Goal: Task Accomplishment & Management: Manage account settings

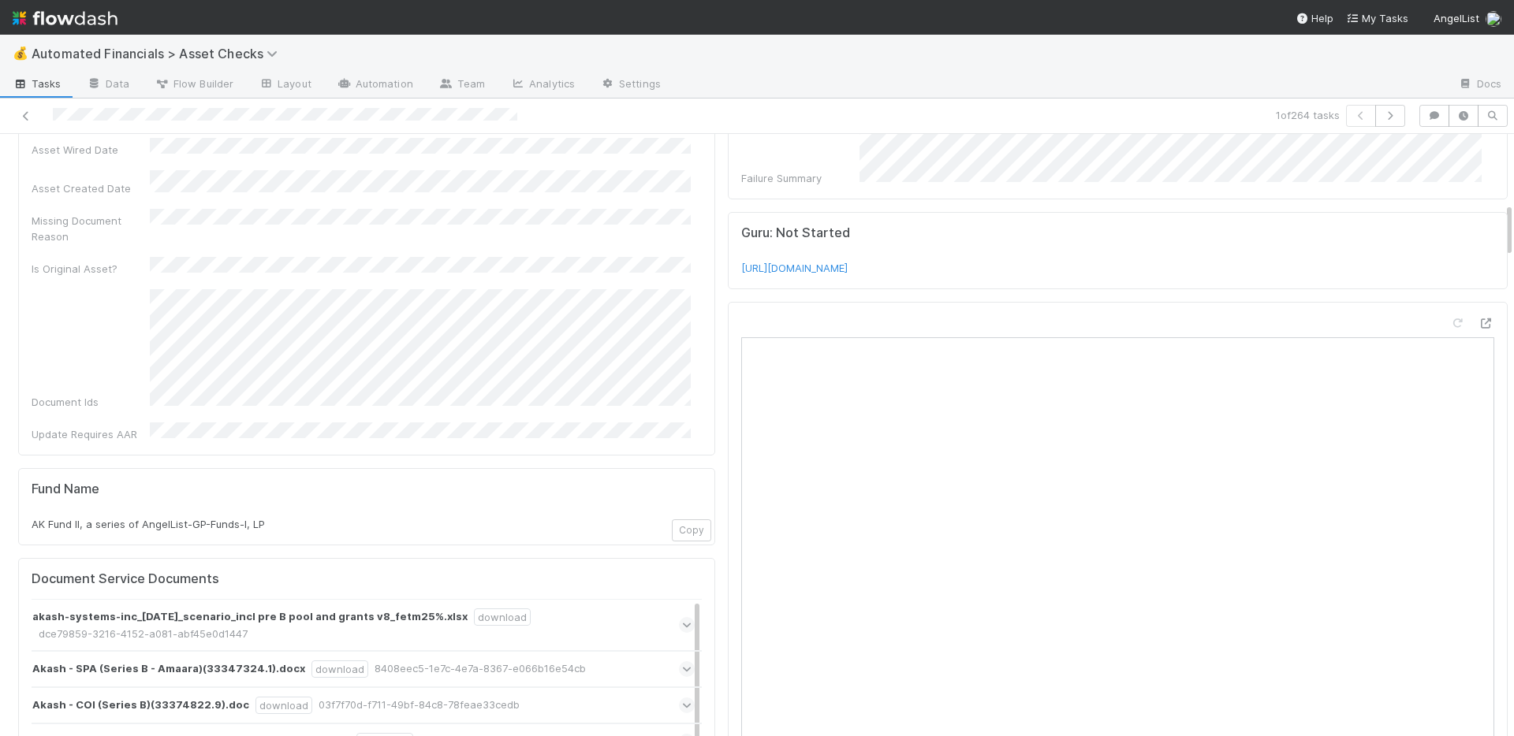
scroll to position [755, 0]
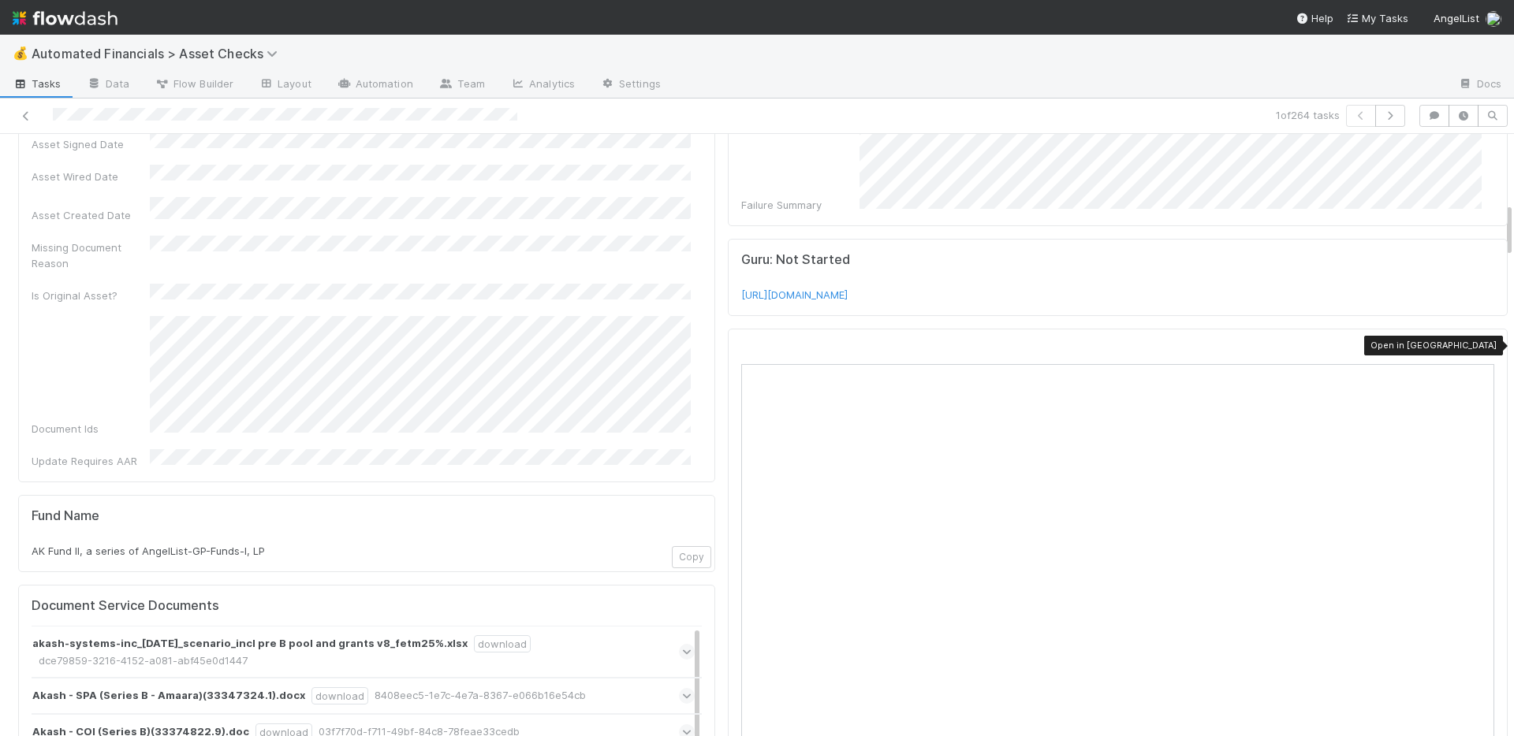
click at [1478, 347] on icon at bounding box center [1486, 350] width 16 height 10
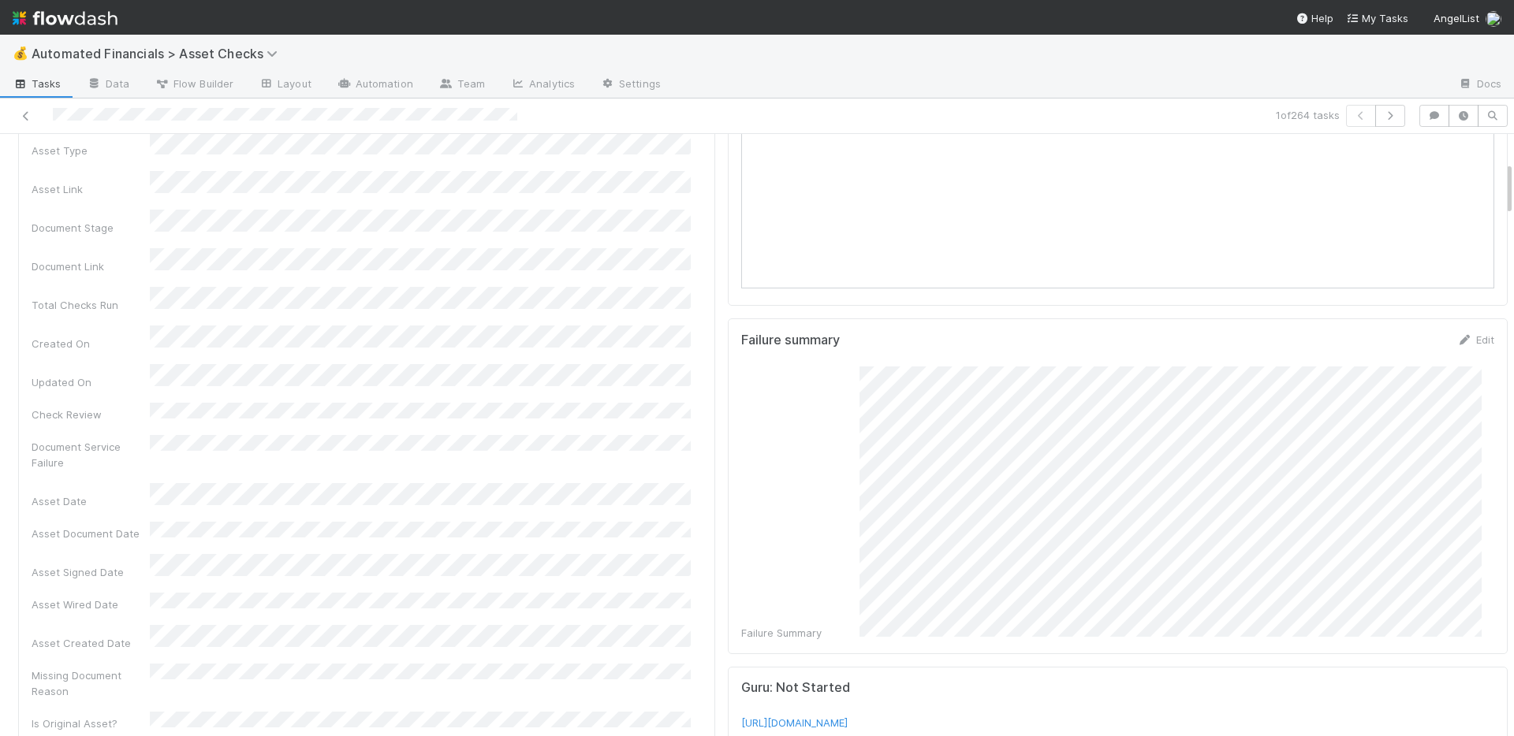
scroll to position [0, 0]
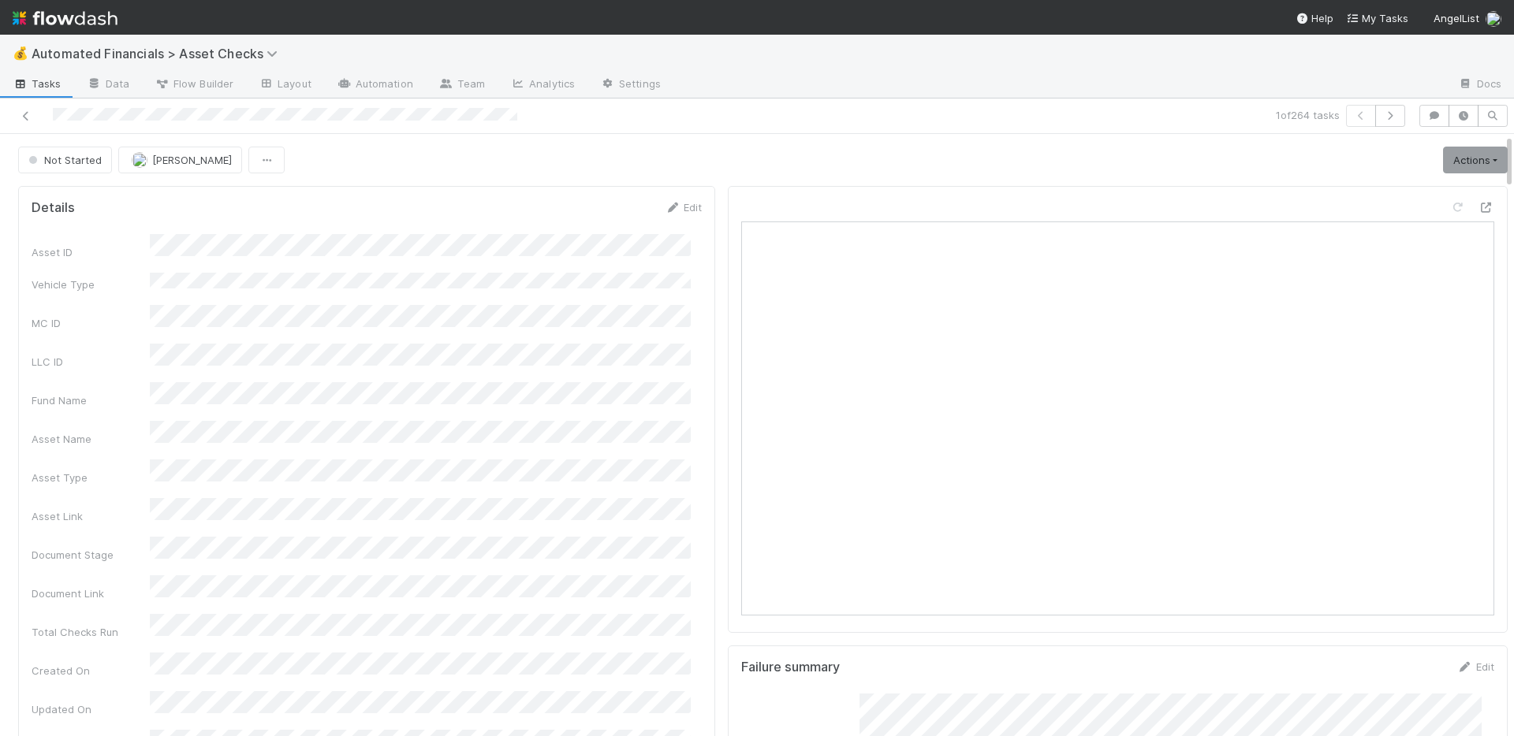
click at [713, 160] on div "Not Started Nate Richards Actions Start Manually Verified 🧠 Summarize failures …" at bounding box center [762, 160] width 1489 height 27
click at [30, 113] on icon at bounding box center [26, 116] width 16 height 10
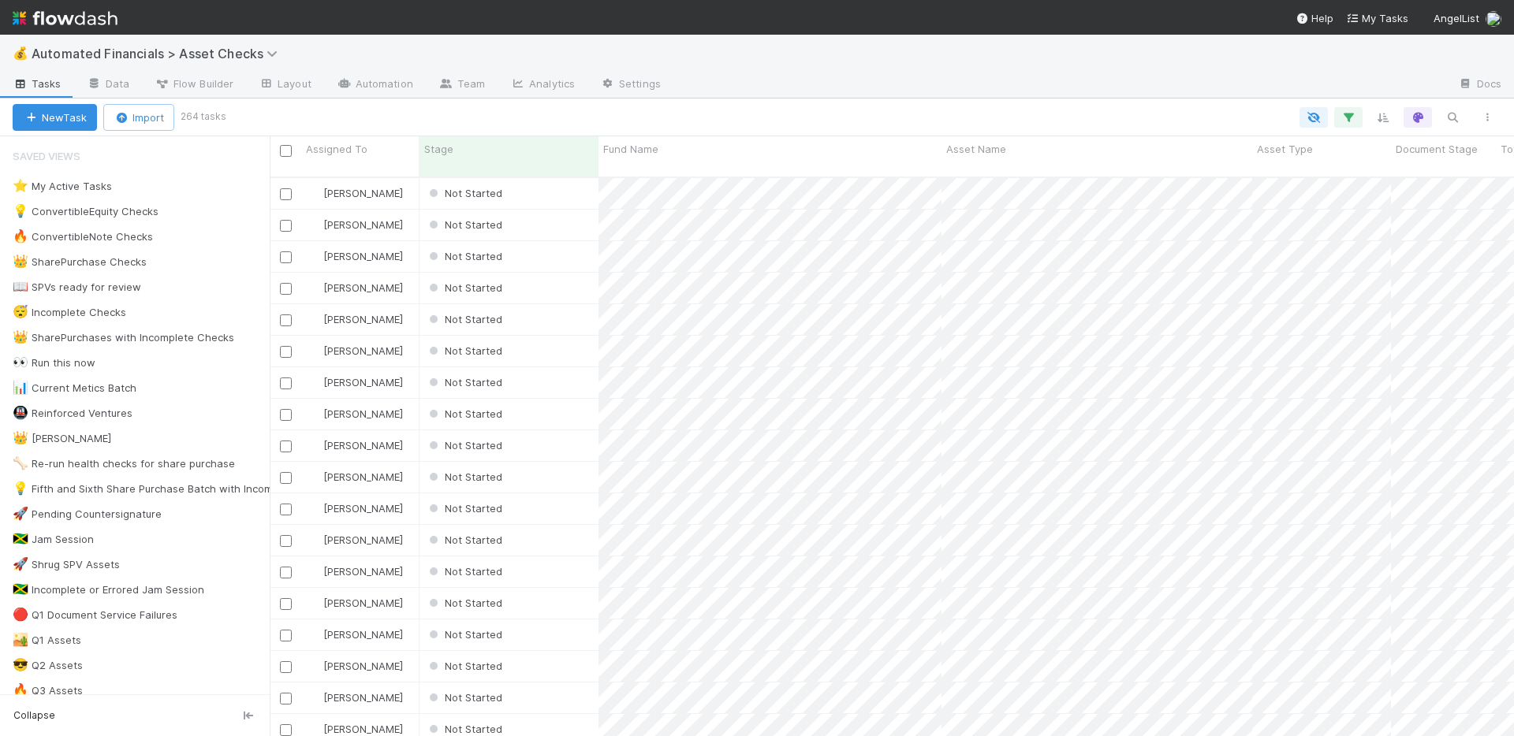
scroll to position [519, 0]
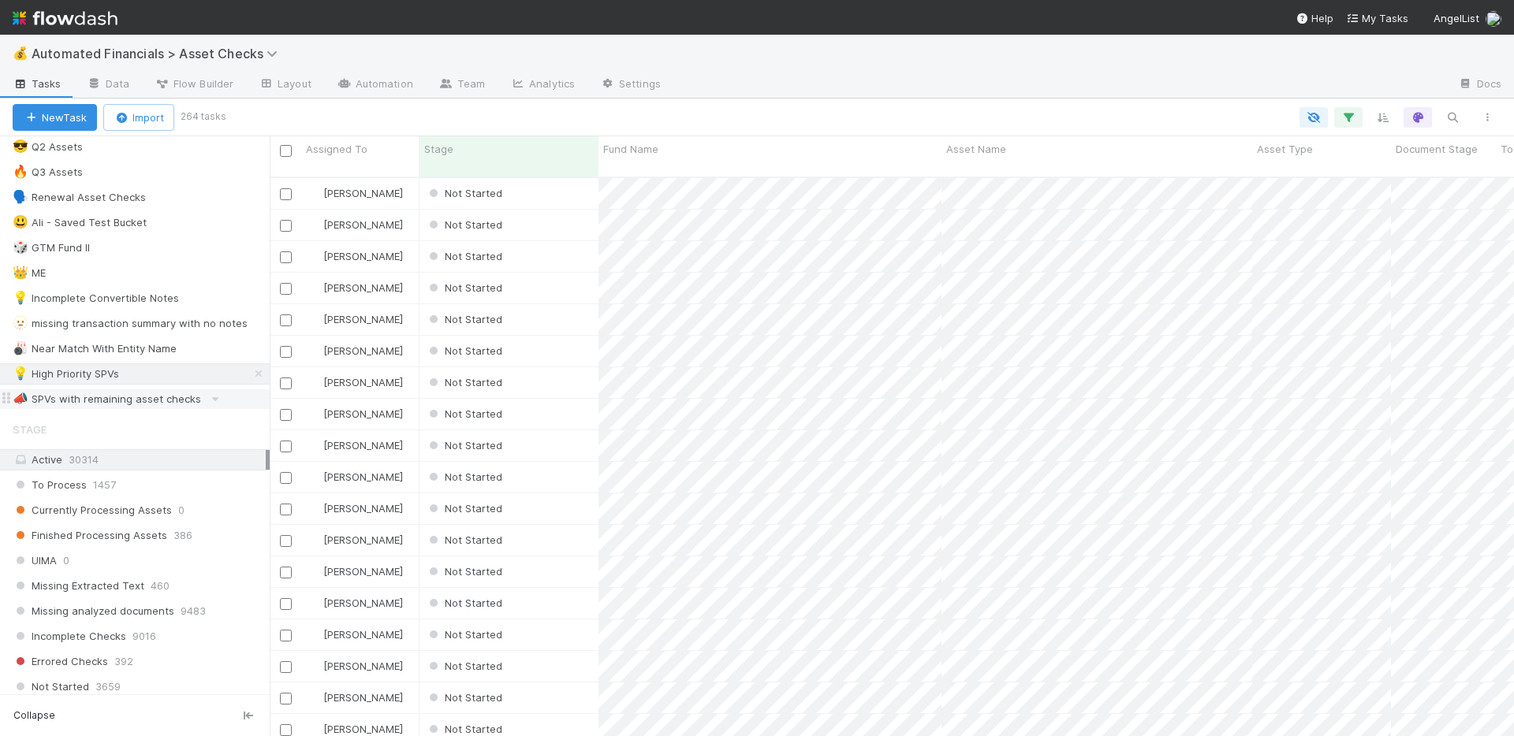
click at [158, 398] on div "📣 SPVs with remaining asset checks" at bounding box center [107, 399] width 188 height 20
click at [184, 369] on div "💡 High Priority SPVs" at bounding box center [141, 374] width 257 height 20
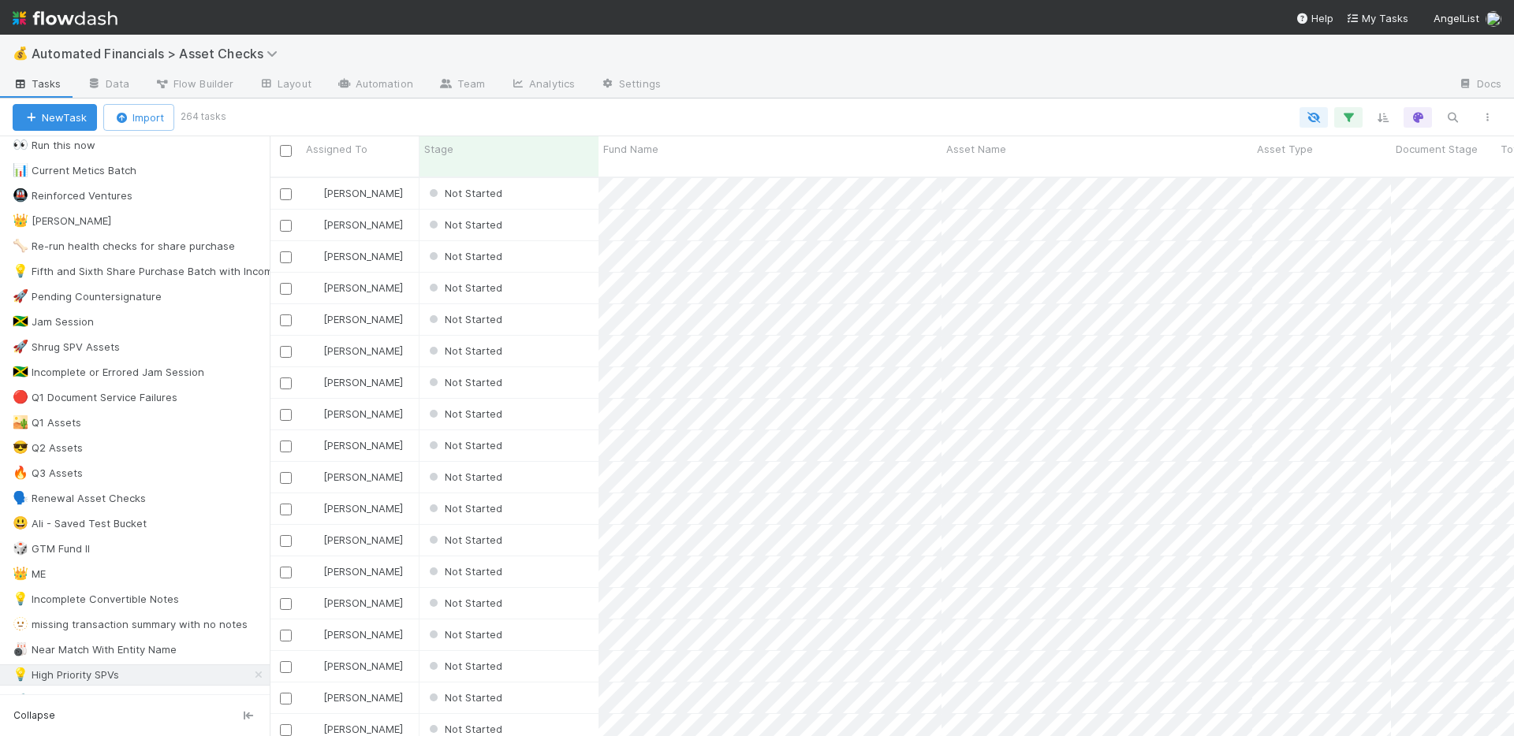
scroll to position [510, 0]
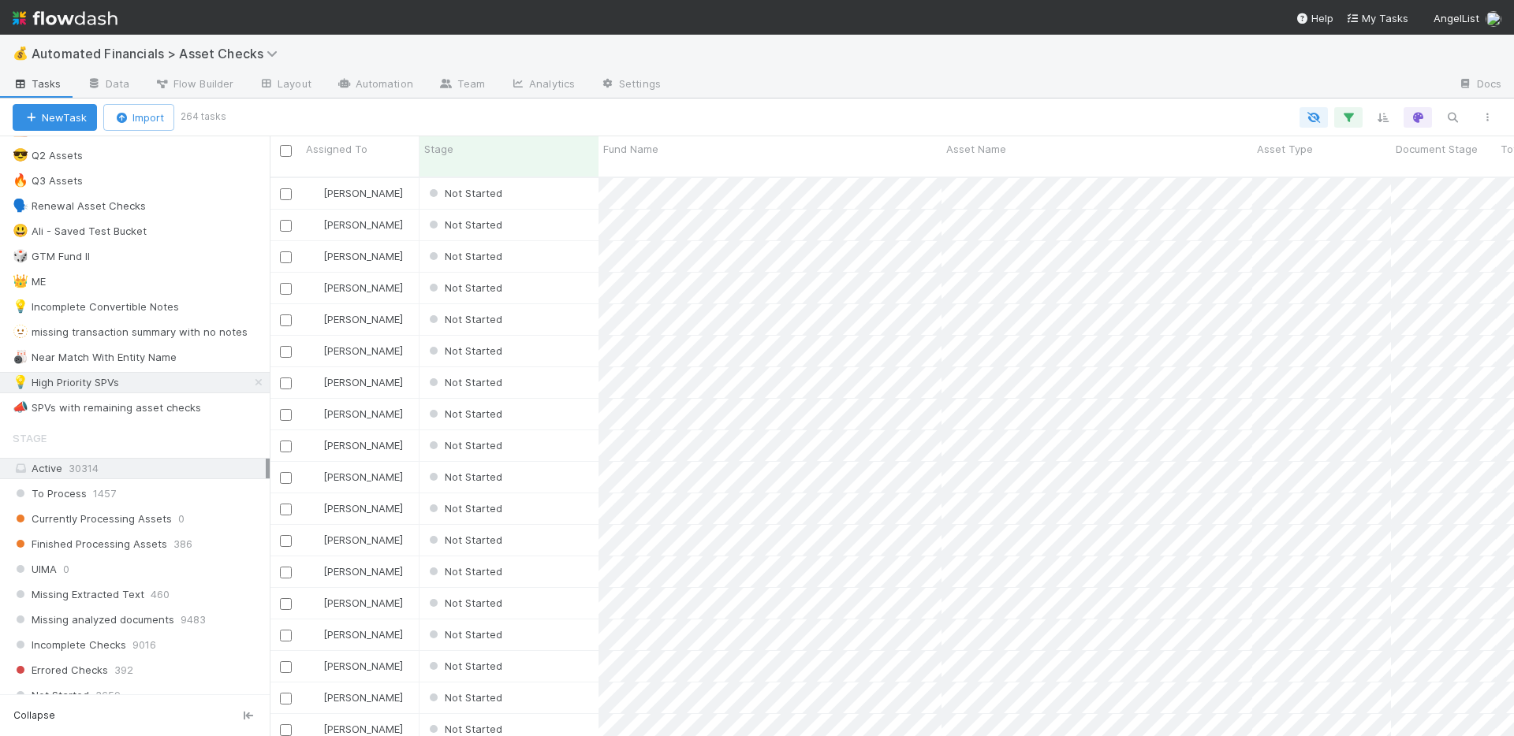
click at [951, 111] on div at bounding box center [863, 117] width 1281 height 20
click at [1349, 119] on icon "button" at bounding box center [1348, 117] width 16 height 14
click at [1325, 248] on icon at bounding box center [1327, 247] width 16 height 9
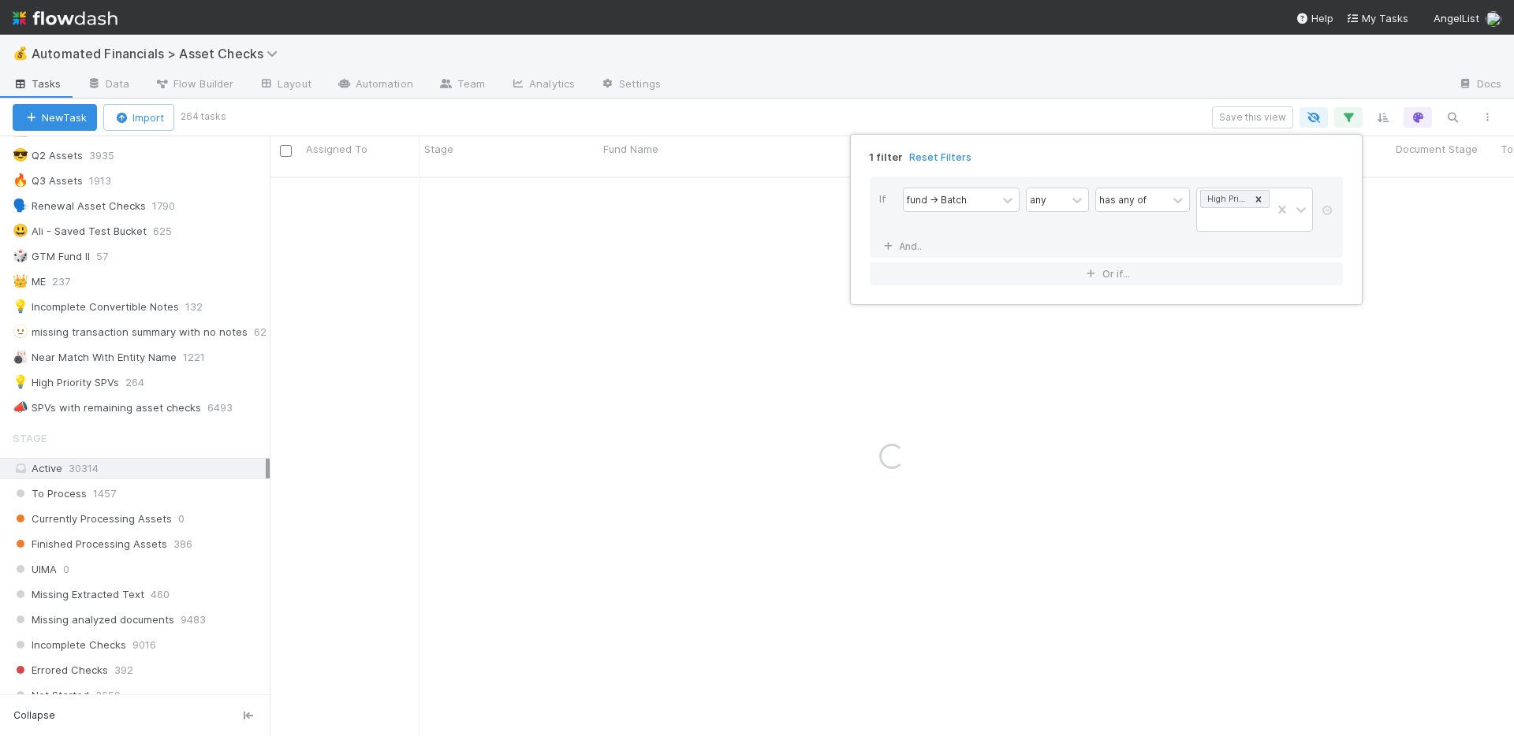
click at [1138, 76] on div "1 filter Reset Filters If fund -> Batch any has any of High Priority SPVs And..…" at bounding box center [757, 368] width 1514 height 736
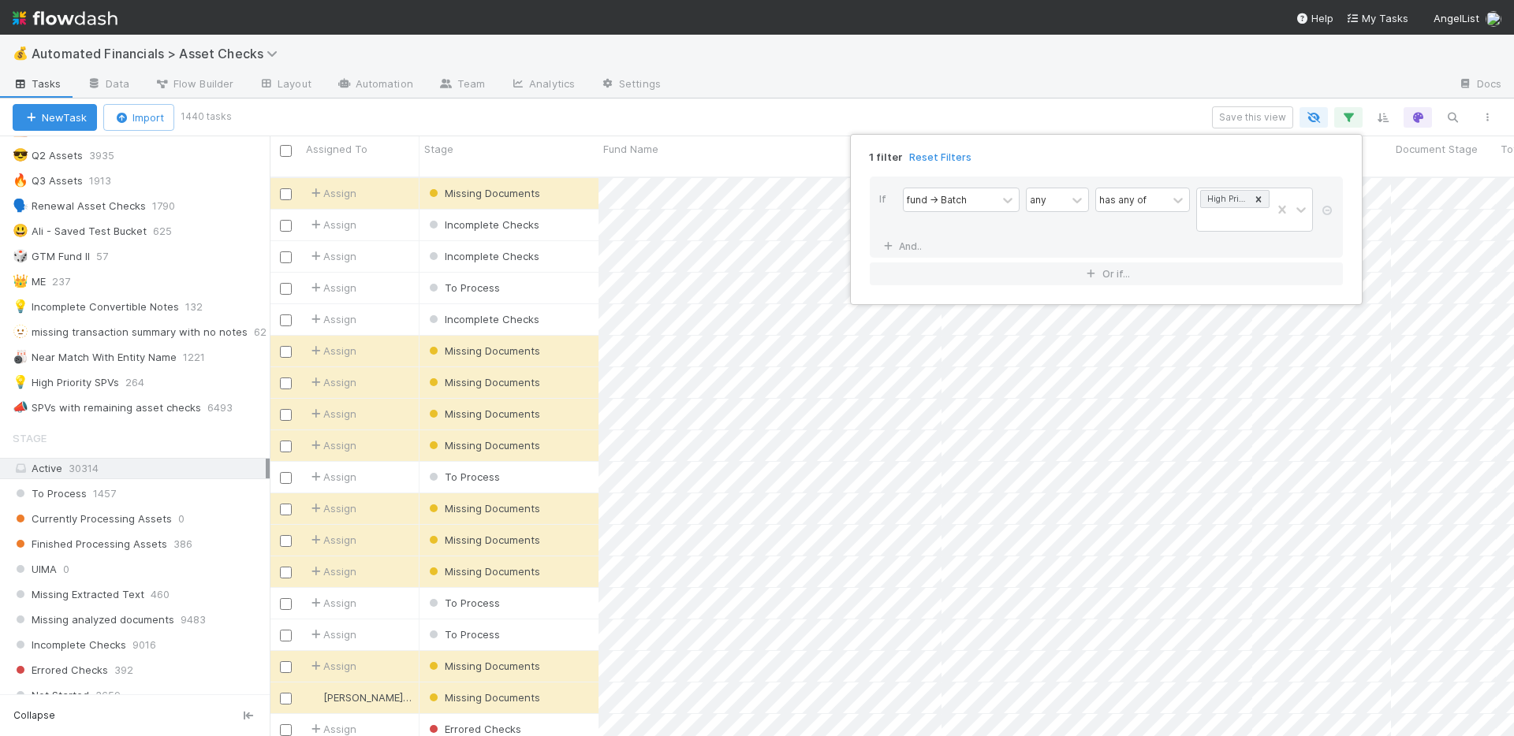
scroll to position [561, 1232]
click at [1014, 76] on div "1 filter Reset Filters If fund -> Batch any has any of High Priority SPVs And..…" at bounding box center [757, 368] width 1514 height 736
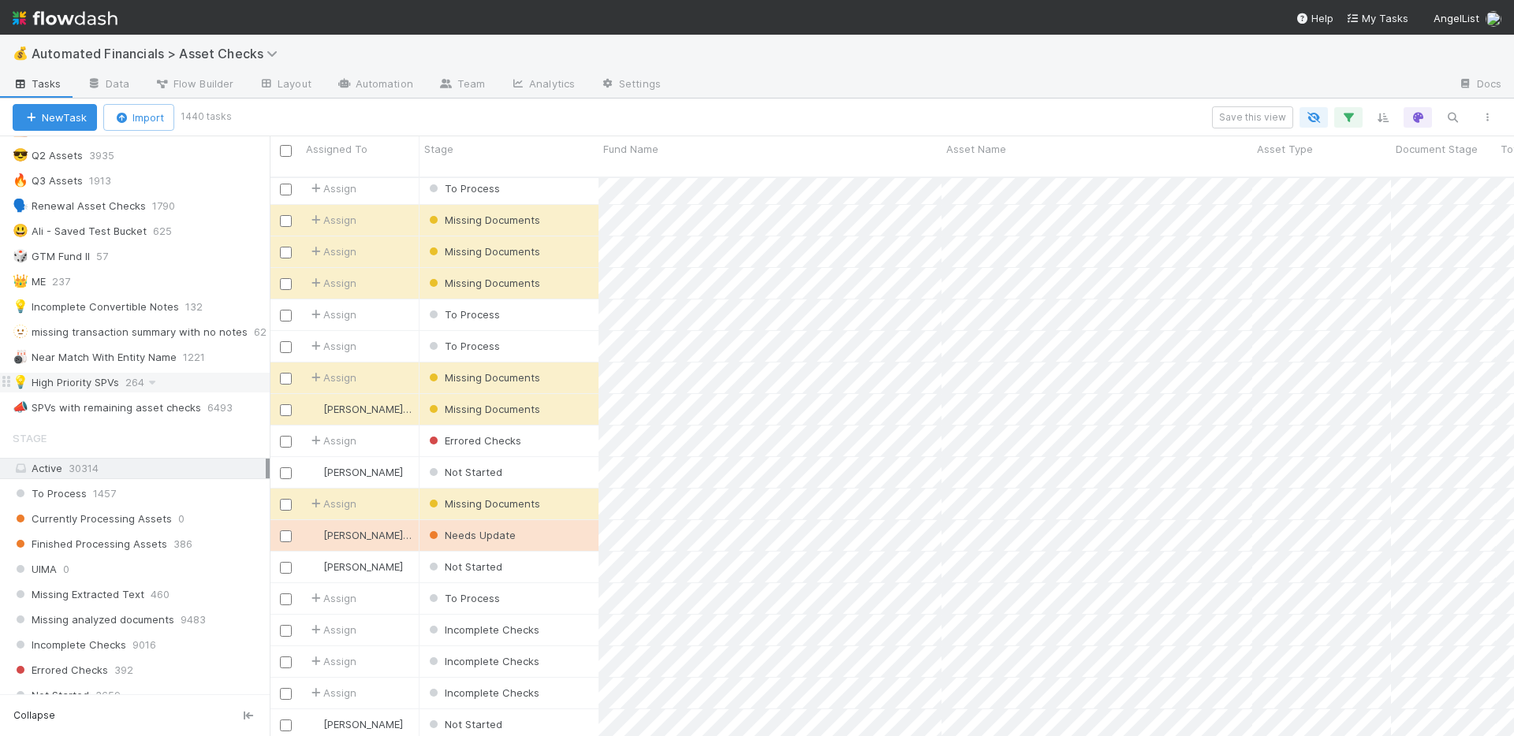
click at [193, 382] on div "💡 High Priority SPVs 264" at bounding box center [141, 383] width 257 height 20
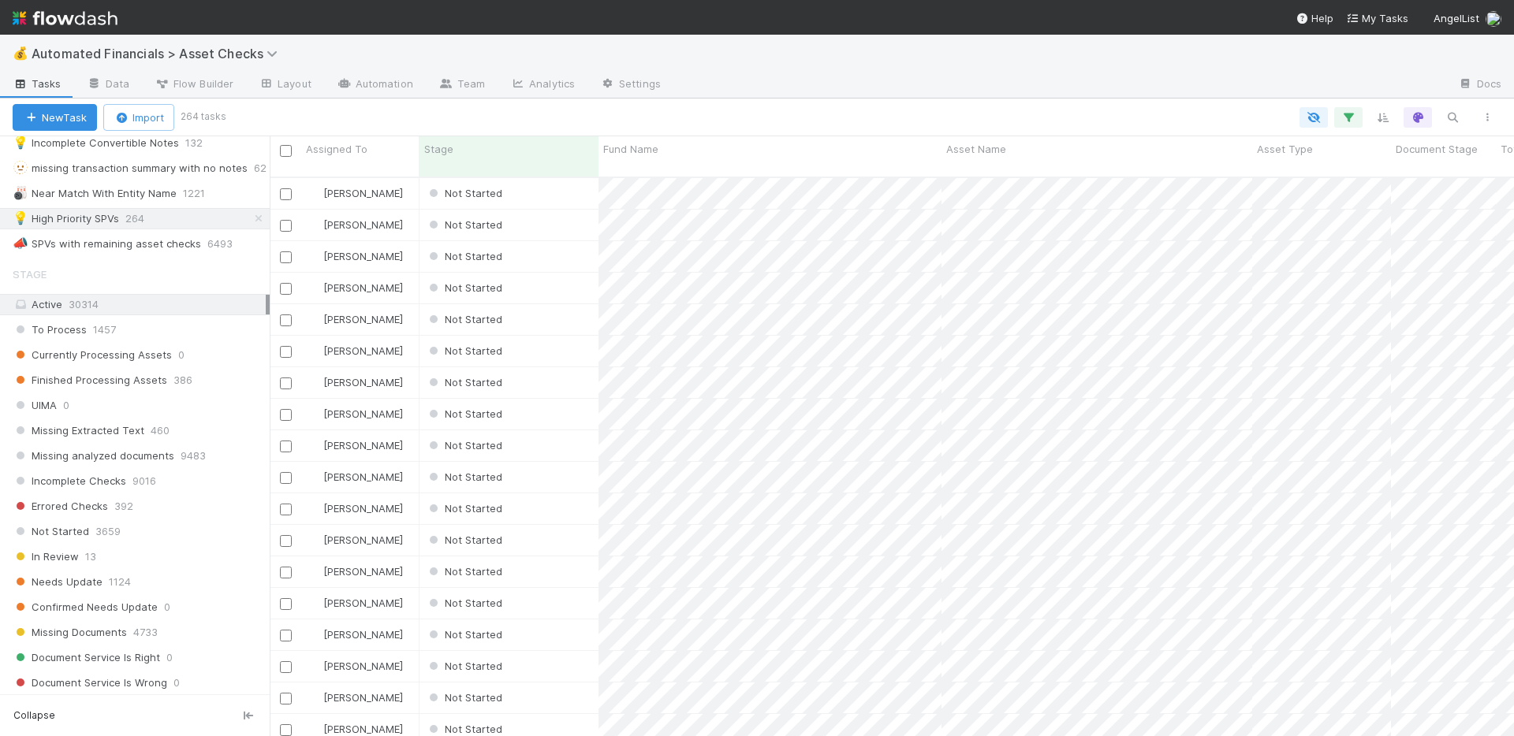
scroll to position [1019, 0]
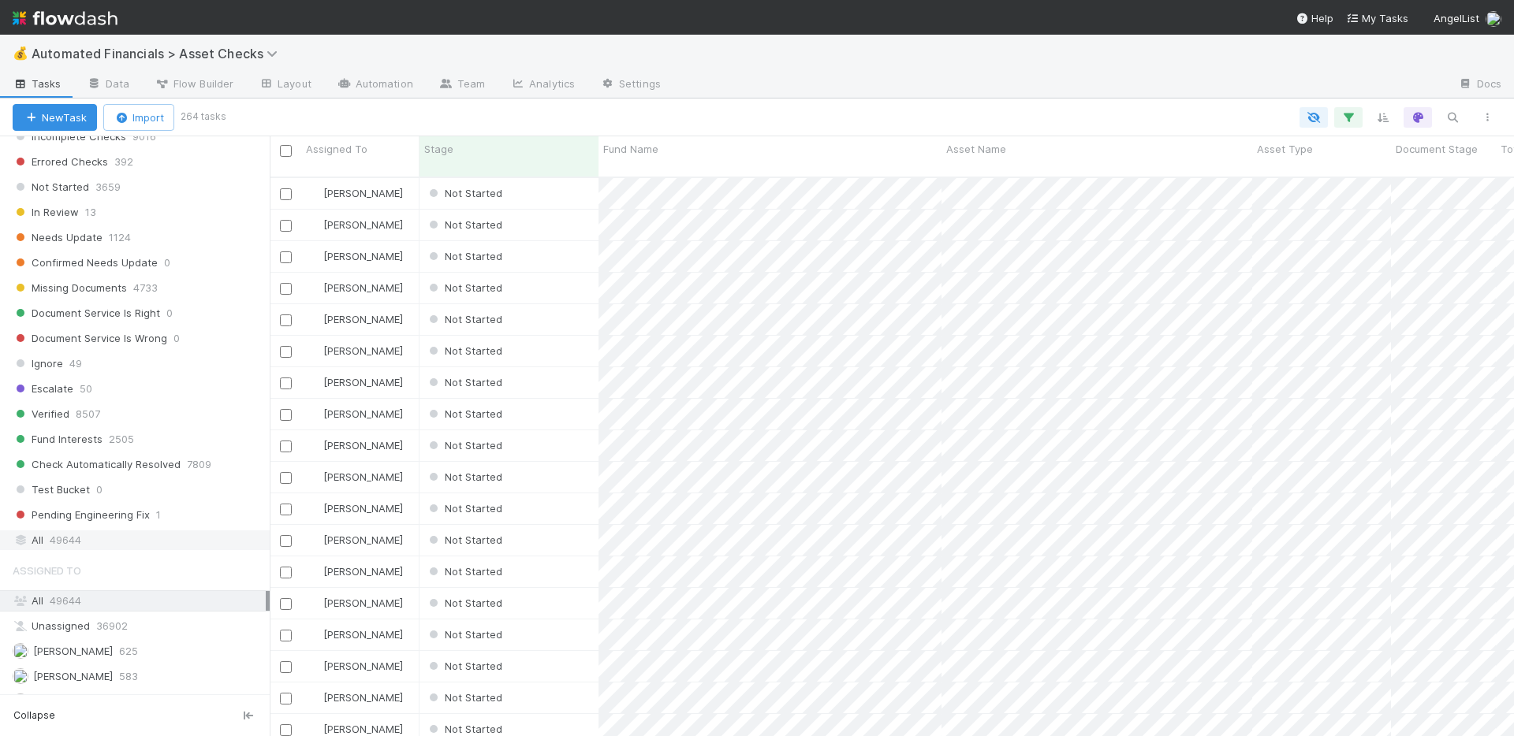
click at [171, 546] on div "All 49644" at bounding box center [139, 541] width 253 height 20
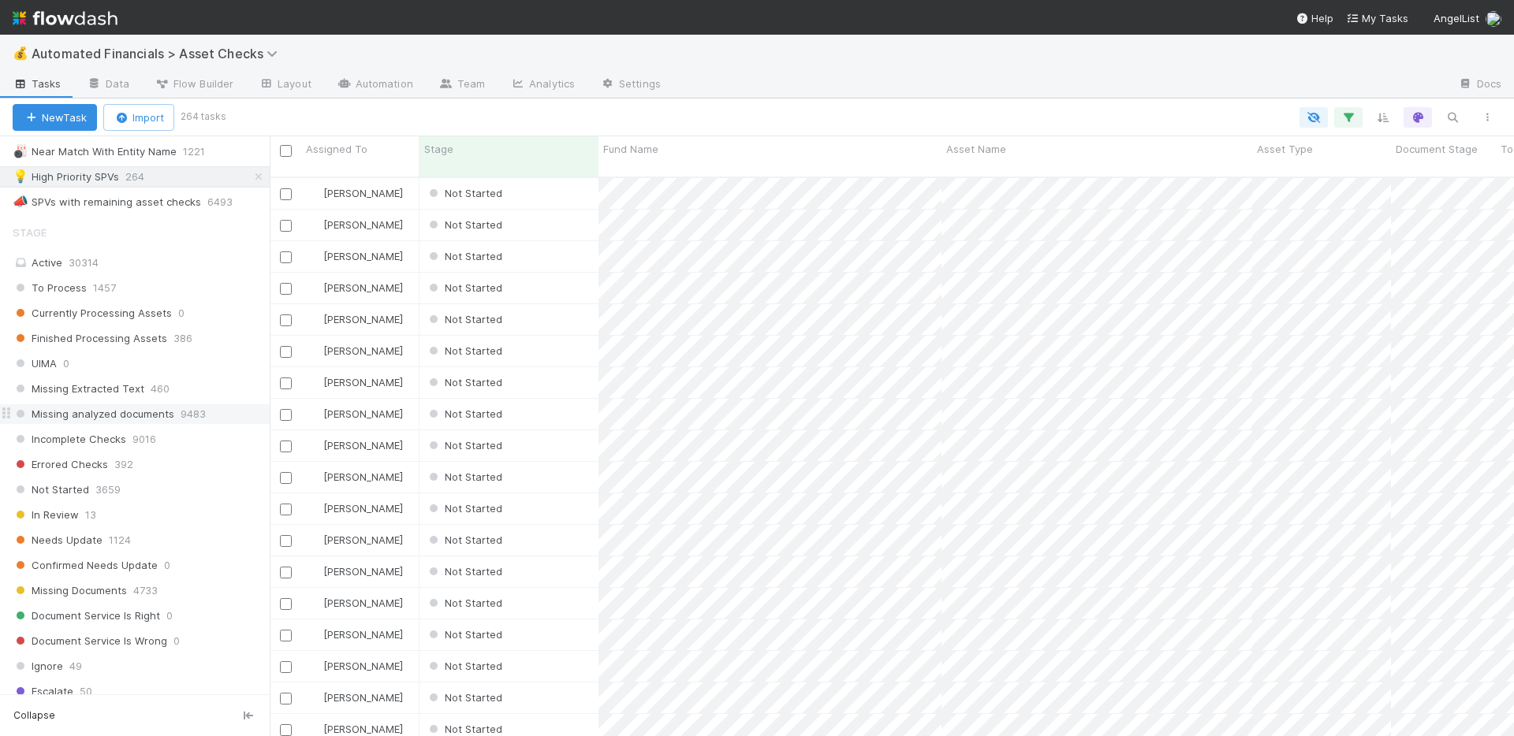
scroll to position [715, 0]
click at [1361, 119] on button "button" at bounding box center [1348, 117] width 28 height 20
click at [1329, 248] on icon at bounding box center [1327, 247] width 16 height 9
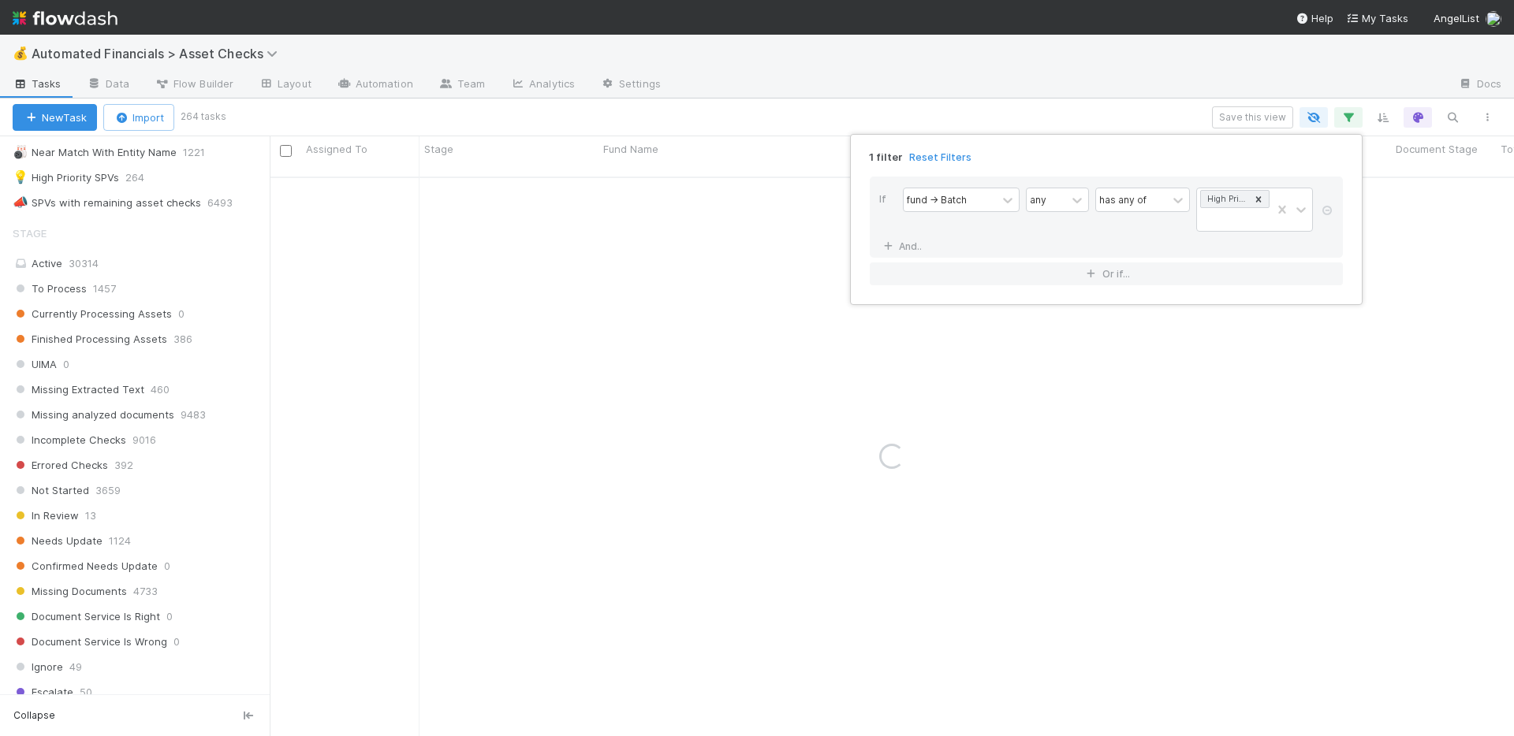
click at [971, 84] on div "1 filter Reset Filters If fund -> Batch any has any of High Priority SPVs And..…" at bounding box center [757, 368] width 1514 height 736
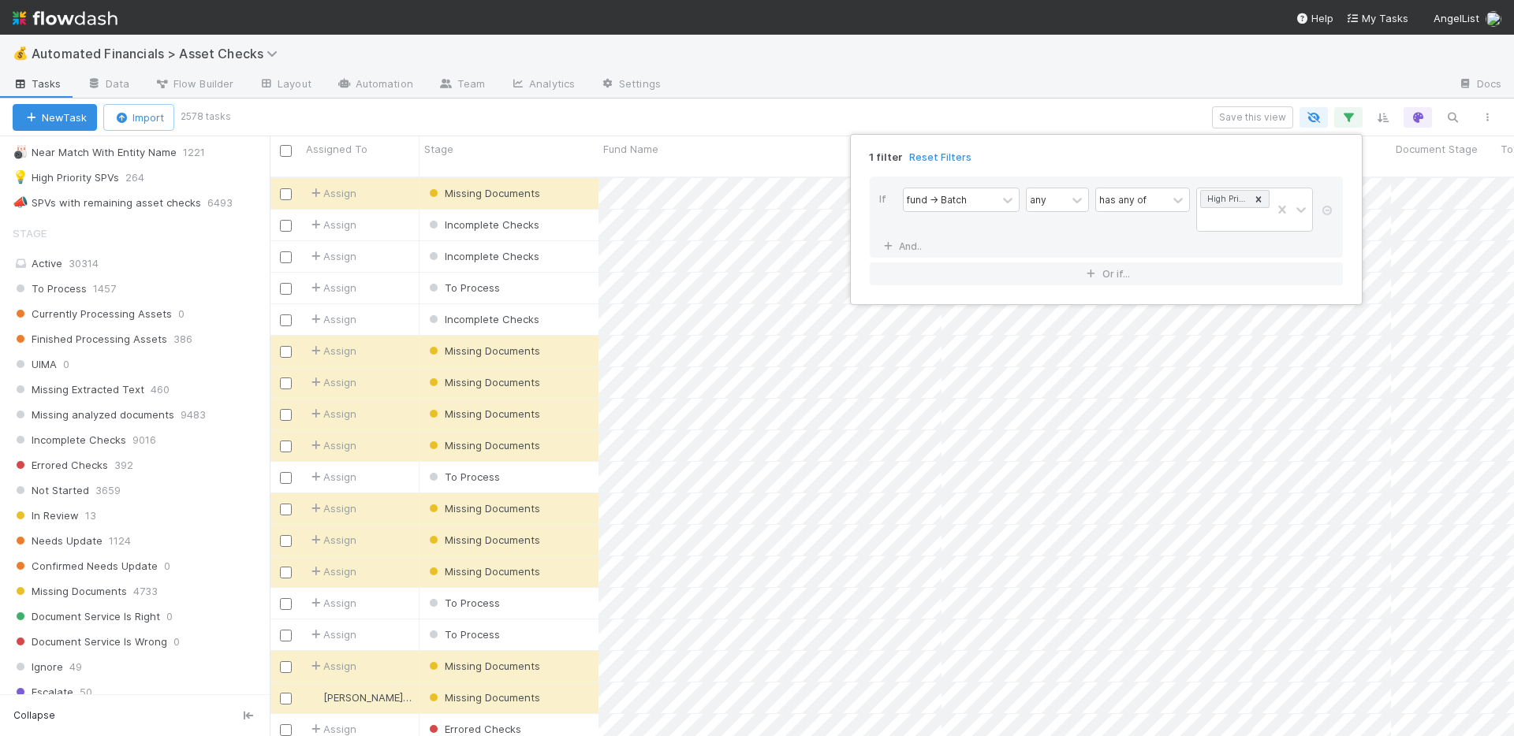
scroll to position [561, 1232]
click at [971, 76] on div "1 filter Reset Filters If fund -> Batch any has any of High Priority SPVs And..…" at bounding box center [757, 368] width 1514 height 736
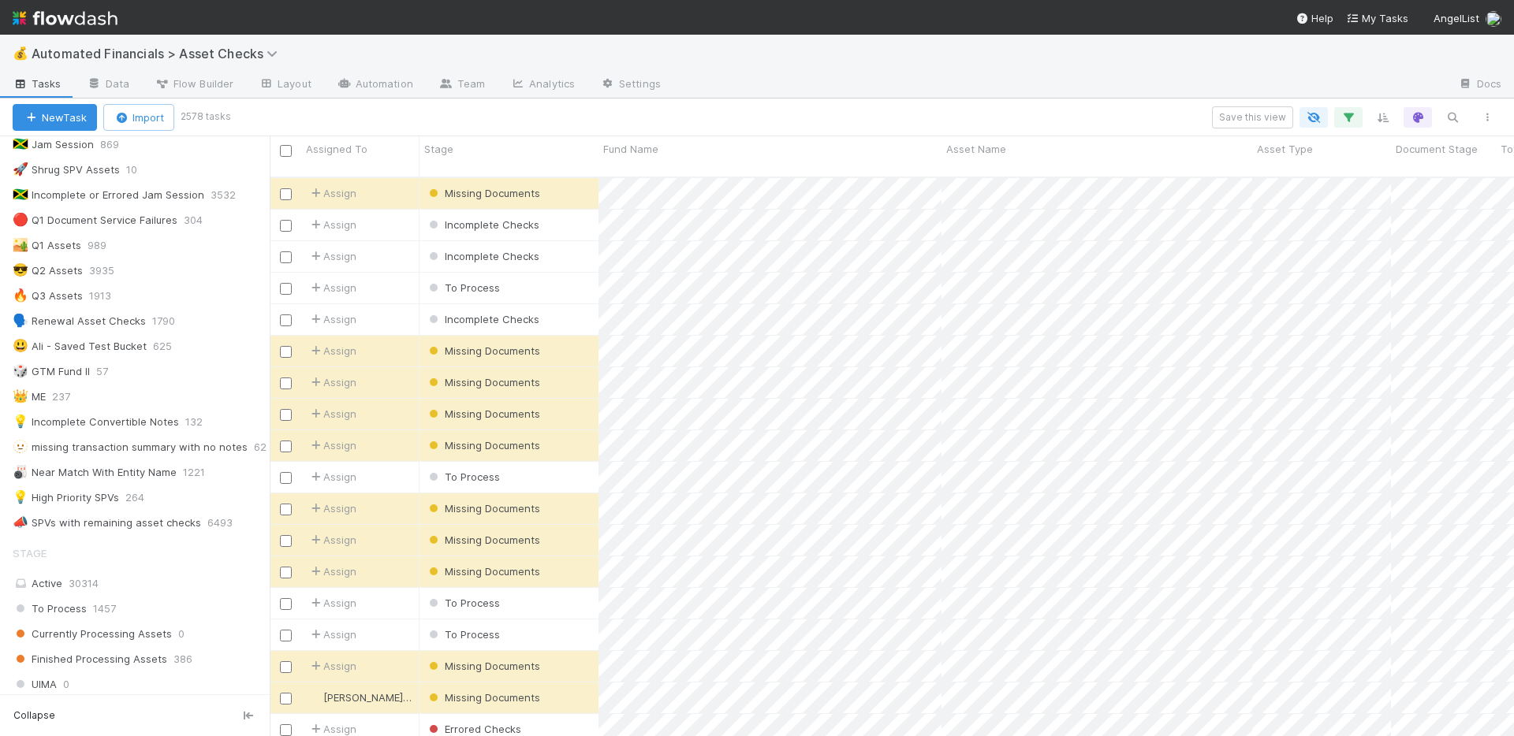
scroll to position [320, 0]
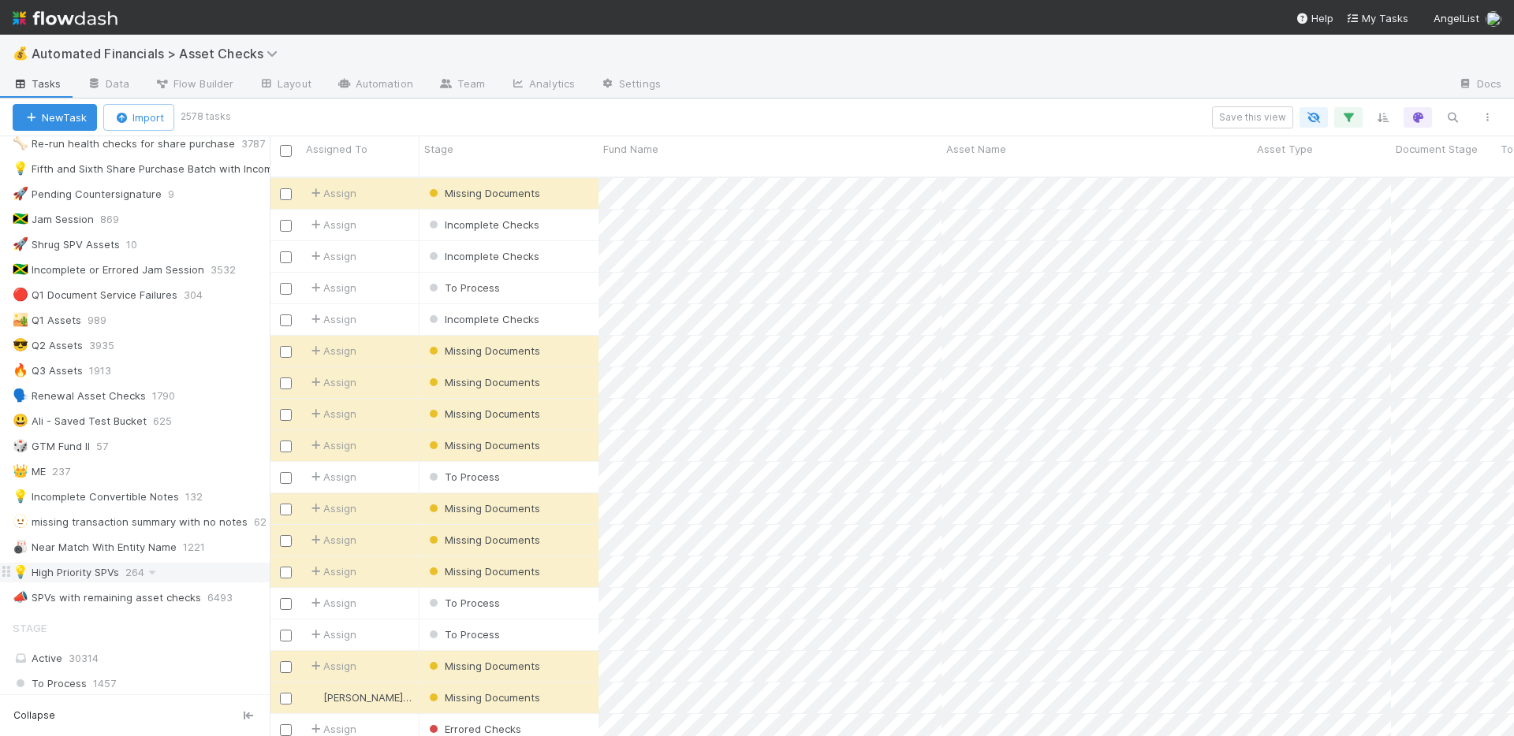
click at [203, 572] on div "💡 High Priority SPVs 264" at bounding box center [141, 573] width 257 height 20
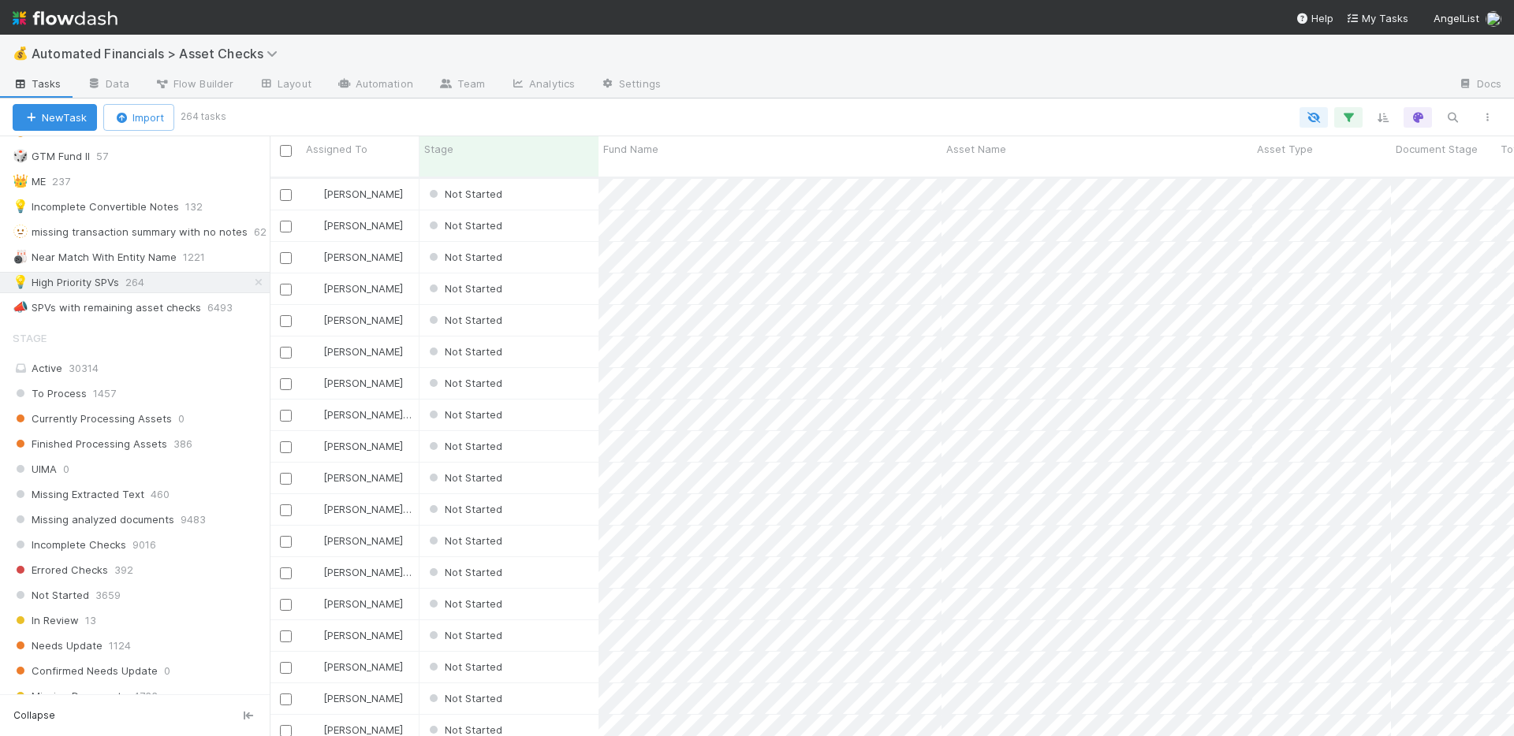
scroll to position [615, 0]
click at [193, 362] on div "Active 30314" at bounding box center [139, 364] width 253 height 20
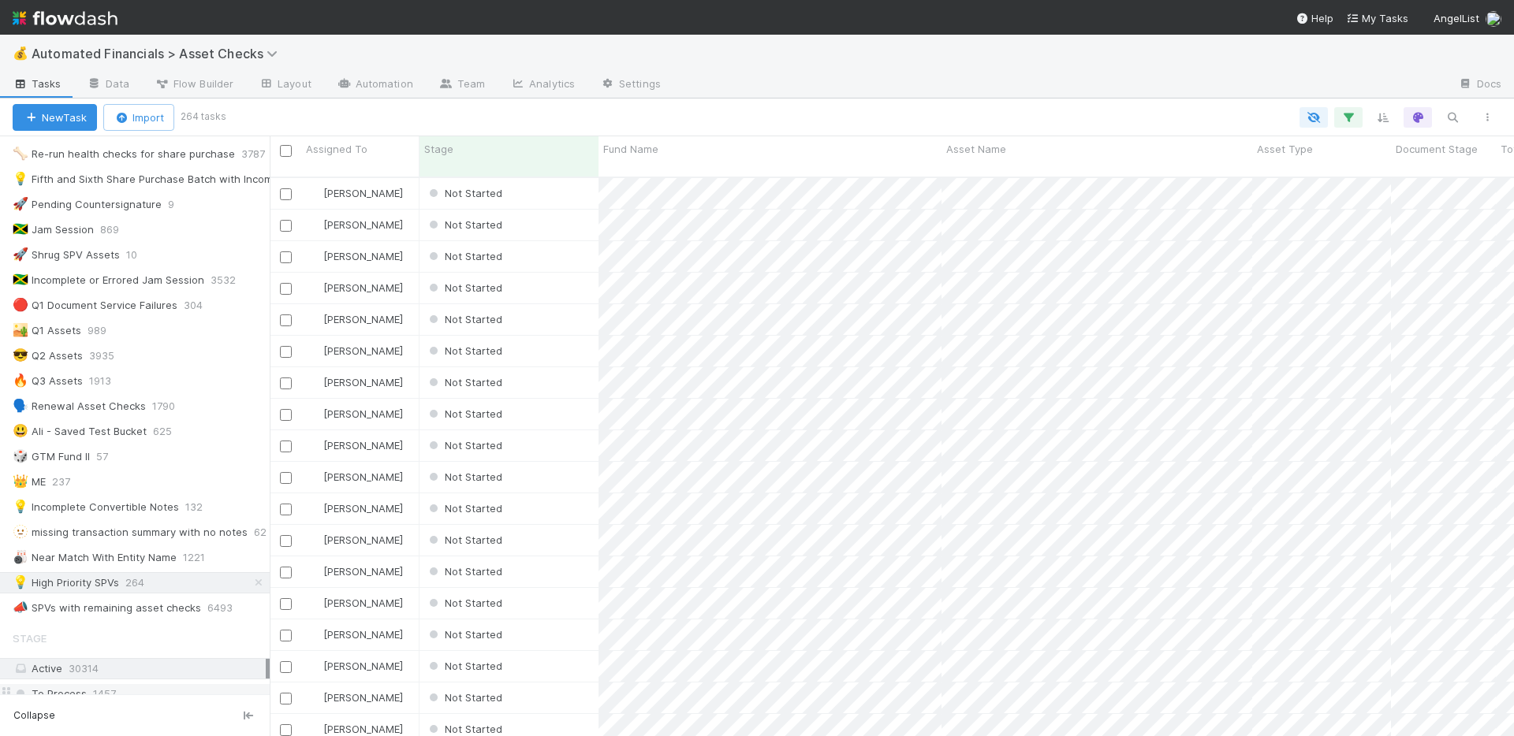
scroll to position [300, 0]
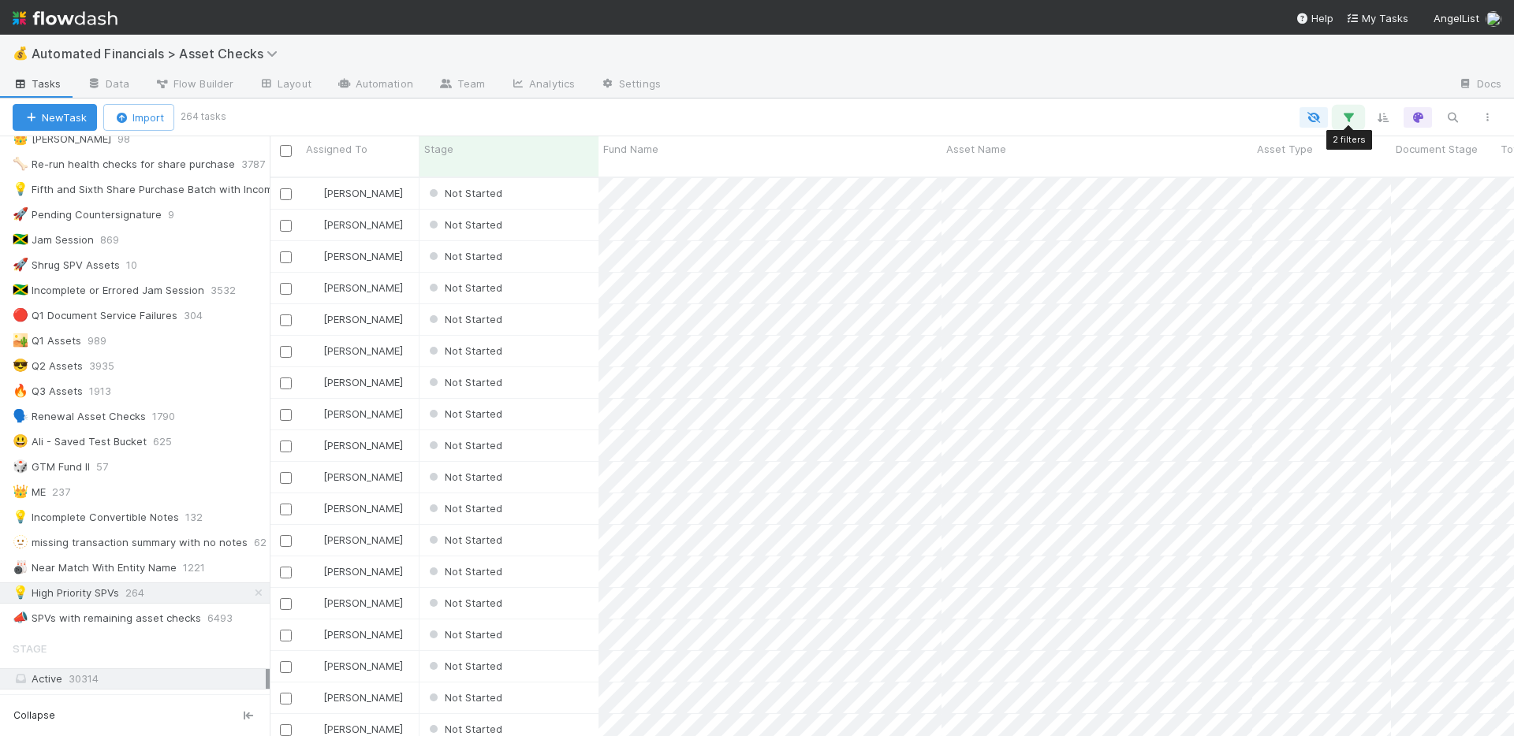
click at [1356, 110] on button "button" at bounding box center [1348, 117] width 28 height 20
click at [1329, 248] on icon at bounding box center [1327, 247] width 16 height 9
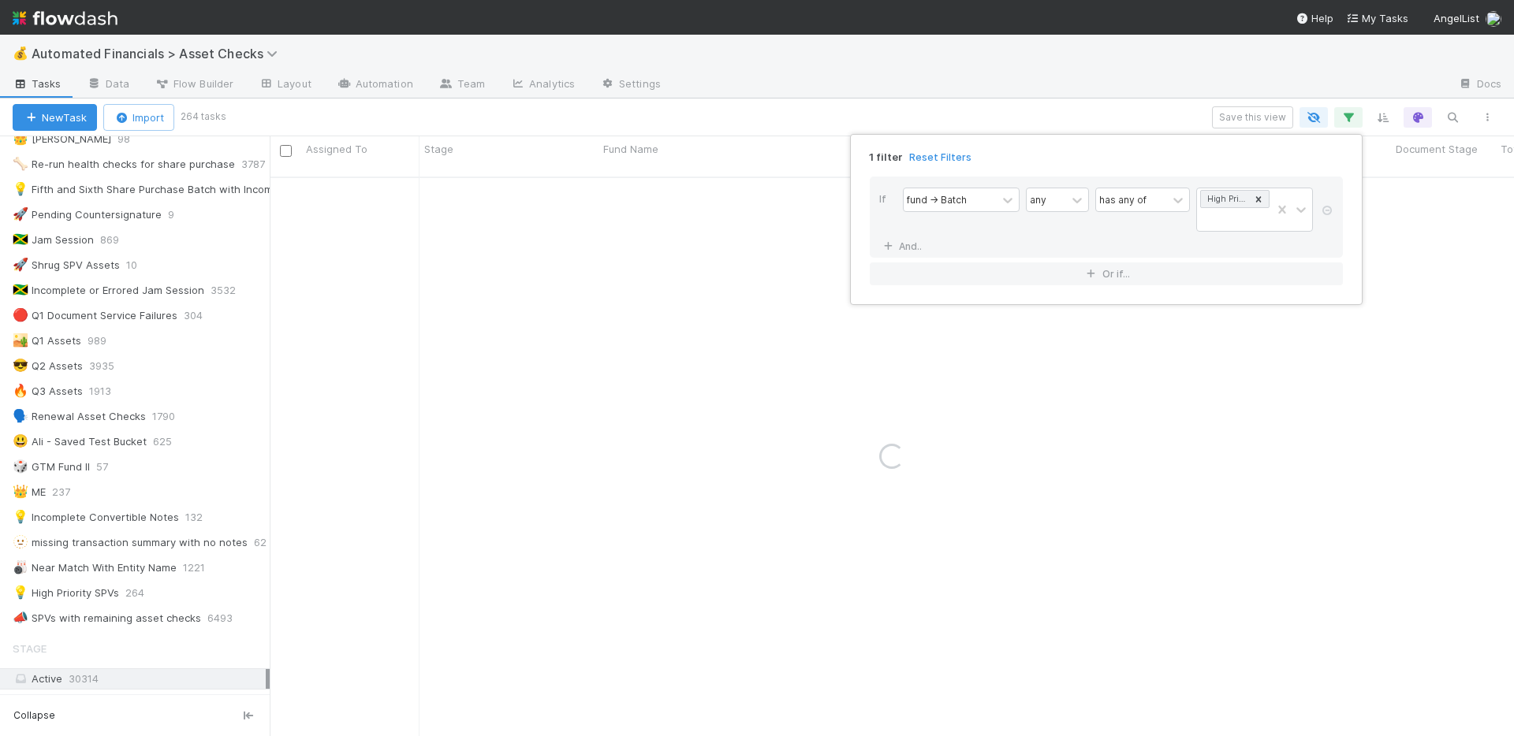
click at [976, 99] on div "1 filter Reset Filters If fund -> Batch any has any of High Priority SPVs And..…" at bounding box center [757, 368] width 1514 height 736
click at [978, 90] on div "1 filter Reset Filters If fund -> Batch any has any of High Priority SPVs And..…" at bounding box center [757, 368] width 1514 height 736
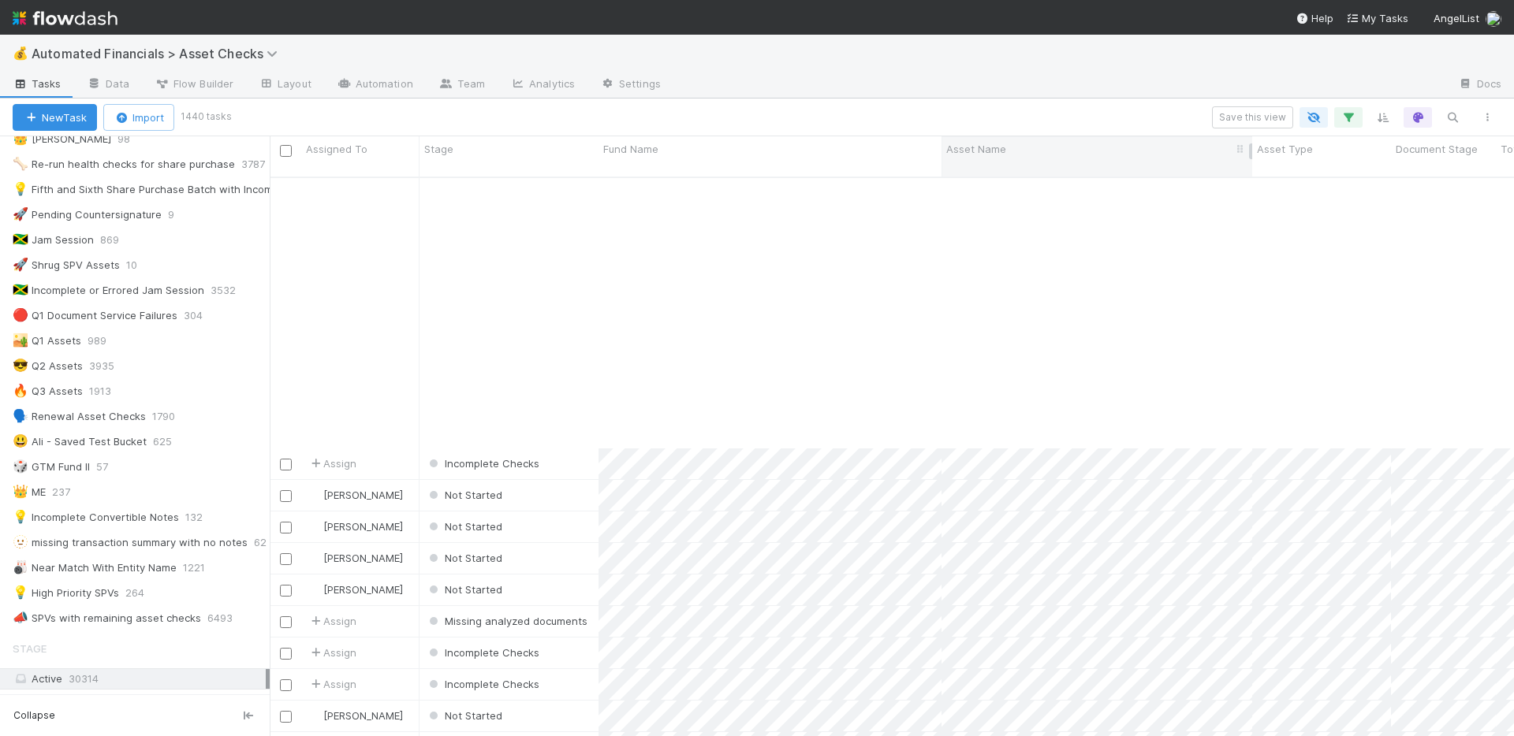
scroll to position [1131, 0]
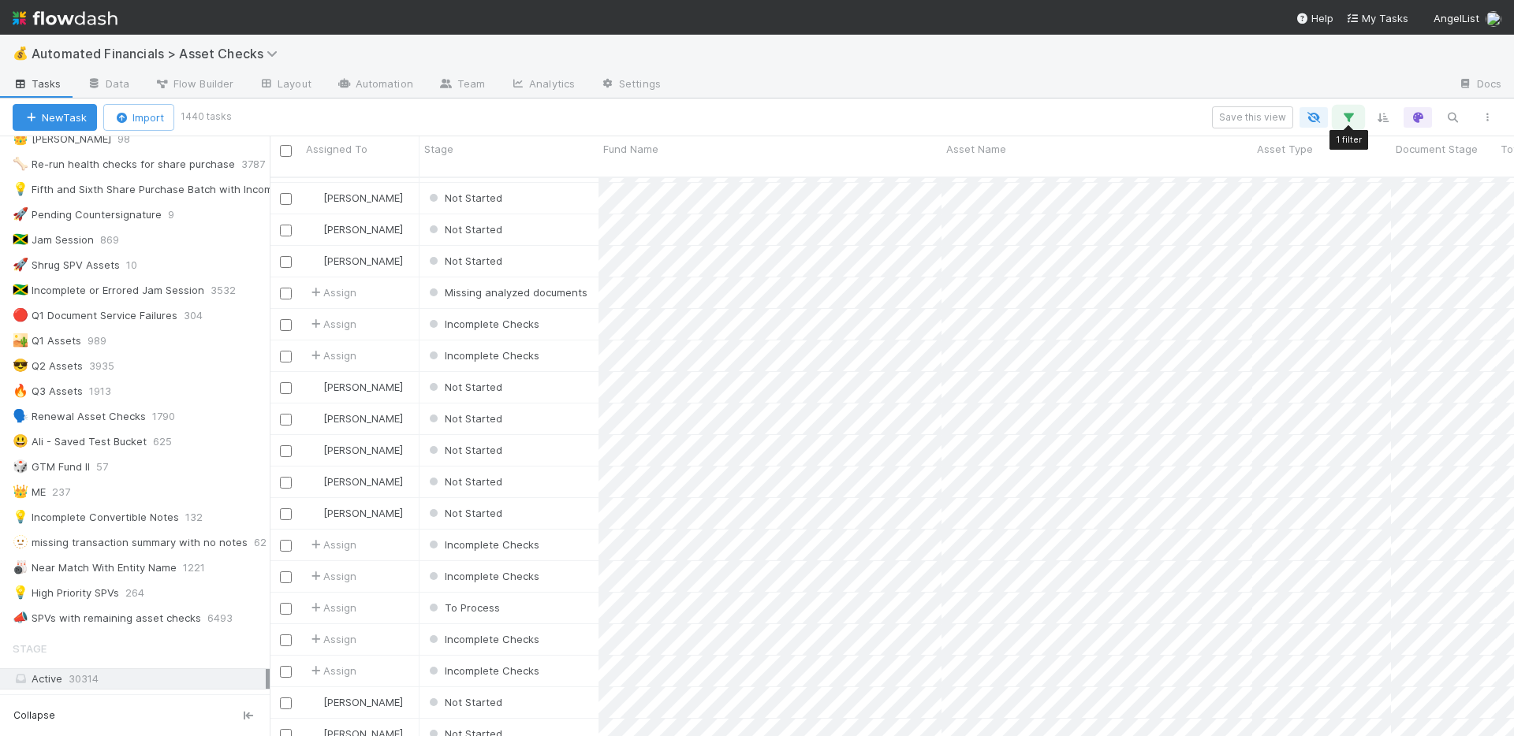
click at [1347, 117] on icon "button" at bounding box center [1348, 117] width 16 height 14
click at [1095, 73] on div "1 filter Reset Filters If fund -> Batch any has any of High Priority SPVs And..…" at bounding box center [757, 368] width 1514 height 736
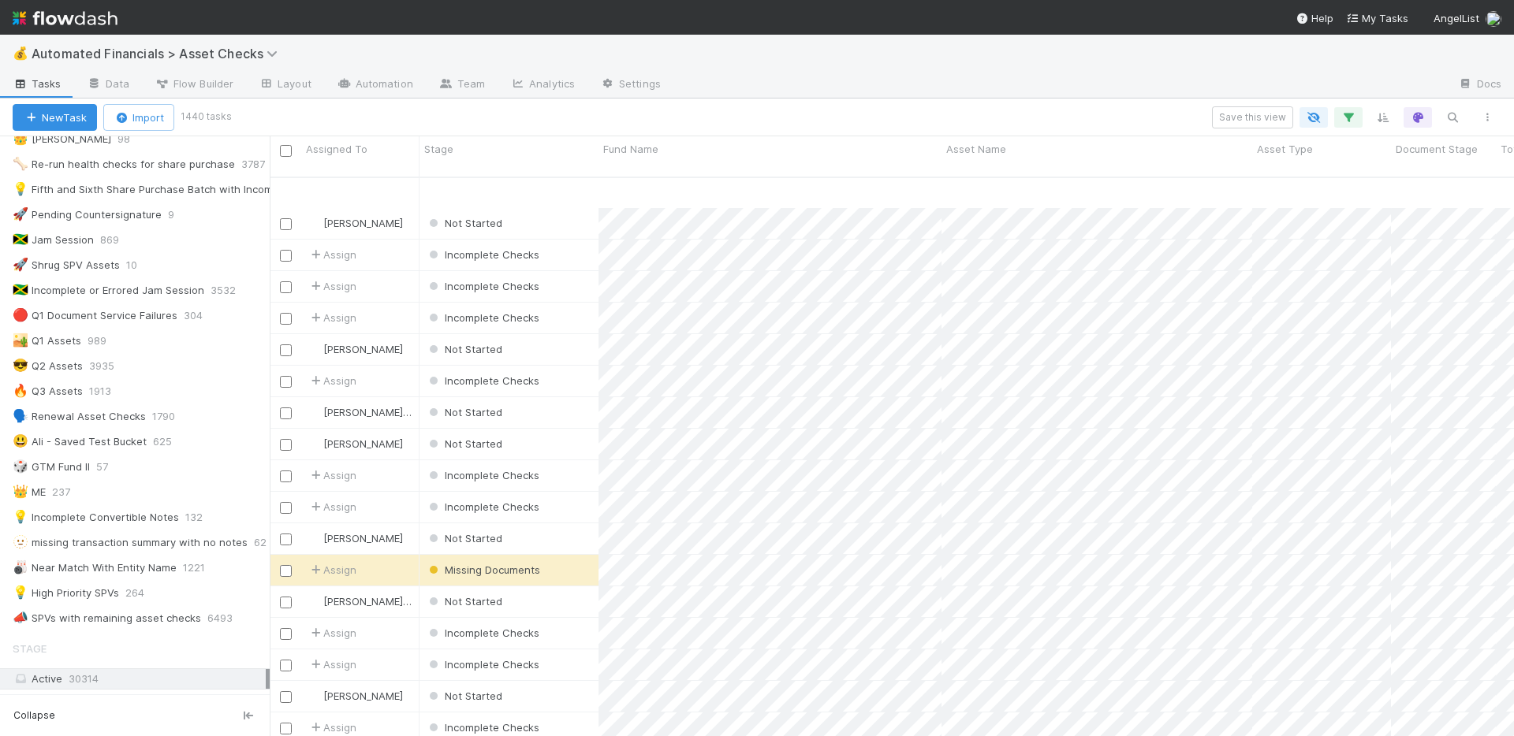
scroll to position [1828, 0]
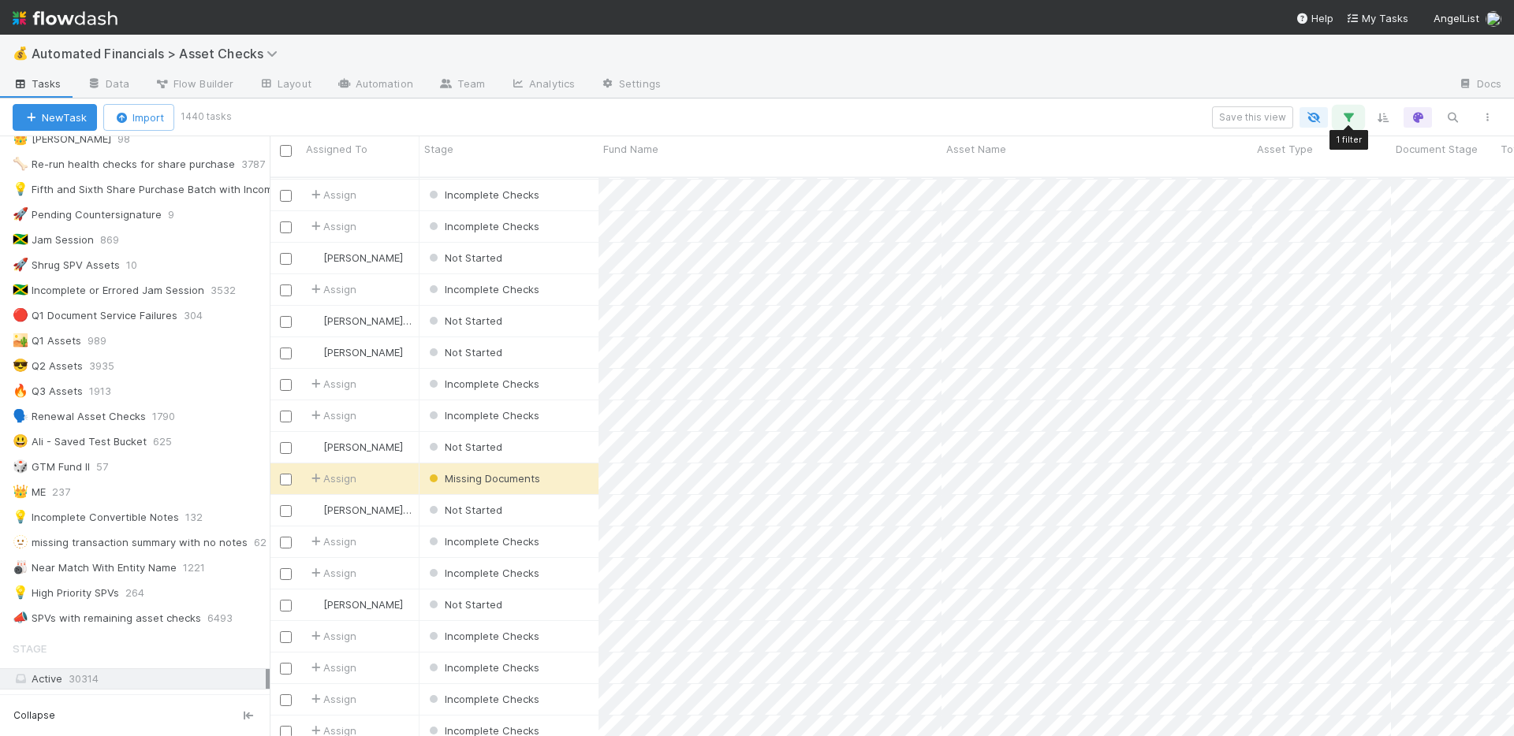
click at [1346, 118] on icon "button" at bounding box center [1348, 117] width 16 height 14
click at [1230, 198] on div "High Priority SPVs" at bounding box center [1225, 199] width 47 height 17
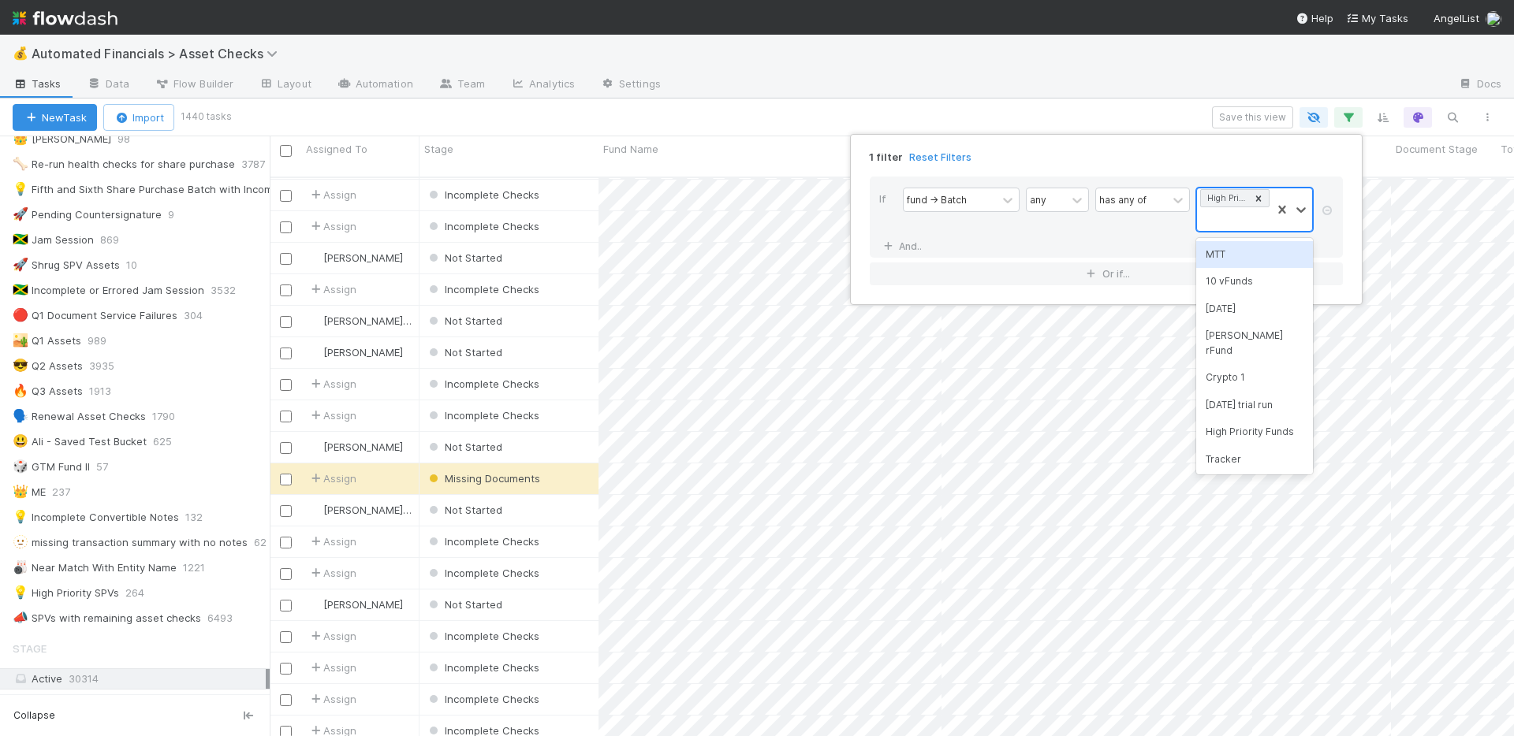
click at [1236, 196] on div "High Priority SPVs" at bounding box center [1225, 198] width 47 height 17
click at [1154, 95] on div "1 filter Reset Filters If fund -> Batch any has any of High Priority SPVs And..…" at bounding box center [757, 368] width 1514 height 736
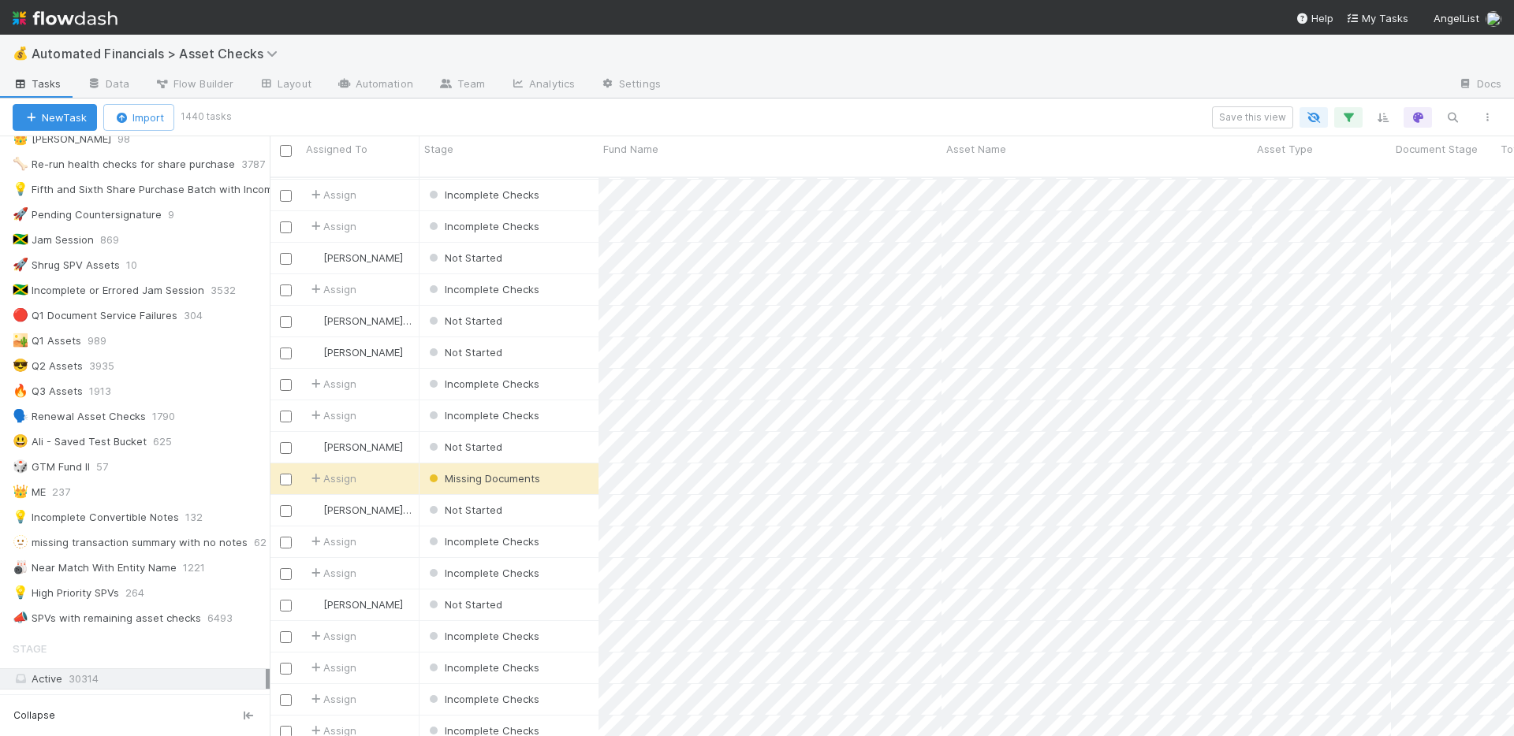
click at [990, 79] on div at bounding box center [1059, 85] width 772 height 25
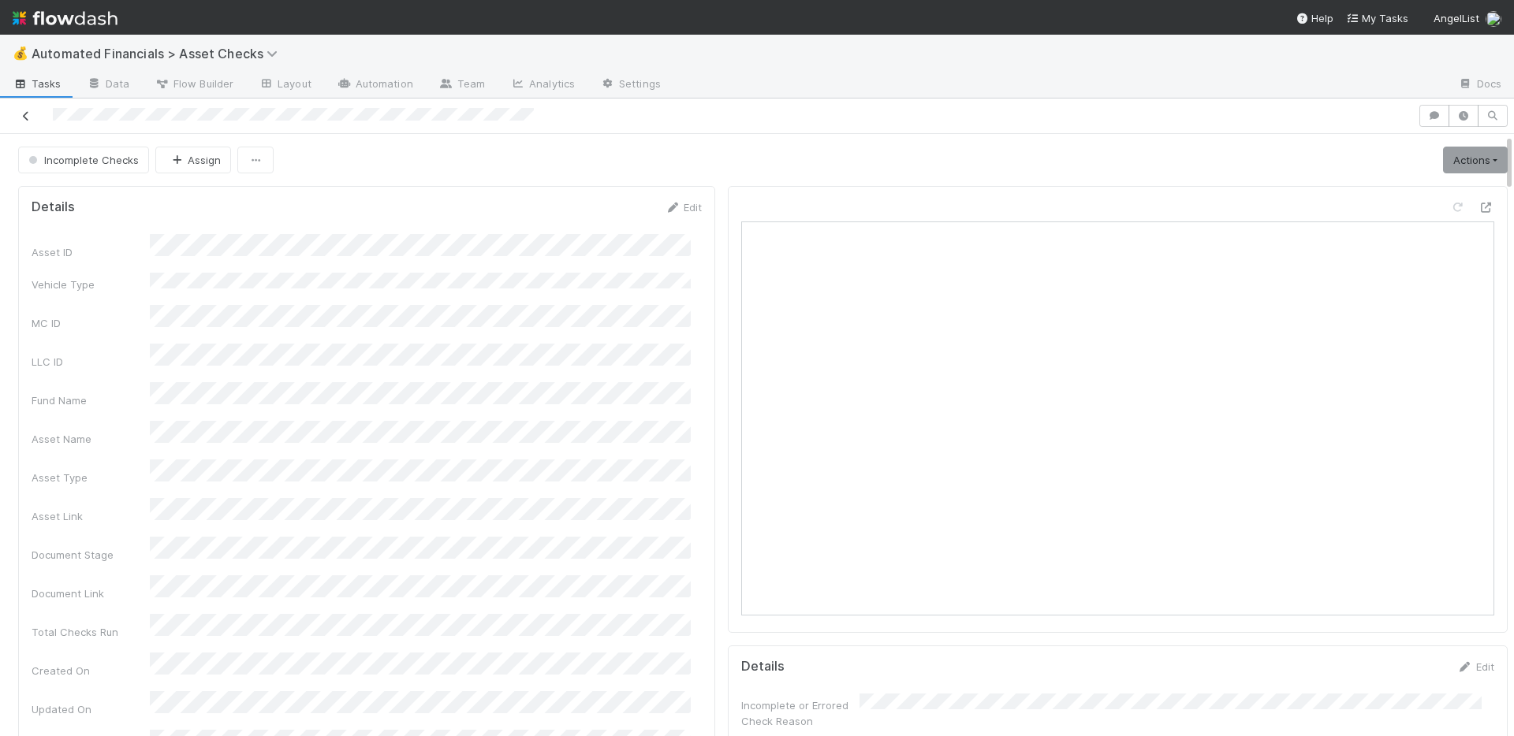
click at [28, 113] on icon at bounding box center [26, 116] width 16 height 10
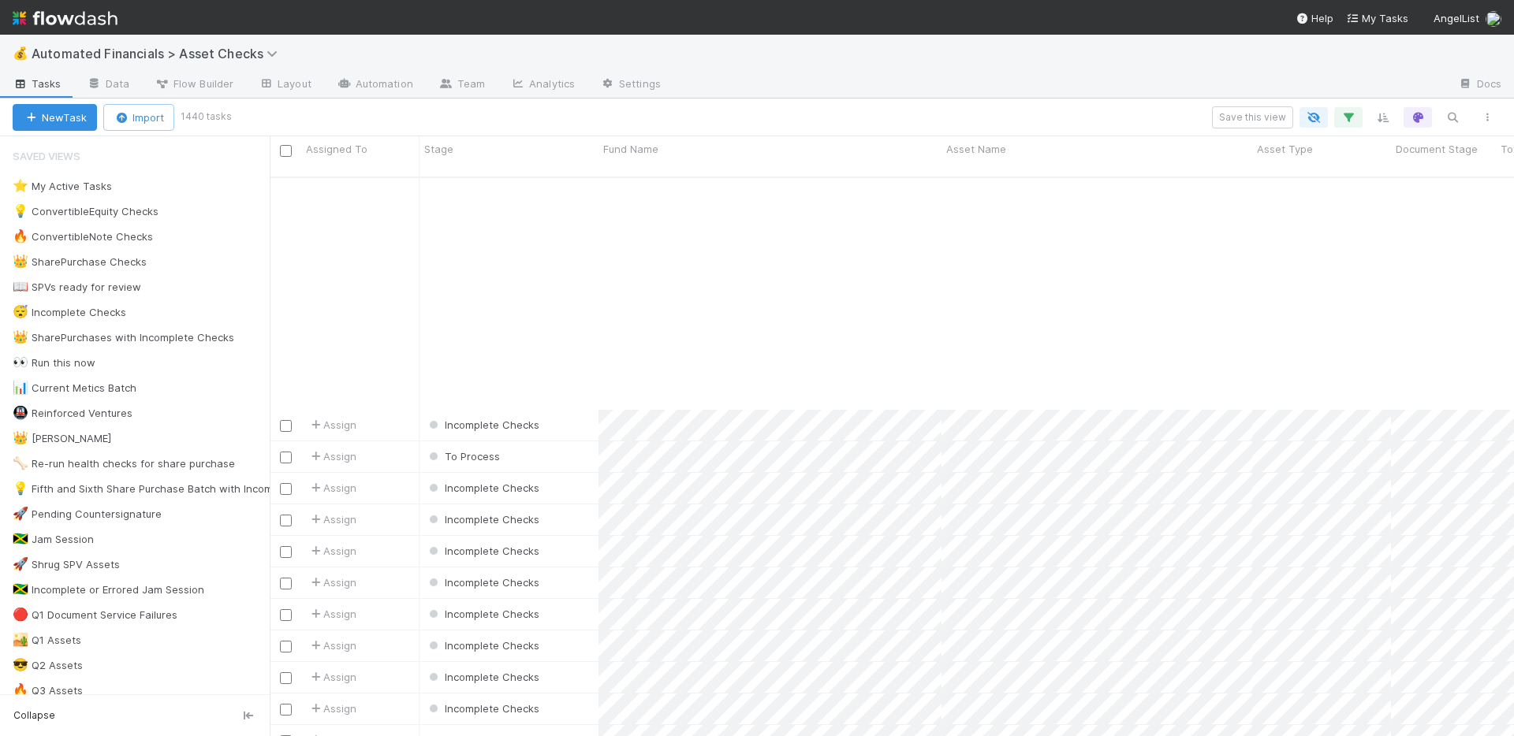
scroll to position [2705, 0]
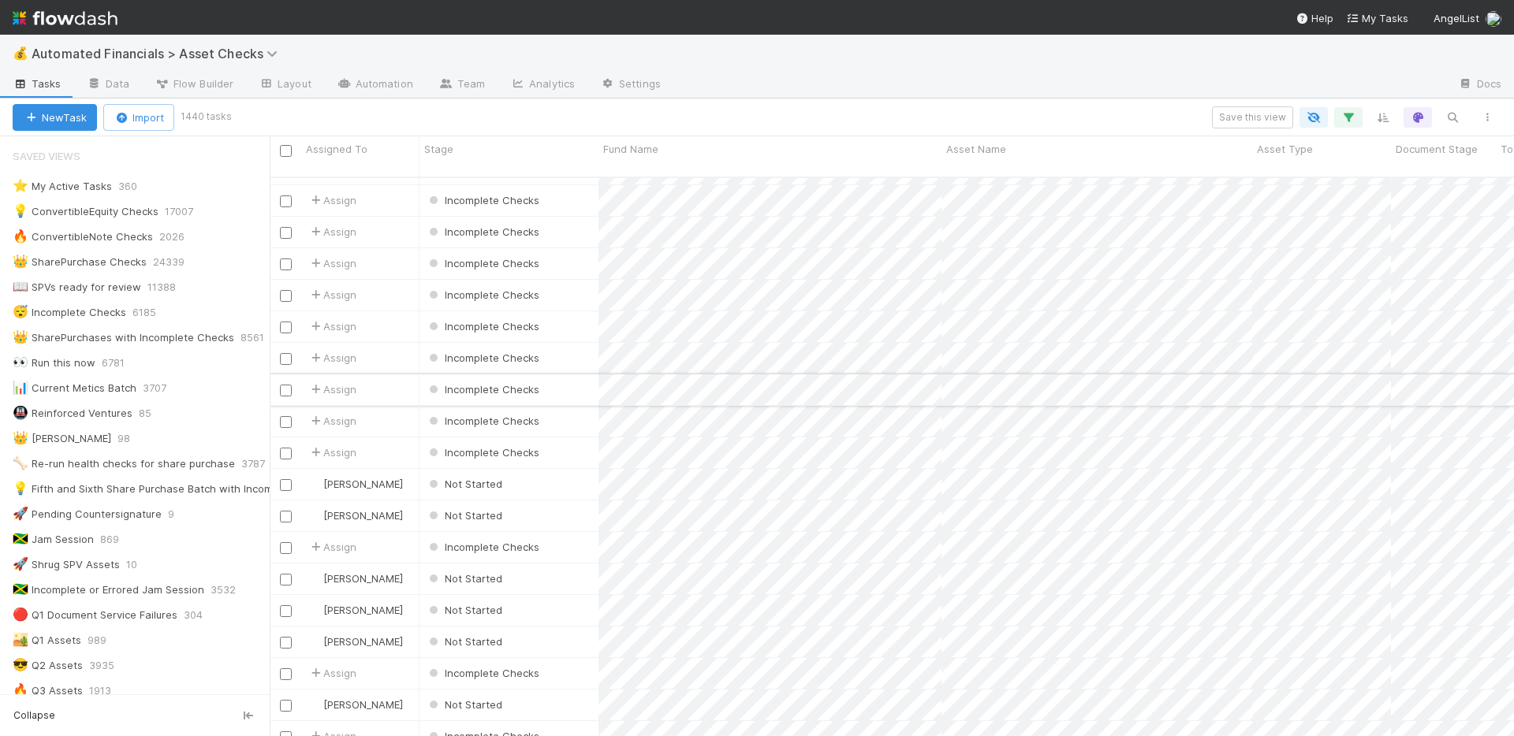
click at [564, 378] on div "Incomplete Checks" at bounding box center [508, 390] width 179 height 31
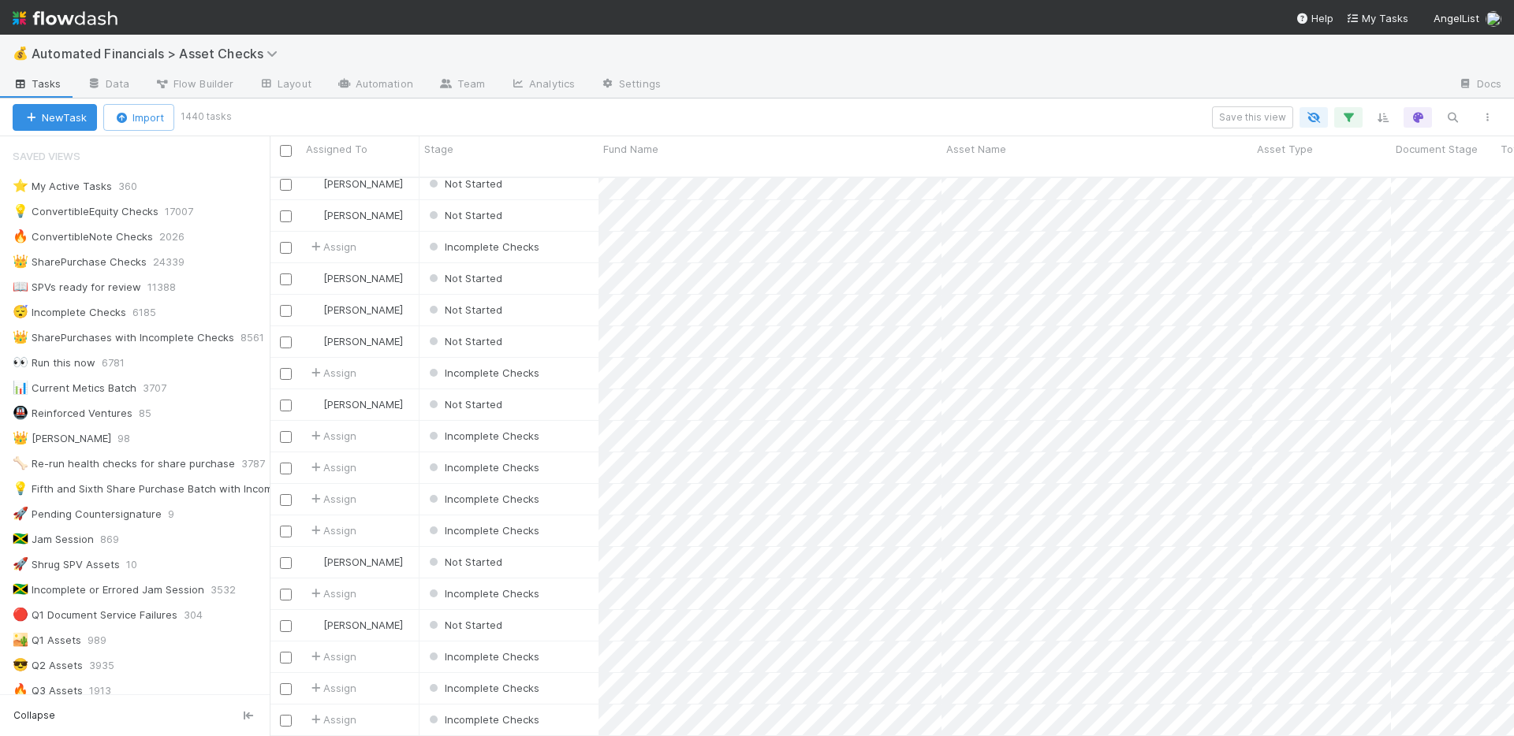
scroll to position [3496, 0]
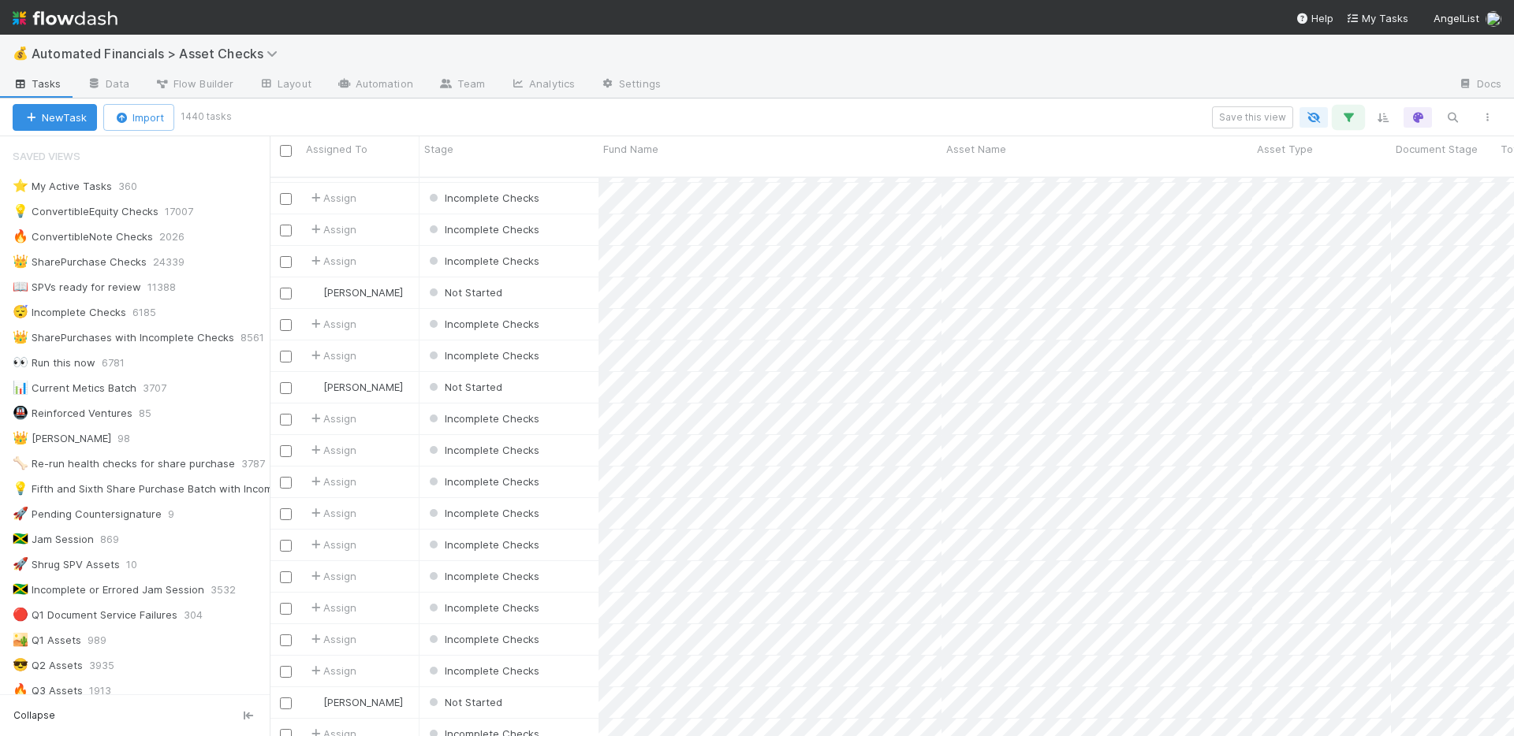
click at [1357, 115] on button "button" at bounding box center [1348, 117] width 28 height 20
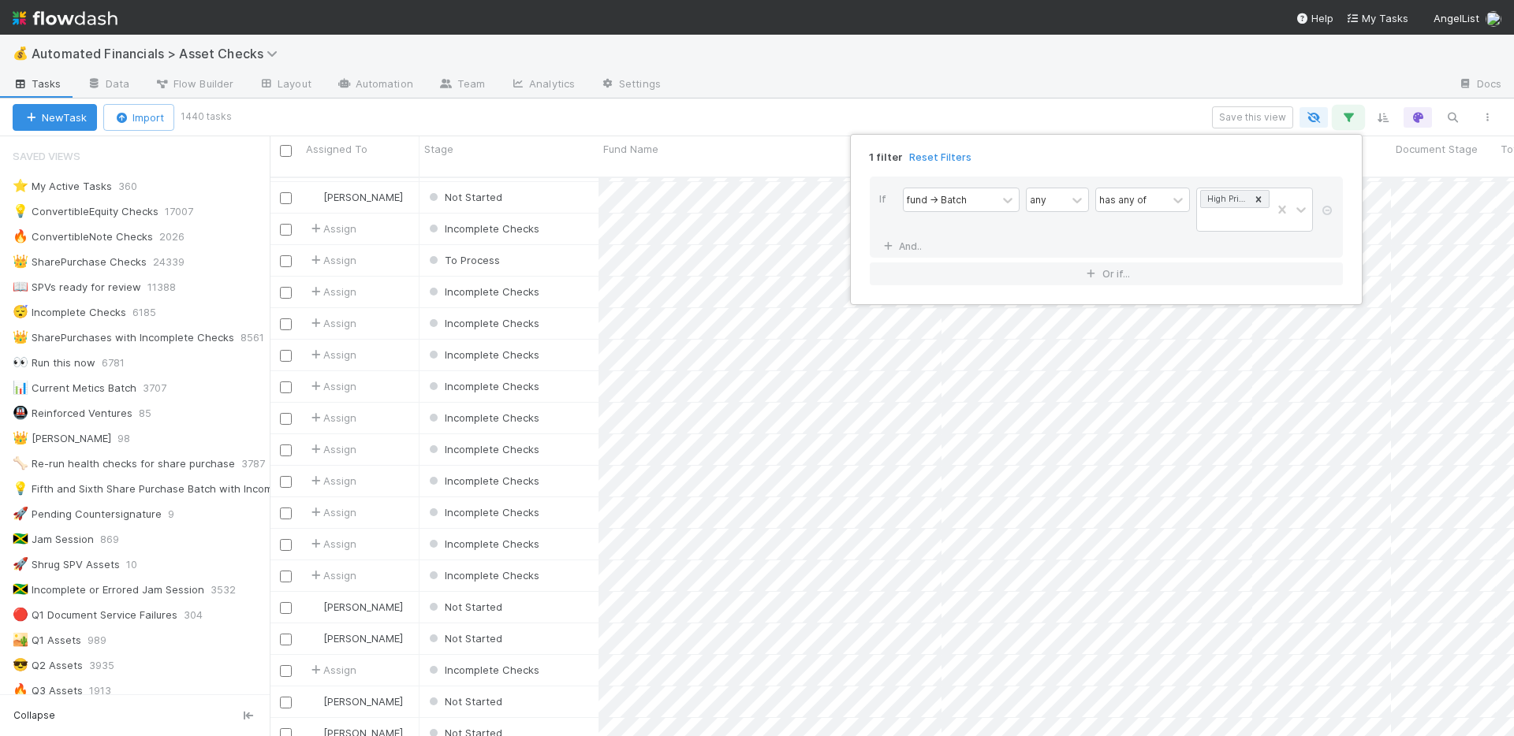
scroll to position [2594, 0]
click at [1082, 104] on div "1 filter Reset Filters If fund -> Batch any has any of High Priority SPVs And..…" at bounding box center [757, 368] width 1514 height 736
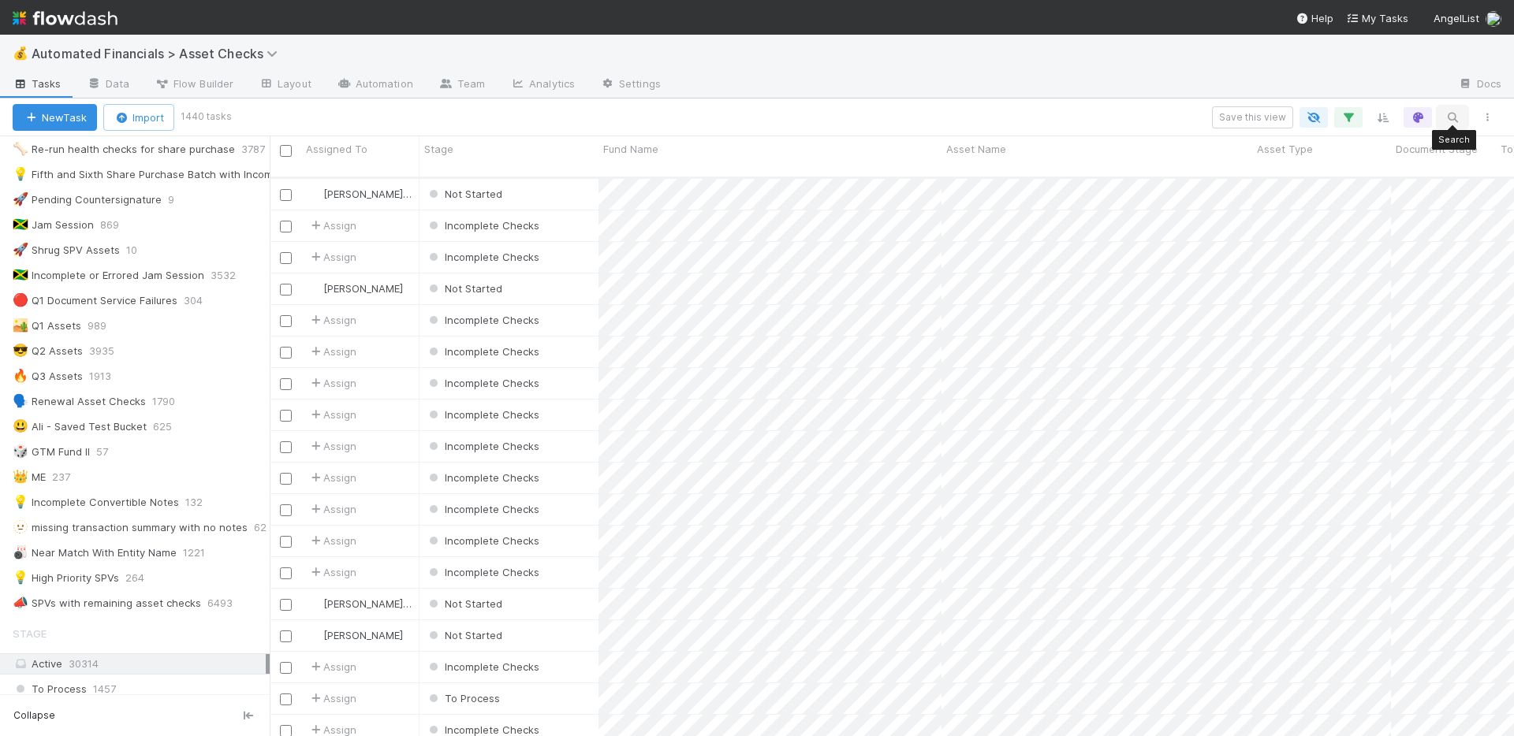
click at [1452, 115] on icon "button" at bounding box center [1452, 117] width 16 height 14
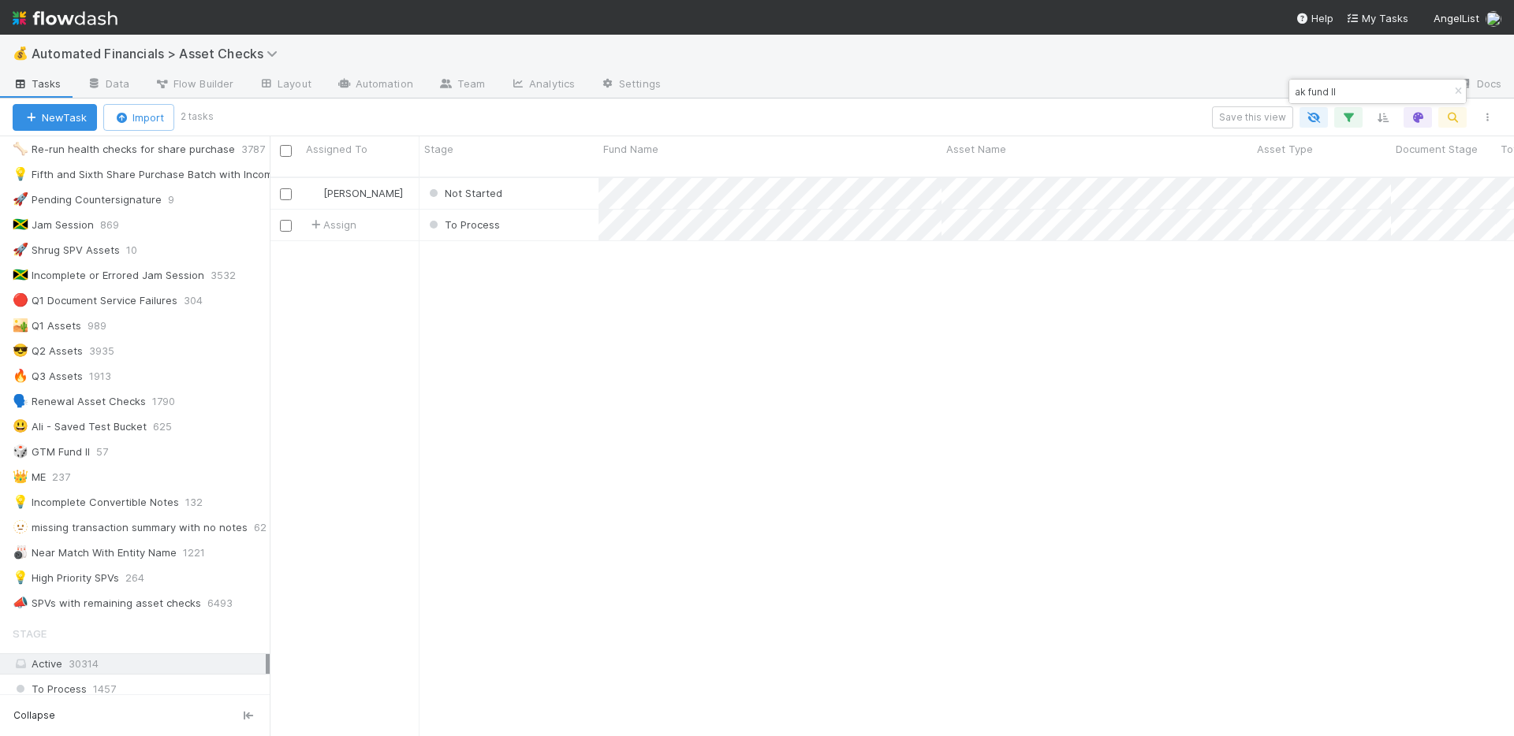
scroll to position [561, 1232]
type input "ak fund II"
click at [539, 178] on div "Not Started" at bounding box center [508, 193] width 179 height 31
click at [1455, 89] on icon "button" at bounding box center [1458, 91] width 16 height 9
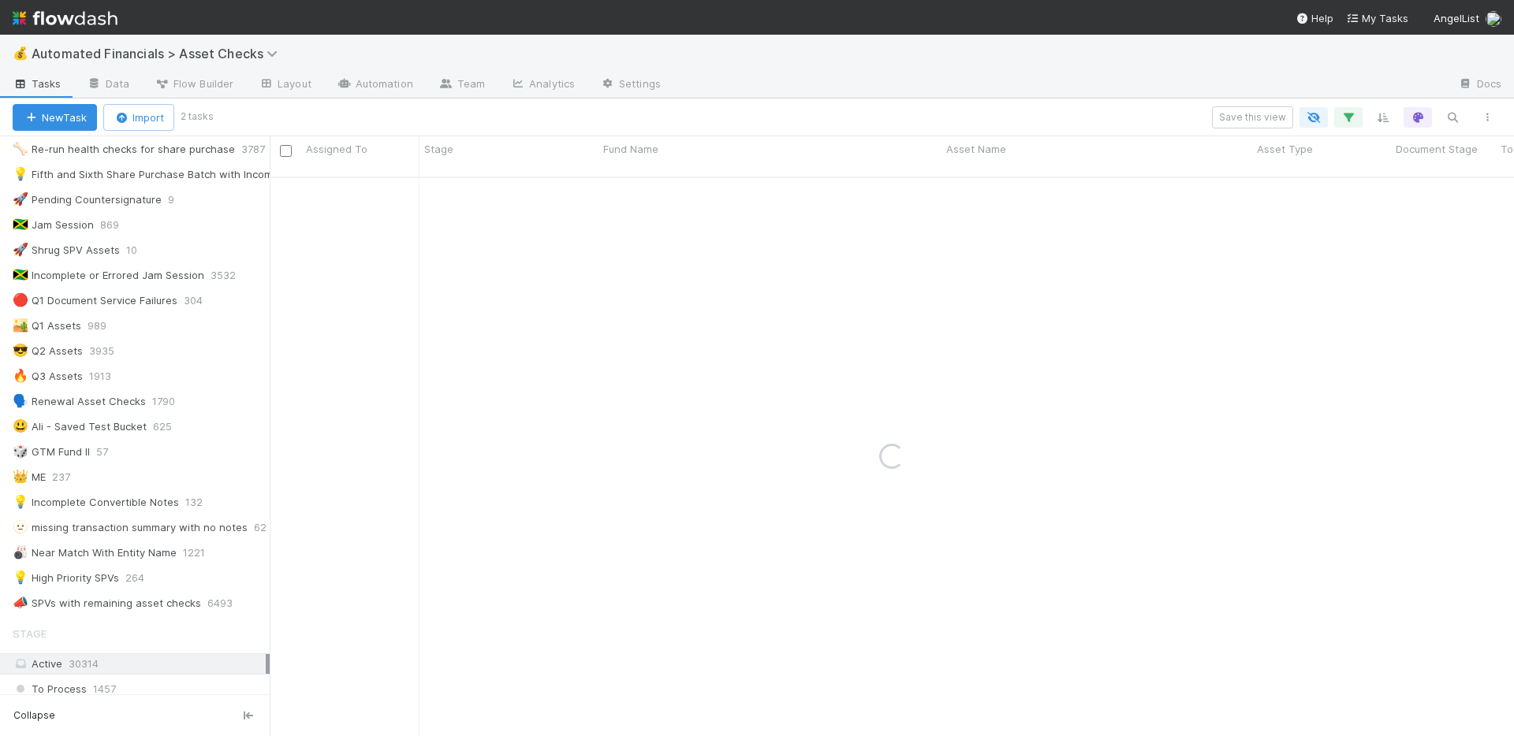
click at [1099, 59] on div "💰 Automated Financials > Asset Checks" at bounding box center [757, 54] width 1514 height 38
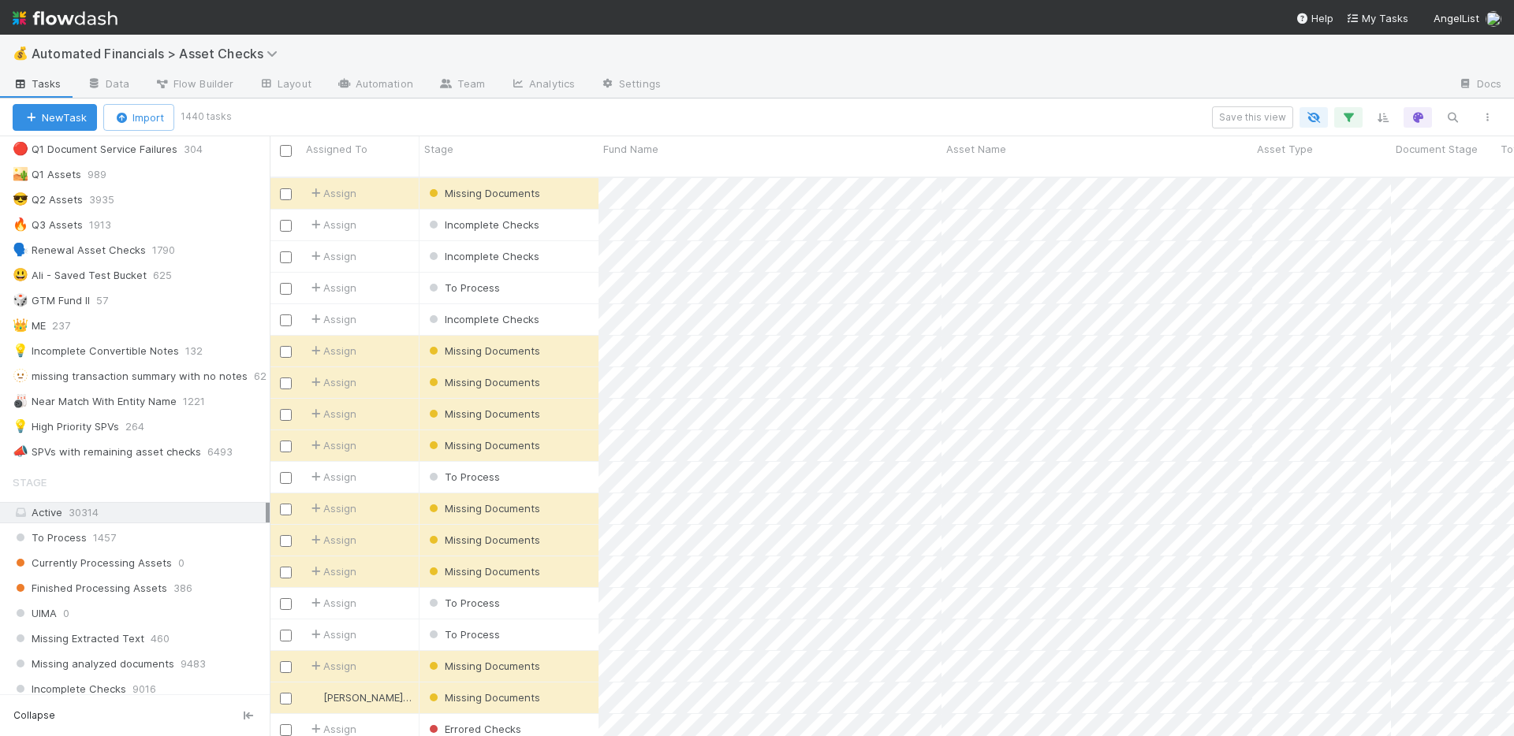
scroll to position [423, 0]
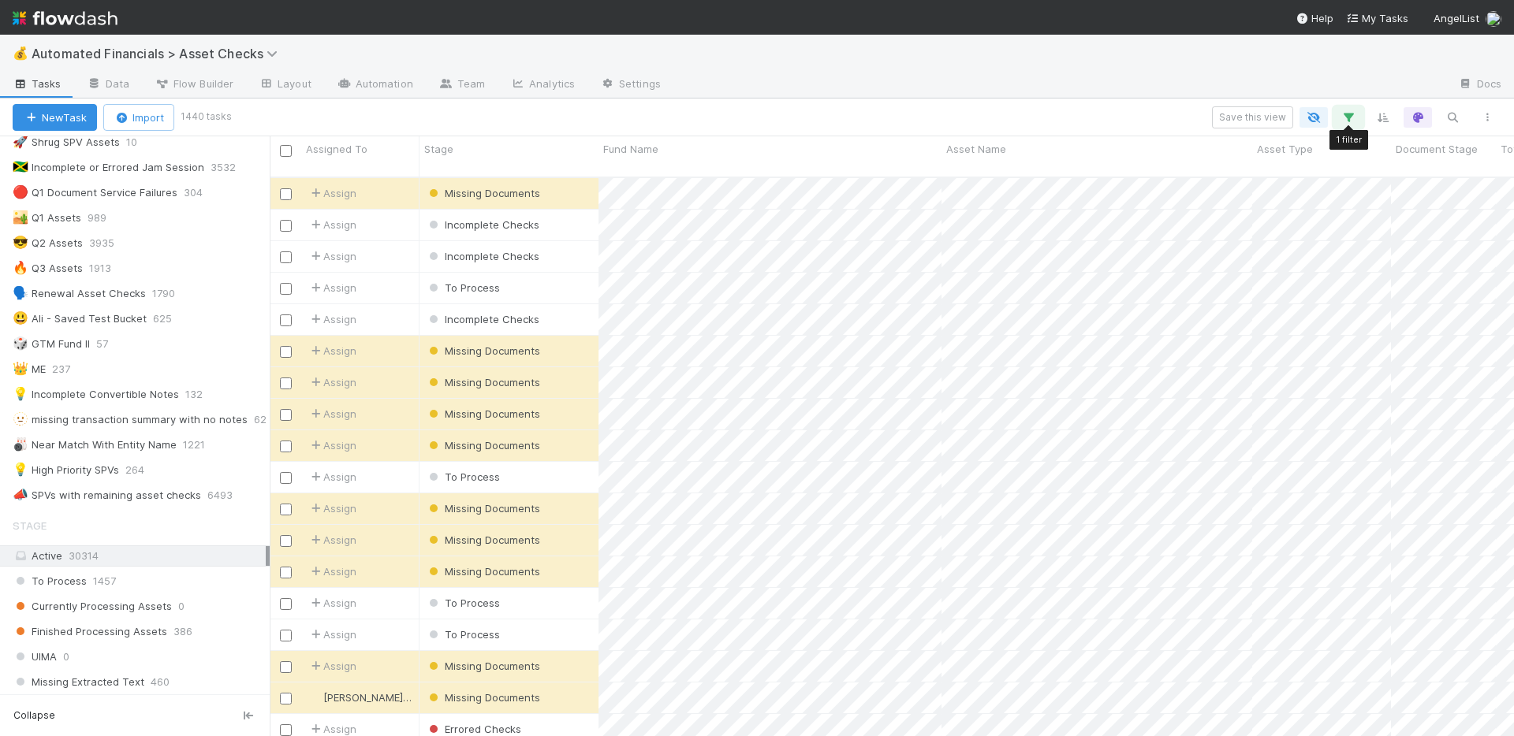
click at [1341, 121] on icon "button" at bounding box center [1348, 117] width 16 height 14
click at [902, 247] on link "And.." at bounding box center [904, 246] width 50 height 23
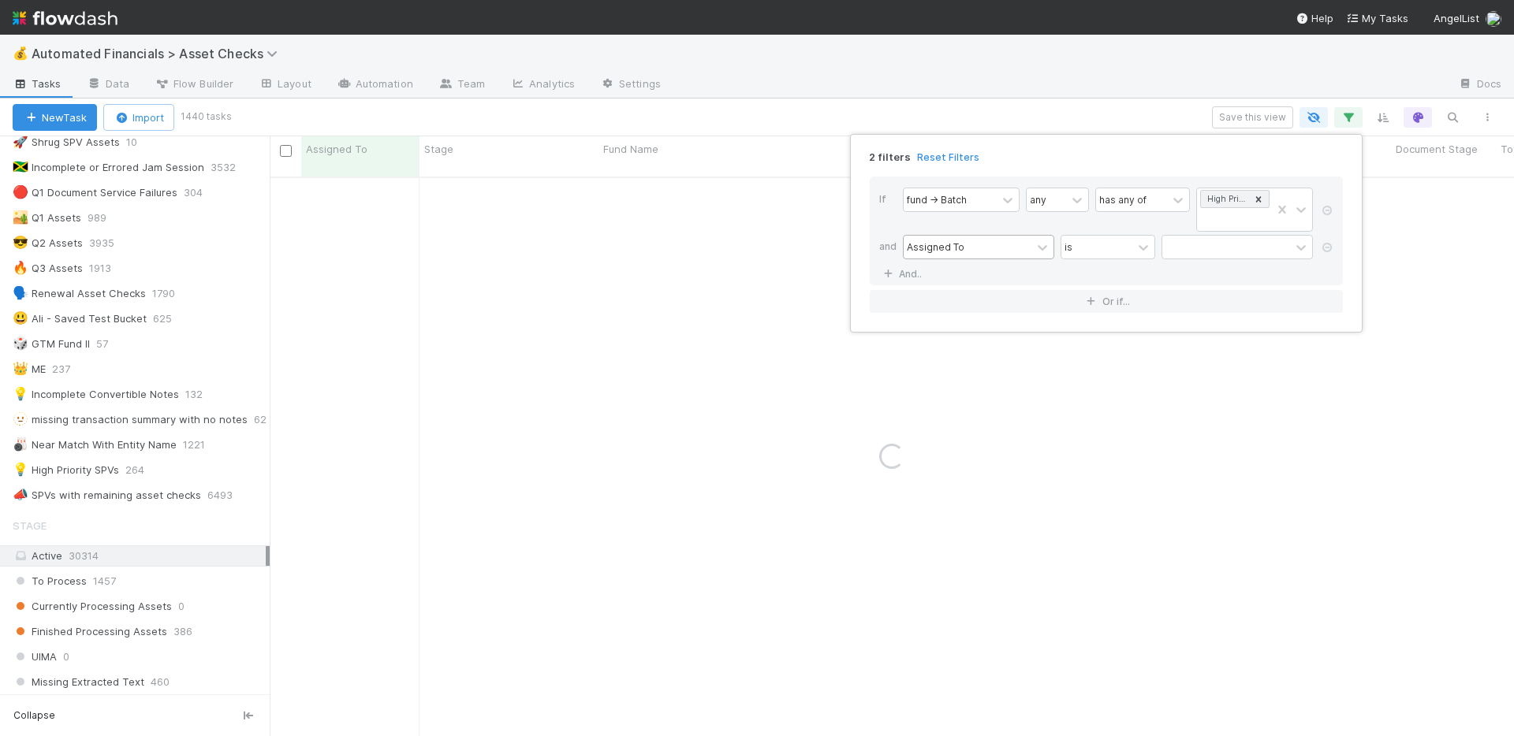
click at [977, 246] on div "Assigned To" at bounding box center [968, 247] width 128 height 23
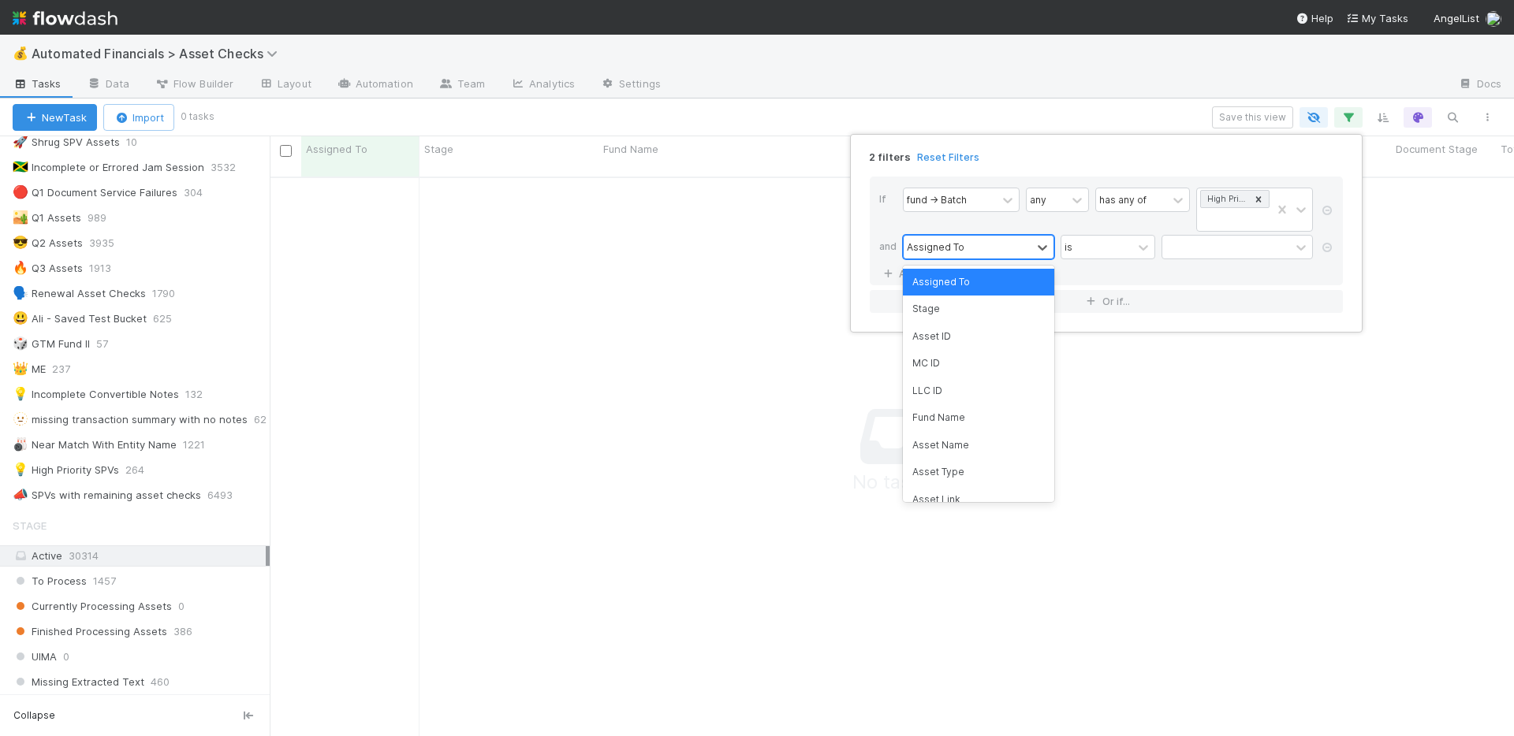
scroll to position [549, 1232]
click at [969, 472] on div "Asset Type" at bounding box center [978, 472] width 151 height 27
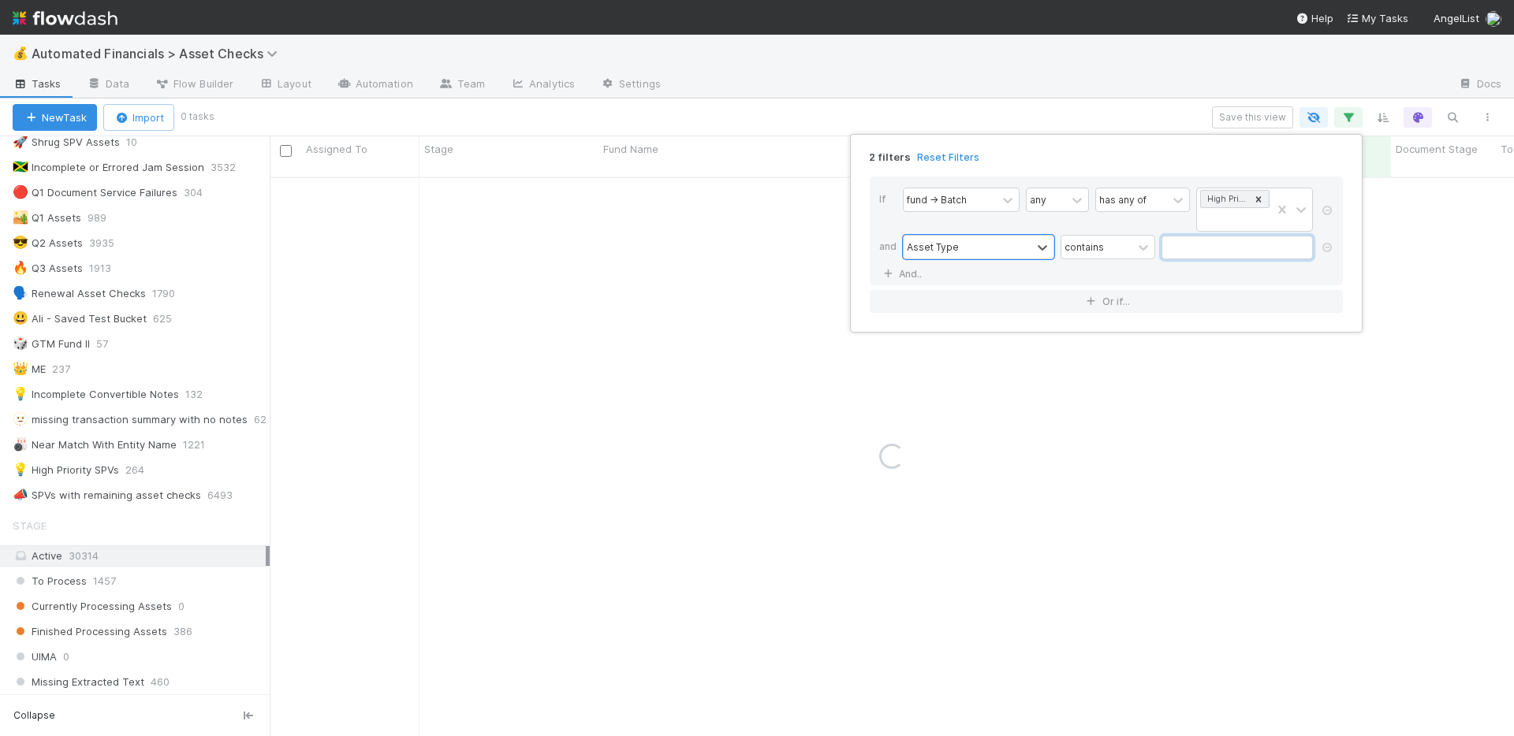
click at [1182, 250] on input "text" at bounding box center [1236, 248] width 151 height 24
click at [909, 278] on link "And.." at bounding box center [904, 274] width 50 height 23
click at [1218, 250] on input "convertible equity" at bounding box center [1236, 248] width 151 height 24
type input "convertibleequity"
click at [1327, 248] on icon at bounding box center [1327, 247] width 16 height 9
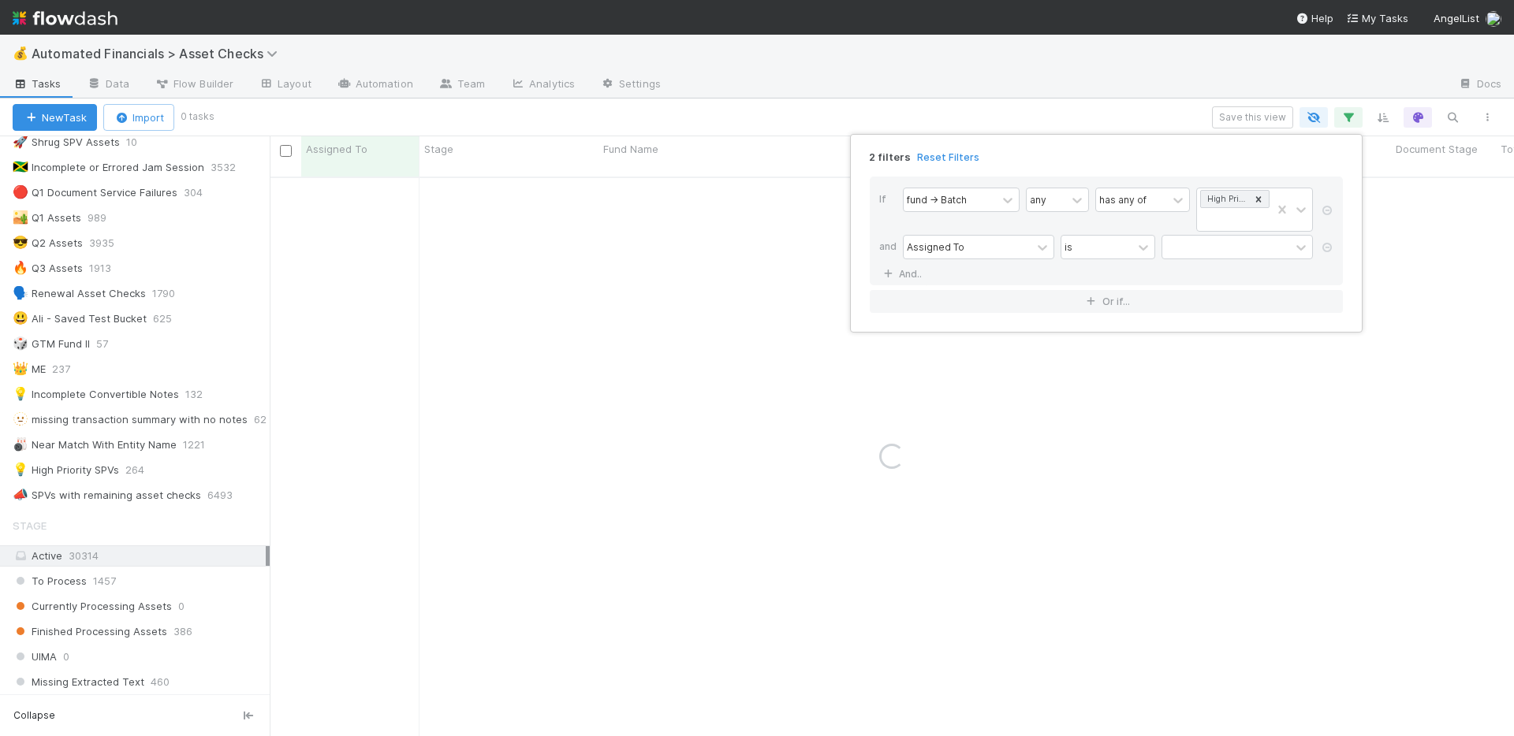
click at [943, 57] on div "2 filters Reset Filters If fund -> Batch any has any of High Priority SPVs and …" at bounding box center [757, 368] width 1514 height 736
click at [978, 82] on div "2 filters Reset Filters If fund -> Batch any has any of High Priority SPVs and …" at bounding box center [757, 368] width 1514 height 736
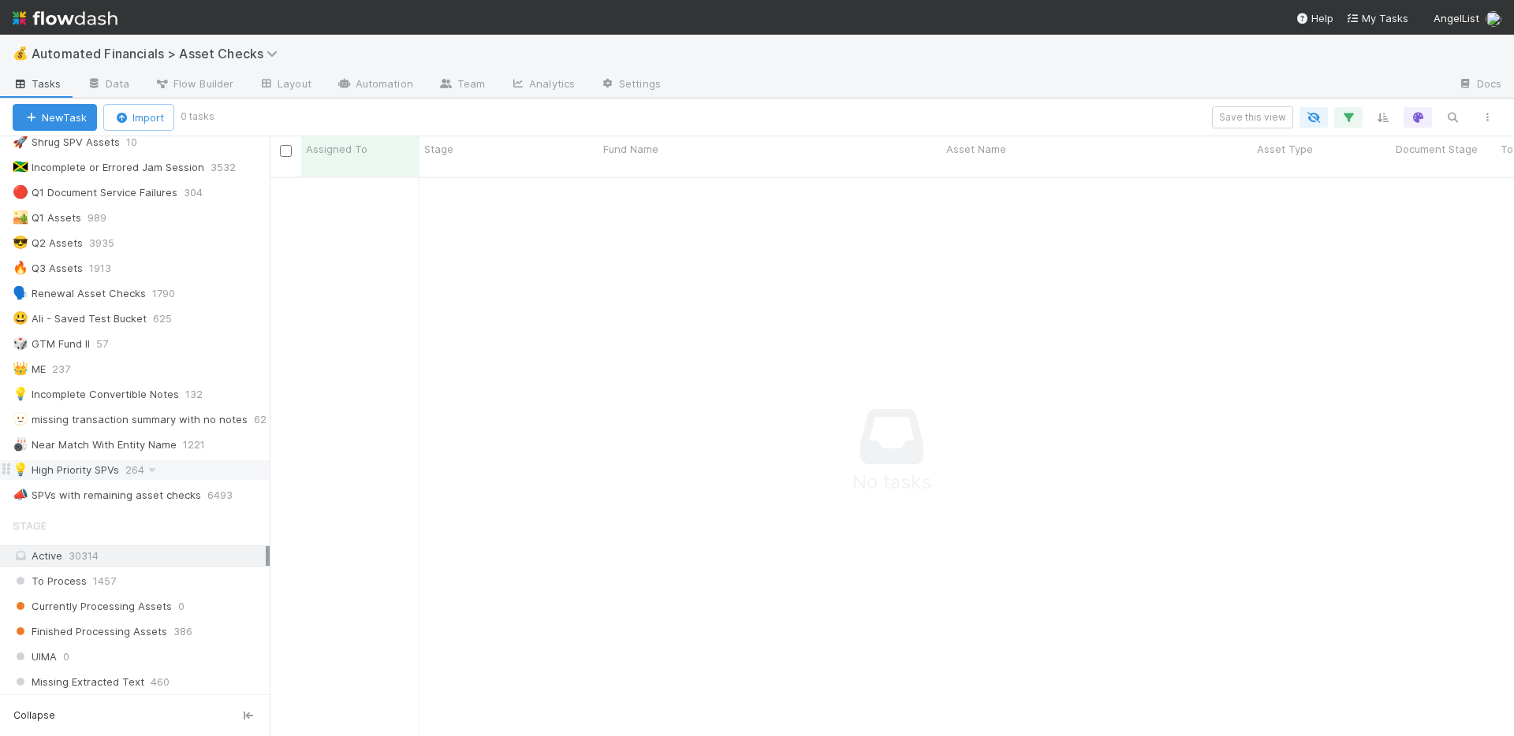
click at [170, 468] on div "💡 High Priority SPVs 264" at bounding box center [141, 470] width 257 height 20
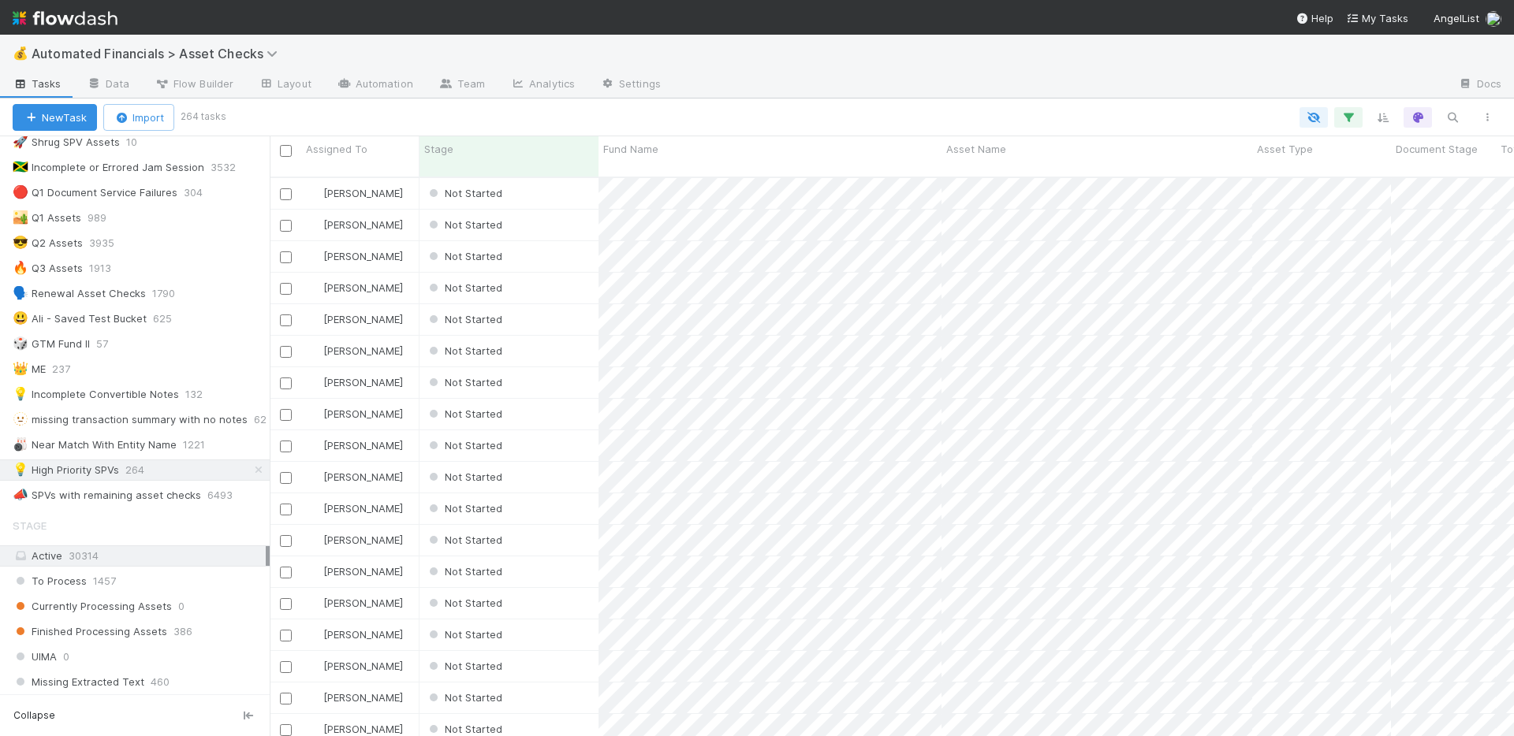
scroll to position [561, 1232]
click at [1344, 119] on icon "button" at bounding box center [1348, 117] width 16 height 14
click at [1329, 247] on icon at bounding box center [1327, 247] width 16 height 9
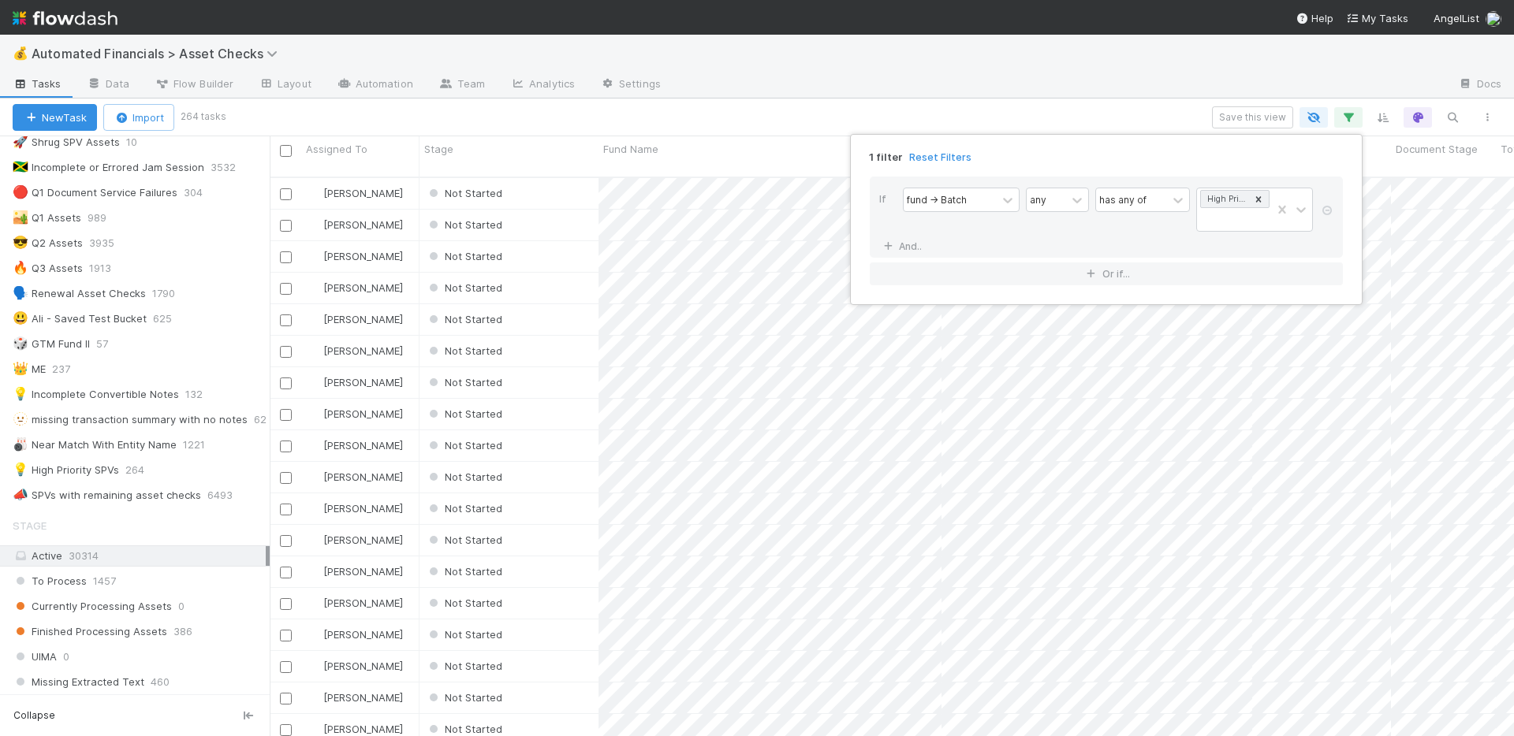
scroll to position [561, 1232]
click at [1266, 118] on div "1 filter Reset Filters If fund -> Batch any has any of High Priority SPVs And..…" at bounding box center [757, 368] width 1514 height 736
click at [1227, 80] on div "1 filter Reset Filters If fund -> Batch any has any of High Priority SPVs And..…" at bounding box center [757, 368] width 1514 height 736
click at [1242, 116] on button "Save this view" at bounding box center [1252, 117] width 81 height 22
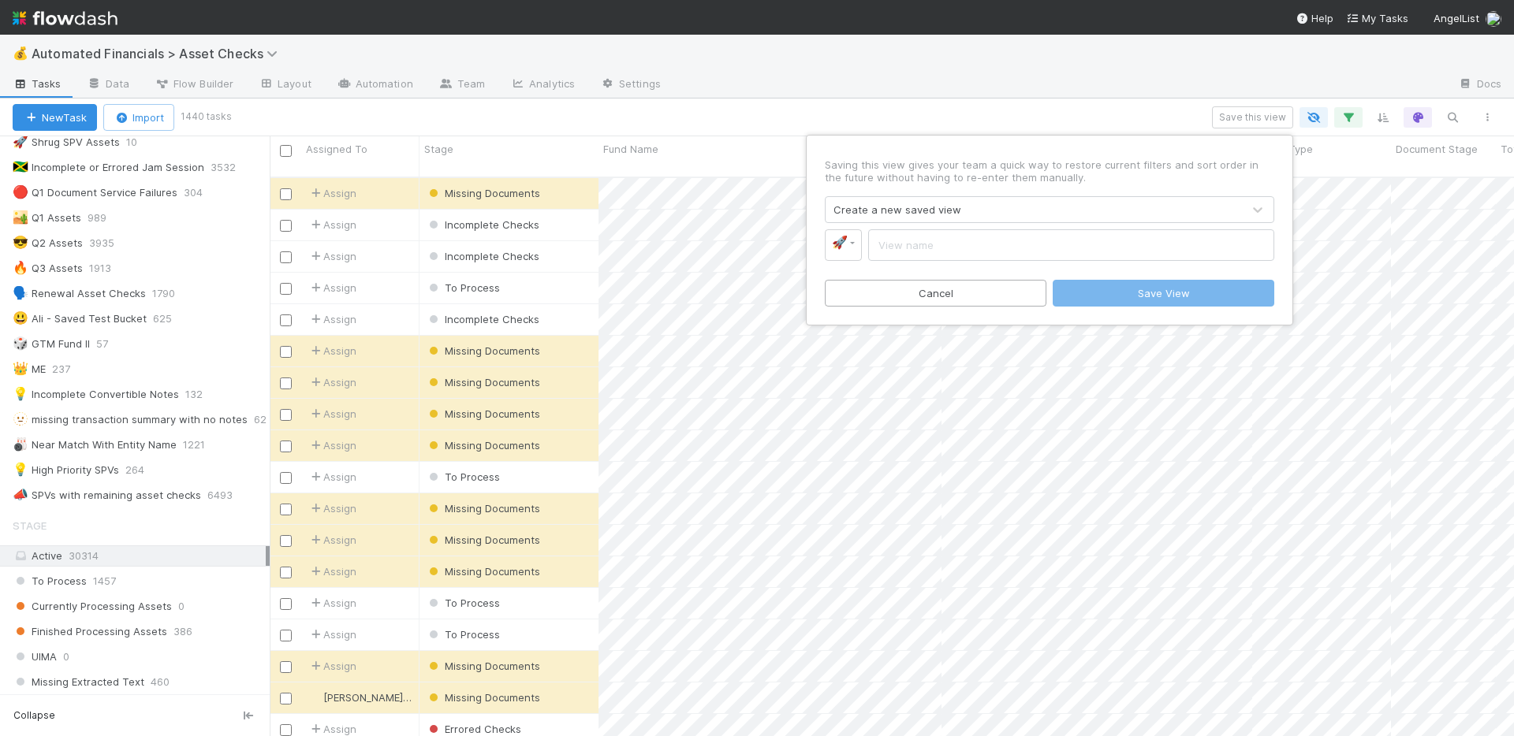
click at [945, 214] on div "Create a new saved view" at bounding box center [897, 210] width 128 height 16
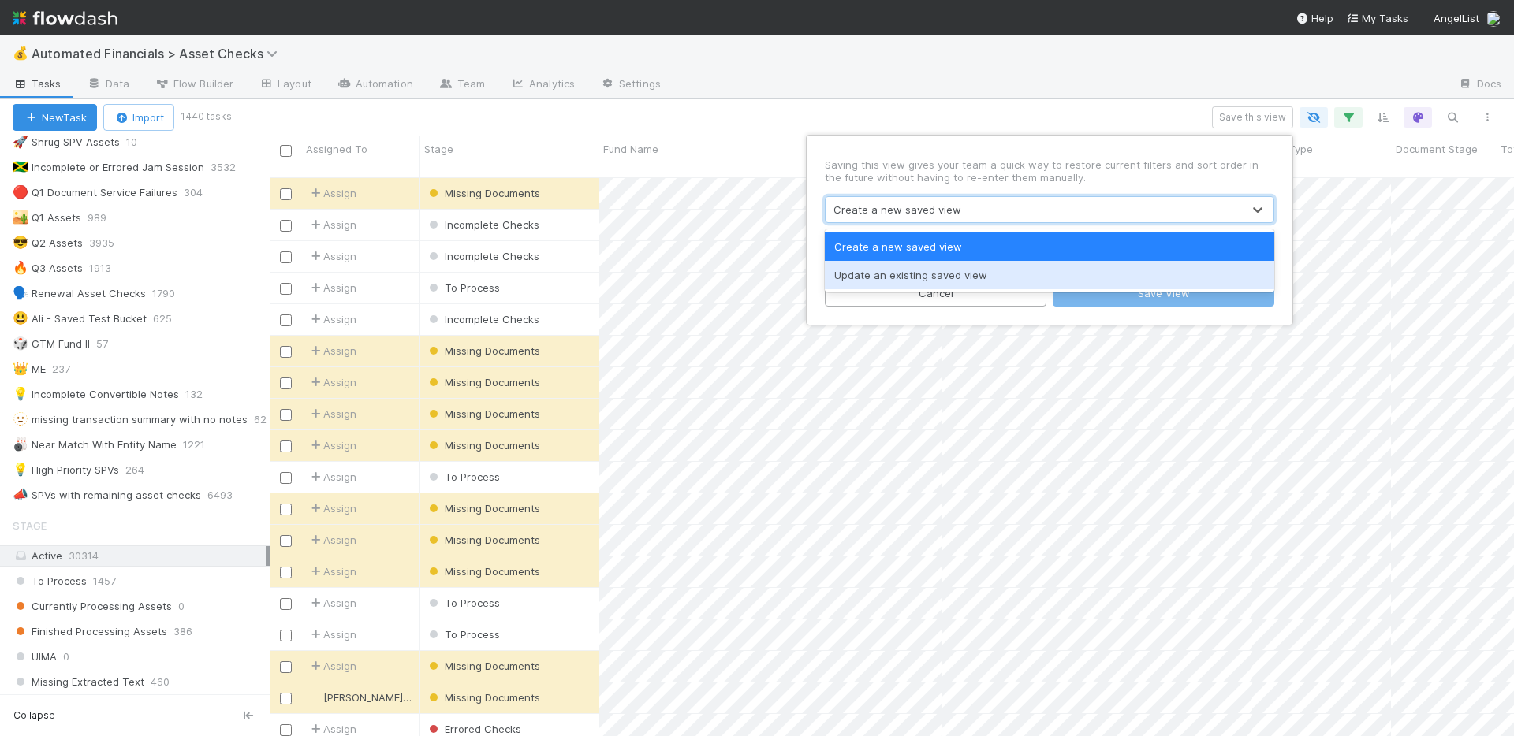
click at [924, 273] on div "Update an existing saved view" at bounding box center [1049, 275] width 449 height 28
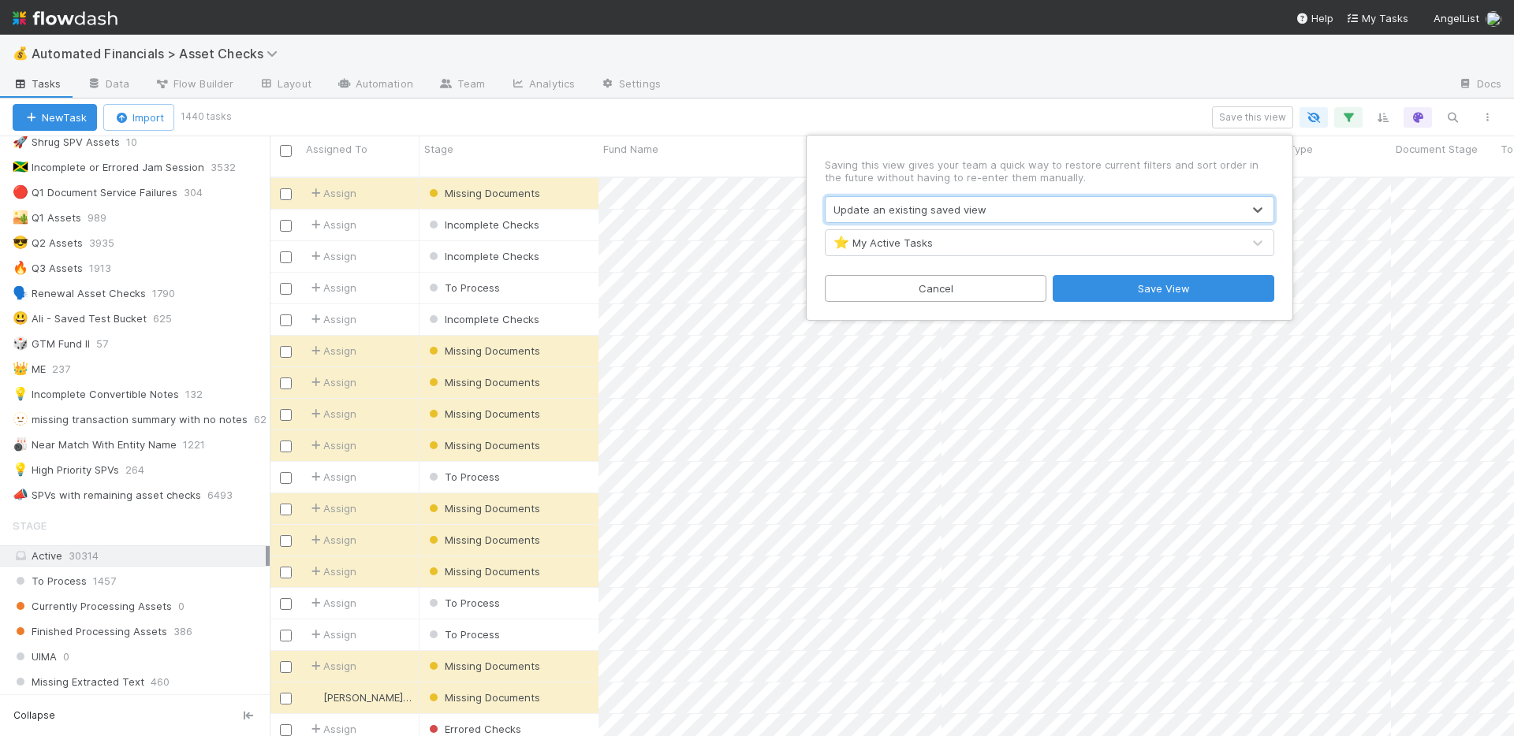
click at [942, 240] on div "⭐ My Active Tasks" at bounding box center [1034, 242] width 416 height 25
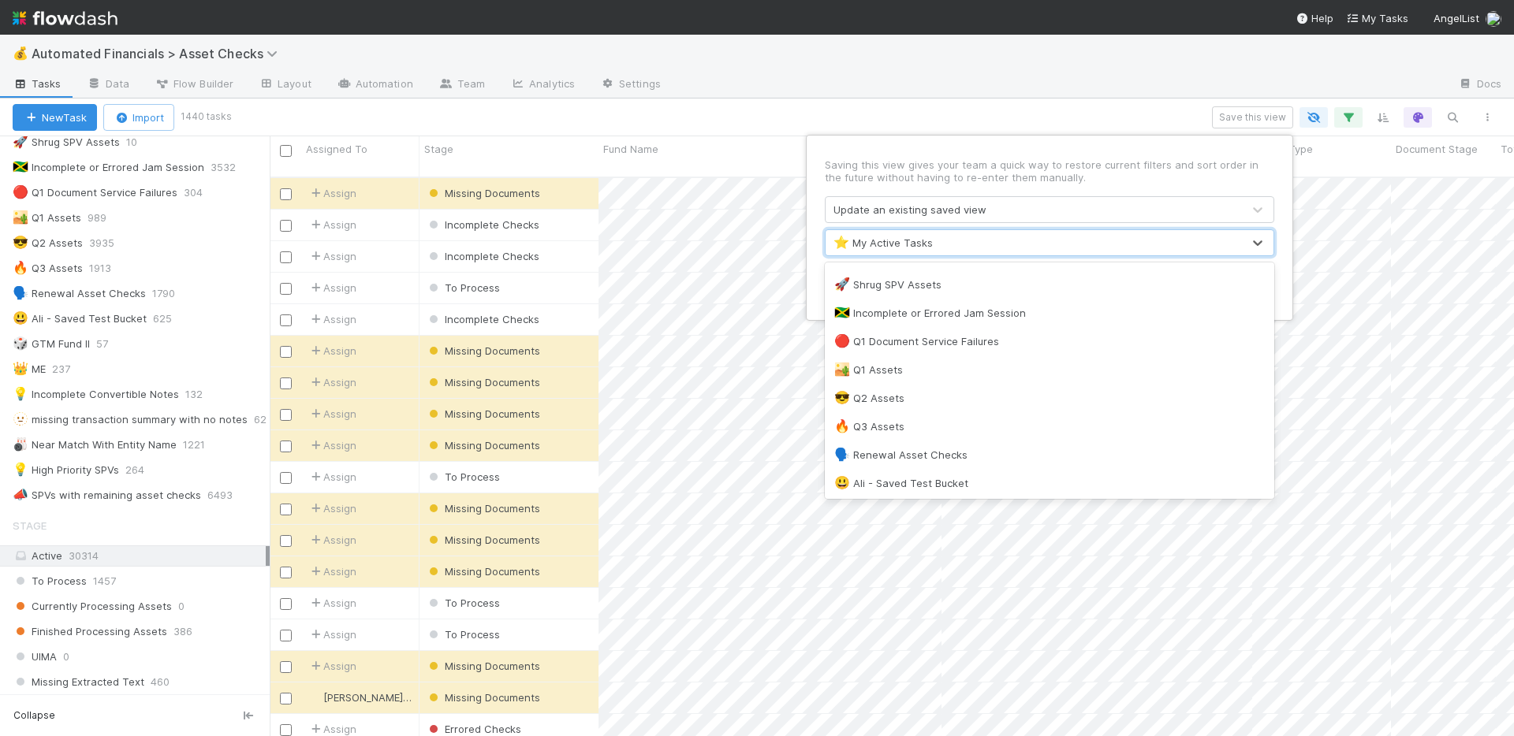
scroll to position [621, 0]
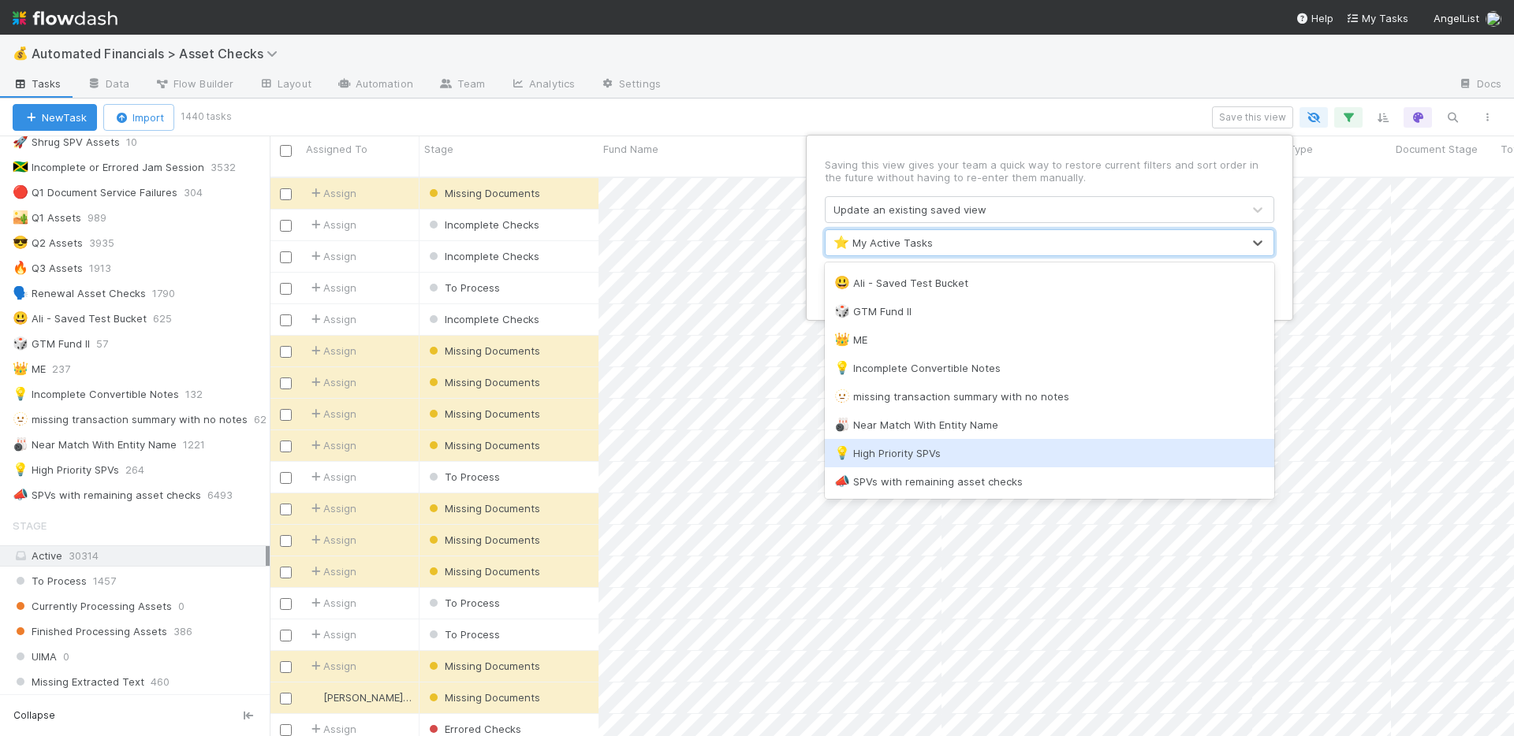
click at [926, 448] on div "💡 High Priority SPVs" at bounding box center [1049, 453] width 430 height 16
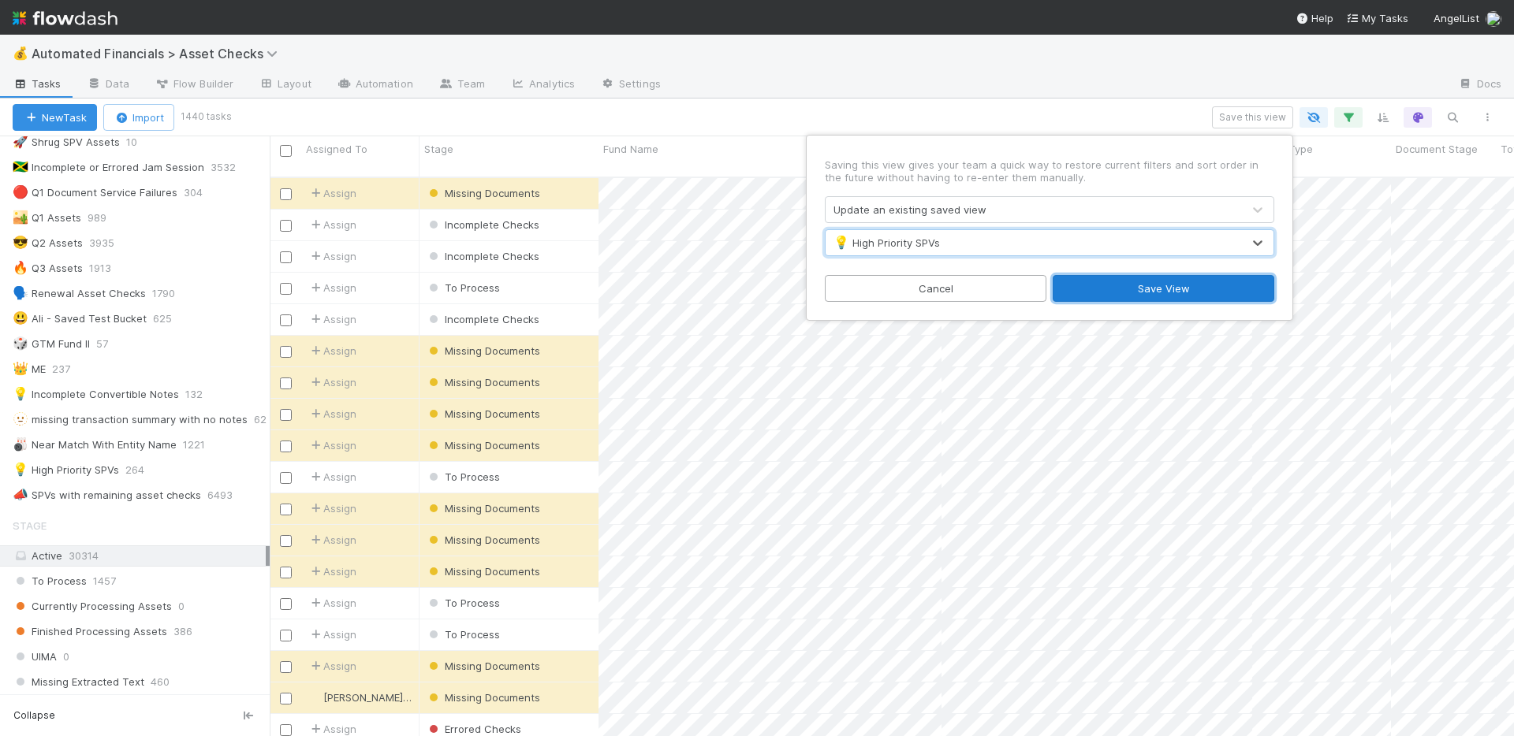
click at [1116, 286] on button "Save View" at bounding box center [1164, 288] width 222 height 27
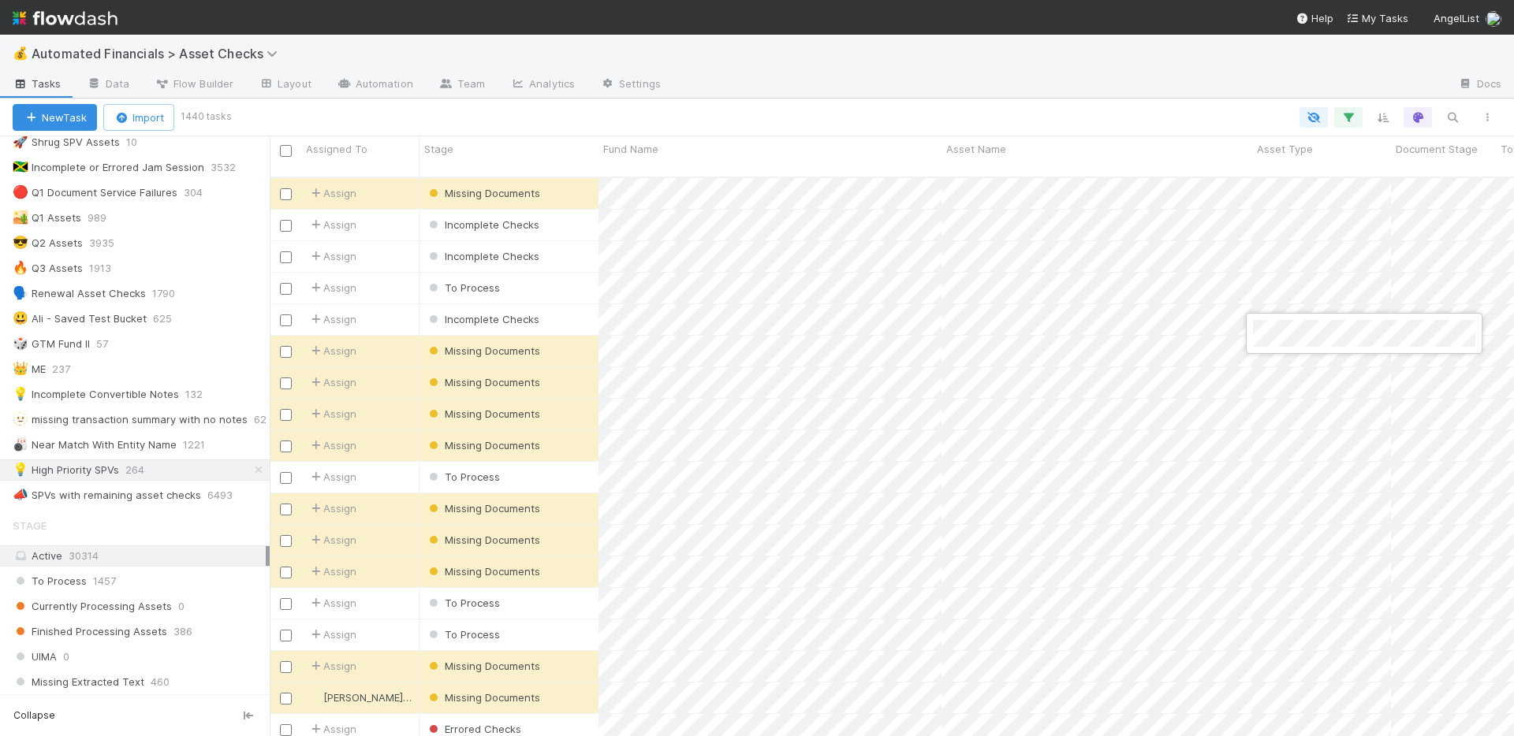
click at [1152, 125] on div at bounding box center [757, 368] width 1514 height 736
drag, startPoint x: 1203, startPoint y: 74, endPoint x: 1232, endPoint y: 80, distance: 29.8
click at [1203, 74] on div at bounding box center [1059, 85] width 772 height 25
click at [1351, 114] on icon "button" at bounding box center [1348, 117] width 16 height 14
click at [901, 246] on link "And.." at bounding box center [904, 246] width 50 height 23
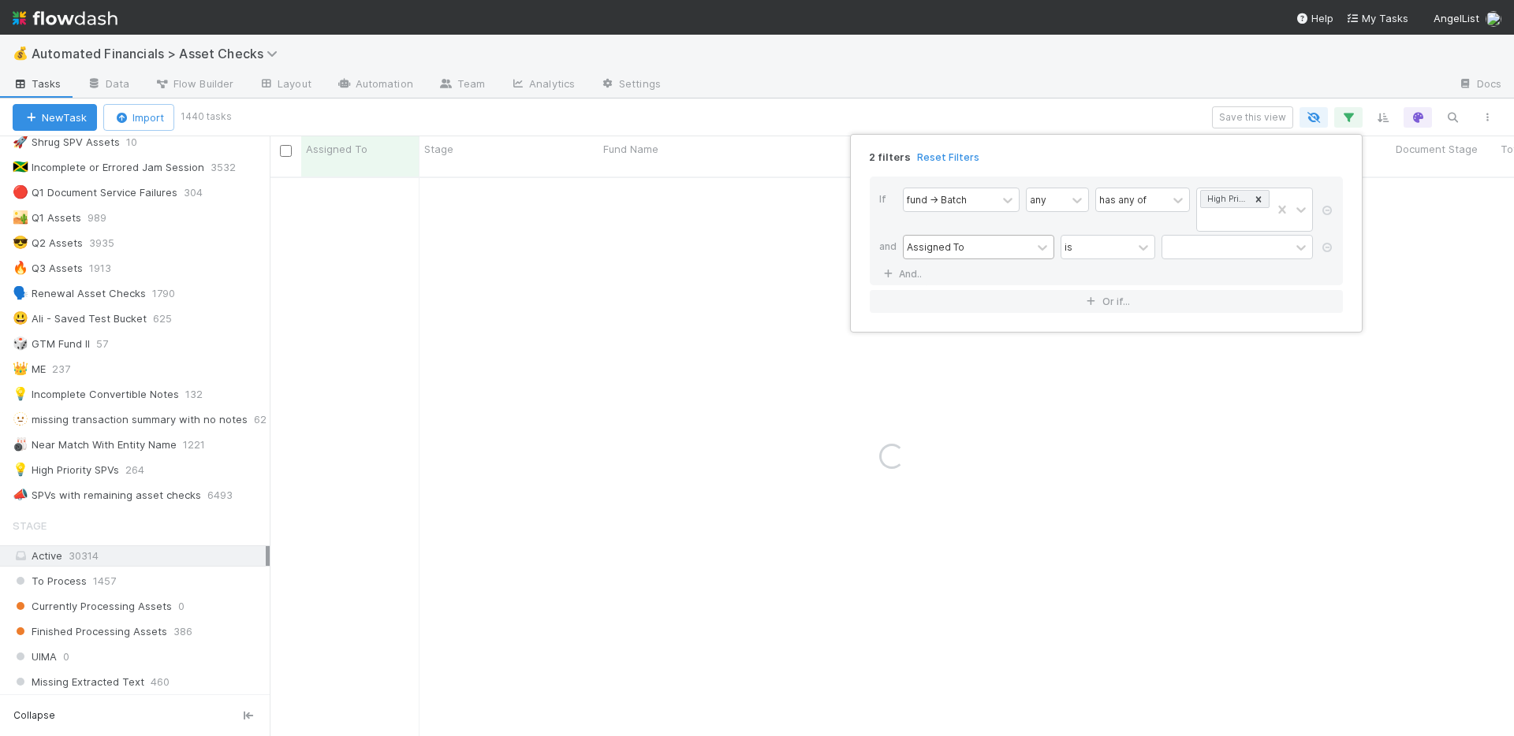
click at [987, 246] on div "Assigned To" at bounding box center [968, 247] width 128 height 23
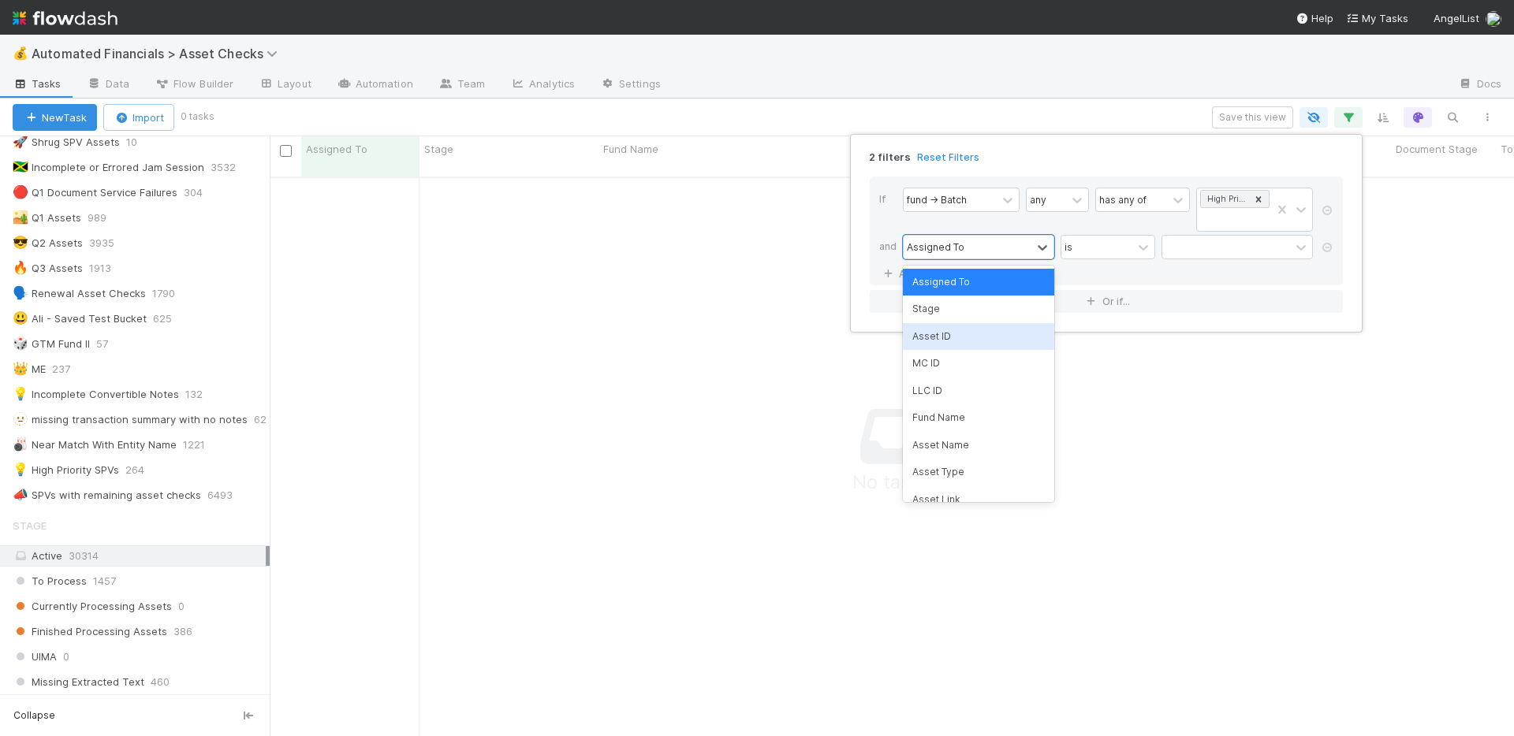
scroll to position [549, 1232]
click at [978, 468] on div "Asset Type" at bounding box center [978, 472] width 151 height 27
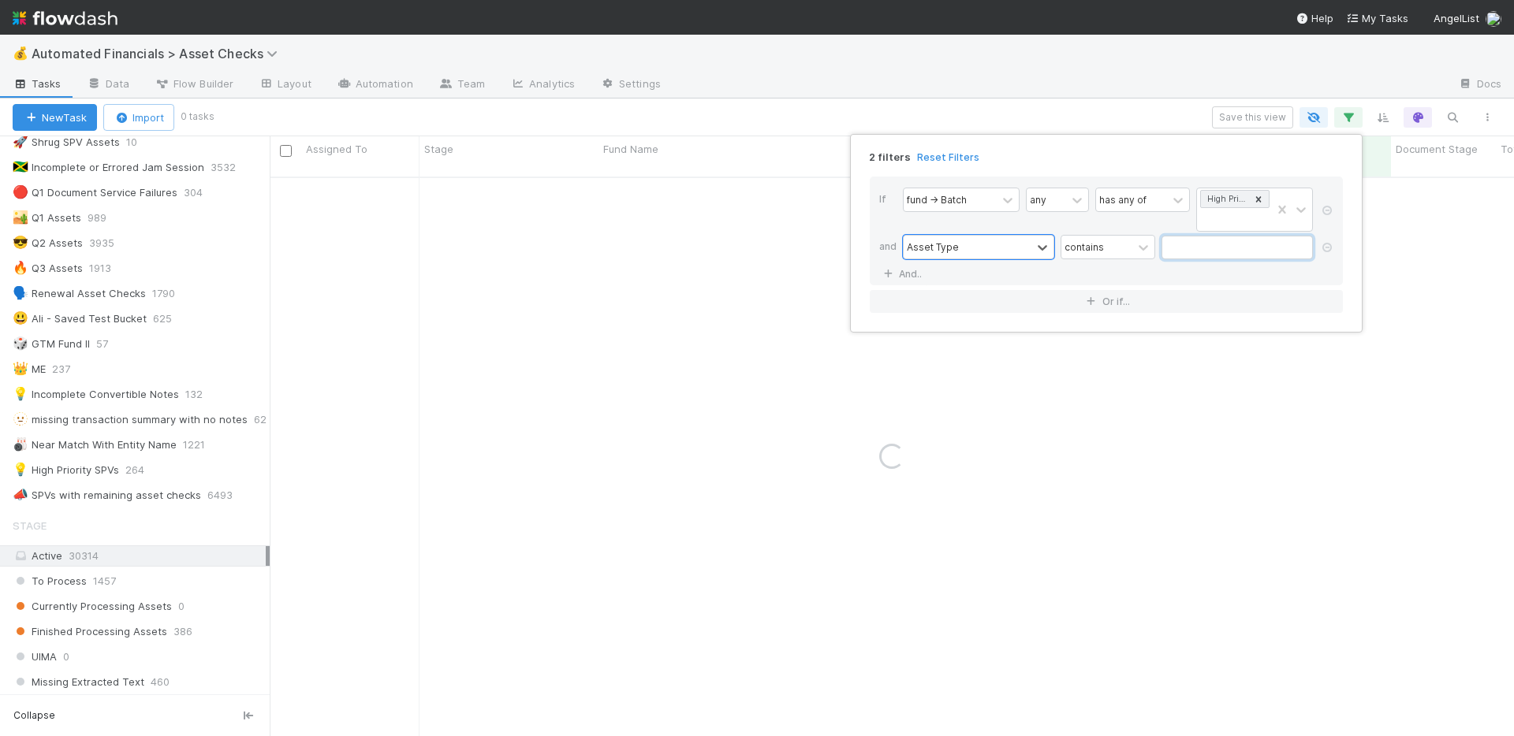
click at [1198, 248] on input "text" at bounding box center [1236, 248] width 151 height 24
paste input "ConvertibleEquity"
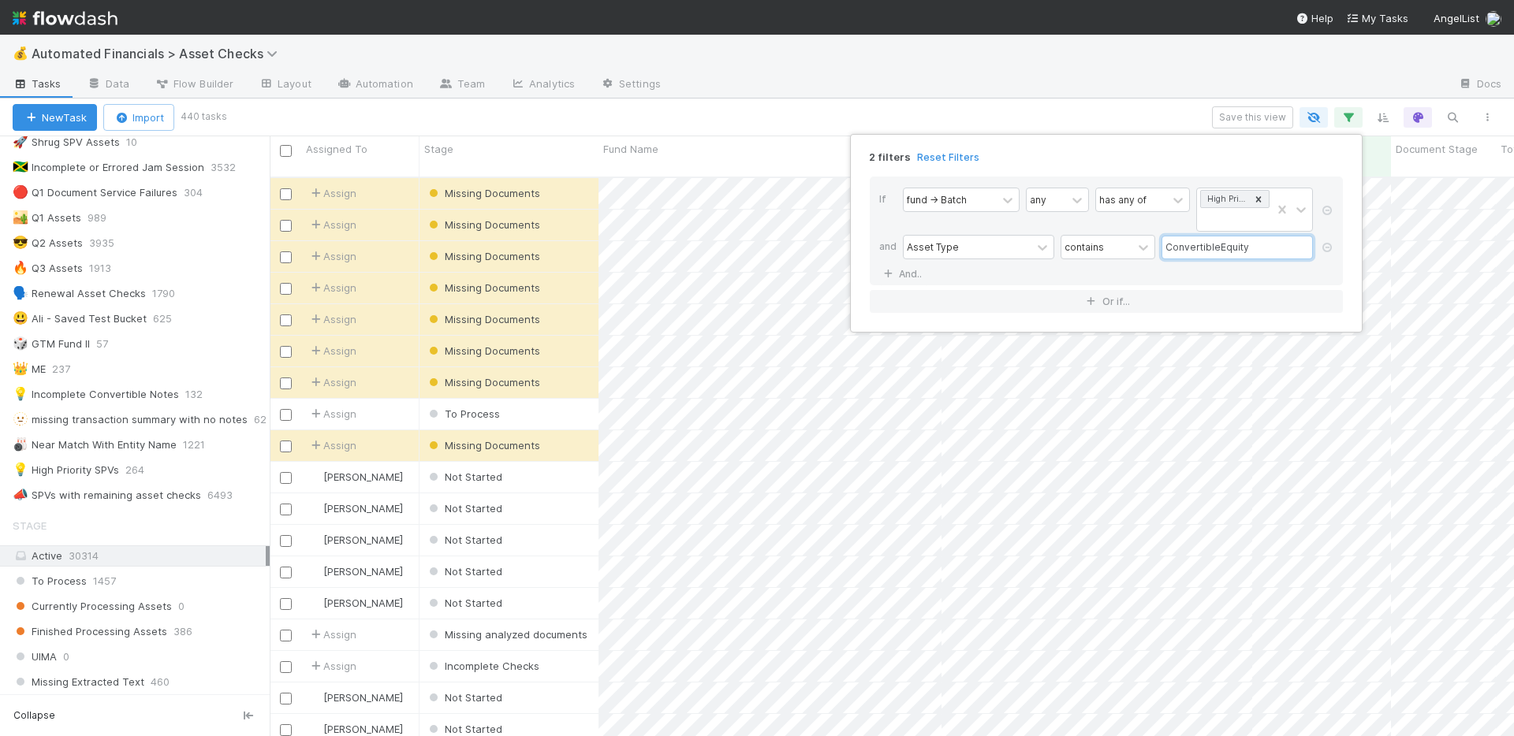
scroll to position [561, 1232]
type input "ConvertibleEquity"
click at [909, 266] on link "And.." at bounding box center [904, 274] width 50 height 23
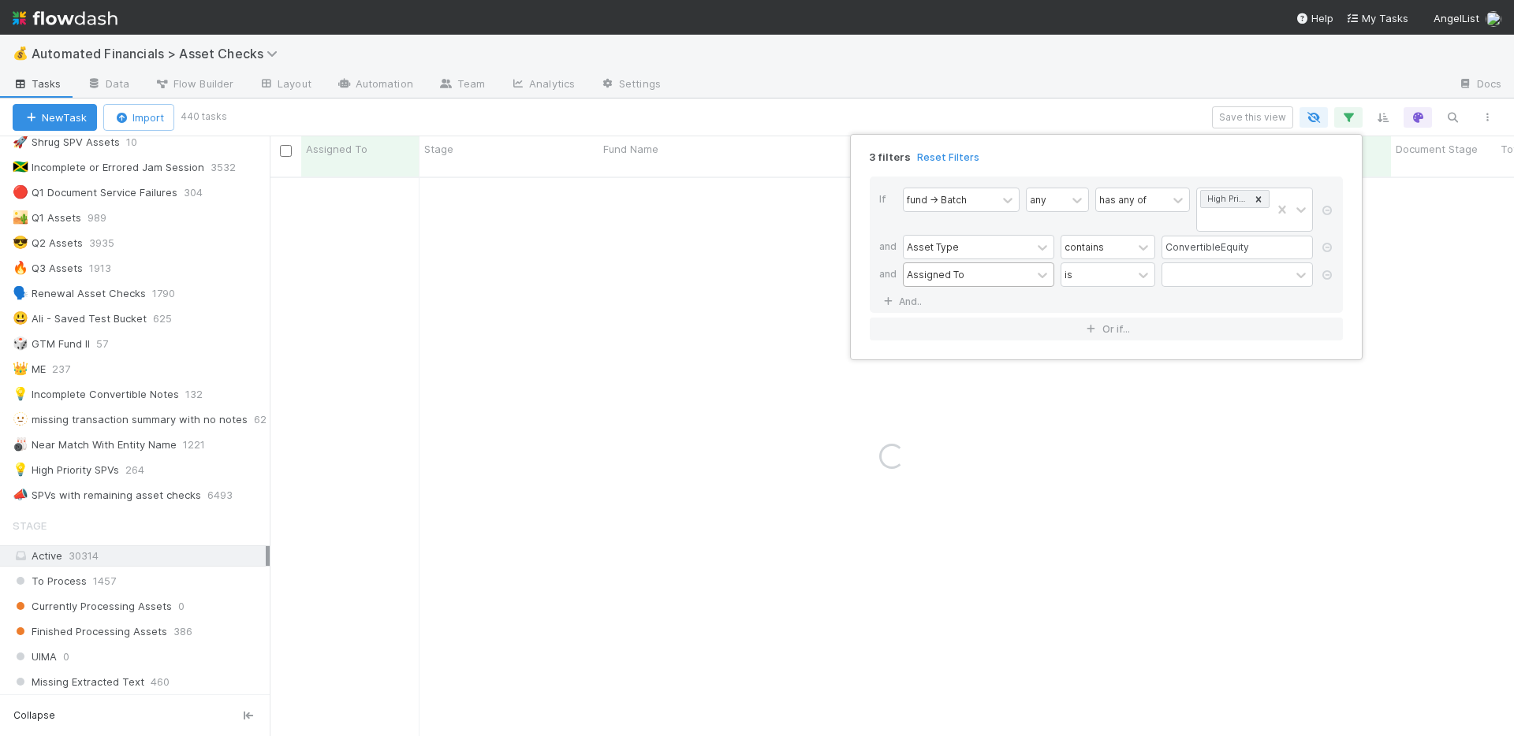
click at [967, 276] on div "Assigned To" at bounding box center [968, 274] width 128 height 23
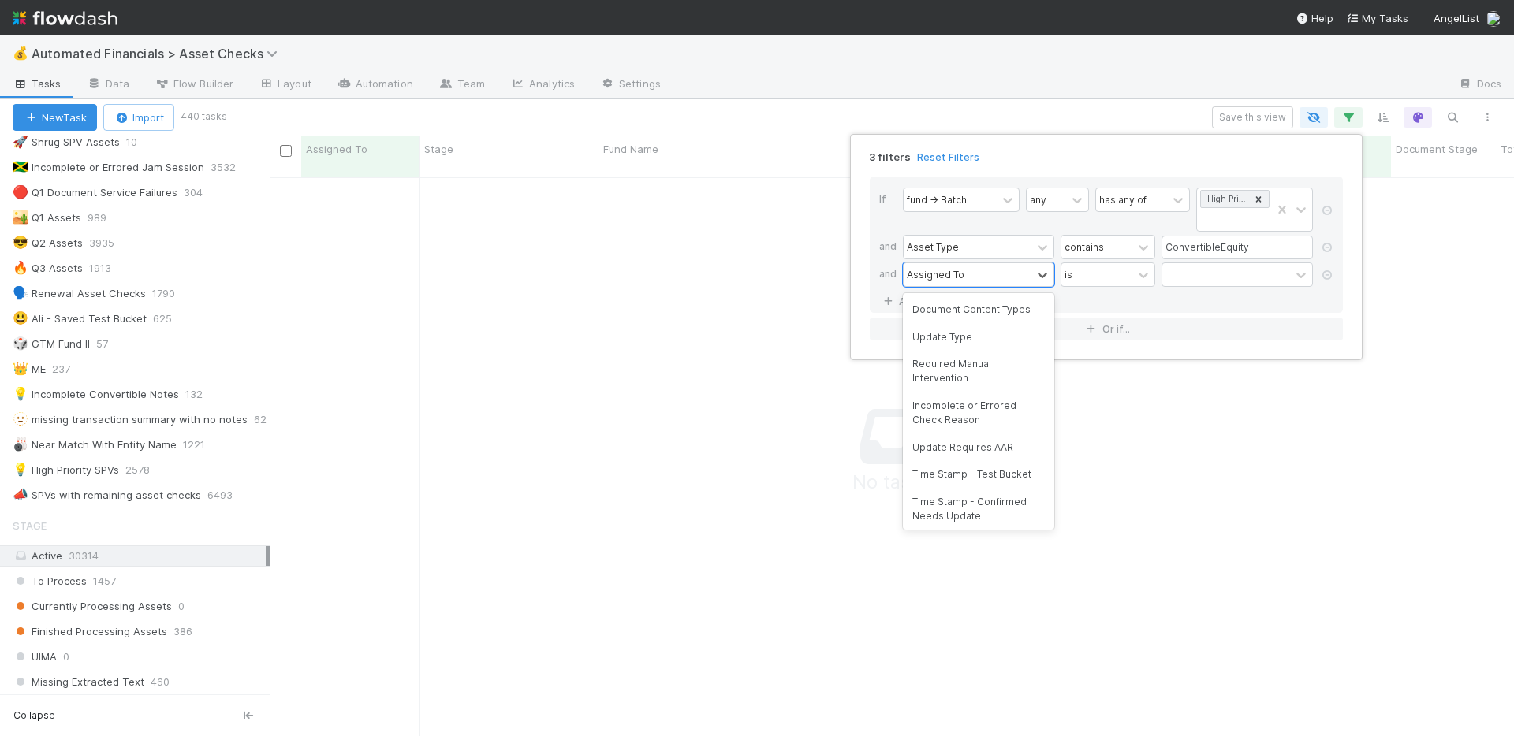
scroll to position [844, 0]
type input "is"
click at [989, 338] on div "Is Original Asset?" at bounding box center [978, 336] width 151 height 27
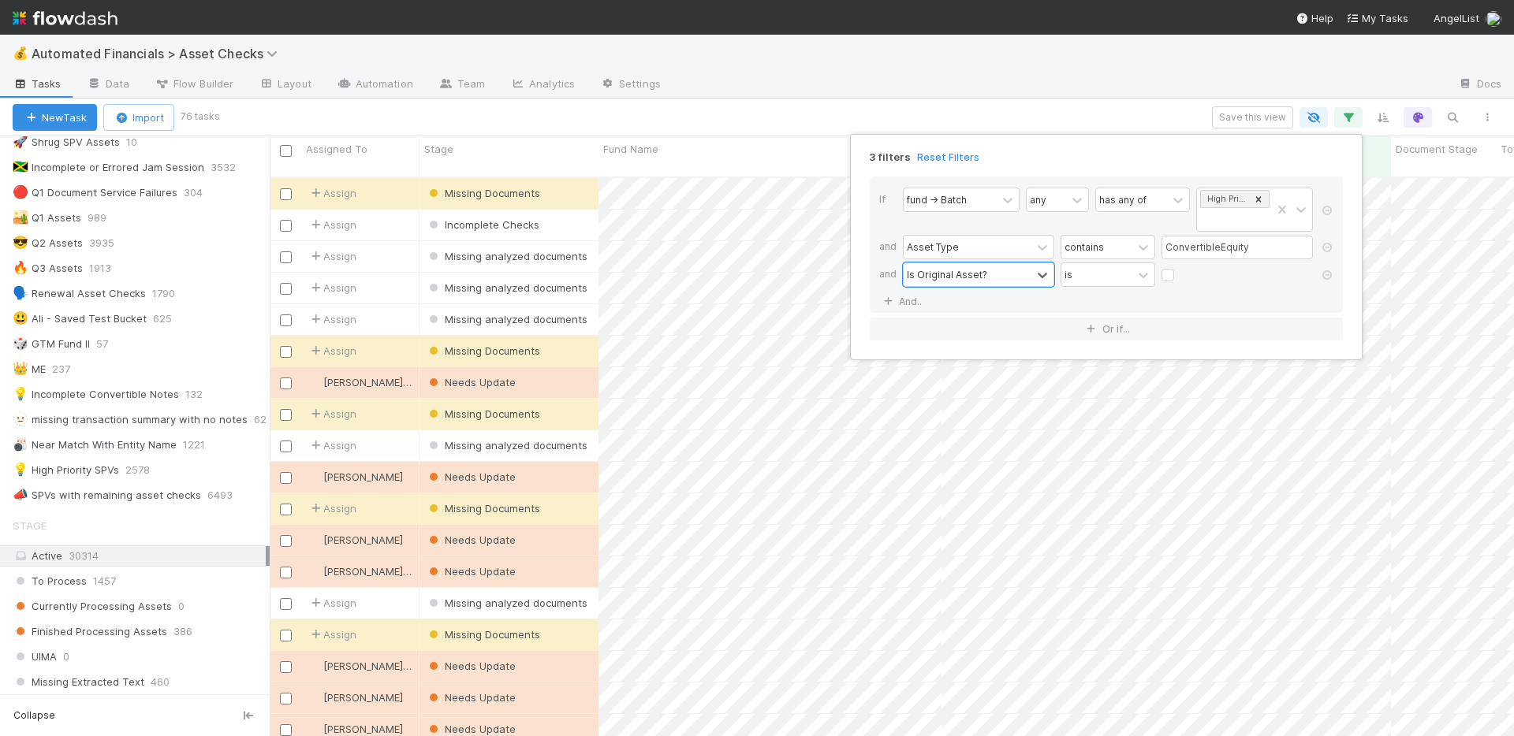
scroll to position [561, 1232]
click at [1117, 114] on div "3 filters Reset Filters If fund -> Batch any has any of High Priority SPVs and …" at bounding box center [757, 368] width 1514 height 736
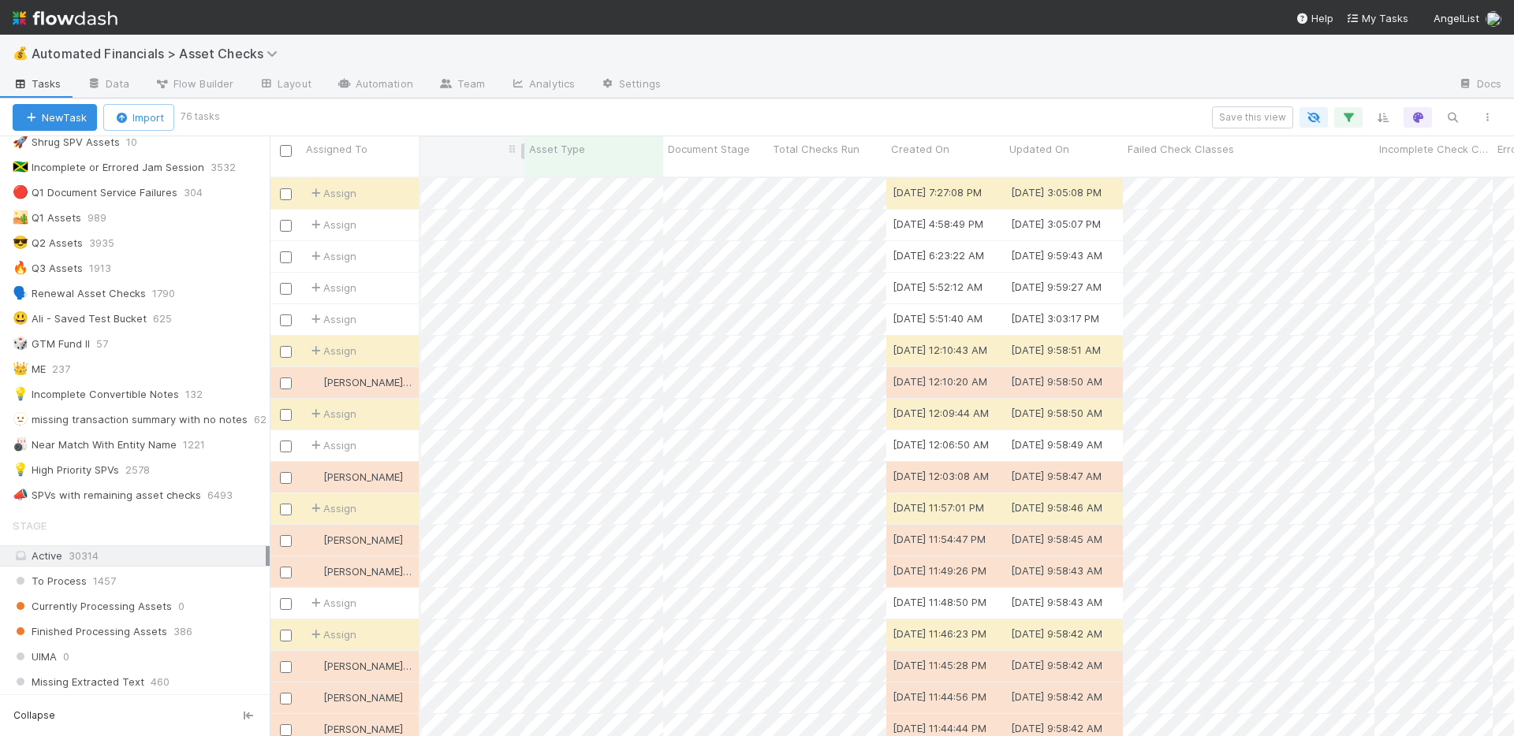
scroll to position [0, 744]
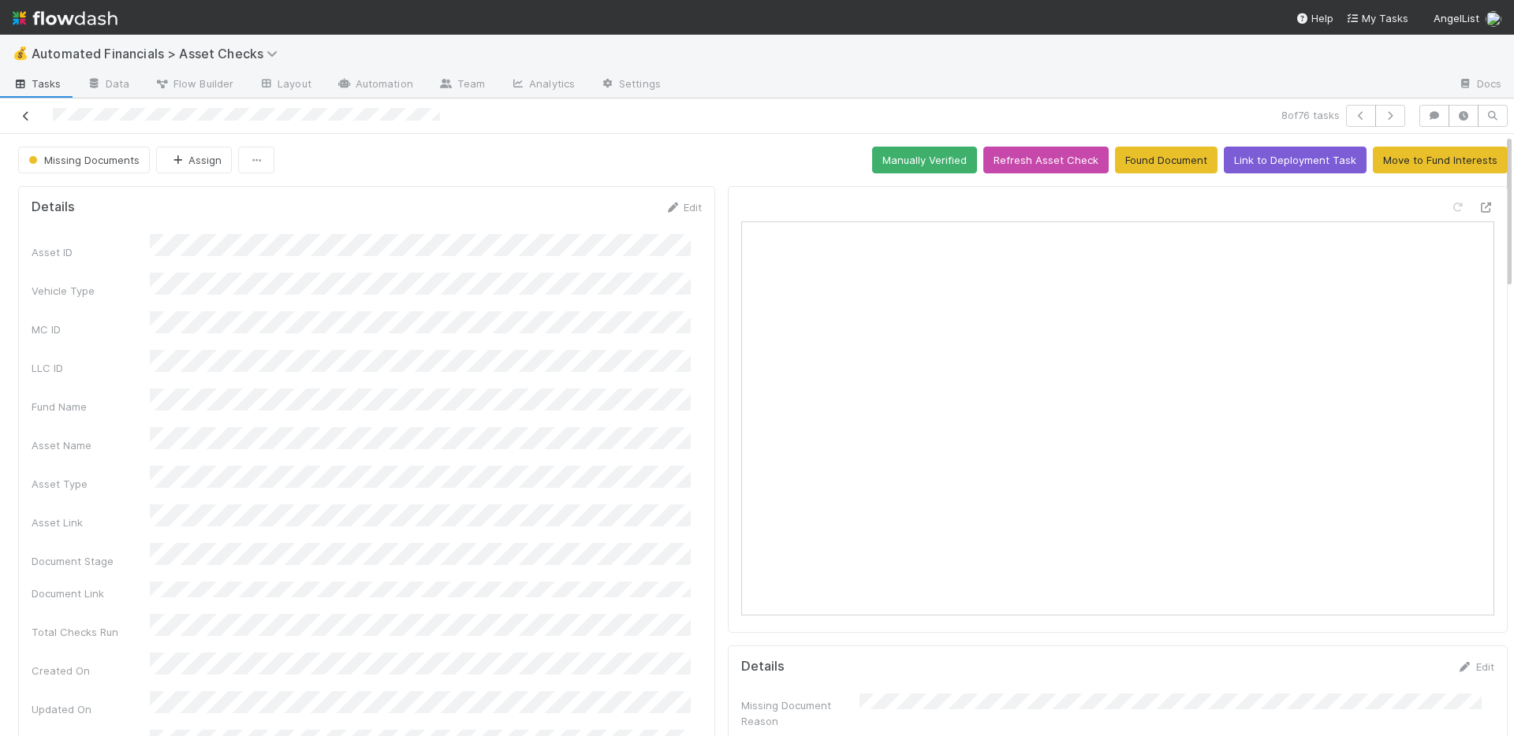
click at [23, 121] on icon at bounding box center [26, 116] width 16 height 10
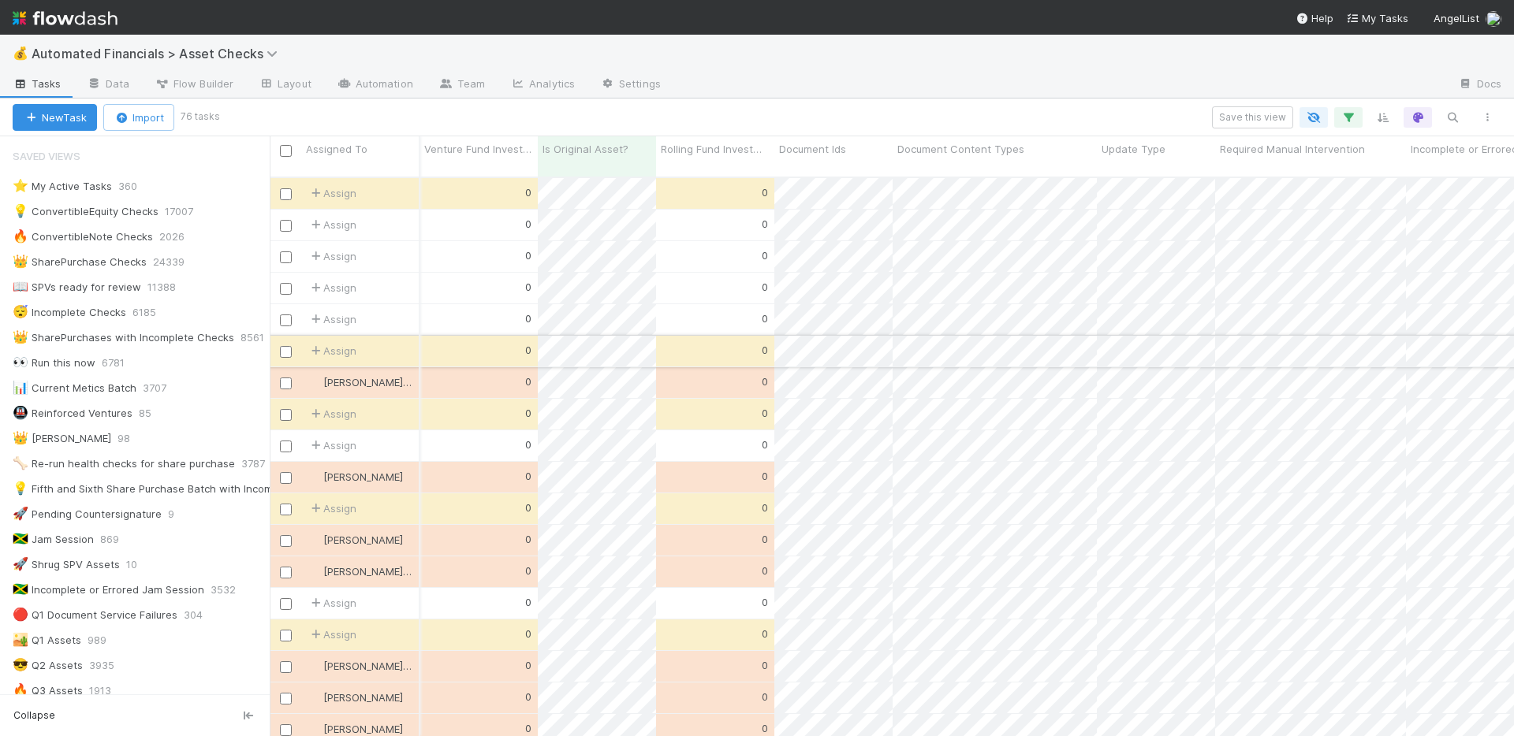
click at [474, 341] on div "0" at bounding box center [478, 351] width 118 height 31
click at [1343, 114] on icon "button" at bounding box center [1348, 117] width 16 height 14
click at [1180, 267] on label at bounding box center [1180, 267] width 0 height 0
click at [1171, 273] on input "checkbox" at bounding box center [1167, 279] width 13 height 24
checkbox input "true"
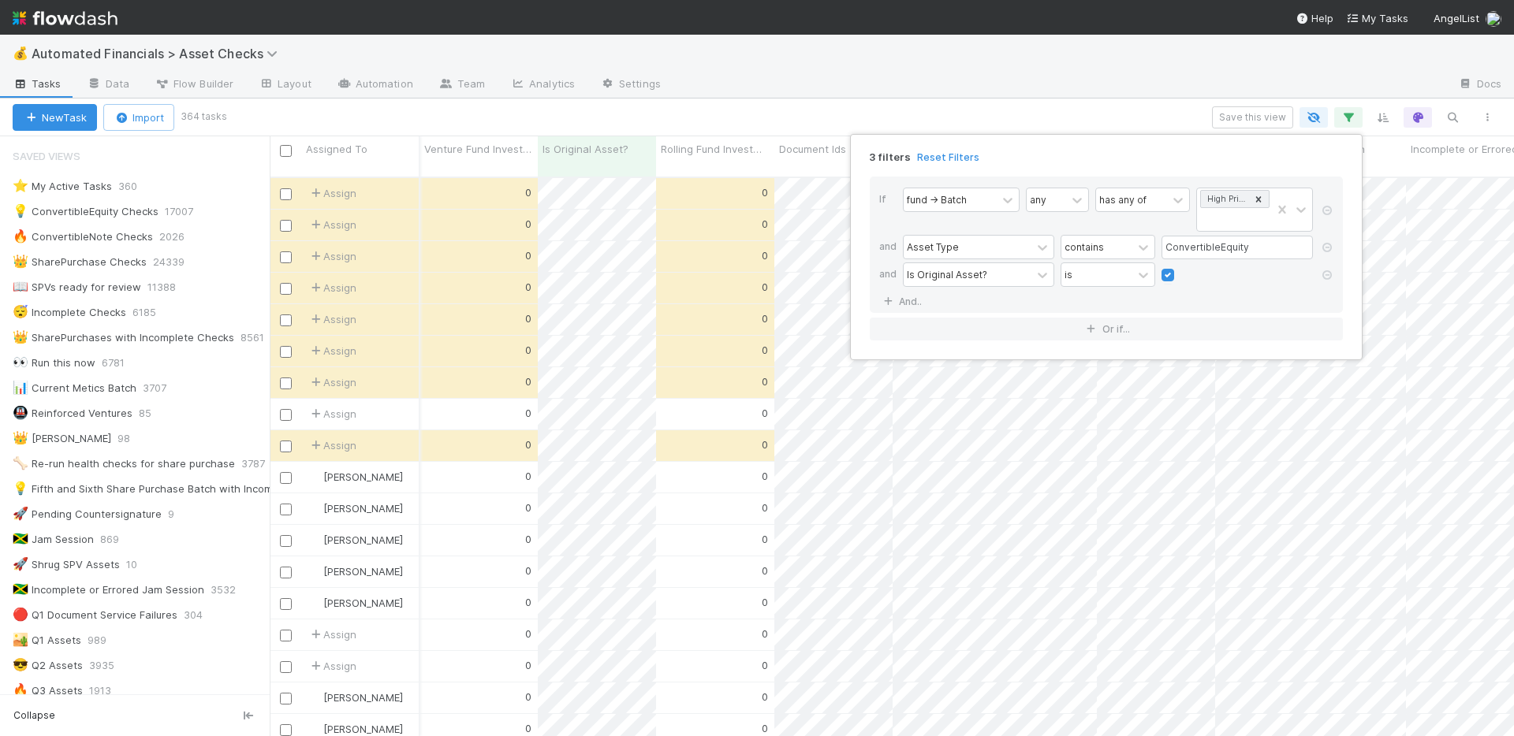
click at [1134, 80] on div "3 filters Reset Filters If fund -> Batch any has any of High Priority SPVs and …" at bounding box center [757, 368] width 1514 height 736
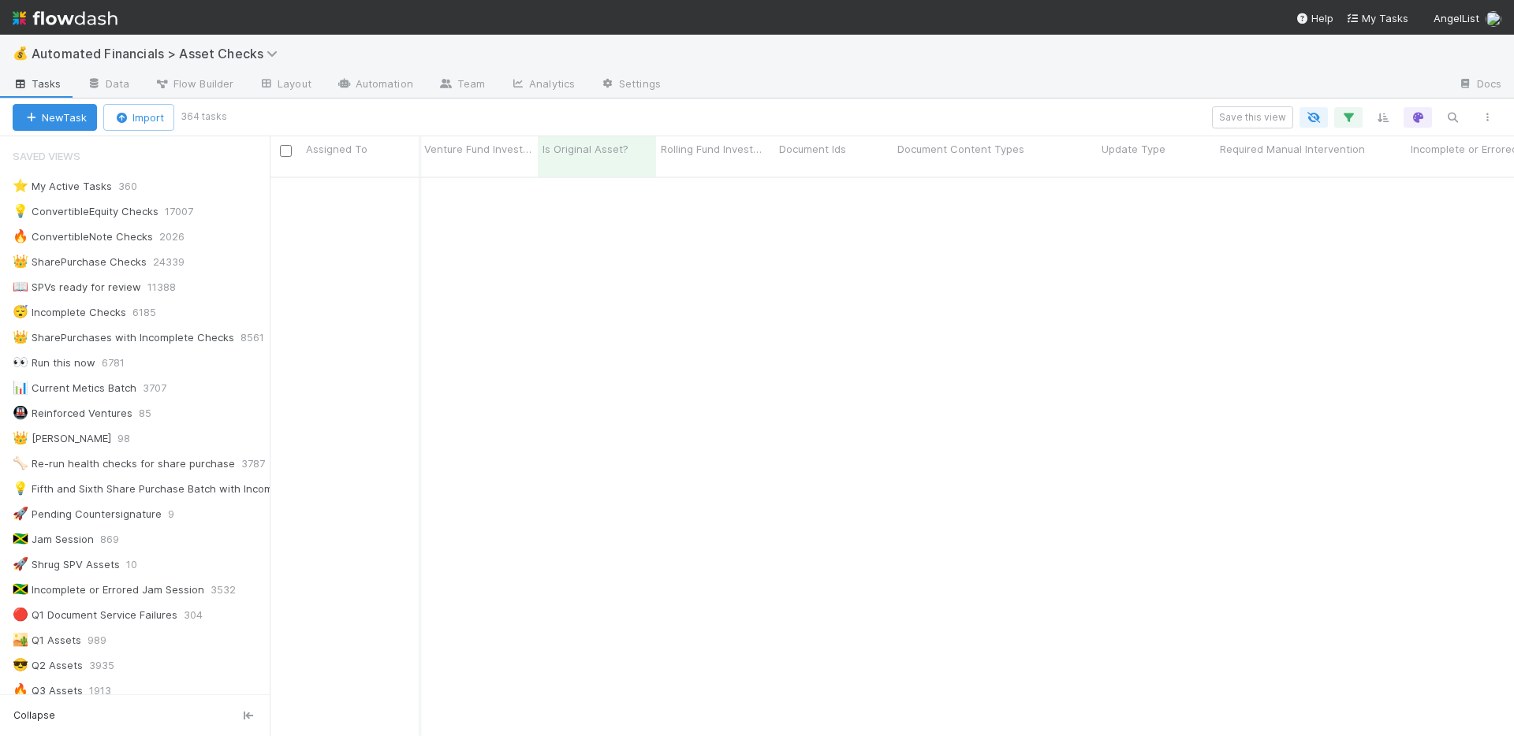
scroll to position [1530, 3152]
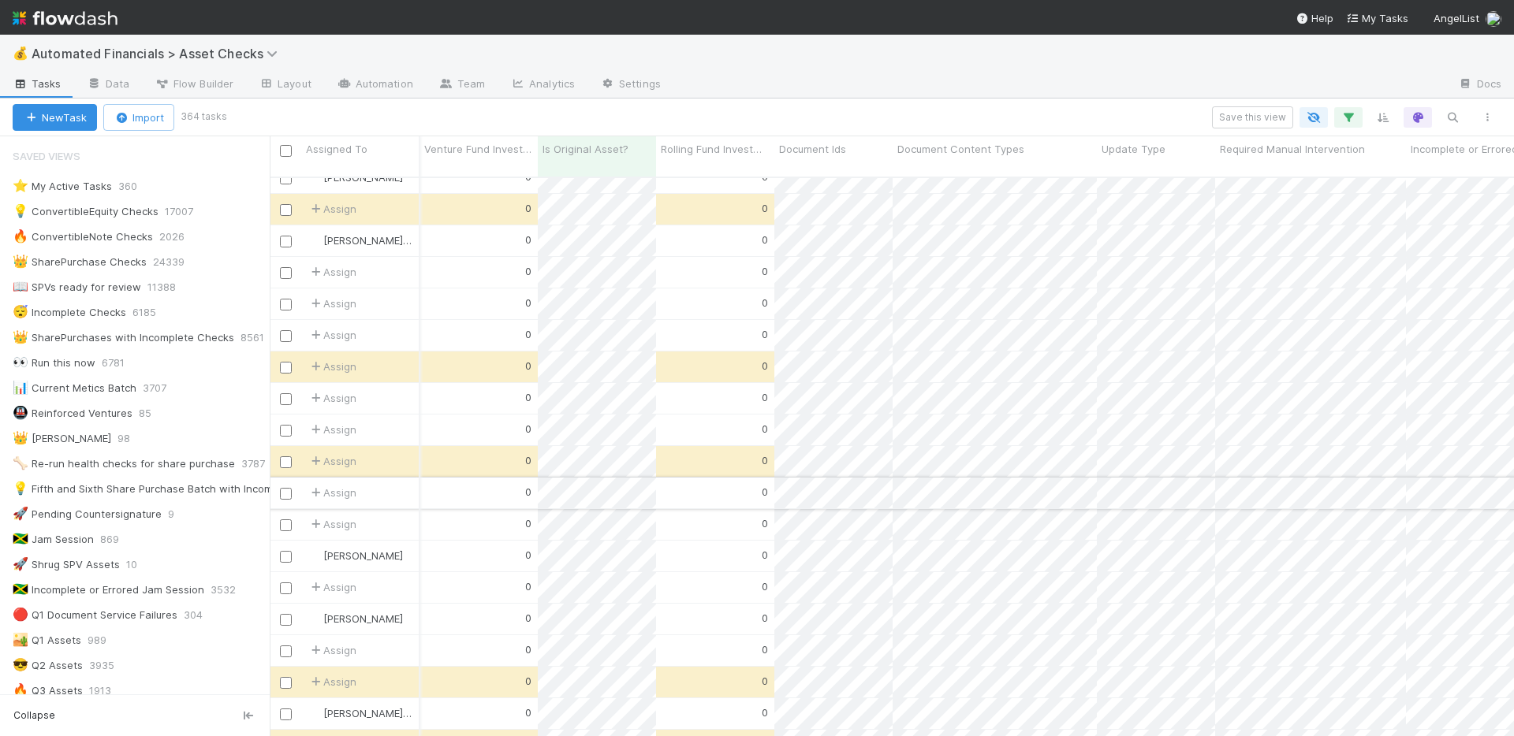
click at [664, 483] on div "0" at bounding box center [715, 493] width 118 height 31
click at [660, 604] on div "0" at bounding box center [715, 619] width 118 height 31
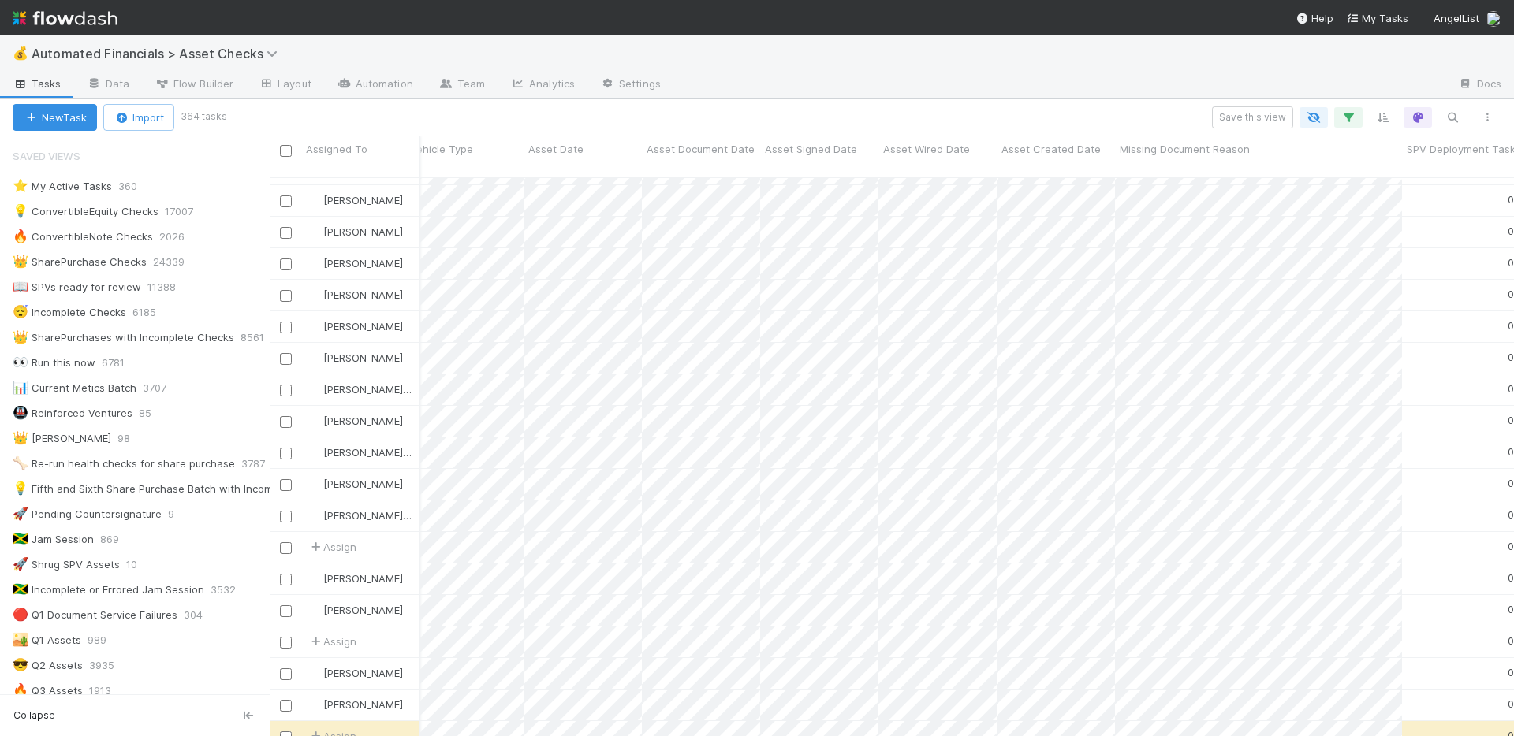
scroll to position [1001, 2052]
click at [281, 150] on input "checkbox" at bounding box center [286, 151] width 12 height 12
checkbox input "true"
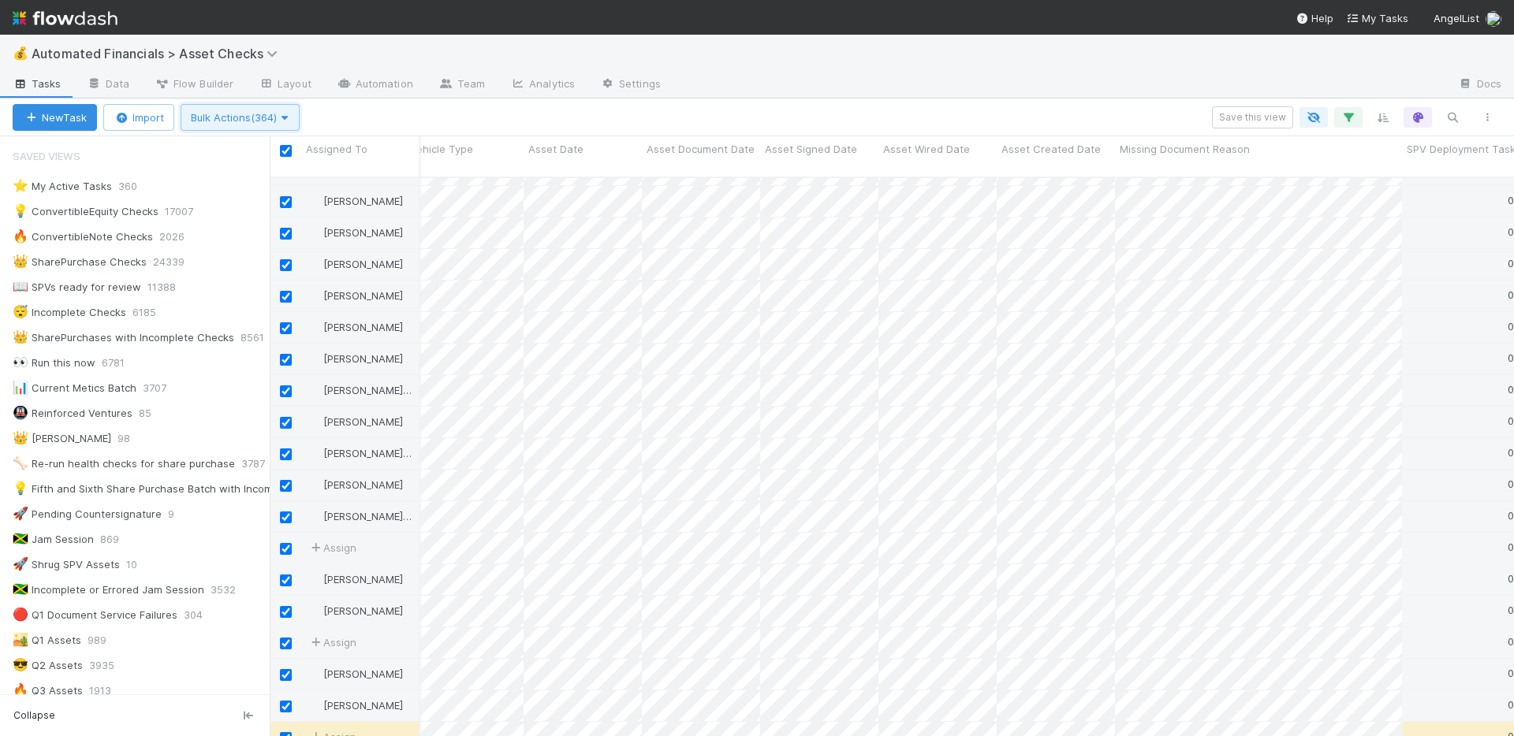
click at [281, 123] on span "Bulk Actions (364)" at bounding box center [240, 117] width 99 height 13
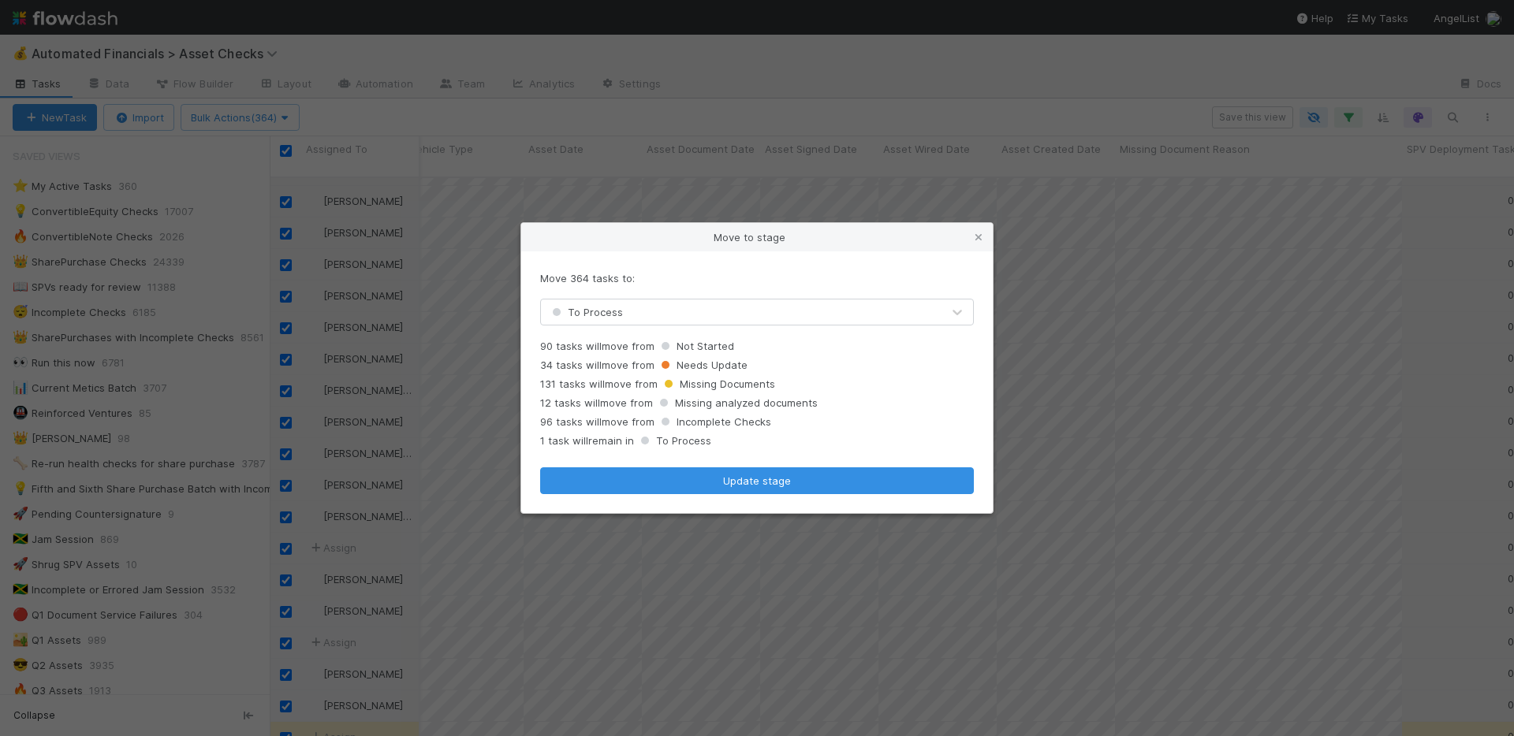
click at [656, 313] on div "To Process" at bounding box center [741, 312] width 401 height 25
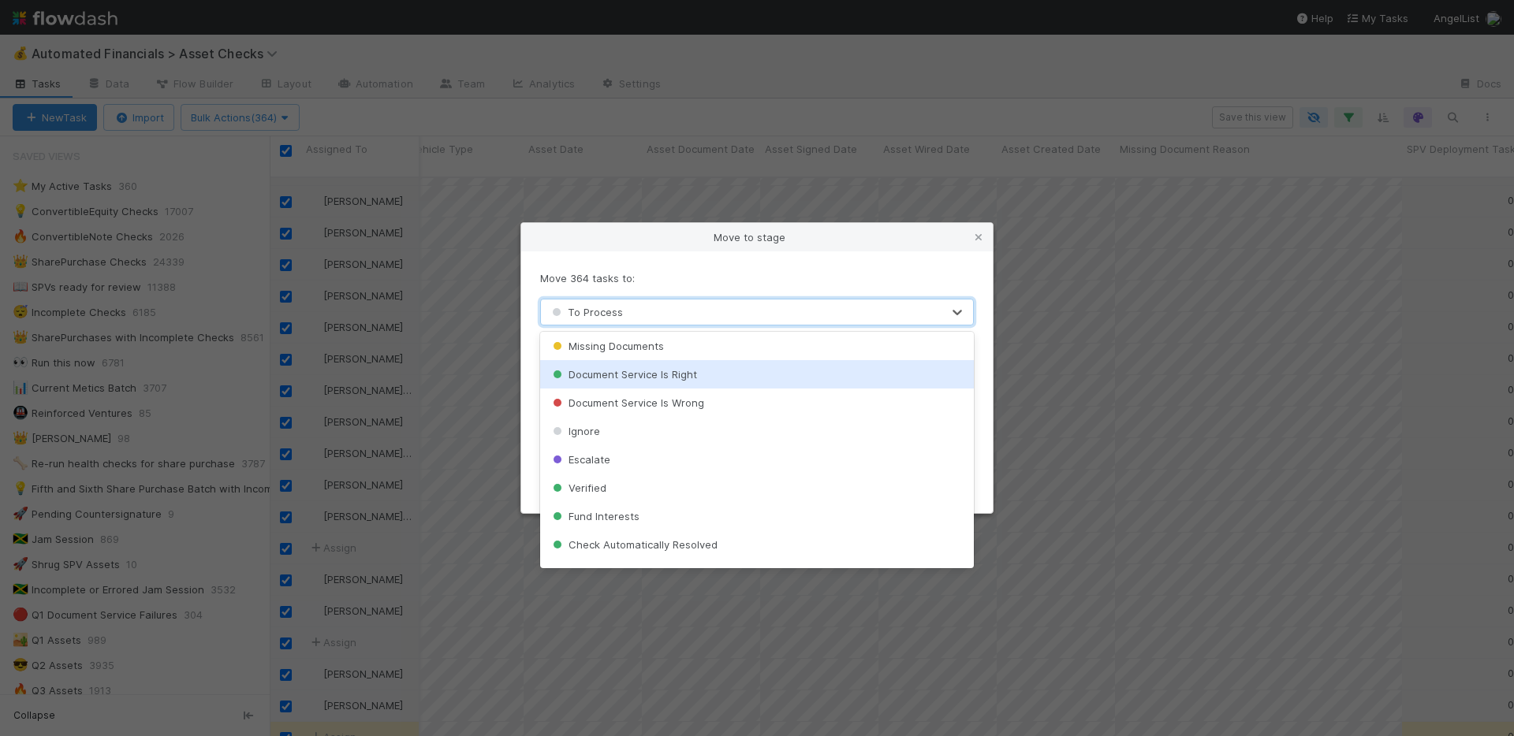
scroll to position [360, 0]
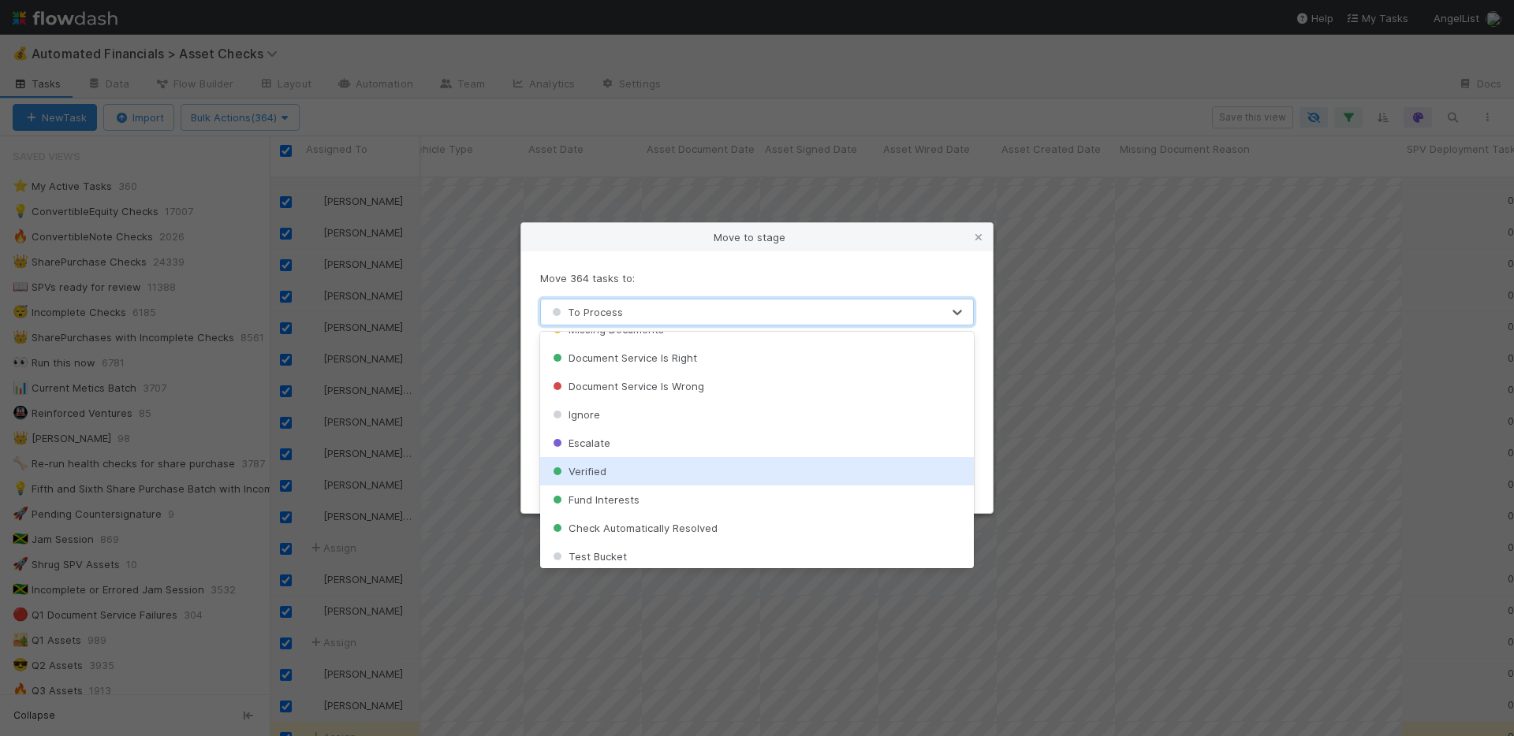
click at [638, 466] on div "Verified" at bounding box center [757, 471] width 434 height 28
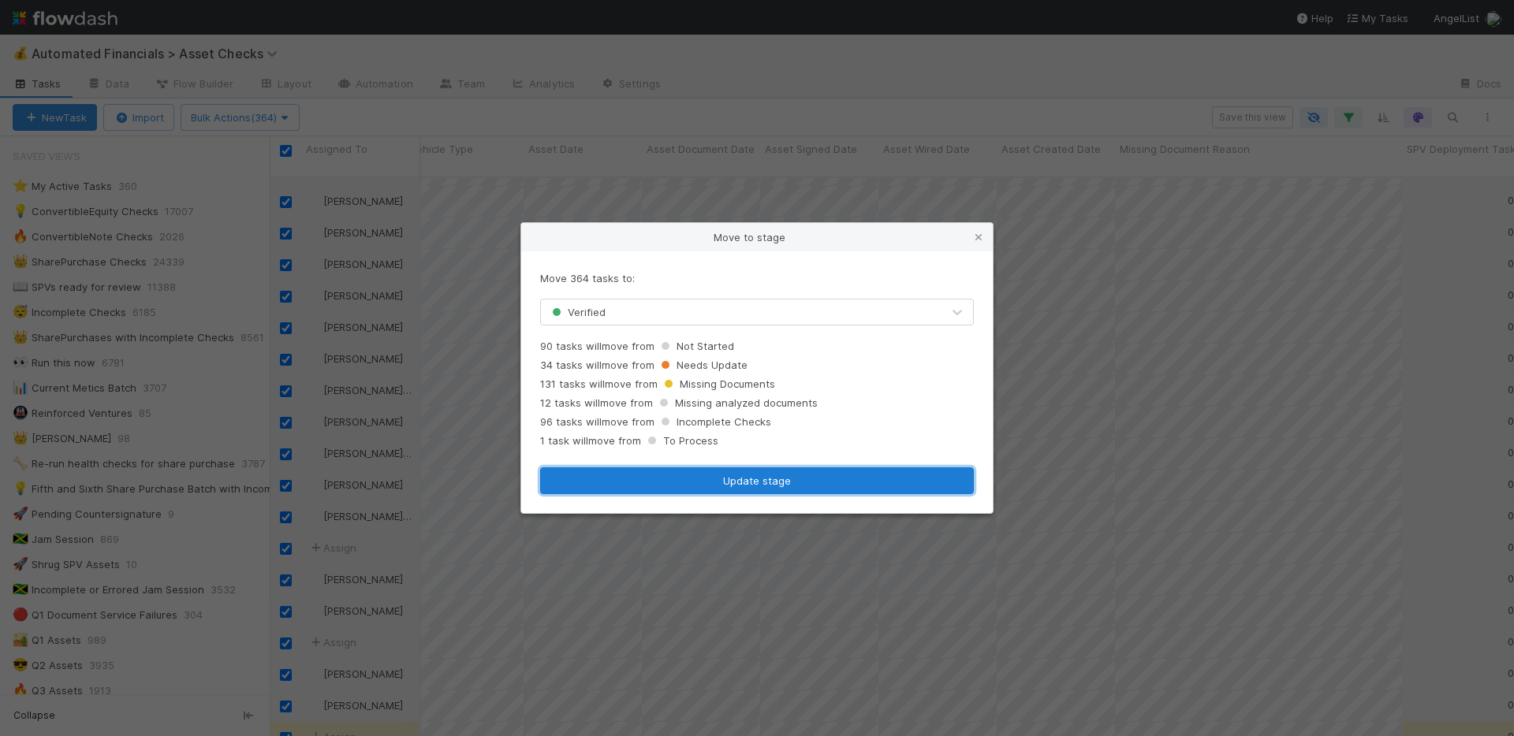
click at [747, 486] on button "Update stage" at bounding box center [757, 481] width 434 height 27
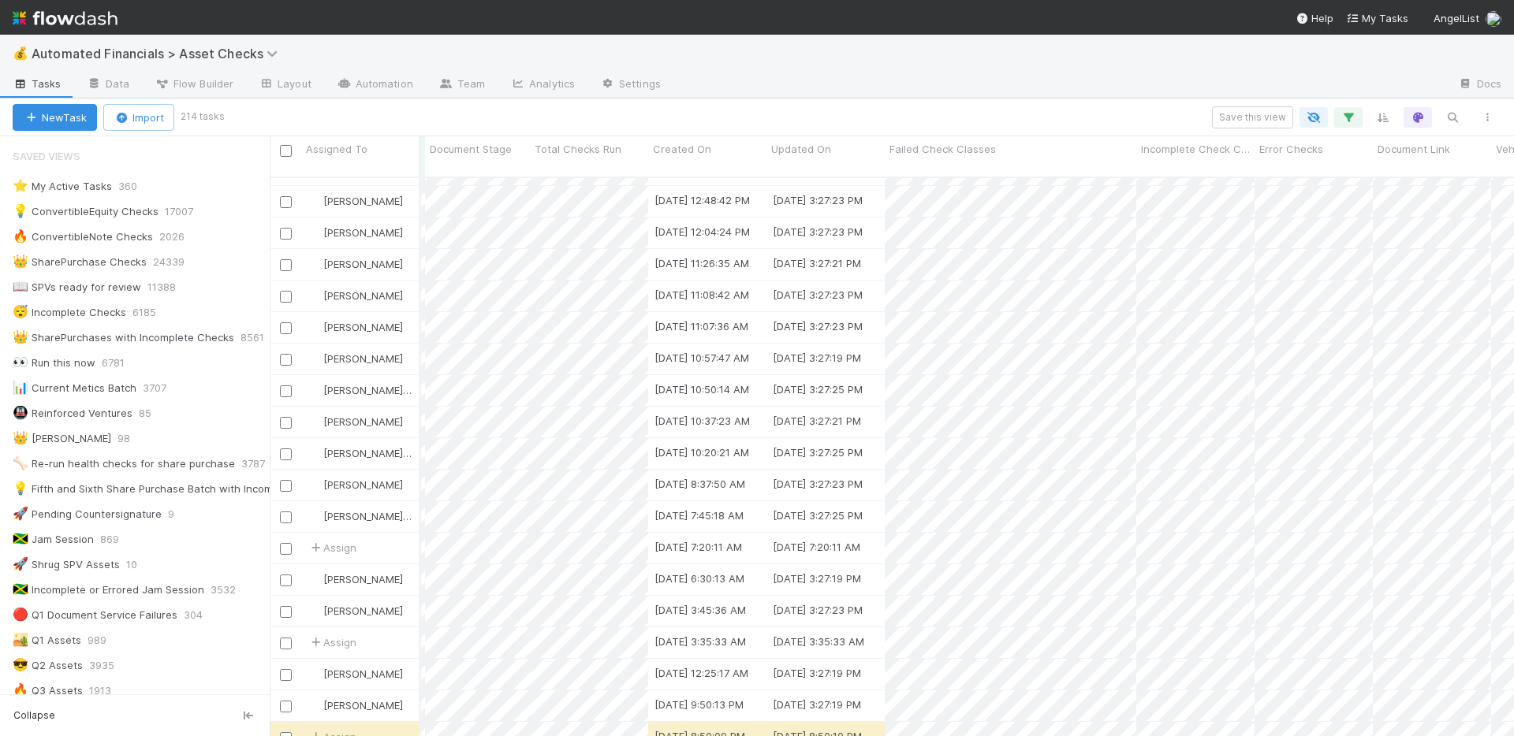
scroll to position [0, 748]
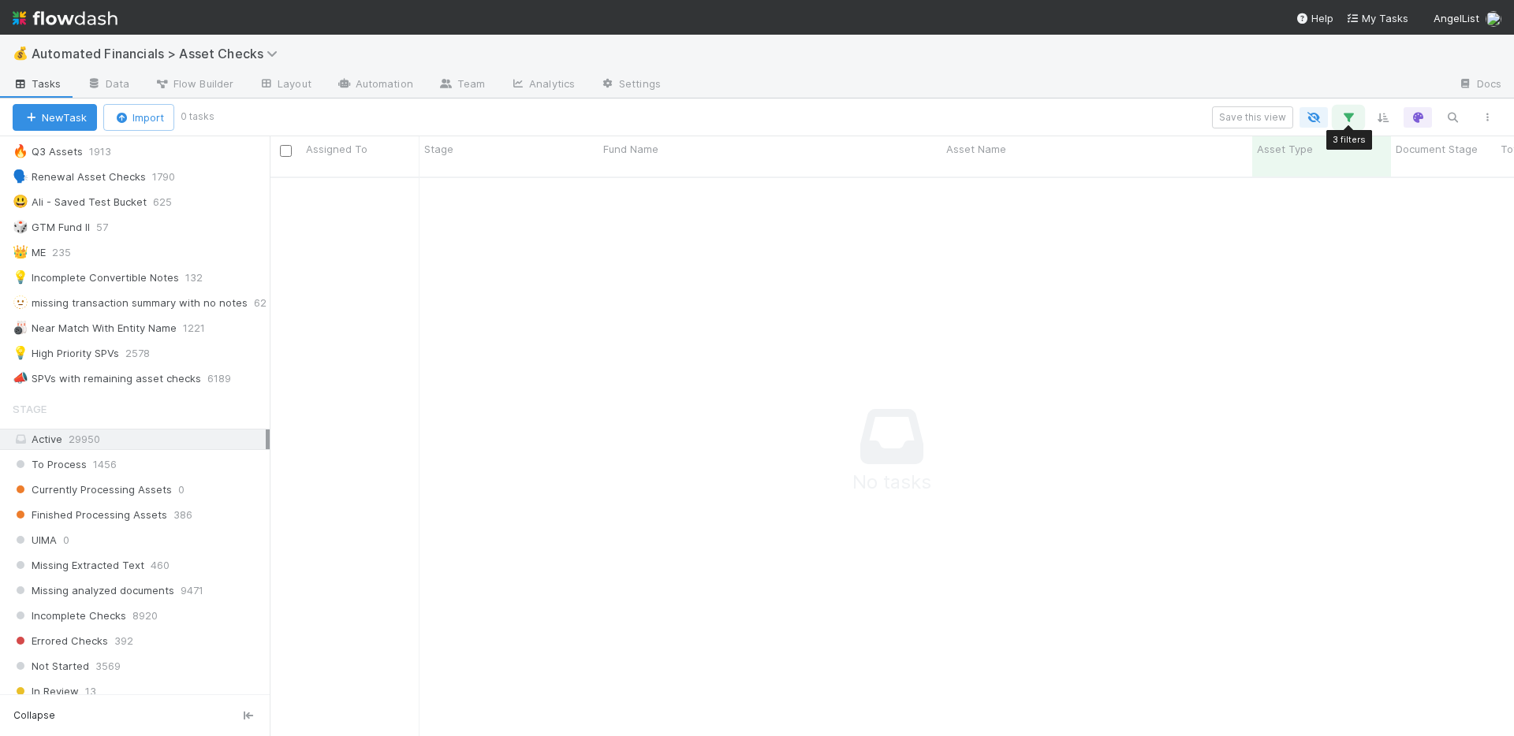
click at [1352, 118] on icon "button" at bounding box center [1348, 117] width 16 height 14
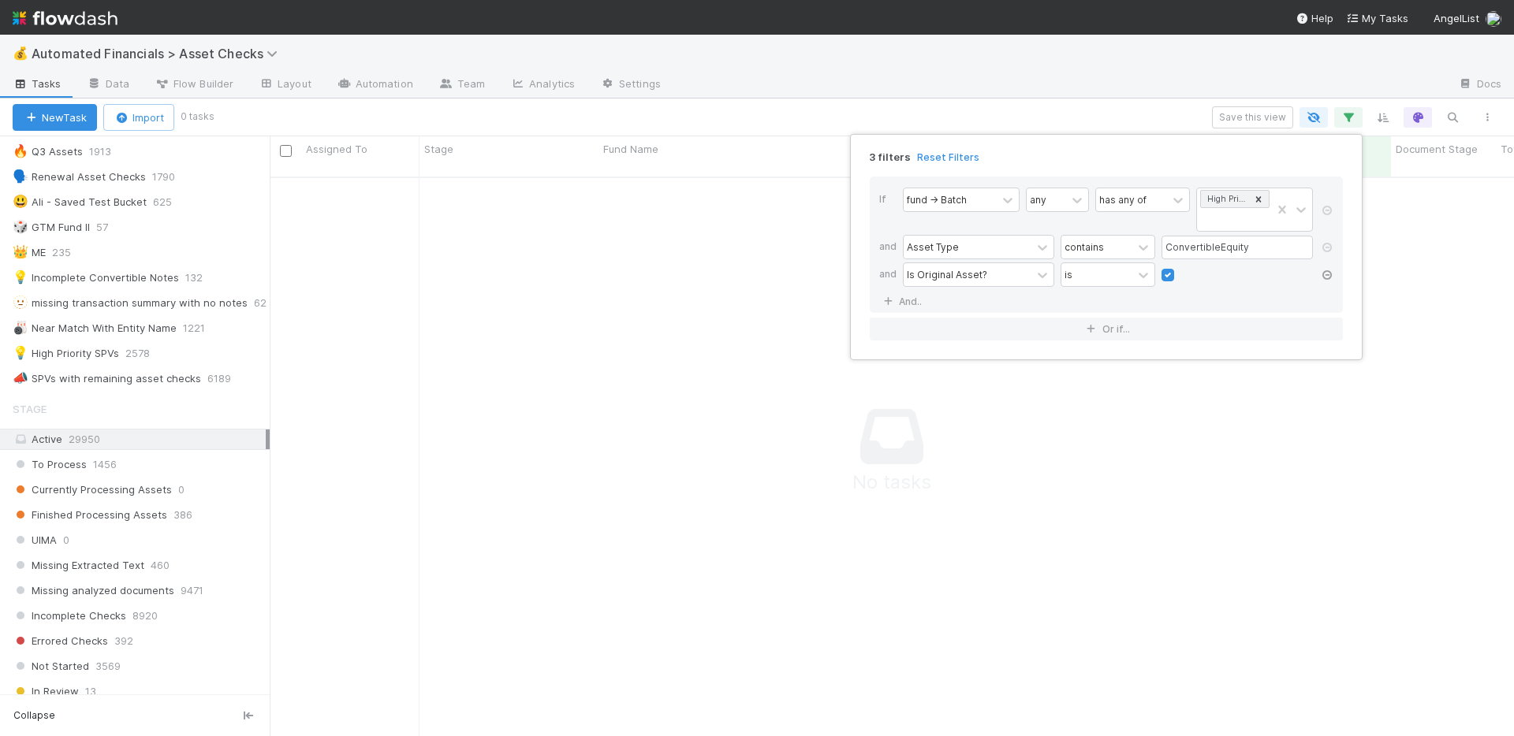
click at [1326, 275] on icon at bounding box center [1327, 274] width 16 height 9
click at [1327, 245] on icon at bounding box center [1327, 247] width 16 height 9
click at [992, 61] on div "1 filter Reset Filters If fund -> Batch any has any of High Priority SPVs And..…" at bounding box center [757, 368] width 1514 height 736
click at [988, 91] on div "1 filter Reset Filters If fund -> Batch any has any of High Priority SPVs And..…" at bounding box center [757, 368] width 1514 height 736
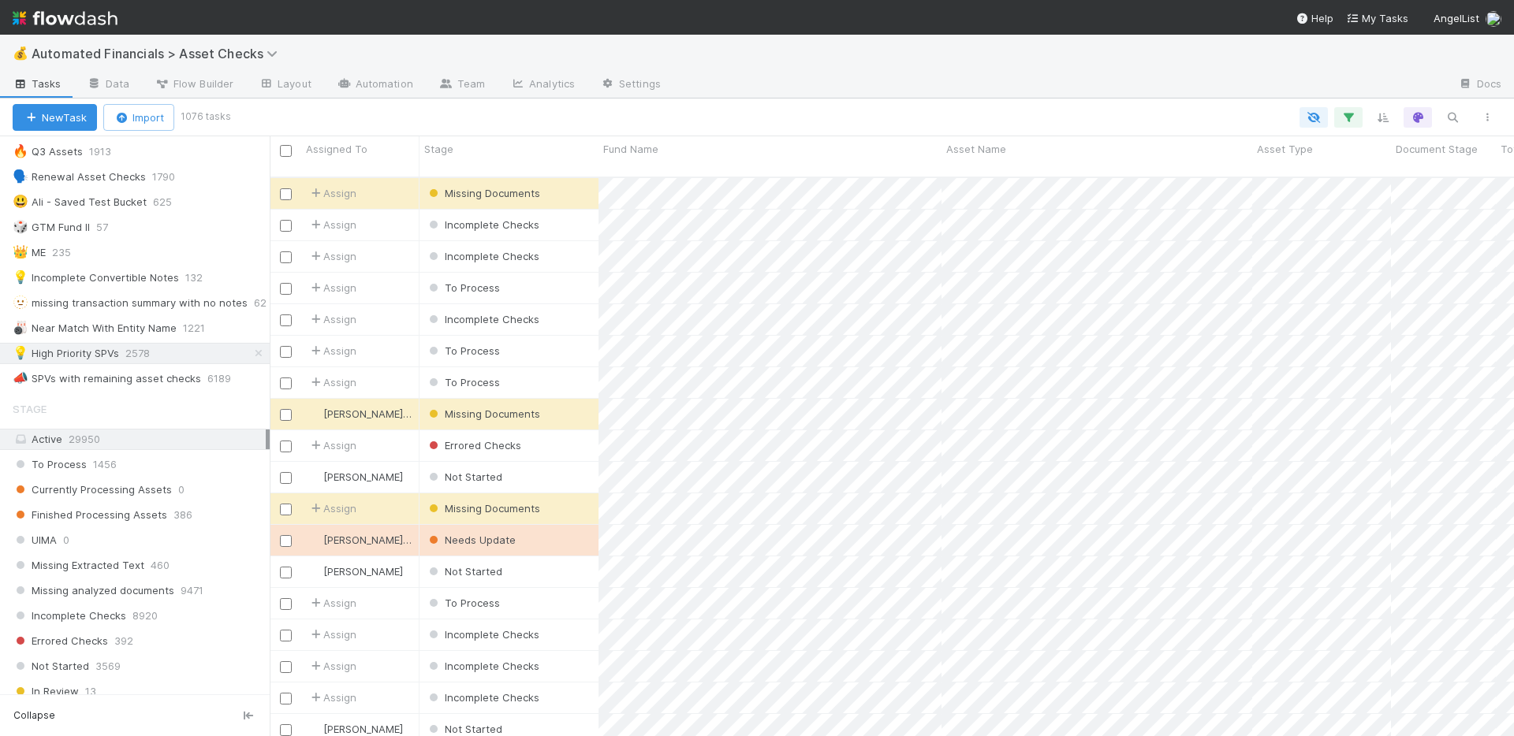
scroll to position [13, 13]
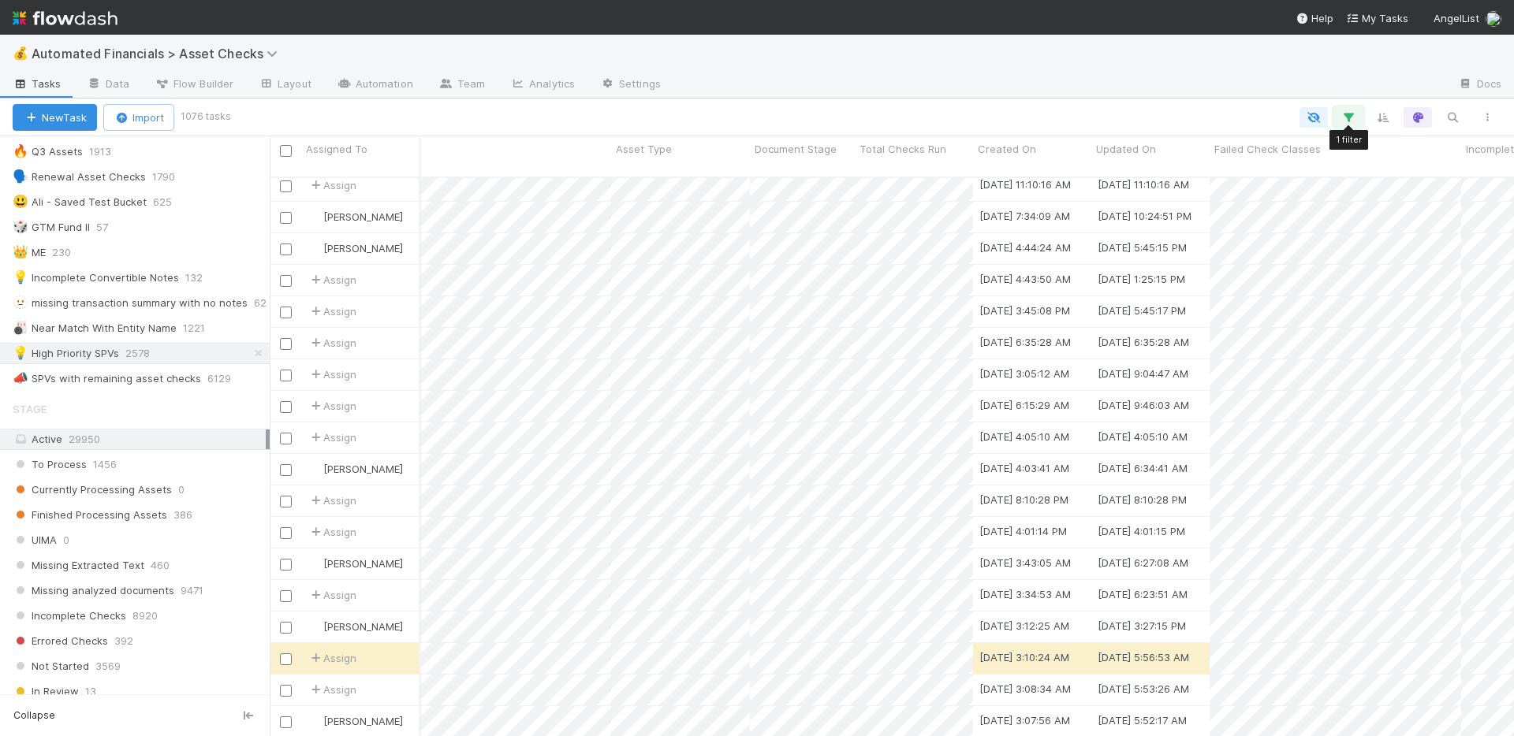
click at [1345, 118] on icon "button" at bounding box center [1348, 117] width 16 height 14
click at [908, 248] on link "And.." at bounding box center [904, 246] width 50 height 23
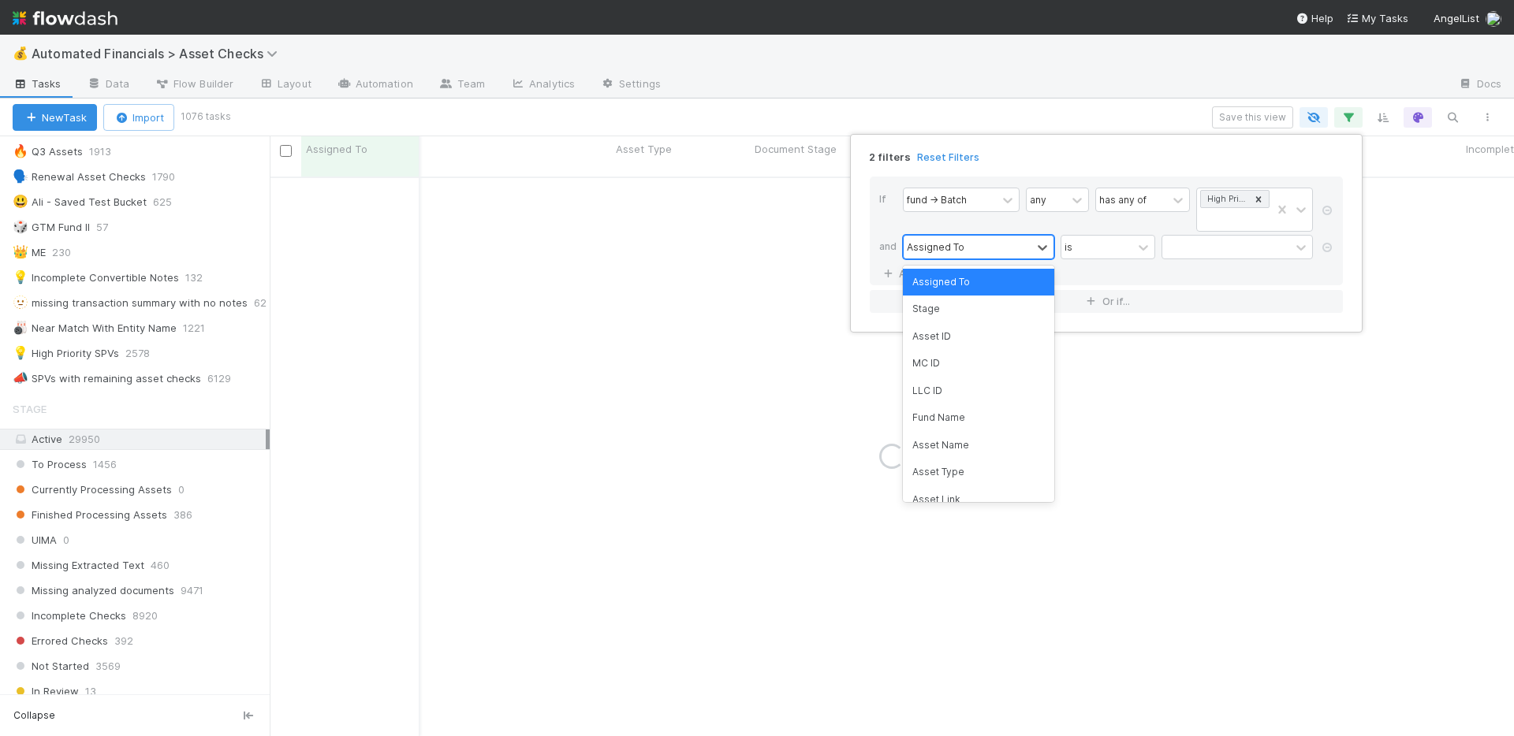
click at [978, 250] on div "Assigned To" at bounding box center [968, 247] width 128 height 23
click at [972, 469] on div "Asset Type" at bounding box center [978, 472] width 151 height 27
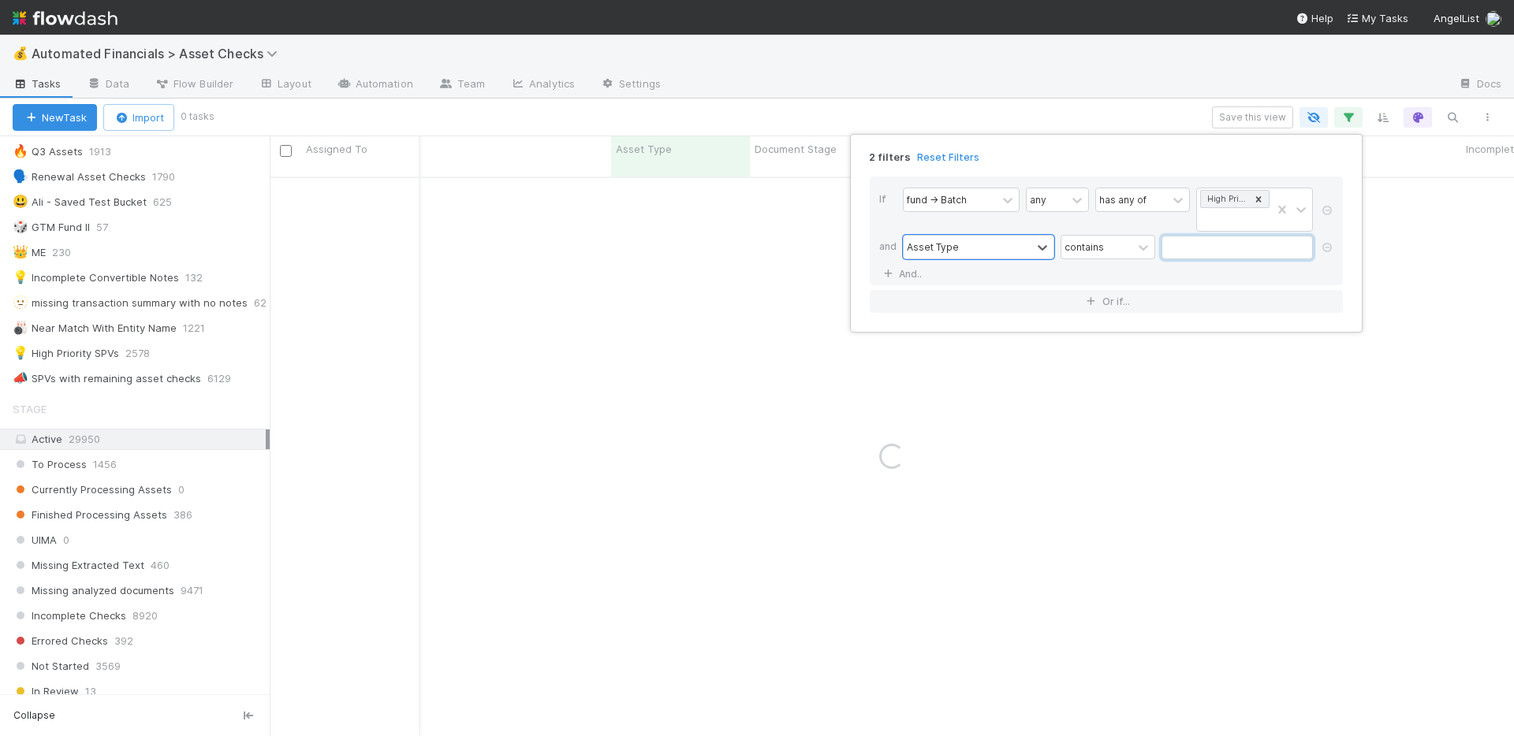
click at [1183, 249] on input "text" at bounding box center [1236, 248] width 151 height 24
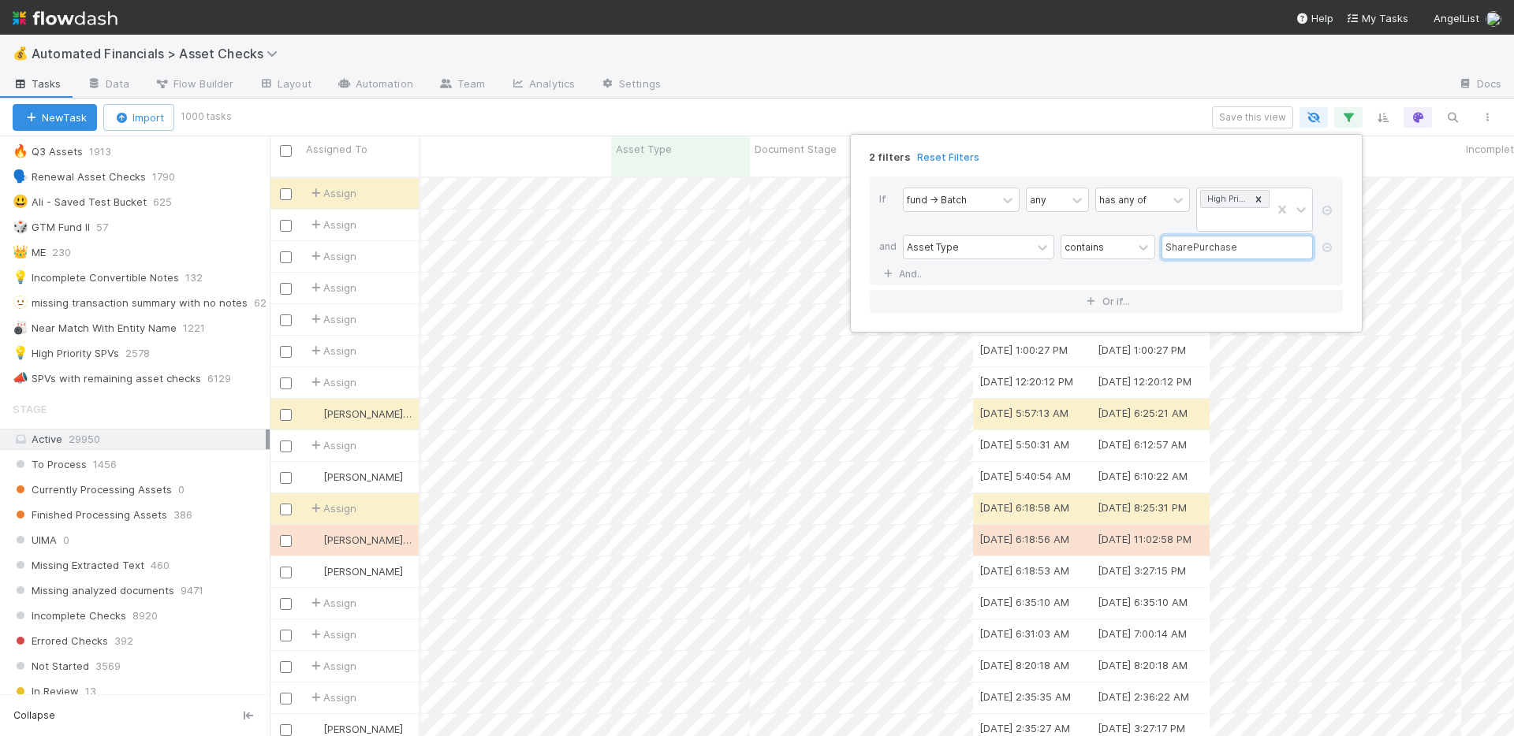
type input "SharePurchase"
click at [1045, 112] on div "2 filters Reset Filters If fund -> Batch any has any of High Priority SPVs and …" at bounding box center [757, 368] width 1514 height 736
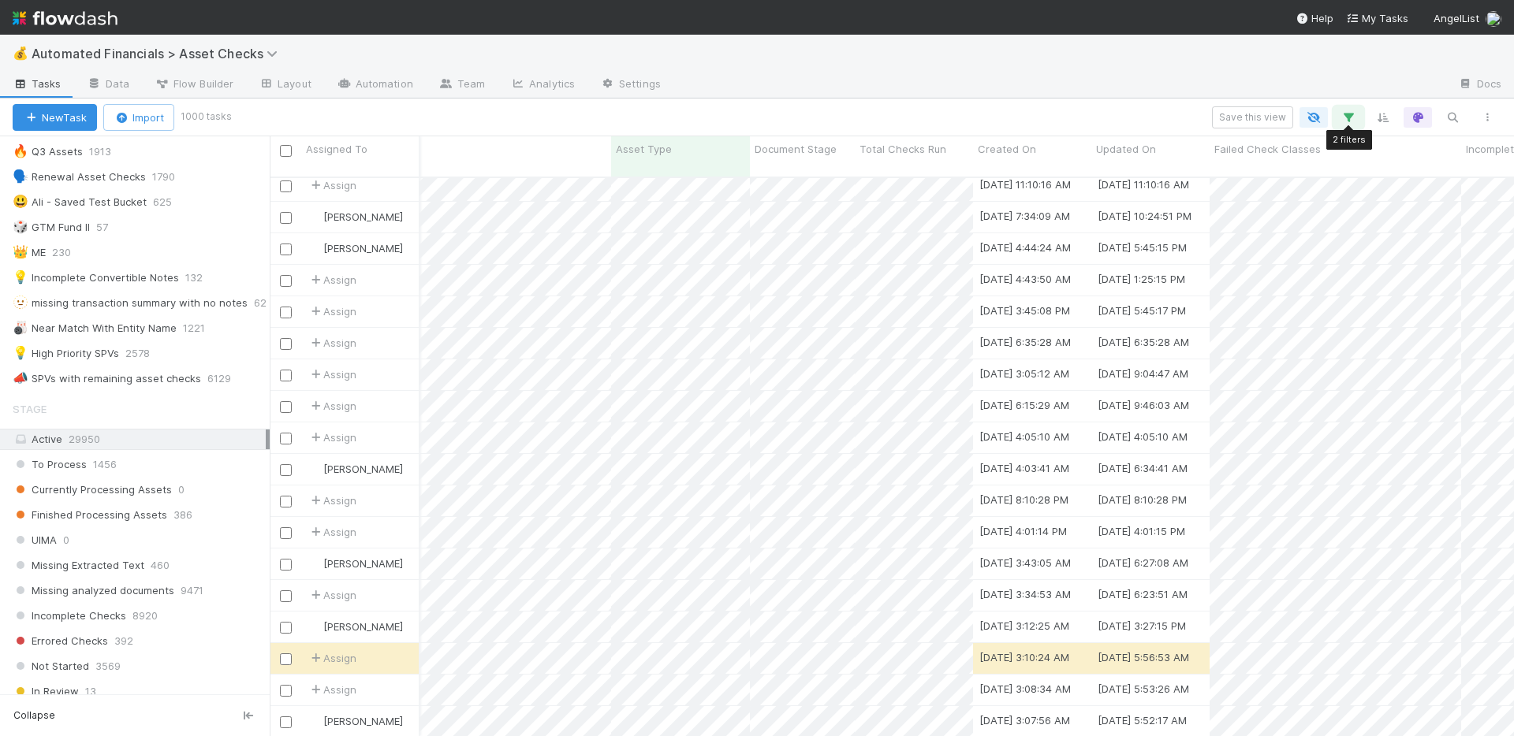
click at [1347, 119] on icon "button" at bounding box center [1348, 117] width 16 height 14
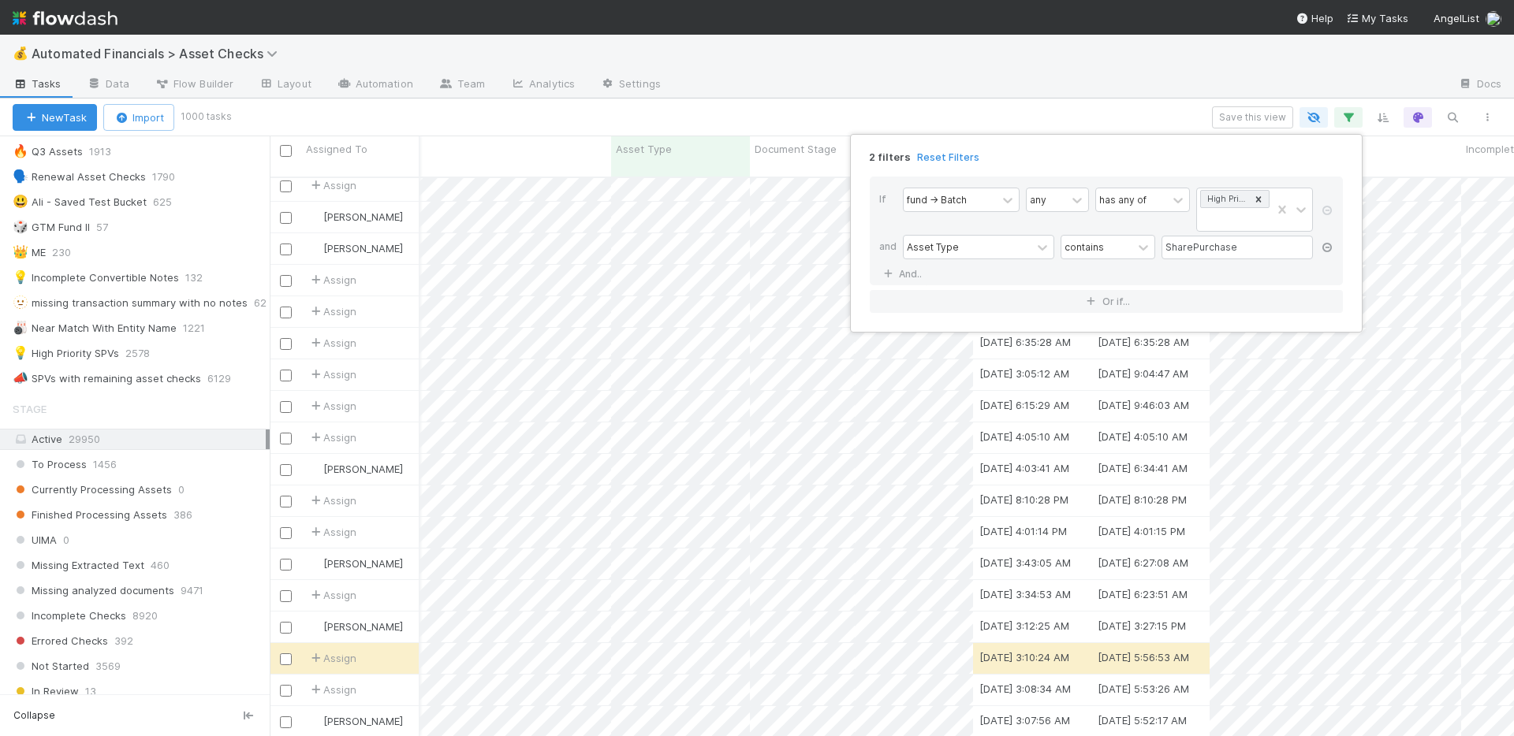
click at [1325, 247] on icon at bounding box center [1327, 247] width 16 height 9
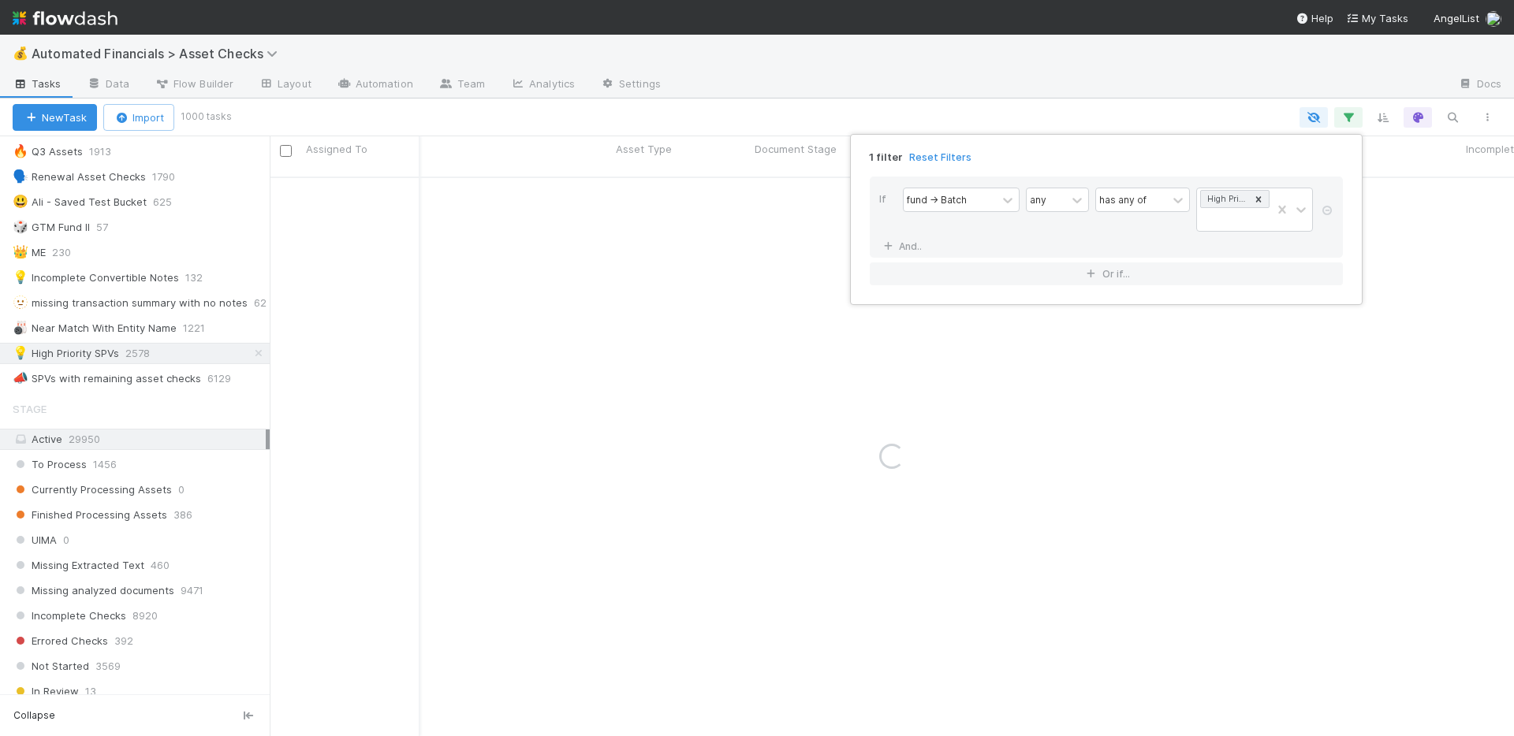
click at [1084, 97] on div "1 filter Reset Filters If fund -> Batch any has any of High Priority SPVs And..…" at bounding box center [757, 368] width 1514 height 736
click at [1046, 78] on div "1 filter Reset Filters If fund -> Batch any has any of High Priority SPVs And..…" at bounding box center [757, 368] width 1514 height 736
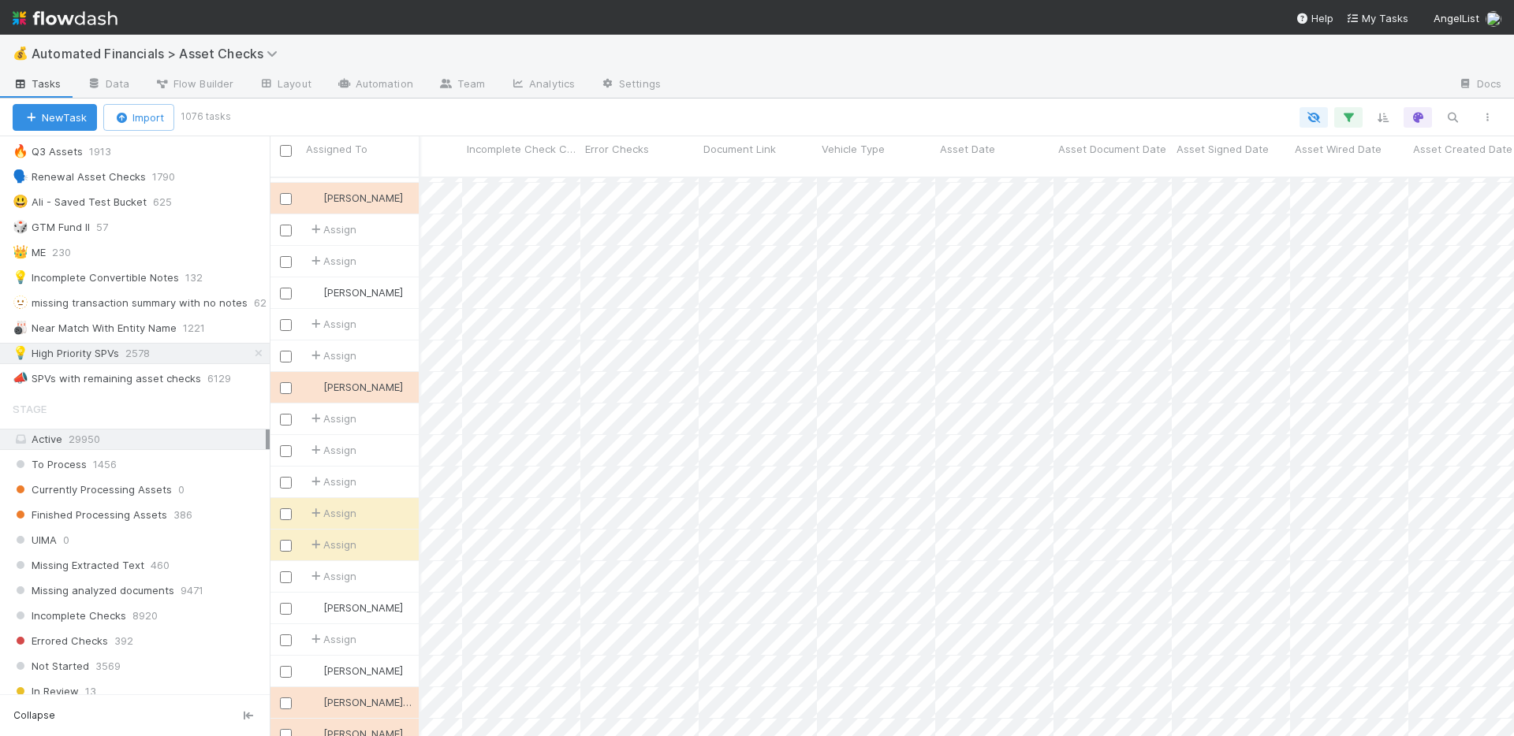
scroll to position [0, 1661]
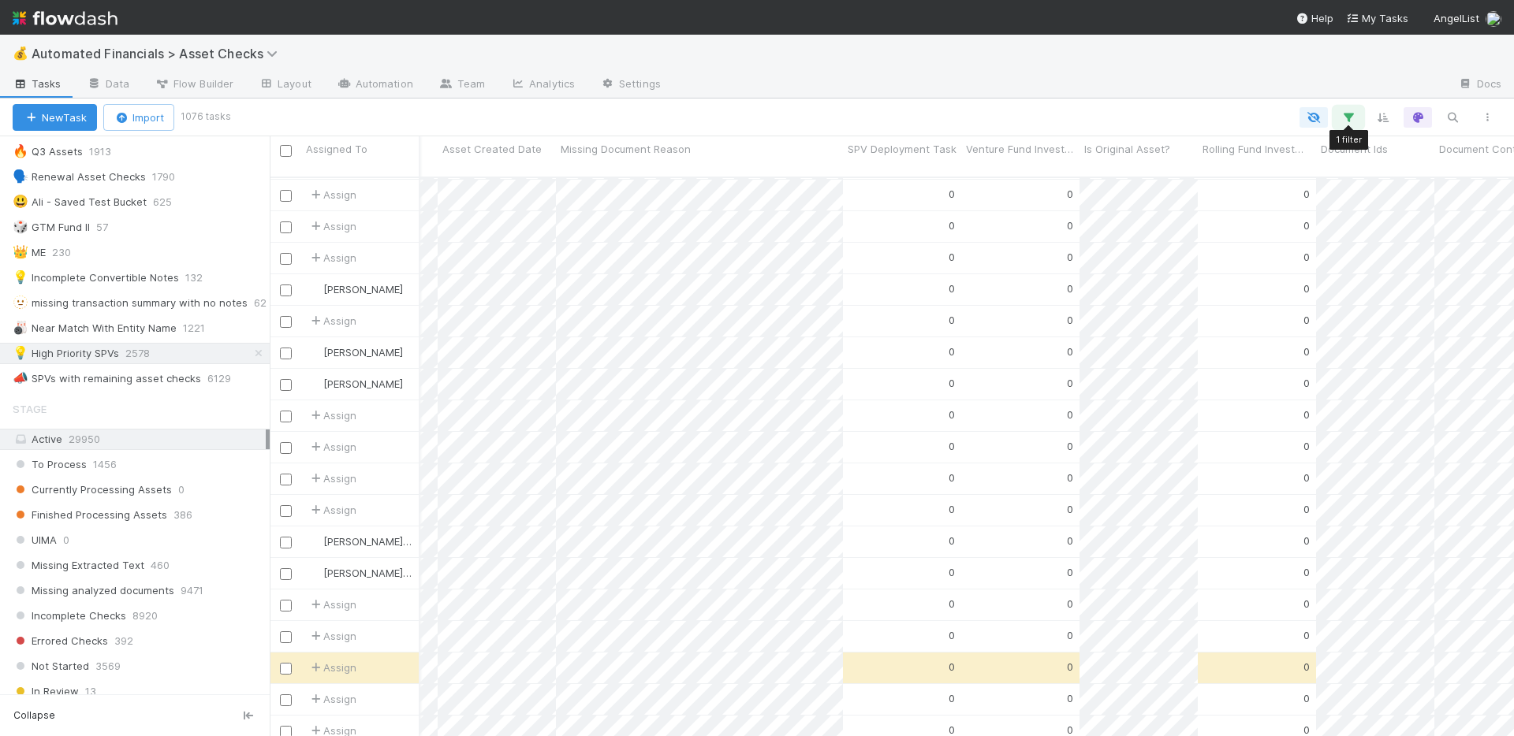
click at [1344, 117] on icon "button" at bounding box center [1348, 117] width 16 height 14
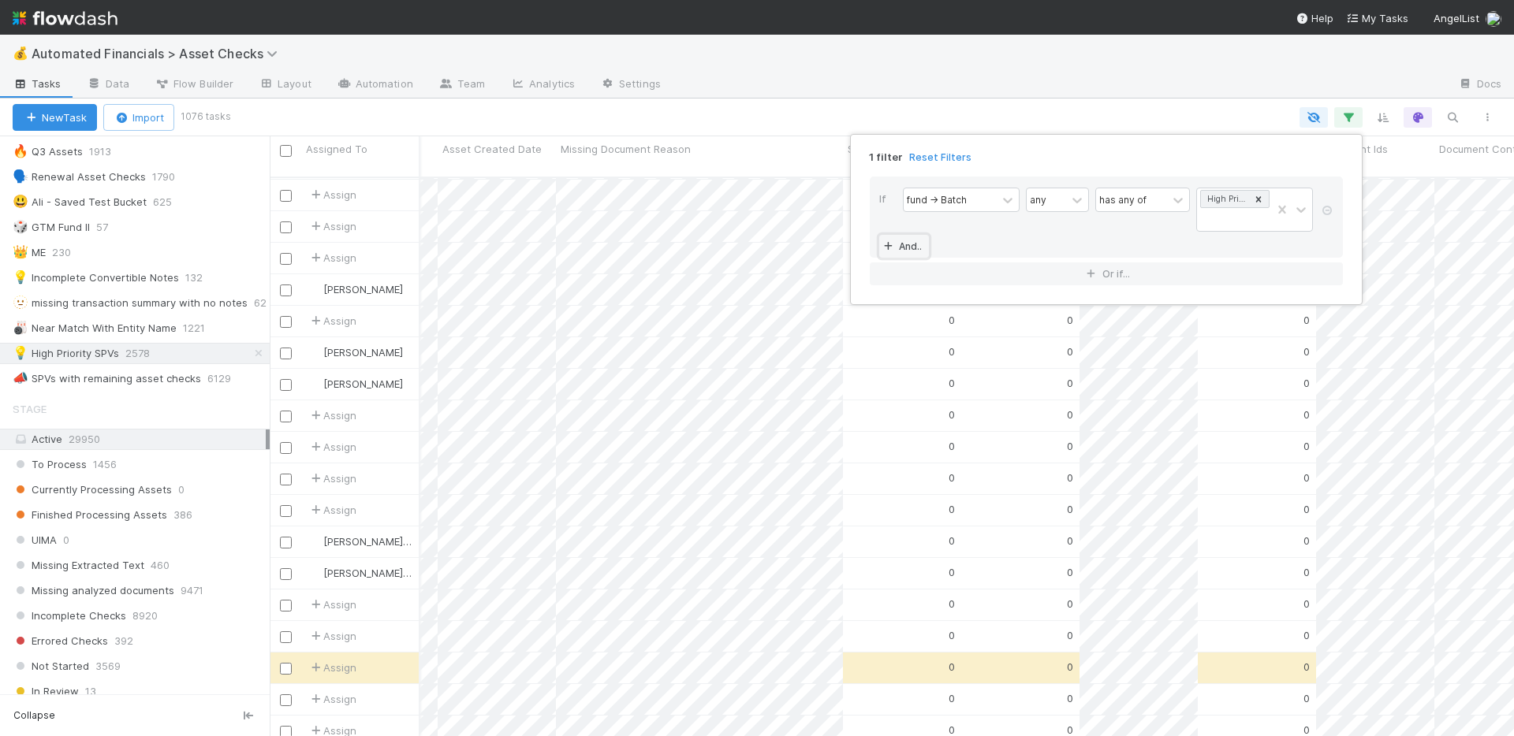
click at [911, 244] on link "And.." at bounding box center [904, 246] width 50 height 23
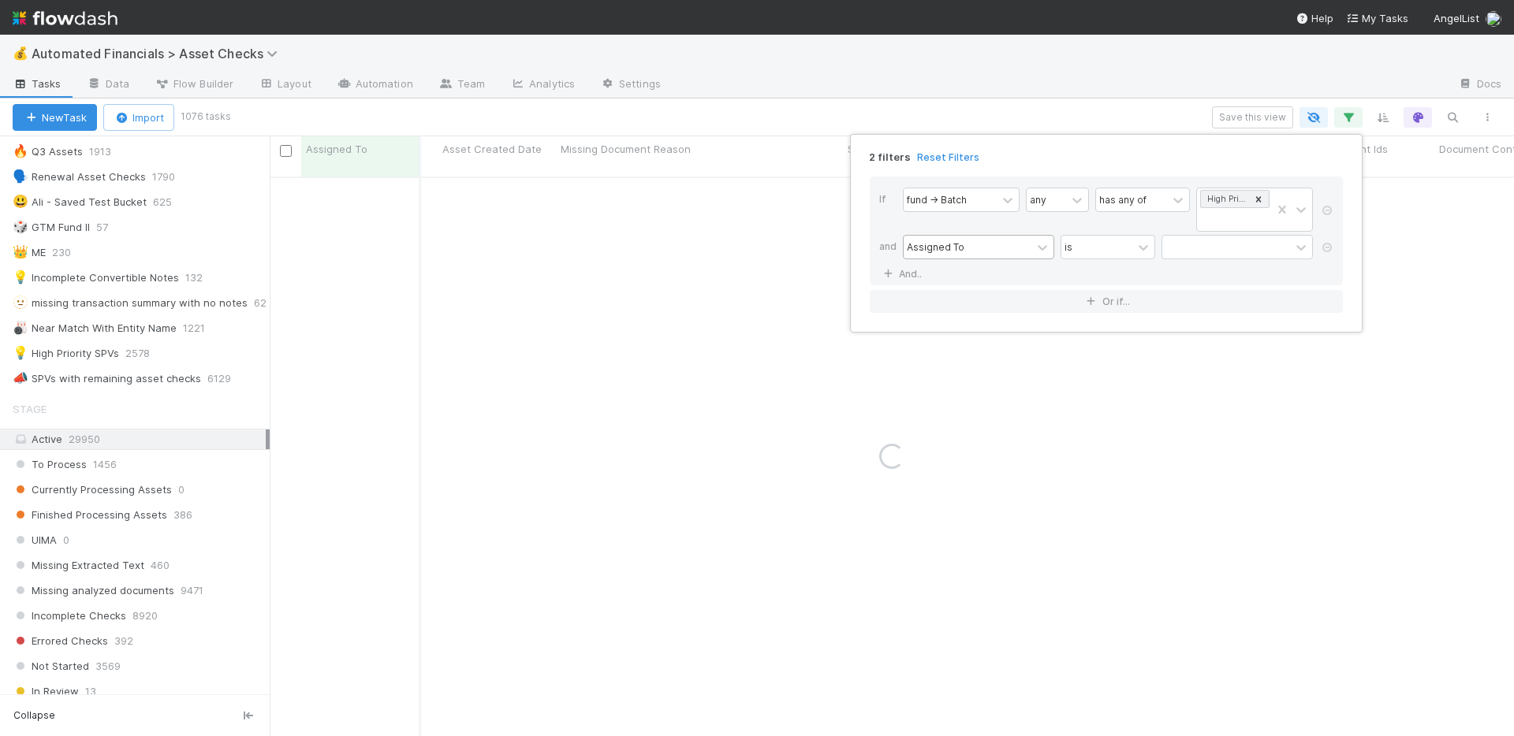
click at [978, 250] on div "Assigned To" at bounding box center [968, 247] width 128 height 23
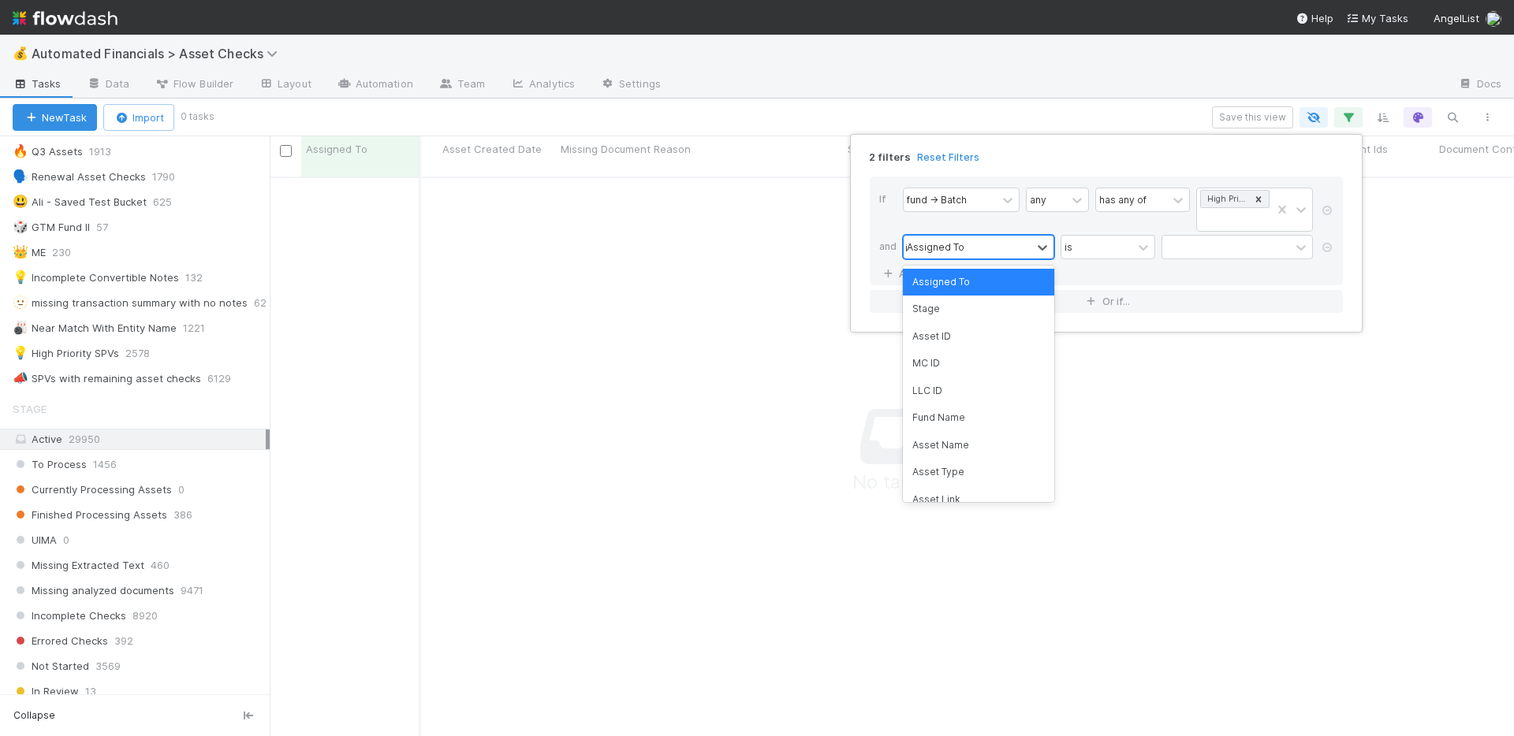
scroll to position [549, 1232]
type input "is"
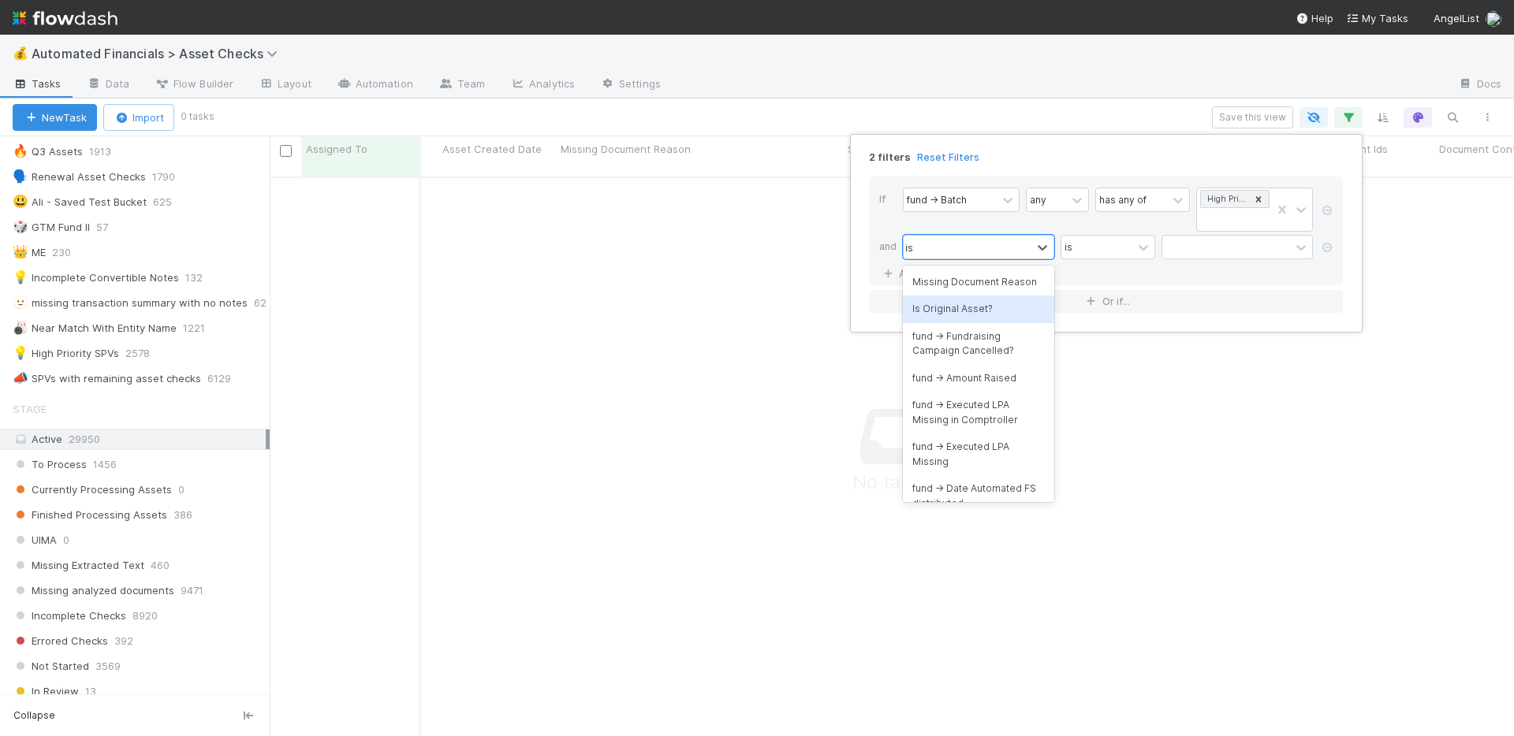
click at [1016, 304] on div "Is Original Asset?" at bounding box center [978, 309] width 151 height 27
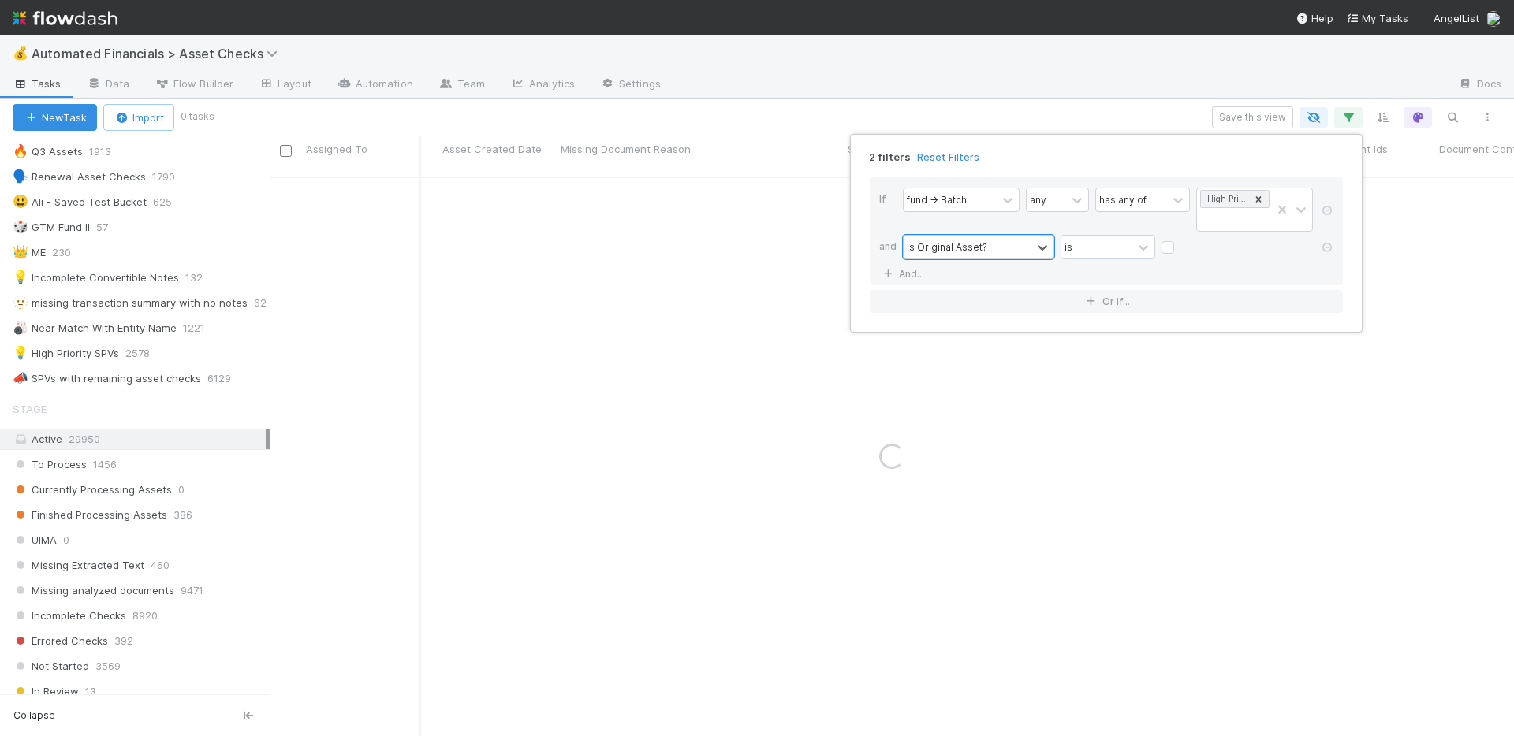
click at [1180, 240] on label at bounding box center [1180, 240] width 0 height 0
click at [1170, 248] on input "checkbox" at bounding box center [1167, 252] width 13 height 24
checkbox input "true"
click at [1020, 106] on div "2 filters Reset Filters If fund -> Batch any has any of High Priority SPVs and …" at bounding box center [757, 368] width 1514 height 736
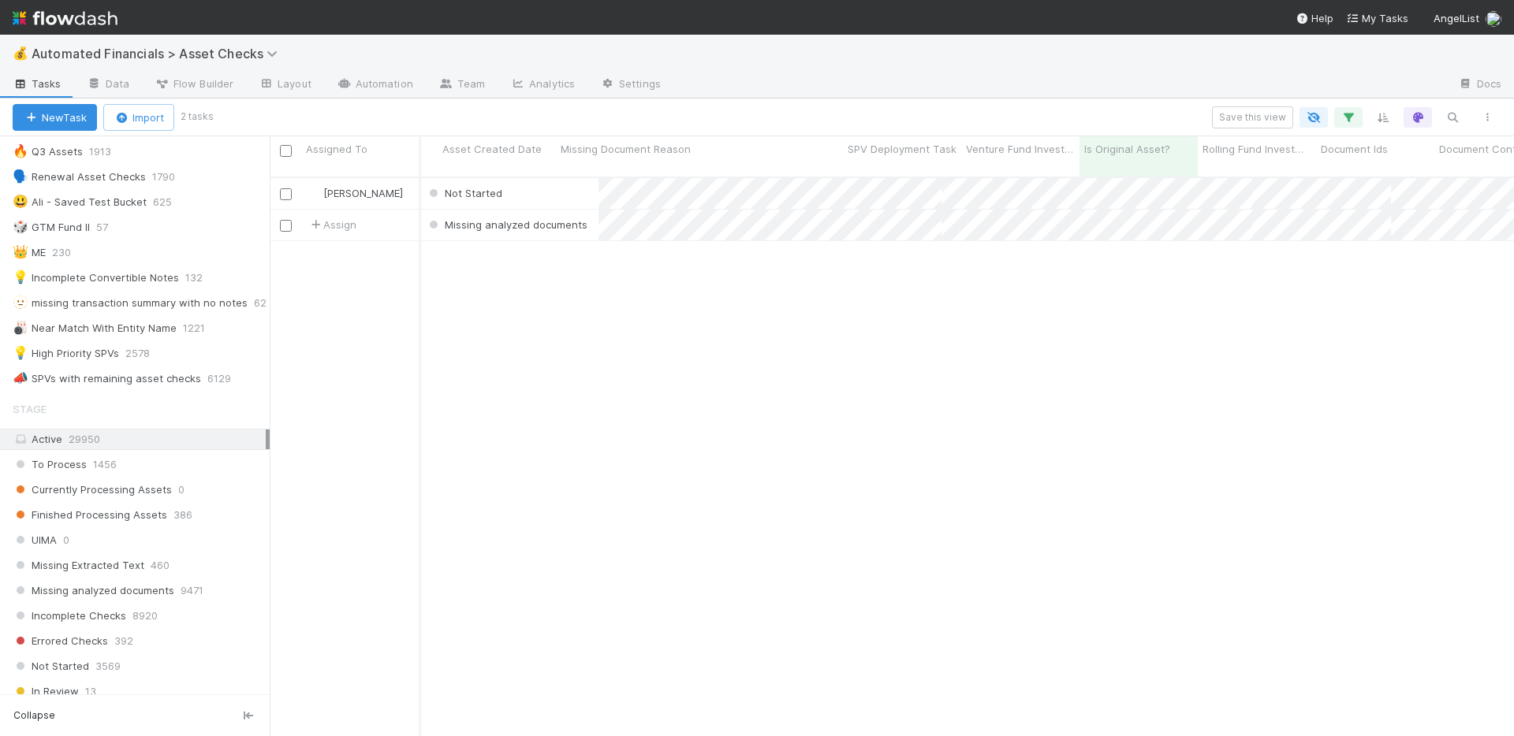
scroll to position [561, 1232]
click at [286, 150] on input "checkbox" at bounding box center [286, 151] width 12 height 12
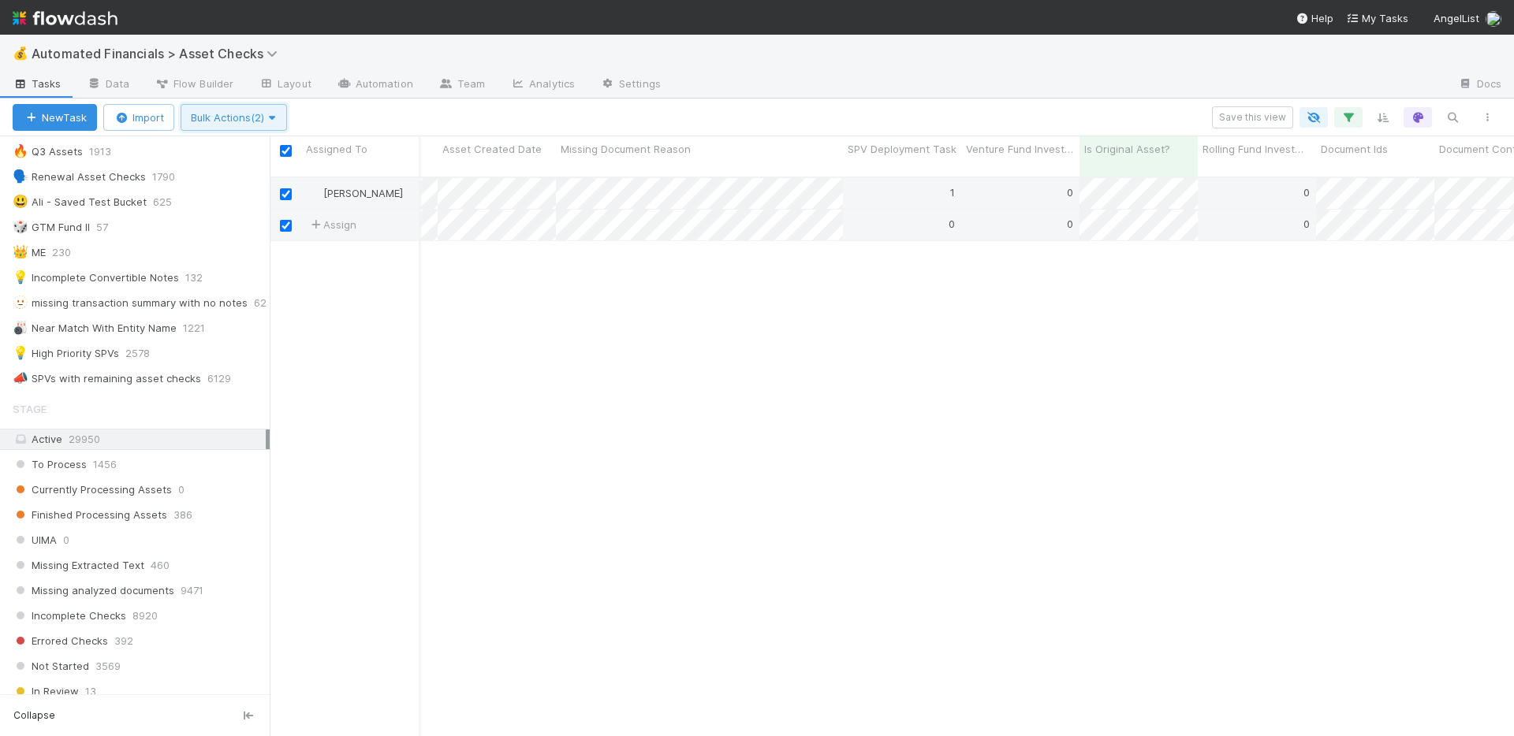
click at [278, 115] on icon "button" at bounding box center [272, 118] width 16 height 10
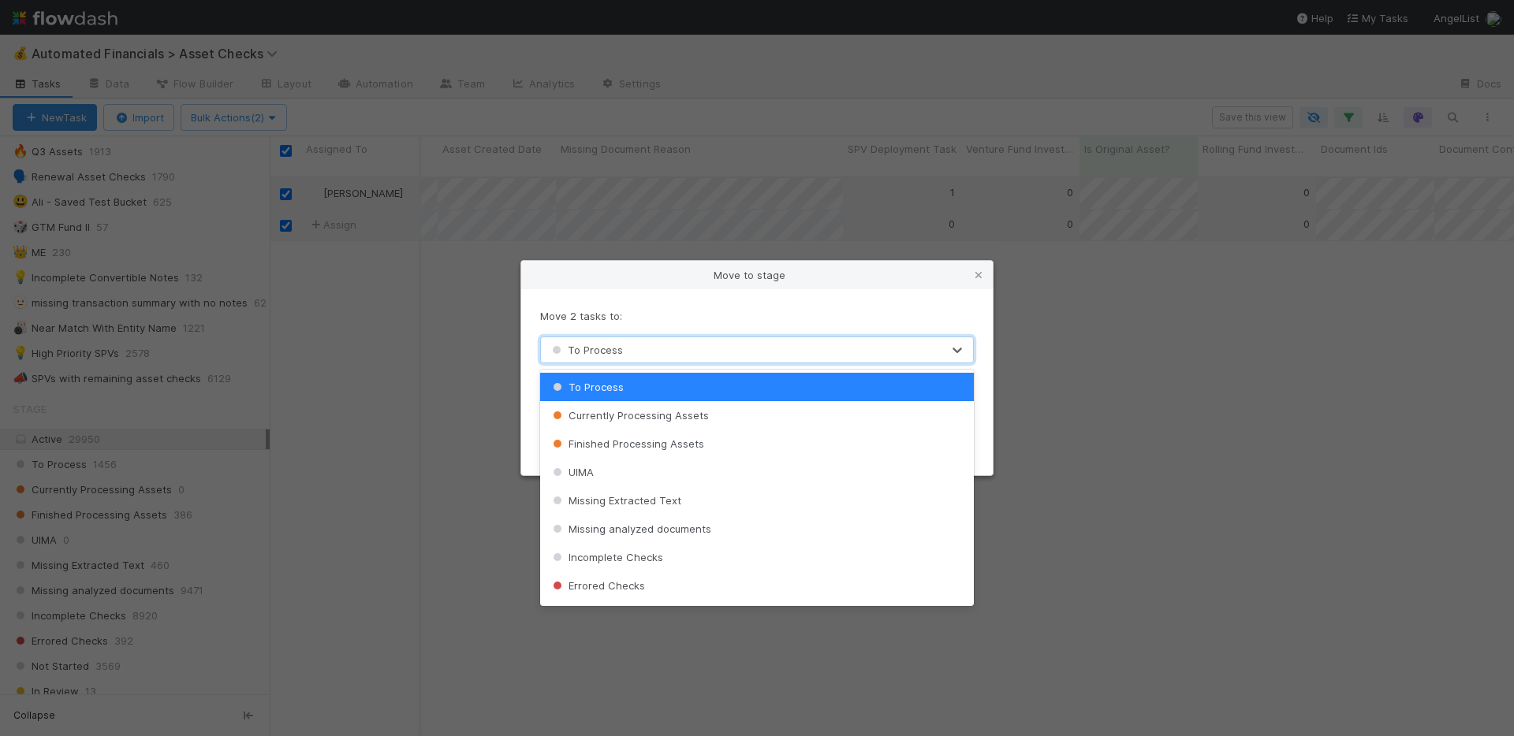
click at [665, 355] on div "To Process" at bounding box center [741, 349] width 401 height 25
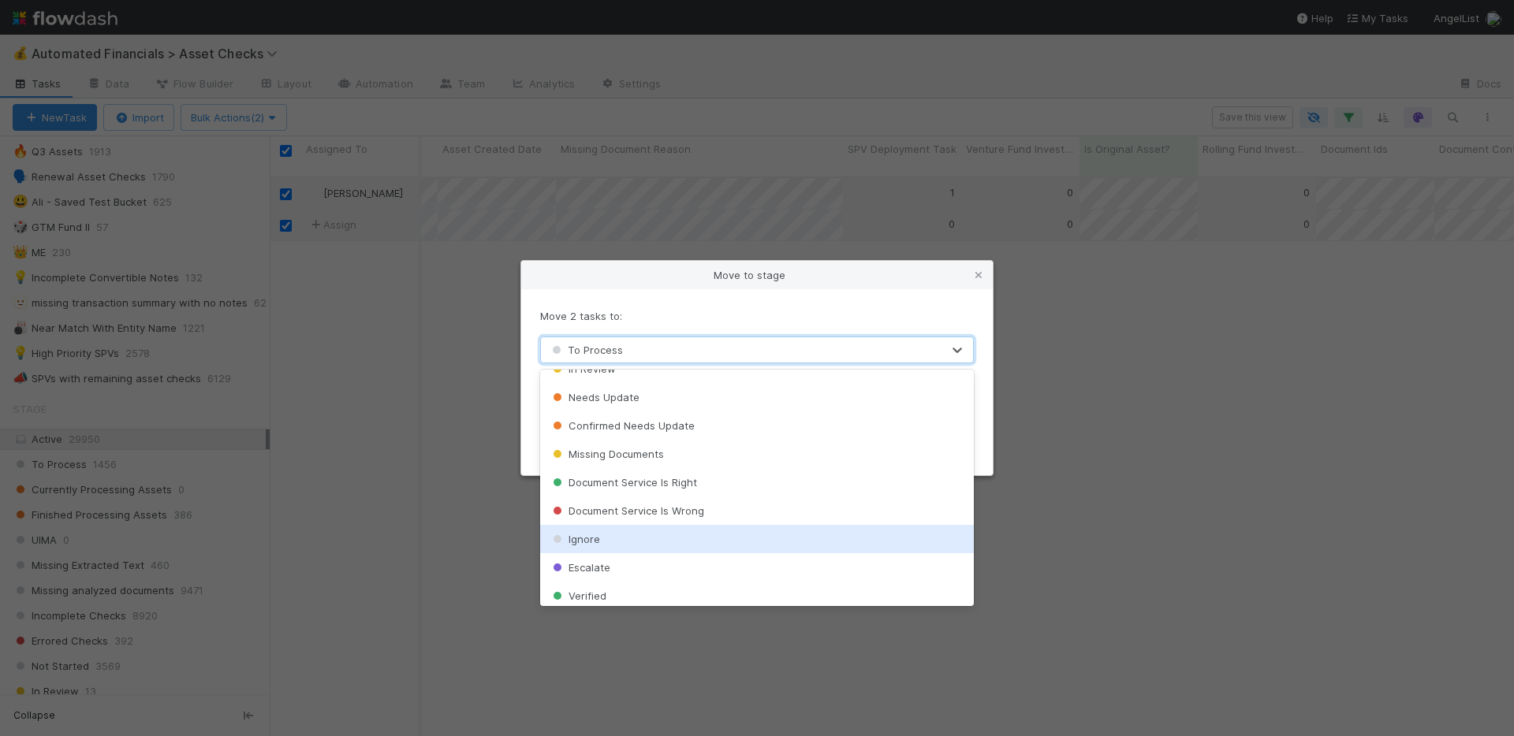
scroll to position [394, 0]
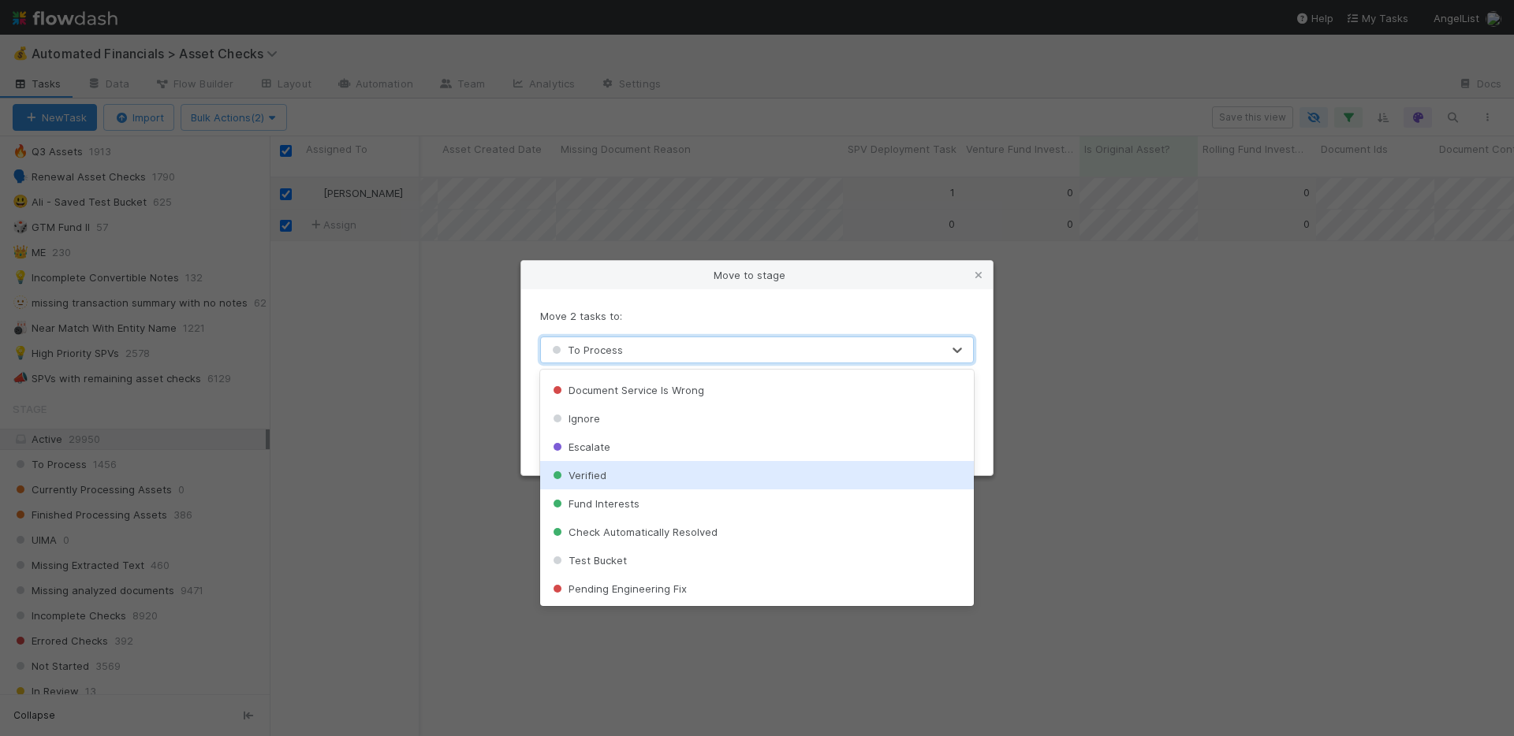
click at [650, 478] on div "Verified" at bounding box center [757, 475] width 434 height 28
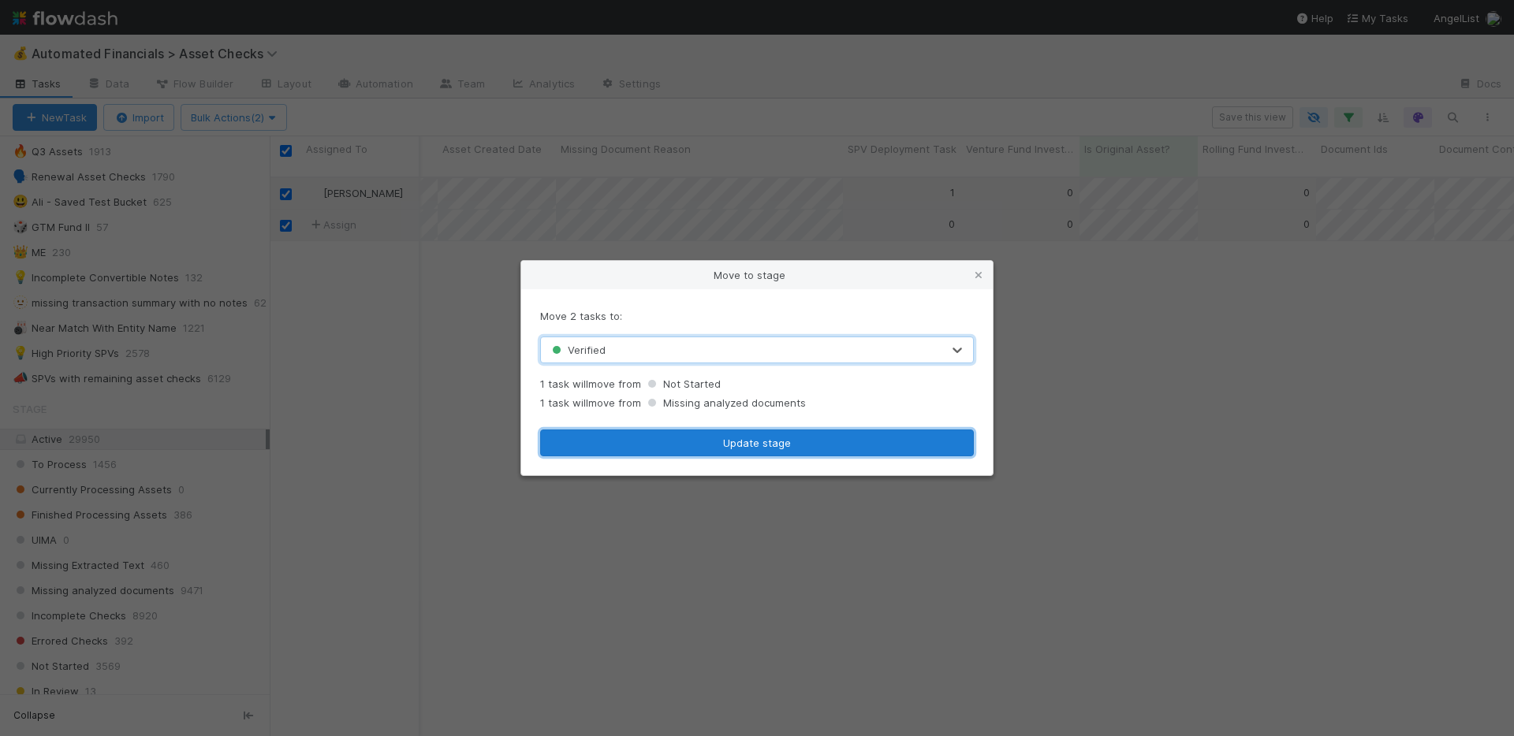
click at [734, 446] on button "Update stage" at bounding box center [757, 443] width 434 height 27
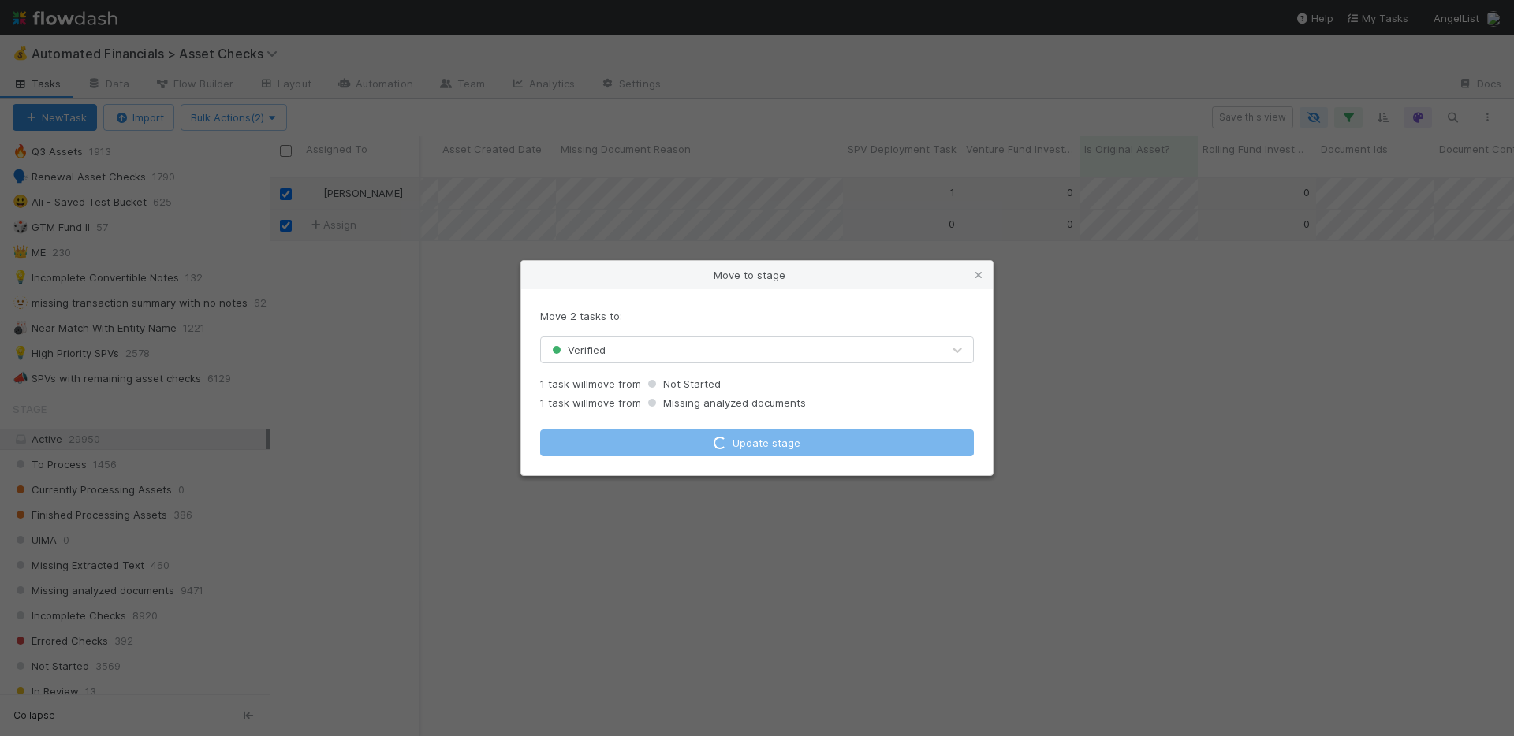
checkbox input "false"
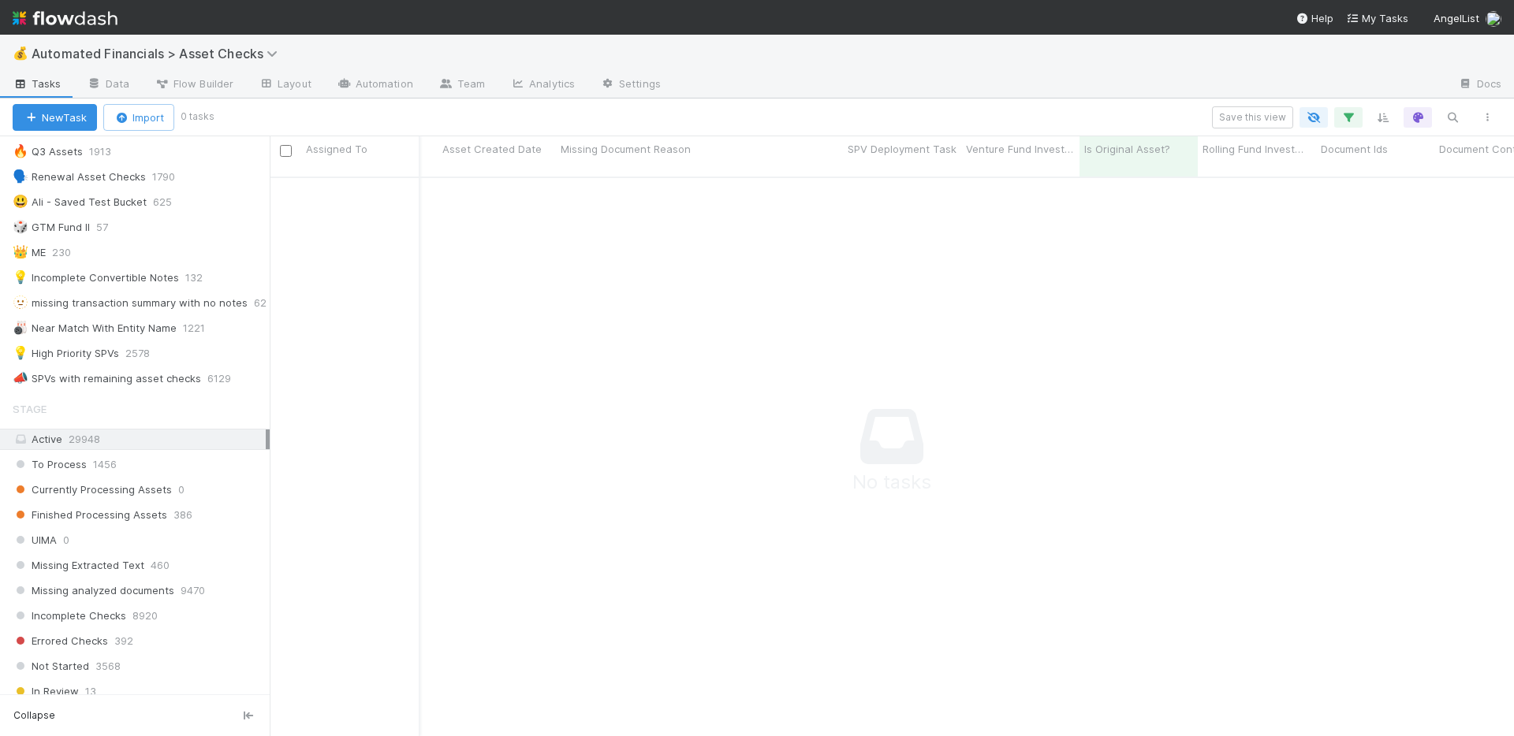
scroll to position [549, 1232]
click at [1349, 118] on icon "button" at bounding box center [1348, 117] width 16 height 14
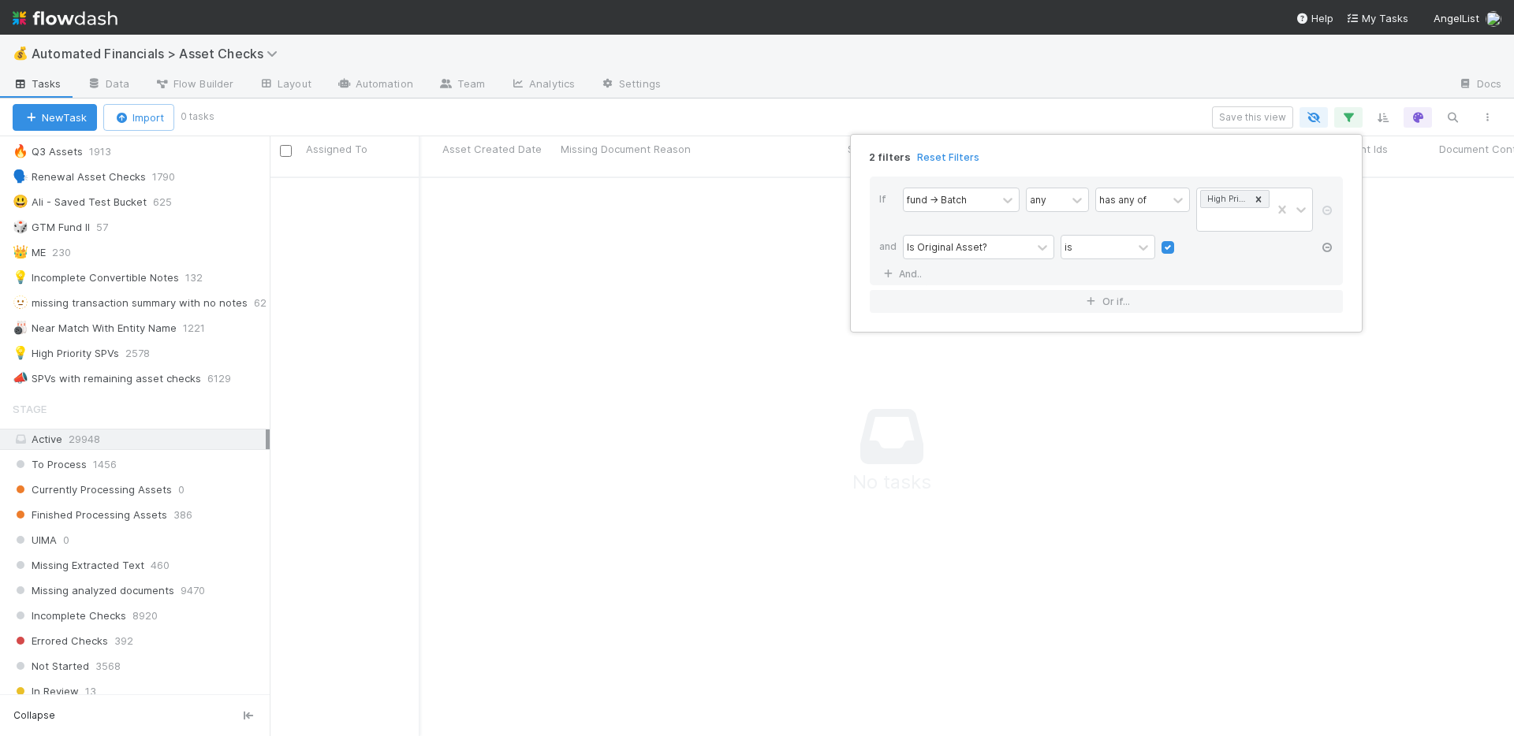
click at [1326, 248] on icon at bounding box center [1327, 247] width 16 height 9
click at [1065, 106] on div "1 filter Reset Filters If fund -> Batch any has any of High Priority SPVs And..…" at bounding box center [757, 368] width 1514 height 736
click at [1045, 78] on div "1 filter Reset Filters If fund -> Batch any has any of High Priority SPVs And..…" at bounding box center [757, 368] width 1514 height 736
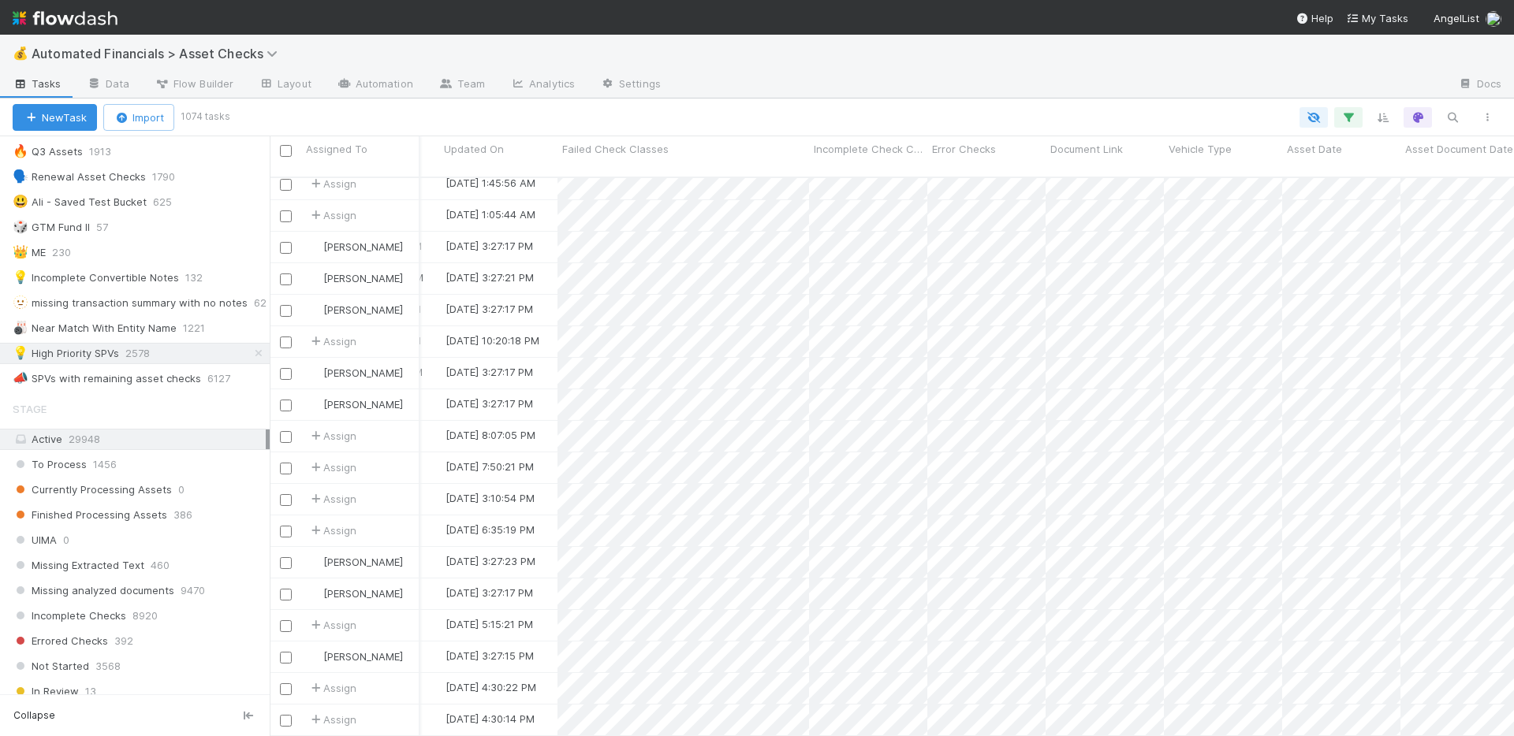
scroll to position [0, 1249]
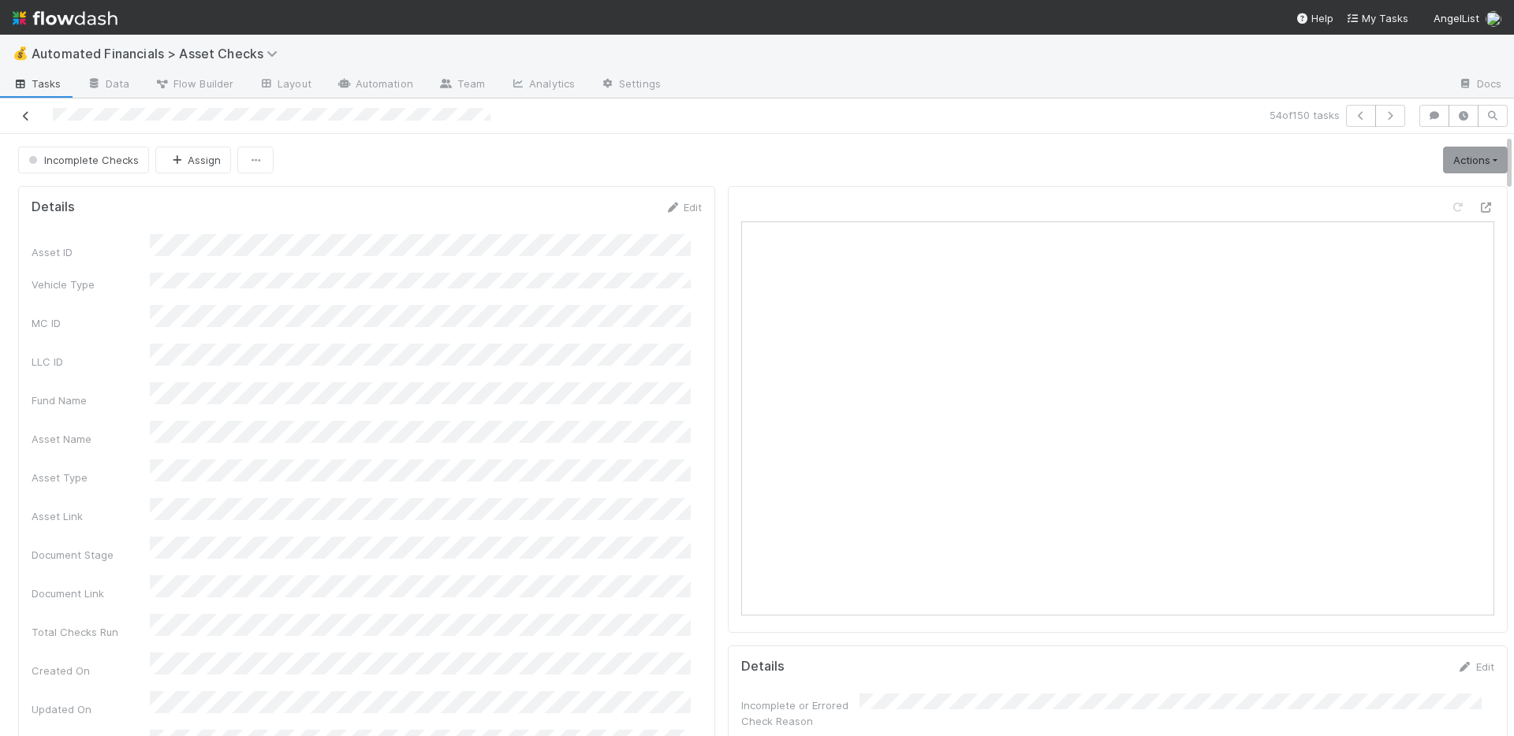
click at [24, 114] on icon at bounding box center [26, 116] width 16 height 10
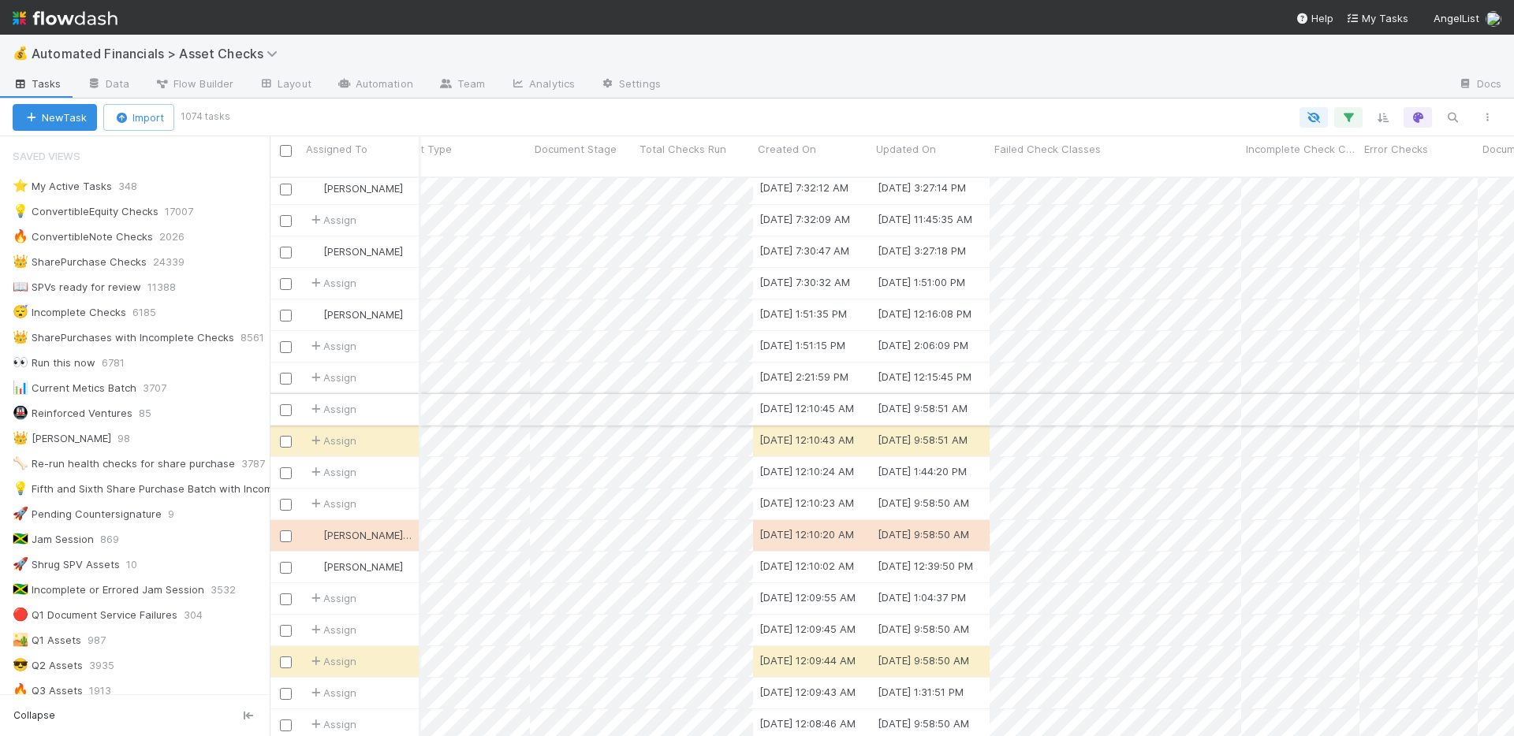
scroll to position [0, 889]
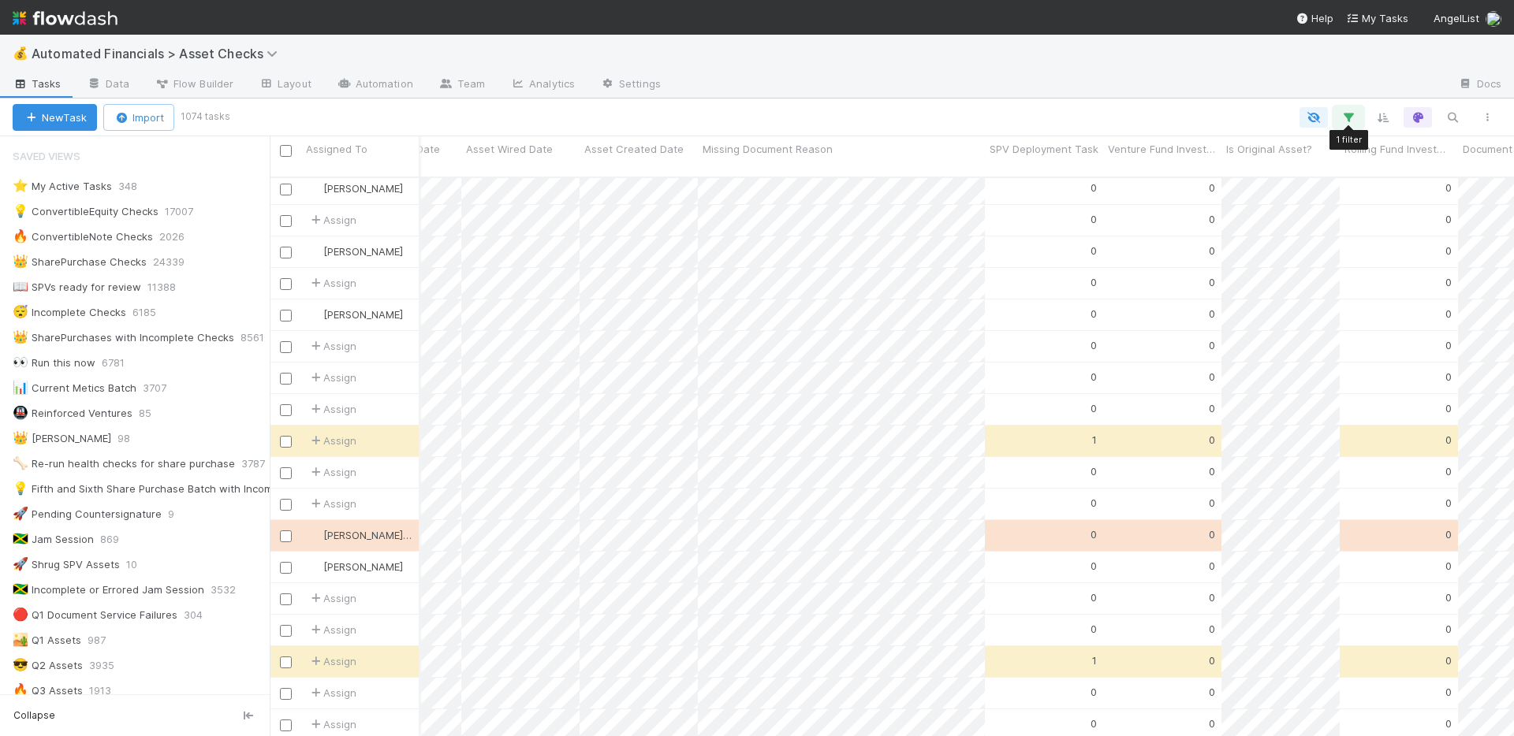
click at [1355, 116] on icon "button" at bounding box center [1348, 117] width 16 height 14
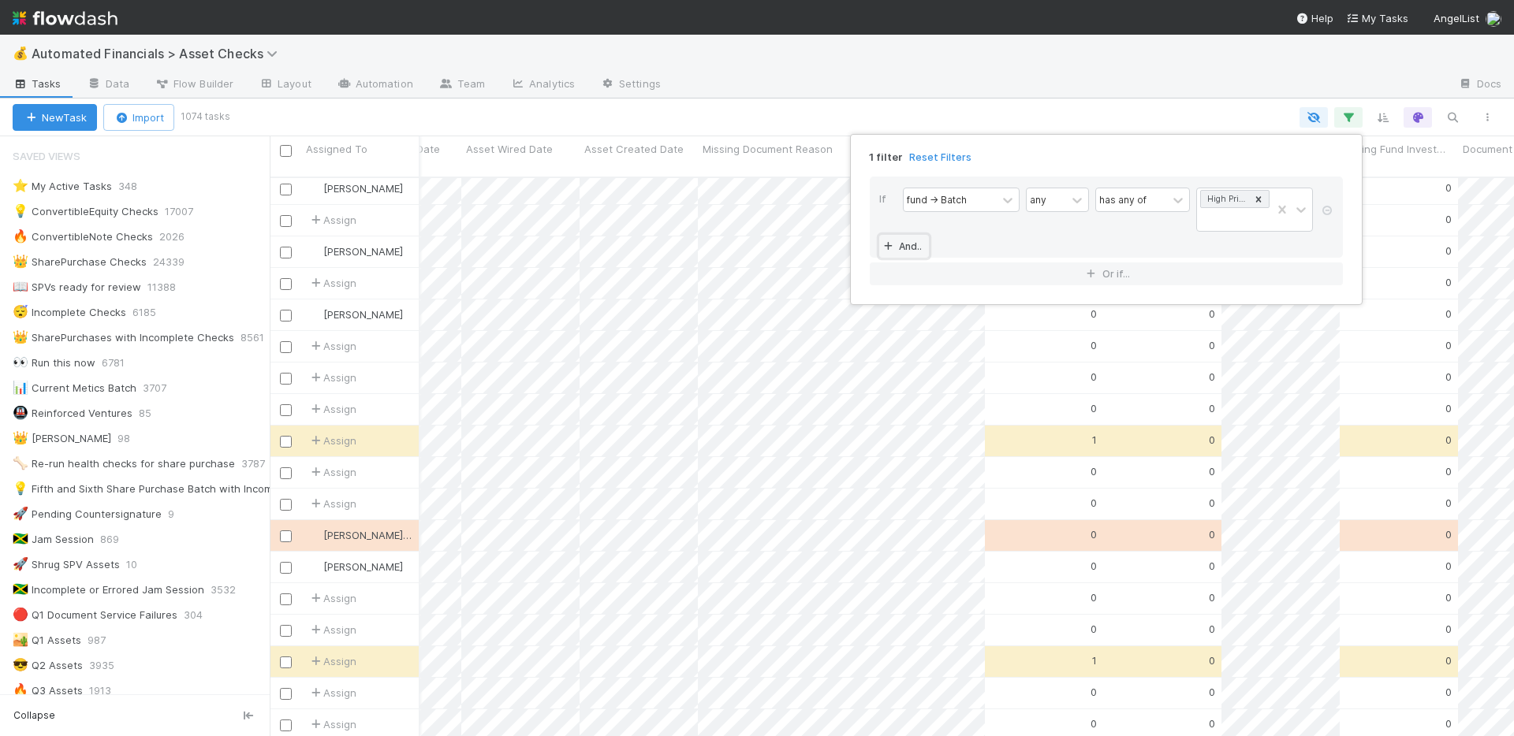
click at [892, 247] on icon at bounding box center [888, 246] width 16 height 9
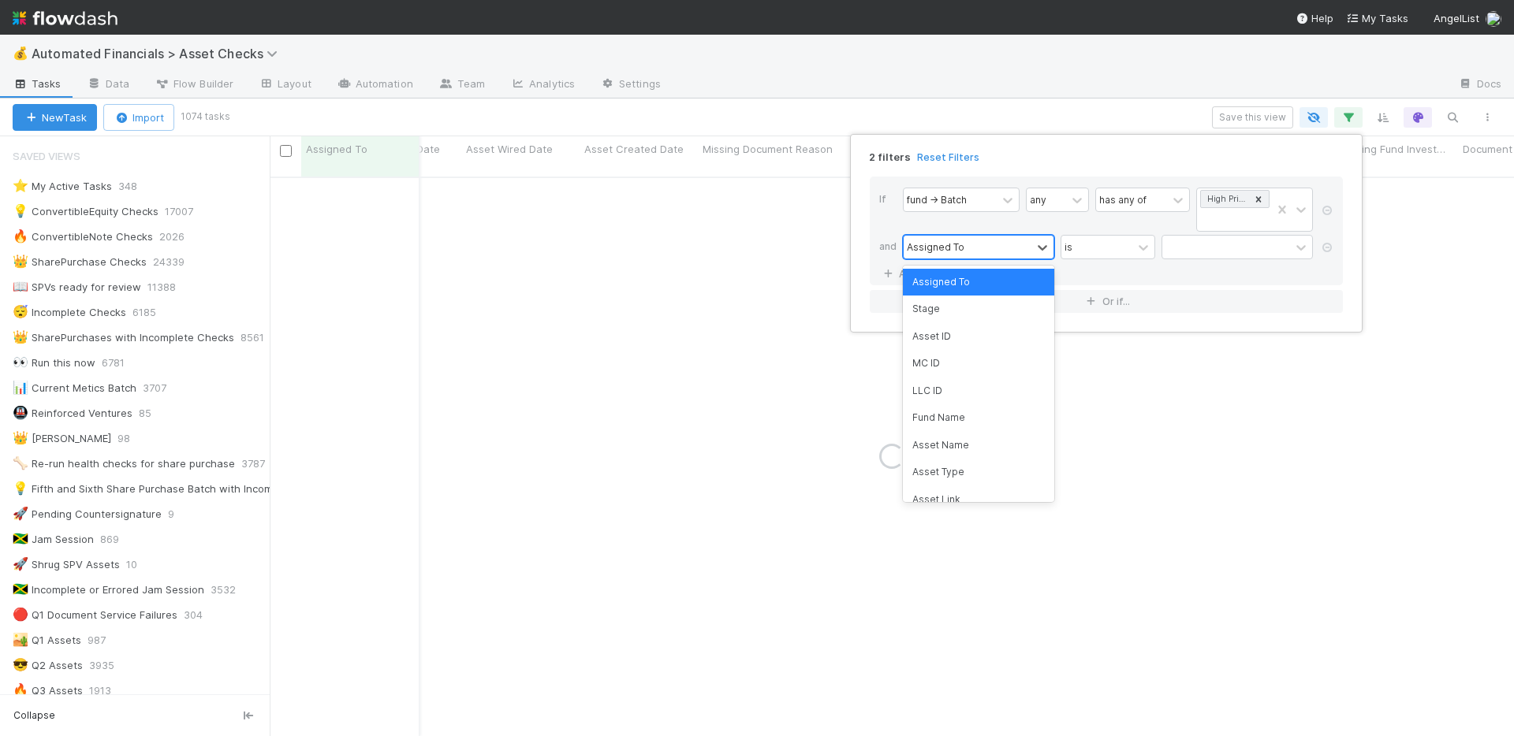
click at [996, 251] on div "Assigned To" at bounding box center [968, 247] width 128 height 23
click at [962, 471] on div "Asset Type" at bounding box center [978, 472] width 151 height 27
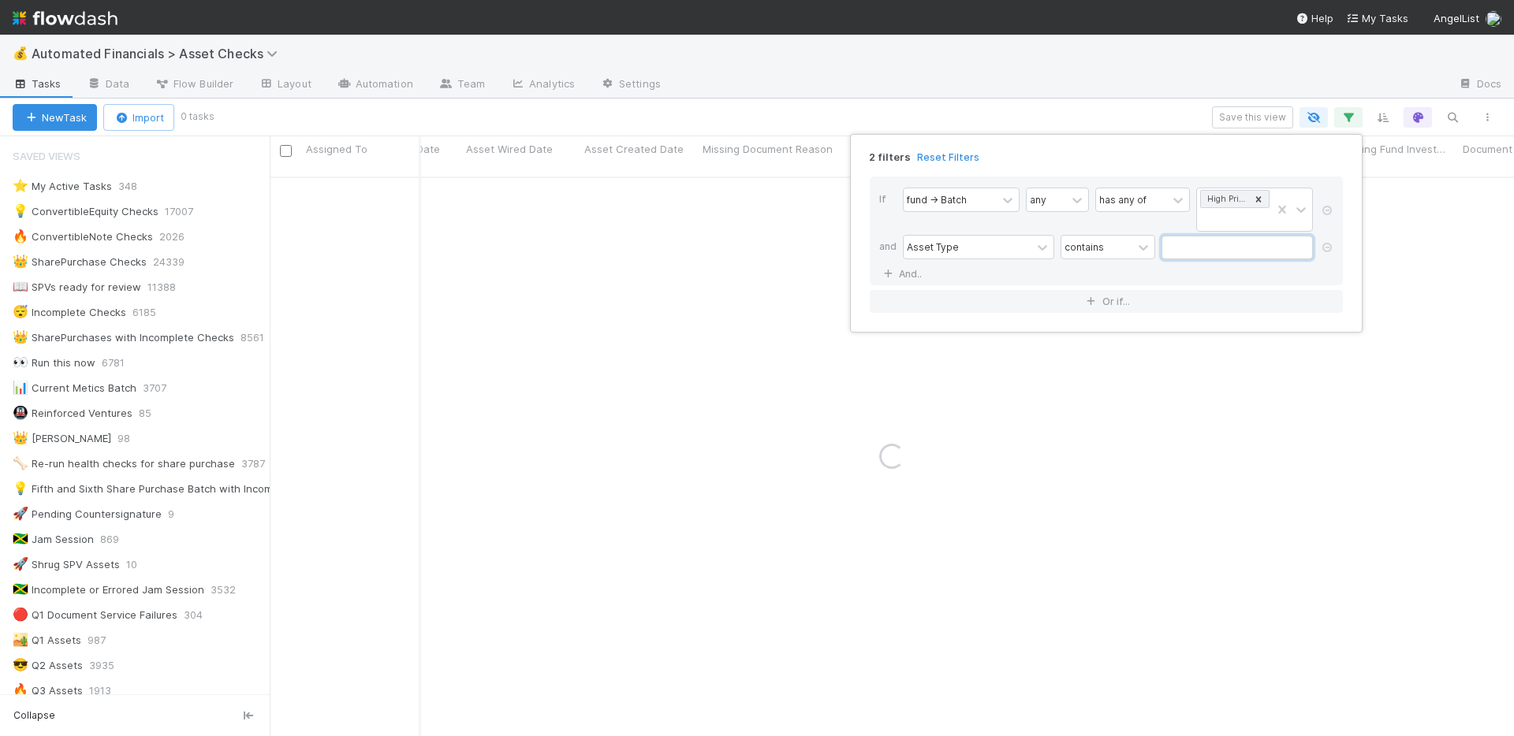
click at [1184, 249] on input "text" at bounding box center [1236, 248] width 151 height 24
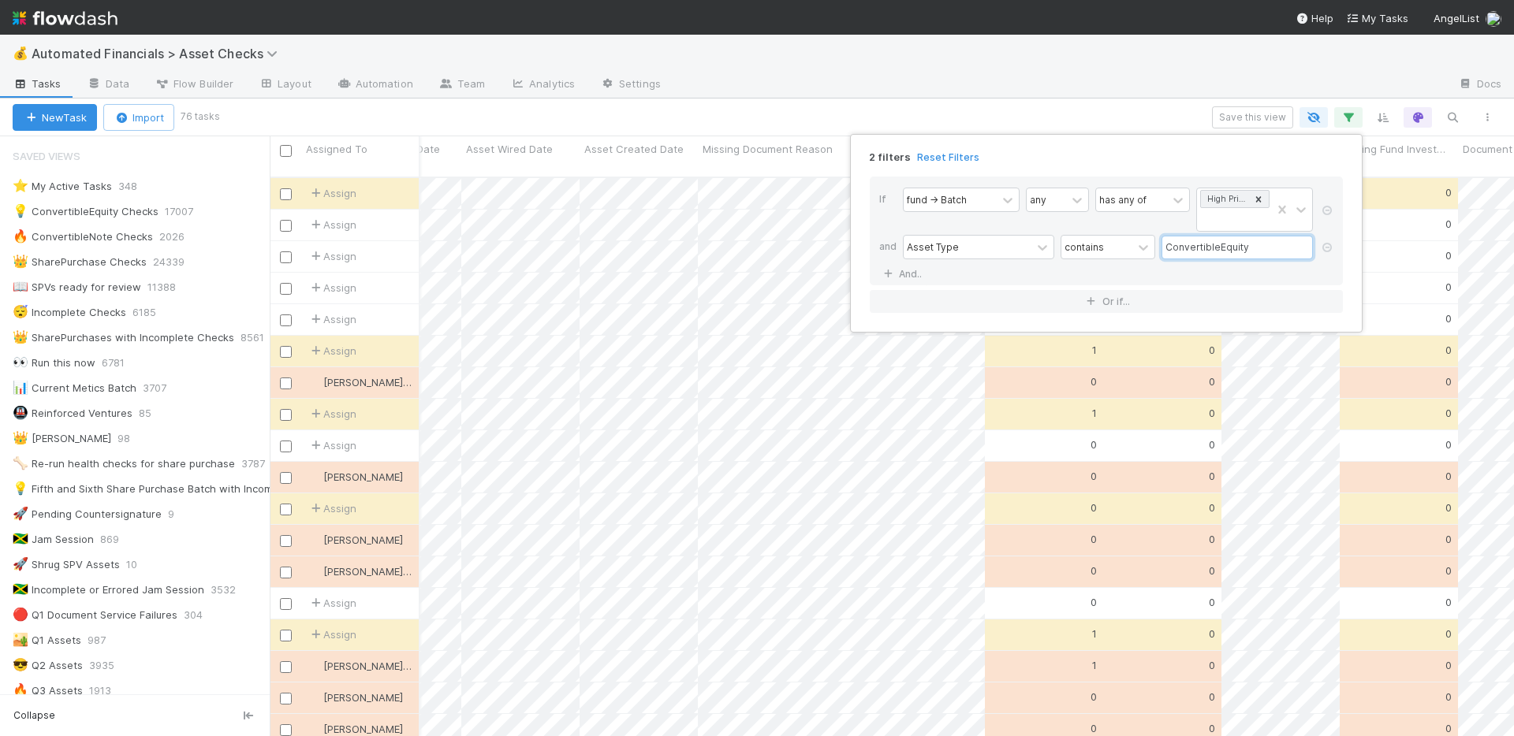
type input "ConvertibleEquity"
click at [949, 87] on div "2 filters Reset Filters If fund -> Batch any has any of High Priority SPVs and …" at bounding box center [757, 368] width 1514 height 736
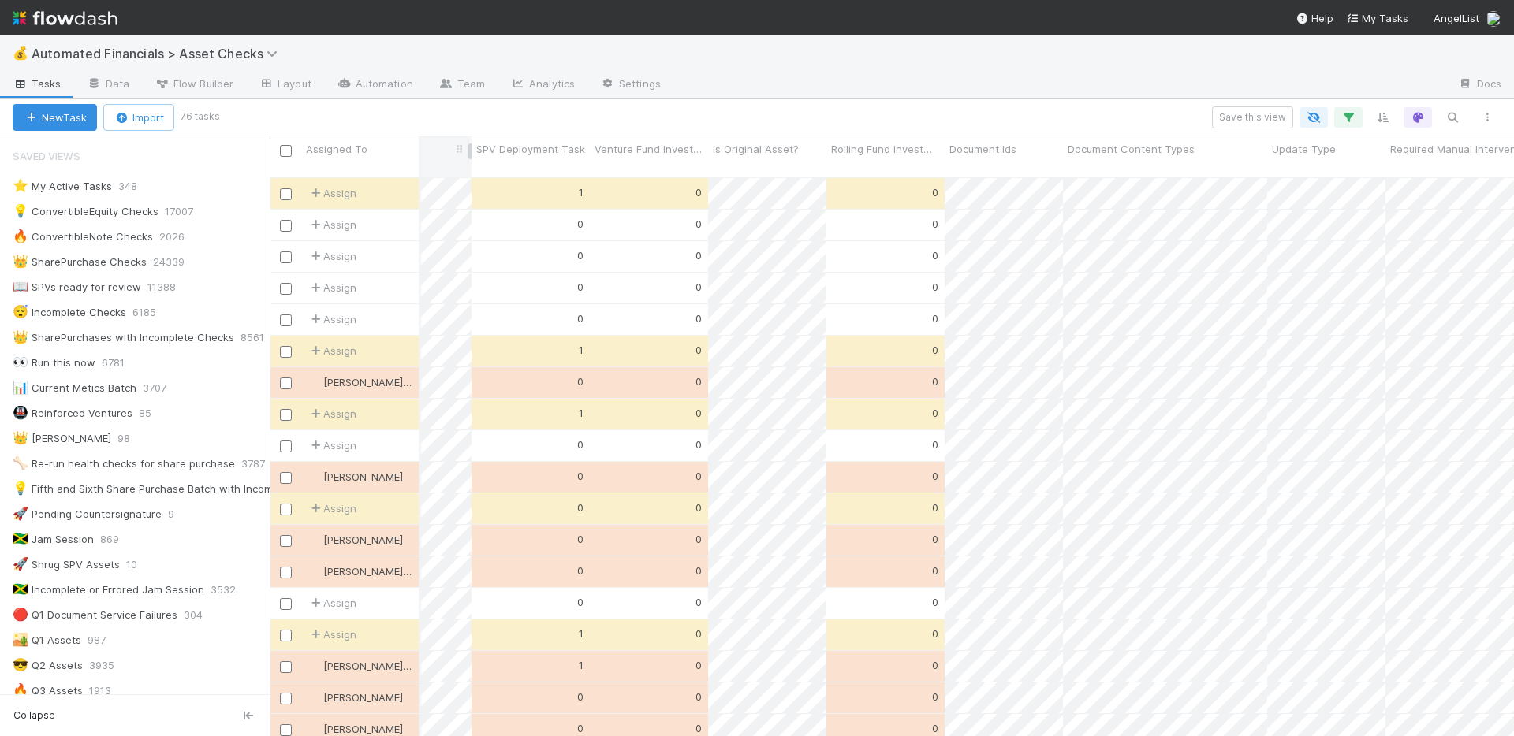
scroll to position [0, 3074]
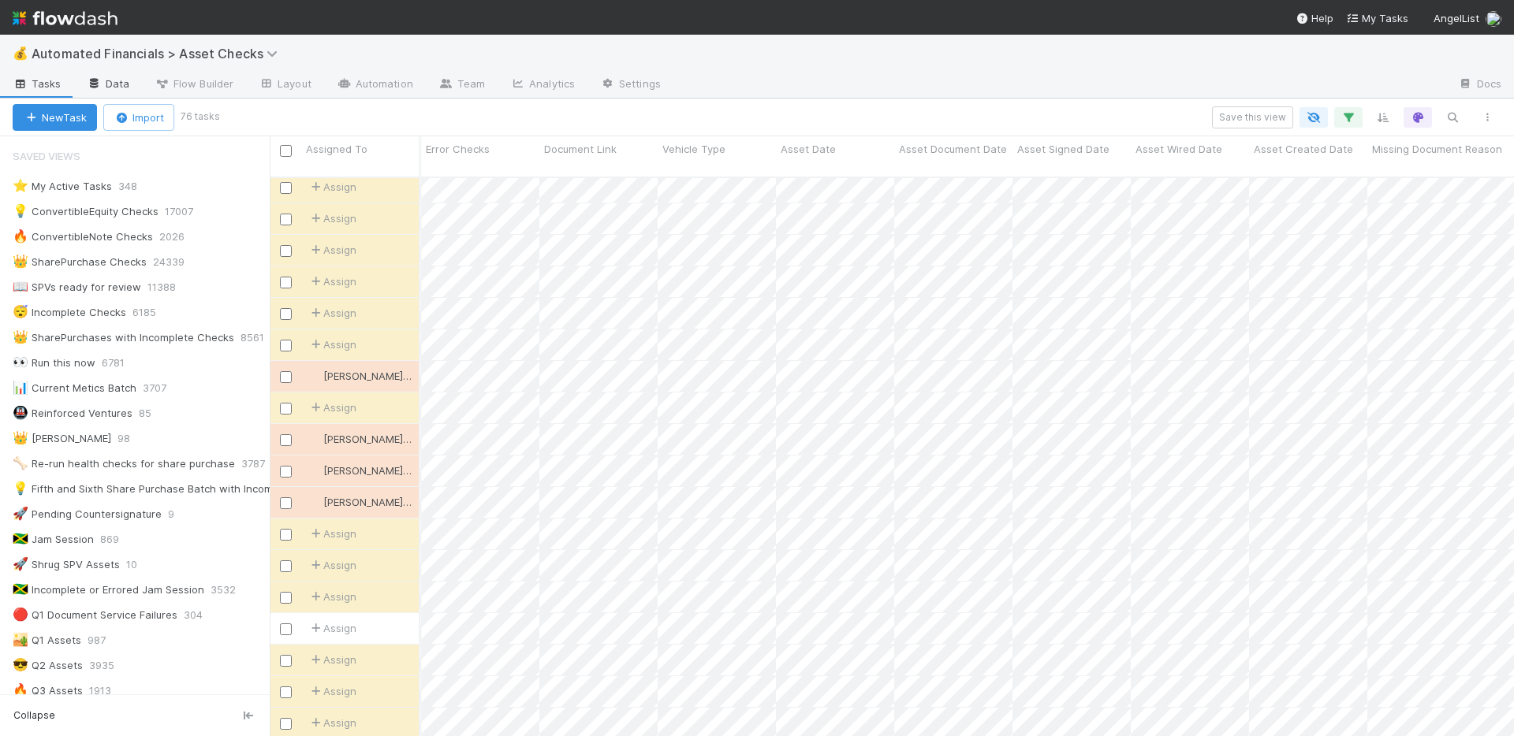
click at [114, 84] on link "Data" at bounding box center [108, 85] width 68 height 25
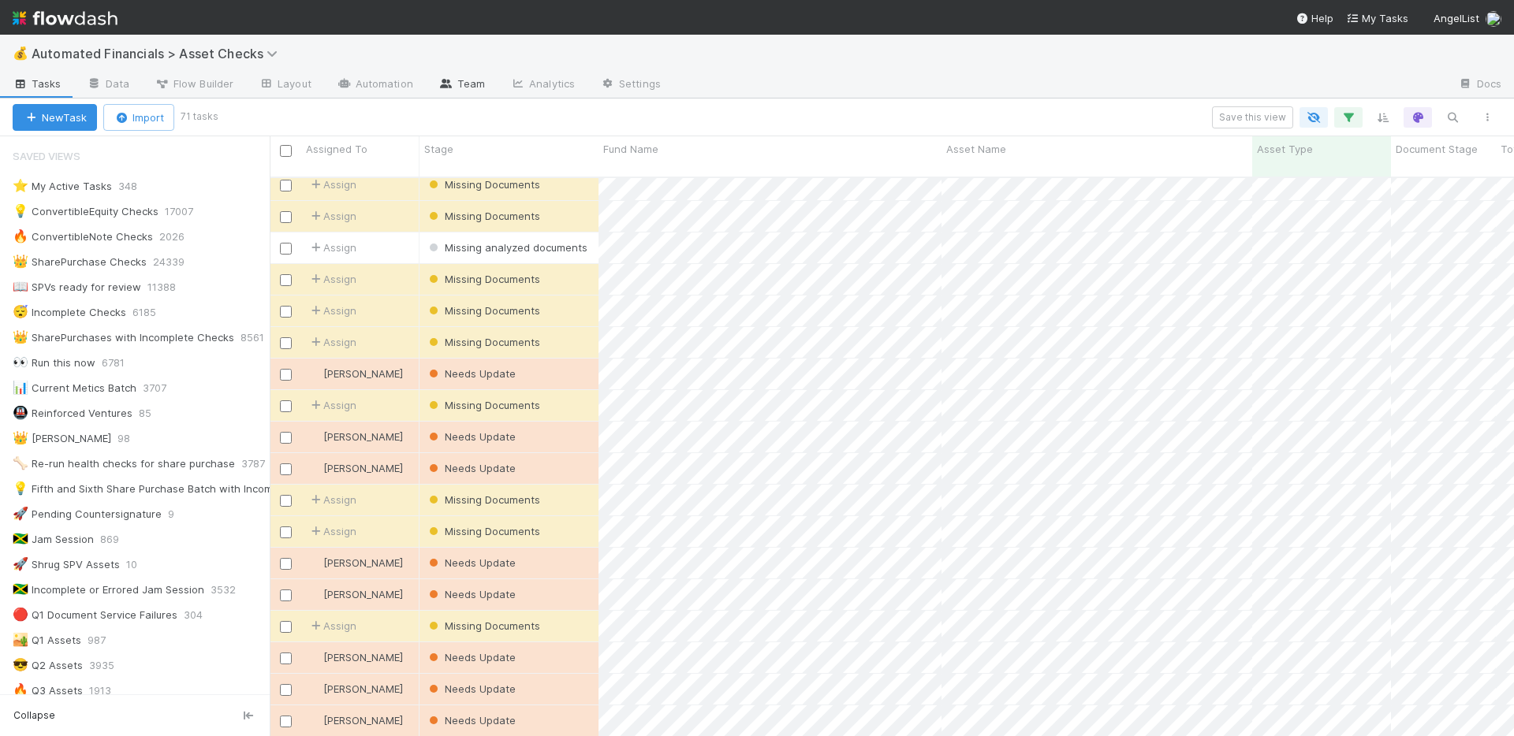
scroll to position [1452, 0]
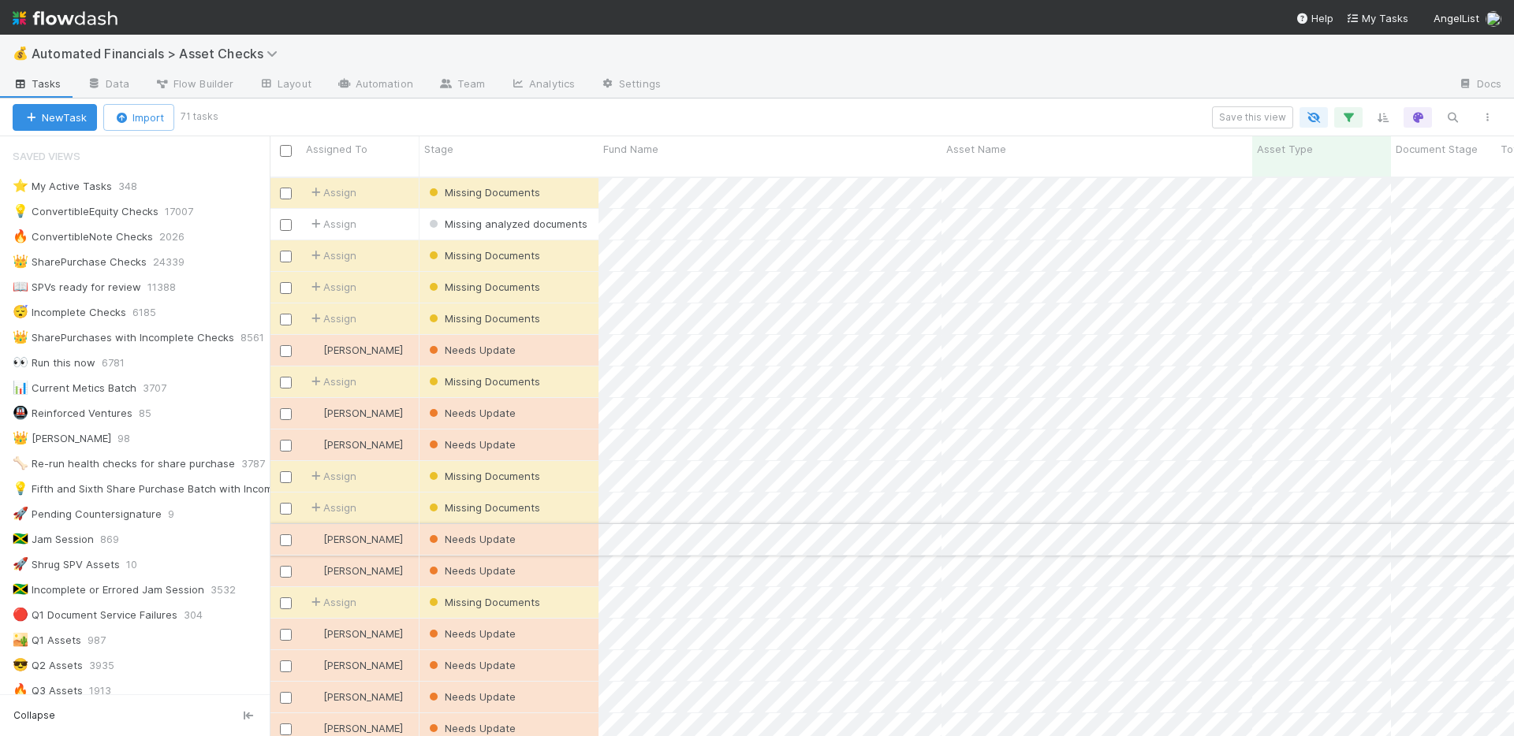
click at [545, 530] on div "Needs Update" at bounding box center [508, 539] width 179 height 31
click at [551, 591] on div "Missing Documents" at bounding box center [508, 602] width 179 height 31
click at [556, 588] on div "Missing Documents" at bounding box center [508, 602] width 179 height 31
click at [569, 244] on div "Missing Documents" at bounding box center [508, 255] width 179 height 31
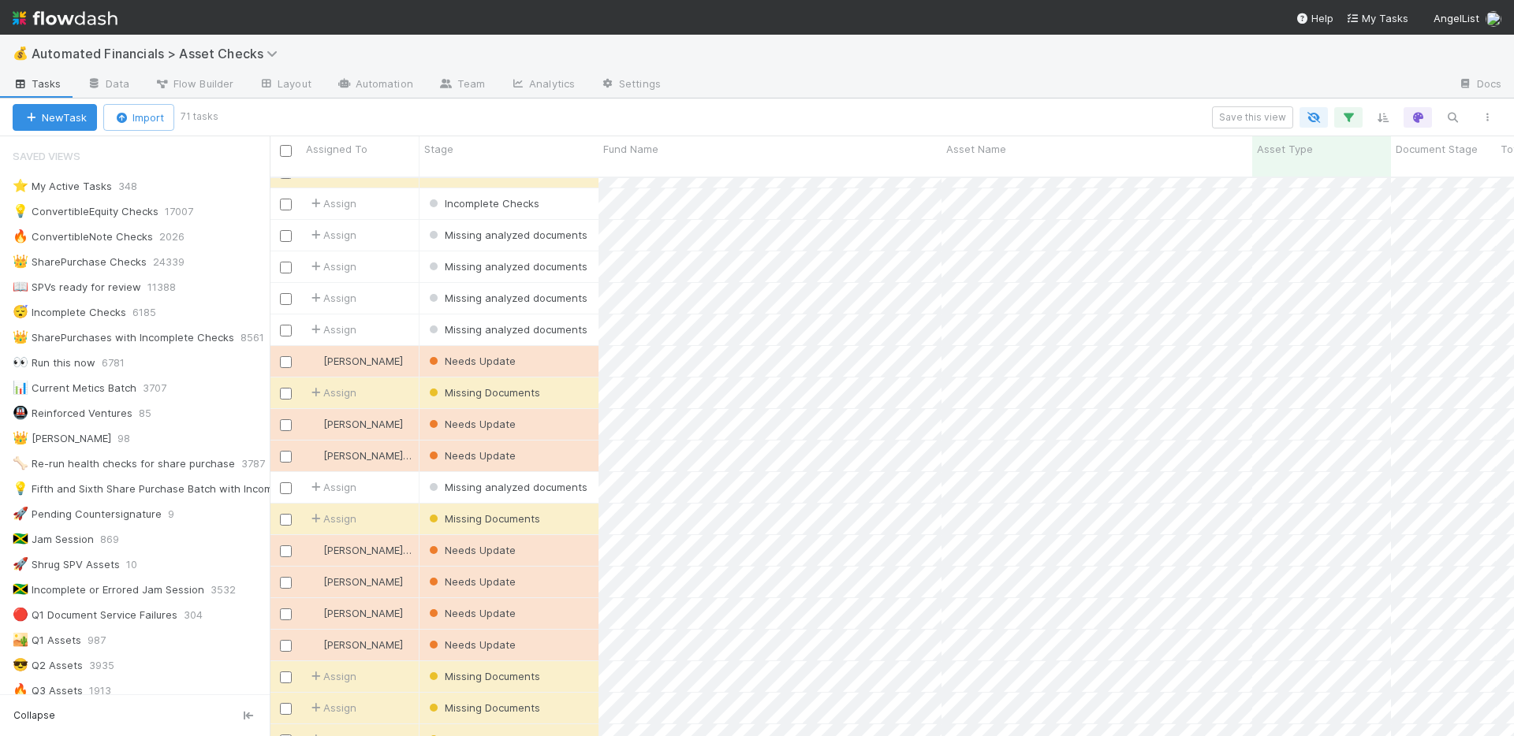
scroll to position [0, 0]
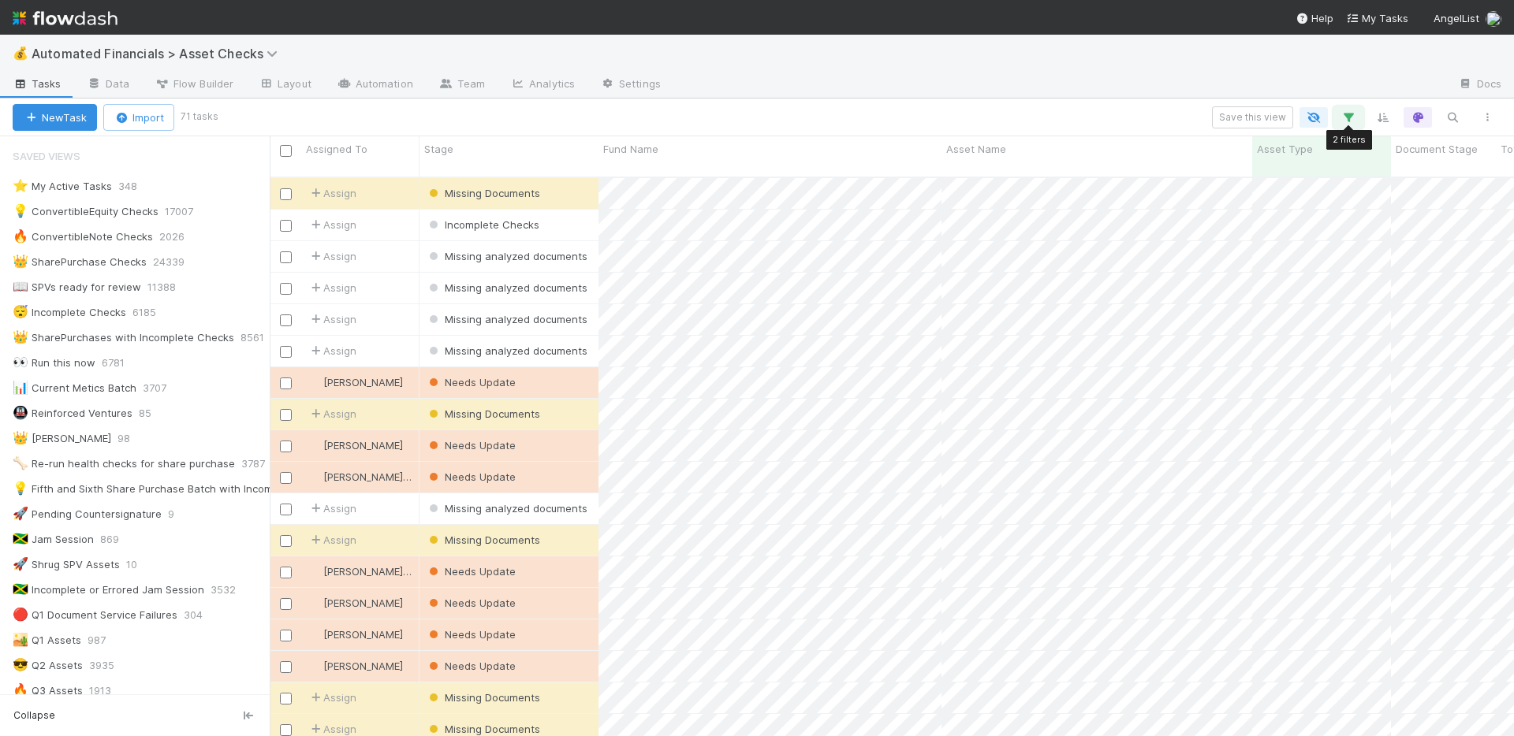
click at [1346, 121] on icon "button" at bounding box center [1348, 117] width 16 height 14
click at [915, 271] on link "And.." at bounding box center [904, 274] width 50 height 23
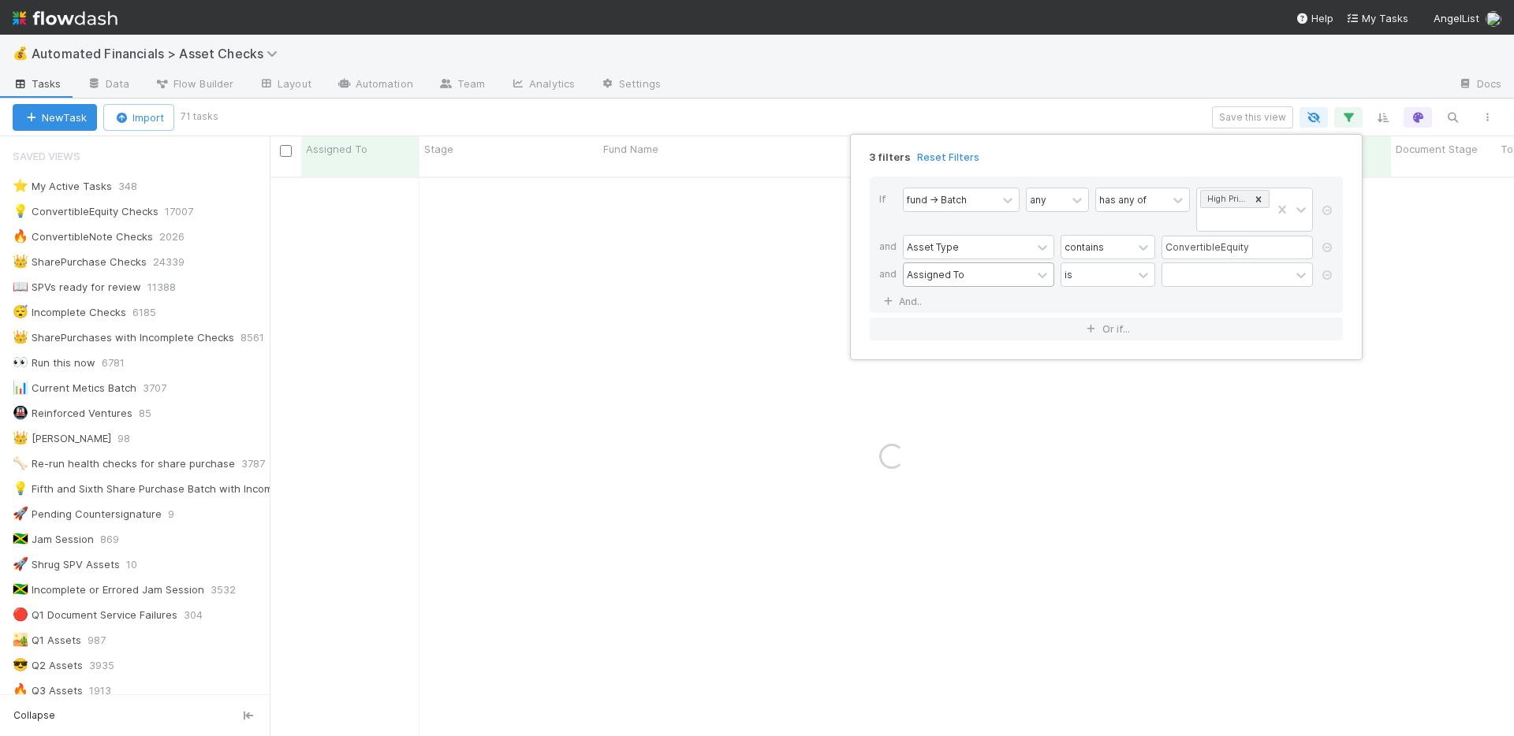
click at [949, 280] on div "Assigned To" at bounding box center [936, 274] width 58 height 14
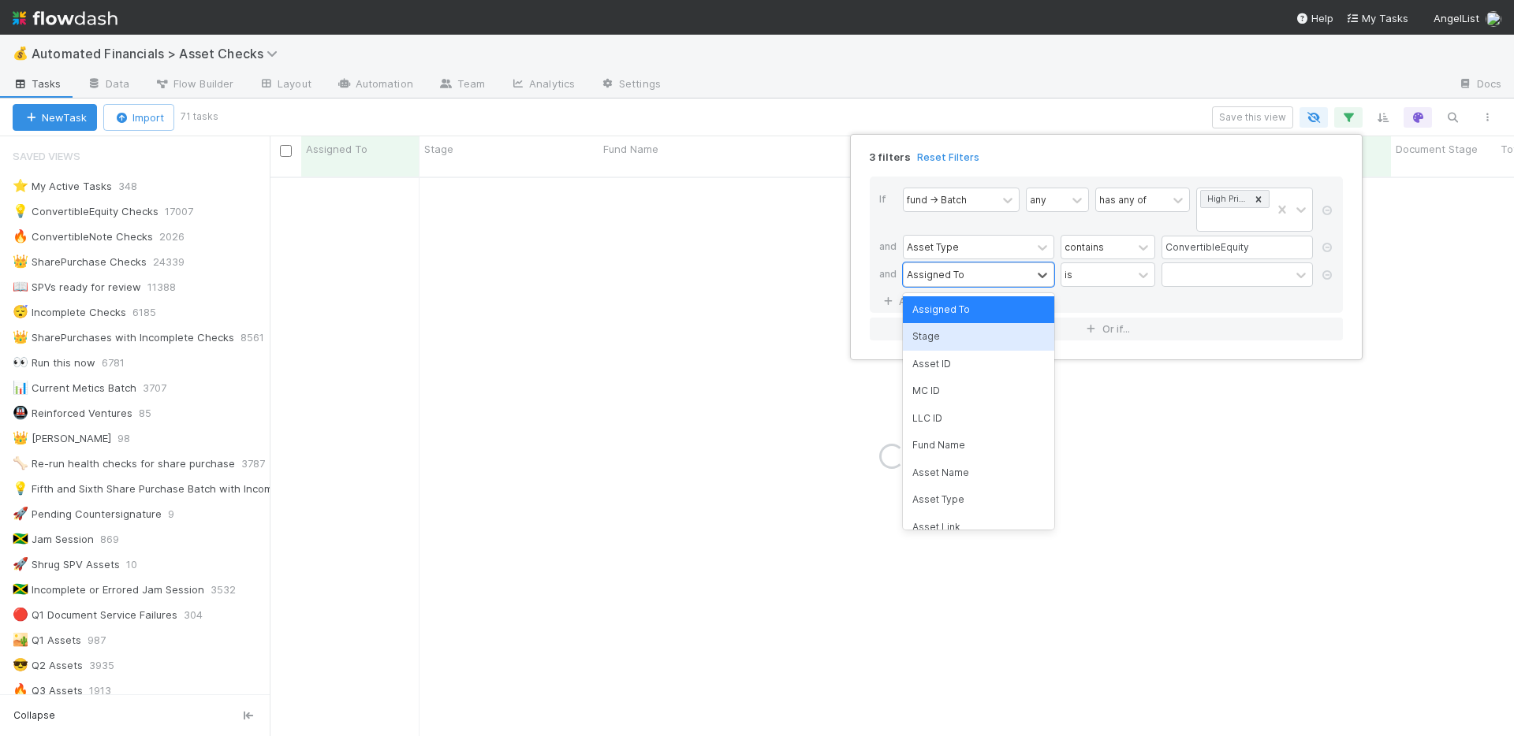
click at [943, 331] on div "Stage" at bounding box center [978, 336] width 151 height 27
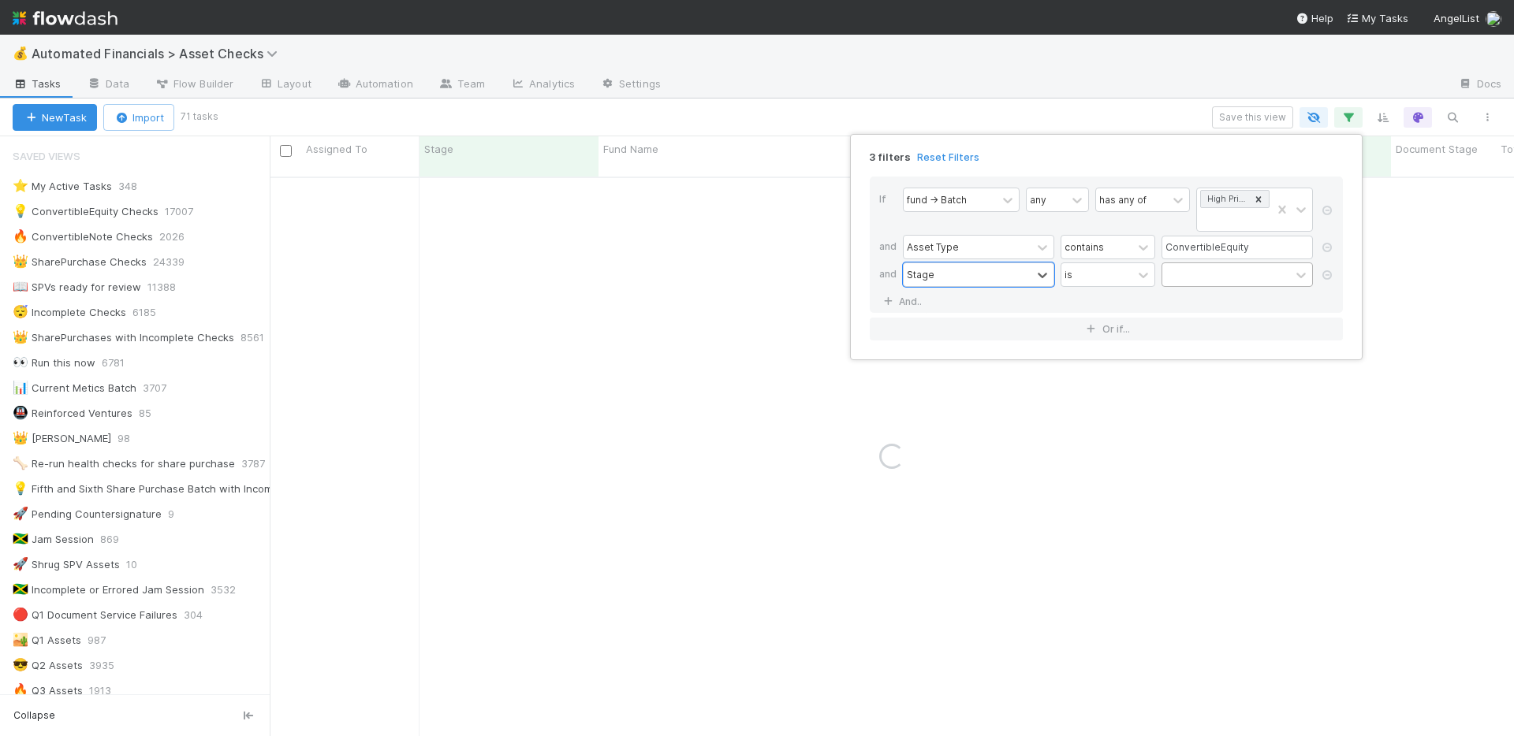
click at [1193, 276] on div at bounding box center [1226, 274] width 128 height 23
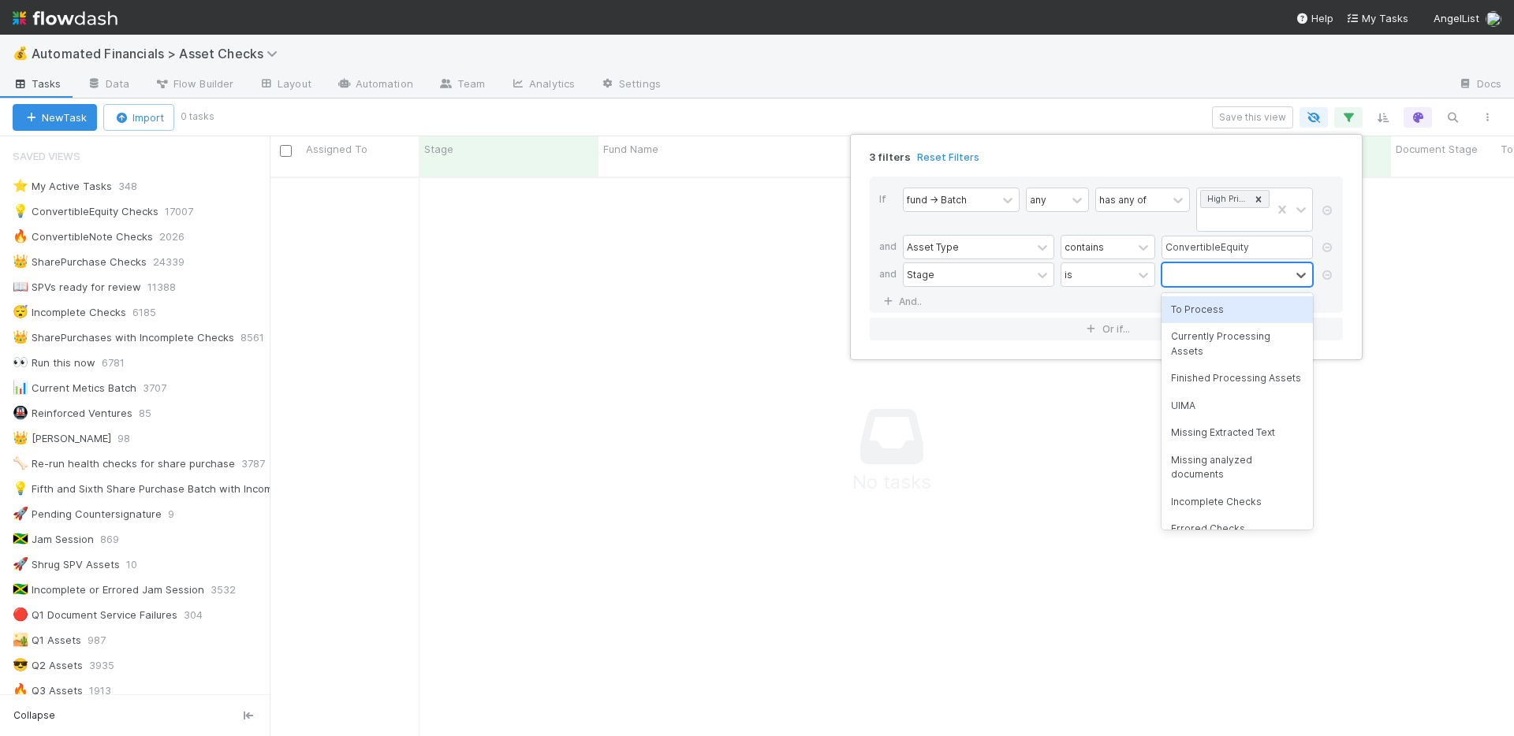
scroll to position [549, 1232]
drag, startPoint x: 1222, startPoint y: 479, endPoint x: 1227, endPoint y: 468, distance: 11.3
click at [1222, 479] on div "Missing analyzed documents" at bounding box center [1236, 468] width 151 height 42
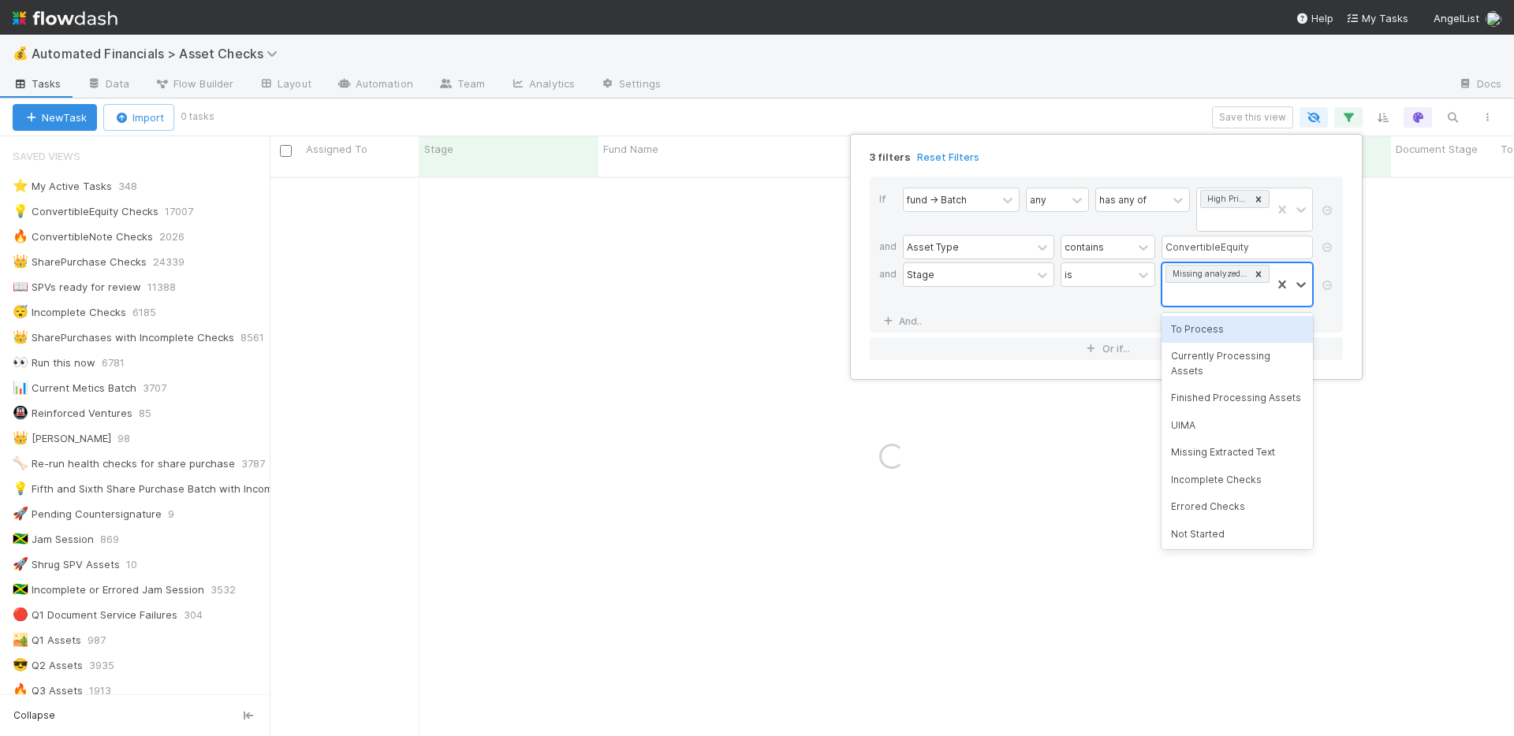
click at [1232, 295] on div "Missing analyzed documents" at bounding box center [1216, 284] width 109 height 43
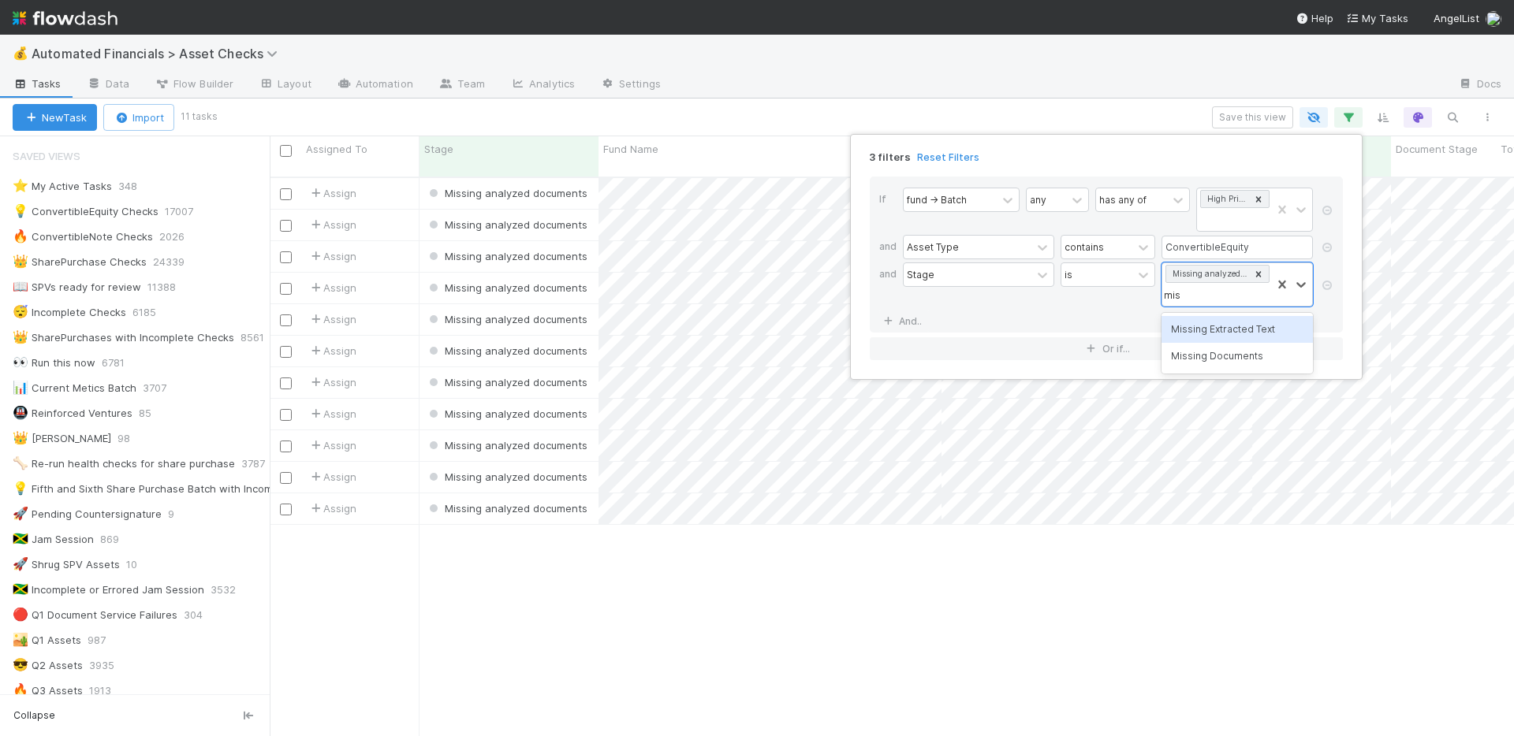
type input "miss"
click at [1258, 357] on div "Missing Documents" at bounding box center [1236, 356] width 151 height 27
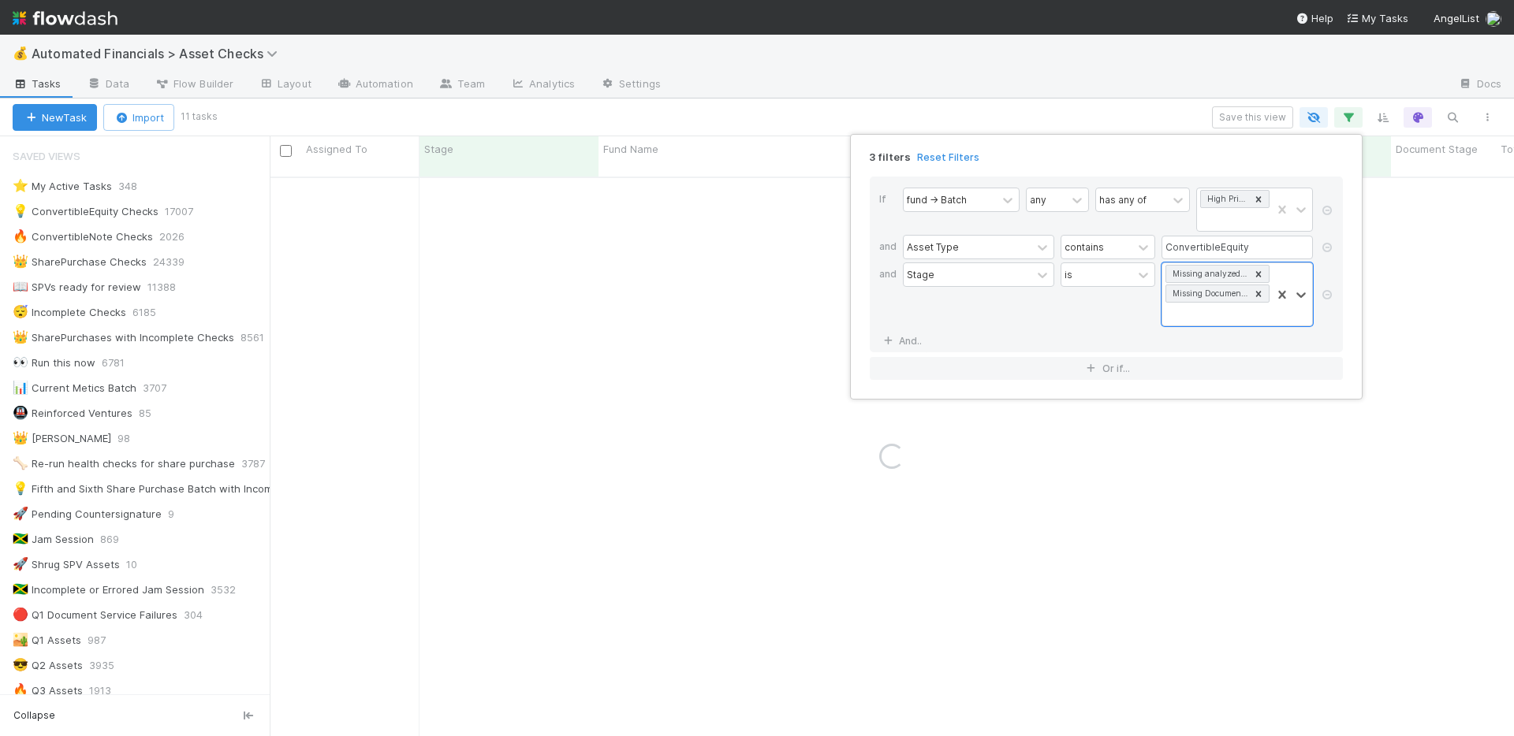
click at [968, 92] on div "3 filters Reset Filters If fund -> Batch any has any of High Priority SPVs and …" at bounding box center [757, 368] width 1514 height 736
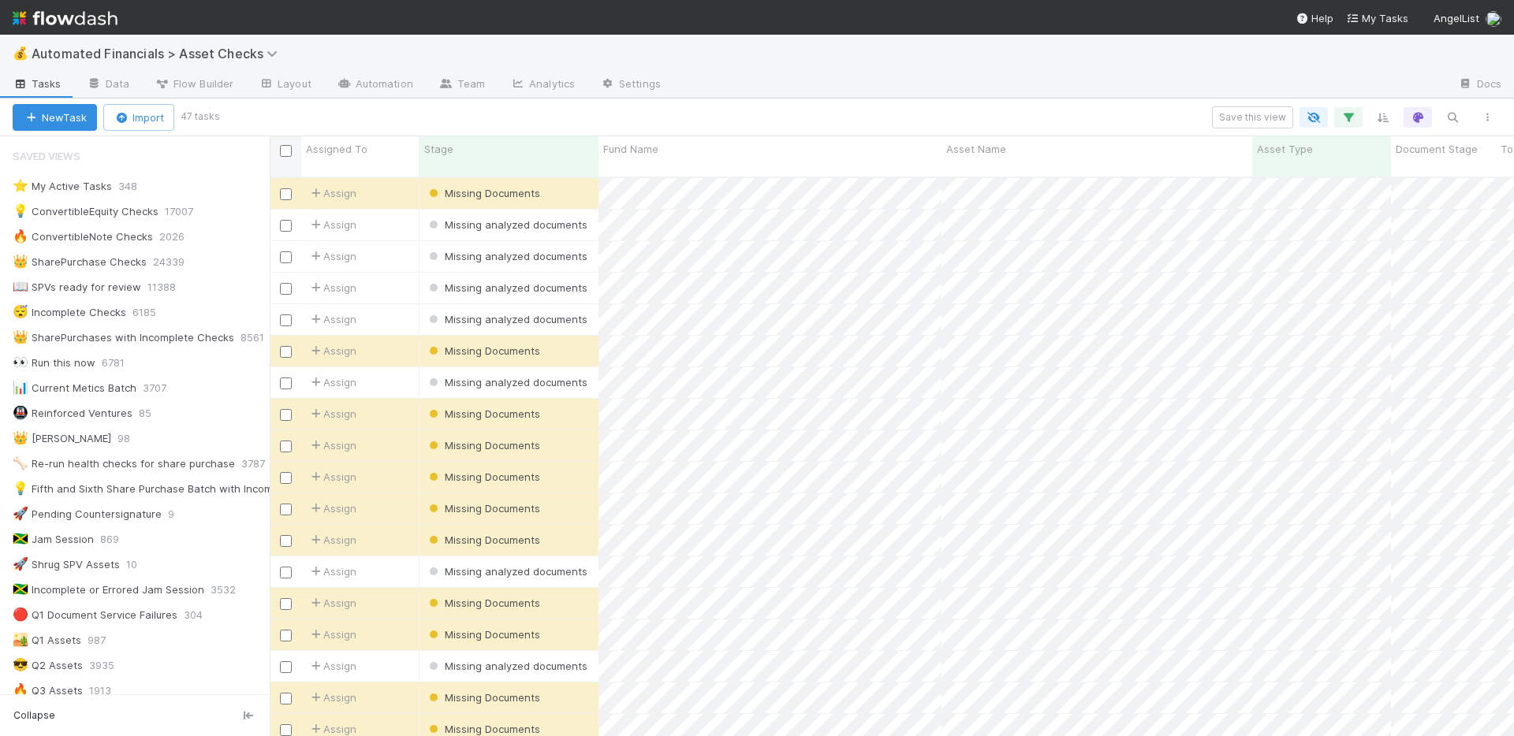
click at [285, 149] on input "checkbox" at bounding box center [286, 151] width 12 height 12
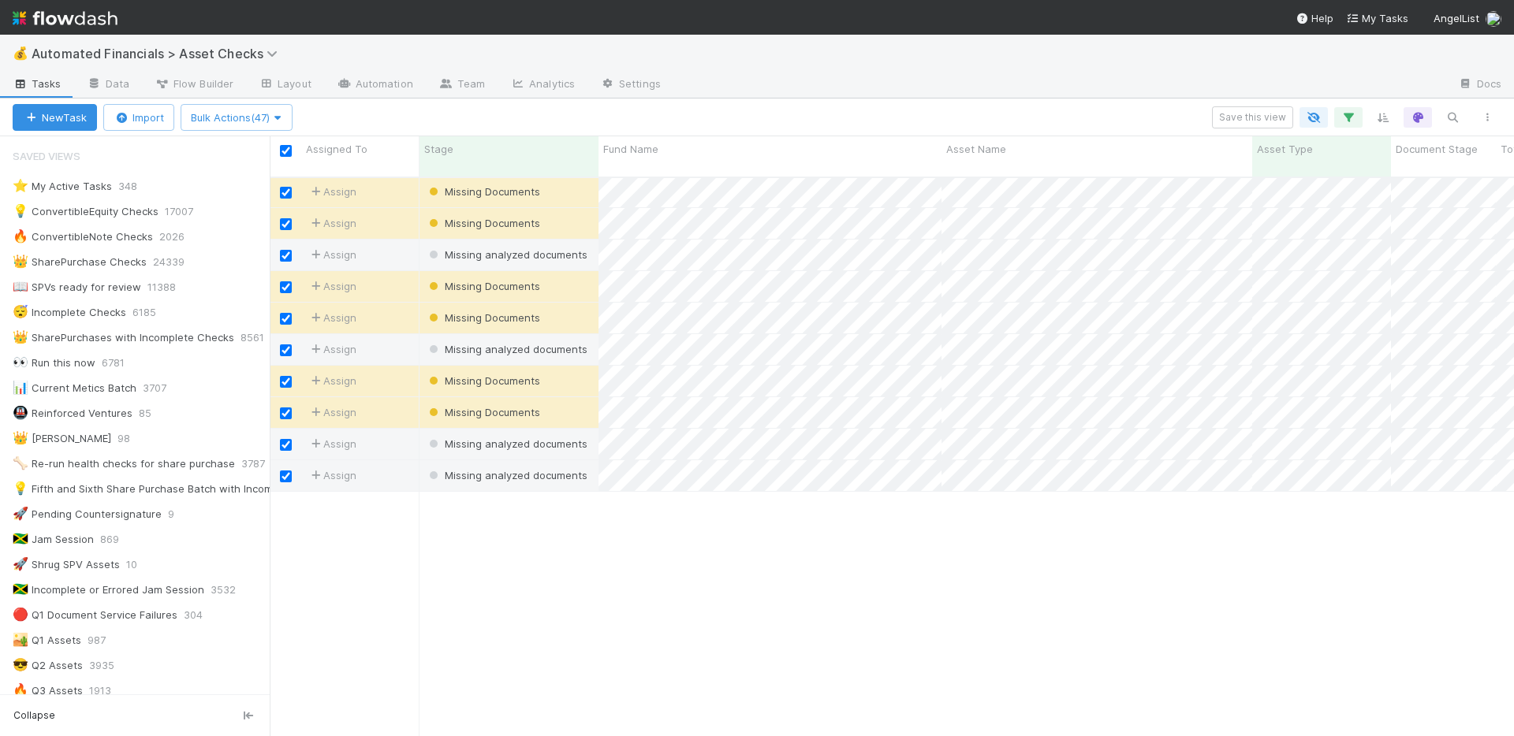
scroll to position [0, 0]
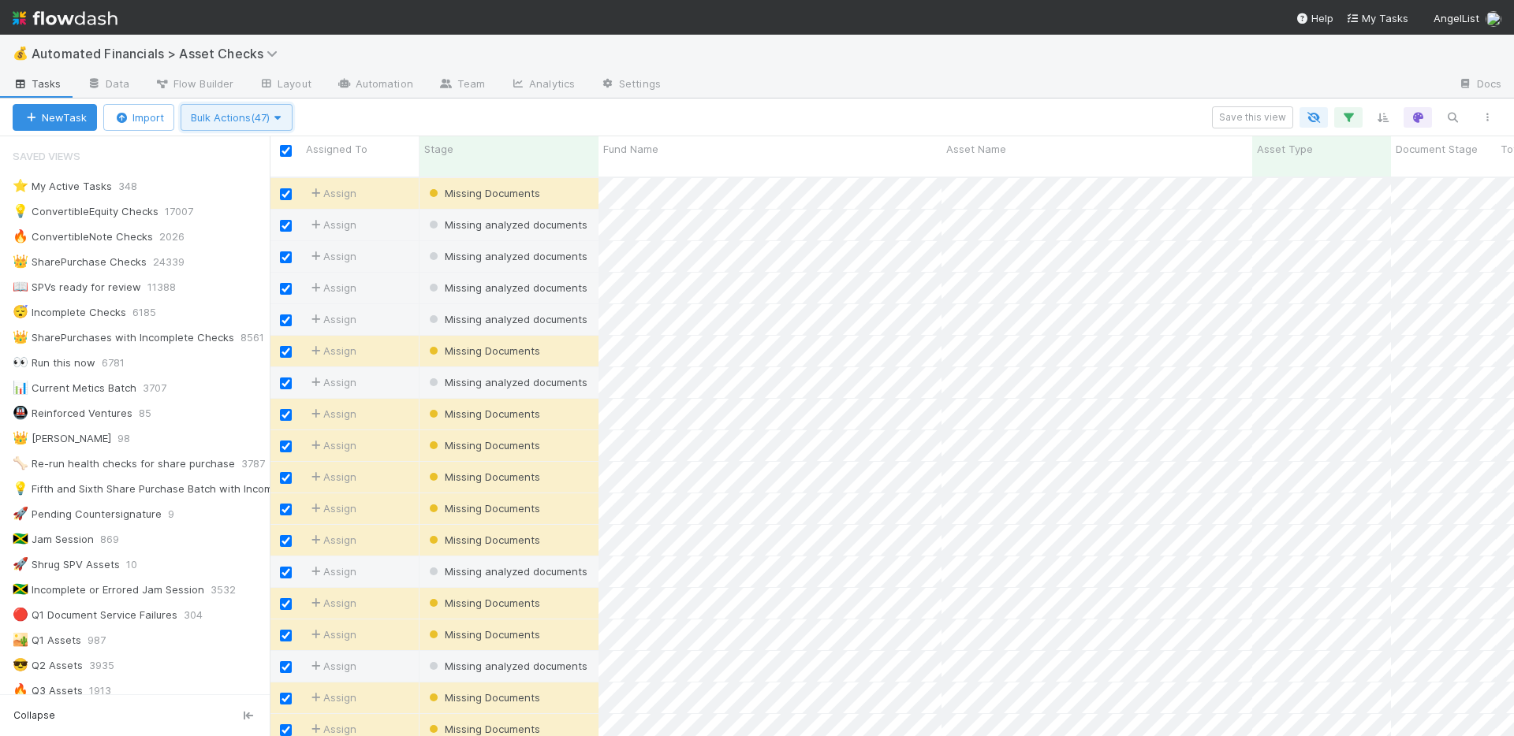
click at [271, 121] on span "Bulk Actions (47)" at bounding box center [236, 117] width 91 height 13
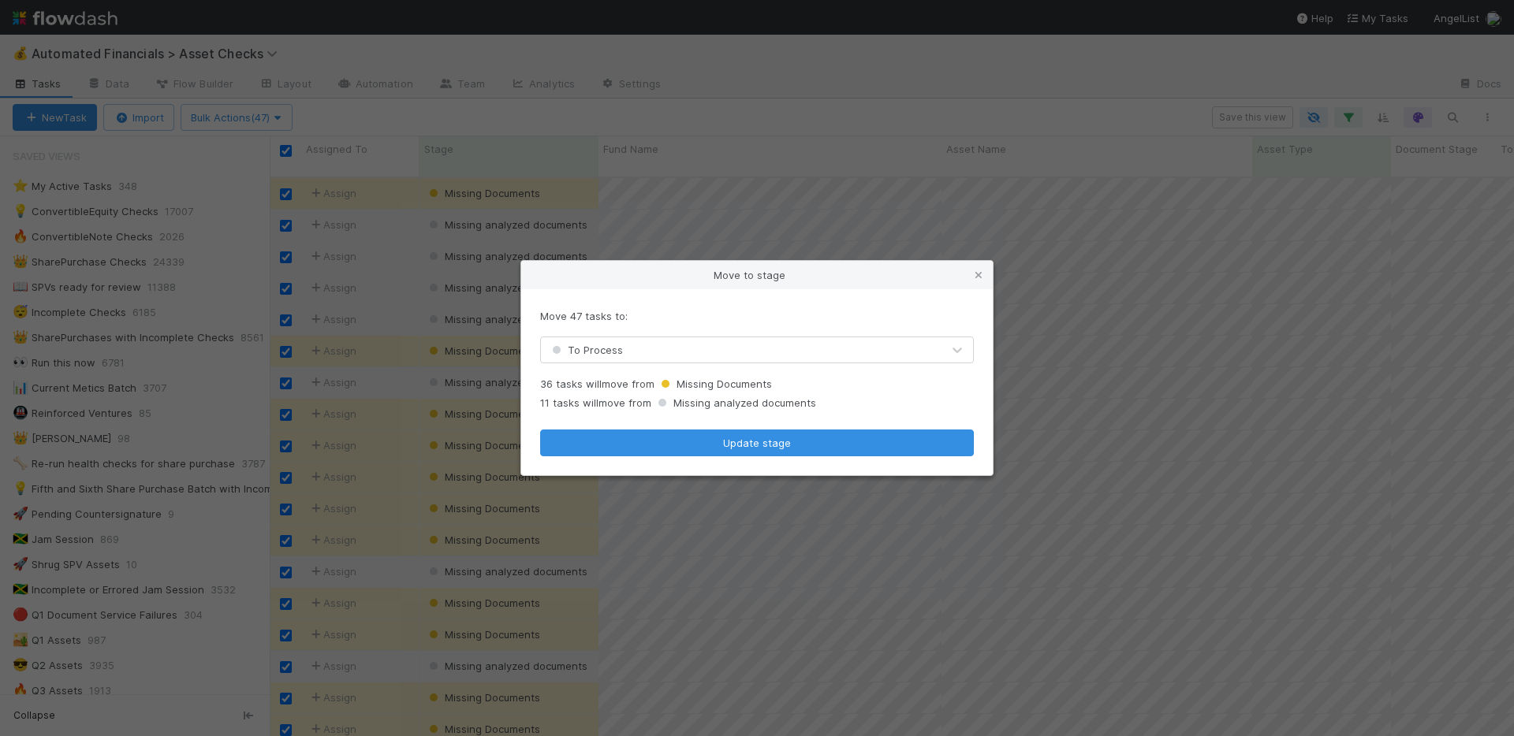
click at [626, 346] on div "To Process" at bounding box center [741, 349] width 401 height 25
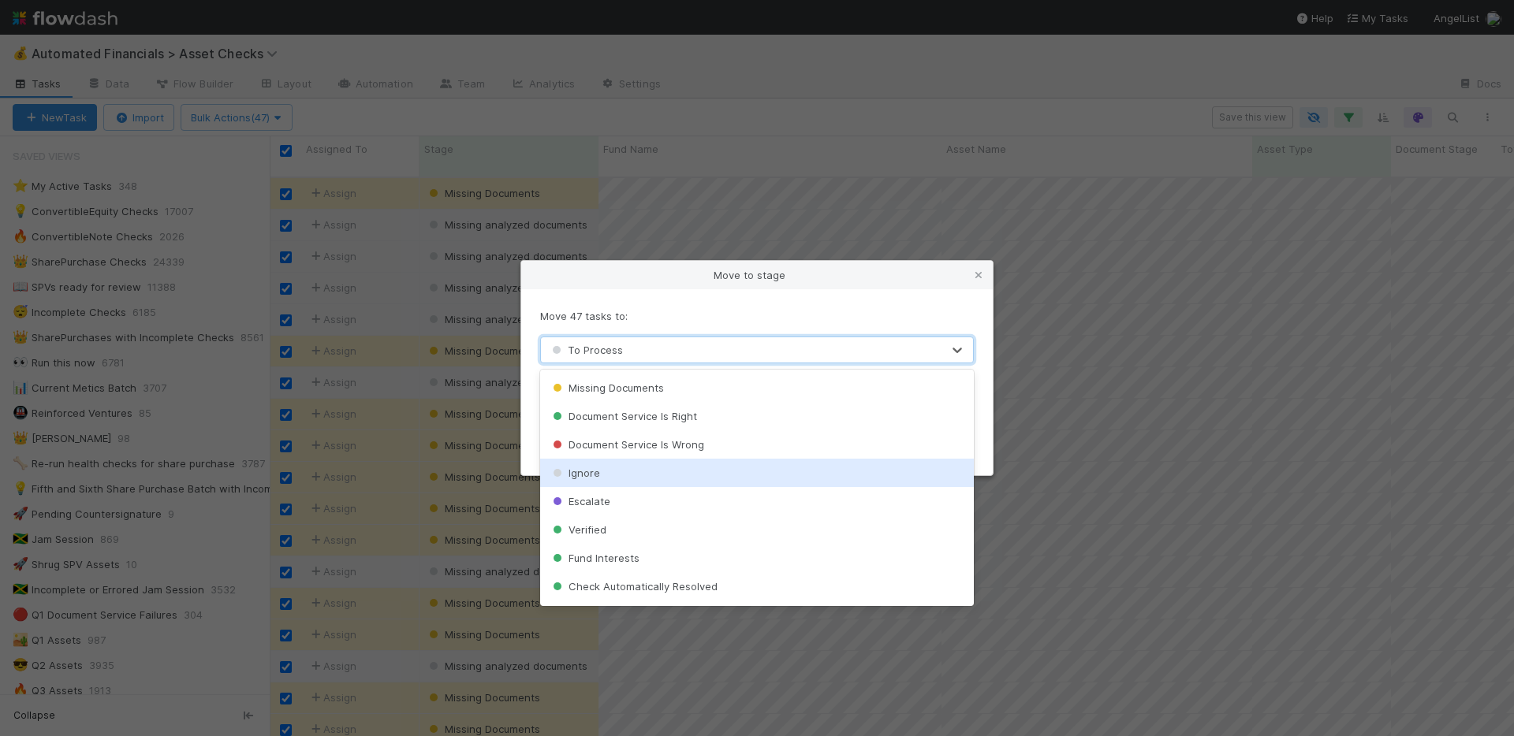
scroll to position [394, 0]
click at [630, 474] on div "Verified" at bounding box center [757, 475] width 434 height 28
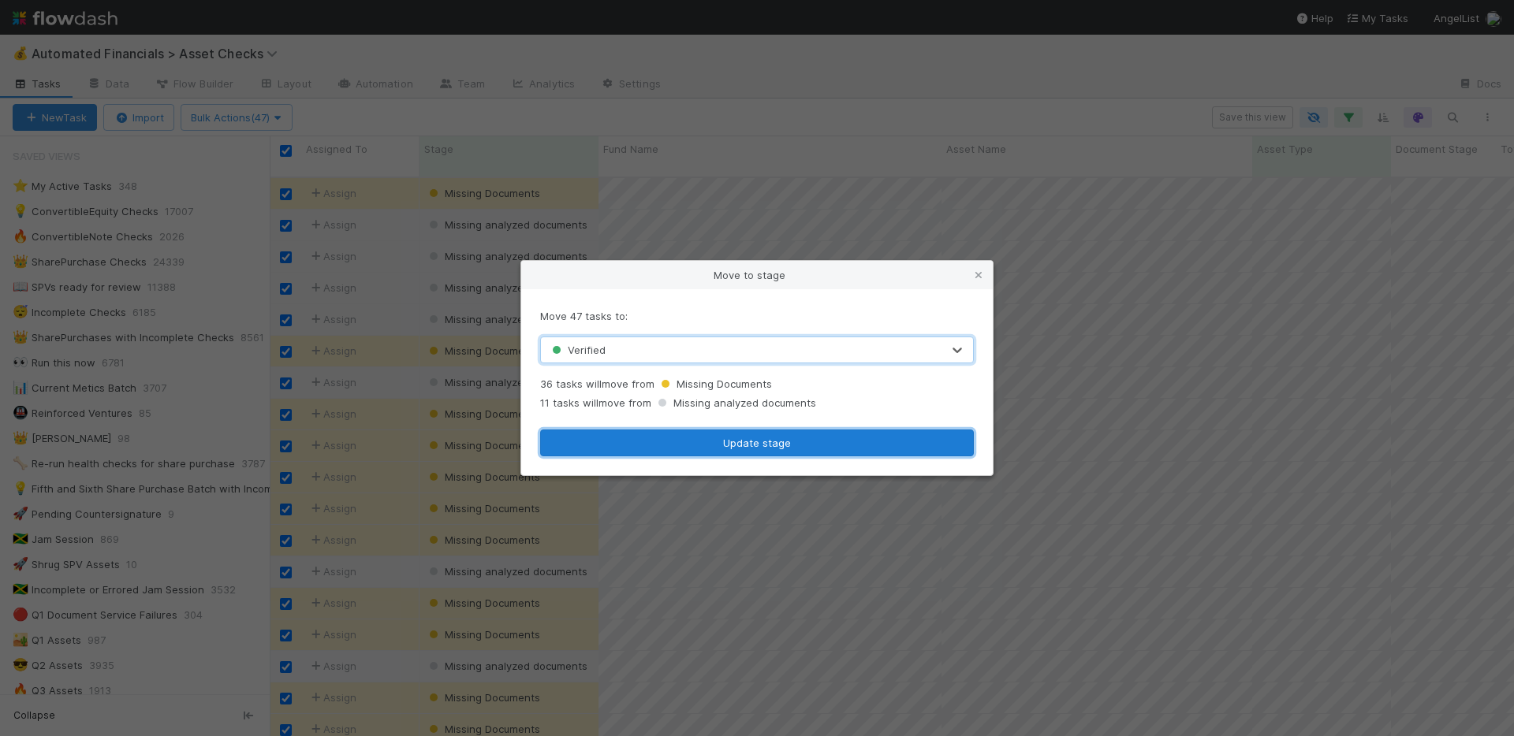
click at [681, 444] on button "Update stage" at bounding box center [757, 443] width 434 height 27
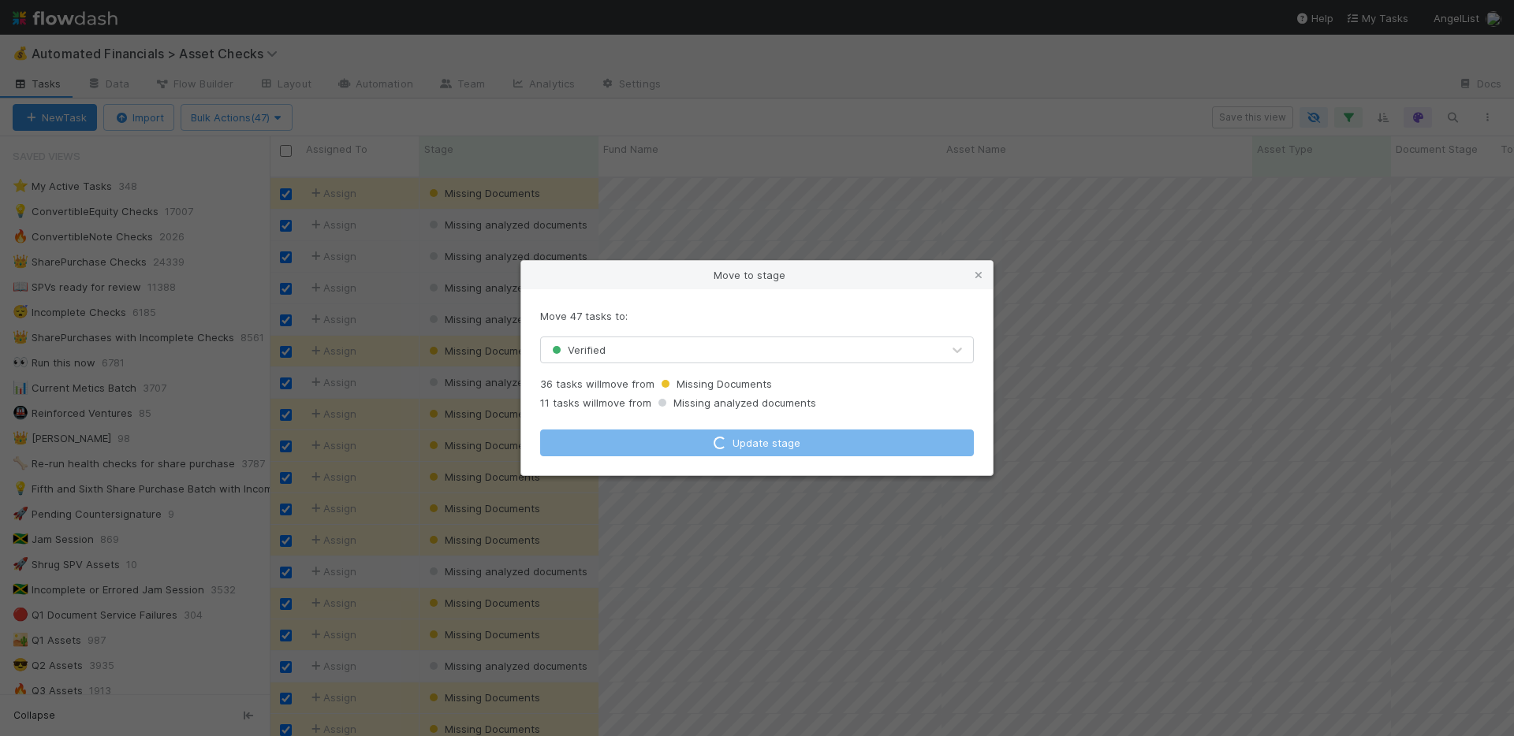
checkbox input "false"
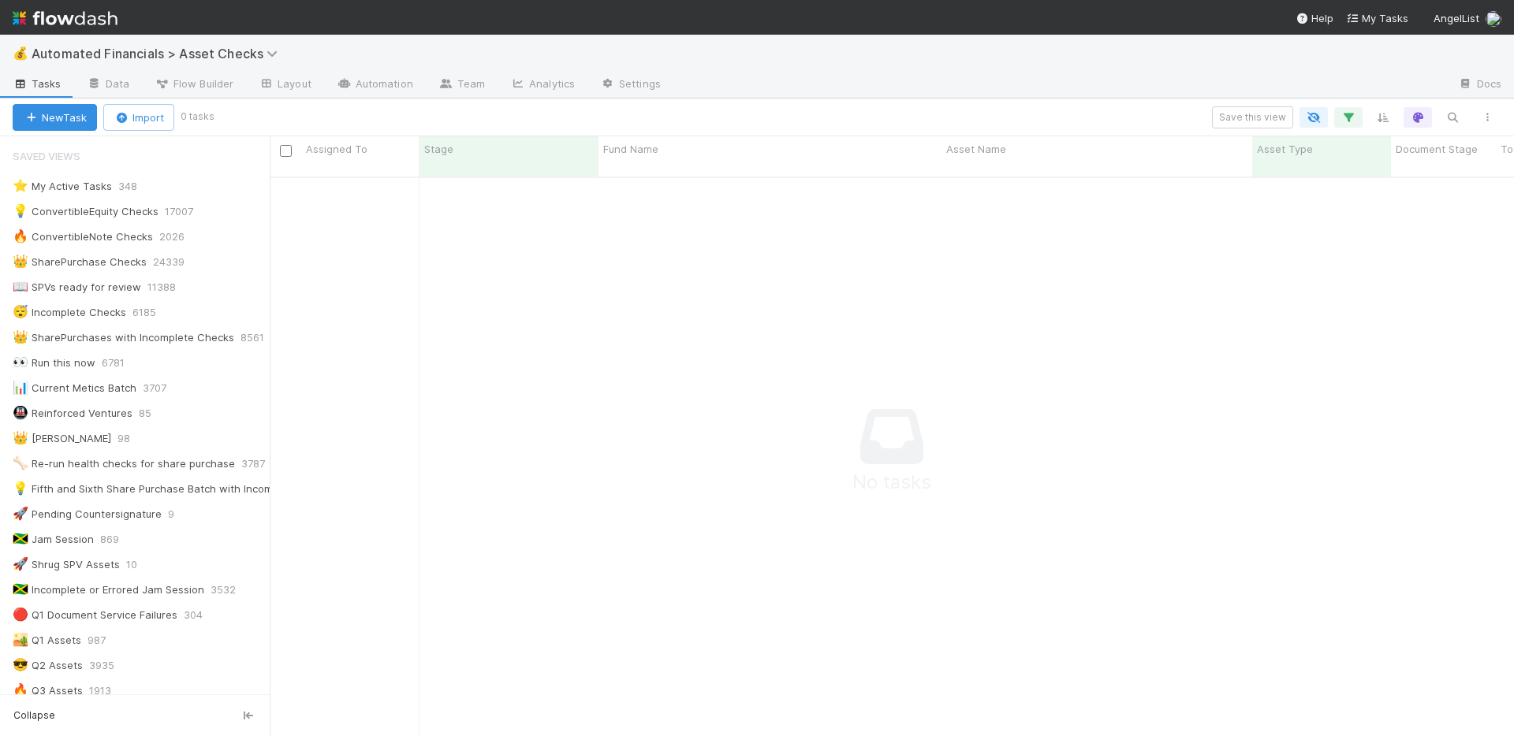
scroll to position [549, 1232]
click at [1350, 111] on icon "button" at bounding box center [1348, 117] width 16 height 14
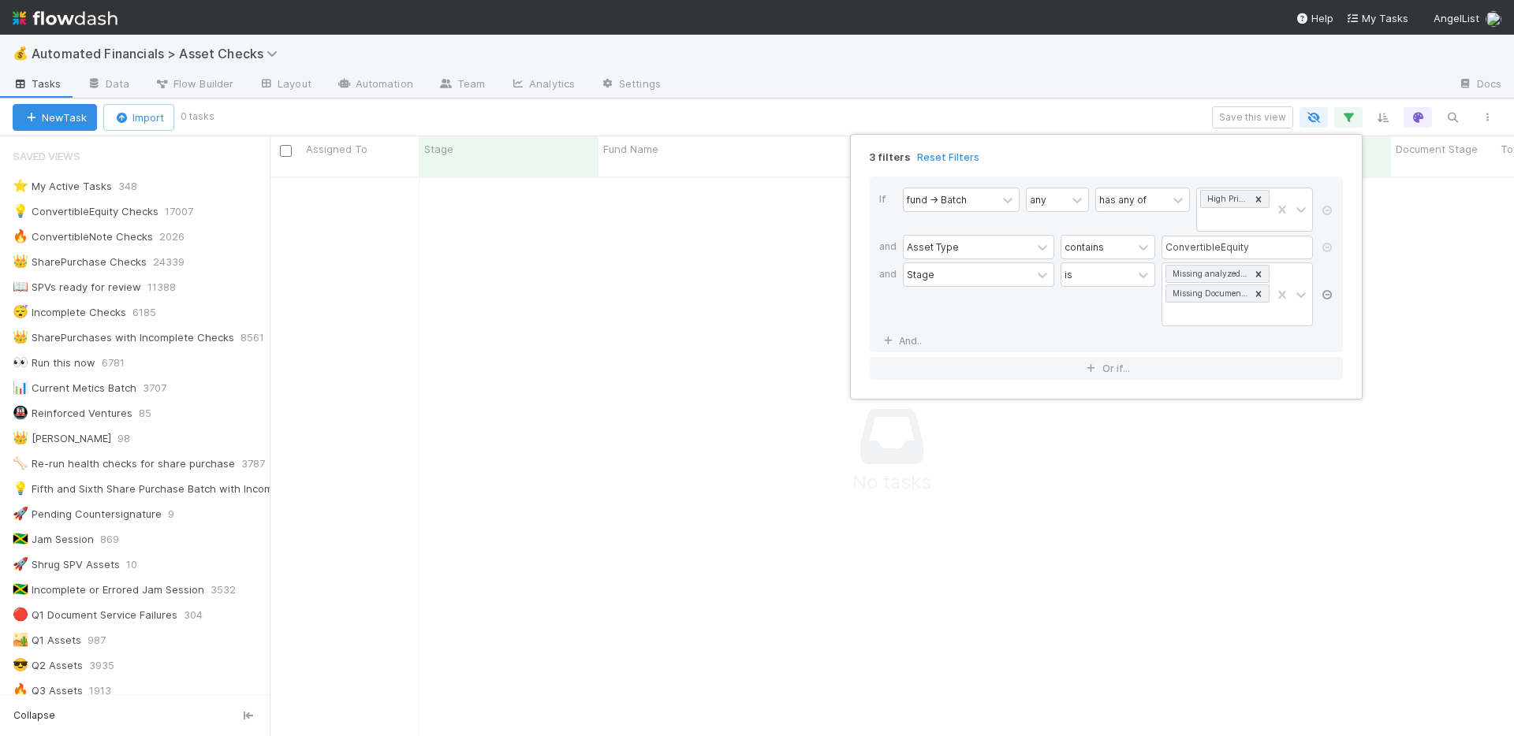
click at [1328, 295] on icon at bounding box center [1327, 294] width 16 height 9
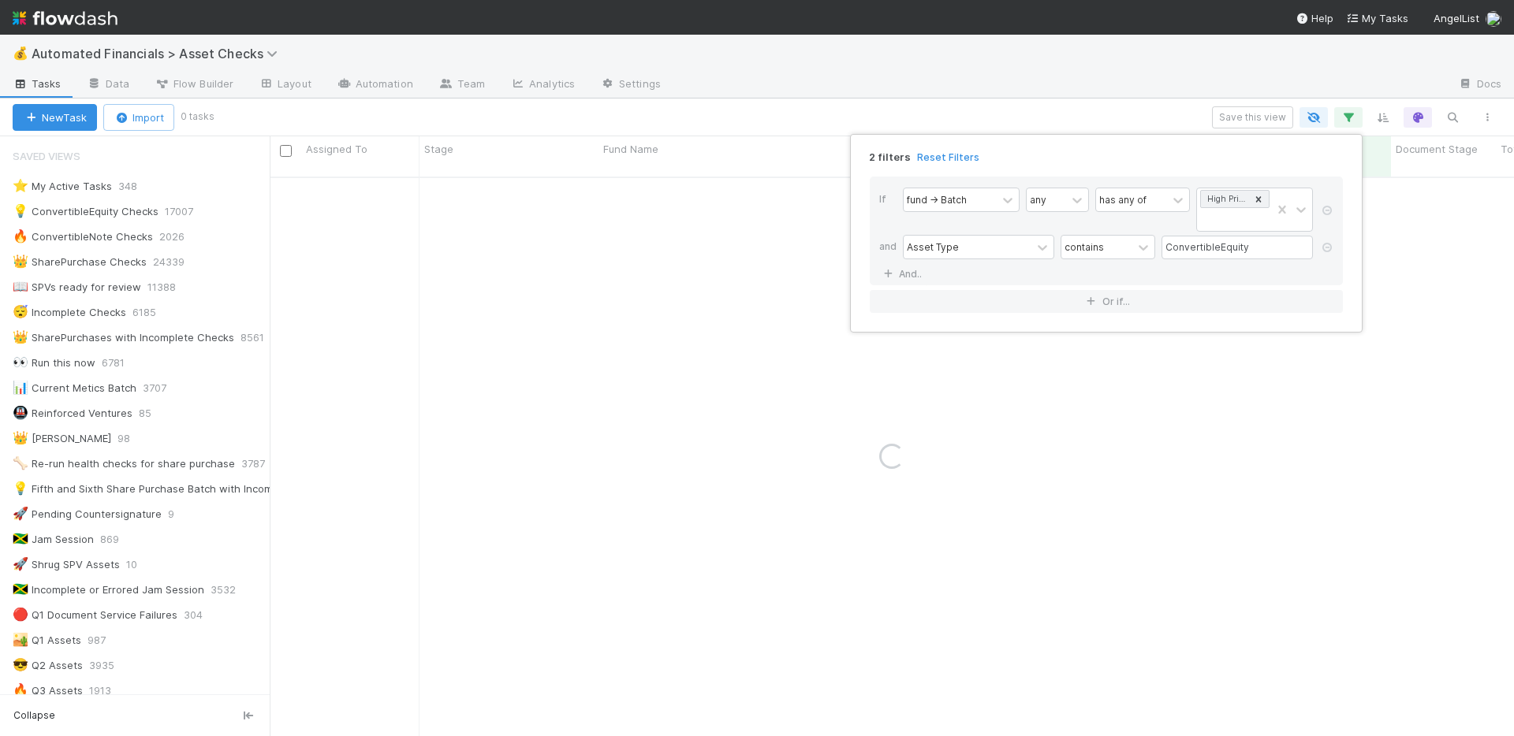
click at [956, 71] on div "2 filters Reset Filters If fund -> Batch any has any of High Priority SPVs and …" at bounding box center [757, 368] width 1514 height 736
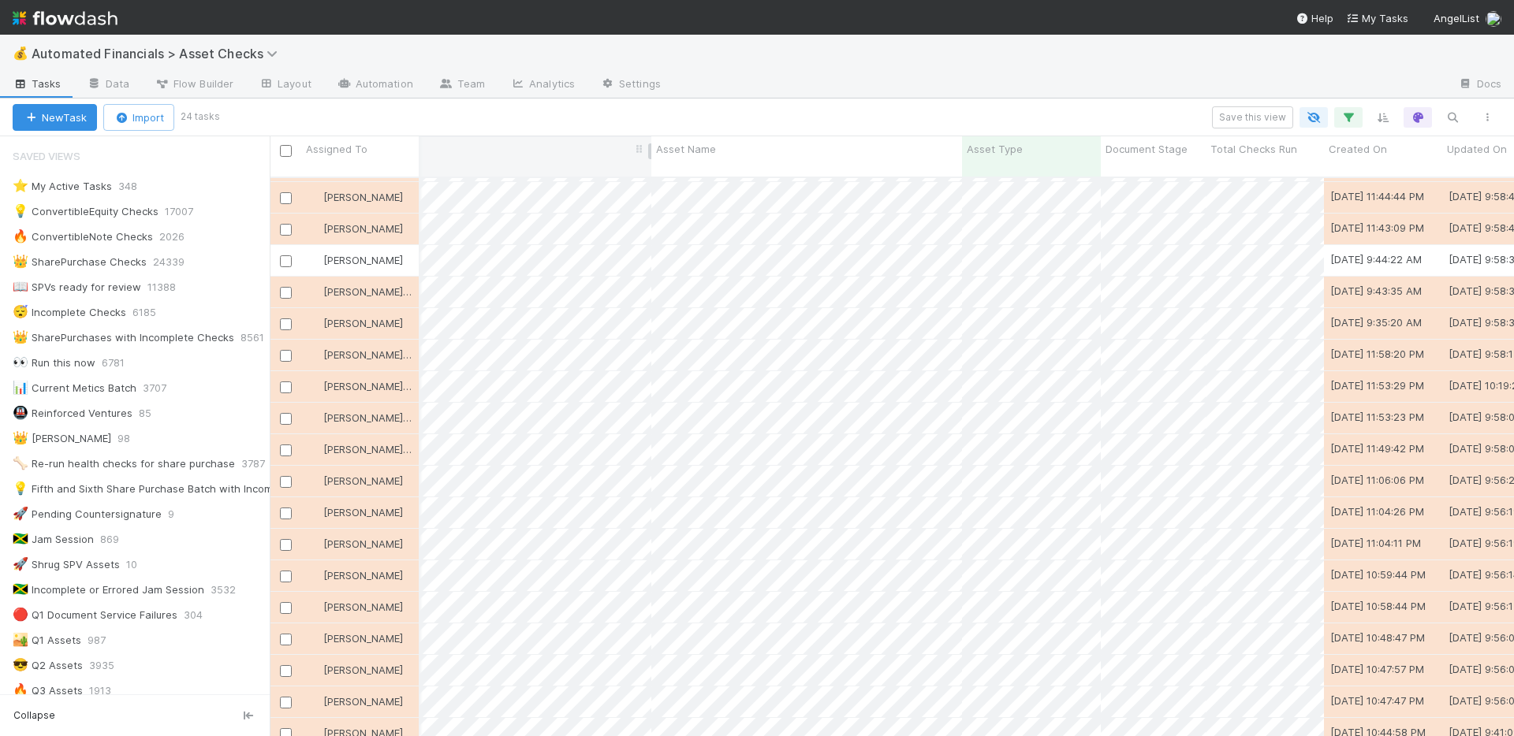
scroll to position [0, 358]
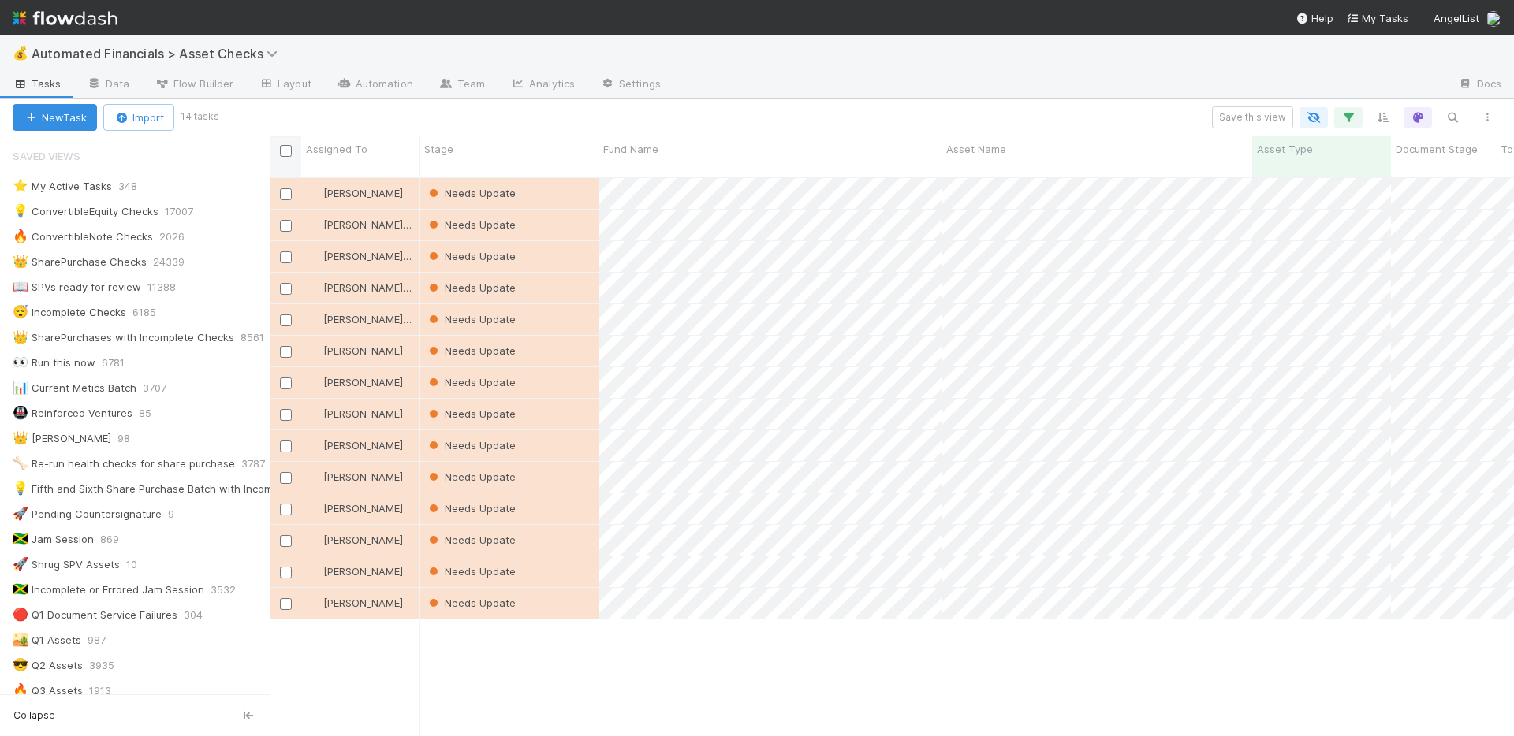
click at [286, 147] on input "checkbox" at bounding box center [286, 151] width 12 height 12
checkbox input "true"
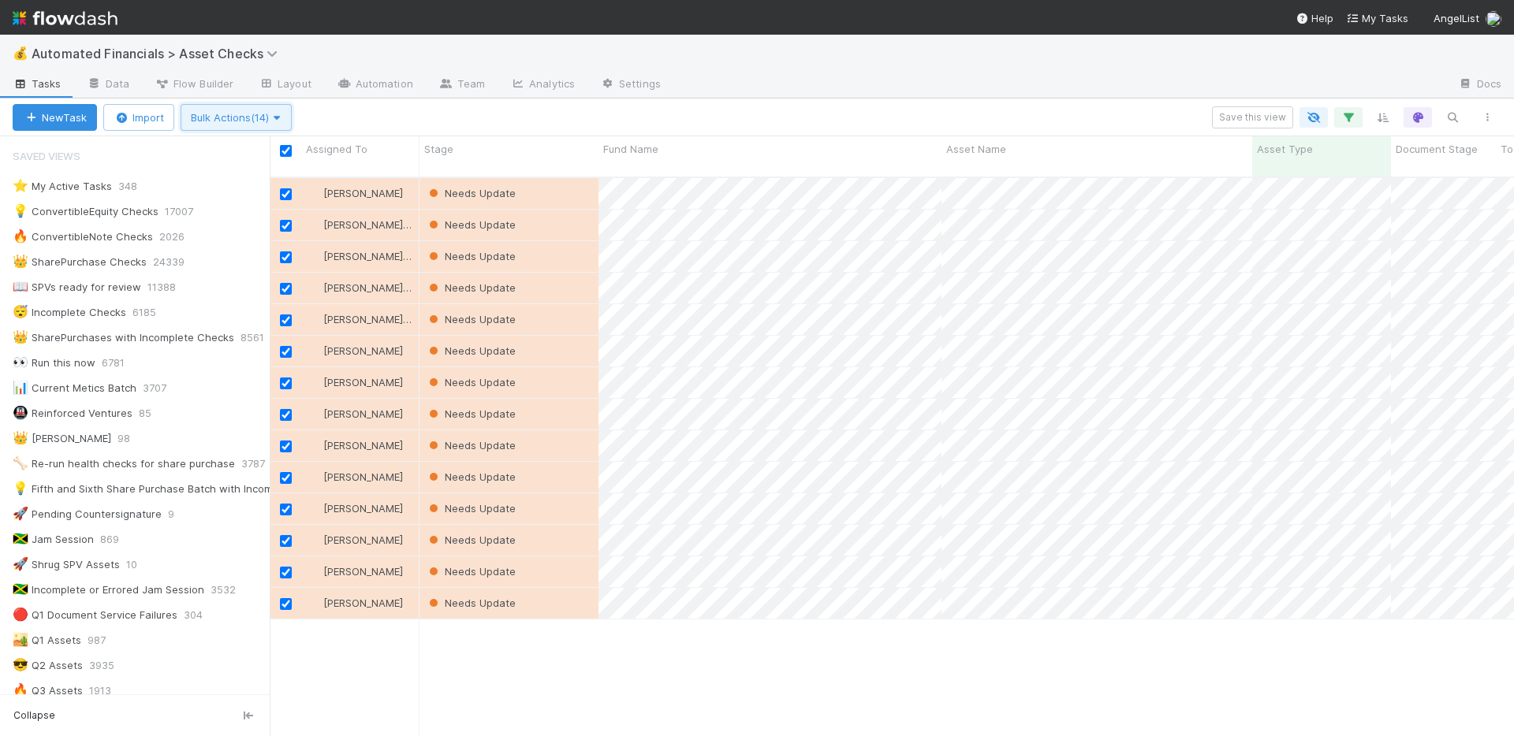
click at [274, 117] on span "Bulk Actions (14)" at bounding box center [236, 117] width 91 height 13
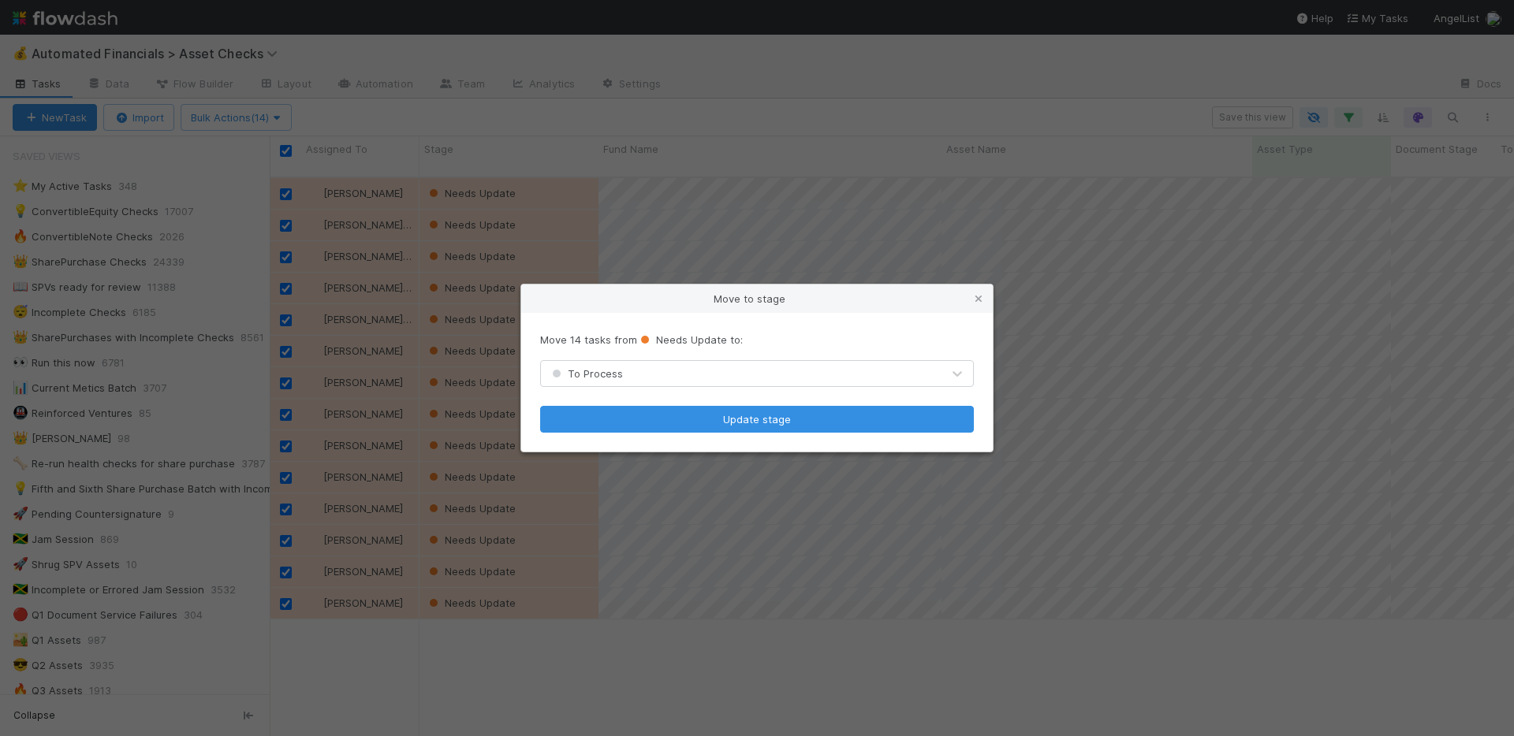
click at [624, 367] on div "To Process" at bounding box center [741, 373] width 401 height 25
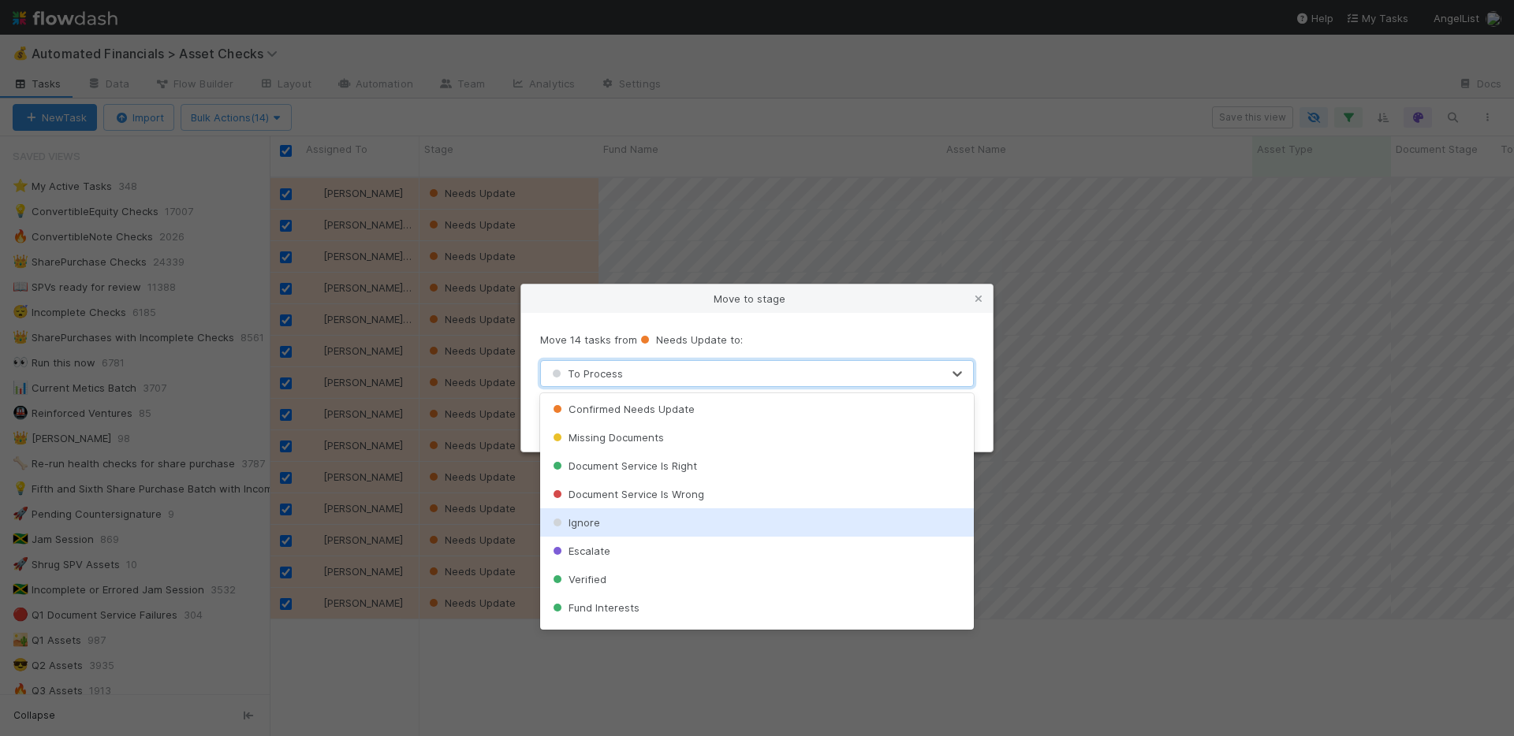
scroll to position [366, 0]
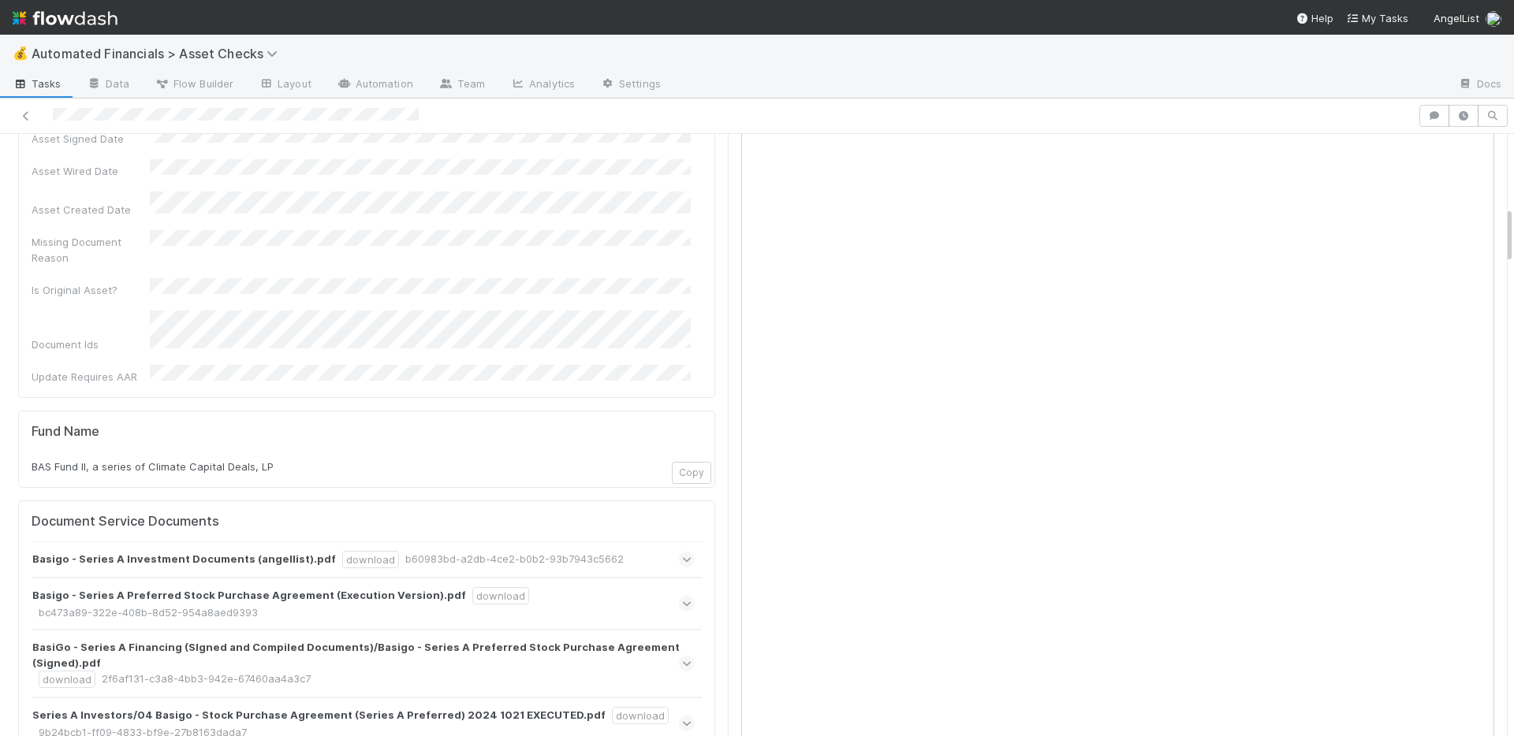
scroll to position [1054, 0]
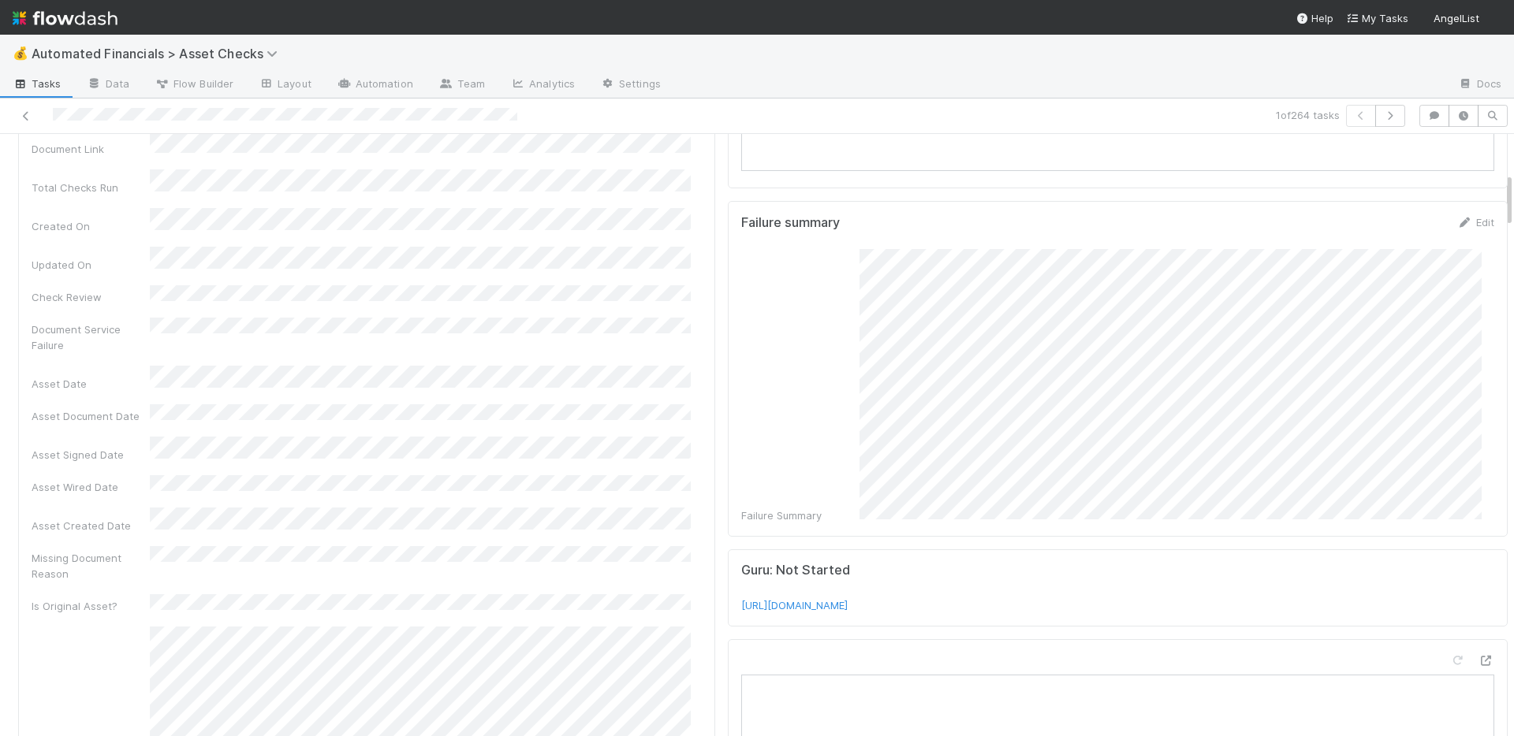
scroll to position [424, 0]
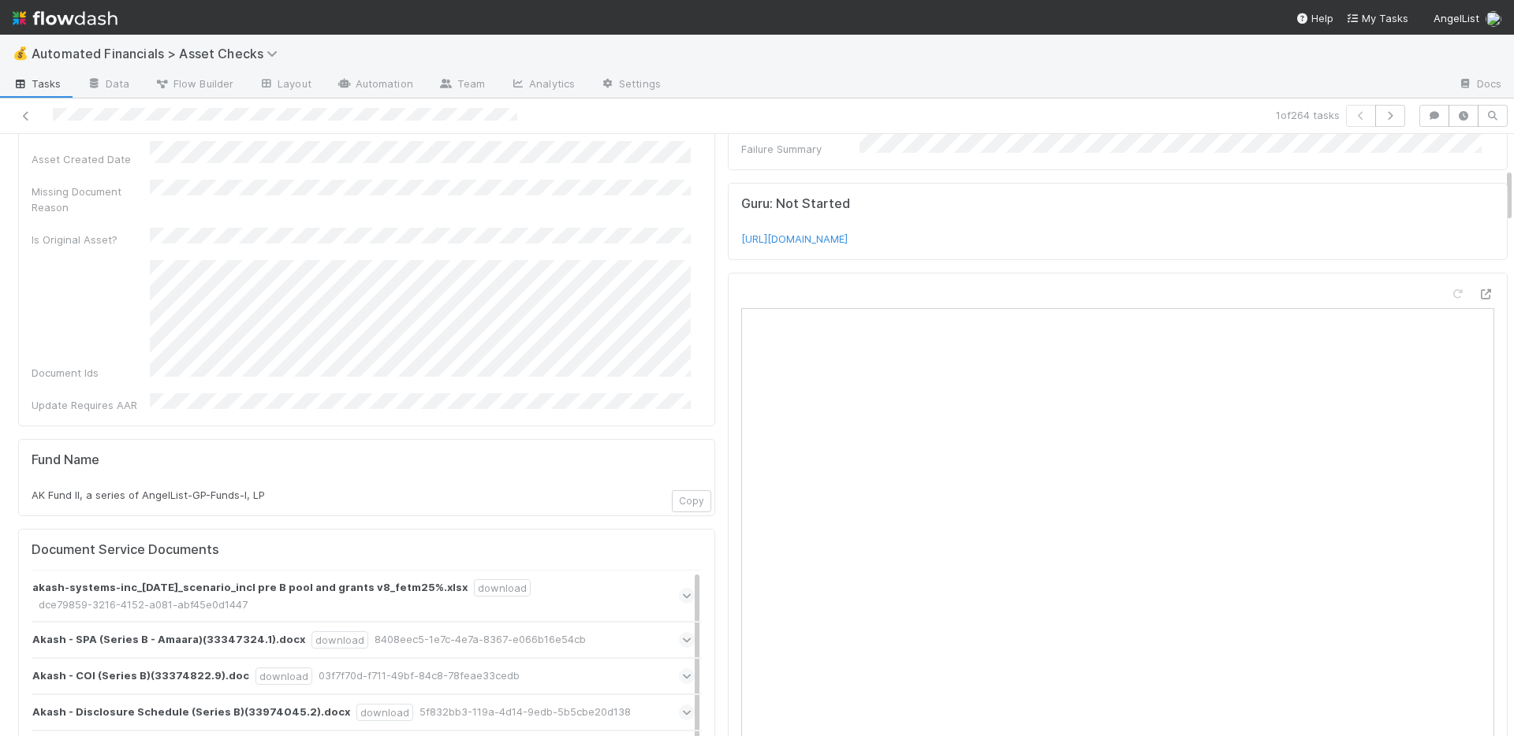
scroll to position [345, 0]
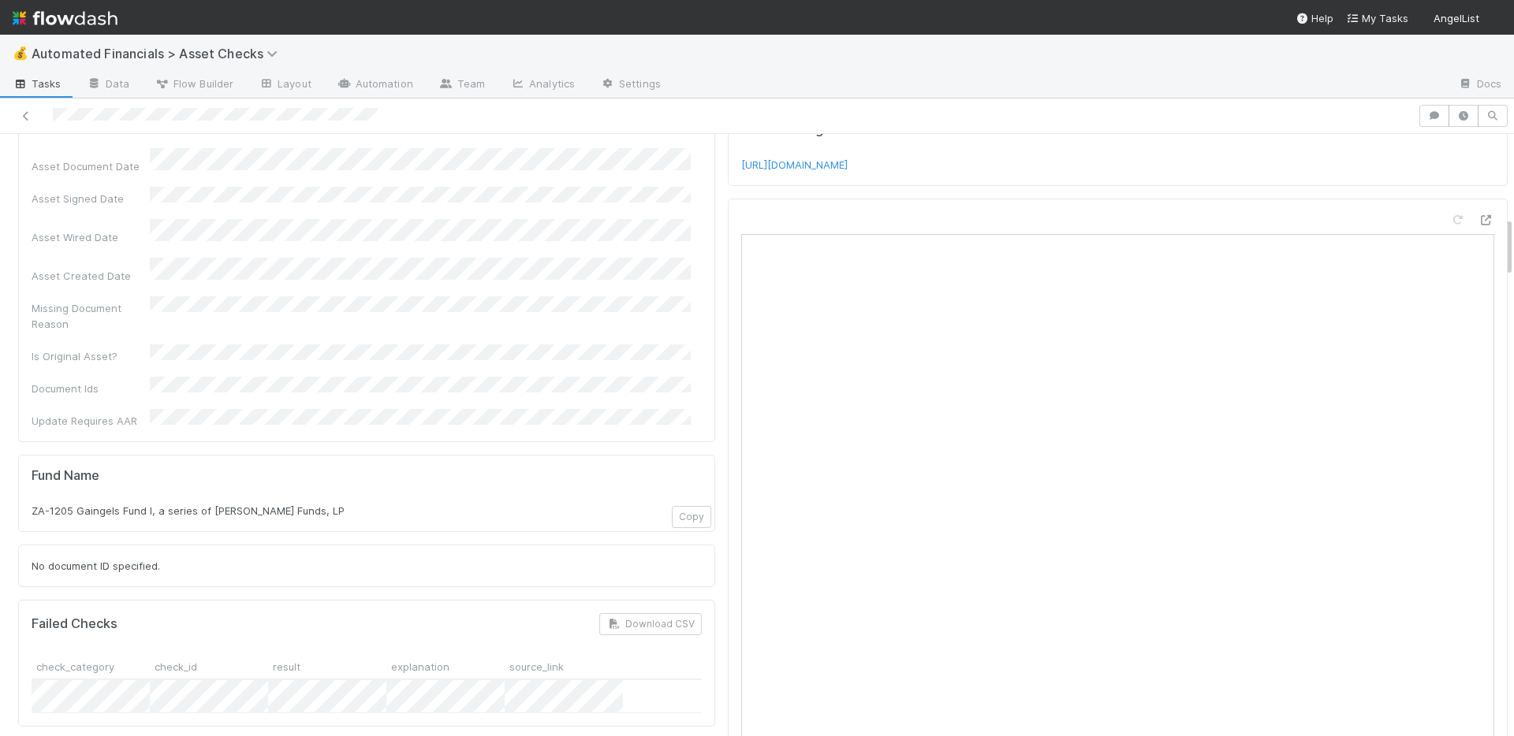
scroll to position [816, 0]
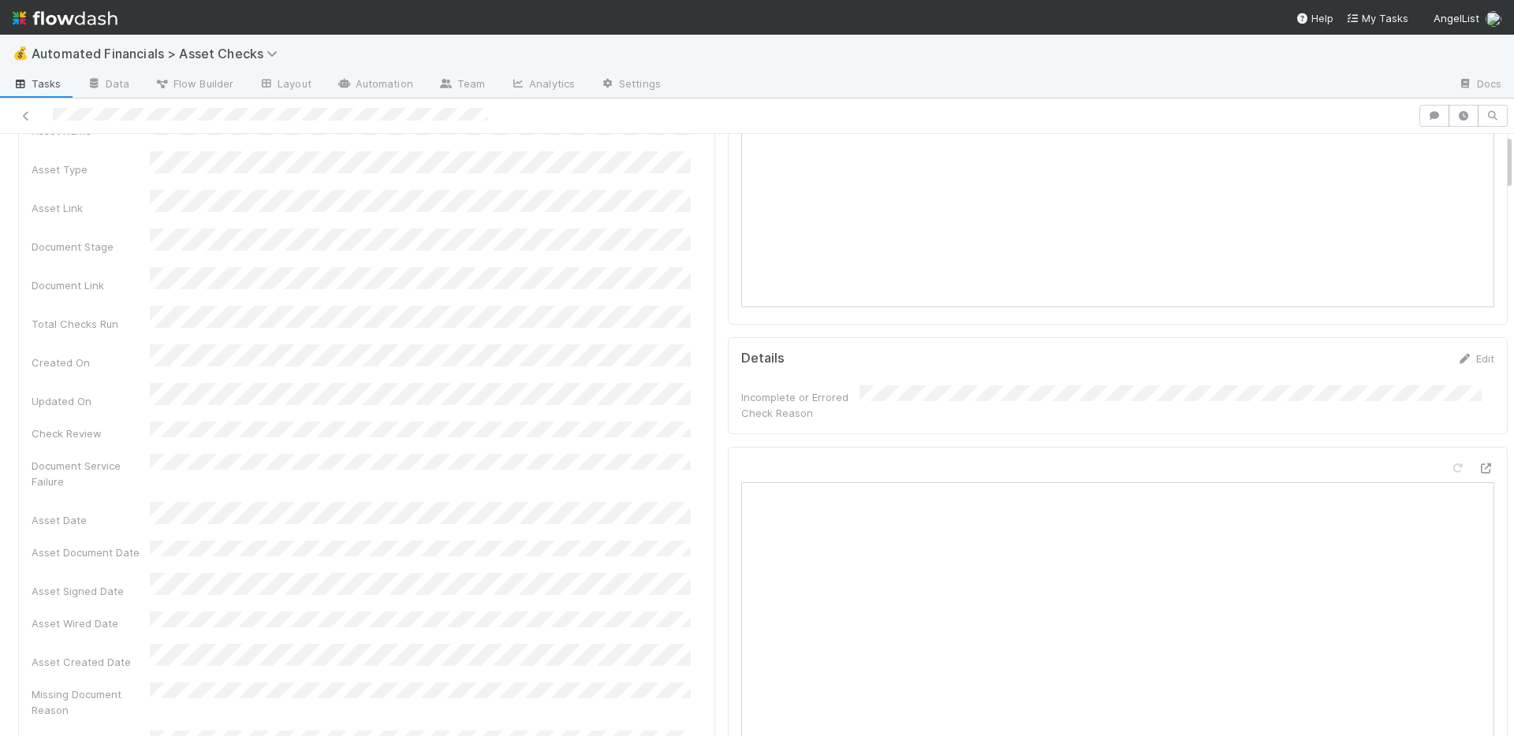
scroll to position [536, 0]
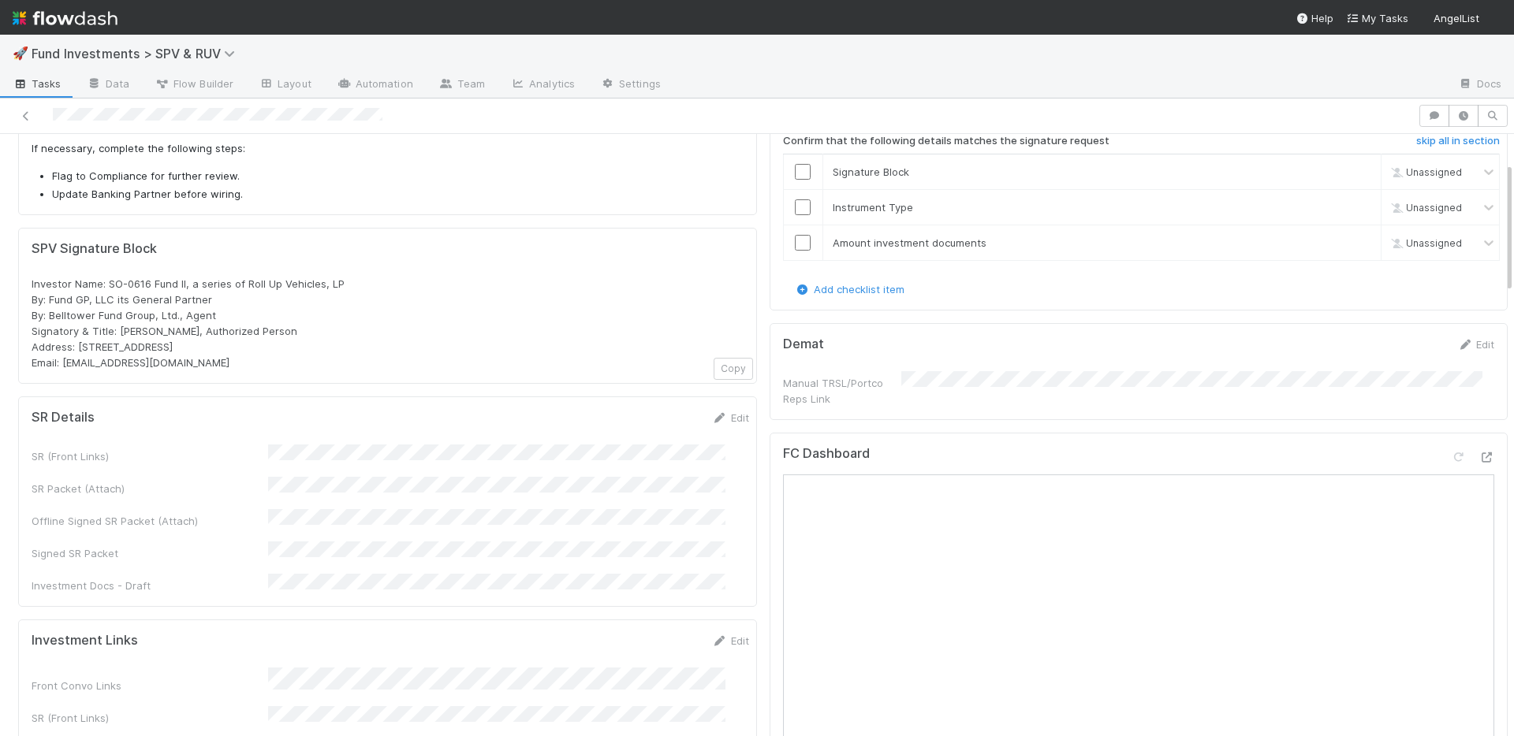
scroll to position [130, 0]
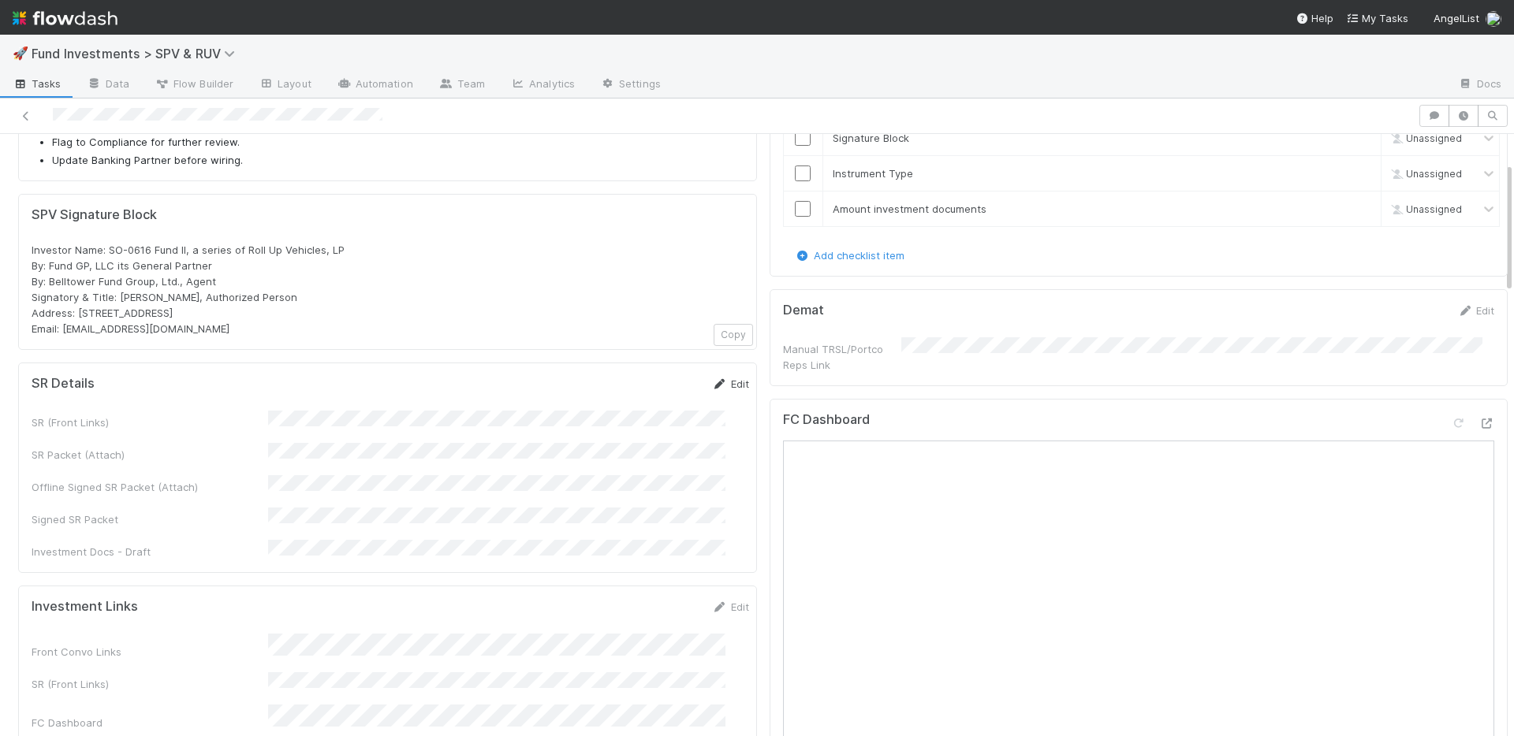
click at [712, 386] on link "Edit" at bounding box center [730, 384] width 37 height 13
click at [643, 401] on button "Save" at bounding box center [665, 389] width 45 height 27
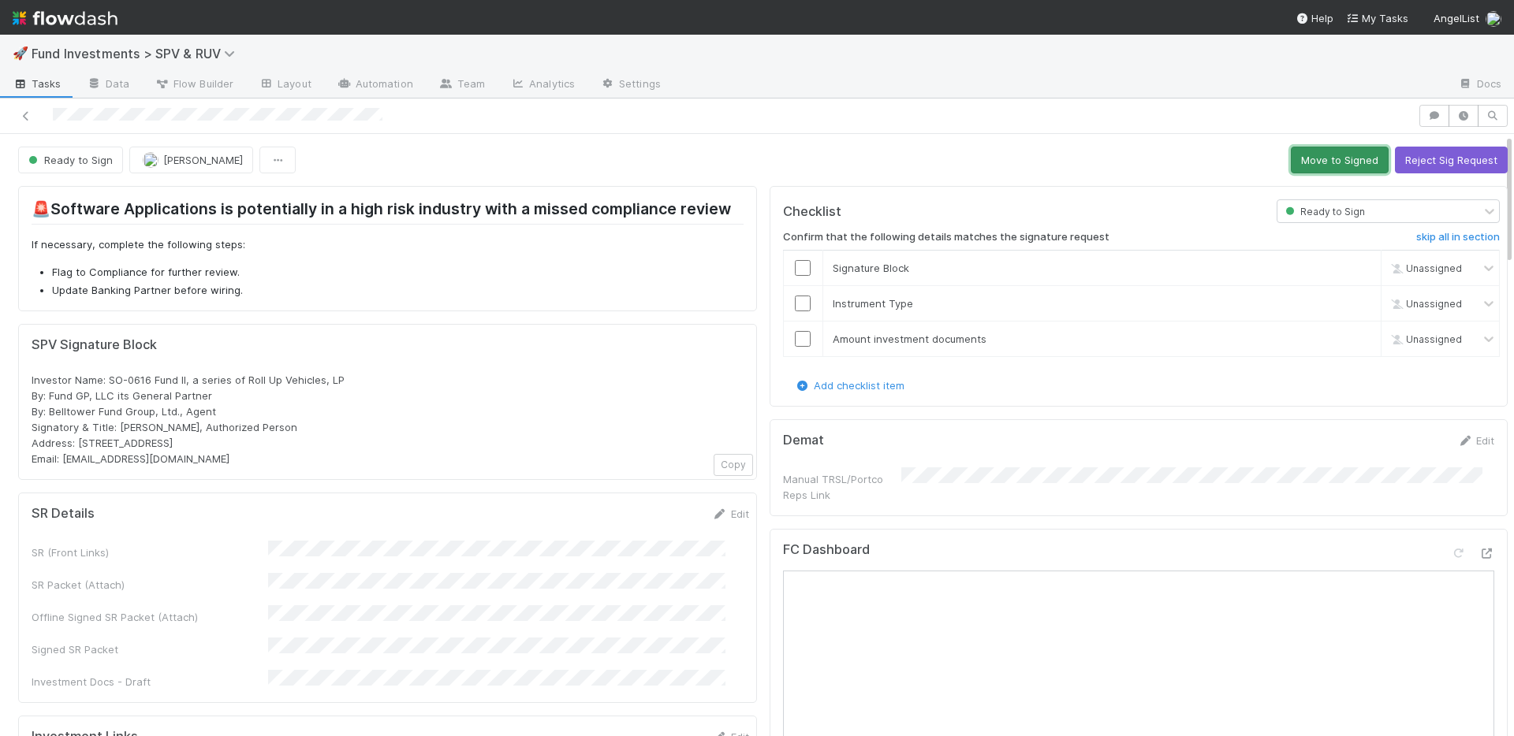
click at [1294, 160] on button "Move to Signed" at bounding box center [1340, 160] width 98 height 27
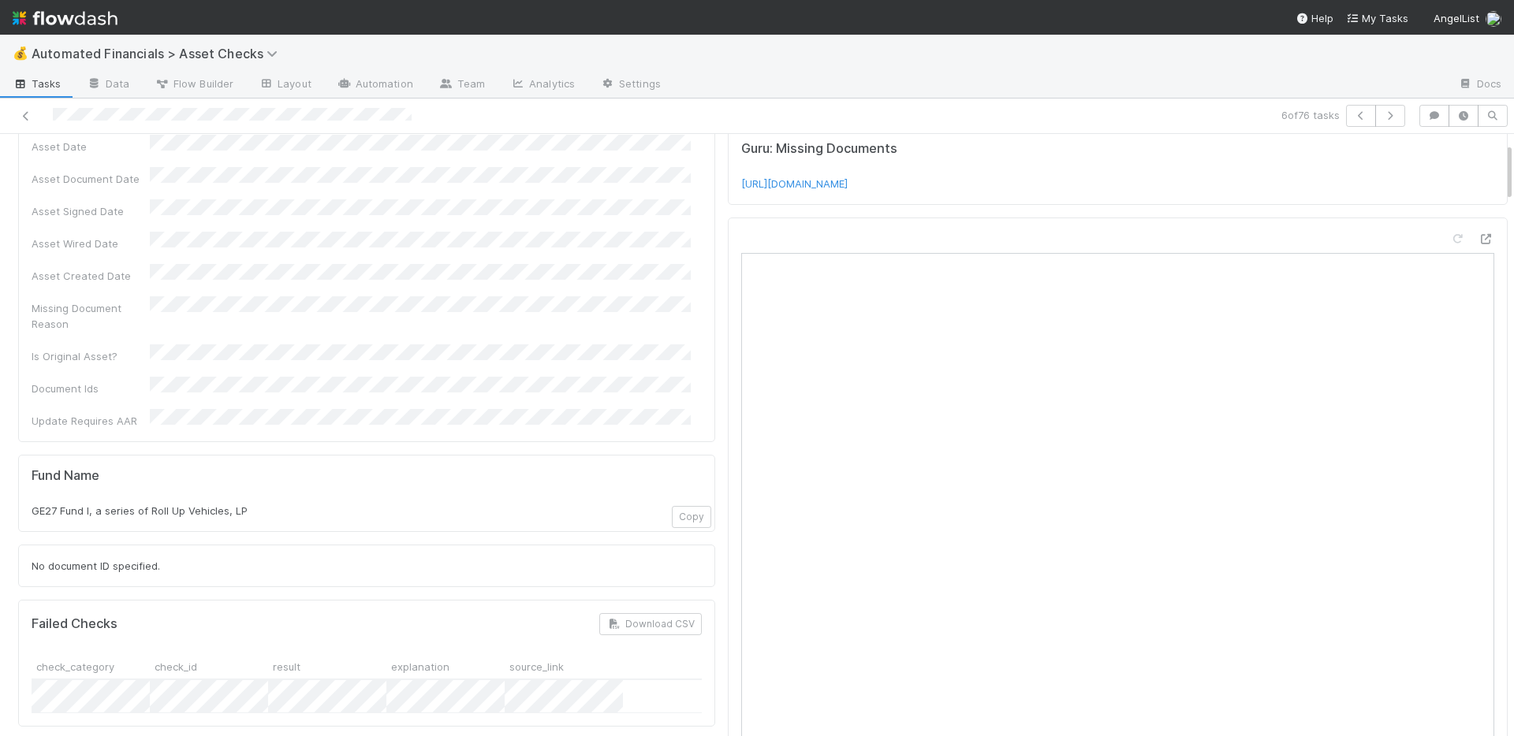
scroll to position [687, 0]
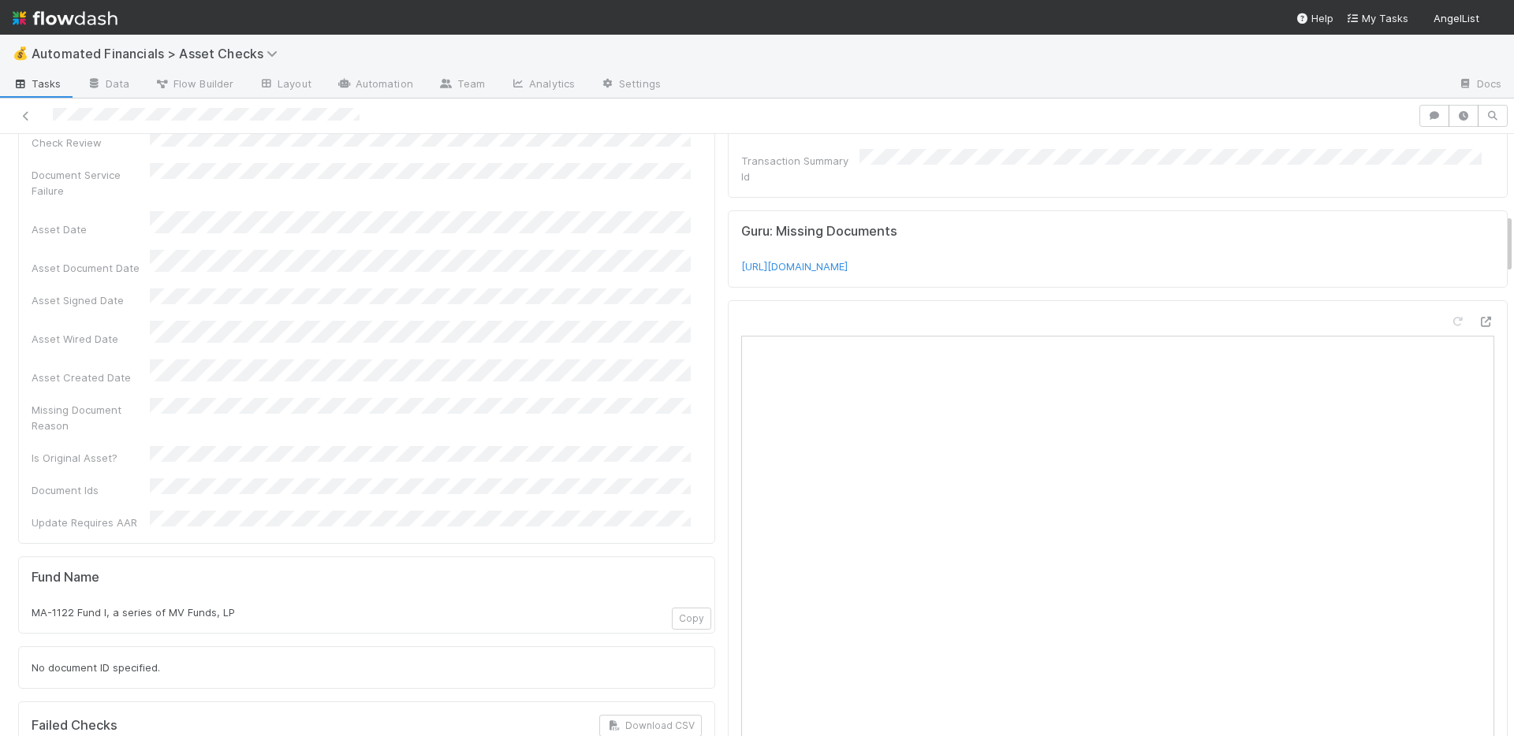
scroll to position [787, 0]
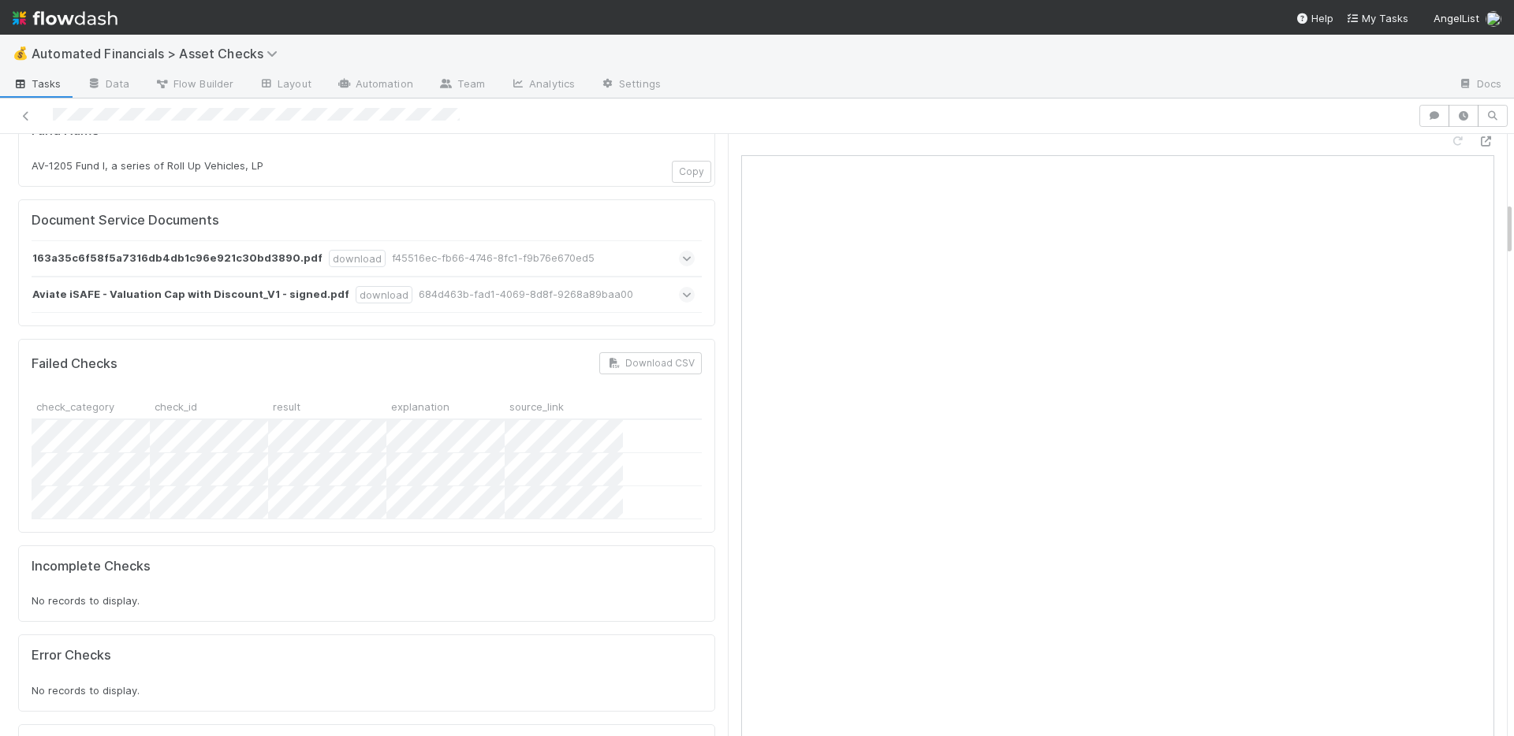
scroll to position [1061, 0]
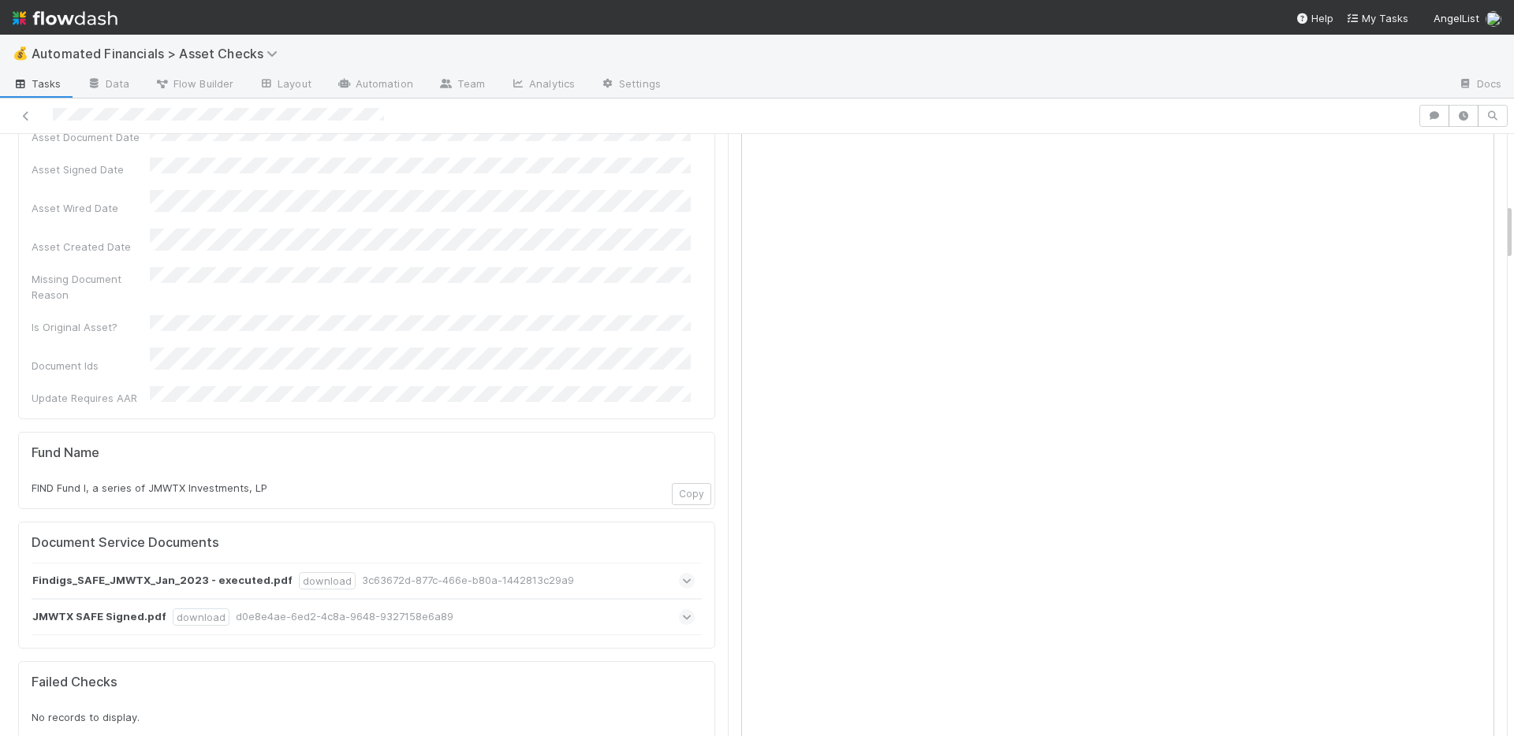
scroll to position [433, 0]
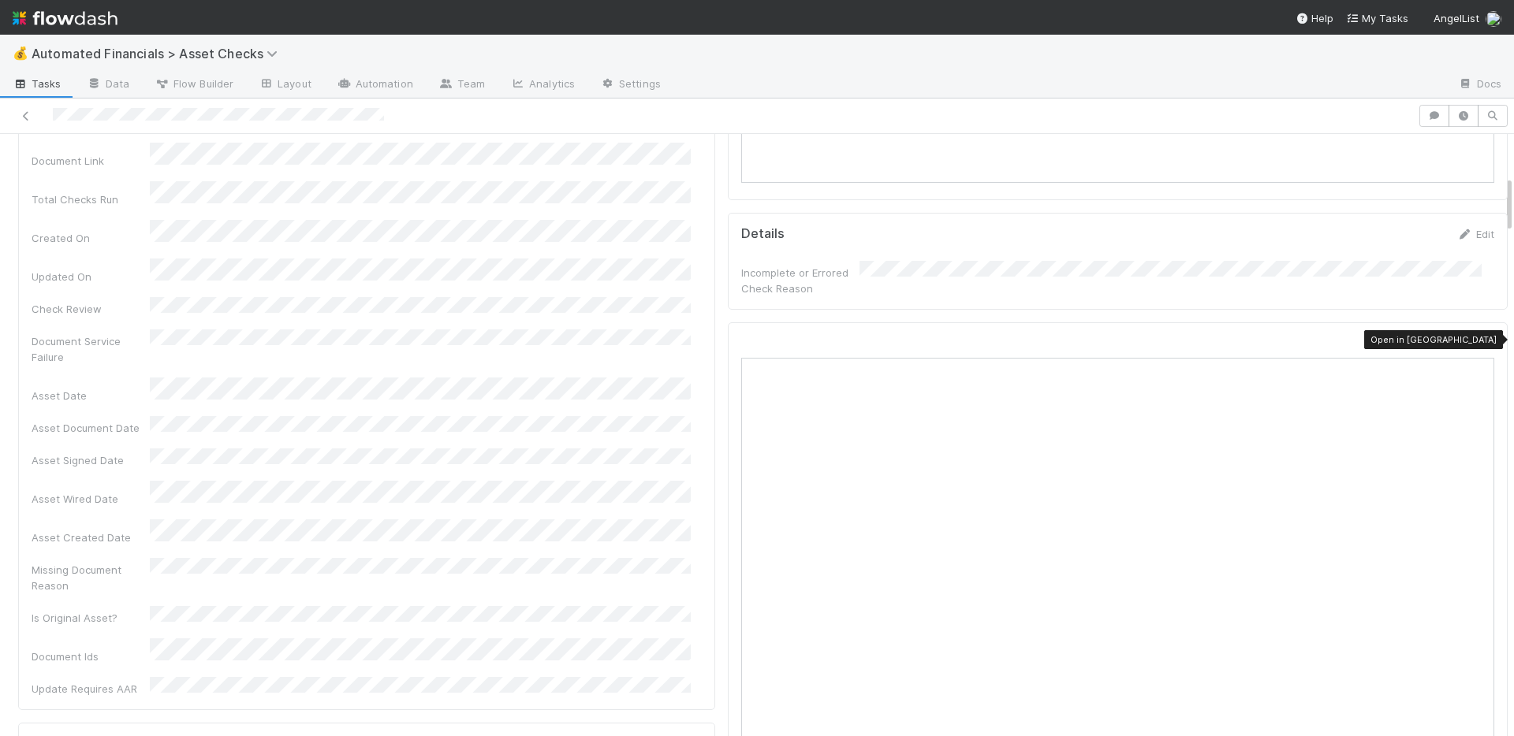
click at [1478, 342] on icon at bounding box center [1486, 344] width 16 height 10
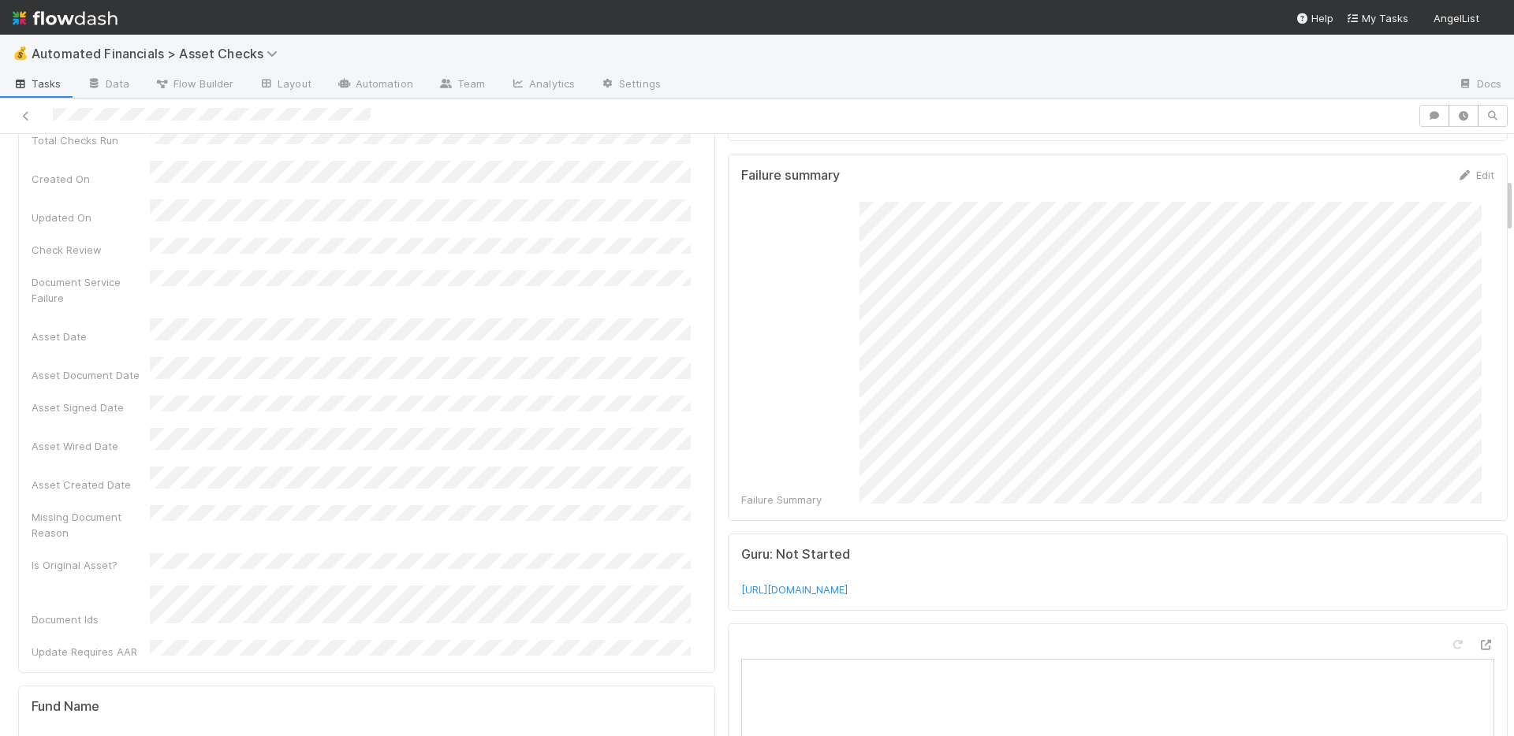
scroll to position [812, 0]
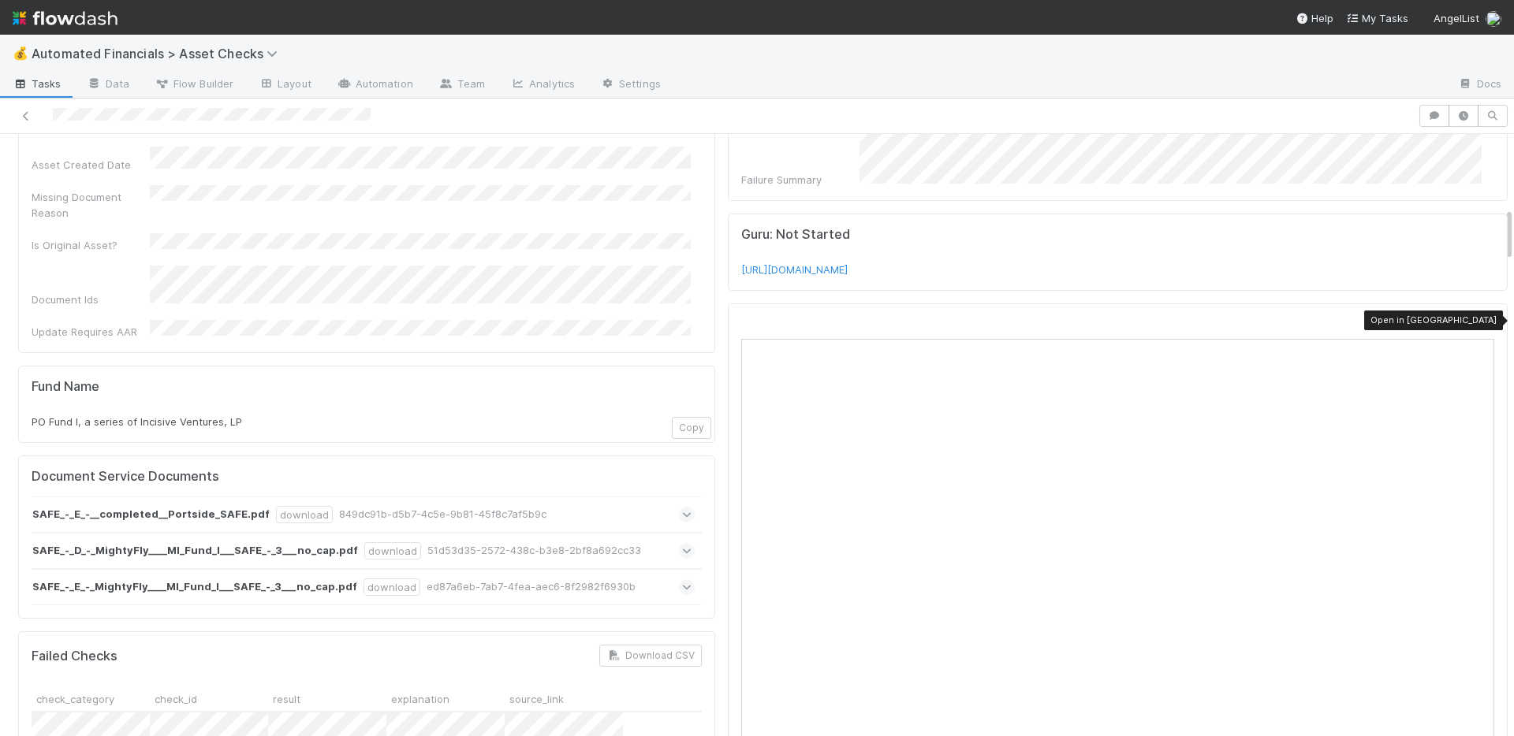
click at [1478, 322] on icon at bounding box center [1486, 325] width 16 height 10
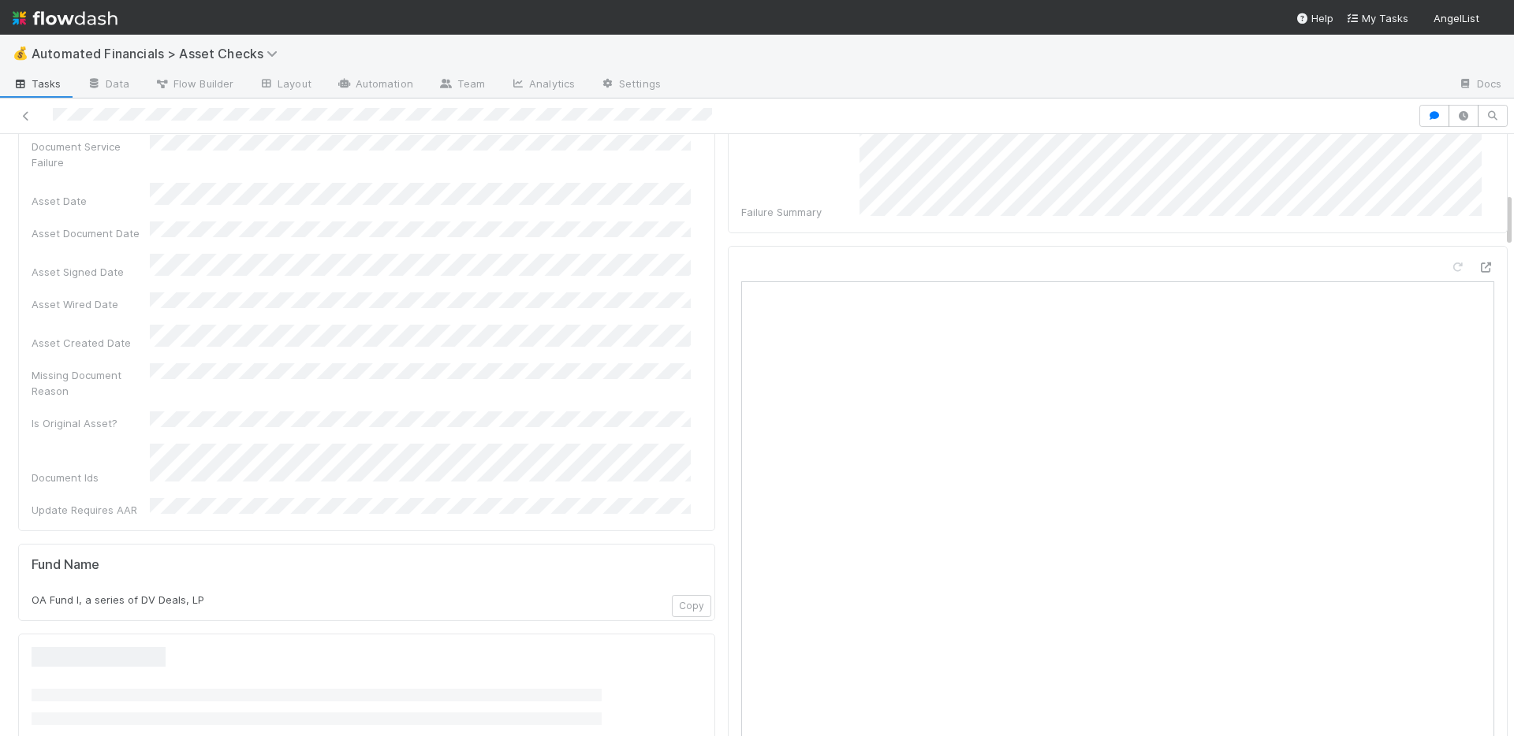
scroll to position [654, 0]
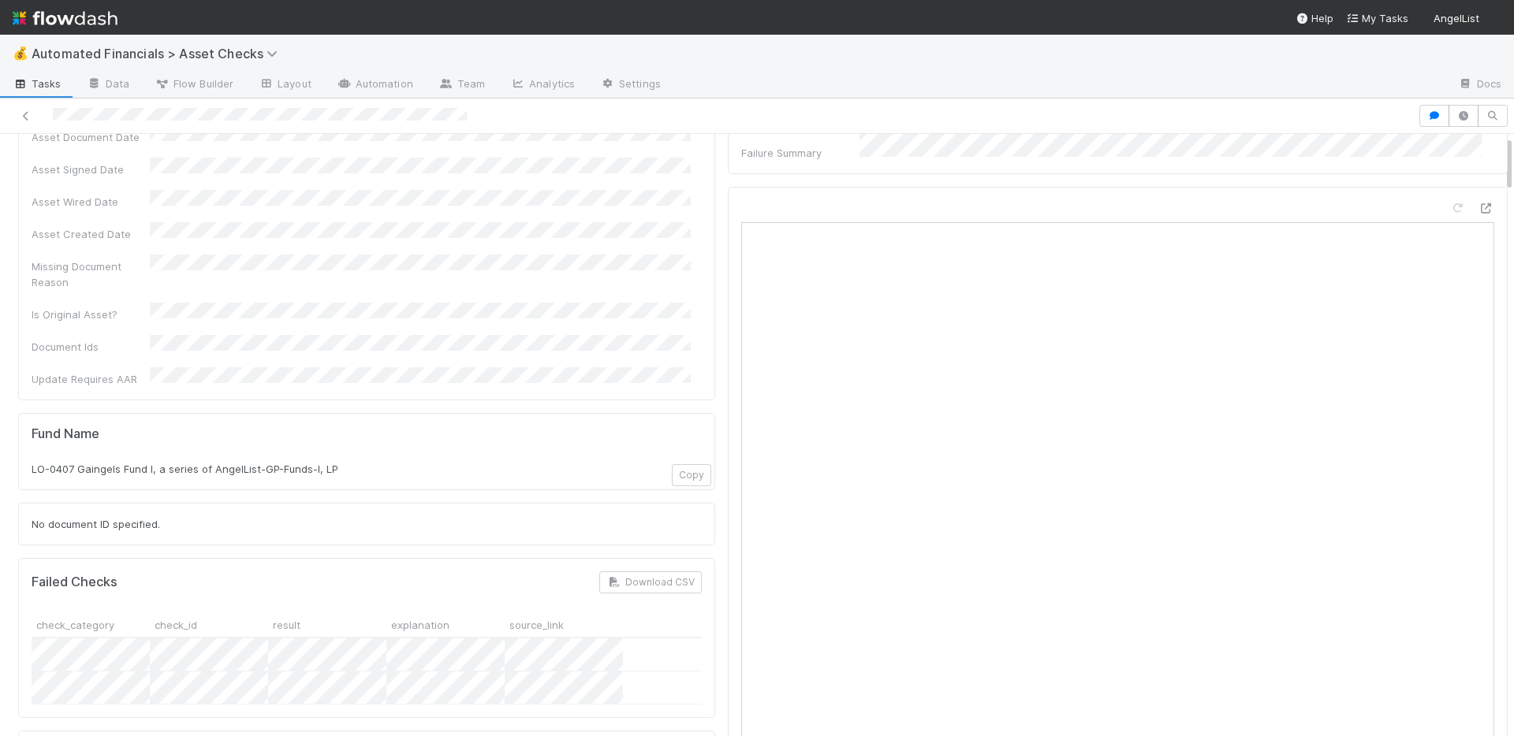
scroll to position [725, 0]
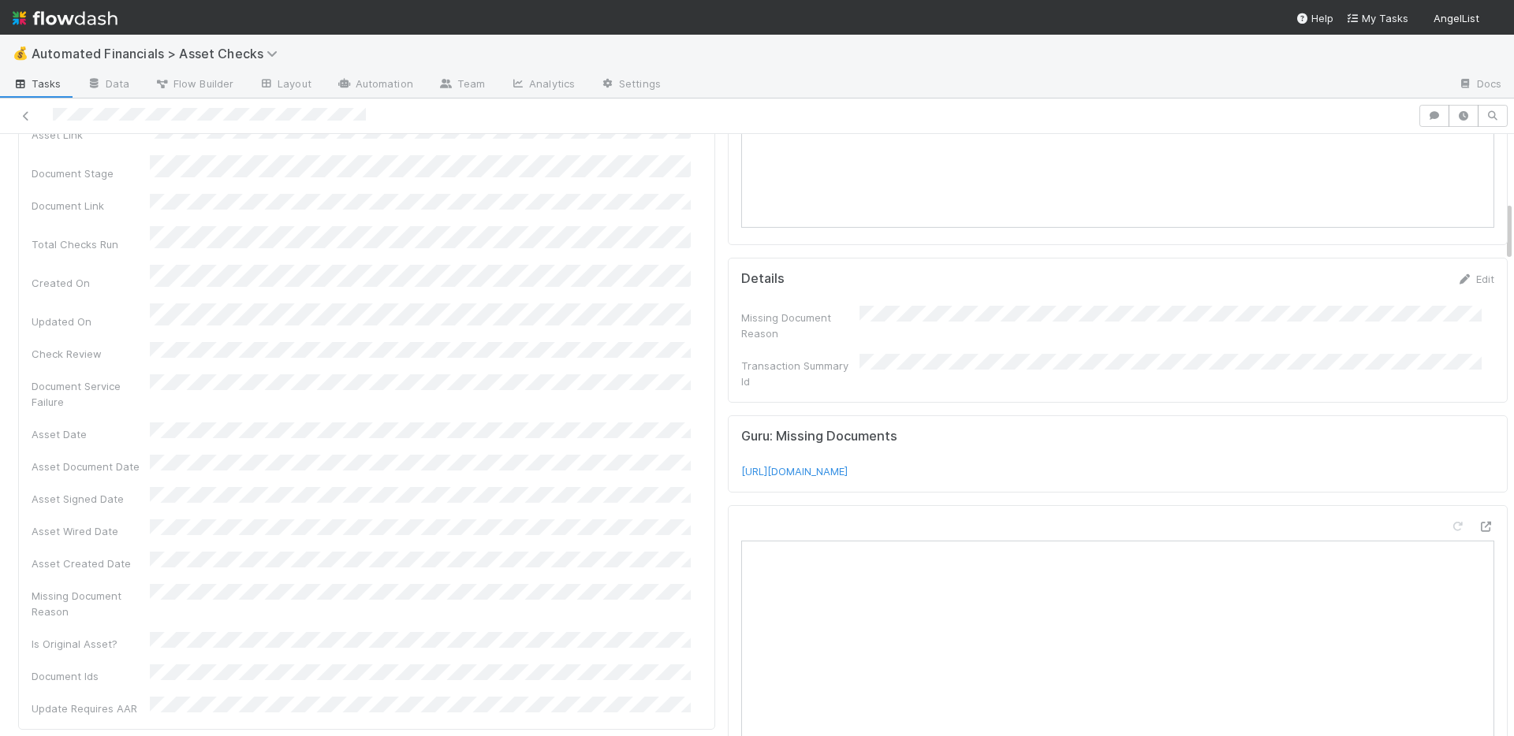
scroll to position [662, 0]
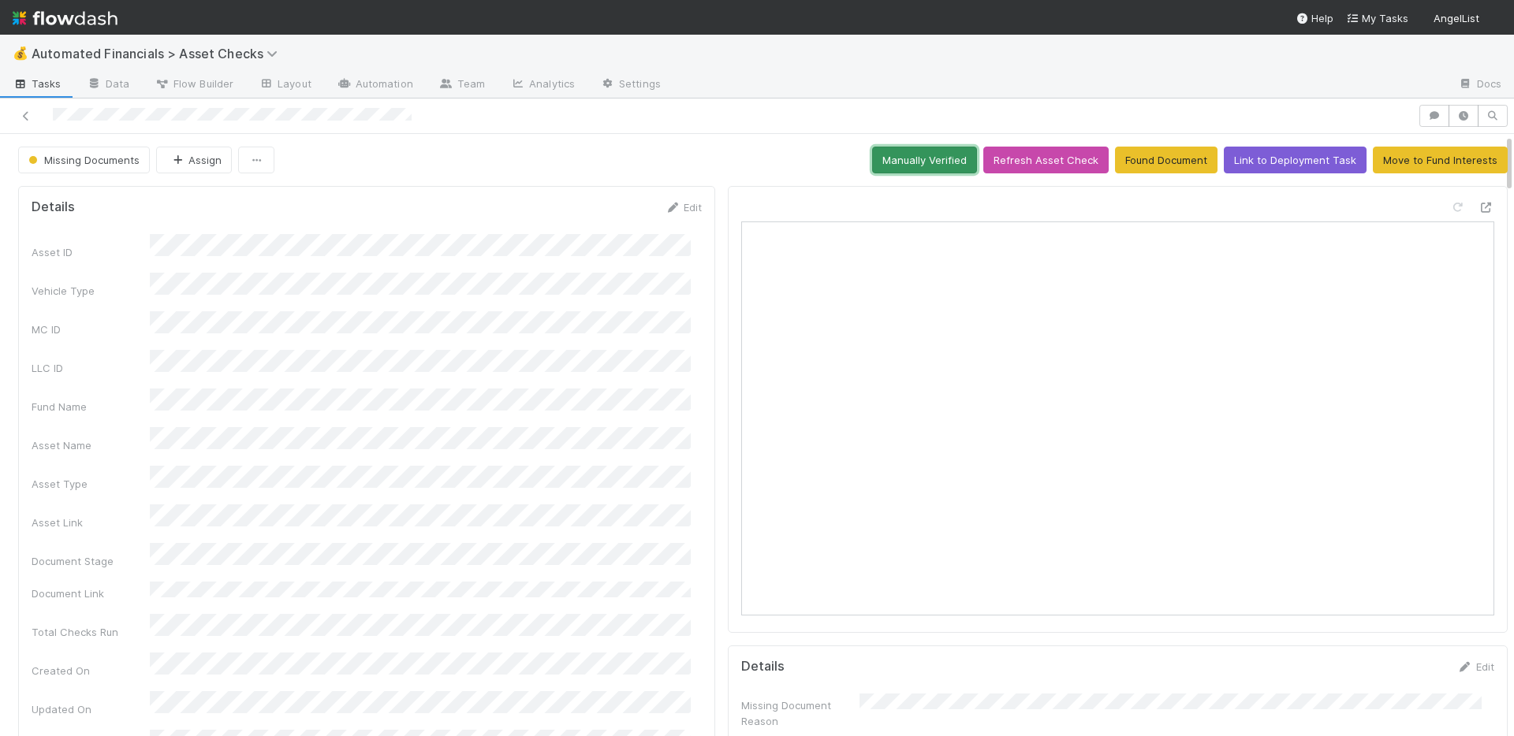
click at [894, 161] on button "Manually Verified" at bounding box center [924, 160] width 105 height 27
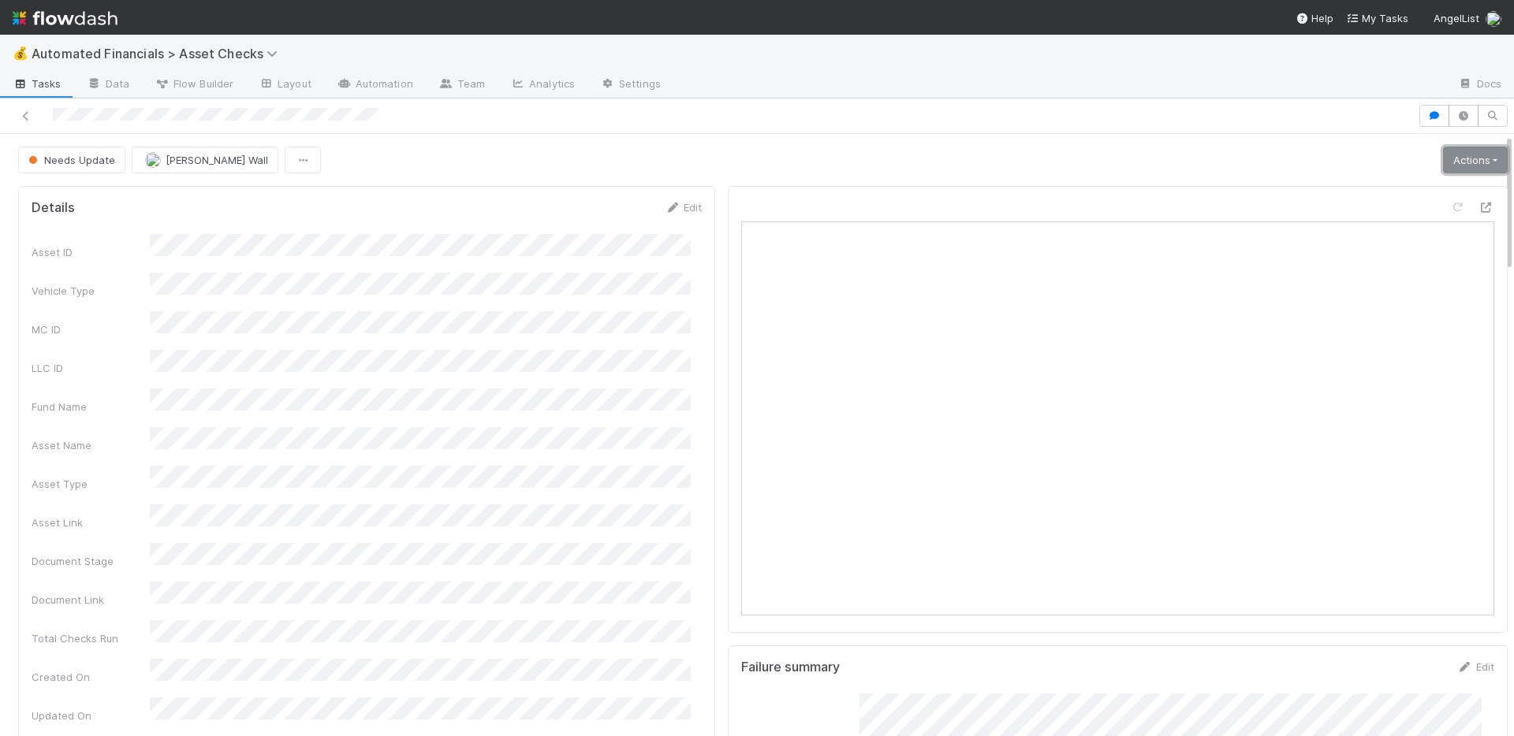
click at [1455, 160] on link "Actions" at bounding box center [1475, 160] width 65 height 27
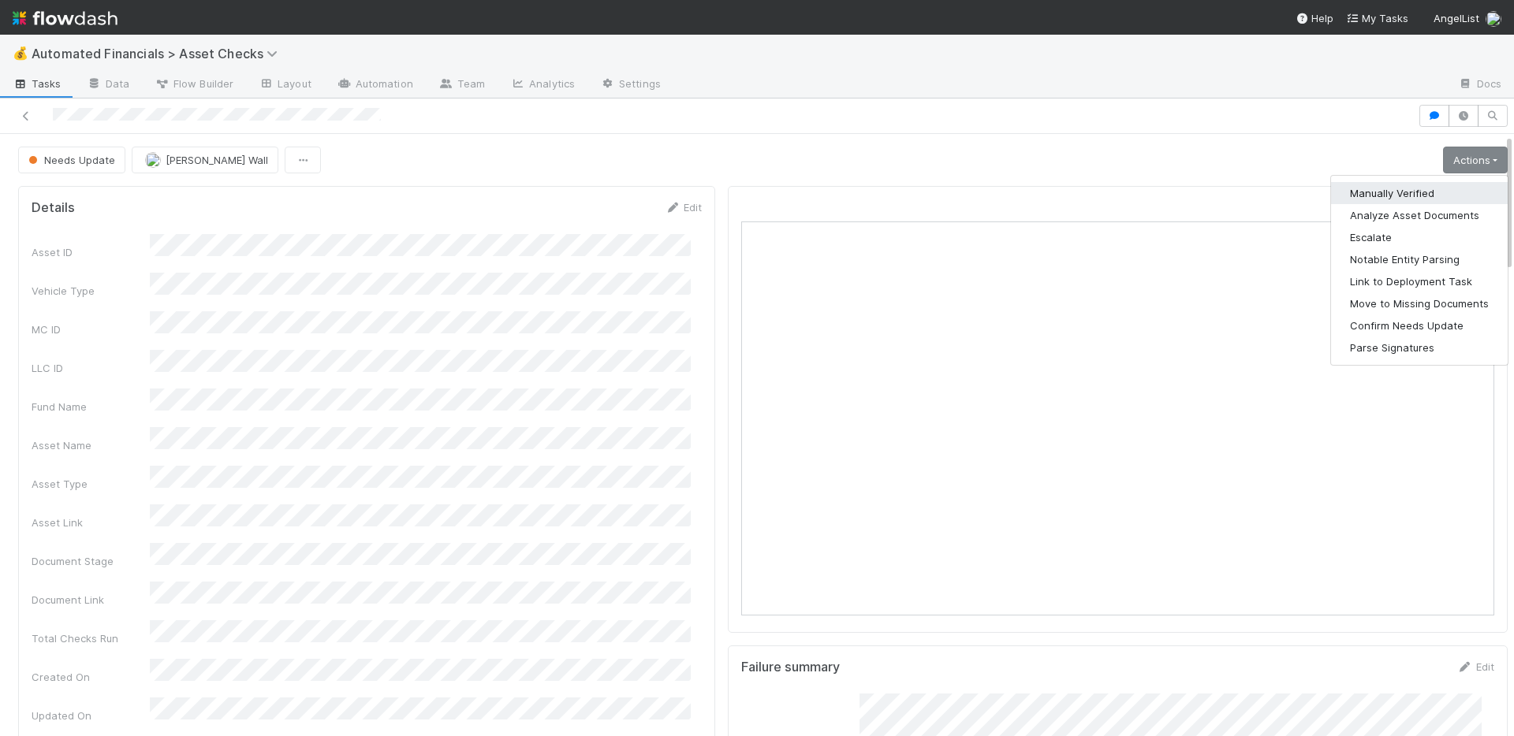
drag, startPoint x: 1402, startPoint y: 188, endPoint x: 1268, endPoint y: 47, distance: 194.1
click at [1402, 188] on button "Manually Verified" at bounding box center [1419, 193] width 177 height 22
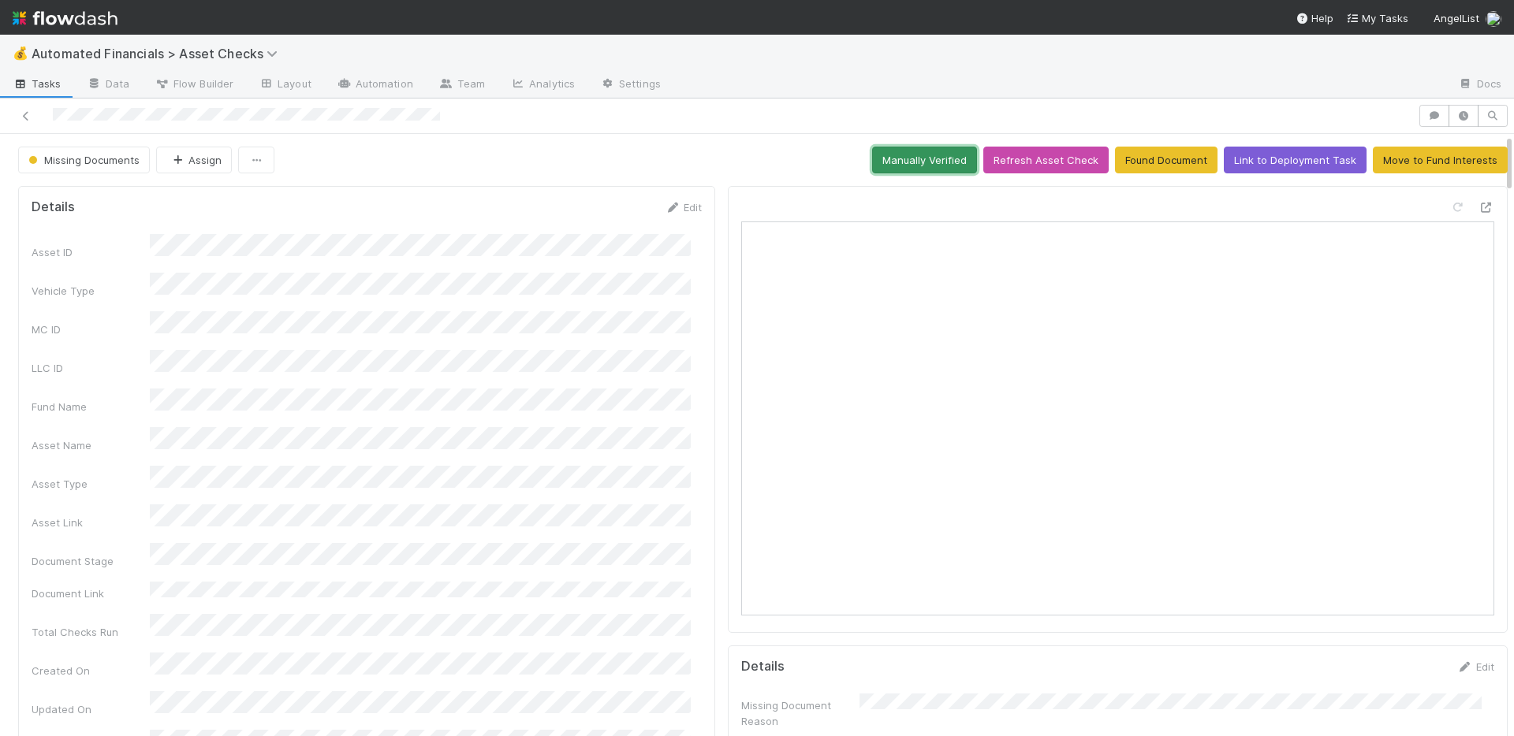
click at [902, 166] on button "Manually Verified" at bounding box center [924, 160] width 105 height 27
click at [887, 161] on button "Manually Verified" at bounding box center [924, 160] width 105 height 27
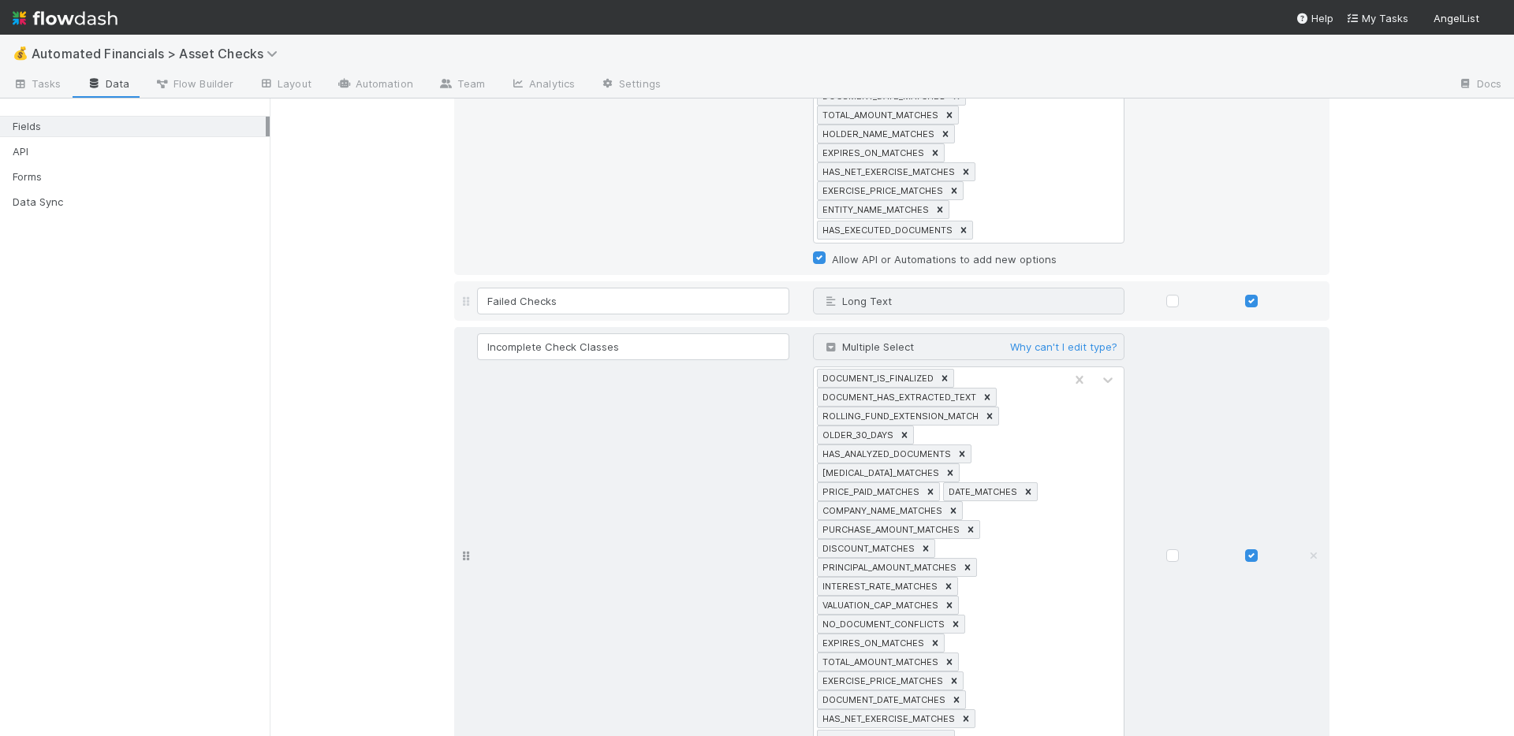
scroll to position [1295, 0]
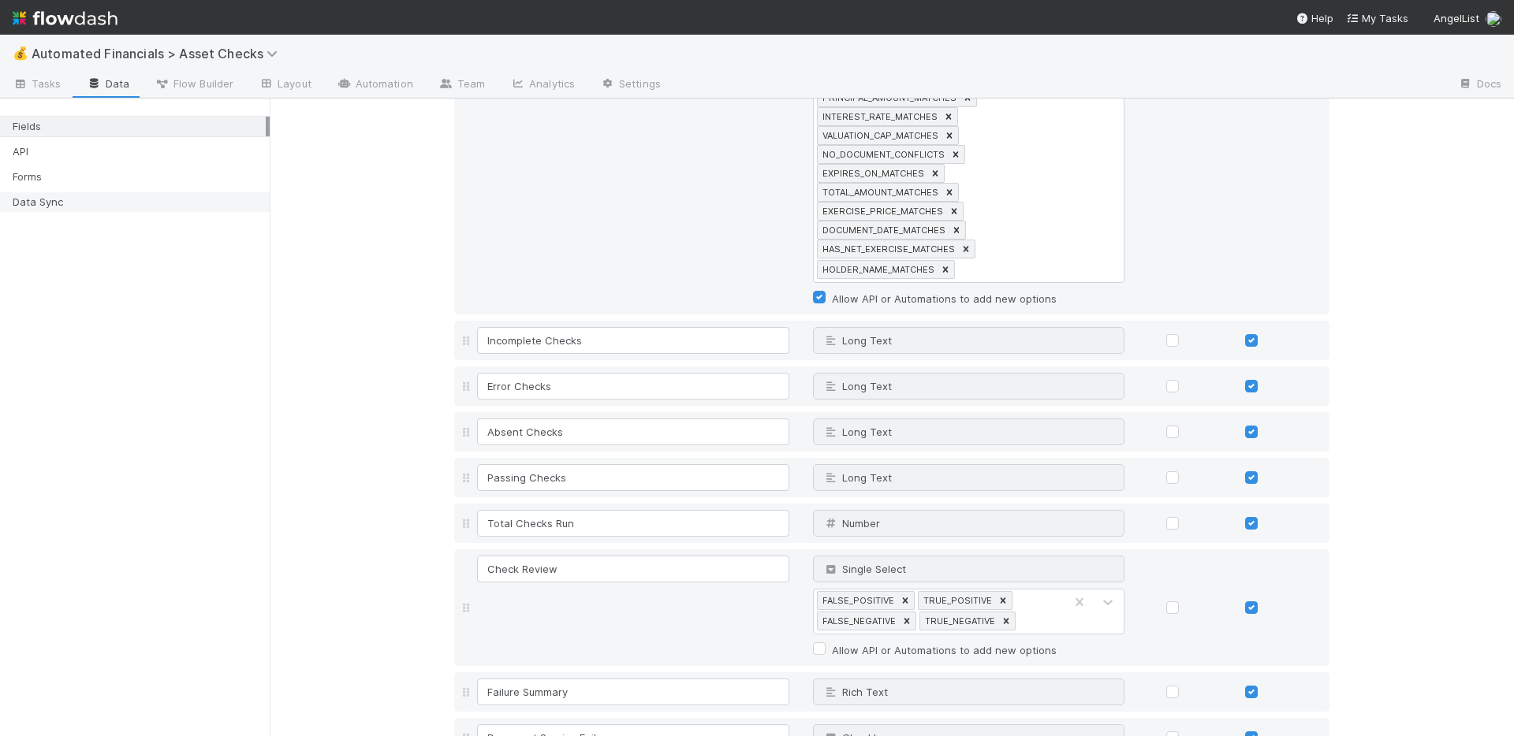
click at [95, 203] on div "Data Sync" at bounding box center [139, 202] width 253 height 20
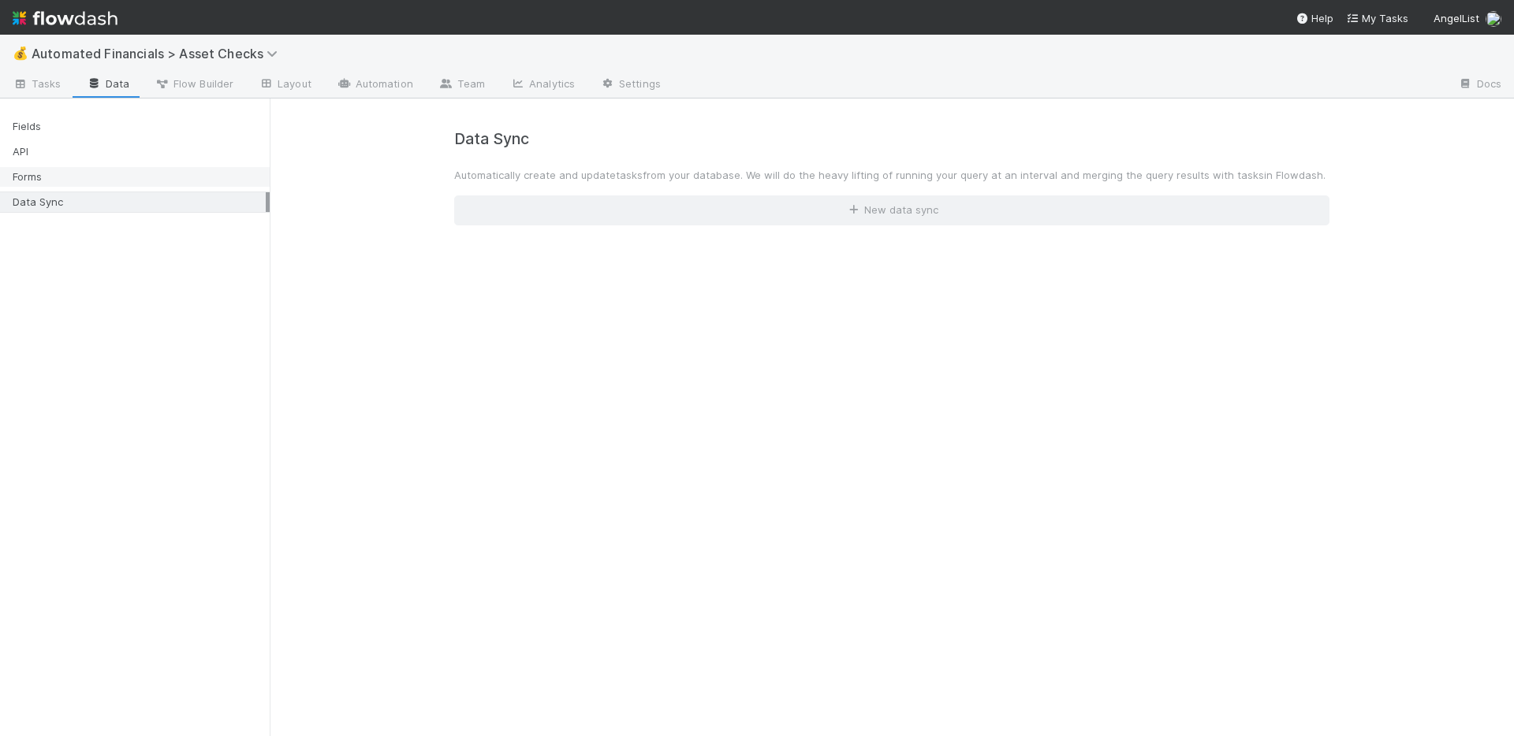
click at [109, 179] on div "Forms" at bounding box center [139, 177] width 253 height 20
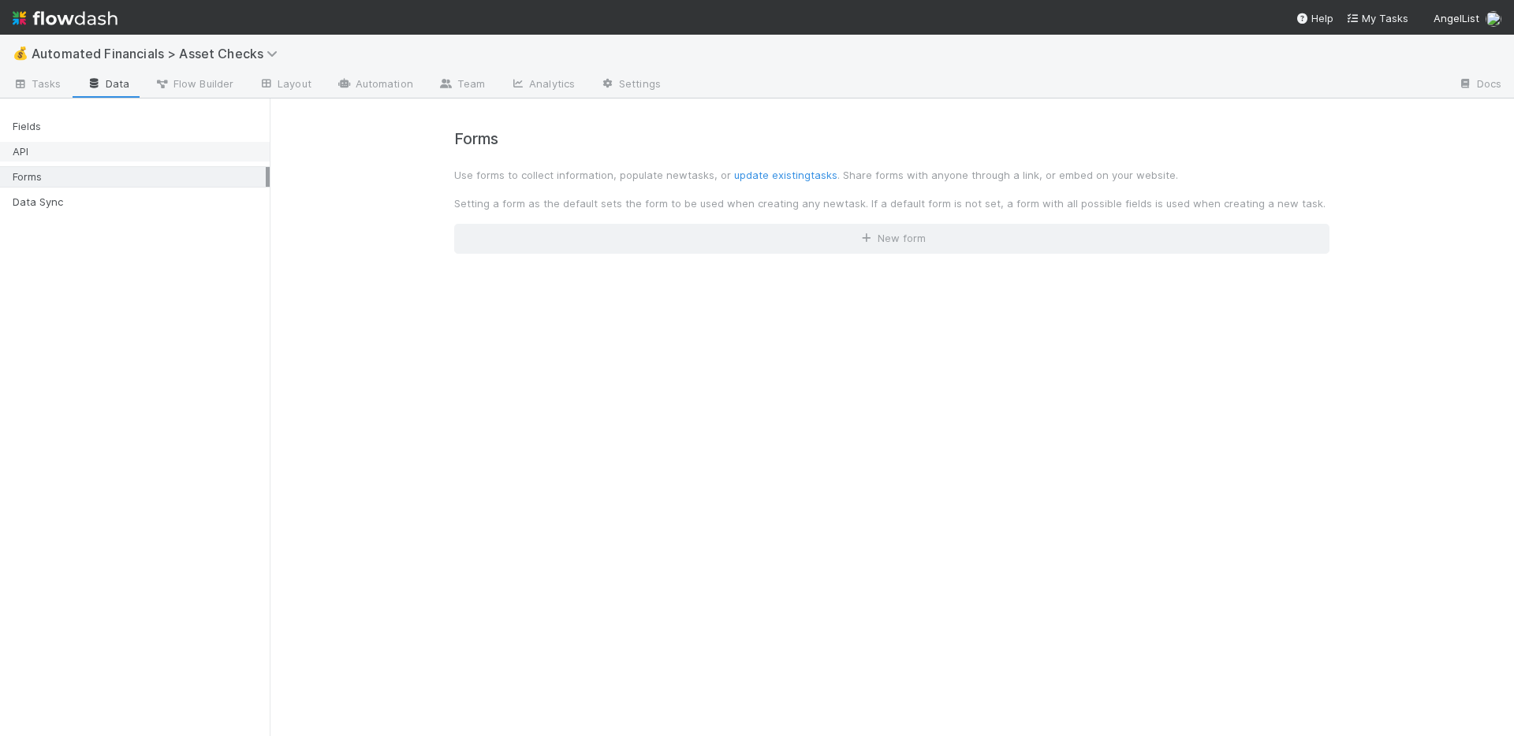
click at [128, 146] on div "API" at bounding box center [139, 152] width 253 height 20
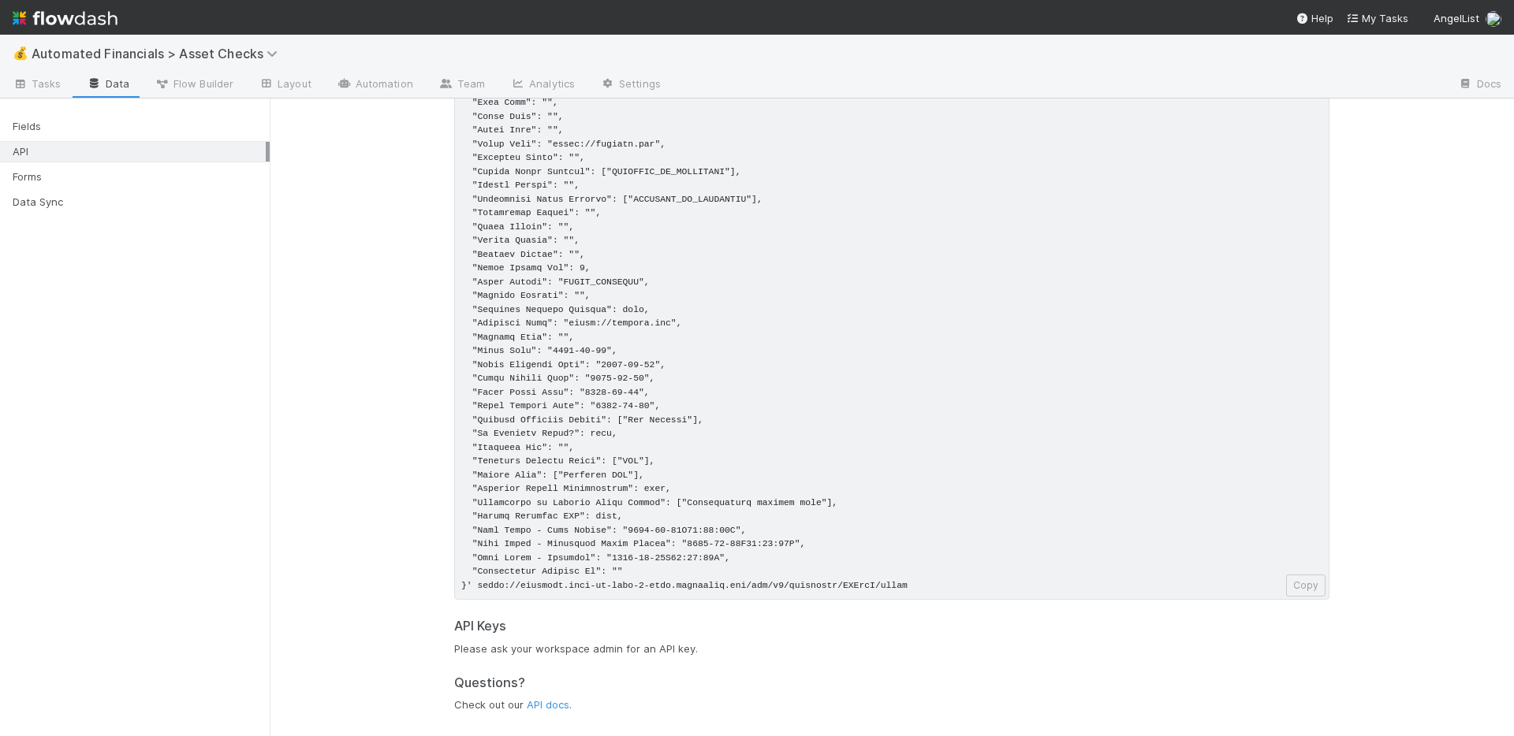
scroll to position [179, 0]
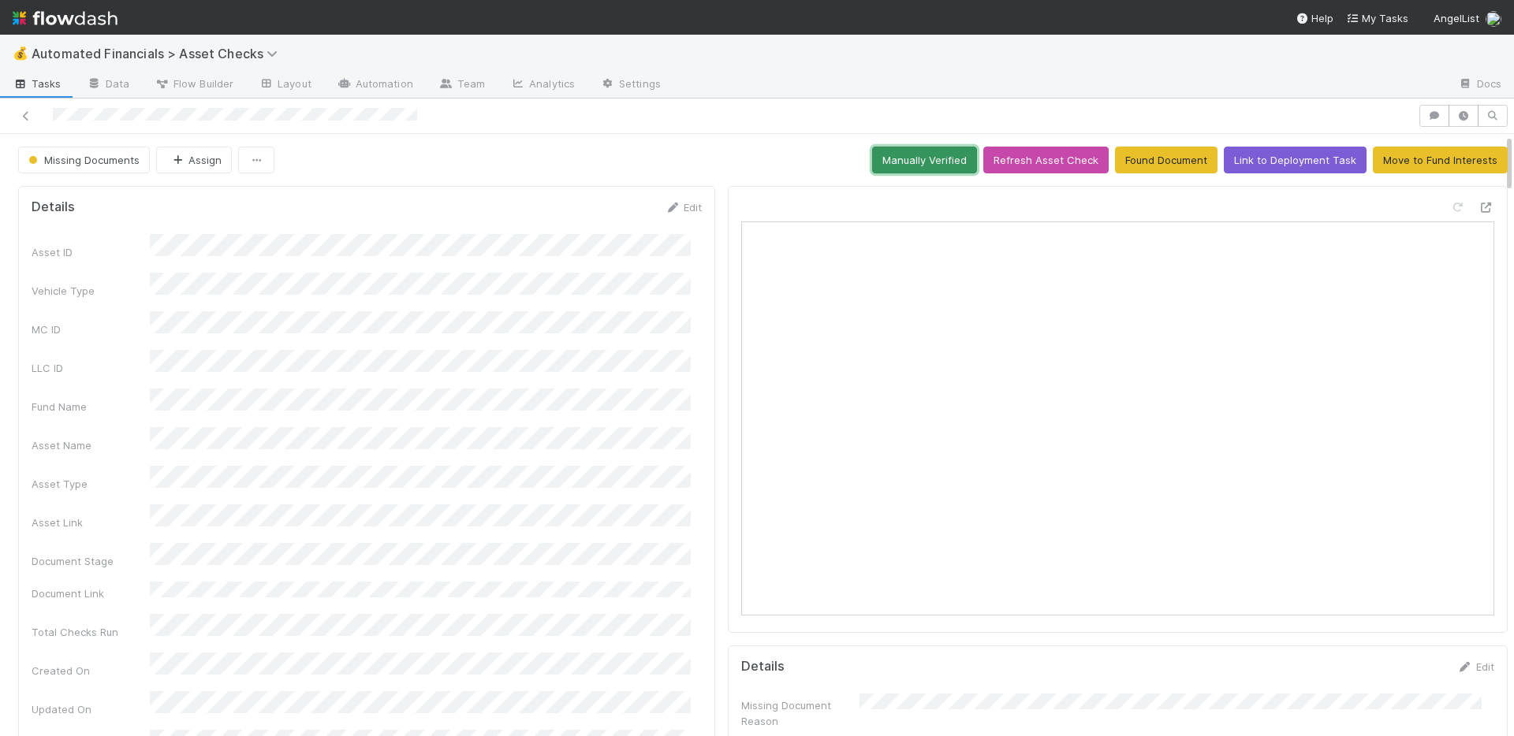
click at [884, 160] on button "Manually Verified" at bounding box center [924, 160] width 105 height 27
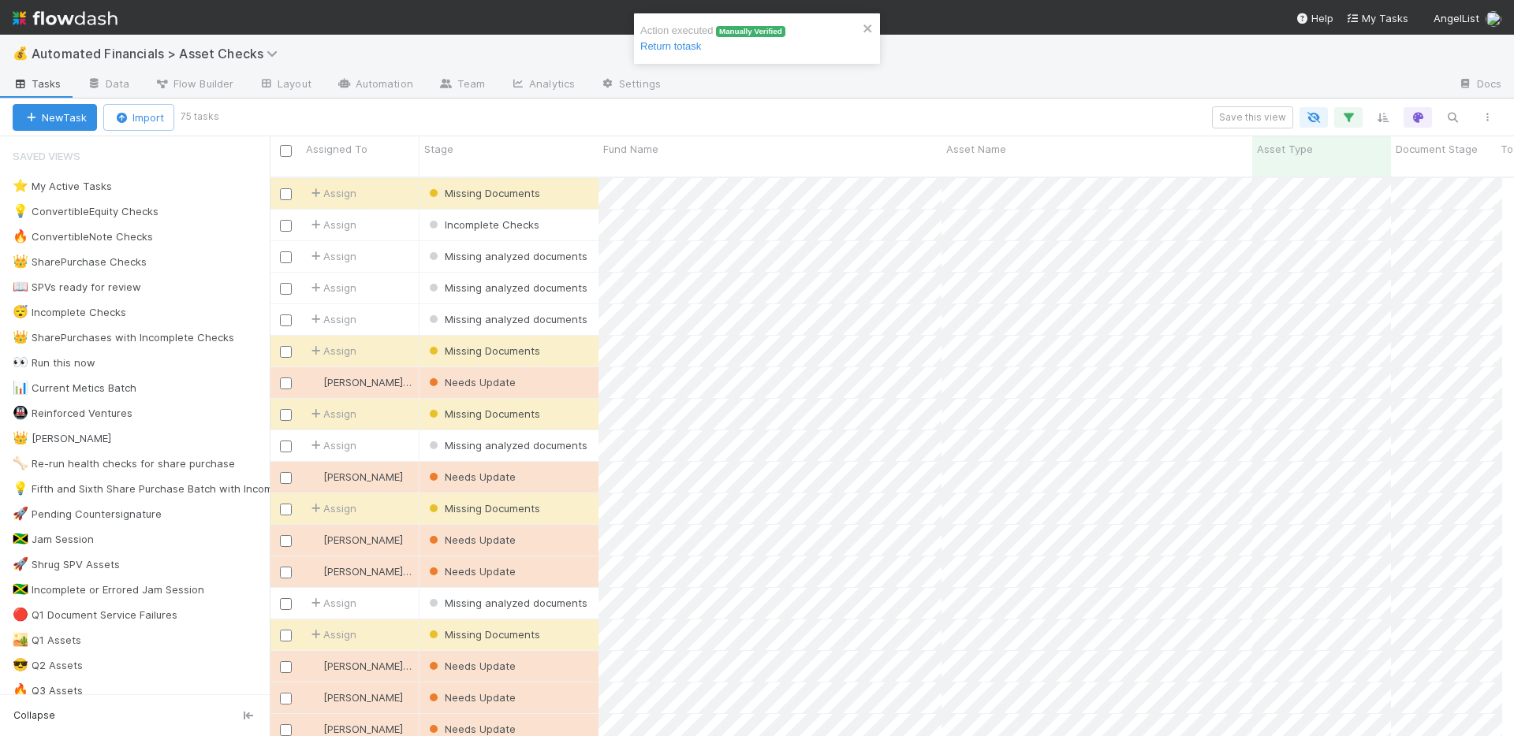
scroll to position [13, 13]
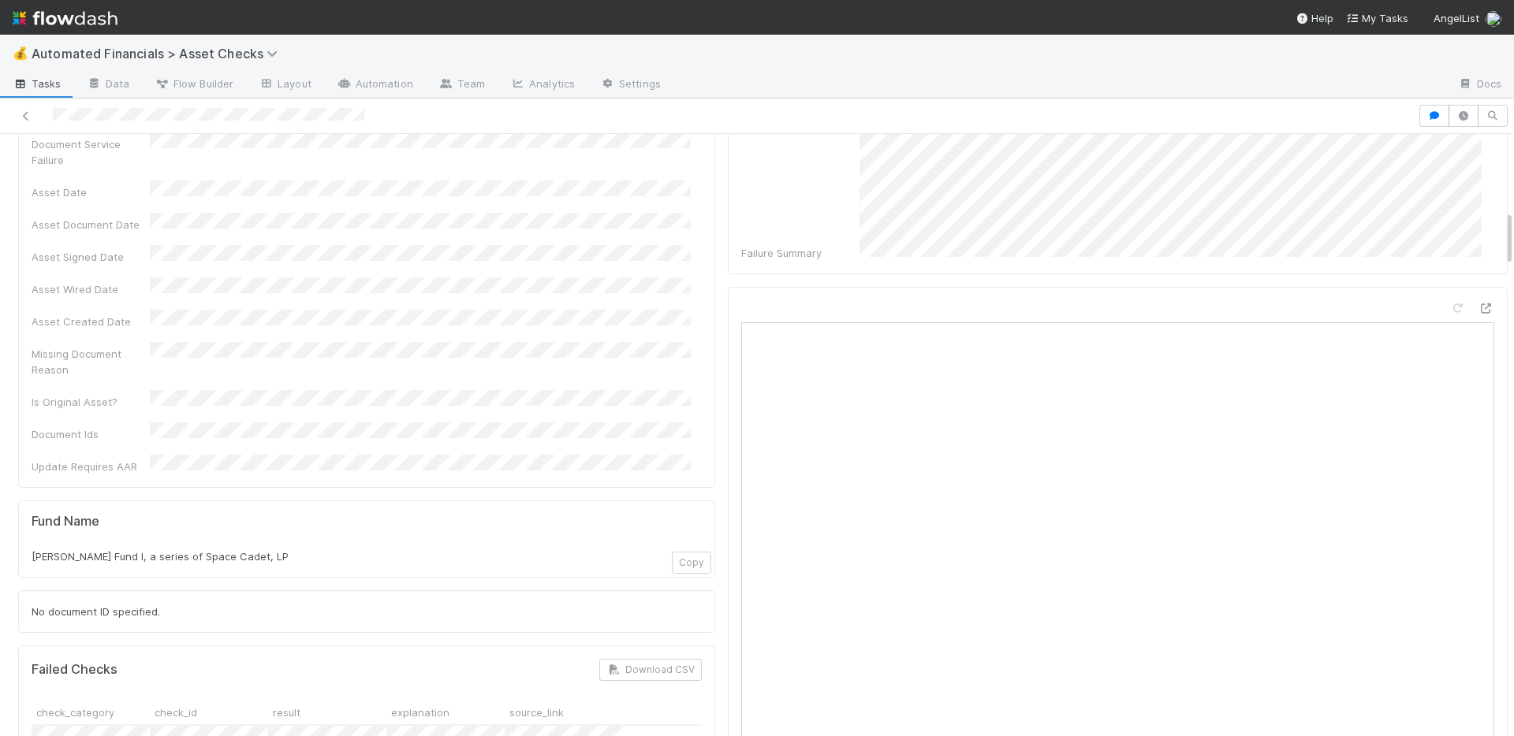
scroll to position [818, 0]
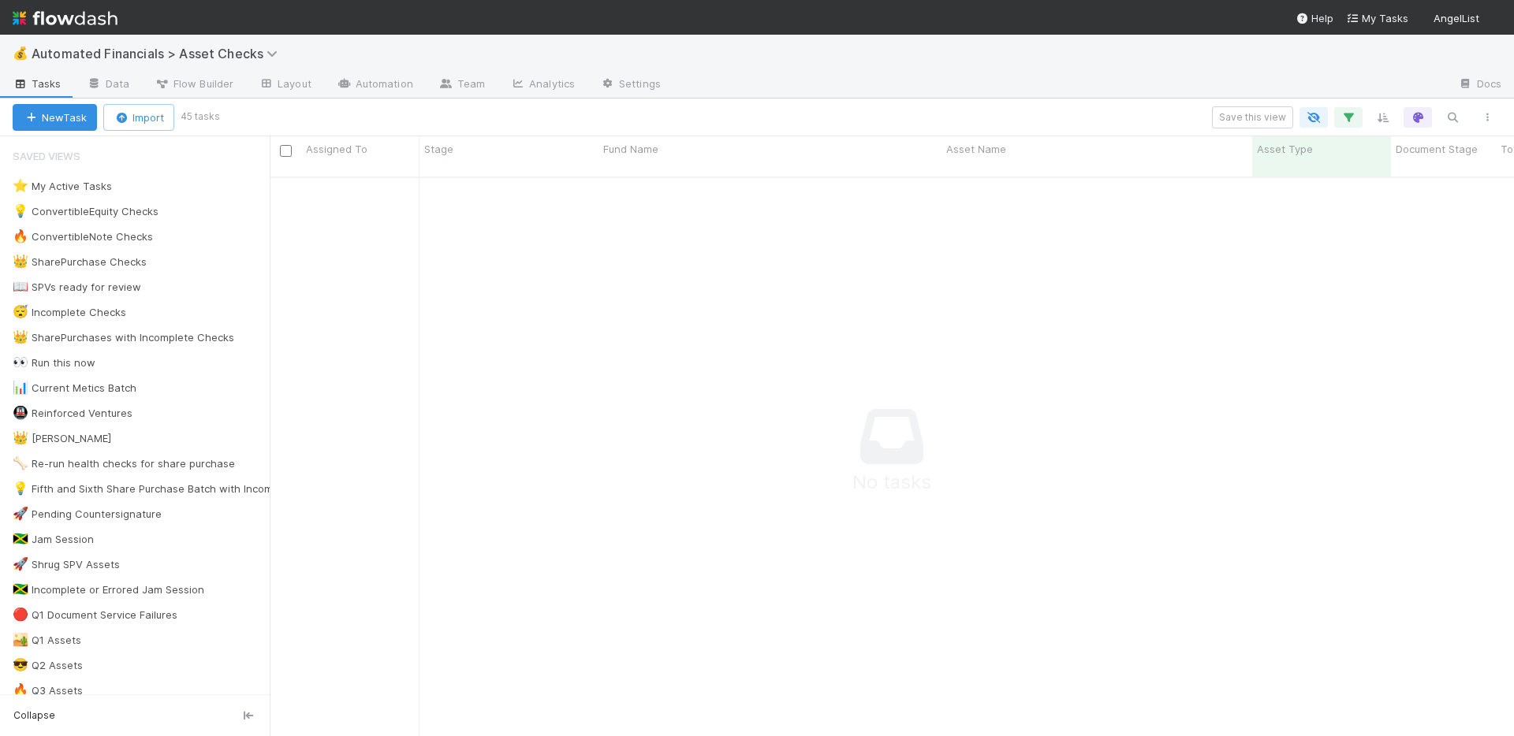
scroll to position [549, 1232]
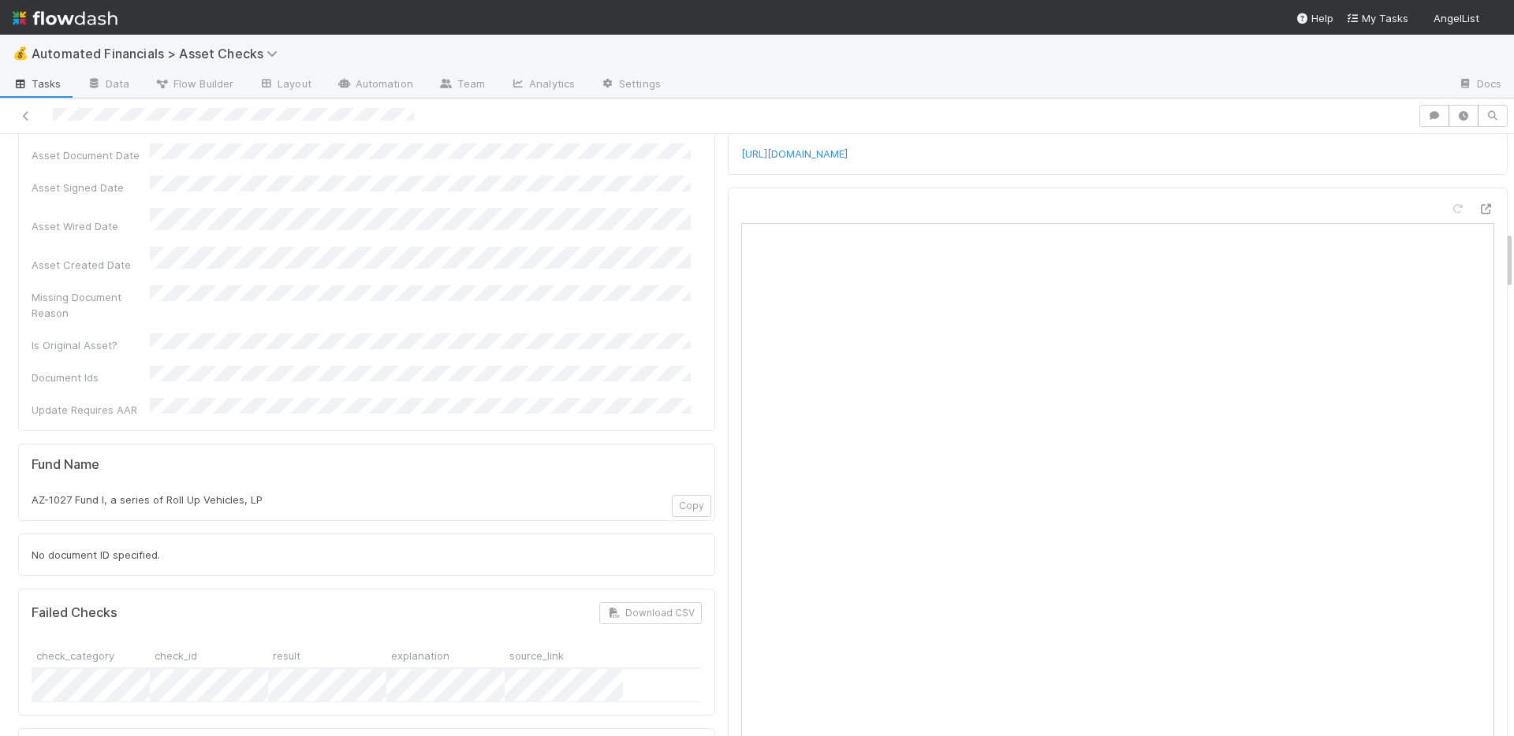
scroll to position [1037, 0]
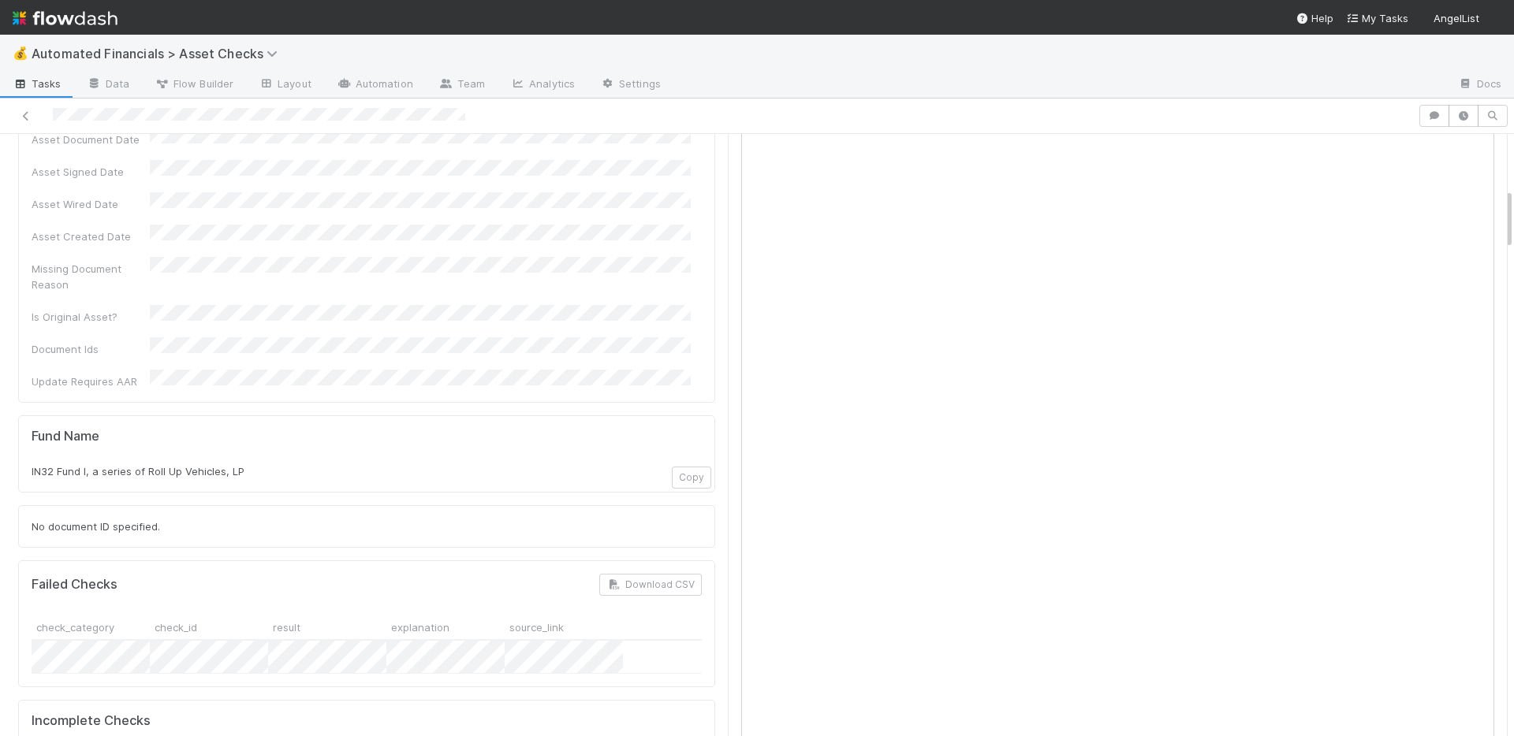
scroll to position [717, 0]
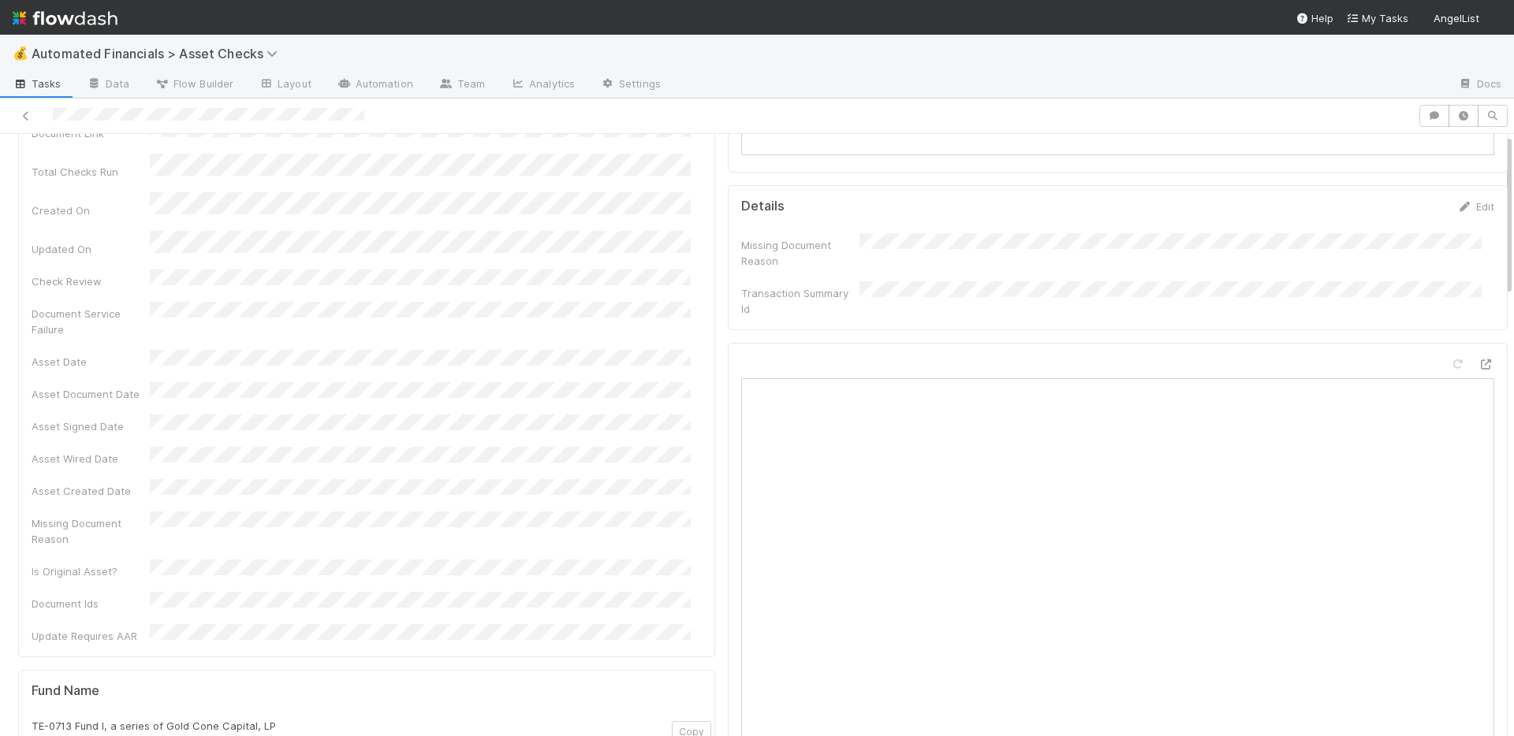
scroll to position [765, 0]
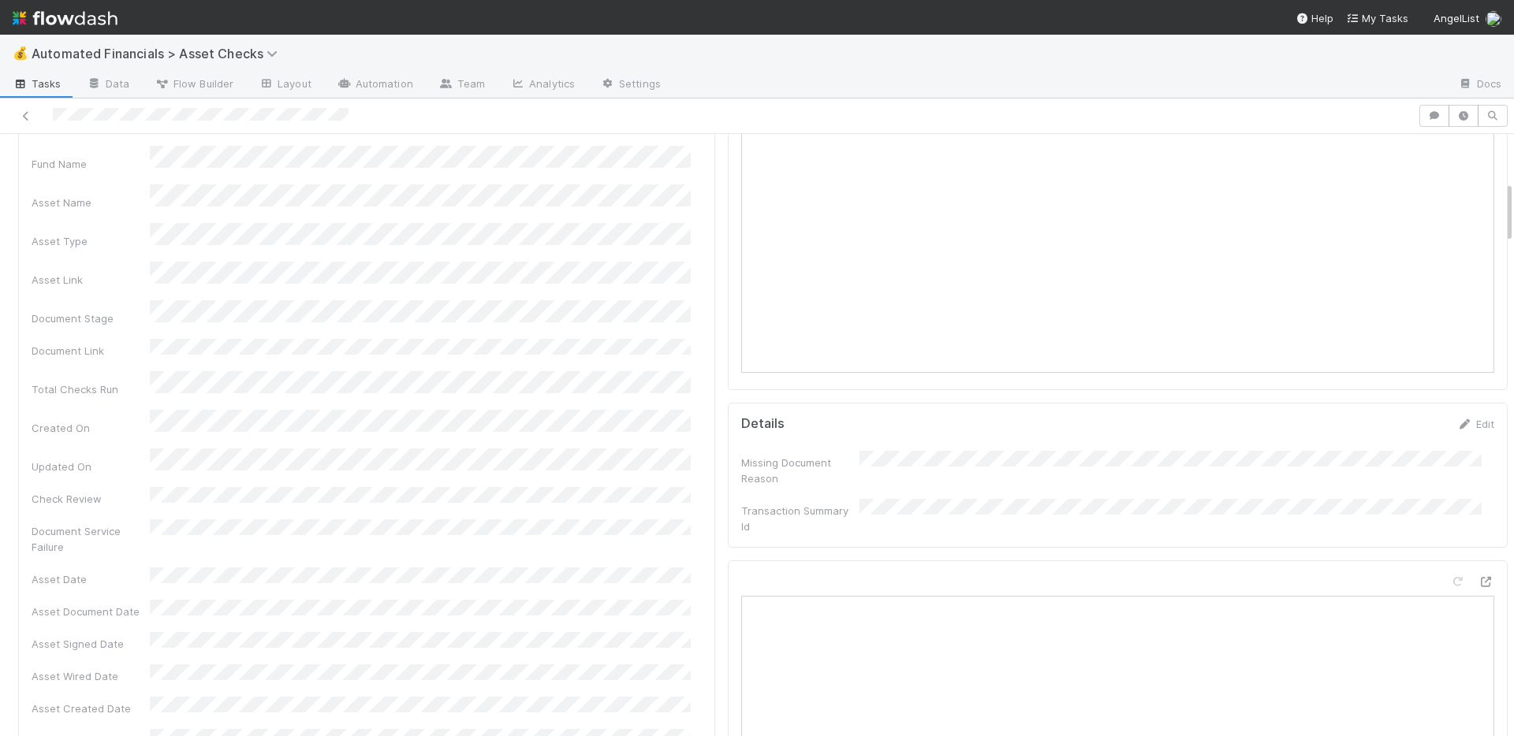
scroll to position [701, 0]
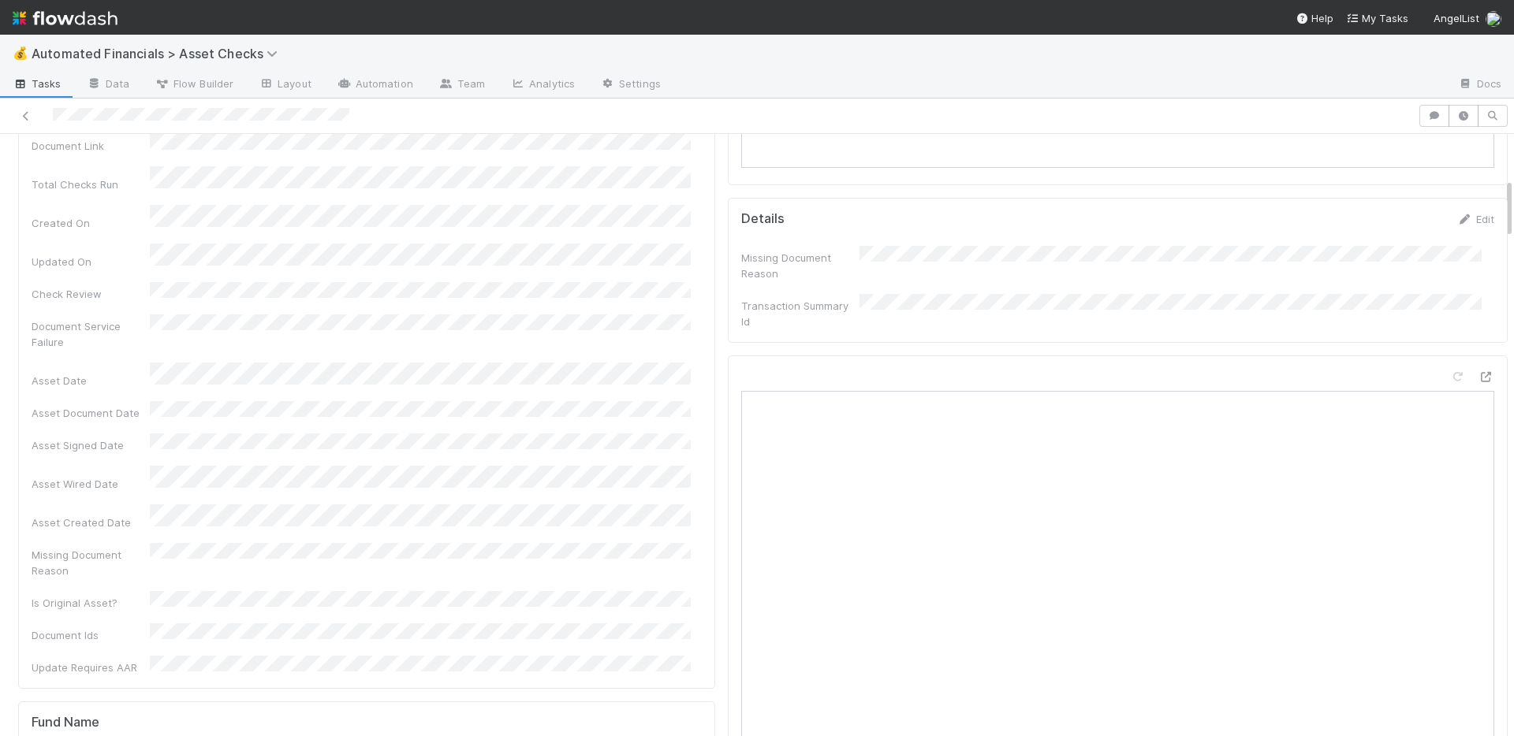
scroll to position [449, 0]
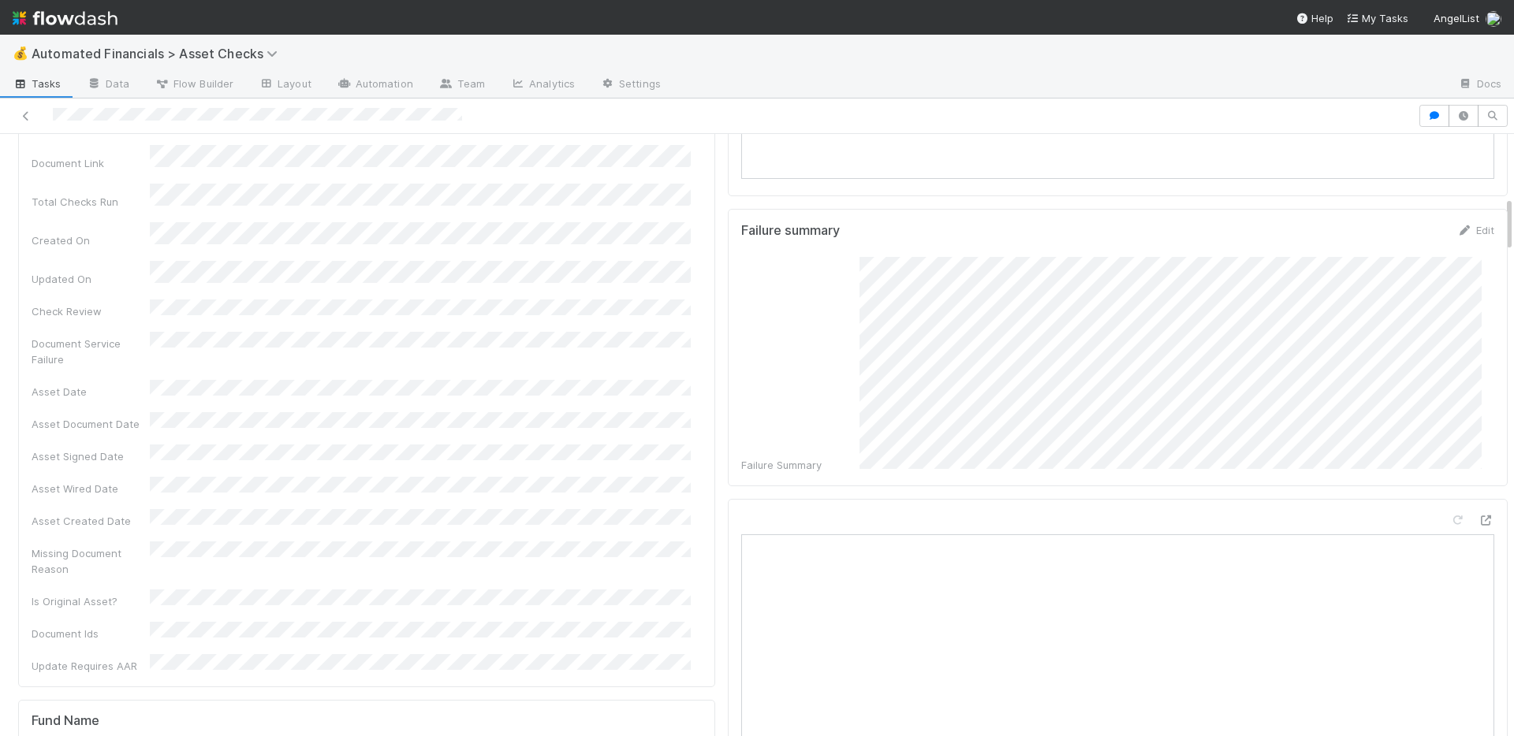
scroll to position [748, 0]
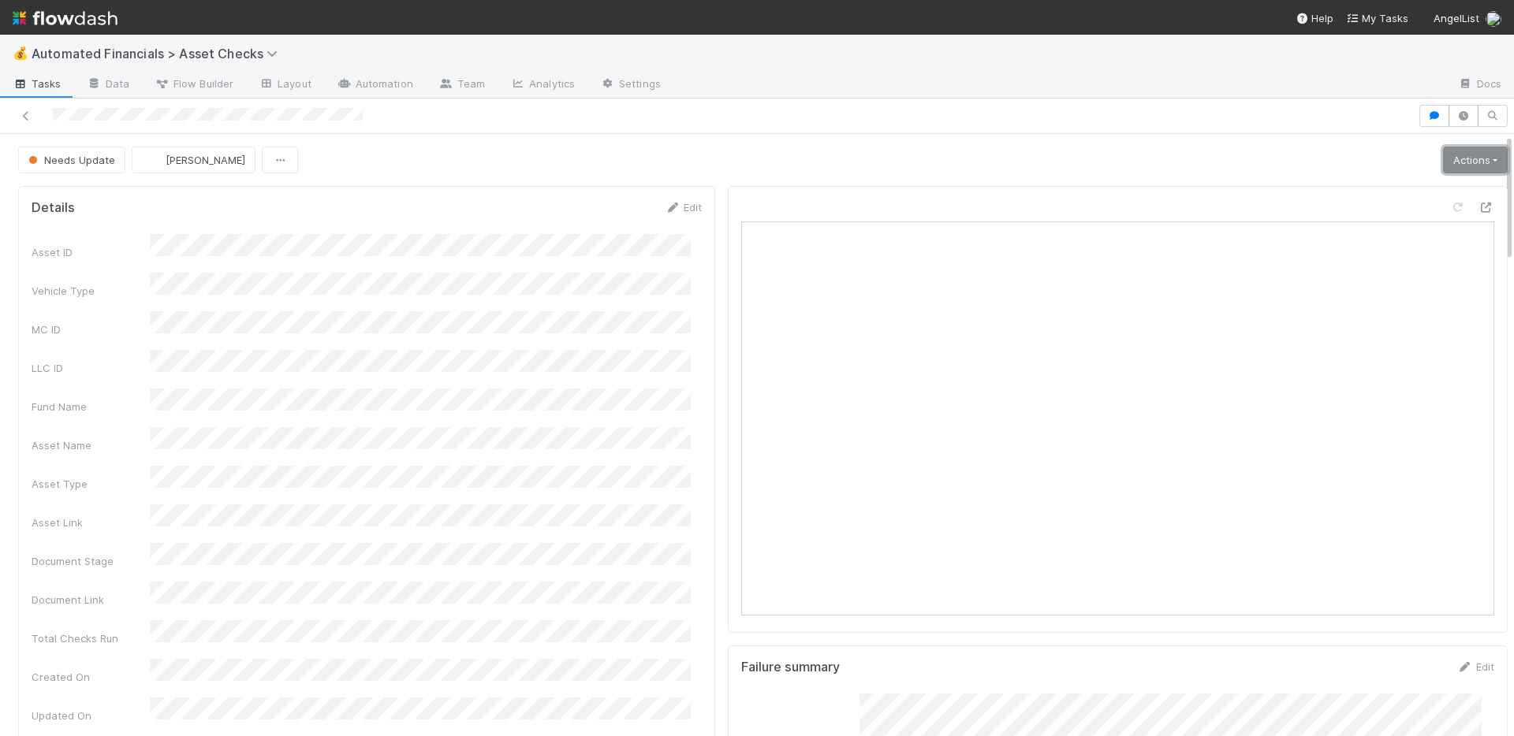
click at [1448, 159] on link "Actions" at bounding box center [1475, 160] width 65 height 27
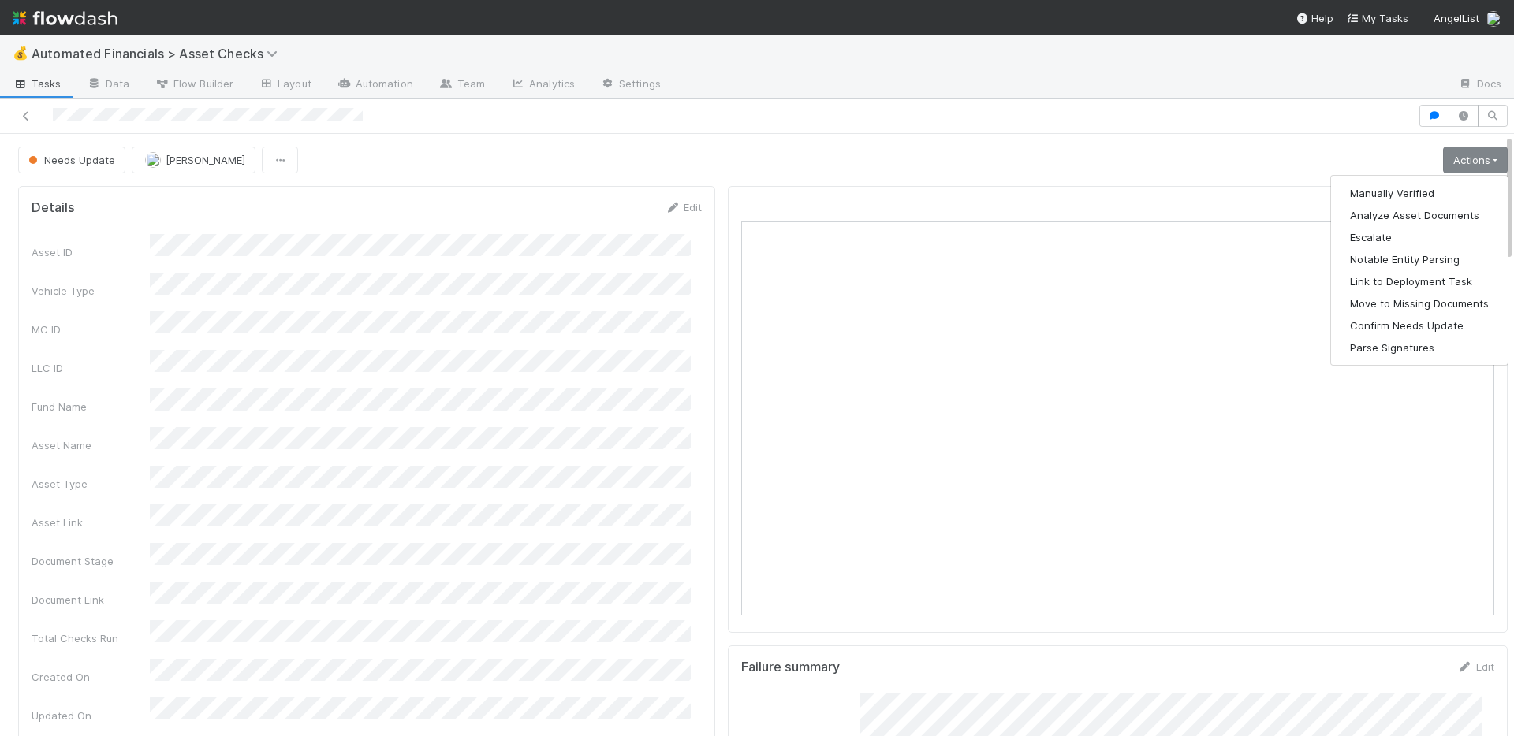
click at [1033, 155] on div "Needs Update Andre Fredrick Actions Manually Verified Analyze Asset Documents E…" at bounding box center [762, 160] width 1489 height 27
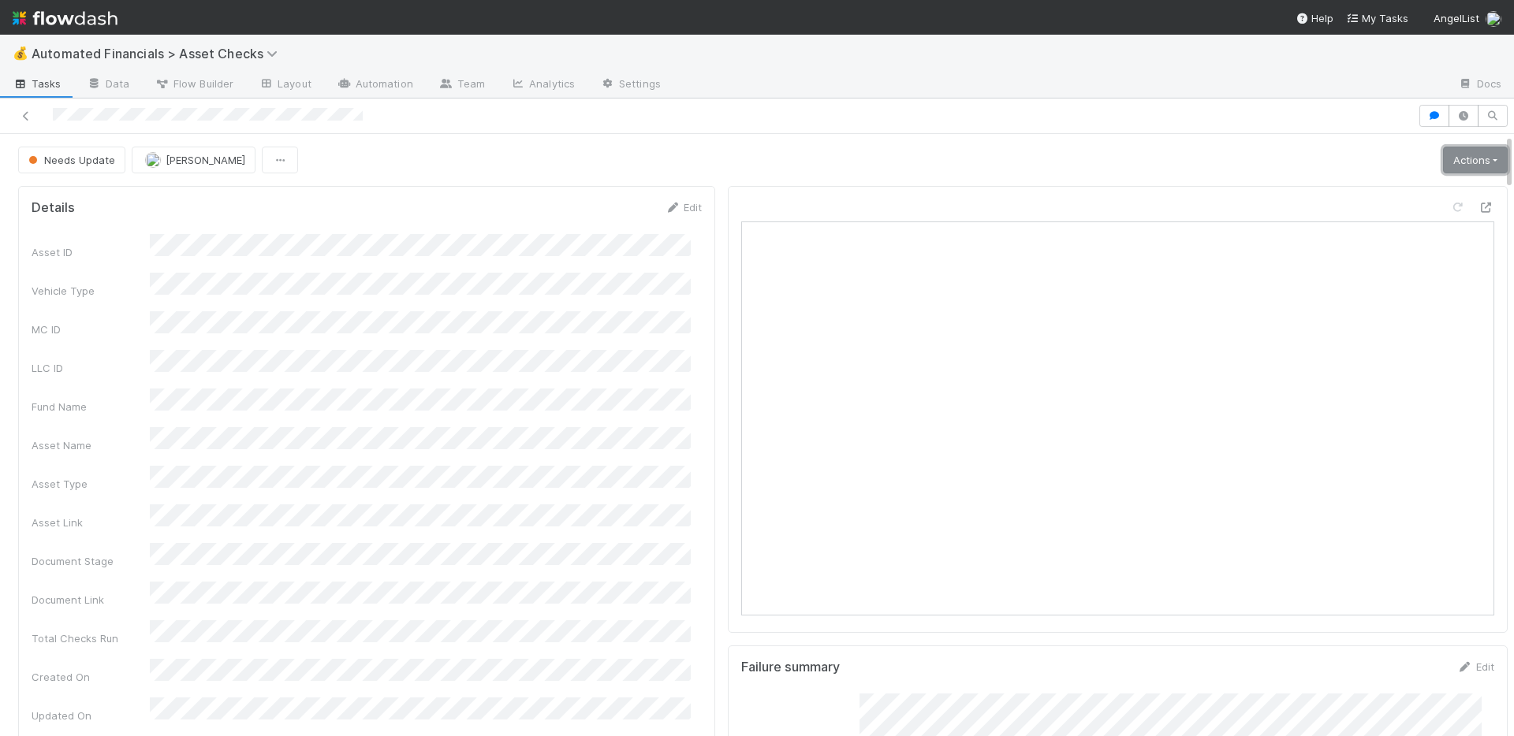
click at [1443, 166] on link "Actions" at bounding box center [1475, 160] width 65 height 27
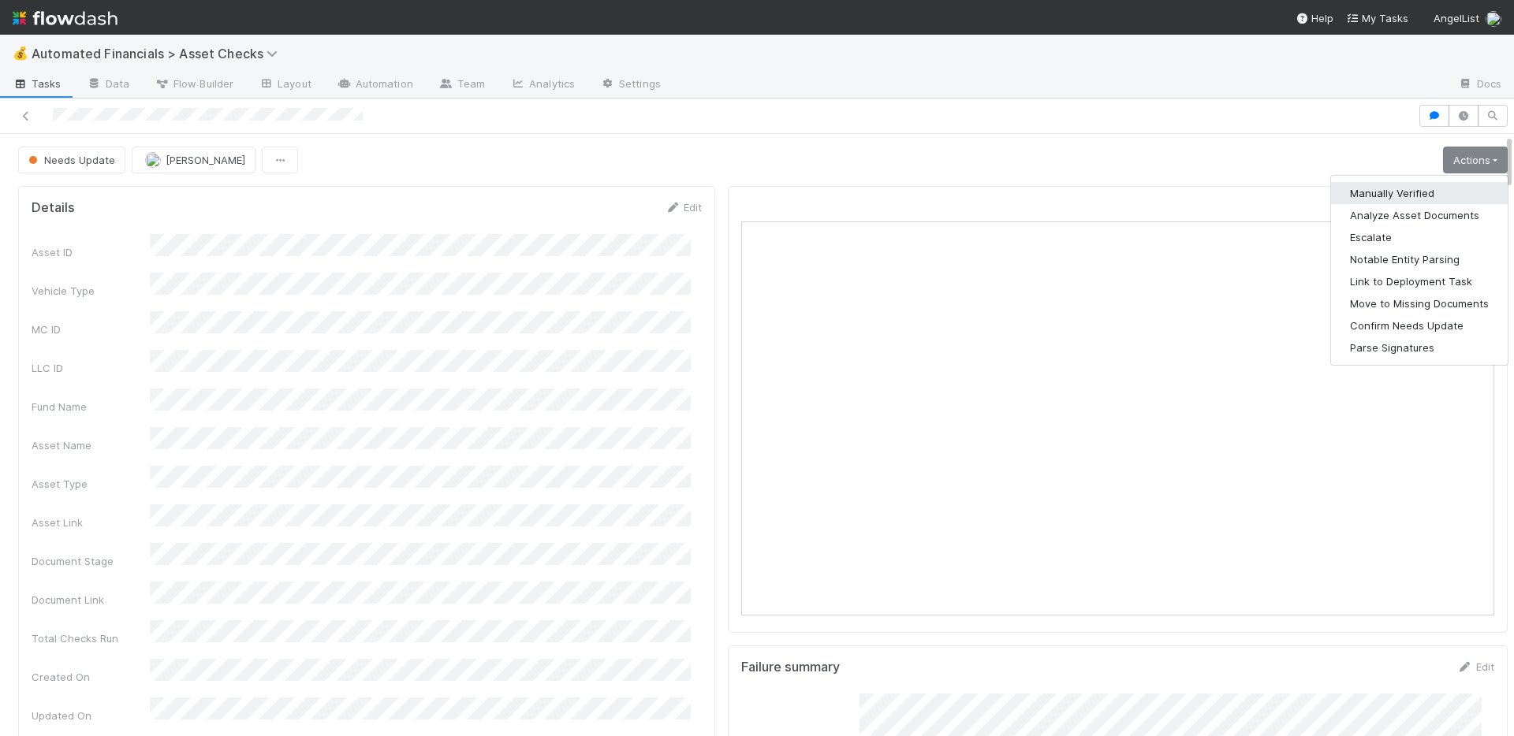
click at [1414, 192] on button "Manually Verified" at bounding box center [1419, 193] width 177 height 22
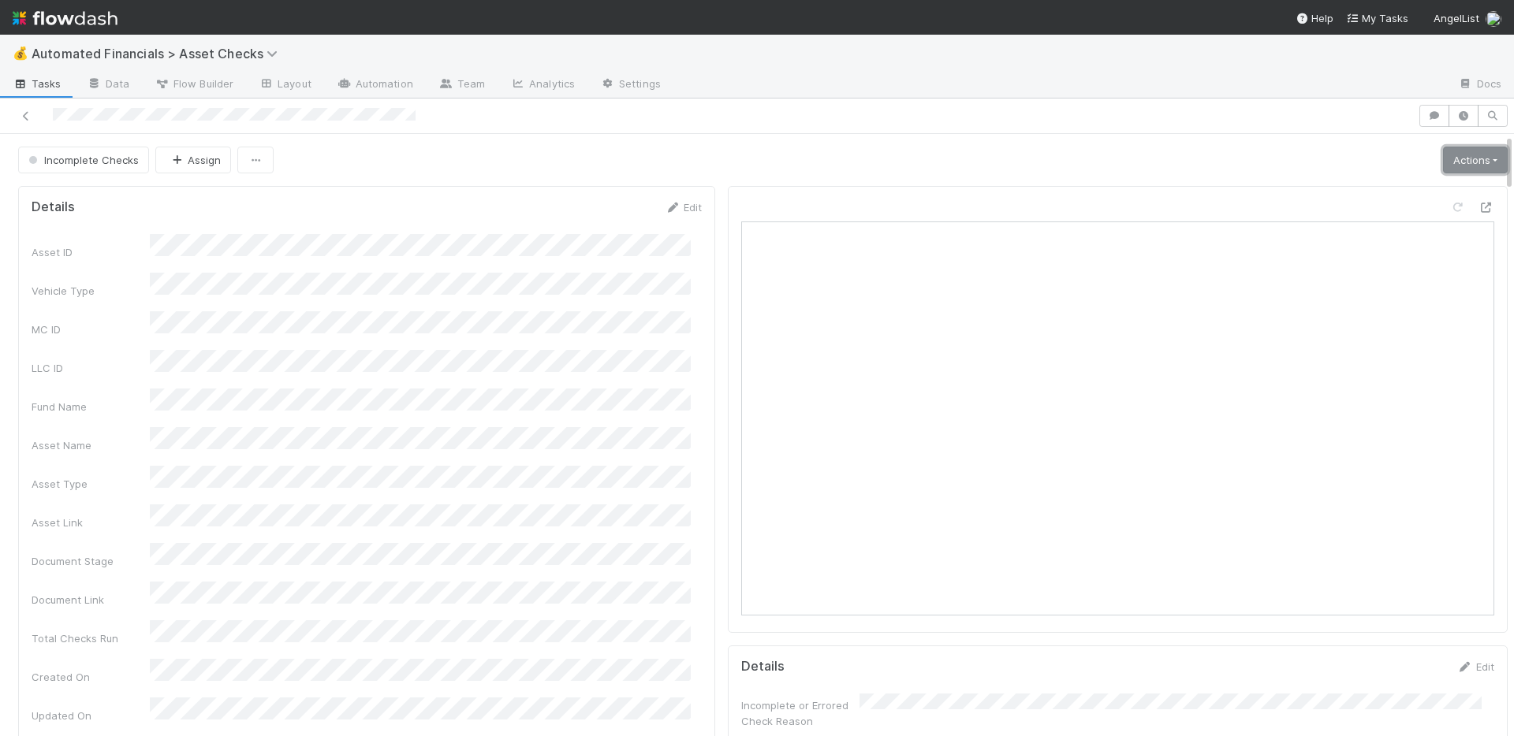
click at [1475, 162] on link "Actions" at bounding box center [1475, 160] width 65 height 27
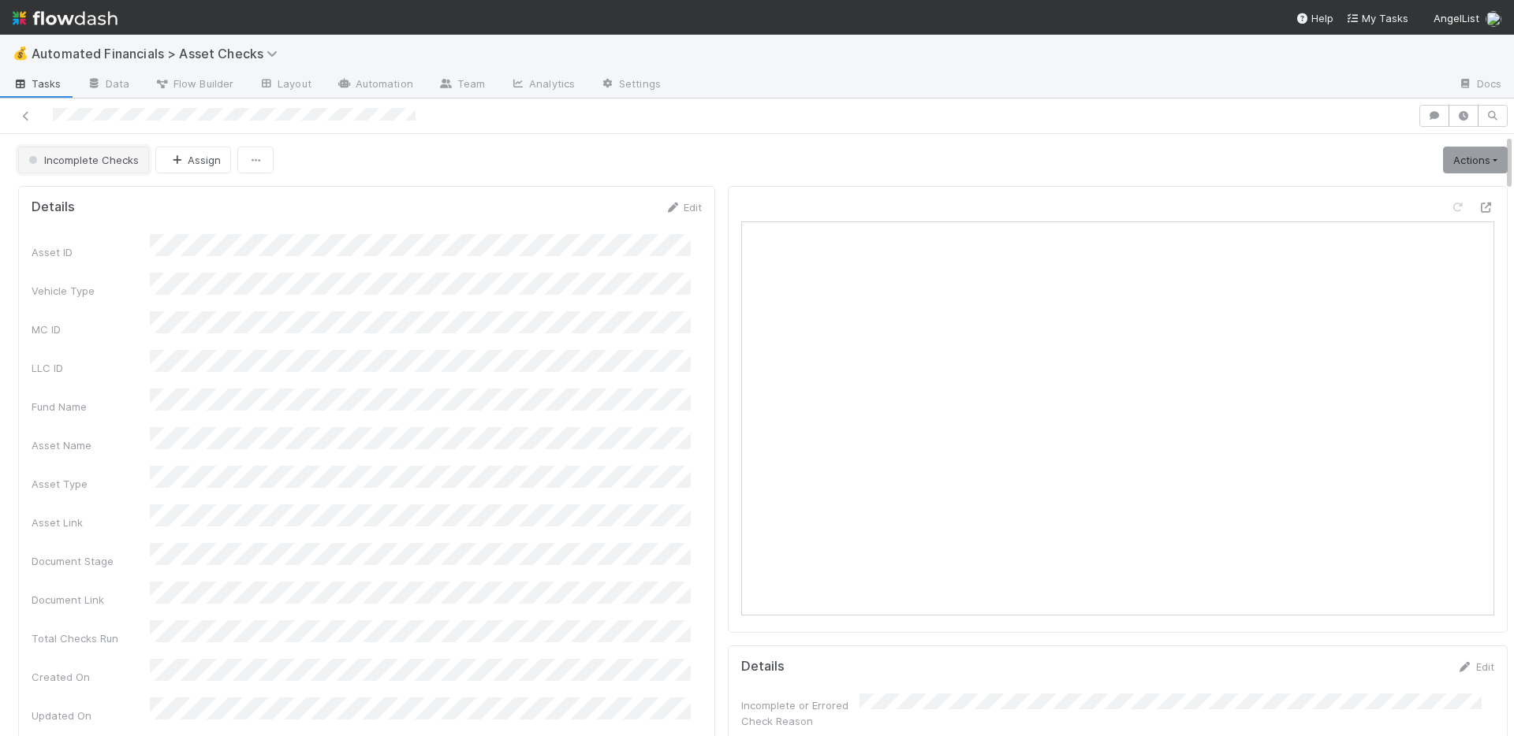
click at [88, 149] on button "Incomplete Checks" at bounding box center [83, 160] width 131 height 27
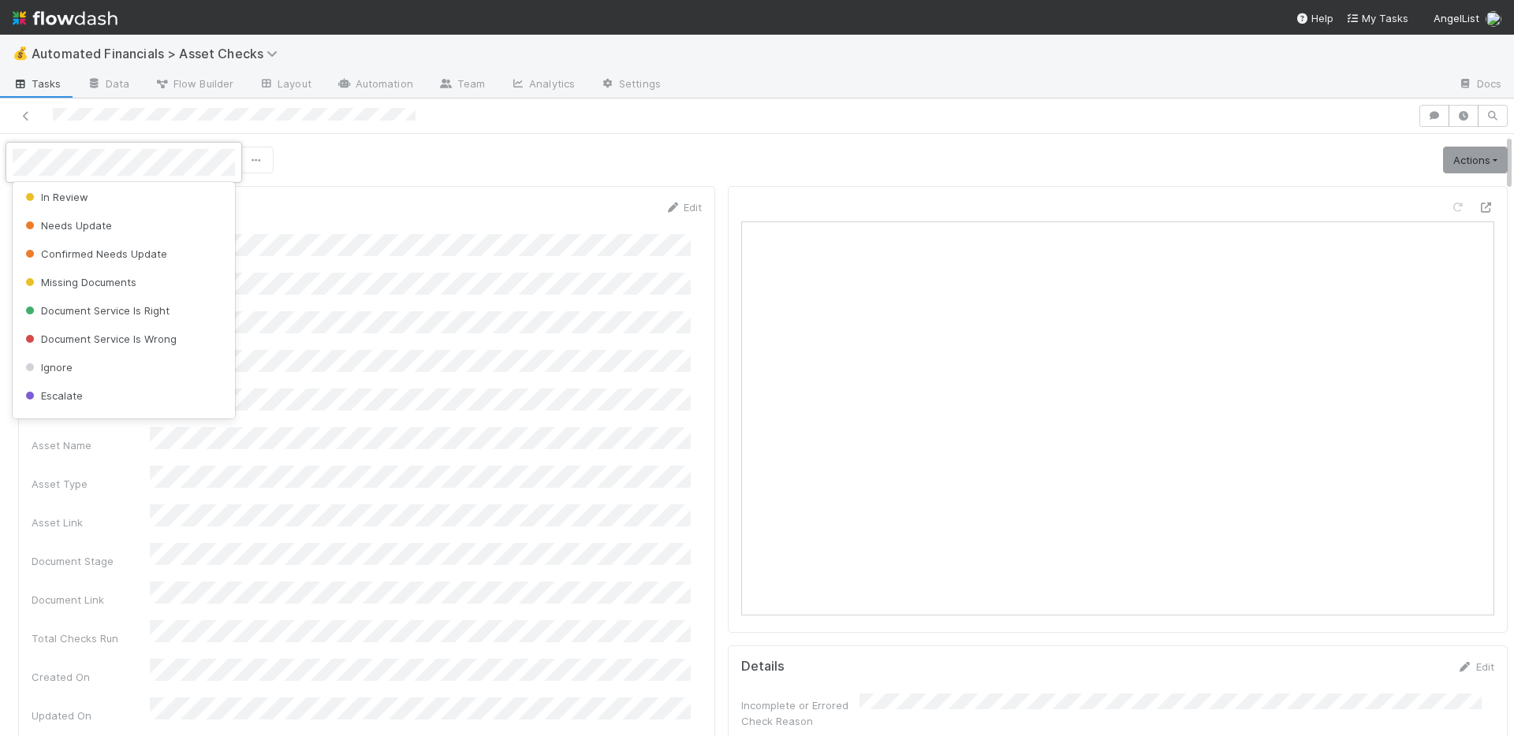
scroll to position [394, 0]
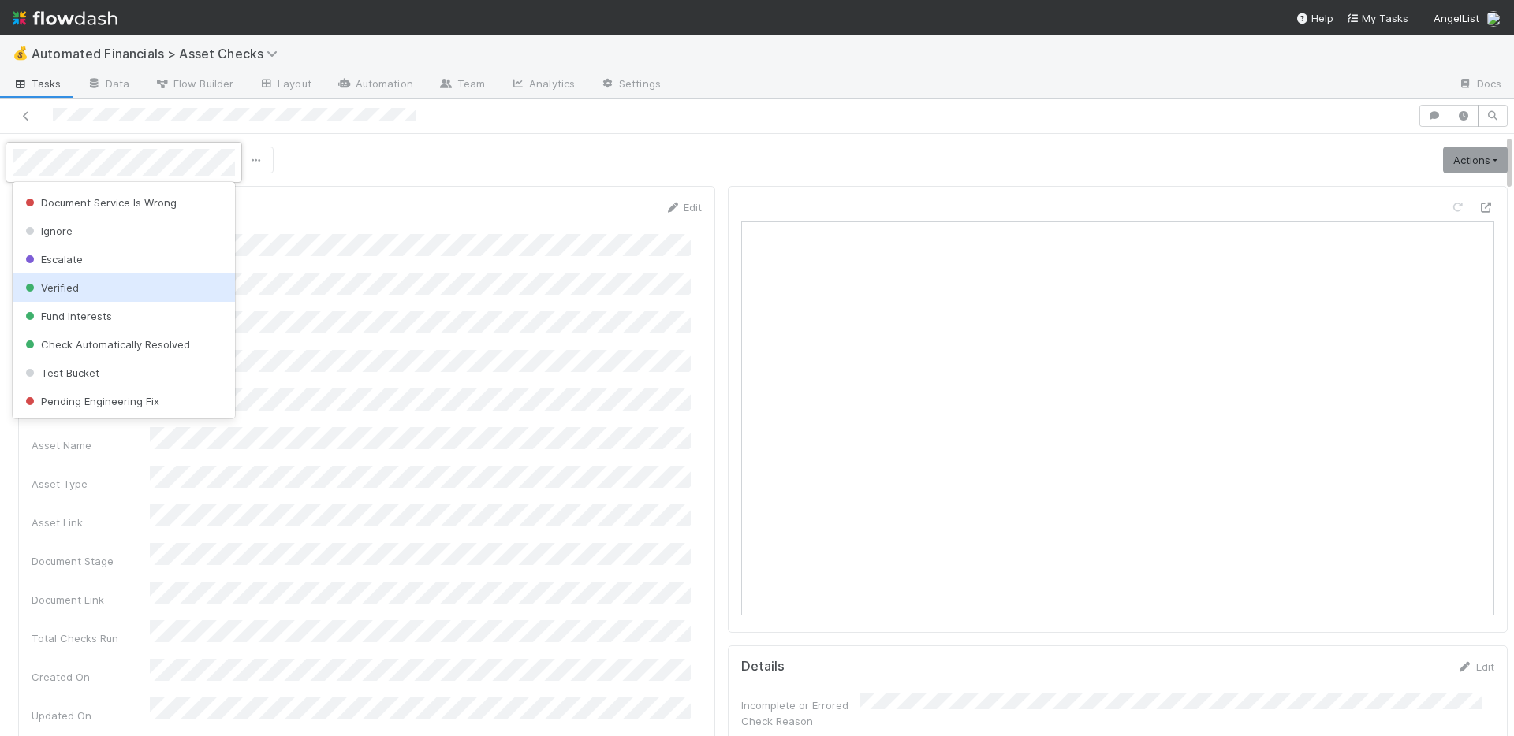
click at [91, 285] on div "Verified" at bounding box center [124, 288] width 222 height 28
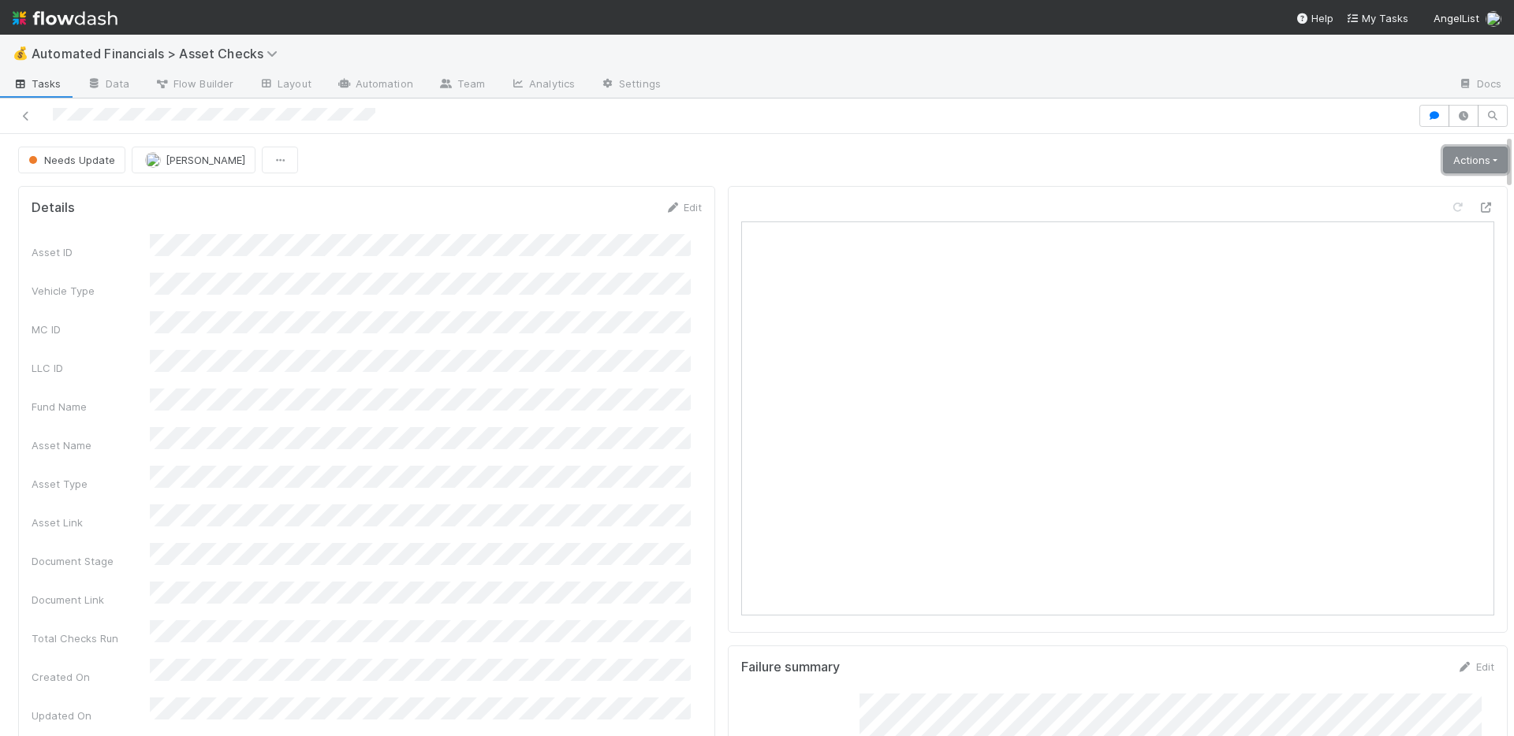
click at [1460, 160] on link "Actions" at bounding box center [1475, 160] width 65 height 27
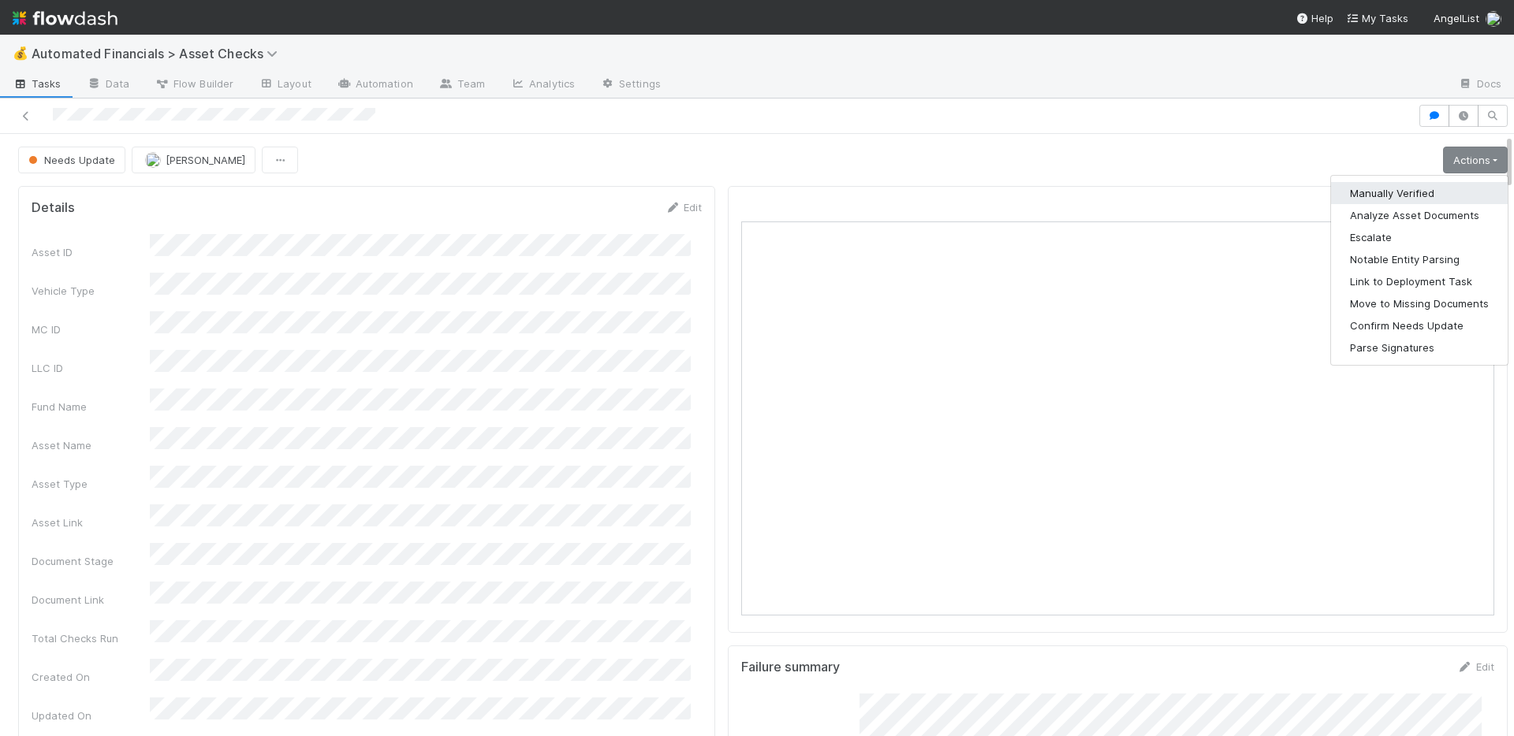
click at [1412, 196] on button "Manually Verified" at bounding box center [1419, 193] width 177 height 22
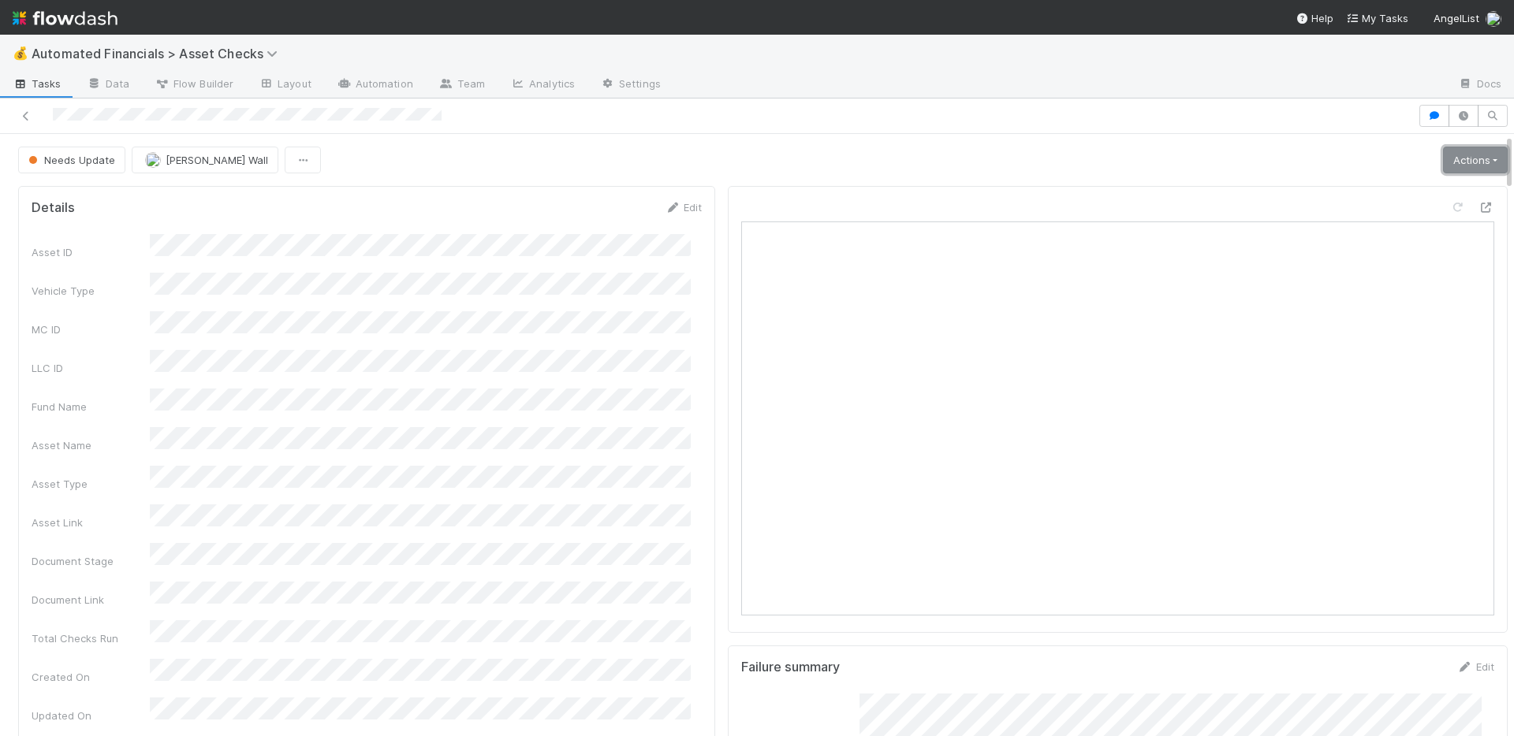
click at [1443, 160] on link "Actions" at bounding box center [1475, 160] width 65 height 27
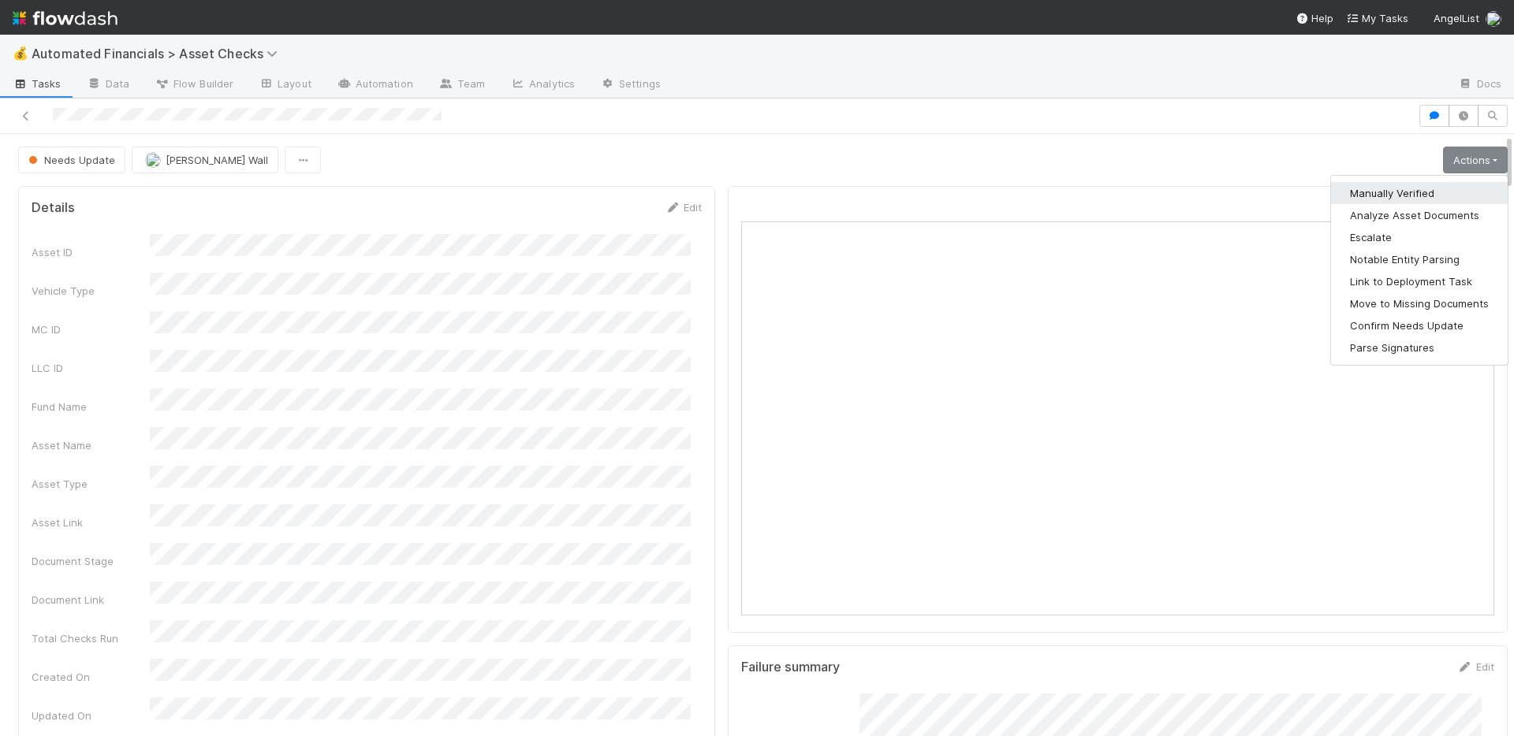
click at [1410, 188] on button "Manually Verified" at bounding box center [1419, 193] width 177 height 22
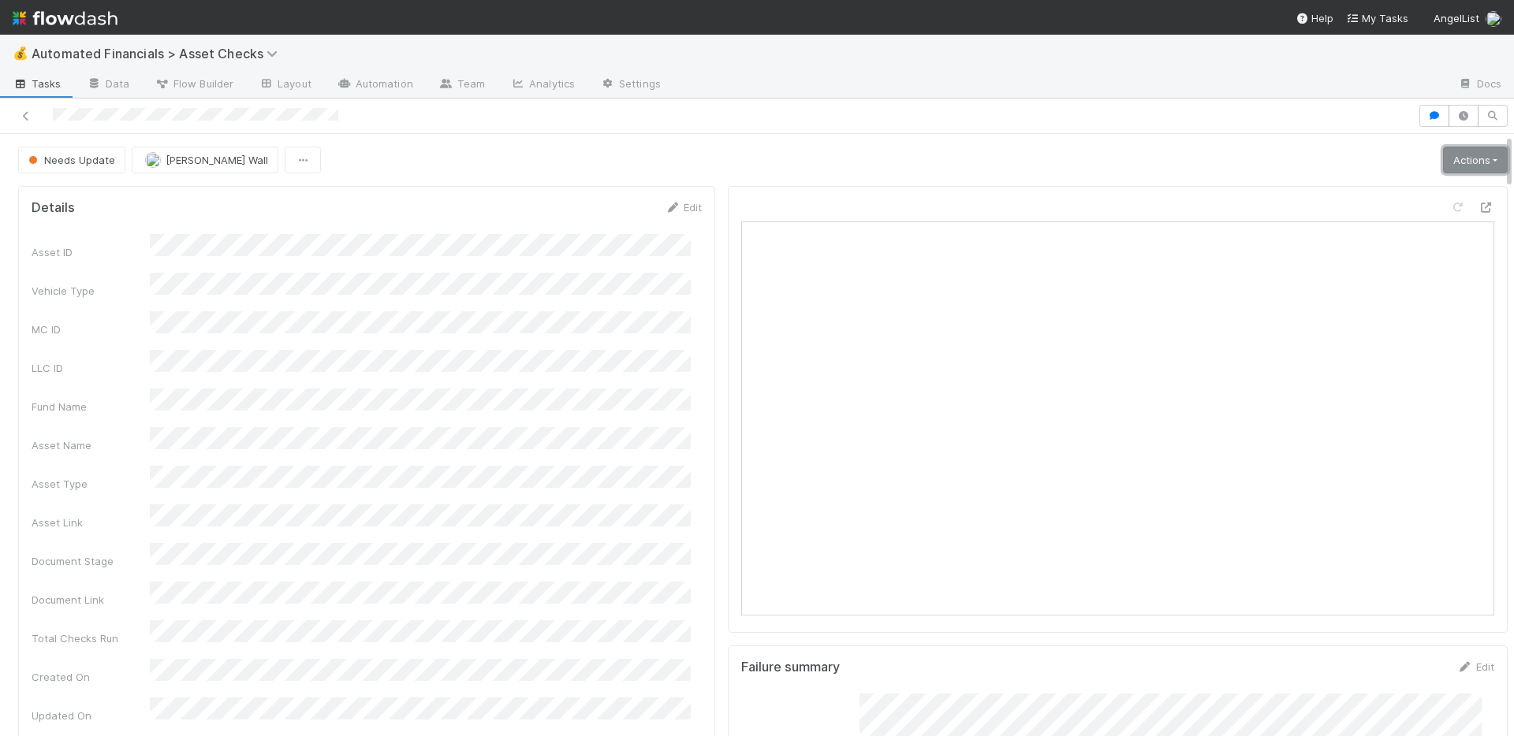
click at [1443, 166] on link "Actions" at bounding box center [1475, 160] width 65 height 27
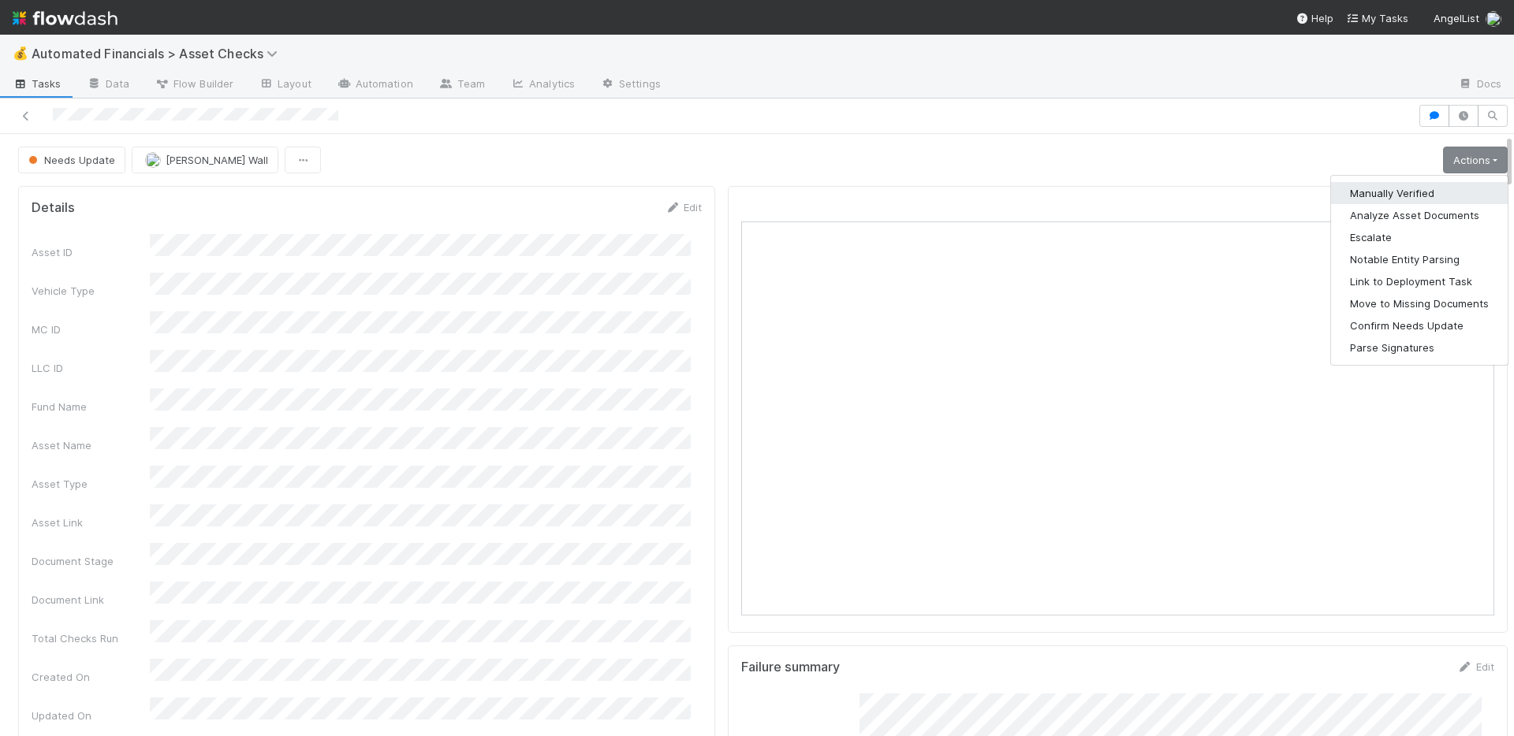
click at [1408, 189] on button "Manually Verified" at bounding box center [1419, 193] width 177 height 22
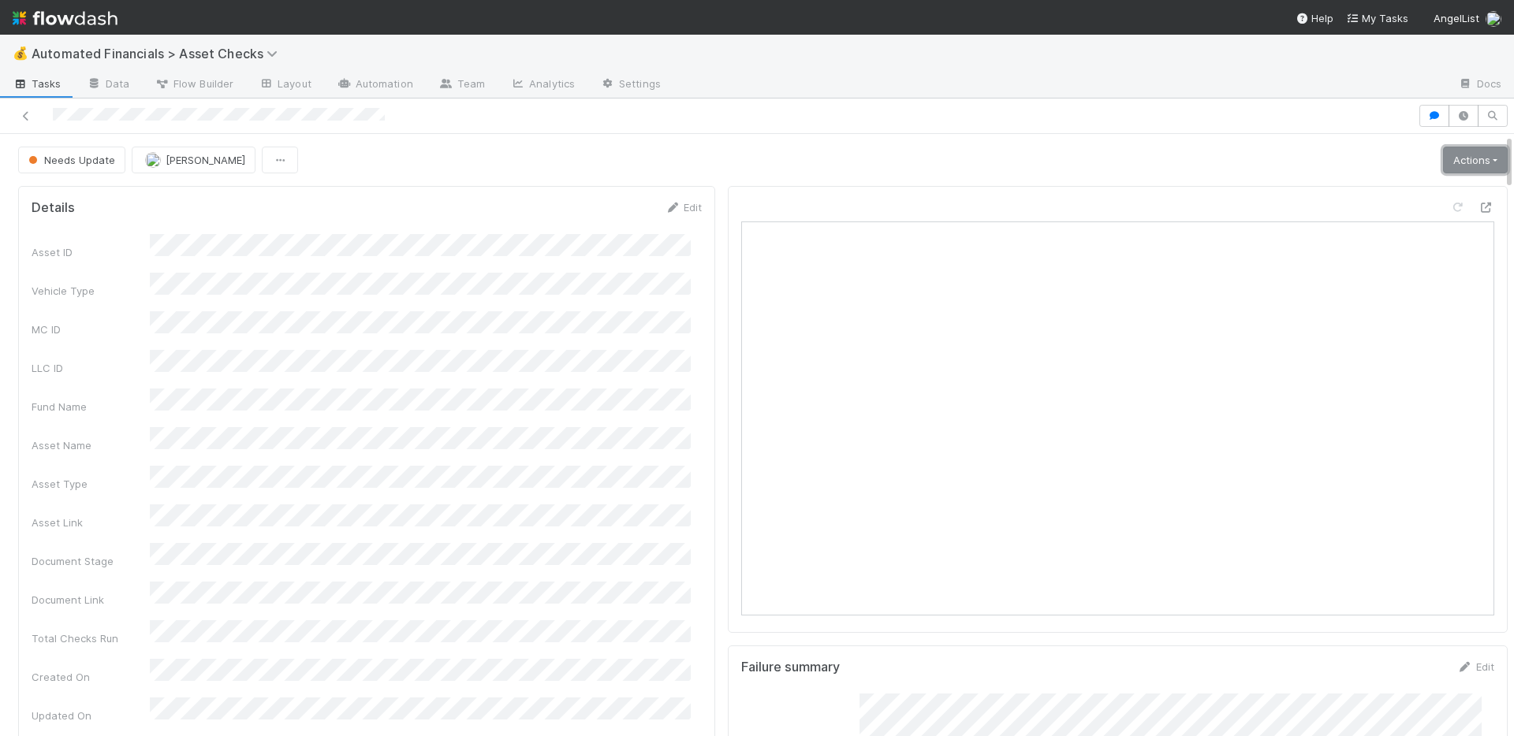
click at [1466, 158] on link "Actions" at bounding box center [1475, 160] width 65 height 27
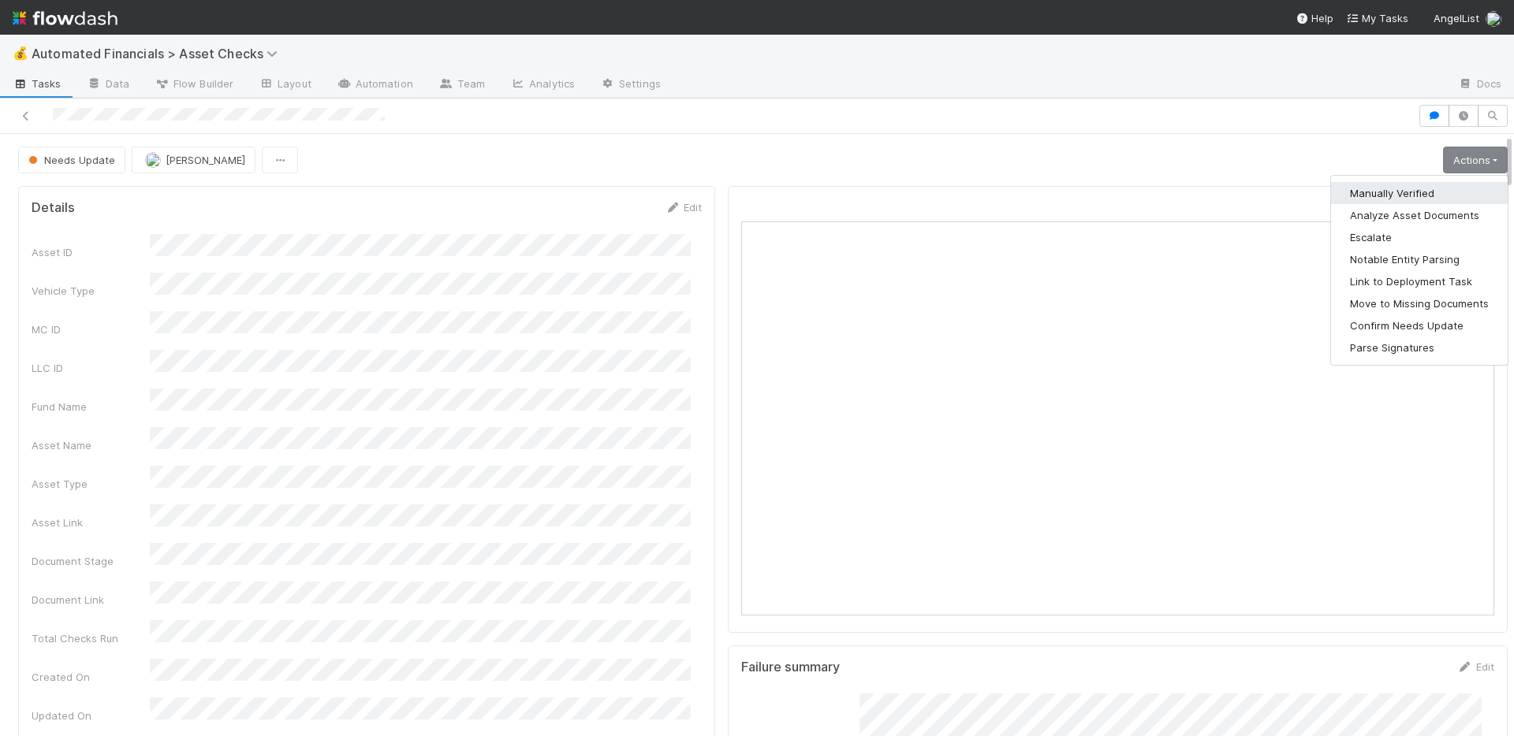
click at [1420, 189] on button "Manually Verified" at bounding box center [1419, 193] width 177 height 22
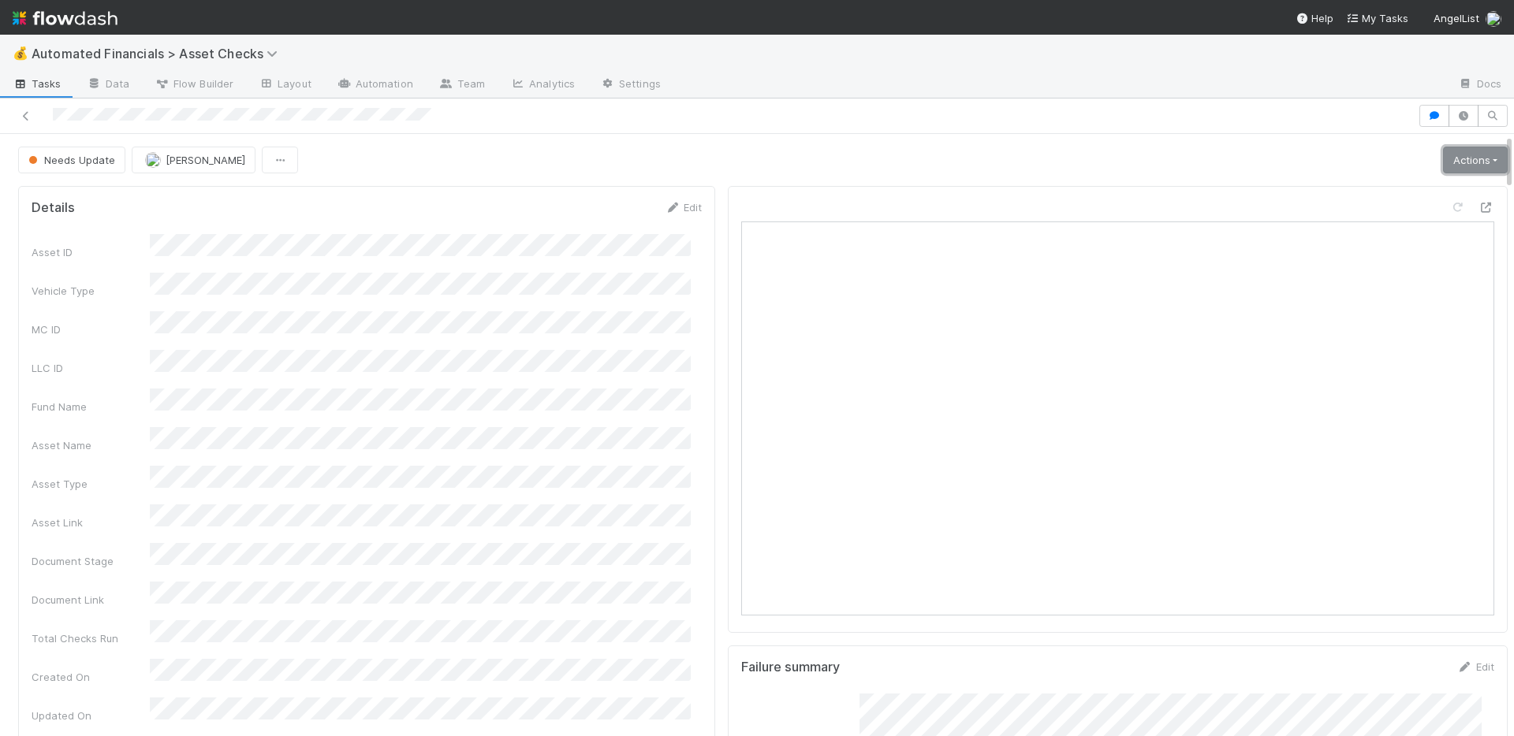
click at [1470, 159] on link "Actions" at bounding box center [1475, 160] width 65 height 27
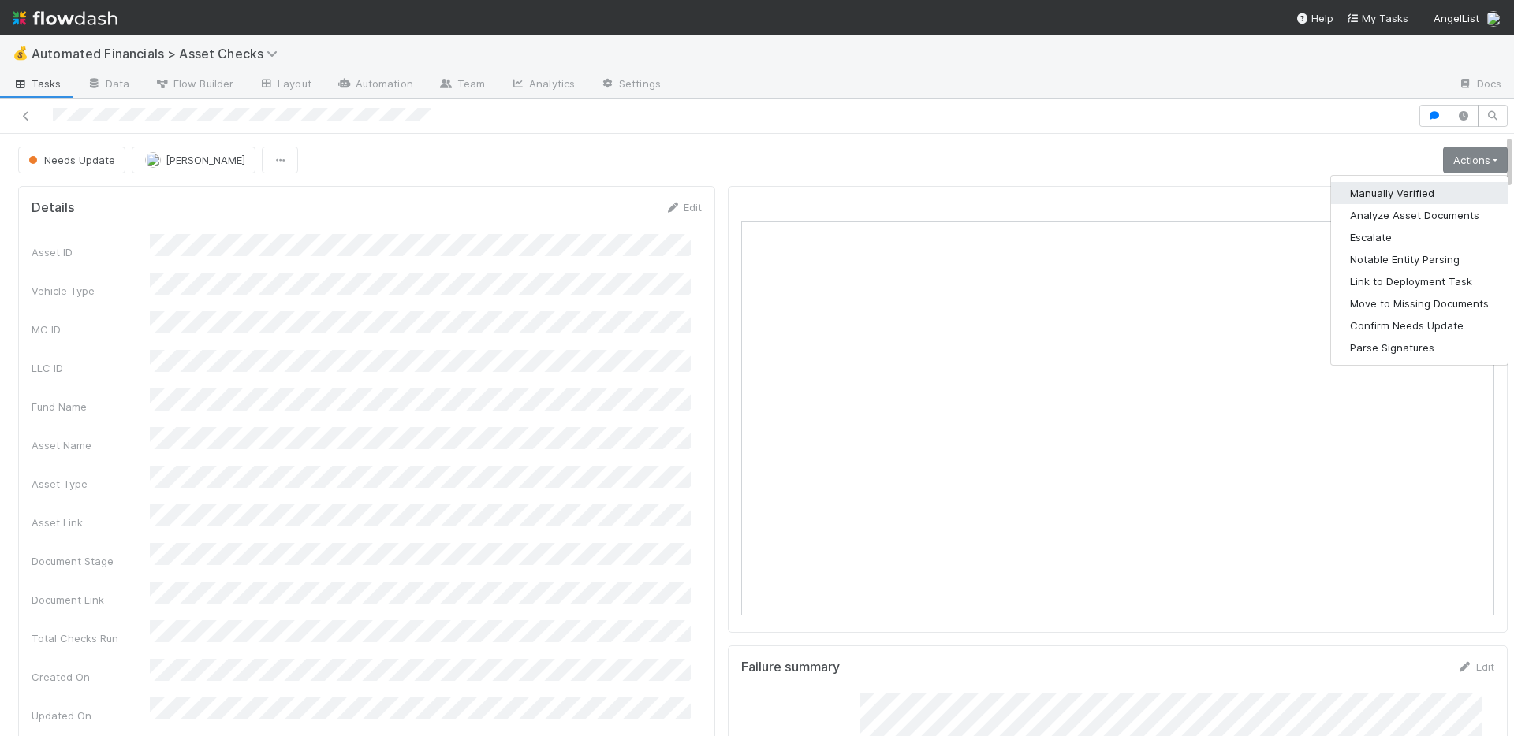
click at [1414, 188] on button "Manually Verified" at bounding box center [1419, 193] width 177 height 22
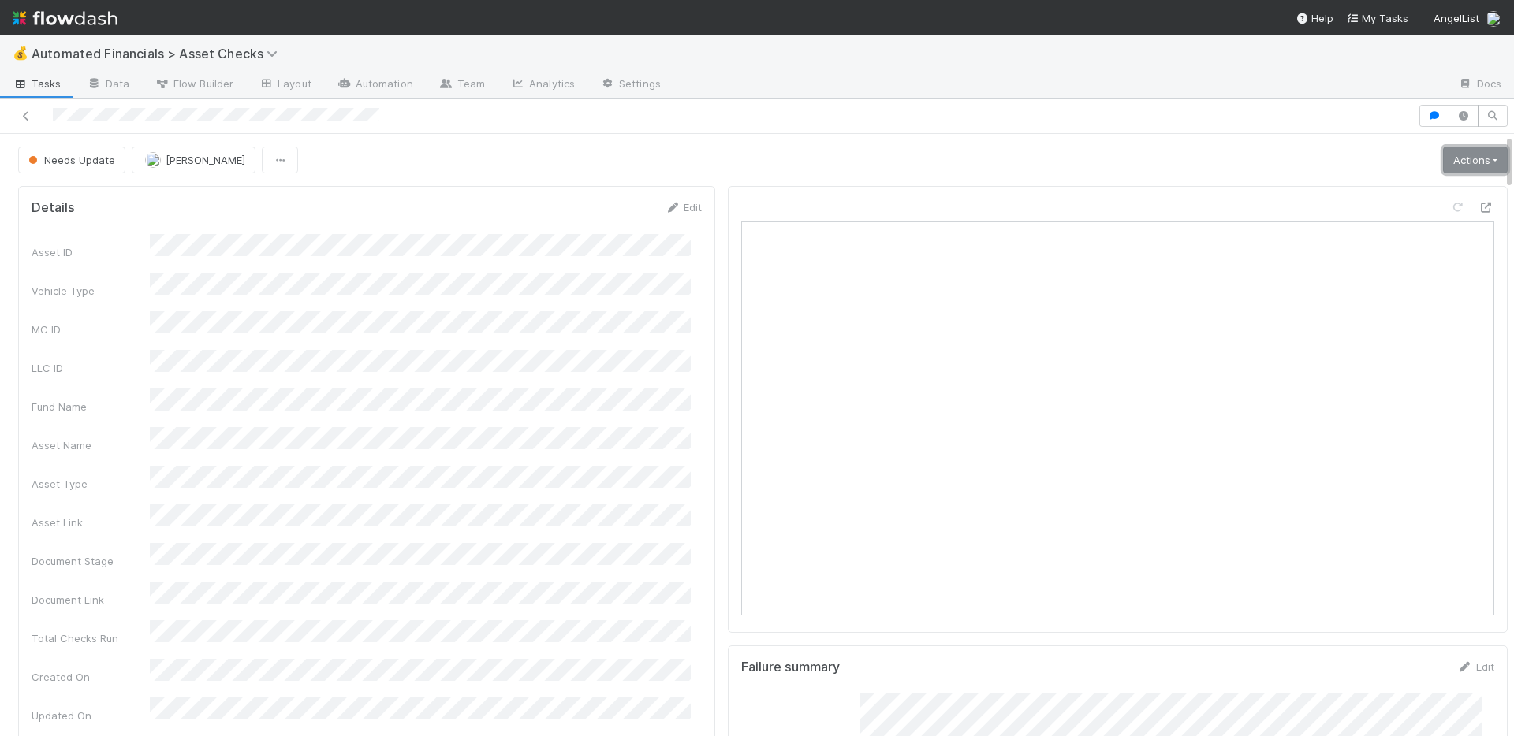
click at [1463, 169] on link "Actions" at bounding box center [1475, 160] width 65 height 27
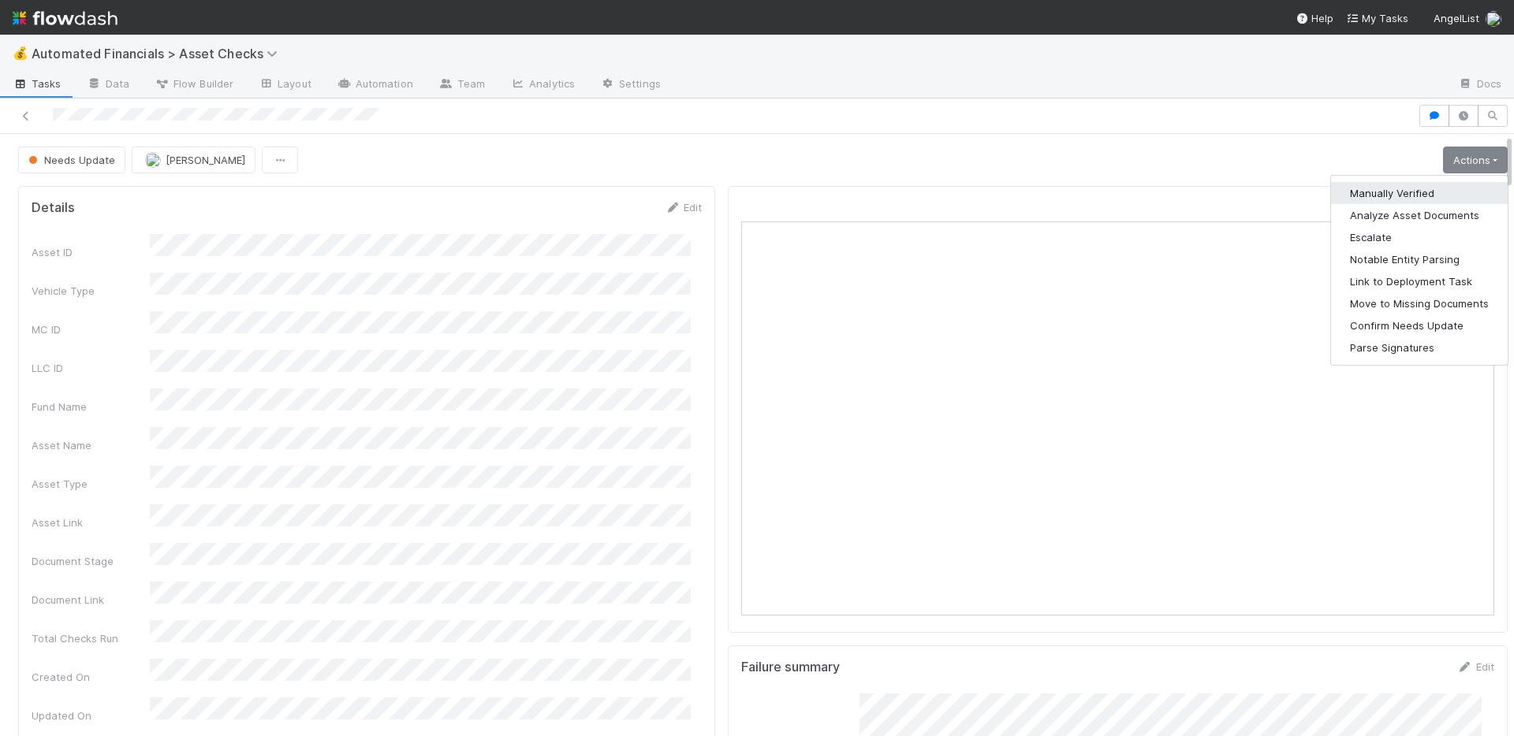
click at [1378, 195] on button "Manually Verified" at bounding box center [1419, 193] width 177 height 22
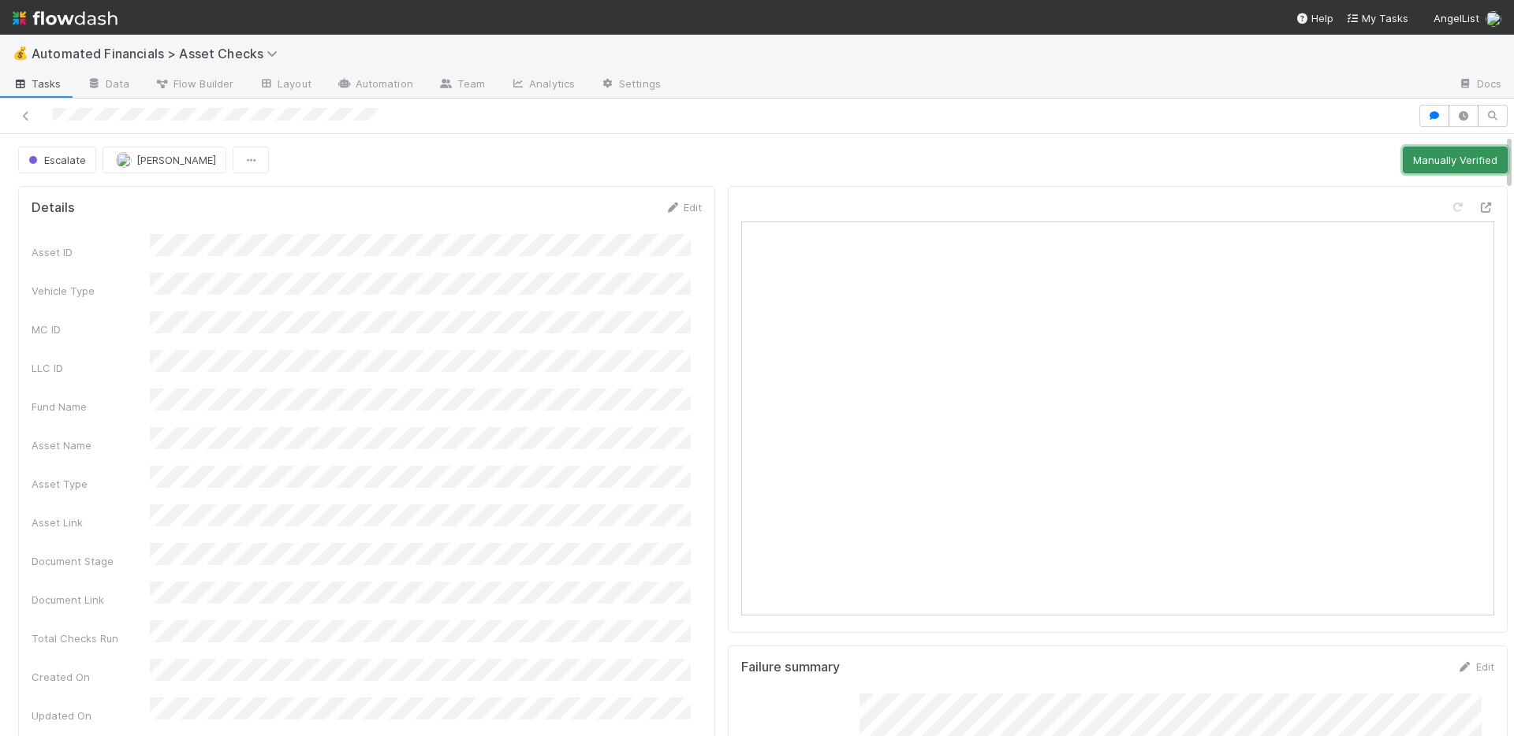
click at [1470, 158] on button "Manually Verified" at bounding box center [1455, 160] width 105 height 27
click at [1459, 158] on link "Actions" at bounding box center [1475, 160] width 65 height 27
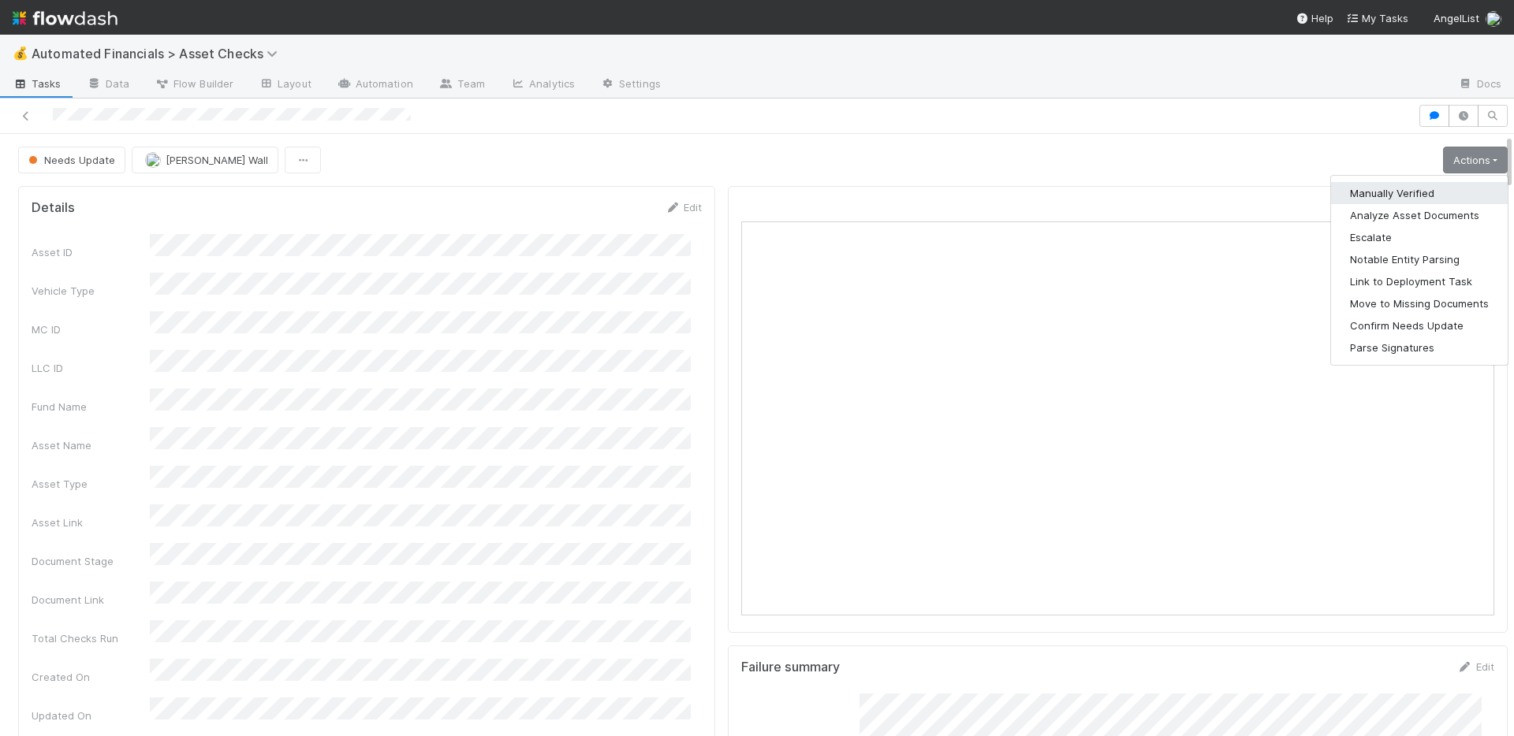
click at [1408, 188] on button "Manually Verified" at bounding box center [1419, 193] width 177 height 22
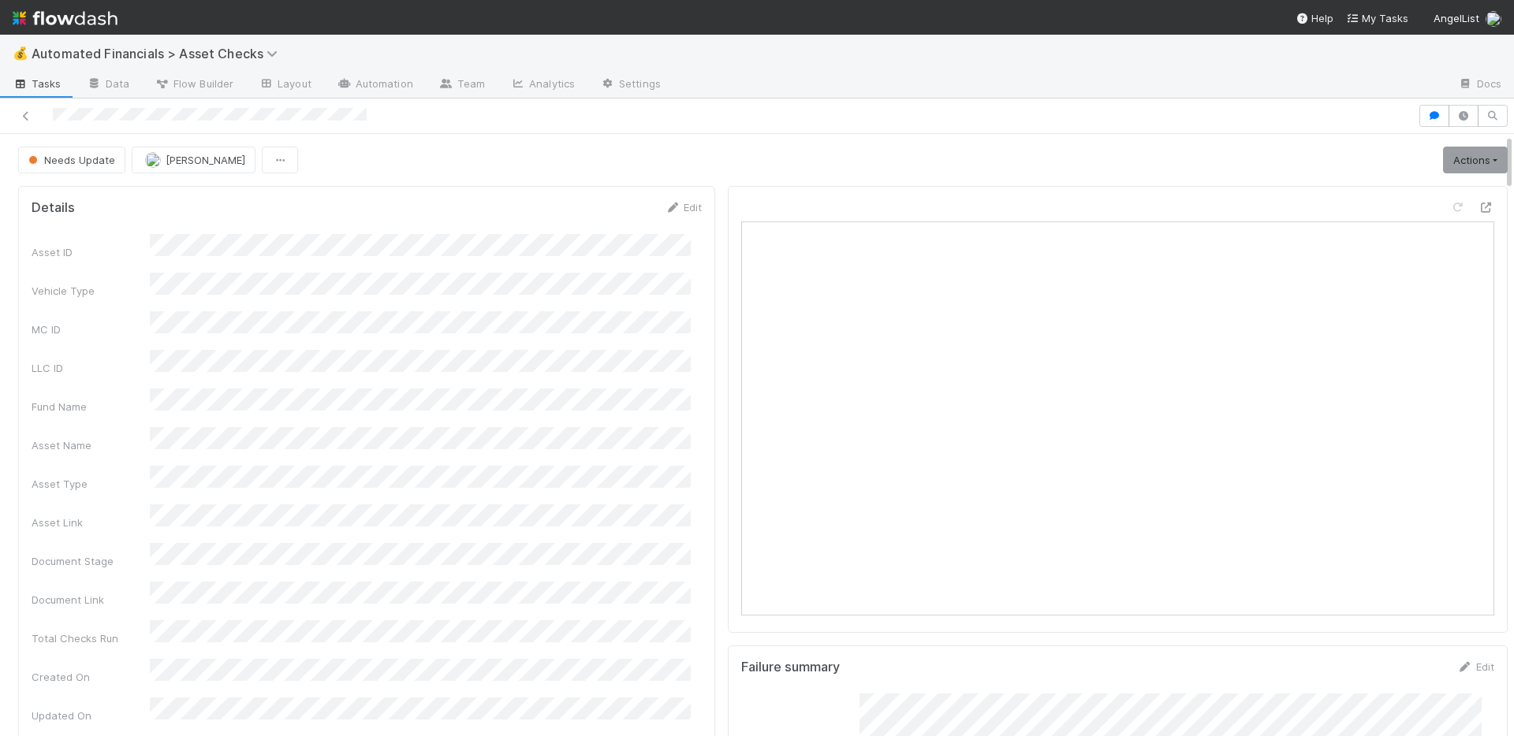
click at [922, 106] on div at bounding box center [708, 116] width 1405 height 22
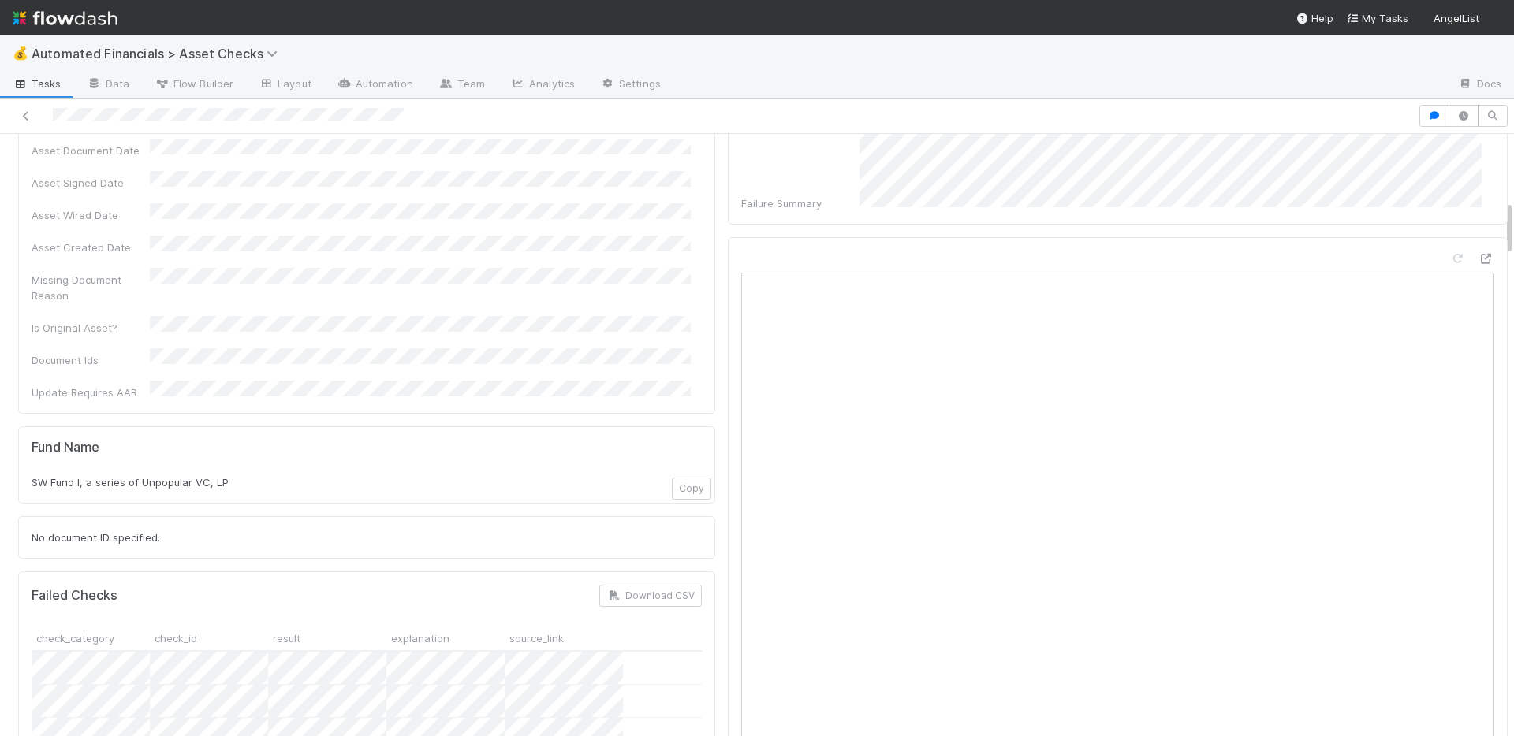
scroll to position [717, 0]
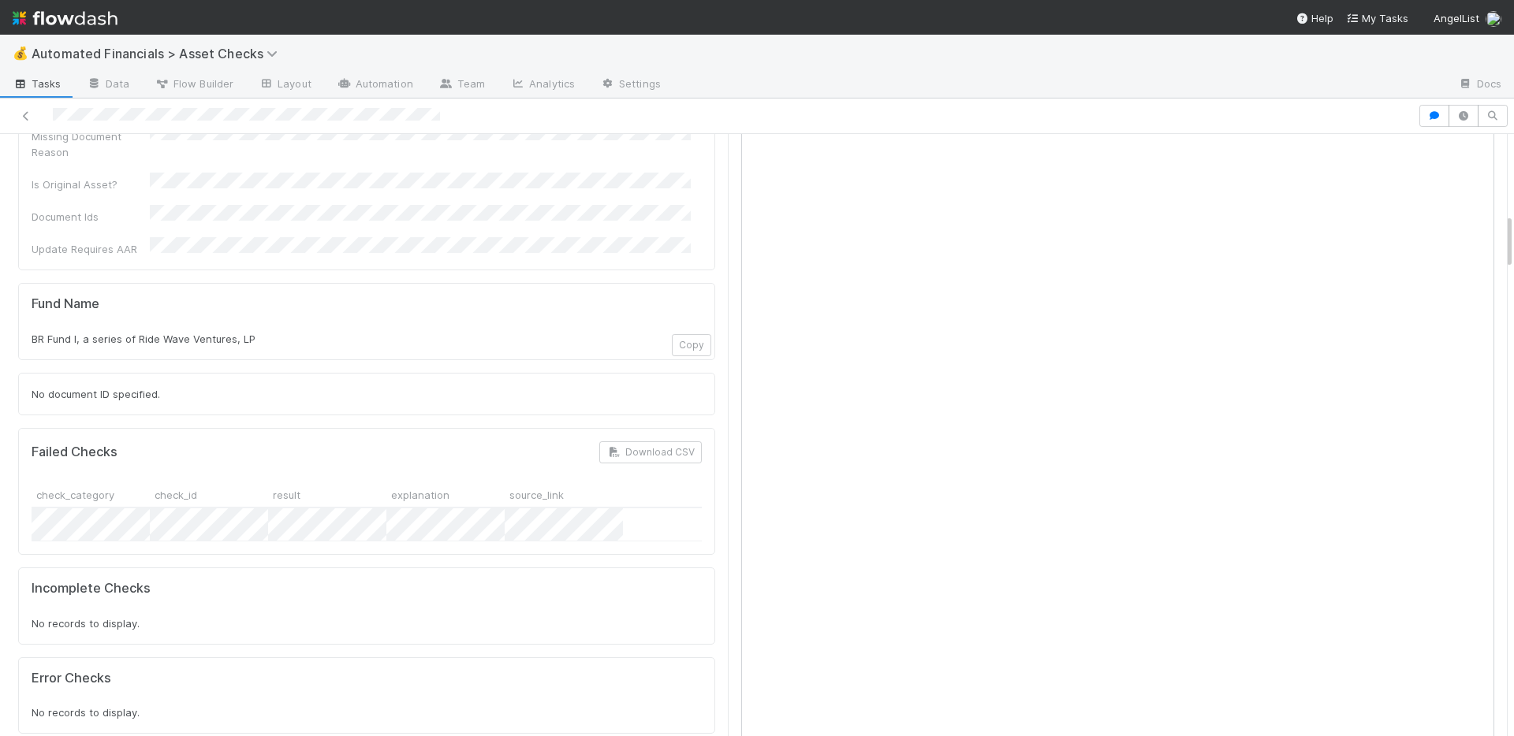
scroll to position [855, 0]
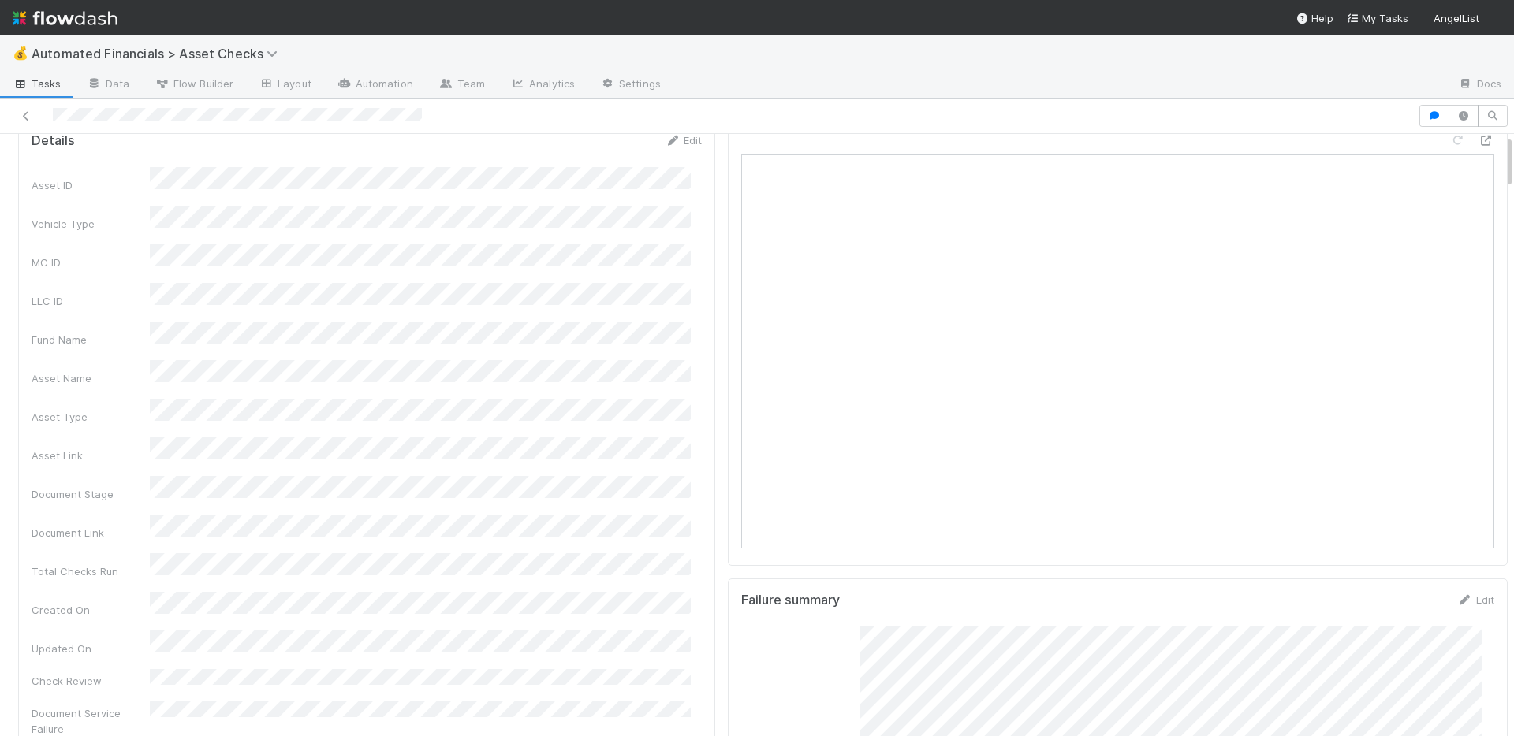
scroll to position [682, 0]
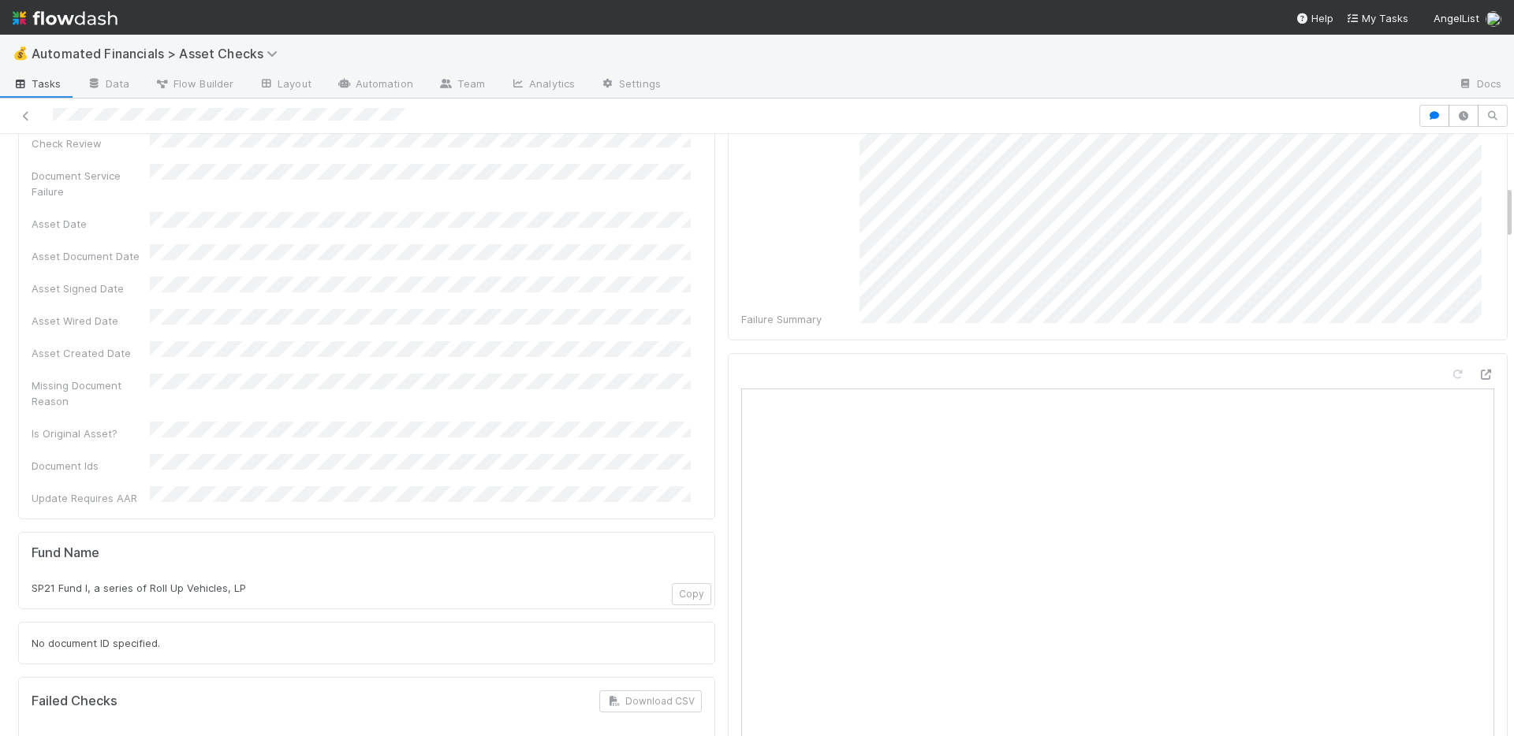
scroll to position [829, 0]
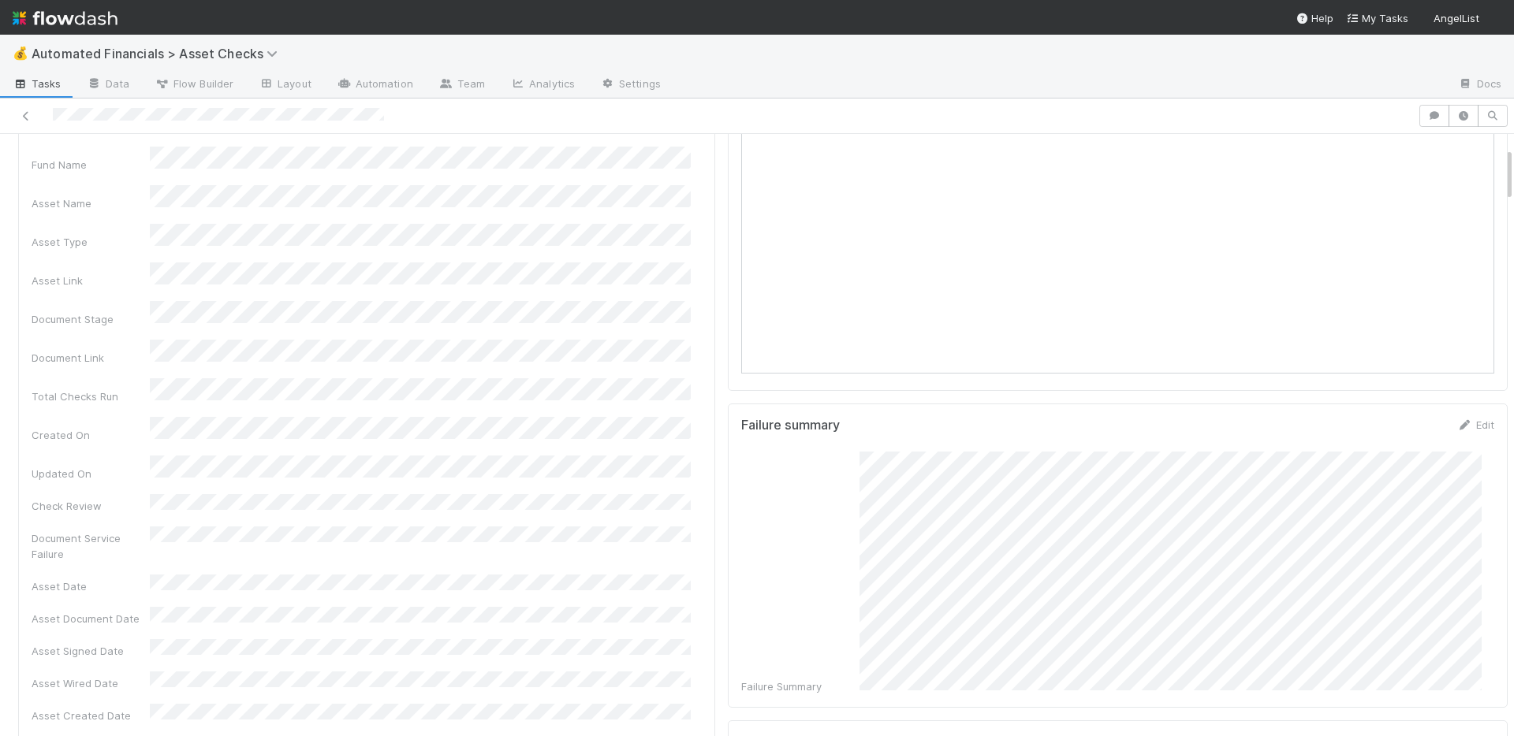
scroll to position [703, 0]
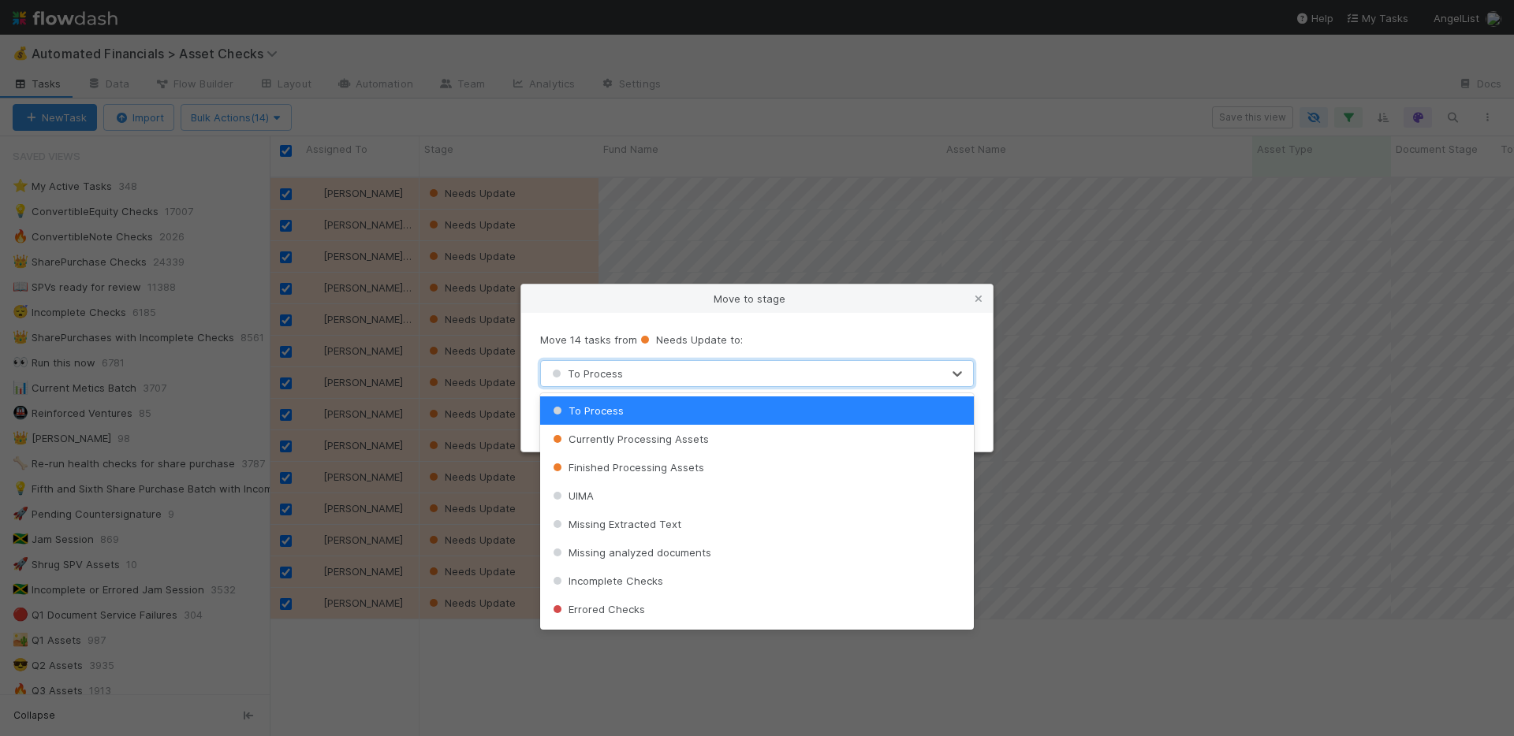
scroll to position [366, 0]
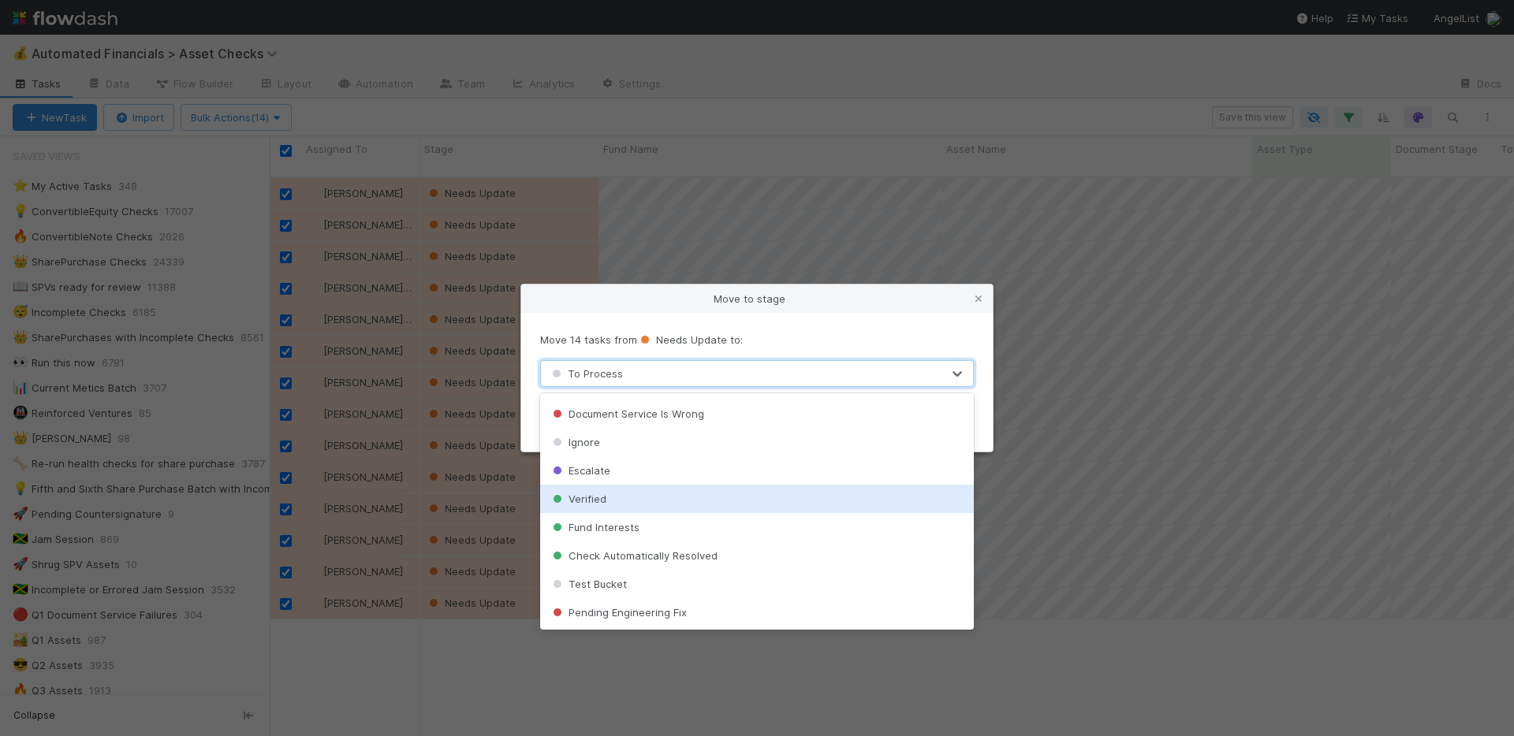
click at [632, 498] on div "Verified" at bounding box center [757, 499] width 434 height 28
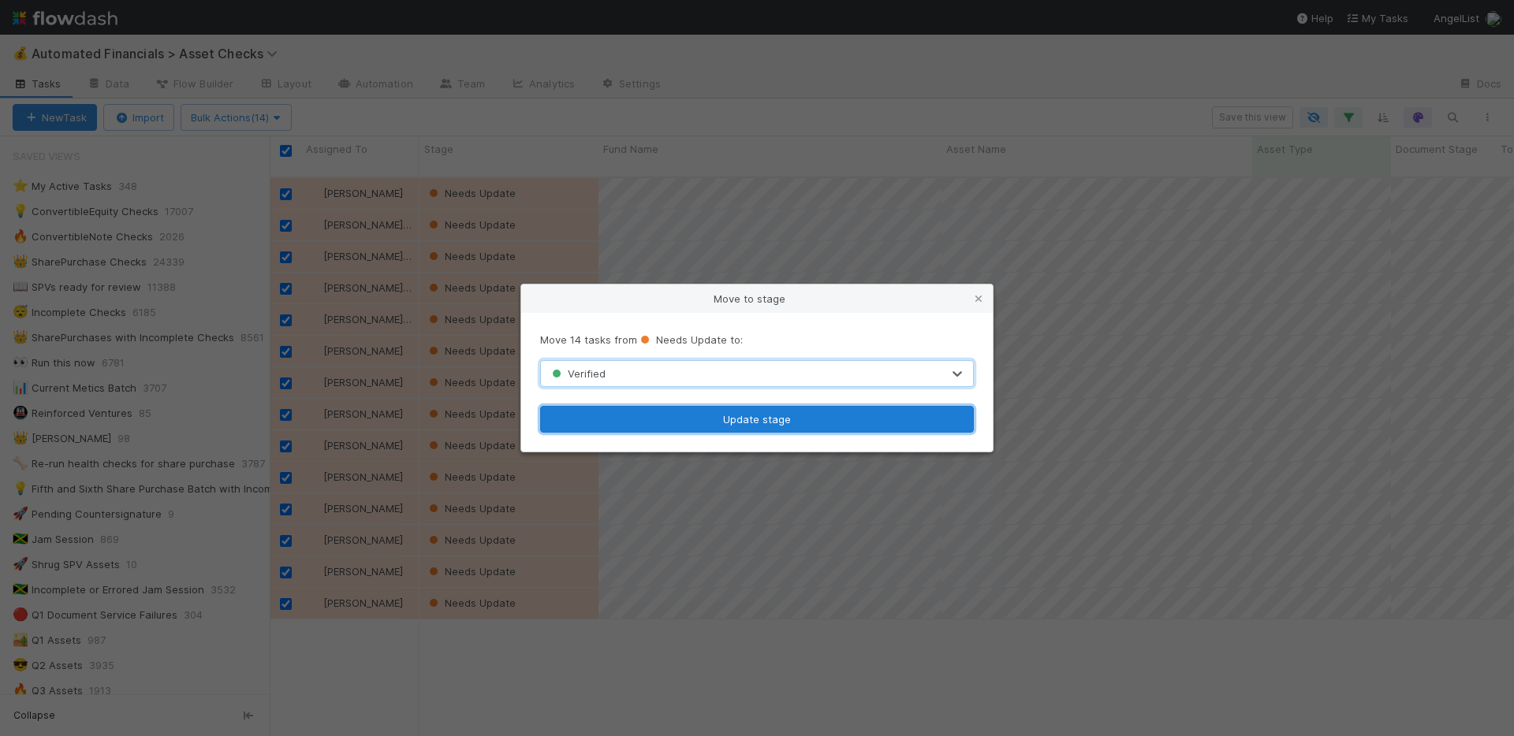
click at [697, 420] on button "Update stage" at bounding box center [757, 419] width 434 height 27
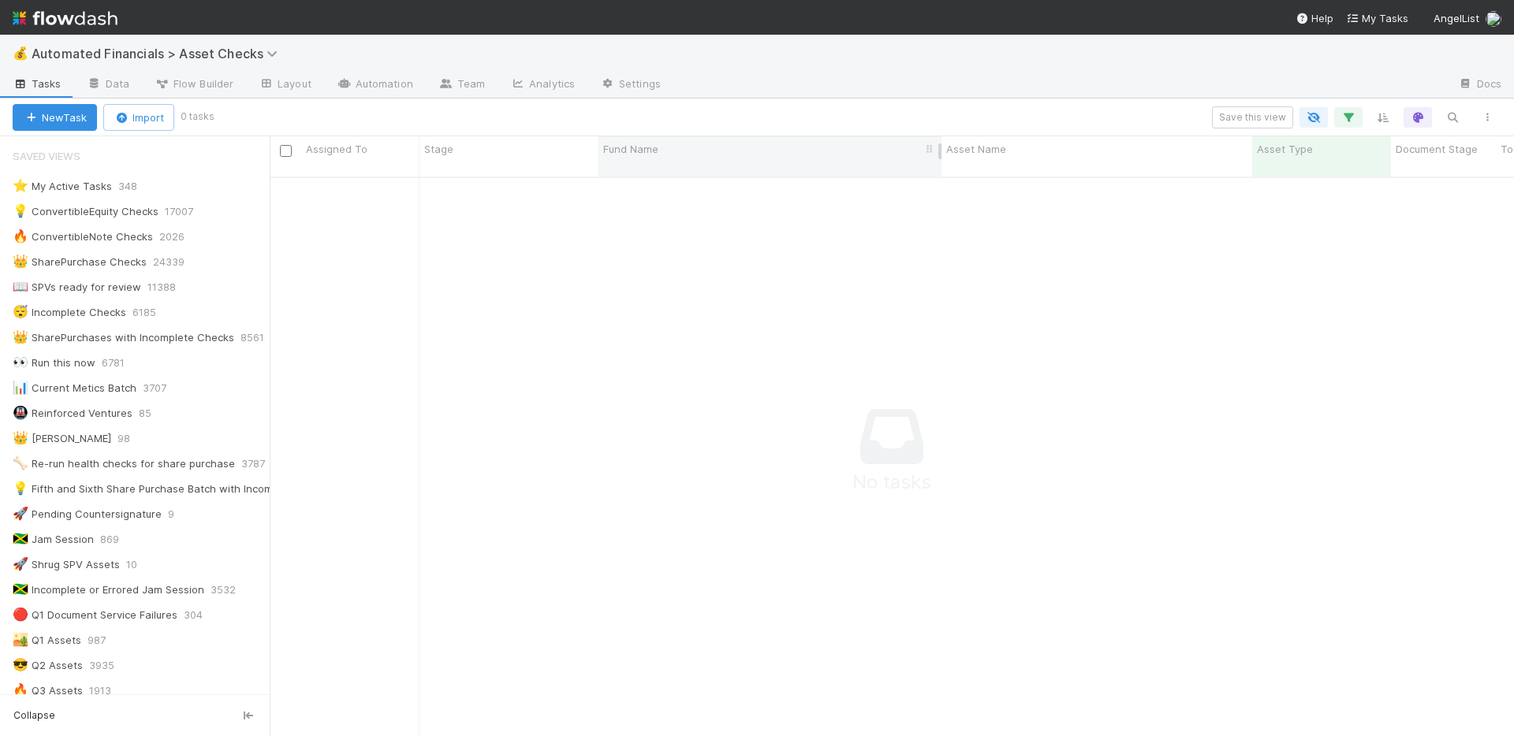
scroll to position [549, 1232]
click at [1344, 119] on icon "button" at bounding box center [1348, 117] width 16 height 14
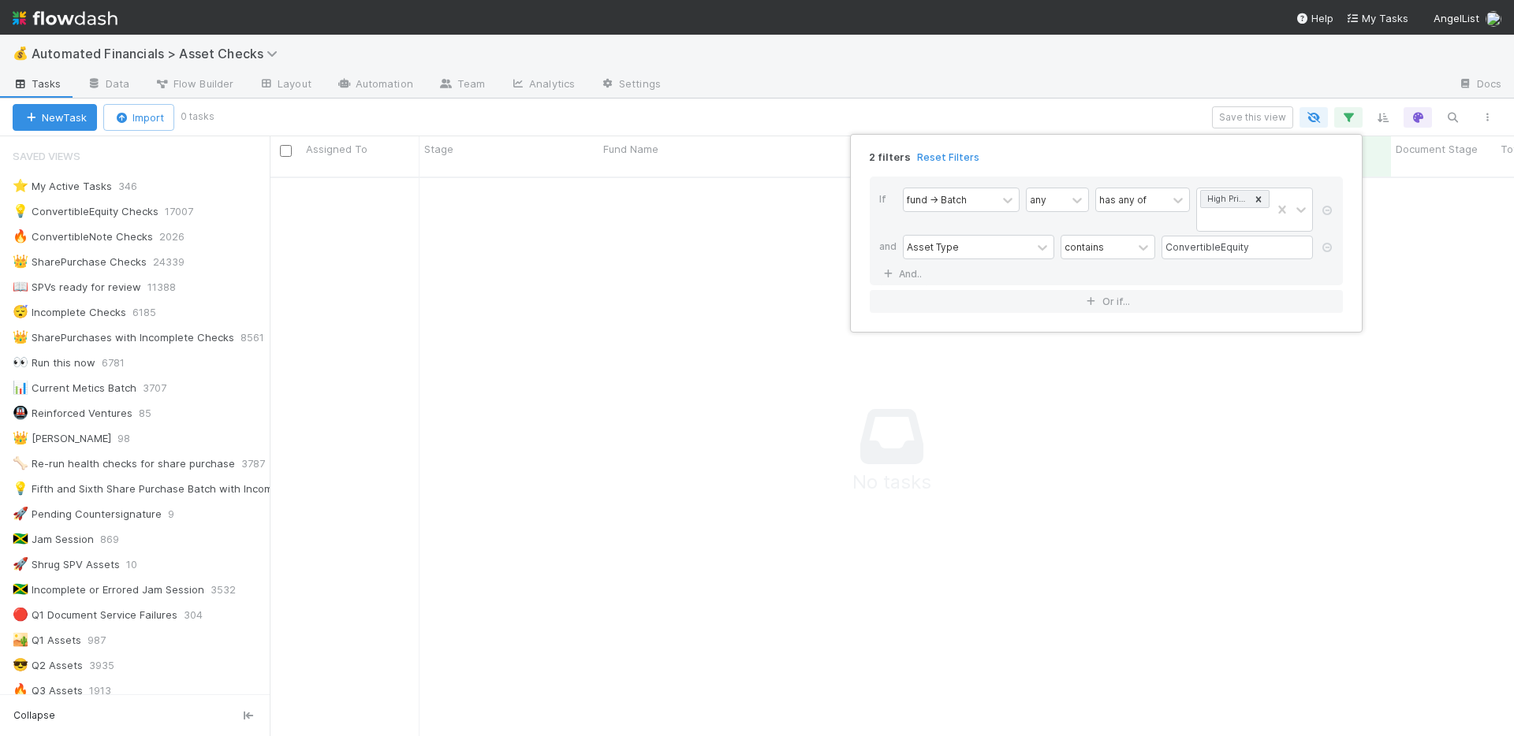
click at [1325, 245] on icon at bounding box center [1327, 247] width 16 height 9
click at [1019, 84] on div "1 filter Reset Filters If fund -> Batch any has any of High Priority SPVs And..…" at bounding box center [757, 368] width 1514 height 736
click at [993, 76] on div "1 filter Reset Filters If fund -> Batch any has any of High Priority SPVs And..…" at bounding box center [757, 368] width 1514 height 736
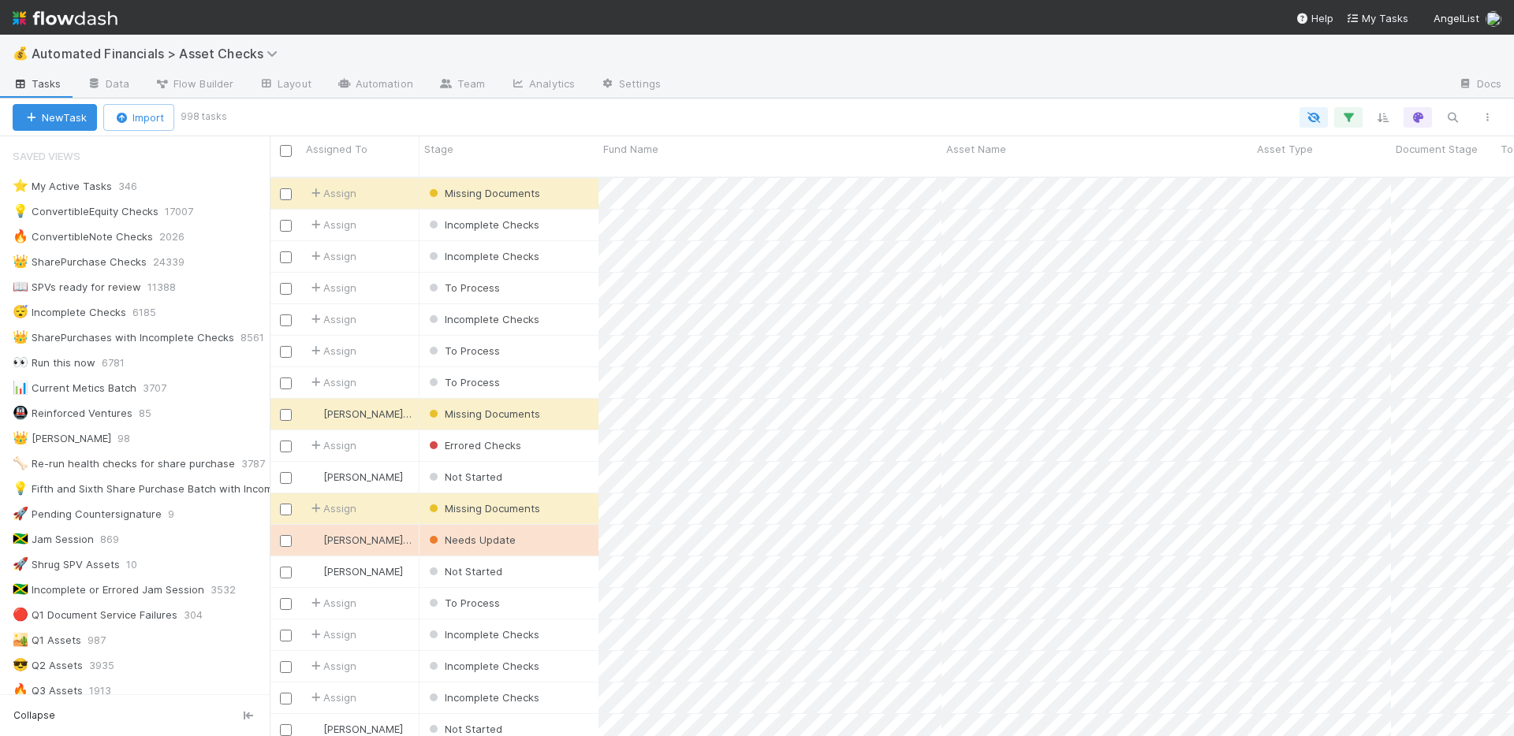
scroll to position [450, 0]
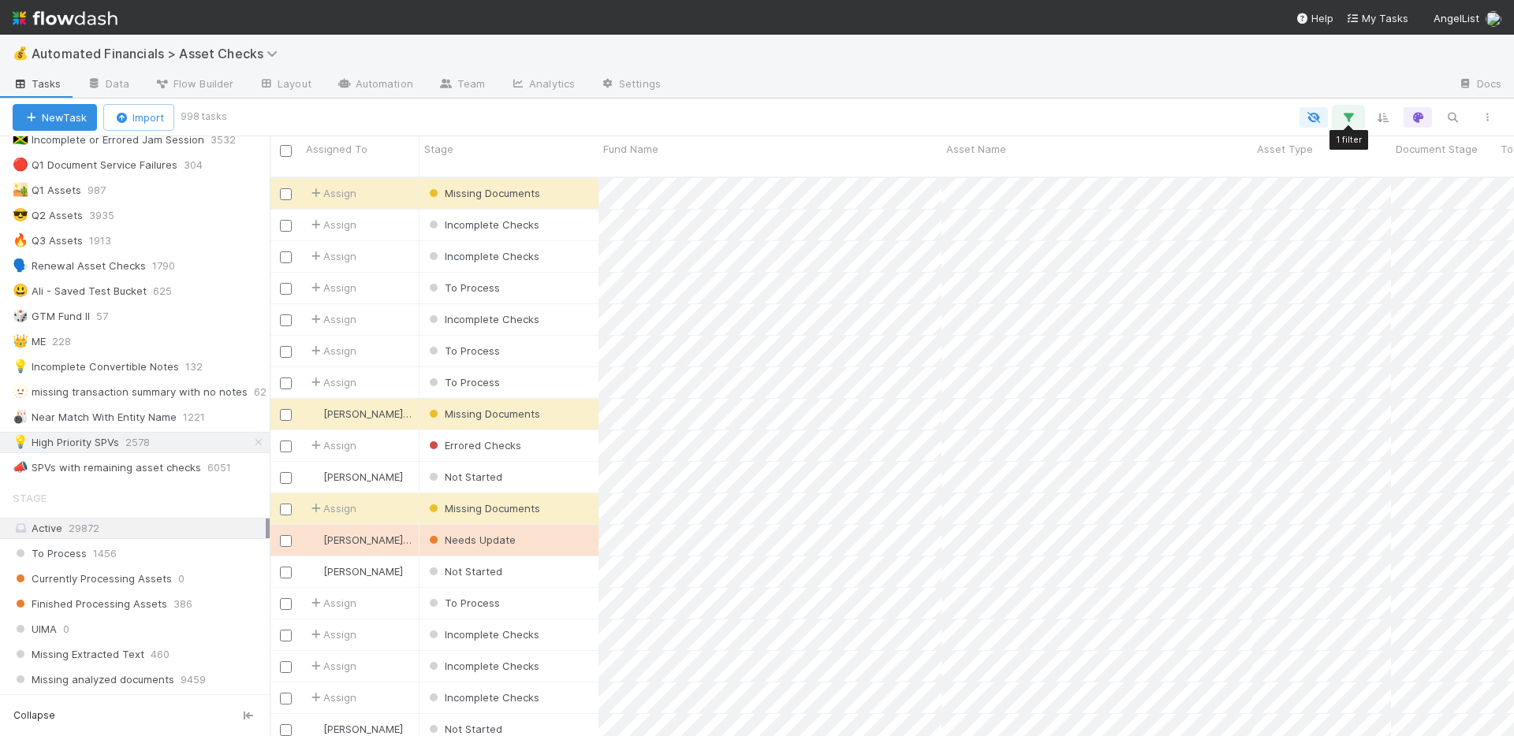
click at [1345, 118] on icon "button" at bounding box center [1348, 117] width 16 height 14
click at [920, 248] on link "And.." at bounding box center [904, 246] width 50 height 23
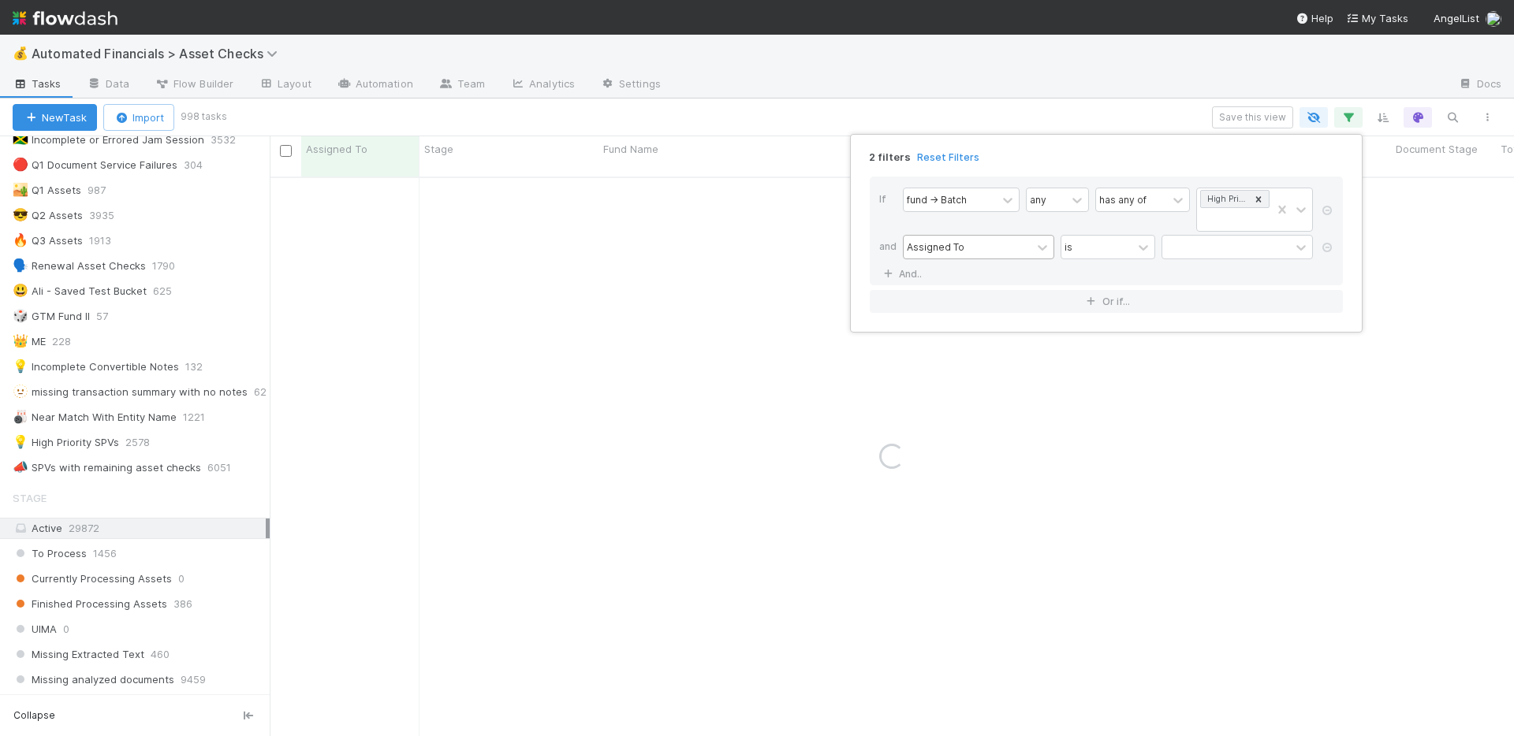
click at [1011, 249] on div "Assigned To" at bounding box center [968, 247] width 128 height 23
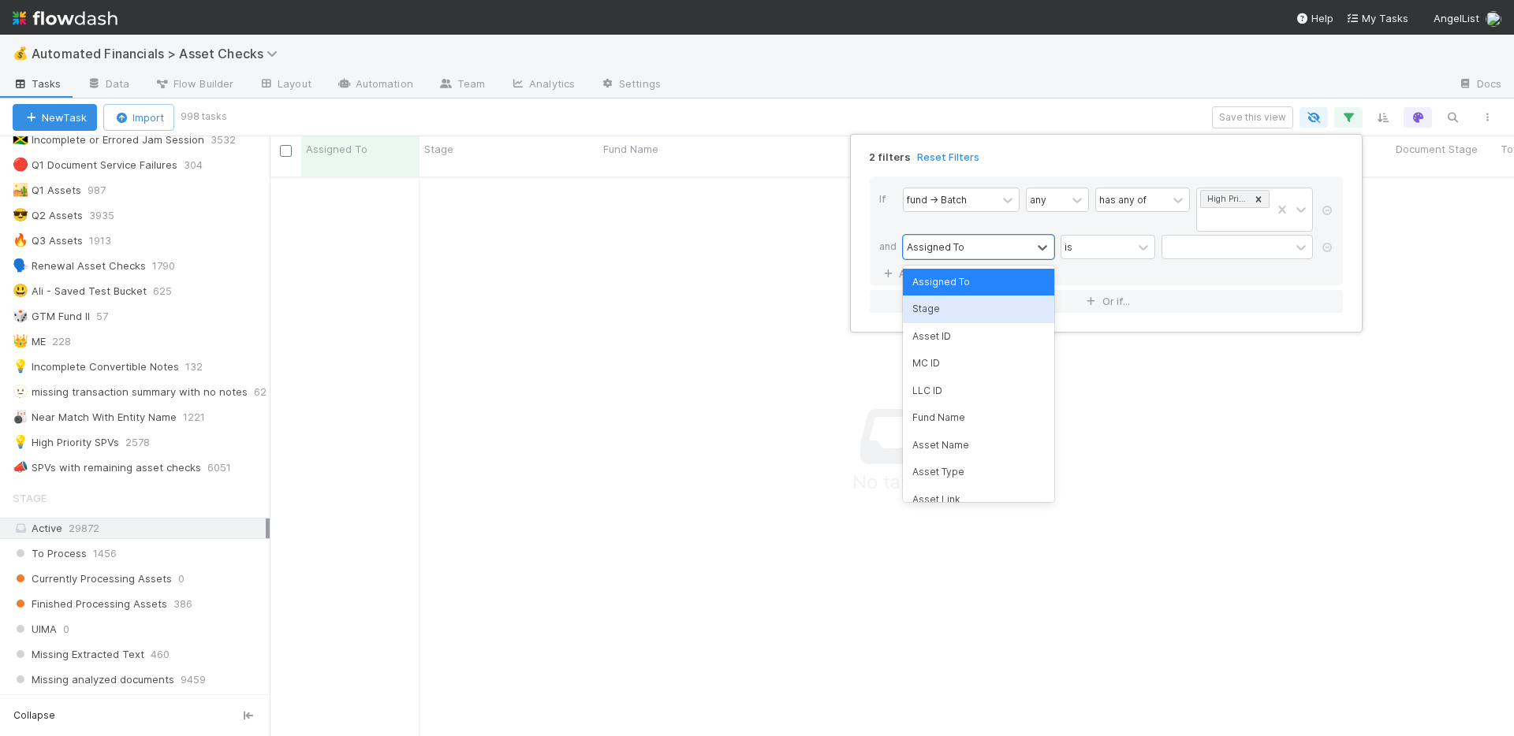
scroll to position [549, 1232]
type input "is"
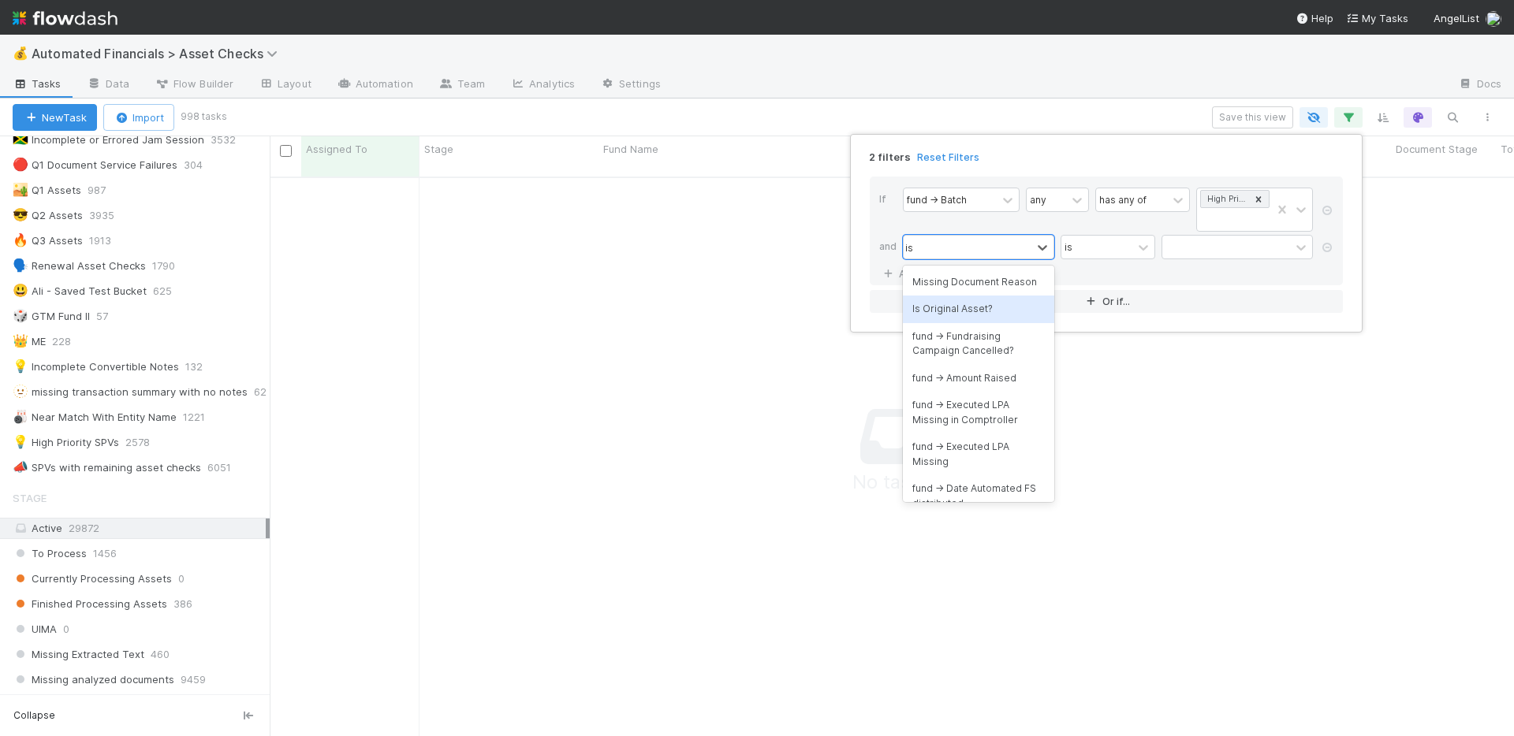
drag, startPoint x: 973, startPoint y: 308, endPoint x: 1037, endPoint y: 300, distance: 64.3
click at [973, 308] on div "Is Original Asset?" at bounding box center [978, 309] width 151 height 27
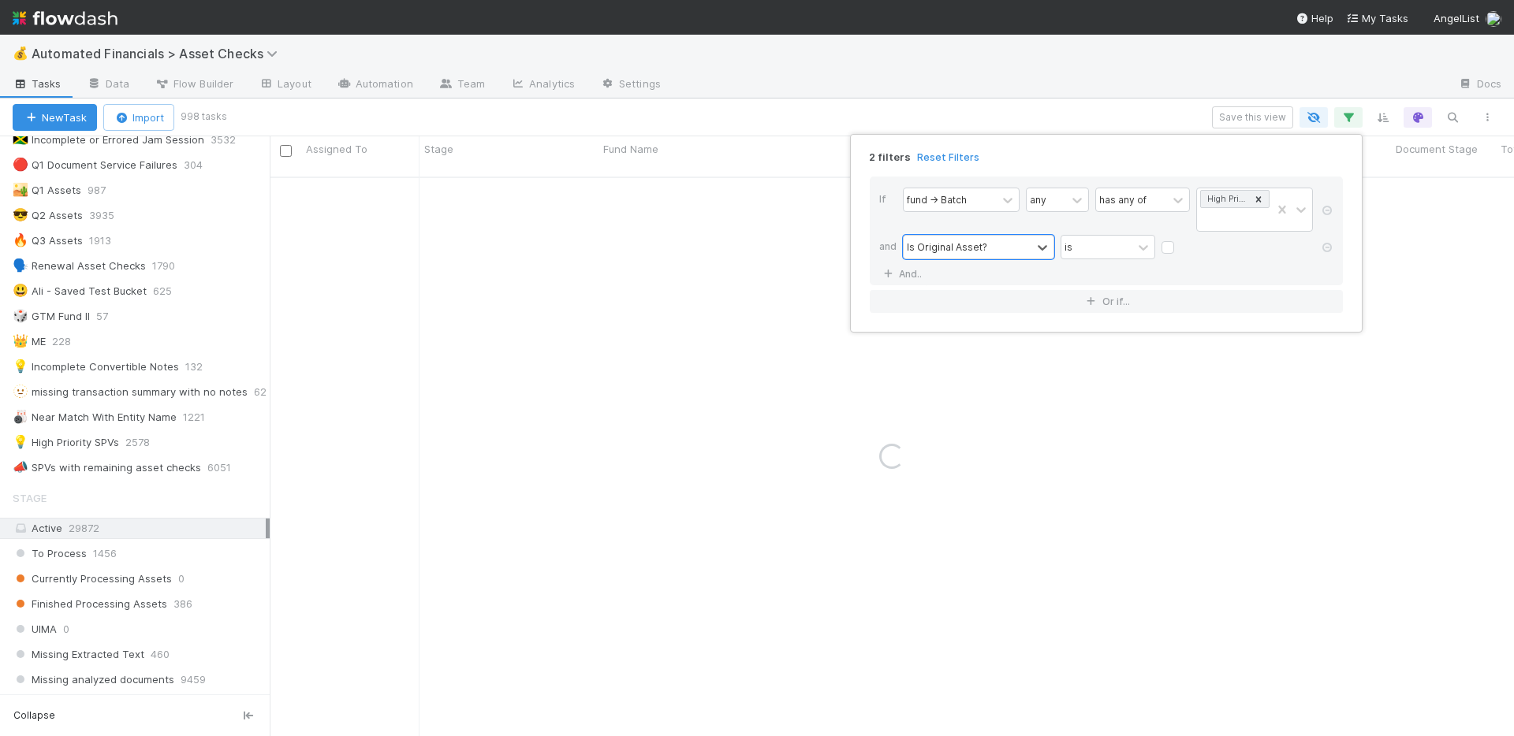
drag, startPoint x: 1169, startPoint y: 247, endPoint x: 1177, endPoint y: 237, distance: 12.3
click at [1180, 240] on label at bounding box center [1180, 240] width 0 height 0
click at [1169, 247] on input "checkbox" at bounding box center [1167, 252] width 13 height 24
checkbox input "true"
click at [1076, 102] on div "2 filters Reset Filters If fund -> Batch any has any of High Priority SPVs and …" at bounding box center [757, 368] width 1514 height 736
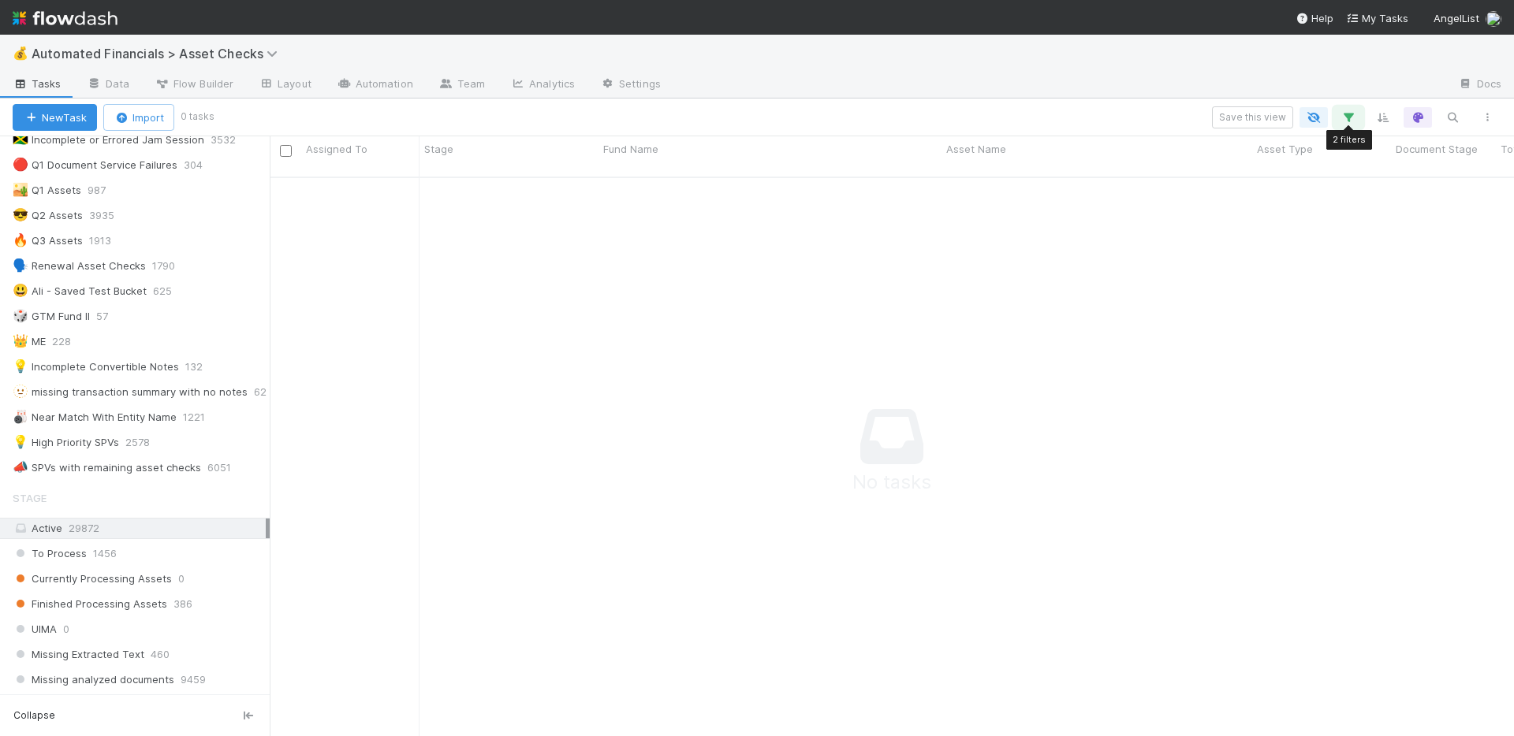
click at [1347, 119] on icon "button" at bounding box center [1348, 117] width 16 height 14
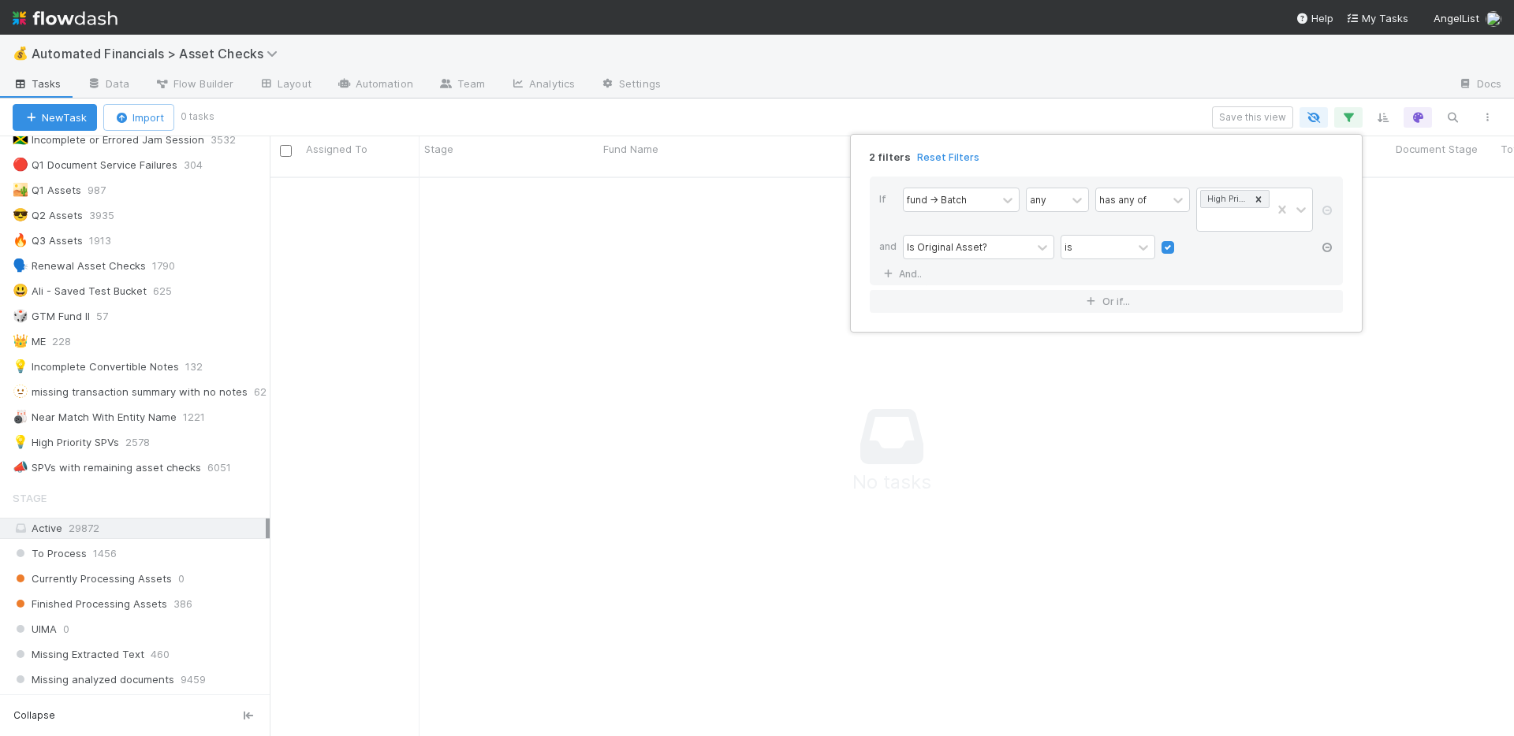
click at [1330, 246] on icon at bounding box center [1327, 247] width 16 height 9
click at [1079, 77] on div "1 filter Reset Filters If fund -> Batch any has any of High Priority SPVs And..…" at bounding box center [757, 368] width 1514 height 736
click at [939, 98] on div "1 filter Reset Filters If fund -> Batch any has any of High Priority SPVs And..…" at bounding box center [757, 368] width 1514 height 736
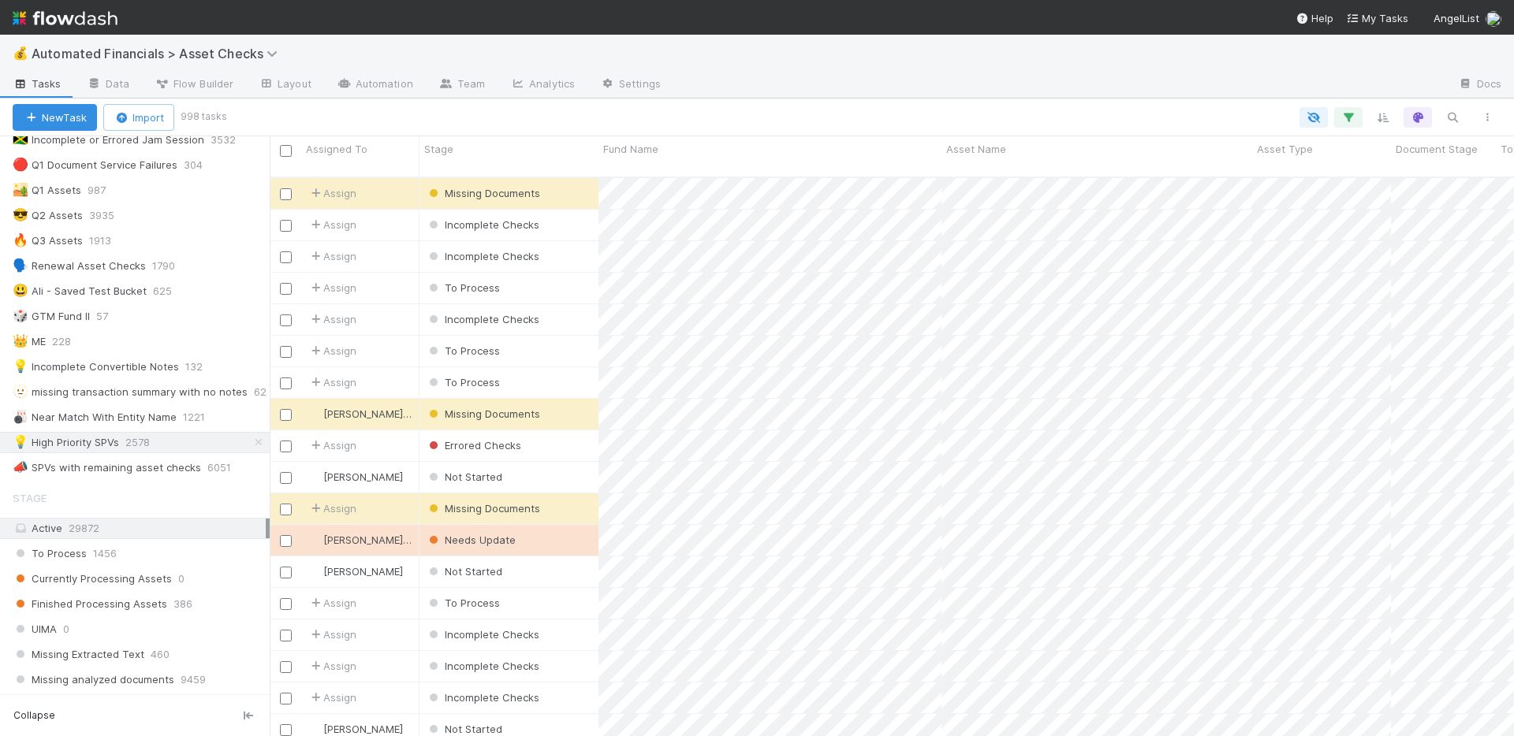
scroll to position [561, 1232]
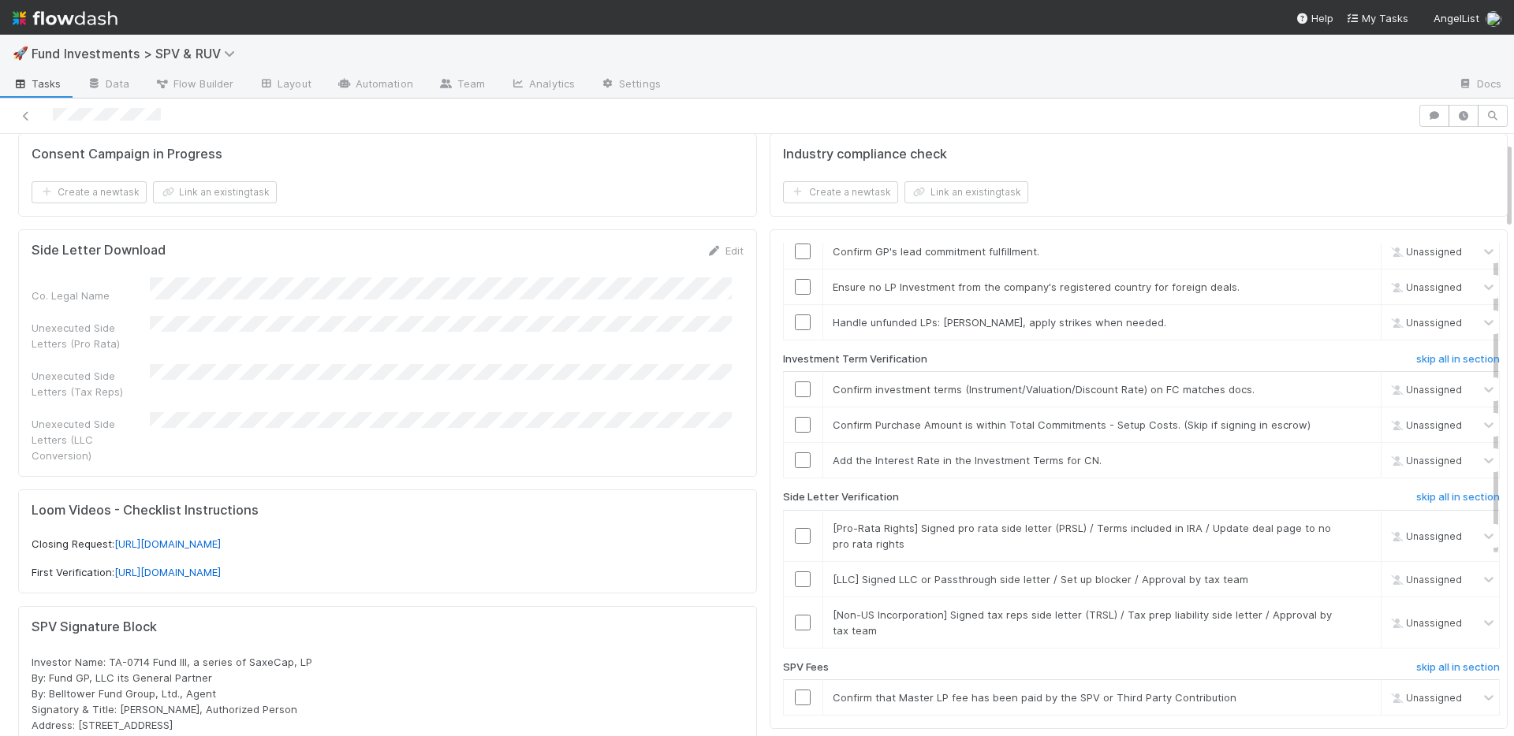
scroll to position [251, 0]
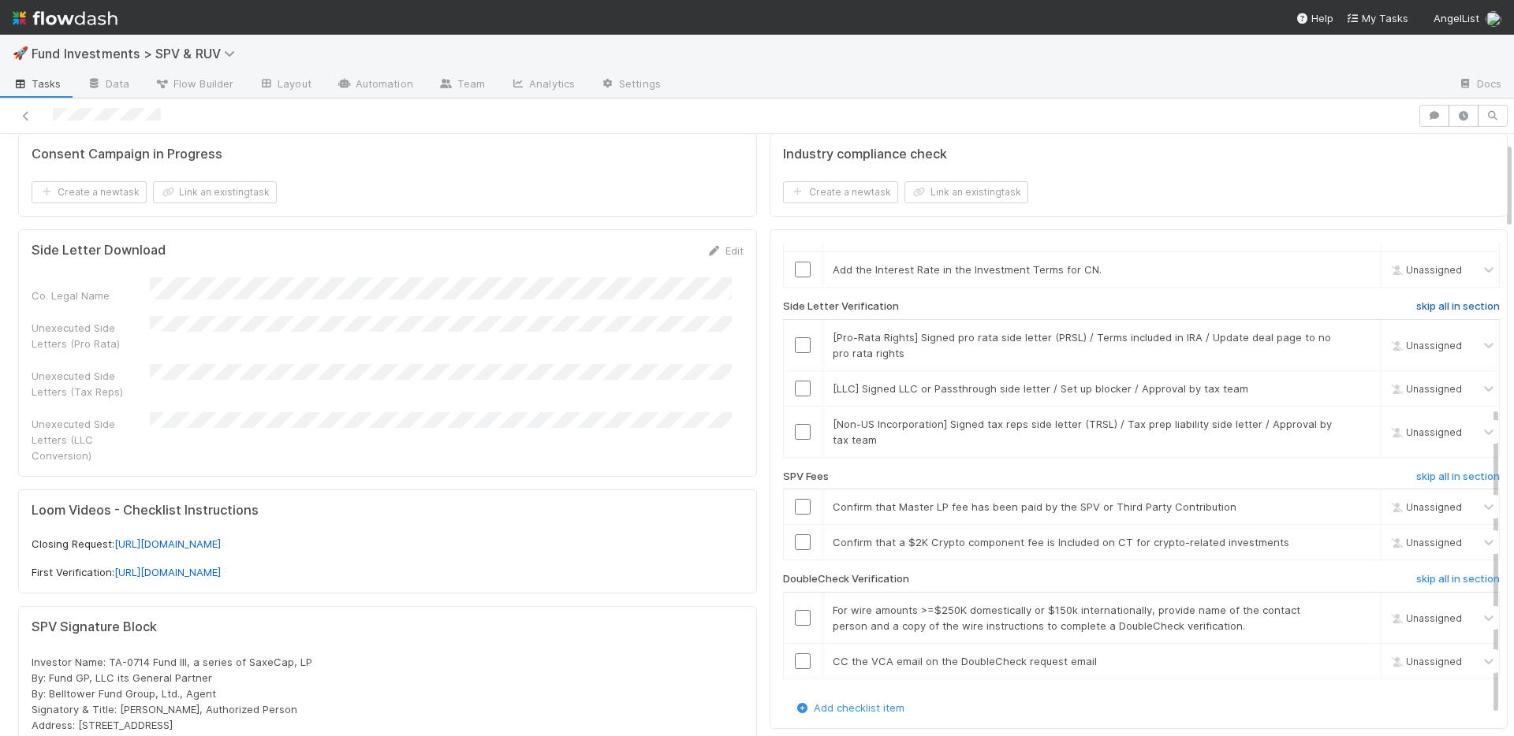
click at [1418, 304] on h6 "skip all in section" at bounding box center [1458, 306] width 84 height 13
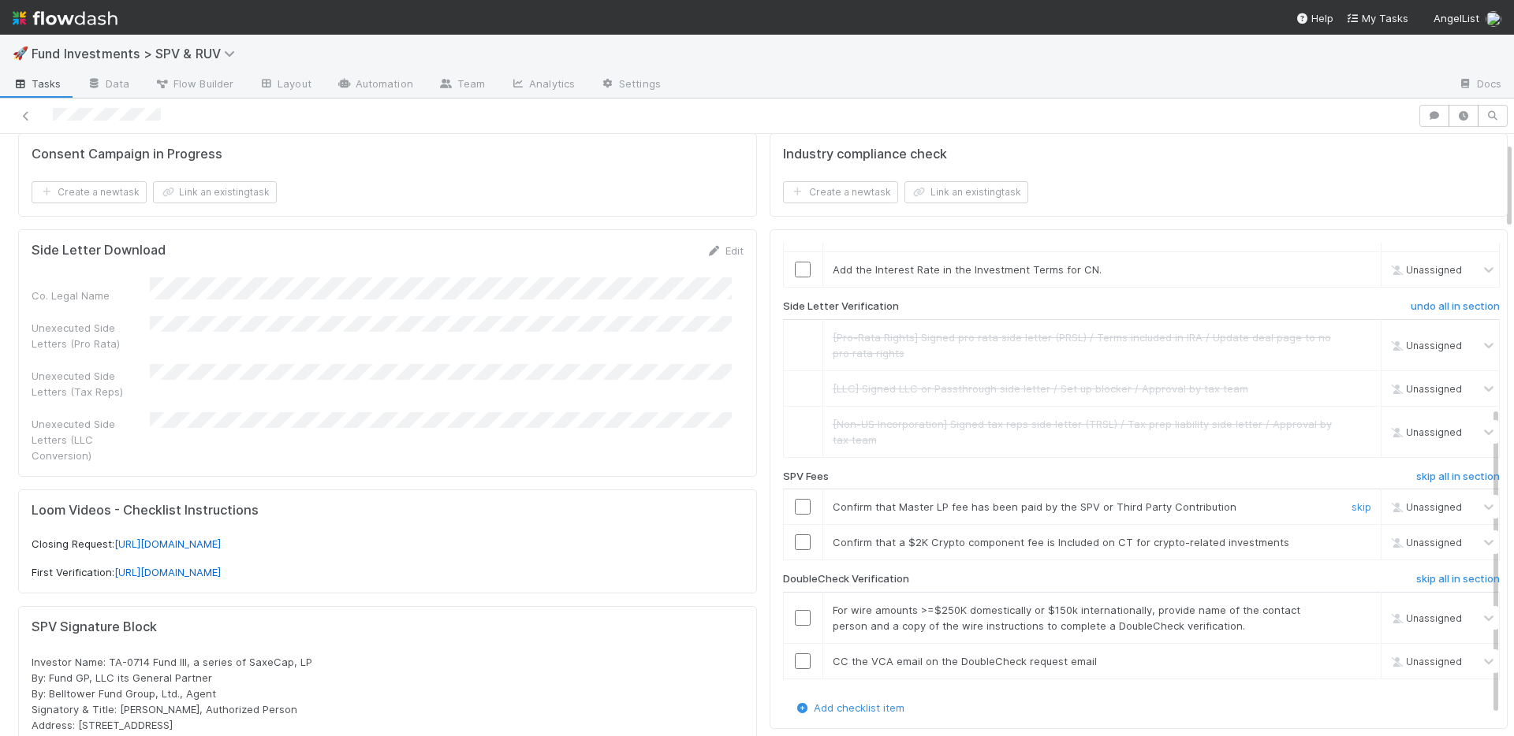
click at [795, 505] on input "checkbox" at bounding box center [803, 507] width 16 height 16
click at [1351, 542] on link "skip" at bounding box center [1361, 542] width 20 height 13
drag, startPoint x: 792, startPoint y: 509, endPoint x: 880, endPoint y: 488, distance: 90.7
click at [795, 509] on input "checkbox" at bounding box center [803, 507] width 16 height 16
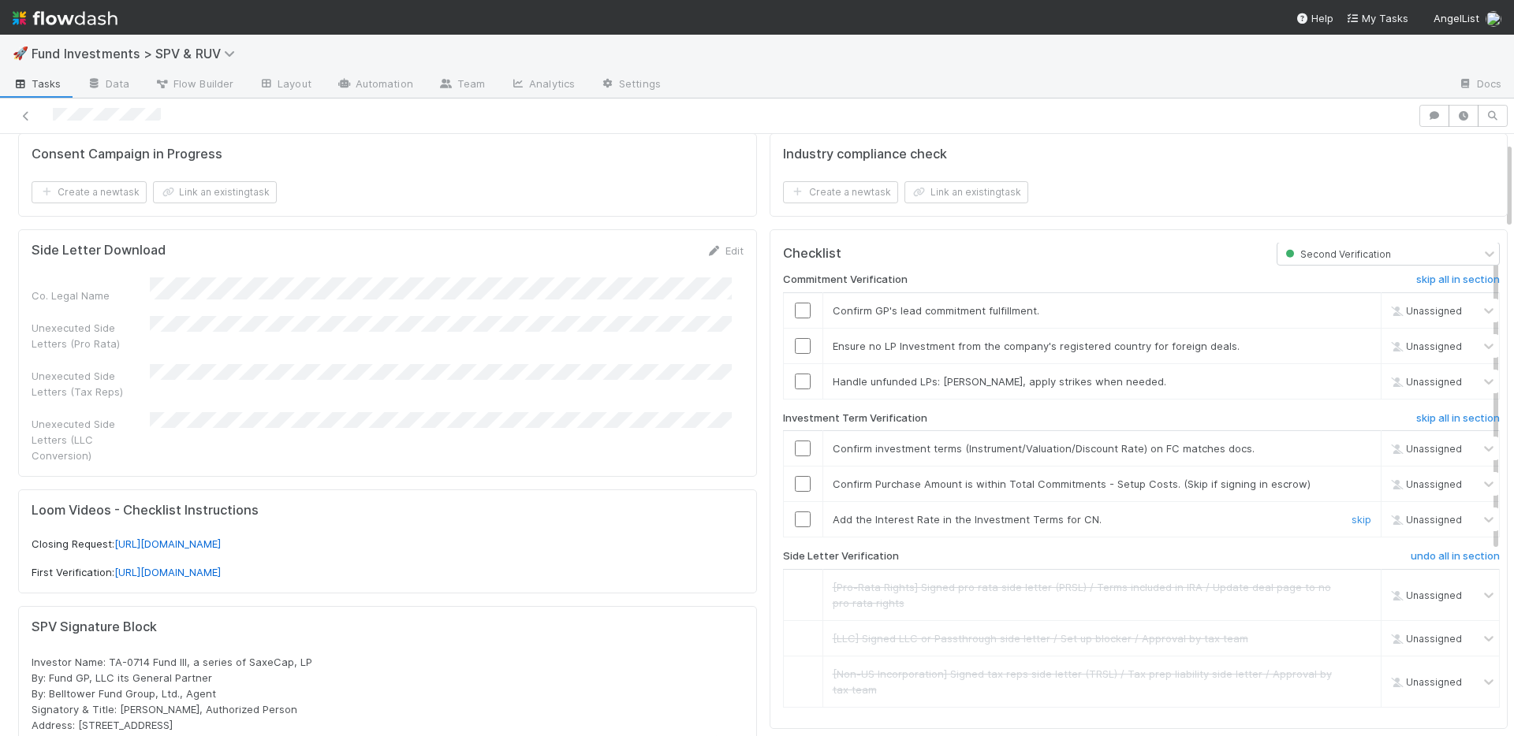
scroll to position [0, 0]
click at [795, 454] on input "checkbox" at bounding box center [803, 450] width 16 height 16
click at [795, 487] on input "checkbox" at bounding box center [803, 485] width 16 height 16
drag, startPoint x: 793, startPoint y: 382, endPoint x: 792, endPoint y: 357, distance: 24.5
click at [795, 380] on input "checkbox" at bounding box center [803, 383] width 16 height 16
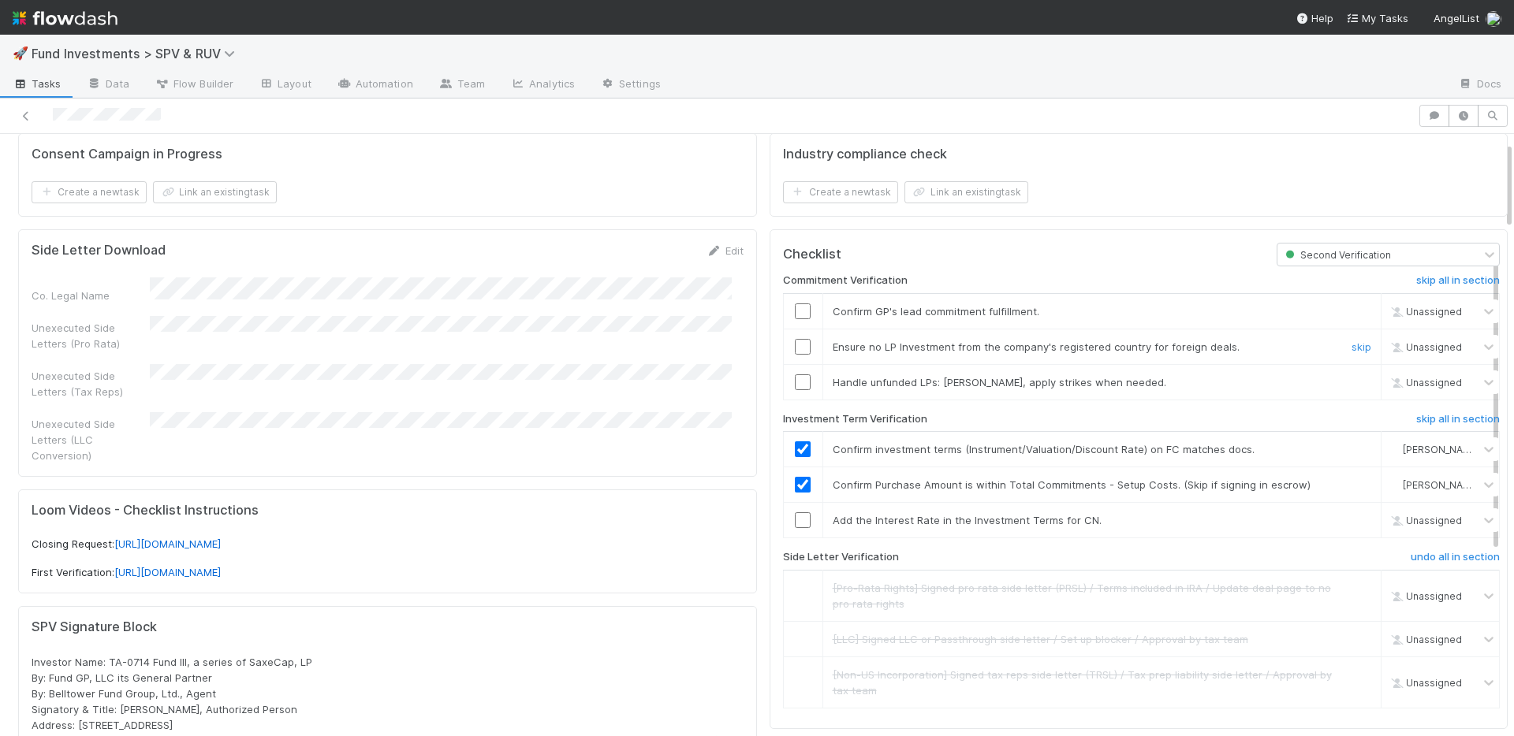
click at [795, 351] on input "checkbox" at bounding box center [803, 347] width 16 height 16
click at [1351, 519] on link "skip" at bounding box center [1361, 520] width 20 height 13
checkbox input "true"
click at [795, 349] on input "checkbox" at bounding box center [803, 347] width 16 height 16
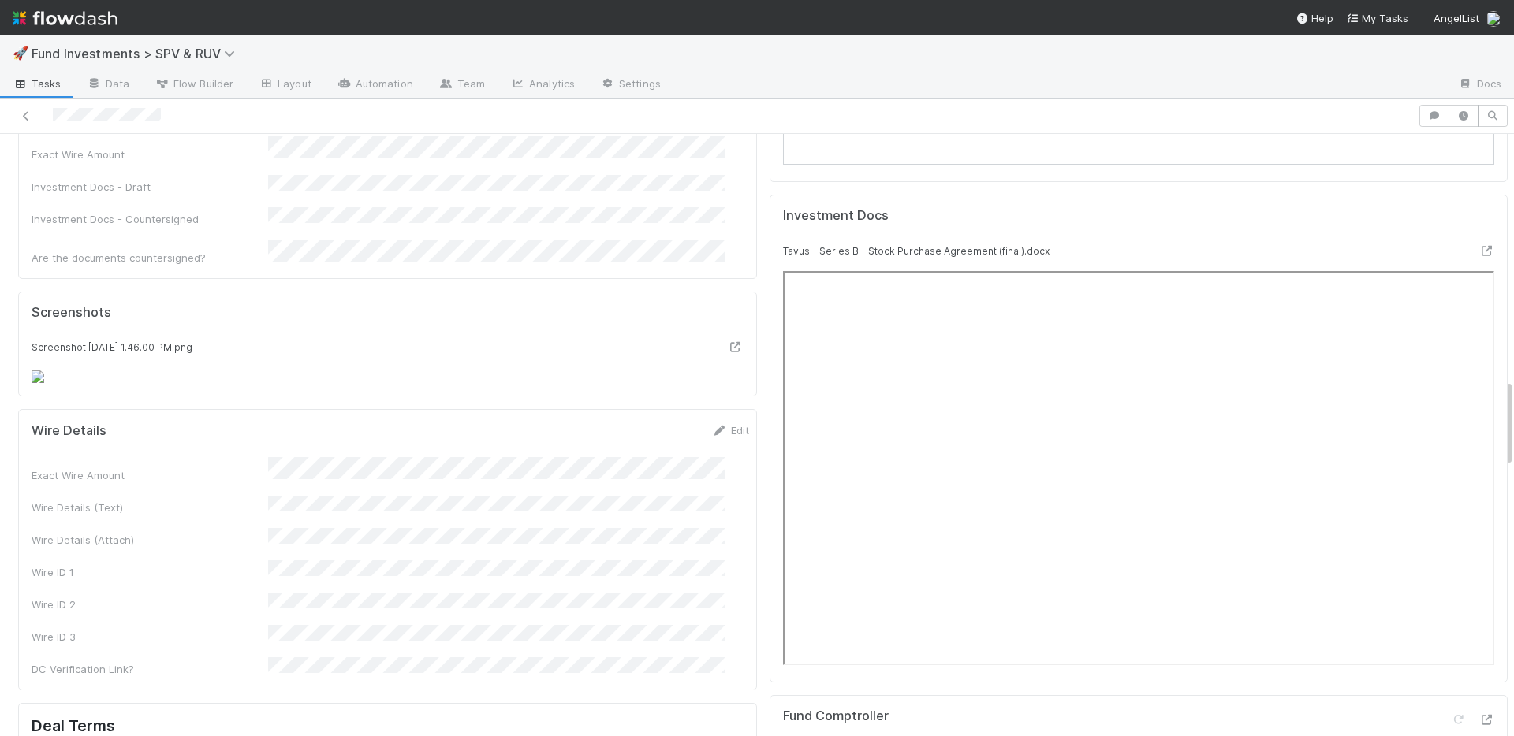
scroll to position [1852, 0]
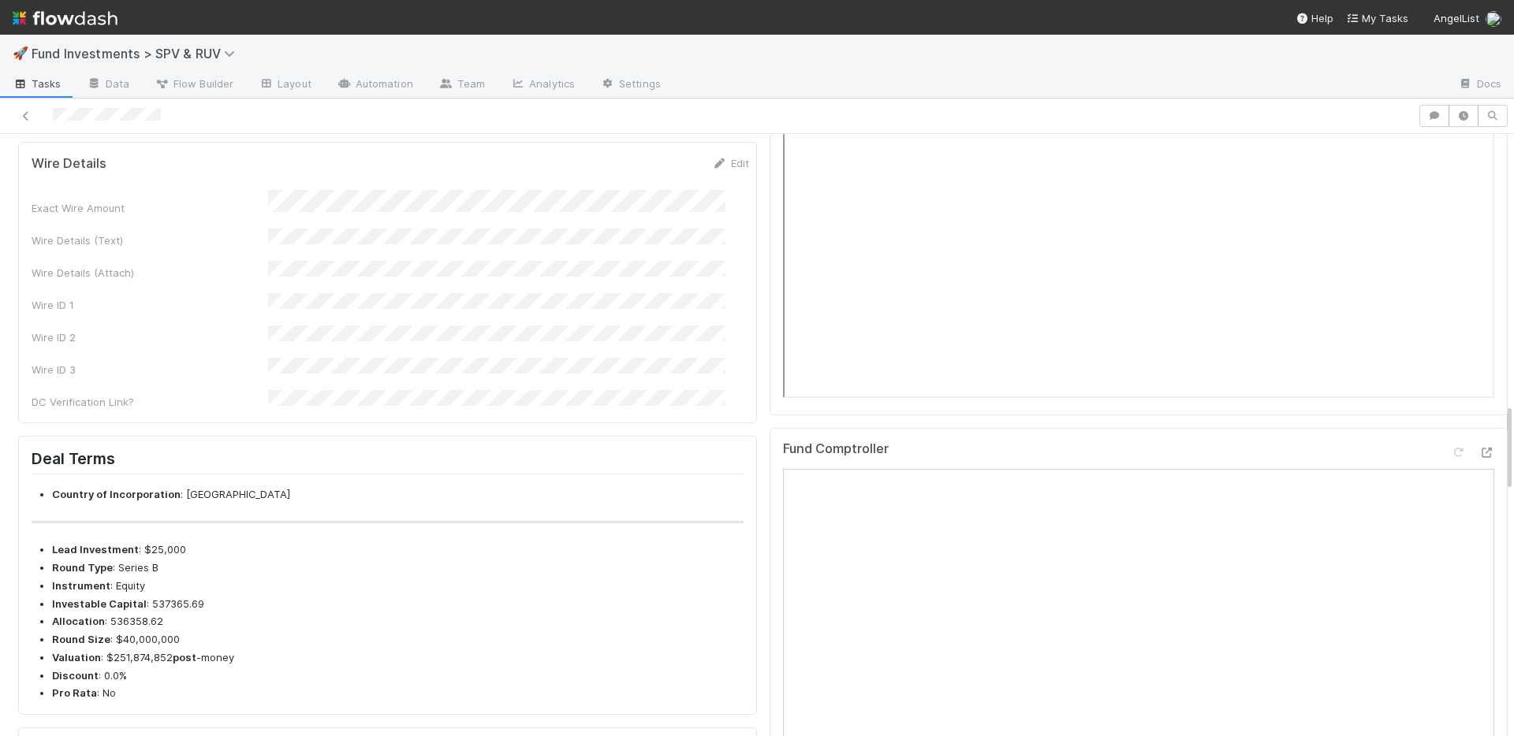
click at [714, 288] on div "Exact Wire Amount Wire Details (Text) Wire Details (Attach) Wire ID 1 Wire ID 2…" at bounding box center [390, 300] width 717 height 220
click at [713, 170] on link "Edit" at bounding box center [730, 163] width 37 height 13
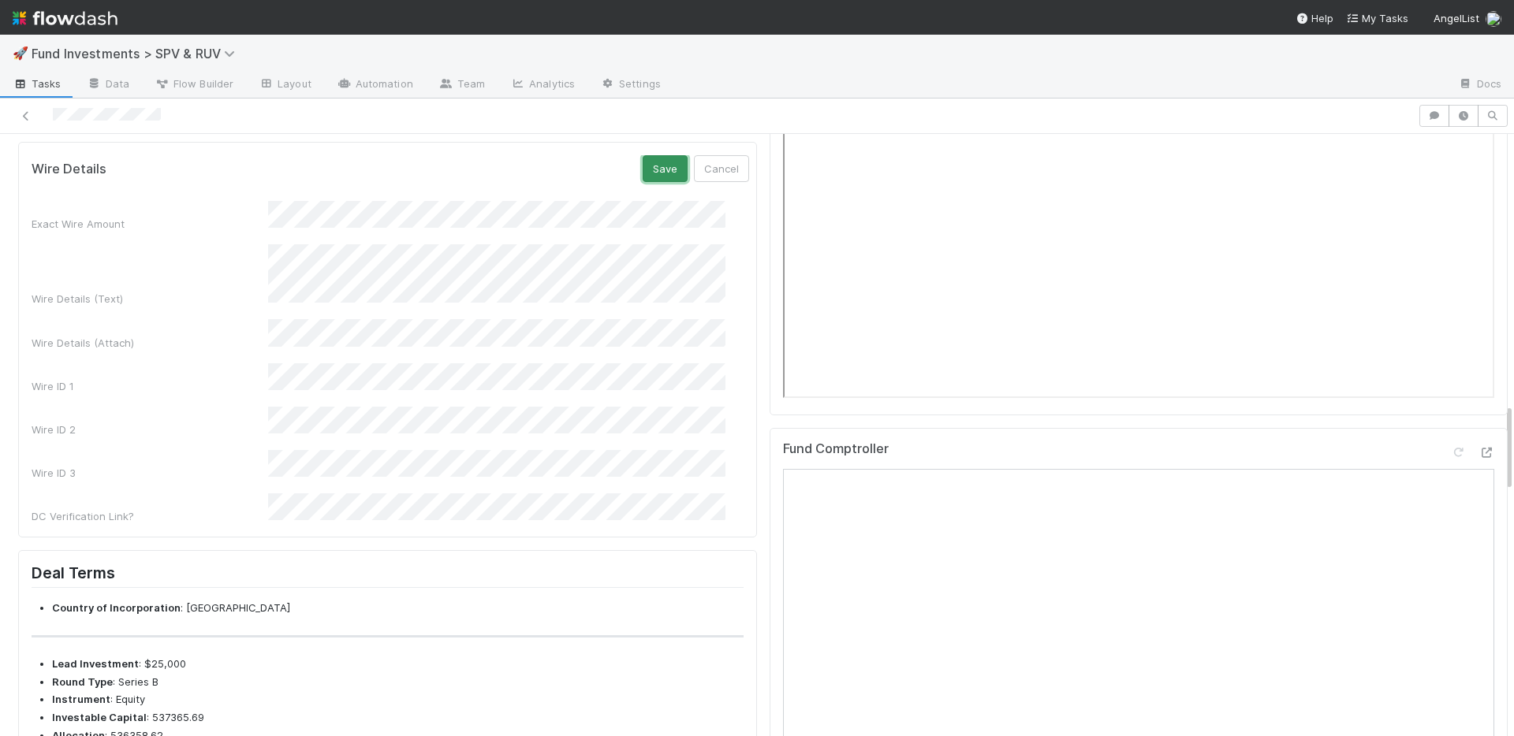
click at [643, 182] on button "Save" at bounding box center [665, 168] width 45 height 27
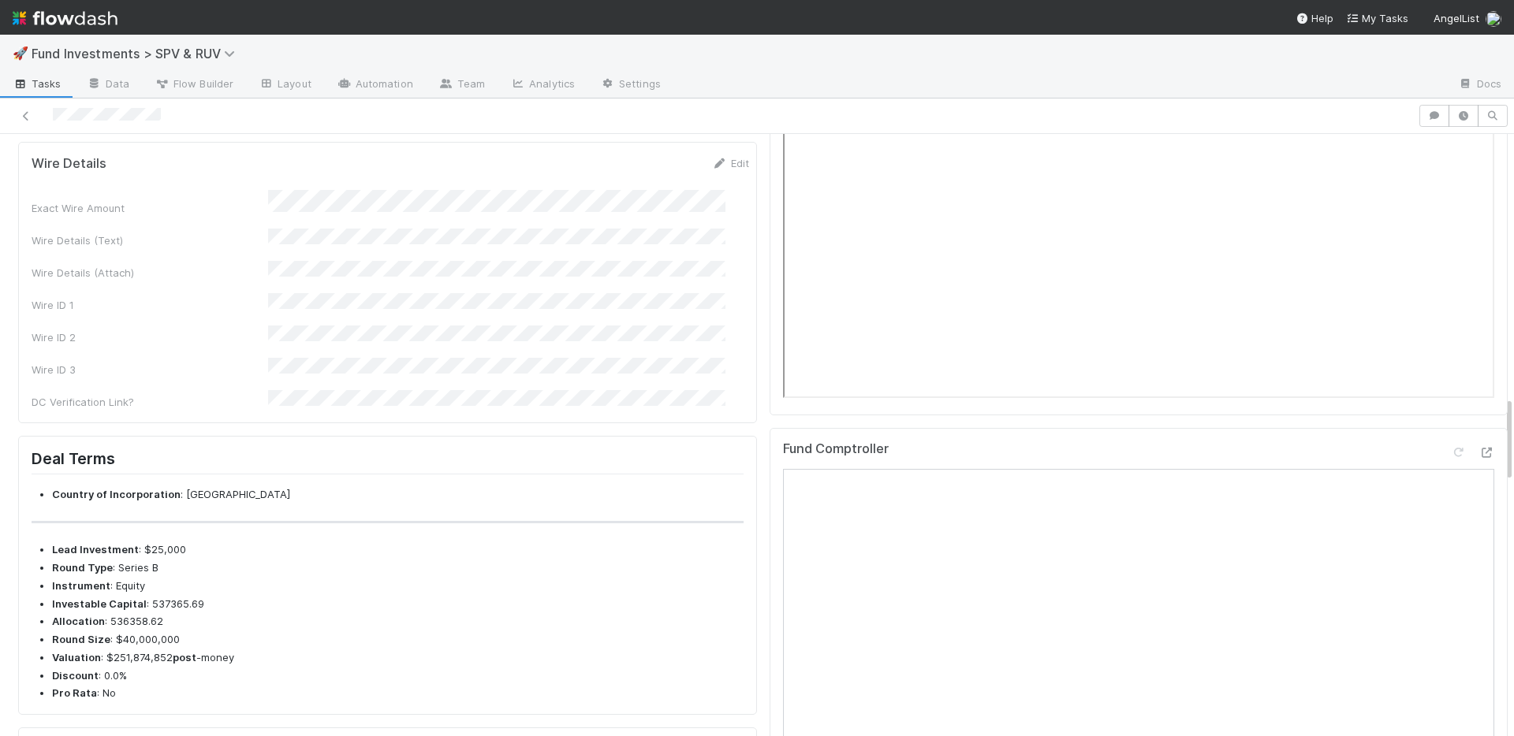
click at [635, 287] on div "Exact Wire Amount Wire Details (Text) Wire Details (Attach) Wire ID 1 Wire ID 2…" at bounding box center [390, 300] width 717 height 220
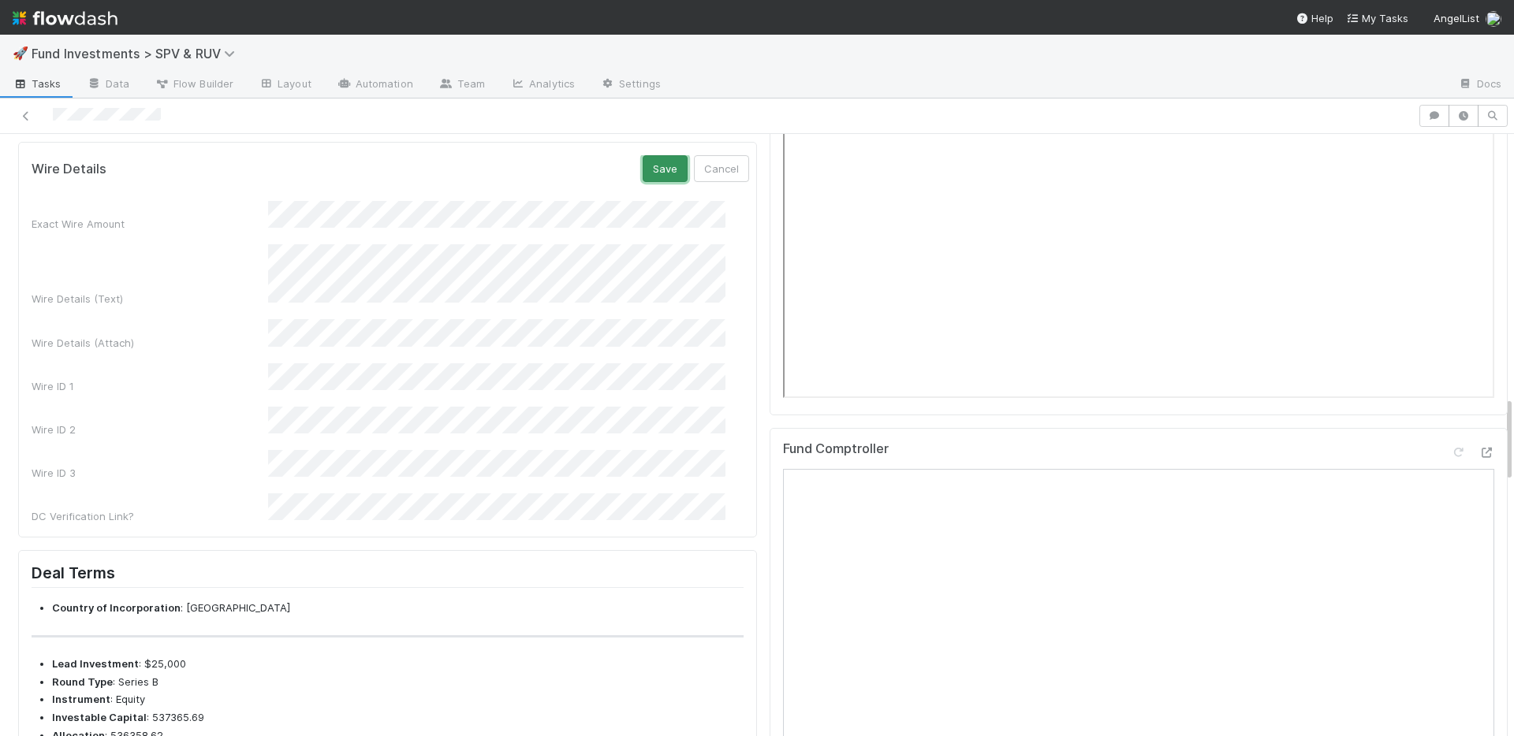
drag, startPoint x: 649, startPoint y: 236, endPoint x: 647, endPoint y: 226, distance: 9.6
click at [648, 182] on button "Save" at bounding box center [665, 168] width 45 height 27
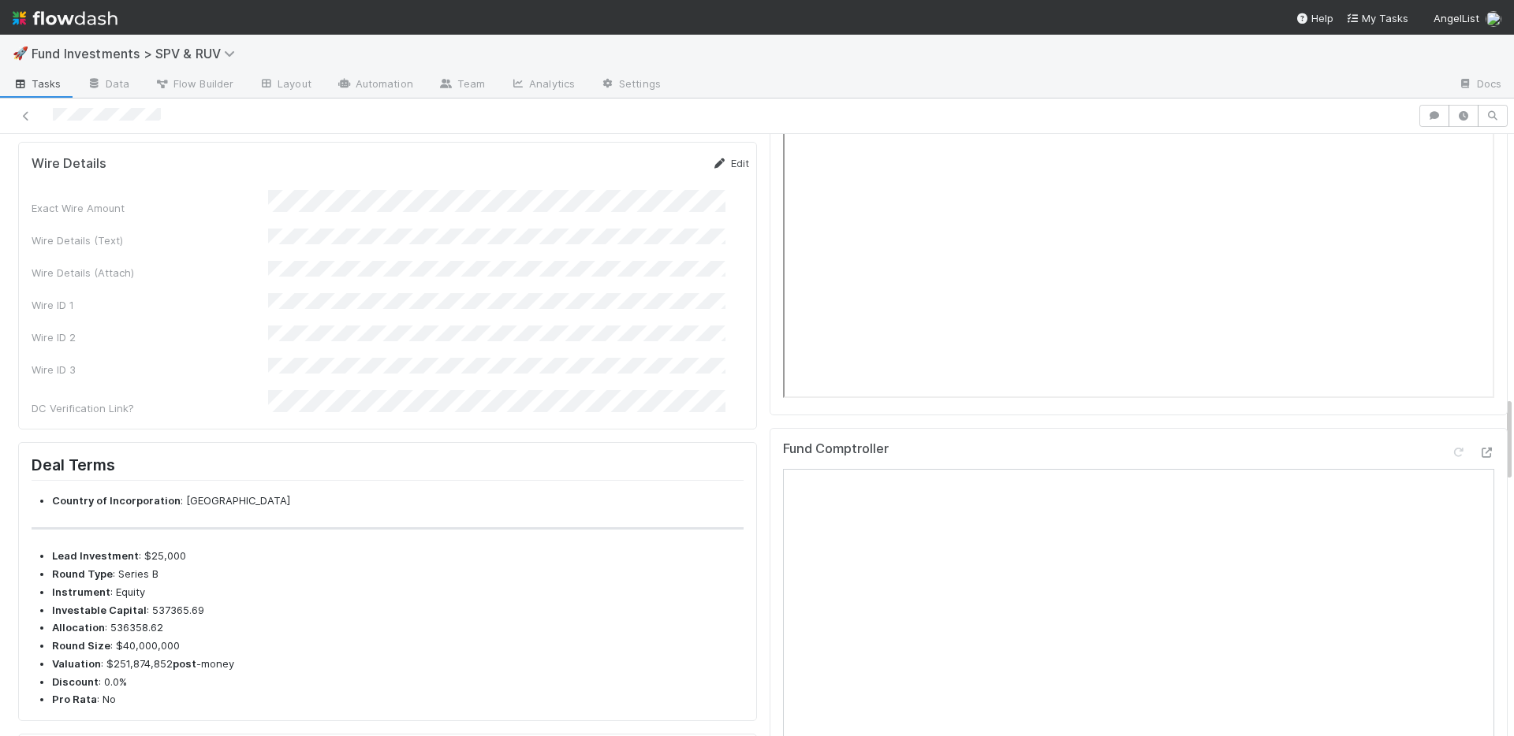
click at [724, 170] on link "Edit" at bounding box center [730, 163] width 37 height 13
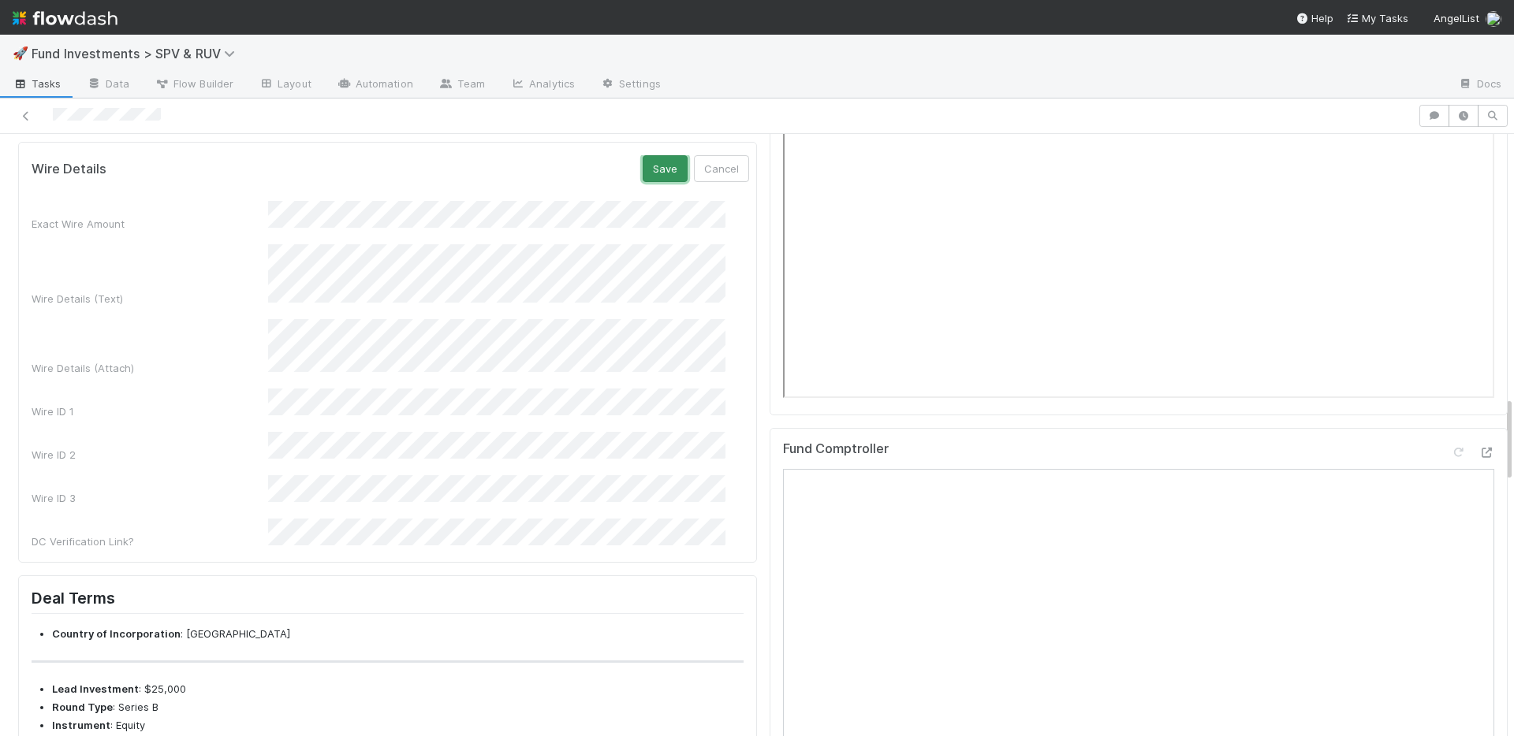
click at [658, 182] on button "Save" at bounding box center [665, 168] width 45 height 27
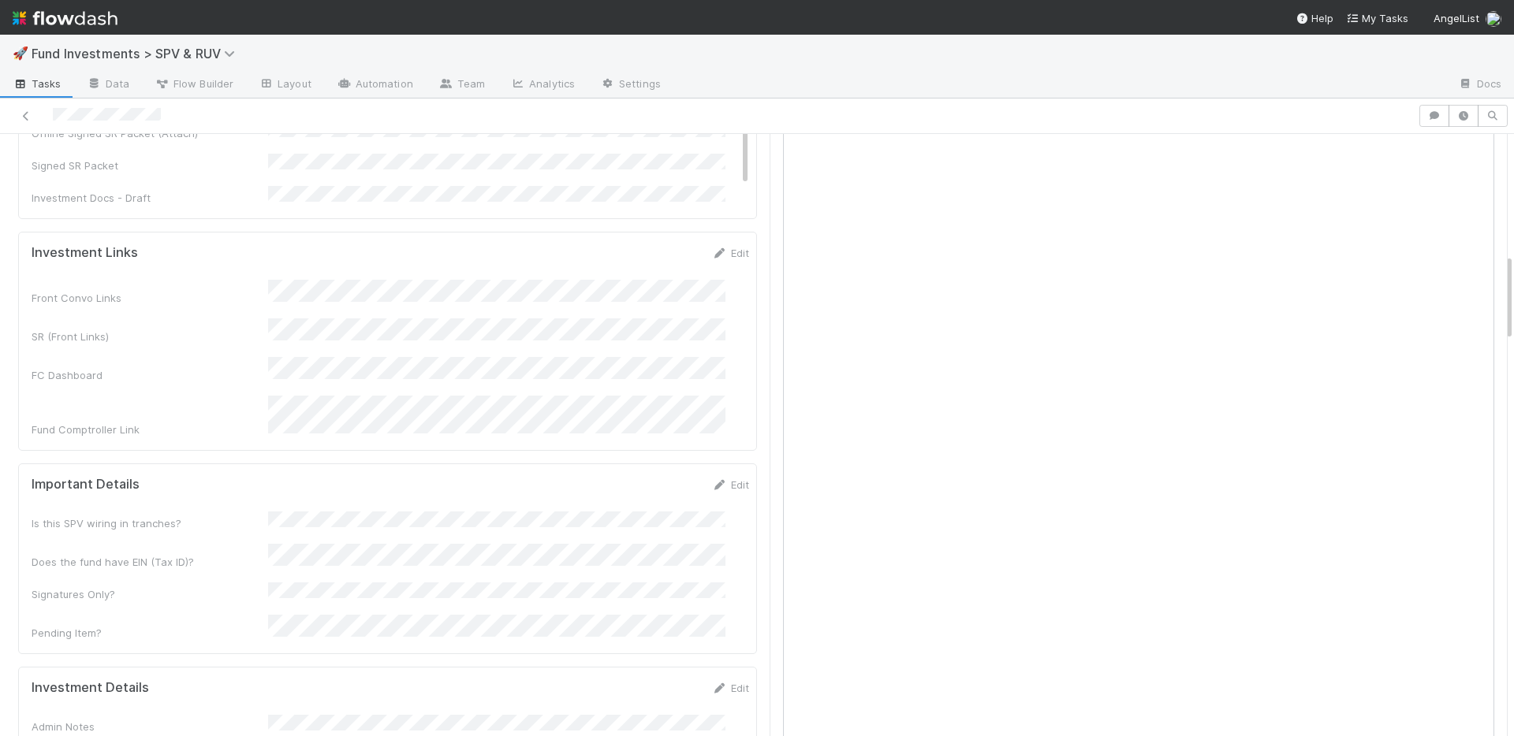
scroll to position [0, 0]
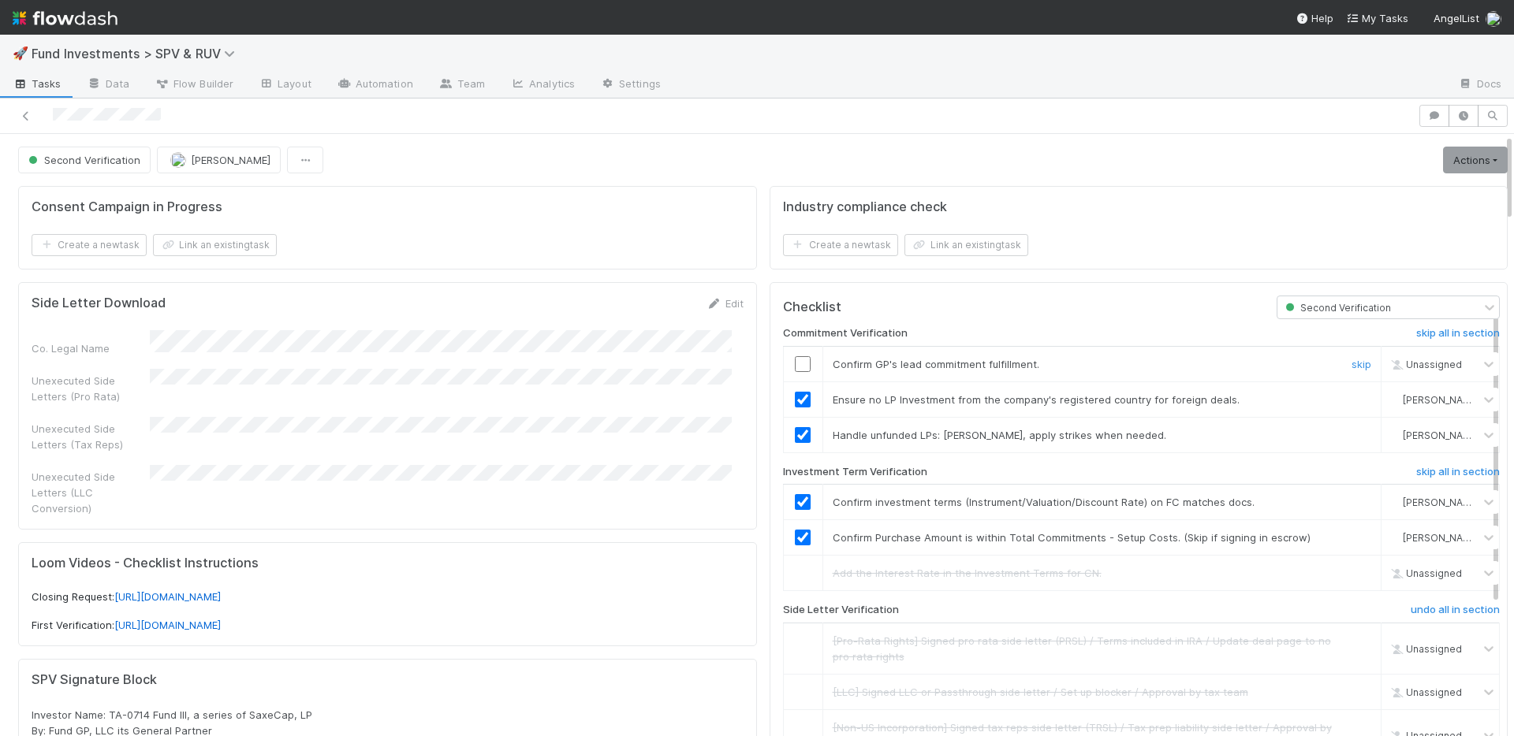
drag, startPoint x: 788, startPoint y: 360, endPoint x: 673, endPoint y: 354, distance: 116.1
click at [795, 360] on input "checkbox" at bounding box center [803, 364] width 16 height 16
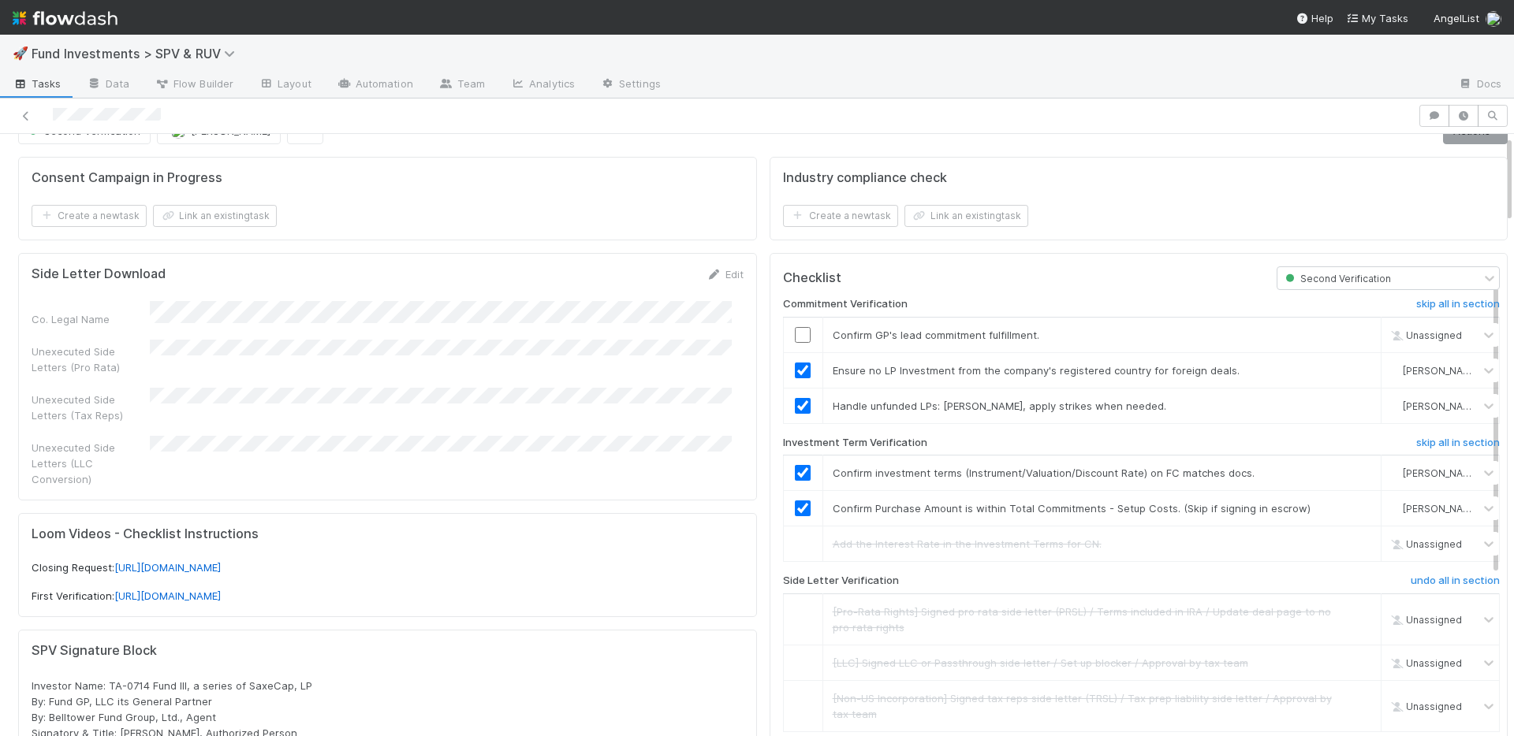
scroll to position [30, 0]
click at [795, 332] on input "checkbox" at bounding box center [803, 334] width 16 height 16
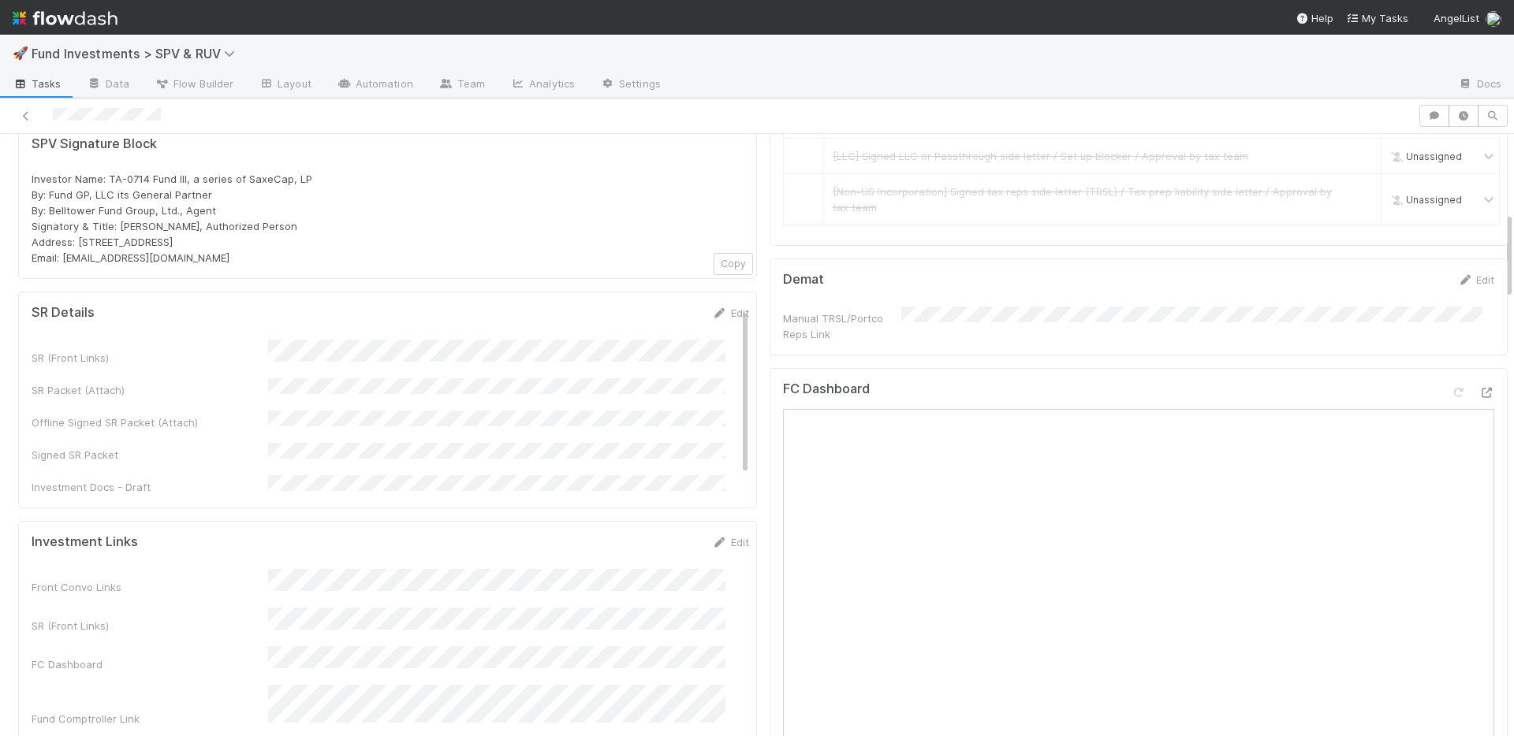
scroll to position [1067, 0]
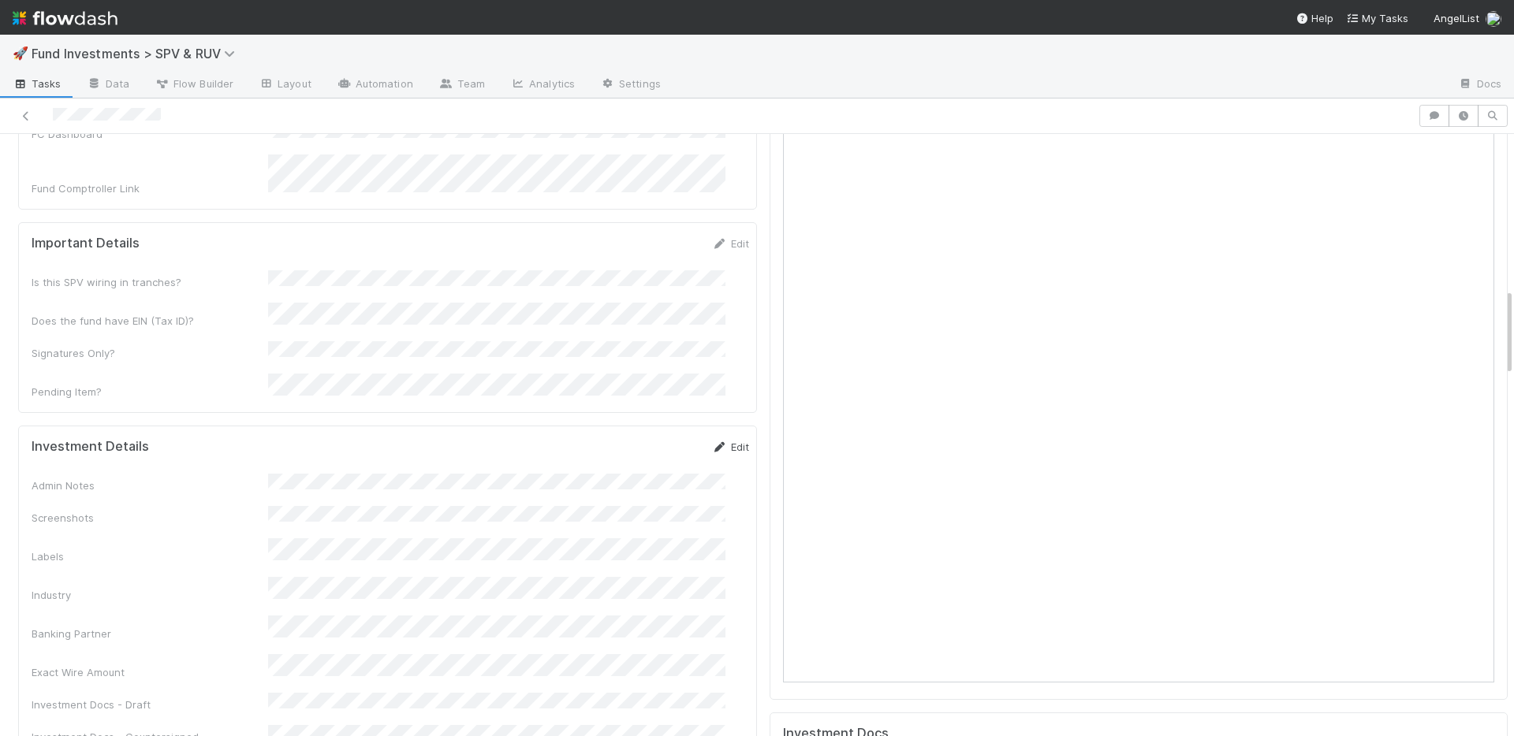
click at [712, 441] on link "Edit" at bounding box center [730, 447] width 37 height 13
click at [643, 439] on button "Save" at bounding box center [665, 452] width 45 height 27
click at [712, 441] on link "Edit" at bounding box center [730, 447] width 37 height 13
click at [643, 439] on button "Save" at bounding box center [665, 452] width 45 height 27
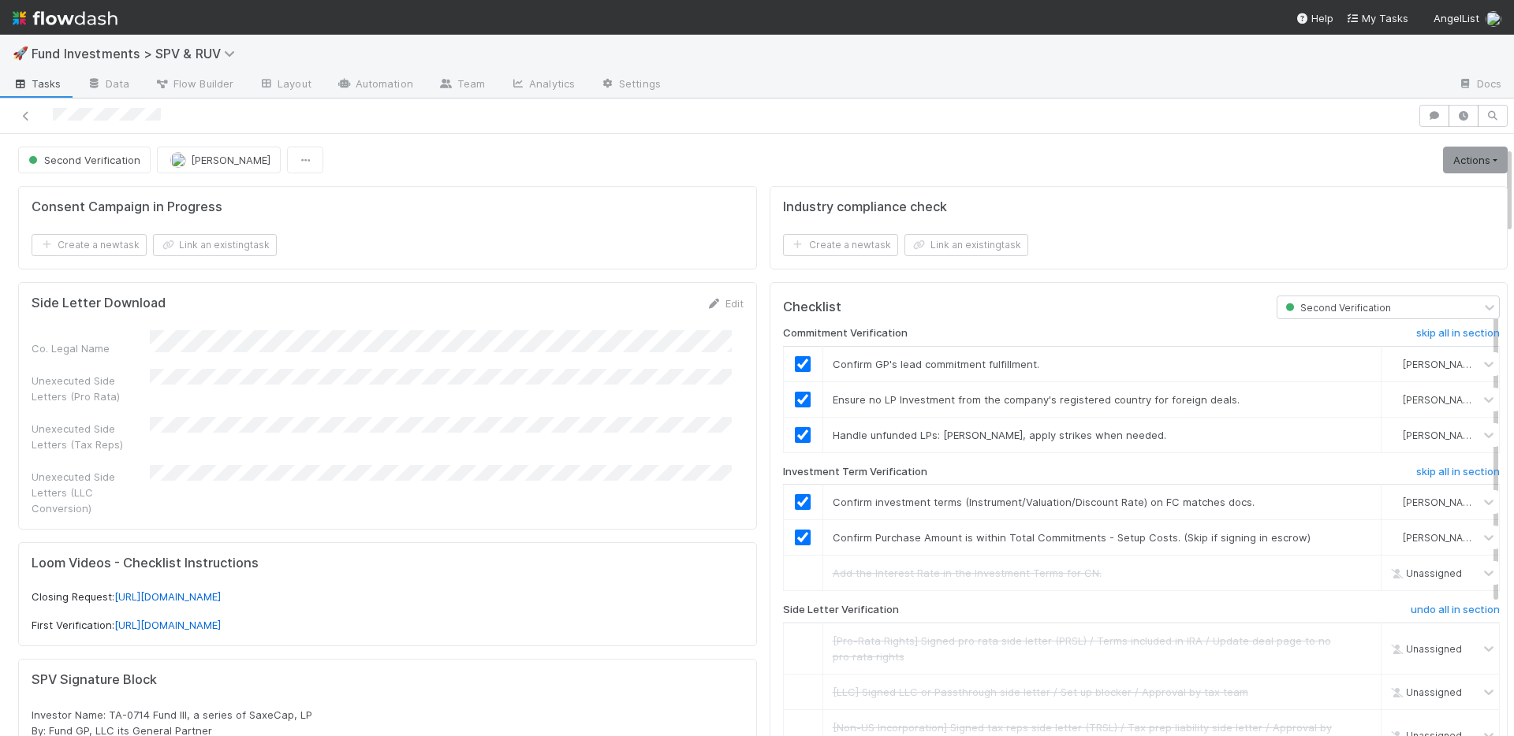
scroll to position [522, 0]
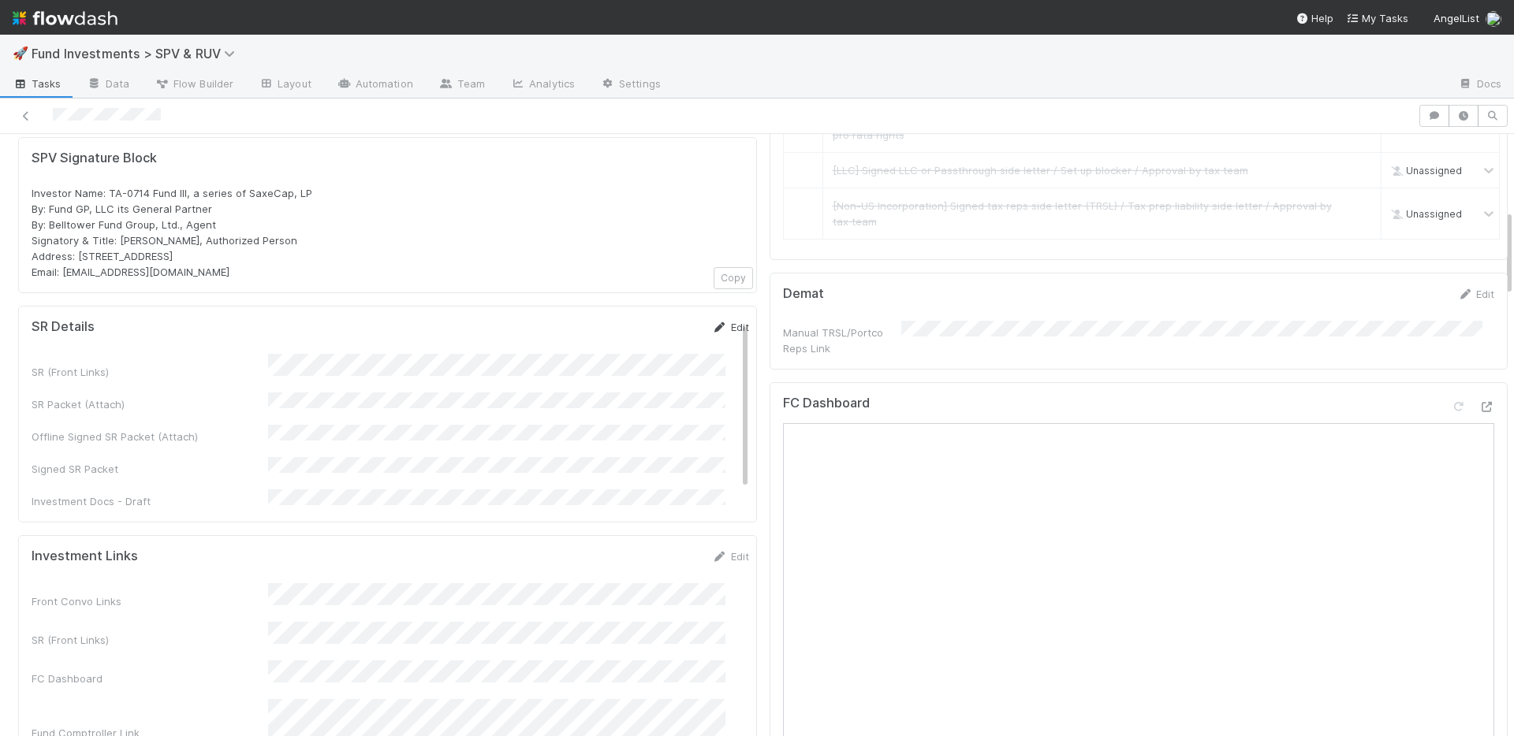
click at [712, 321] on link "Edit" at bounding box center [730, 327] width 37 height 13
click at [643, 321] on button "Save" at bounding box center [665, 332] width 45 height 27
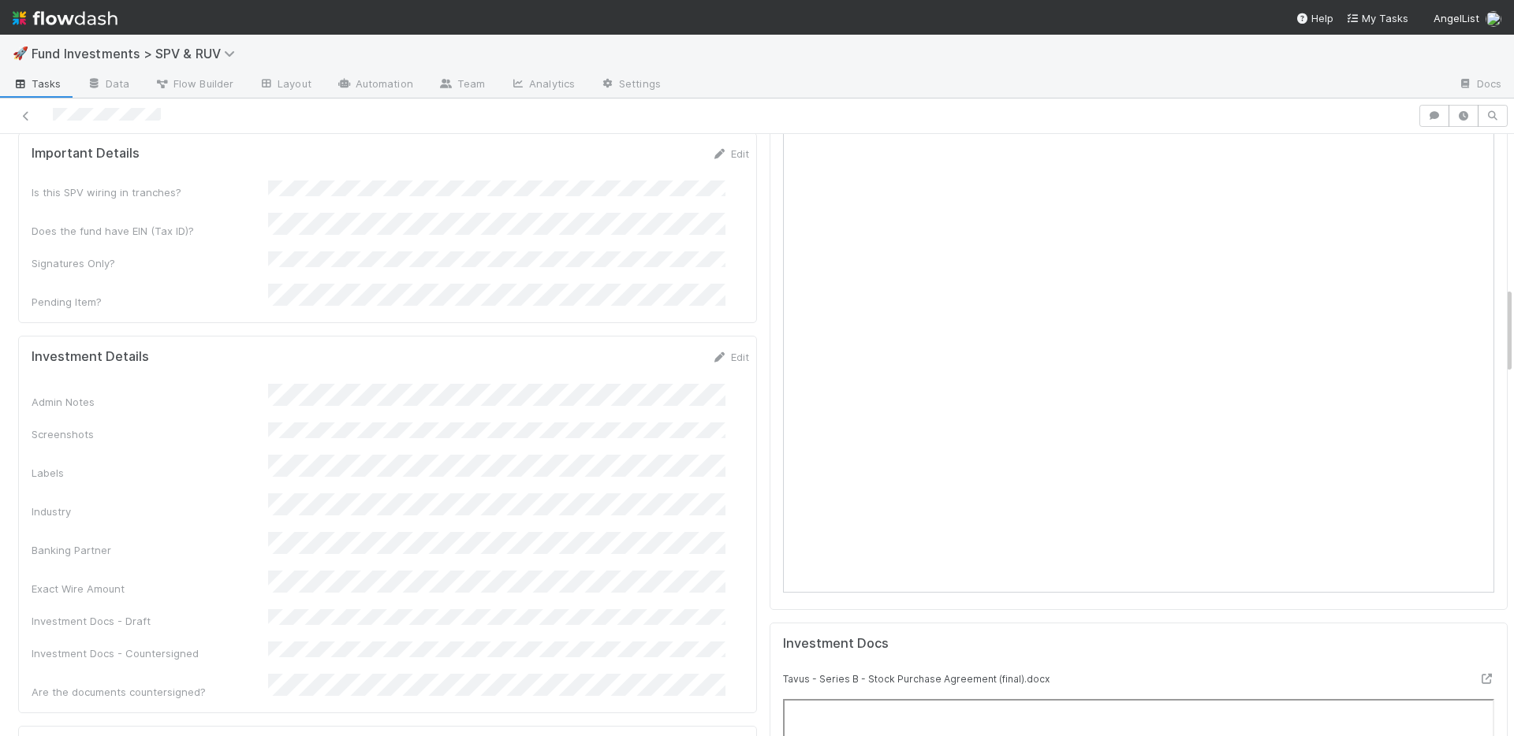
scroll to position [1160, 0]
click at [712, 348] on link "Edit" at bounding box center [730, 354] width 37 height 13
click at [644, 346] on button "Save" at bounding box center [665, 359] width 45 height 27
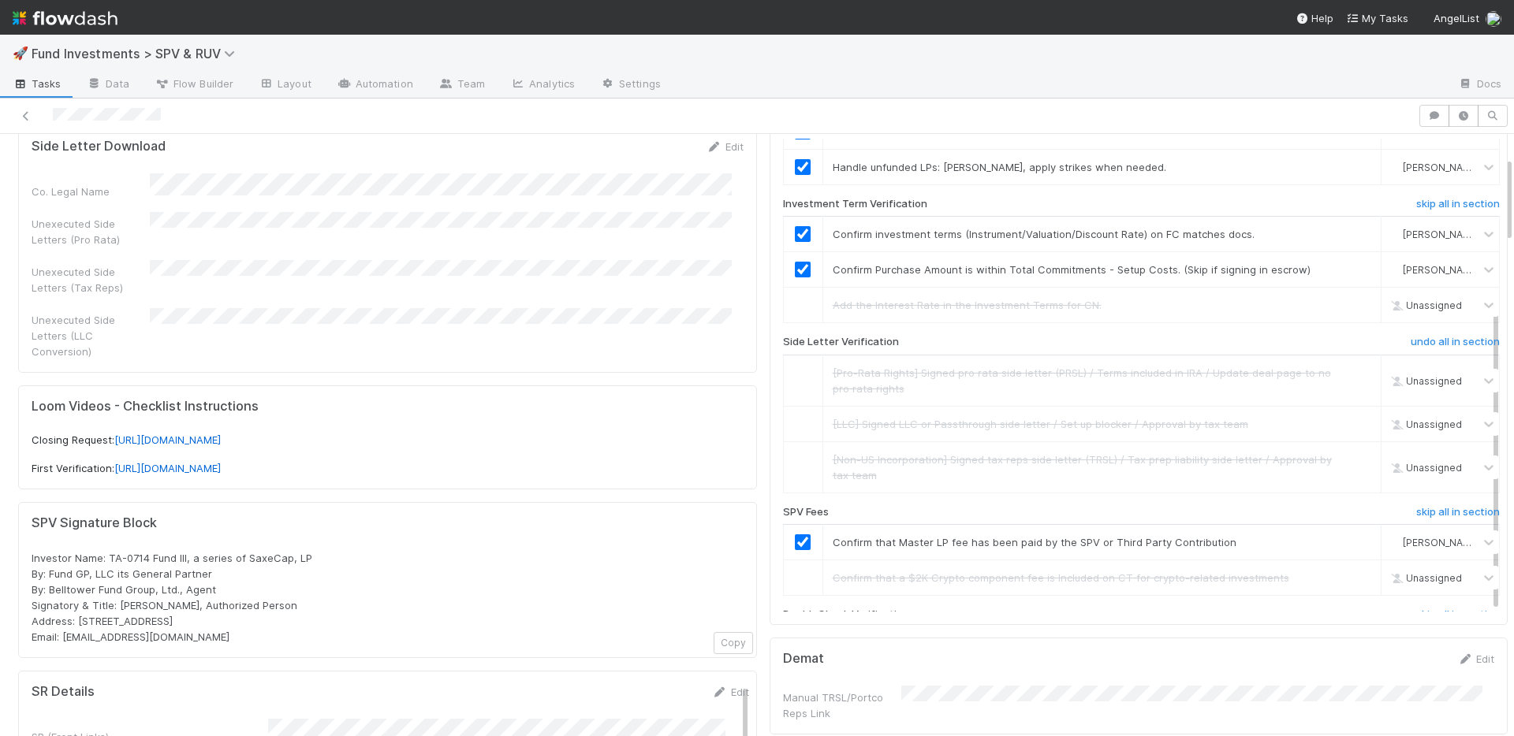
scroll to position [251, 0]
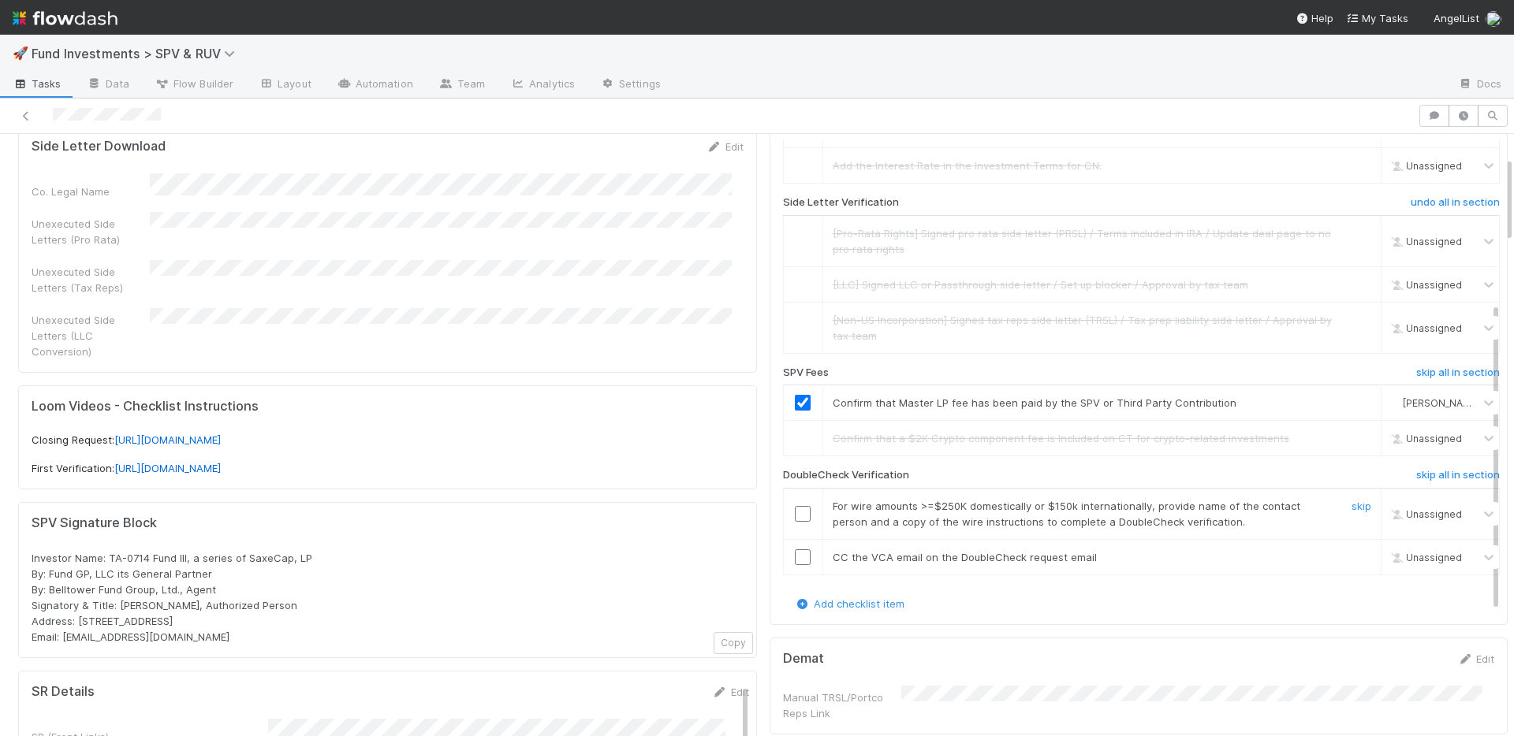
click at [795, 516] on input "checkbox" at bounding box center [803, 514] width 16 height 16
click at [795, 561] on input "checkbox" at bounding box center [803, 558] width 16 height 16
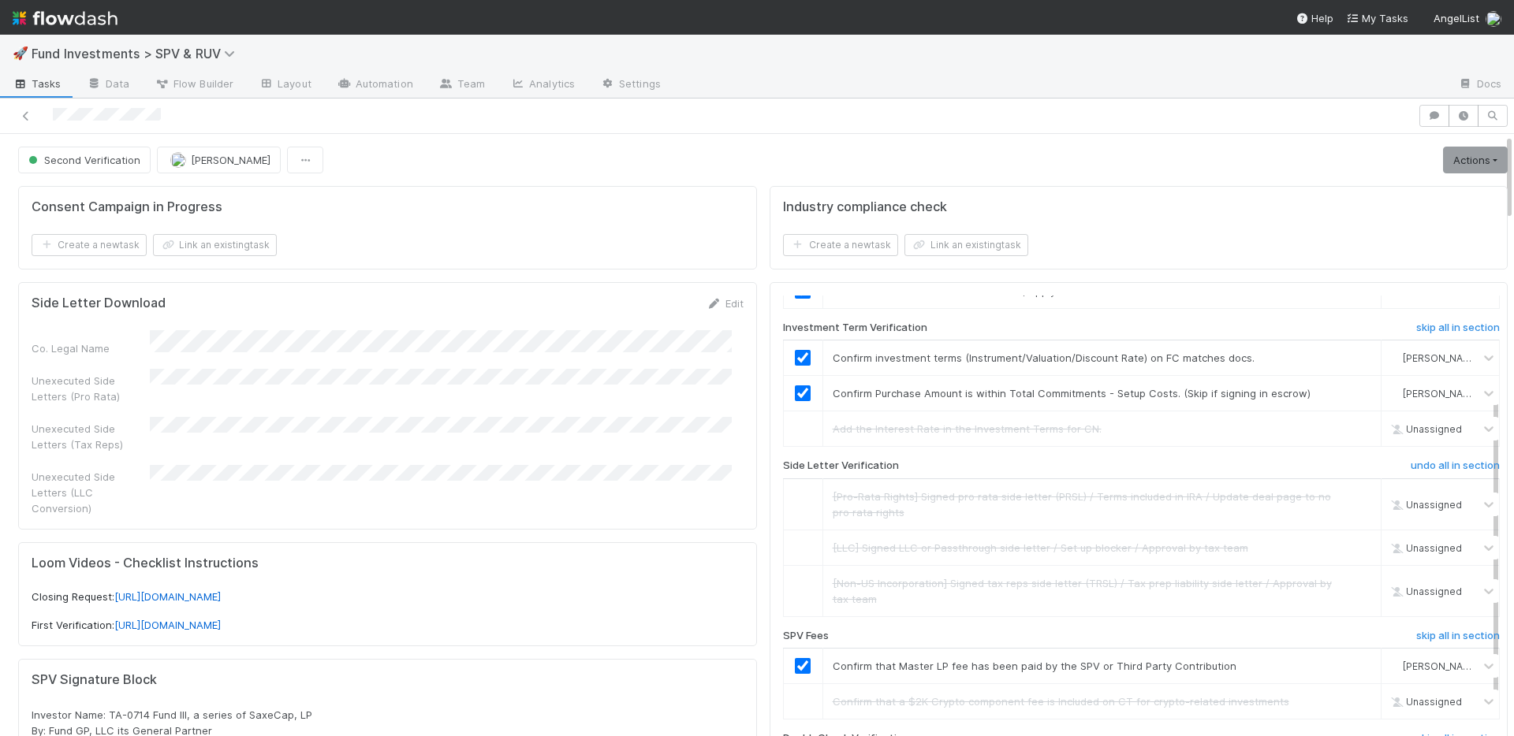
scroll to position [147, 0]
drag, startPoint x: 1358, startPoint y: 158, endPoint x: 1411, endPoint y: 157, distance: 52.8
click at [1358, 158] on div "Second Verification Durga Arjun Actions Move to Ready to Sign Sync Data Generat…" at bounding box center [762, 160] width 1489 height 27
click at [1443, 157] on link "Actions" at bounding box center [1475, 160] width 65 height 27
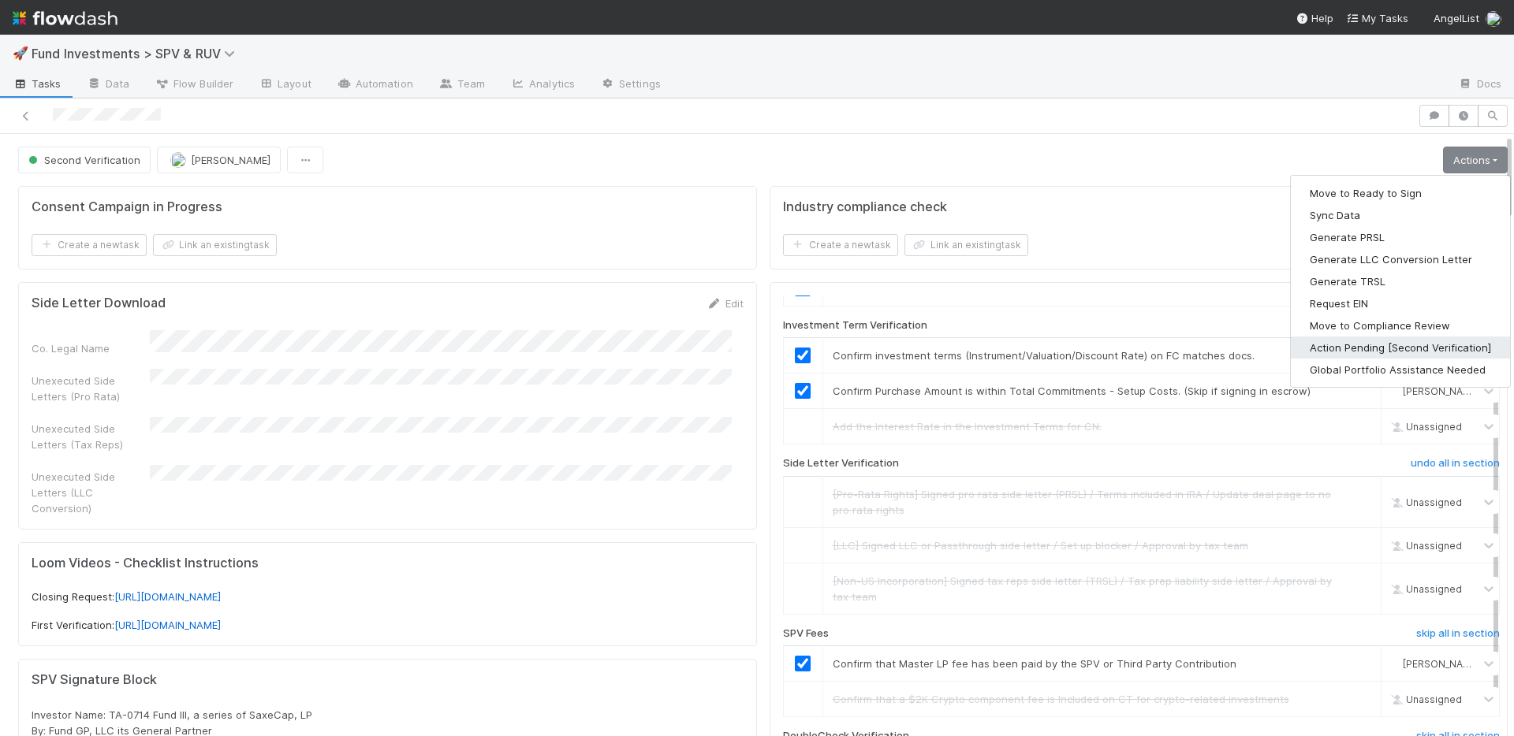
click at [1373, 349] on button "Action Pending [Second Verification]" at bounding box center [1400, 348] width 219 height 22
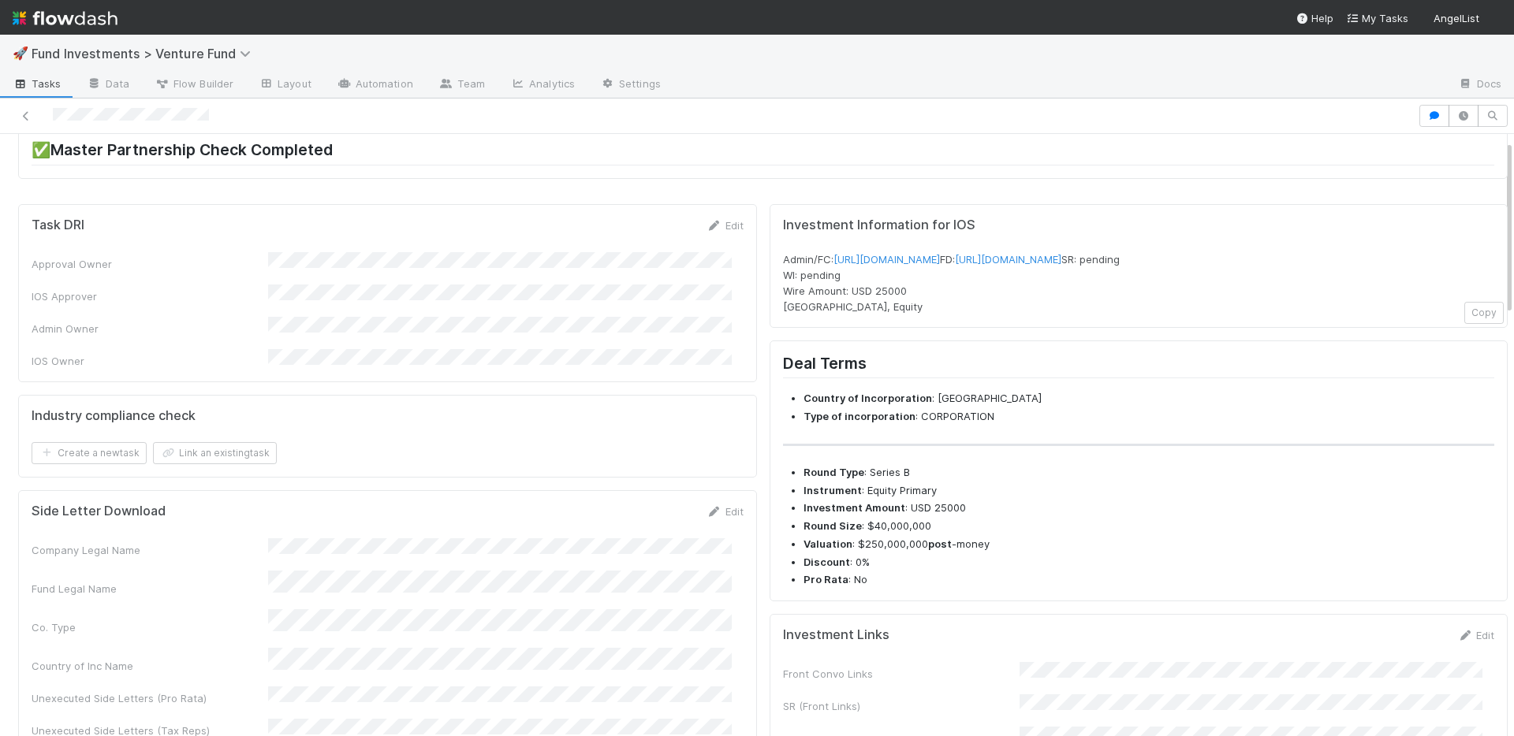
scroll to position [514, 0]
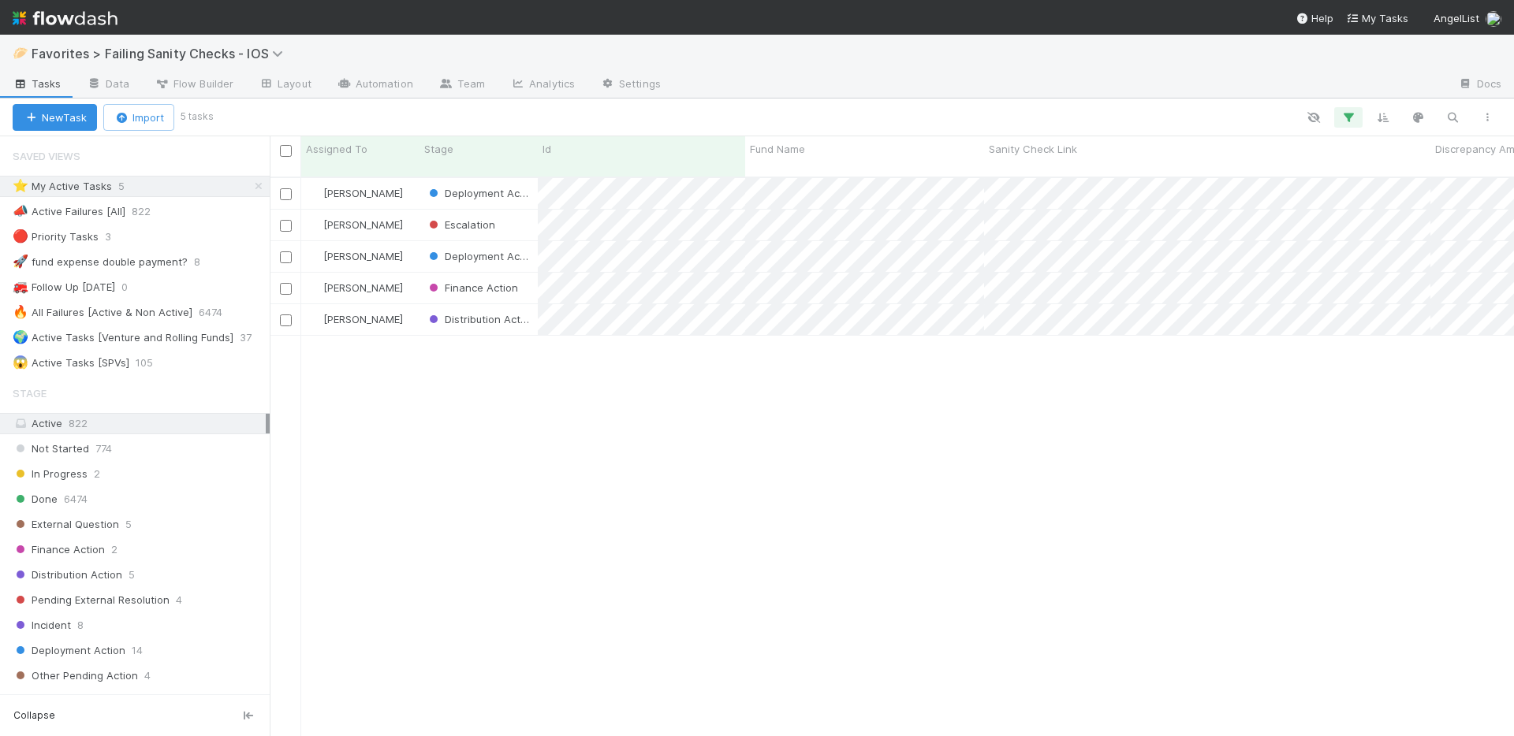
scroll to position [561, 1232]
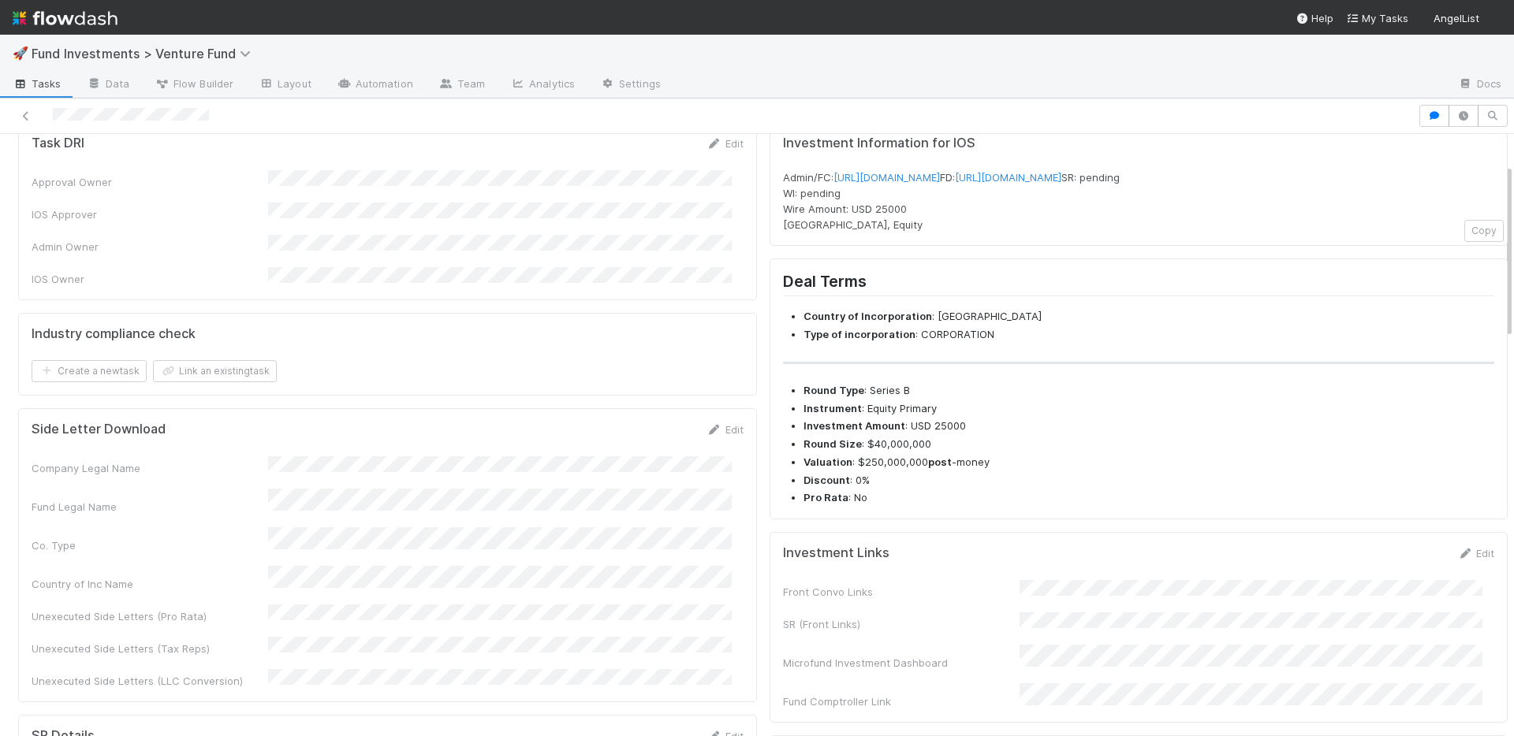
scroll to position [507, 0]
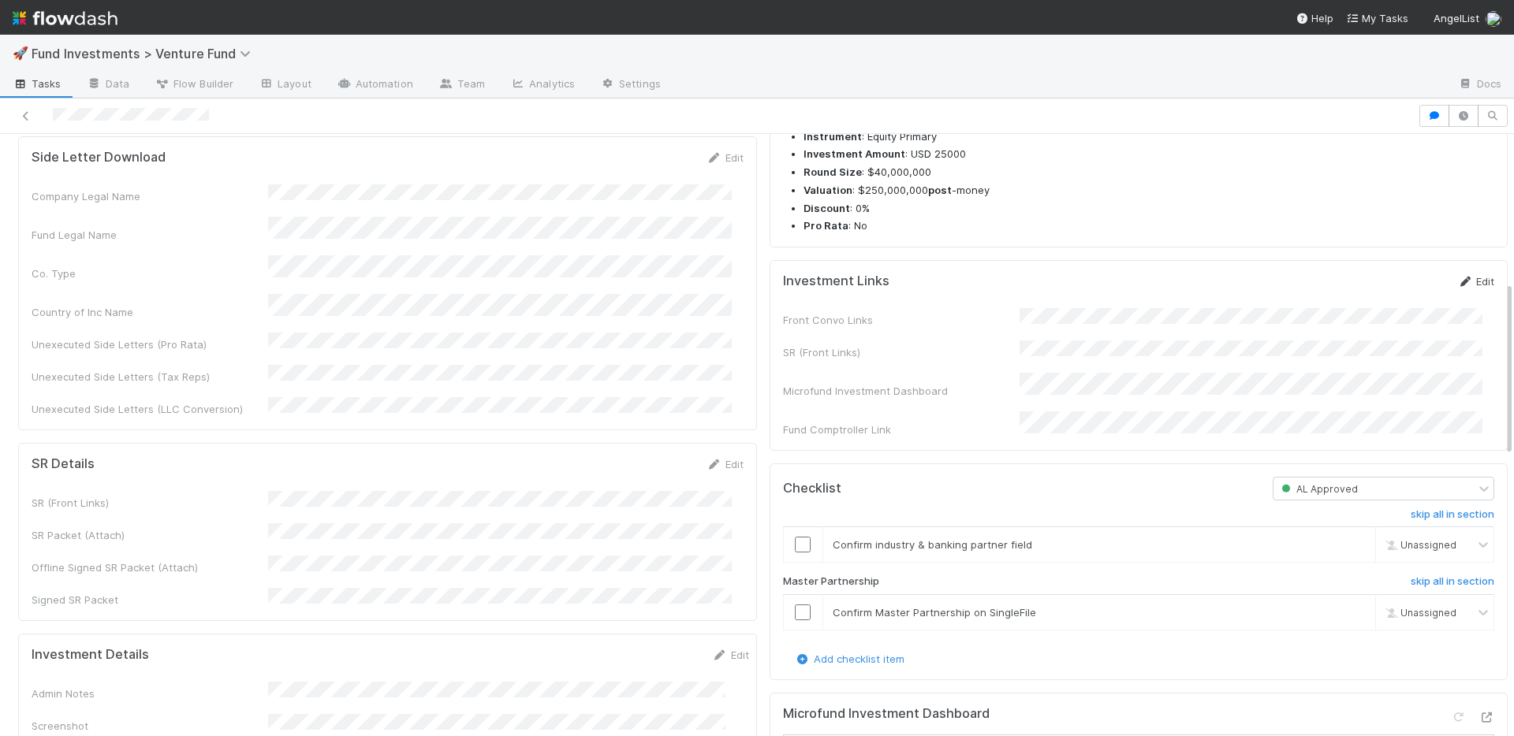
click at [1457, 288] on link "Edit" at bounding box center [1475, 281] width 37 height 13
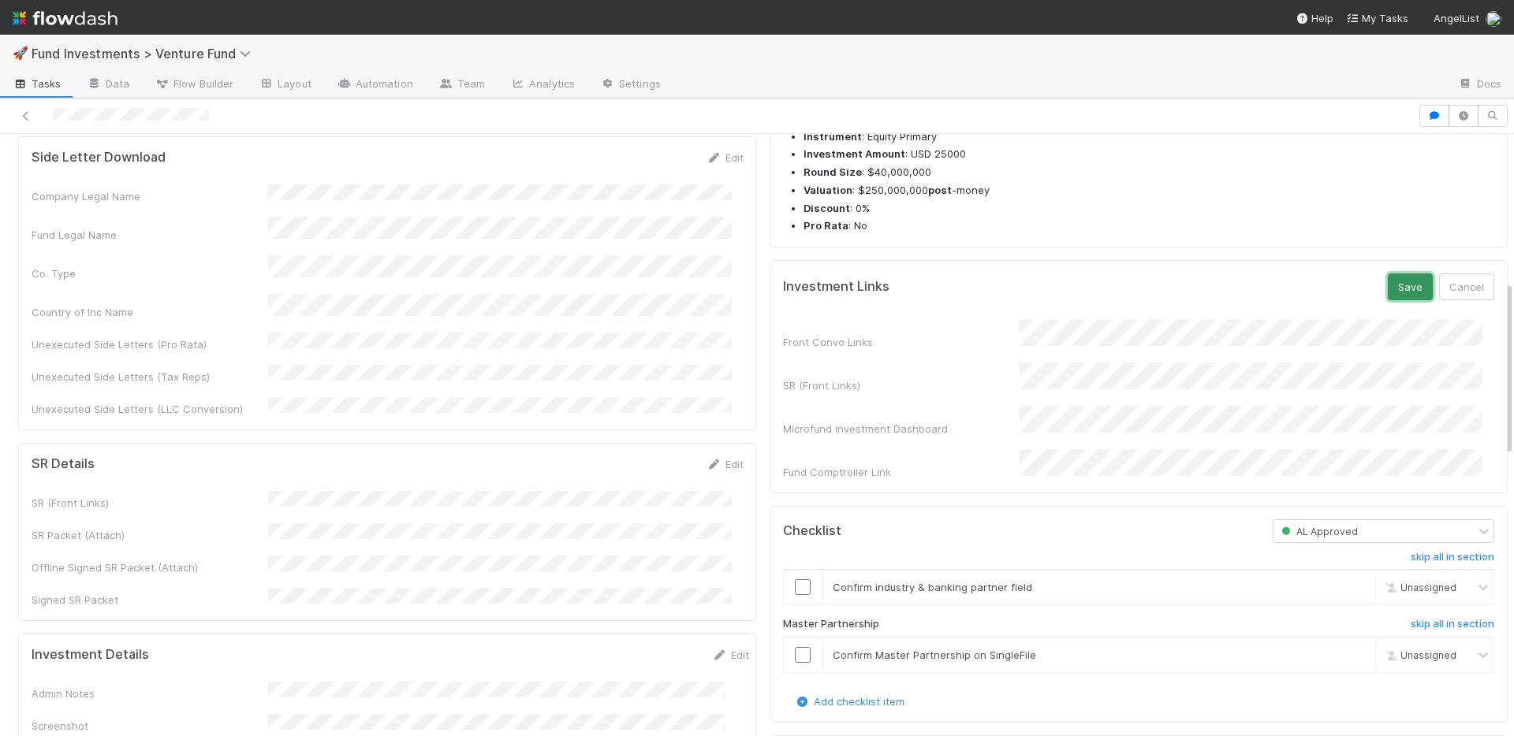
click at [1388, 300] on button "Save" at bounding box center [1410, 287] width 45 height 27
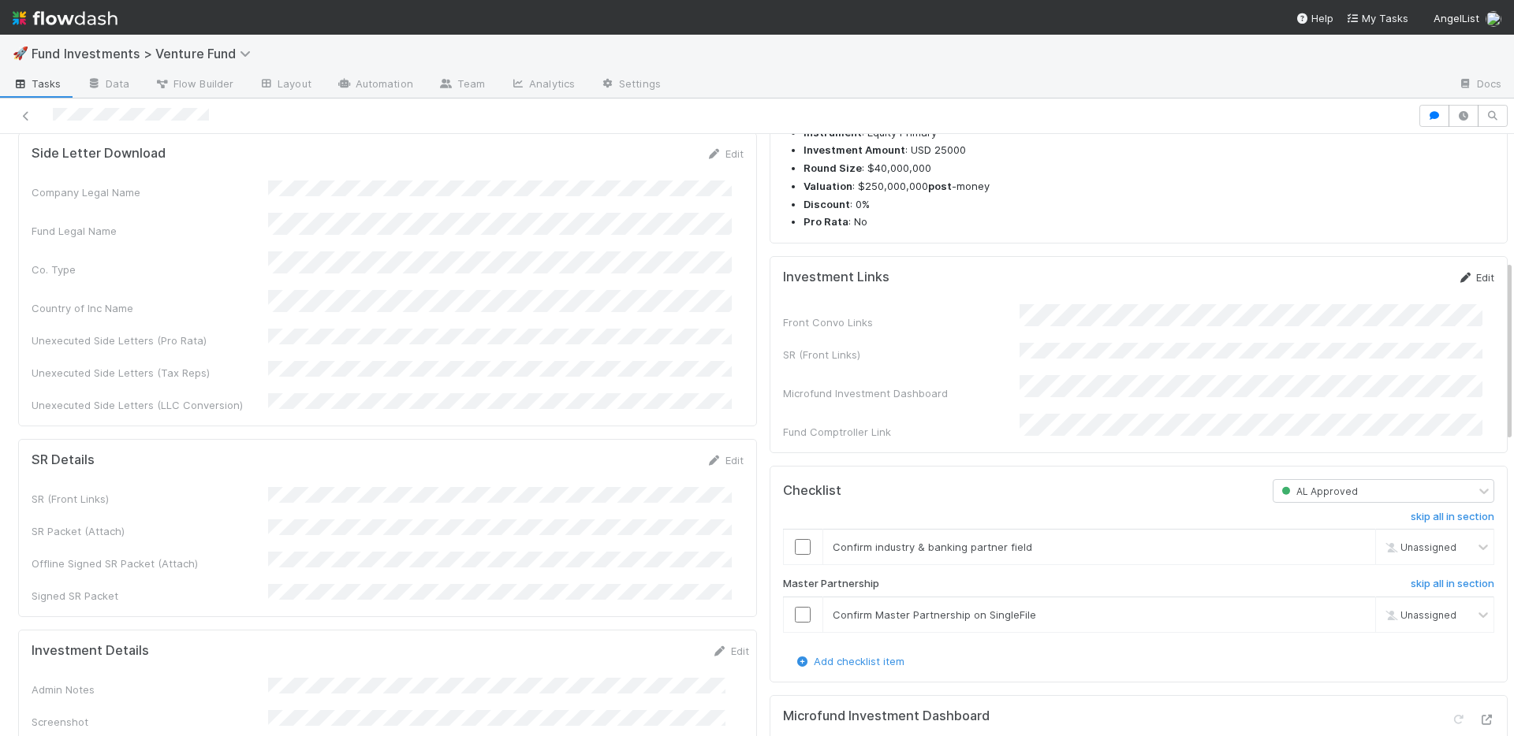
click at [1462, 284] on link "Edit" at bounding box center [1475, 277] width 37 height 13
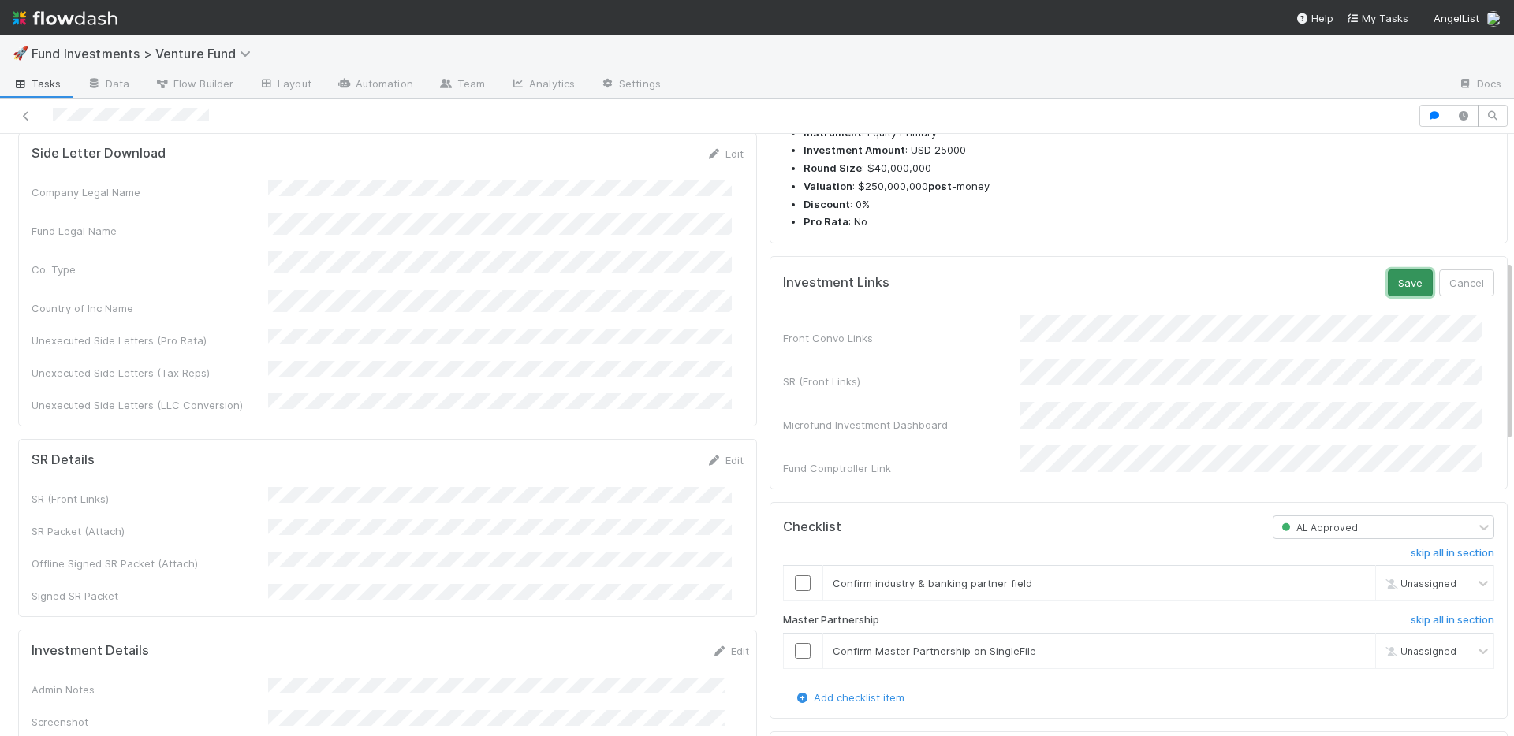
click at [1401, 296] on button "Save" at bounding box center [1410, 283] width 45 height 27
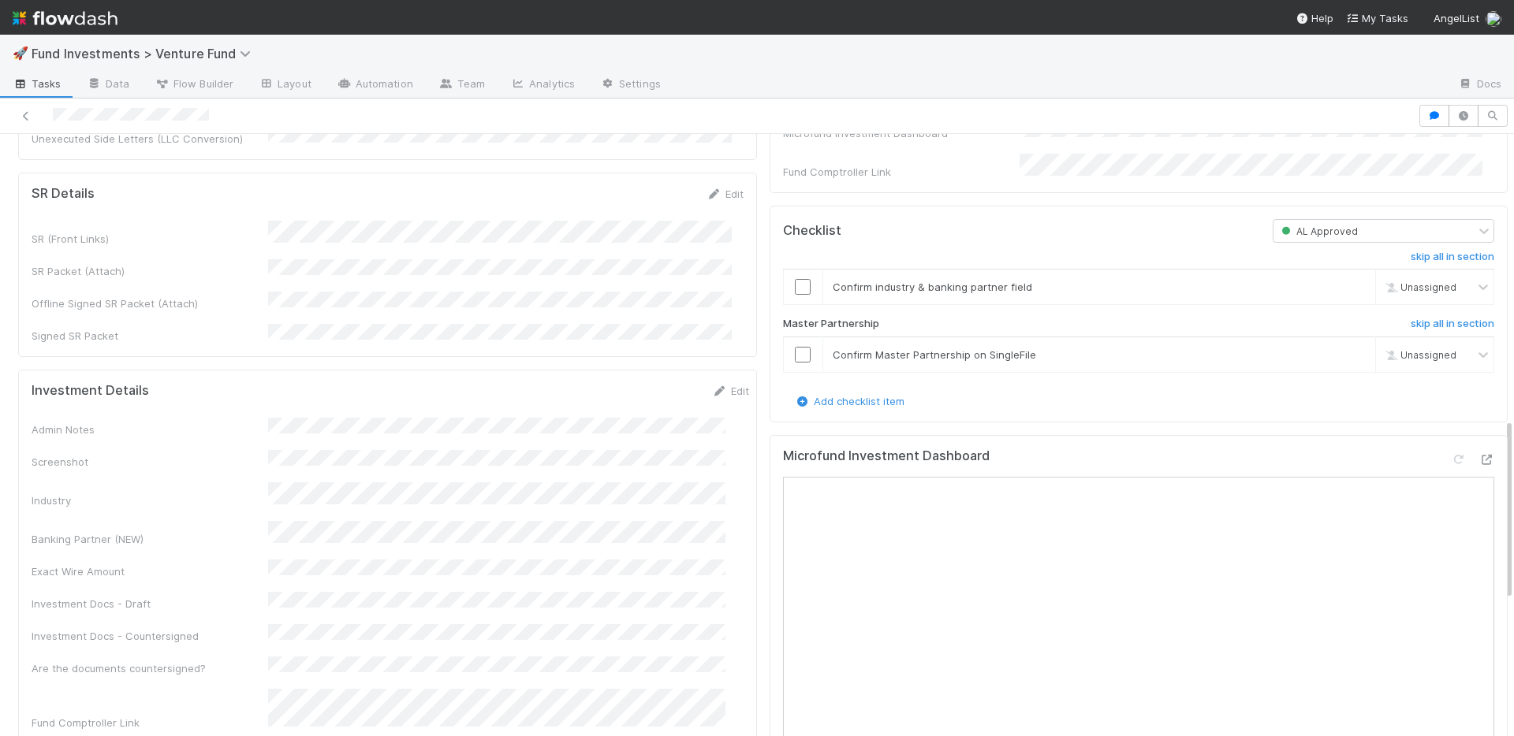
scroll to position [944, 0]
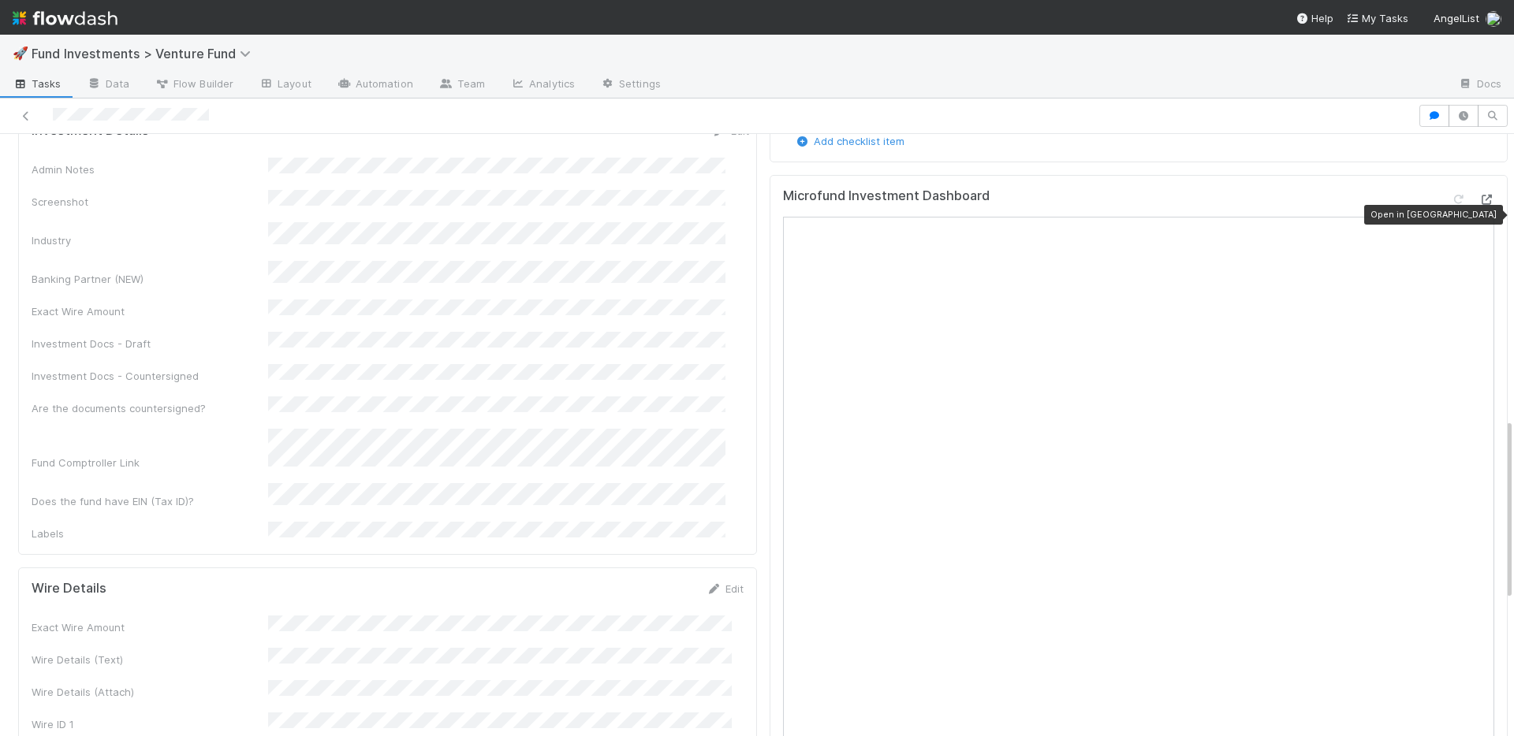
click at [1478, 205] on icon at bounding box center [1486, 200] width 16 height 10
click at [1426, 113] on icon "button" at bounding box center [1434, 115] width 16 height 9
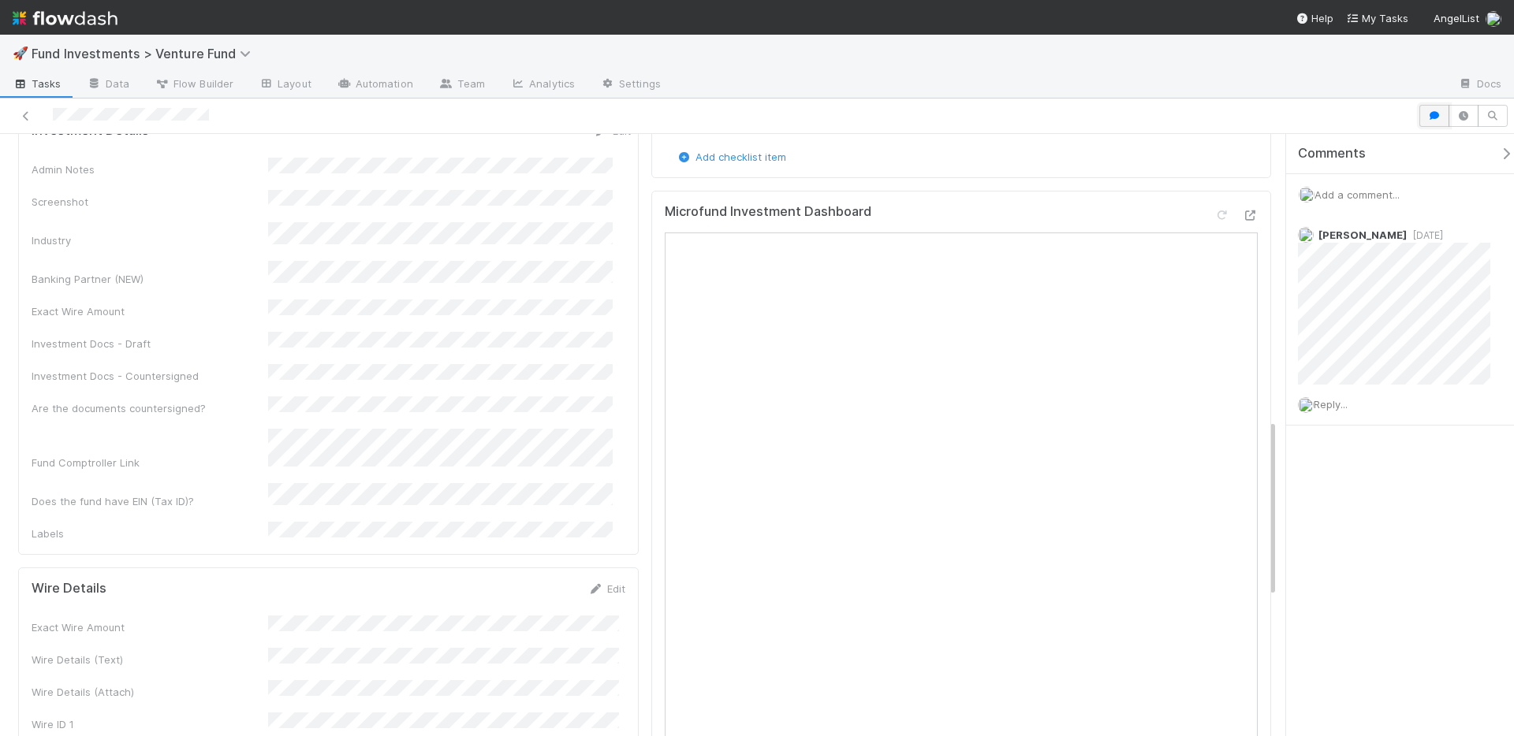
click at [1431, 112] on icon "button" at bounding box center [1434, 115] width 16 height 9
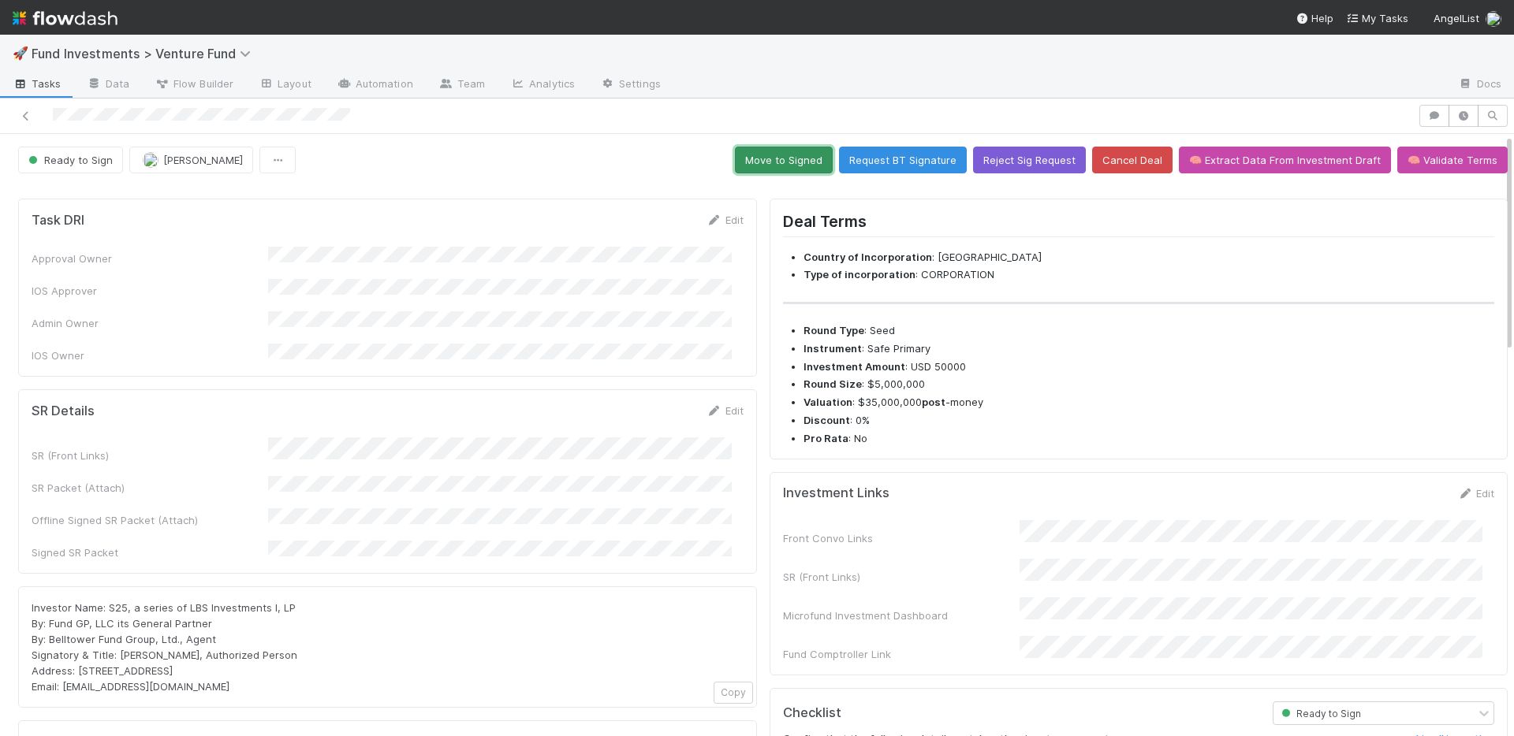
click at [772, 162] on button "Move to Signed" at bounding box center [784, 160] width 98 height 27
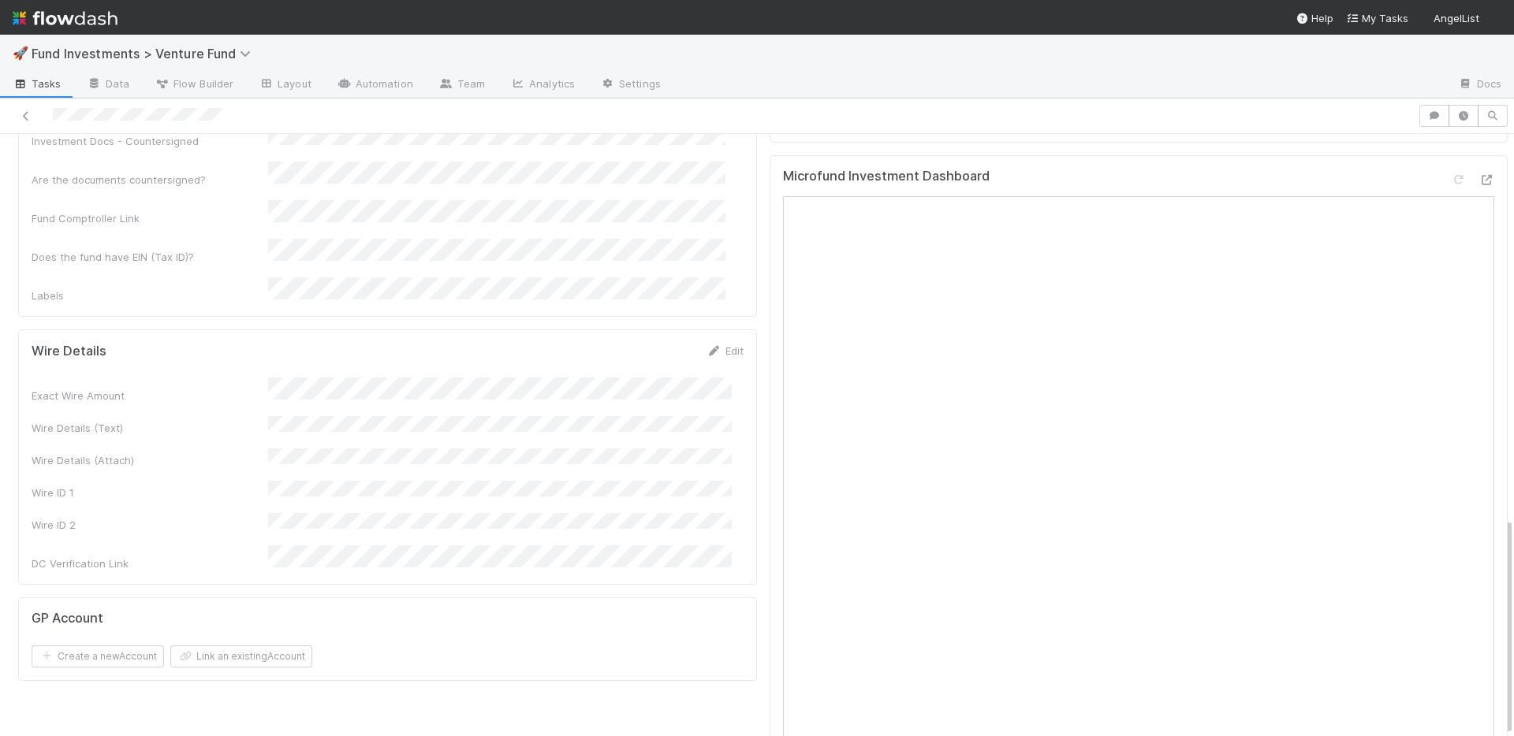
scroll to position [733, 0]
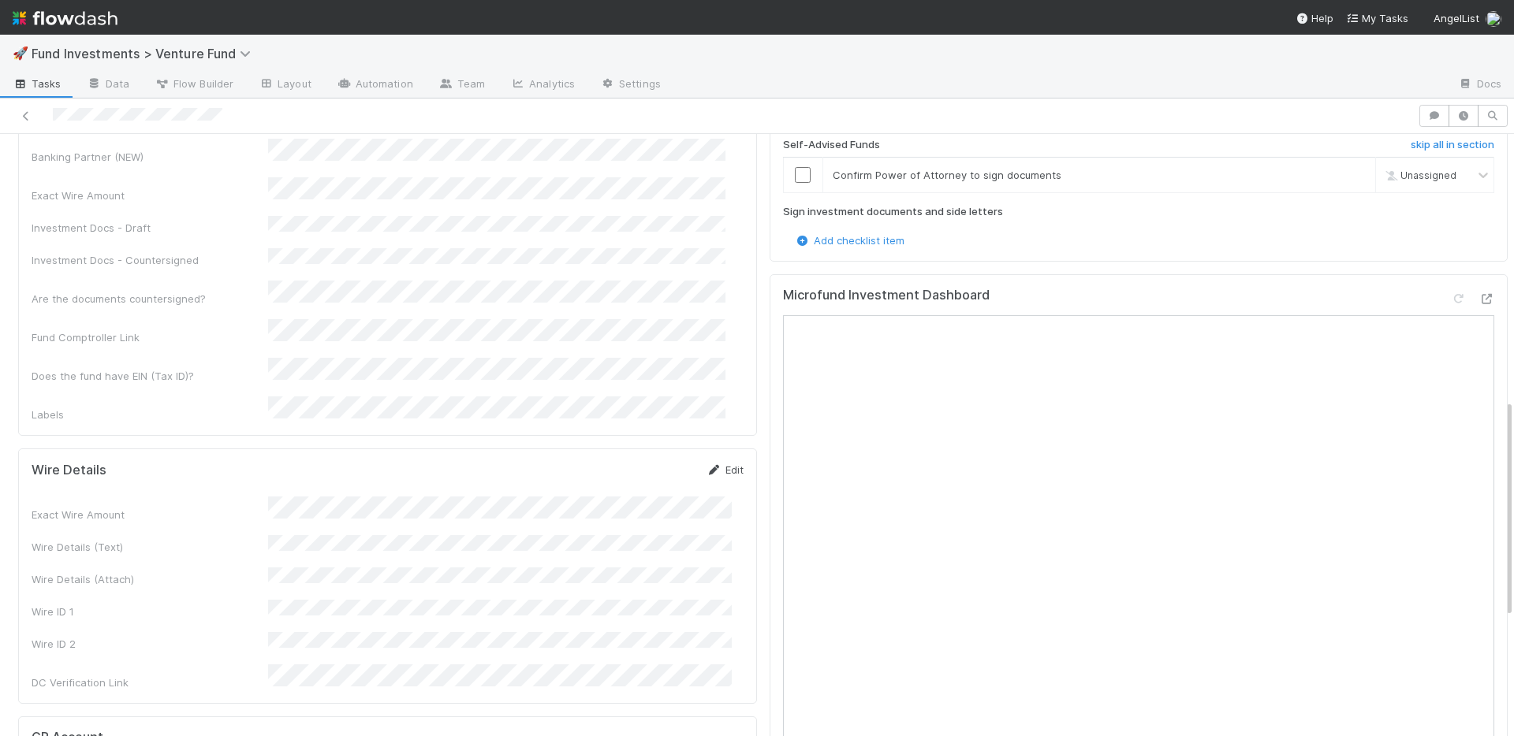
click at [719, 464] on link "Edit" at bounding box center [724, 470] width 37 height 13
click at [654, 462] on button "Save" at bounding box center [659, 475] width 45 height 27
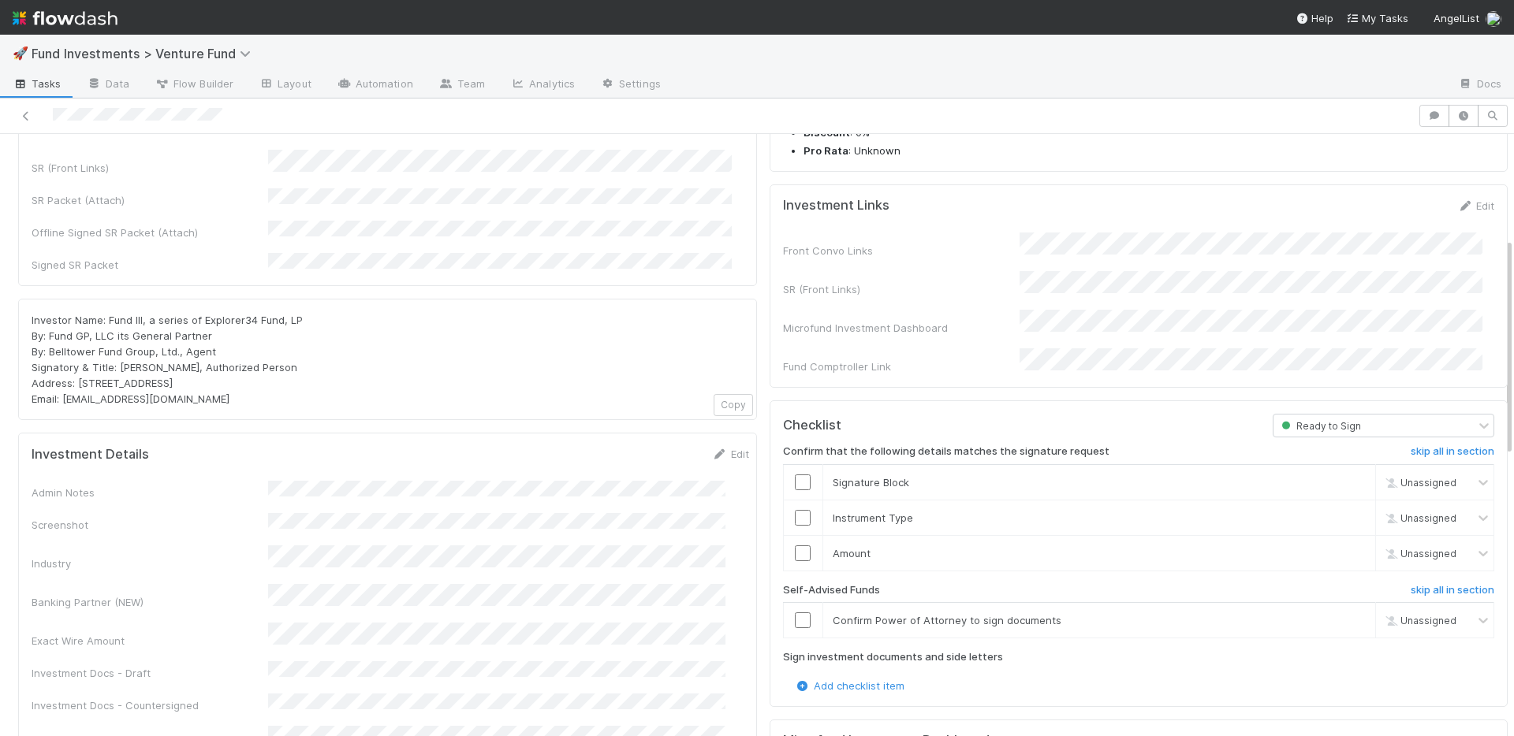
scroll to position [0, 0]
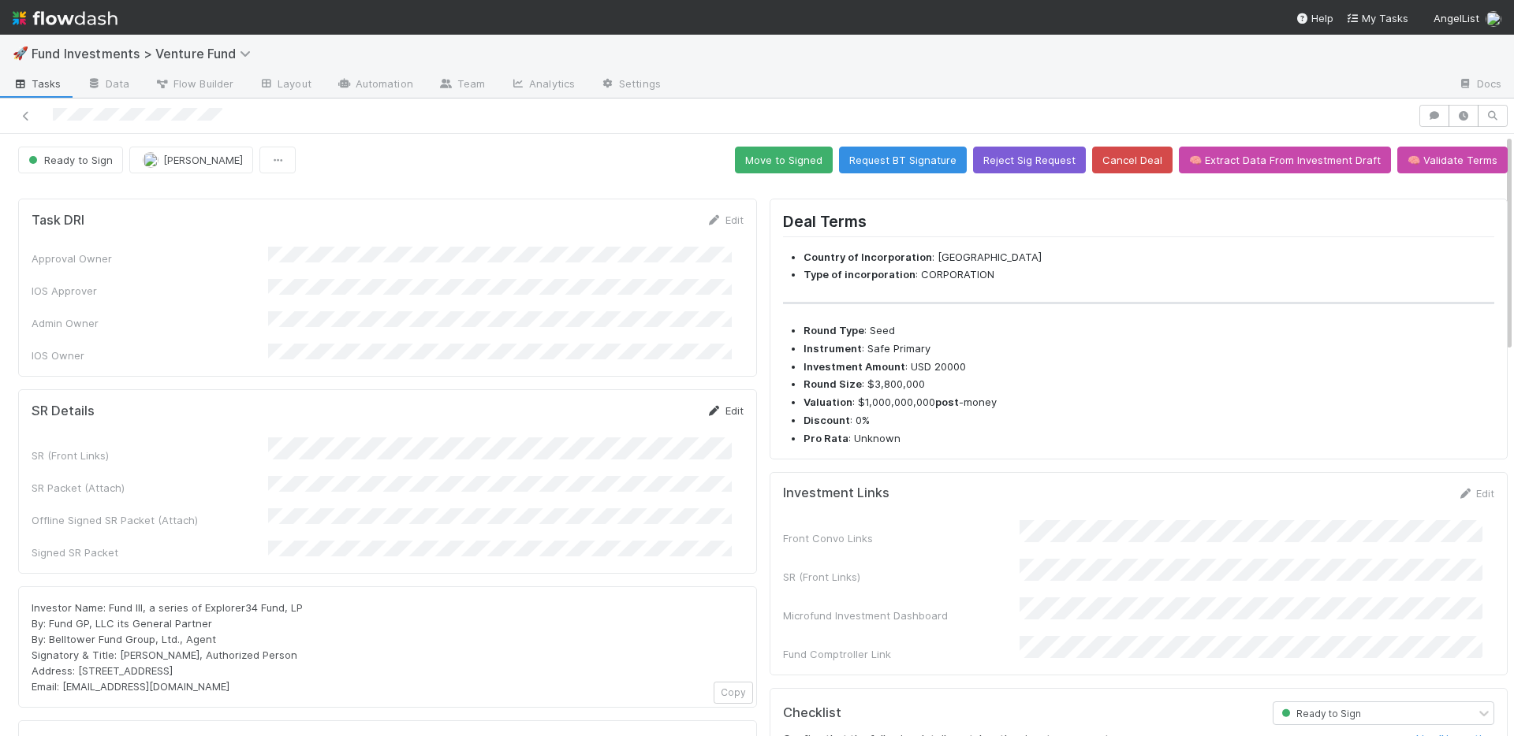
click at [719, 404] on link "Edit" at bounding box center [724, 410] width 37 height 13
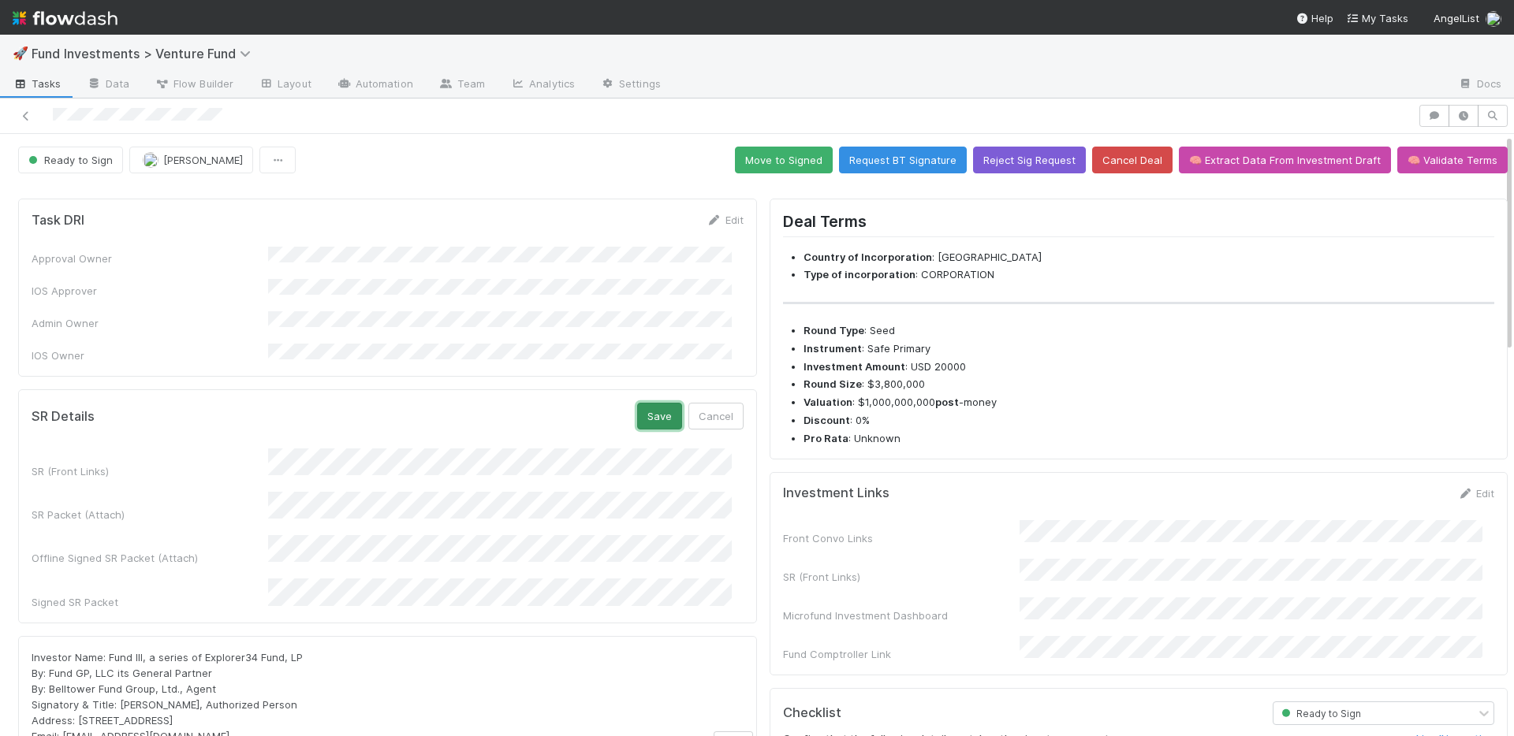
click at [646, 403] on button "Save" at bounding box center [659, 416] width 45 height 27
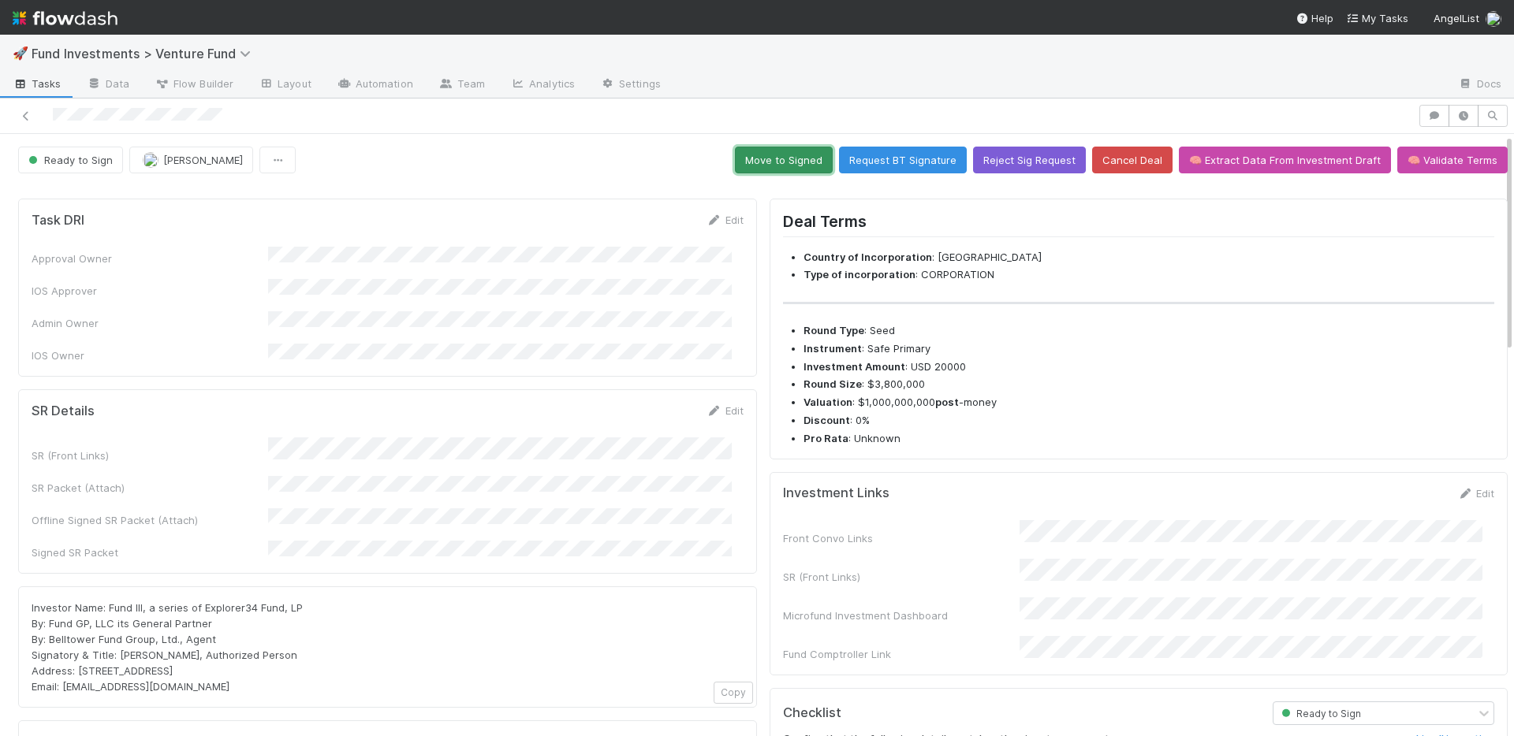
click at [777, 160] on button "Move to Signed" at bounding box center [784, 160] width 98 height 27
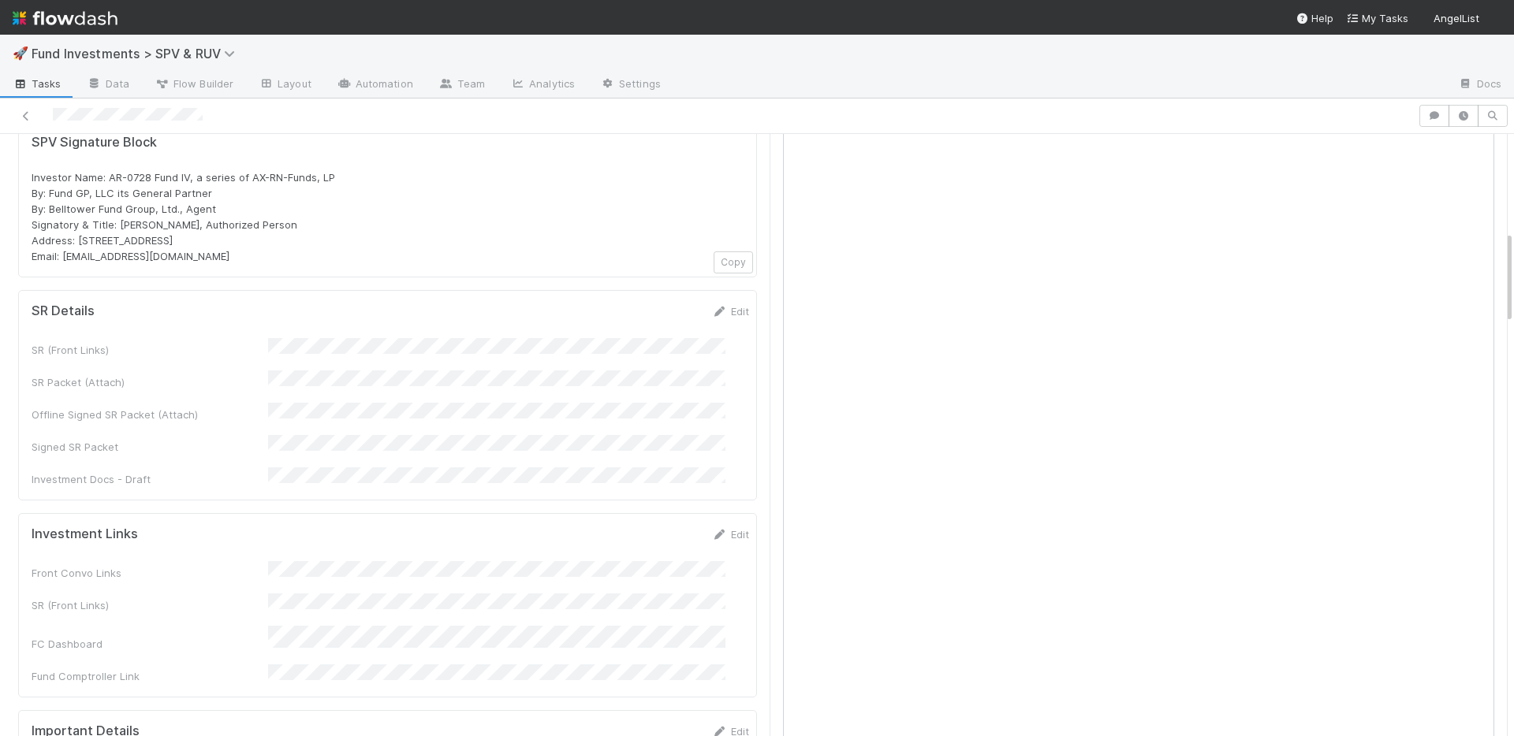
scroll to position [632, 0]
click at [717, 527] on link "Edit" at bounding box center [730, 533] width 37 height 13
click at [653, 526] on button "Save" at bounding box center [665, 539] width 45 height 27
click at [717, 524] on link "Edit" at bounding box center [730, 530] width 37 height 13
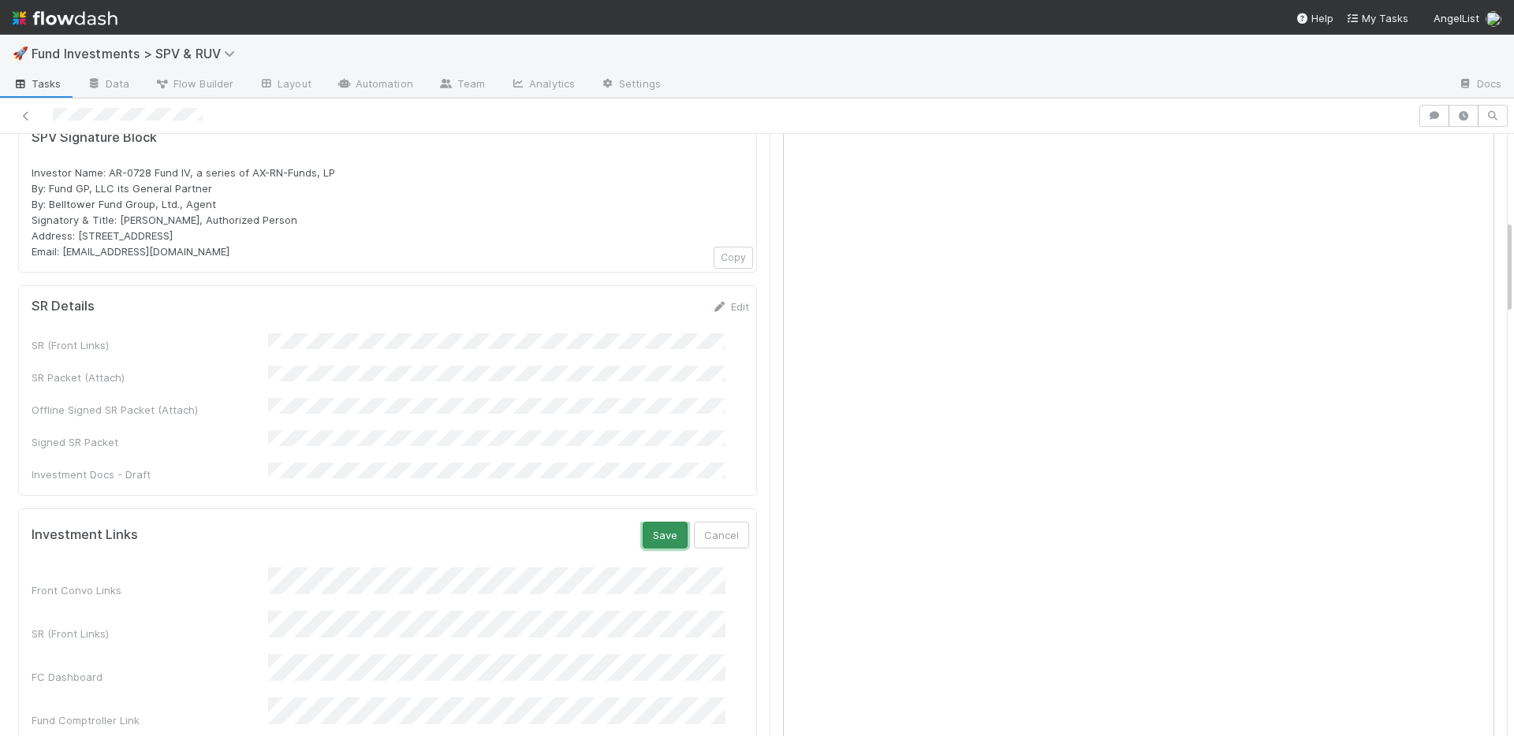
click at [653, 522] on button "Save" at bounding box center [665, 535] width 45 height 27
click at [725, 528] on div "Investment Links Edit" at bounding box center [390, 536] width 741 height 16
click at [717, 530] on link "Edit" at bounding box center [730, 536] width 37 height 13
click at [643, 528] on button "Save" at bounding box center [665, 541] width 45 height 27
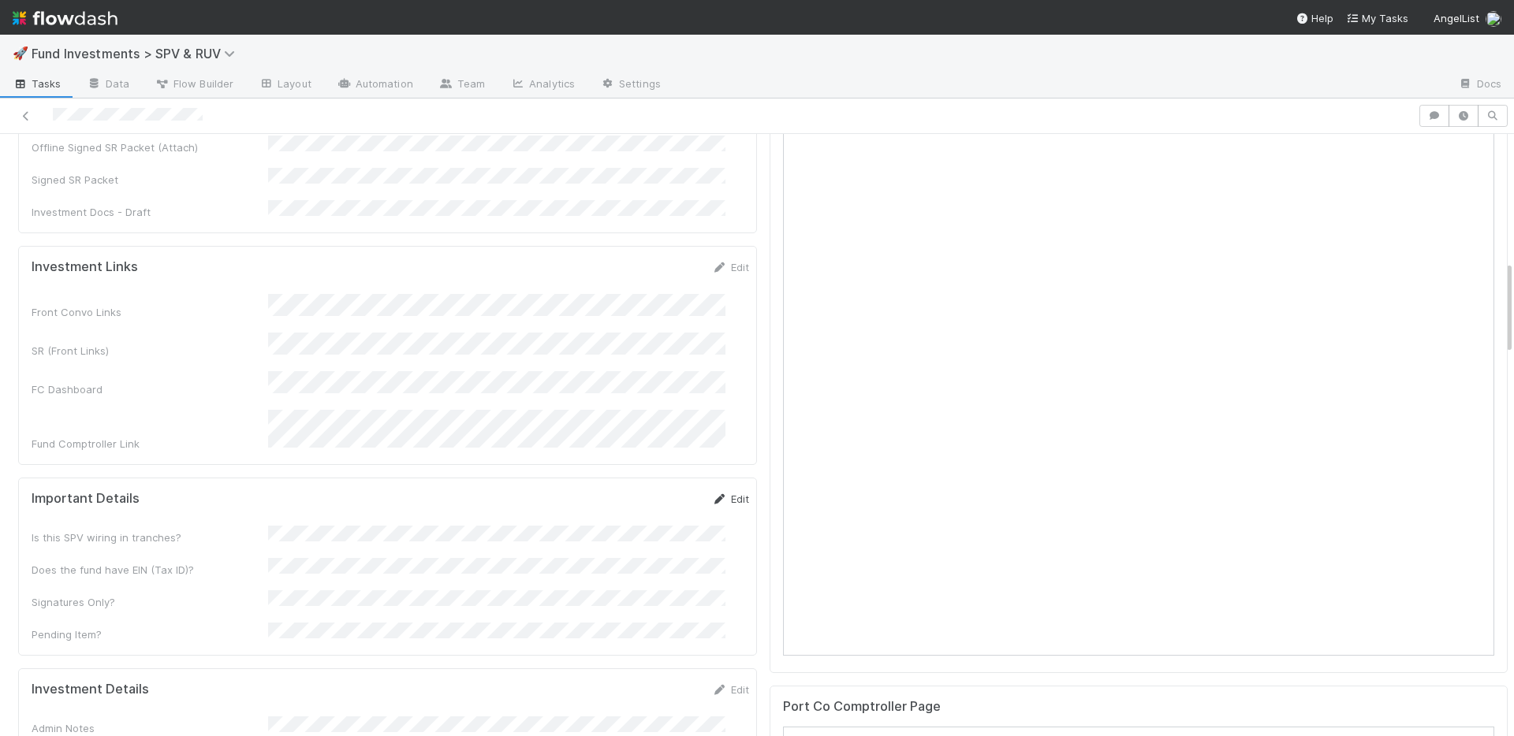
click at [712, 493] on link "Edit" at bounding box center [730, 499] width 37 height 13
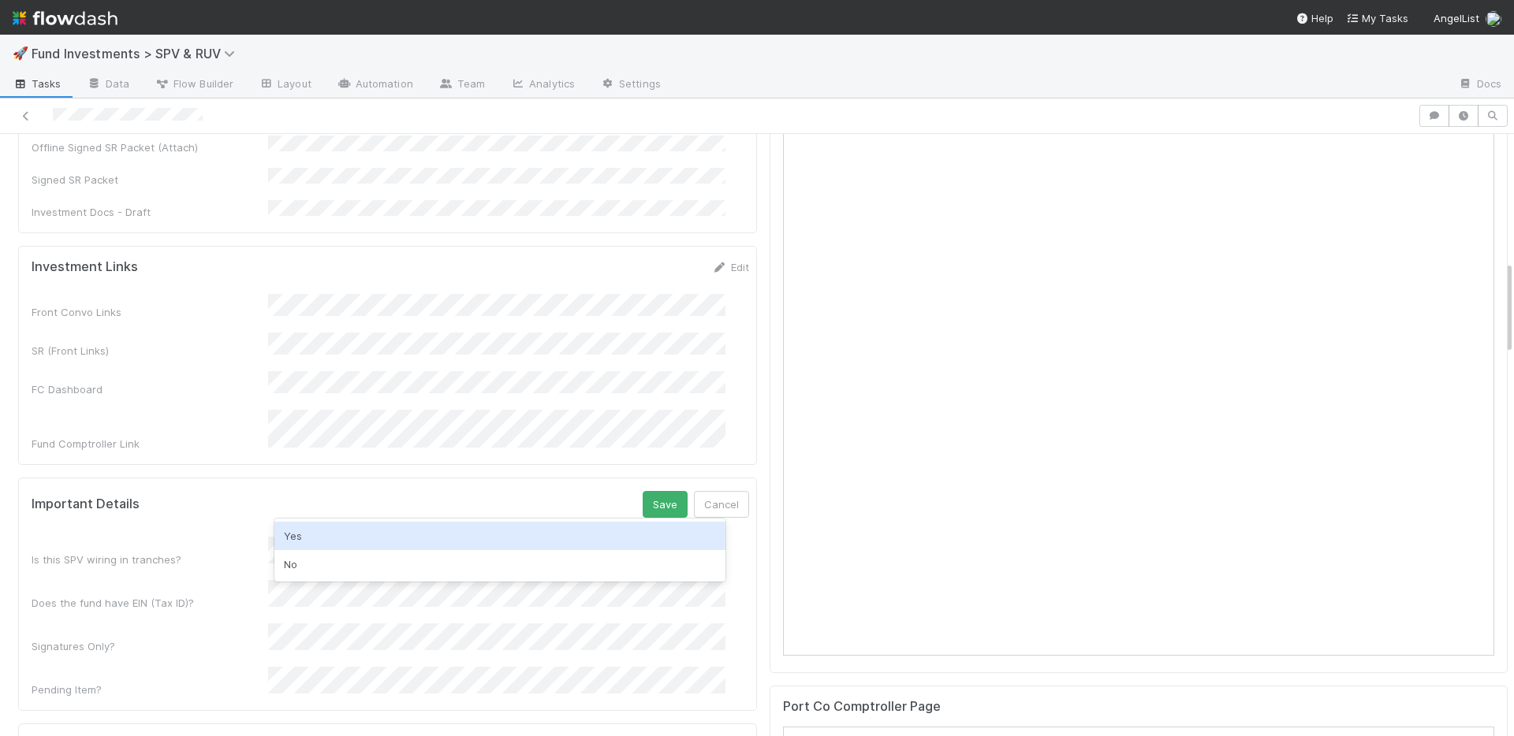
click at [437, 549] on div "Yes" at bounding box center [499, 536] width 451 height 28
click at [360, 528] on div "No" at bounding box center [499, 536] width 451 height 28
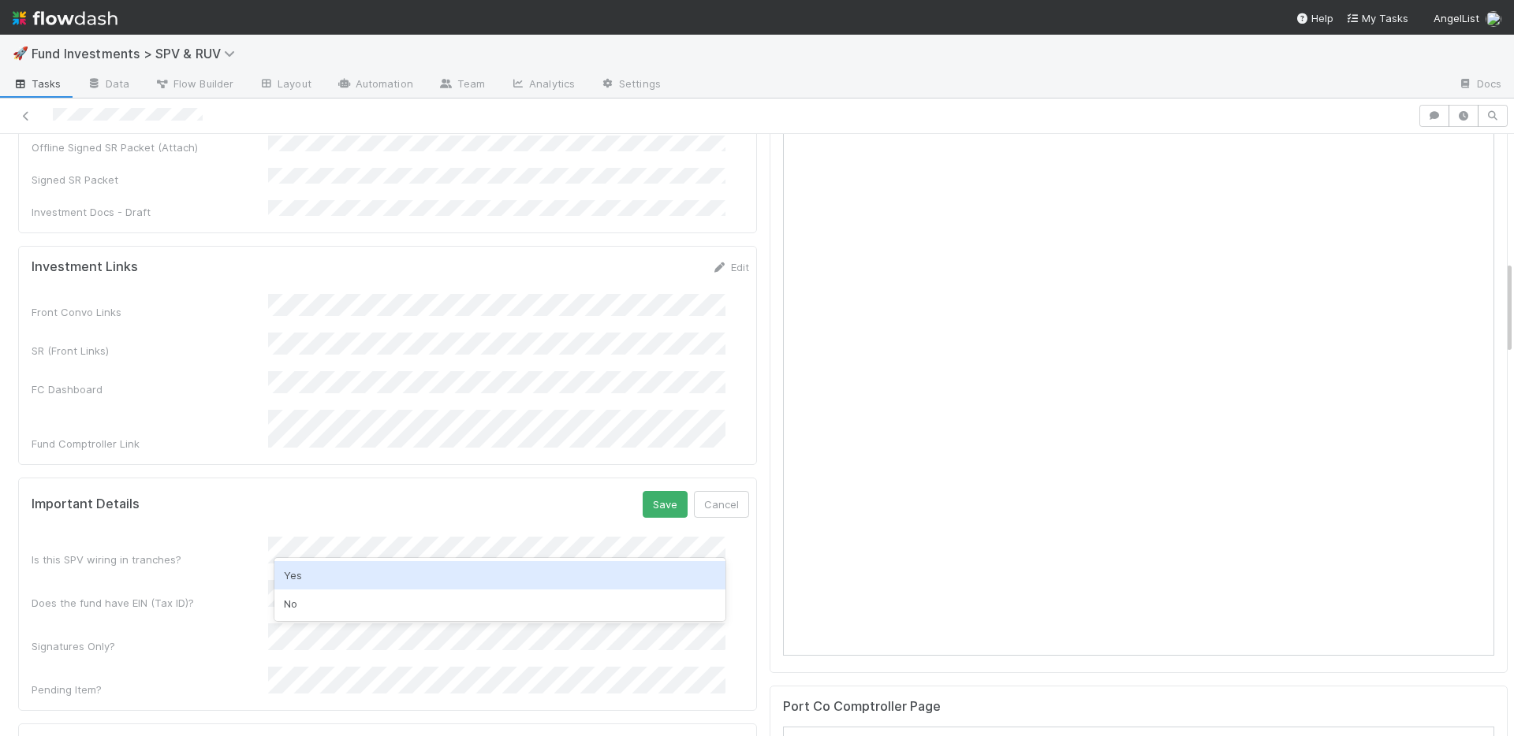
drag, startPoint x: 346, startPoint y: 577, endPoint x: 335, endPoint y: 554, distance: 25.4
click at [347, 577] on div "Yes" at bounding box center [499, 575] width 451 height 28
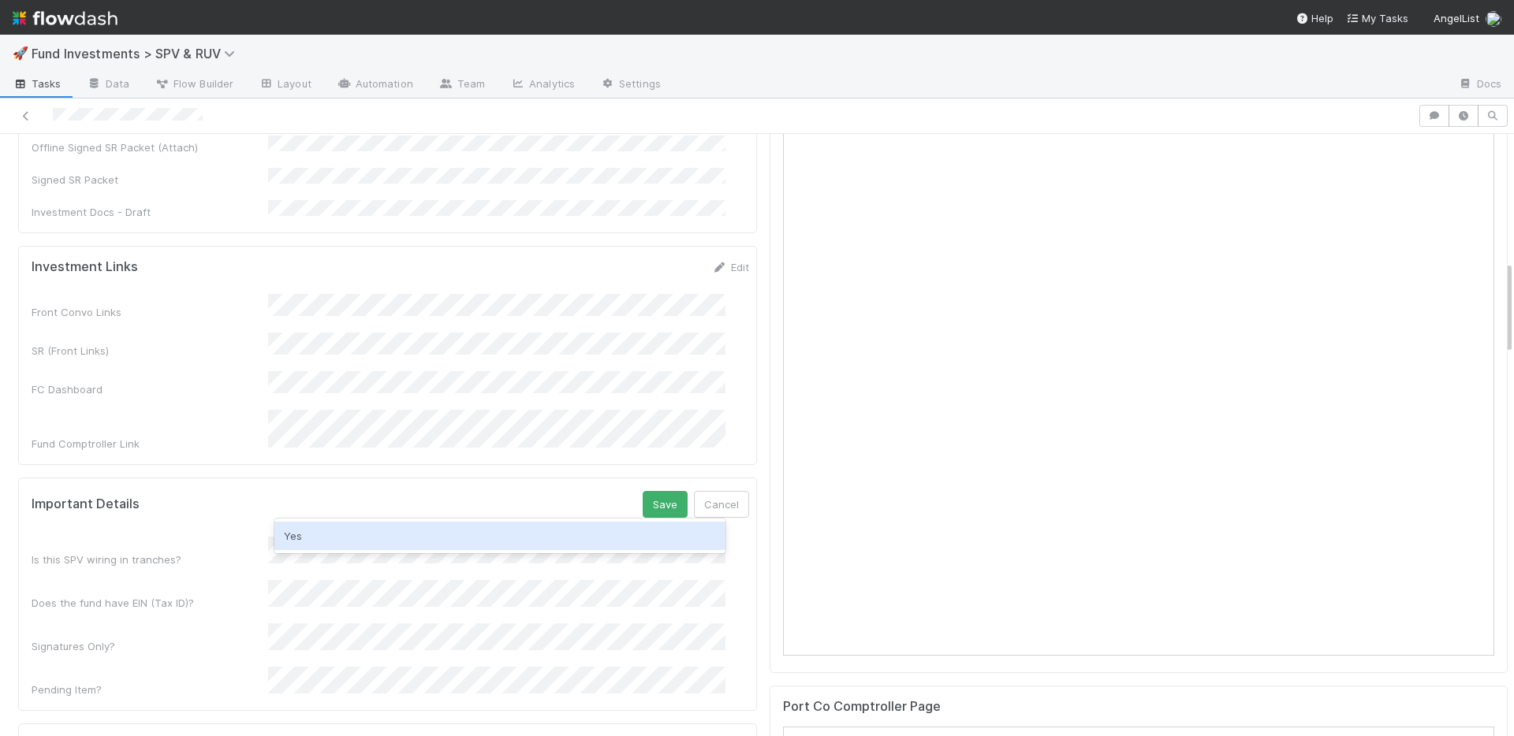
click at [429, 491] on div "Important Details Save Cancel" at bounding box center [390, 504] width 717 height 27
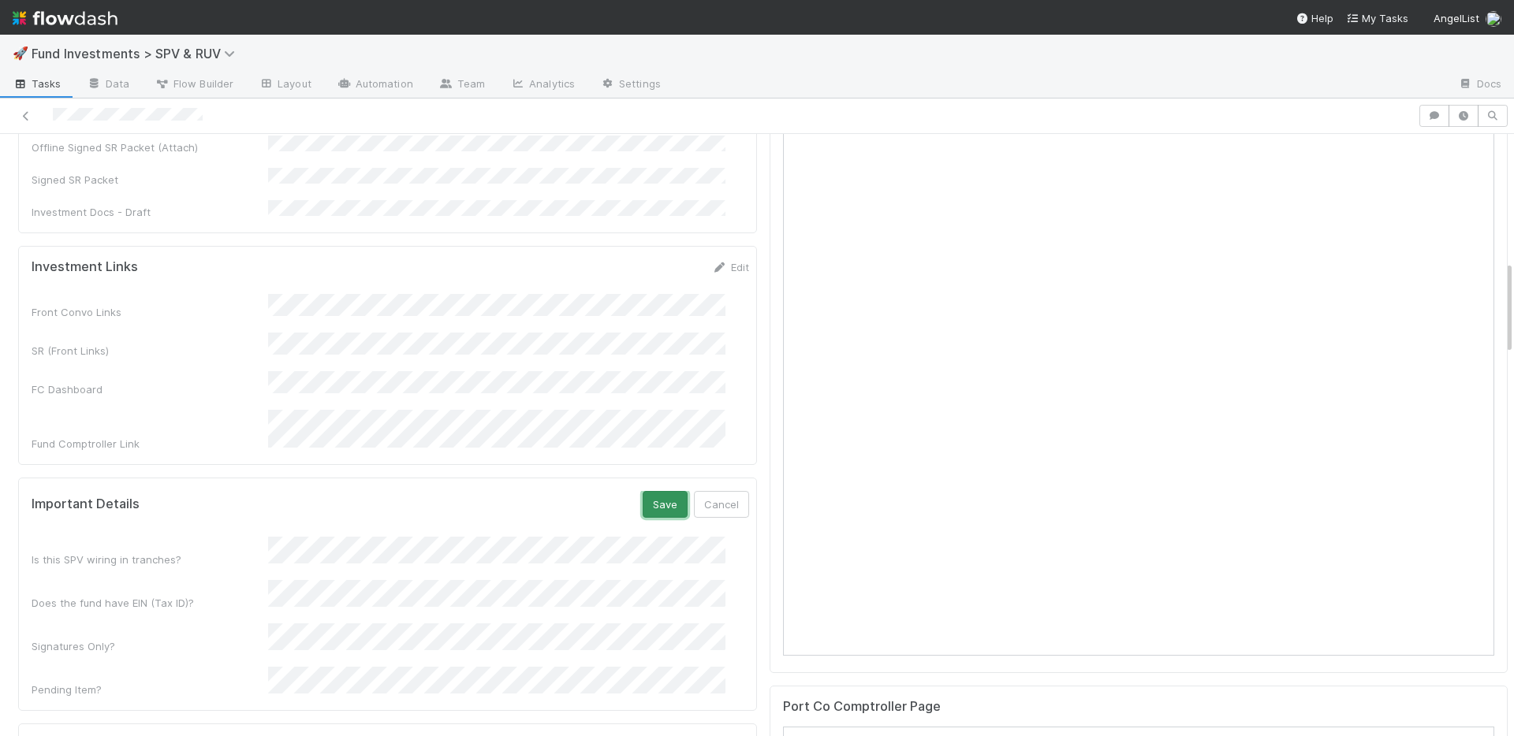
click at [643, 491] on button "Save" at bounding box center [665, 504] width 45 height 27
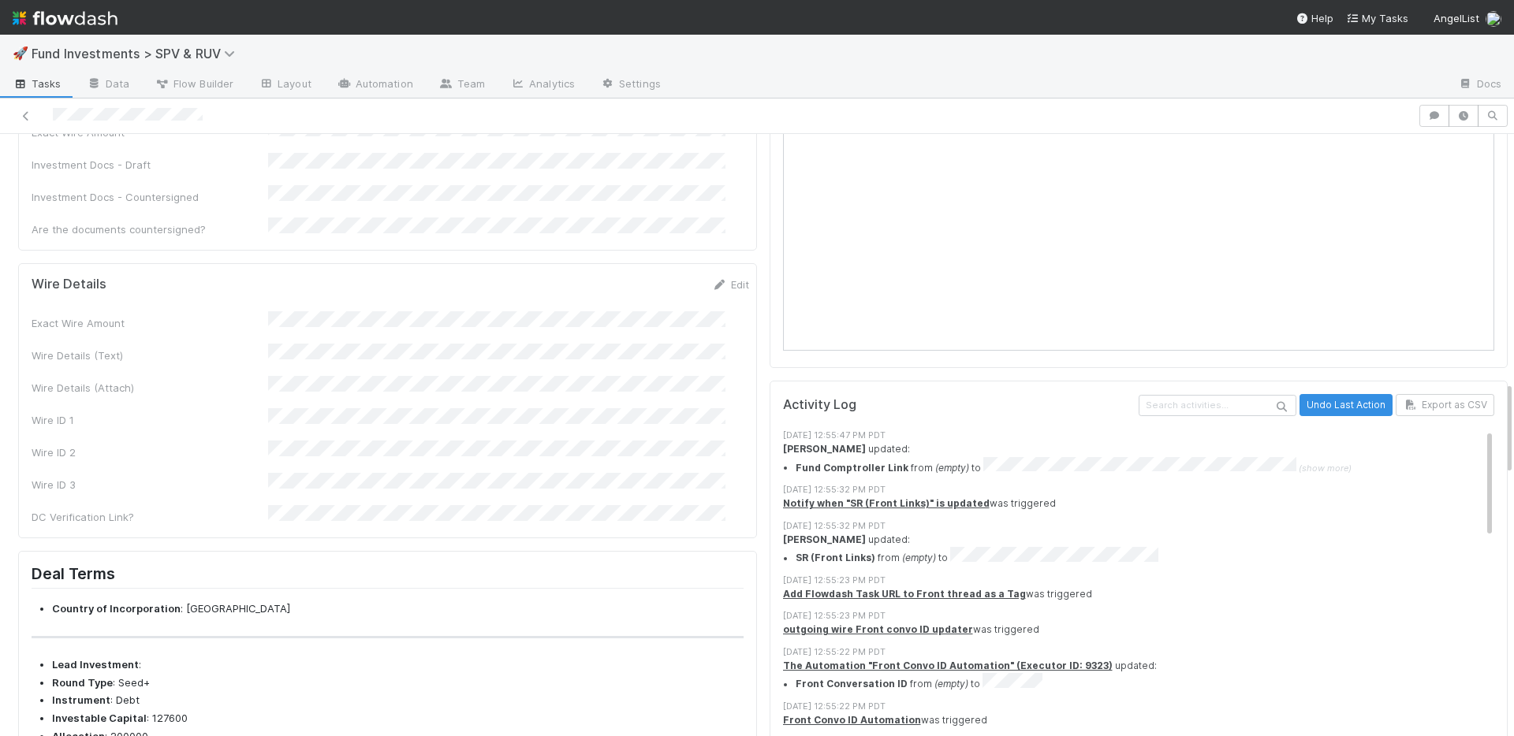
scroll to position [1594, 0]
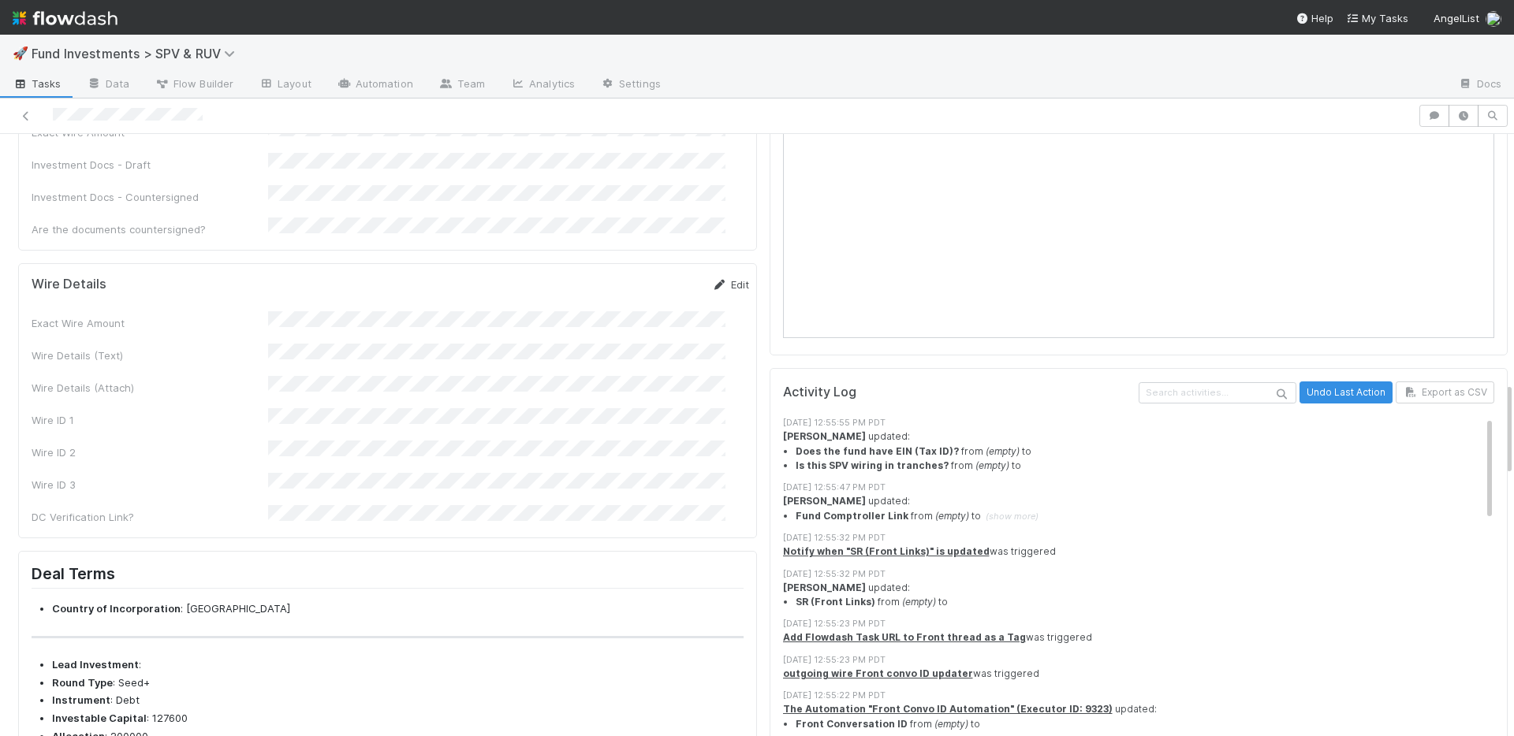
click at [712, 278] on link "Edit" at bounding box center [730, 284] width 37 height 13
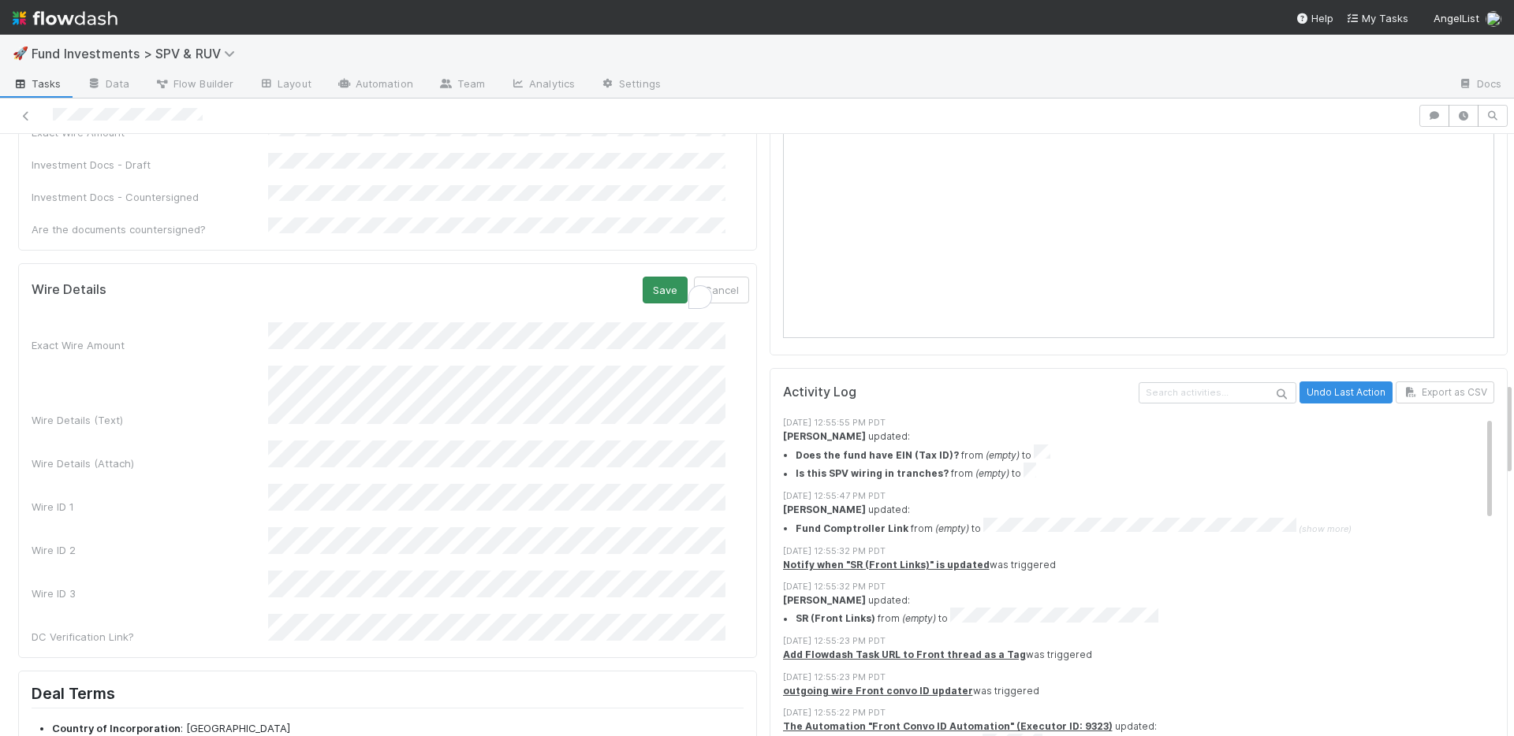
scroll to position [73, 0]
click at [647, 277] on button "Save" at bounding box center [665, 290] width 45 height 27
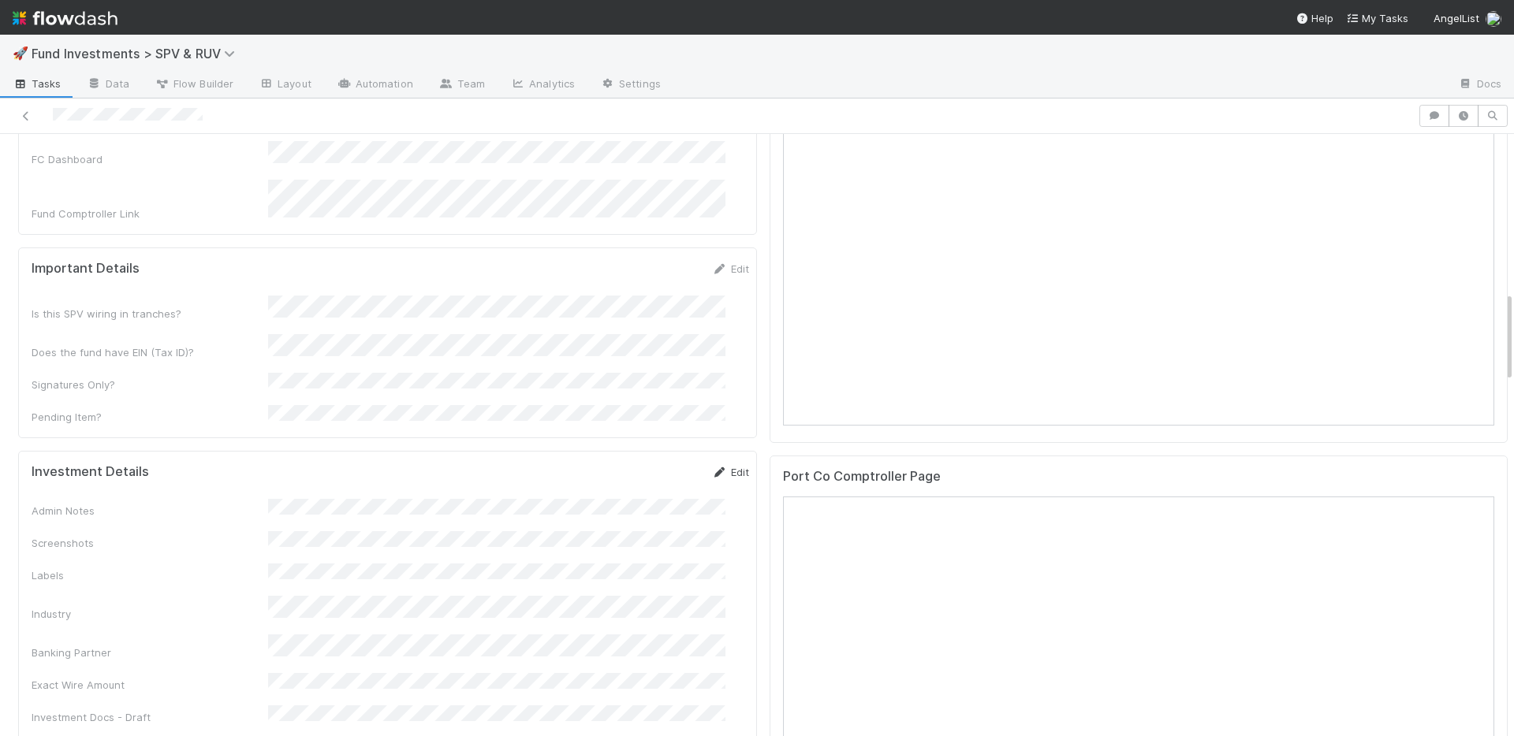
scroll to position [1041, 0]
click at [712, 467] on link "Edit" at bounding box center [730, 473] width 37 height 13
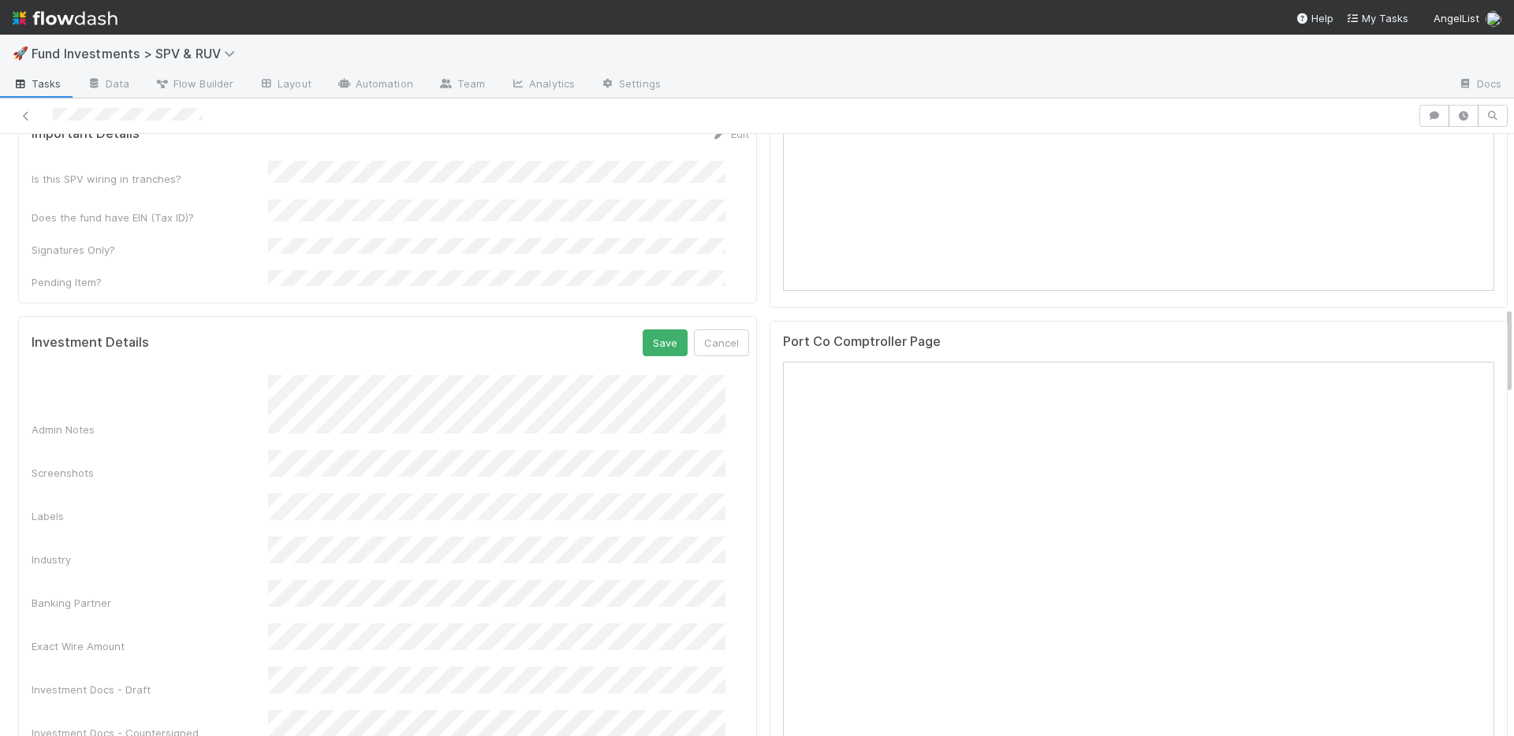
scroll to position [1179, 0]
click at [643, 327] on button "Save" at bounding box center [665, 340] width 45 height 27
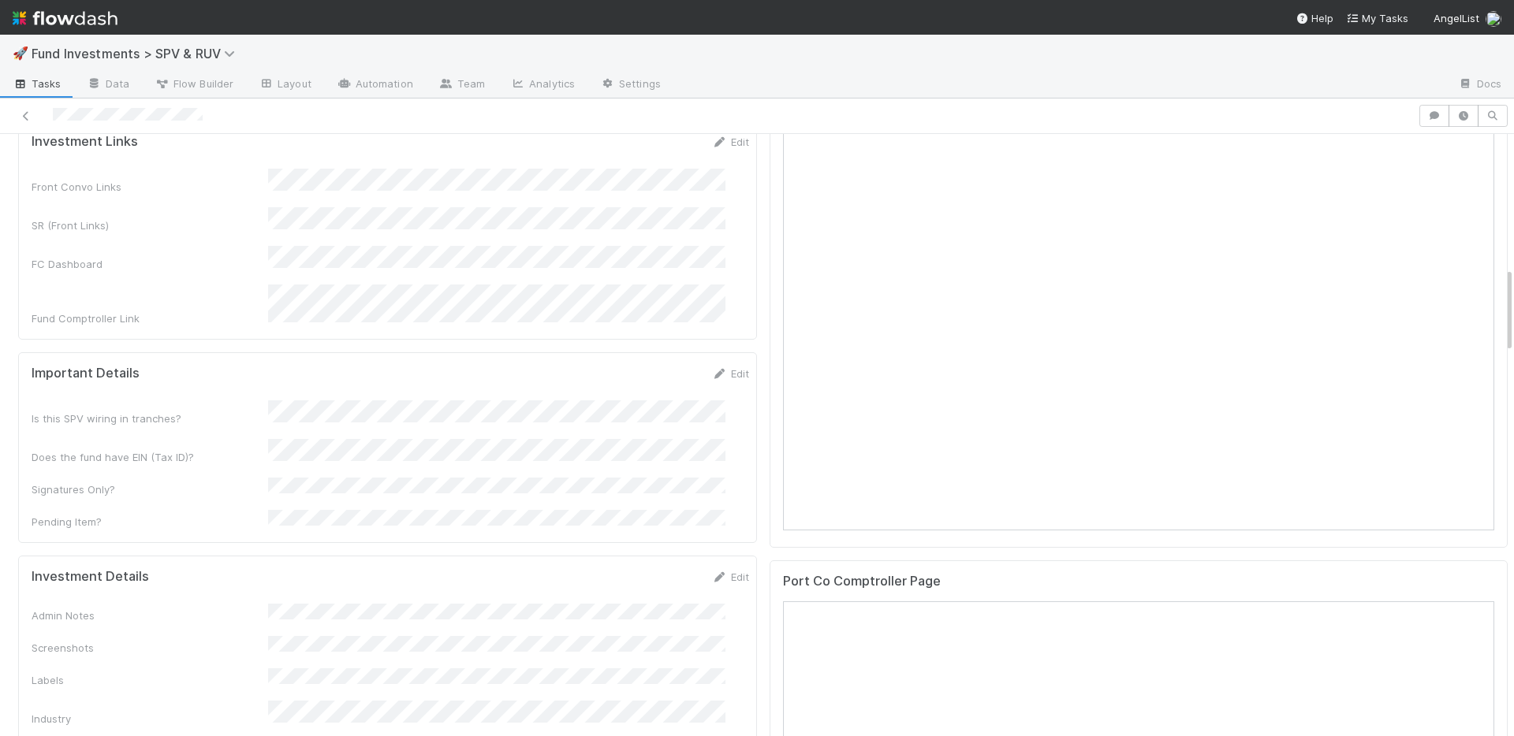
scroll to position [1263, 0]
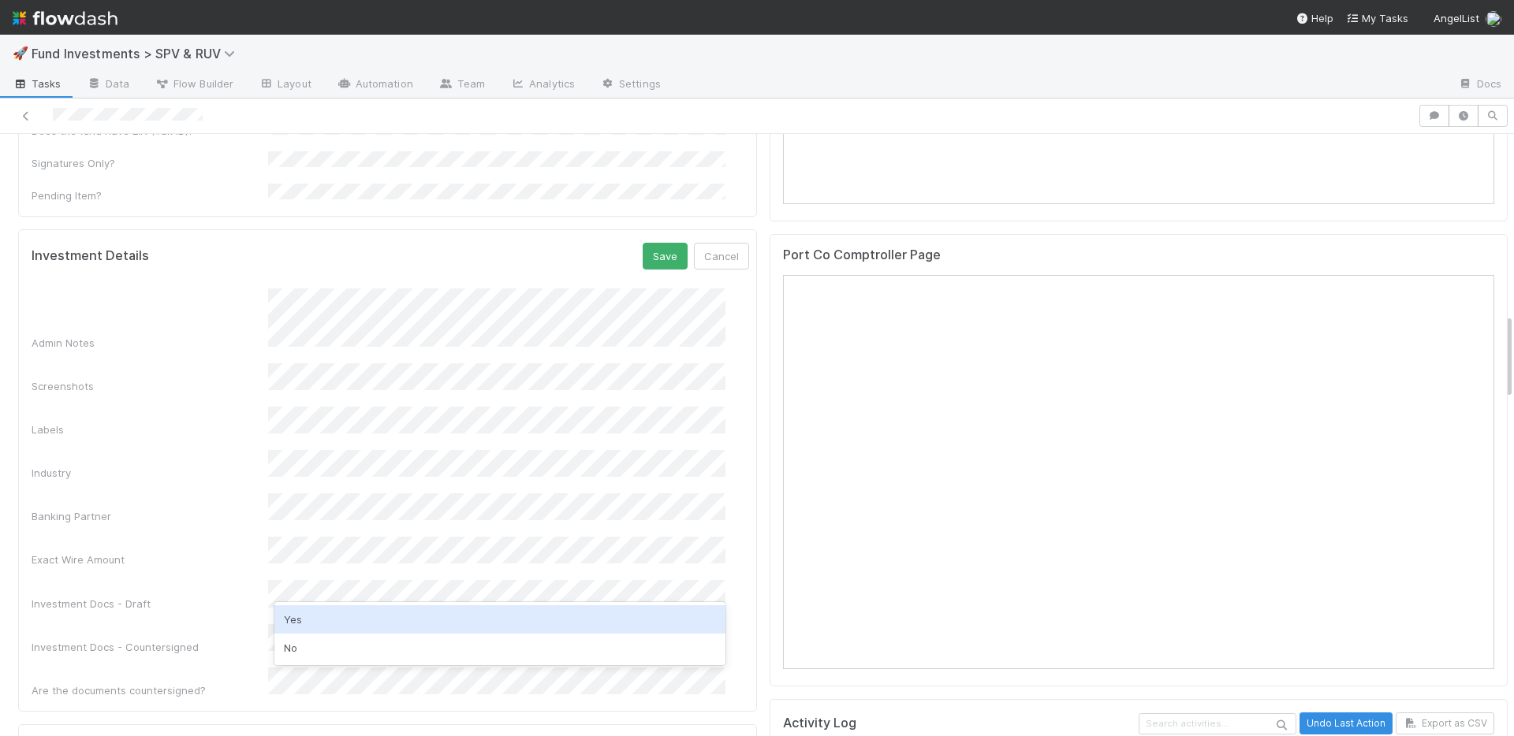
click at [334, 619] on div "Yes" at bounding box center [499, 620] width 451 height 28
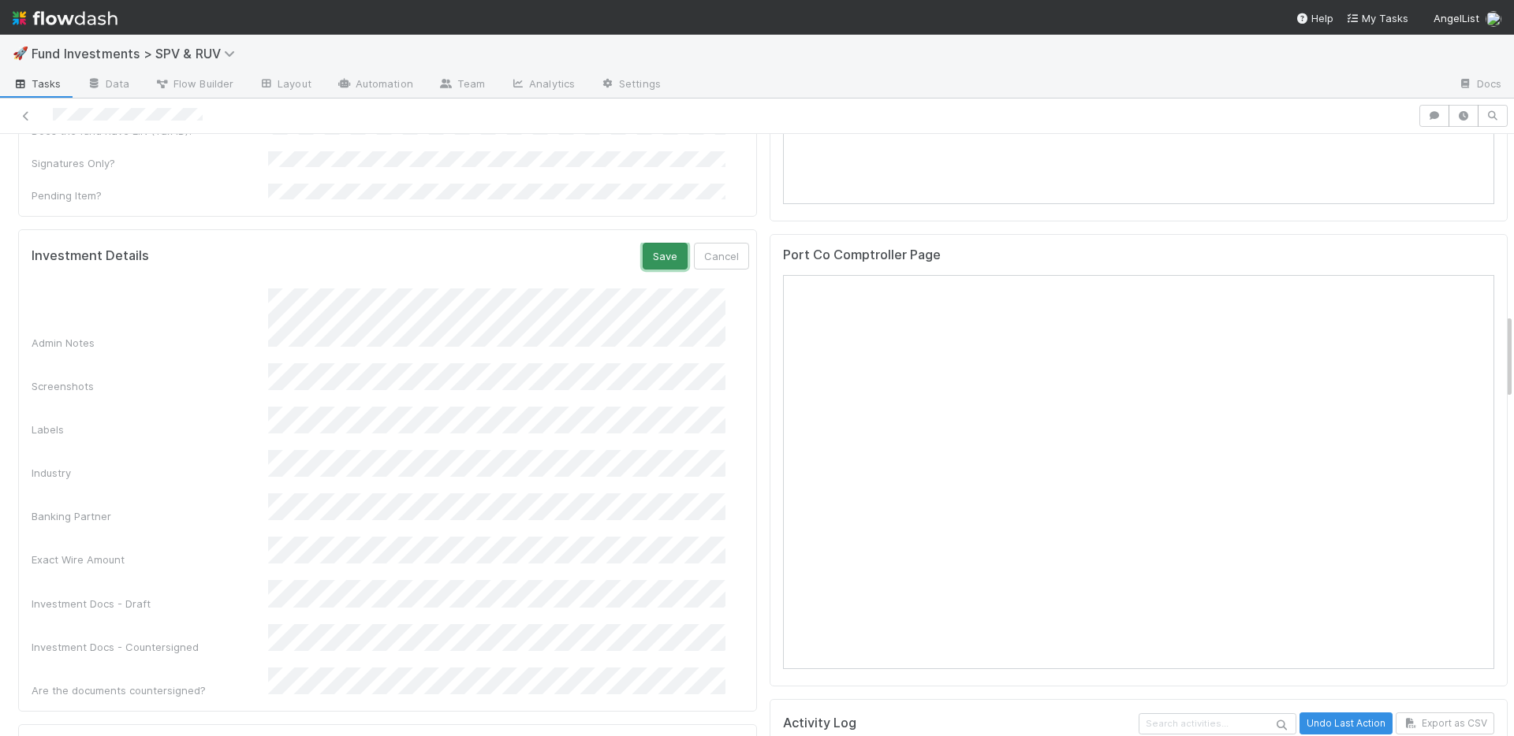
click at [643, 243] on button "Save" at bounding box center [665, 256] width 45 height 27
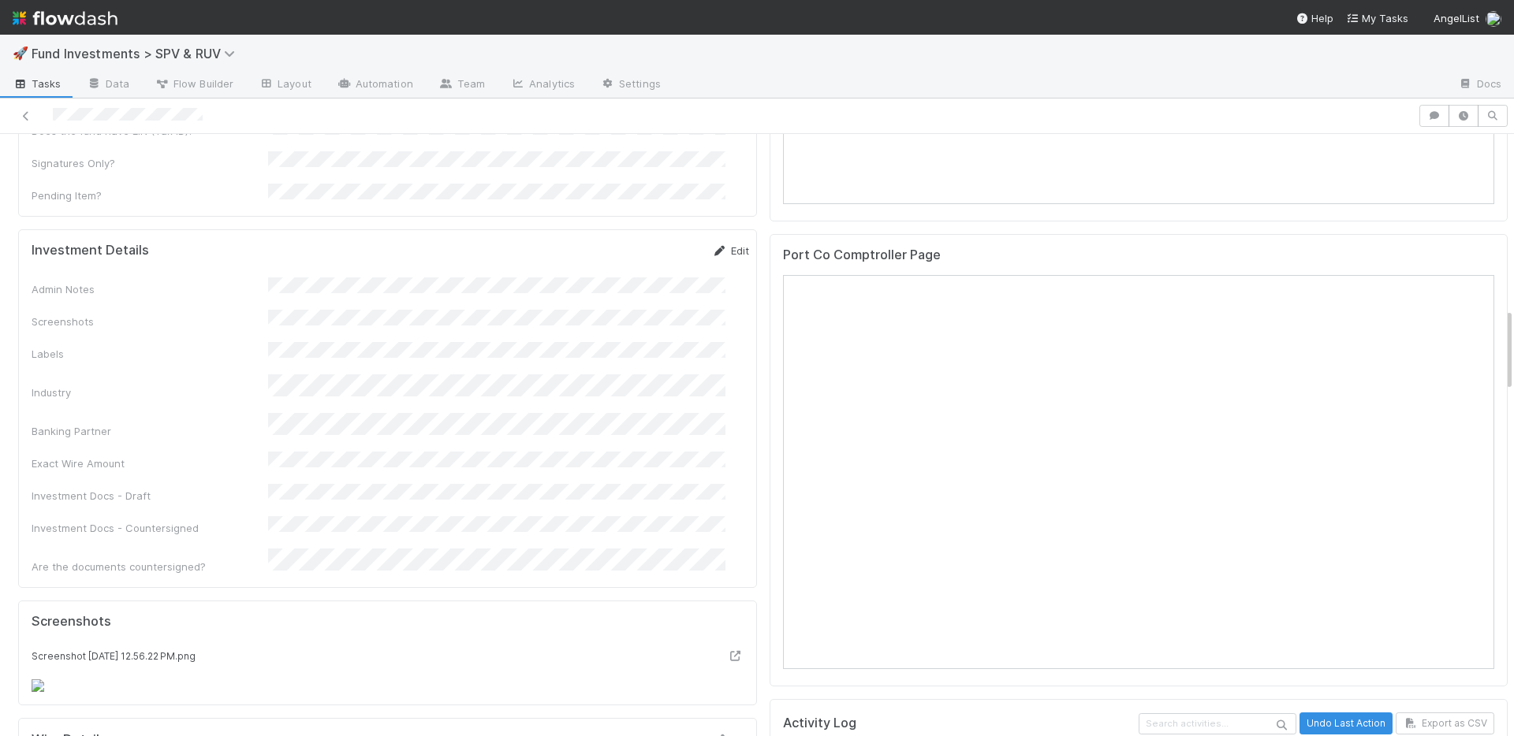
click at [712, 244] on link "Edit" at bounding box center [730, 250] width 37 height 13
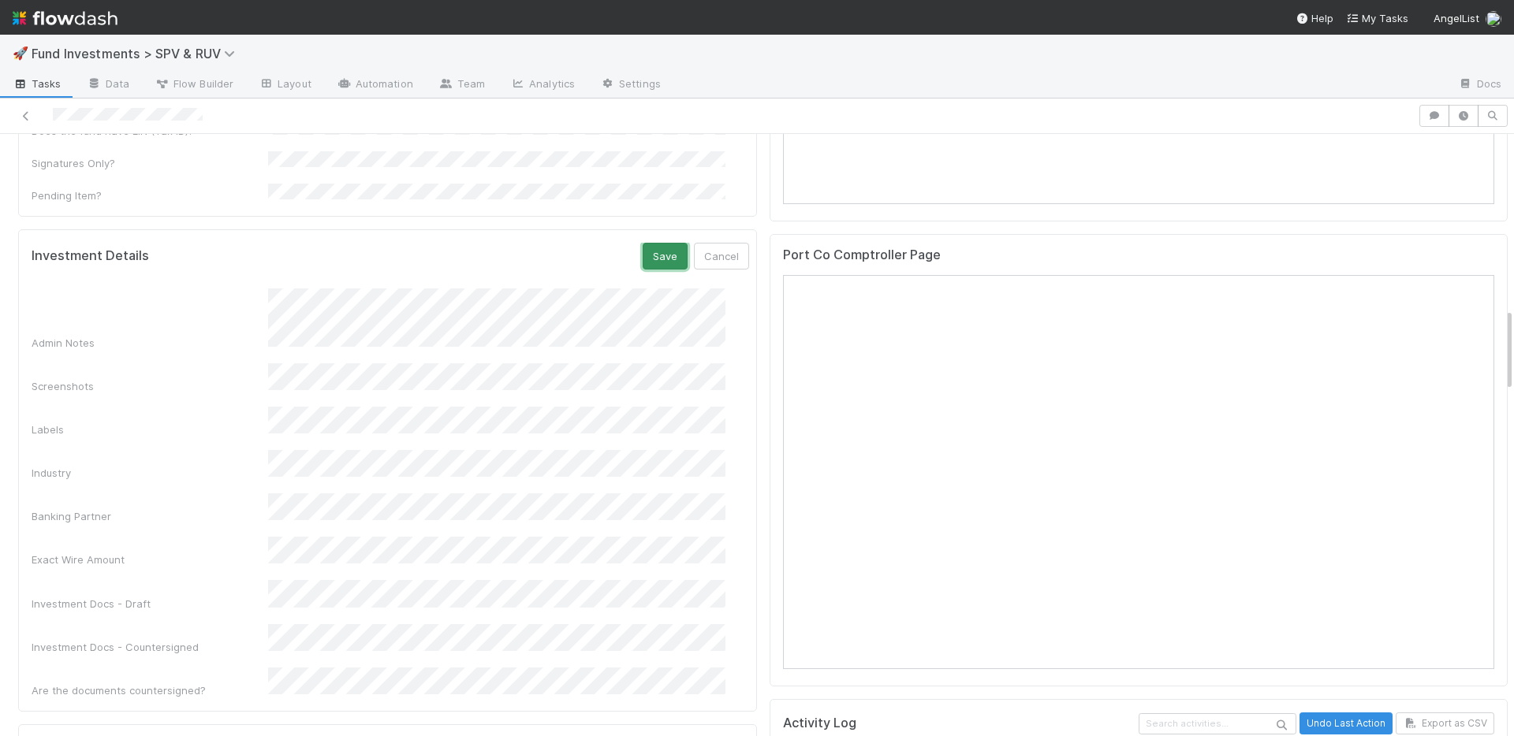
click at [643, 243] on button "Save" at bounding box center [665, 256] width 45 height 27
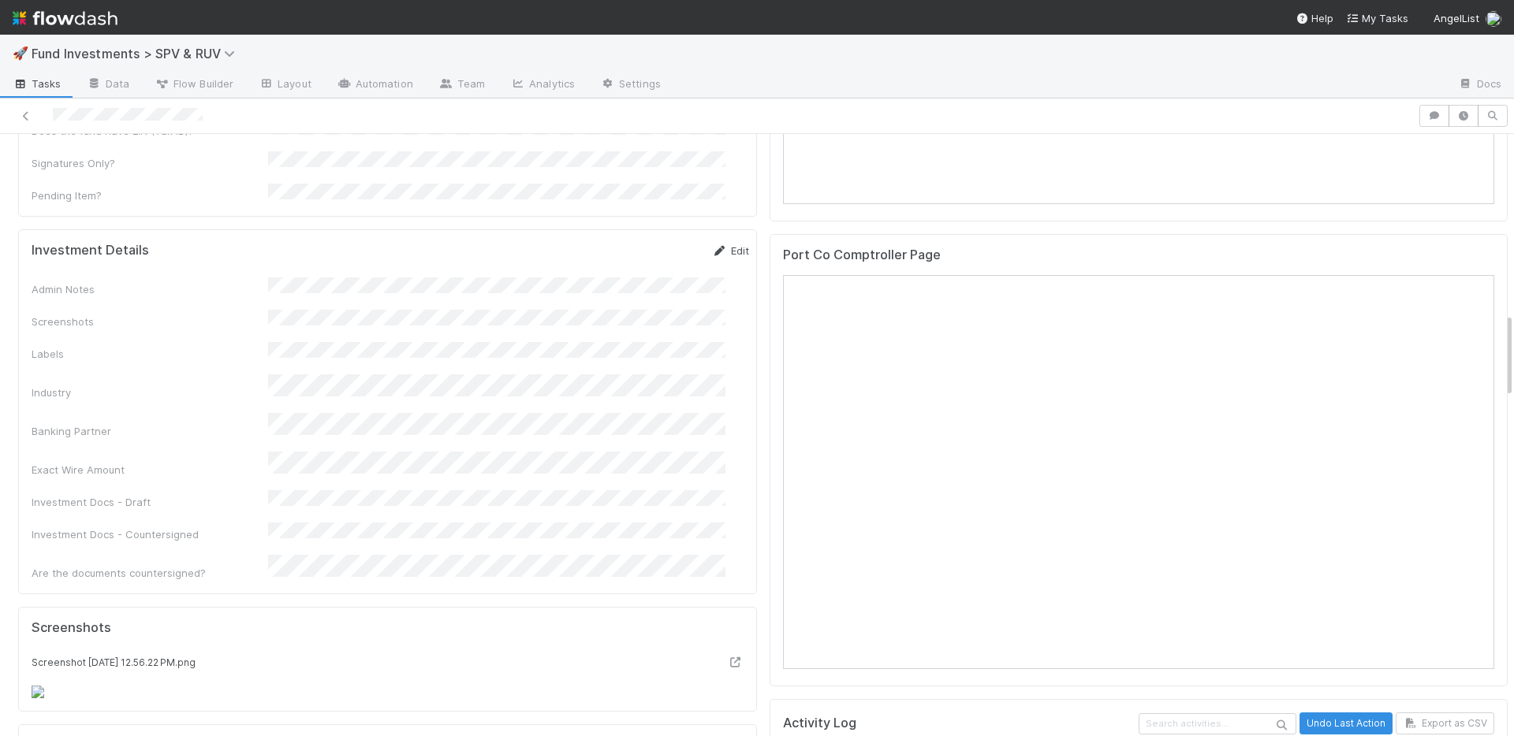
click at [712, 244] on link "Edit" at bounding box center [730, 250] width 37 height 13
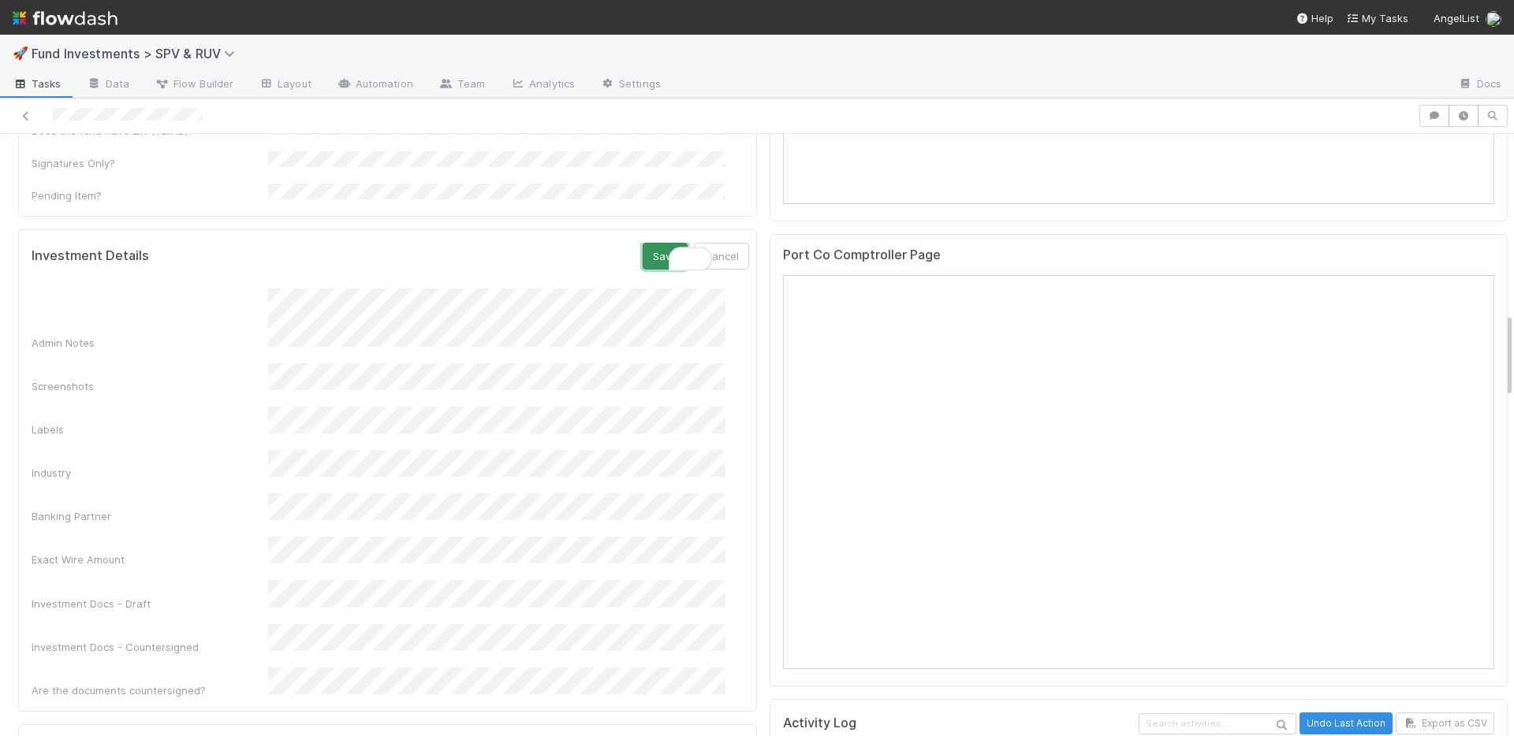
click at [650, 243] on button "Save" at bounding box center [665, 256] width 45 height 27
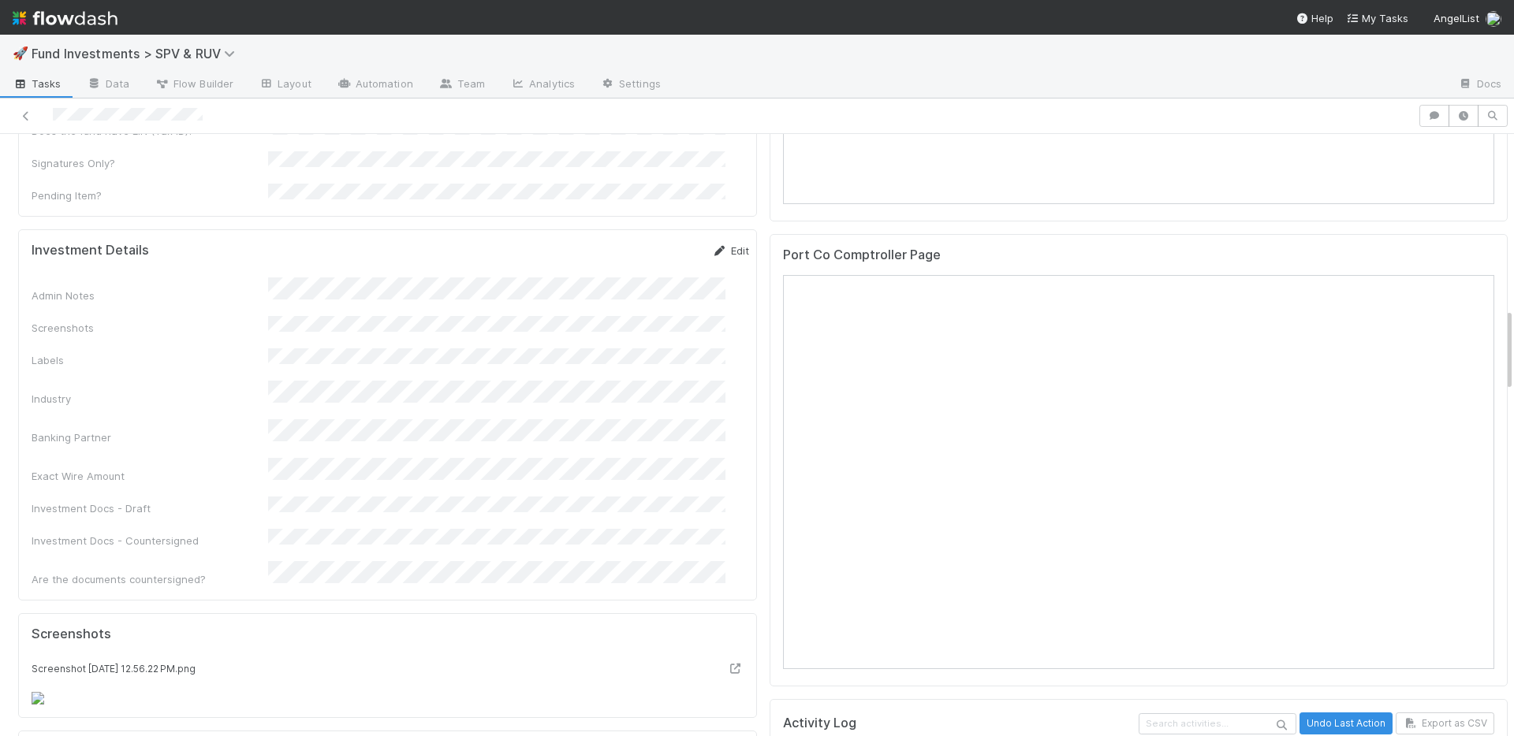
click at [717, 244] on link "Edit" at bounding box center [730, 250] width 37 height 13
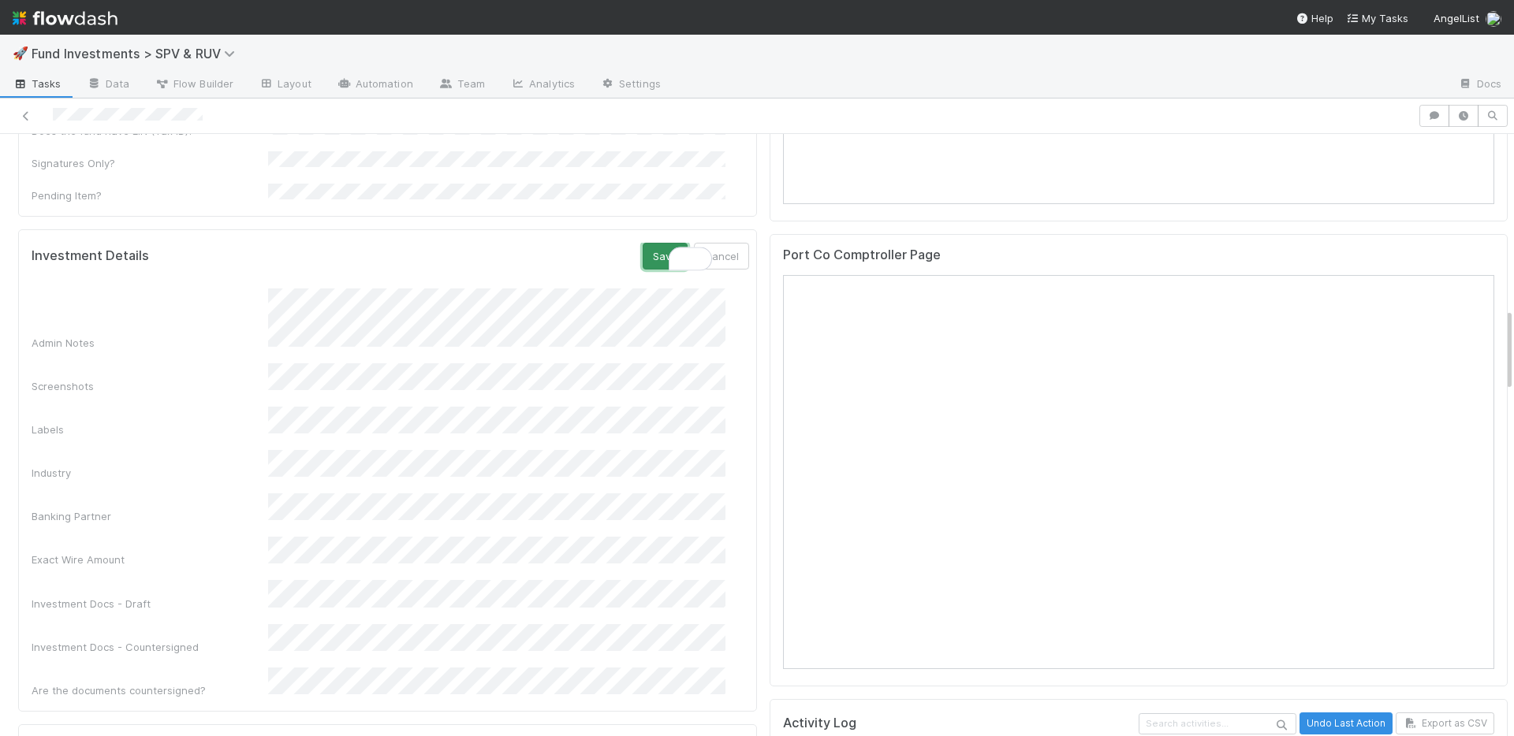
click at [643, 243] on button "Save" at bounding box center [665, 256] width 45 height 27
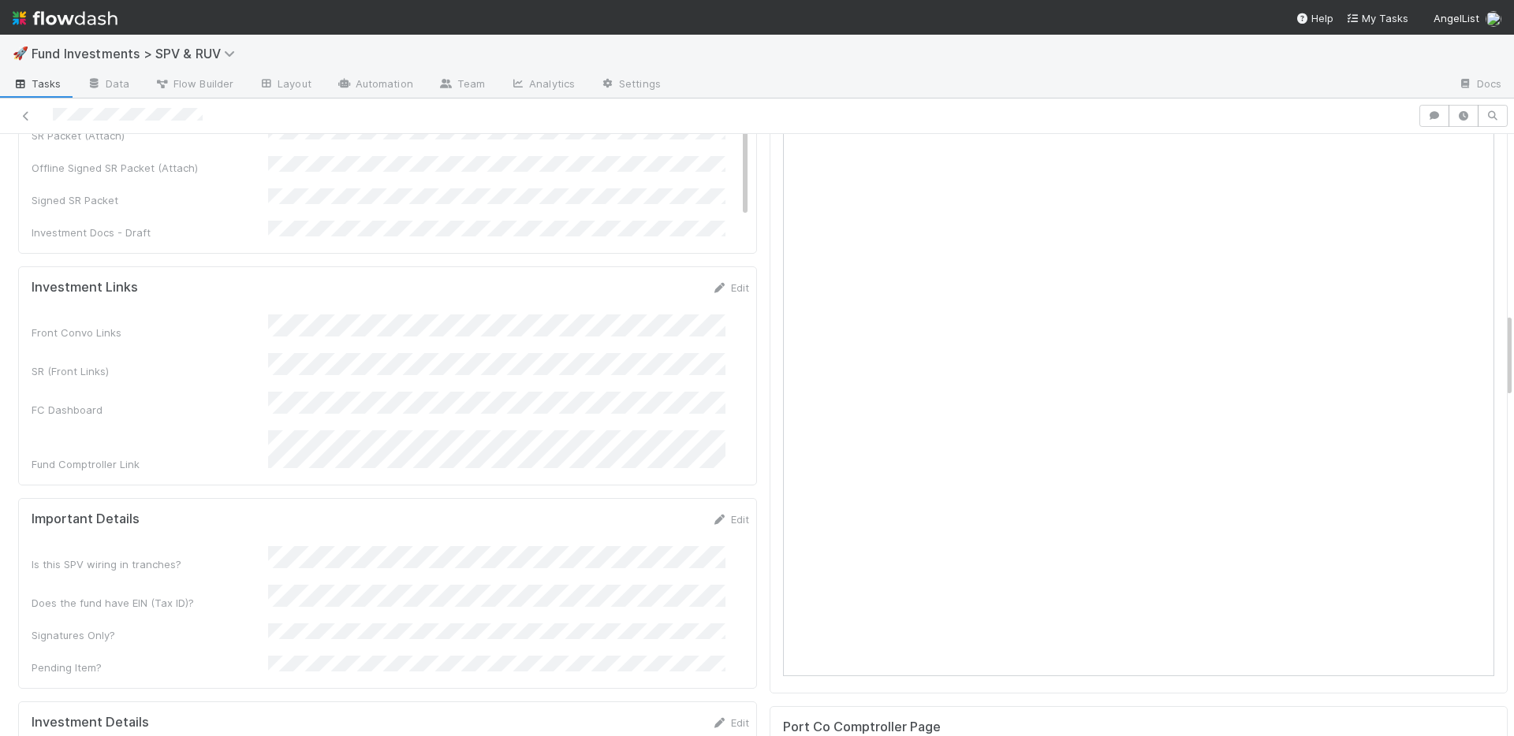
scroll to position [242, 0]
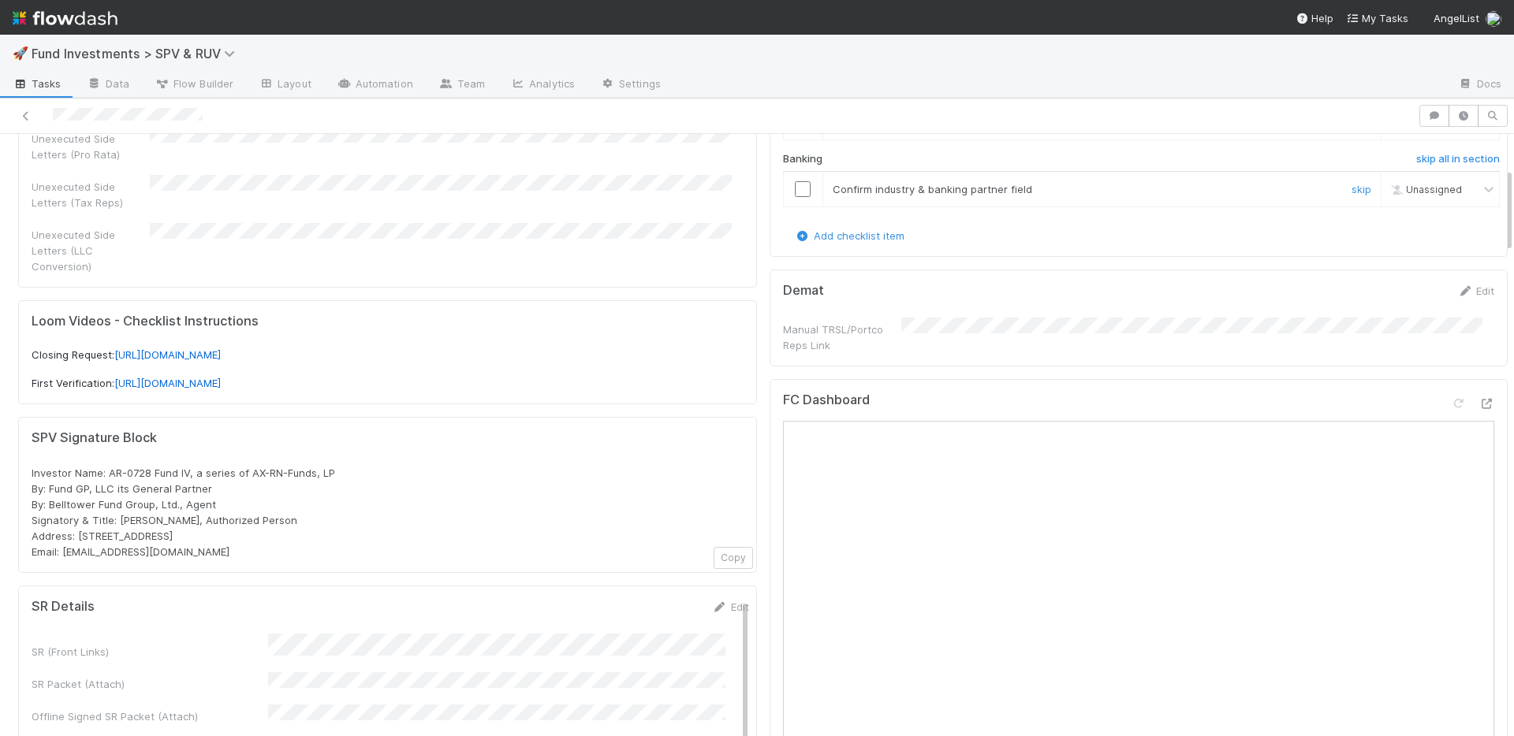
click at [795, 183] on input "checkbox" at bounding box center [803, 189] width 16 height 16
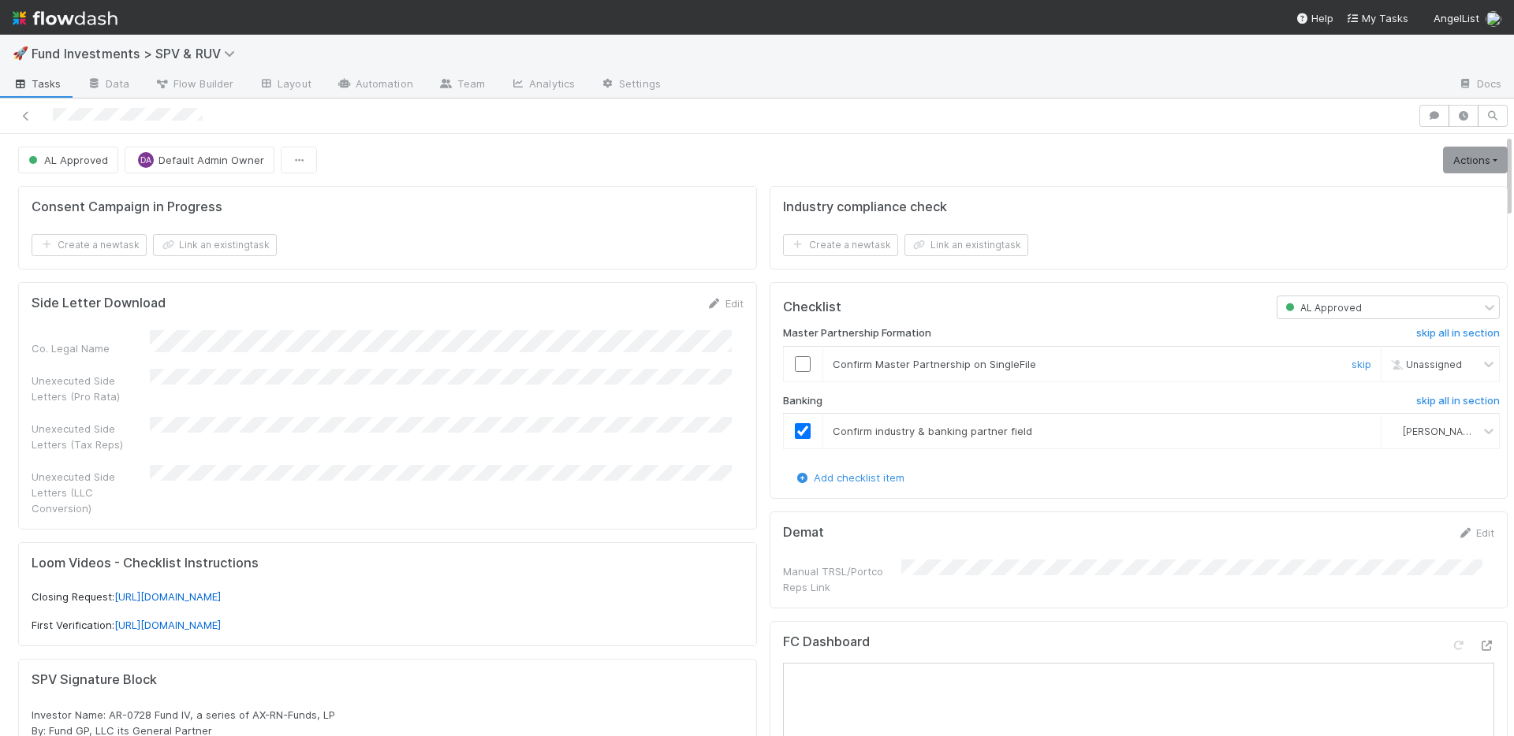
click at [795, 363] on input "checkbox" at bounding box center [803, 364] width 16 height 16
click at [1451, 161] on link "Actions" at bounding box center [1475, 160] width 65 height 27
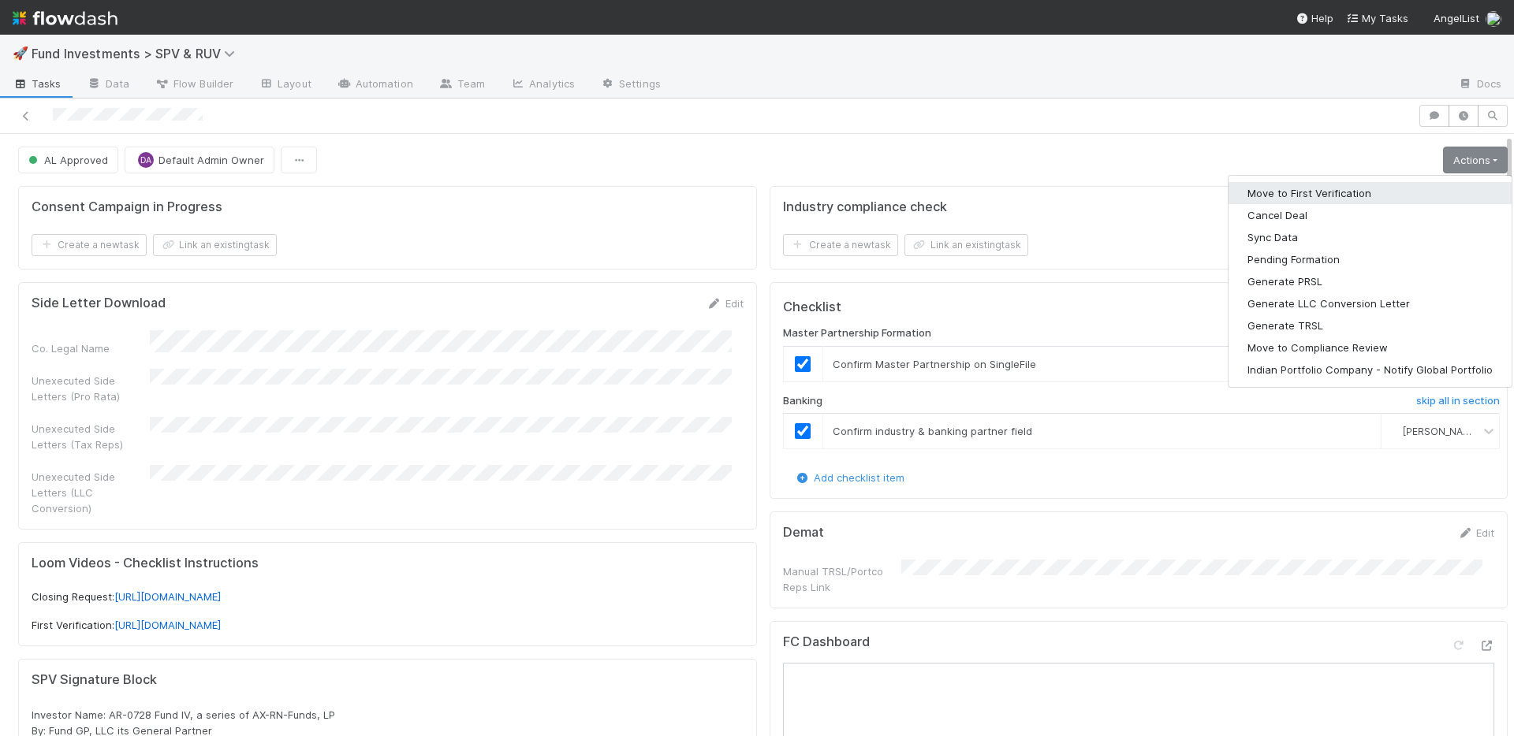
click at [1388, 197] on button "Move to First Verification" at bounding box center [1369, 193] width 283 height 22
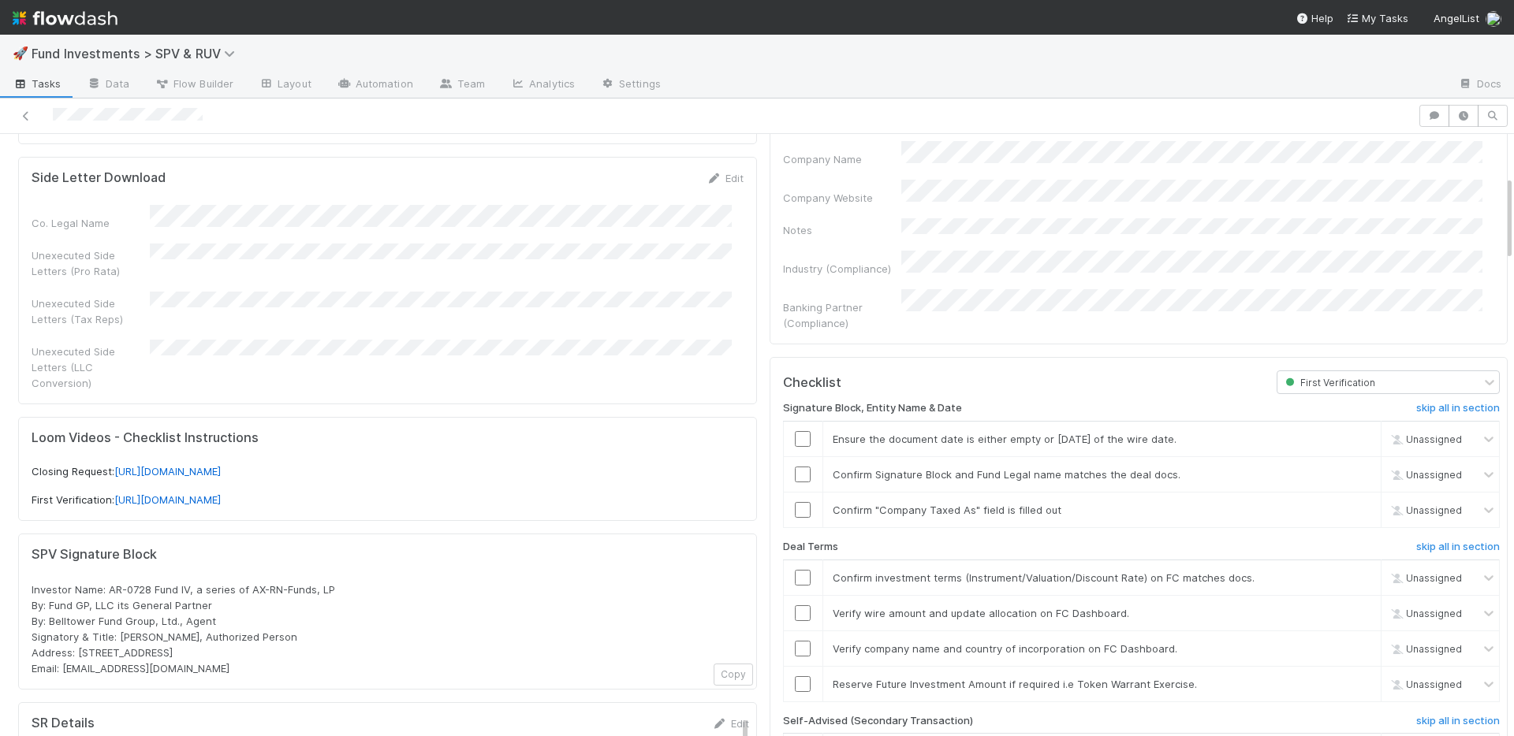
scroll to position [299, 0]
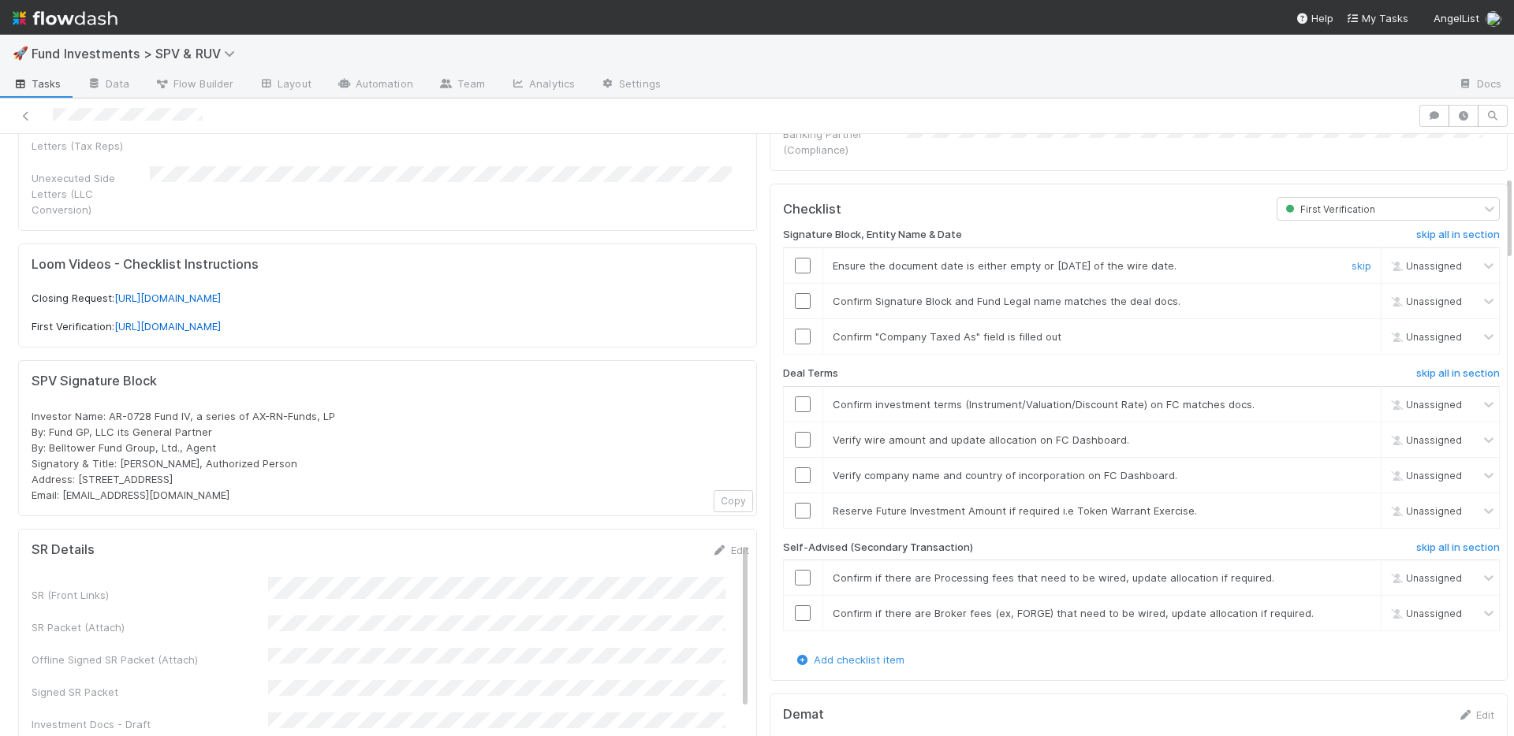
click at [795, 258] on input "checkbox" at bounding box center [803, 266] width 16 height 16
click at [795, 293] on input "checkbox" at bounding box center [803, 301] width 16 height 16
click at [795, 329] on input "checkbox" at bounding box center [803, 337] width 16 height 16
click at [795, 397] on input "checkbox" at bounding box center [803, 405] width 16 height 16
click at [795, 468] on input "checkbox" at bounding box center [803, 476] width 16 height 16
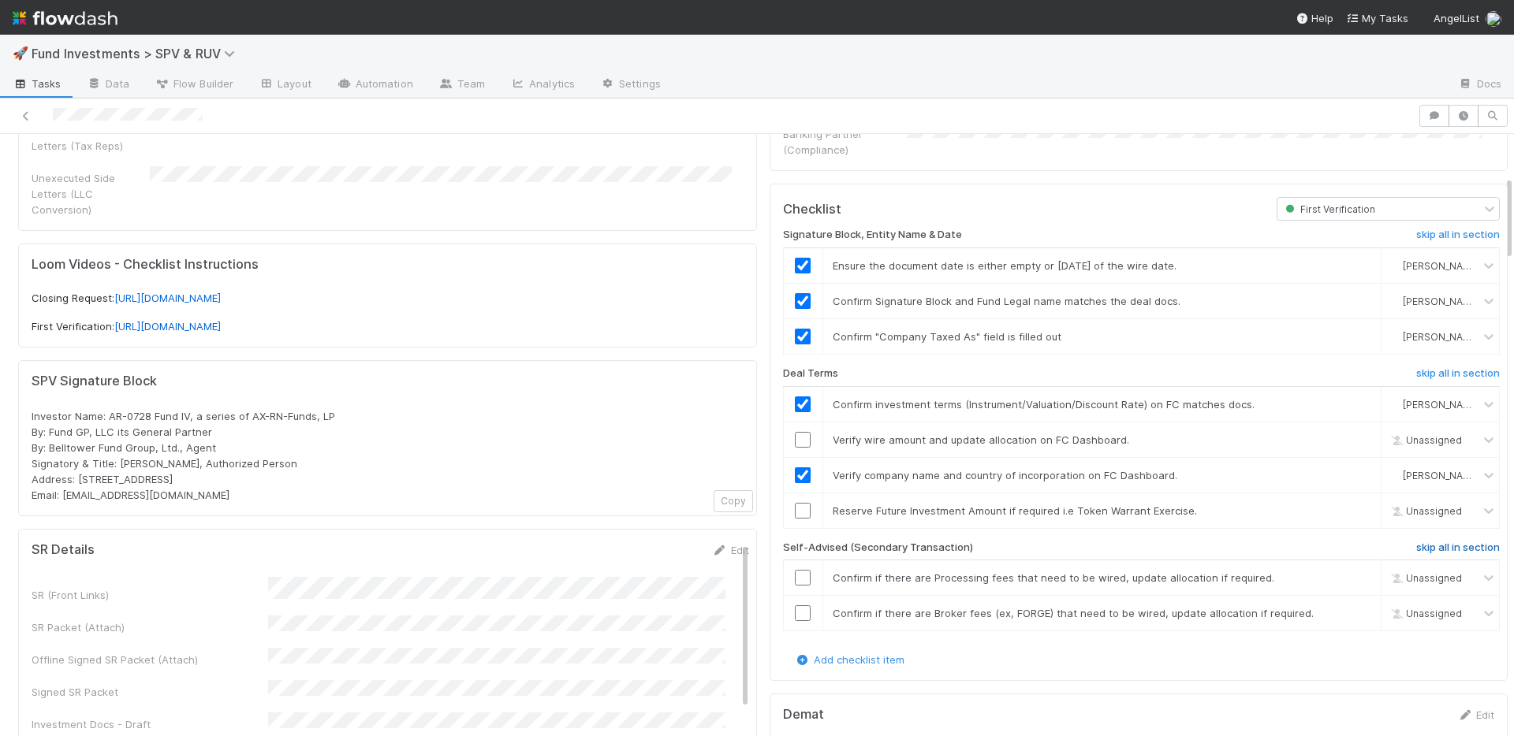
click at [1416, 542] on h6 "skip all in section" at bounding box center [1458, 548] width 84 height 13
click at [1351, 505] on link "skip" at bounding box center [1361, 511] width 20 height 13
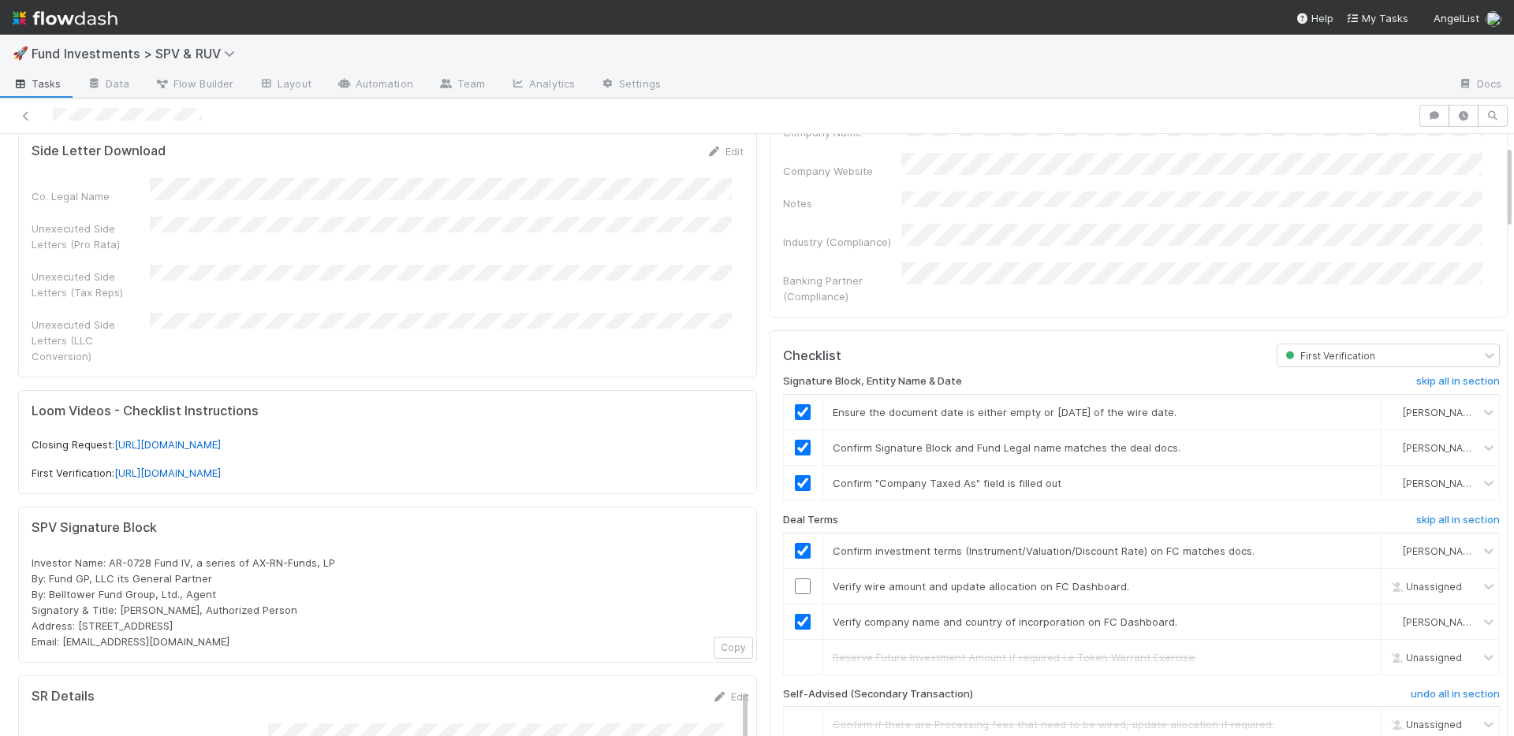
scroll to position [0, 0]
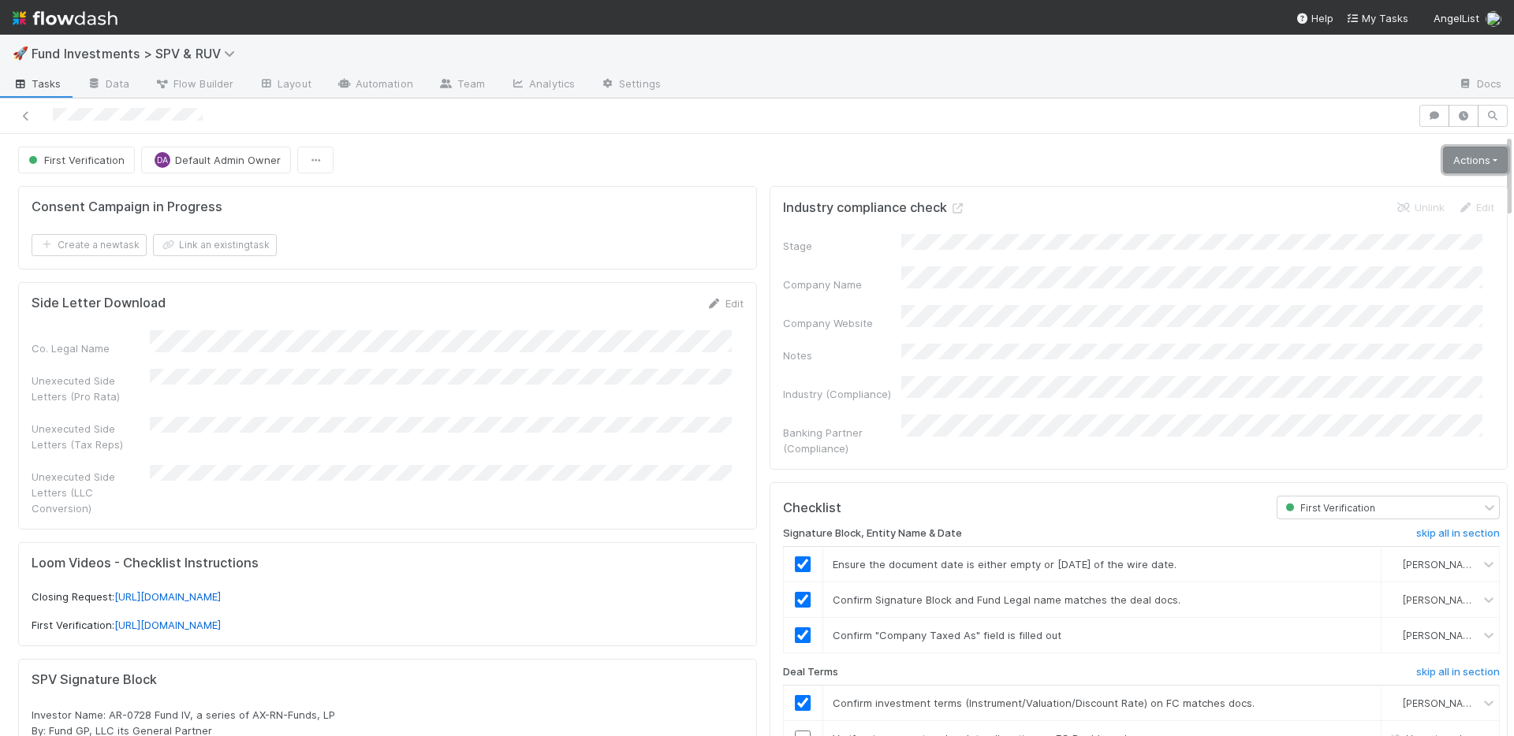
click at [1451, 162] on link "Actions" at bounding box center [1475, 160] width 65 height 27
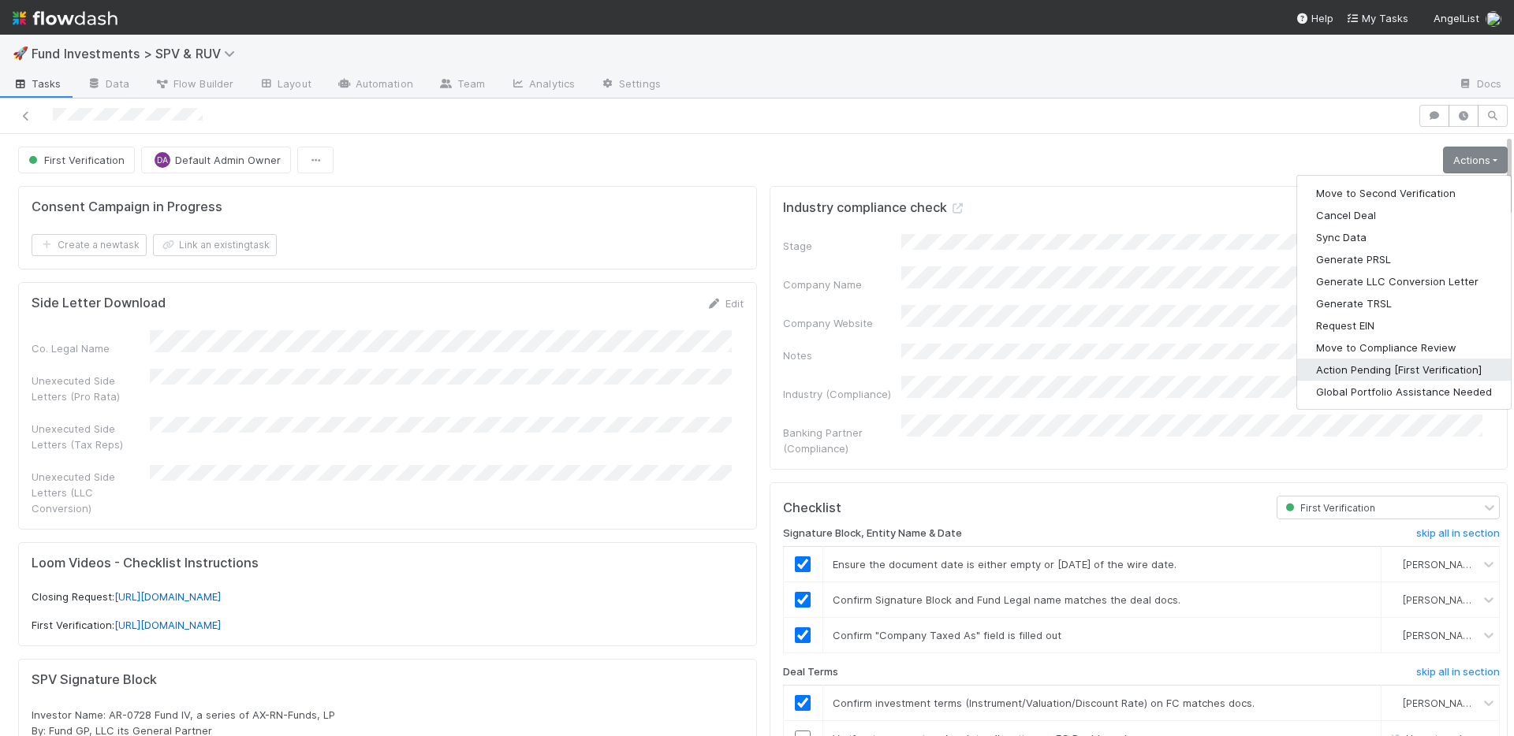
click at [1371, 371] on button "Action Pending [First Verification]" at bounding box center [1404, 370] width 214 height 22
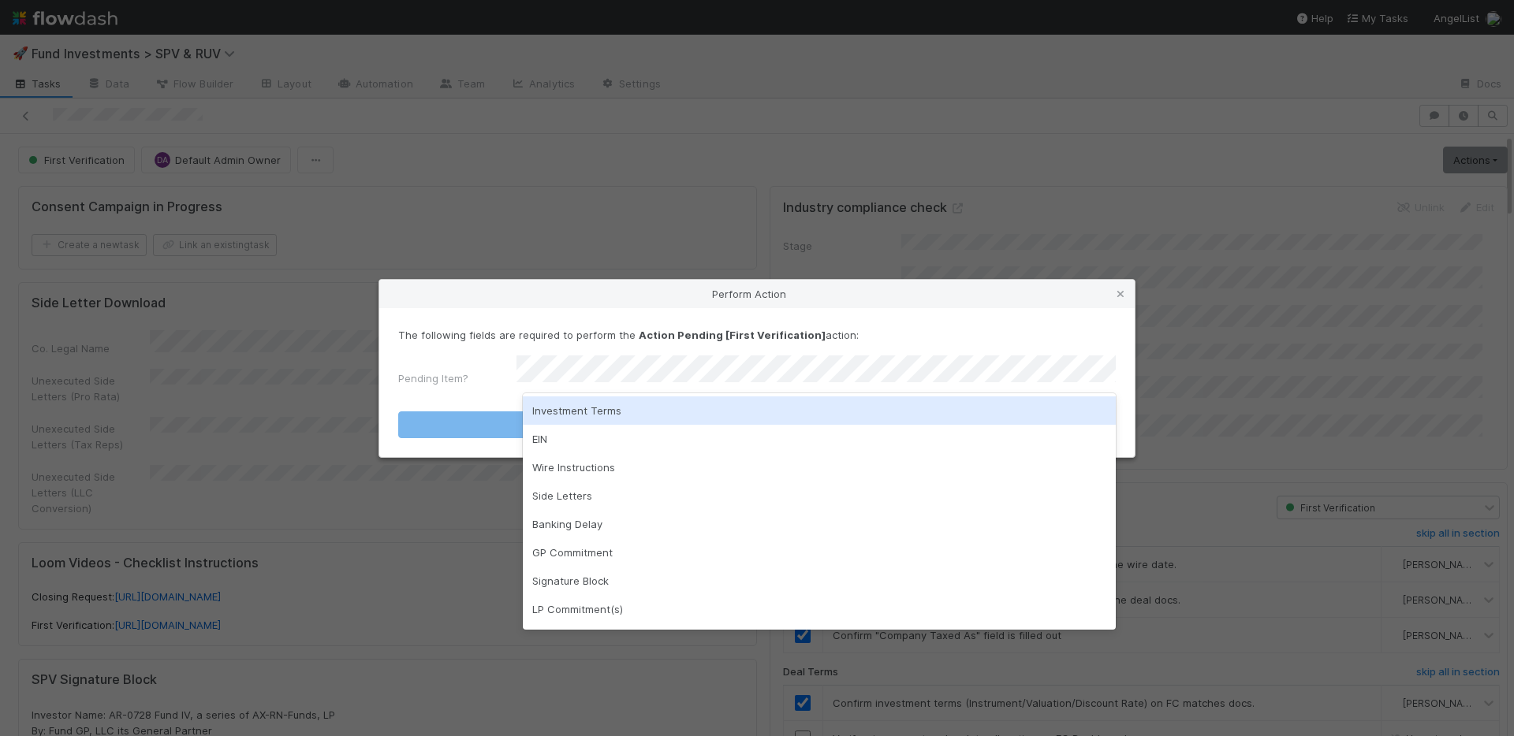
click at [647, 412] on div "Investment Terms" at bounding box center [819, 411] width 593 height 28
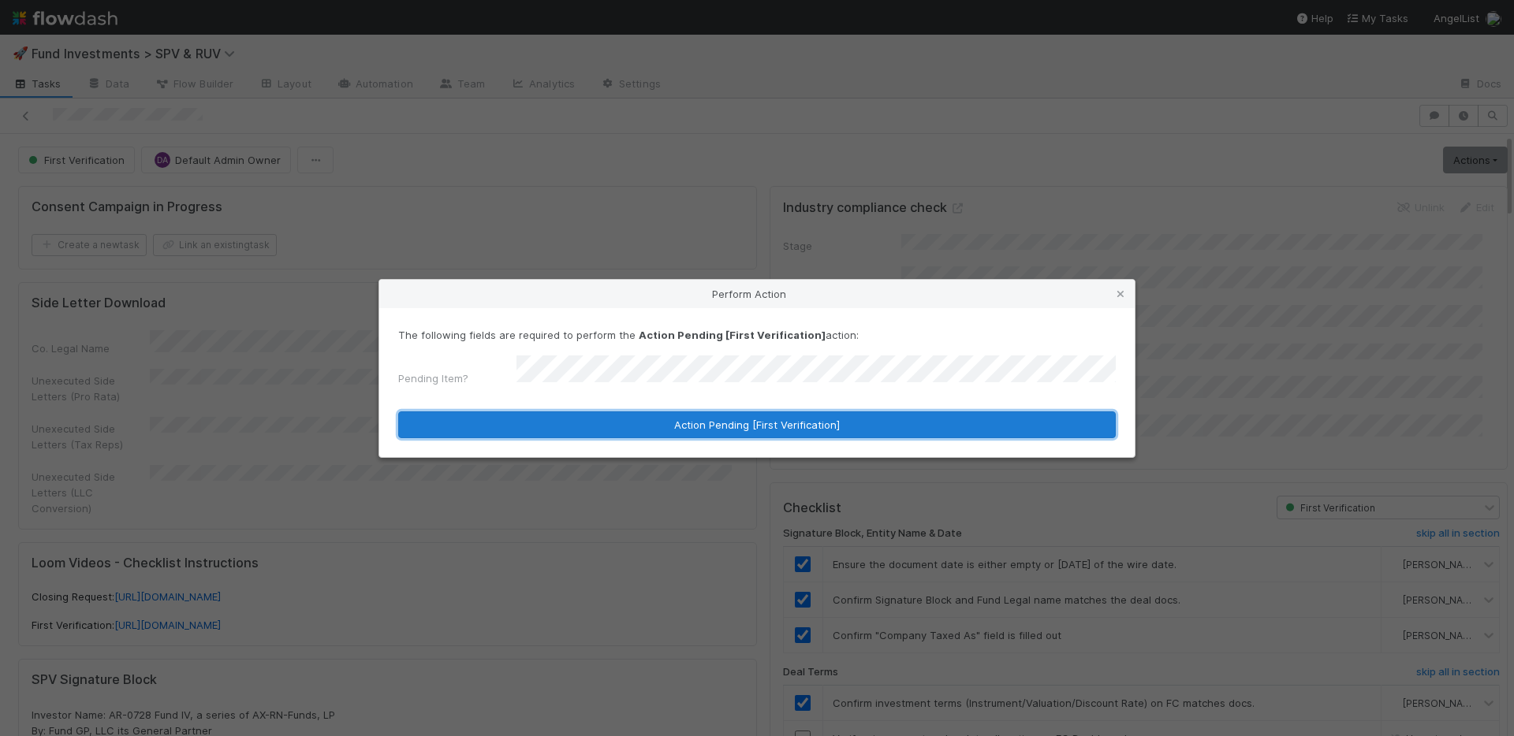
click at [647, 412] on button "Action Pending [First Verification]" at bounding box center [756, 425] width 717 height 27
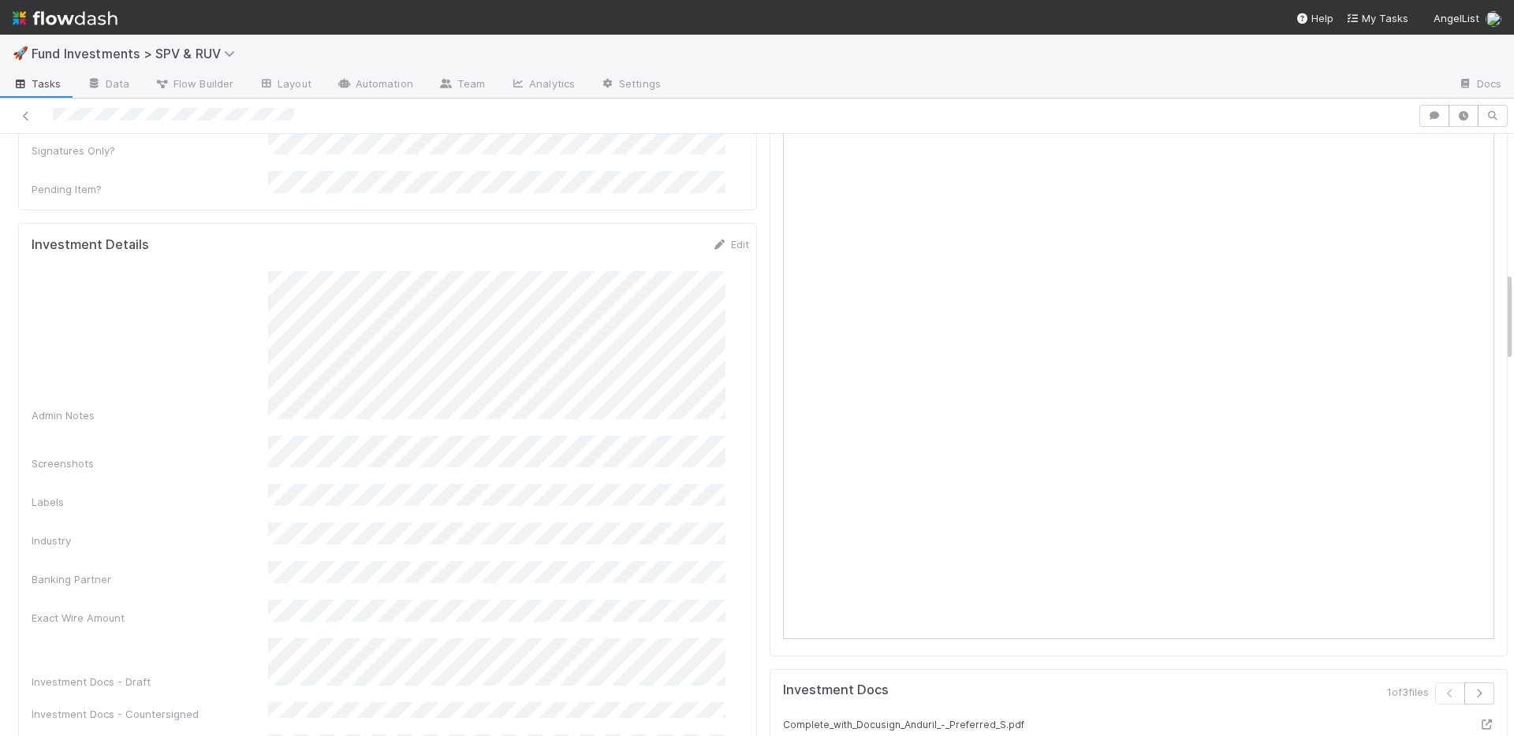
scroll to position [971, 0]
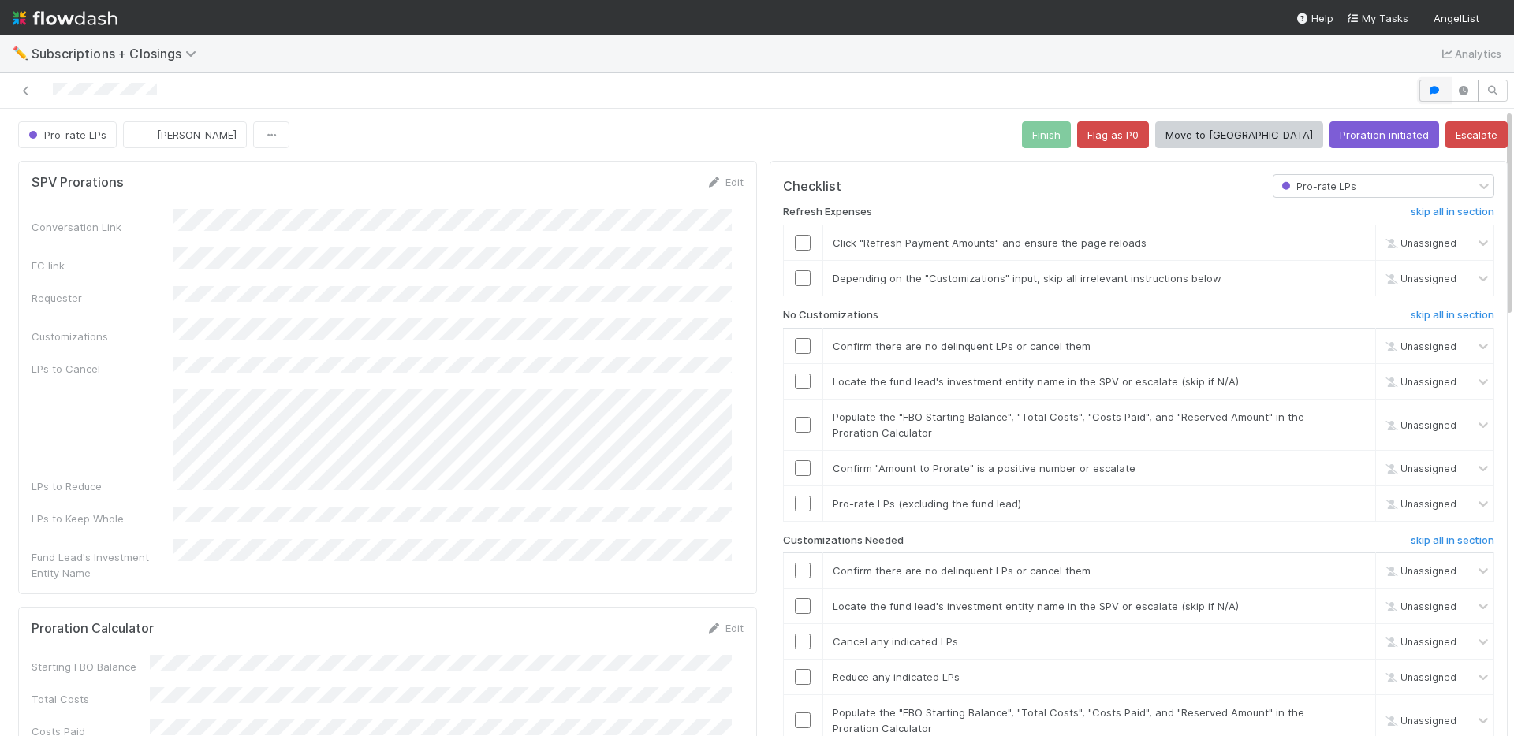
click at [1419, 94] on button "button" at bounding box center [1434, 91] width 30 height 22
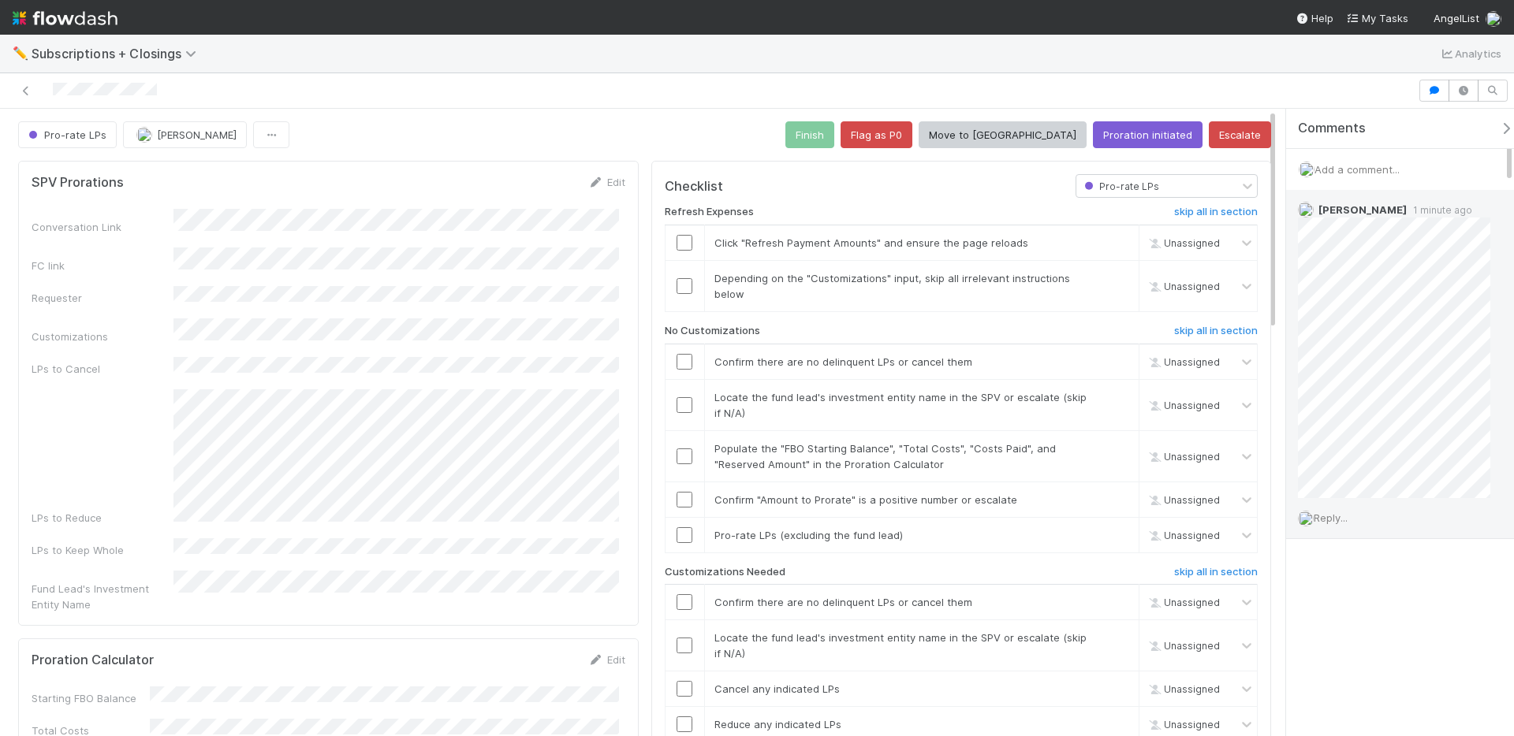
click at [1337, 520] on span "Reply..." at bounding box center [1331, 518] width 34 height 13
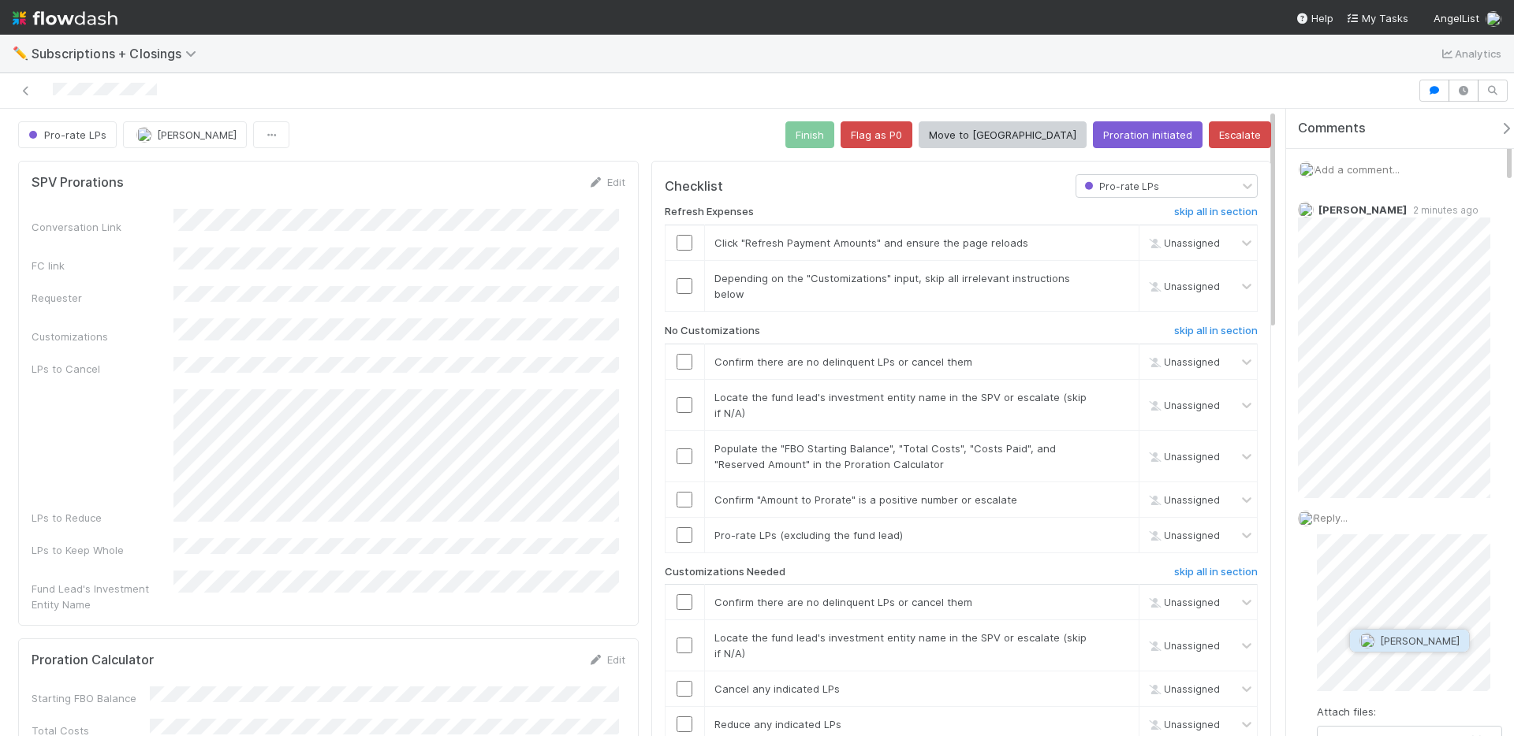
click at [1380, 642] on span "[PERSON_NAME]" at bounding box center [1420, 641] width 80 height 13
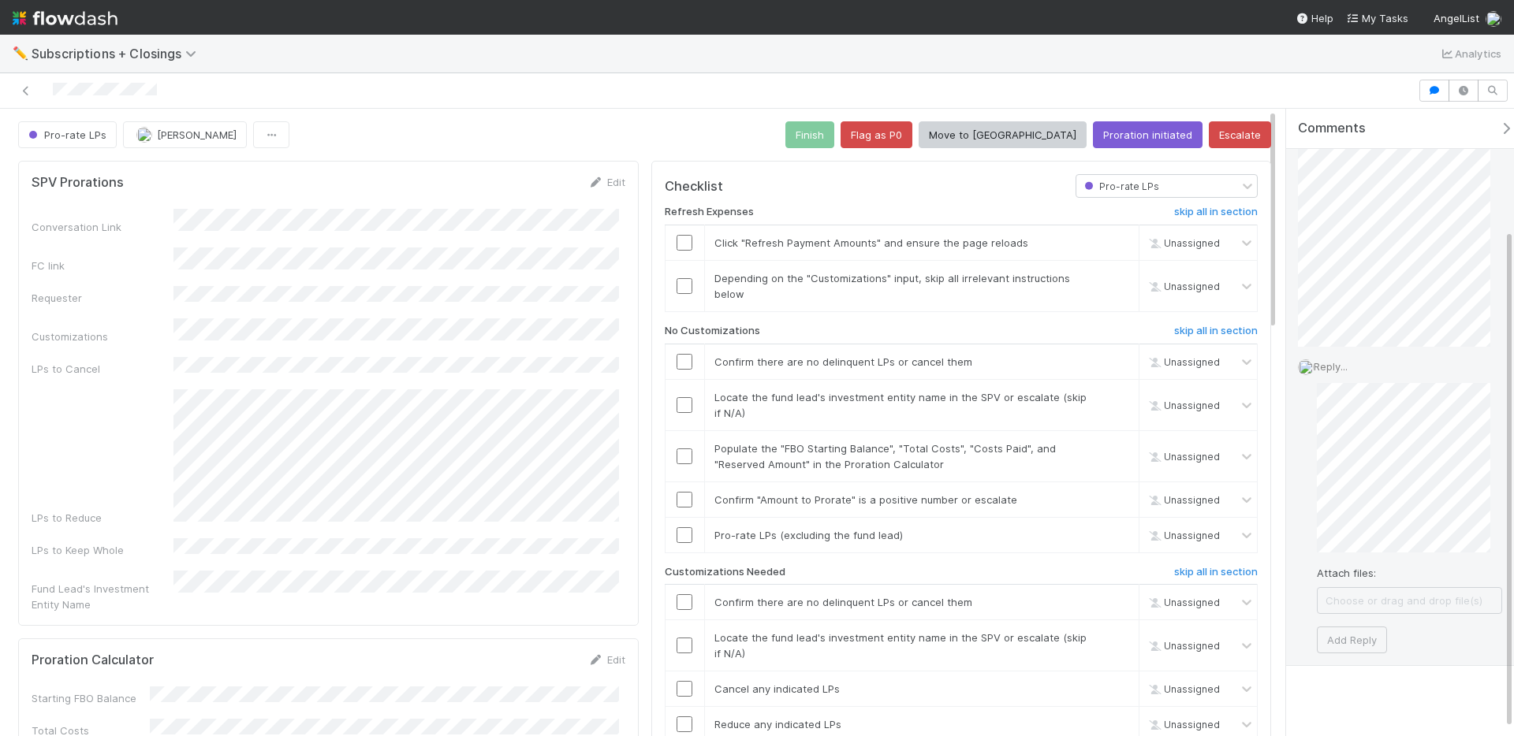
scroll to position [160, 0]
click at [1356, 636] on button "Add Reply" at bounding box center [1352, 631] width 70 height 27
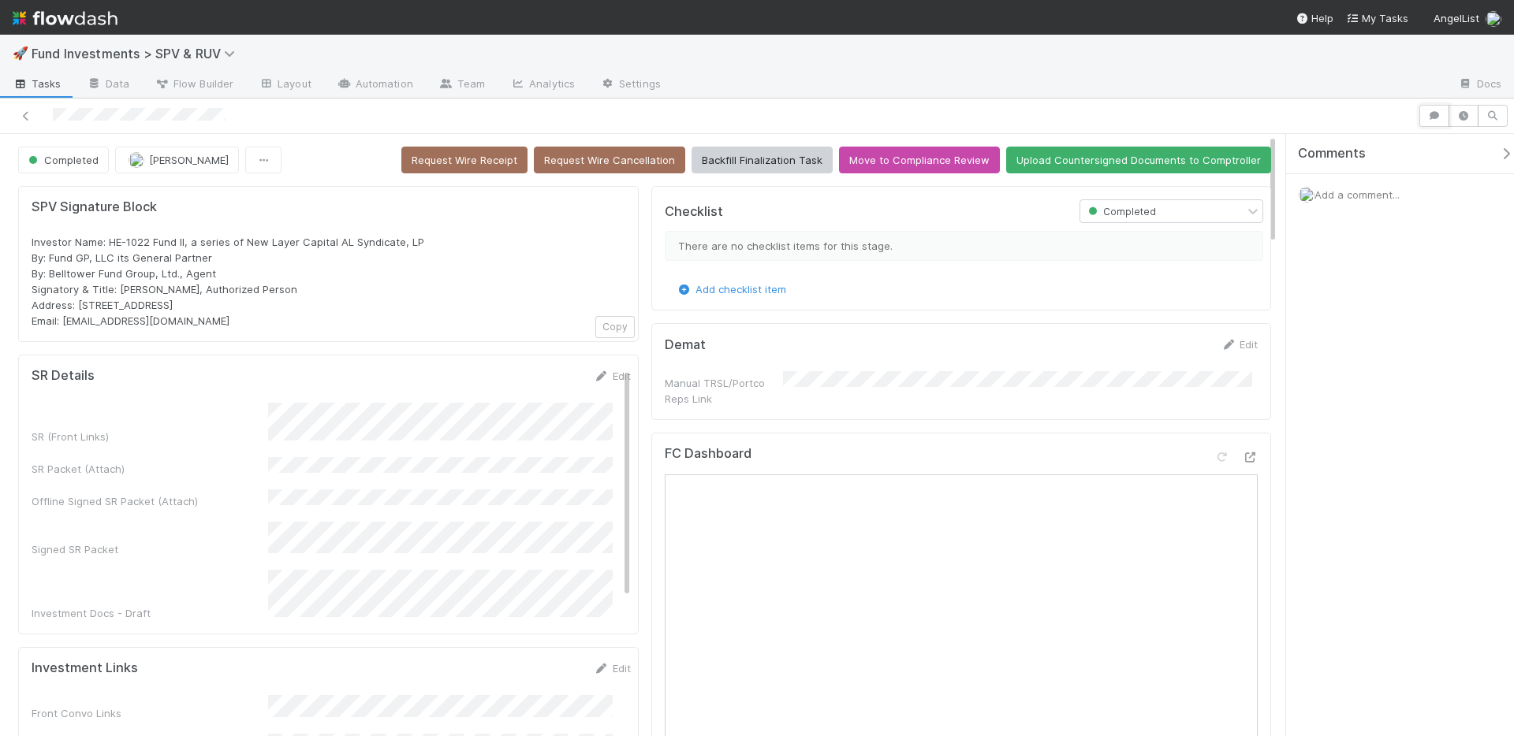
drag, startPoint x: 1431, startPoint y: 114, endPoint x: 1418, endPoint y: 117, distance: 14.0
click at [1431, 114] on icon "button" at bounding box center [1434, 115] width 16 height 9
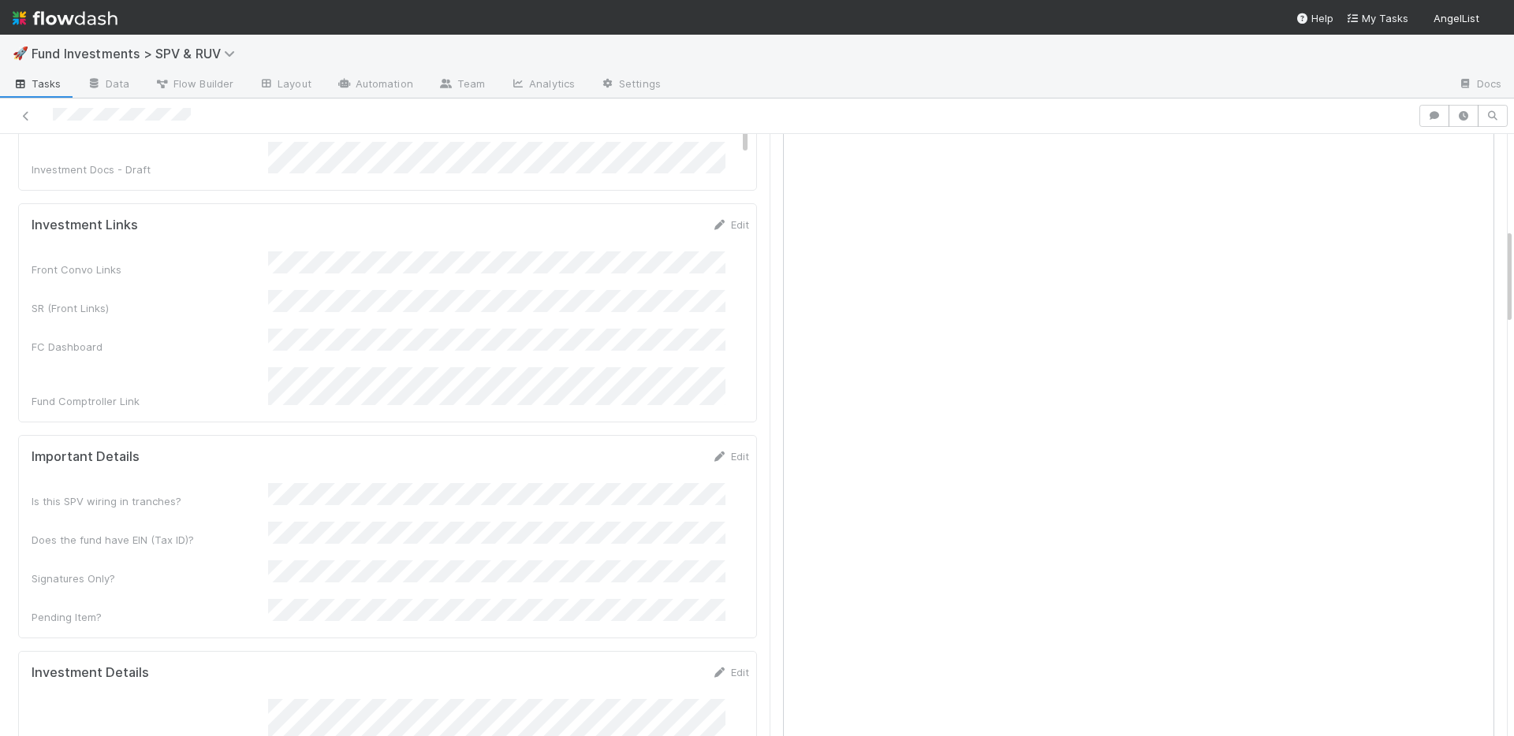
scroll to position [1010, 0]
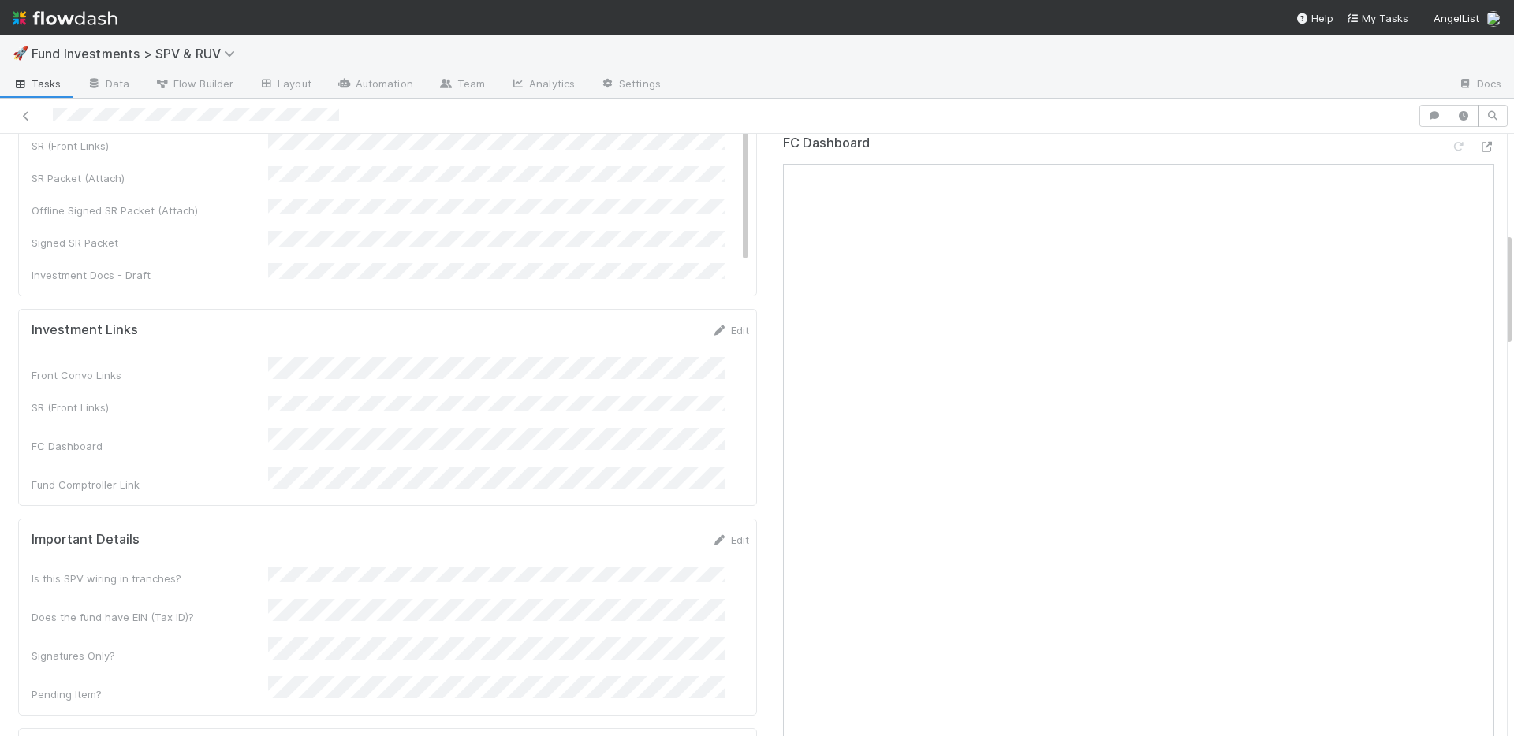
scroll to position [229, 0]
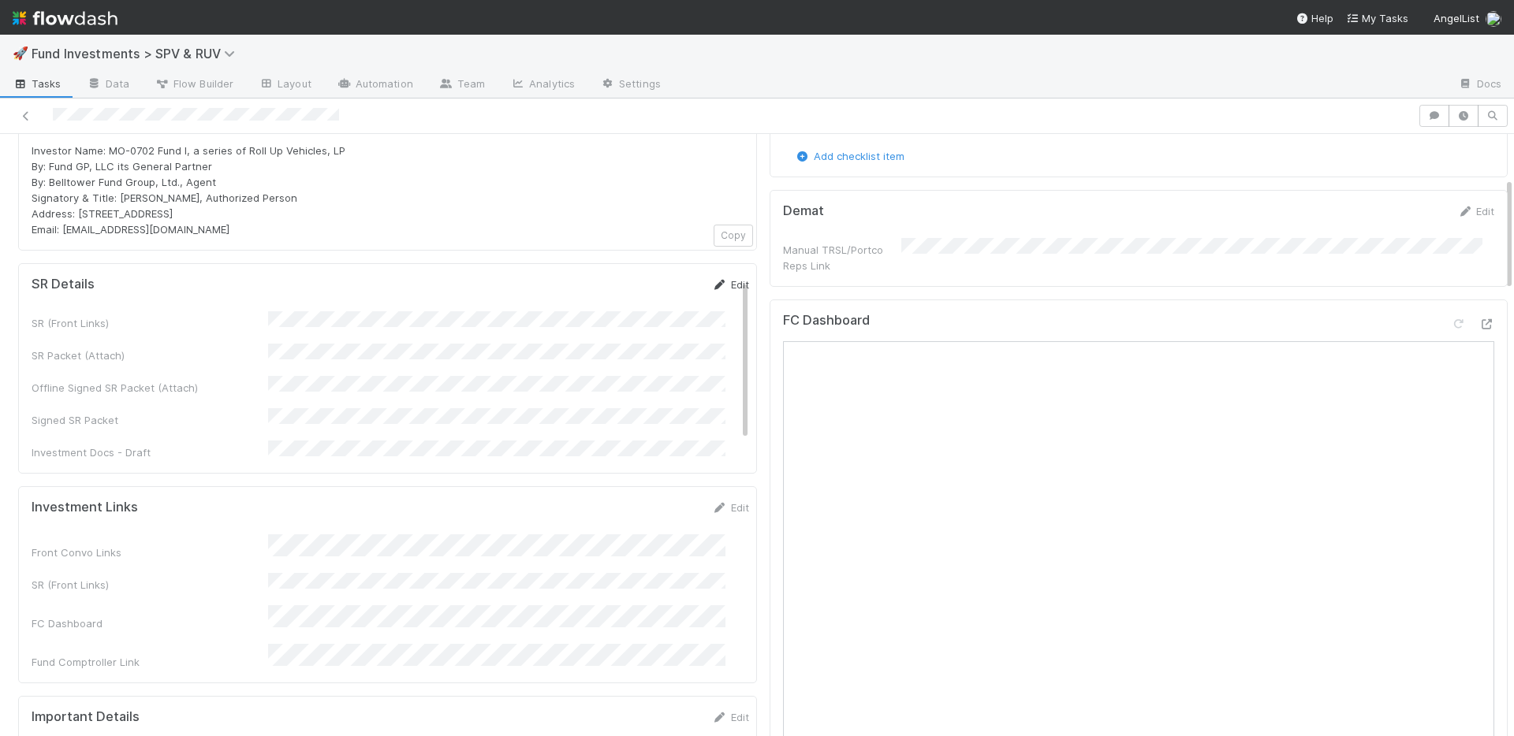
click at [712, 291] on link "Edit" at bounding box center [730, 284] width 37 height 13
click at [643, 304] on button "Save" at bounding box center [665, 290] width 45 height 27
click at [637, 431] on div "SR (Front Links) SR Packet (Attach) Offline Signed SR Packet (Attach) Signed SR…" at bounding box center [390, 396] width 717 height 171
click at [712, 291] on link "Edit" at bounding box center [730, 284] width 37 height 13
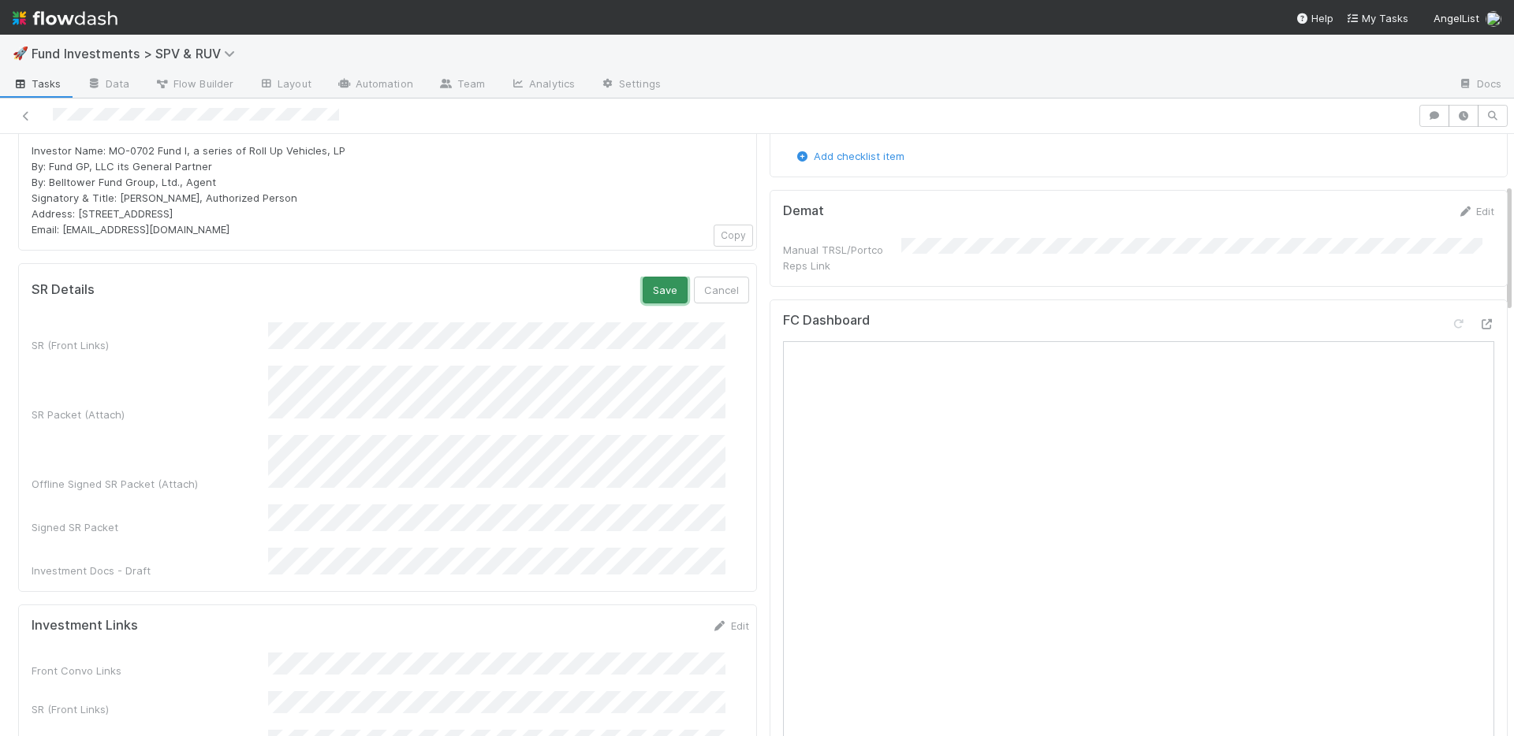
click at [643, 304] on button "Save" at bounding box center [665, 290] width 45 height 27
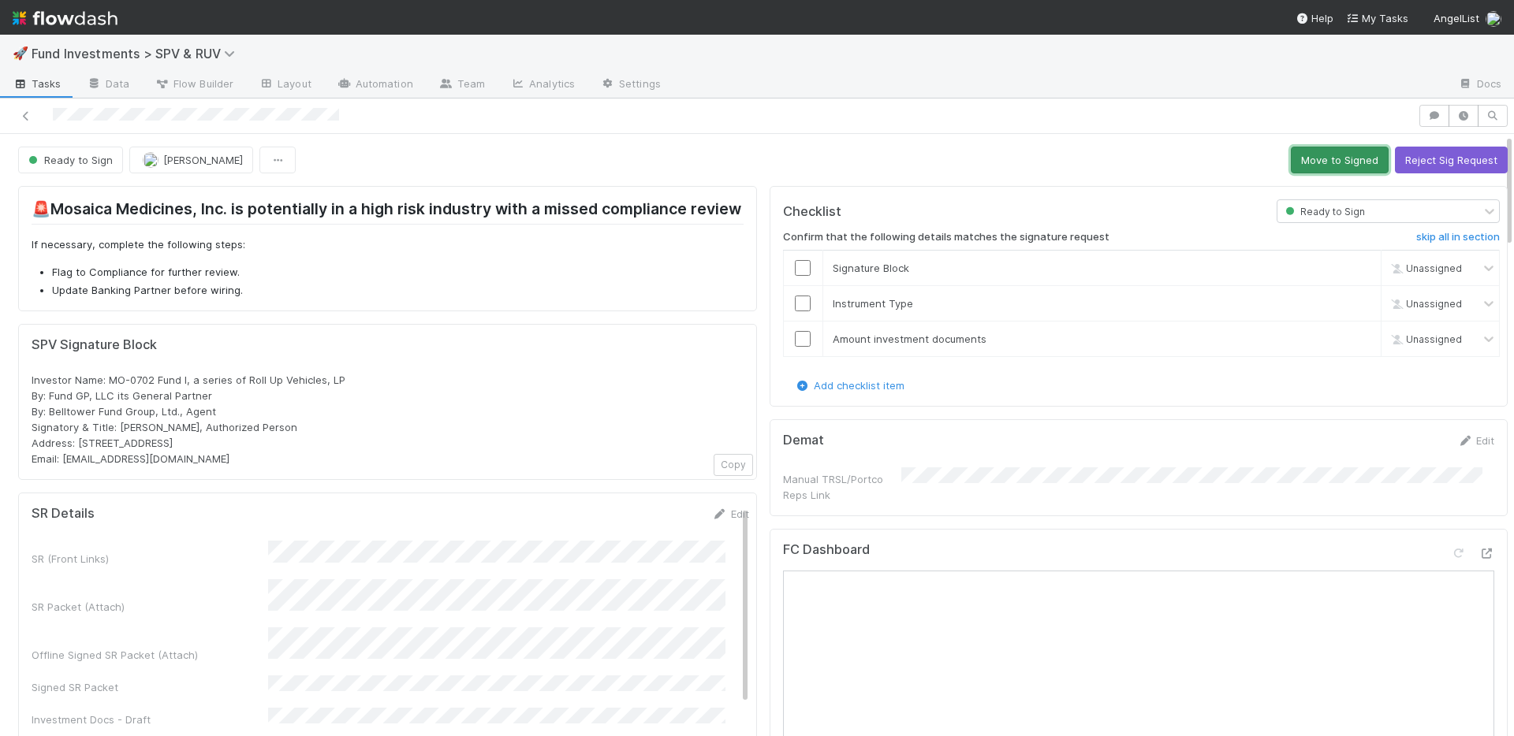
click at [1320, 160] on button "Move to Signed" at bounding box center [1340, 160] width 98 height 27
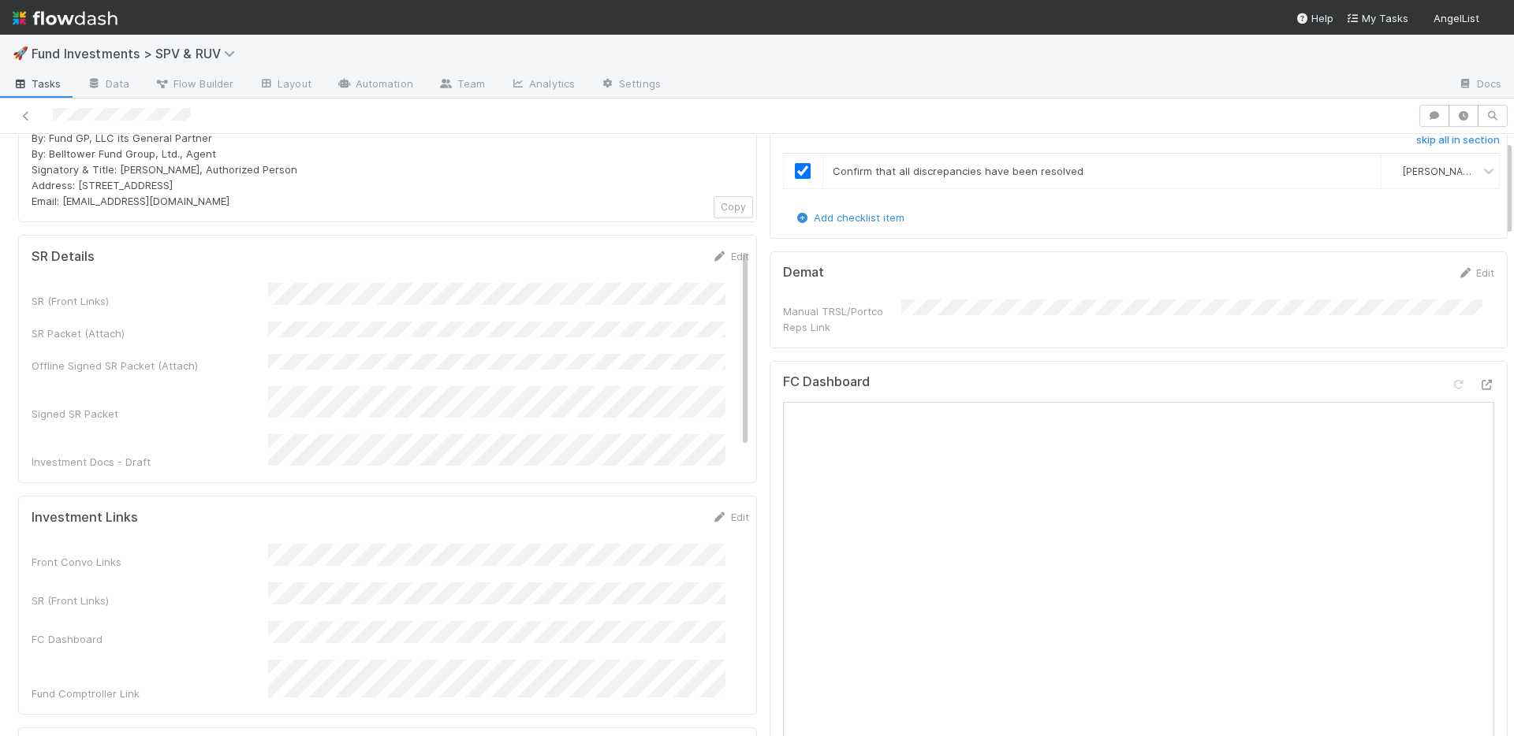
scroll to position [330, 0]
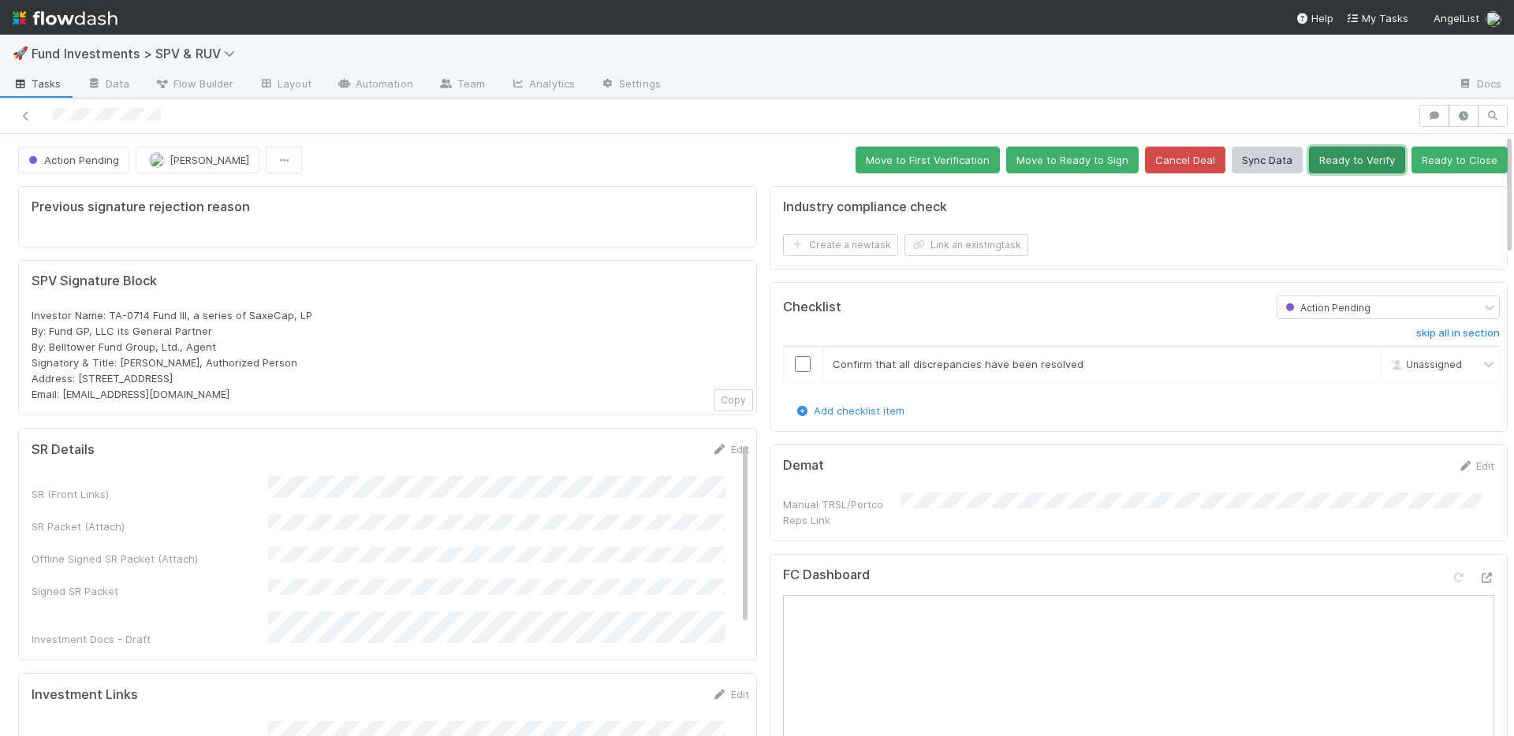
click at [1319, 165] on button "Ready to Verify" at bounding box center [1357, 160] width 96 height 27
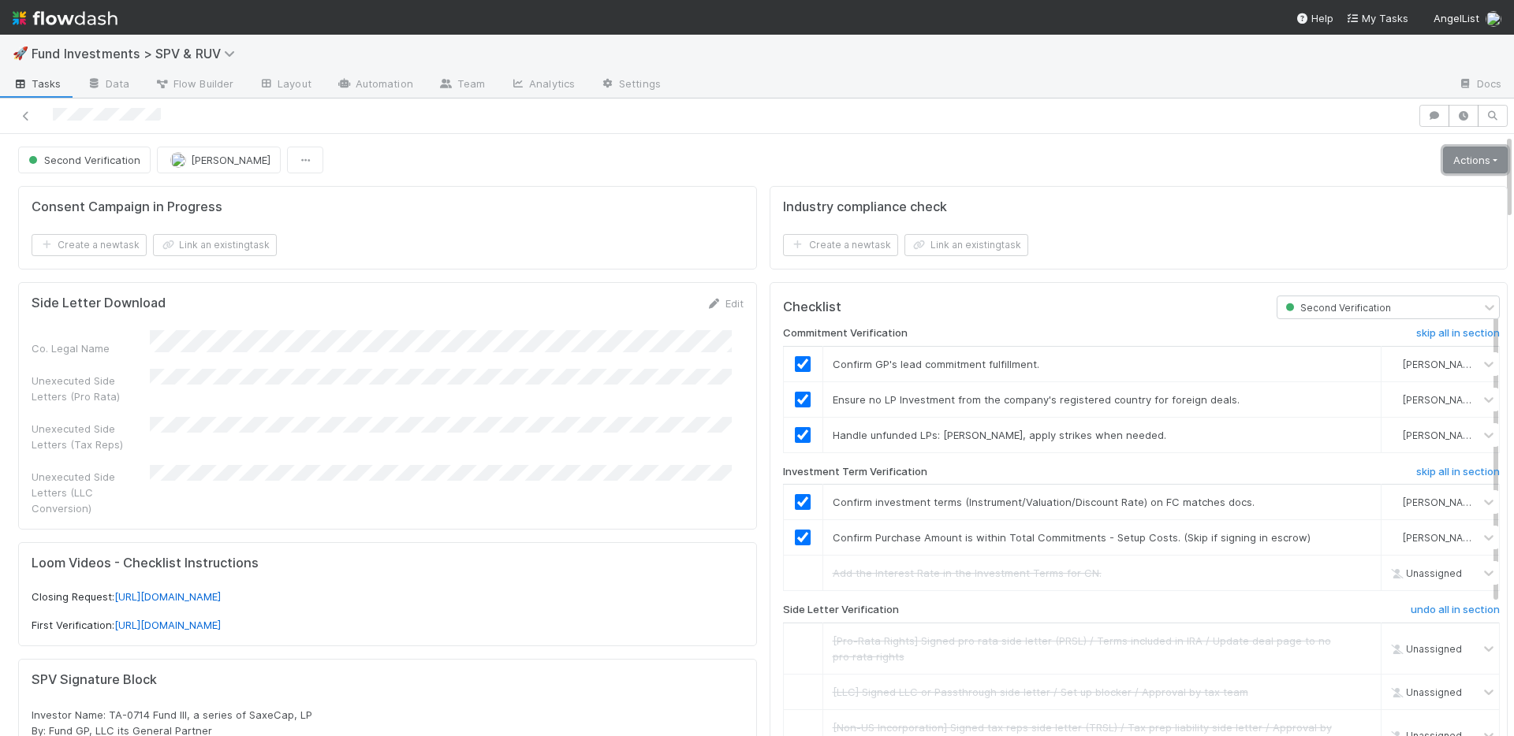
click at [1444, 162] on link "Actions" at bounding box center [1475, 160] width 65 height 27
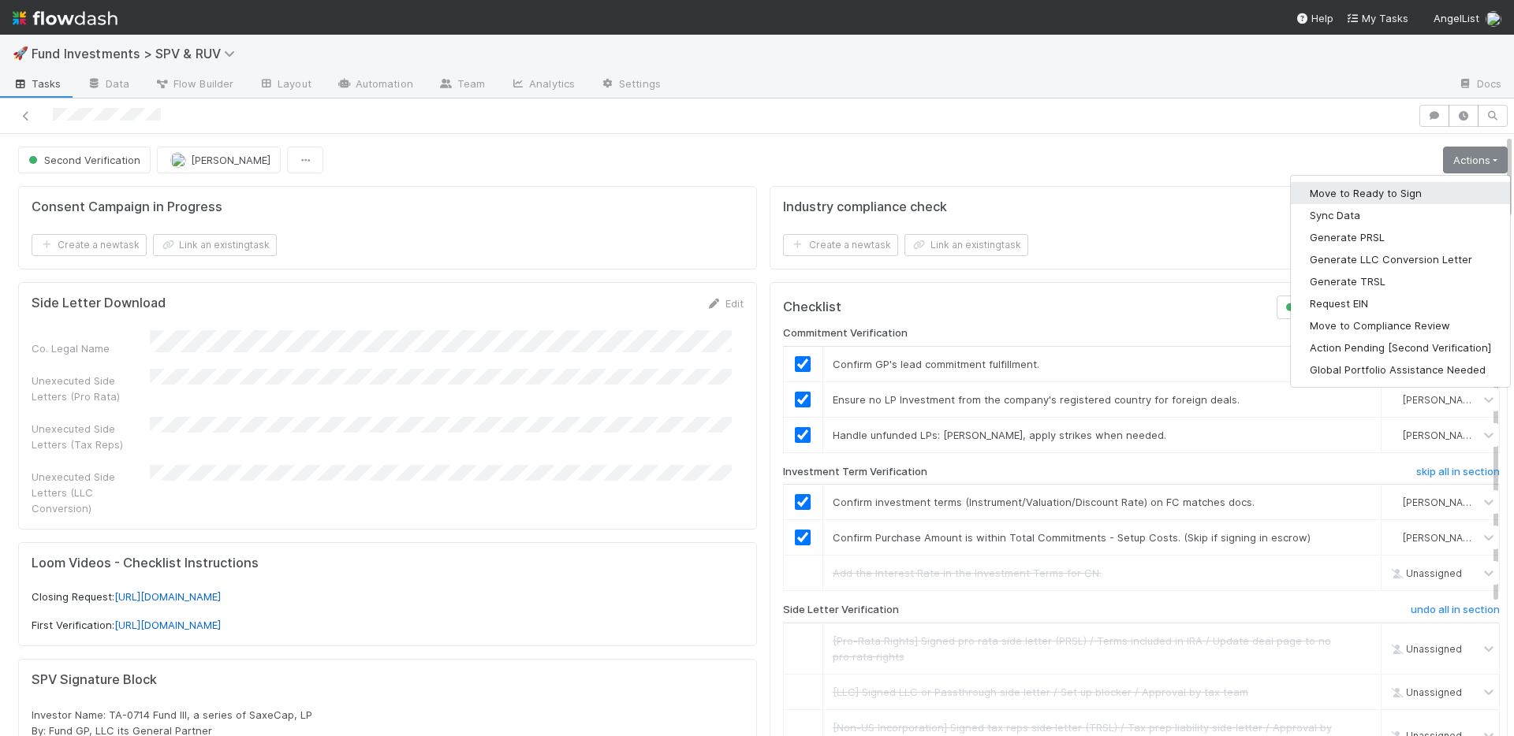
click at [1403, 190] on button "Move to Ready to Sign" at bounding box center [1400, 193] width 219 height 22
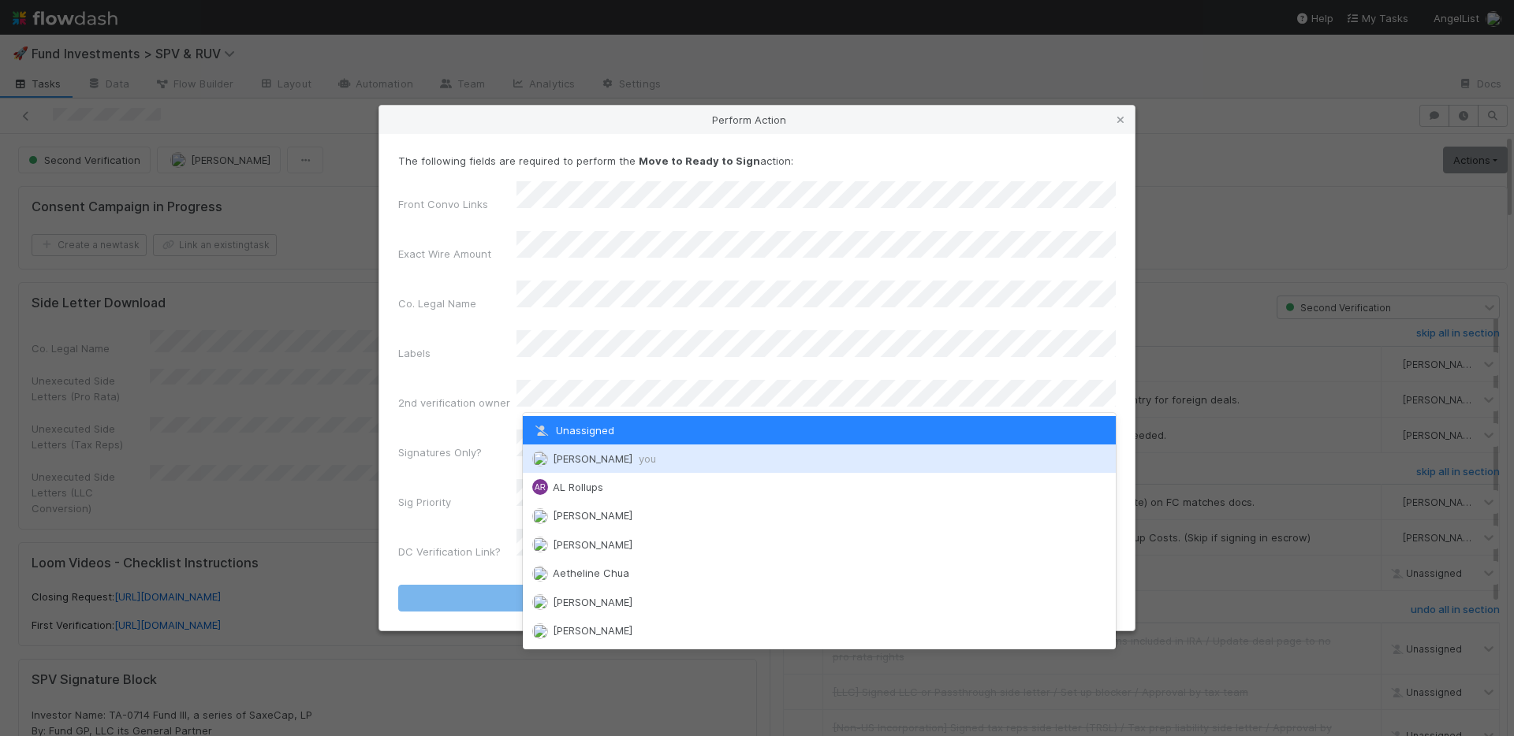
click at [593, 454] on span "Nate Richards you" at bounding box center [604, 459] width 103 height 13
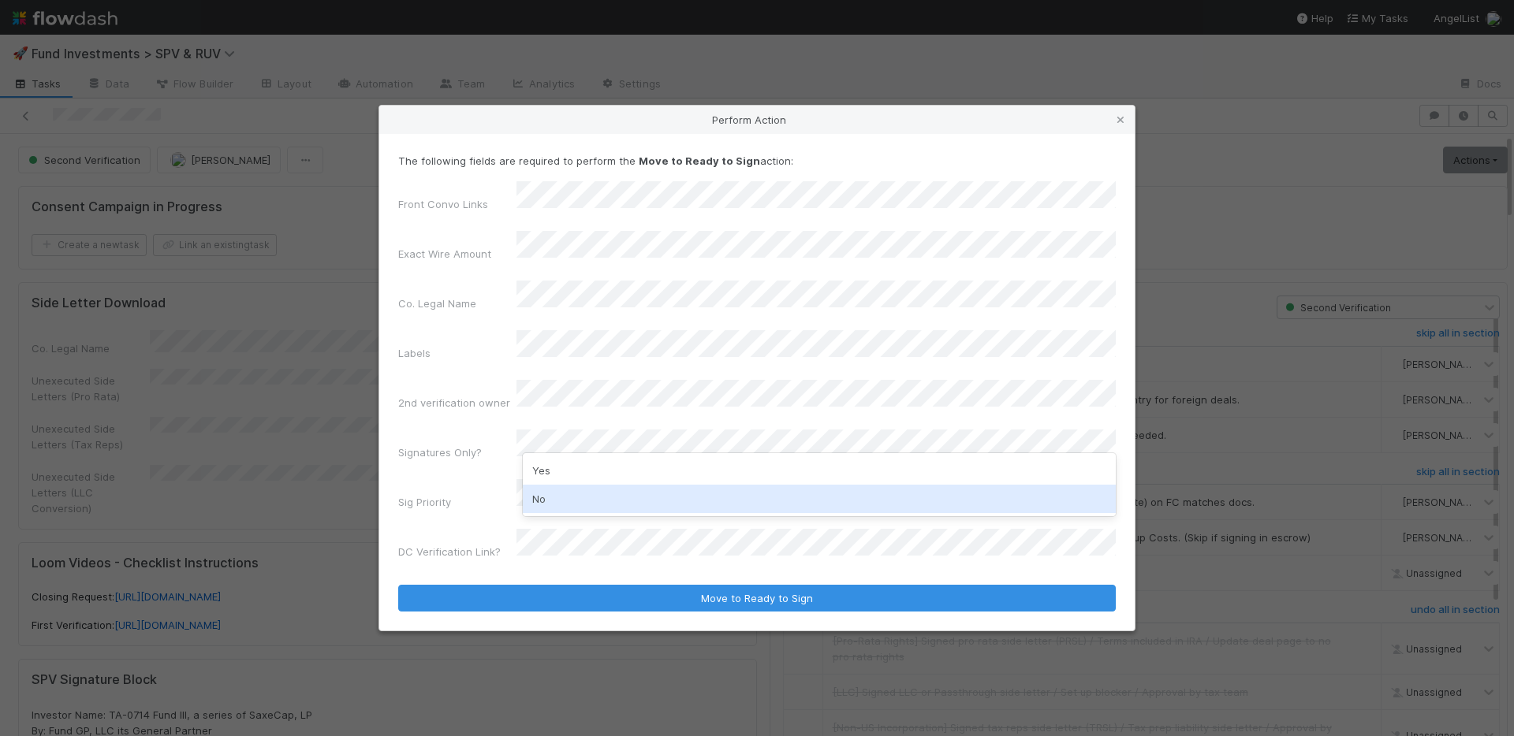
click at [585, 495] on div "No" at bounding box center [819, 499] width 593 height 28
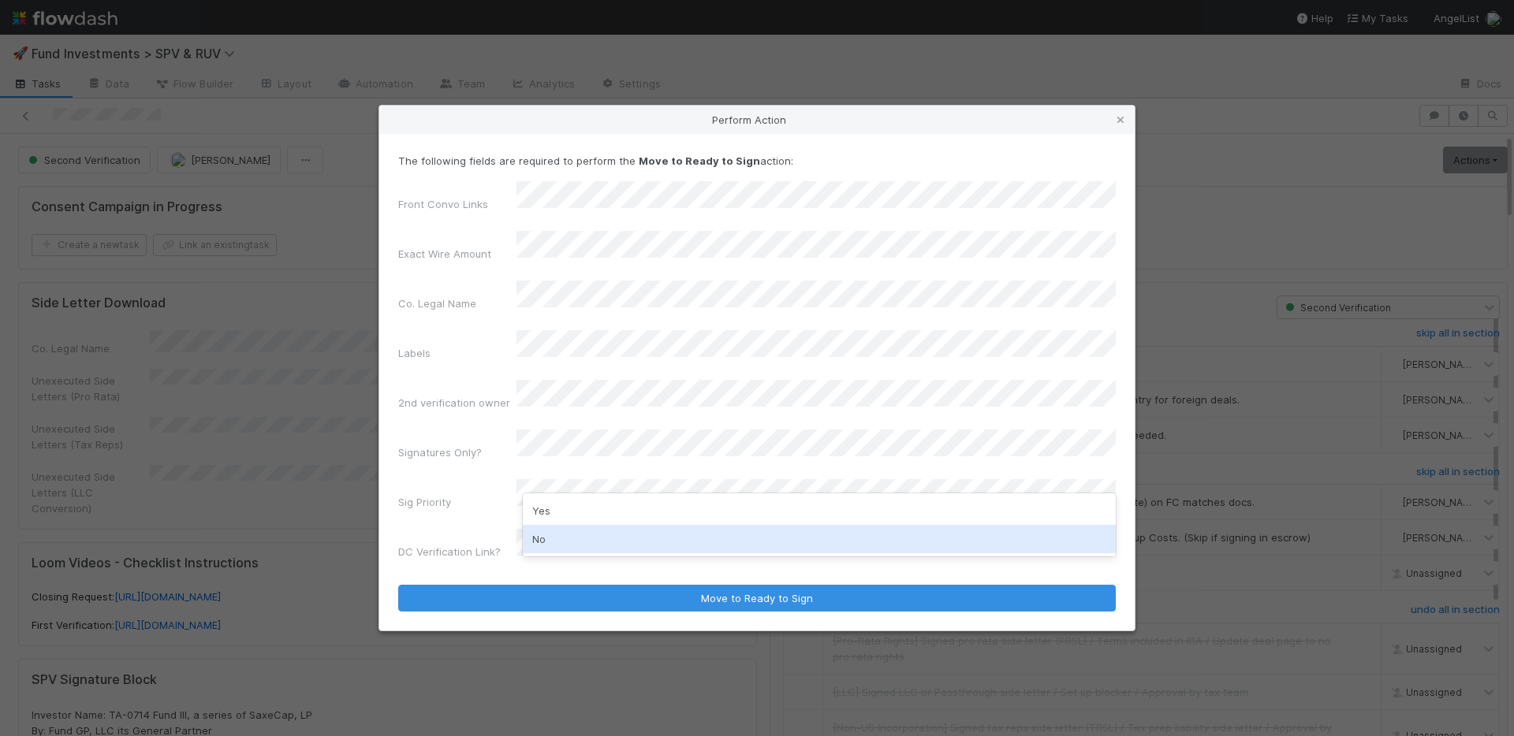
click at [580, 533] on div "No" at bounding box center [819, 539] width 593 height 28
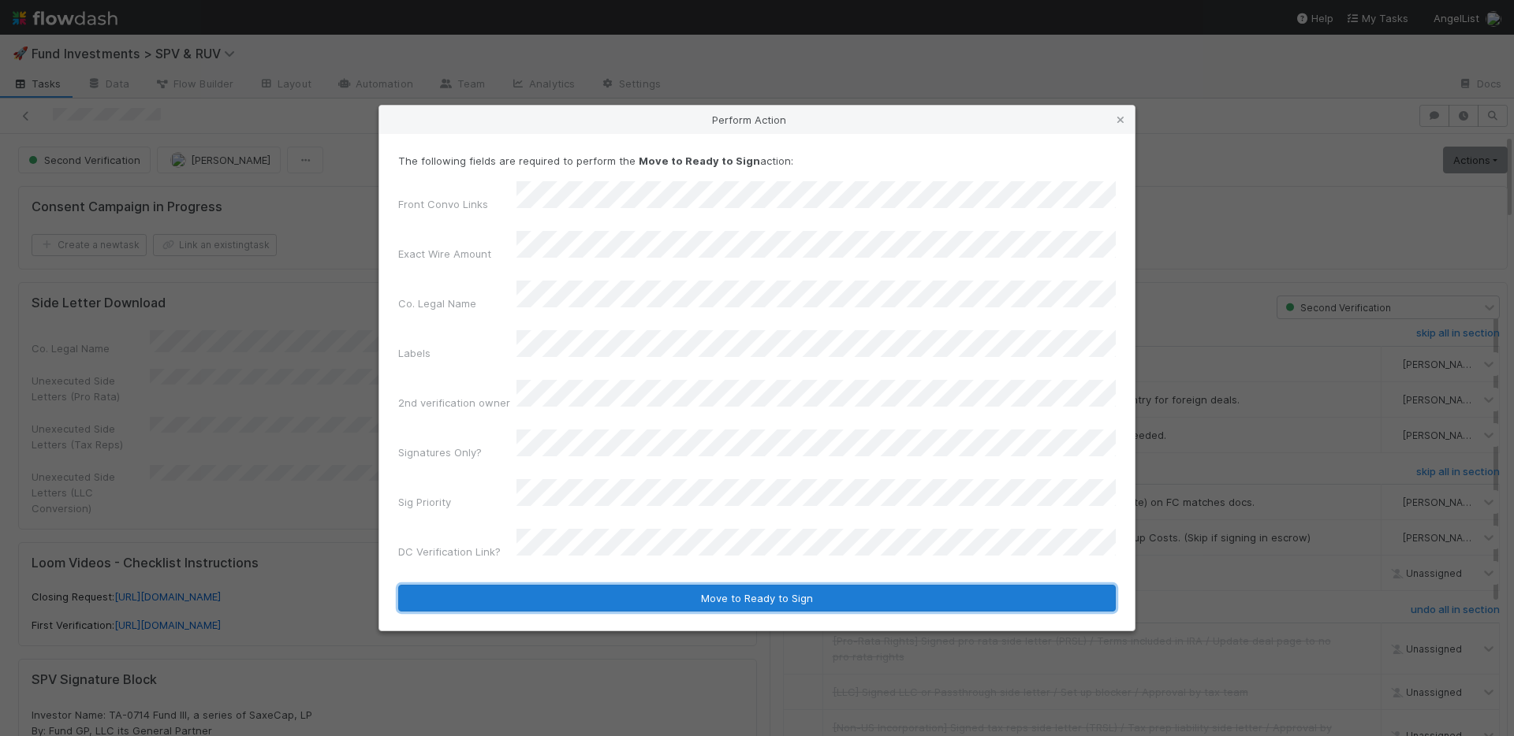
click at [626, 585] on button "Move to Ready to Sign" at bounding box center [756, 598] width 717 height 27
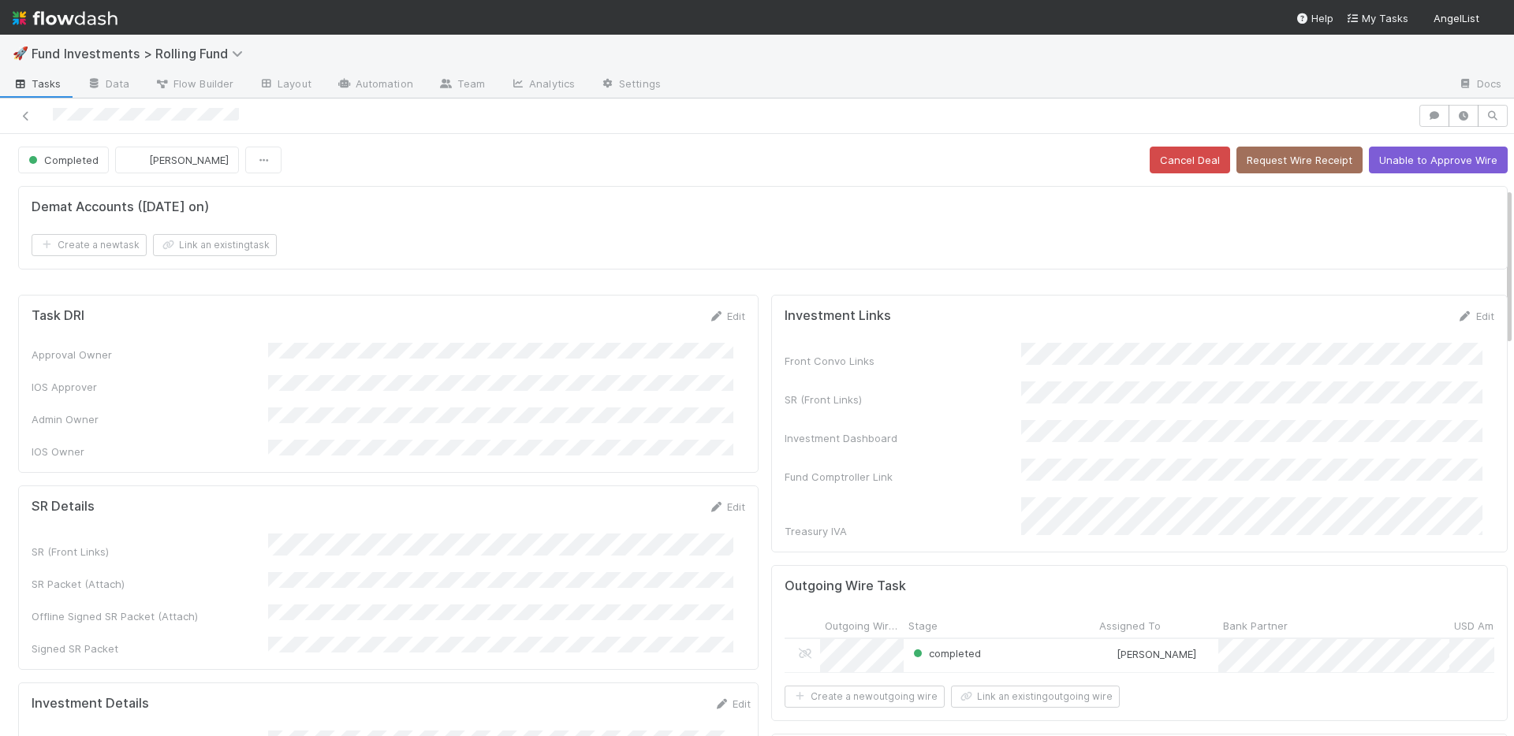
scroll to position [522, 0]
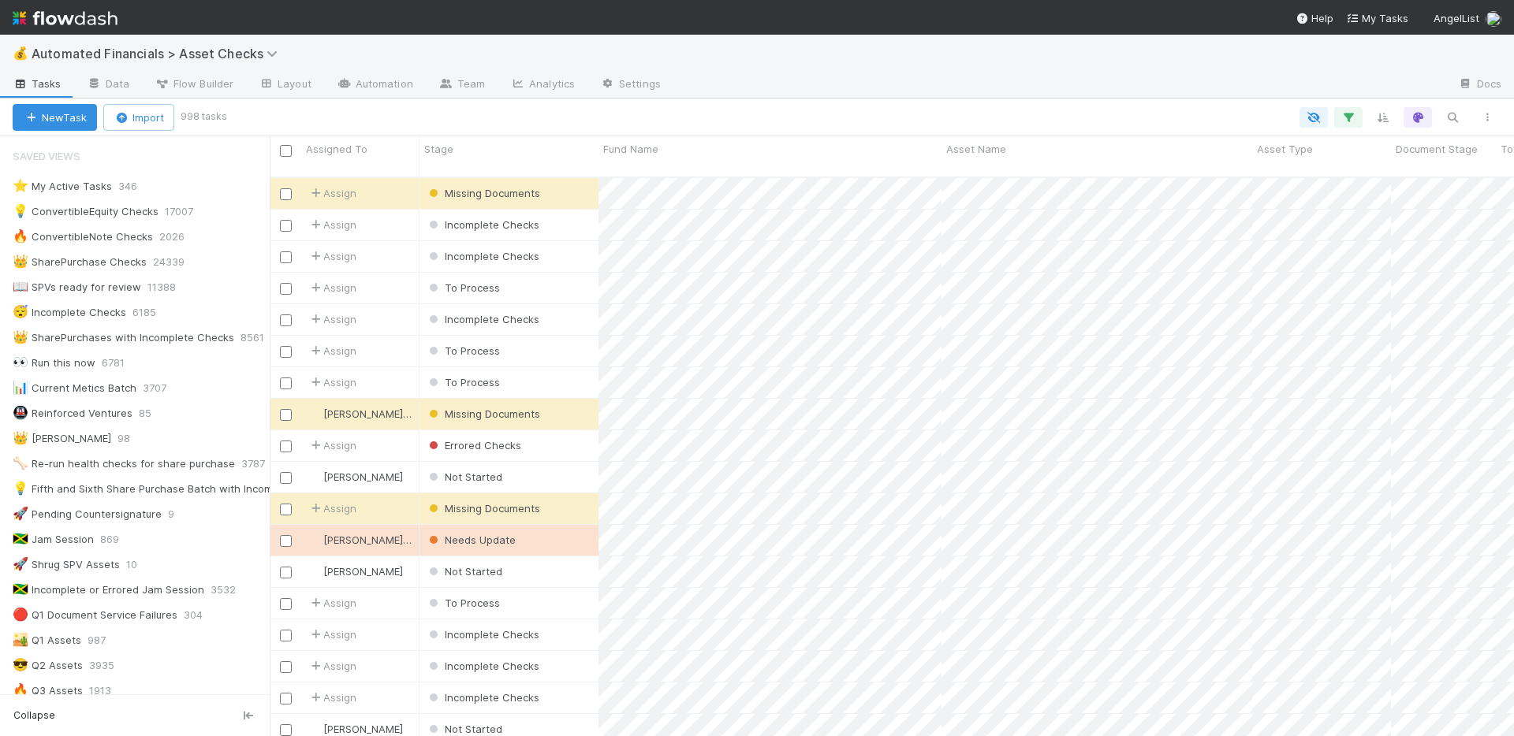
scroll to position [450, 0]
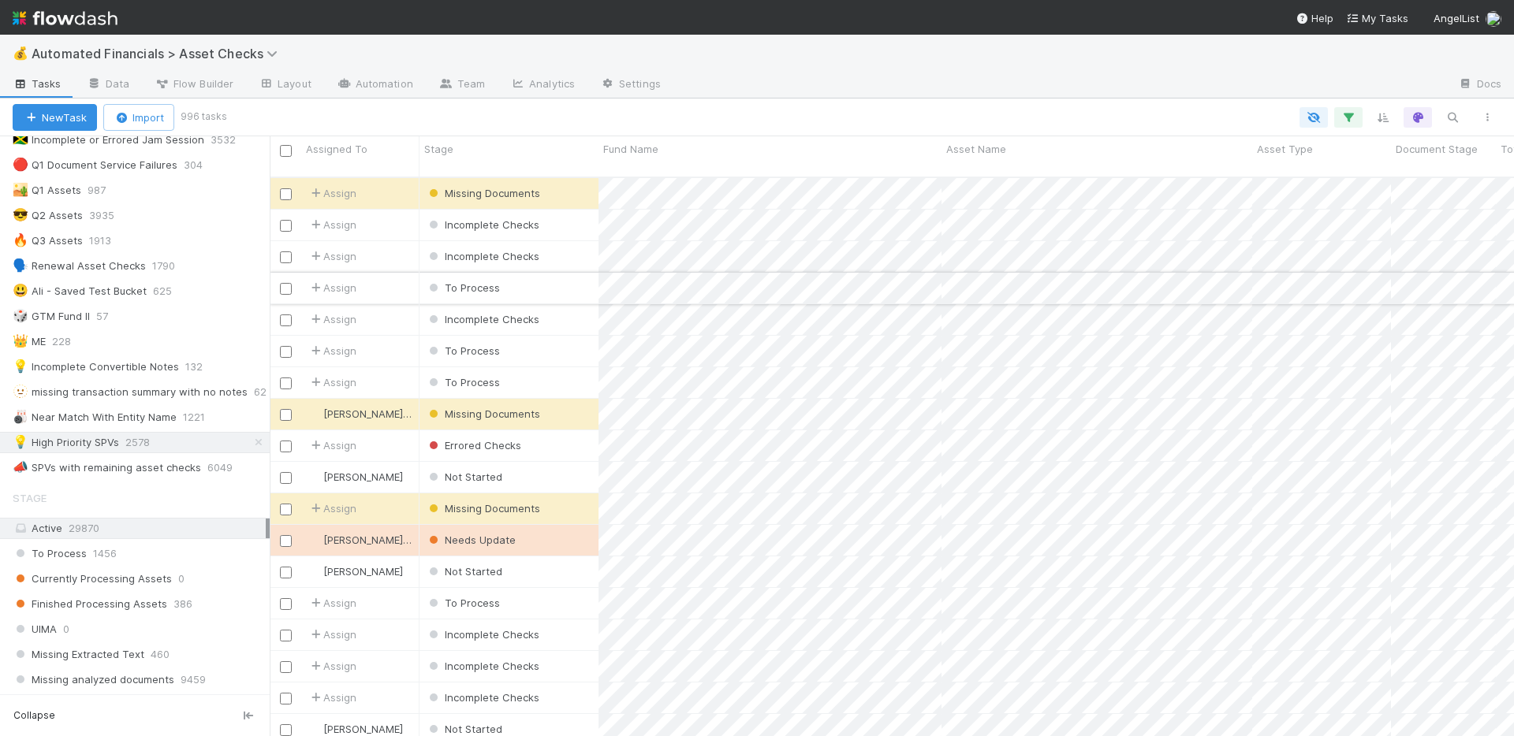
click at [285, 283] on input "checkbox" at bounding box center [286, 289] width 12 height 12
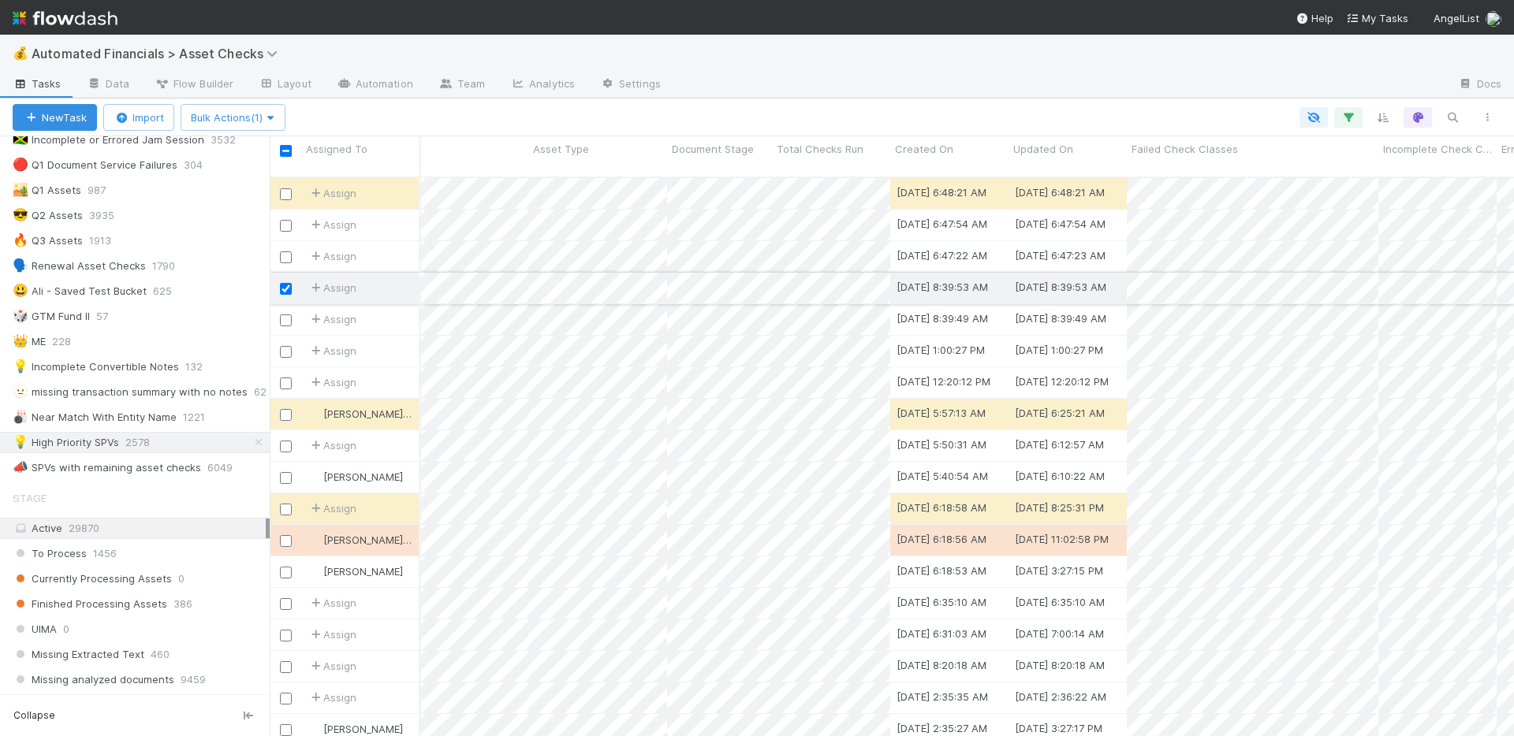
scroll to position [0, 937]
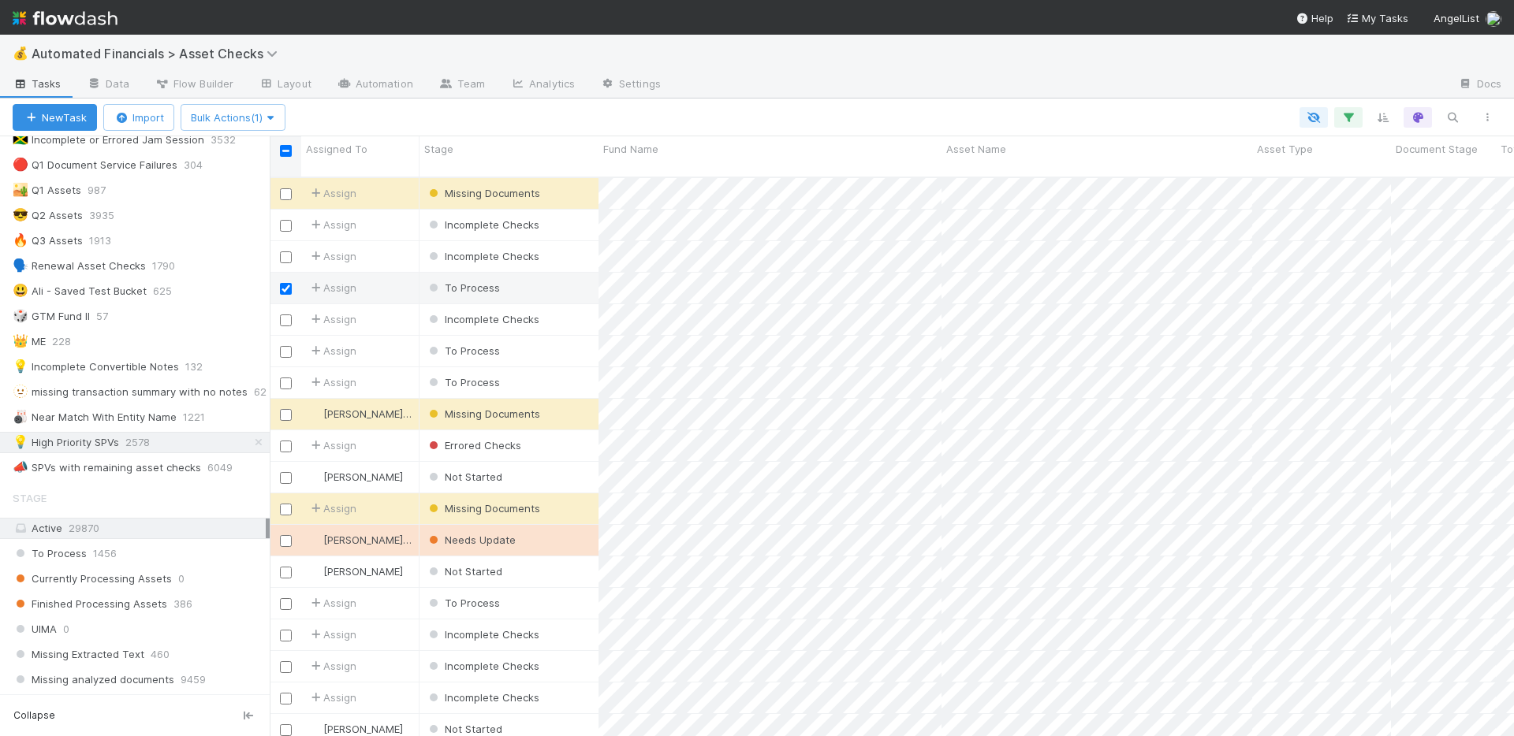
click at [284, 148] on input "checkbox" at bounding box center [286, 151] width 12 height 12
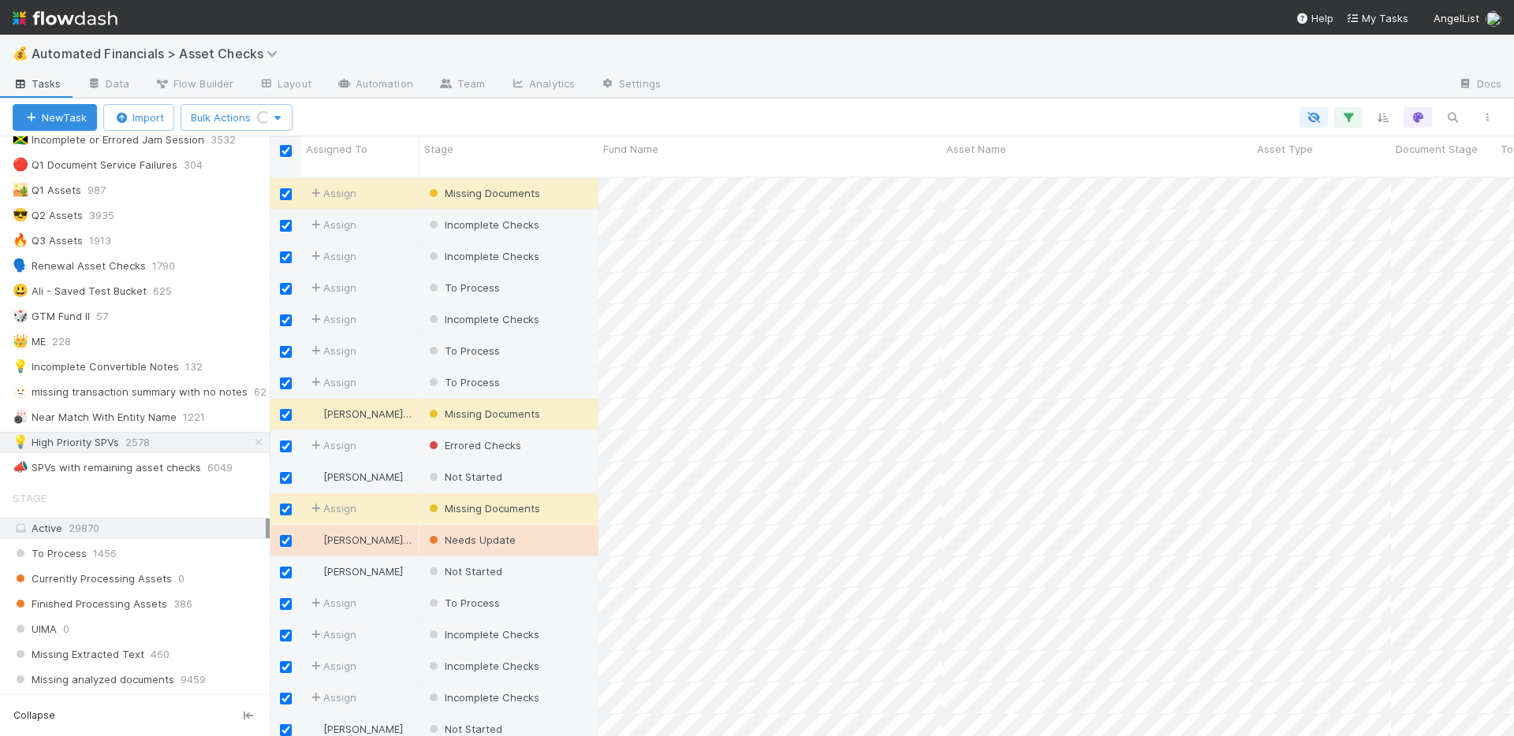
click at [284, 148] on input "checkbox" at bounding box center [286, 151] width 12 height 12
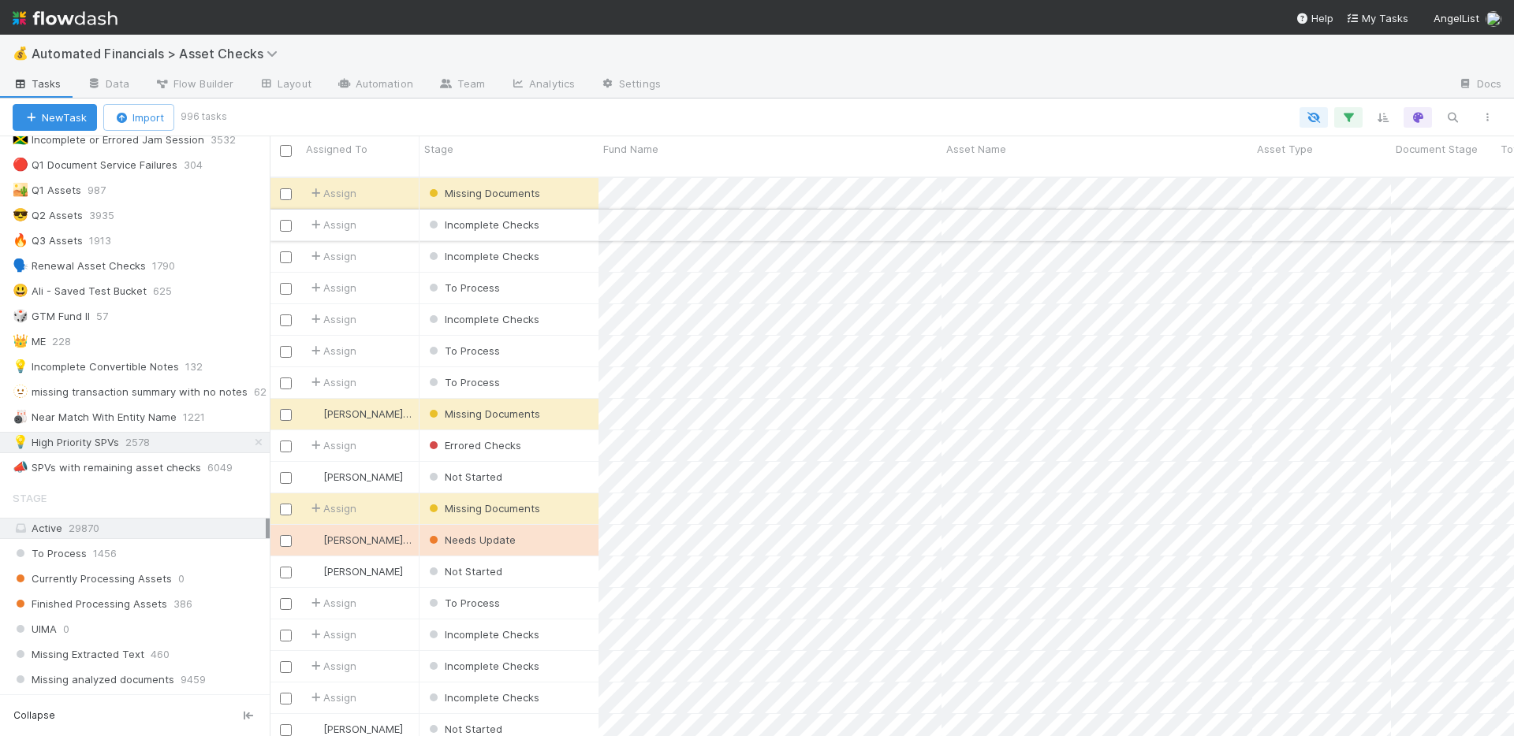
checkbox input "true"
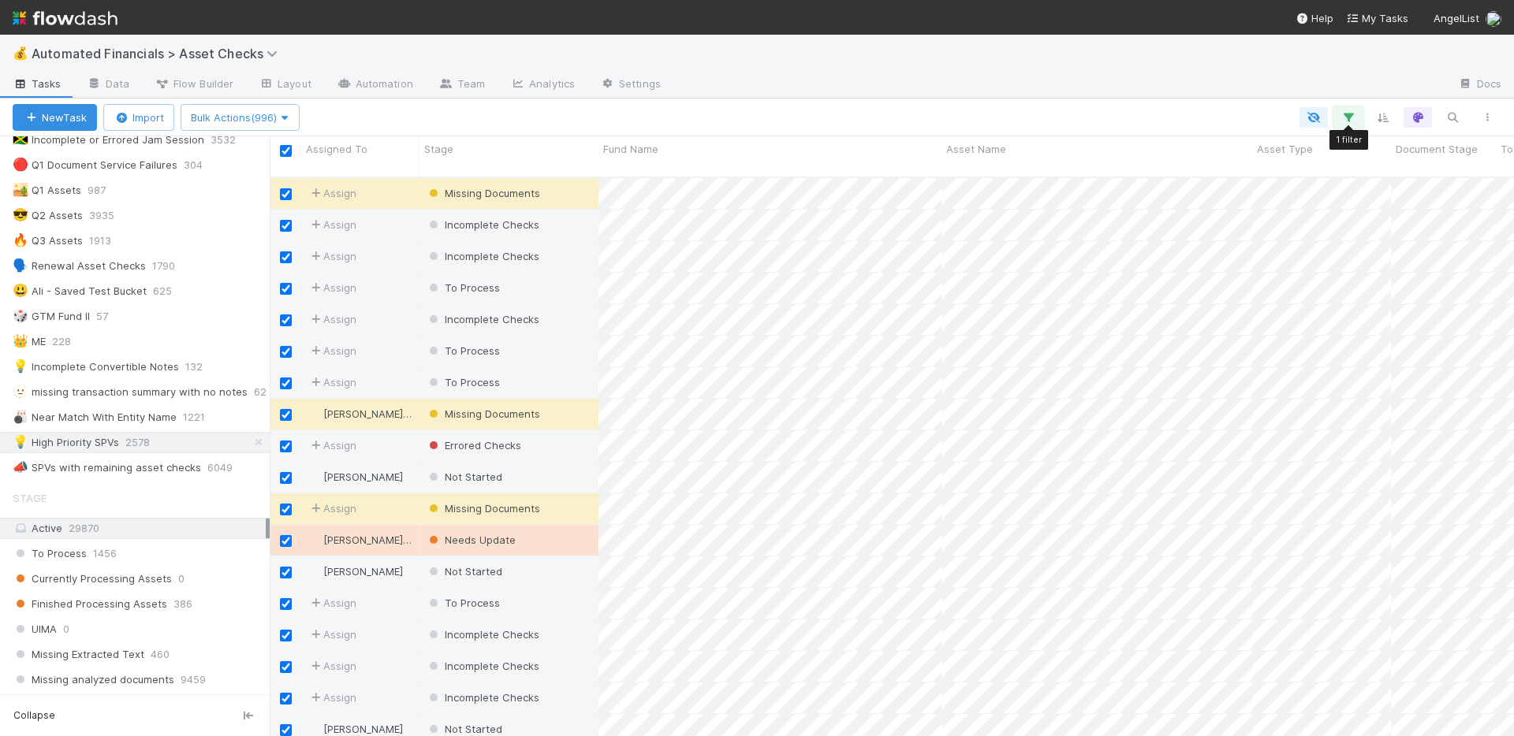
click at [1351, 116] on icon "button" at bounding box center [1348, 117] width 16 height 14
click at [1103, 87] on div "1 filter Reset Filters If fund -> Batch any has any of High Priority SPVs And..…" at bounding box center [757, 368] width 1514 height 736
click at [285, 151] on input "checkbox" at bounding box center [286, 151] width 12 height 12
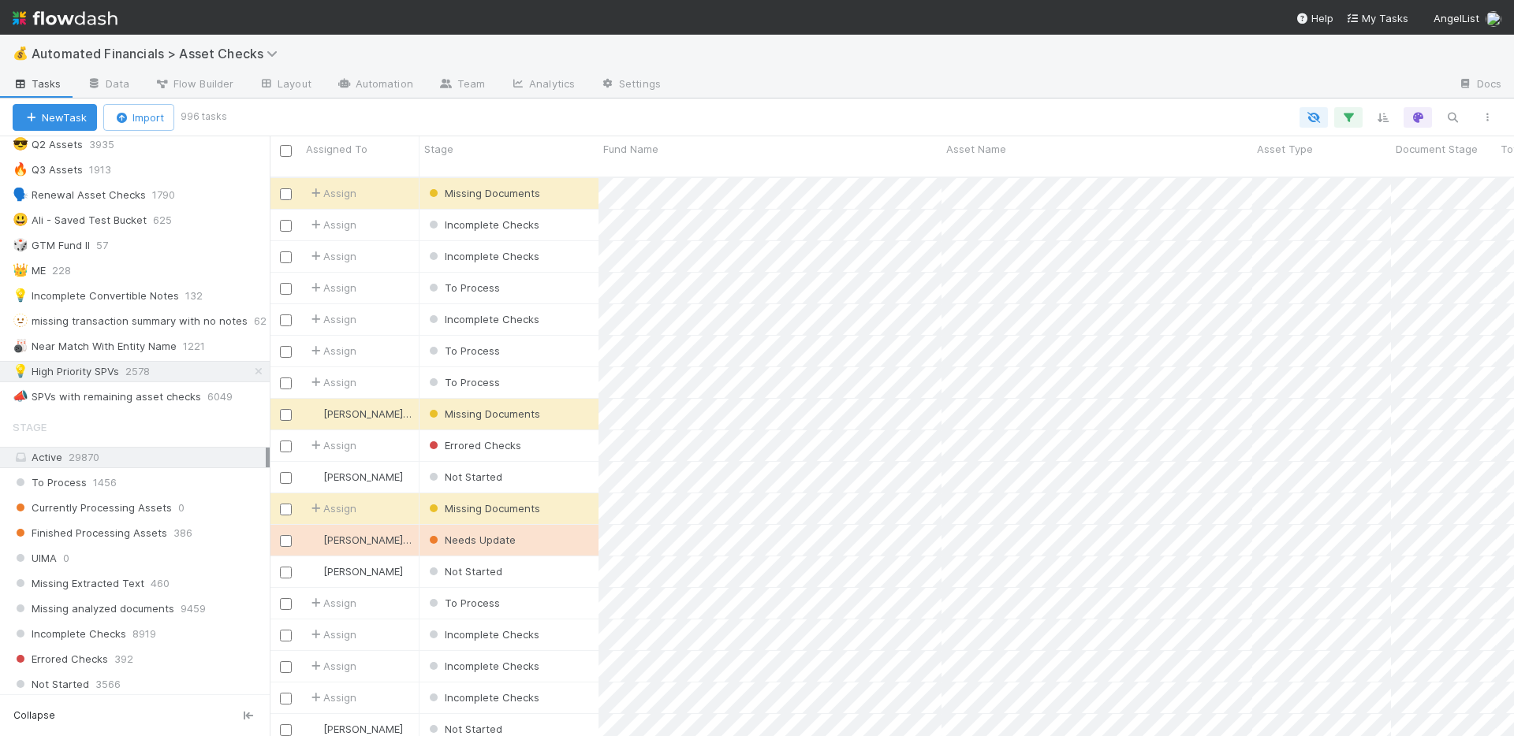
click at [773, 93] on div at bounding box center [1059, 85] width 772 height 25
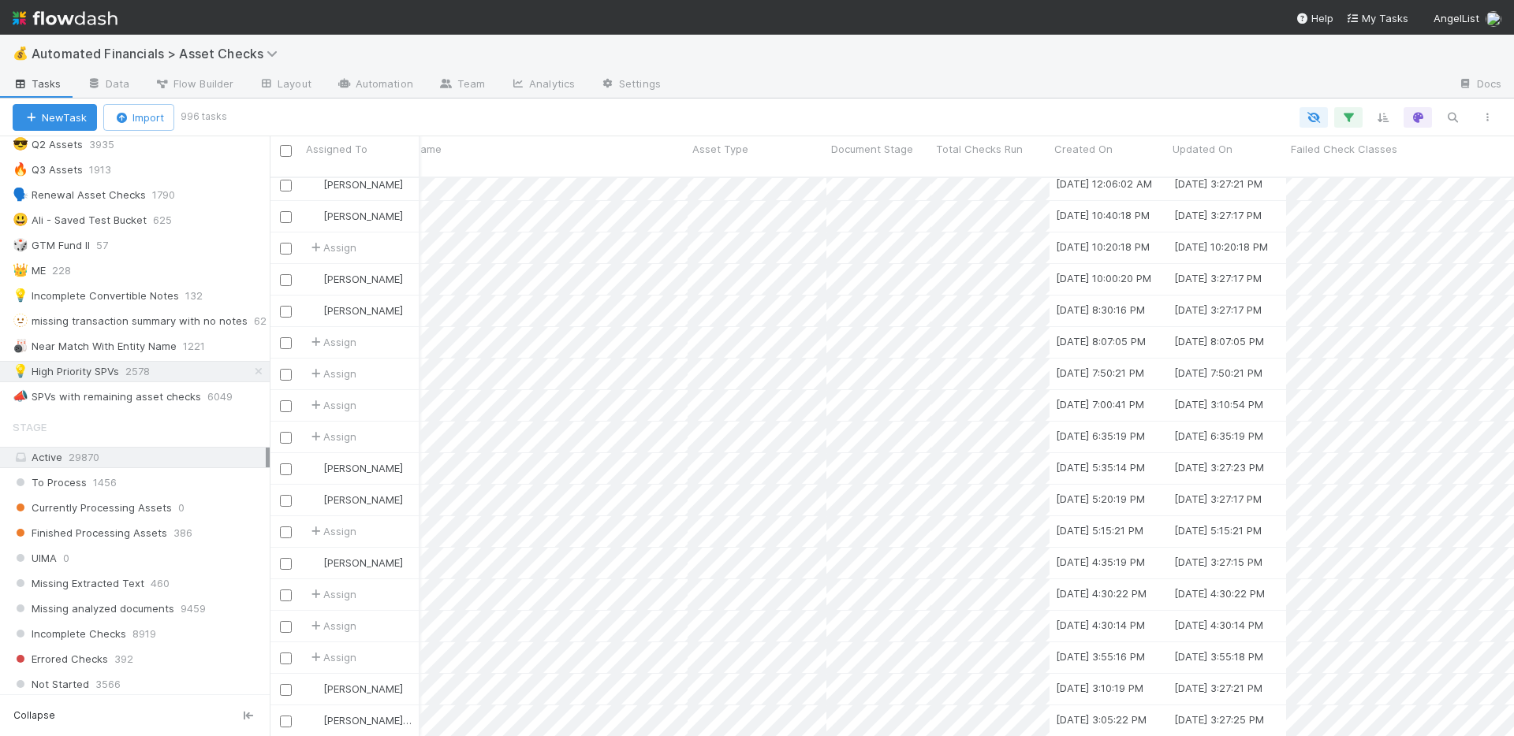
scroll to position [0, 578]
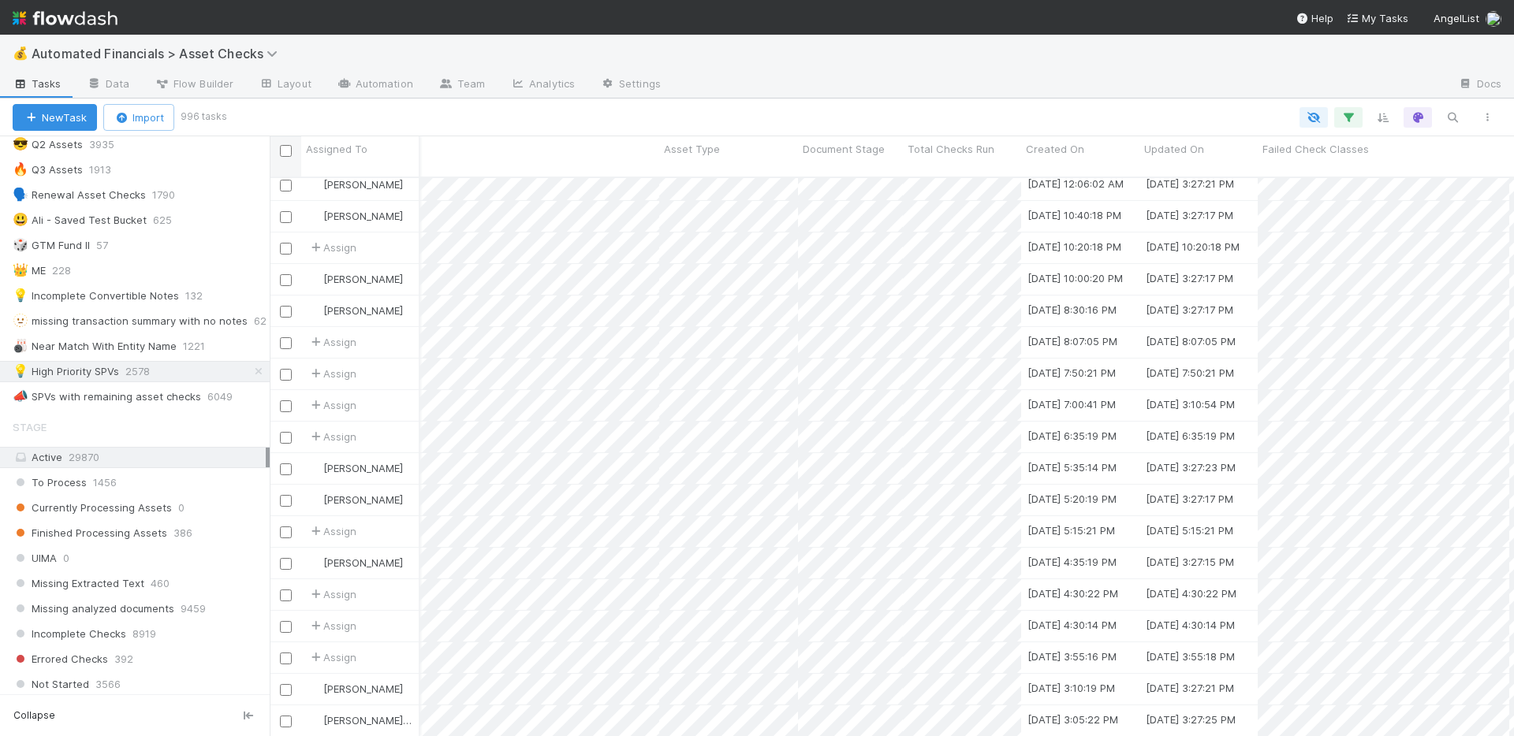
click at [285, 151] on input "checkbox" at bounding box center [286, 151] width 12 height 12
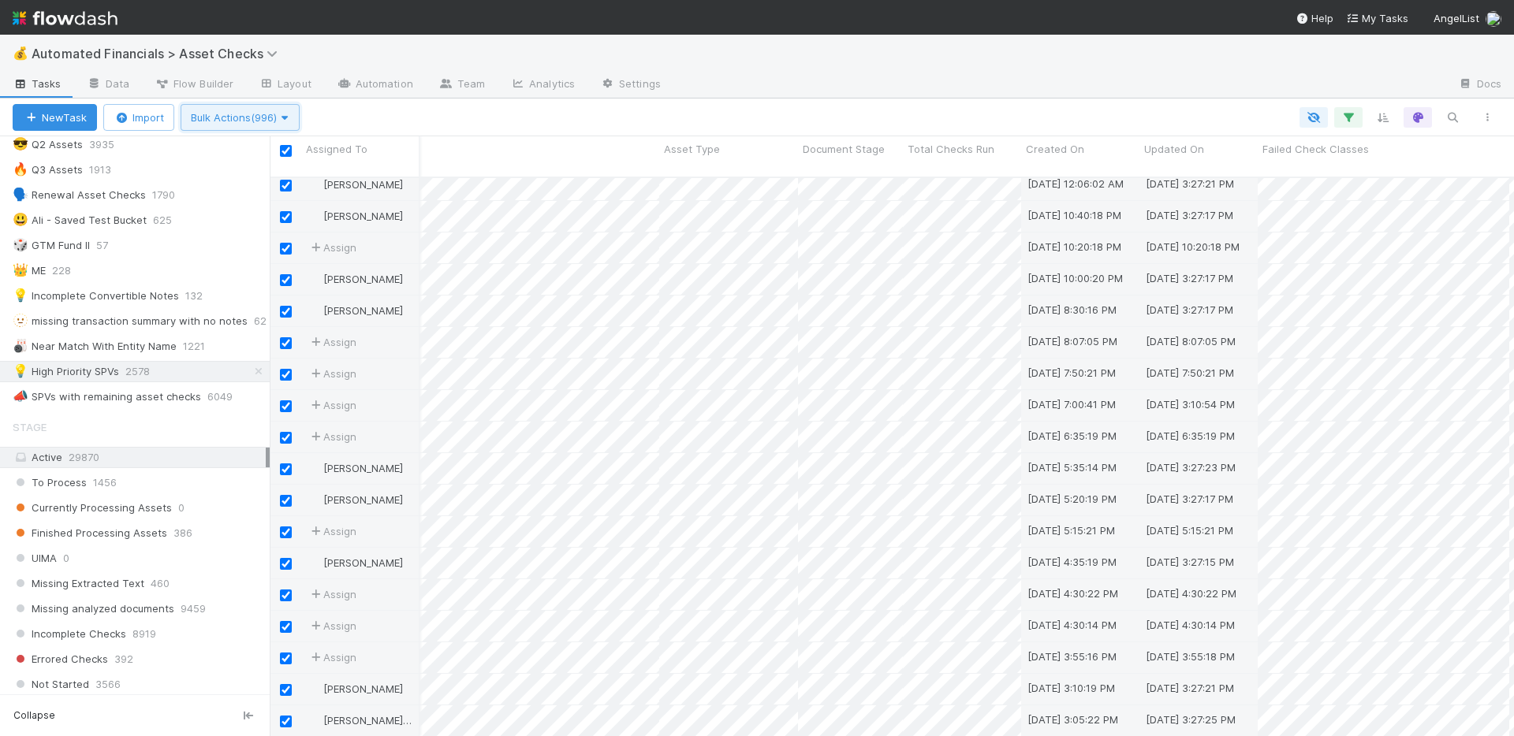
click at [267, 117] on span "Bulk Actions (996)" at bounding box center [240, 117] width 99 height 13
click at [418, 107] on div "Assign to Update data Move to stage Delete" at bounding box center [757, 368] width 1514 height 736
click at [287, 147] on input "checkbox" at bounding box center [286, 151] width 12 height 12
checkbox input "false"
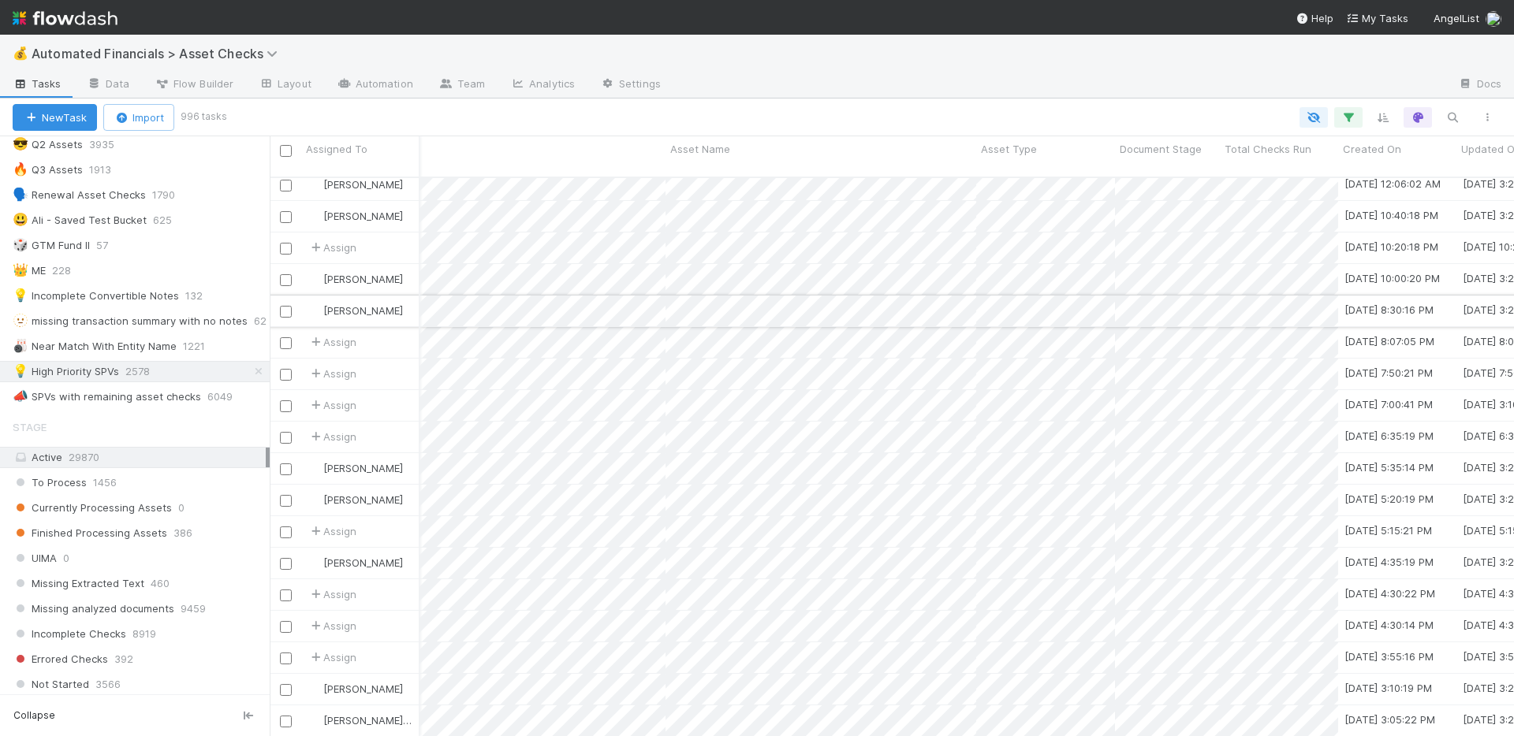
scroll to position [734, 0]
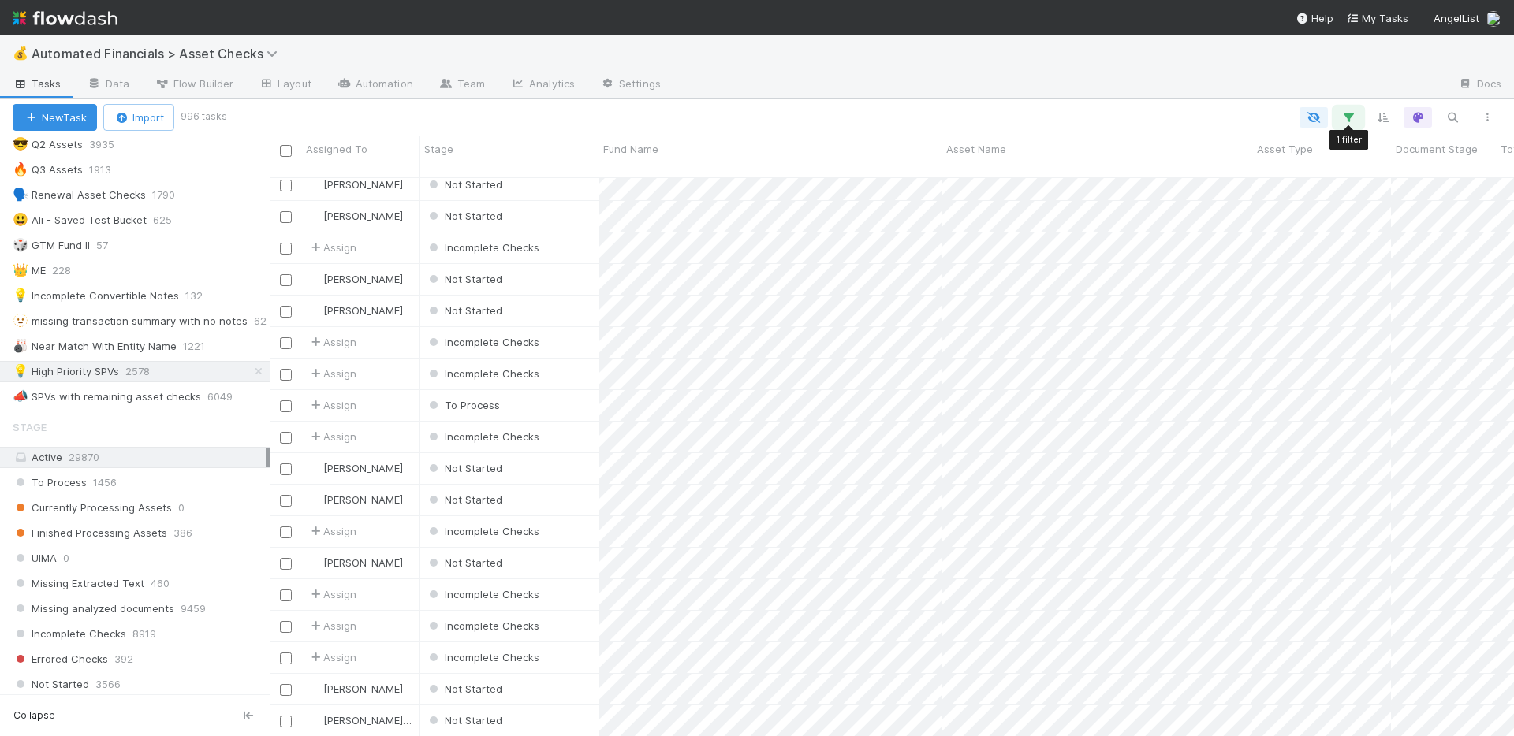
click at [1347, 114] on icon "button" at bounding box center [1348, 117] width 16 height 14
click at [908, 244] on link "And.." at bounding box center [904, 246] width 50 height 23
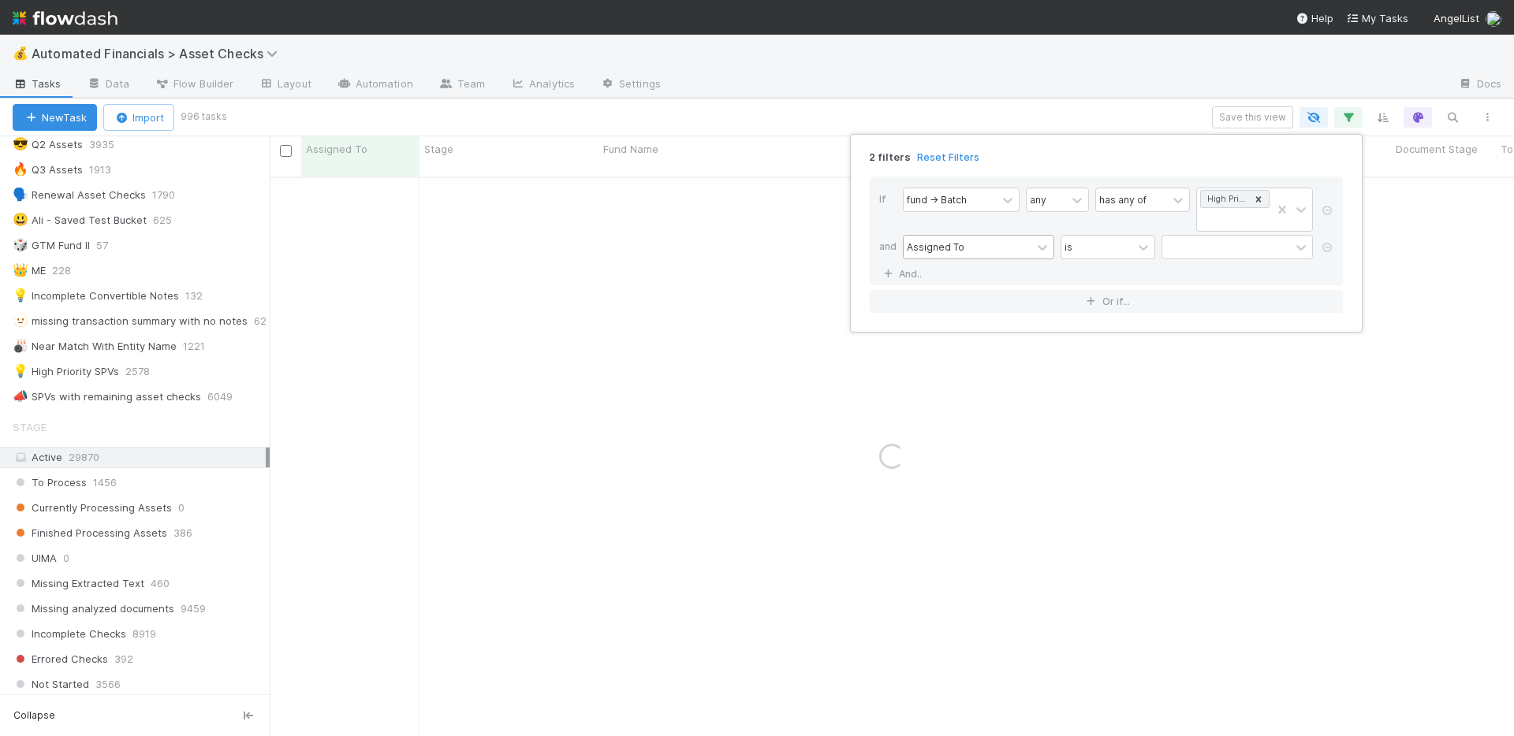
click at [971, 250] on div "Assigned To" at bounding box center [968, 247] width 128 height 23
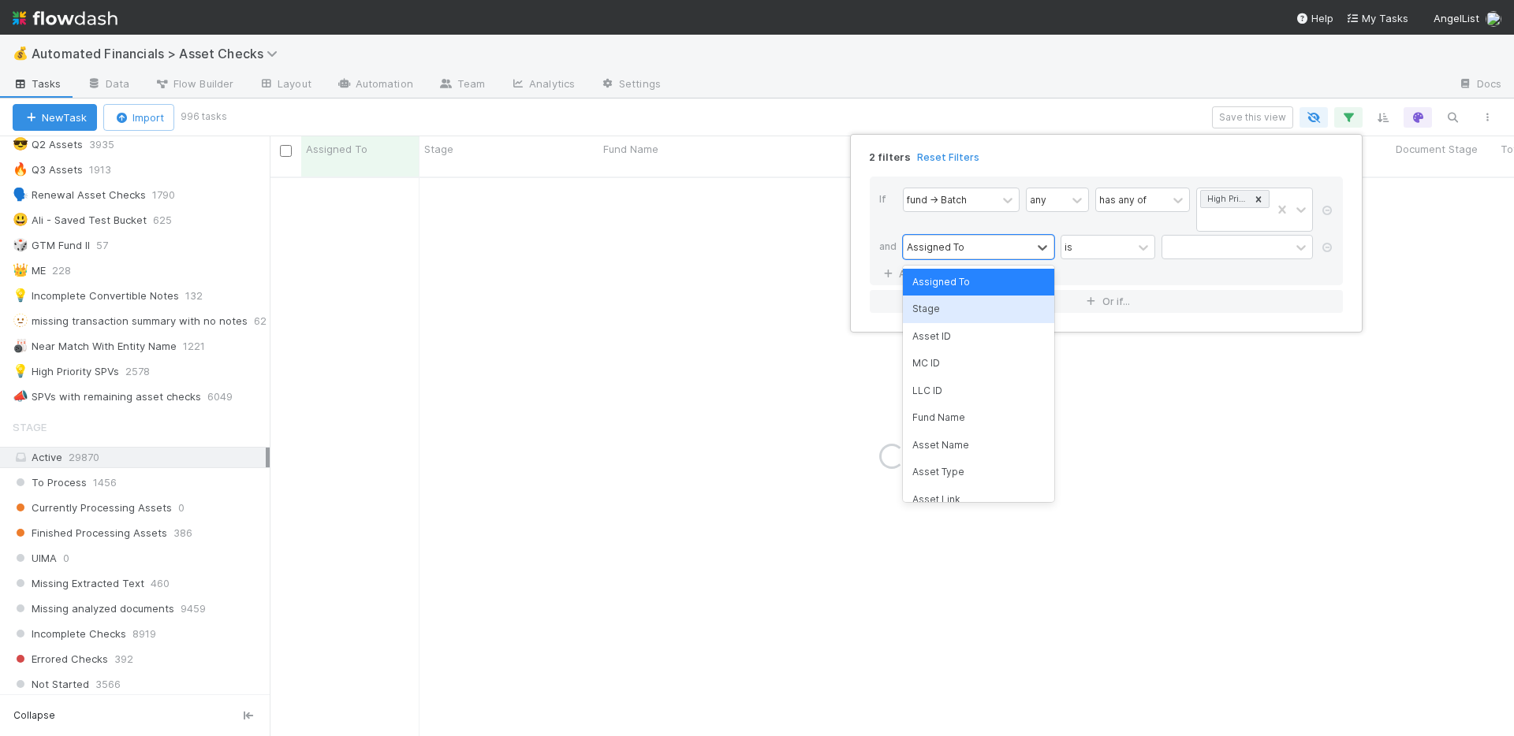
click at [964, 312] on div "Stage" at bounding box center [978, 309] width 151 height 27
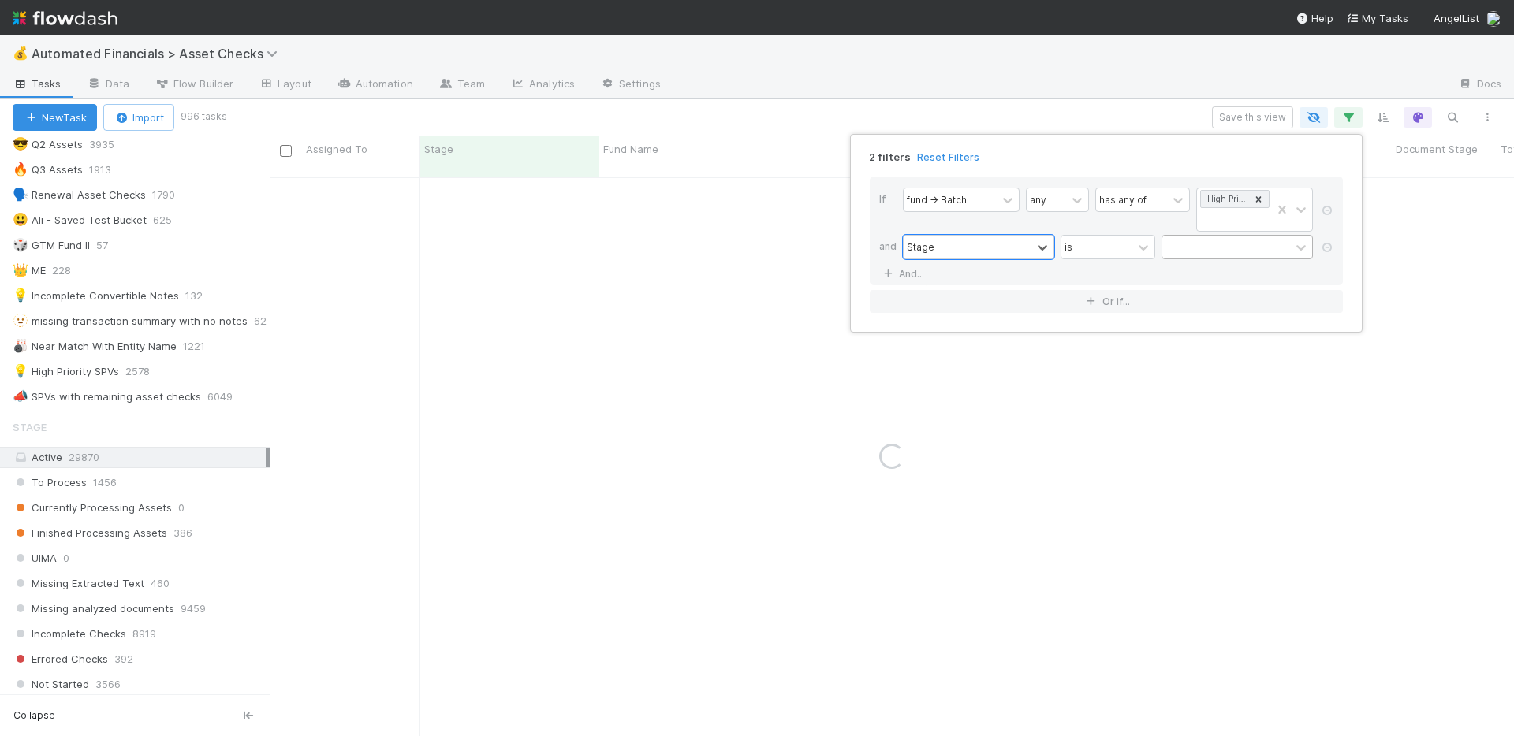
click at [1206, 251] on div at bounding box center [1226, 247] width 128 height 23
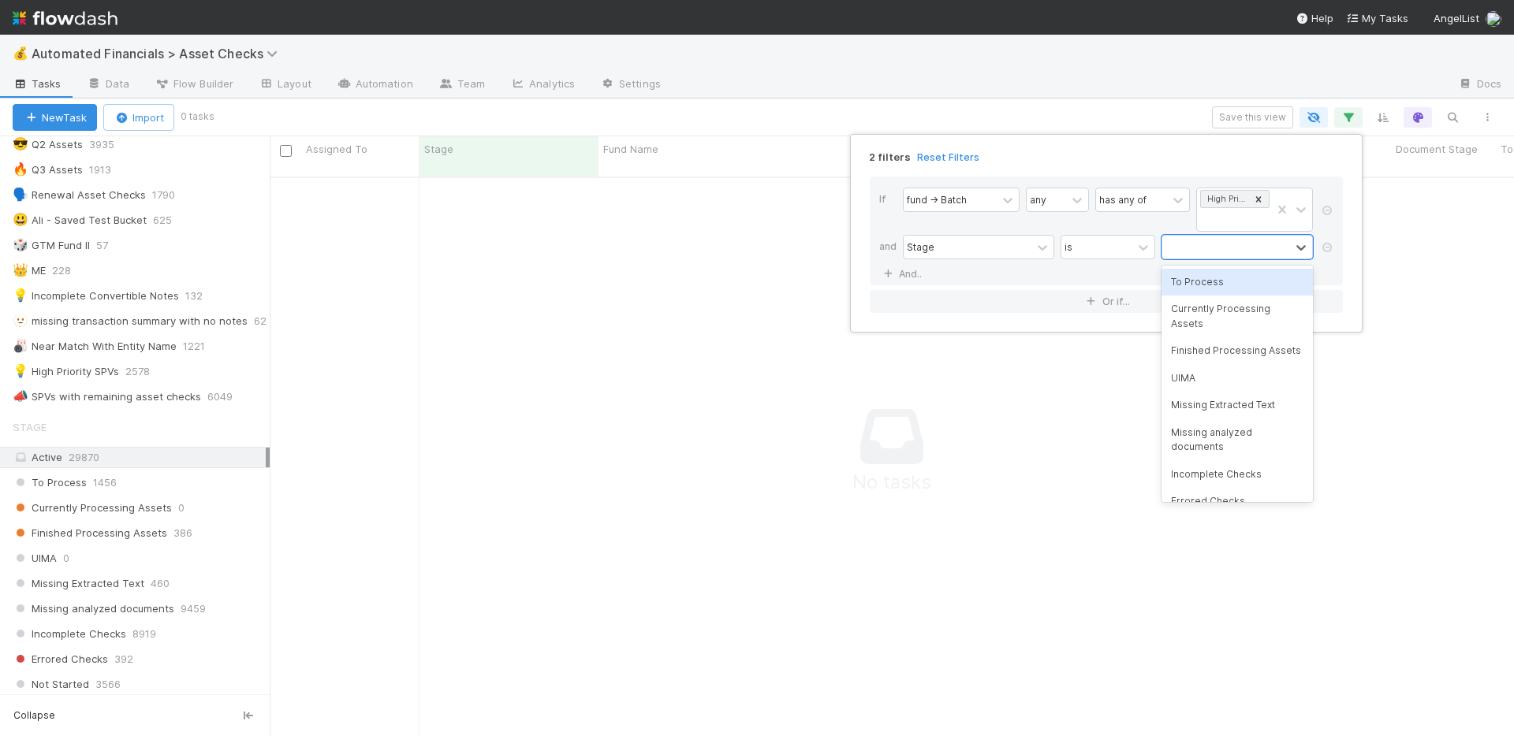
scroll to position [549, 1232]
click at [1212, 281] on div "To Process" at bounding box center [1236, 282] width 151 height 27
click at [1250, 248] on div "To Process" at bounding box center [1216, 247] width 109 height 23
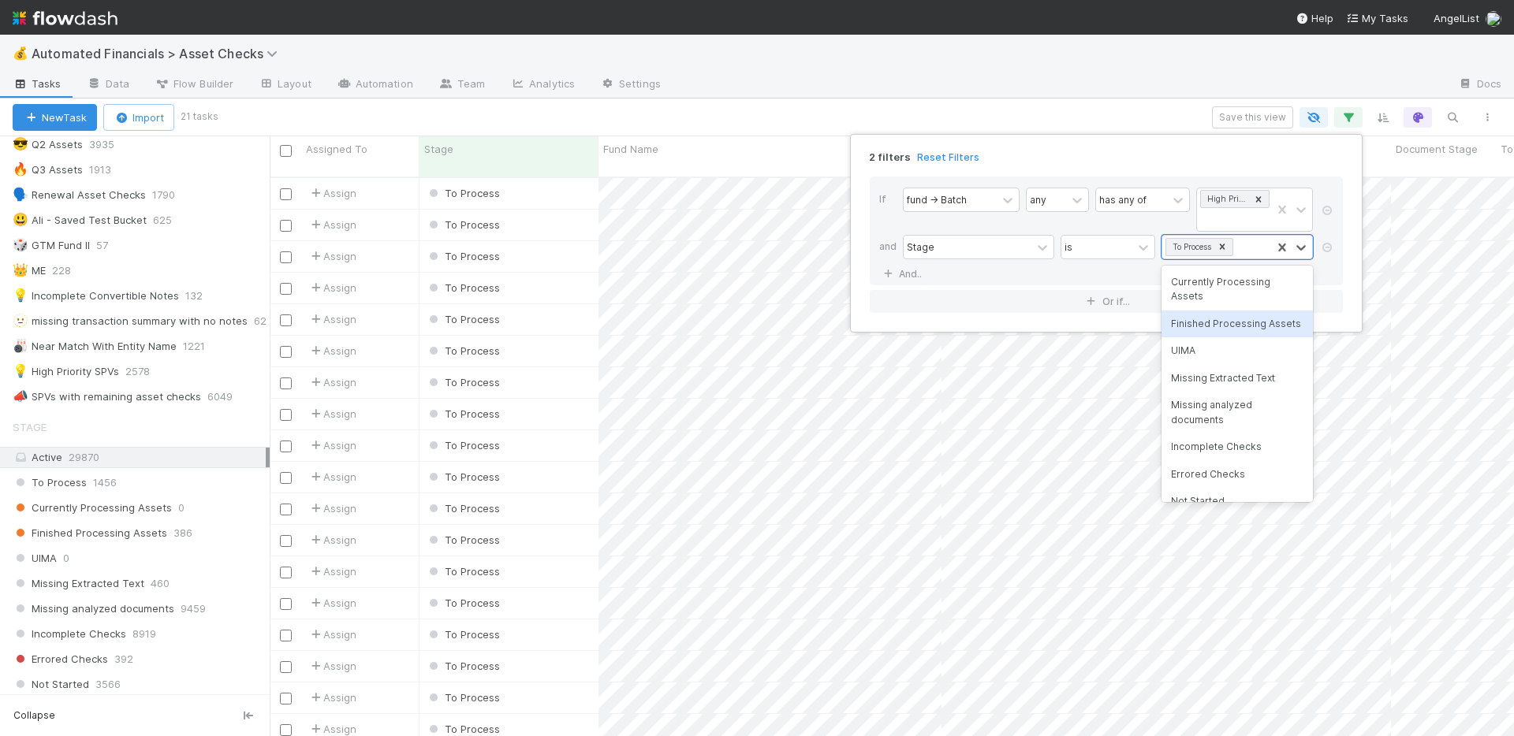
scroll to position [561, 1232]
click at [1217, 460] on div "Incomplete Checks" at bounding box center [1236, 447] width 151 height 27
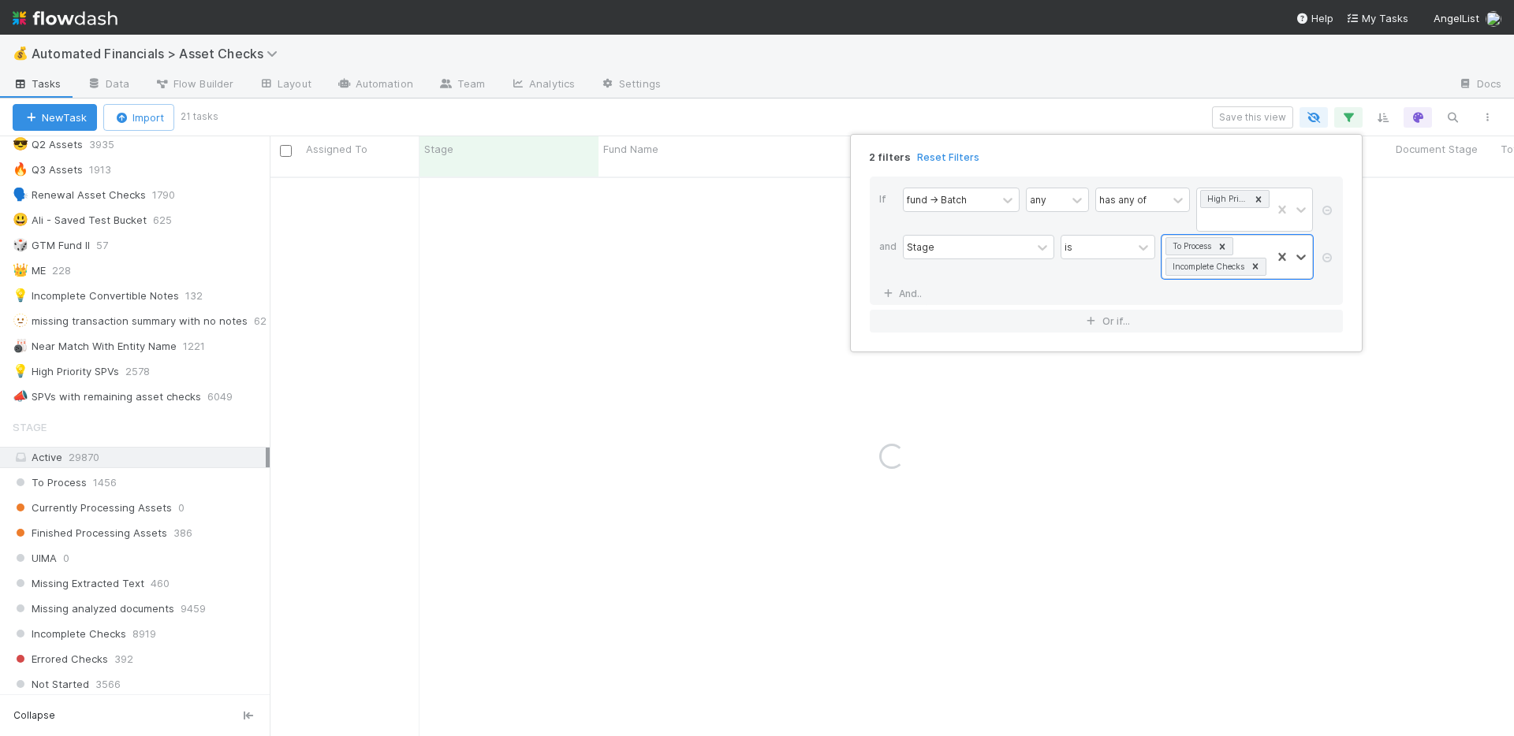
click at [1014, 103] on div "2 filters Reset Filters If fund -> Batch any has any of High Priority SPVs and …" at bounding box center [757, 368] width 1514 height 736
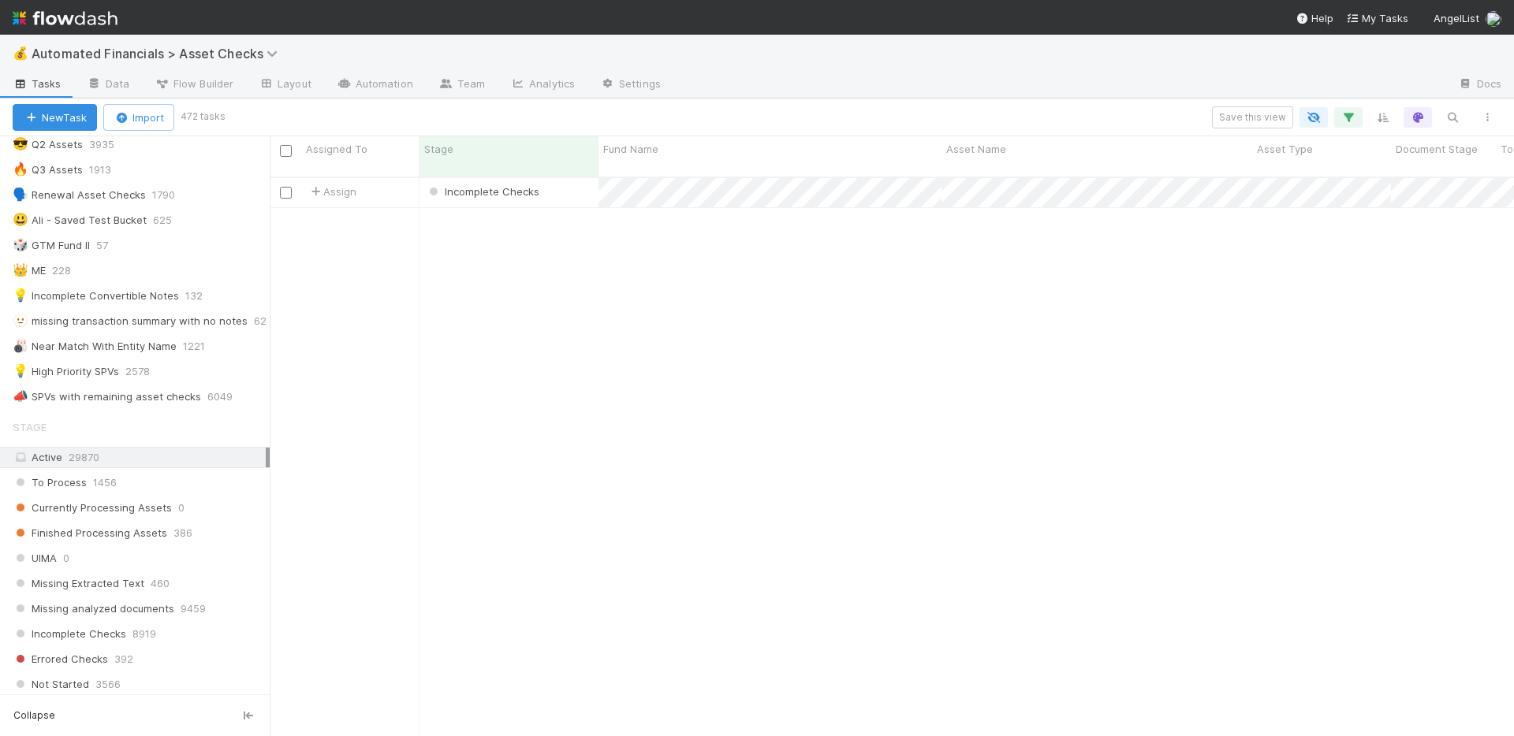
scroll to position [1809, 0]
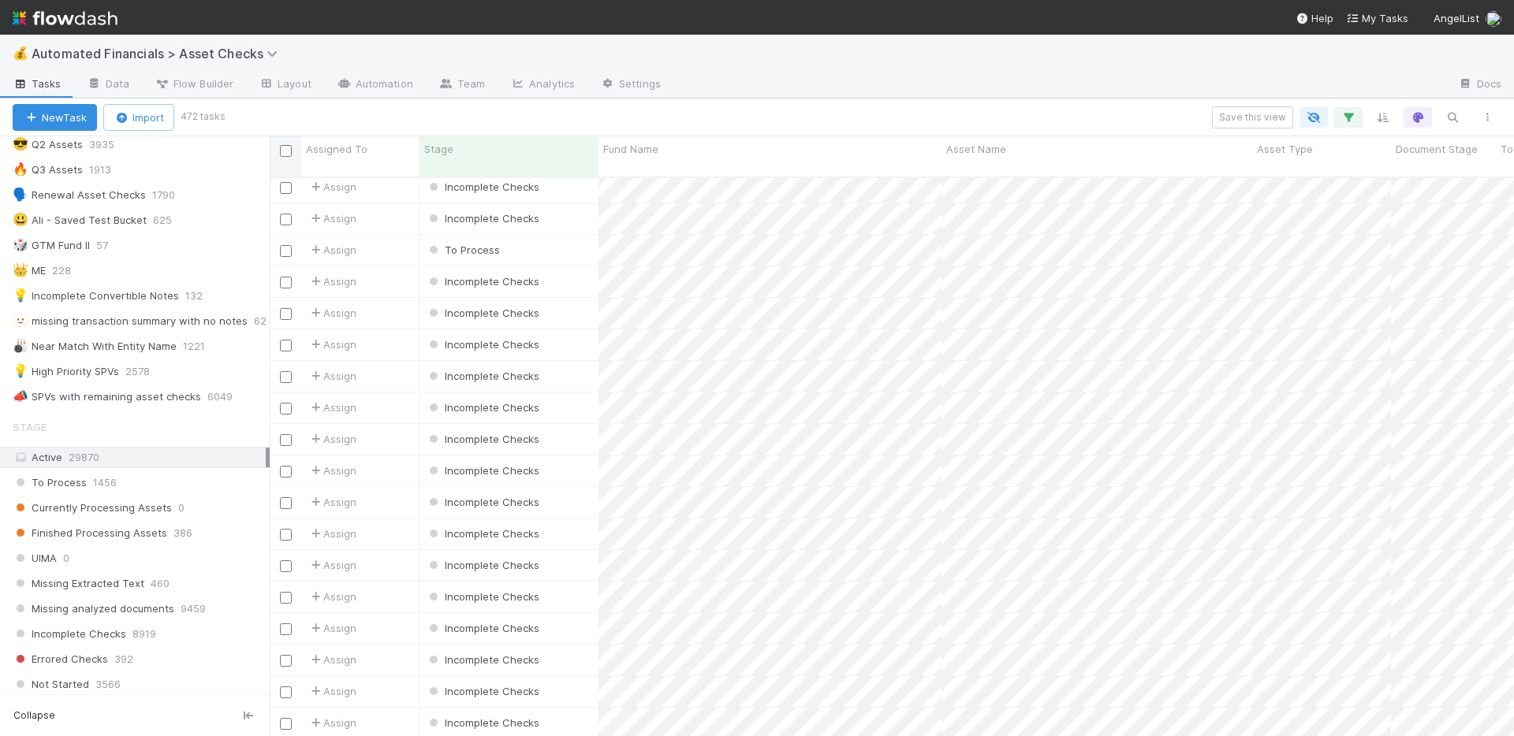
click at [286, 150] on input "checkbox" at bounding box center [286, 151] width 12 height 12
checkbox input "true"
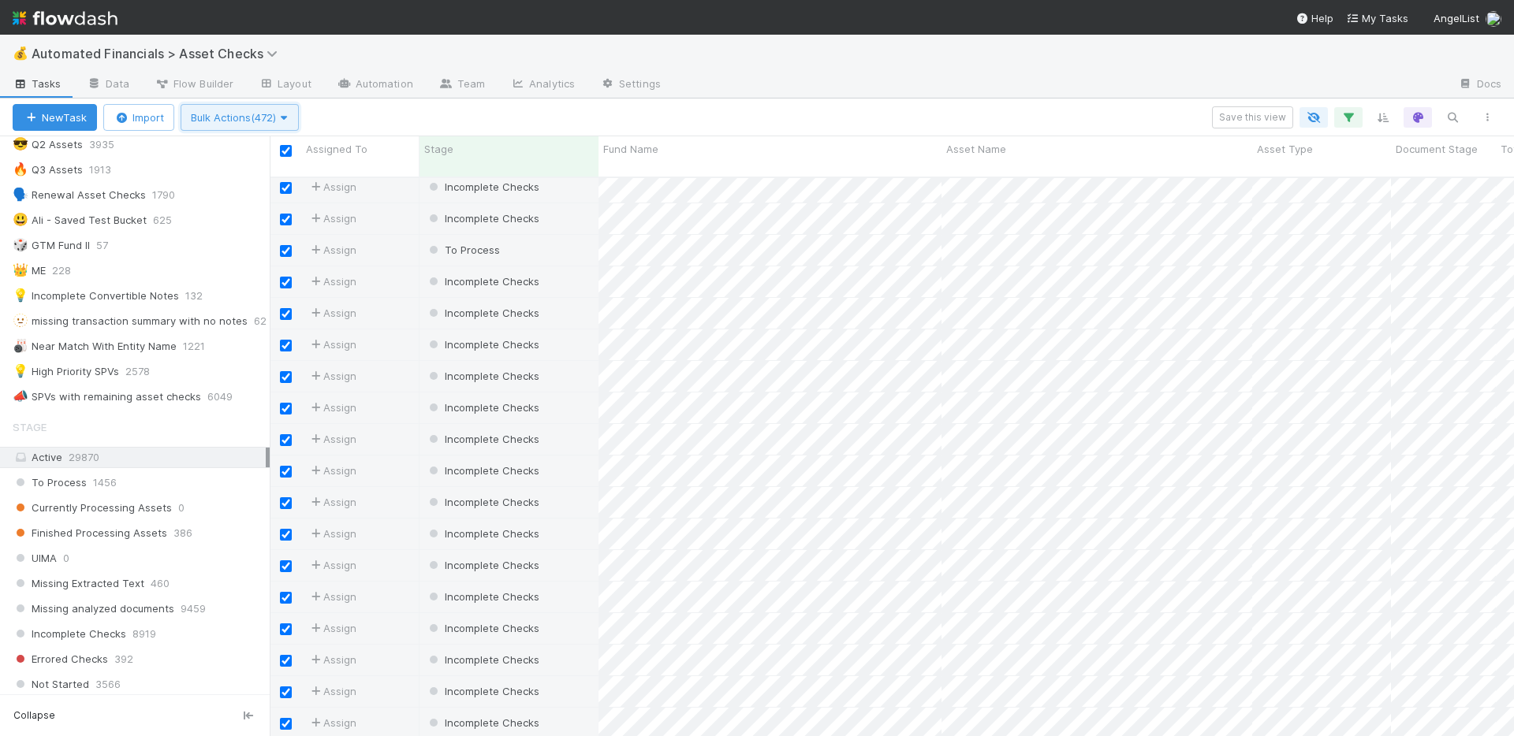
click at [288, 115] on icon "button" at bounding box center [284, 118] width 16 height 10
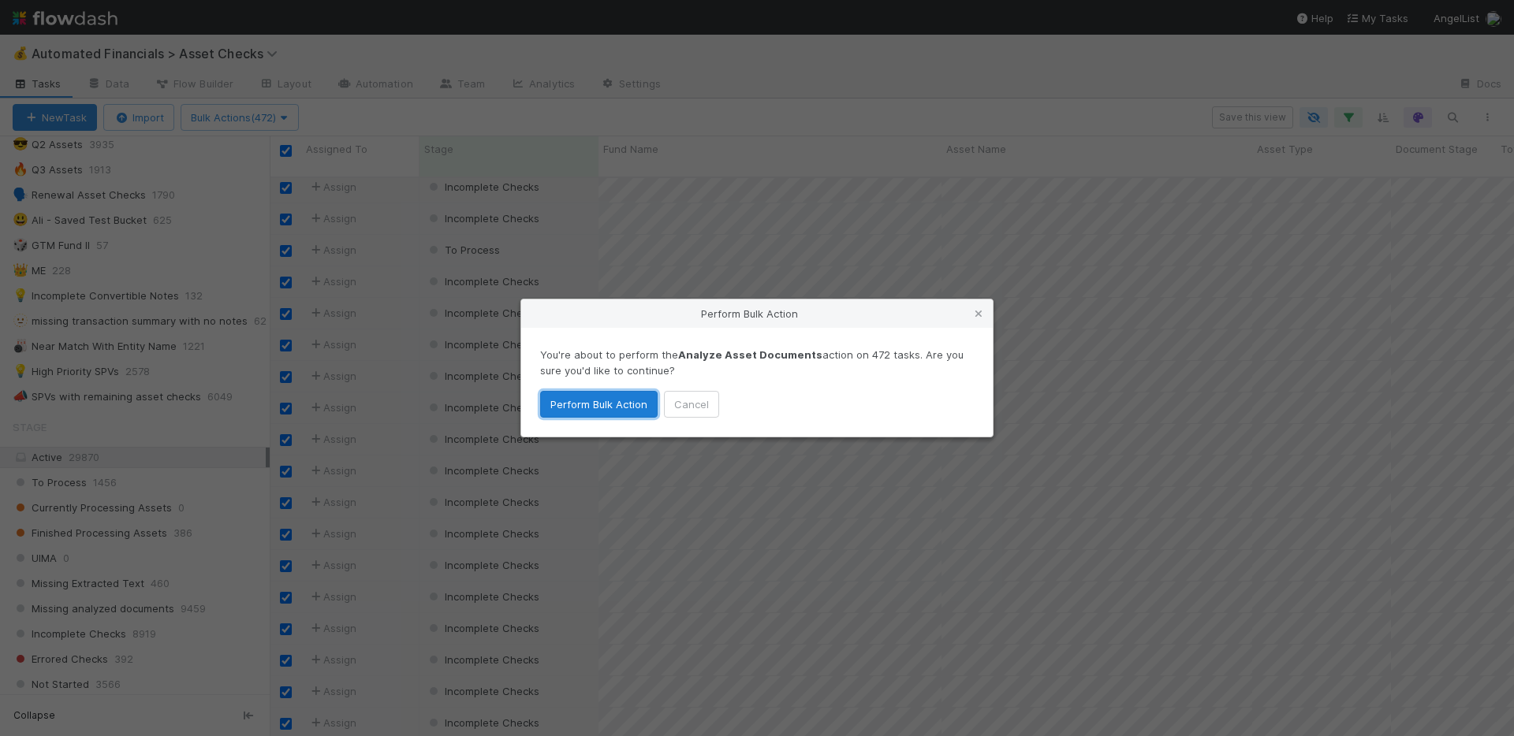
click at [585, 406] on button "Perform Bulk Action" at bounding box center [598, 404] width 117 height 27
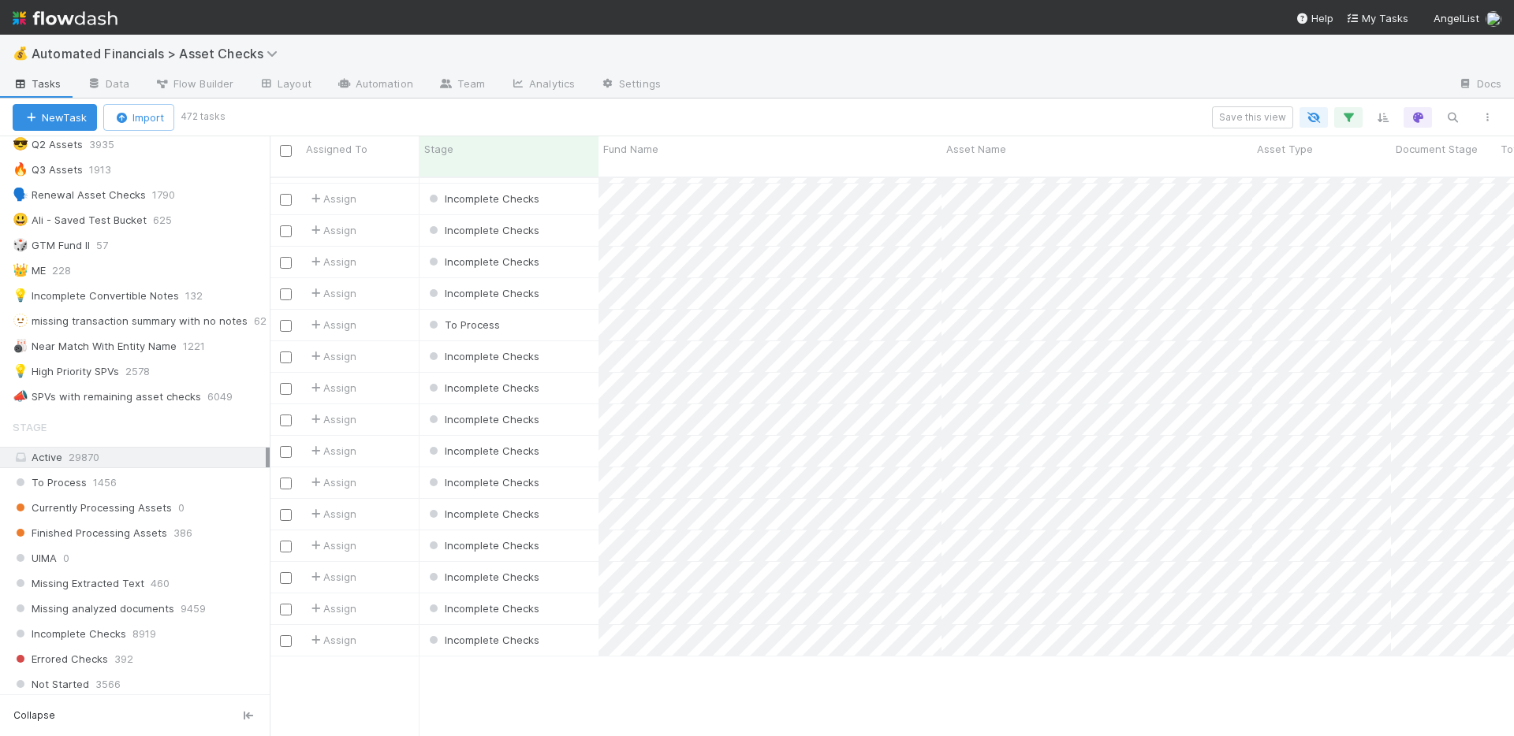
scroll to position [2287, 0]
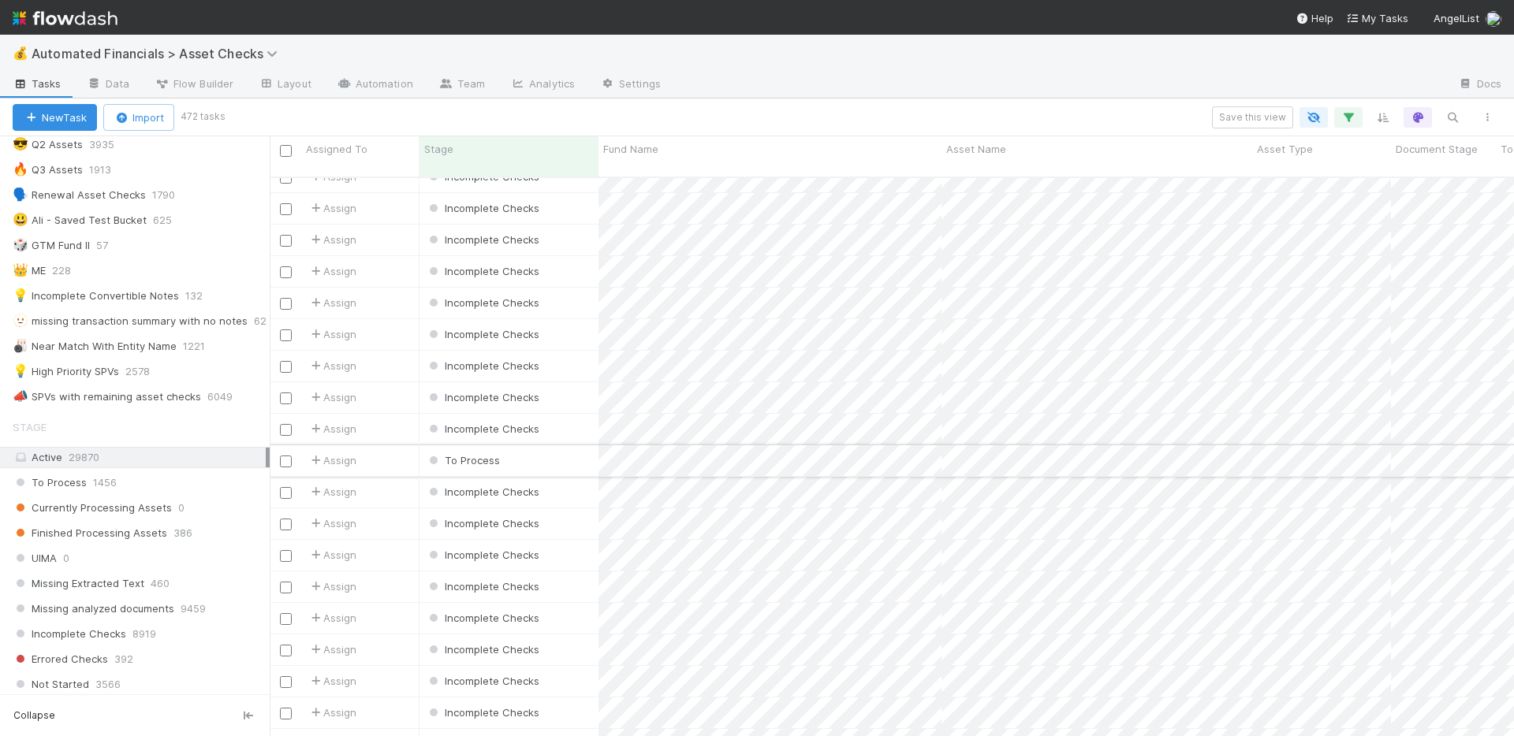
click at [553, 449] on div "To Process" at bounding box center [508, 460] width 179 height 31
click at [542, 449] on div "To Process" at bounding box center [508, 460] width 179 height 31
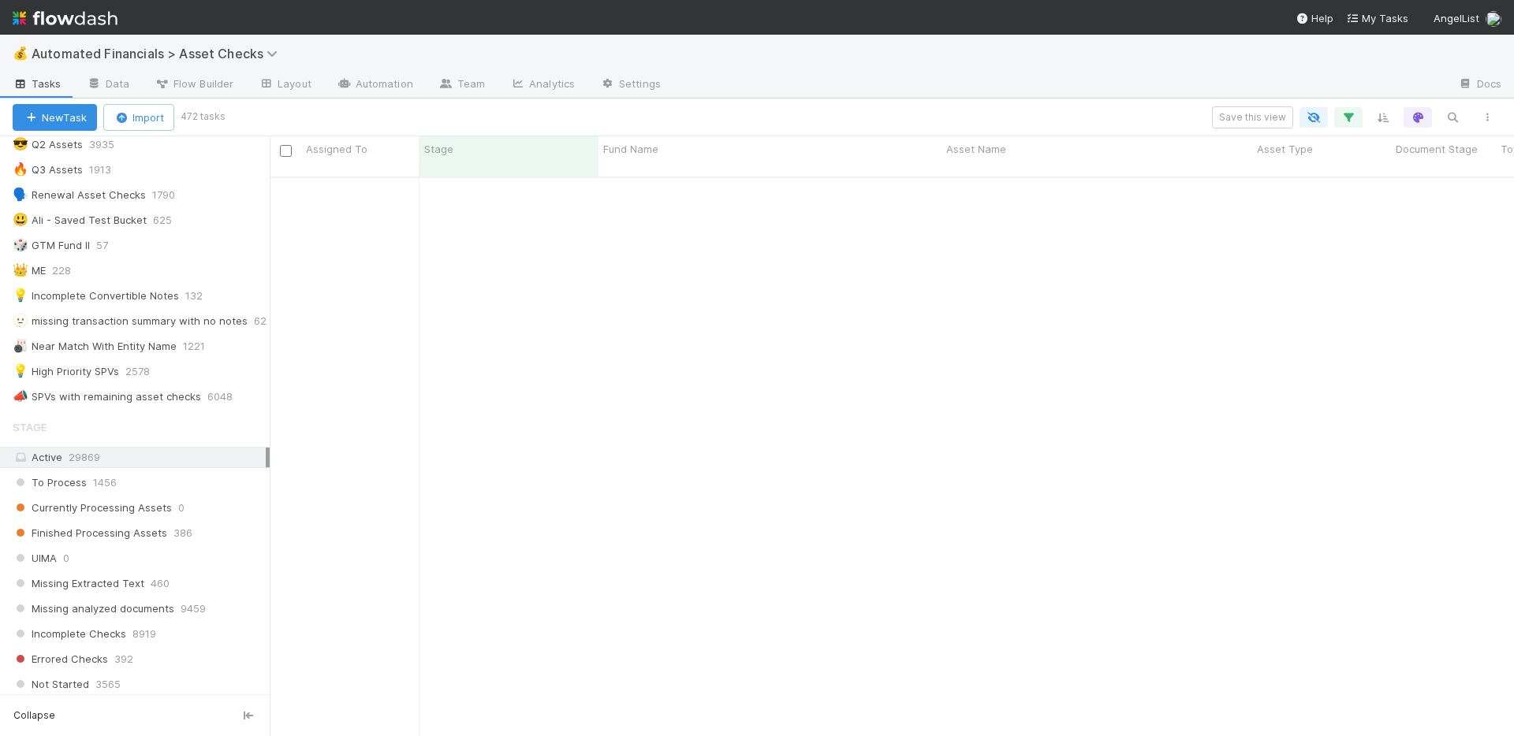
scroll to position [12869, 0]
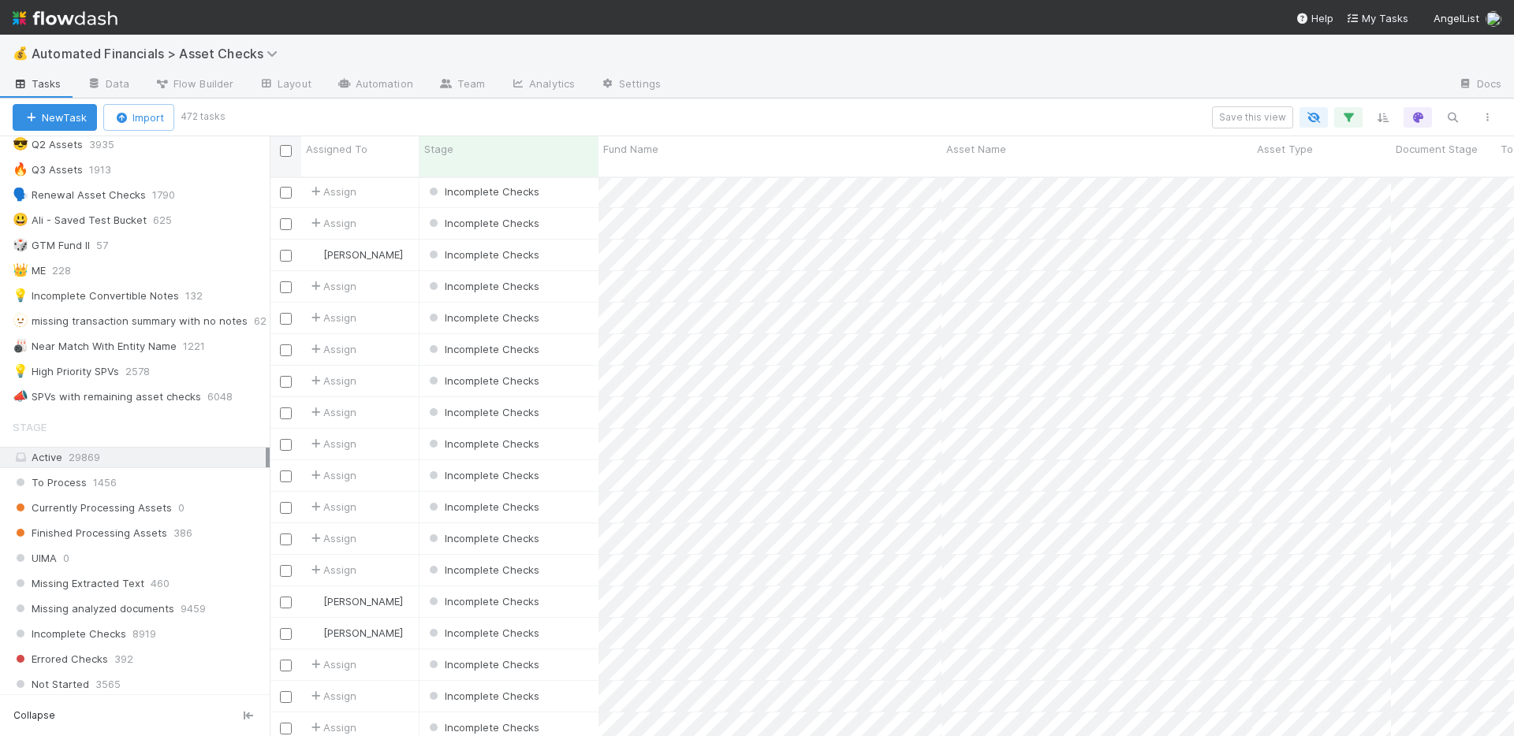
click at [284, 146] on input "checkbox" at bounding box center [286, 151] width 12 height 12
checkbox input "true"
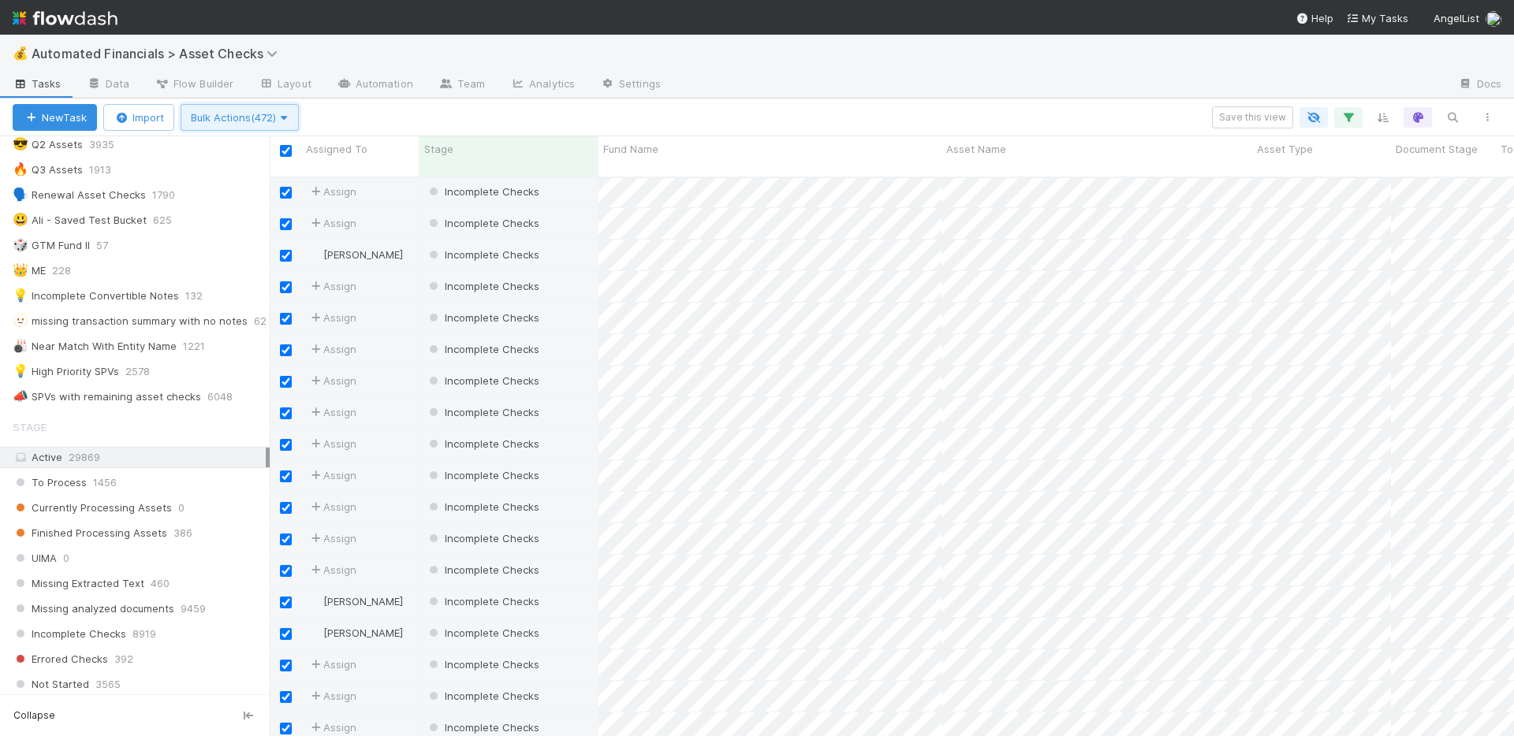
click at [274, 121] on span "Bulk Actions (472)" at bounding box center [240, 117] width 98 height 13
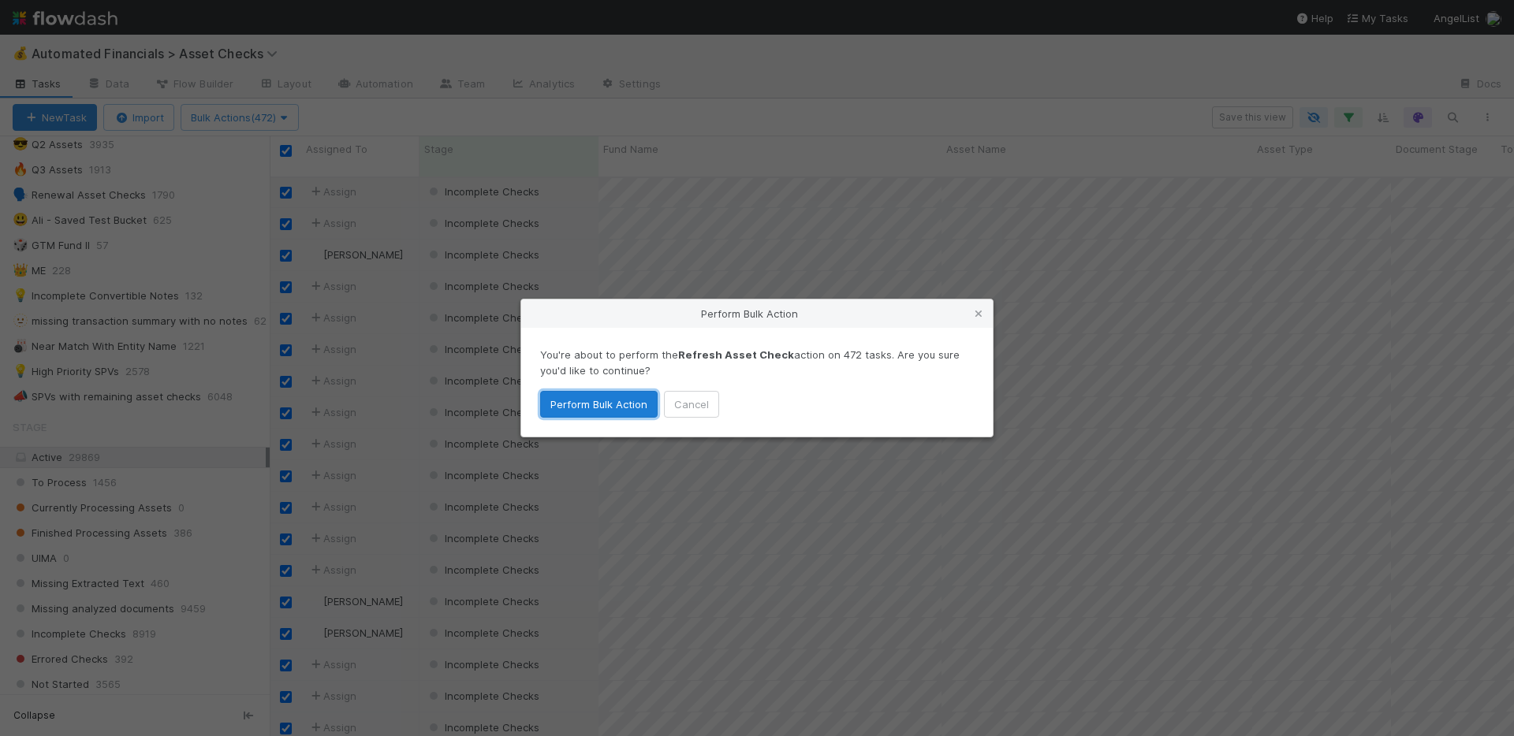
click at [606, 409] on button "Perform Bulk Action" at bounding box center [598, 404] width 117 height 27
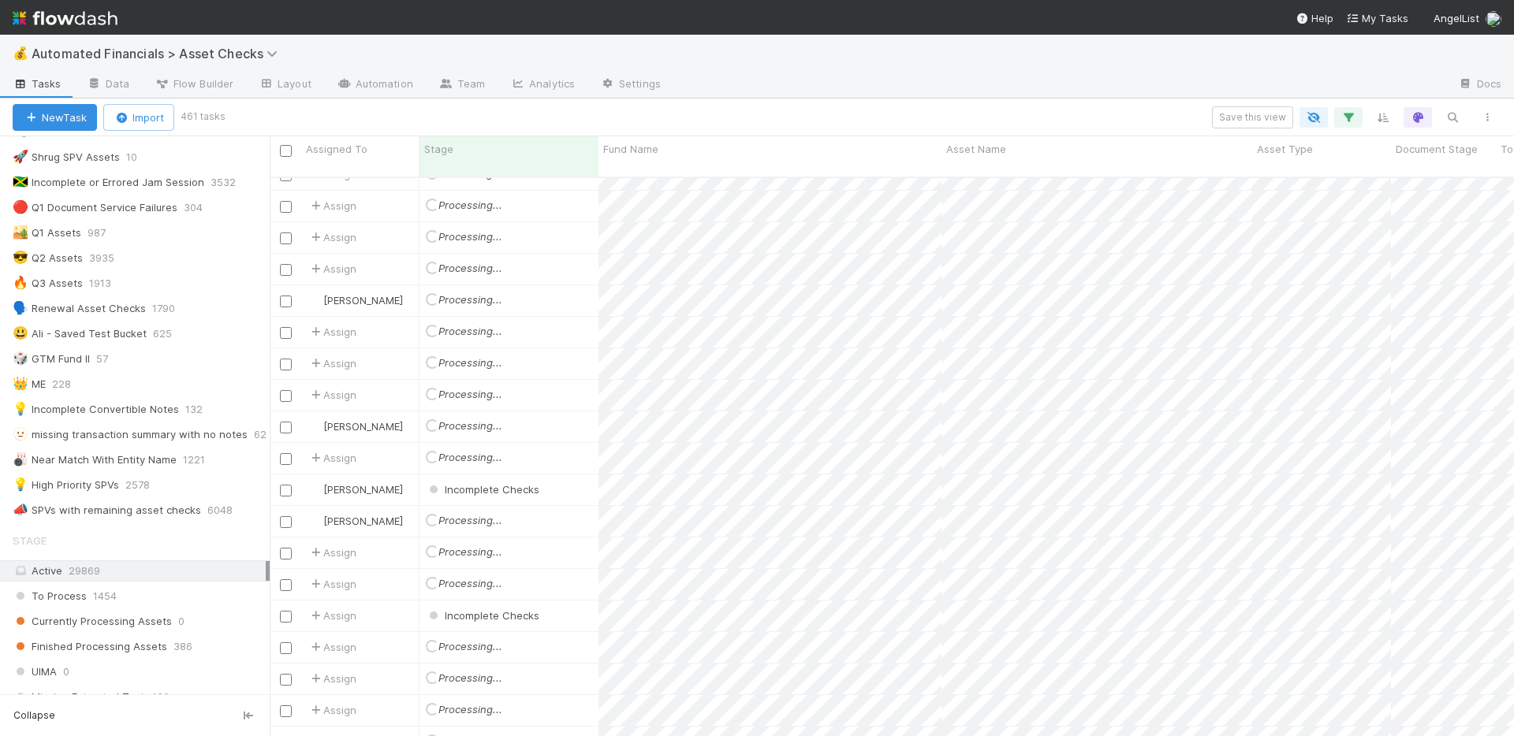
scroll to position [0, 0]
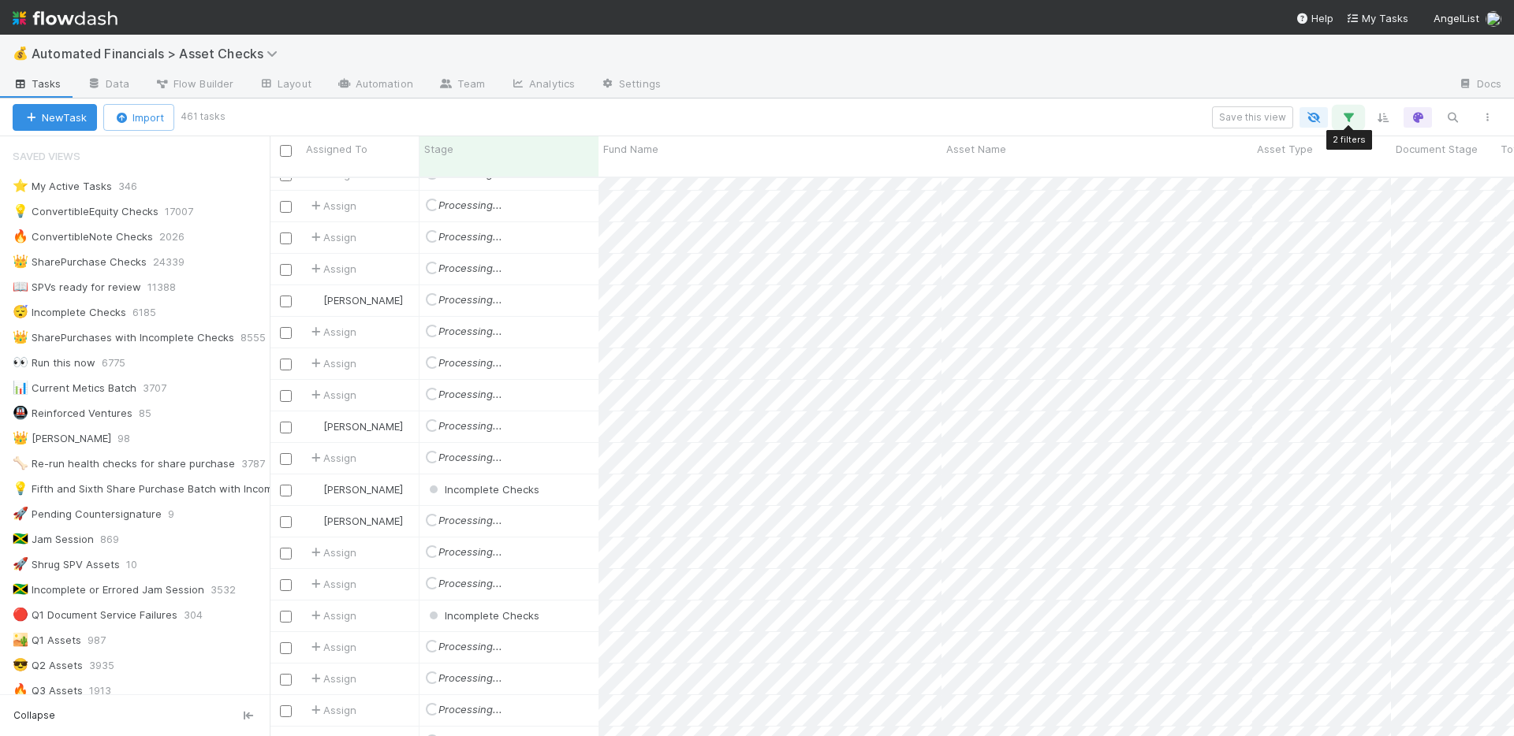
click at [1344, 117] on icon "button" at bounding box center [1348, 117] width 16 height 14
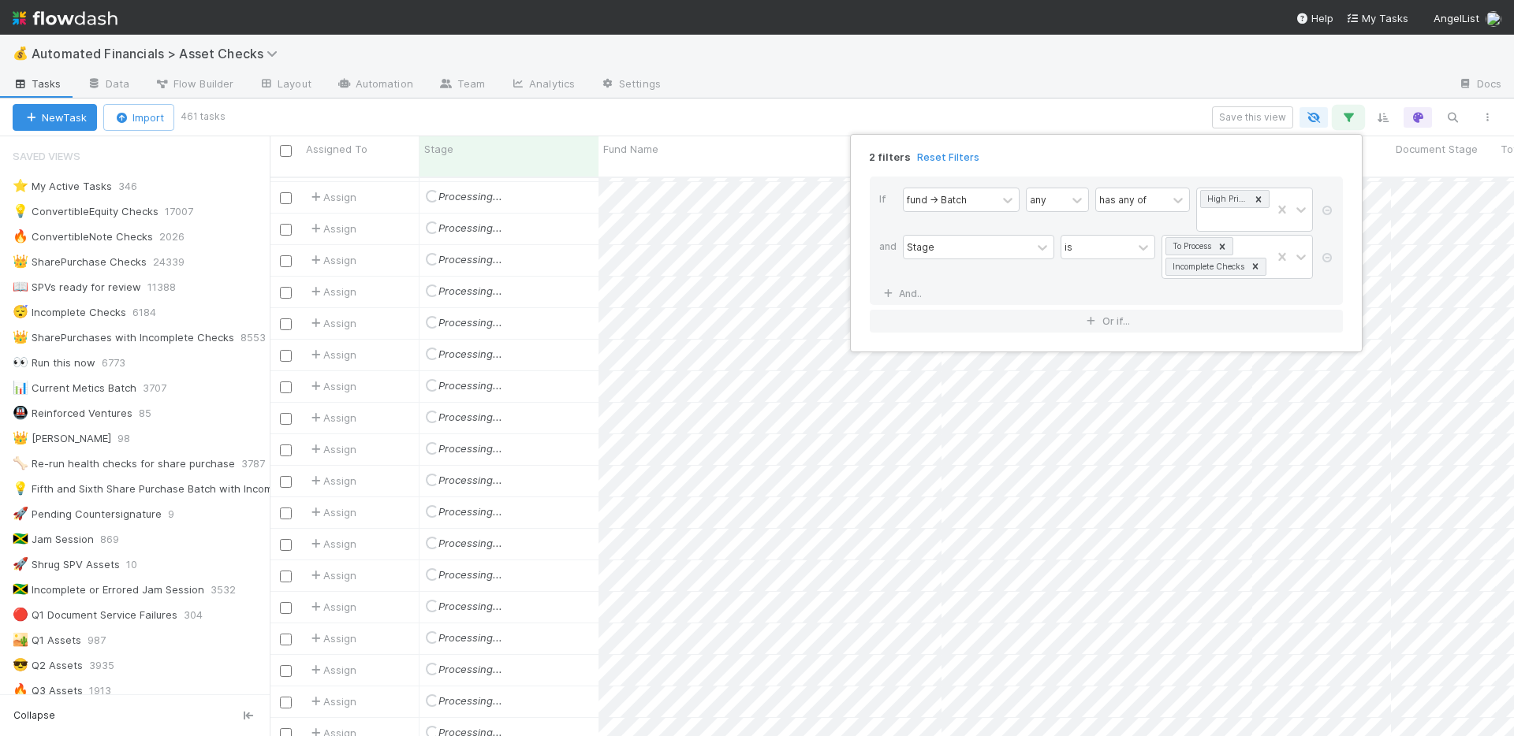
scroll to position [2594, 0]
click at [1178, 79] on div "2 filters Reset Filters If fund -> Batch any has any of High Priority SPVs and …" at bounding box center [757, 368] width 1514 height 736
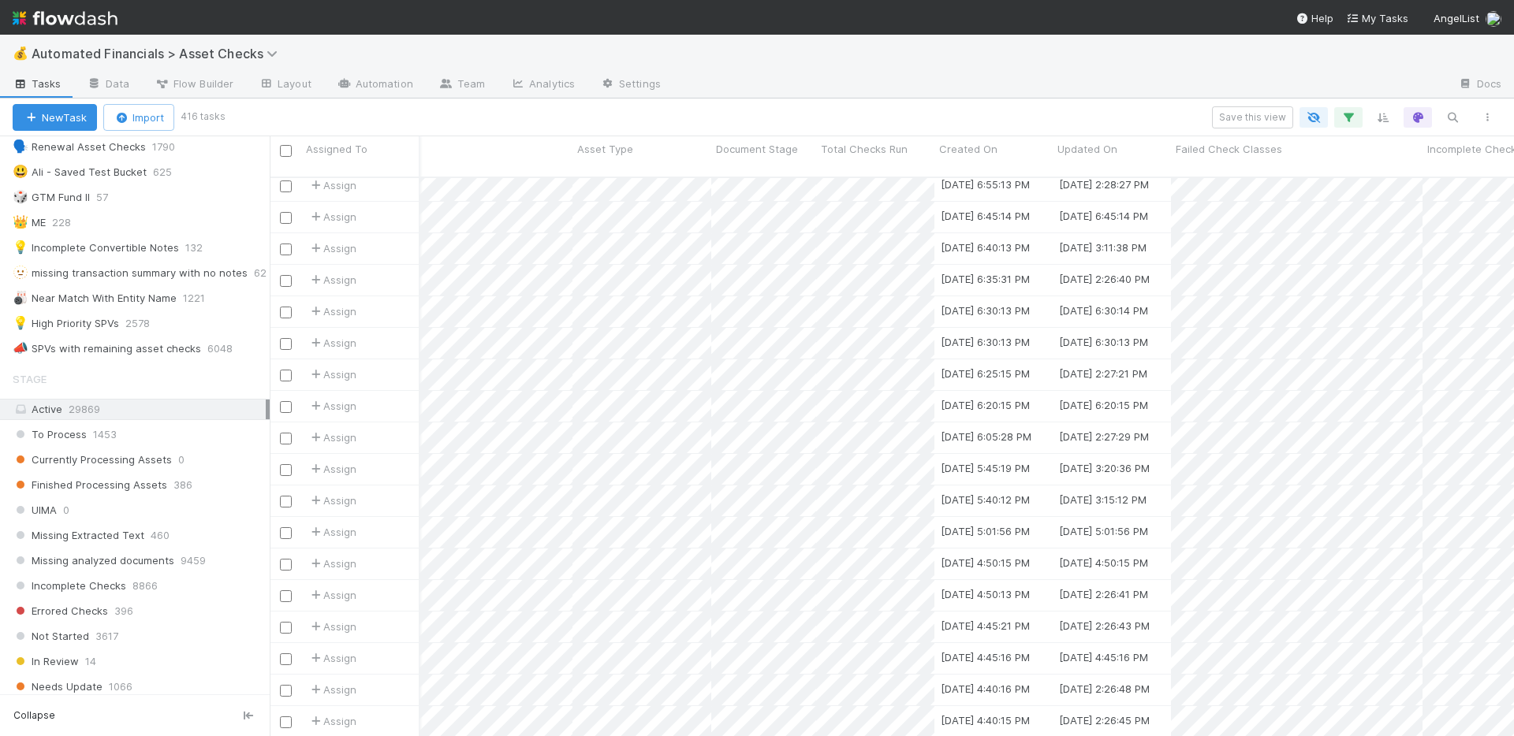
scroll to position [0, 695]
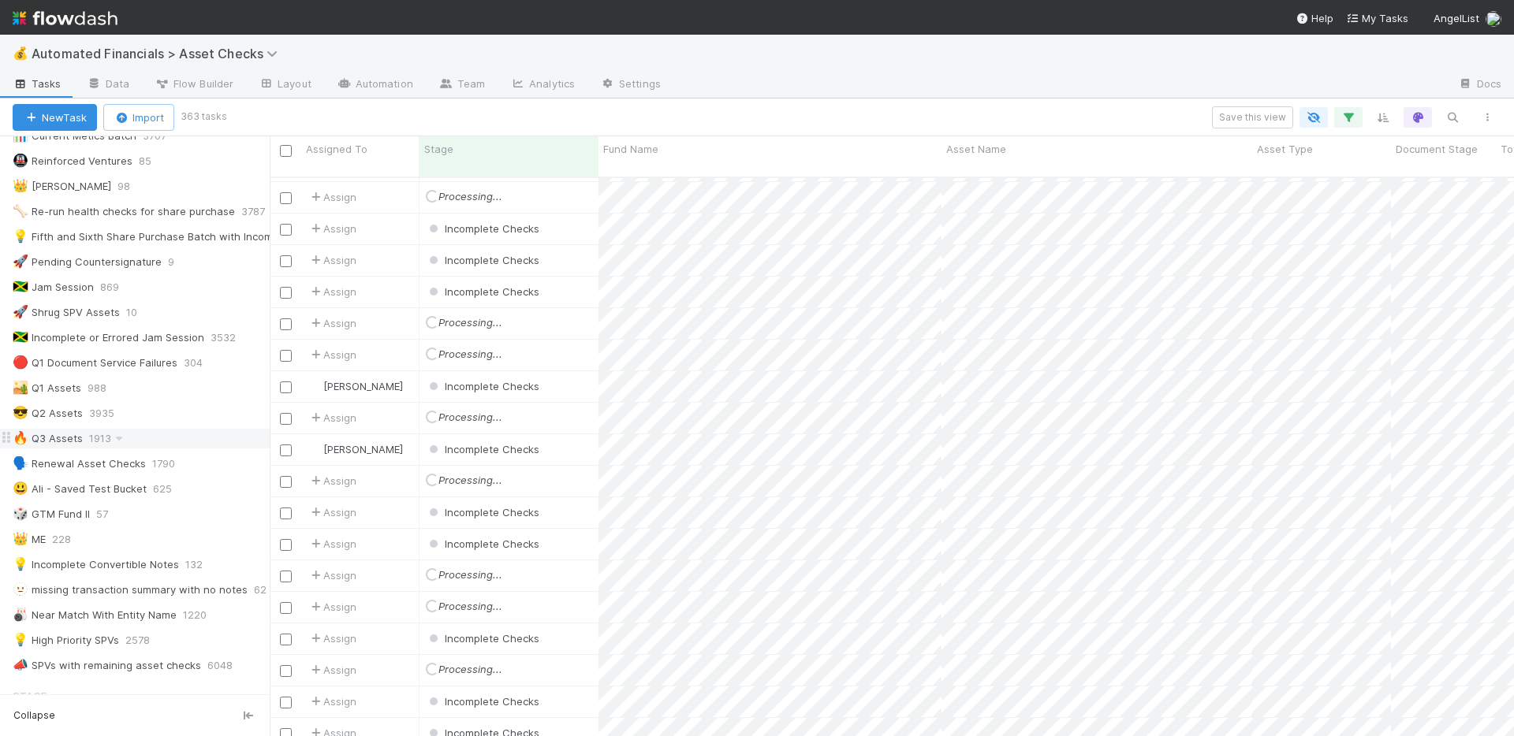
click at [162, 442] on div "🔥 Q3 Assets 1913" at bounding box center [141, 439] width 257 height 20
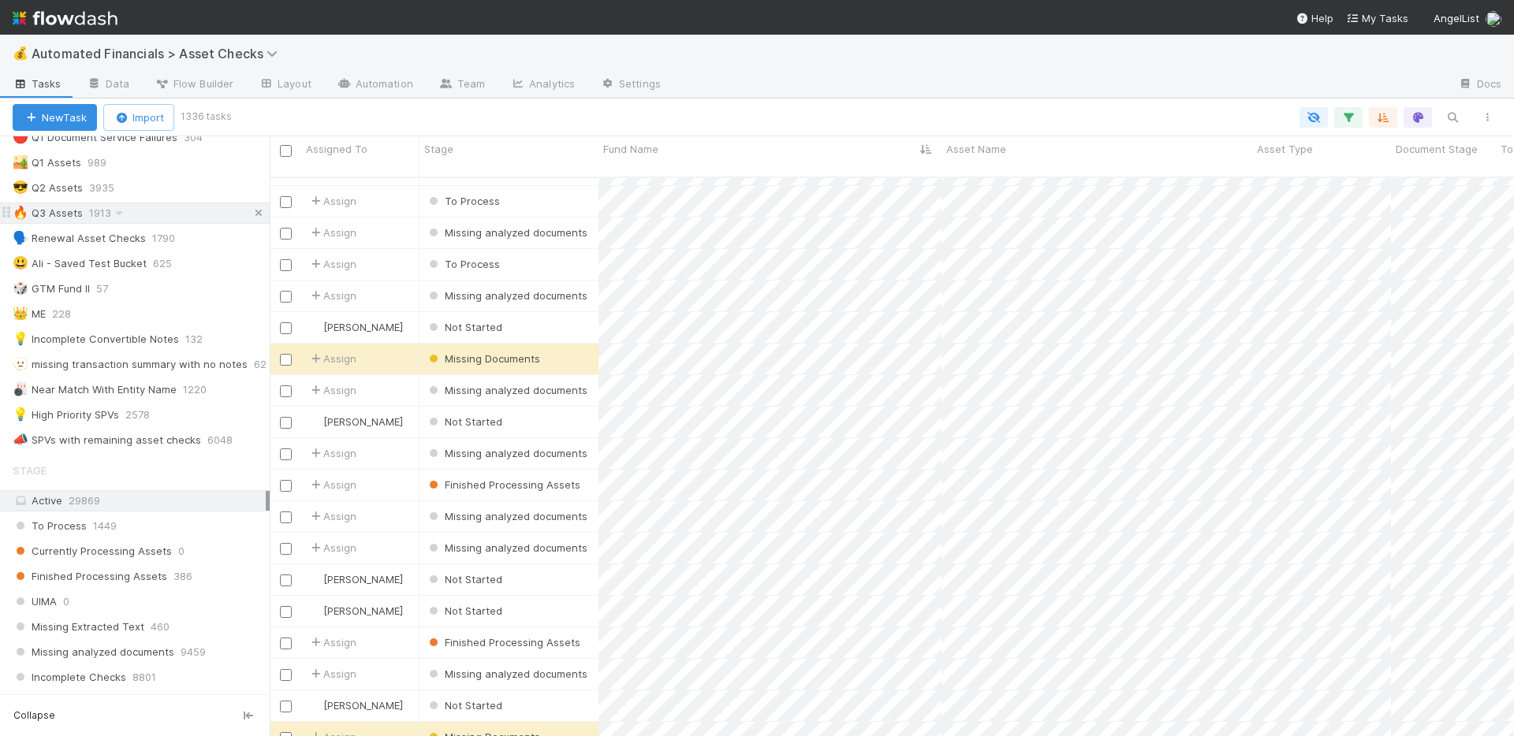
click at [251, 214] on icon at bounding box center [259, 213] width 16 height 10
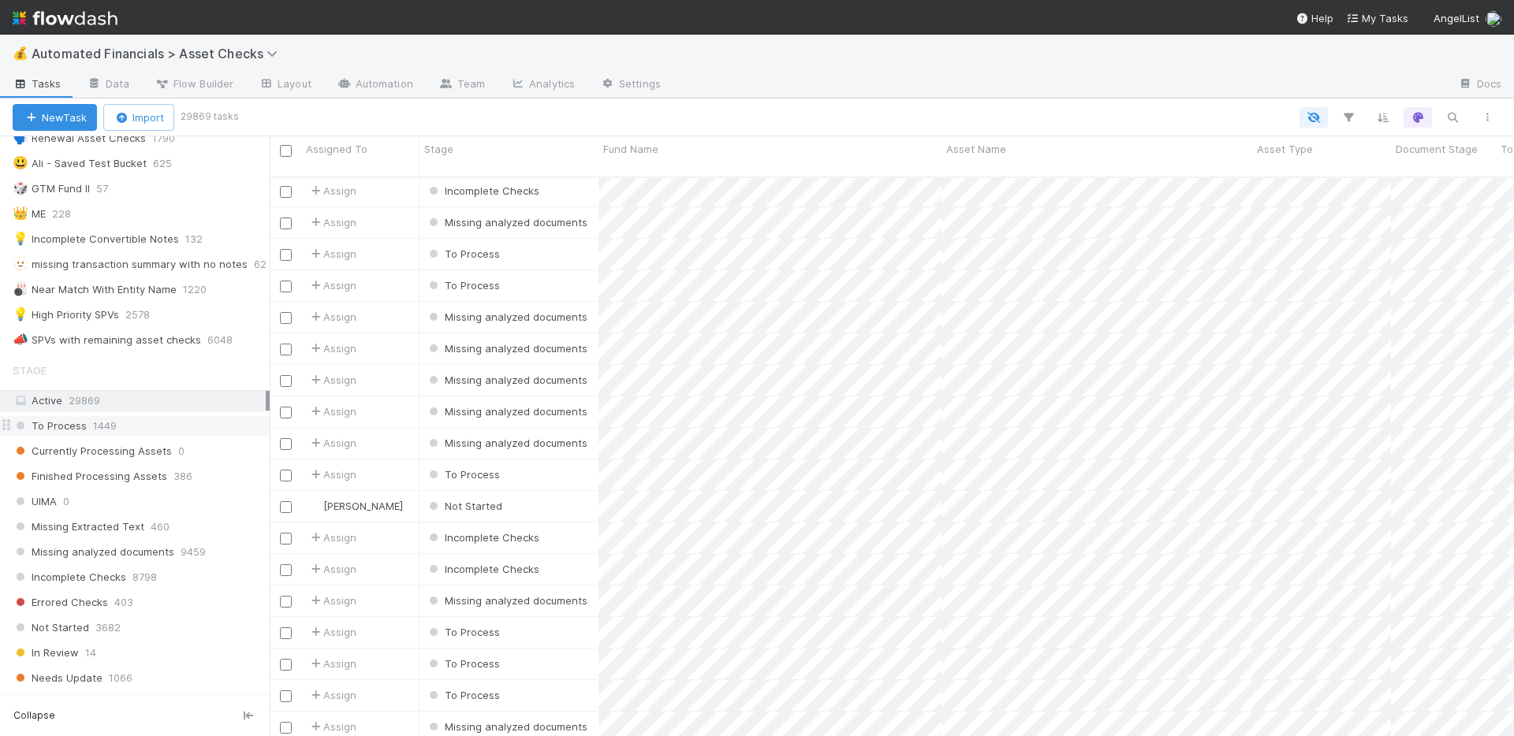
click at [153, 427] on div "To Process 1449" at bounding box center [141, 426] width 257 height 20
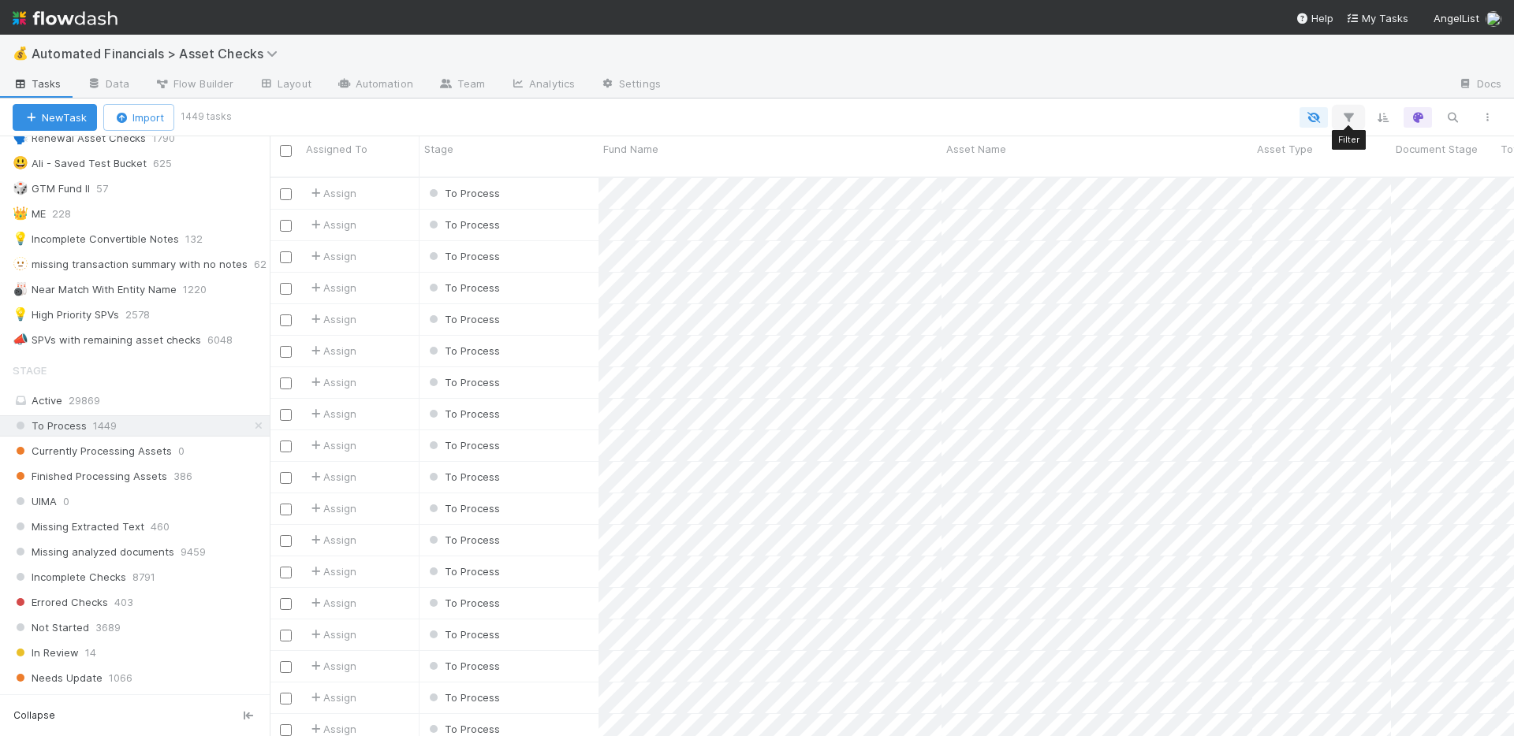
click at [1345, 118] on icon "button" at bounding box center [1348, 117] width 16 height 14
click at [1041, 163] on button "Add Filter" at bounding box center [1106, 165] width 473 height 23
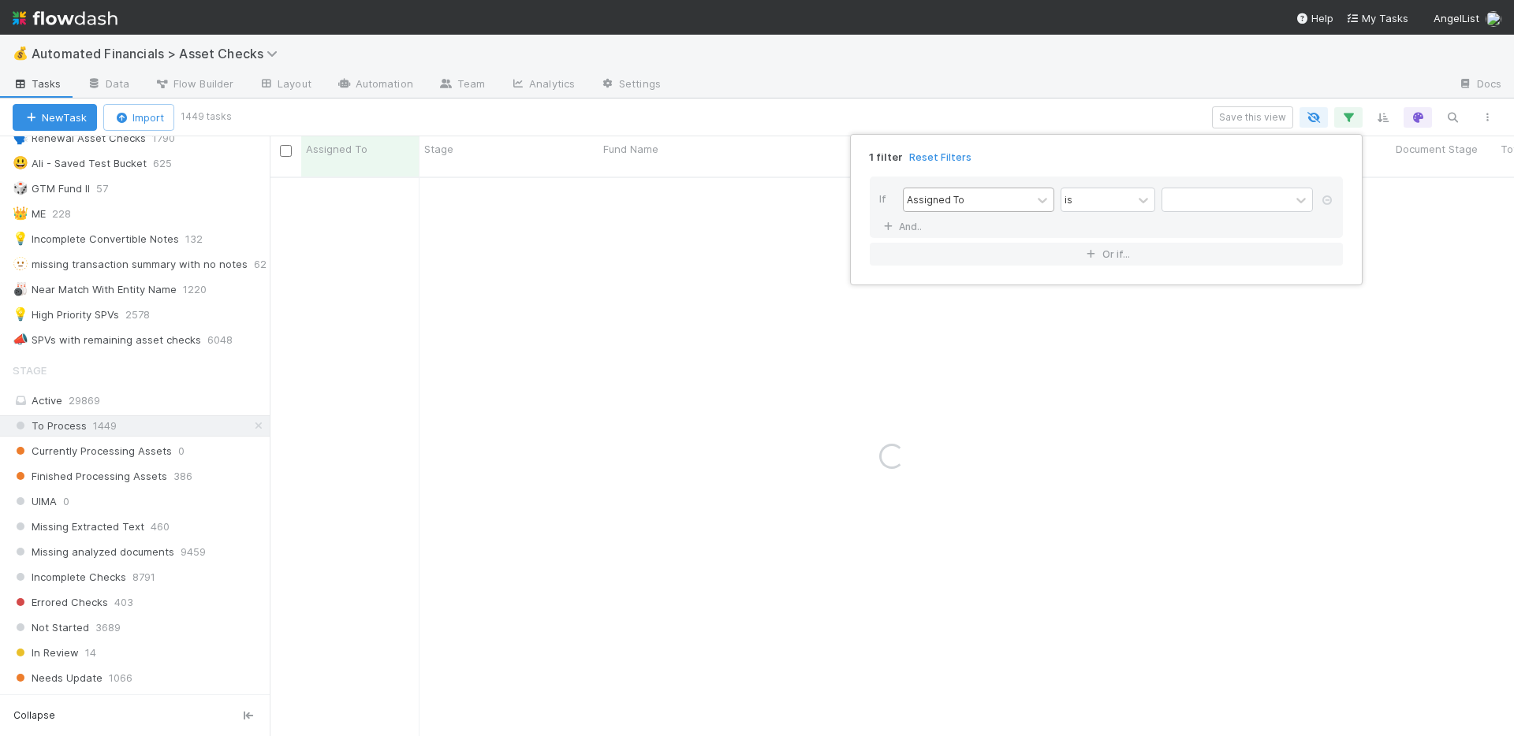
click at [989, 200] on div "Assigned To" at bounding box center [968, 199] width 128 height 23
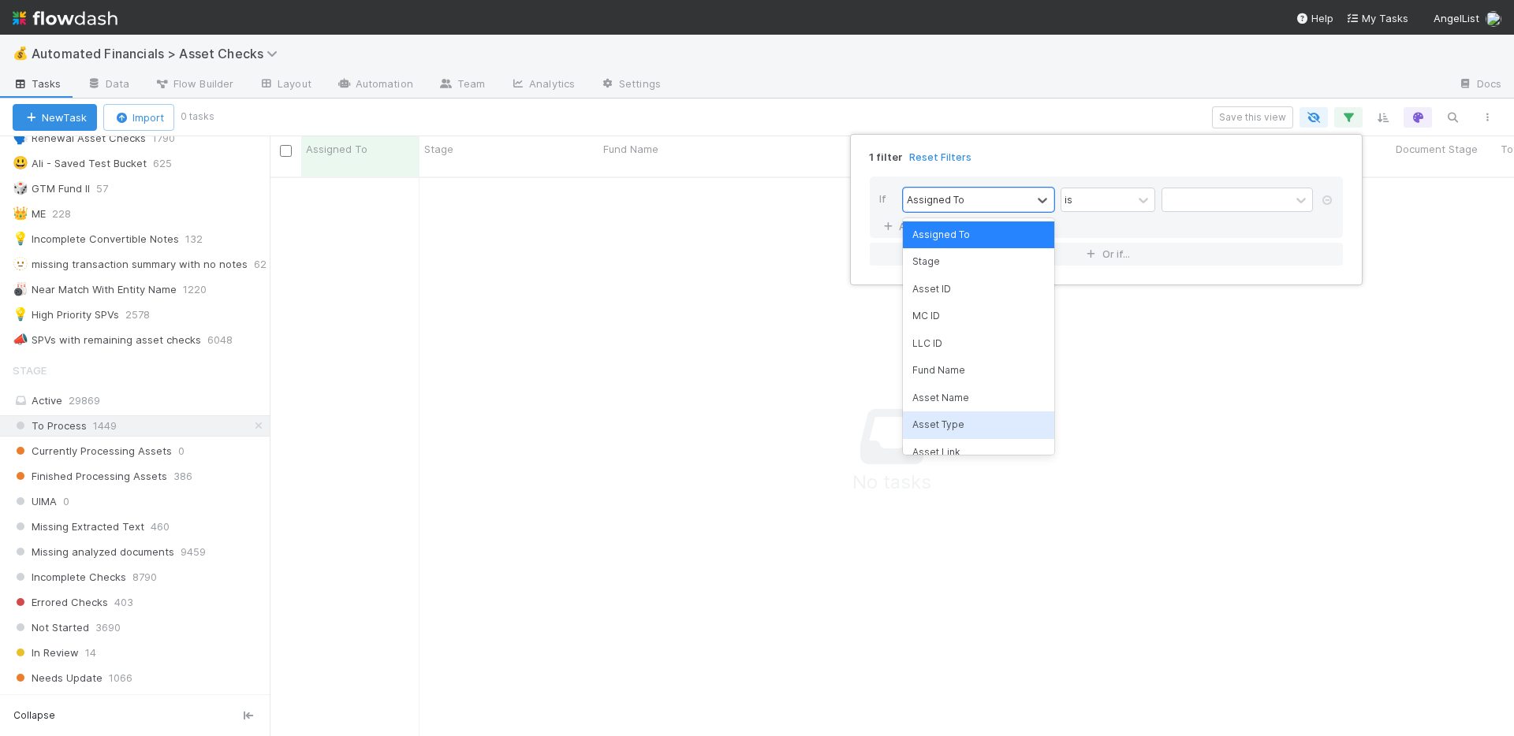
click at [958, 418] on div "Asset Type" at bounding box center [978, 425] width 151 height 27
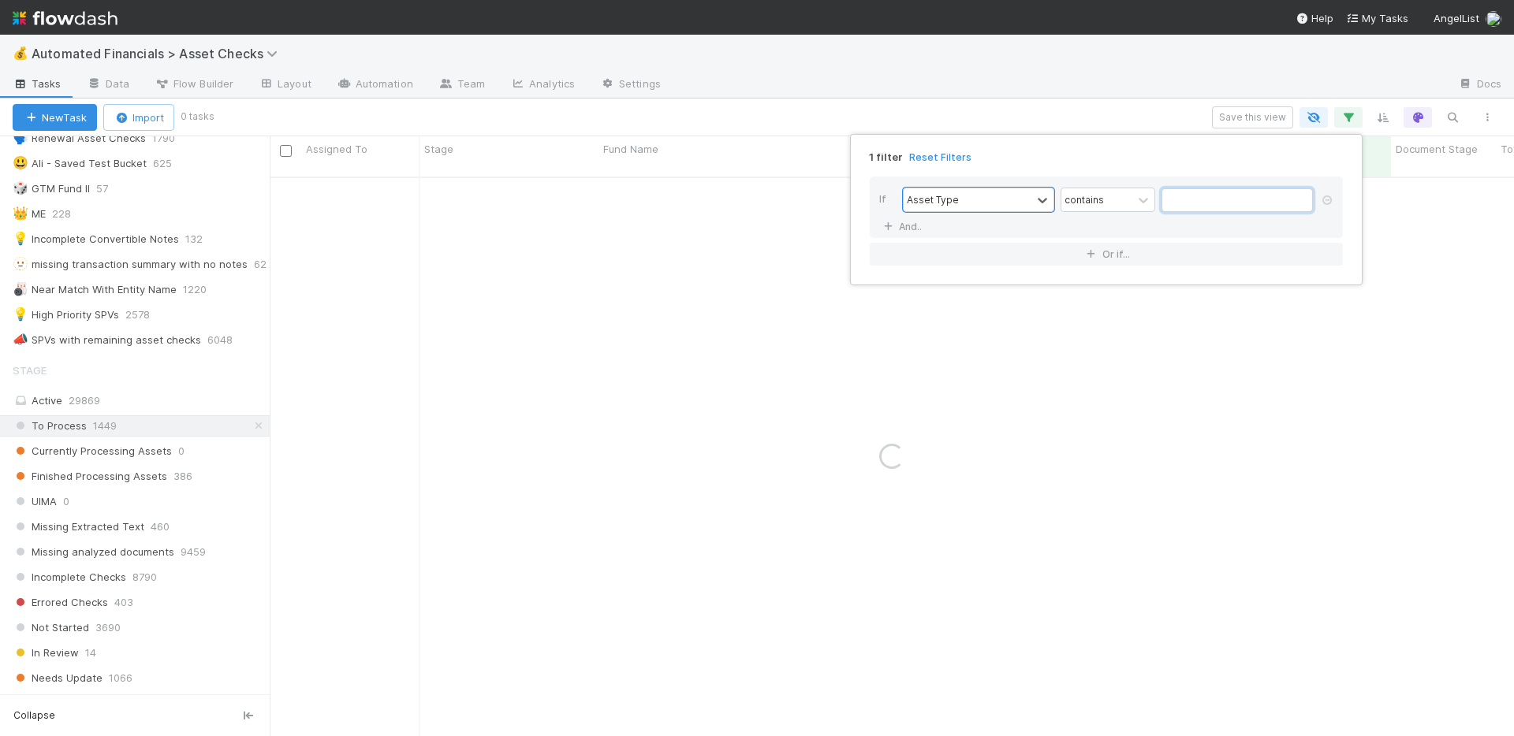
click at [1175, 200] on input "text" at bounding box center [1236, 200] width 151 height 24
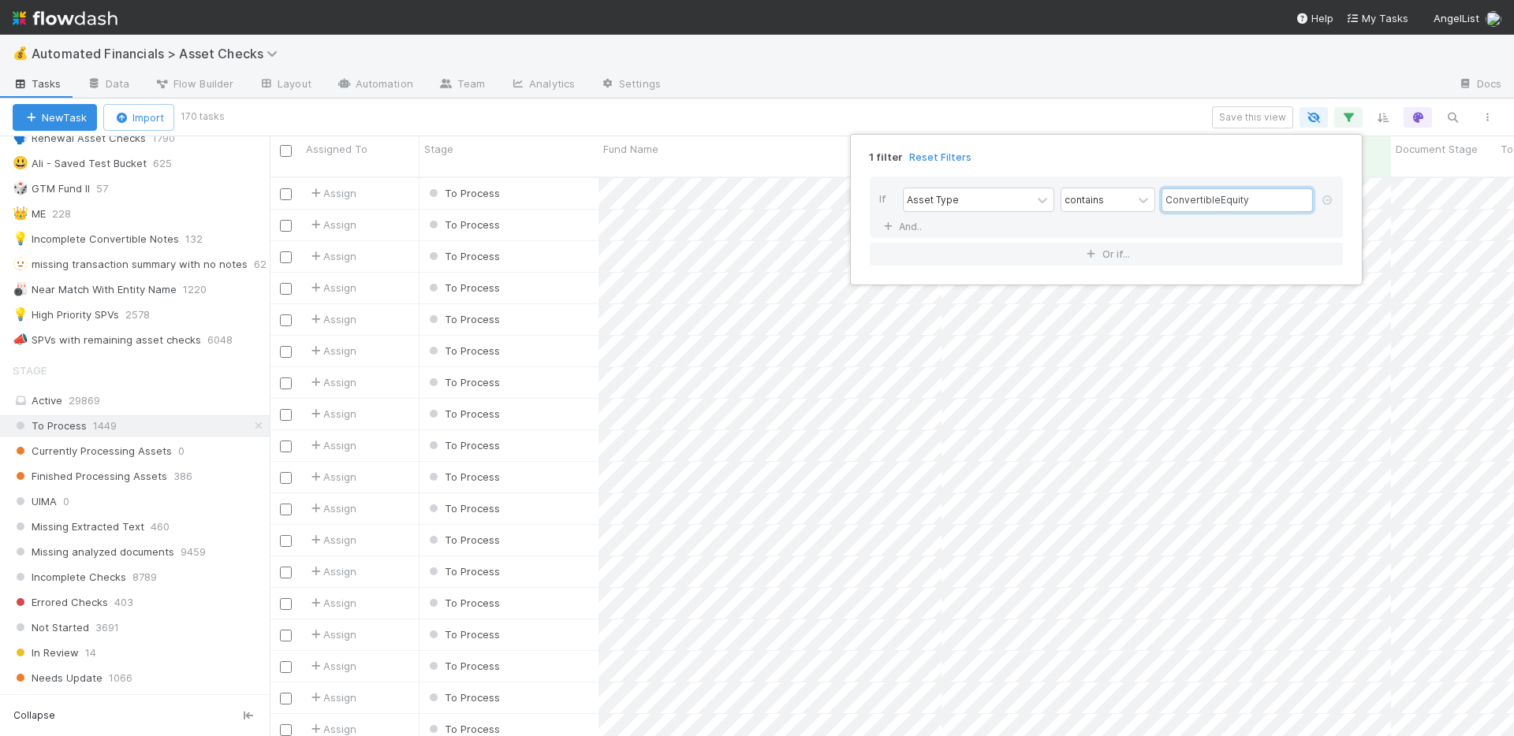
type input "ConvertibleEquity"
click at [1012, 99] on div "1 filter Reset Filters If Asset Type contains ConvertibleEquity And.. Or if..." at bounding box center [757, 368] width 1514 height 736
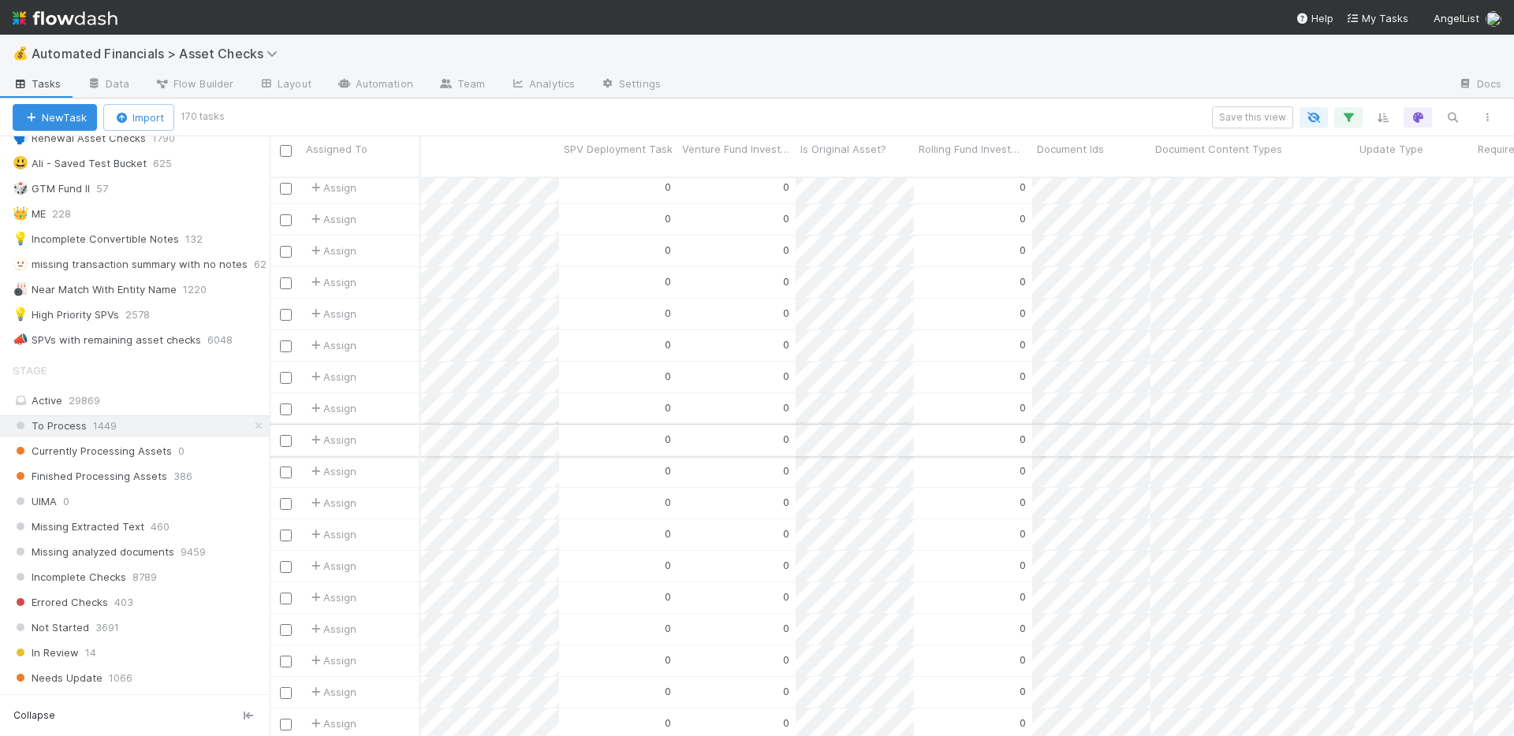
click at [606, 425] on div "0" at bounding box center [618, 440] width 118 height 31
click at [585, 520] on div "0" at bounding box center [618, 535] width 118 height 31
click at [630, 178] on div "0" at bounding box center [618, 193] width 118 height 31
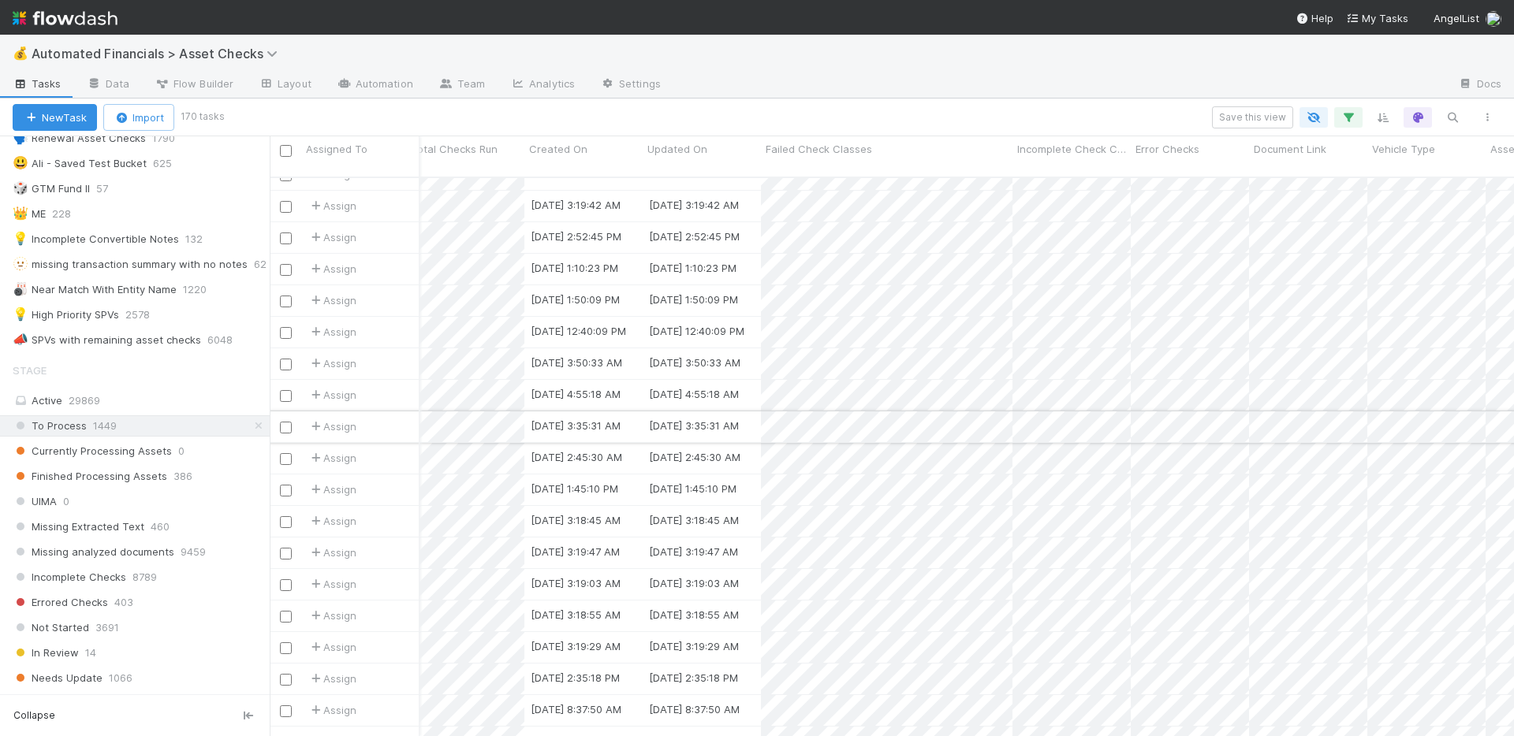
scroll to position [0, 1016]
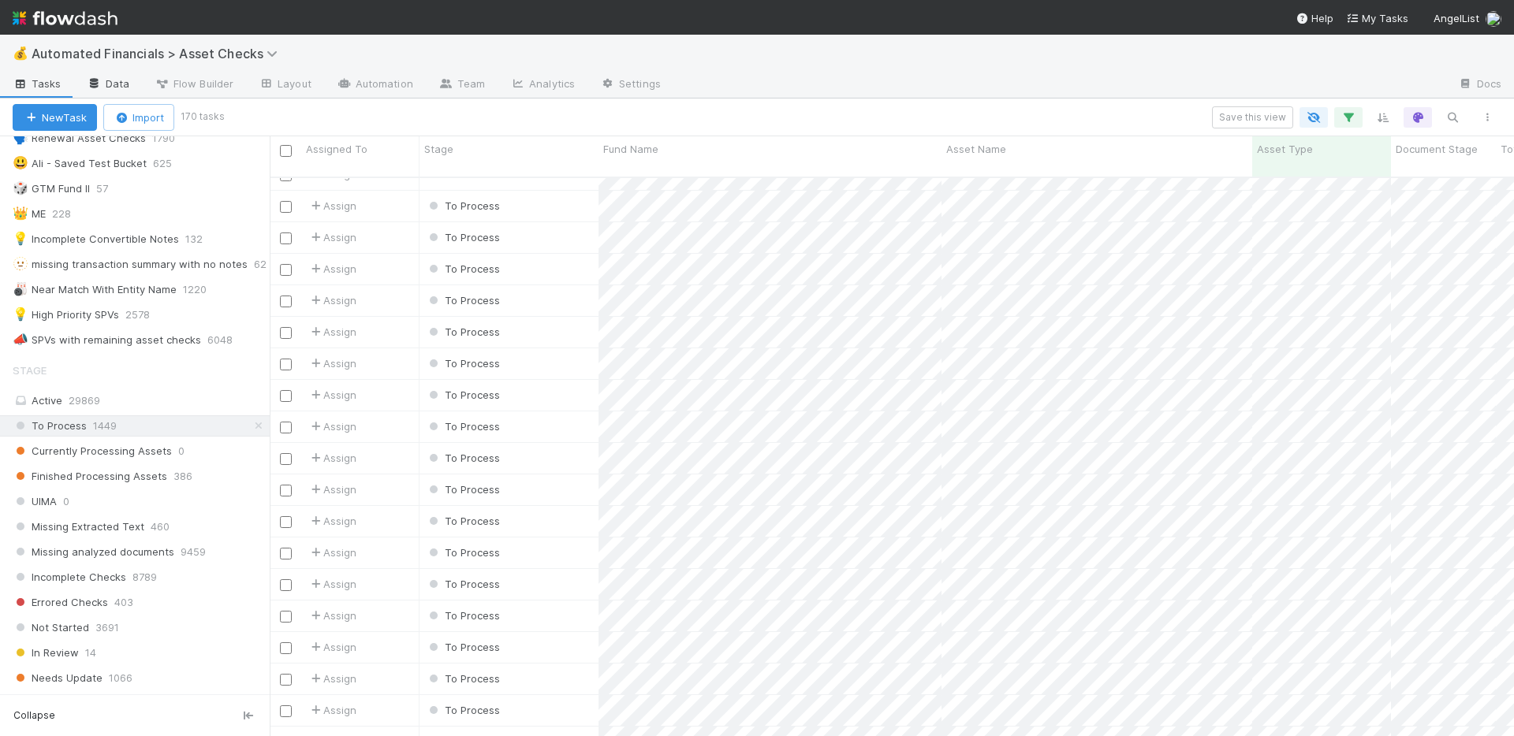
click at [115, 82] on link "Data" at bounding box center [108, 85] width 68 height 25
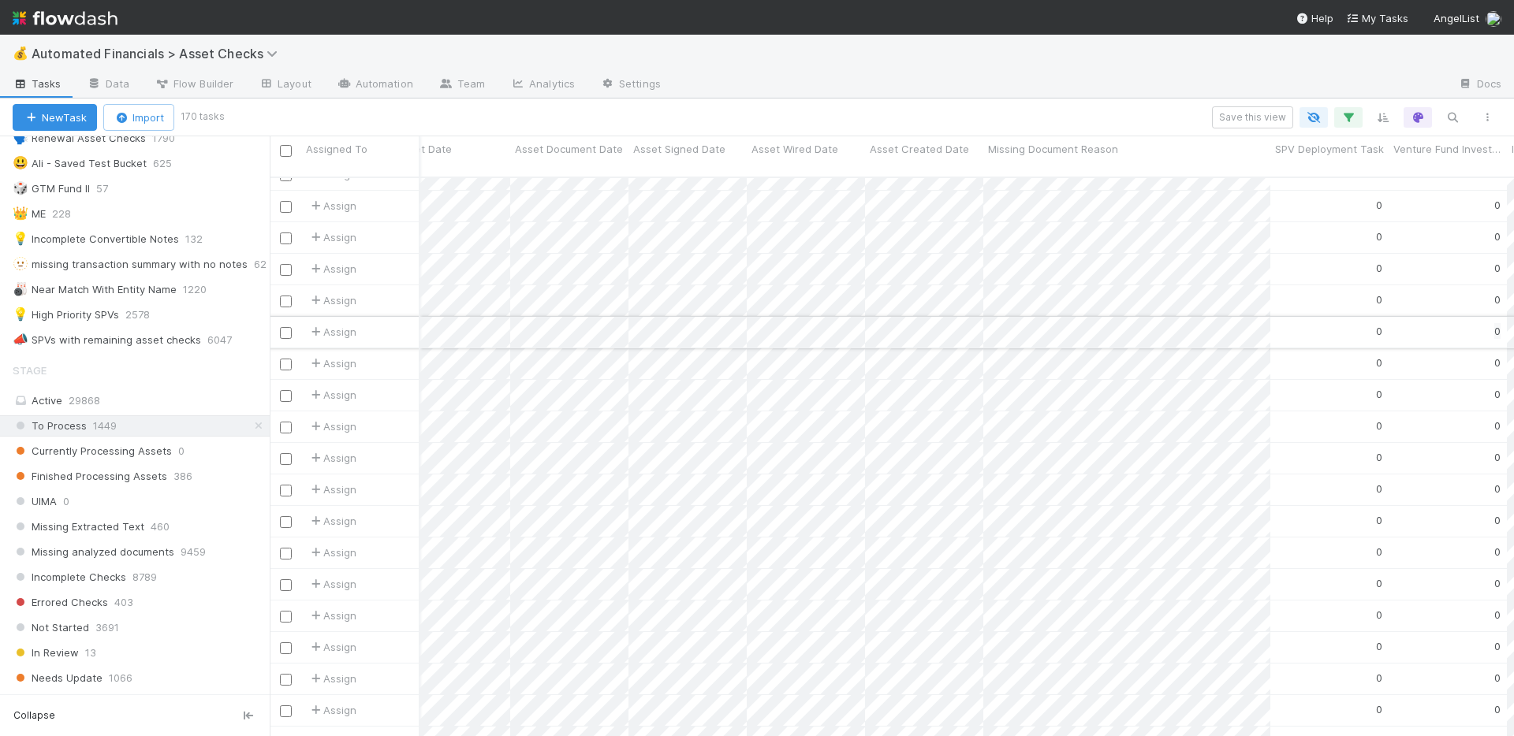
scroll to position [0, 2080]
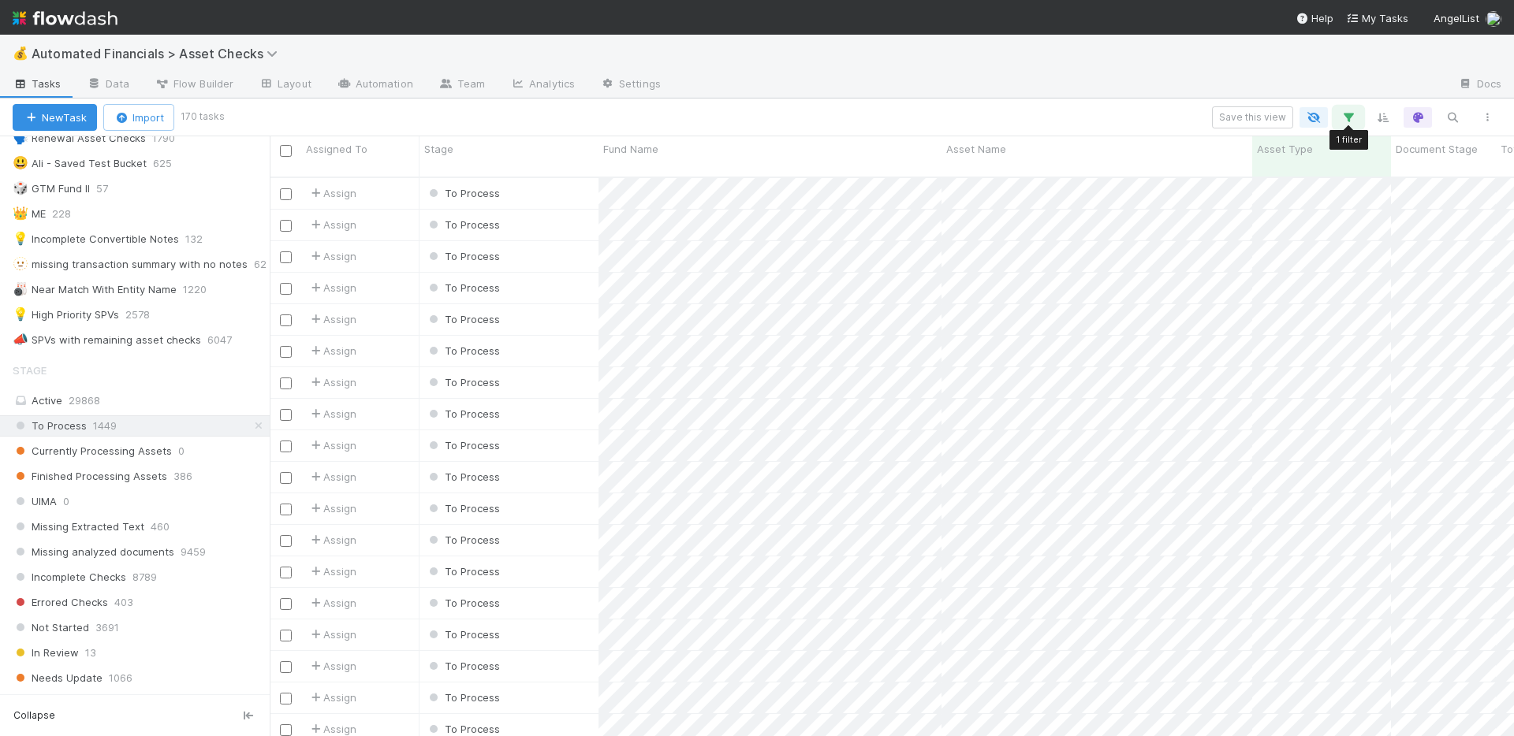
click at [1350, 122] on icon "button" at bounding box center [1348, 117] width 16 height 14
click at [1350, 122] on div "1 filter Reset Filters If Asset Type contains ConvertibleEquity And.. Or if..." at bounding box center [757, 368] width 1514 height 736
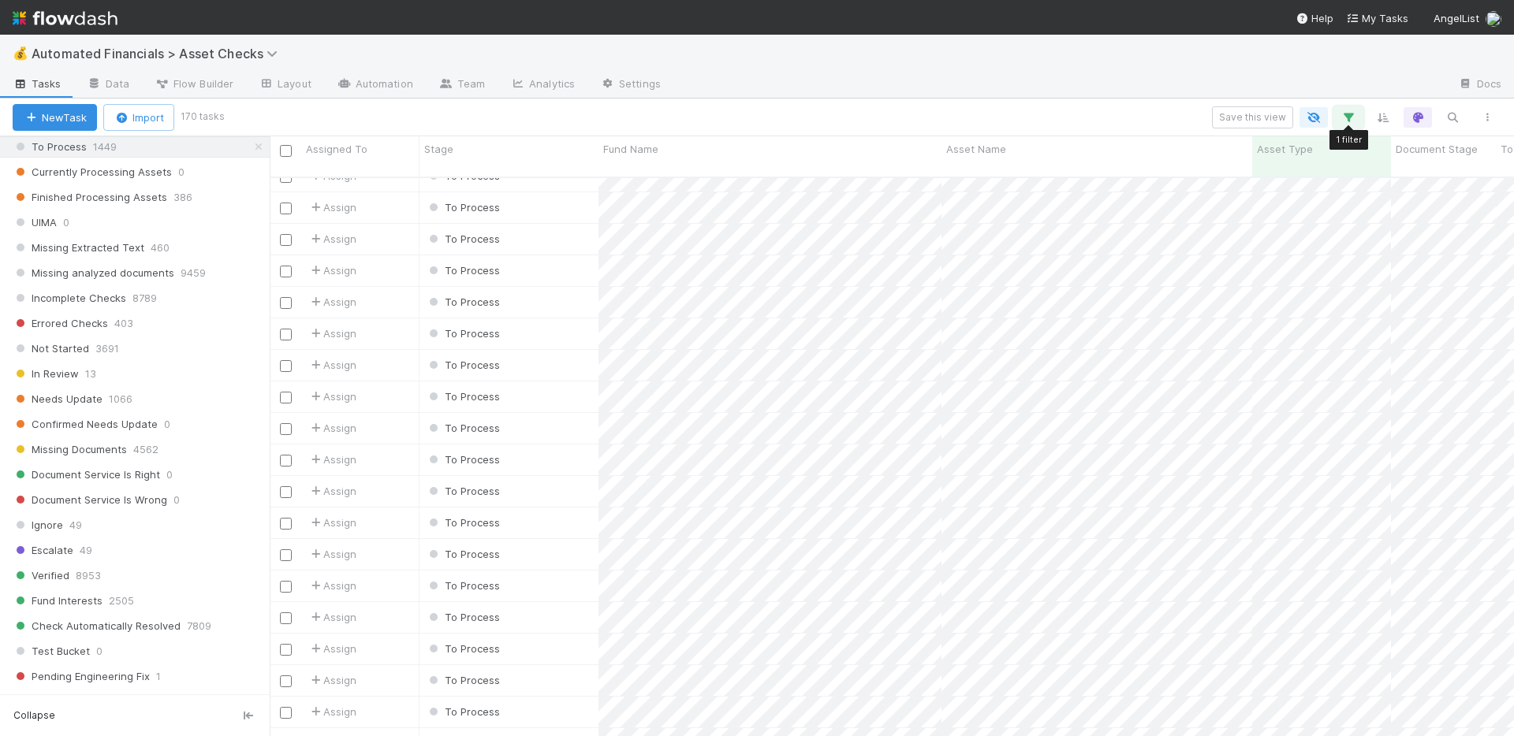
click at [1348, 117] on icon "button" at bounding box center [1348, 117] width 16 height 14
click at [1328, 198] on icon at bounding box center [1327, 200] width 16 height 9
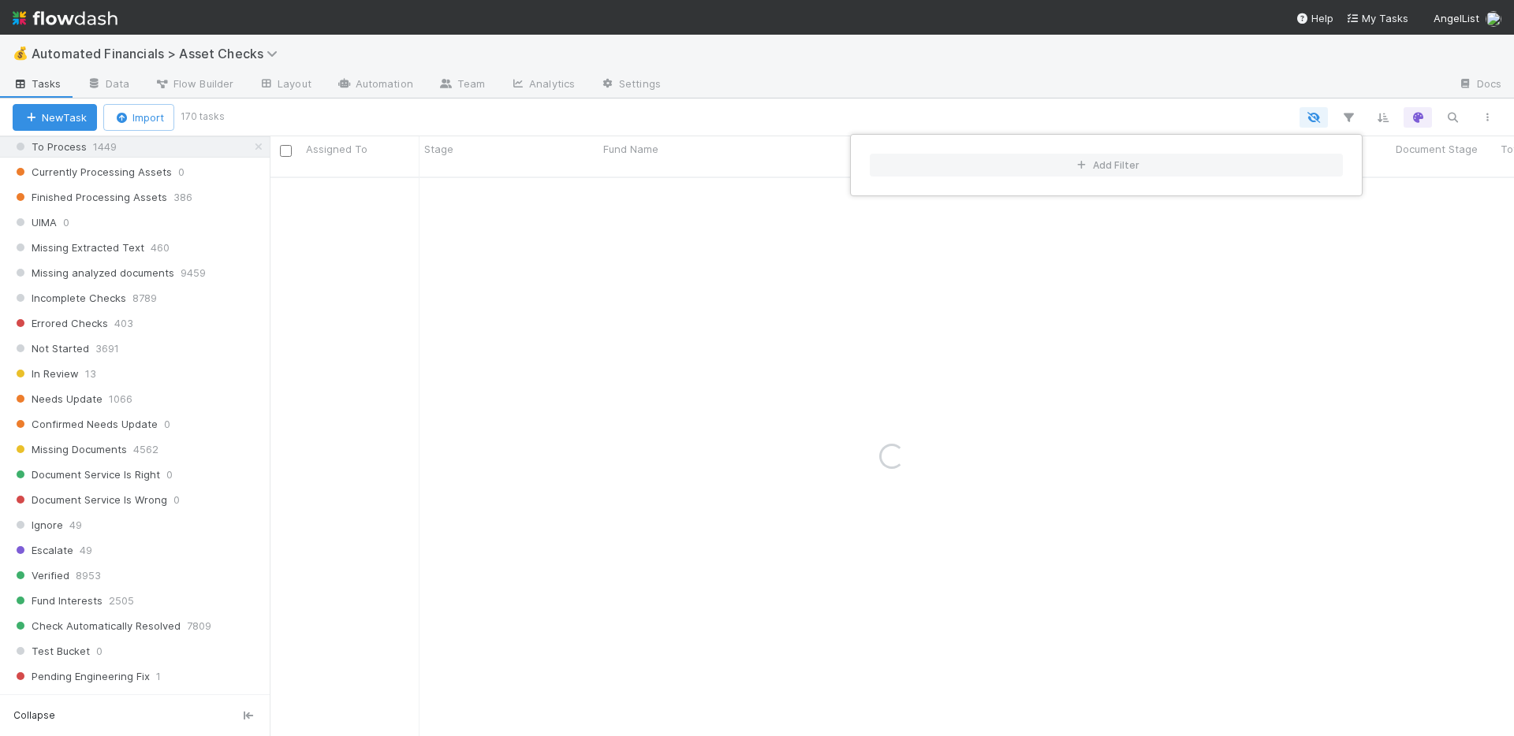
click at [880, 73] on div "Add Filter" at bounding box center [757, 368] width 1514 height 736
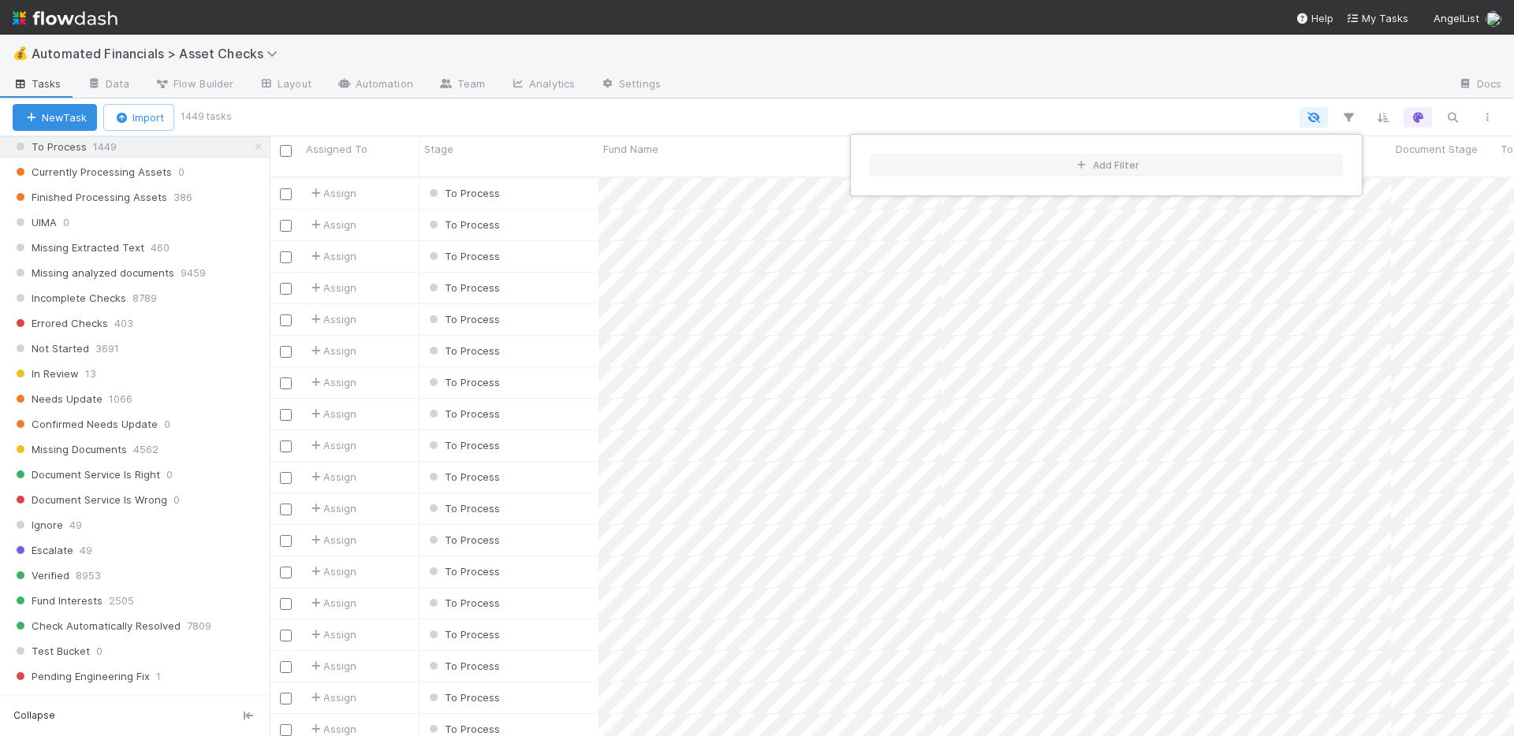
click at [1132, 66] on div "Add Filter" at bounding box center [757, 368] width 1514 height 736
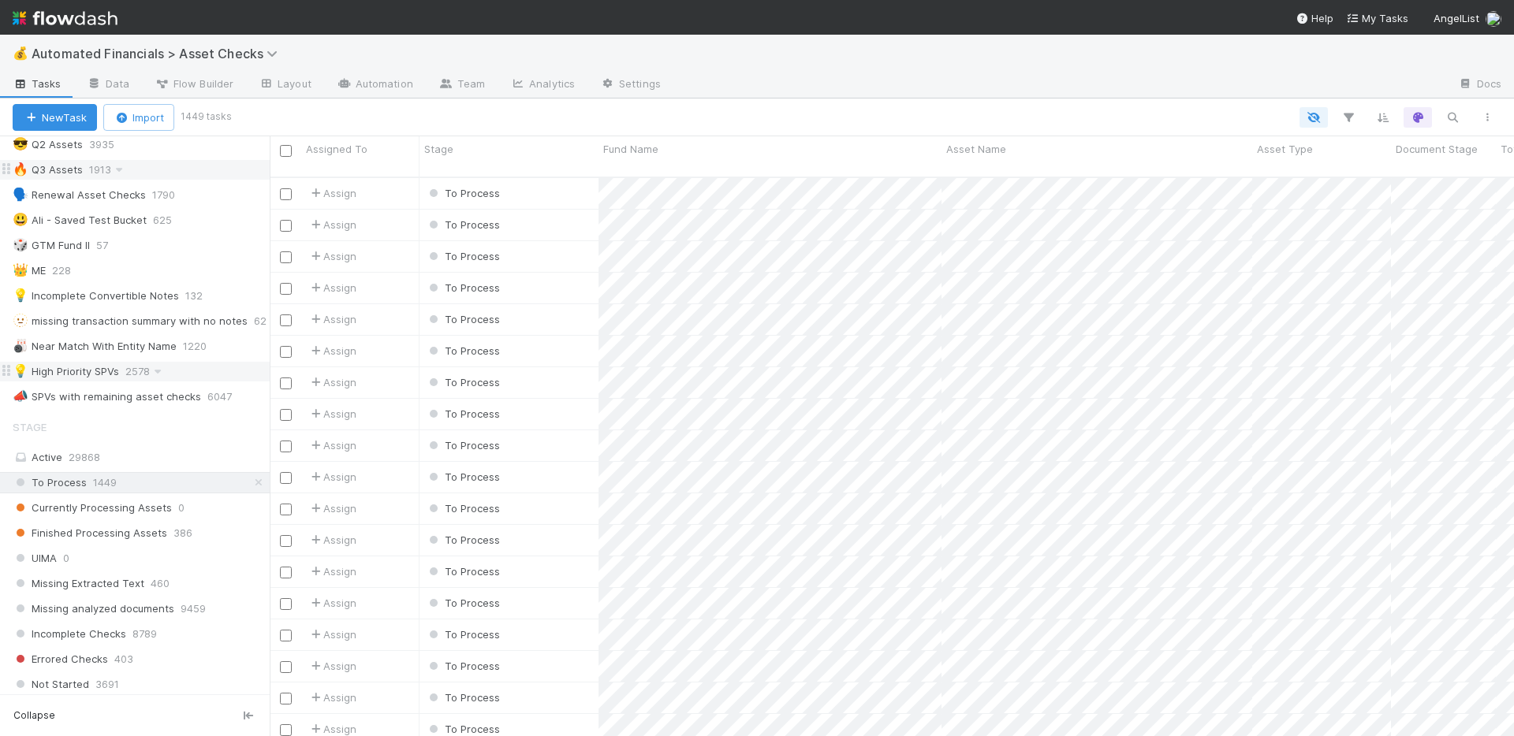
click at [191, 372] on div "💡 High Priority SPVs 2578" at bounding box center [141, 372] width 257 height 20
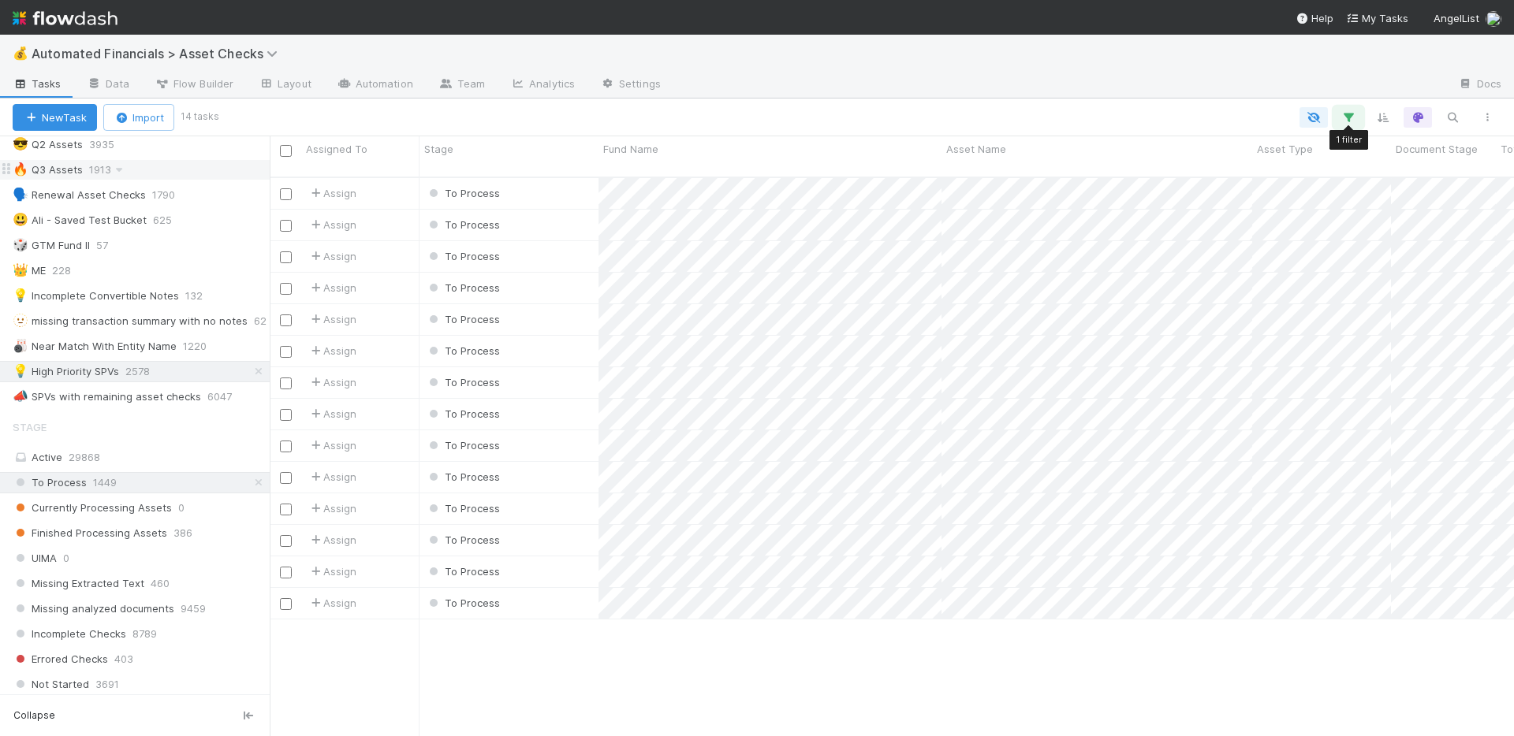
click at [1351, 123] on icon "button" at bounding box center [1348, 117] width 16 height 14
click at [1163, 94] on div "1 filter Reset Filters If fund -> Batch any has any of High Priority SPVs And..…" at bounding box center [757, 368] width 1514 height 736
click at [285, 148] on input "checkbox" at bounding box center [286, 151] width 12 height 12
checkbox input "true"
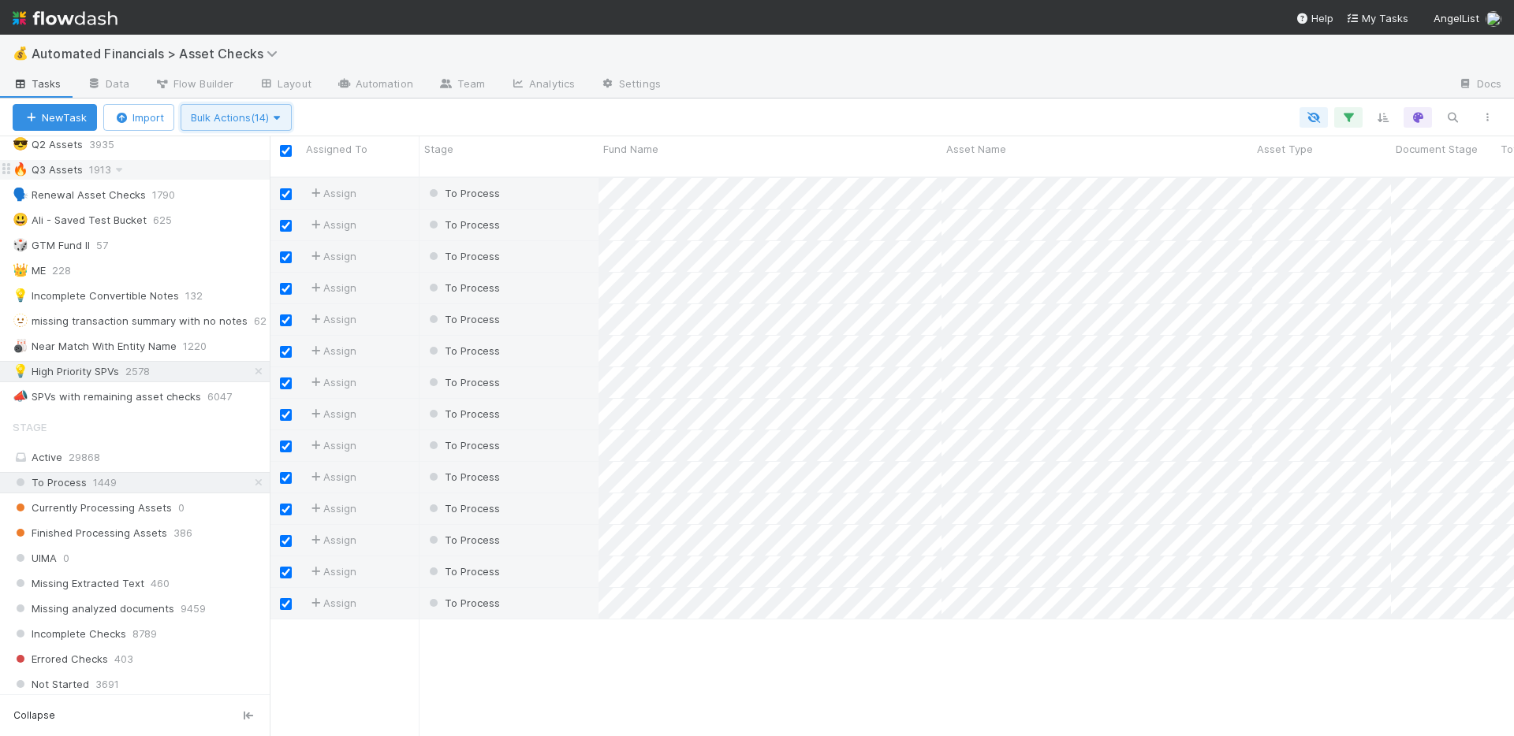
click at [264, 114] on span "Bulk Actions (14)" at bounding box center [236, 117] width 91 height 13
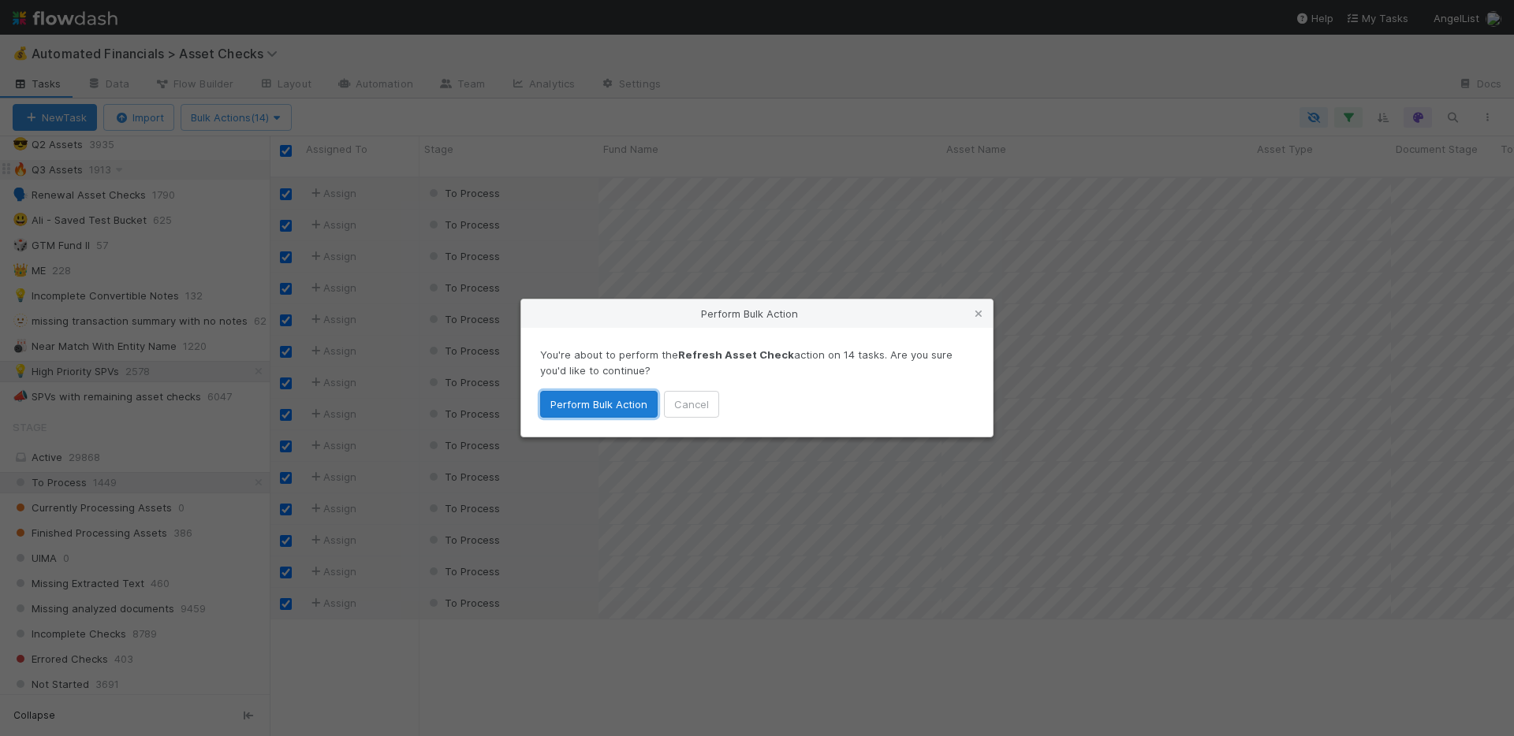
click at [596, 412] on button "Perform Bulk Action" at bounding box center [598, 404] width 117 height 27
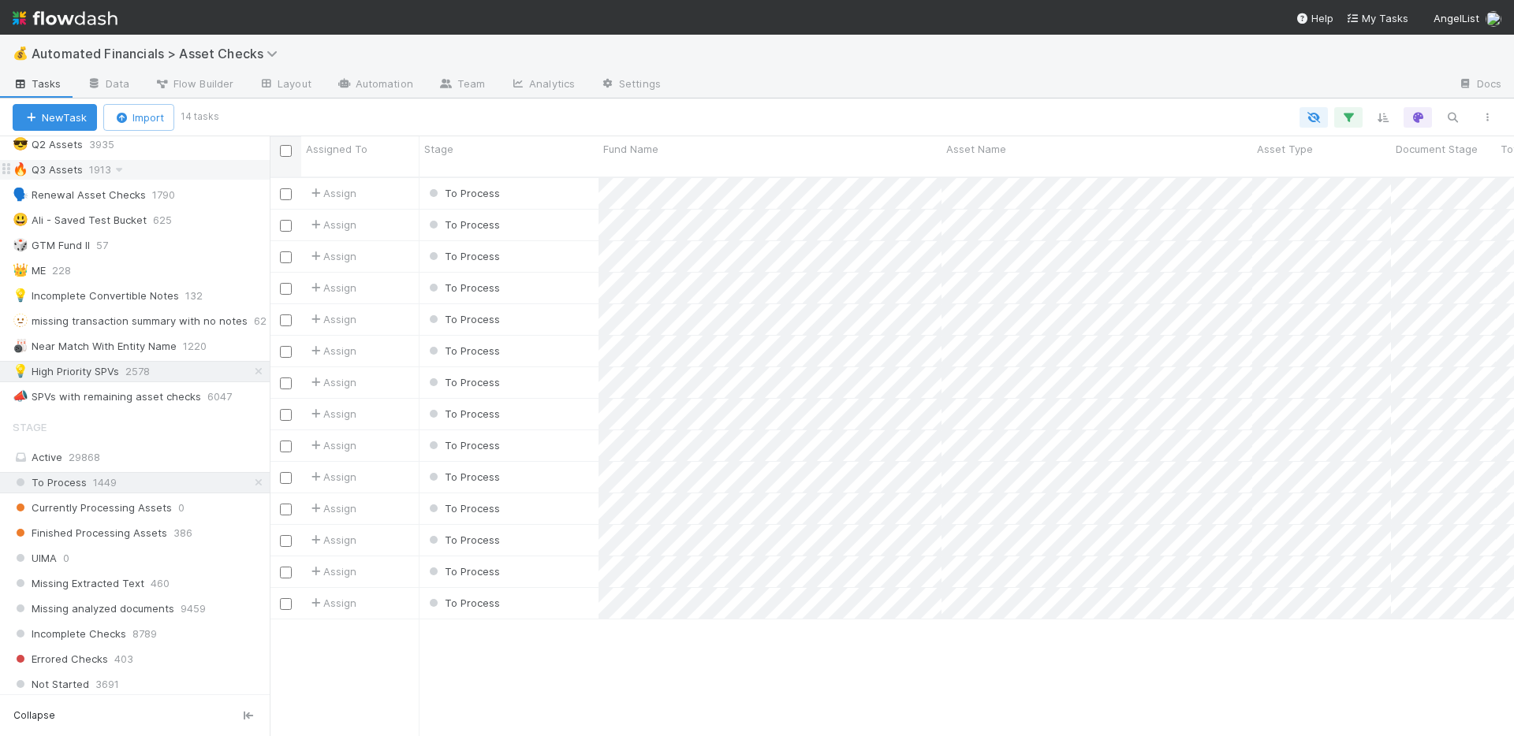
click at [284, 148] on input "checkbox" at bounding box center [286, 151] width 12 height 12
checkbox input "true"
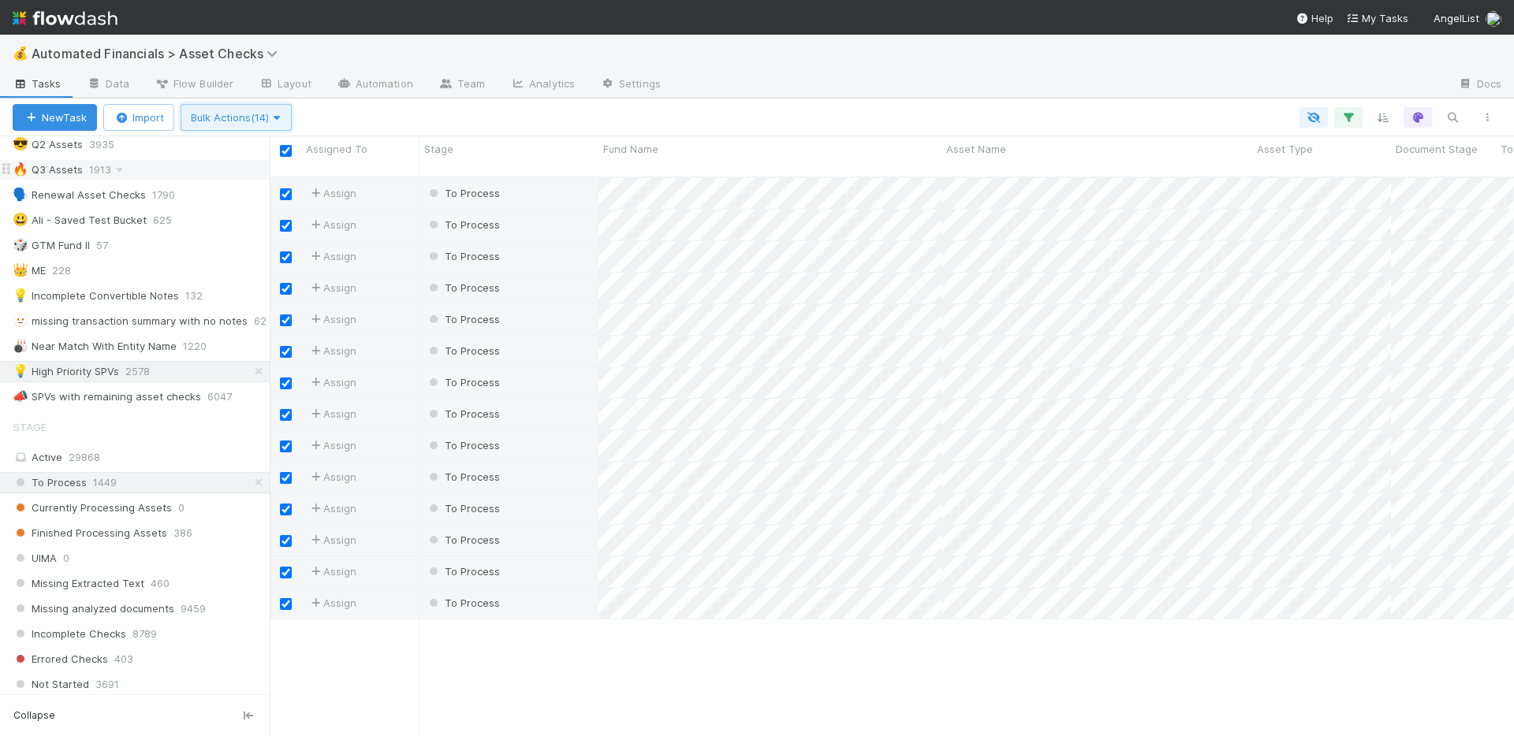
click at [255, 116] on span "Bulk Actions (14)" at bounding box center [236, 117] width 91 height 13
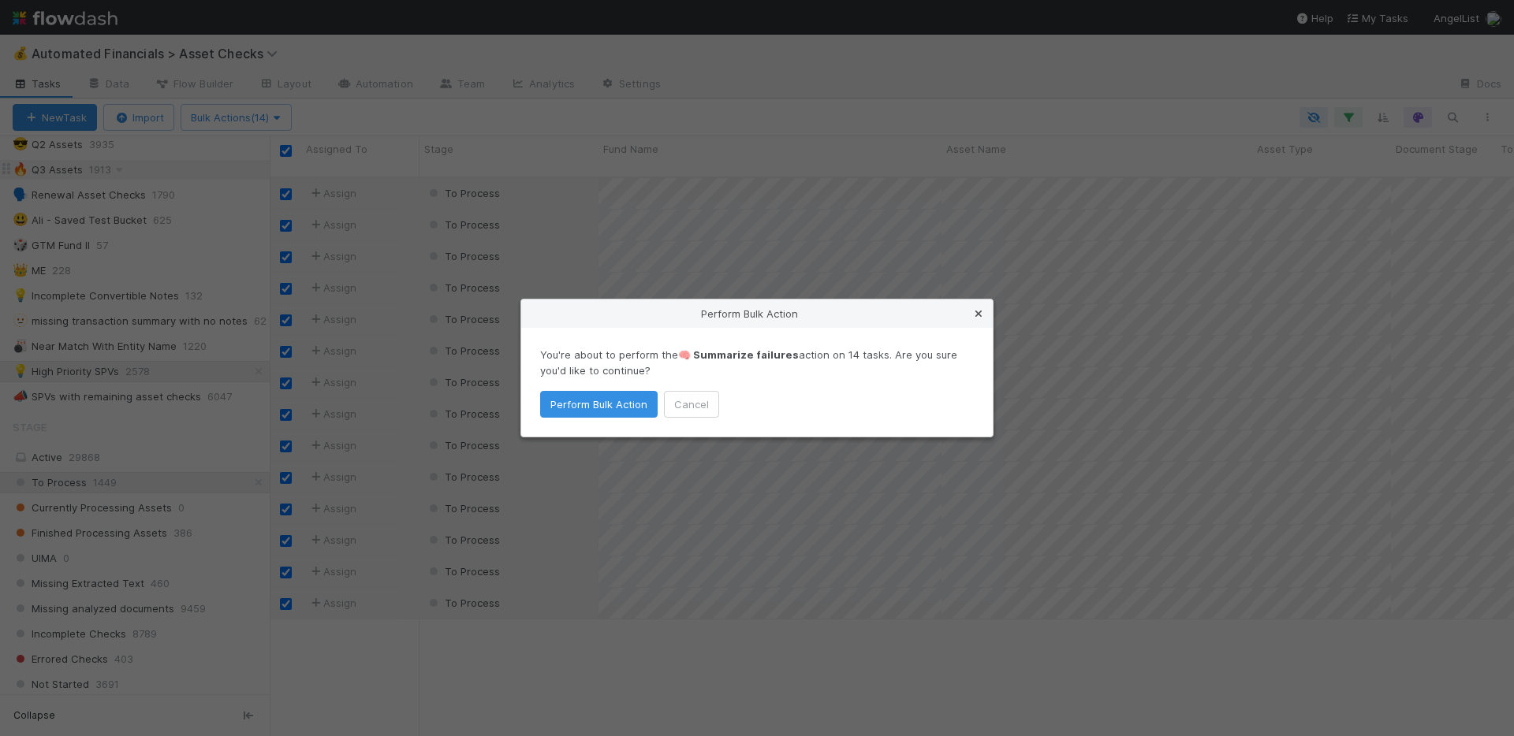
click at [978, 311] on icon at bounding box center [979, 314] width 16 height 10
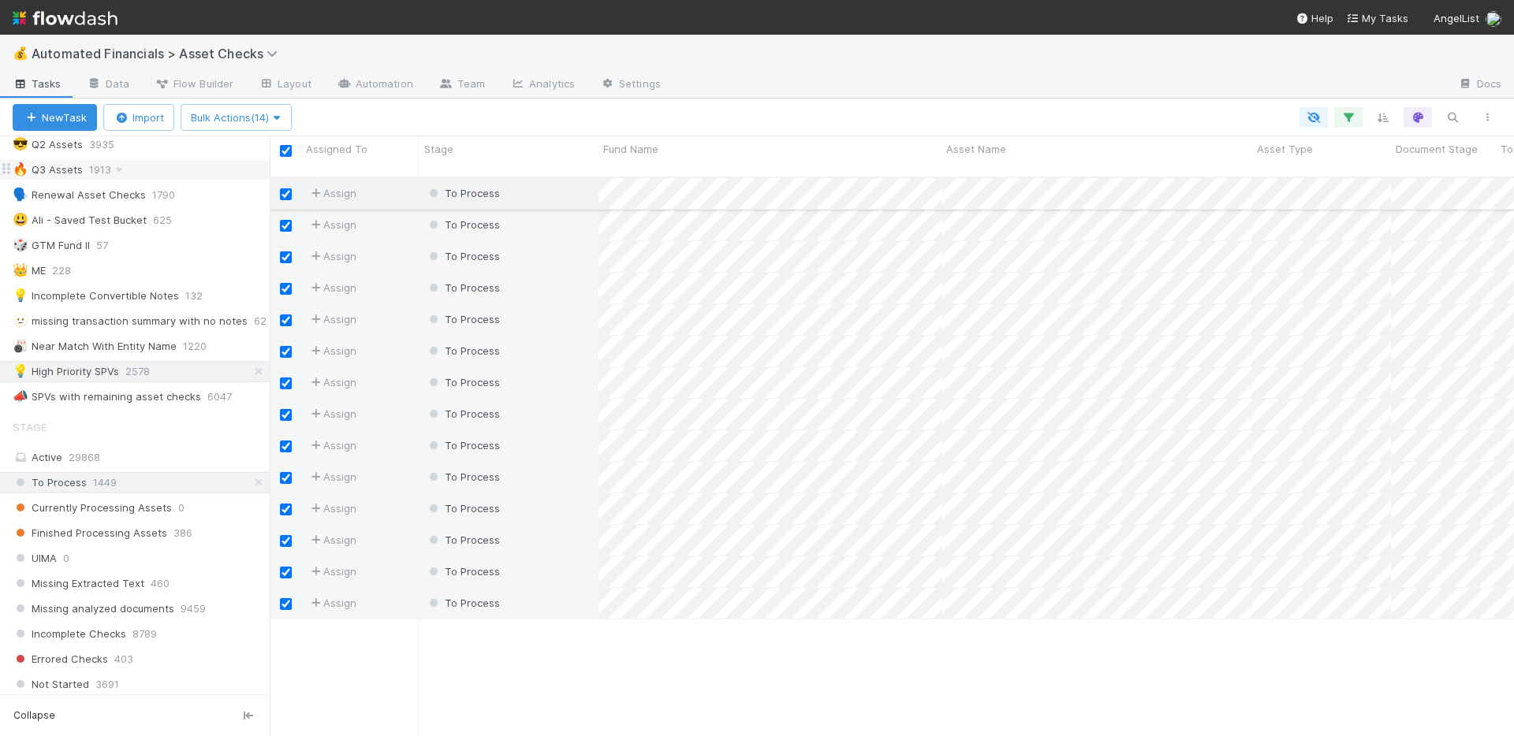
click at [567, 182] on div "To Process" at bounding box center [508, 193] width 179 height 31
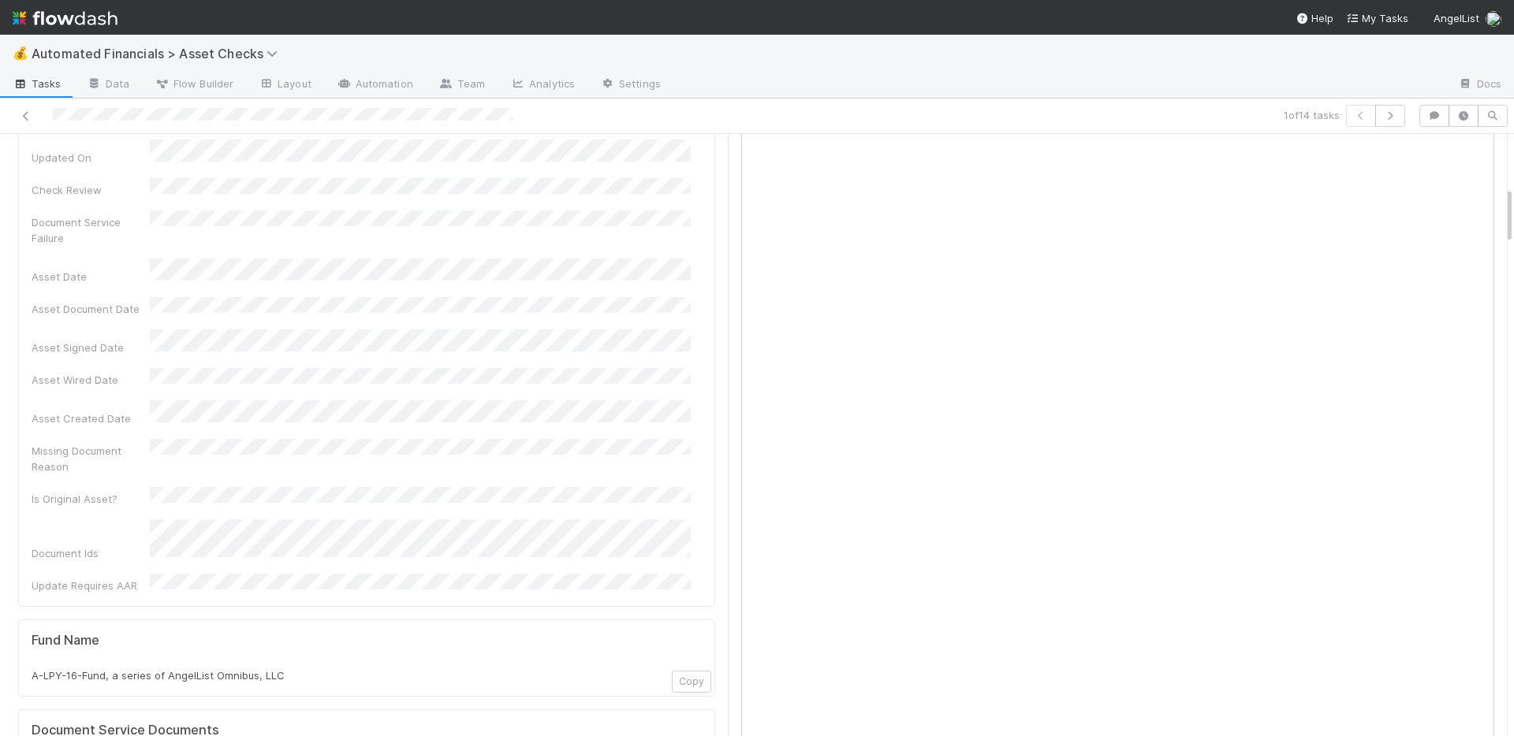
scroll to position [344, 0]
click at [32, 115] on icon at bounding box center [26, 116] width 16 height 10
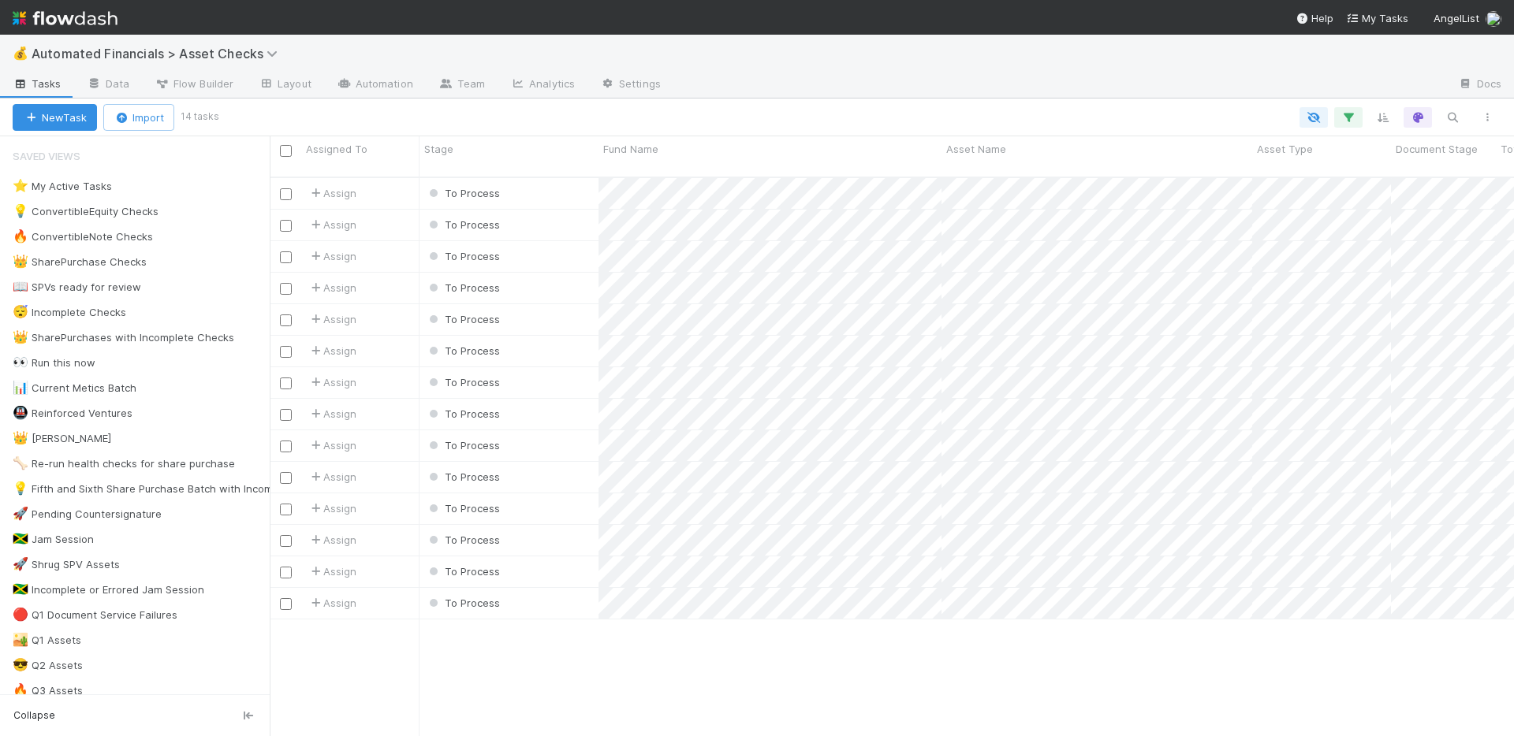
scroll to position [561, 1232]
click at [287, 147] on input "checkbox" at bounding box center [286, 151] width 12 height 12
checkbox input "true"
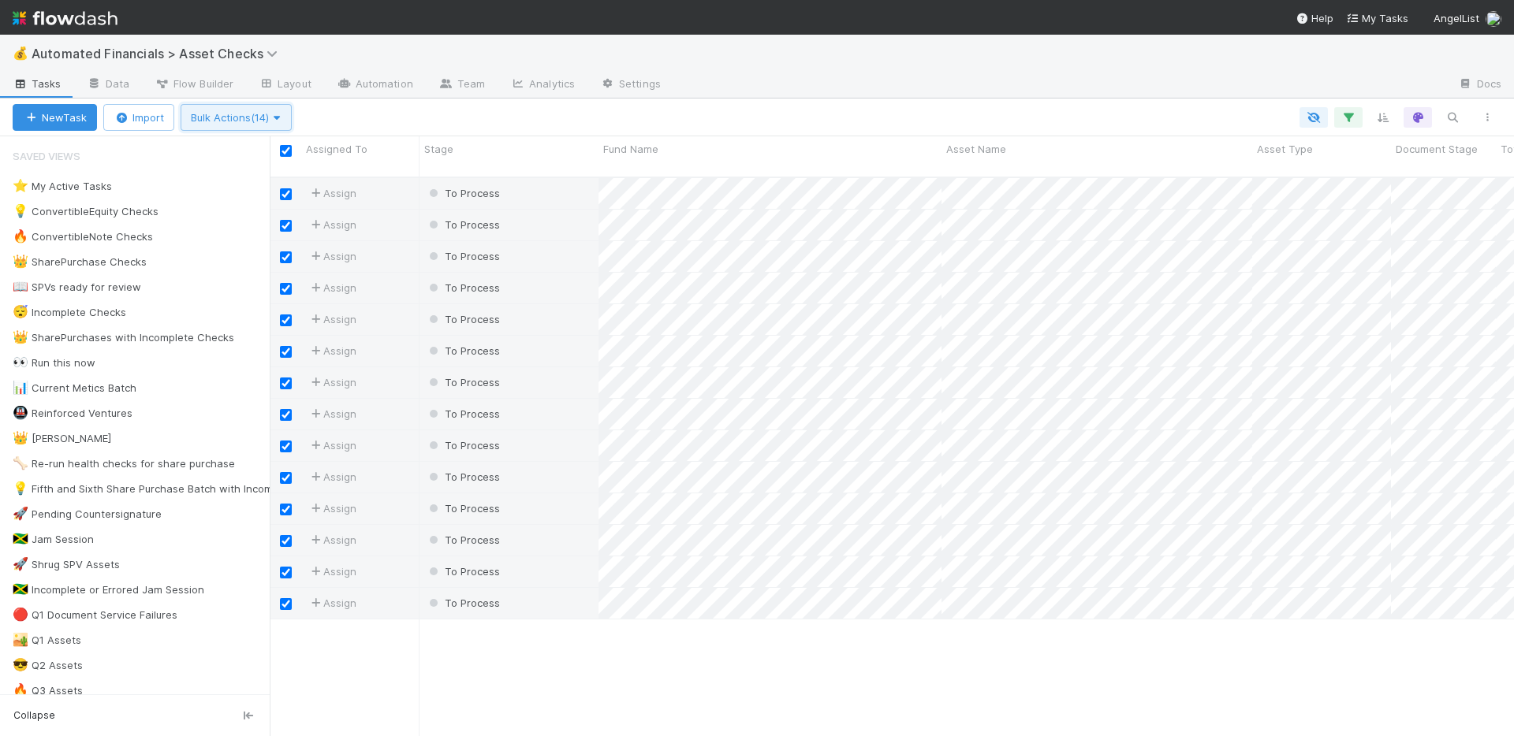
click at [278, 113] on icon "button" at bounding box center [277, 118] width 16 height 10
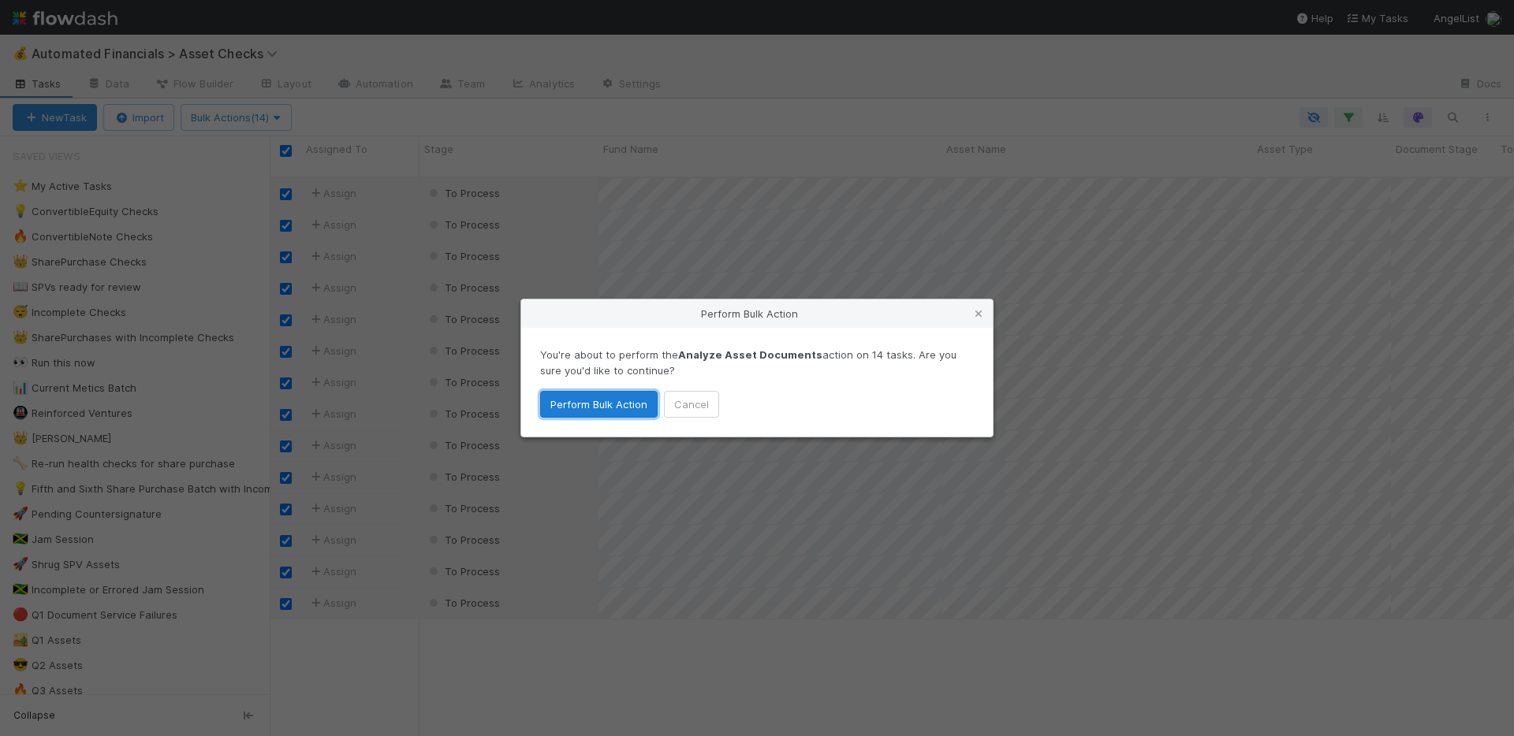
click at [624, 408] on button "Perform Bulk Action" at bounding box center [598, 404] width 117 height 27
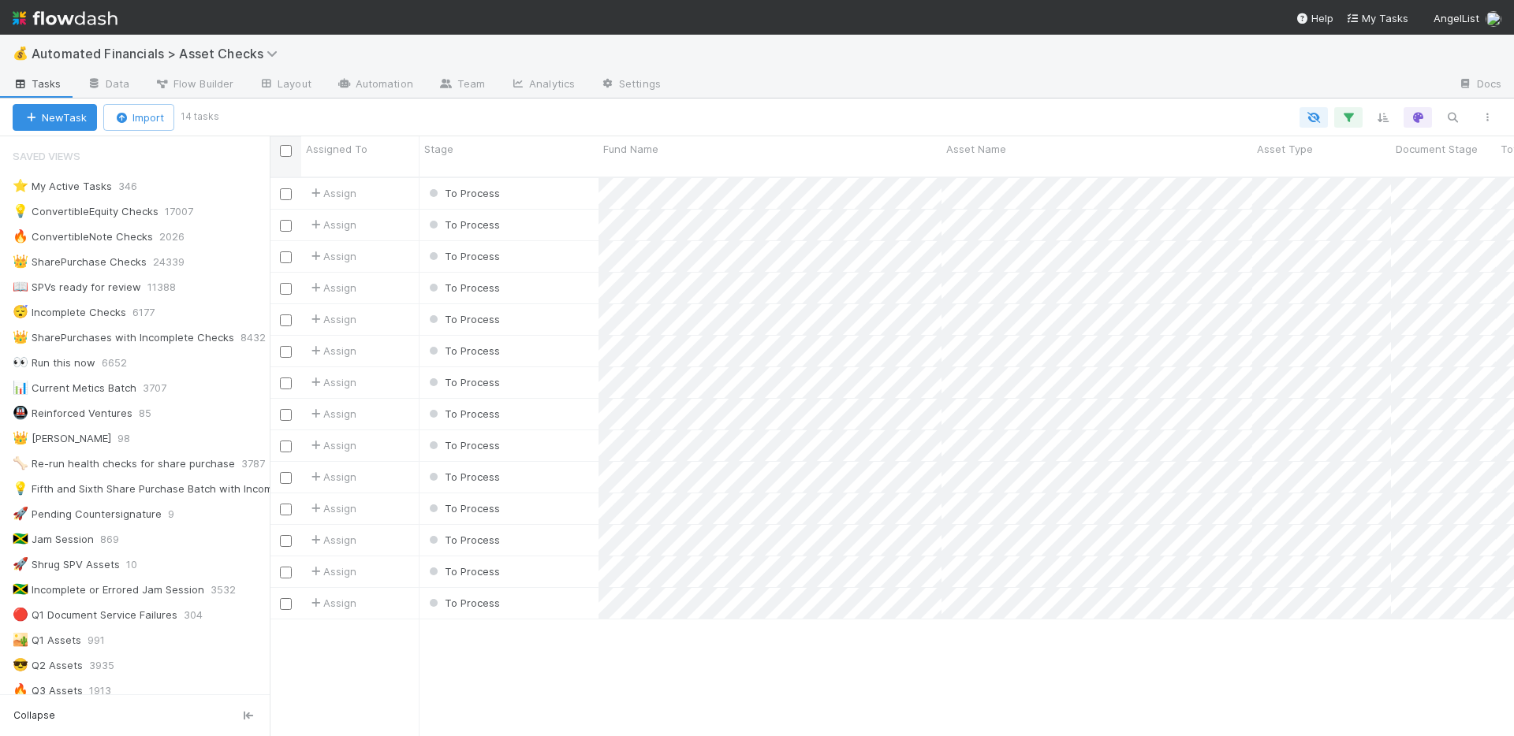
click at [285, 148] on input "checkbox" at bounding box center [286, 151] width 12 height 12
checkbox input "true"
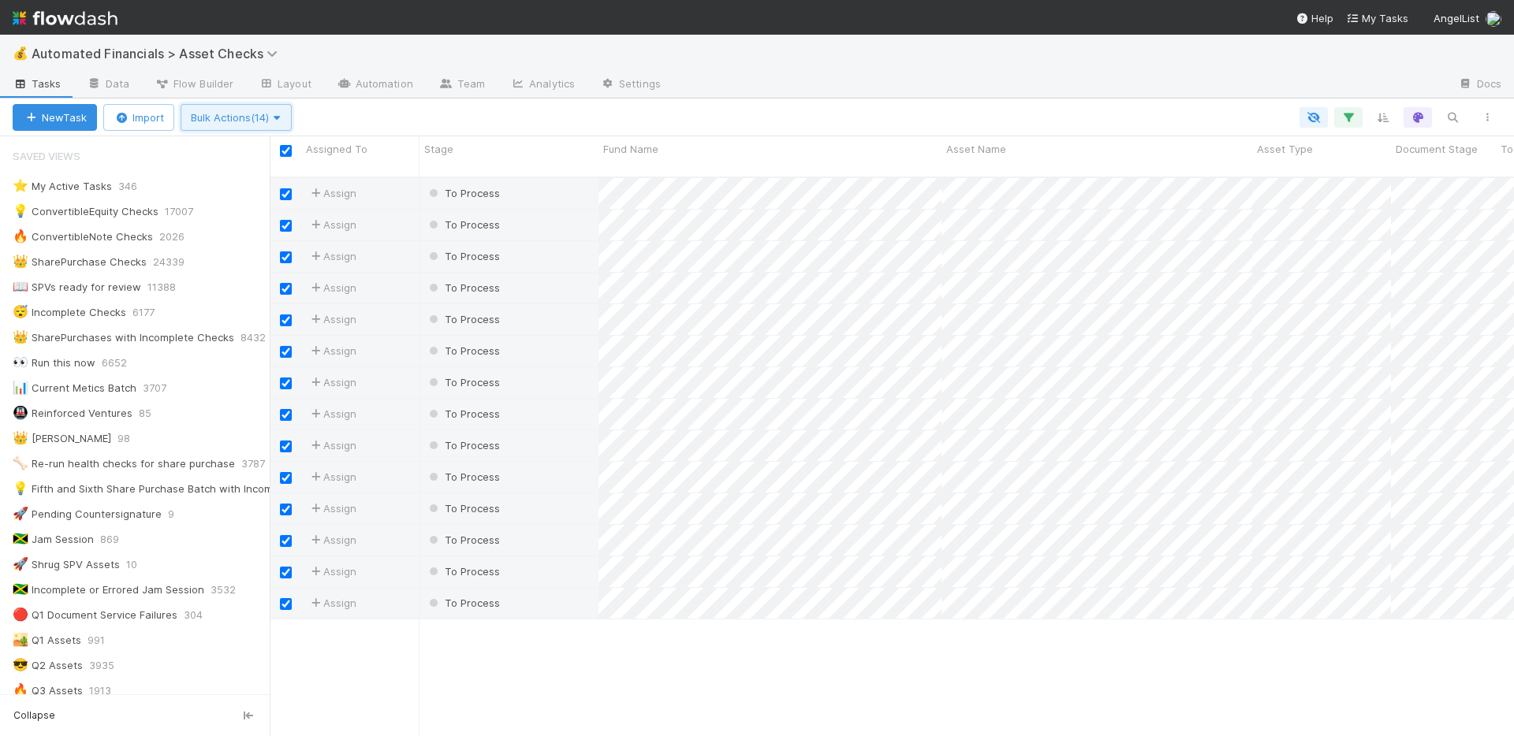
click at [265, 113] on span "Bulk Actions (14)" at bounding box center [236, 117] width 91 height 13
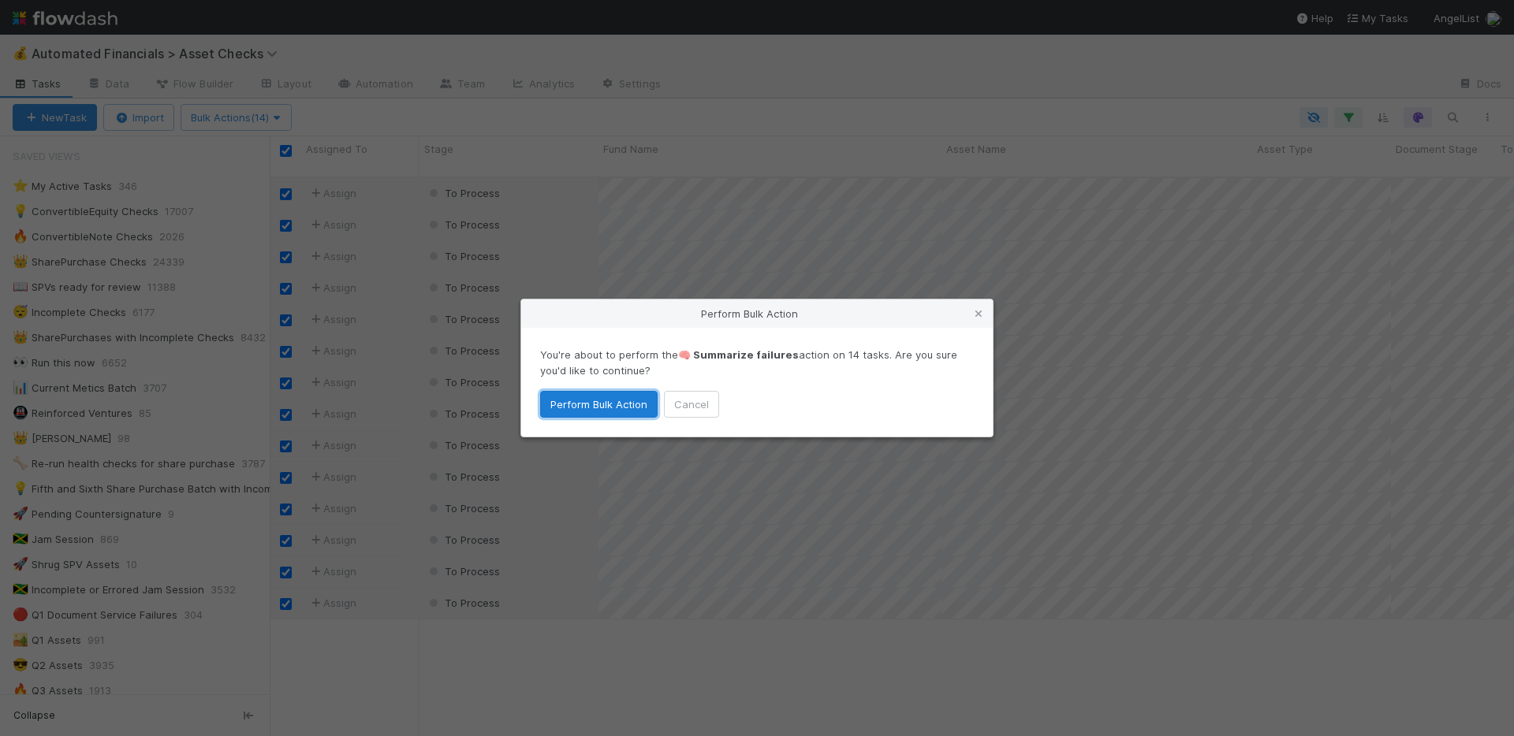
click at [593, 401] on button "Perform Bulk Action" at bounding box center [598, 404] width 117 height 27
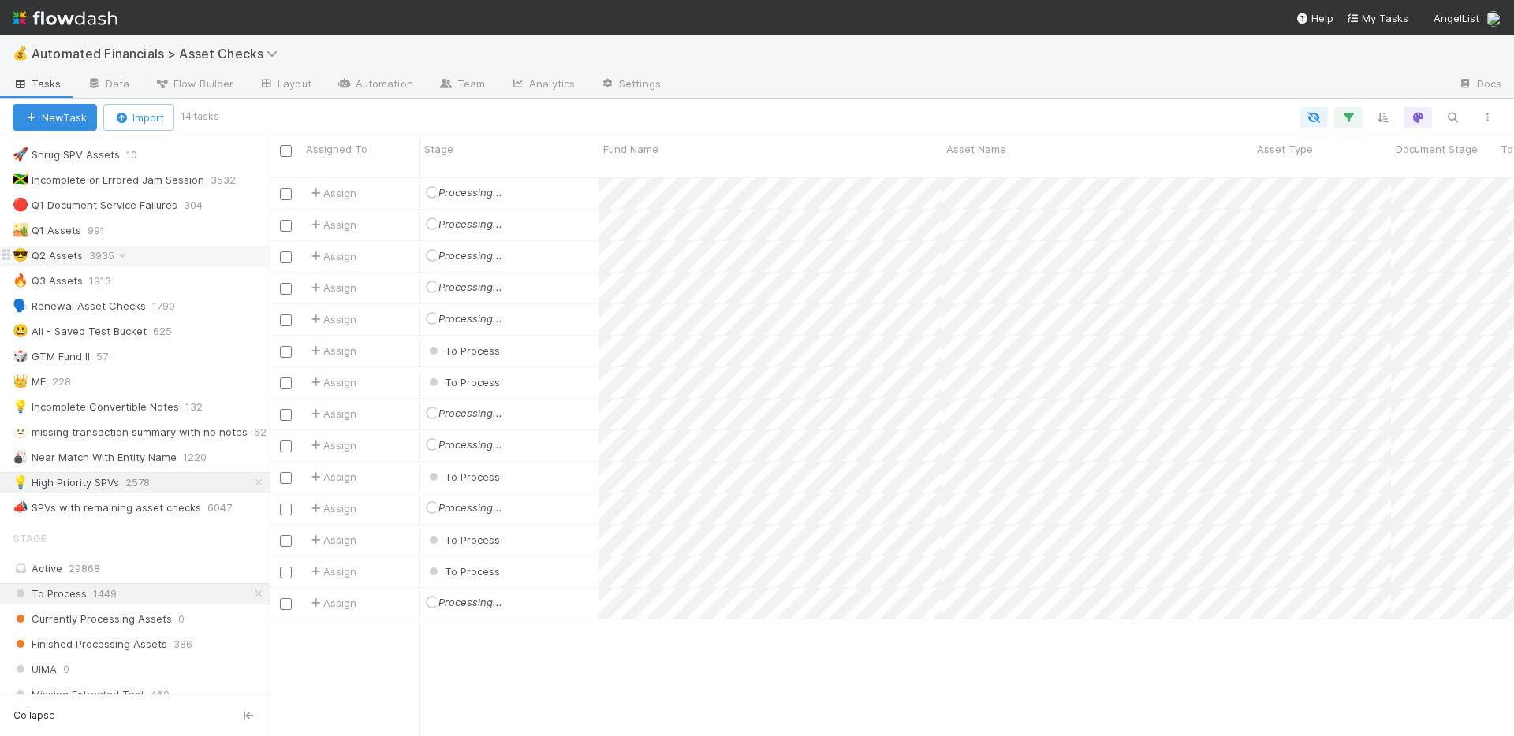
scroll to position [610, 0]
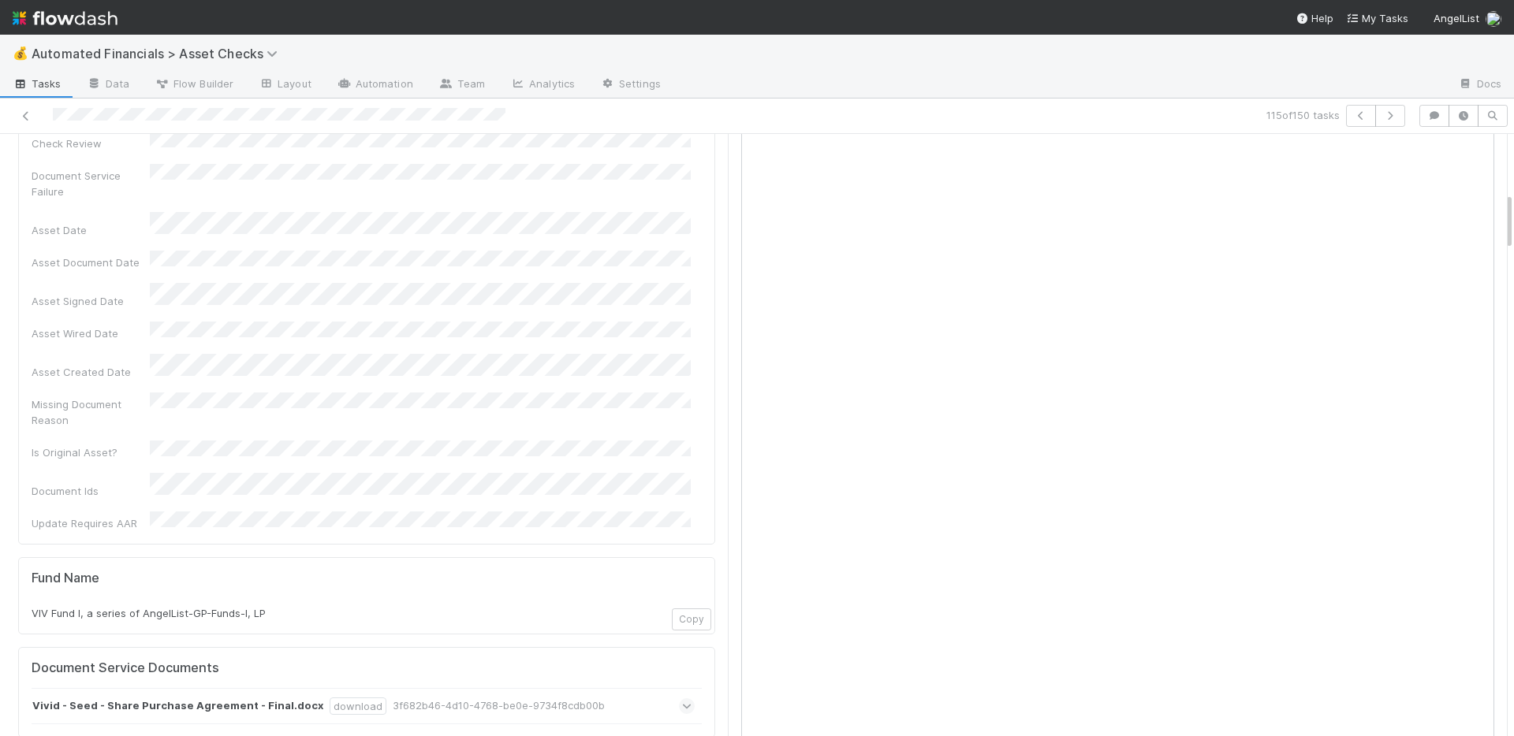
scroll to position [881, 0]
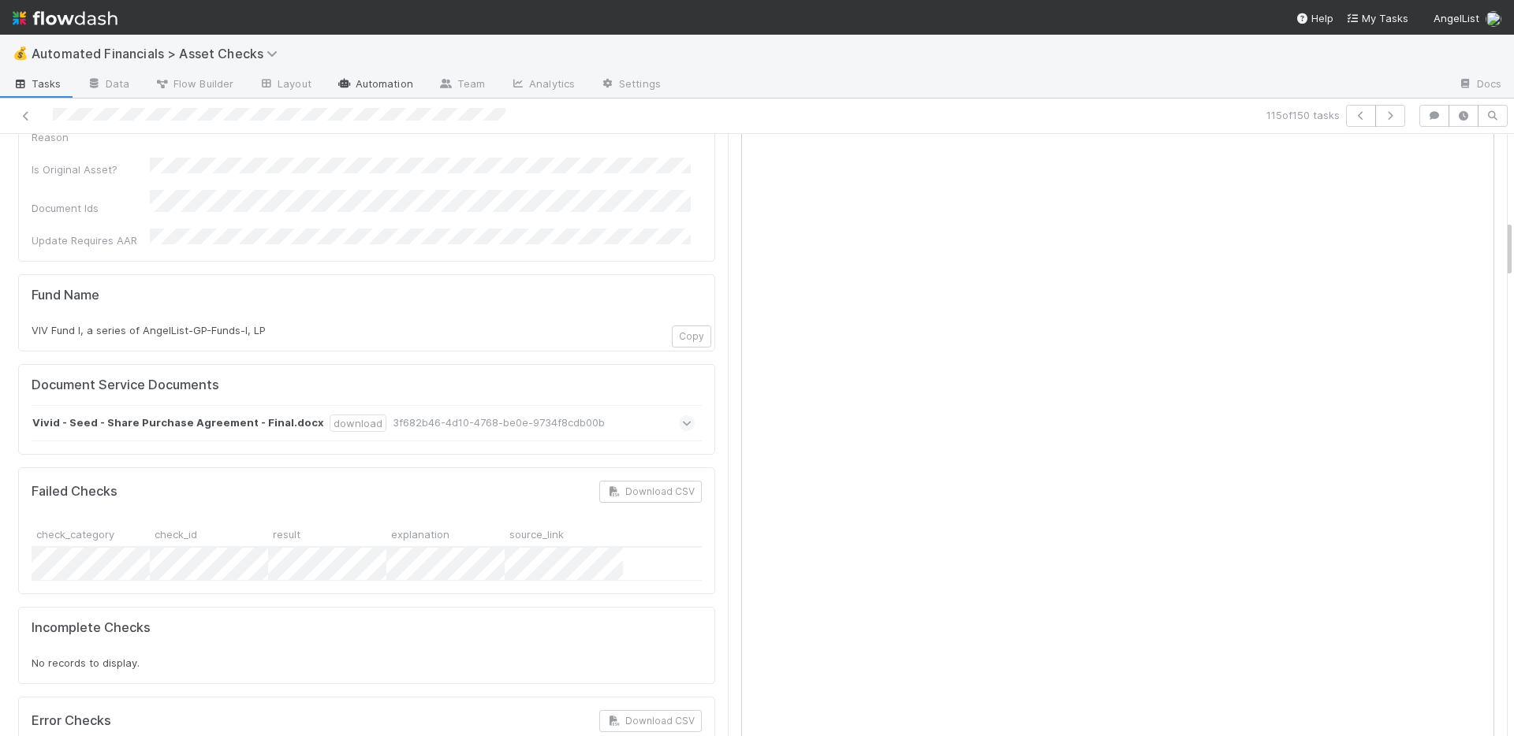
click at [392, 87] on link "Automation" at bounding box center [375, 85] width 102 height 25
click at [214, 78] on span "Flow Builder" at bounding box center [194, 84] width 79 height 16
click at [1455, 116] on icon "button" at bounding box center [1463, 115] width 16 height 9
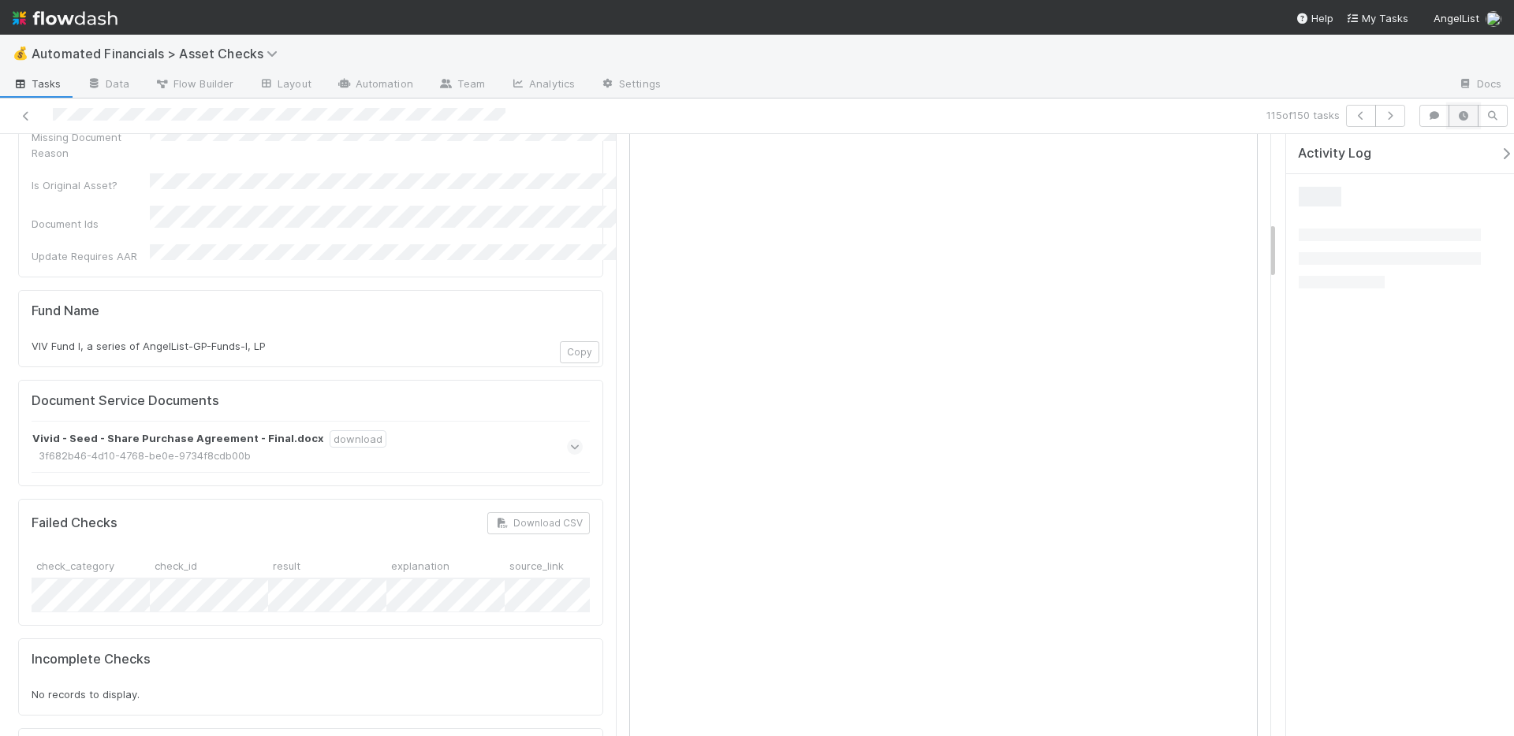
scroll to position [929, 0]
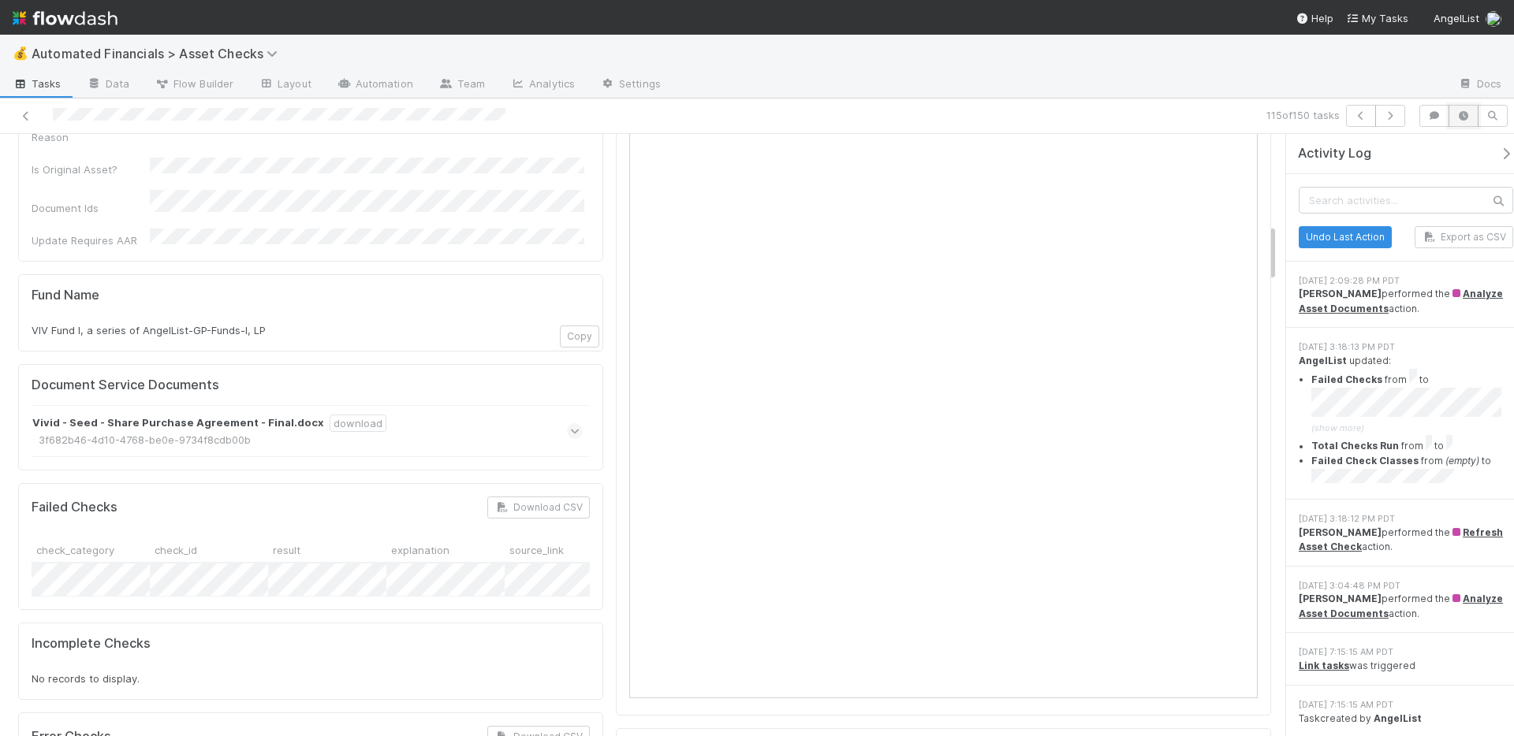
click at [1457, 117] on icon "button" at bounding box center [1463, 115] width 16 height 9
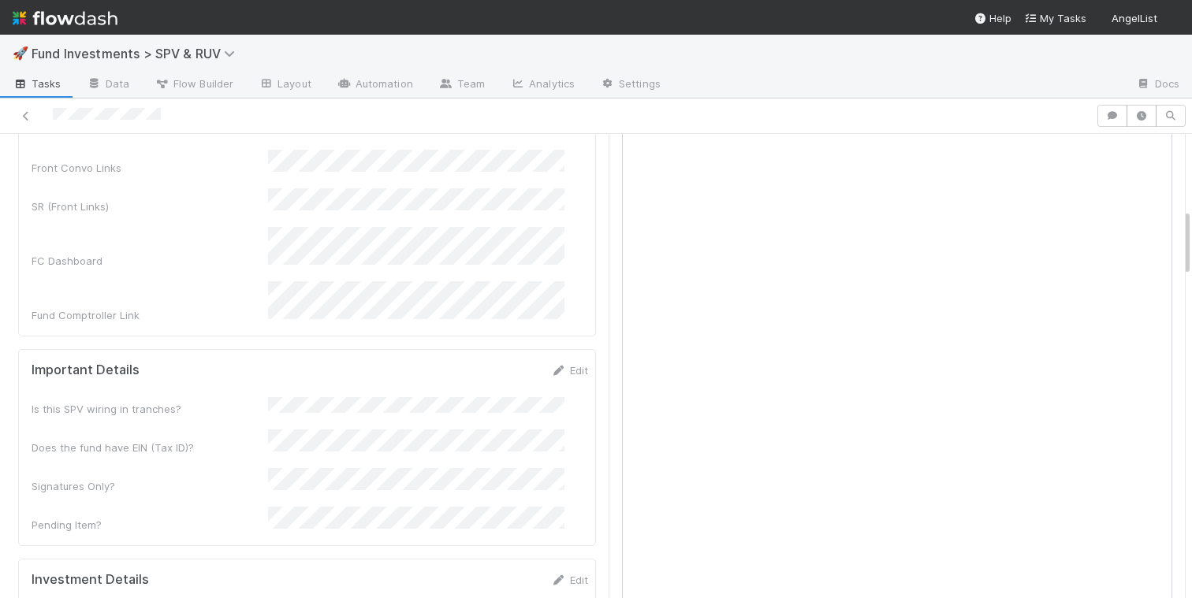
scroll to position [788, 0]
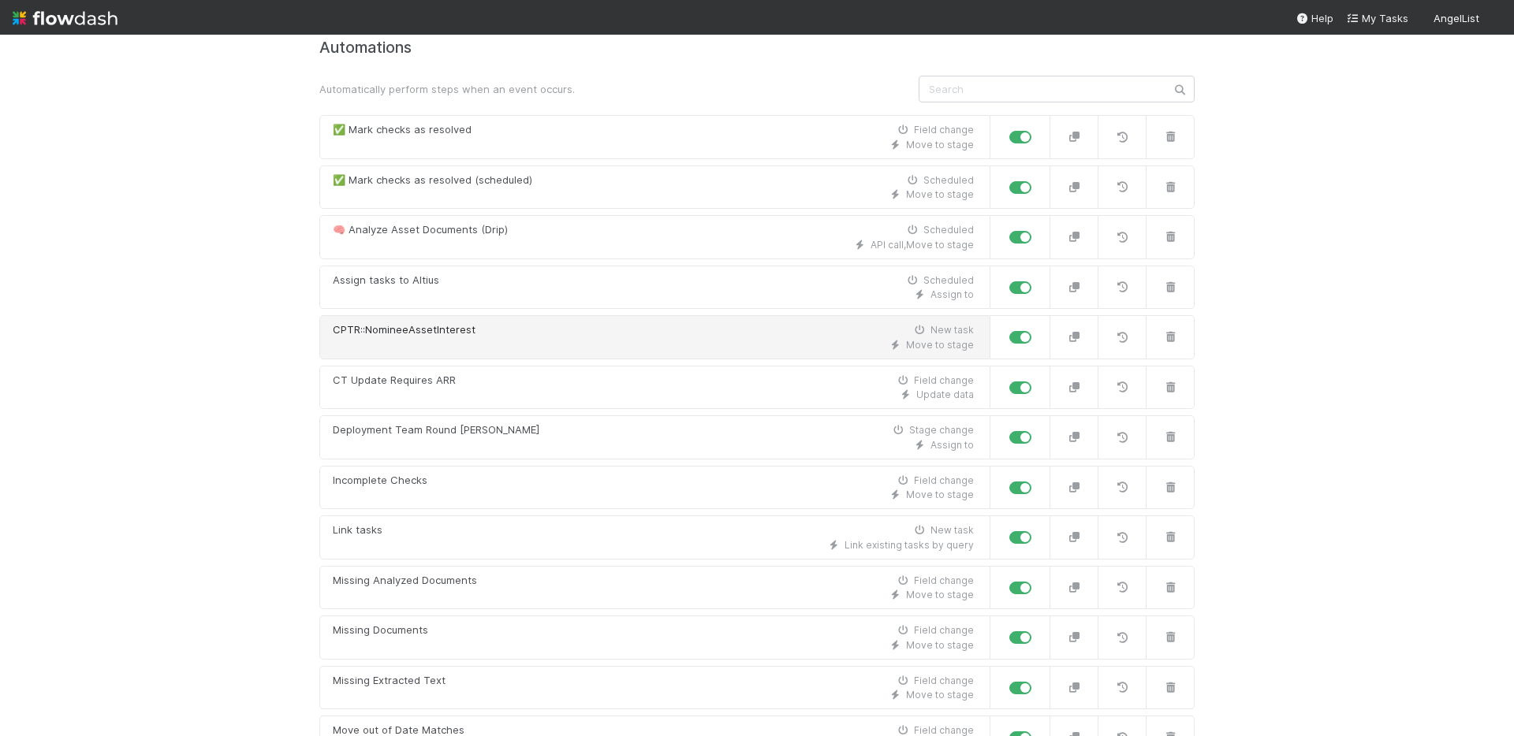
scroll to position [139, 0]
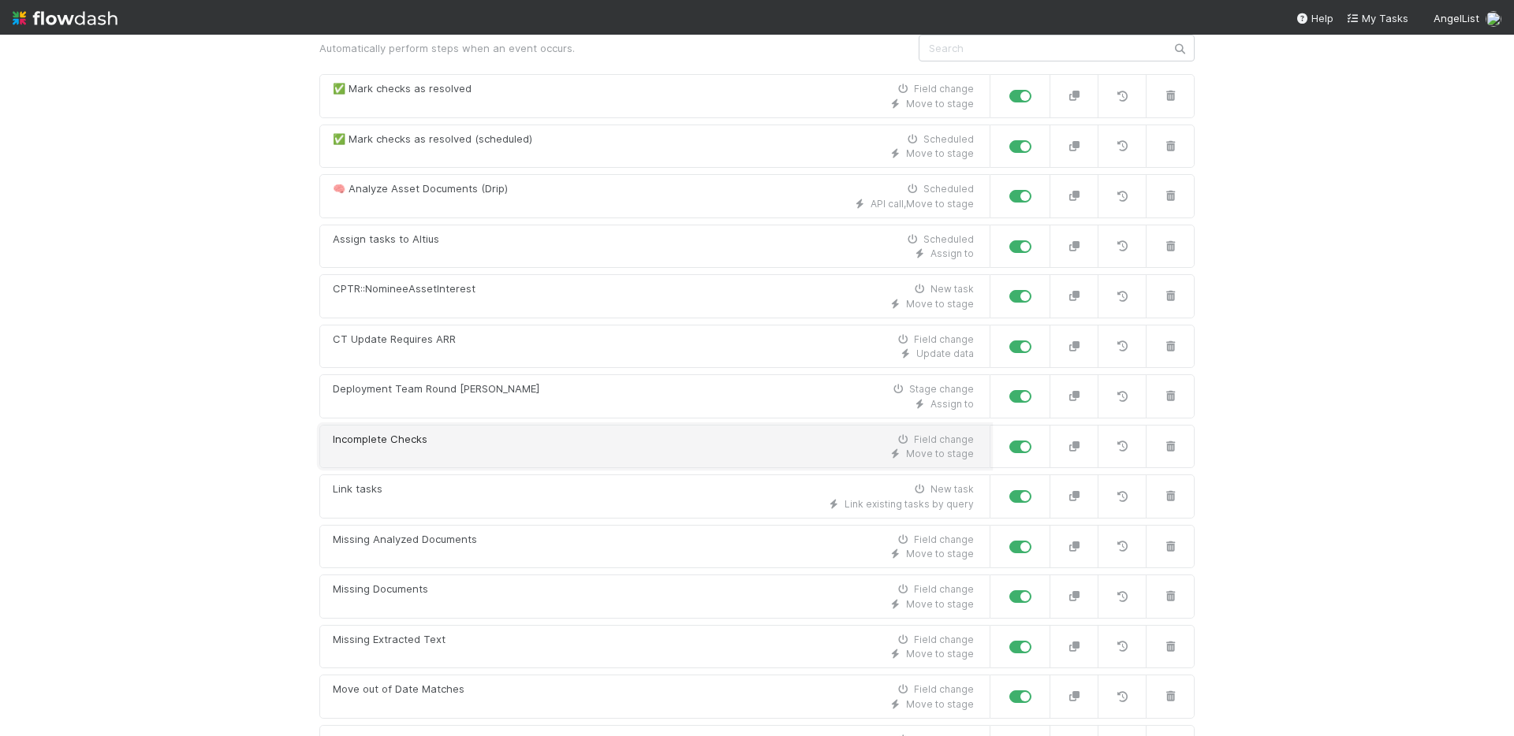
click at [631, 449] on div "Move to stage" at bounding box center [653, 454] width 641 height 14
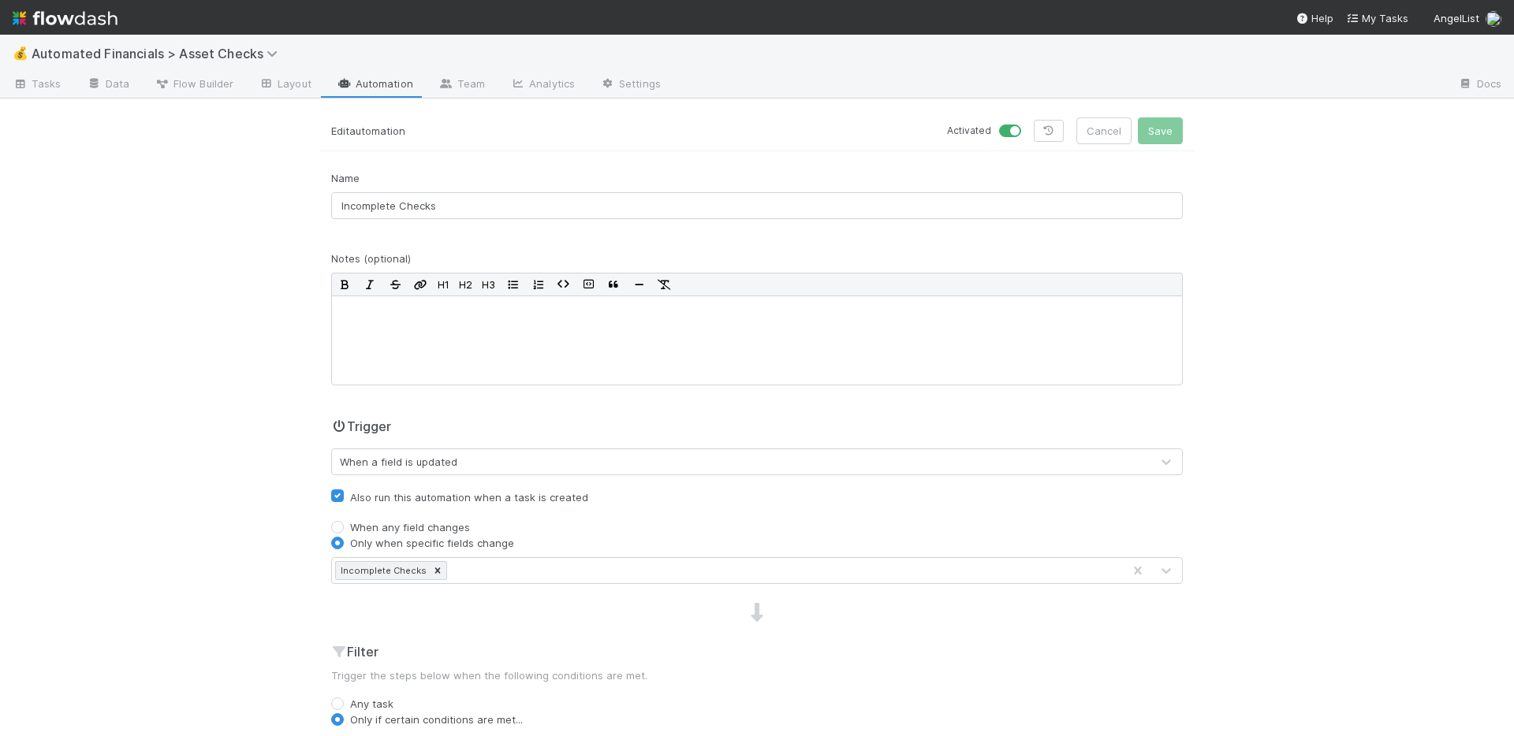
click at [377, 88] on link "Automation" at bounding box center [375, 85] width 102 height 25
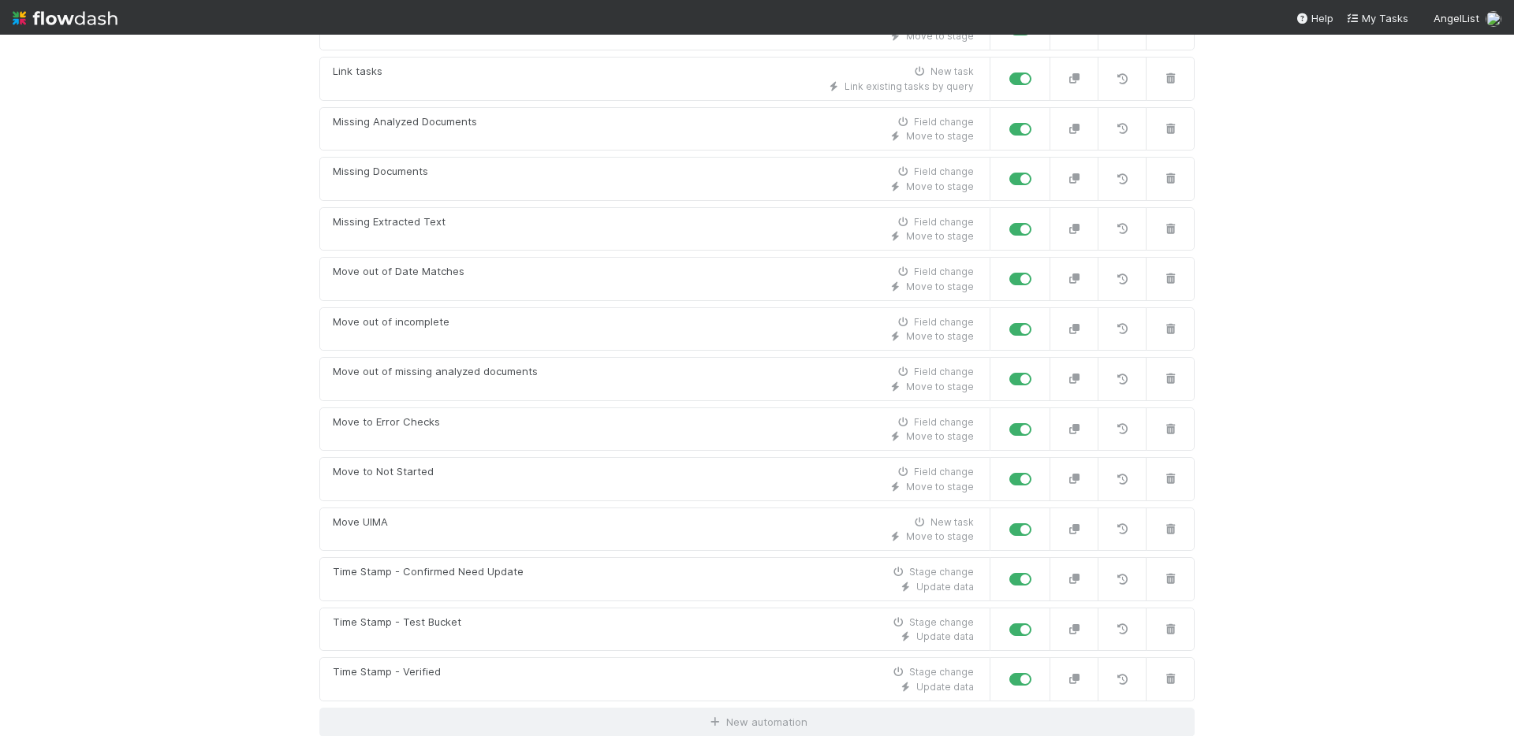
scroll to position [557, 0]
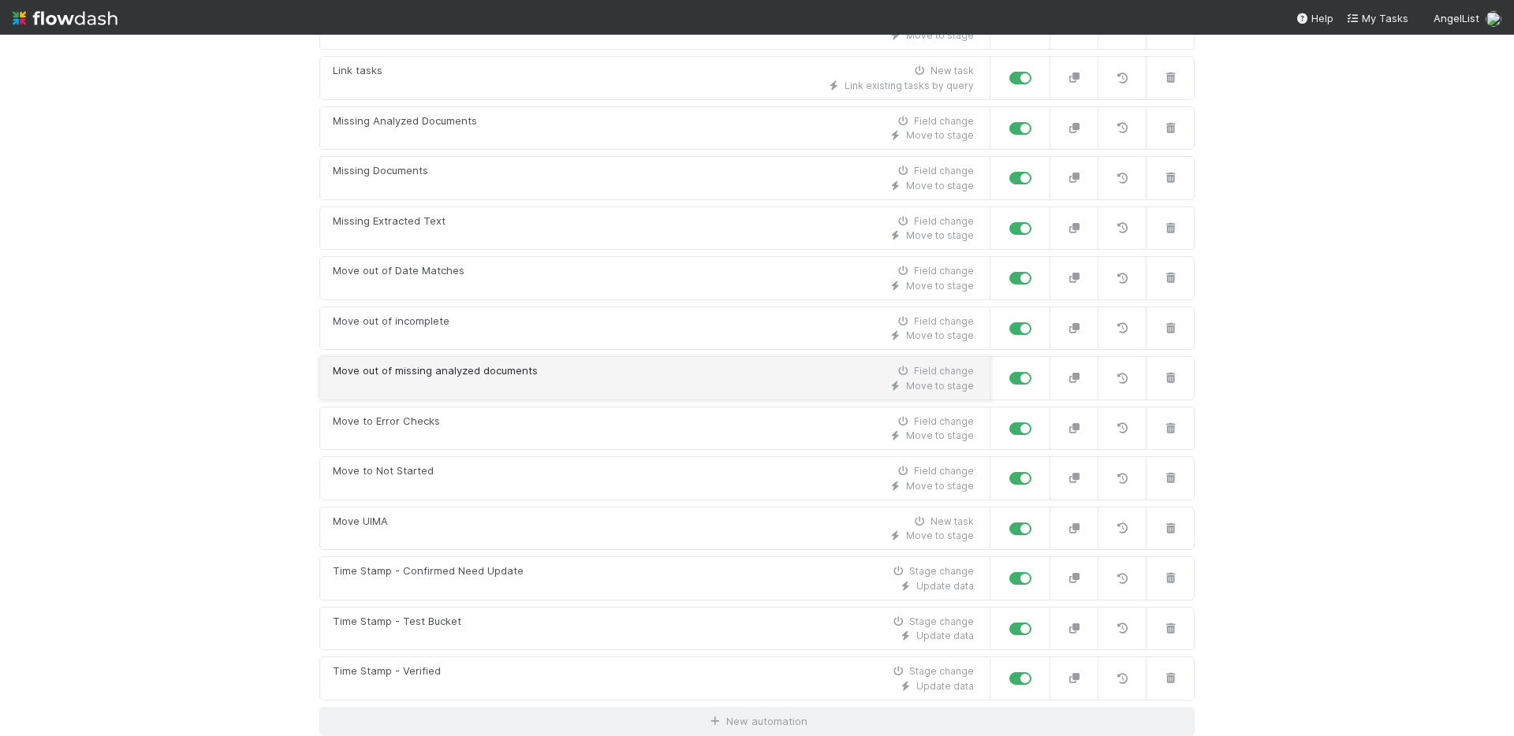
click at [591, 383] on div "Move to stage" at bounding box center [653, 386] width 641 height 14
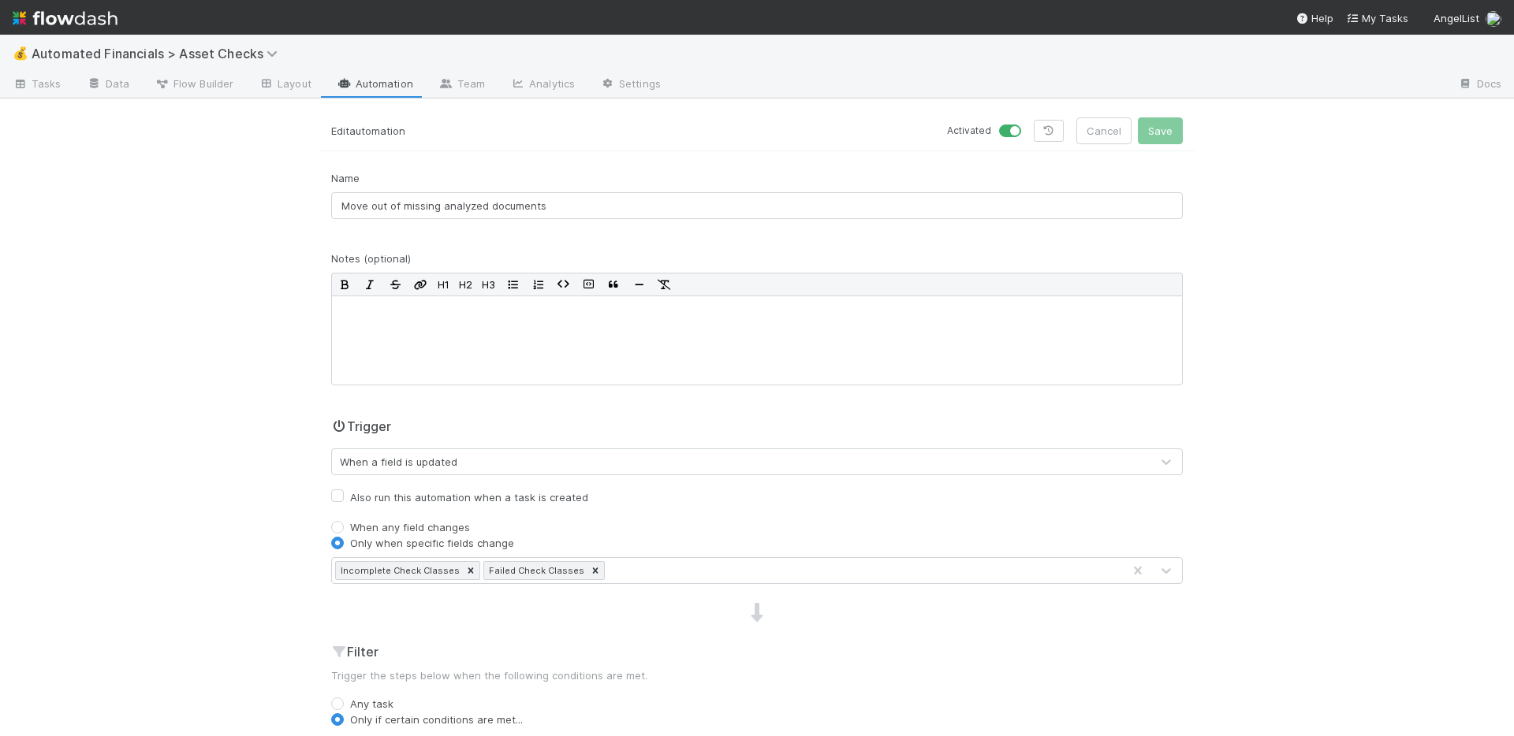
click at [354, 88] on link "Automation" at bounding box center [375, 85] width 102 height 25
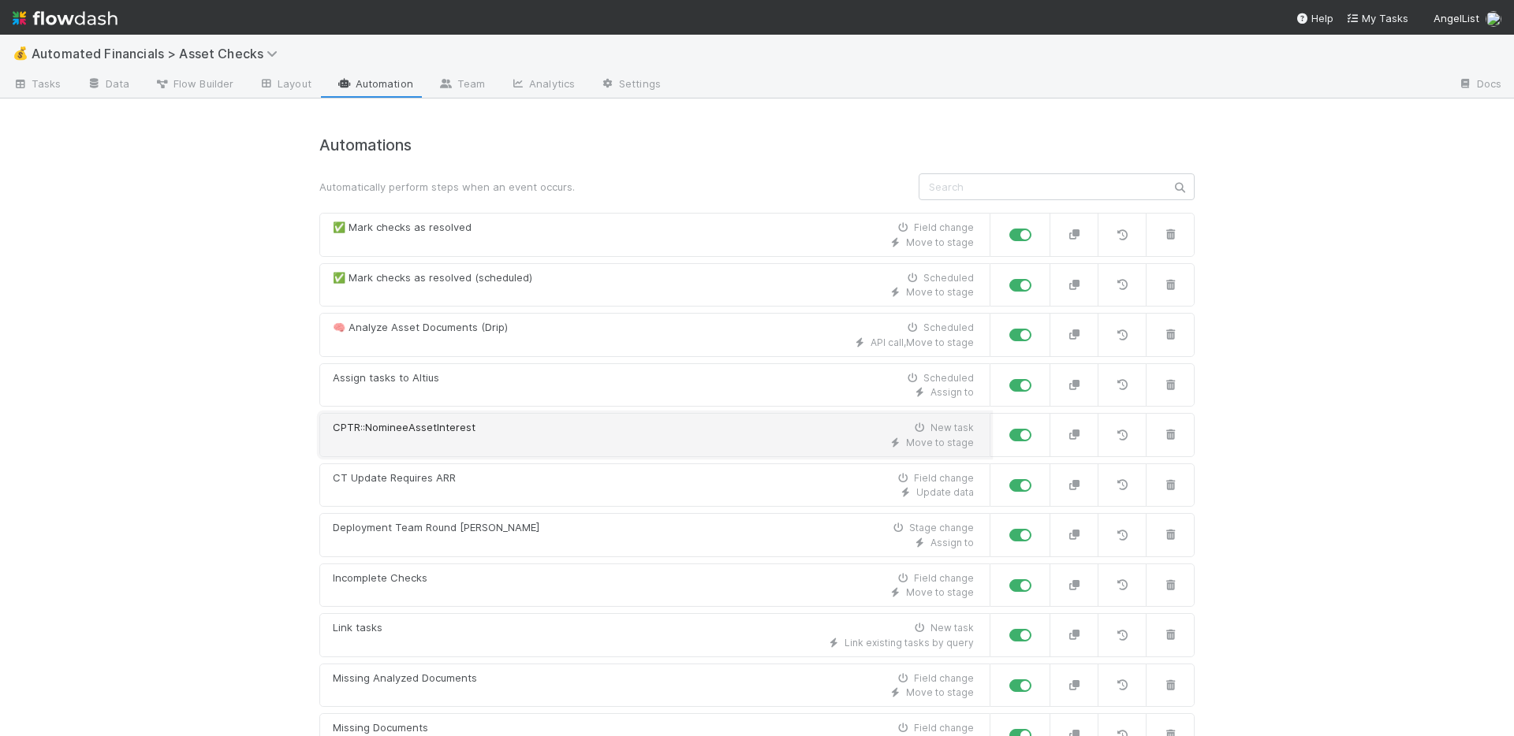
click at [665, 430] on div "CPTR::NomineeAssetInterest New task" at bounding box center [653, 428] width 641 height 16
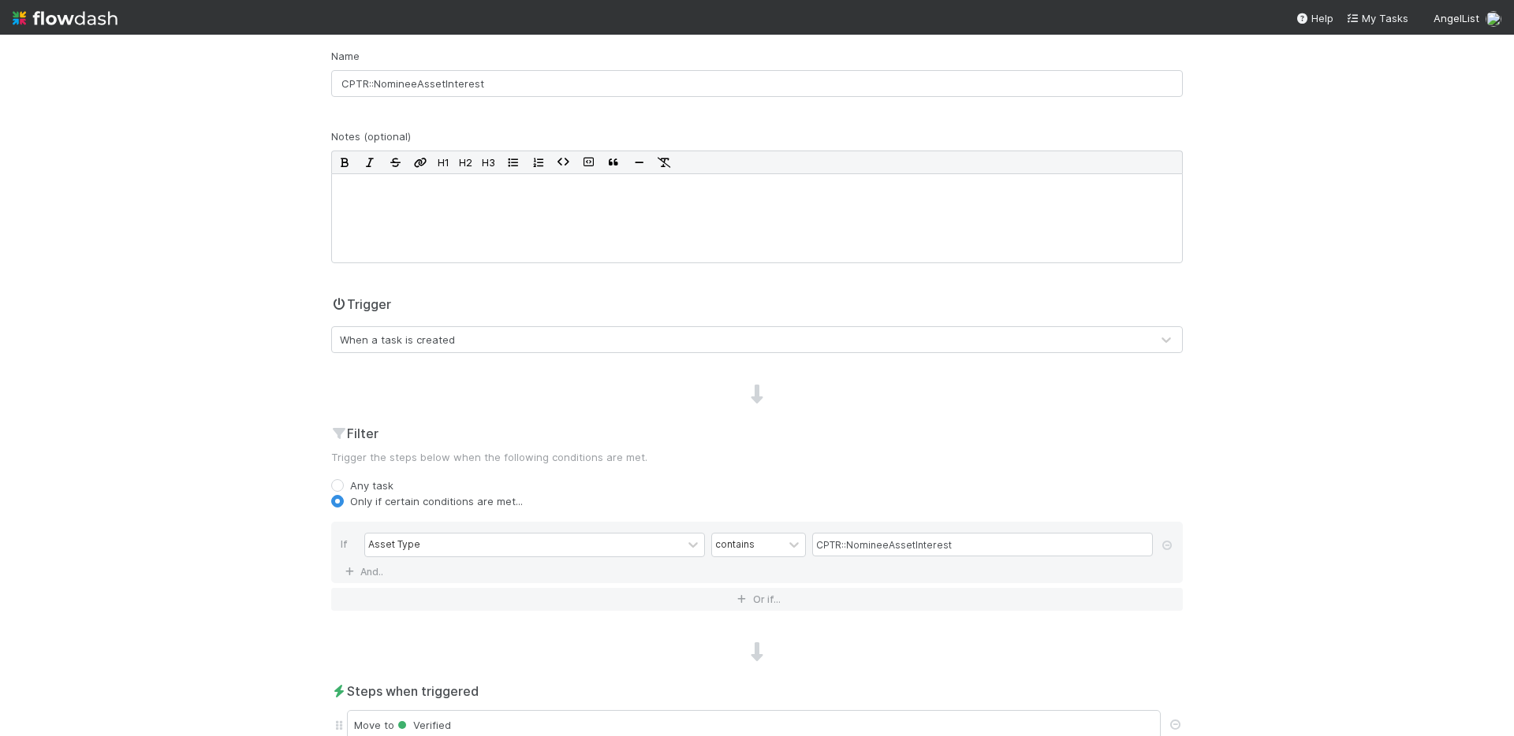
scroll to position [124, 0]
click at [881, 542] on input "CPTR::NomineeAssetInterest" at bounding box center [982, 543] width 341 height 24
click at [796, 472] on div "Filter Trigger the steps below when the following conditions are met. Any task …" at bounding box center [756, 522] width 875 height 199
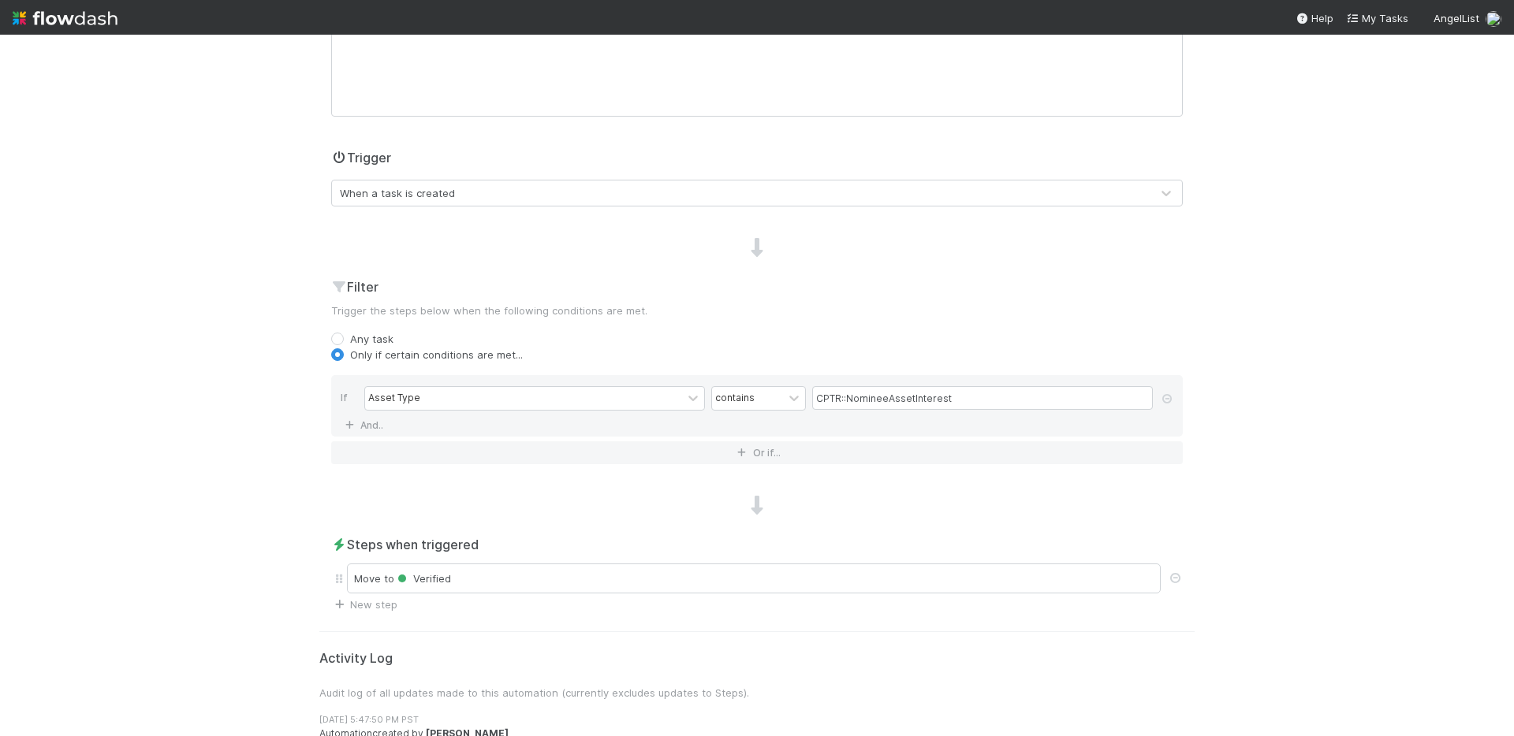
scroll to position [282, 0]
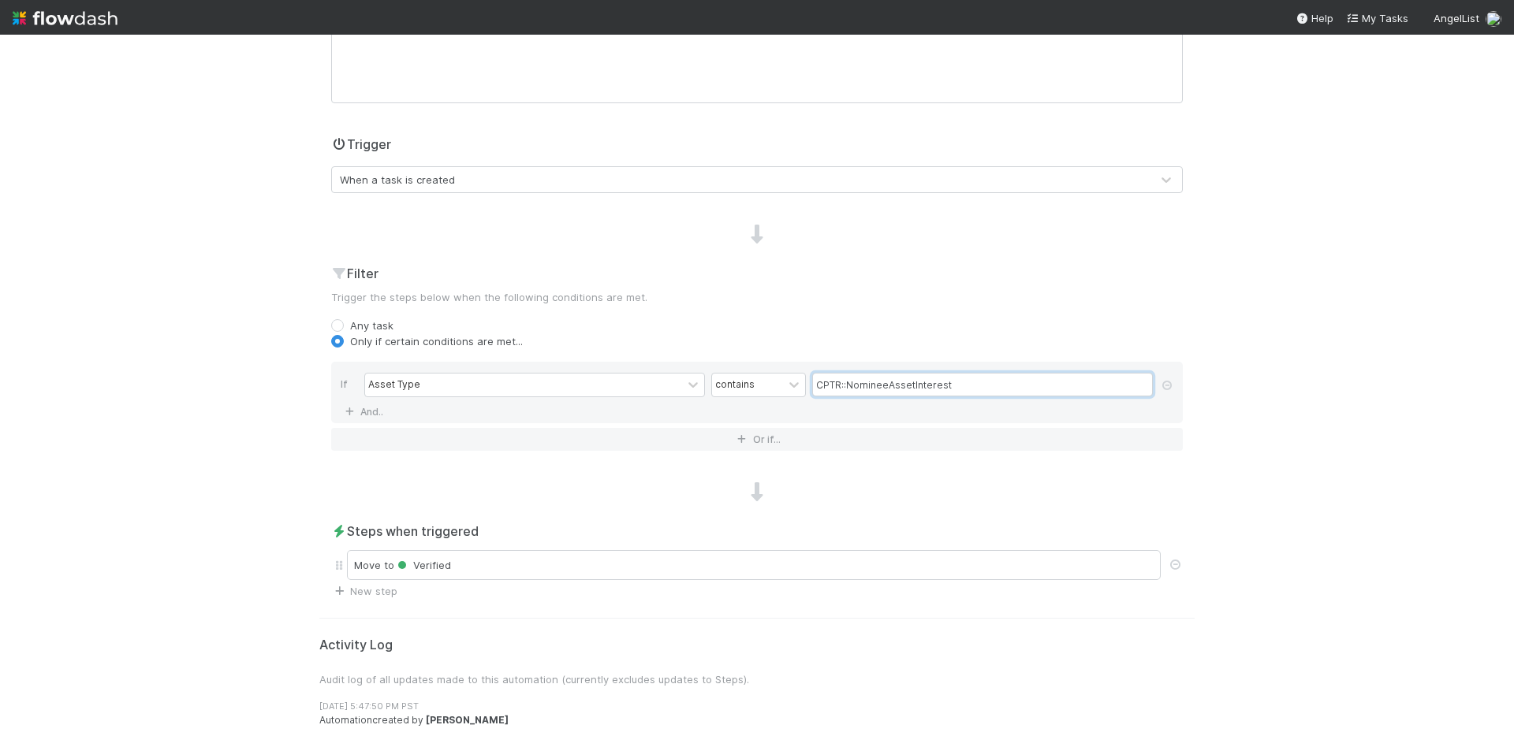
click at [972, 386] on input "CPTR::NomineeAssetInterest" at bounding box center [982, 385] width 341 height 24
click at [368, 412] on link "And.." at bounding box center [366, 412] width 50 height 23
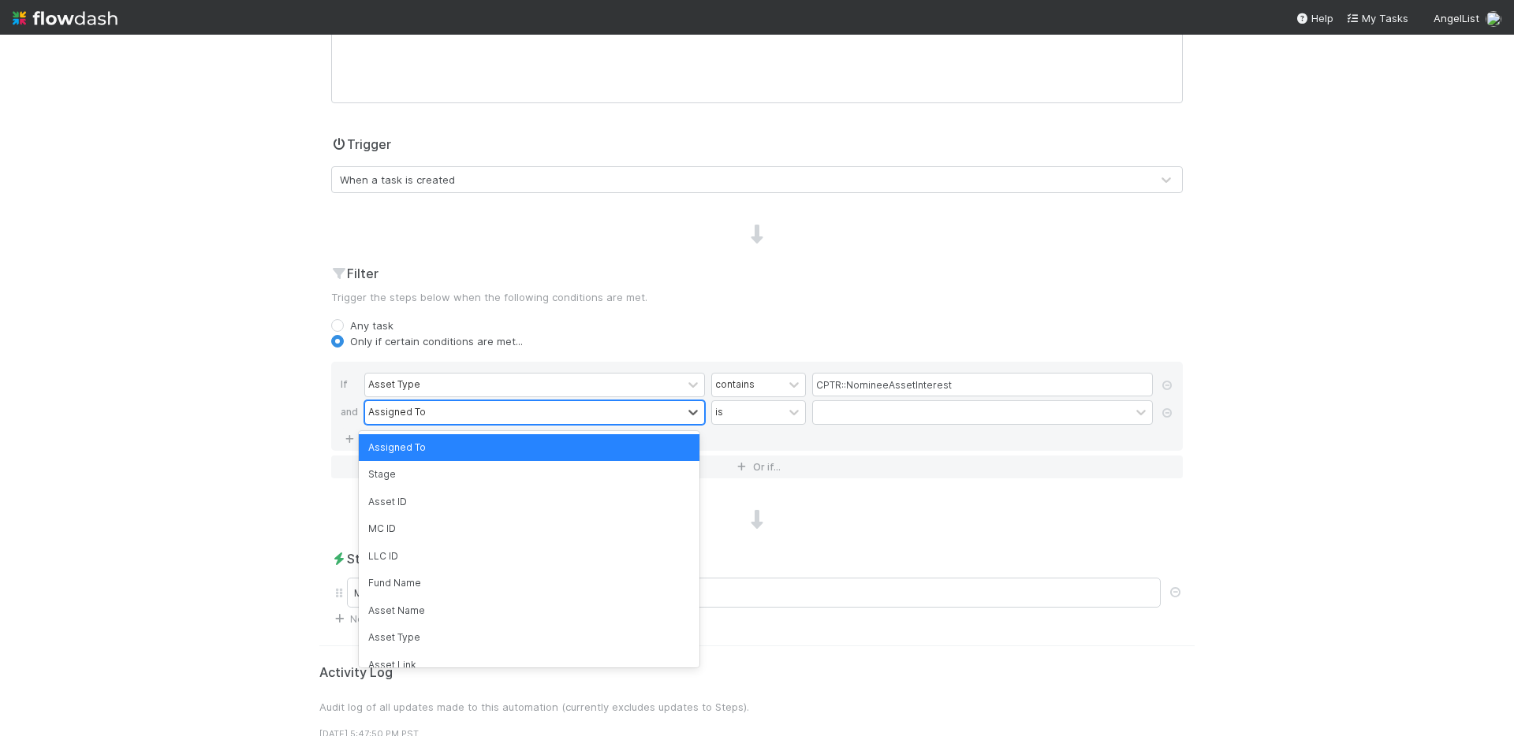
click at [419, 418] on div "Assigned To" at bounding box center [523, 412] width 317 height 23
type input "ass"
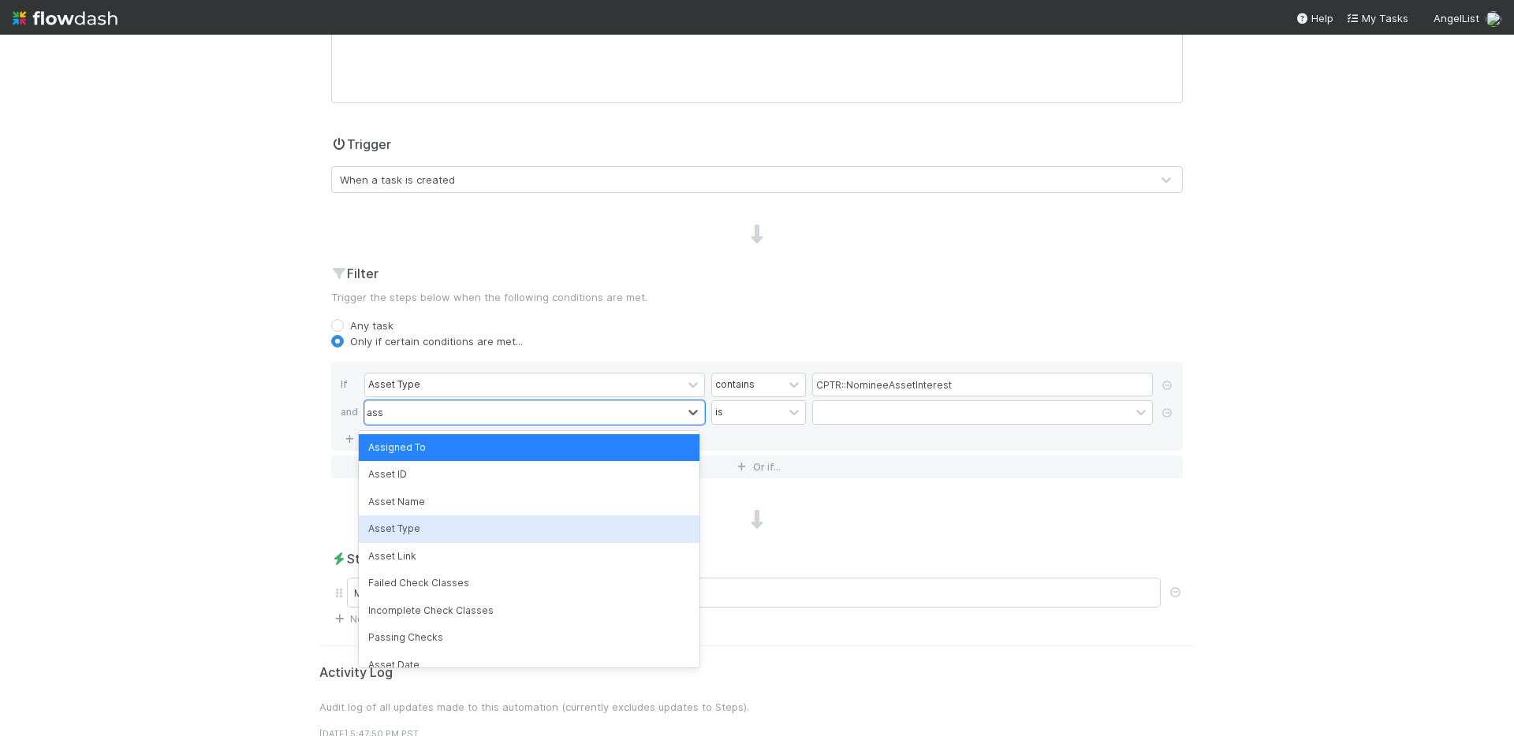
click at [426, 523] on div "Asset Type" at bounding box center [529, 529] width 341 height 27
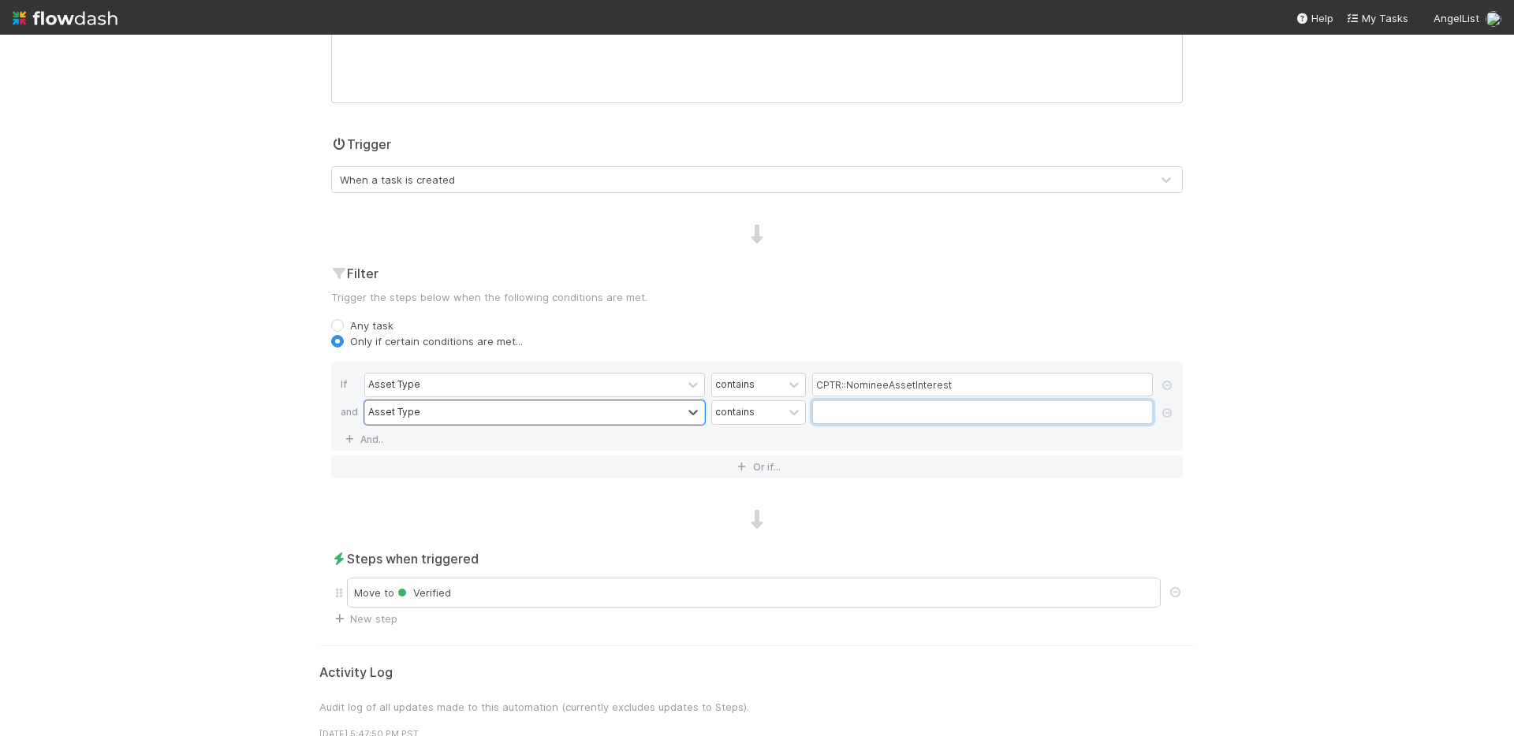
click at [827, 414] on input "text" at bounding box center [982, 413] width 341 height 24
paste input "CPTR::NomineeAssetInterest"
drag, startPoint x: 959, startPoint y: 413, endPoint x: 843, endPoint y: 412, distance: 115.9
click at [843, 412] on input "CPTR::NomineeAssetInterest" at bounding box center [982, 413] width 341 height 24
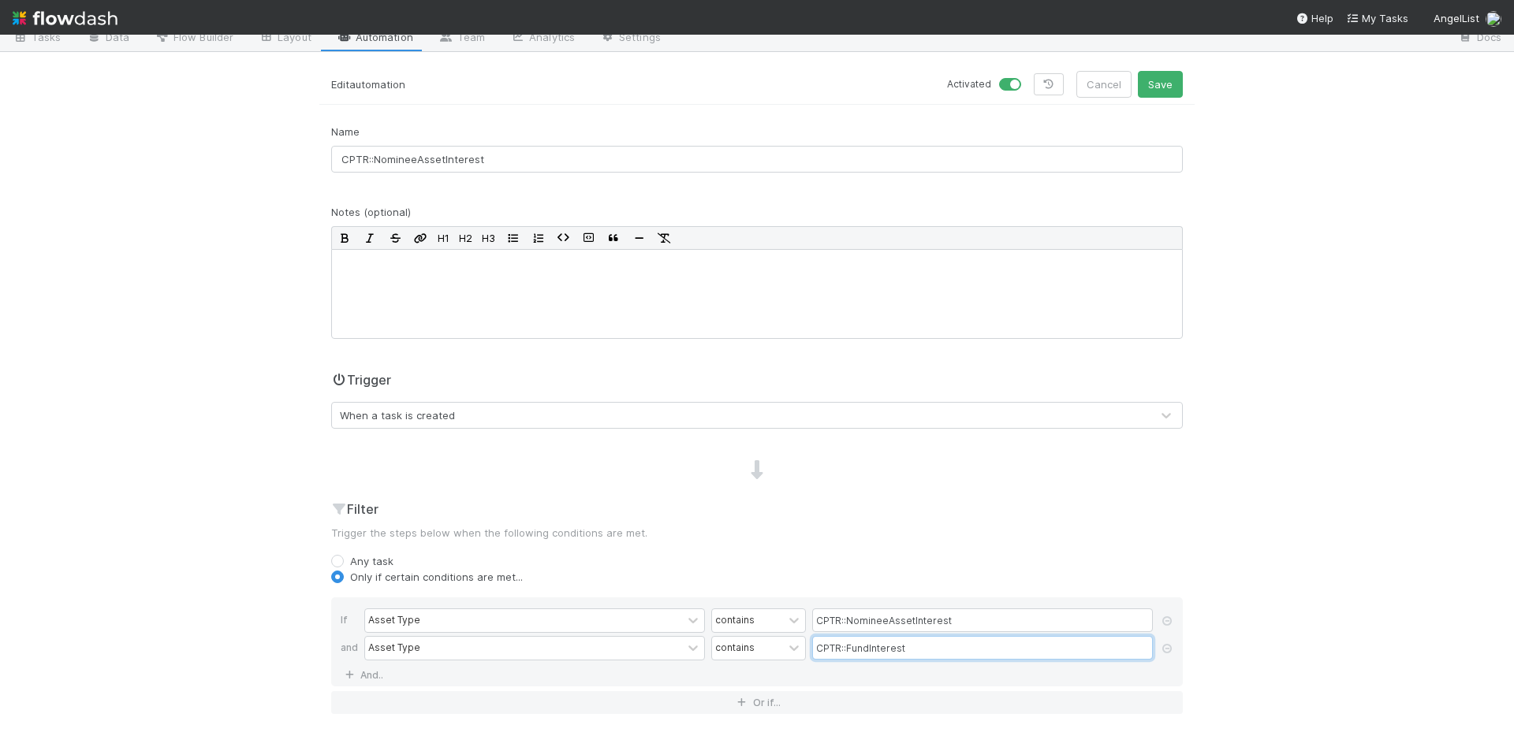
scroll to position [0, 0]
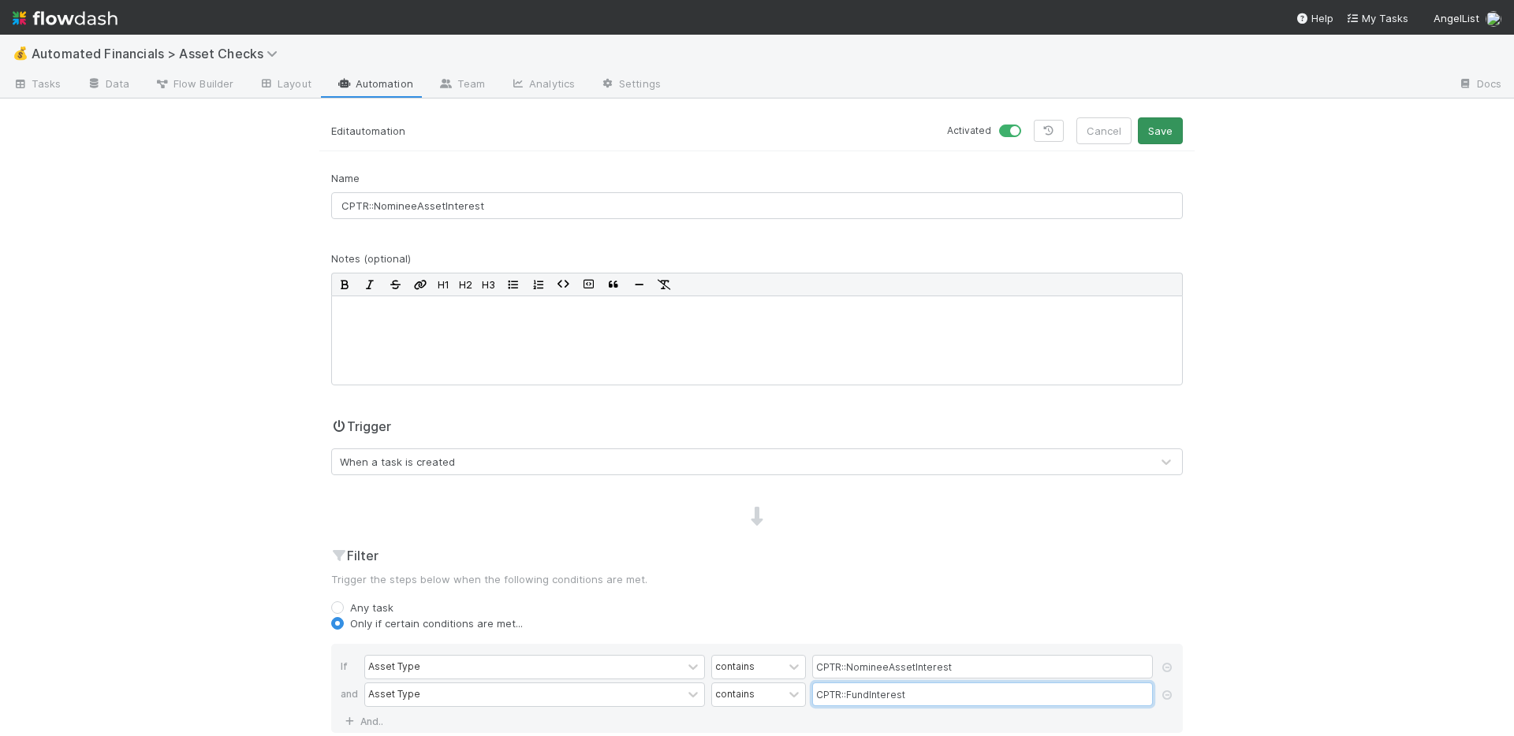
type input "CPTR::FundInterest"
click at [1154, 132] on button "Save" at bounding box center [1160, 130] width 45 height 27
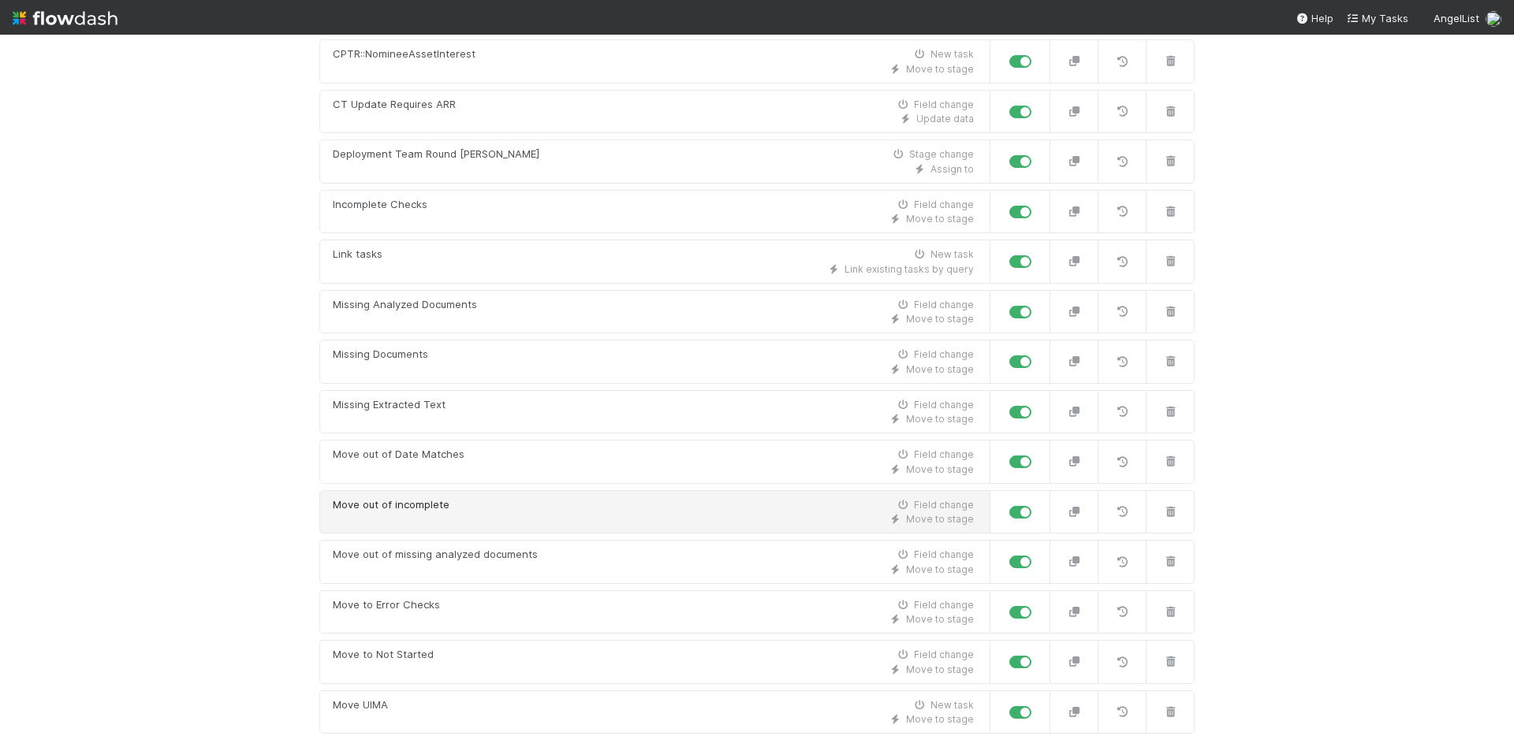
scroll to position [557, 0]
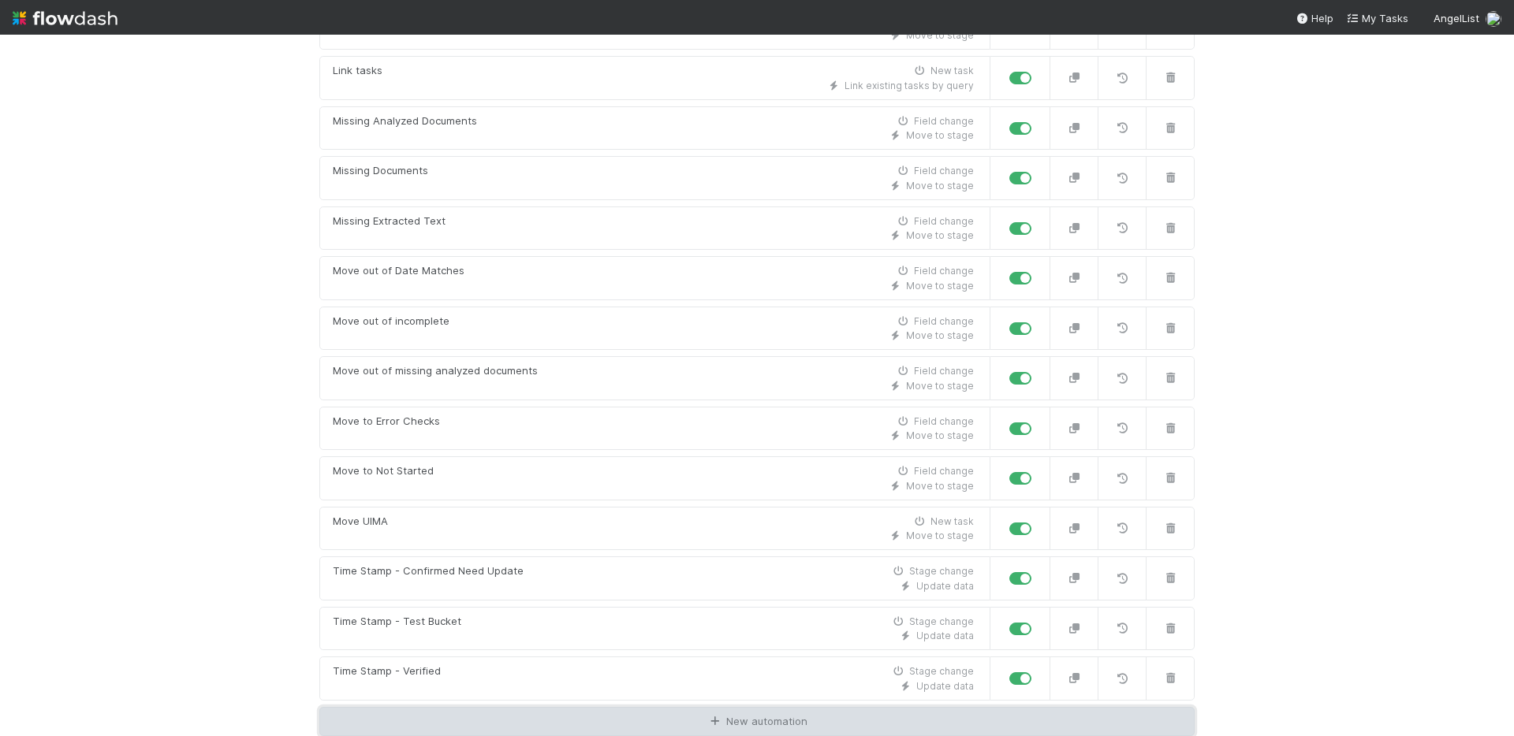
click at [758, 718] on link "New automation" at bounding box center [756, 722] width 875 height 30
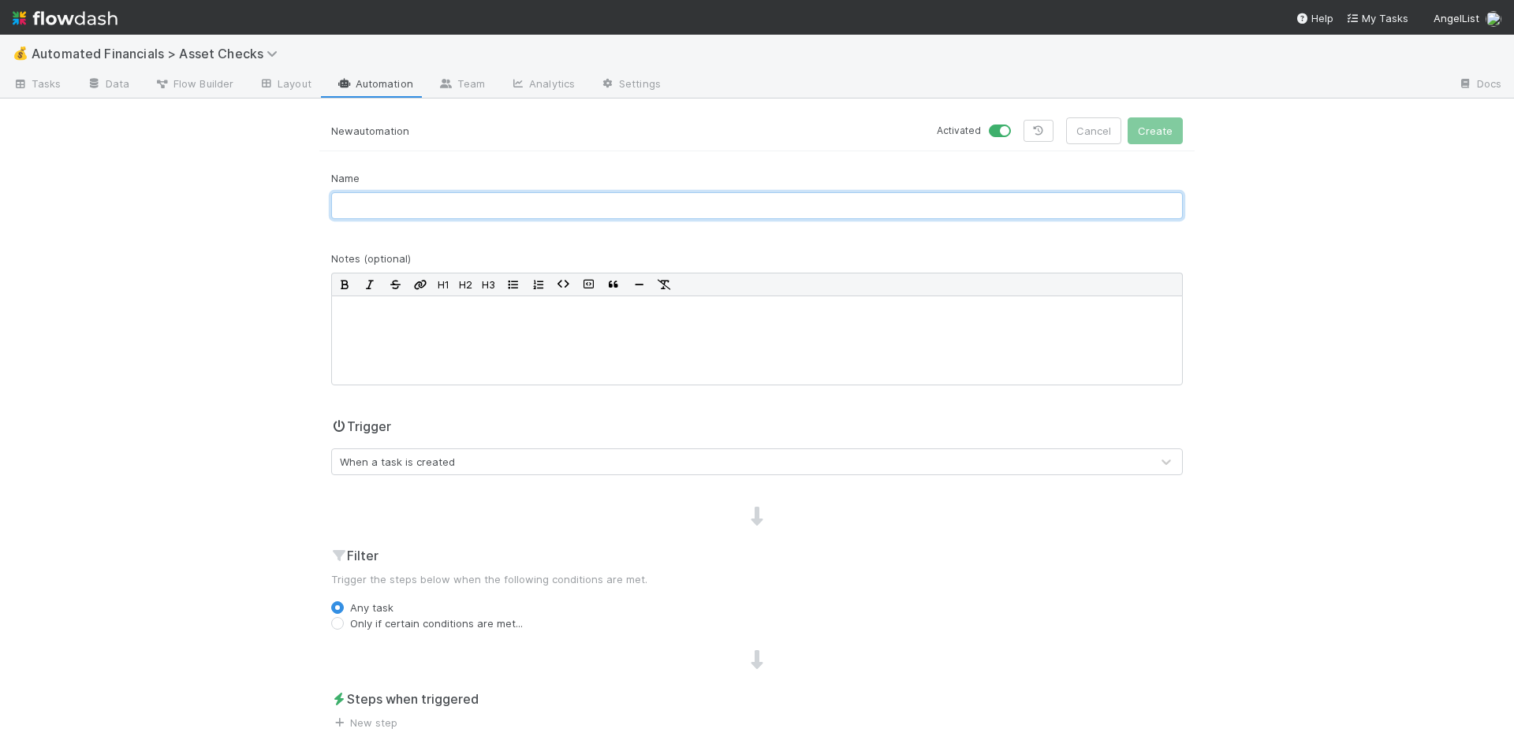
click at [483, 202] on input "text" at bounding box center [757, 205] width 852 height 27
paste input "CPTR::NomineeAssetInterest"
drag, startPoint x: 487, startPoint y: 209, endPoint x: 371, endPoint y: 203, distance: 116.9
click at [371, 203] on input "CPTR::NomineeAssetInterest" at bounding box center [757, 205] width 852 height 27
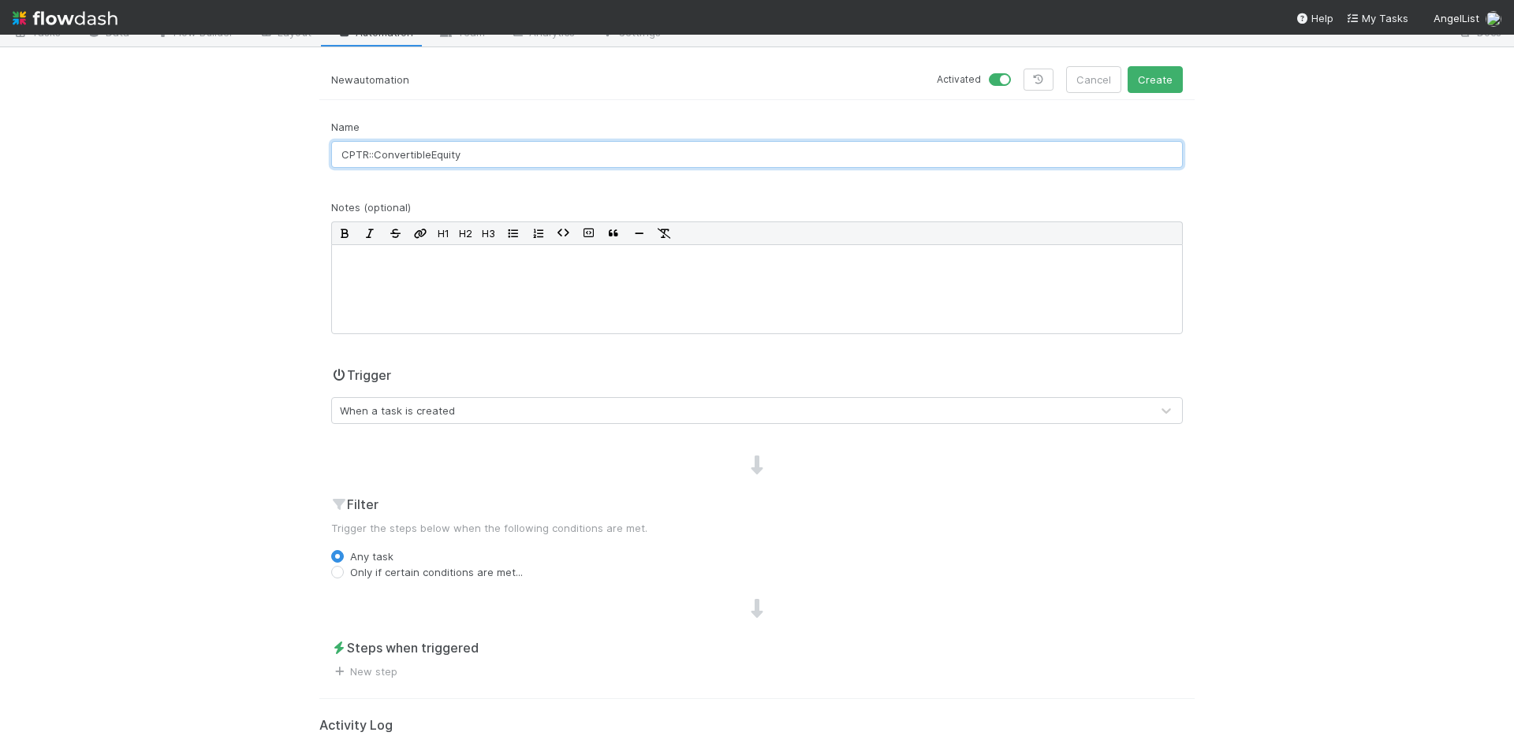
scroll to position [125, 0]
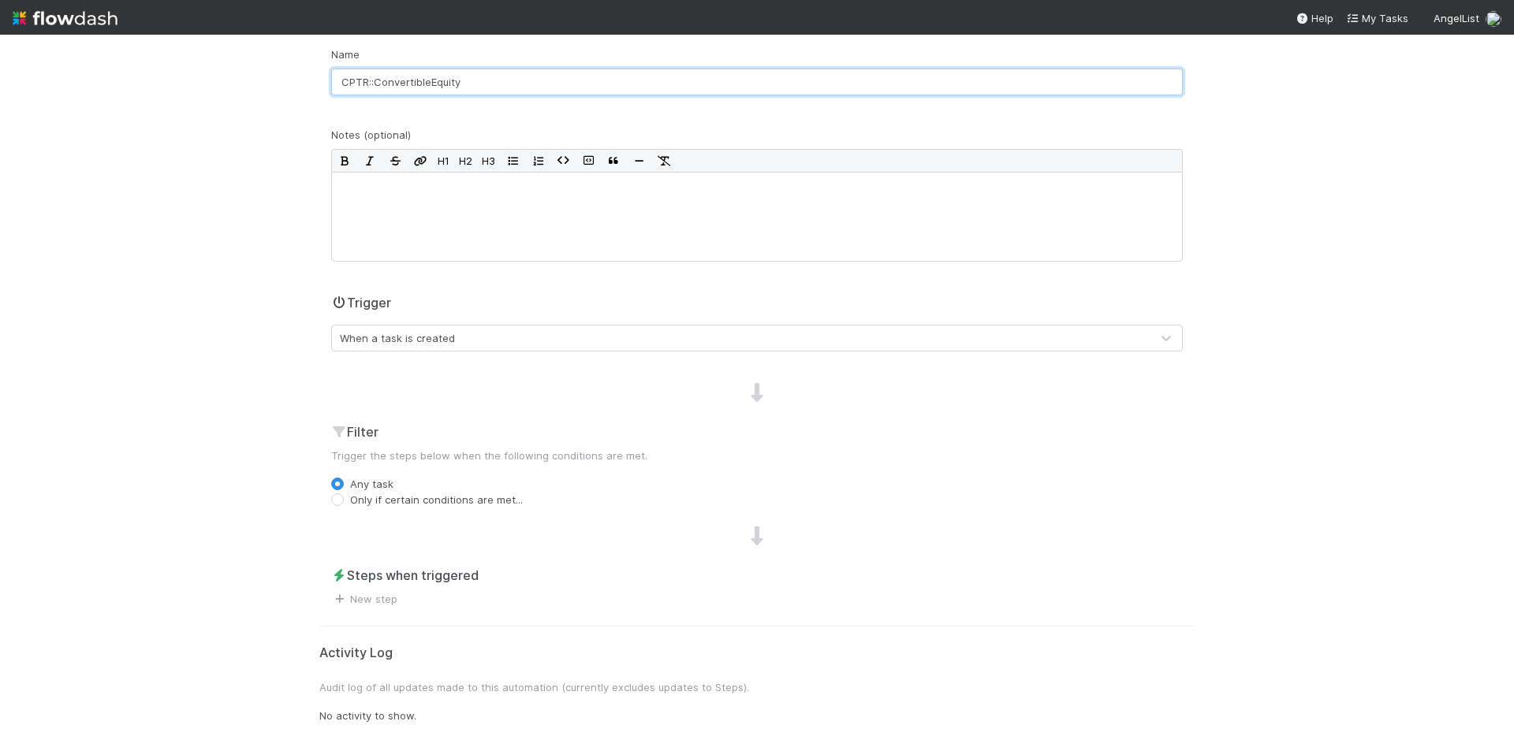
type input "CPTR::ConvertibleEquity"
click at [350, 497] on label "Only if certain conditions are met..." at bounding box center [436, 500] width 173 height 16
click at [331, 497] on input "Only if certain conditions are met..." at bounding box center [337, 499] width 13 height 14
radio input "true"
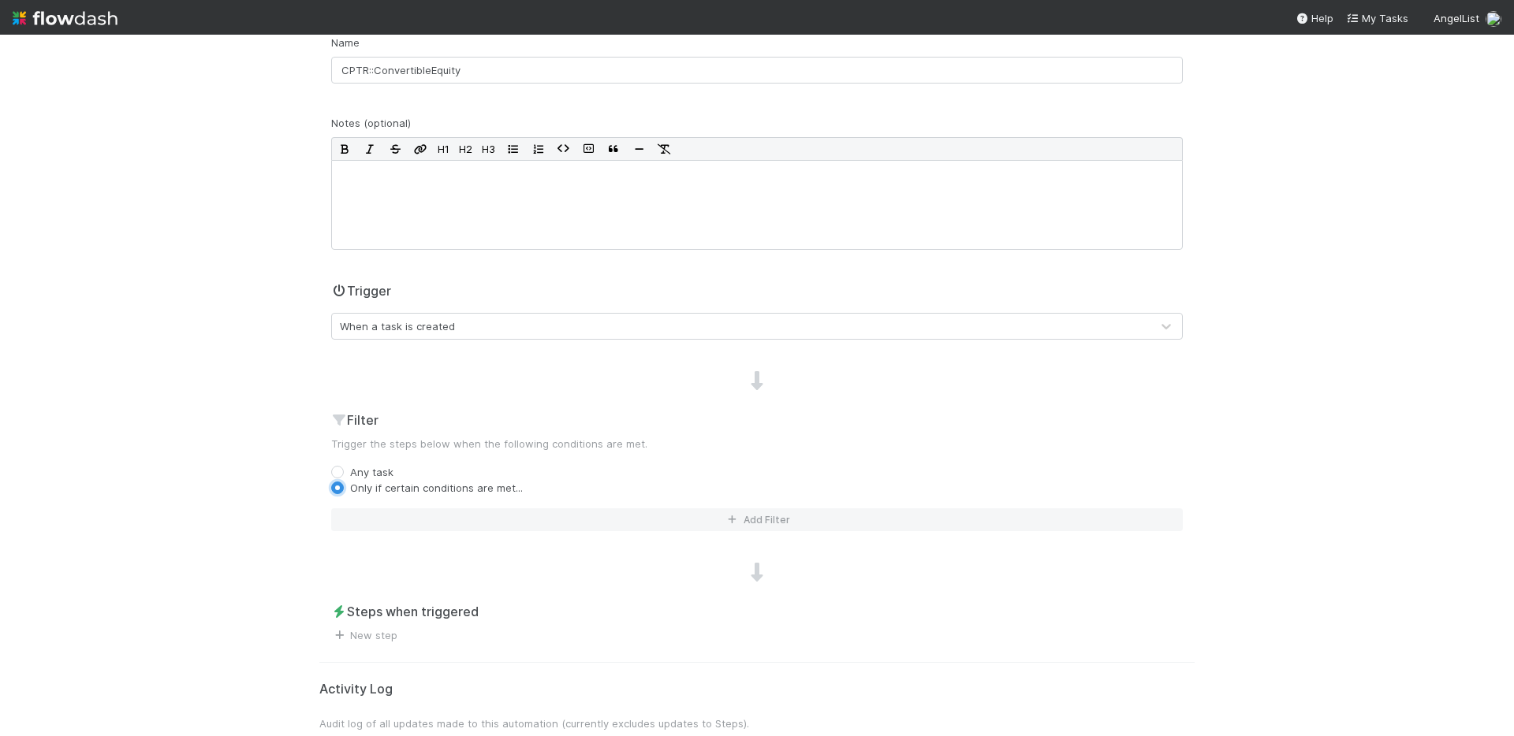
scroll to position [173, 0]
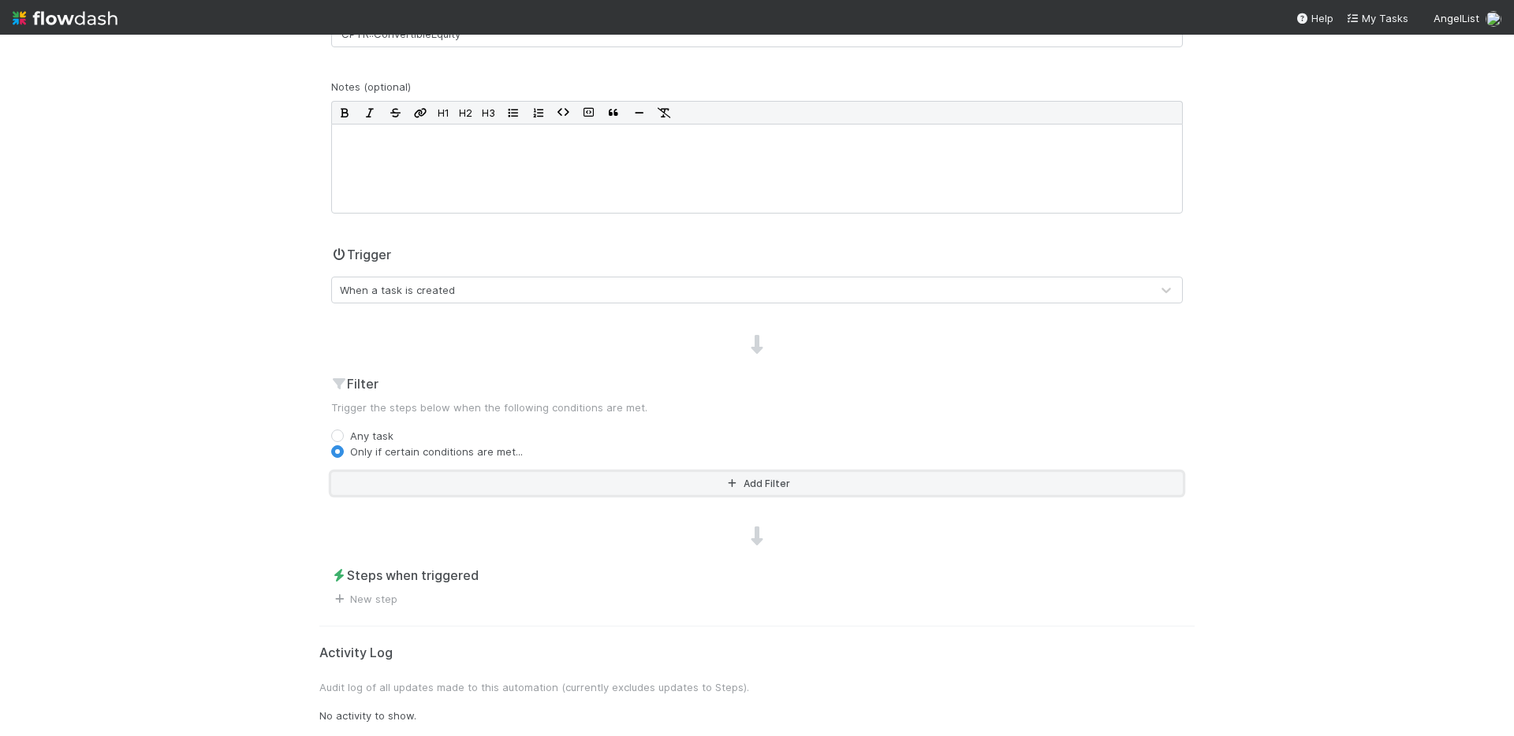
click at [744, 485] on button "Add Filter" at bounding box center [757, 483] width 852 height 23
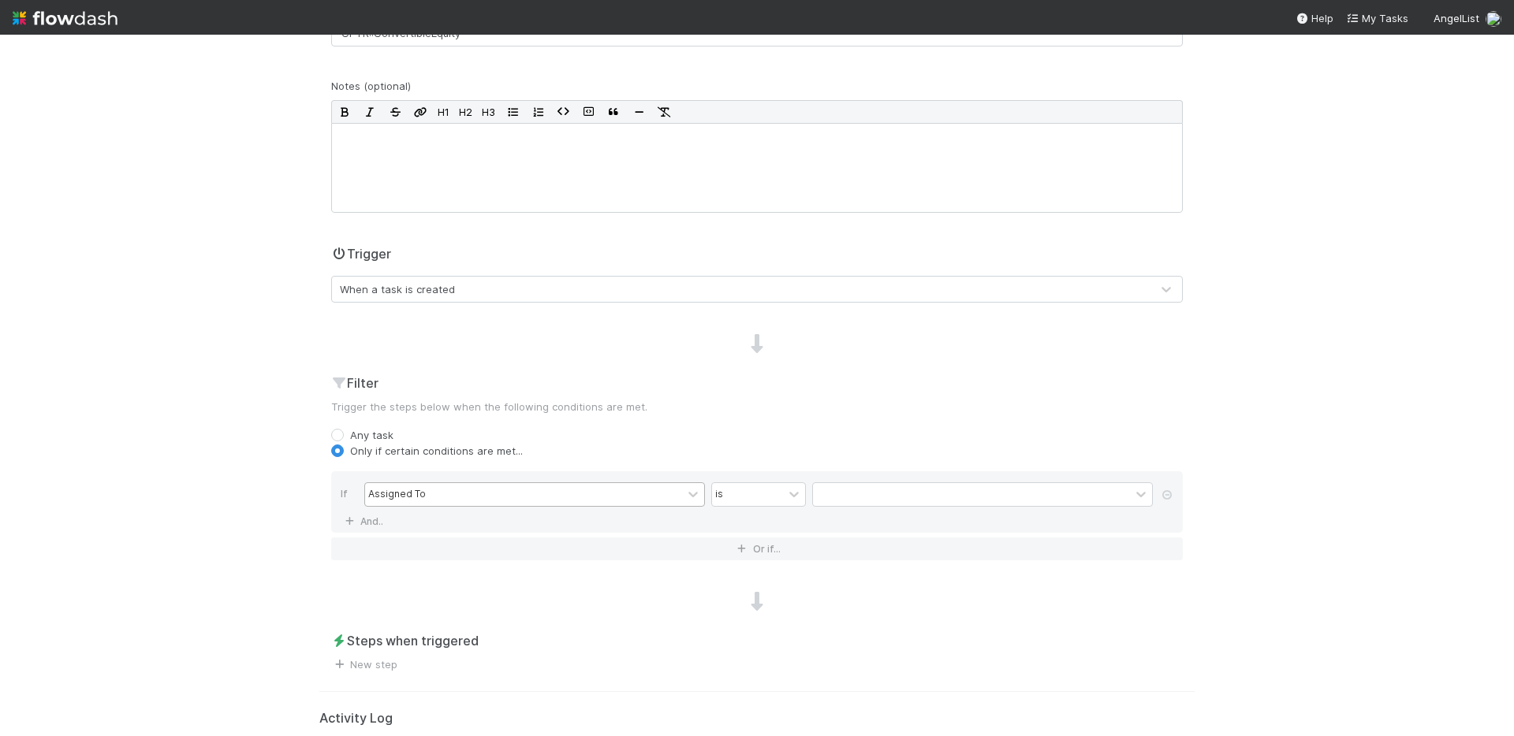
click at [531, 496] on div "Assigned To" at bounding box center [523, 494] width 317 height 23
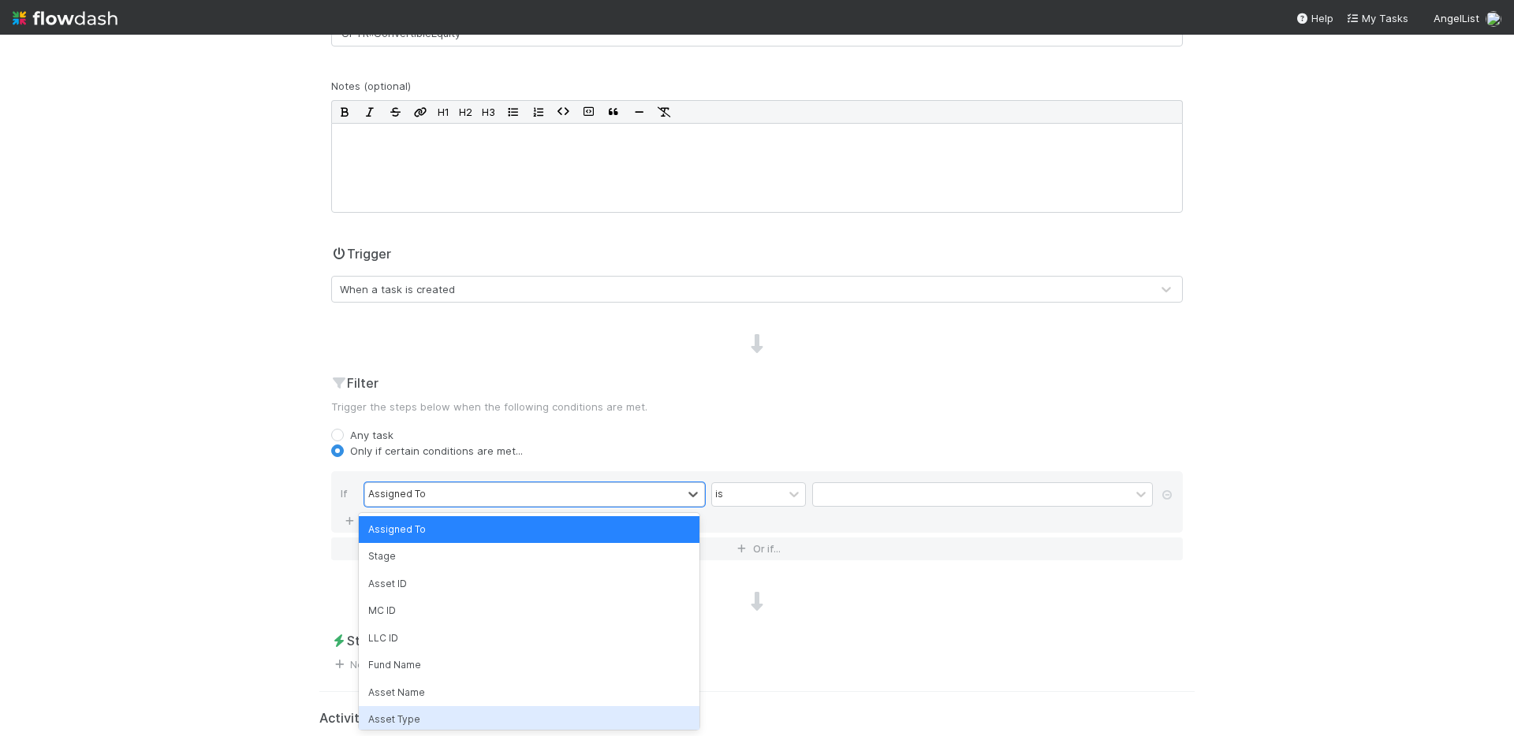
click at [479, 713] on div "Asset Type" at bounding box center [529, 719] width 341 height 27
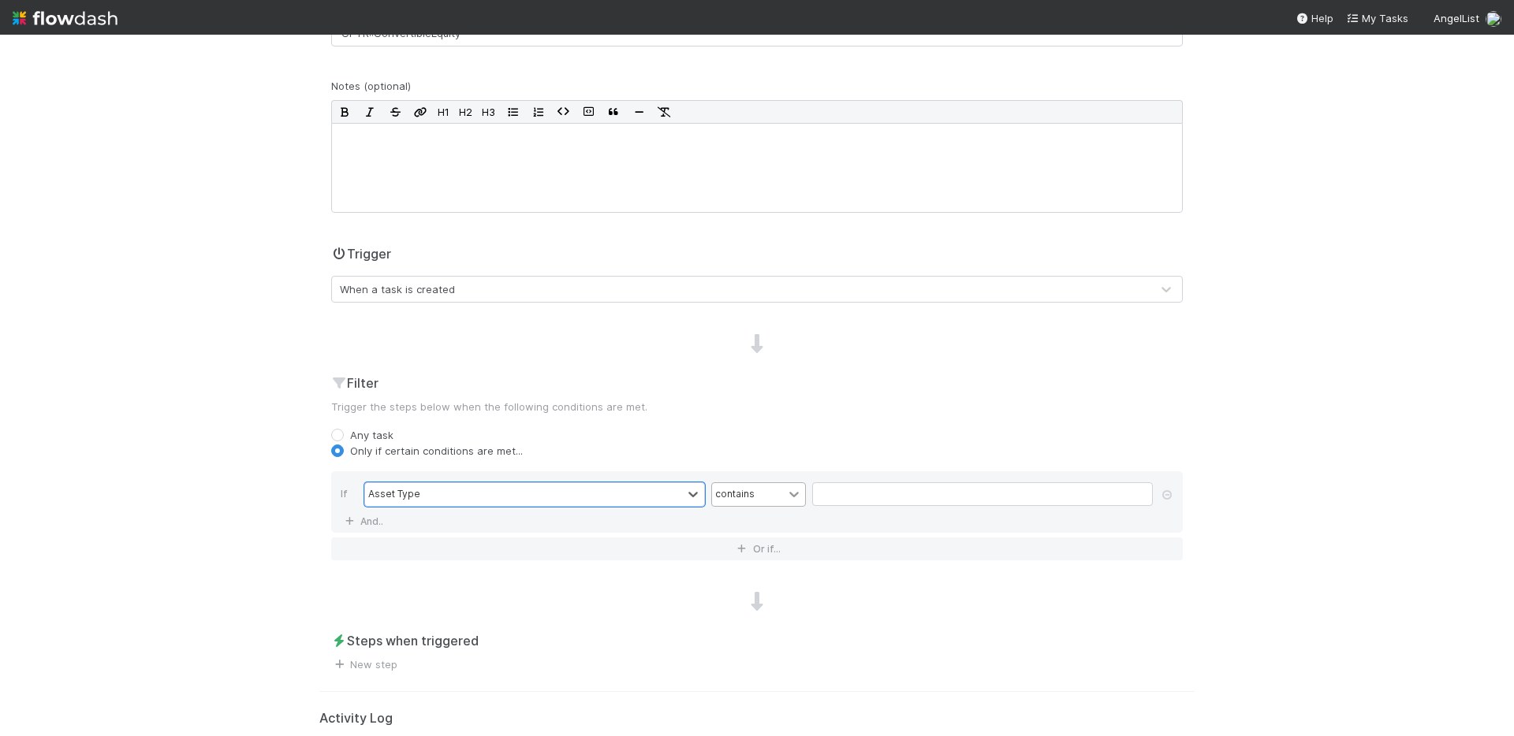
click at [786, 494] on icon at bounding box center [794, 494] width 16 height 16
click at [830, 493] on input "text" at bounding box center [982, 495] width 341 height 24
paste input "CPTR::NomineeAssetInterest"
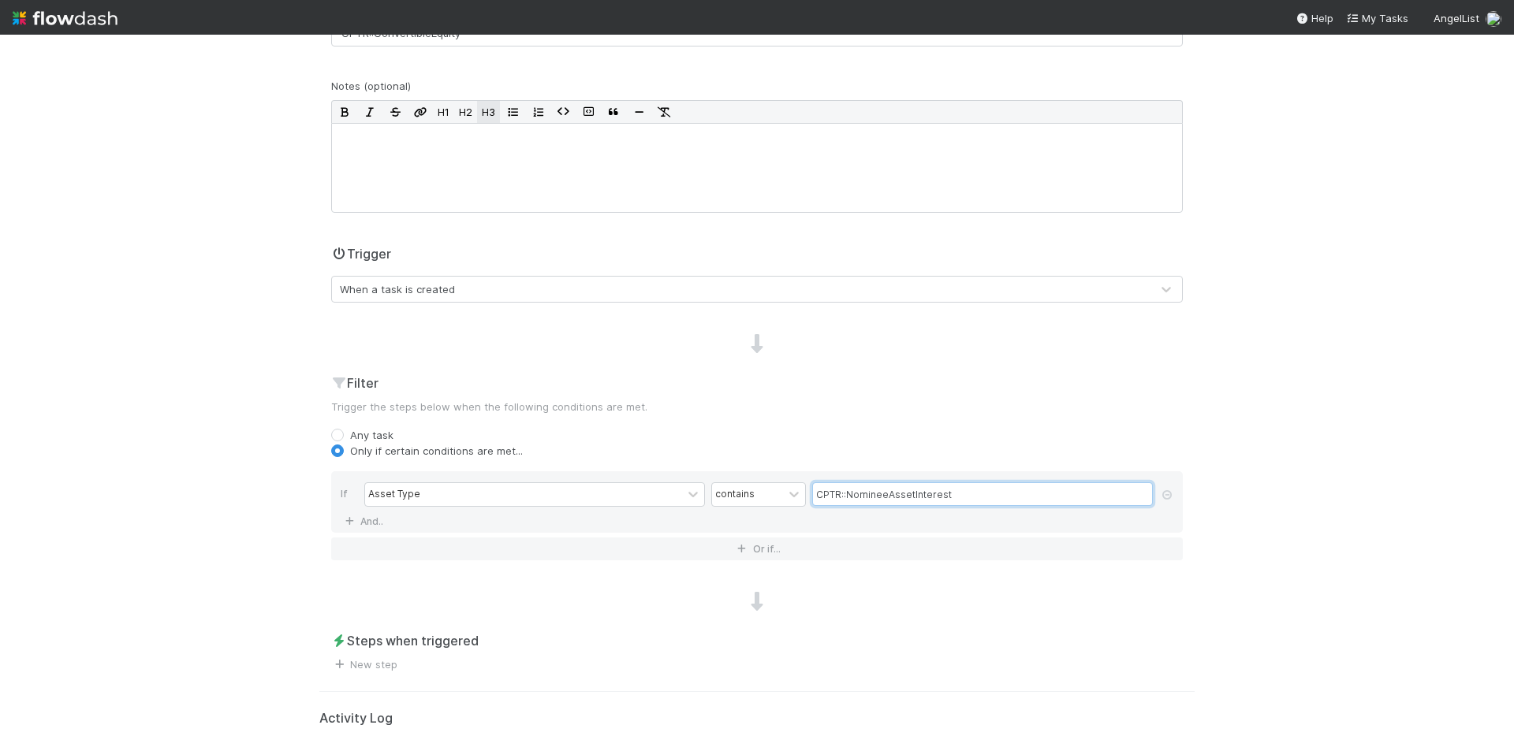
scroll to position [25, 0]
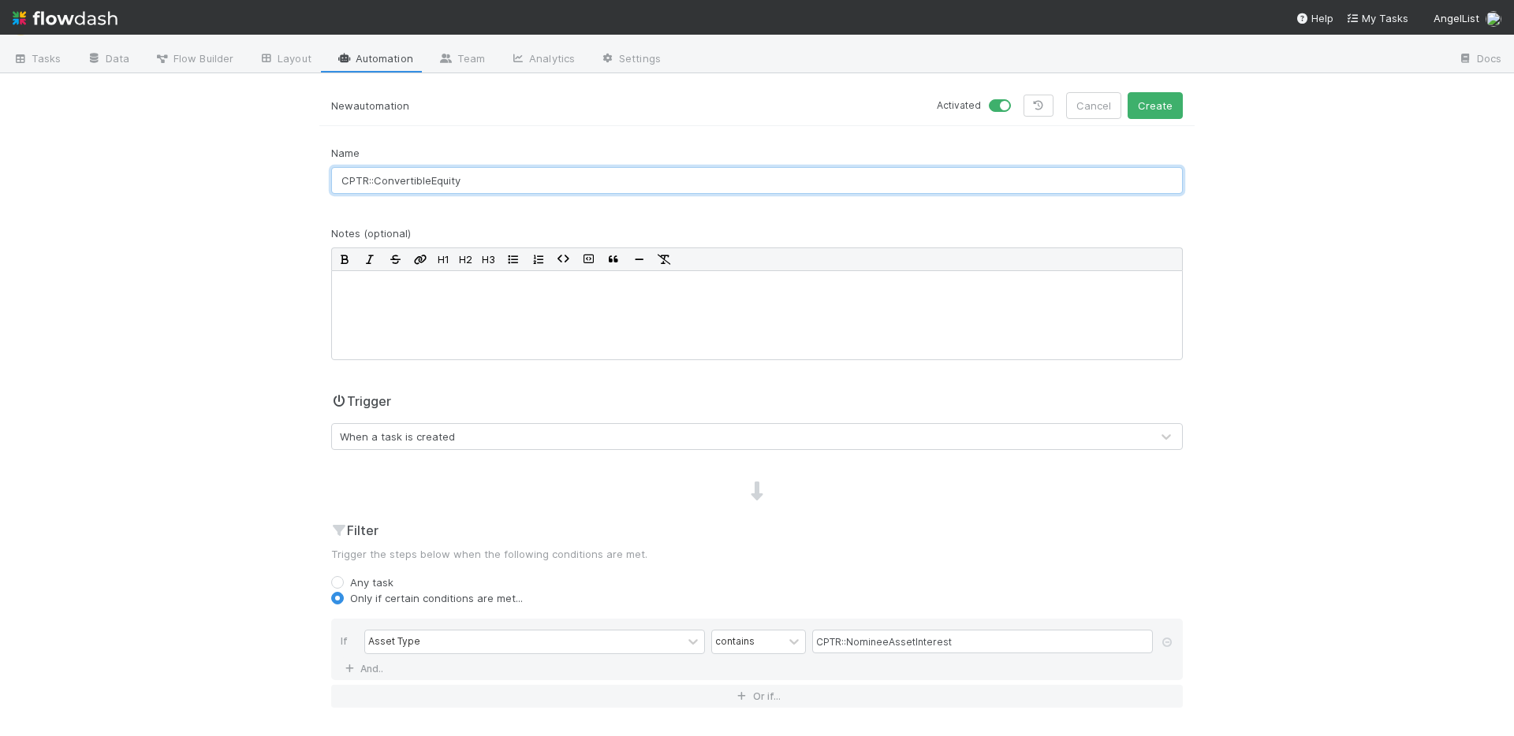
click at [481, 183] on input "CPTR::ConvertibleEquity" at bounding box center [757, 180] width 852 height 27
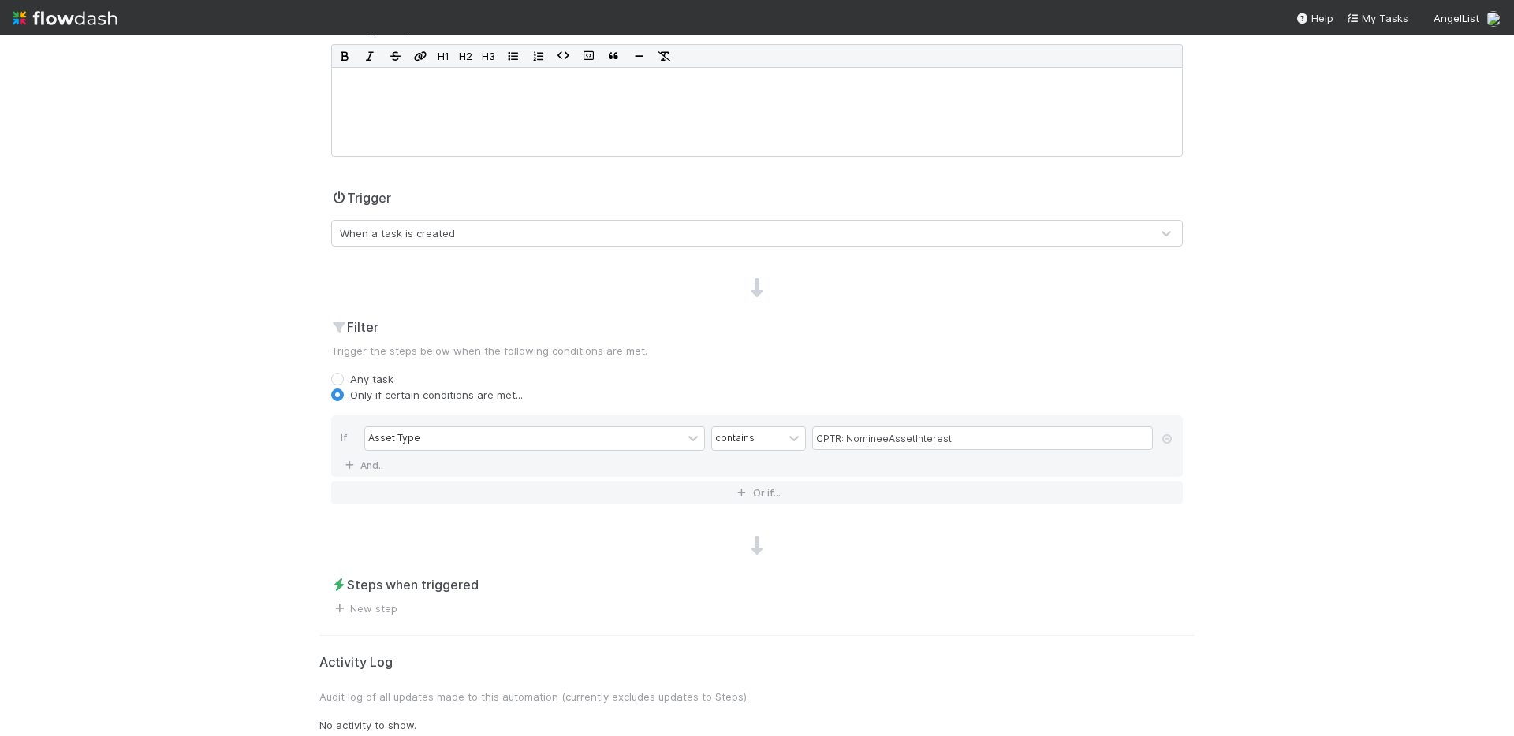
scroll to position [239, 0]
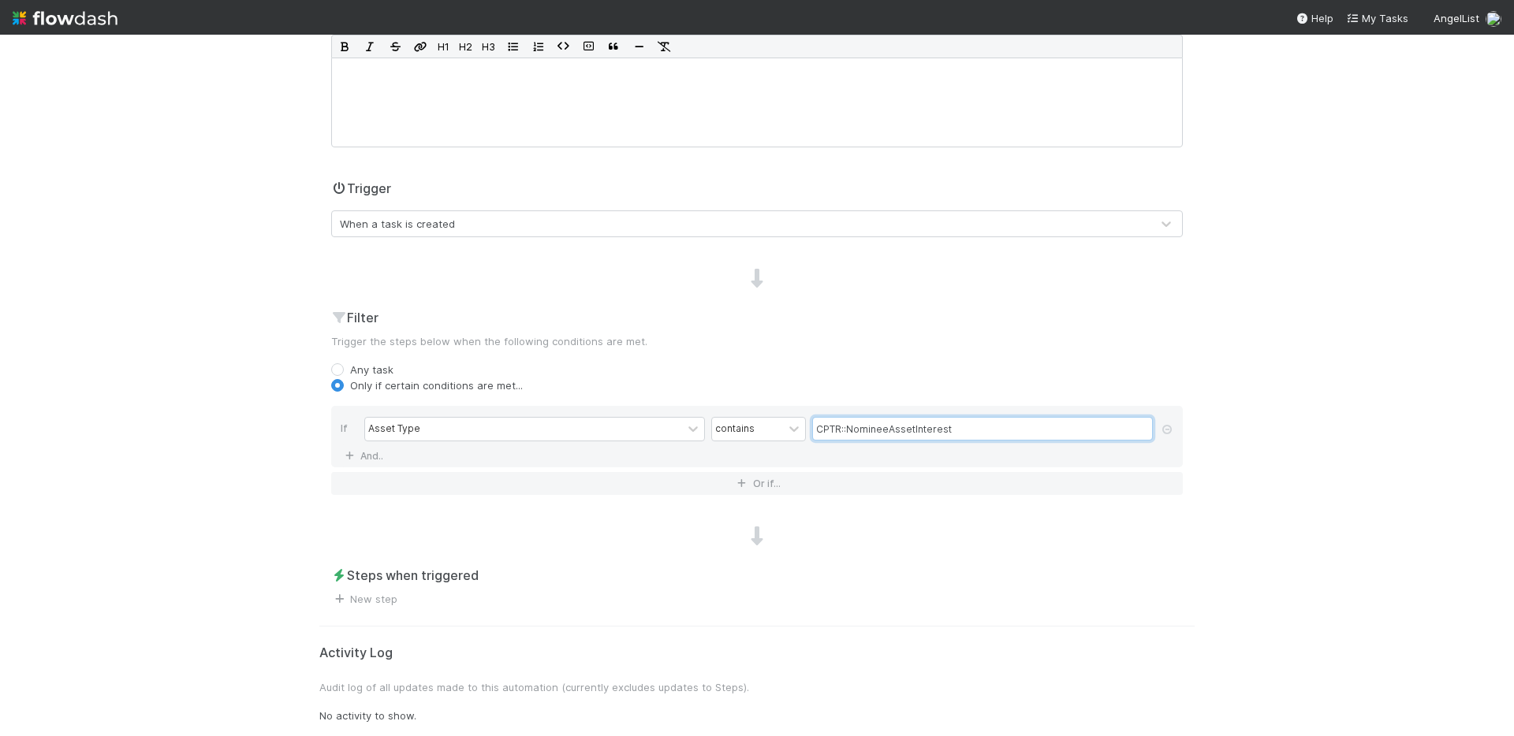
drag, startPoint x: 971, startPoint y: 430, endPoint x: 776, endPoint y: 412, distance: 195.6
click at [776, 412] on div "If Asset Type contains CPTR::NomineeAssetInterest And.." at bounding box center [757, 436] width 852 height 61
paste input "ConvertibleEquity"
type input "CPTR::ConvertibleEquity"
click at [357, 457] on link "And.." at bounding box center [366, 456] width 50 height 23
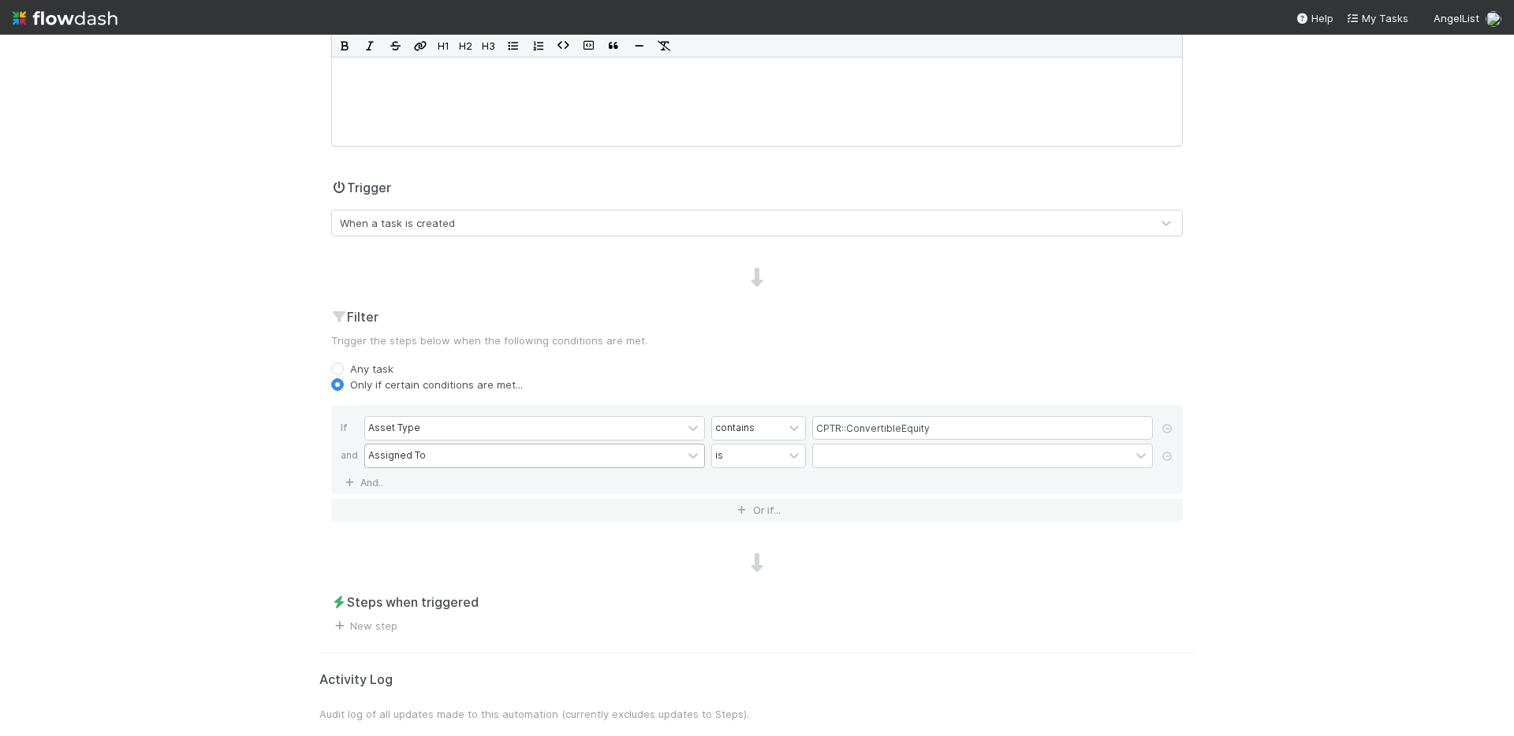
click at [457, 460] on div "Assigned To" at bounding box center [523, 456] width 317 height 23
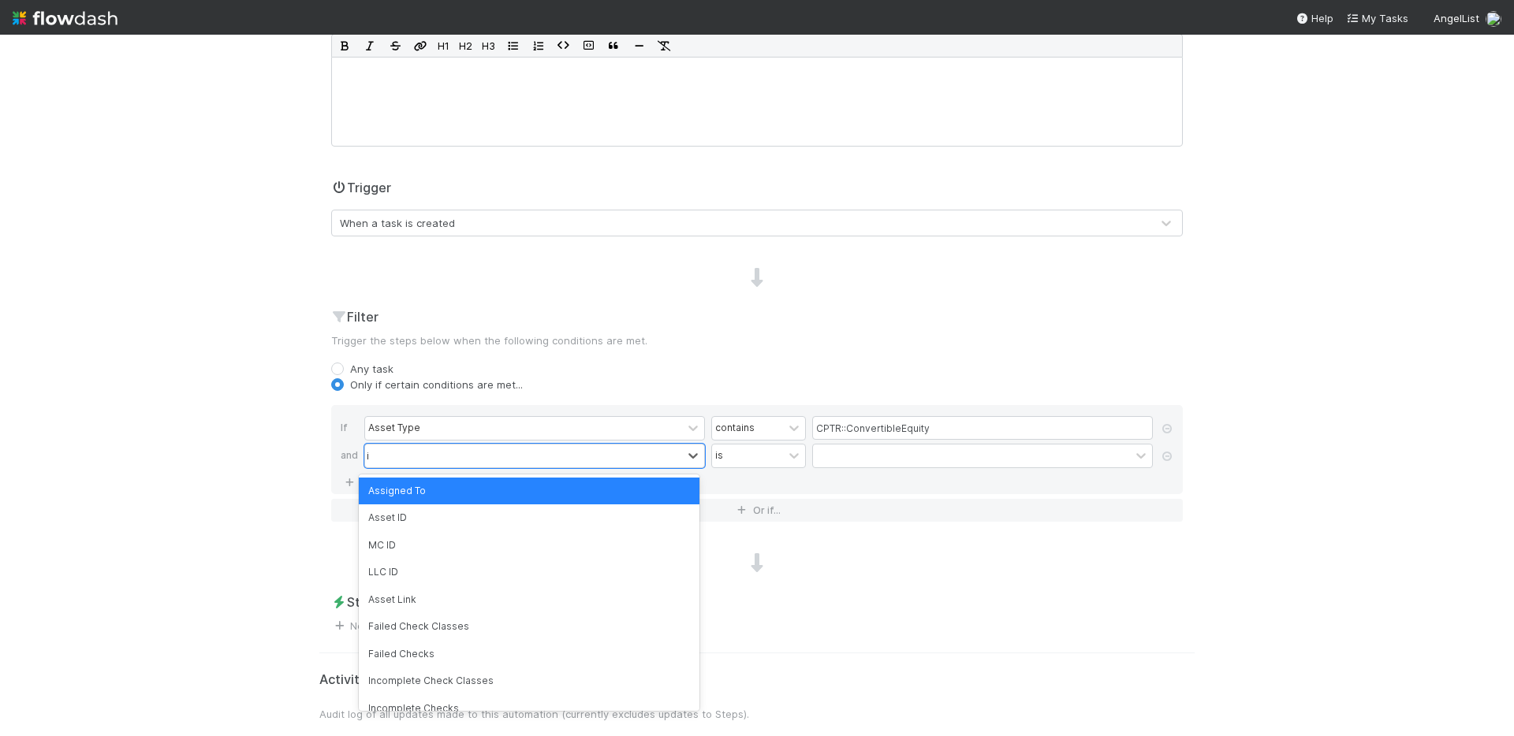
type input "is"
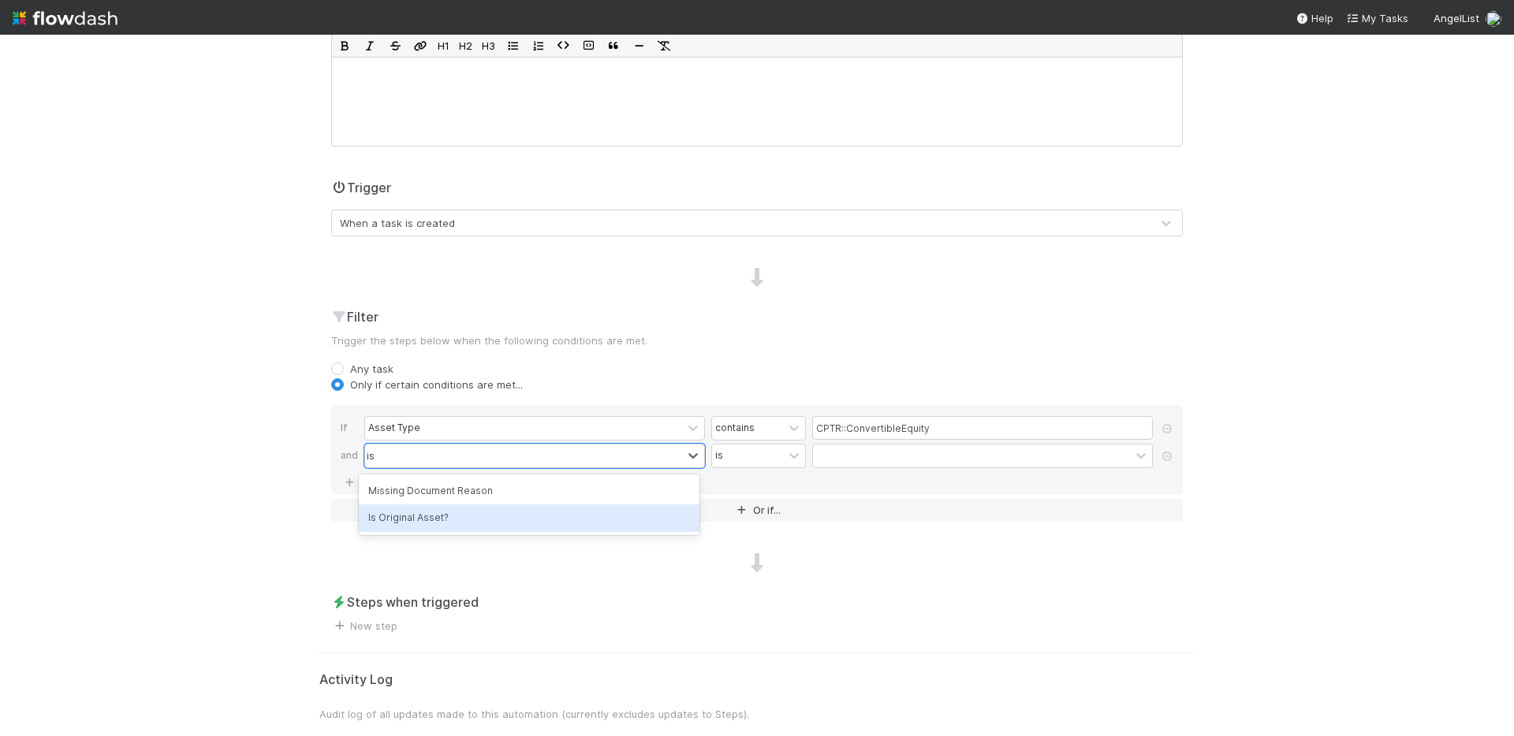
click at [459, 517] on div "Is Original Asset?" at bounding box center [529, 518] width 341 height 27
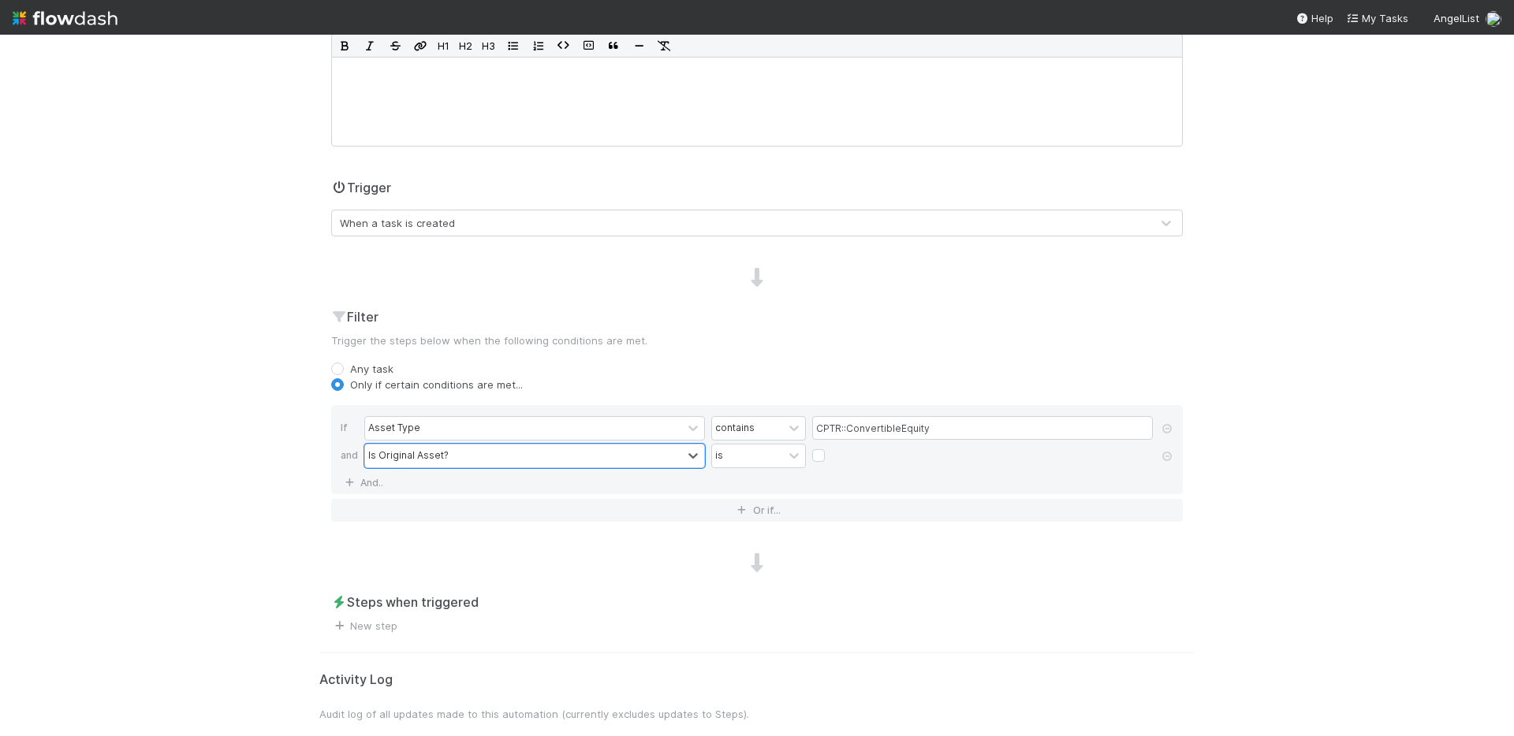
click at [831, 448] on label at bounding box center [831, 448] width 0 height 0
click at [816, 456] on input "checkbox" at bounding box center [818, 460] width 13 height 24
checkbox input "true"
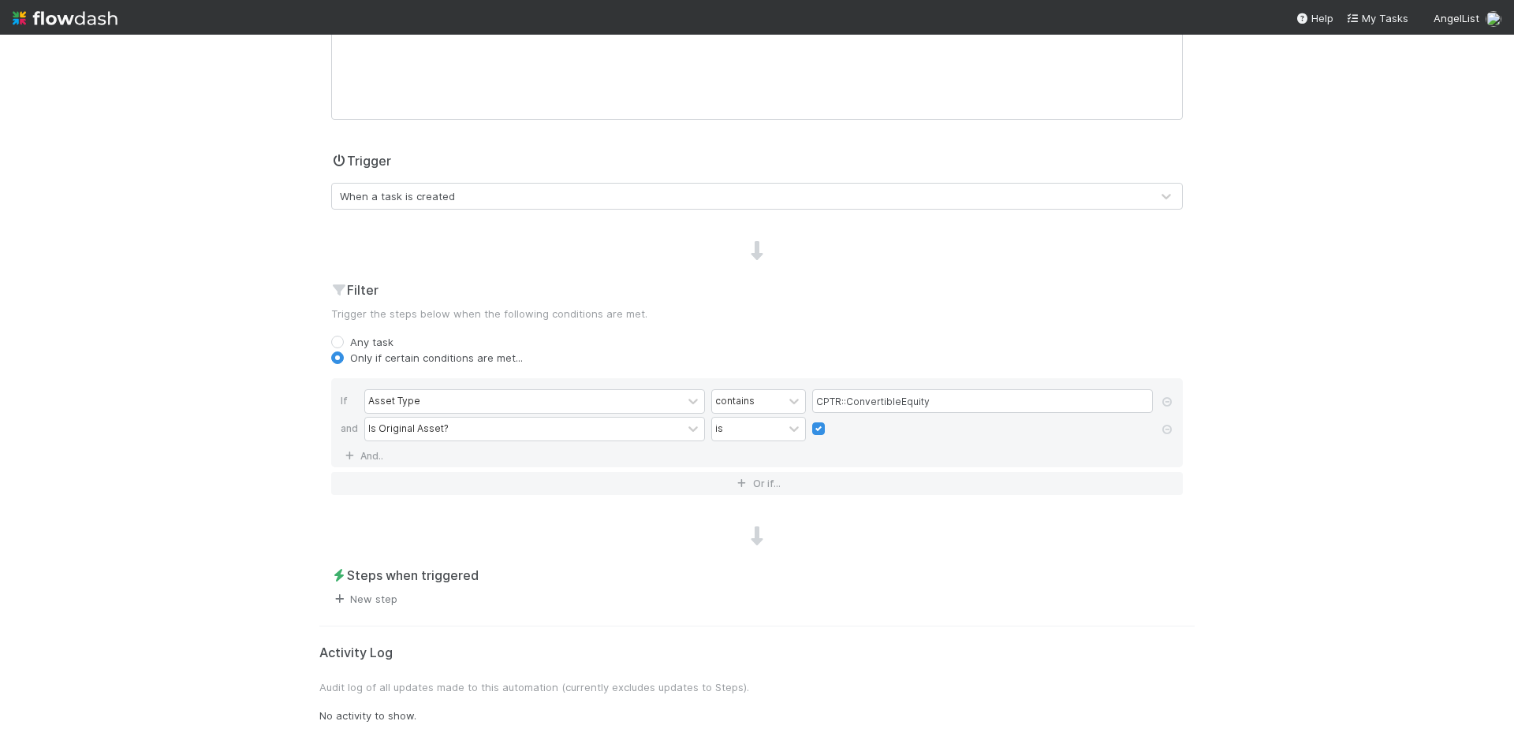
click at [367, 597] on link "New step" at bounding box center [364, 599] width 66 height 13
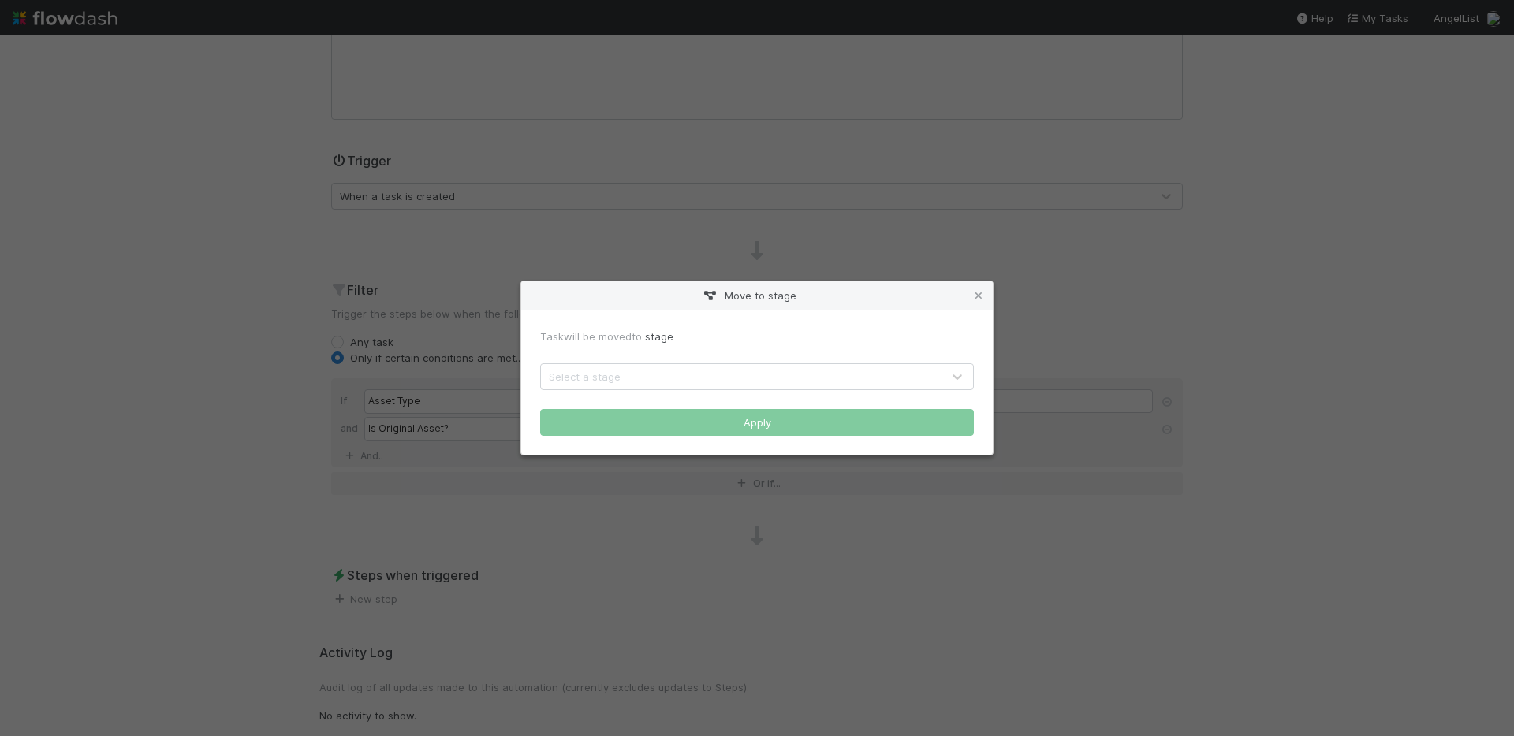
click at [607, 375] on div "Select a stage" at bounding box center [585, 377] width 72 height 16
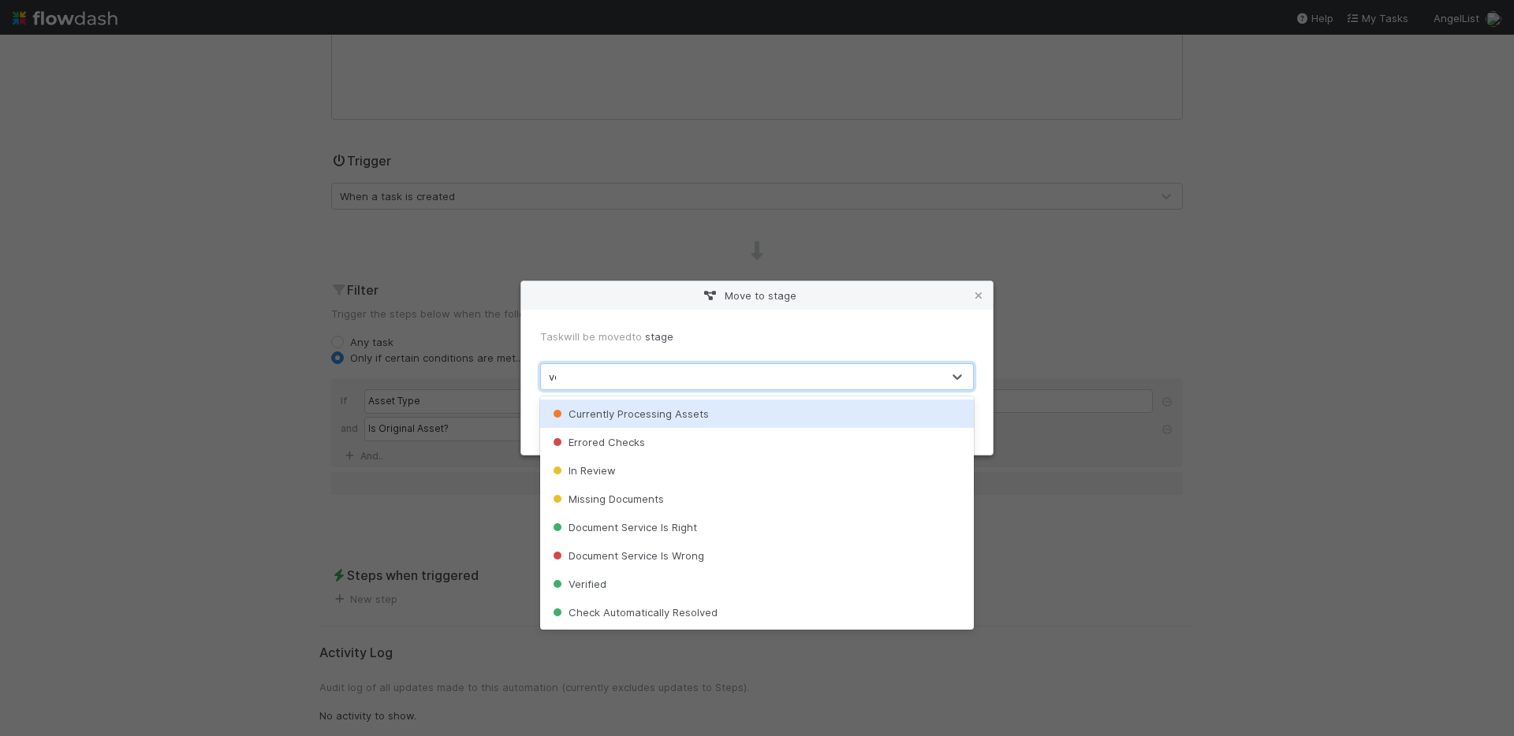
type input "ver"
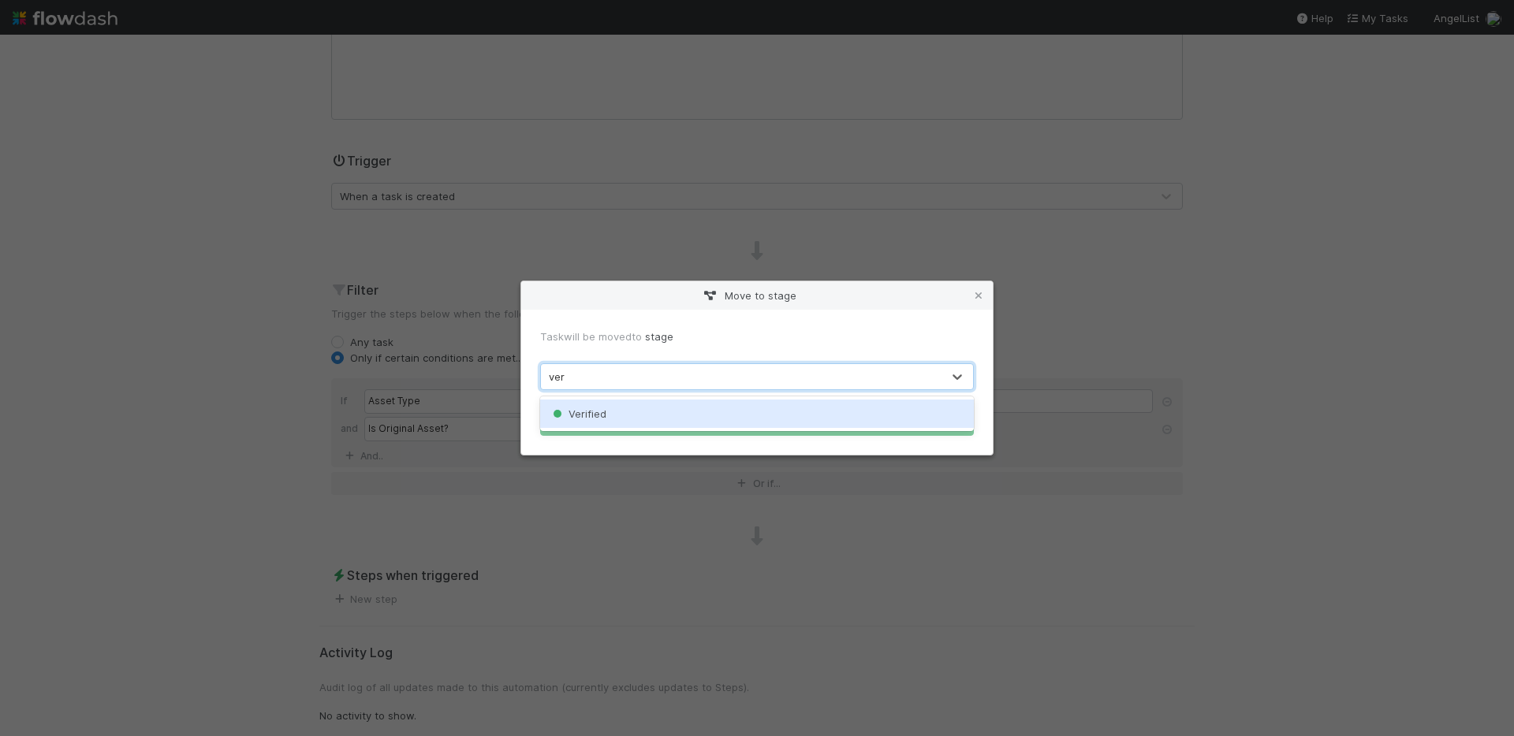
click at [605, 416] on span "Verified" at bounding box center [578, 414] width 57 height 13
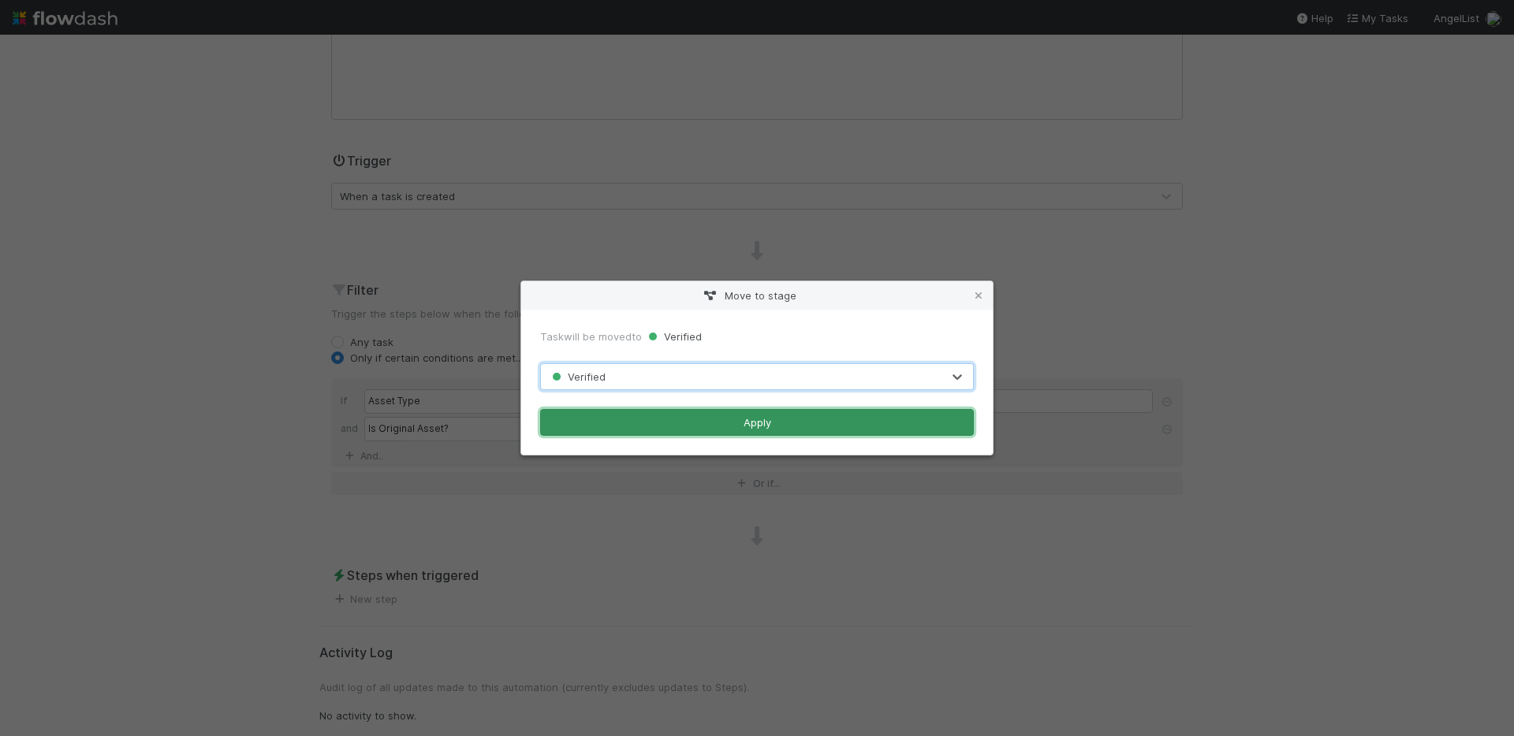
click at [718, 419] on button "Apply" at bounding box center [757, 422] width 434 height 27
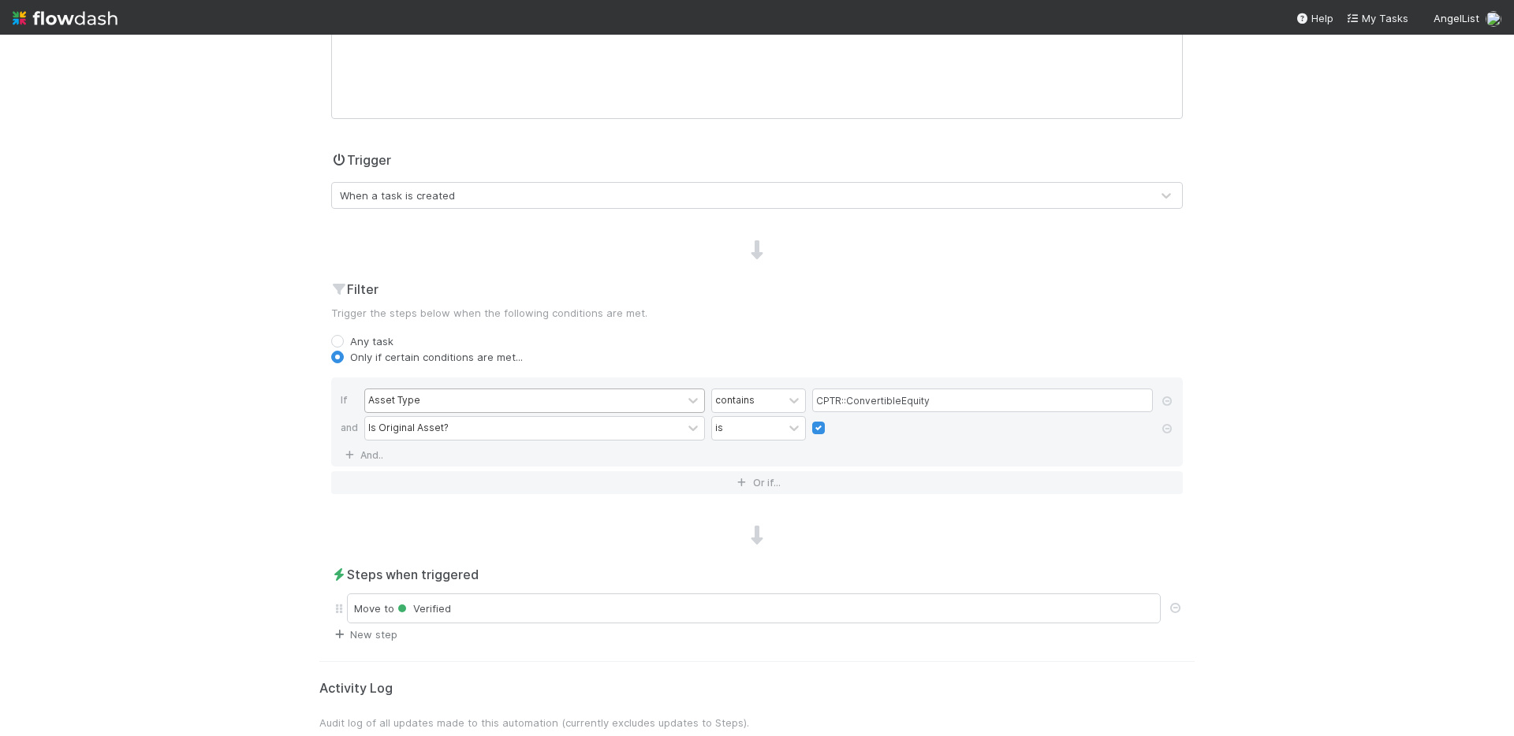
scroll to position [0, 0]
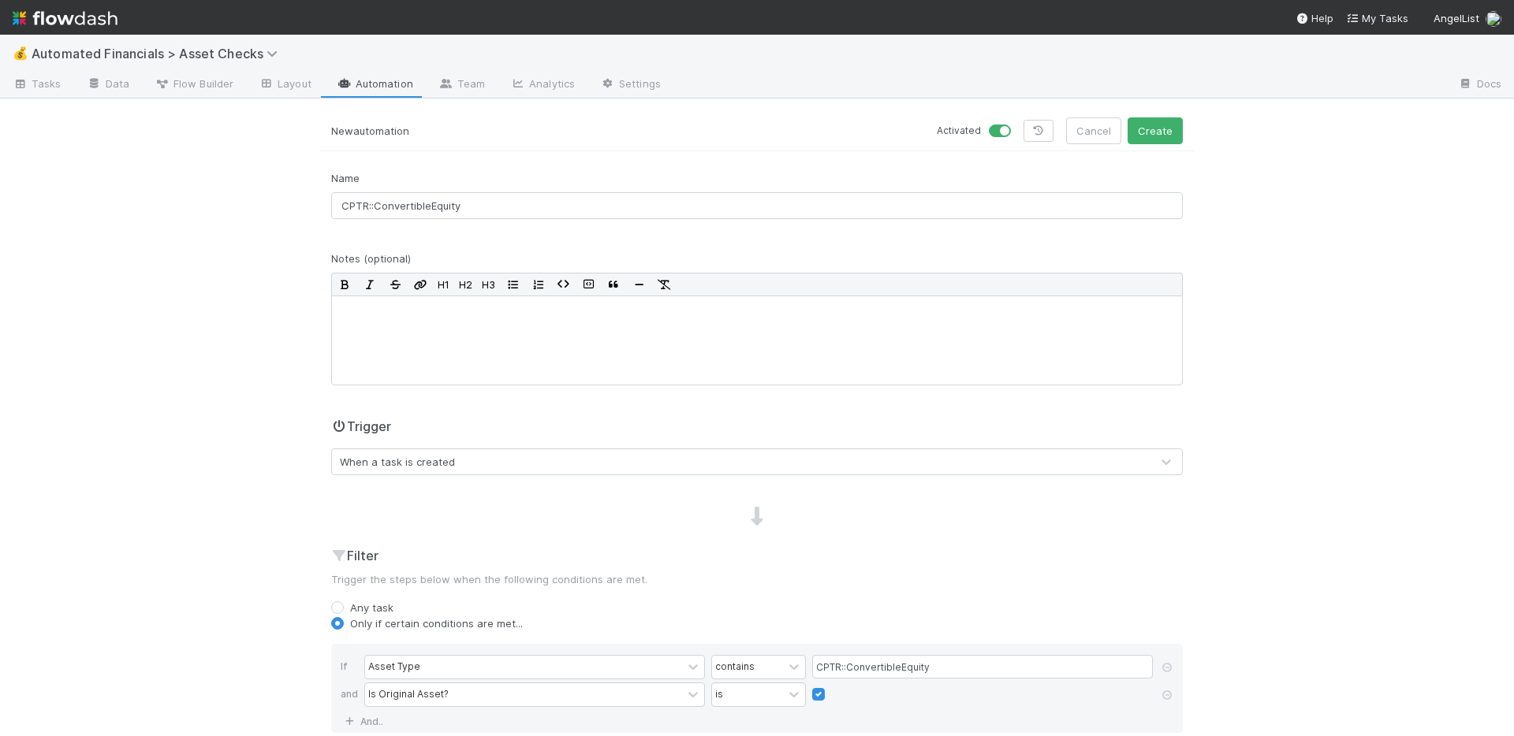
click at [1017, 123] on label at bounding box center [1017, 123] width 0 height 0
click at [1000, 133] on input "checkbox" at bounding box center [995, 130] width 13 height 14
checkbox input "false"
click at [1138, 134] on button "Create" at bounding box center [1154, 130] width 55 height 27
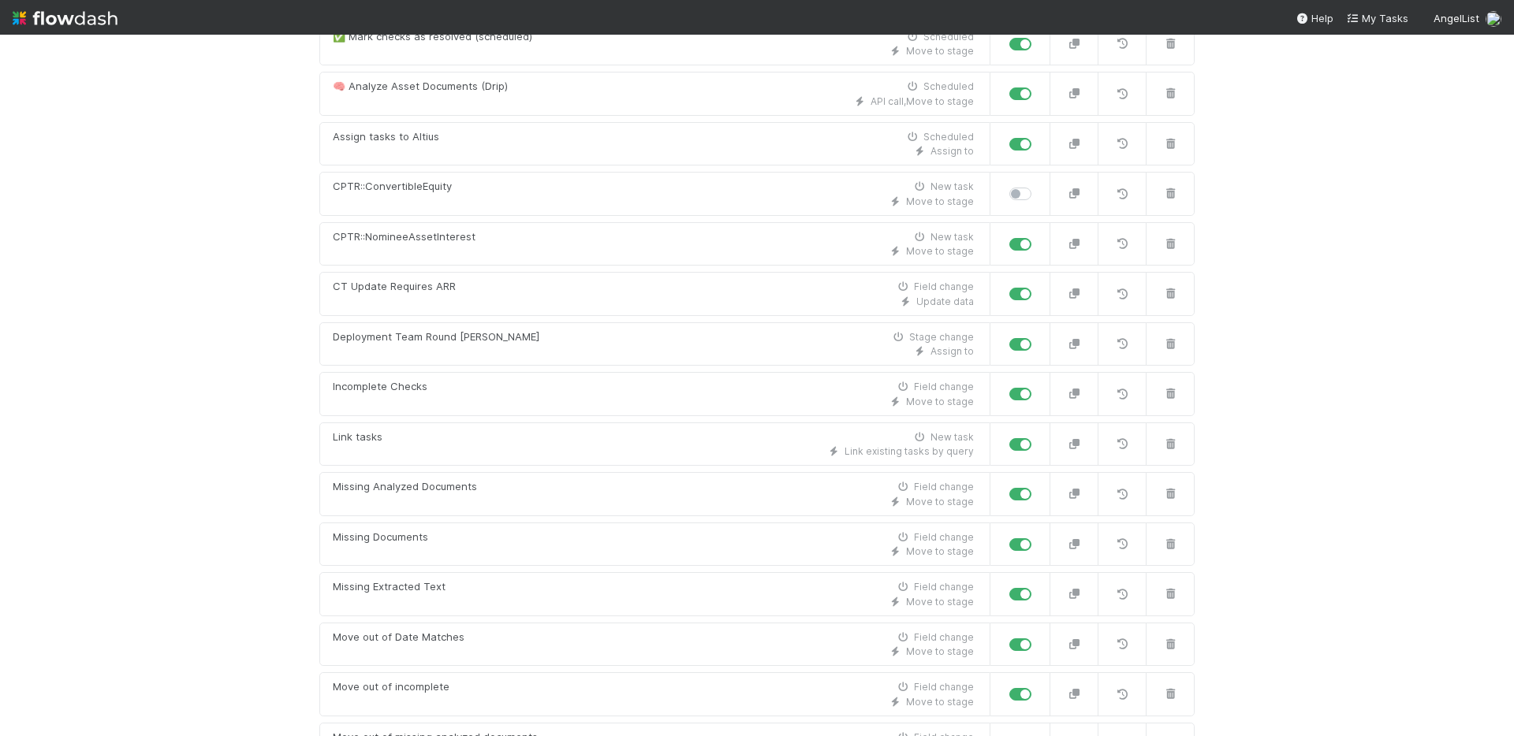
scroll to position [110, 0]
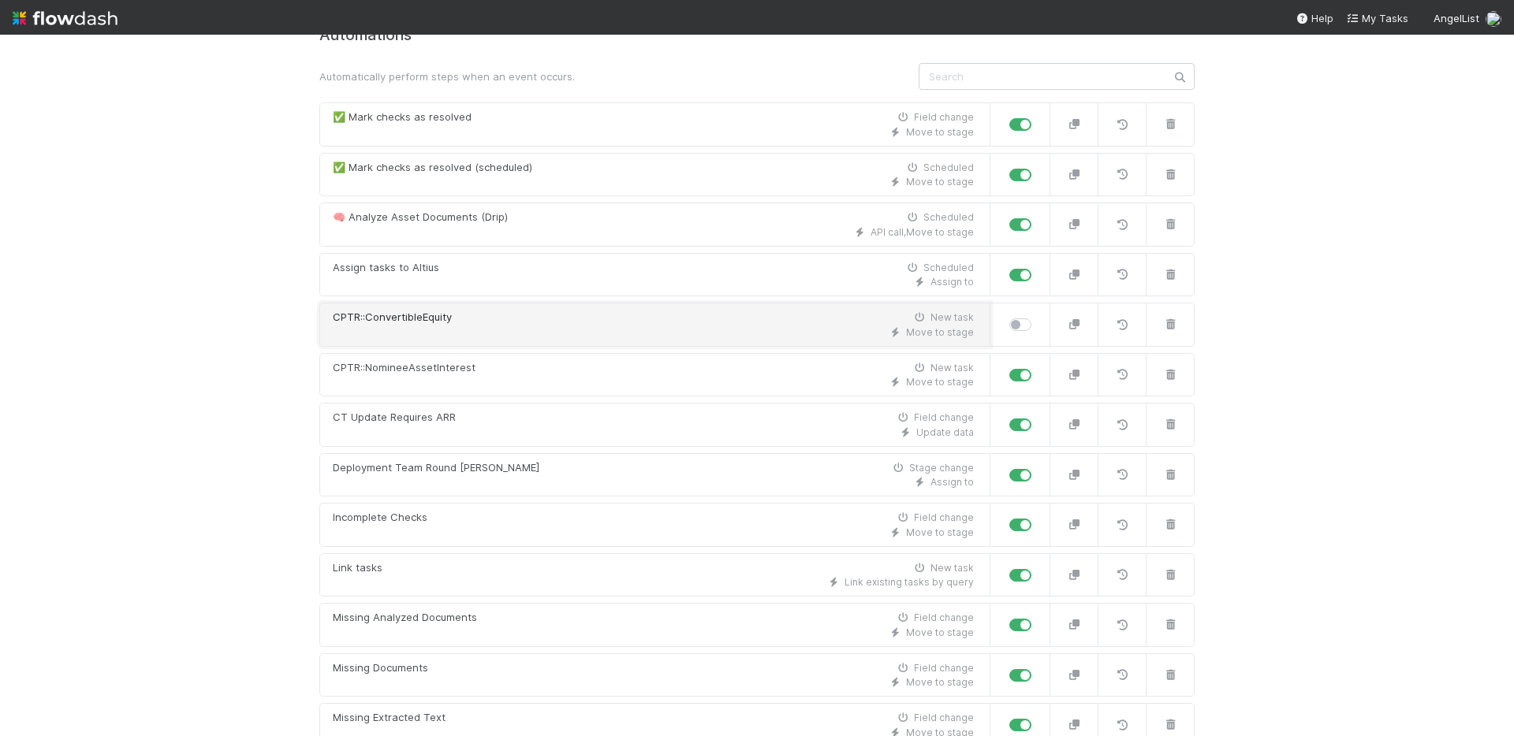
click at [550, 322] on div "CPTR::ConvertibleEquity New task" at bounding box center [653, 318] width 641 height 16
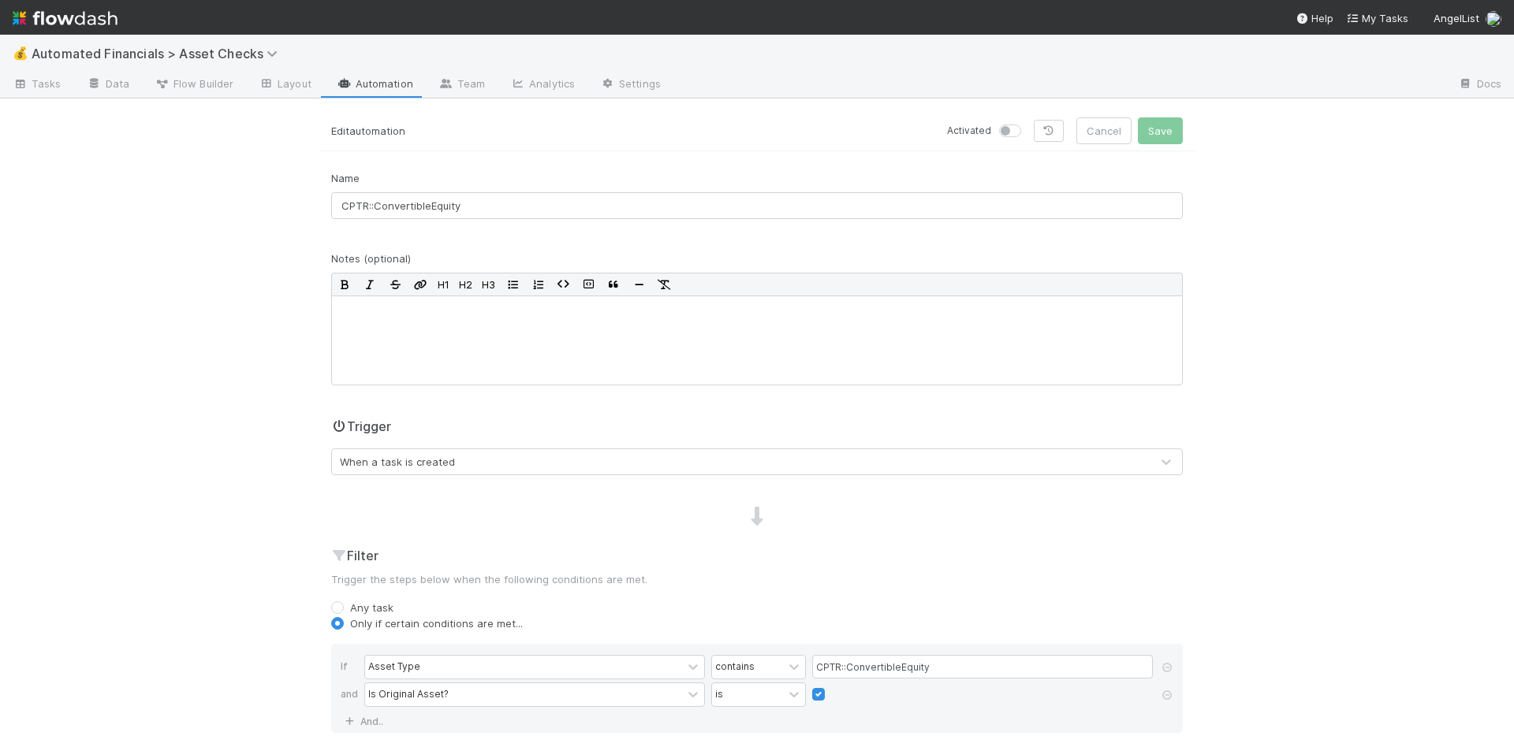
click at [1027, 123] on label at bounding box center [1027, 123] width 0 height 0
click at [1004, 127] on input "checkbox" at bounding box center [1005, 130] width 13 height 14
checkbox input "true"
click at [1161, 137] on button "Save" at bounding box center [1160, 130] width 45 height 27
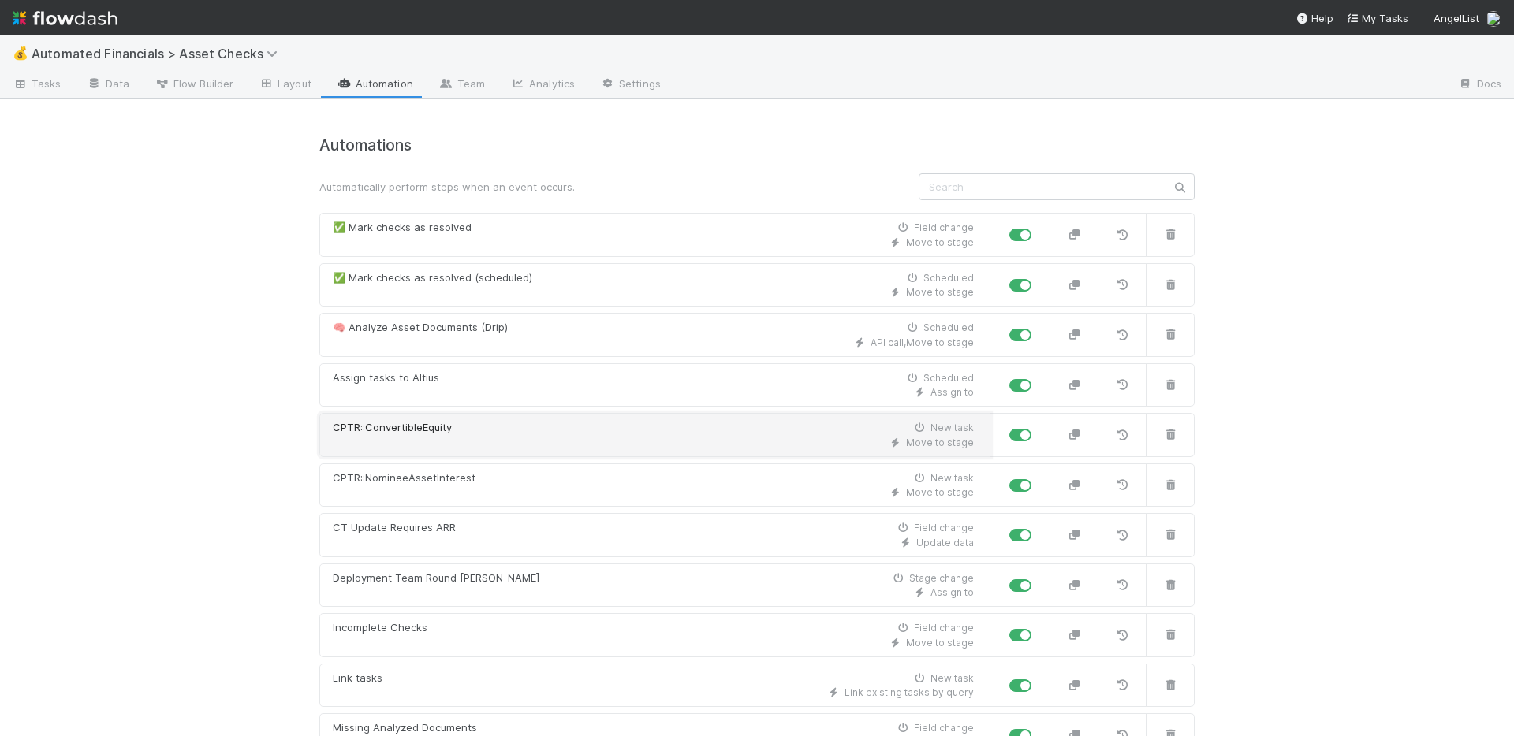
click at [572, 441] on div "Move to stage" at bounding box center [653, 443] width 641 height 14
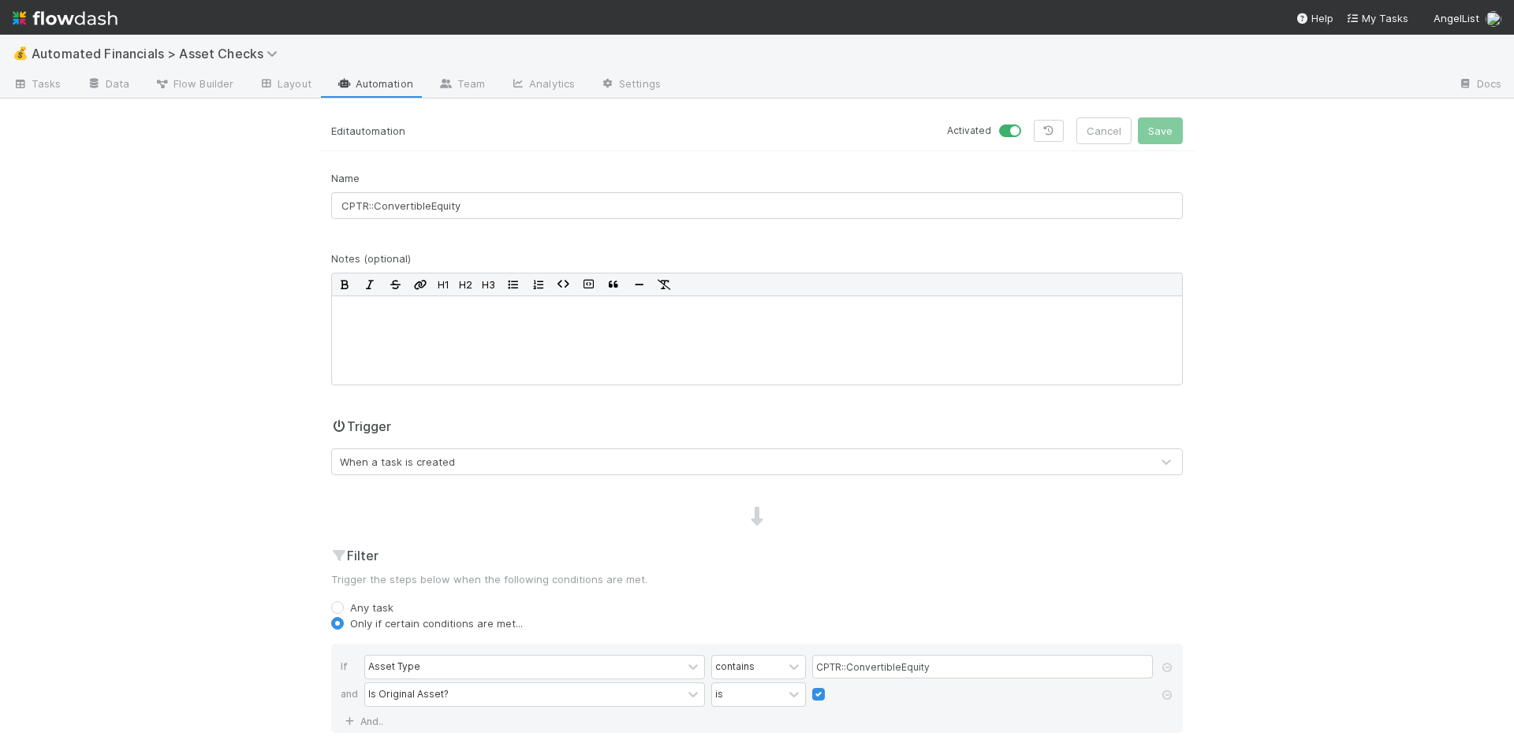
click at [1027, 123] on label at bounding box center [1027, 123] width 0 height 0
click at [1004, 135] on input "checkbox" at bounding box center [1005, 130] width 13 height 14
checkbox input "false"
click at [1138, 129] on button "Save" at bounding box center [1160, 130] width 45 height 27
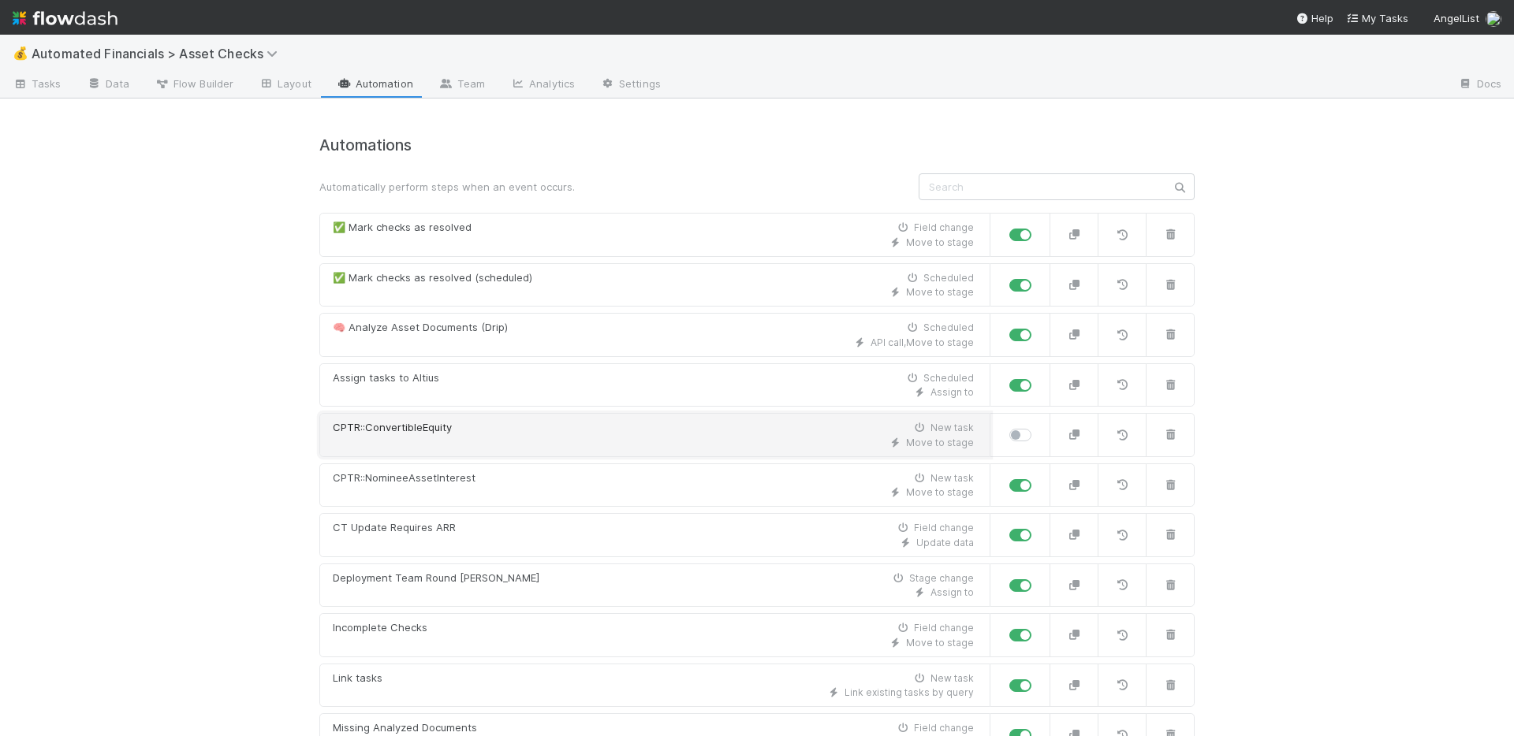
click at [543, 437] on div "Move to stage" at bounding box center [653, 443] width 641 height 14
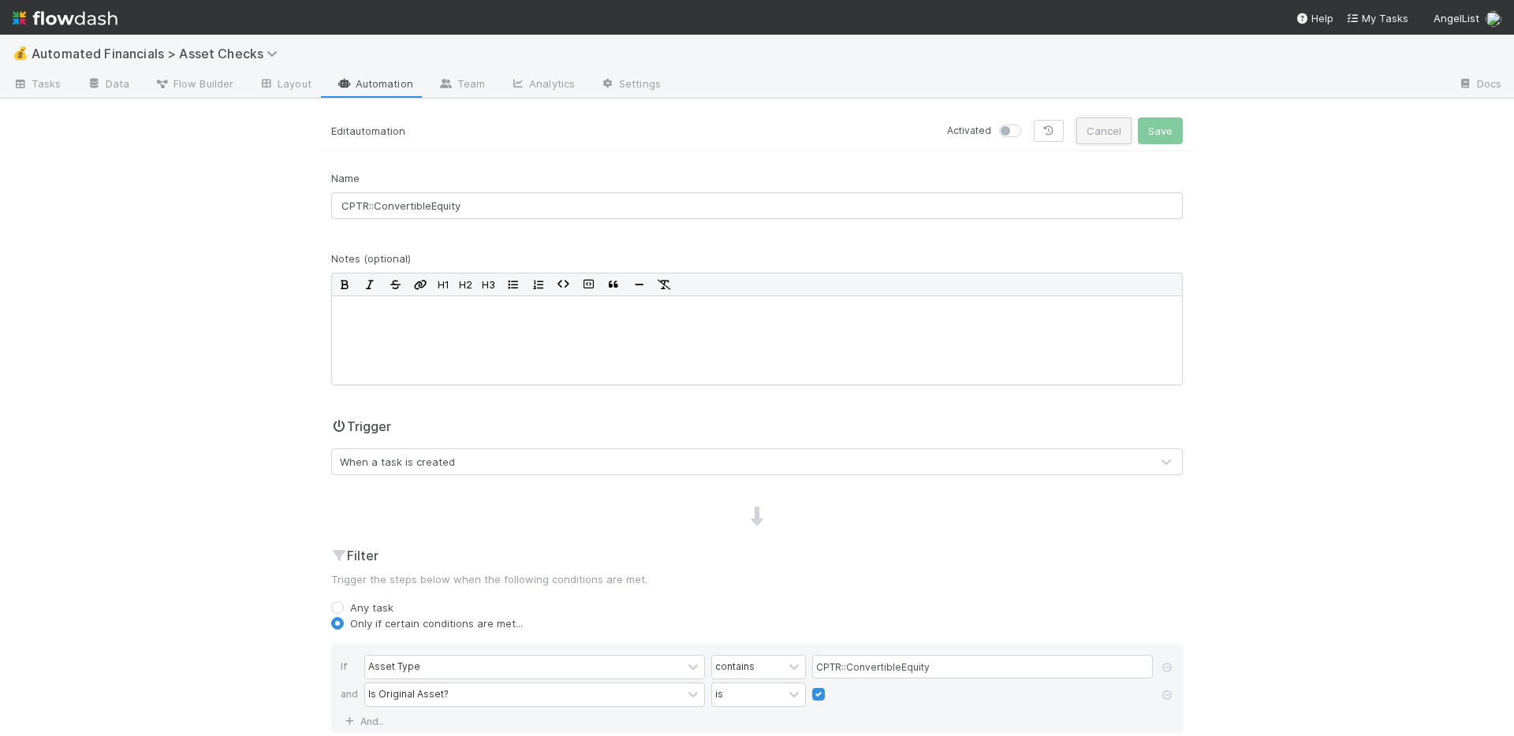
click at [1093, 132] on button "Cancel" at bounding box center [1103, 130] width 55 height 27
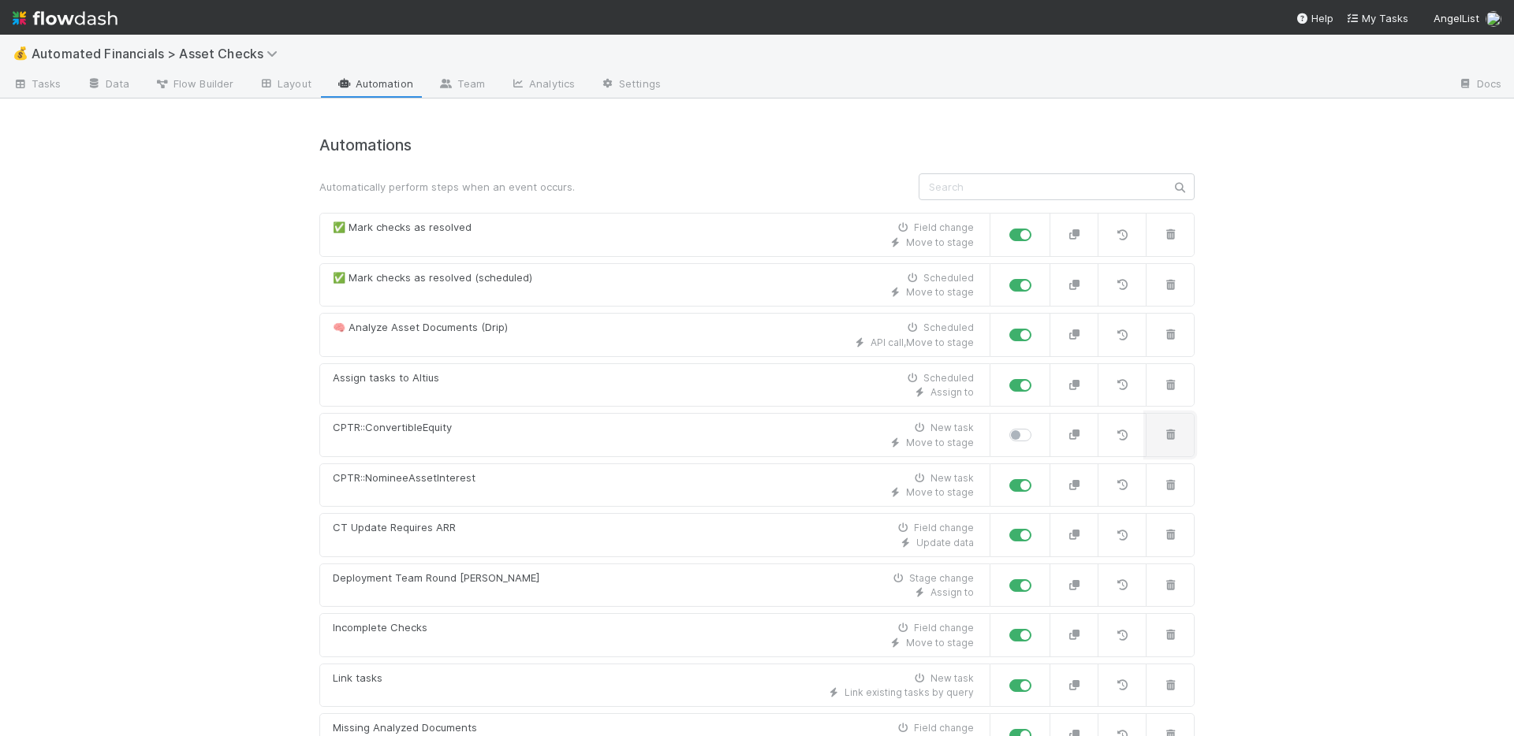
click at [1162, 430] on icon "button" at bounding box center [1170, 435] width 16 height 10
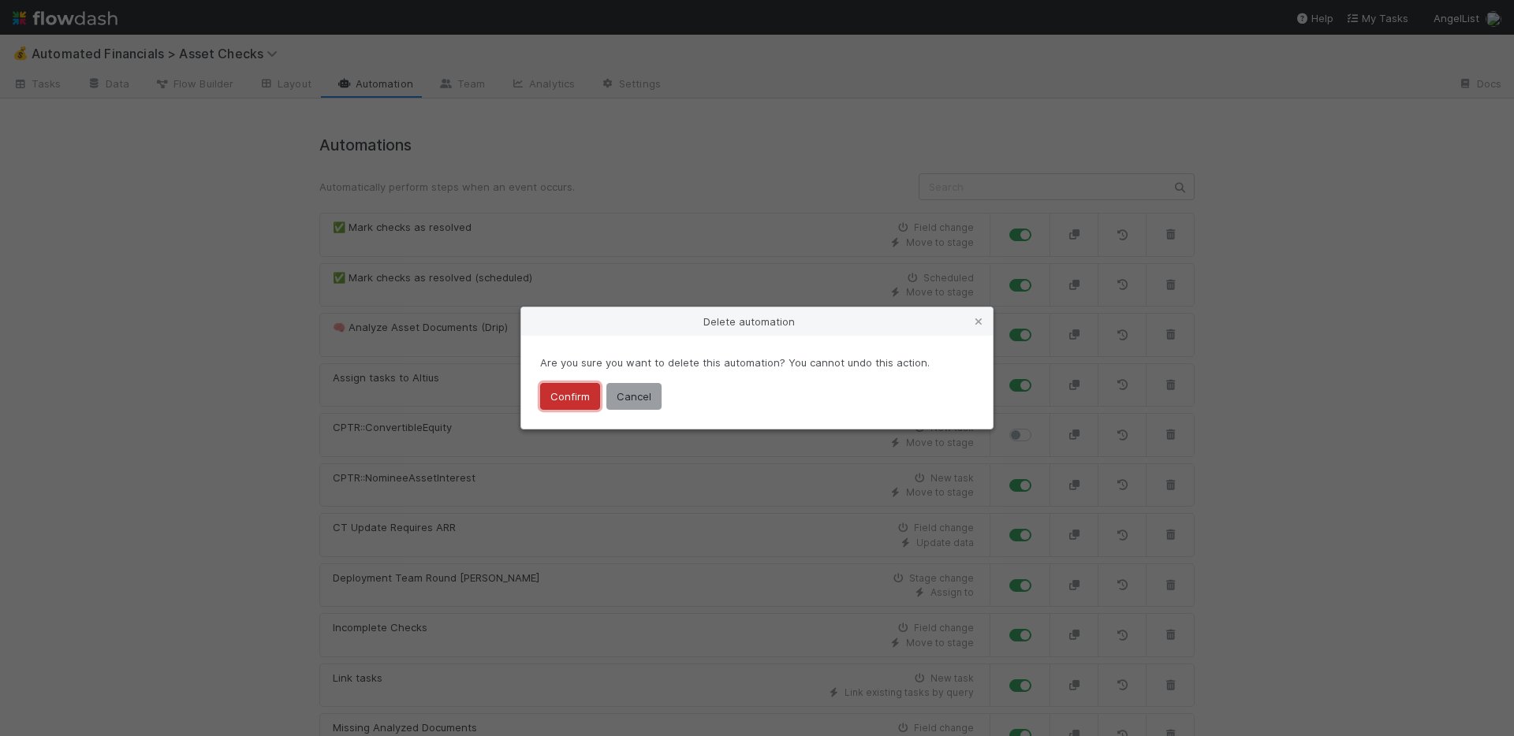
click at [556, 393] on button "Confirm" at bounding box center [570, 396] width 60 height 27
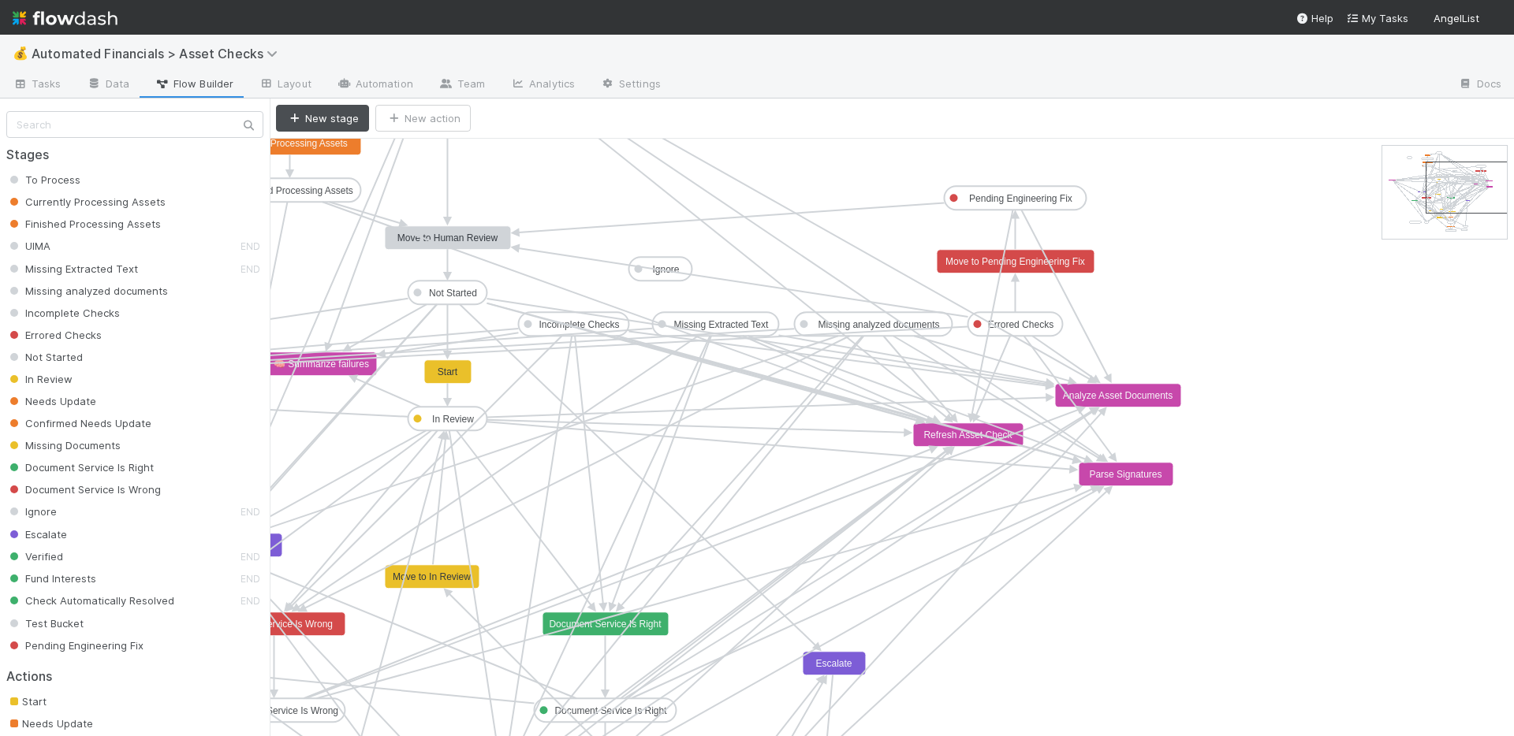
drag, startPoint x: 1417, startPoint y: 174, endPoint x: 1459, endPoint y: 191, distance: 44.9
click at [1151, 396] on text "Analyze Asset Documents" at bounding box center [1118, 395] width 110 height 11
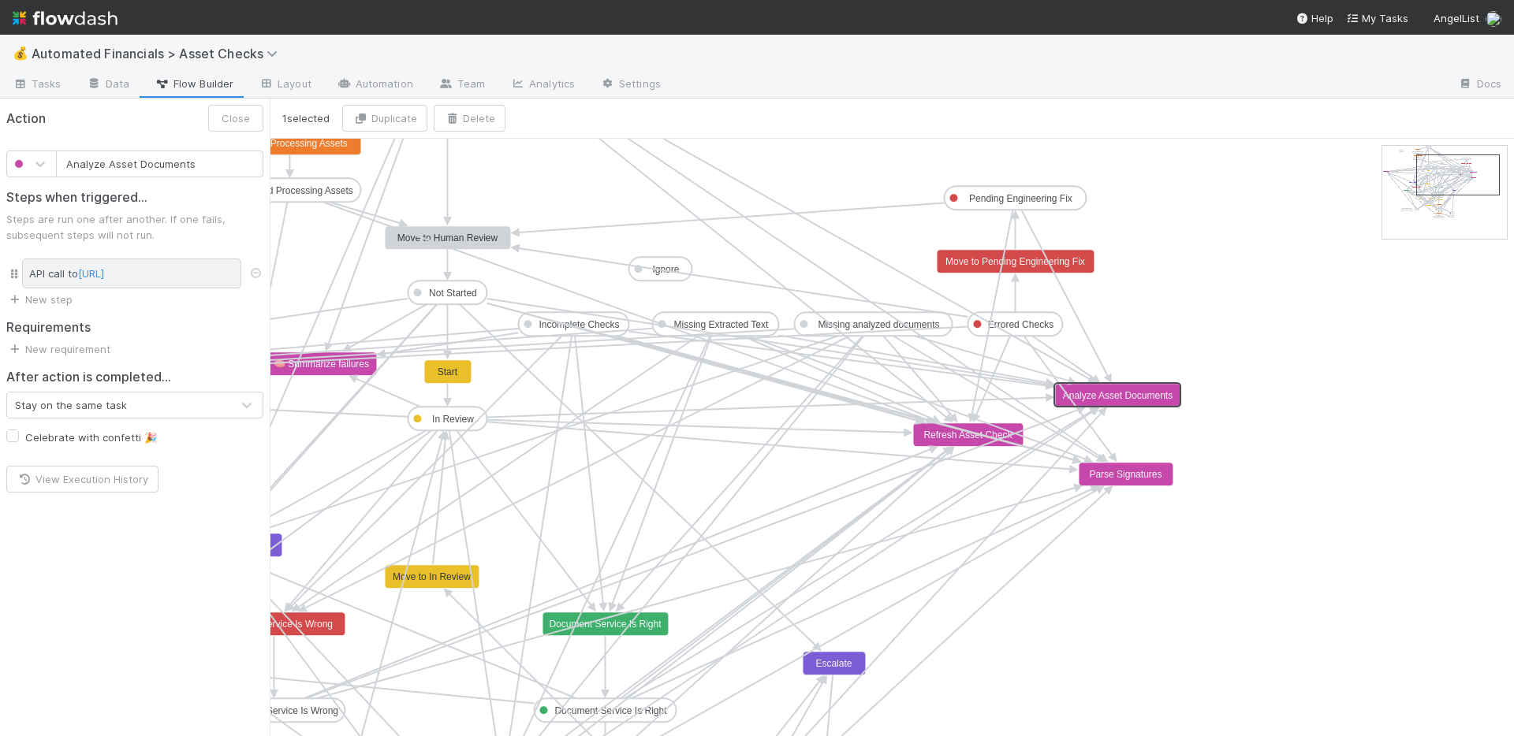
click at [104, 272] on span "[URL]" at bounding box center [91, 273] width 26 height 13
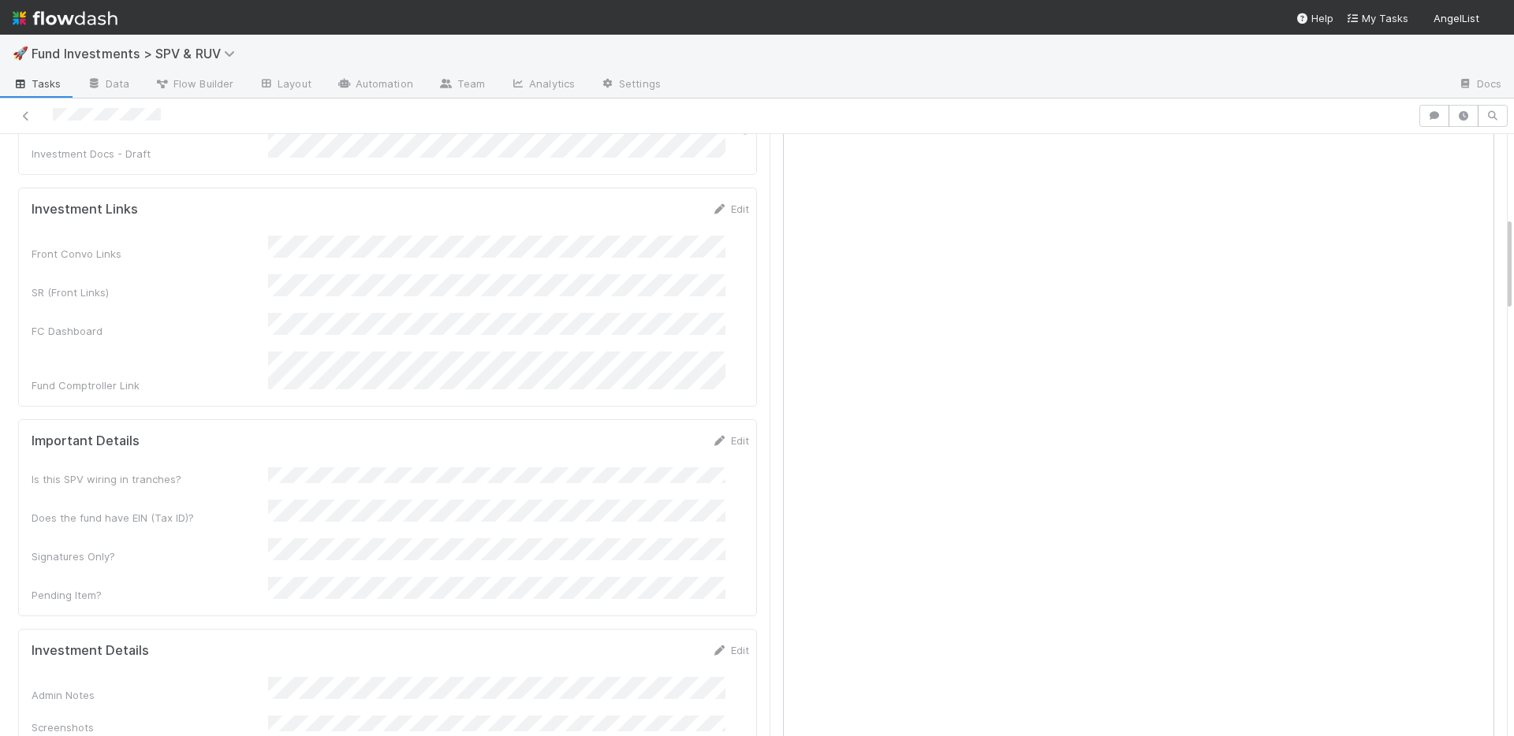
scroll to position [599, 0]
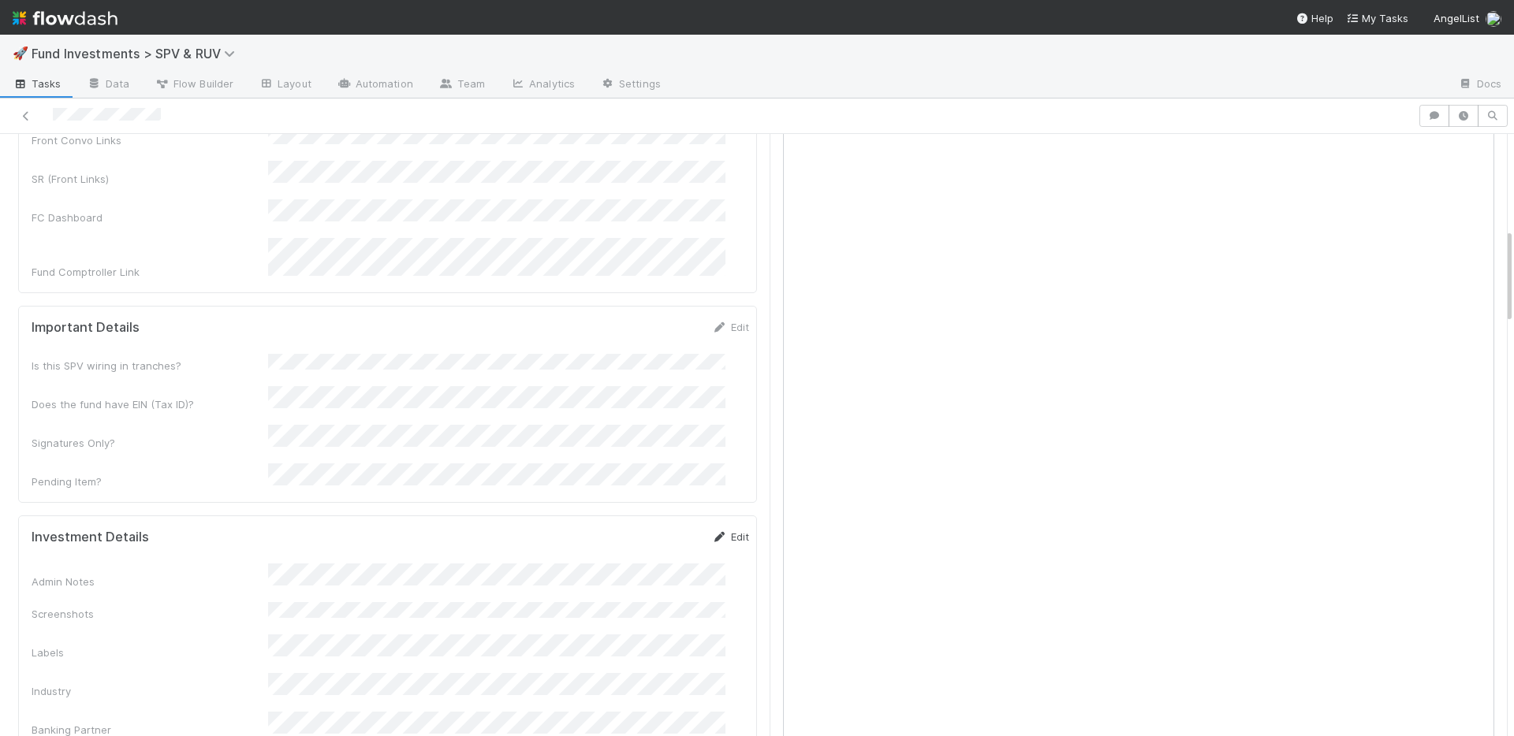
click at [712, 531] on link "Edit" at bounding box center [730, 537] width 37 height 13
click at [643, 529] on button "Save" at bounding box center [665, 542] width 45 height 27
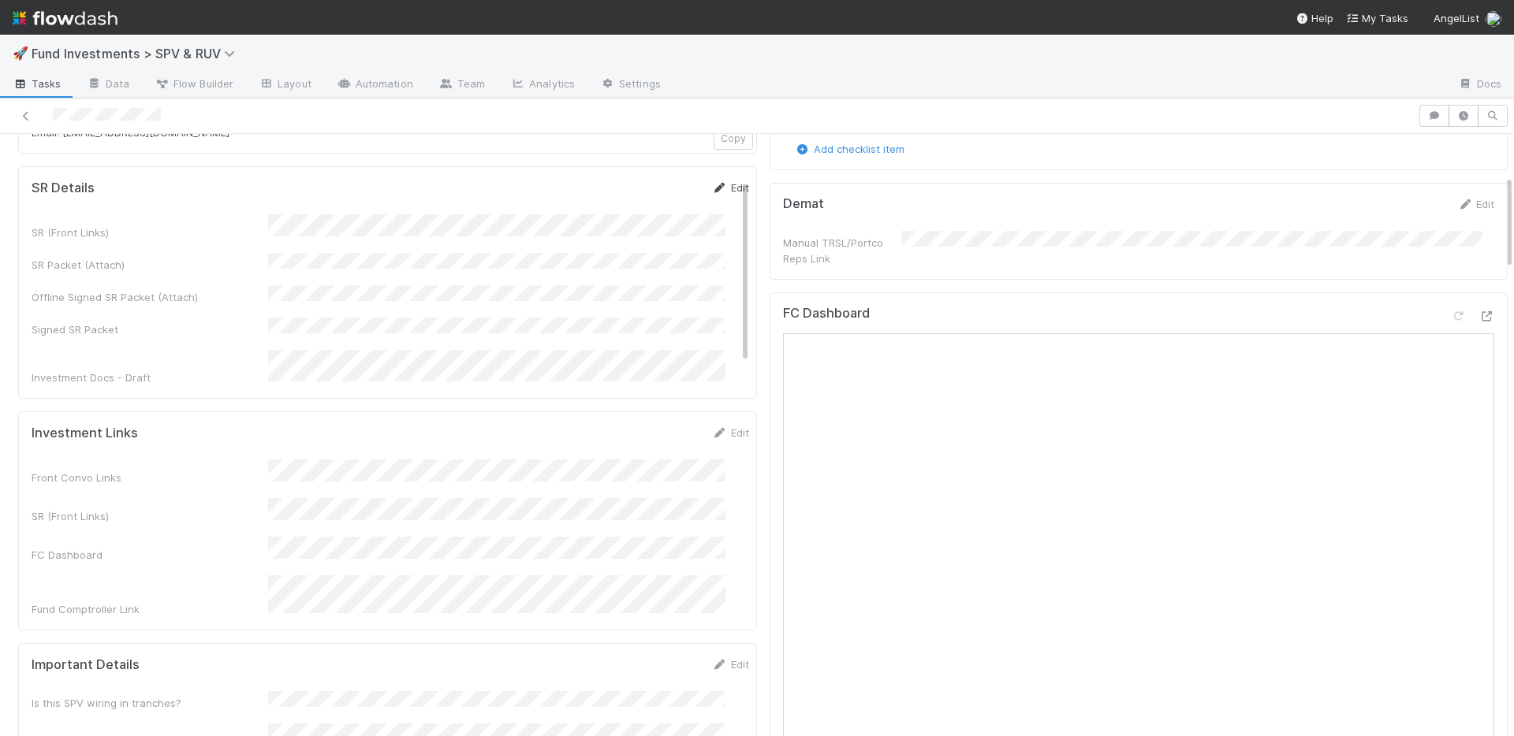
click at [714, 188] on link "Edit" at bounding box center [730, 187] width 37 height 13
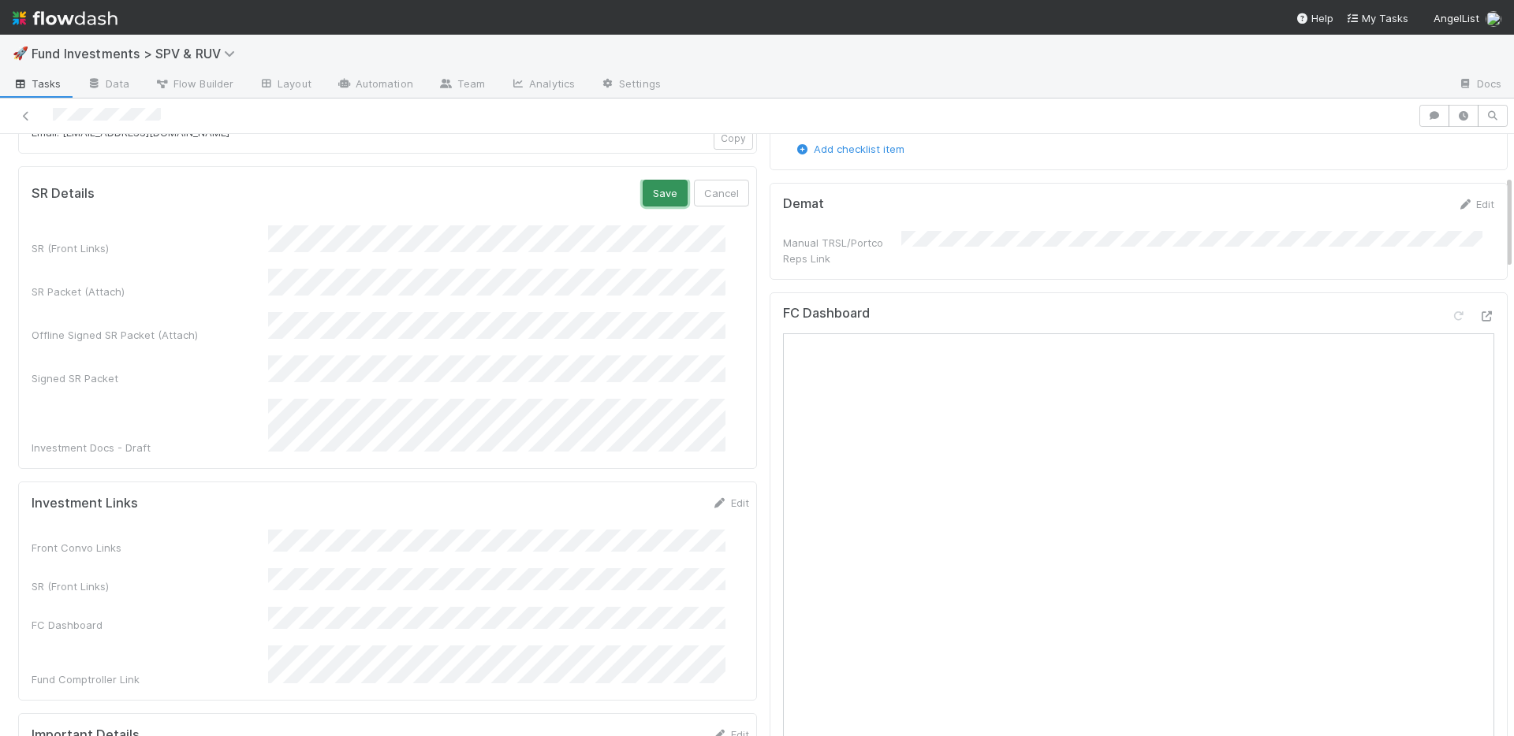
click at [643, 198] on button "Save" at bounding box center [665, 193] width 45 height 27
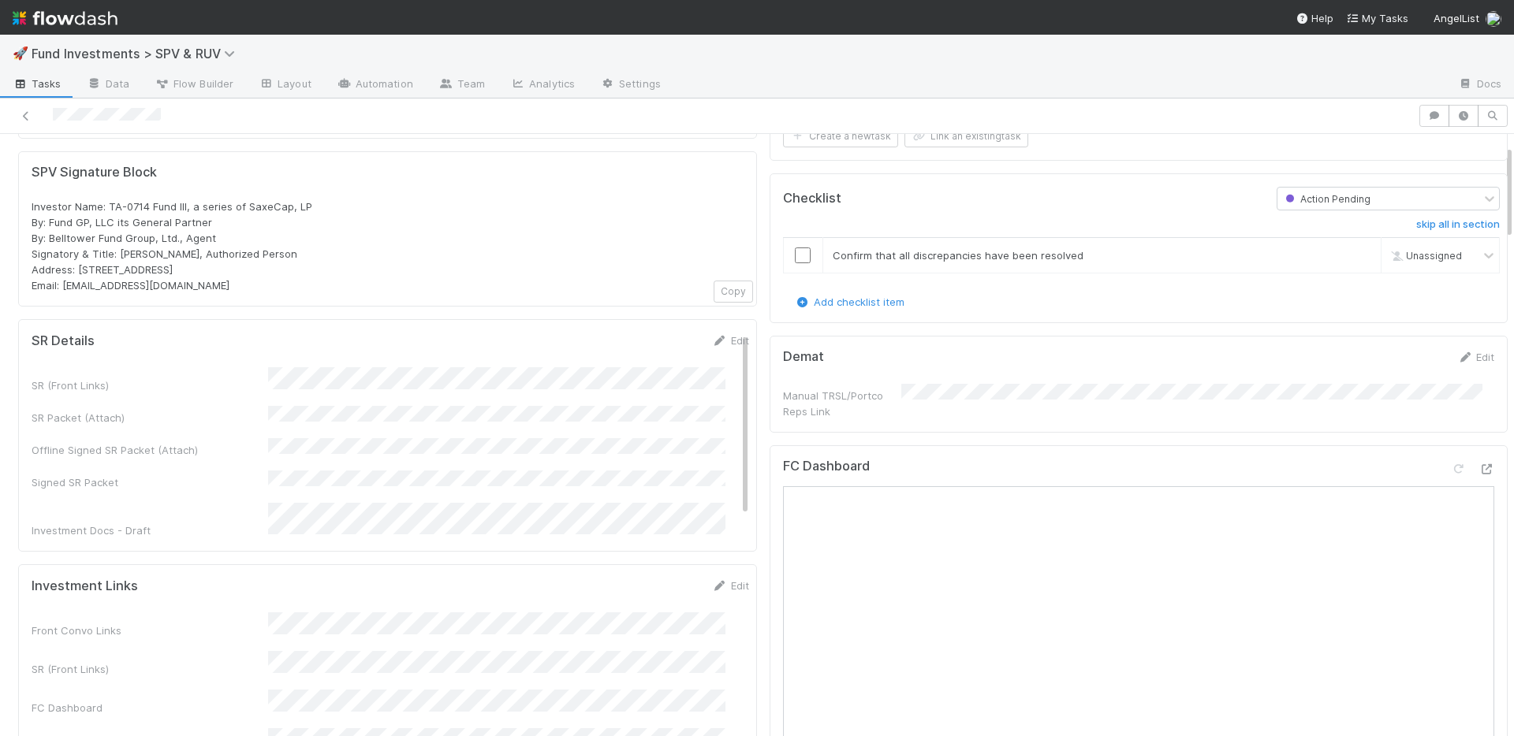
scroll to position [0, 0]
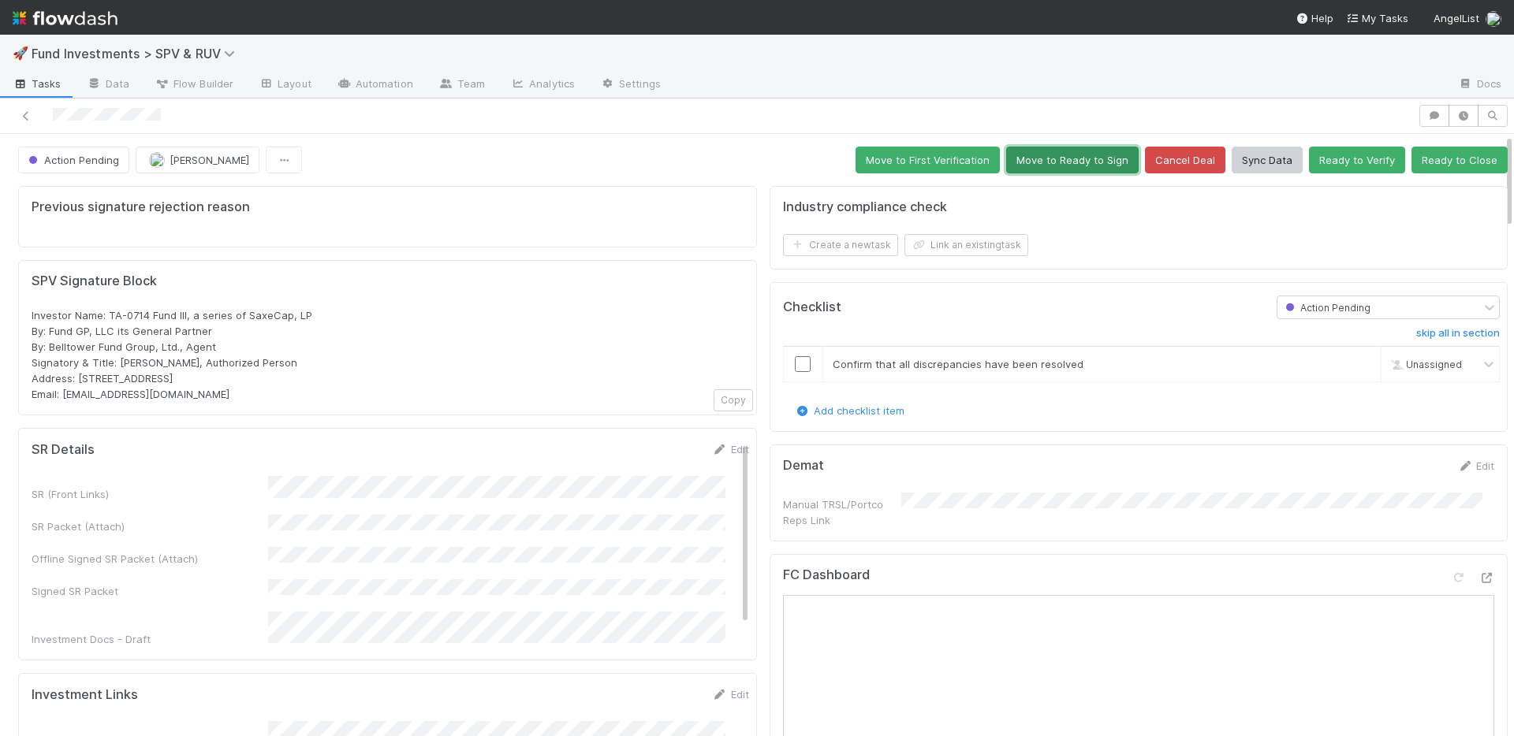
click at [1046, 164] on button "Move to Ready to Sign" at bounding box center [1072, 160] width 132 height 27
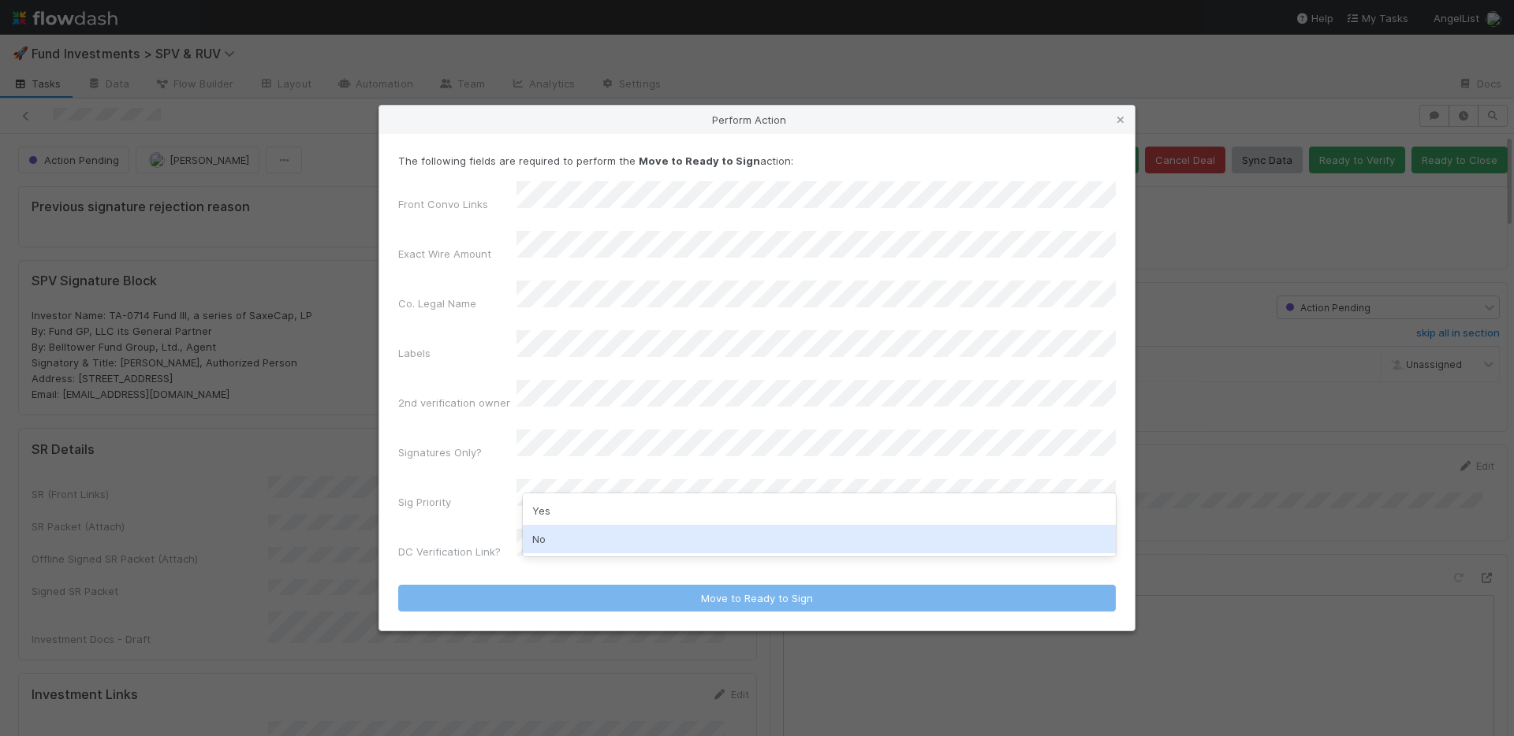
click at [605, 543] on div "No" at bounding box center [819, 539] width 593 height 28
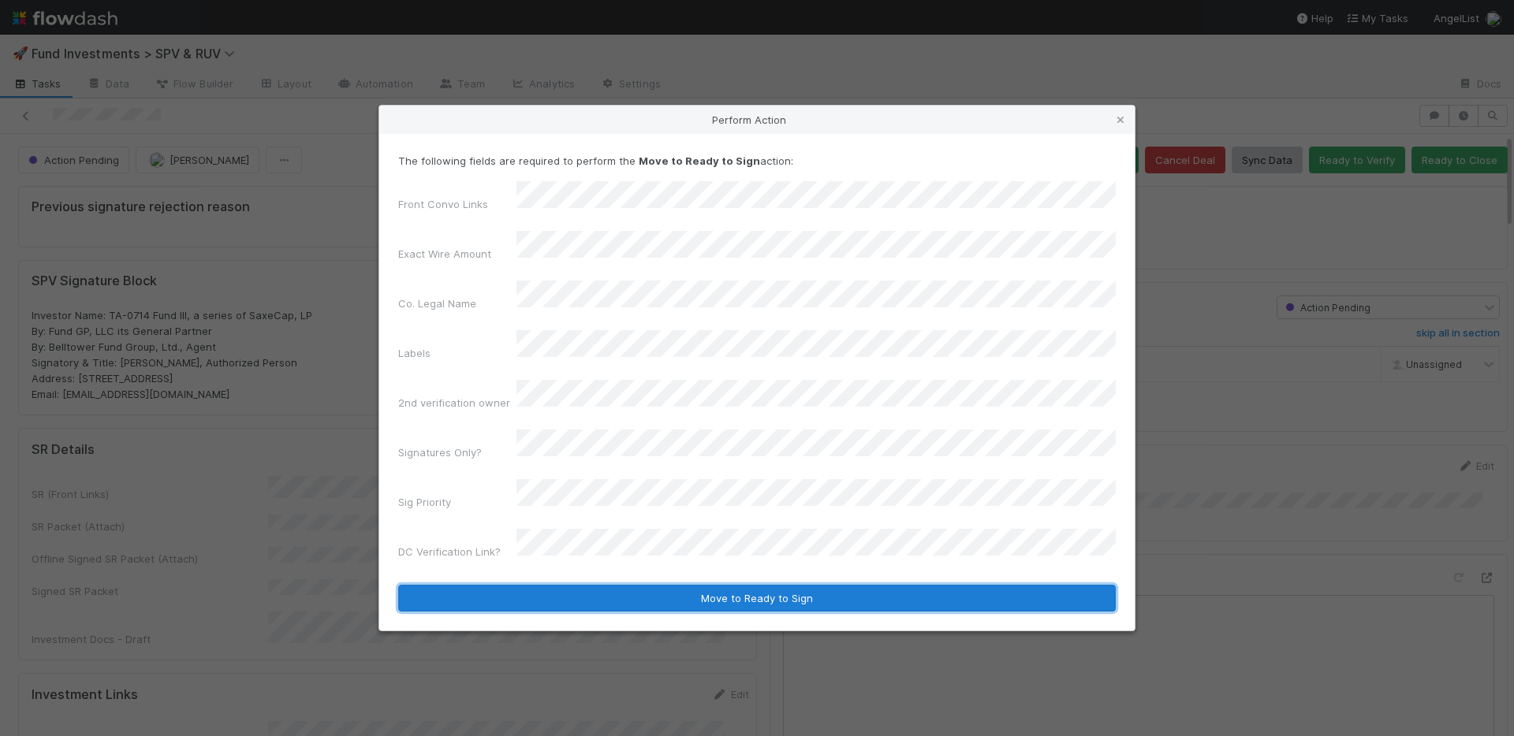
click at [617, 585] on button "Move to Ready to Sign" at bounding box center [756, 598] width 717 height 27
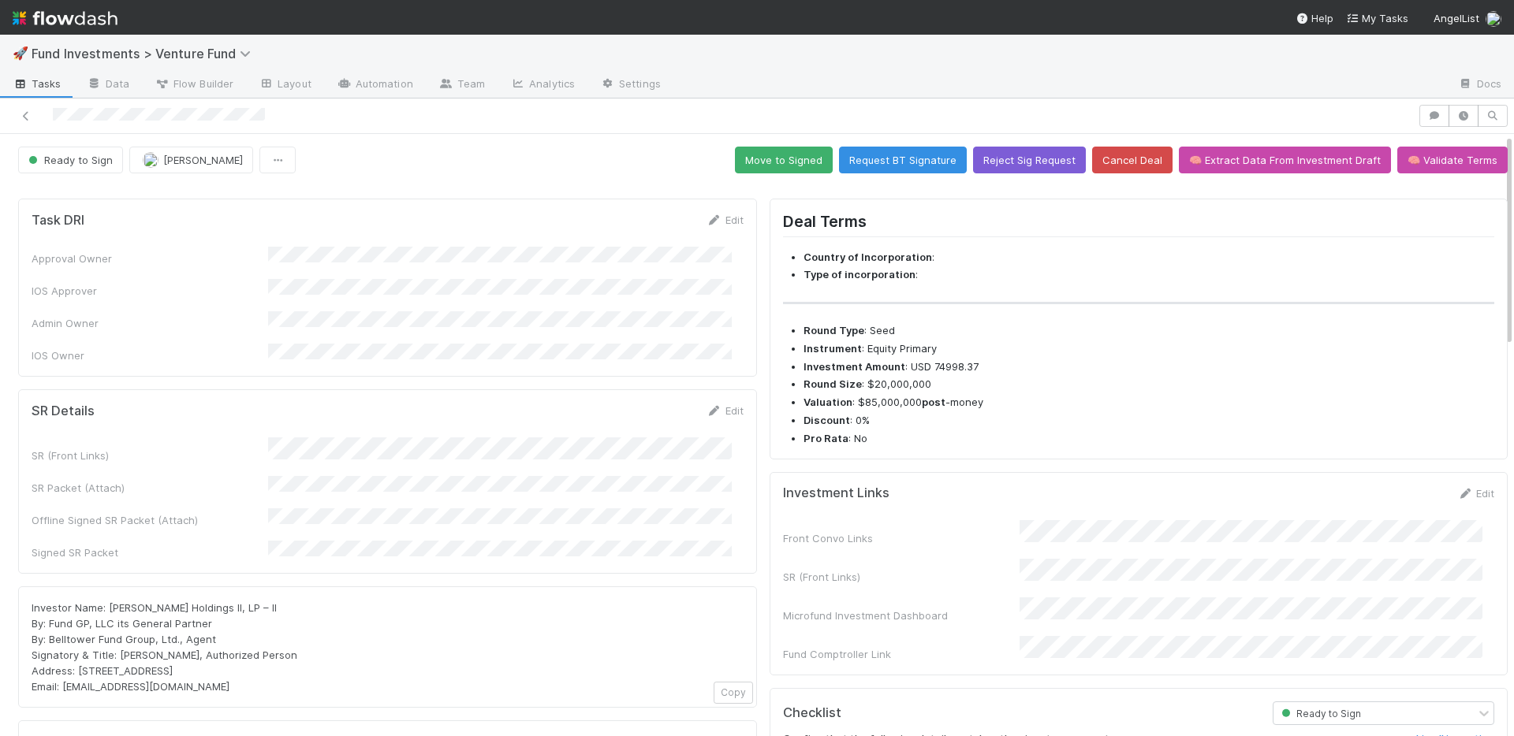
click at [542, 403] on div "SR Details Edit" at bounding box center [388, 411] width 712 height 16
click at [722, 404] on link "Edit" at bounding box center [724, 410] width 37 height 13
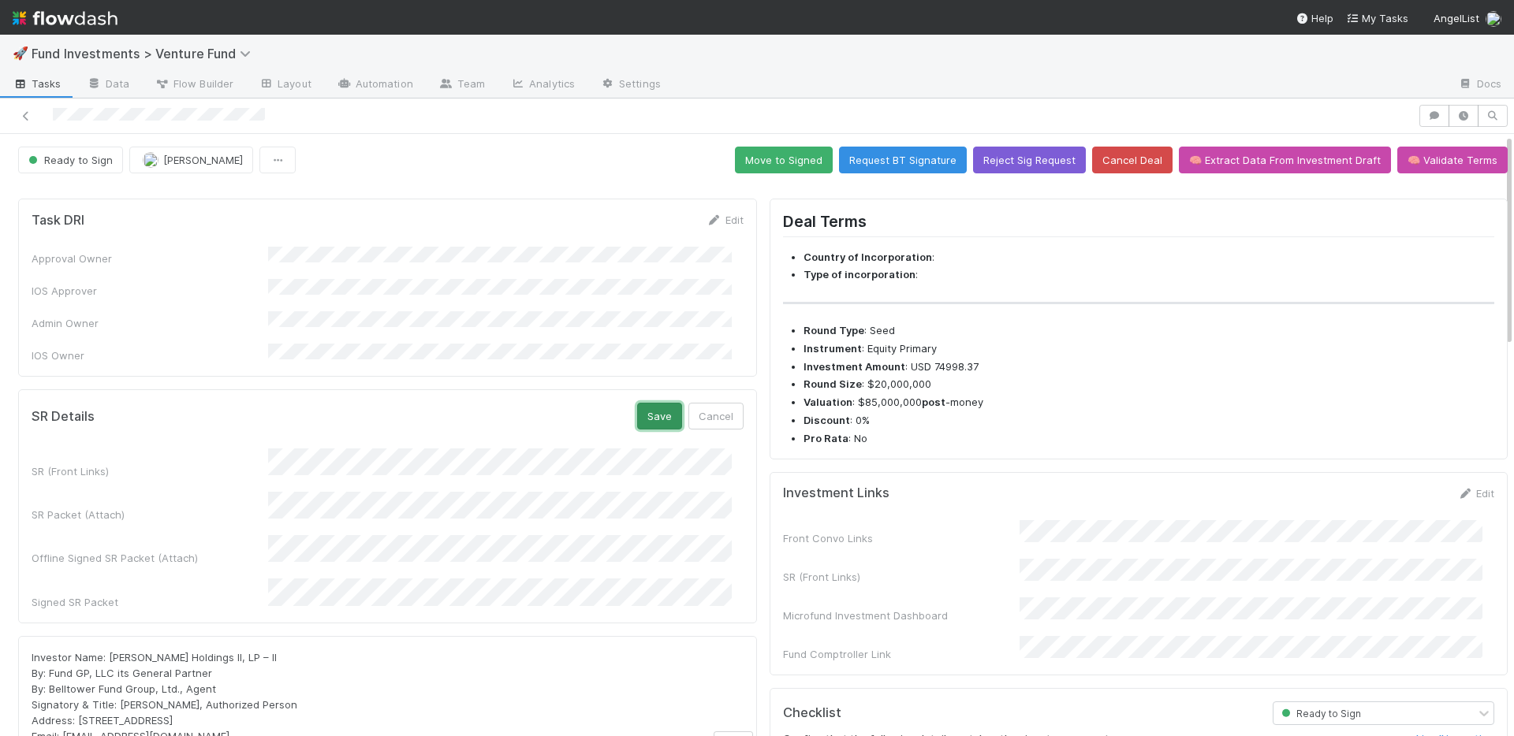
click at [649, 403] on button "Save" at bounding box center [659, 416] width 45 height 27
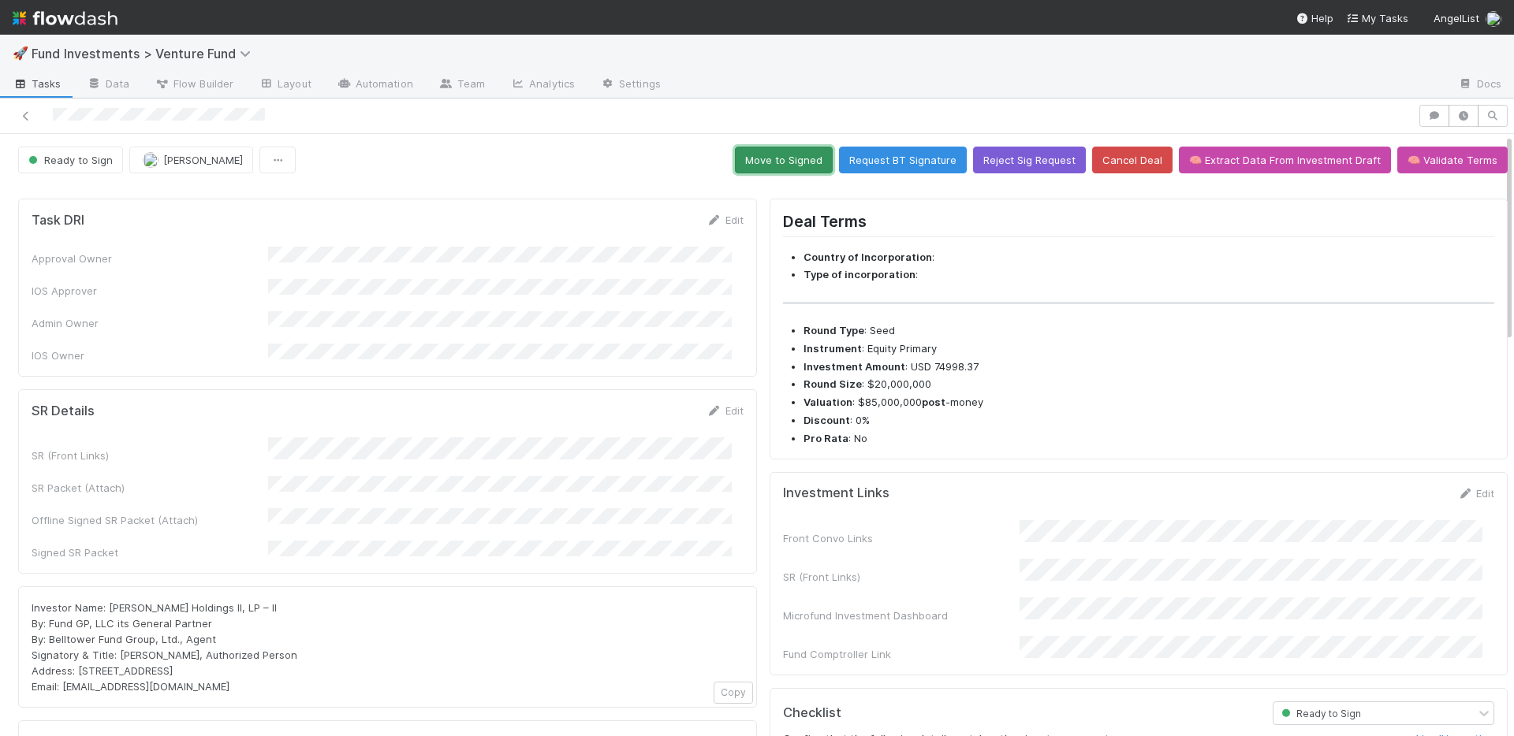
click at [776, 159] on button "Move to Signed" at bounding box center [784, 160] width 98 height 27
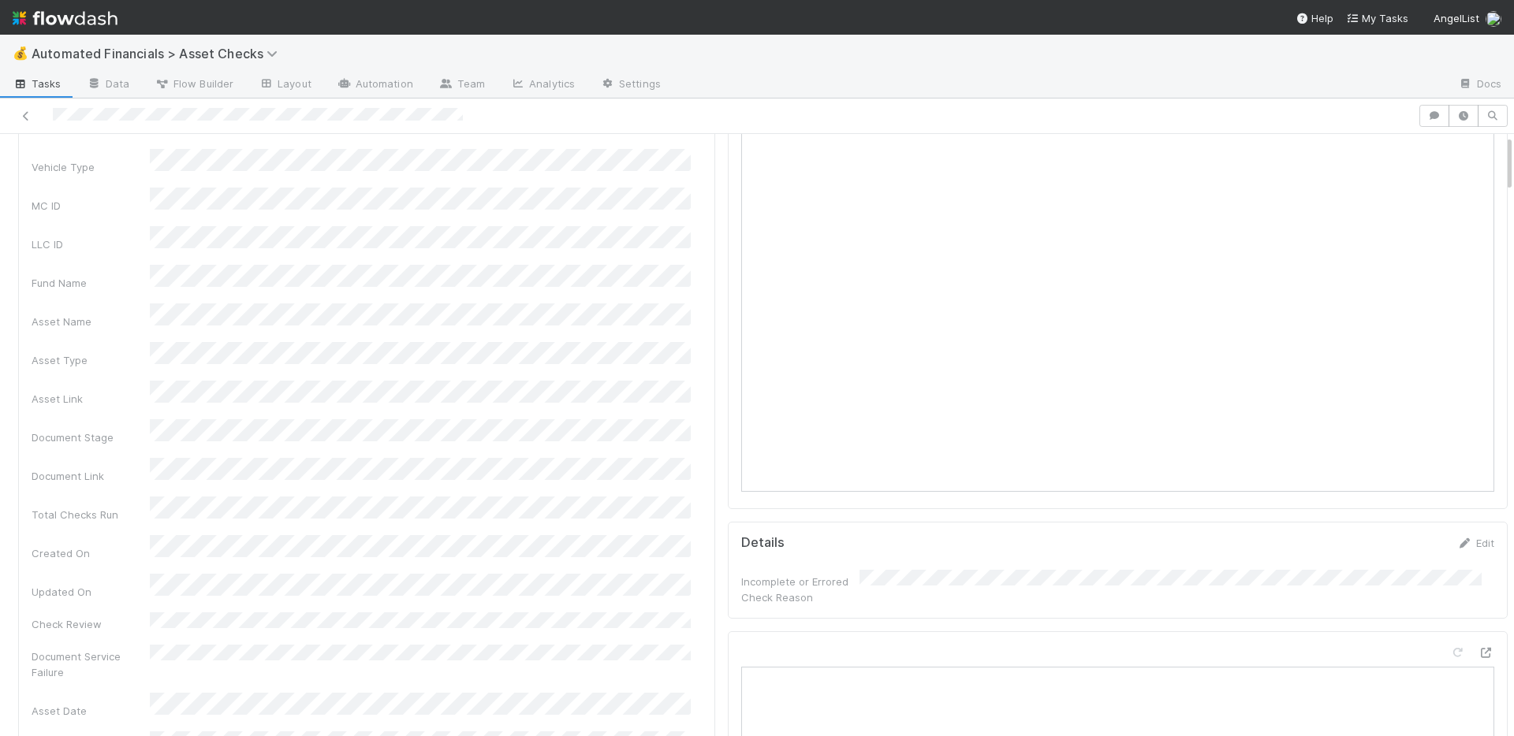
scroll to position [510, 0]
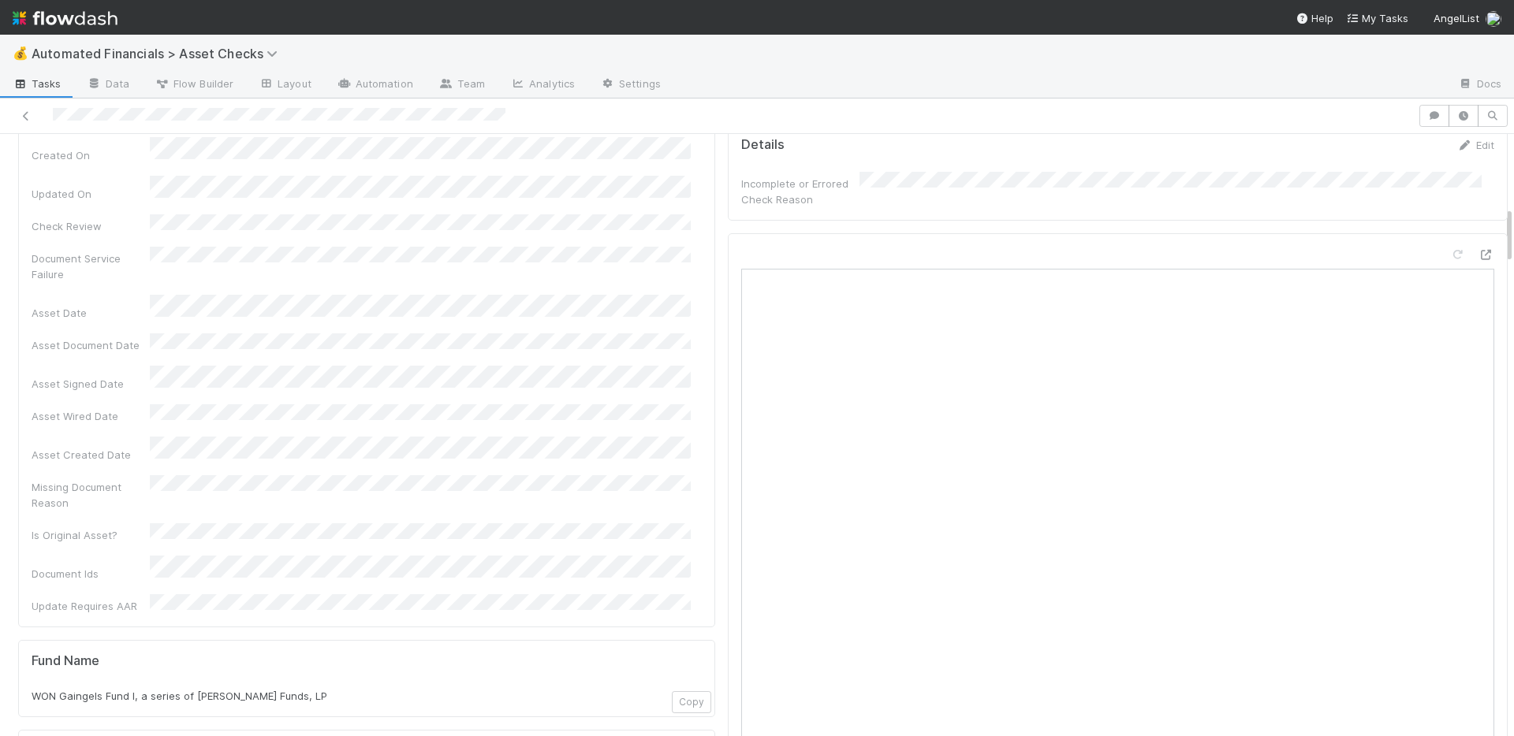
scroll to position [1001, 0]
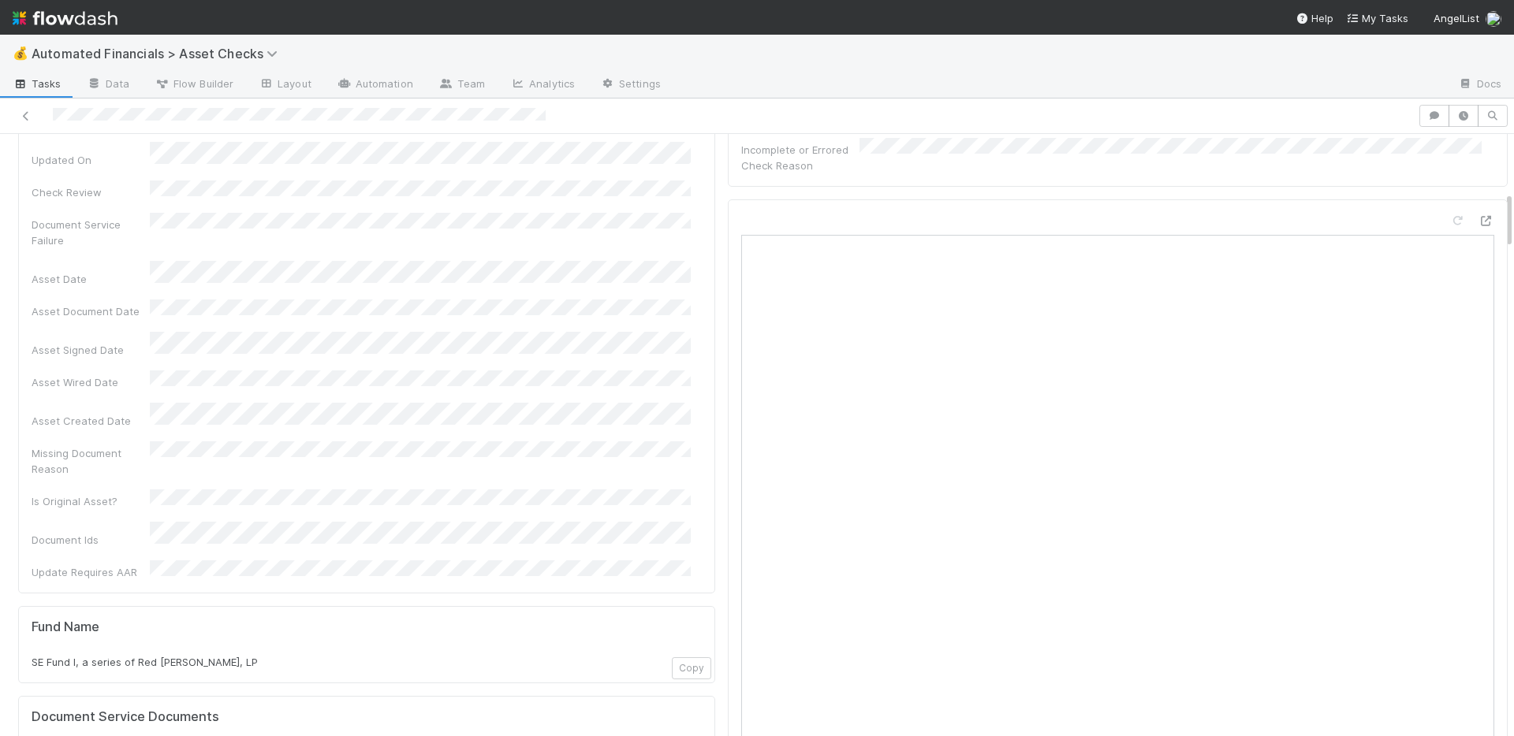
scroll to position [632, 0]
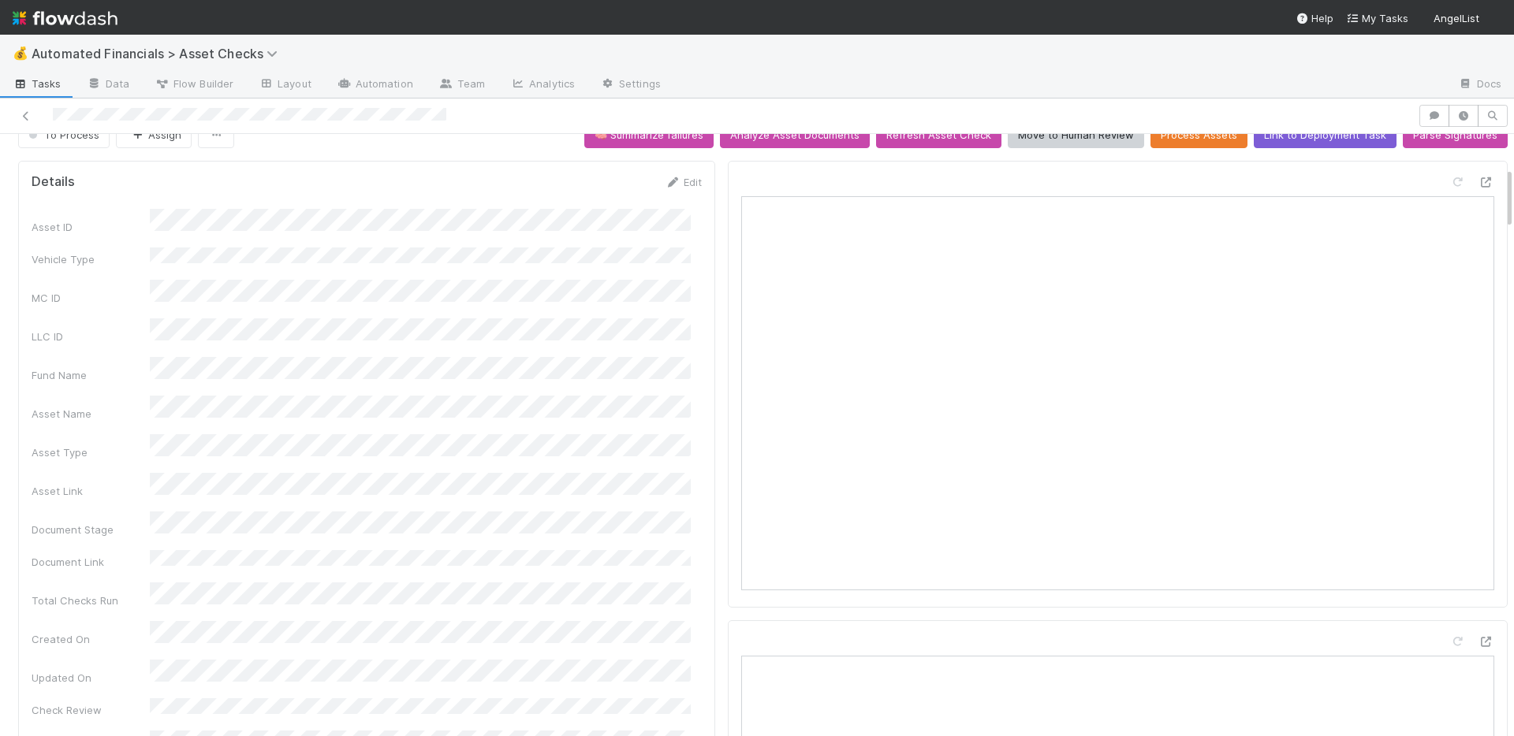
scroll to position [382, 0]
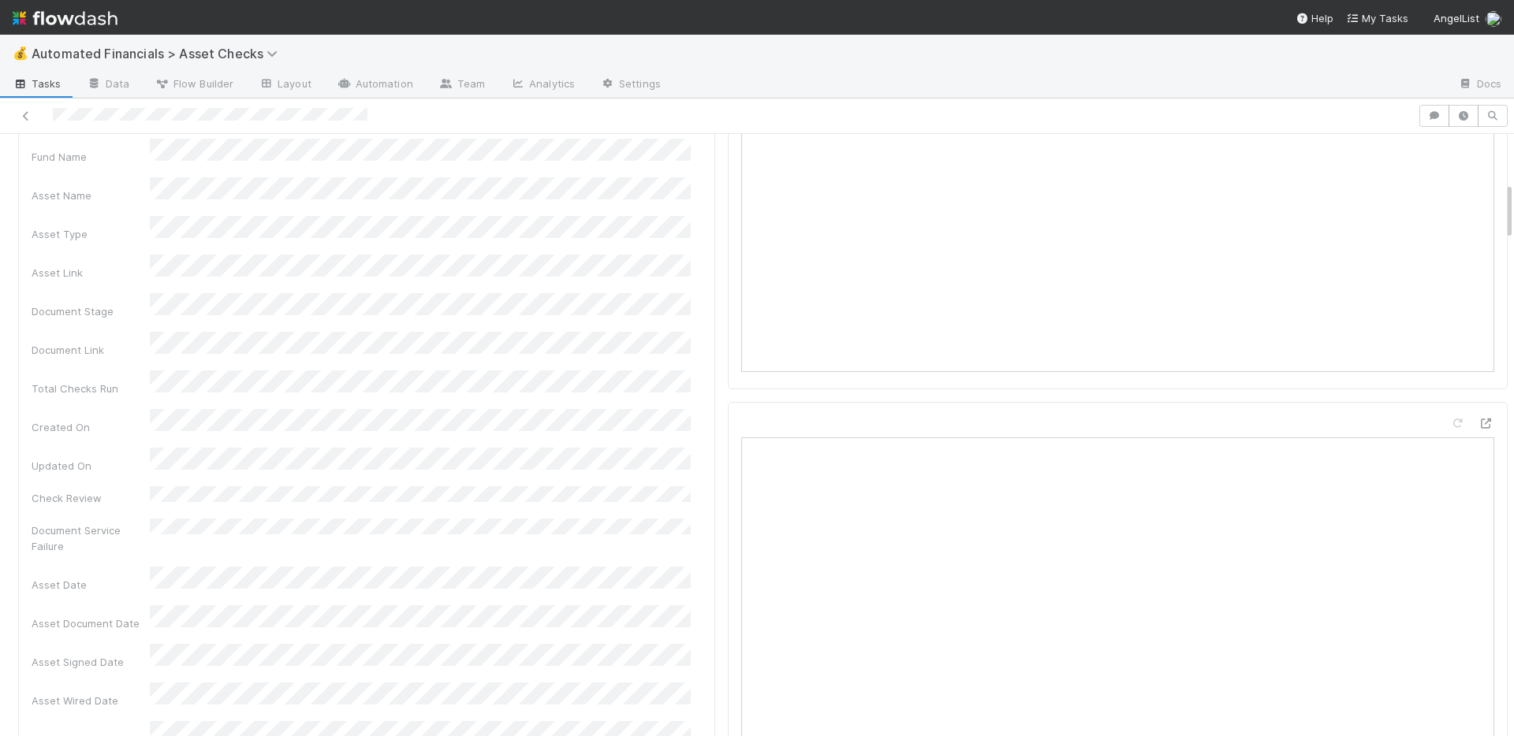
scroll to position [492, 0]
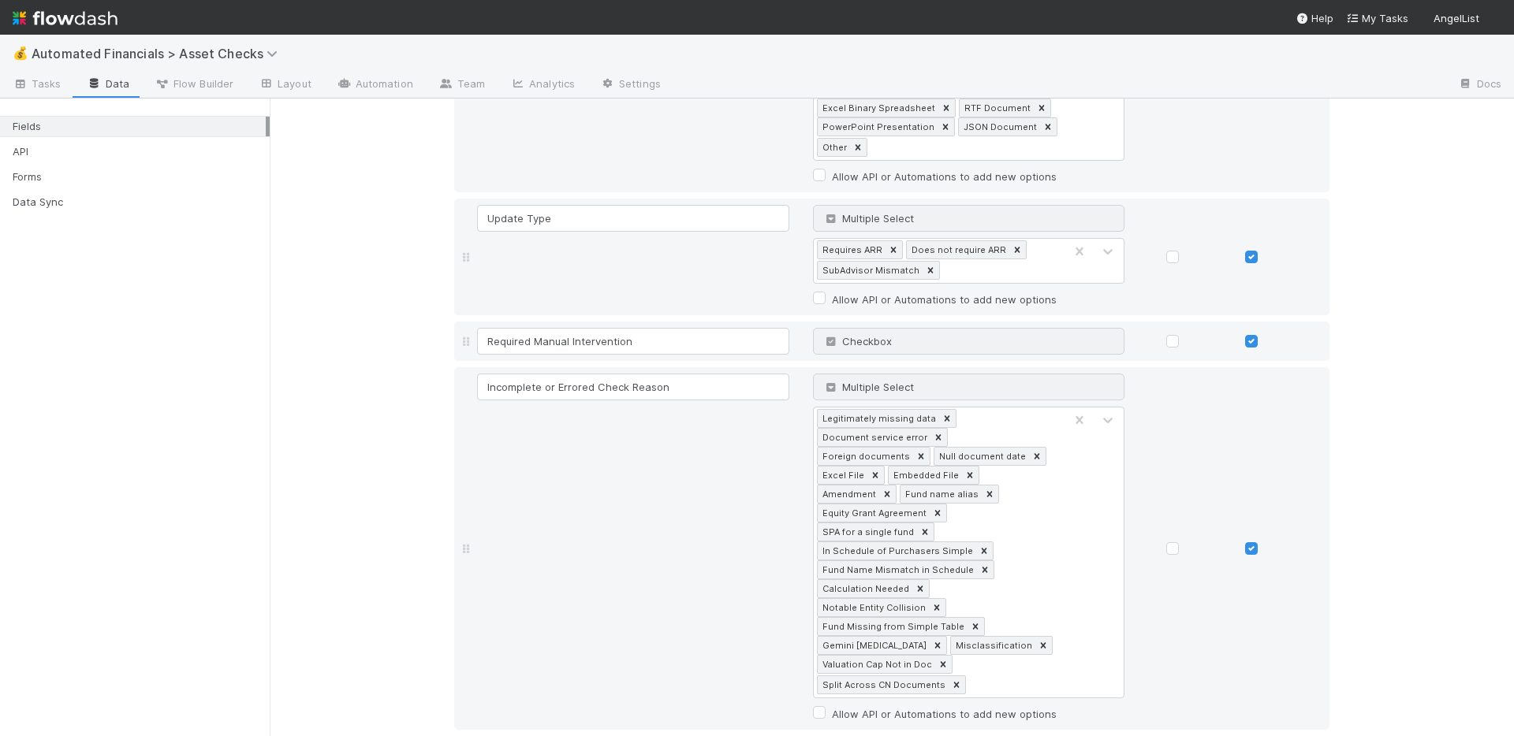
scroll to position [3200, 0]
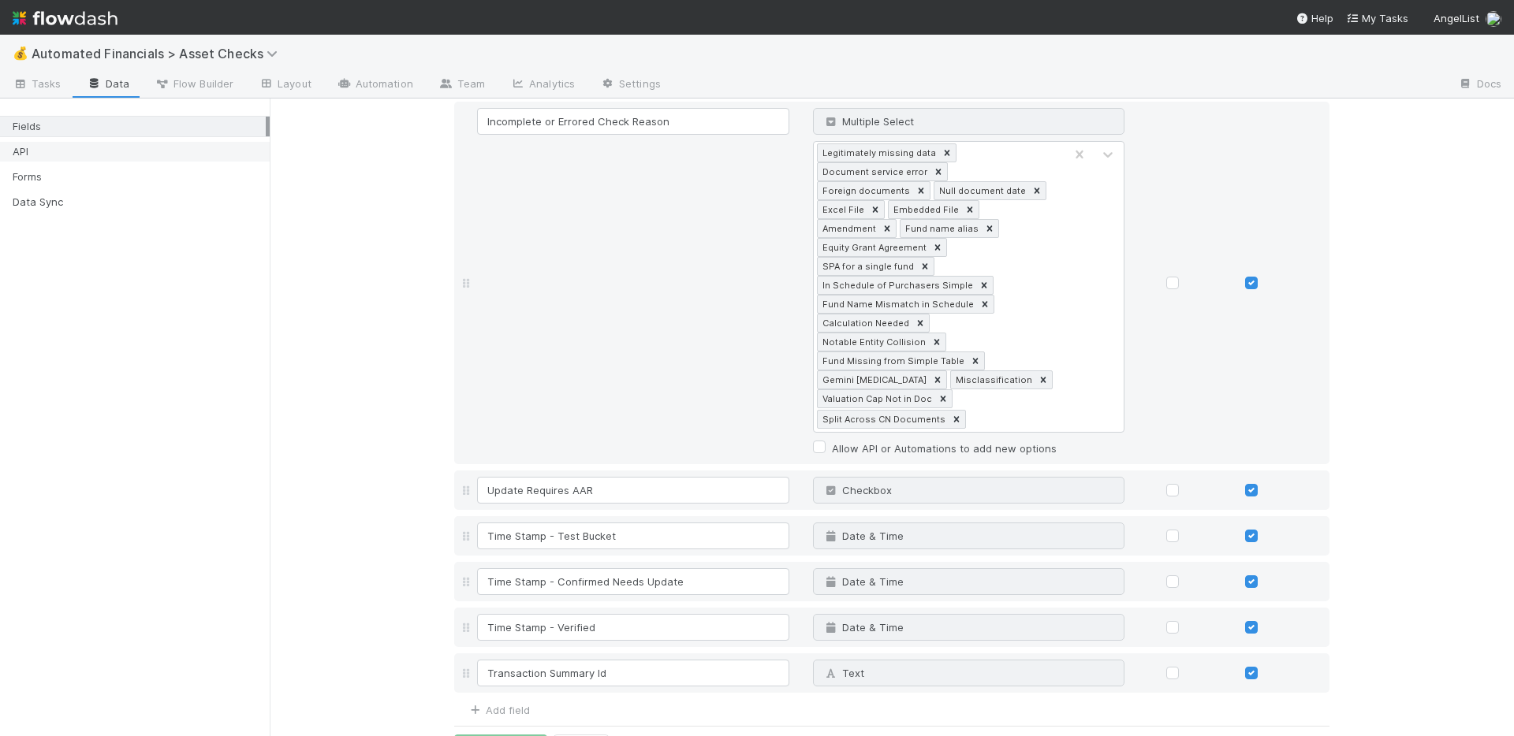
click at [123, 155] on div "API" at bounding box center [139, 152] width 253 height 20
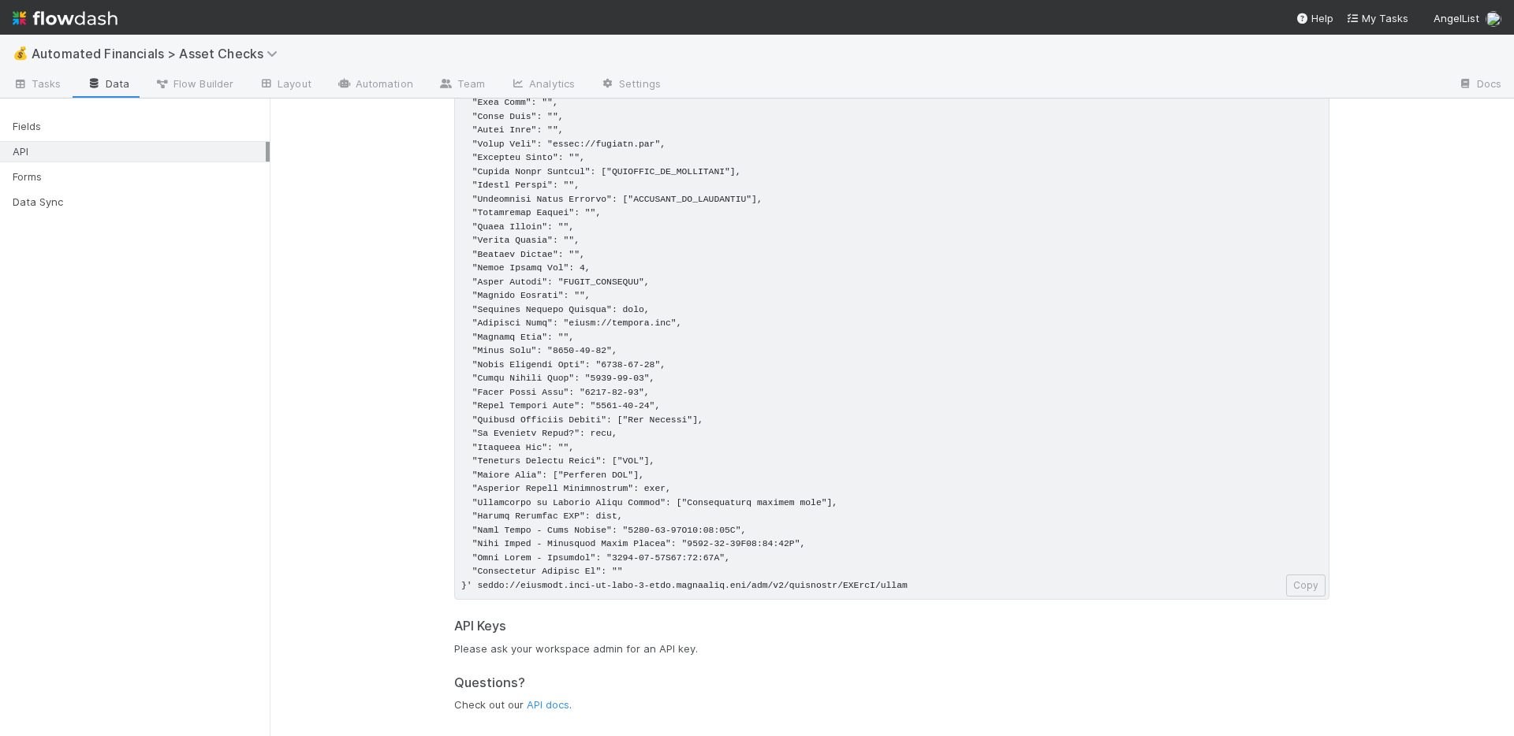
scroll to position [179, 0]
click at [178, 128] on div "Fields" at bounding box center [139, 127] width 253 height 20
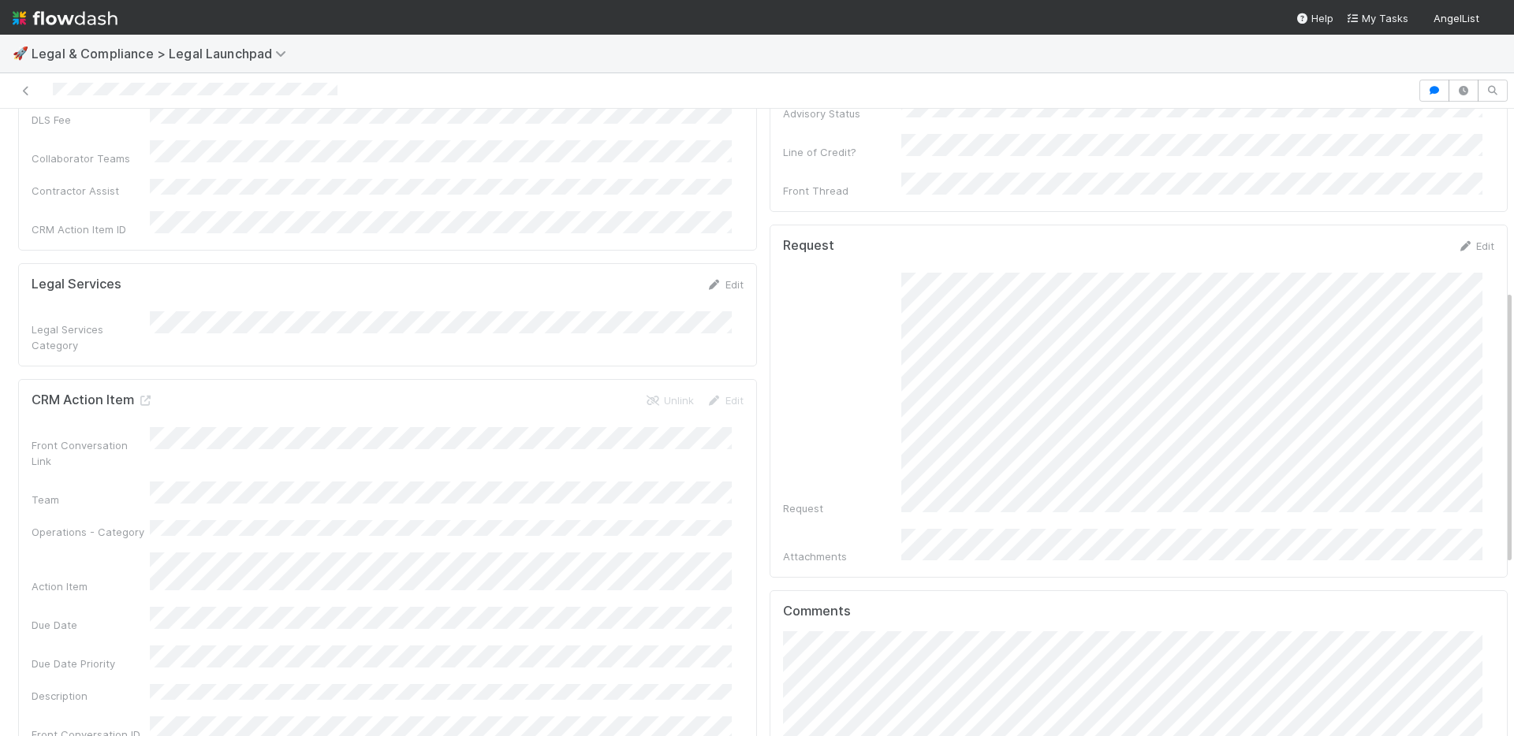
scroll to position [722, 0]
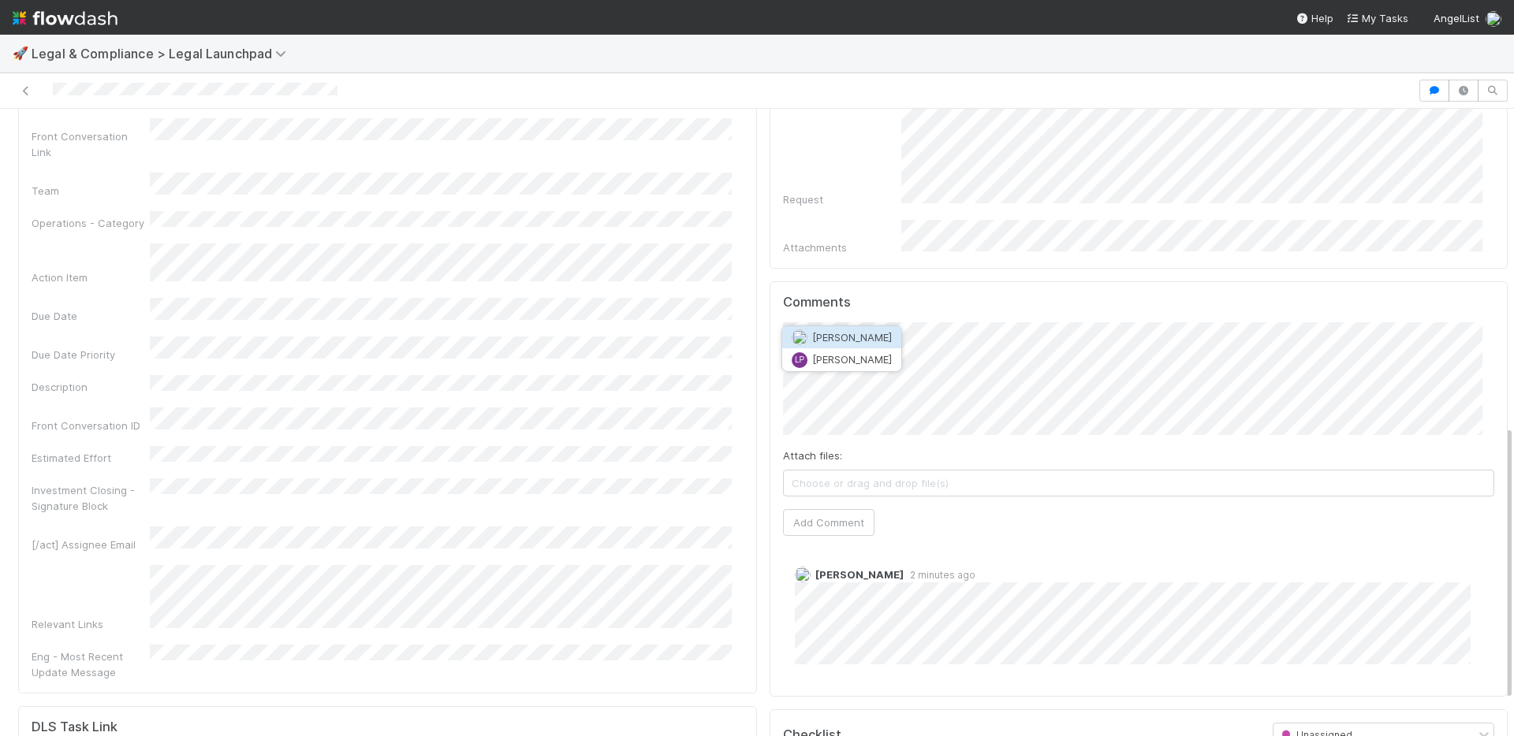
click at [866, 337] on span "[PERSON_NAME]" at bounding box center [852, 337] width 80 height 13
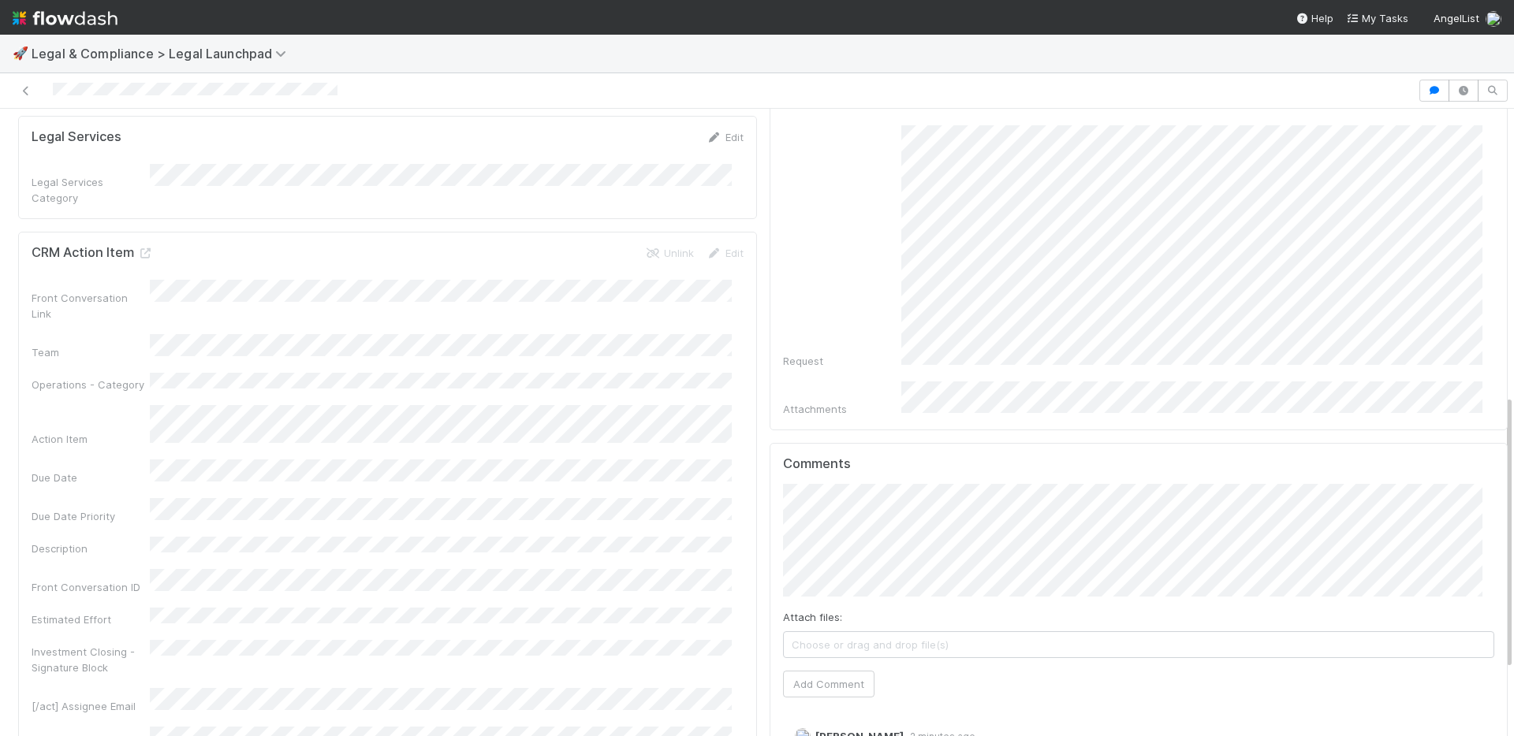
scroll to position [557, 0]
click at [837, 675] on button "Add Comment" at bounding box center [828, 688] width 91 height 27
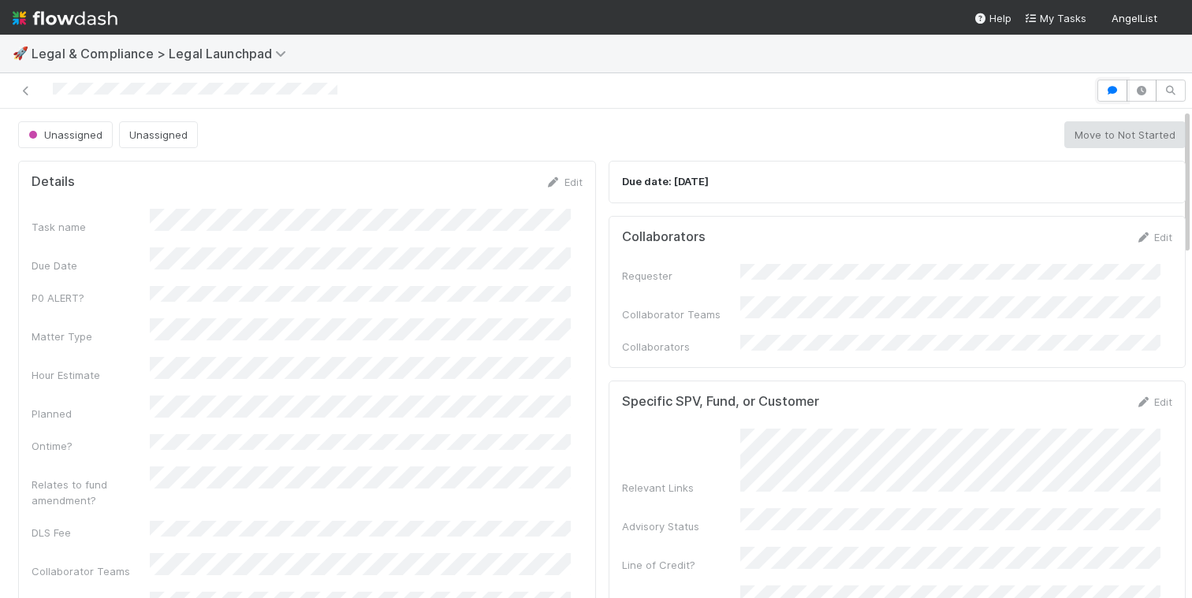
click at [1105, 91] on icon "button" at bounding box center [1113, 90] width 16 height 9
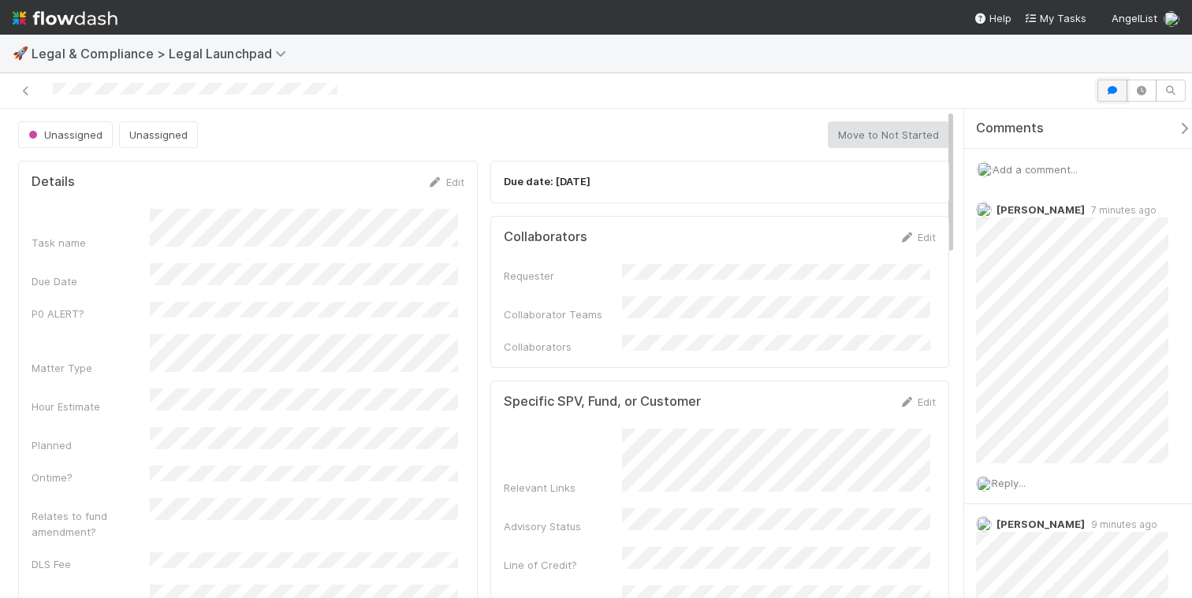
click at [1108, 90] on icon "button" at bounding box center [1113, 90] width 16 height 9
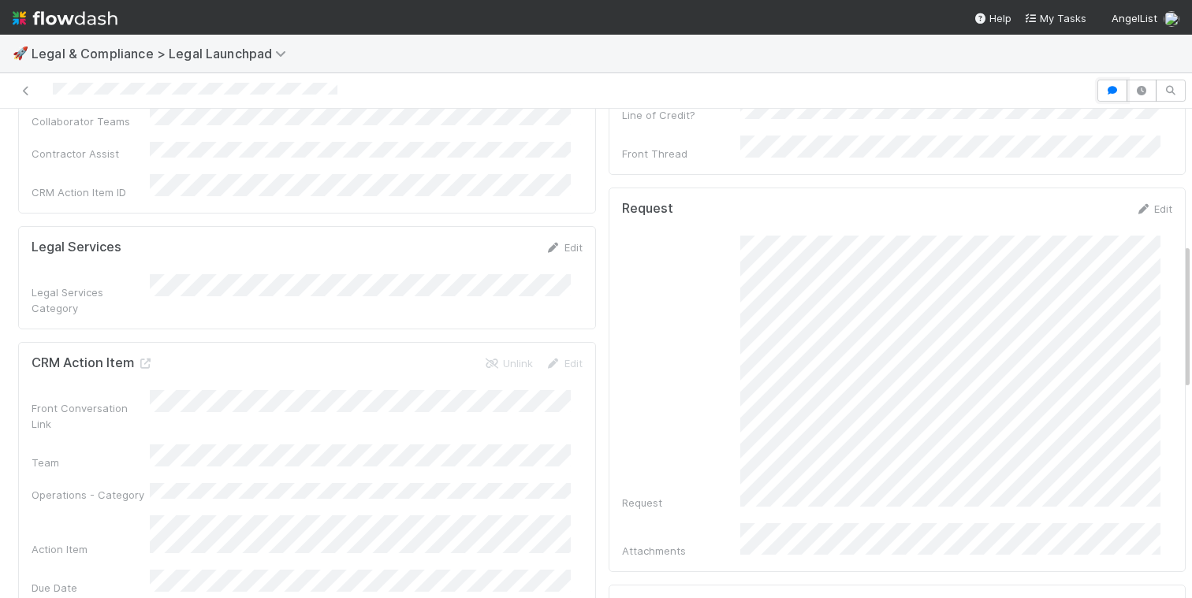
scroll to position [765, 0]
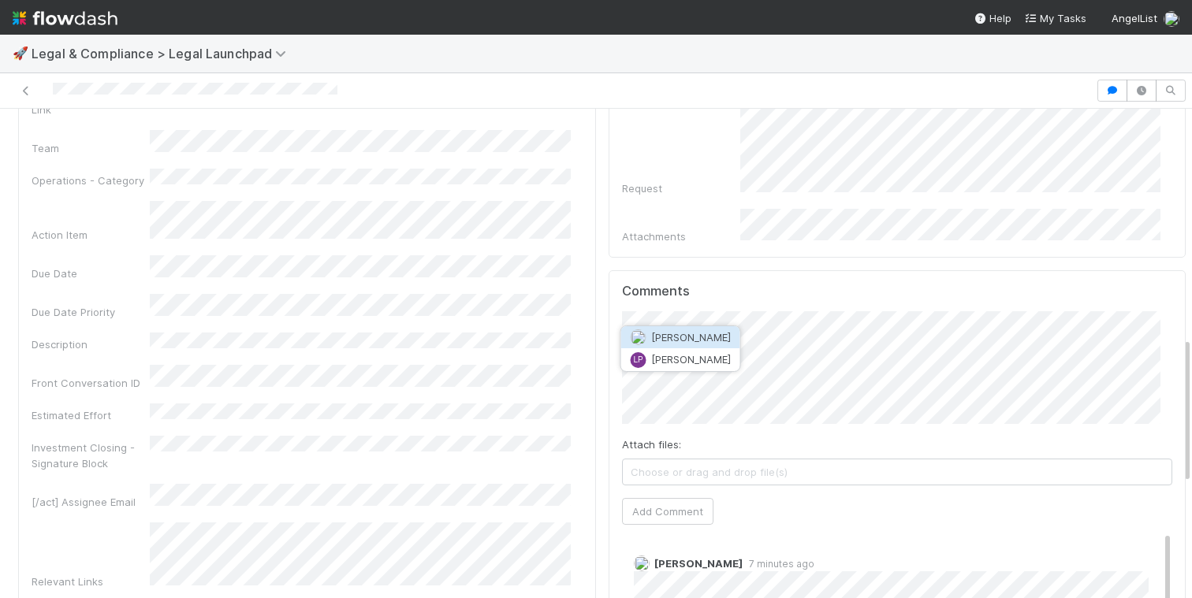
click at [673, 334] on span "Leia Slosberg" at bounding box center [691, 337] width 80 height 13
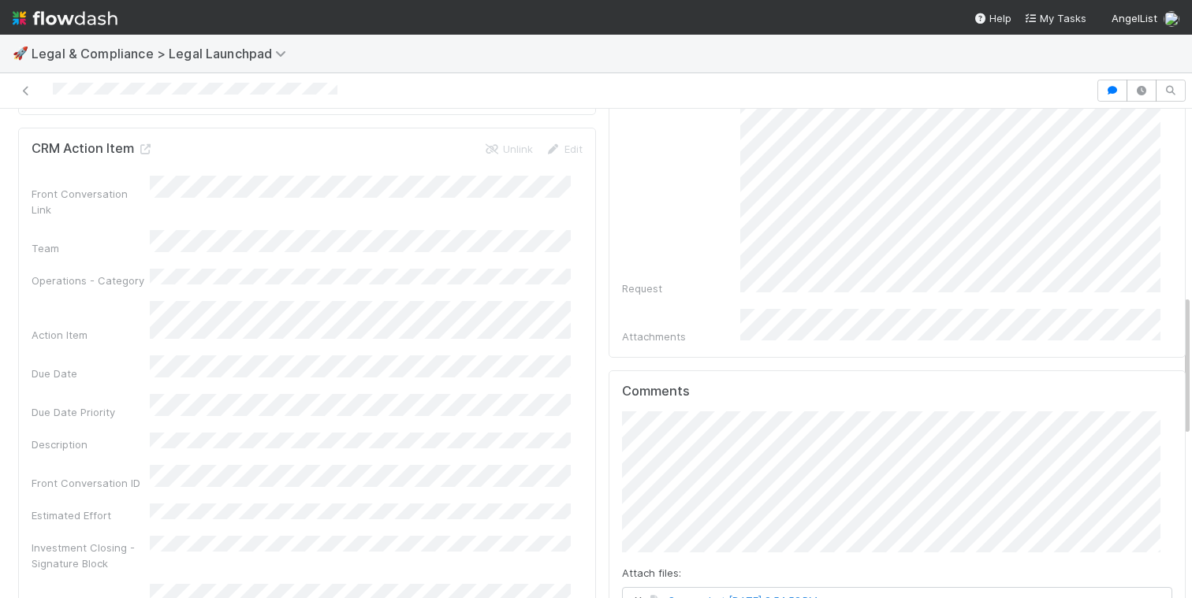
scroll to position [726, 0]
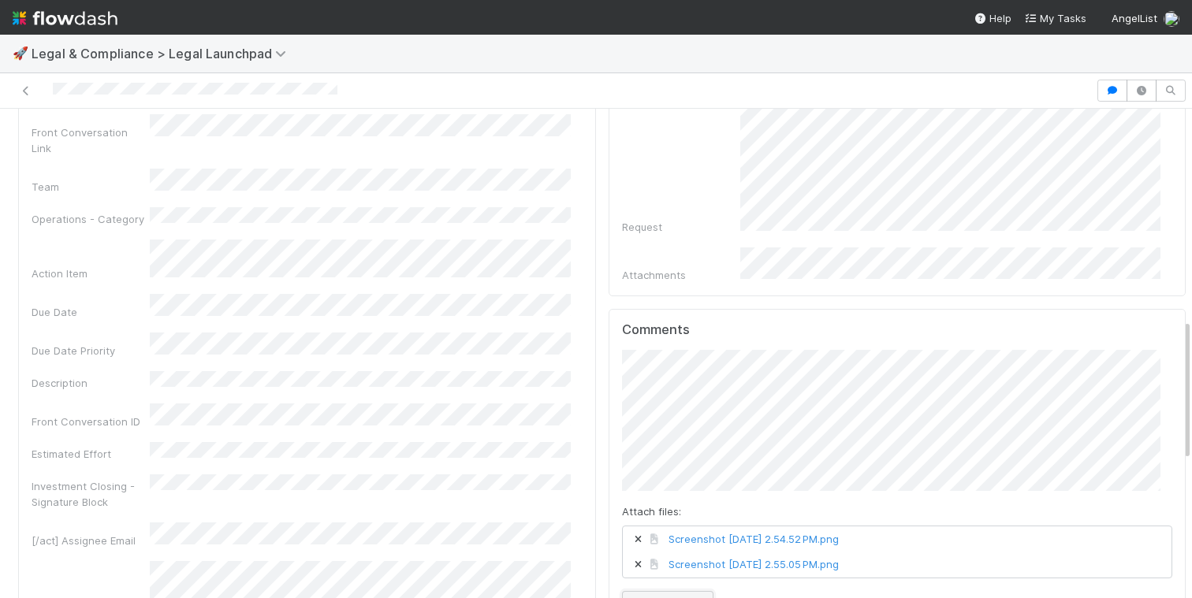
click at [668, 591] on button "Add Comment" at bounding box center [667, 604] width 91 height 27
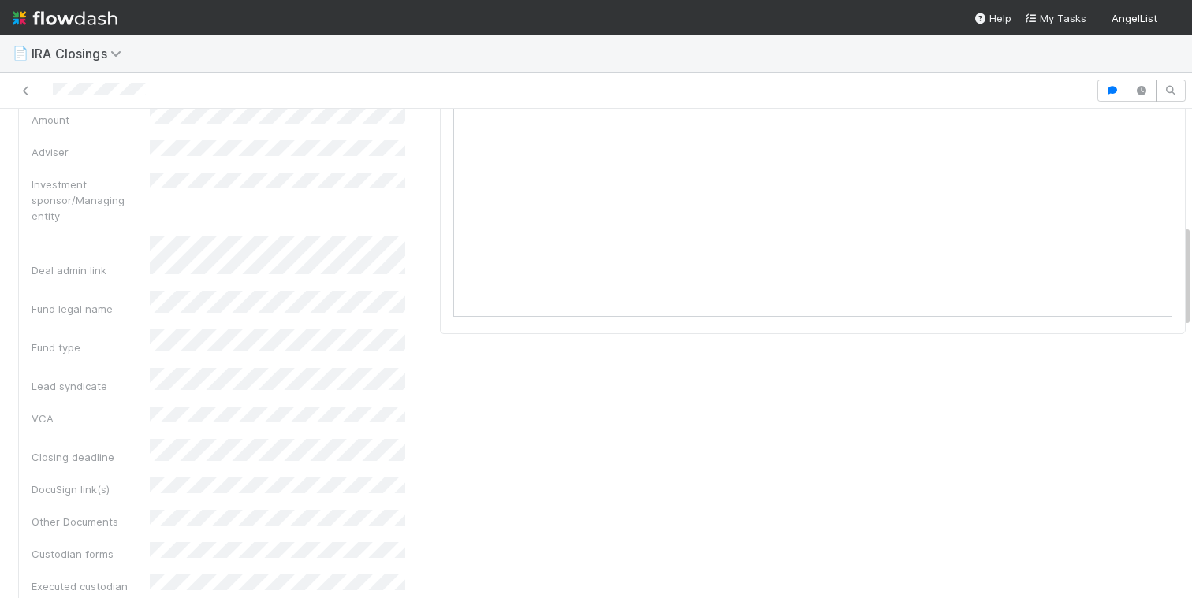
scroll to position [550, 0]
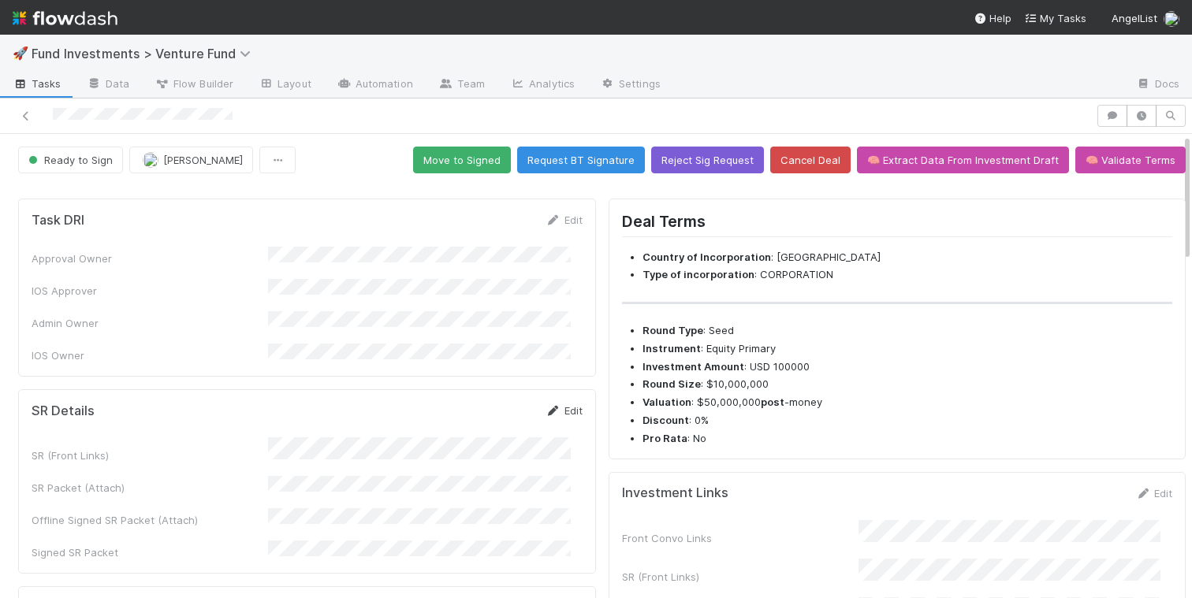
click at [567, 404] on link "Edit" at bounding box center [564, 410] width 37 height 13
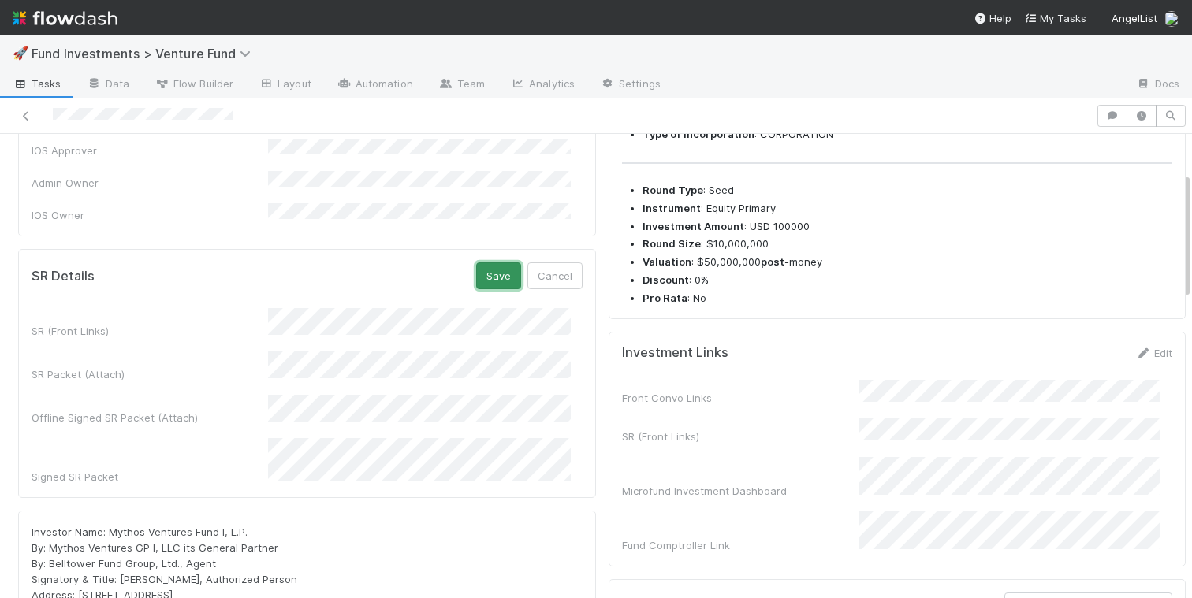
click at [485, 263] on button "Save" at bounding box center [498, 276] width 45 height 27
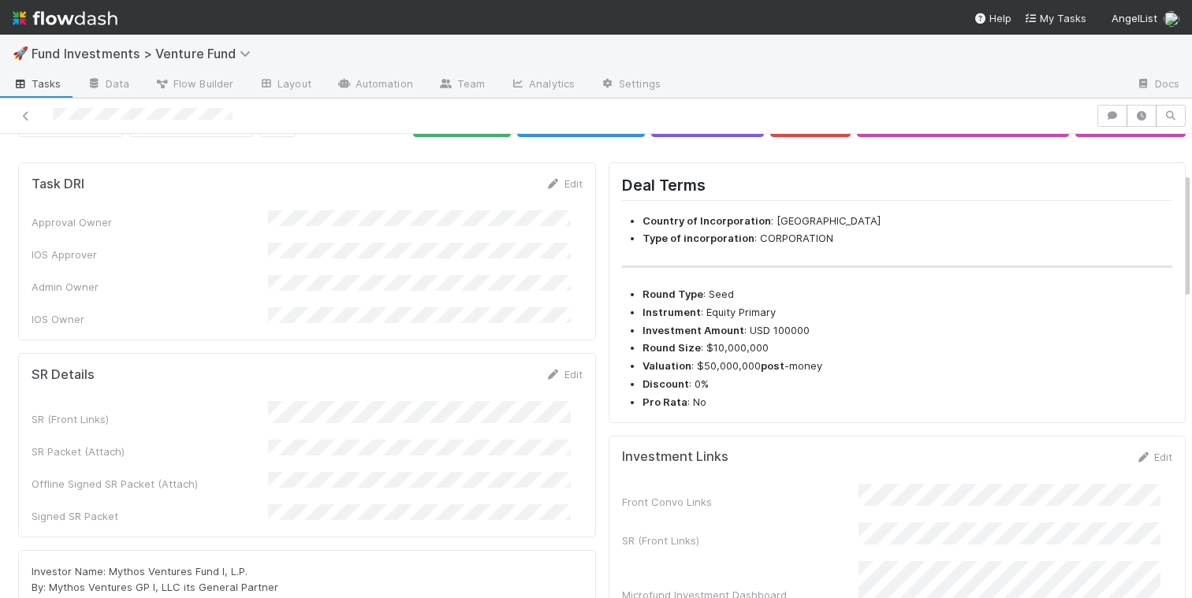
scroll to position [0, 0]
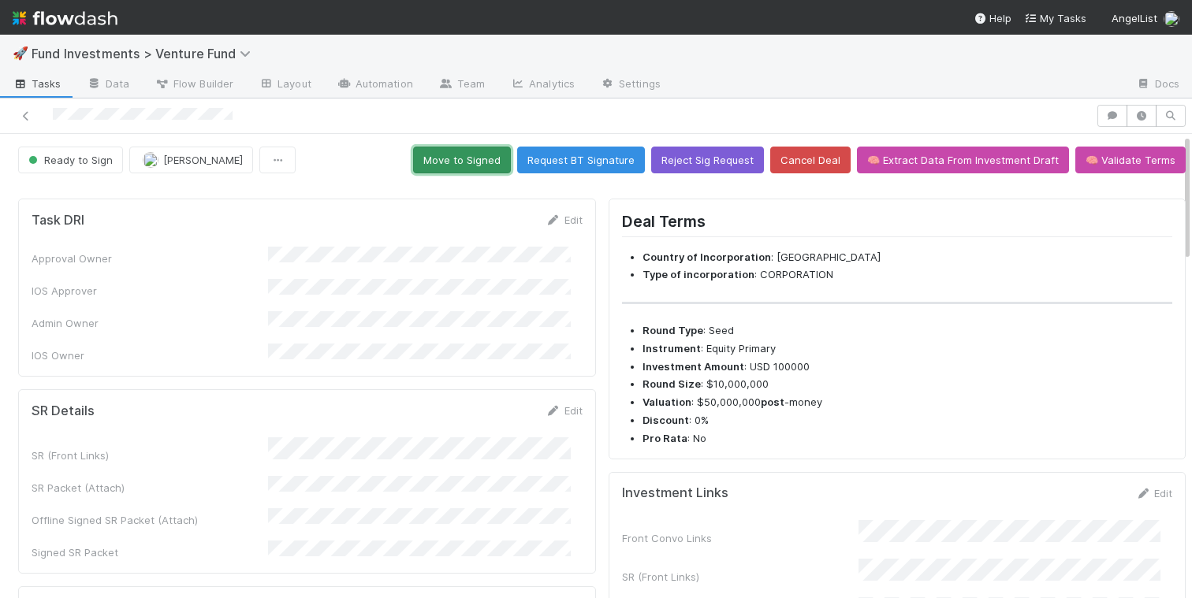
click at [468, 169] on button "Move to Signed" at bounding box center [462, 160] width 98 height 27
click at [560, 404] on link "Edit" at bounding box center [564, 410] width 37 height 13
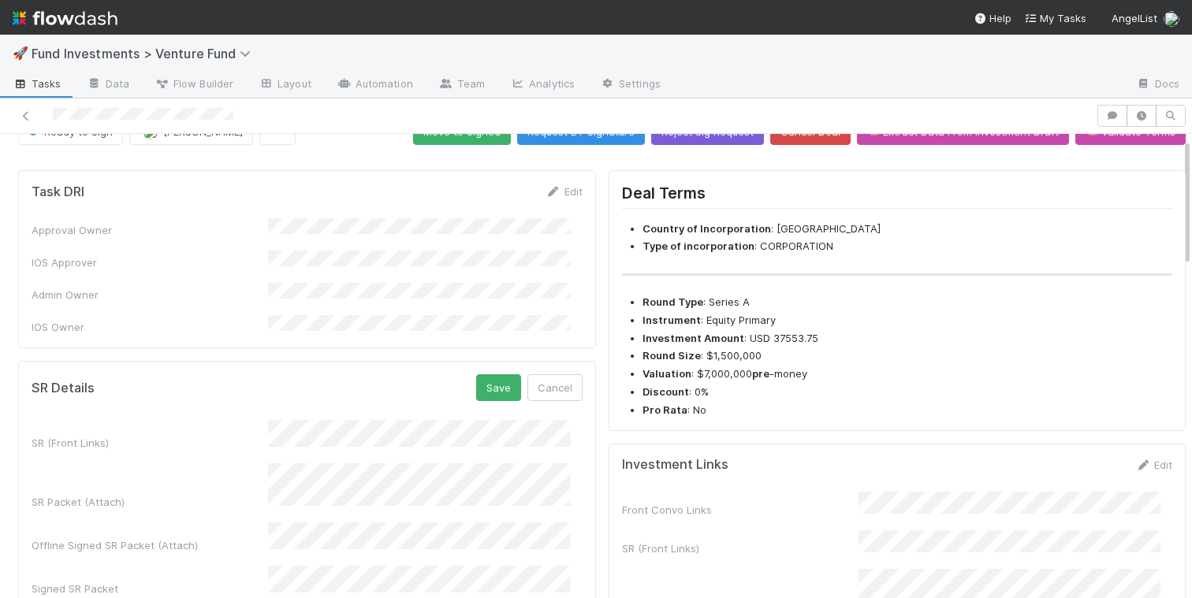
scroll to position [30, 0]
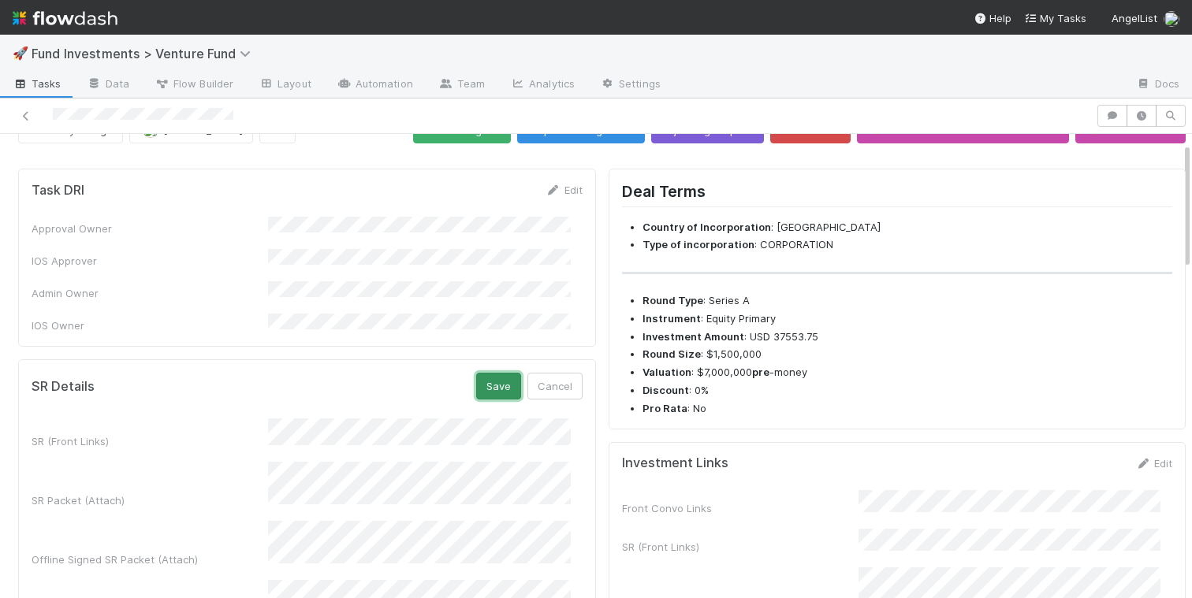
click at [490, 373] on button "Save" at bounding box center [498, 386] width 45 height 27
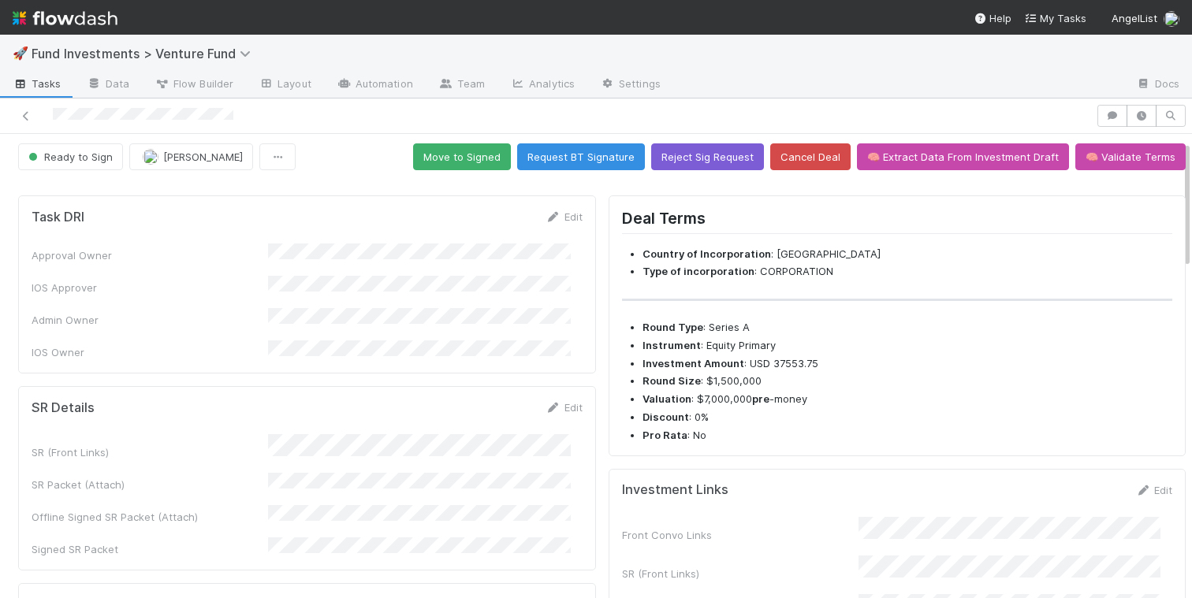
scroll to position [0, 0]
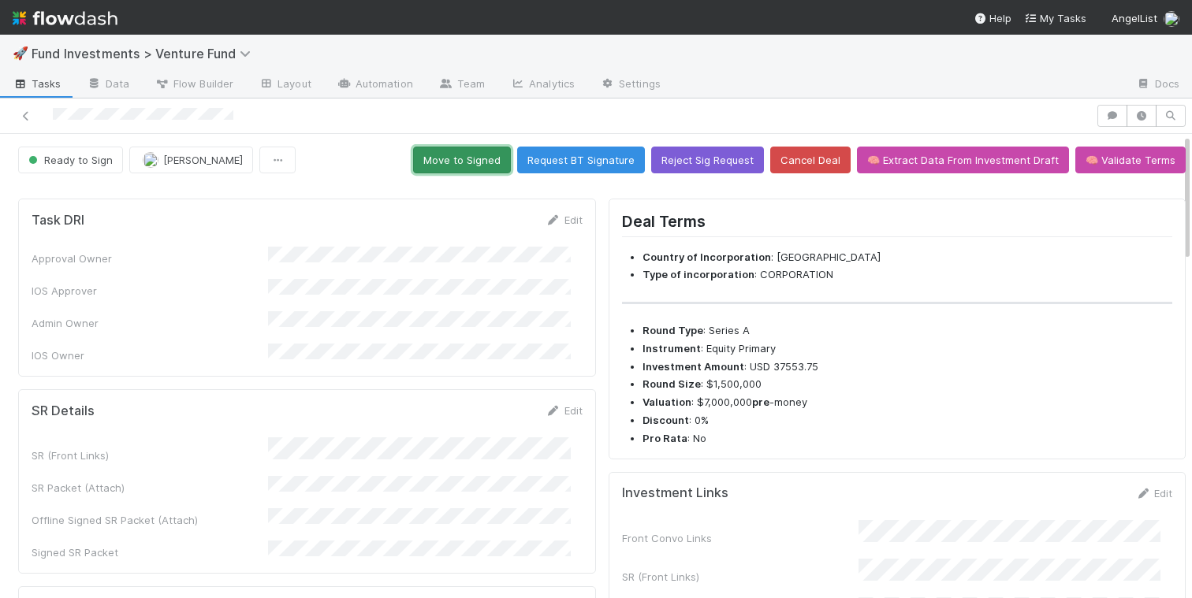
click at [461, 161] on button "Move to Signed" at bounding box center [462, 160] width 98 height 27
click at [548, 404] on link "Edit" at bounding box center [564, 410] width 37 height 13
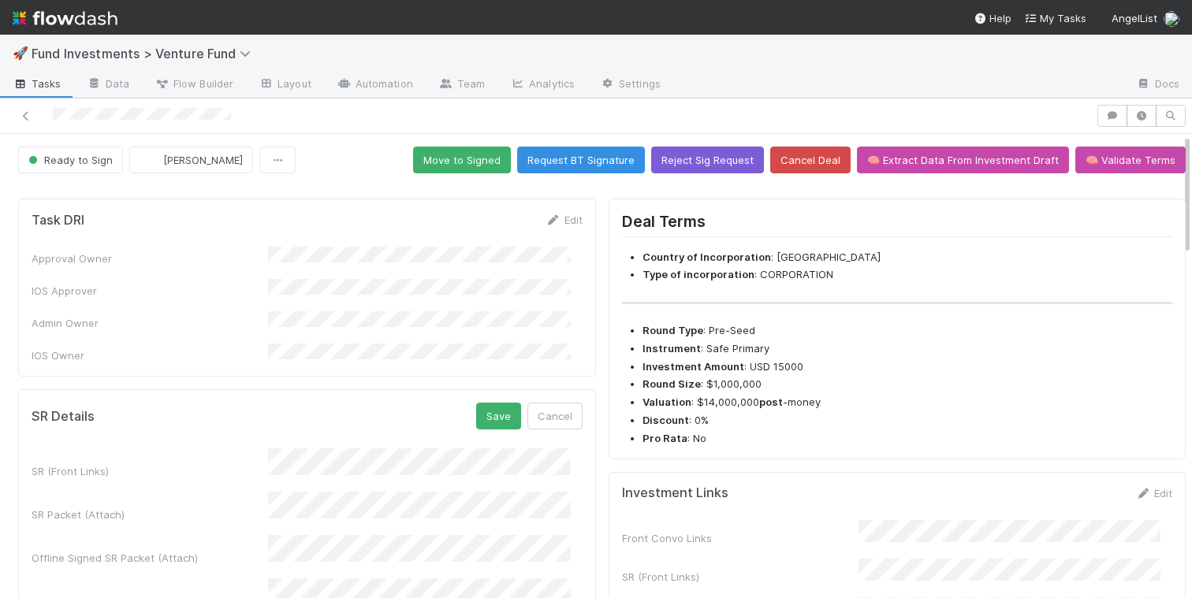
scroll to position [141, 0]
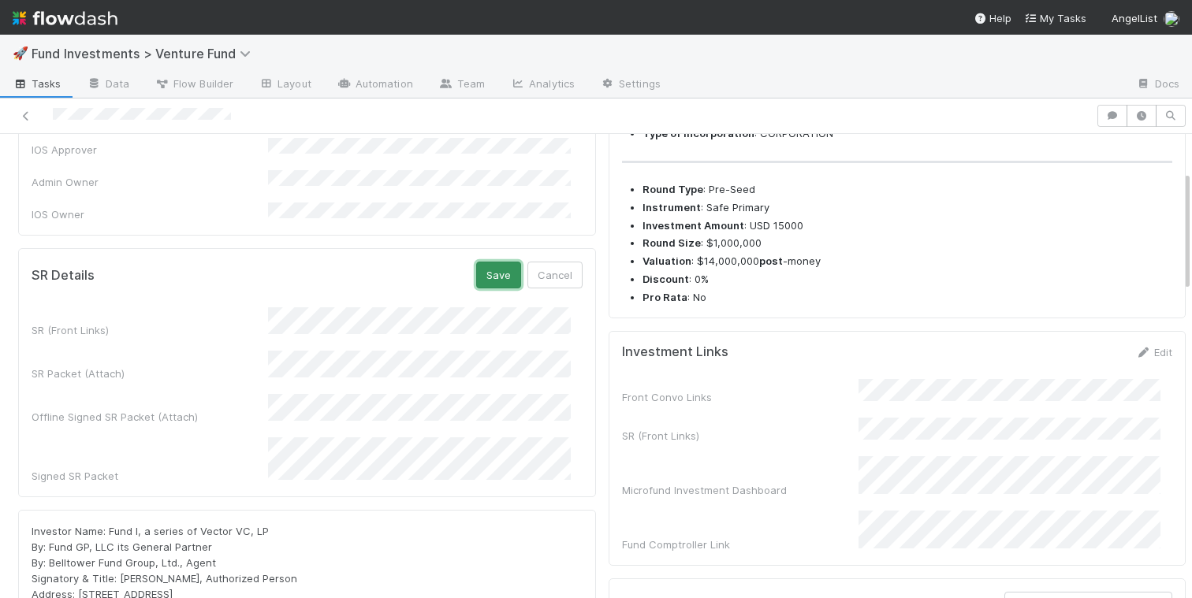
click at [487, 268] on button "Save" at bounding box center [498, 275] width 45 height 27
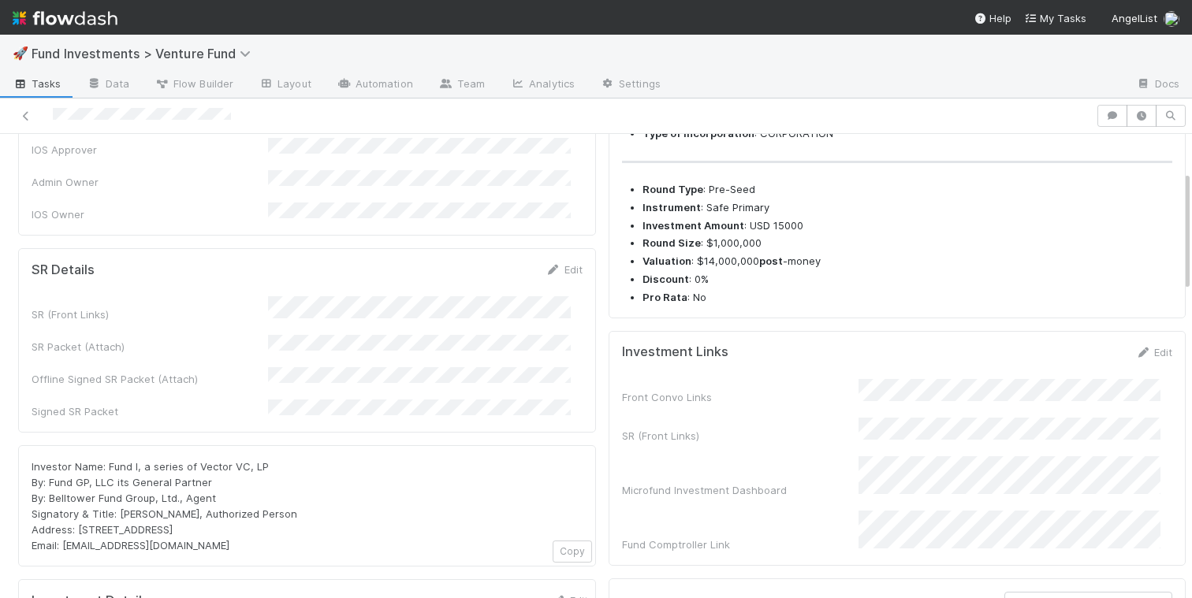
scroll to position [0, 0]
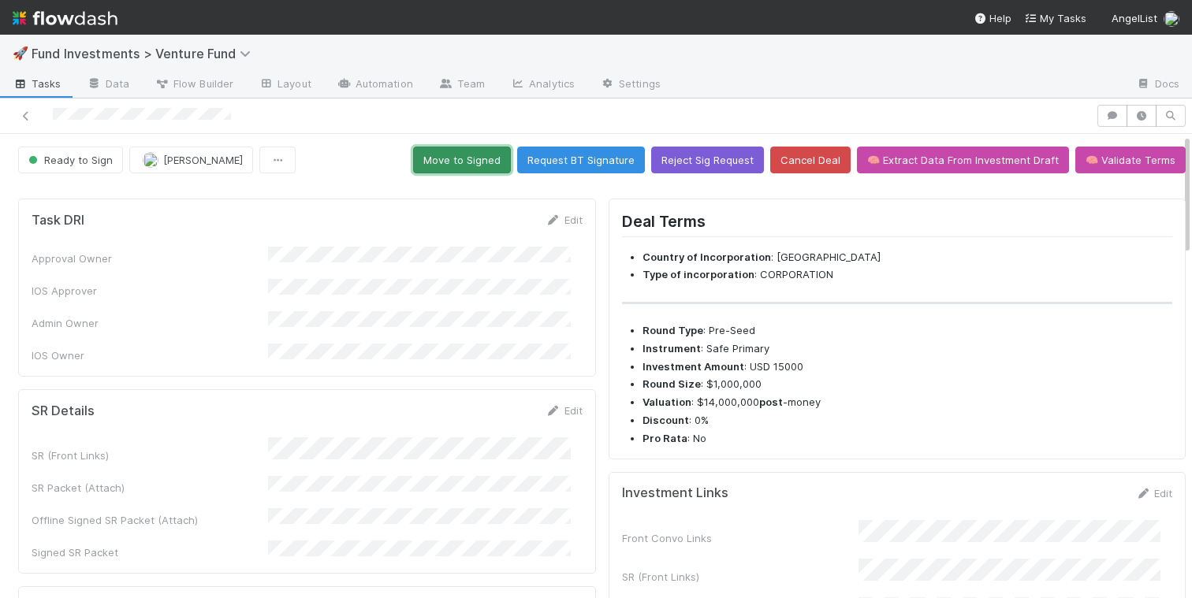
click at [460, 161] on button "Move to Signed" at bounding box center [462, 160] width 98 height 27
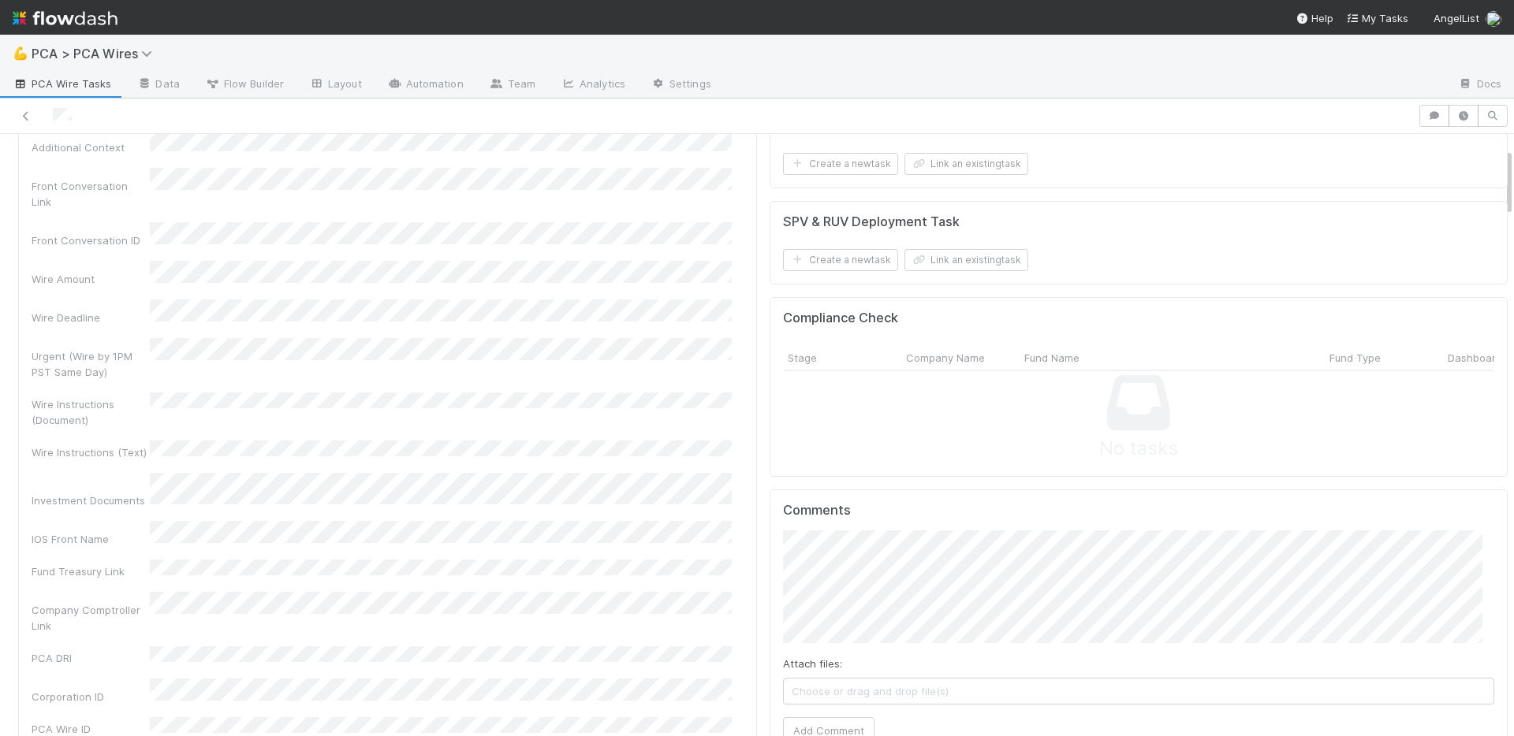
scroll to position [523, 0]
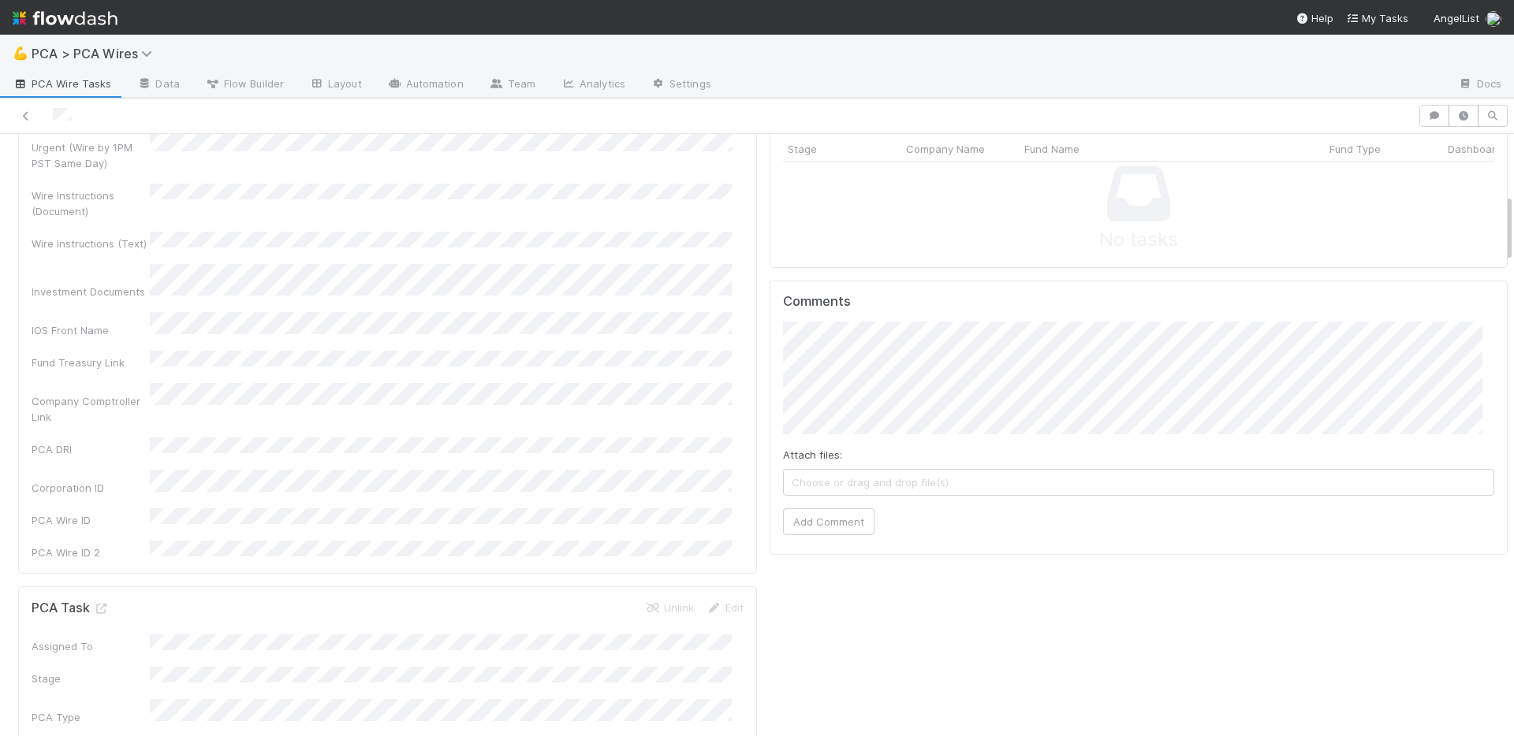
click at [626, 290] on div "ID Task Name Company Name Fund Name Special Instructions Additional Context Fro…" at bounding box center [388, 135] width 712 height 849
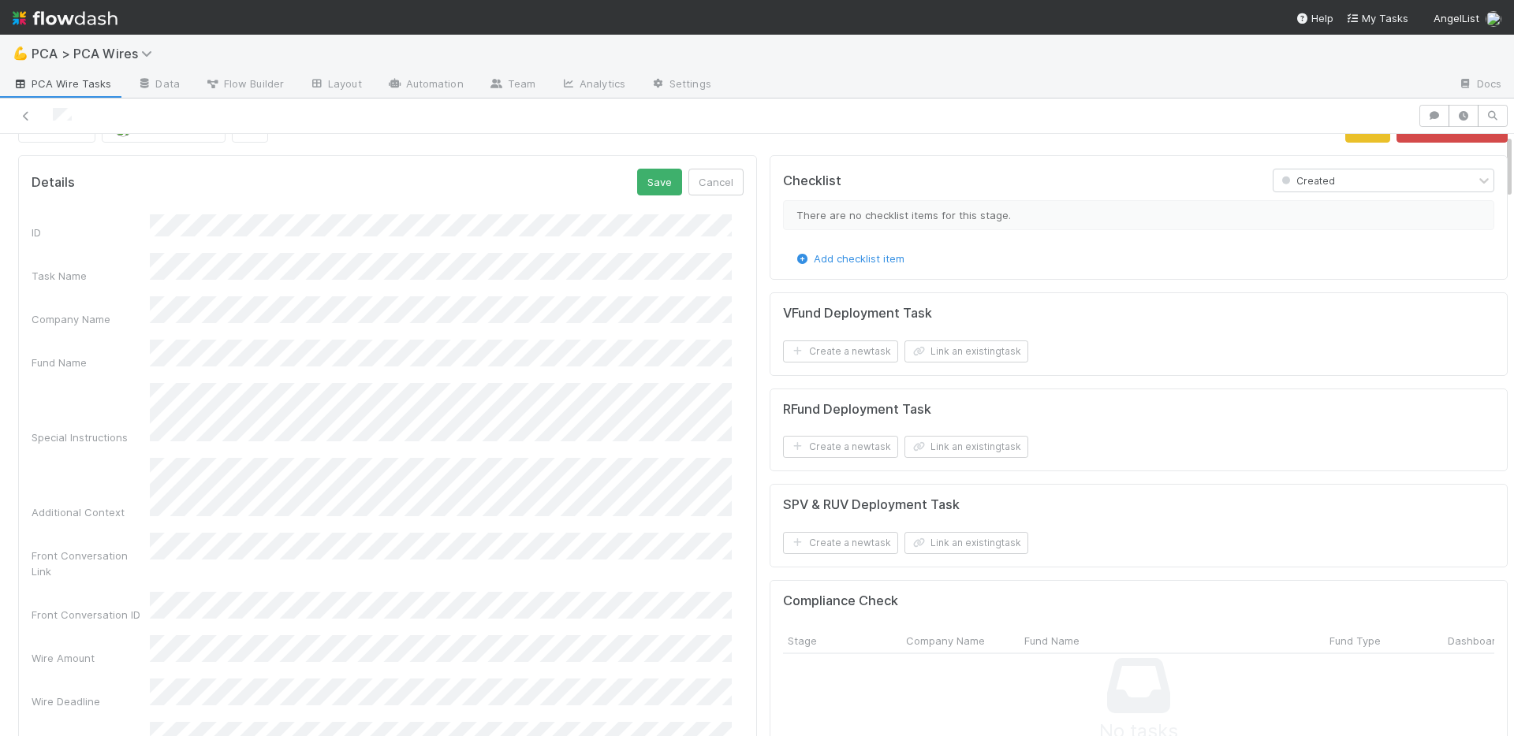
scroll to position [0, 0]
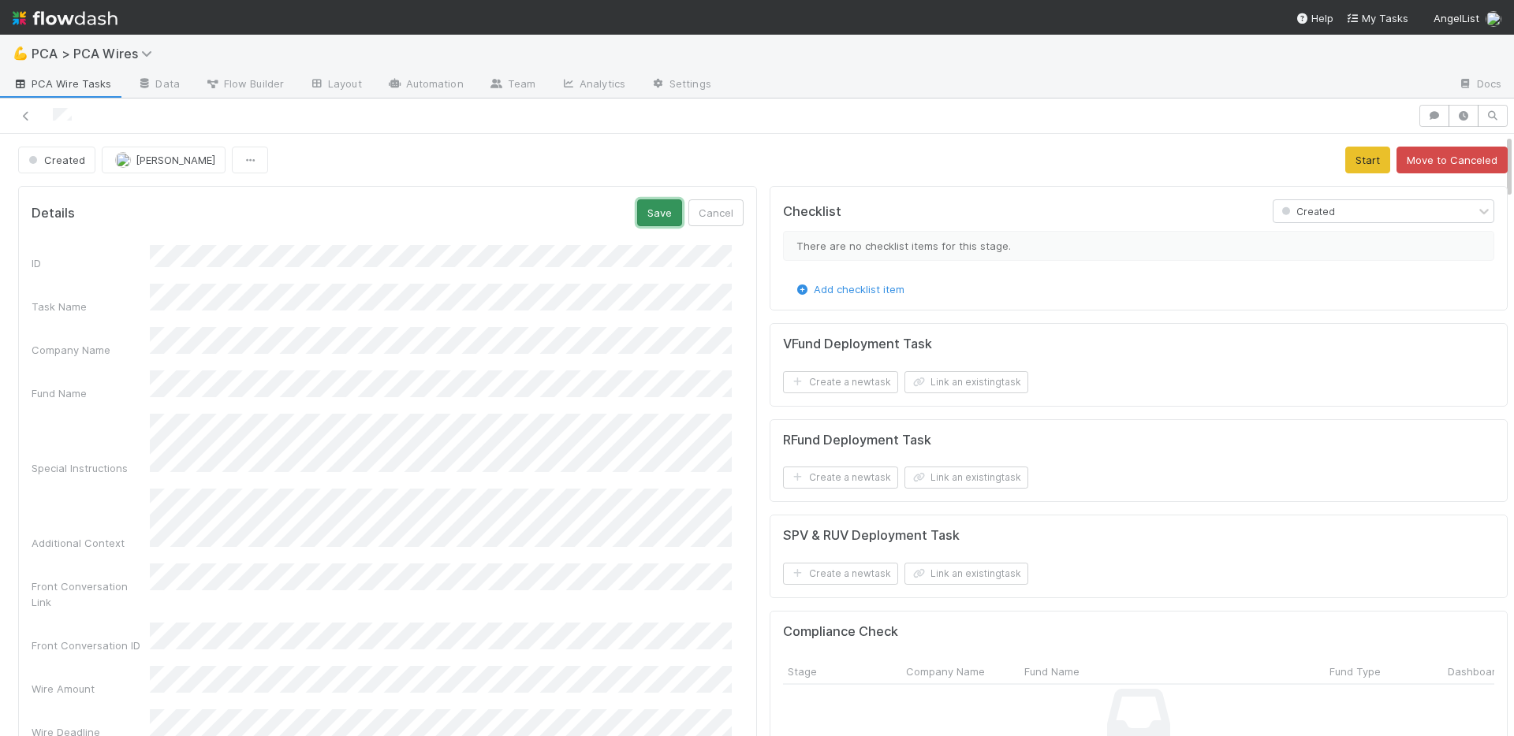
click at [642, 213] on button "Save" at bounding box center [659, 212] width 45 height 27
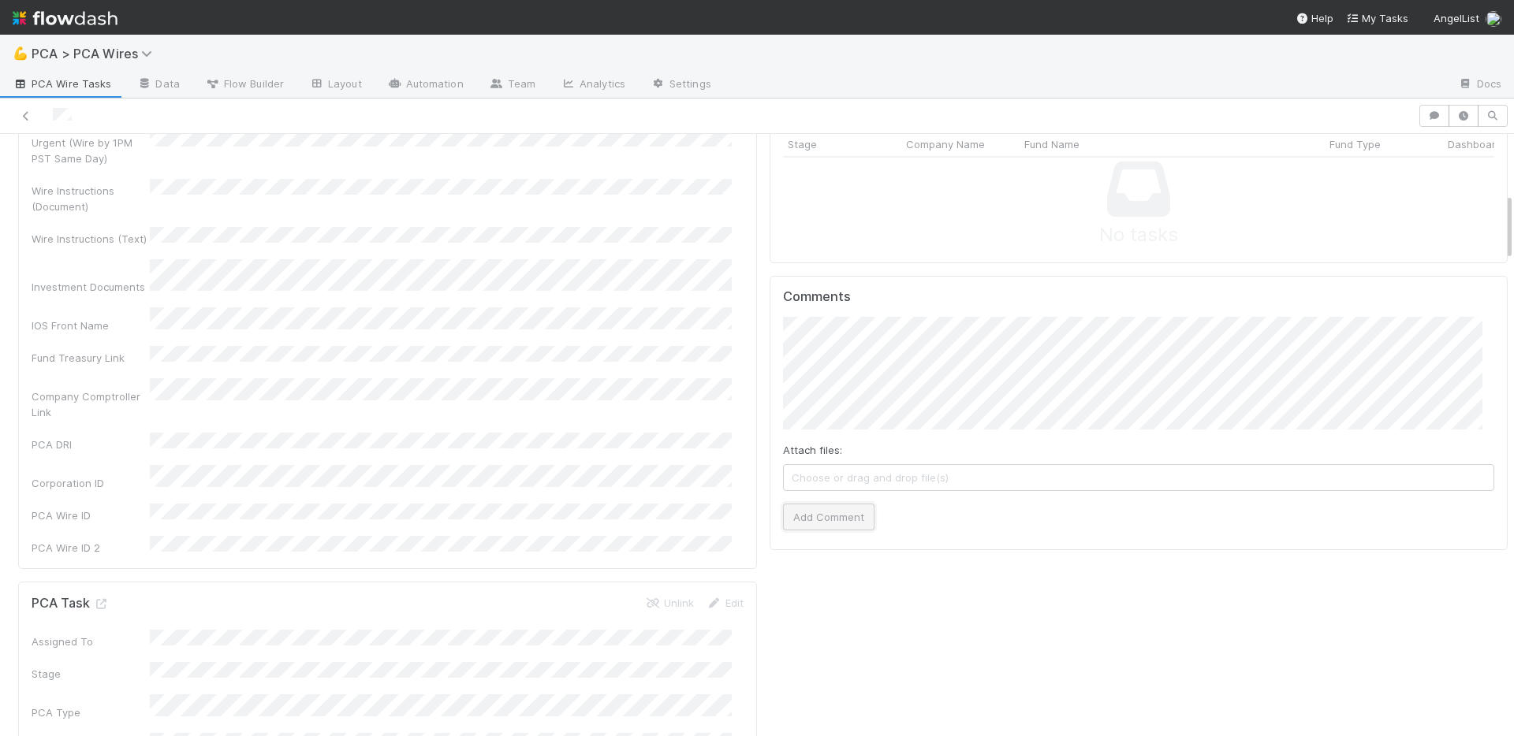
click at [826, 510] on button "Add Comment" at bounding box center [828, 517] width 91 height 27
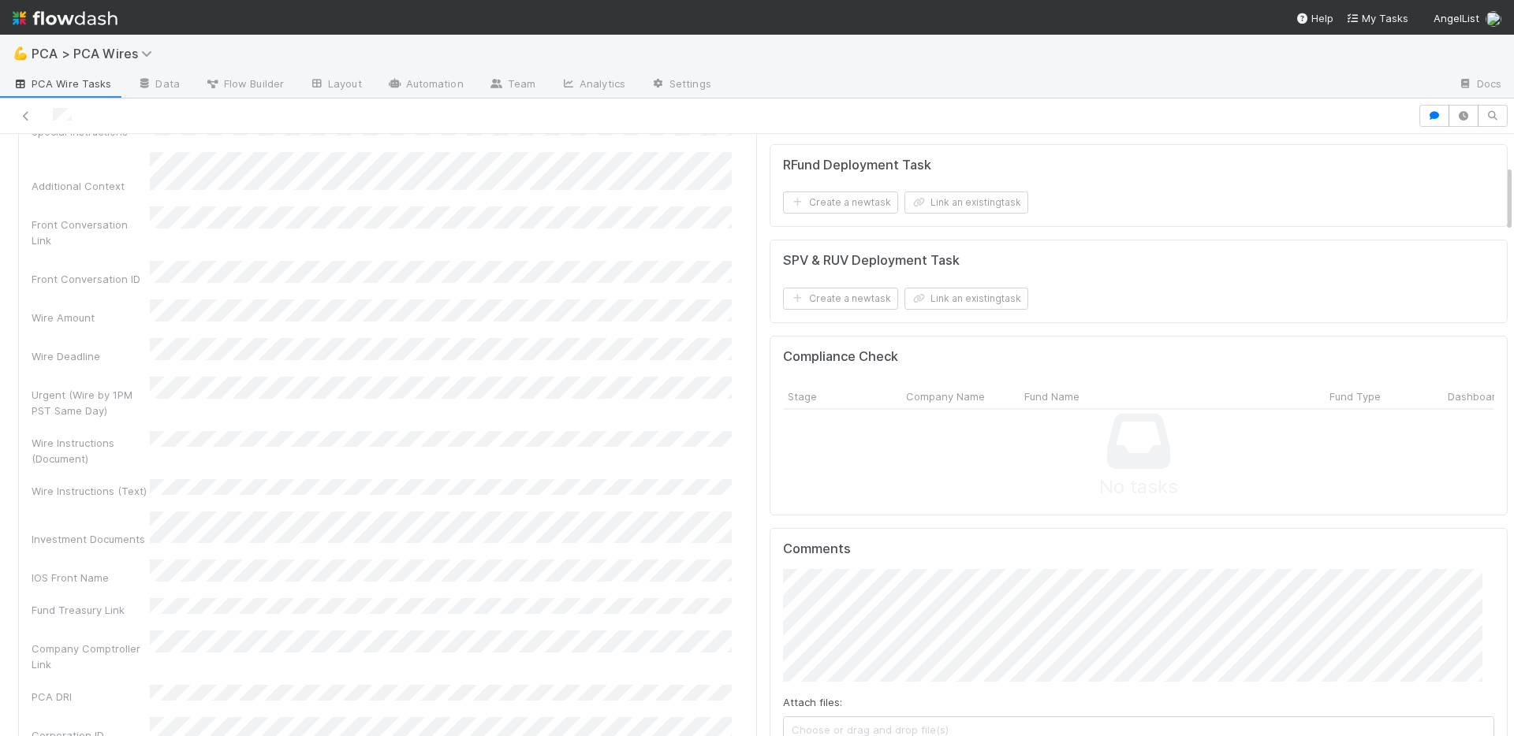
scroll to position [0, 0]
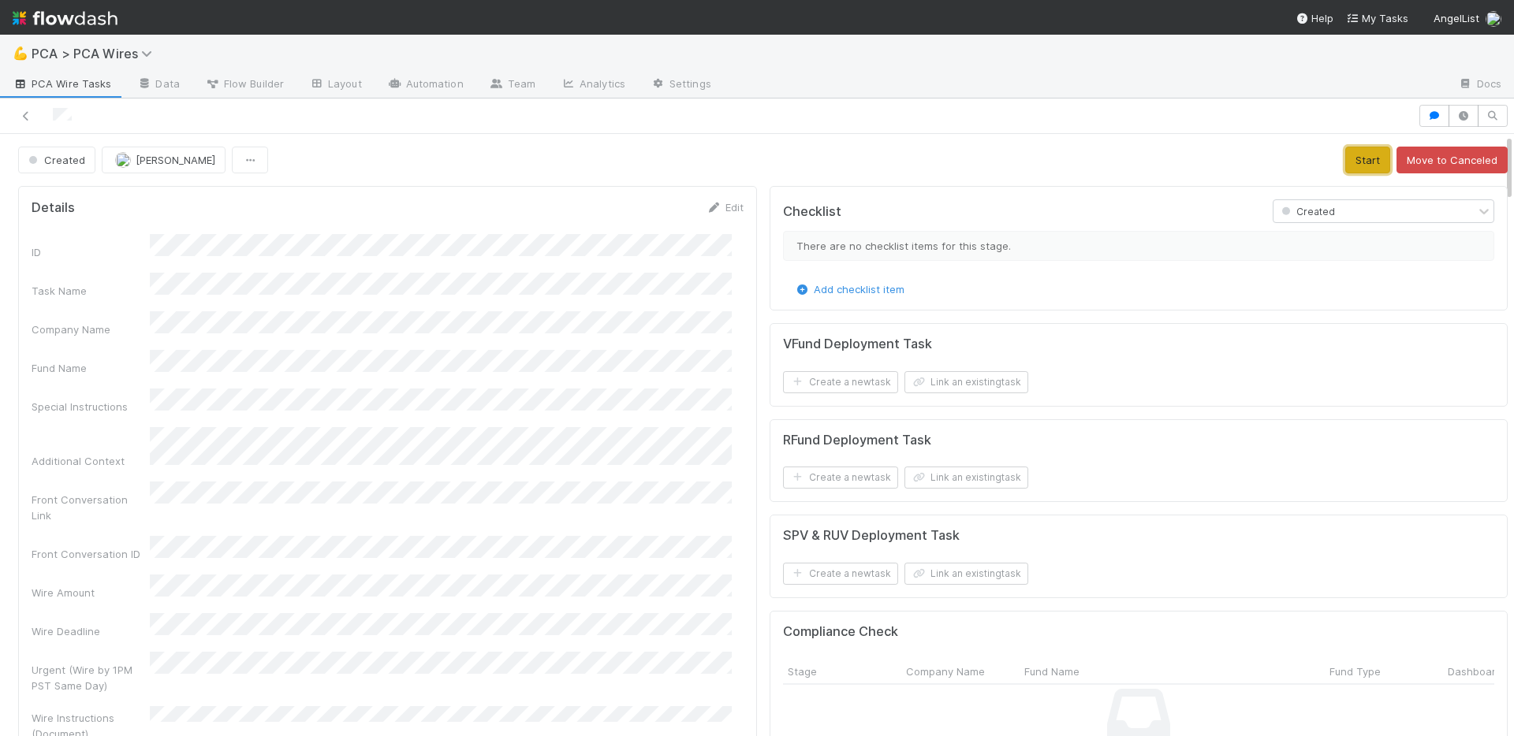
click at [1345, 155] on button "Start" at bounding box center [1367, 160] width 45 height 27
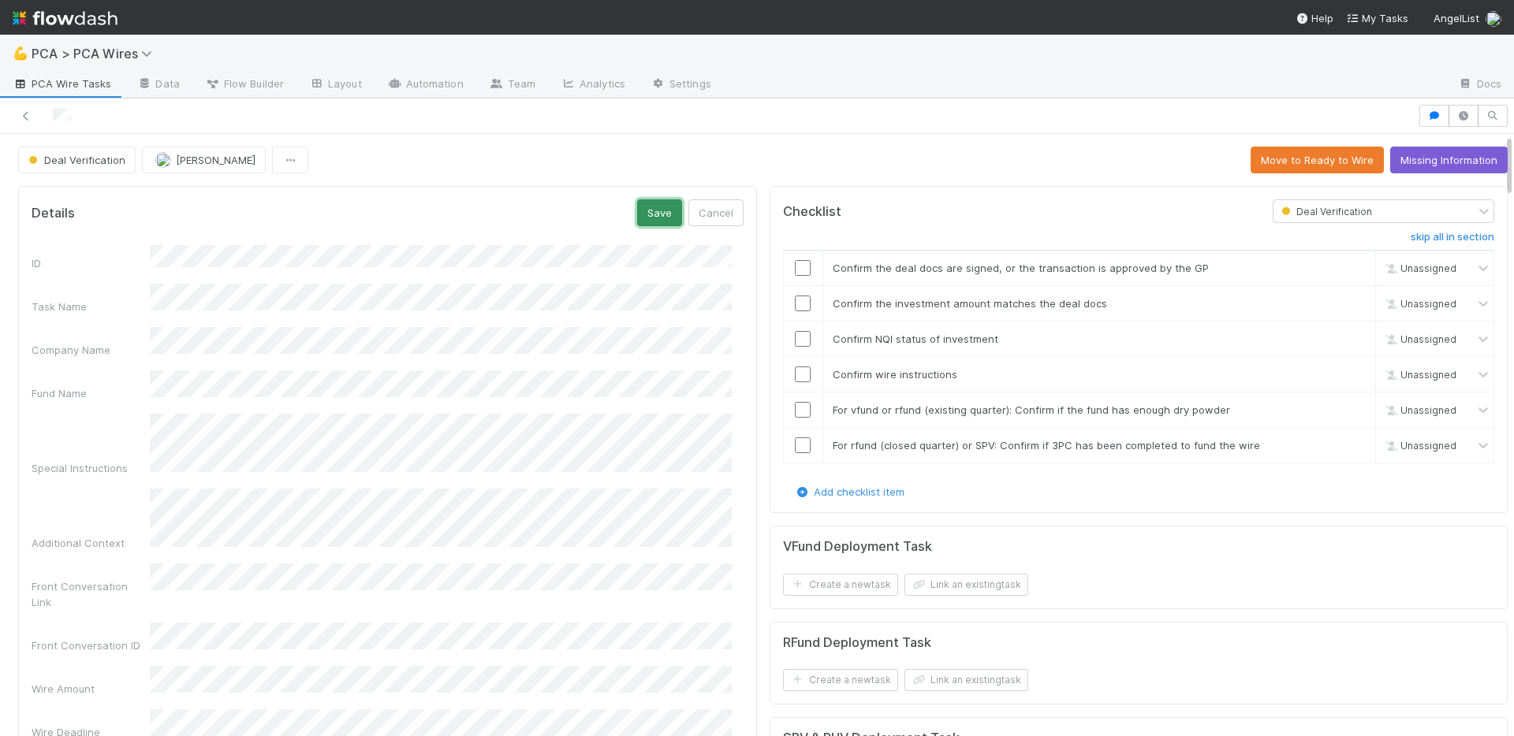
click at [658, 214] on button "Save" at bounding box center [659, 212] width 45 height 27
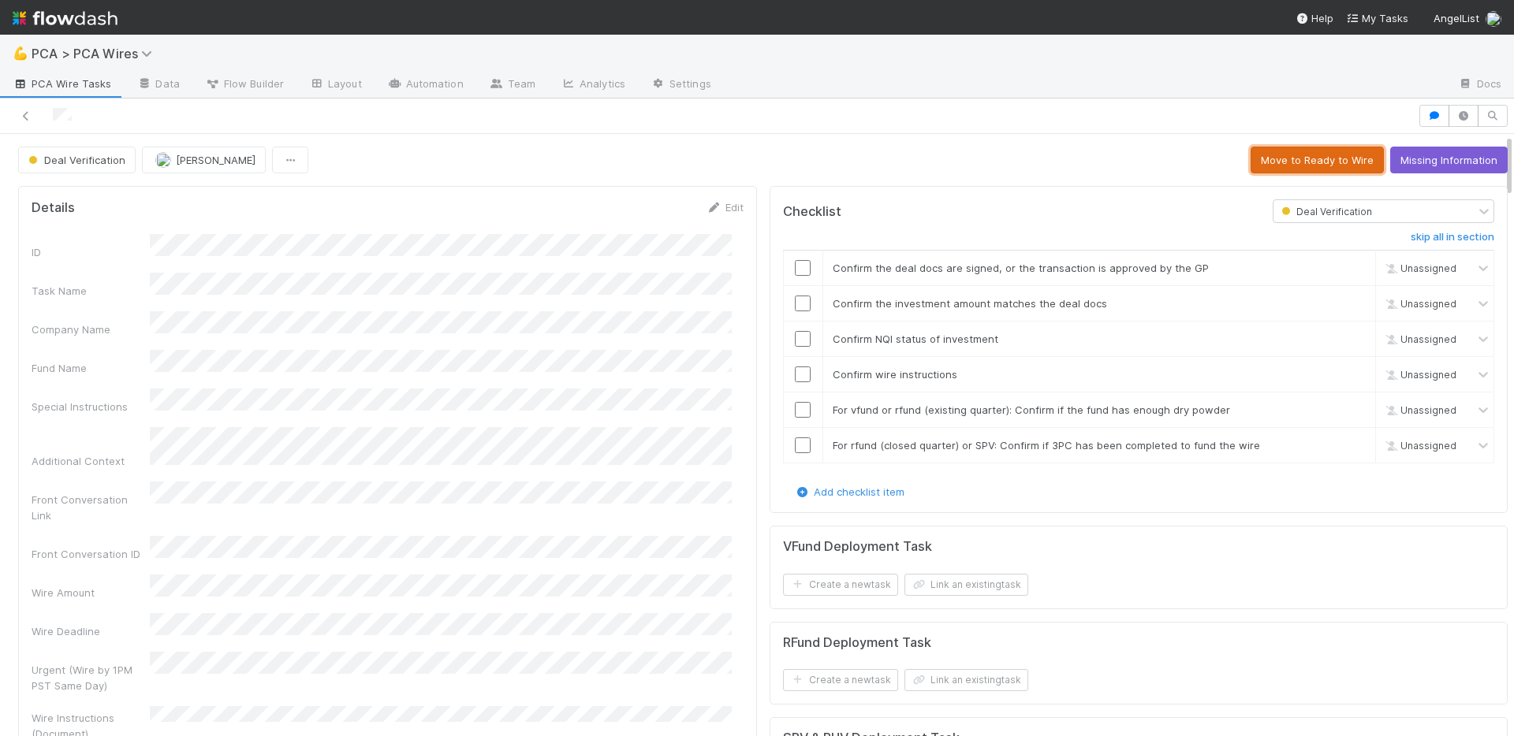
click at [1310, 165] on button "Move to Ready to Wire" at bounding box center [1316, 160] width 133 height 27
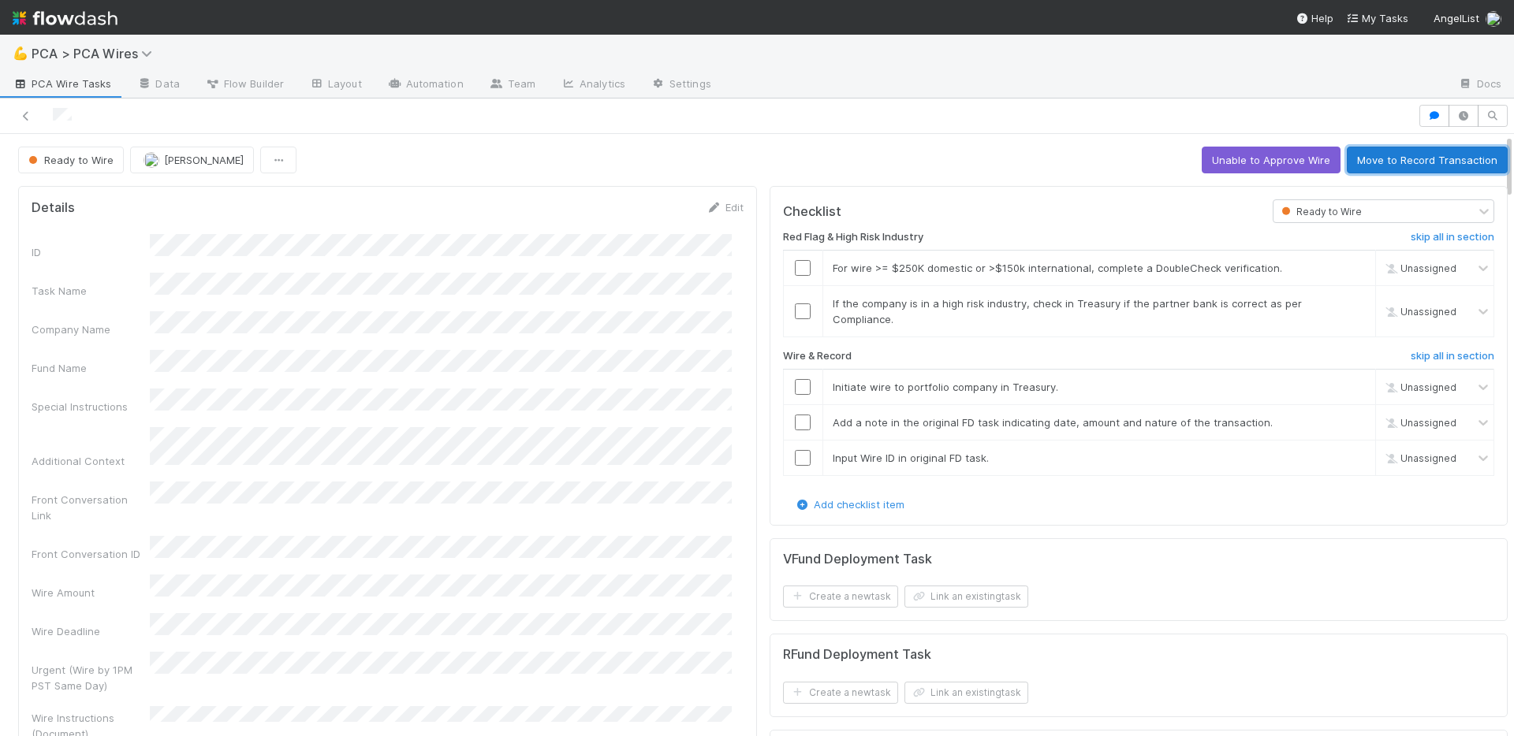
click at [1359, 161] on button "Move to Record Transaction" at bounding box center [1427, 160] width 161 height 27
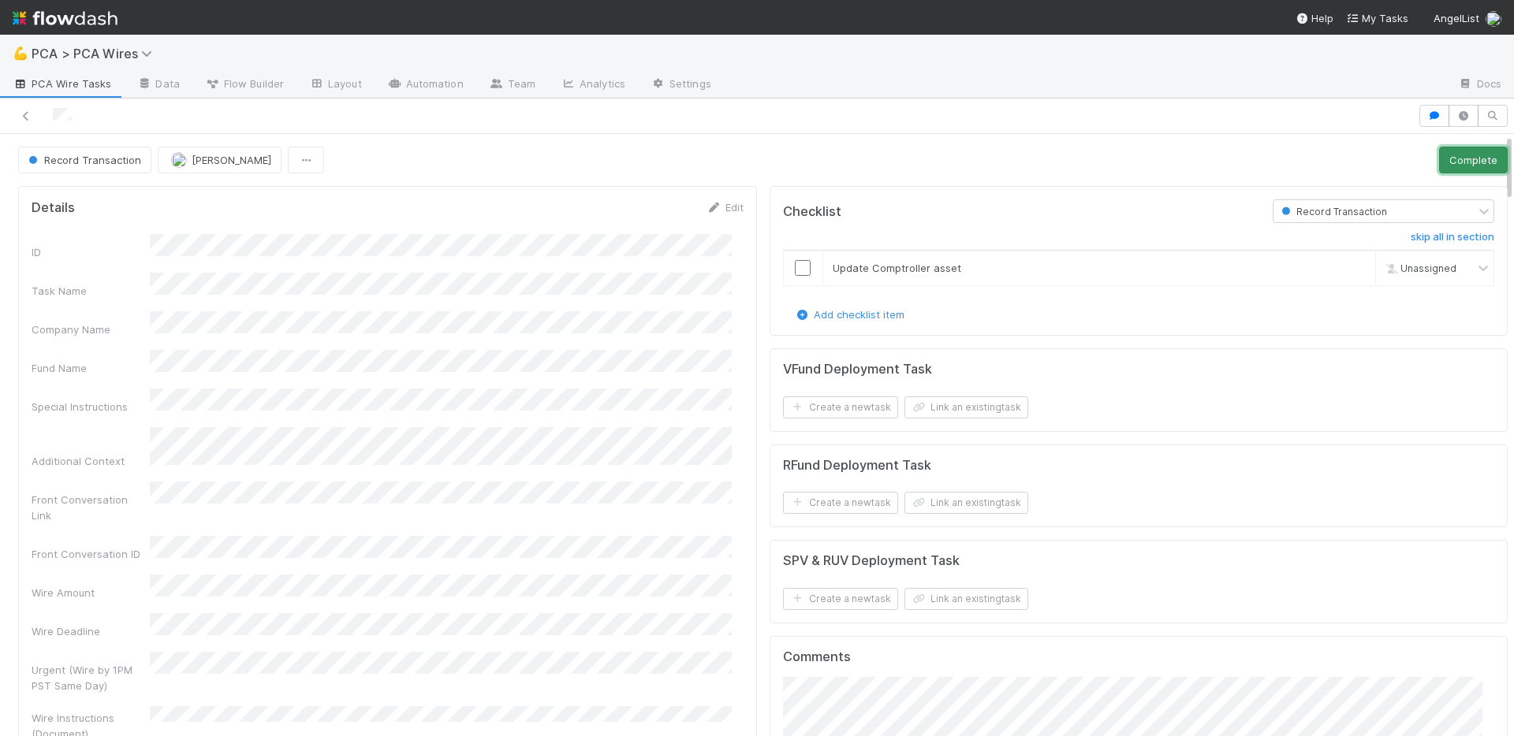
click at [1439, 160] on button "Complete" at bounding box center [1473, 160] width 69 height 27
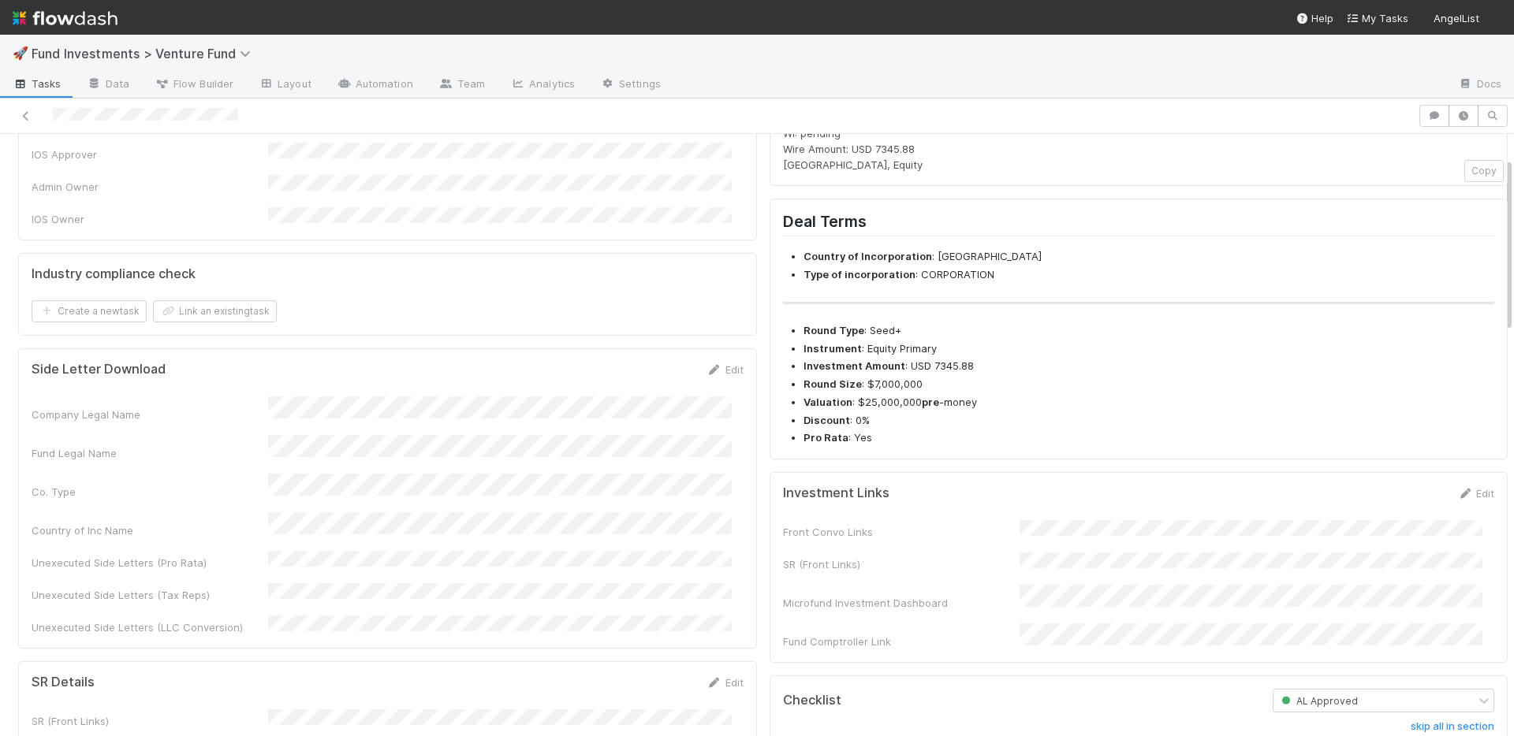
scroll to position [296, 0]
click at [1457, 498] on link "Edit" at bounding box center [1475, 492] width 37 height 13
click at [1388, 511] on button "Save" at bounding box center [1410, 497] width 45 height 27
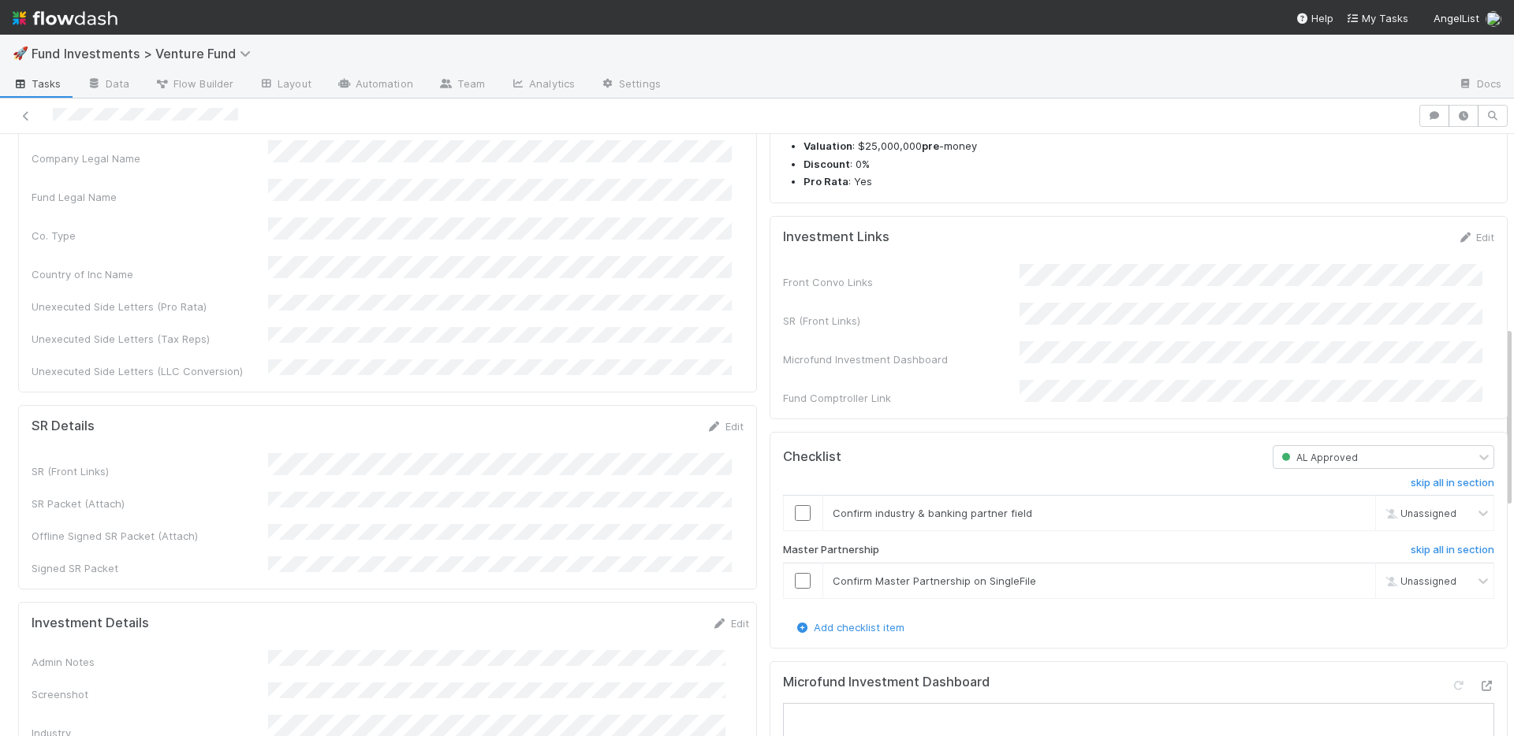
scroll to position [717, 0]
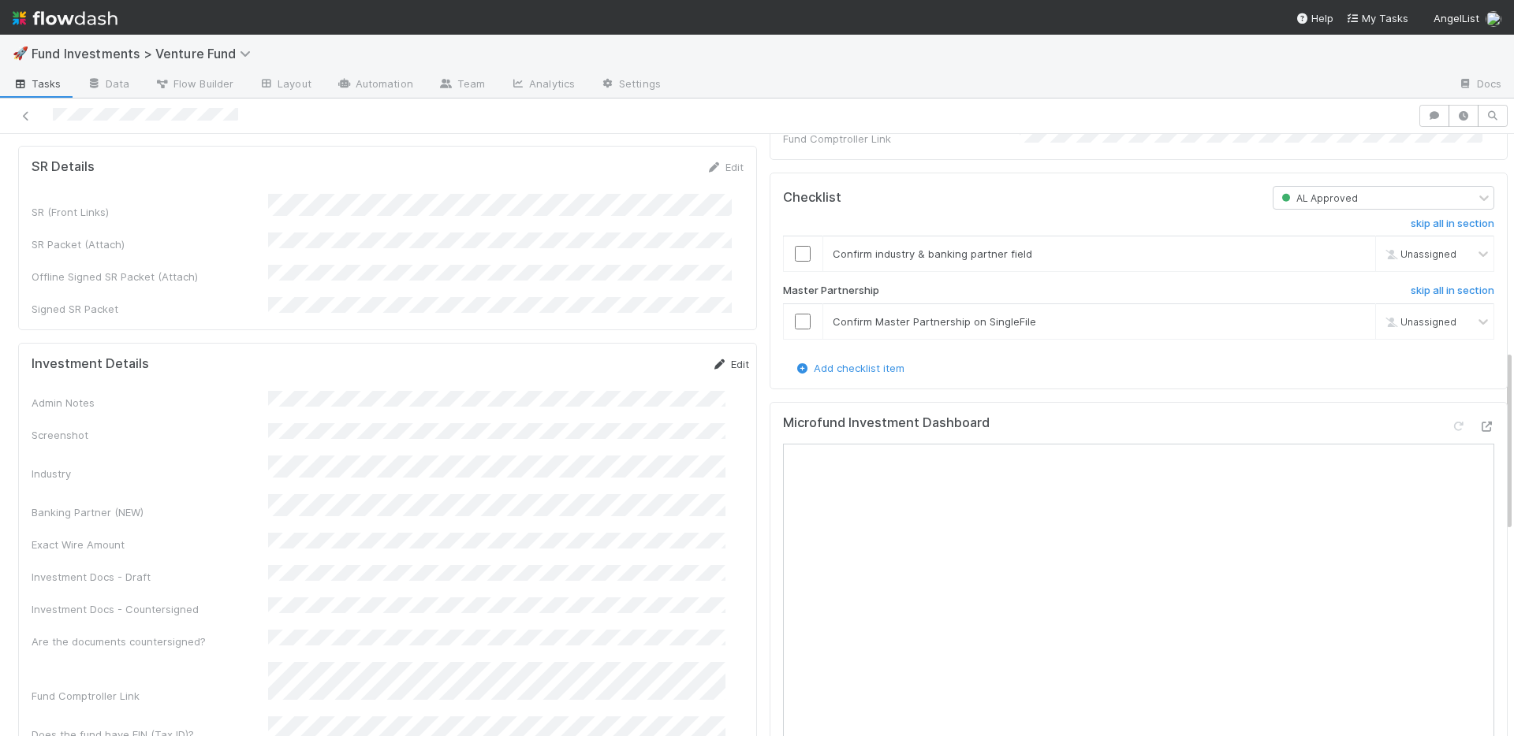
click at [712, 358] on link "Edit" at bounding box center [730, 364] width 37 height 13
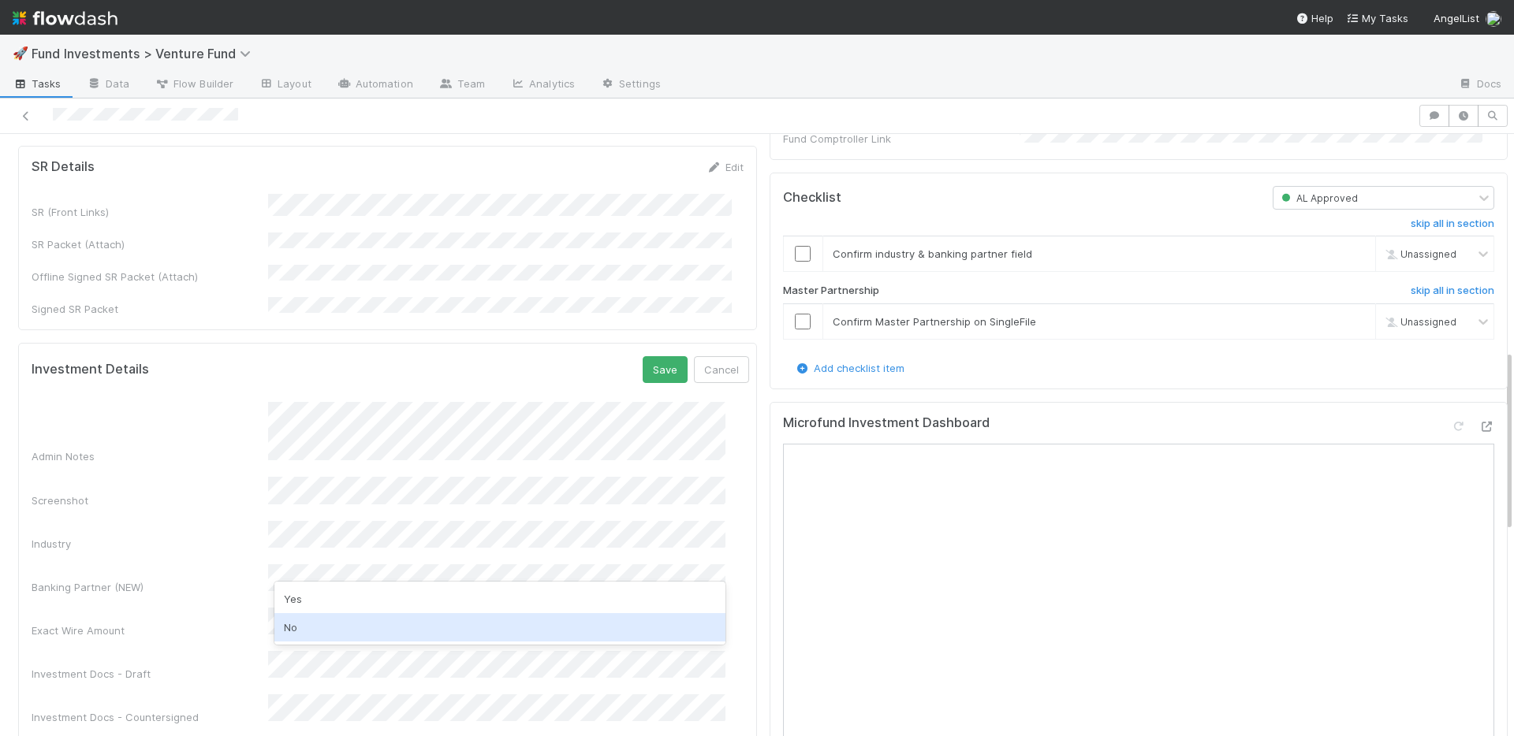
click at [324, 638] on div "No" at bounding box center [499, 627] width 451 height 28
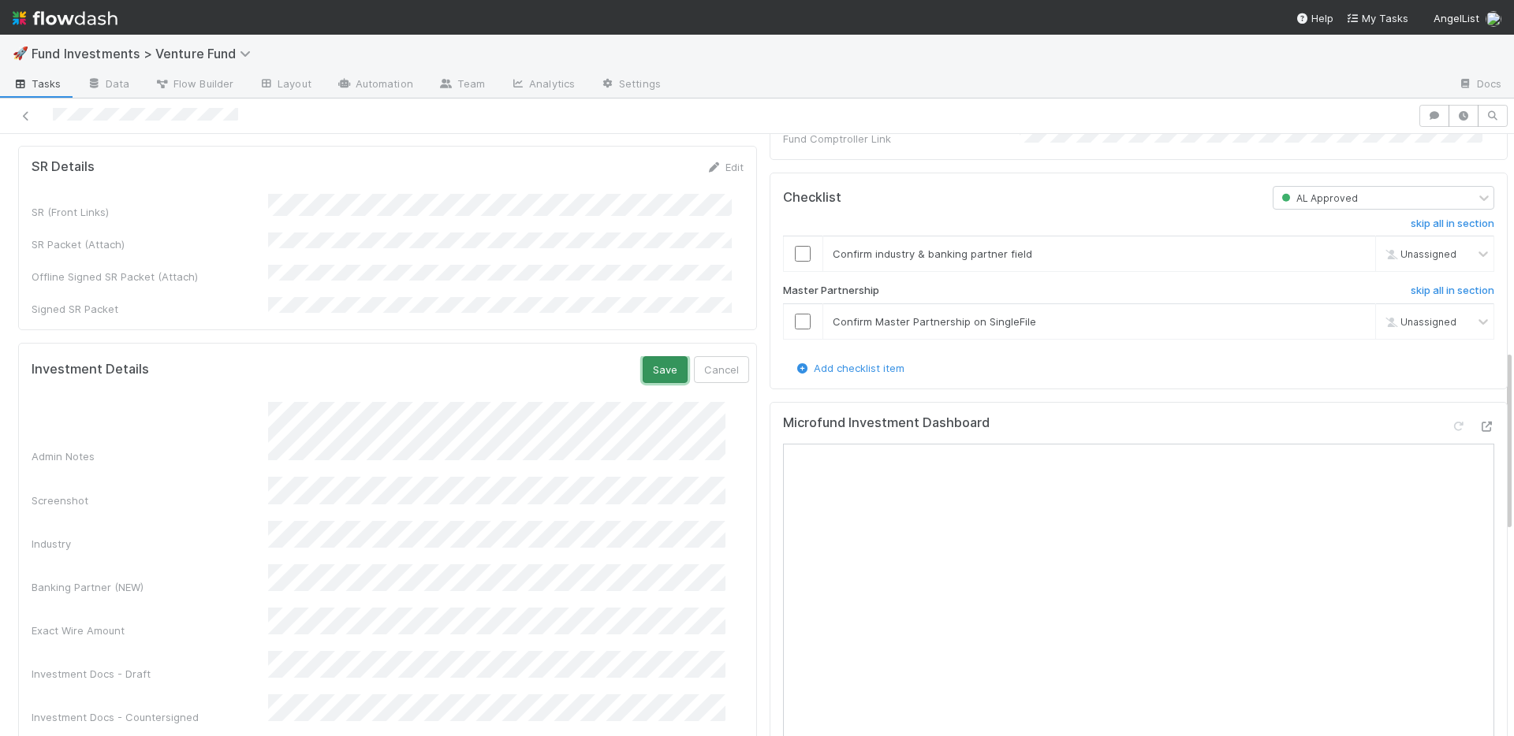
click at [643, 356] on button "Save" at bounding box center [665, 369] width 45 height 27
click at [712, 358] on link "Edit" at bounding box center [730, 364] width 37 height 13
click at [650, 356] on button "Save" at bounding box center [665, 369] width 45 height 27
click at [716, 358] on link "Edit" at bounding box center [730, 364] width 37 height 13
click at [643, 356] on button "Save" at bounding box center [665, 369] width 45 height 27
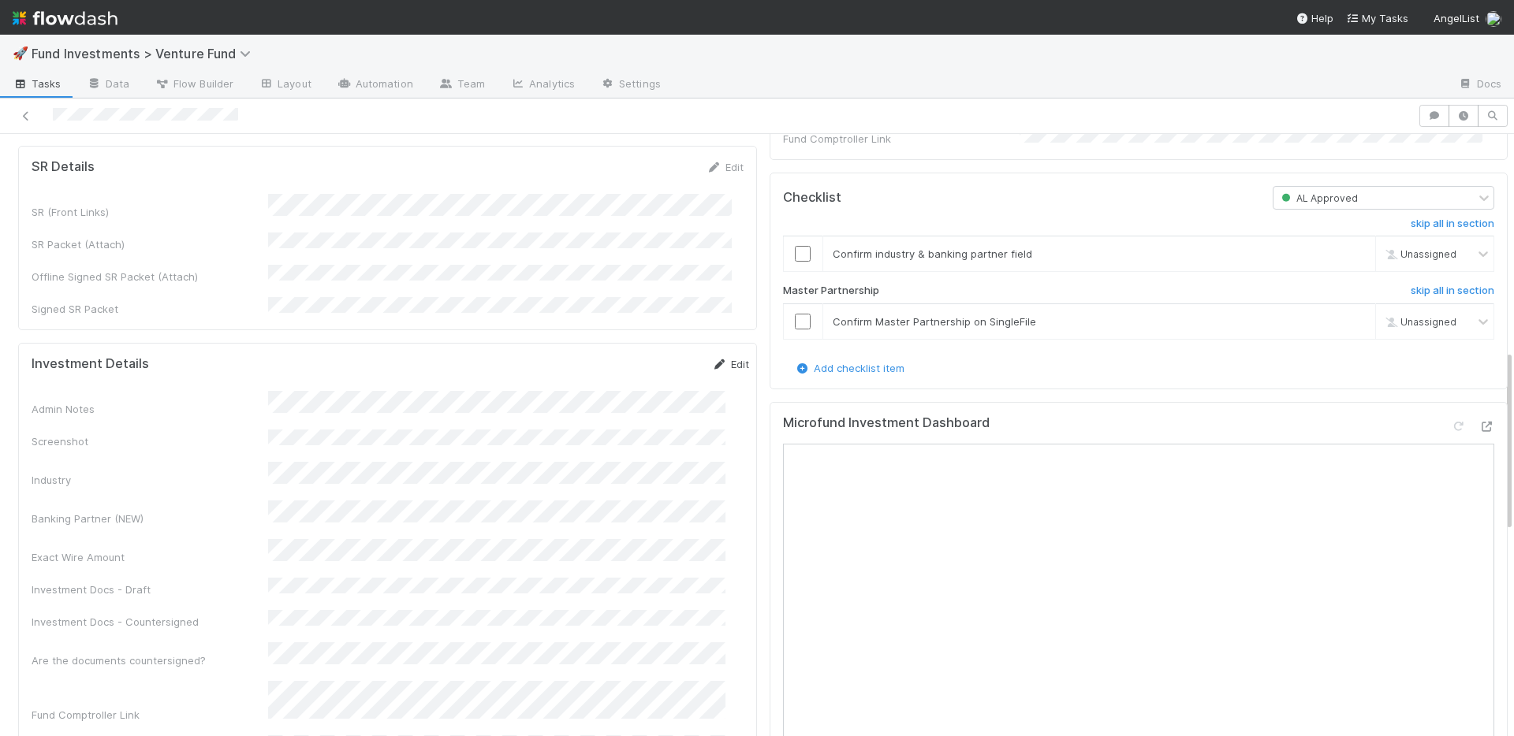
click at [712, 358] on link "Edit" at bounding box center [730, 364] width 37 height 13
click at [646, 356] on button "Save" at bounding box center [665, 369] width 45 height 27
click at [712, 358] on link "Edit" at bounding box center [730, 364] width 37 height 13
drag, startPoint x: 650, startPoint y: 307, endPoint x: 632, endPoint y: 174, distance: 133.6
click at [650, 356] on button "Save" at bounding box center [665, 369] width 45 height 27
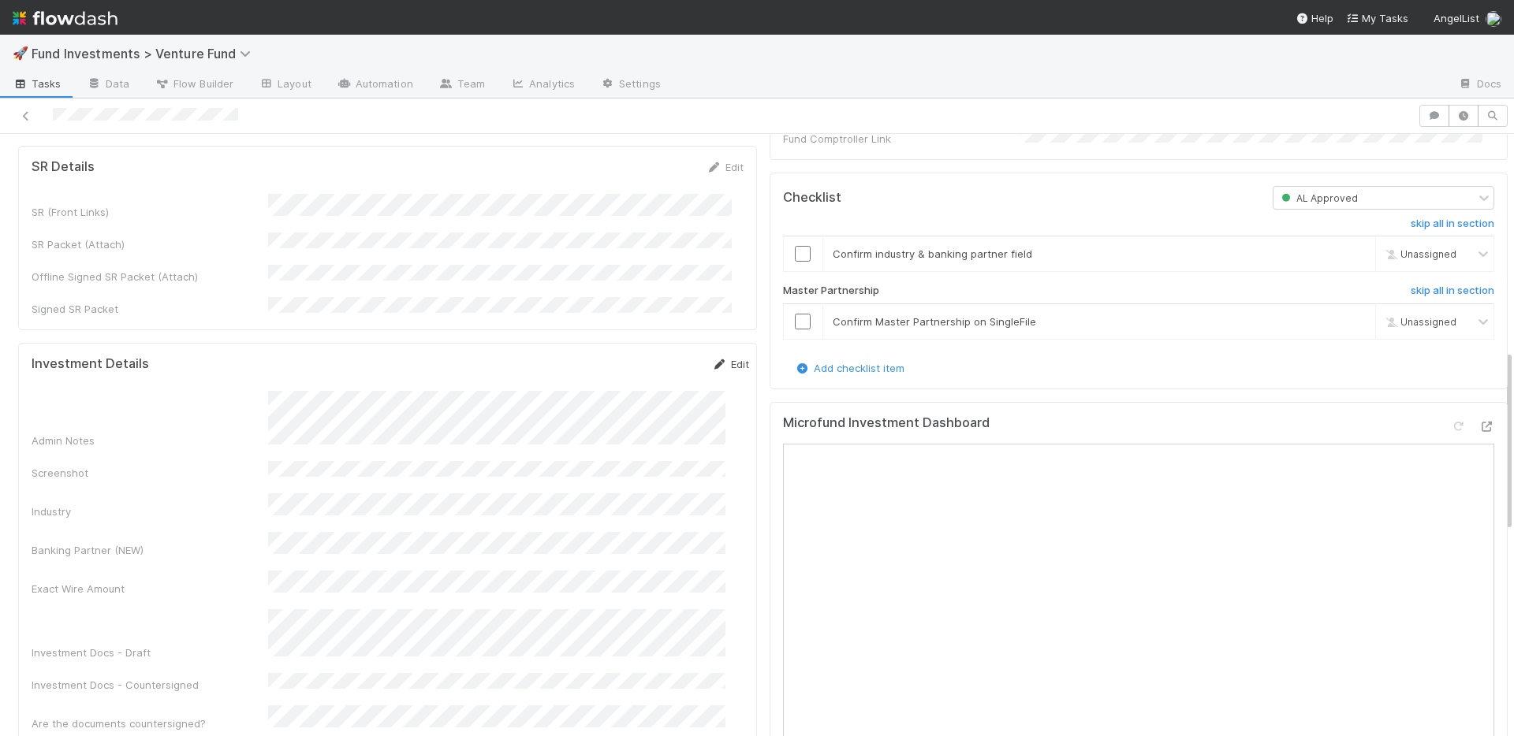
click at [712, 358] on link "Edit" at bounding box center [730, 364] width 37 height 13
click at [643, 356] on button "Save" at bounding box center [665, 369] width 45 height 27
drag, startPoint x: 795, startPoint y: 338, endPoint x: 789, endPoint y: 303, distance: 35.9
click at [795, 330] on input "checkbox" at bounding box center [803, 322] width 16 height 16
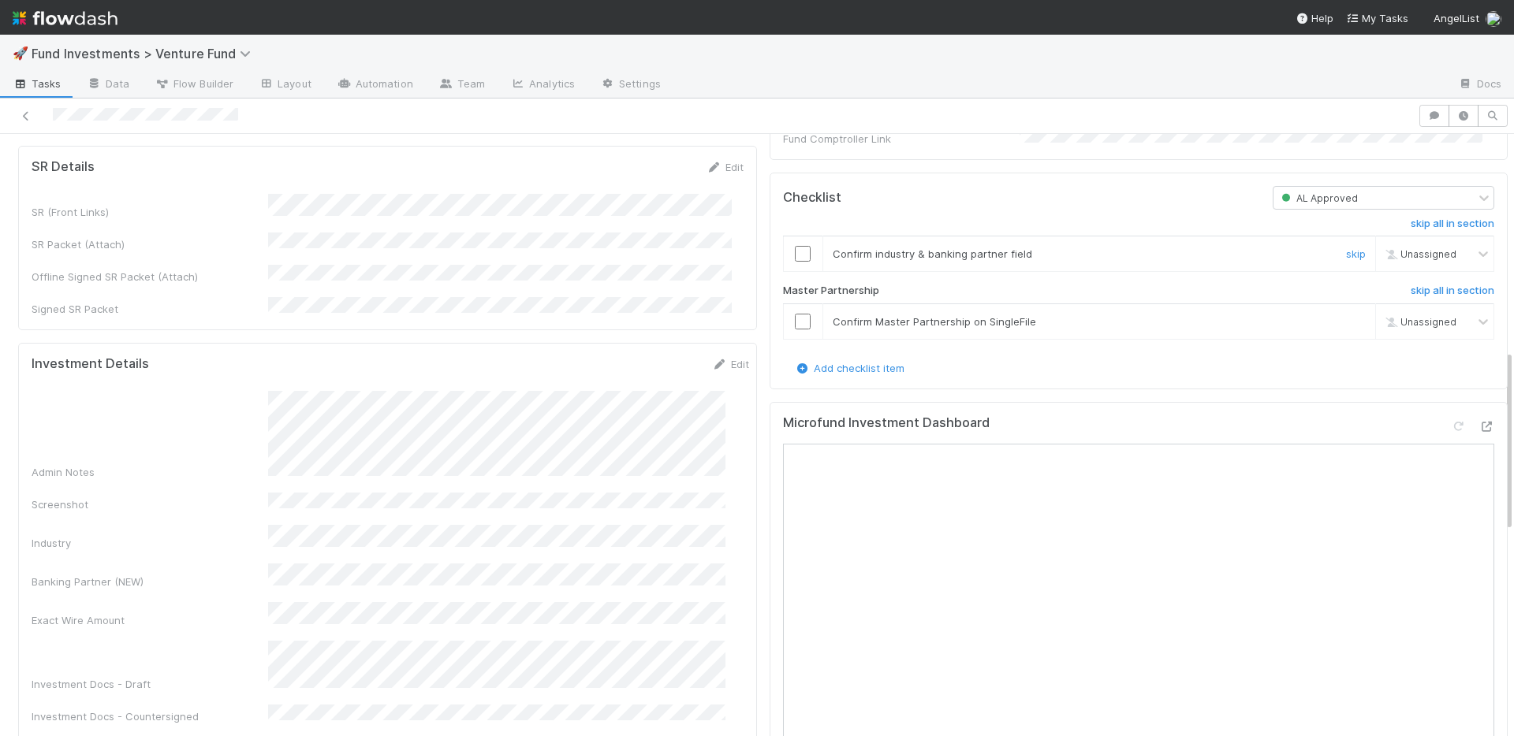
click at [795, 262] on input "checkbox" at bounding box center [803, 254] width 16 height 16
click at [795, 330] on input "checkbox" at bounding box center [803, 322] width 16 height 16
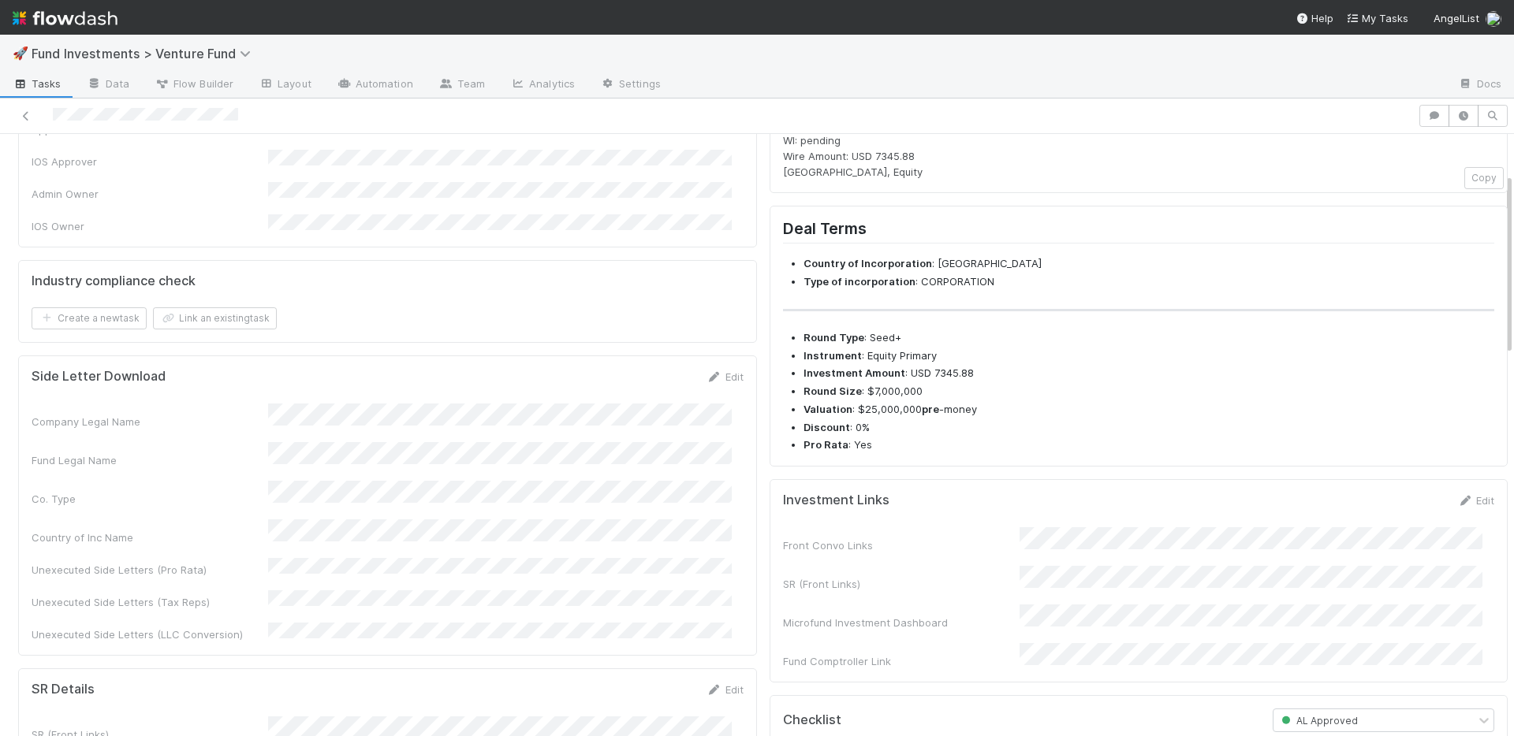
scroll to position [0, 0]
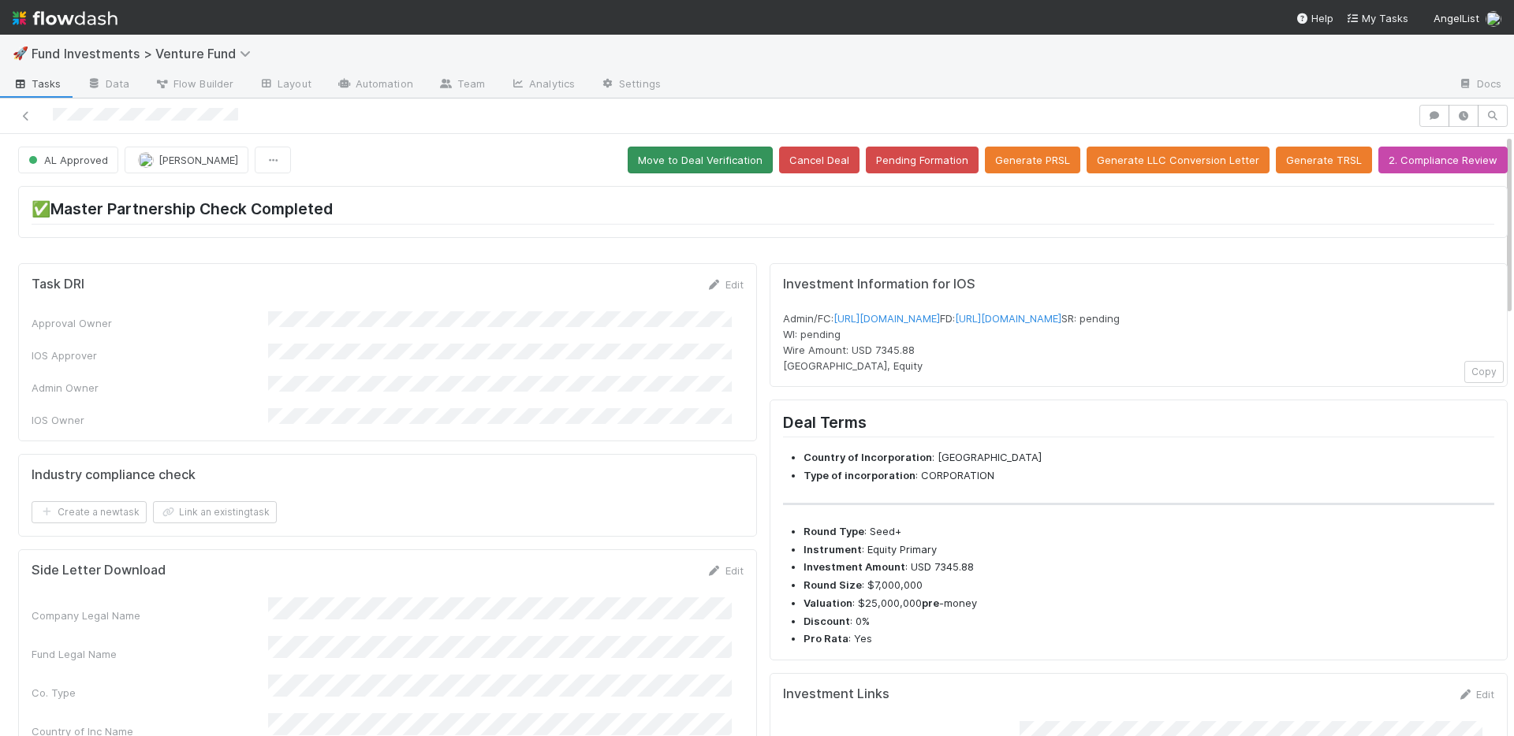
drag, startPoint x: 706, startPoint y: 225, endPoint x: 705, endPoint y: 172, distance: 52.8
click at [706, 222] on div "✅Master Partnership Check Completed" at bounding box center [762, 211] width 1489 height 51
click at [705, 163] on button "Move to Deal Verification" at bounding box center [700, 160] width 145 height 27
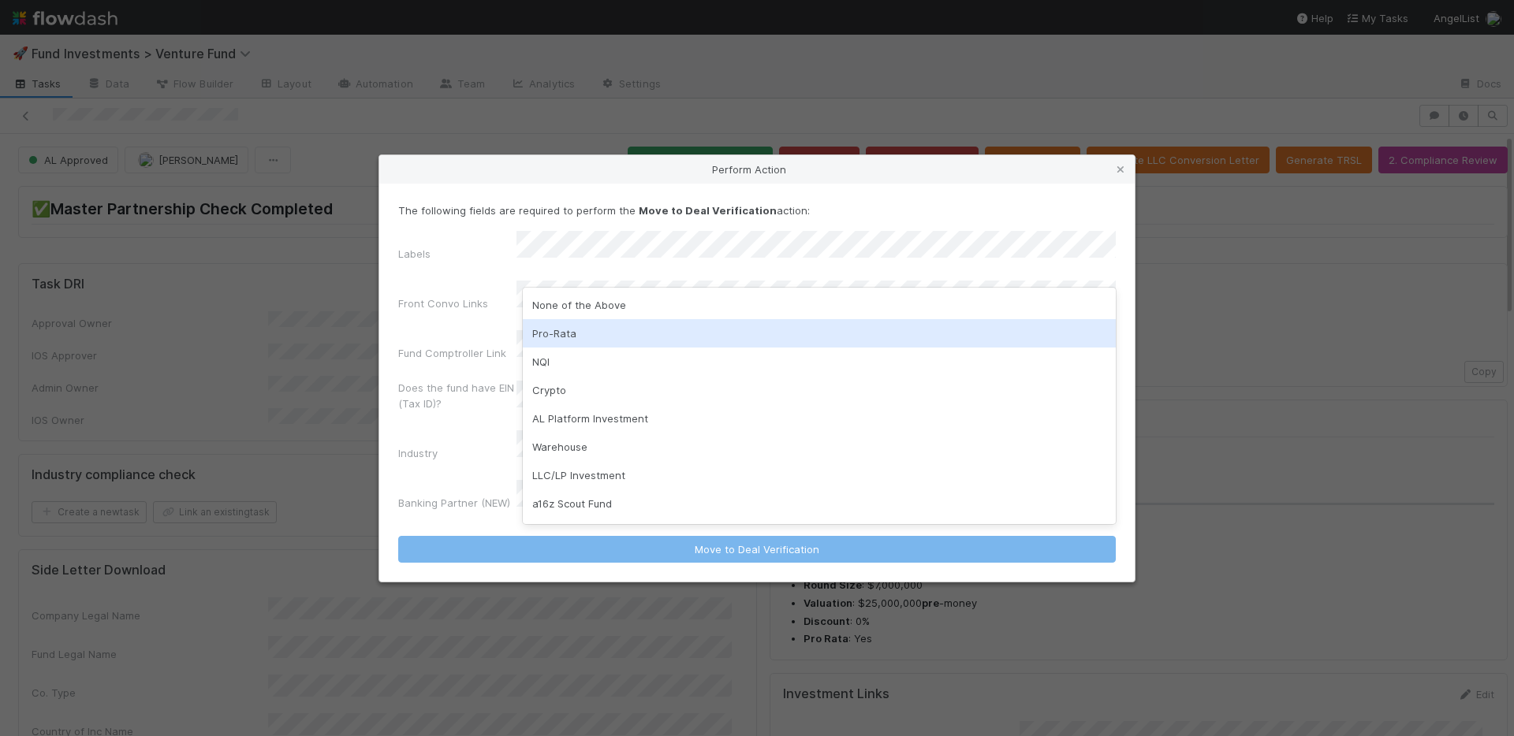
click at [635, 324] on div "Pro-Rata" at bounding box center [819, 333] width 593 height 28
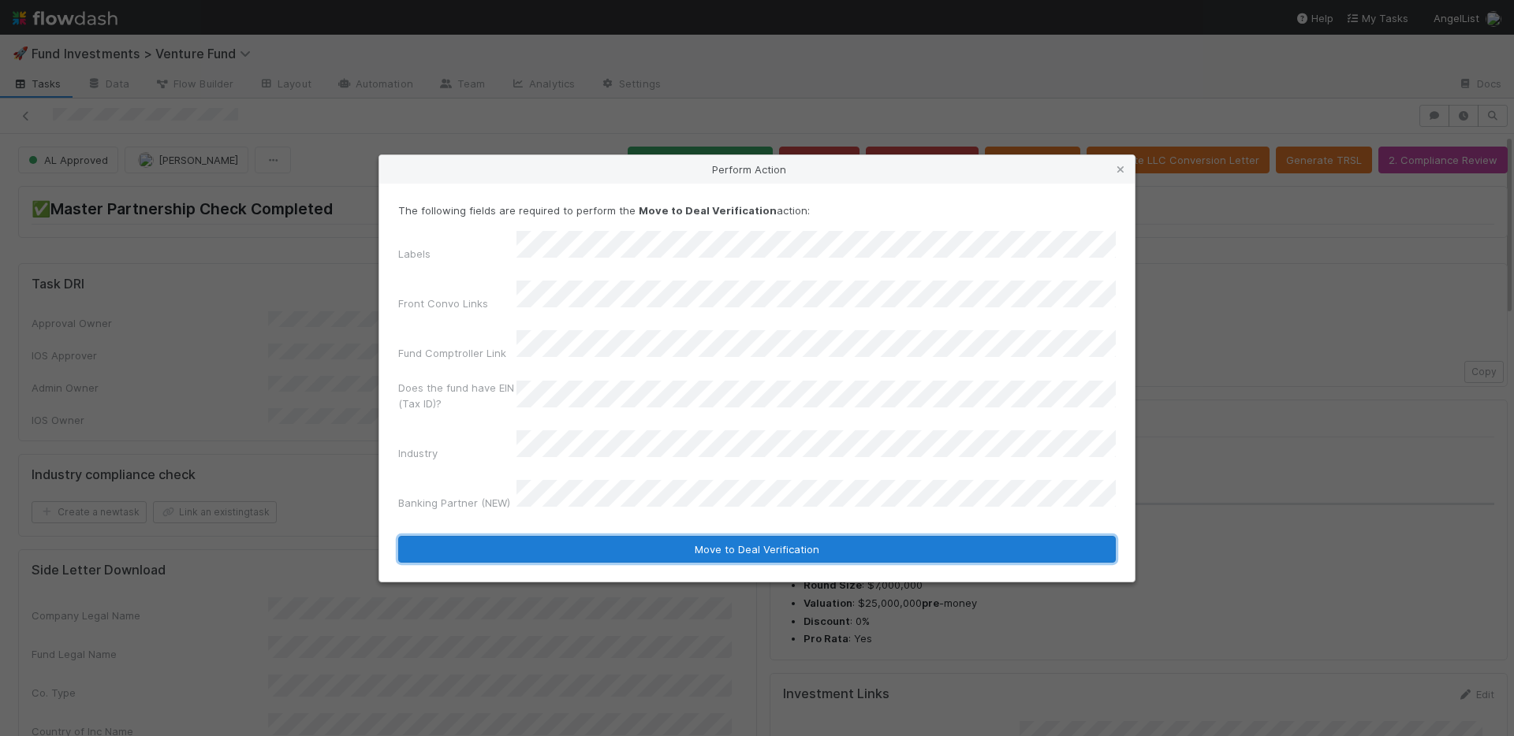
click at [669, 536] on button "Move to Deal Verification" at bounding box center [756, 549] width 717 height 27
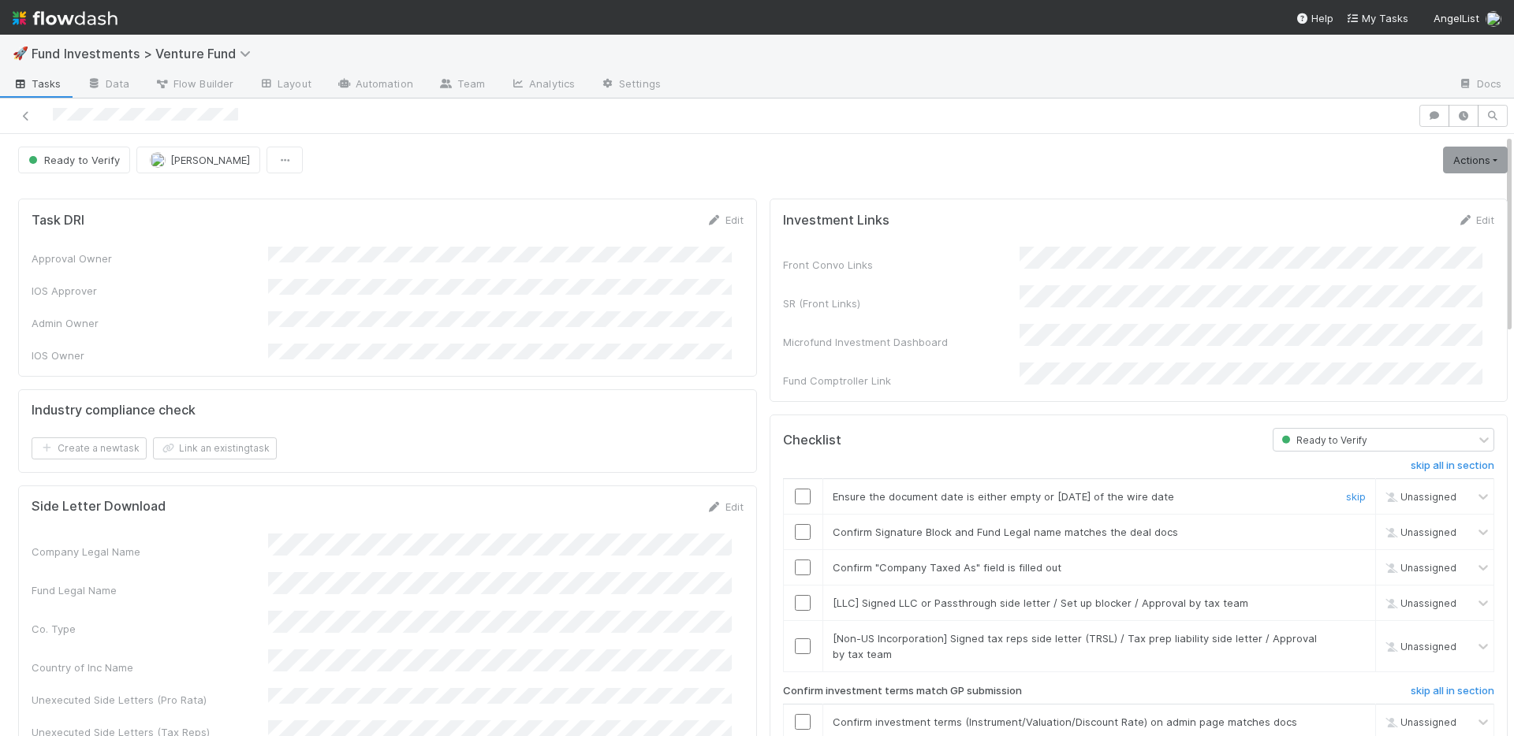
drag, startPoint x: 787, startPoint y: 483, endPoint x: 790, endPoint y: 493, distance: 10.0
click at [795, 489] on input "checkbox" at bounding box center [803, 497] width 16 height 16
click at [795, 524] on input "checkbox" at bounding box center [803, 532] width 16 height 16
click at [795, 560] on input "checkbox" at bounding box center [803, 568] width 16 height 16
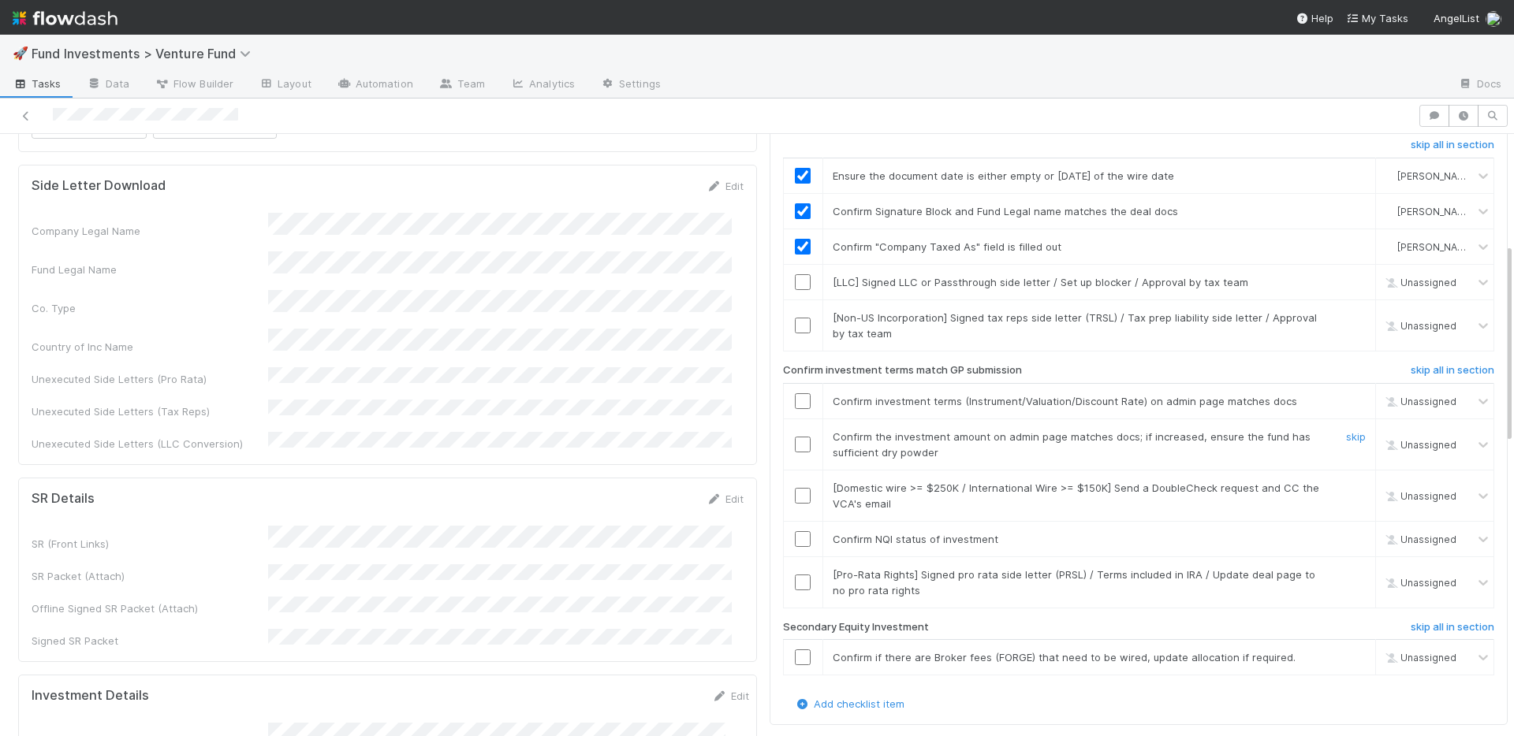
scroll to position [329, 0]
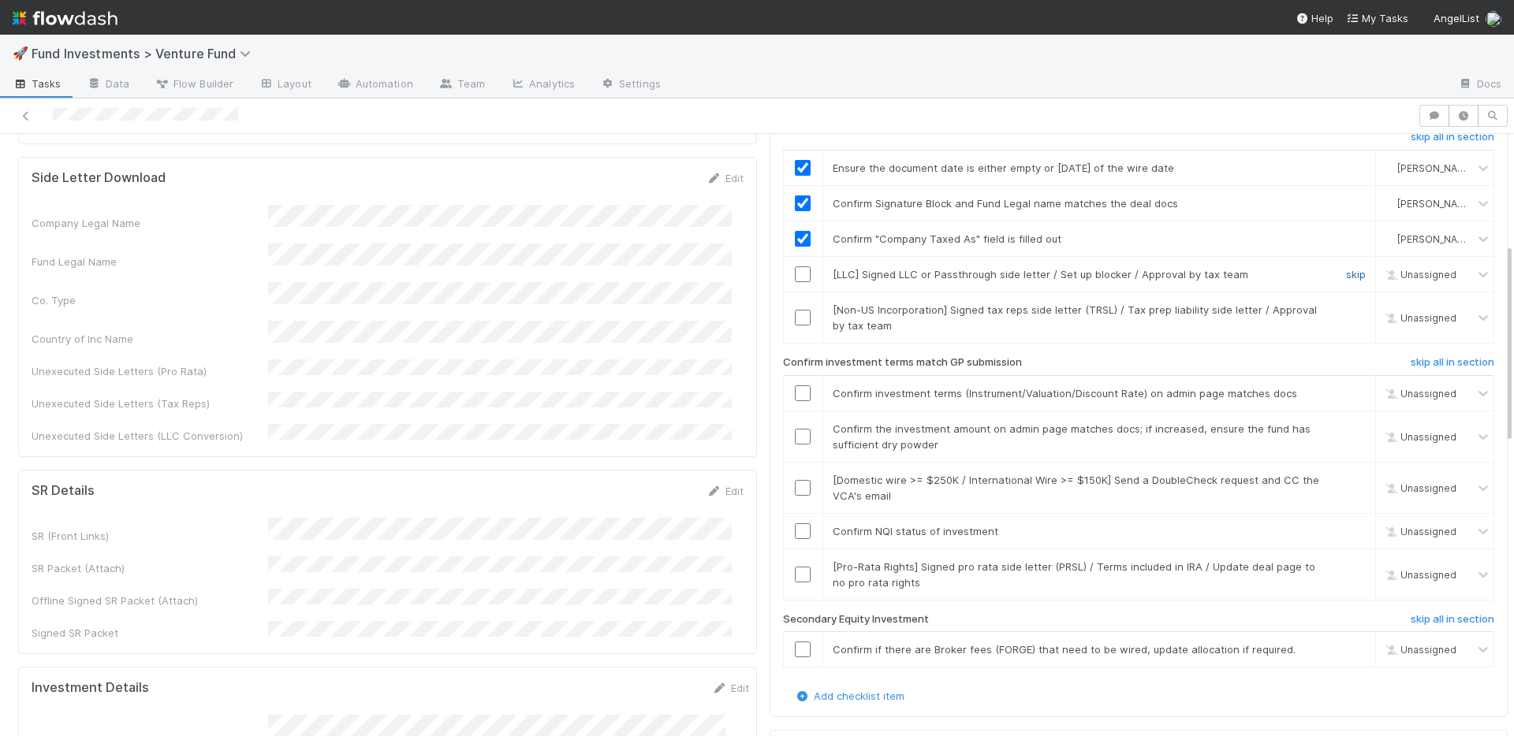
click at [1346, 268] on link "skip" at bounding box center [1356, 274] width 20 height 13
click at [1346, 304] on link "skip" at bounding box center [1356, 310] width 20 height 13
drag, startPoint x: 794, startPoint y: 375, endPoint x: 790, endPoint y: 392, distance: 17.0
click at [795, 386] on input "checkbox" at bounding box center [803, 394] width 16 height 16
click at [795, 429] on input "checkbox" at bounding box center [803, 437] width 16 height 16
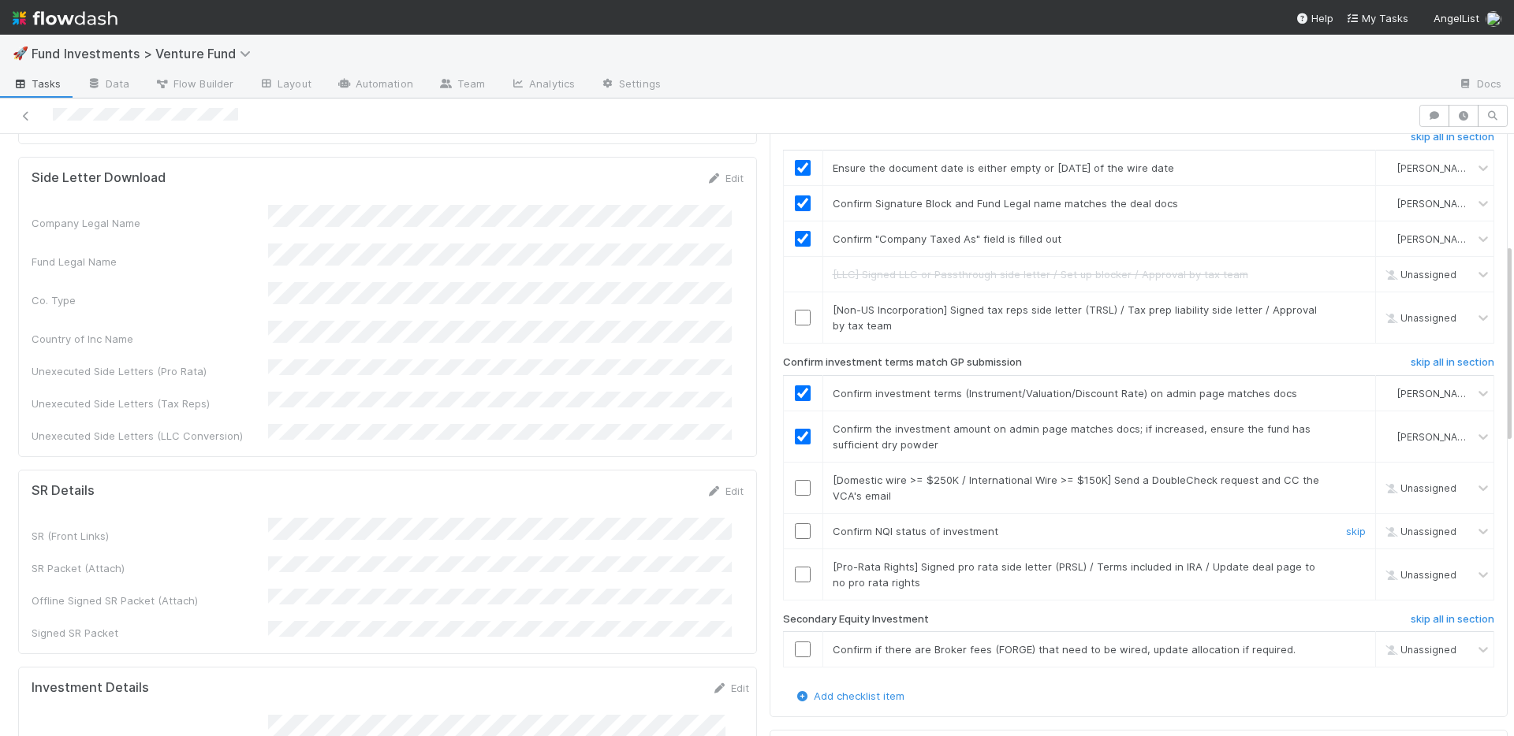
drag, startPoint x: 790, startPoint y: 516, endPoint x: 827, endPoint y: 521, distance: 37.5
click at [795, 524] on input "checkbox" at bounding box center [803, 532] width 16 height 16
click at [1413, 613] on h6 "skip all in section" at bounding box center [1453, 619] width 84 height 13
drag, startPoint x: 1334, startPoint y: 549, endPoint x: 1332, endPoint y: 527, distance: 21.4
click at [1346, 561] on link "skip" at bounding box center [1356, 567] width 20 height 13
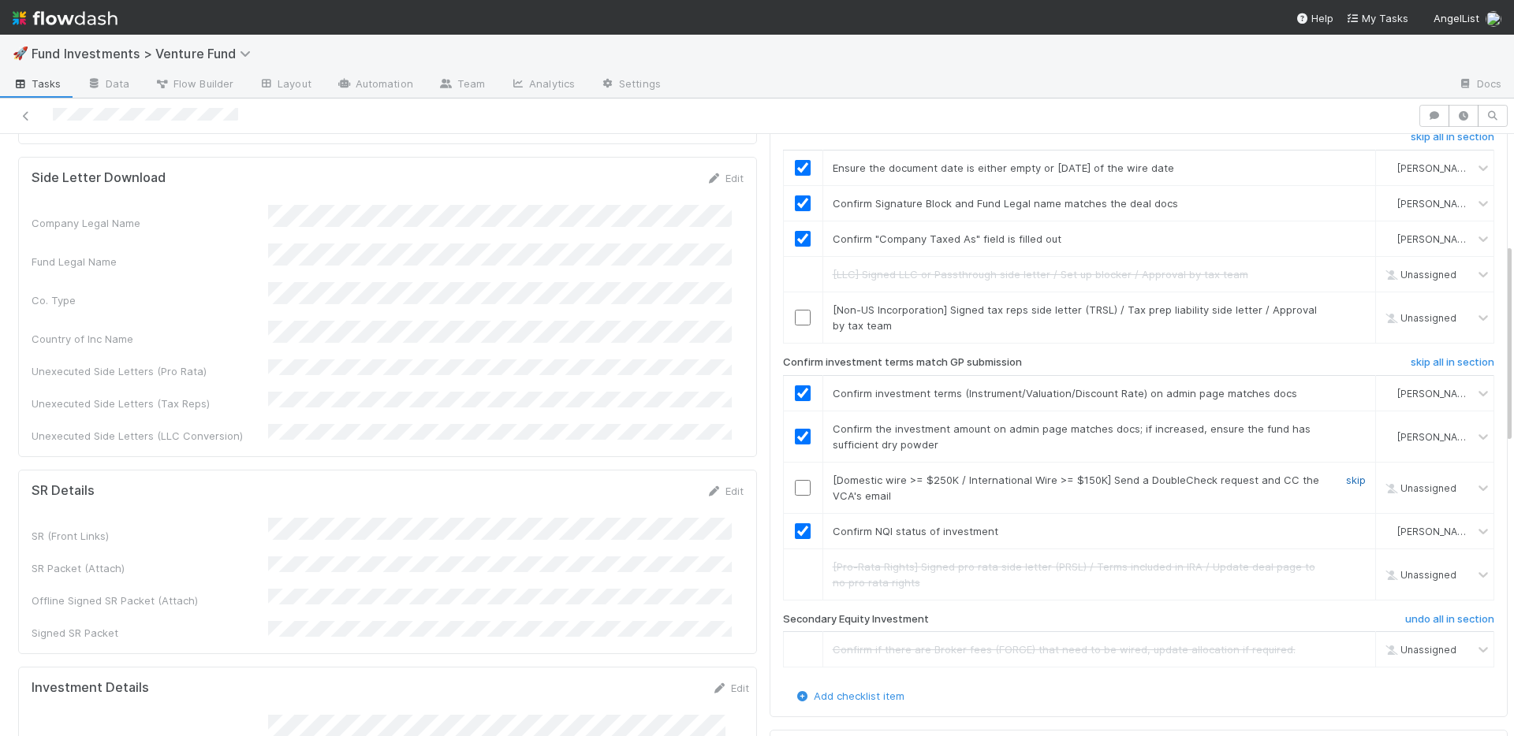
click at [1346, 474] on link "skip" at bounding box center [1356, 480] width 20 height 13
click at [1346, 304] on link "skip" at bounding box center [1356, 310] width 20 height 13
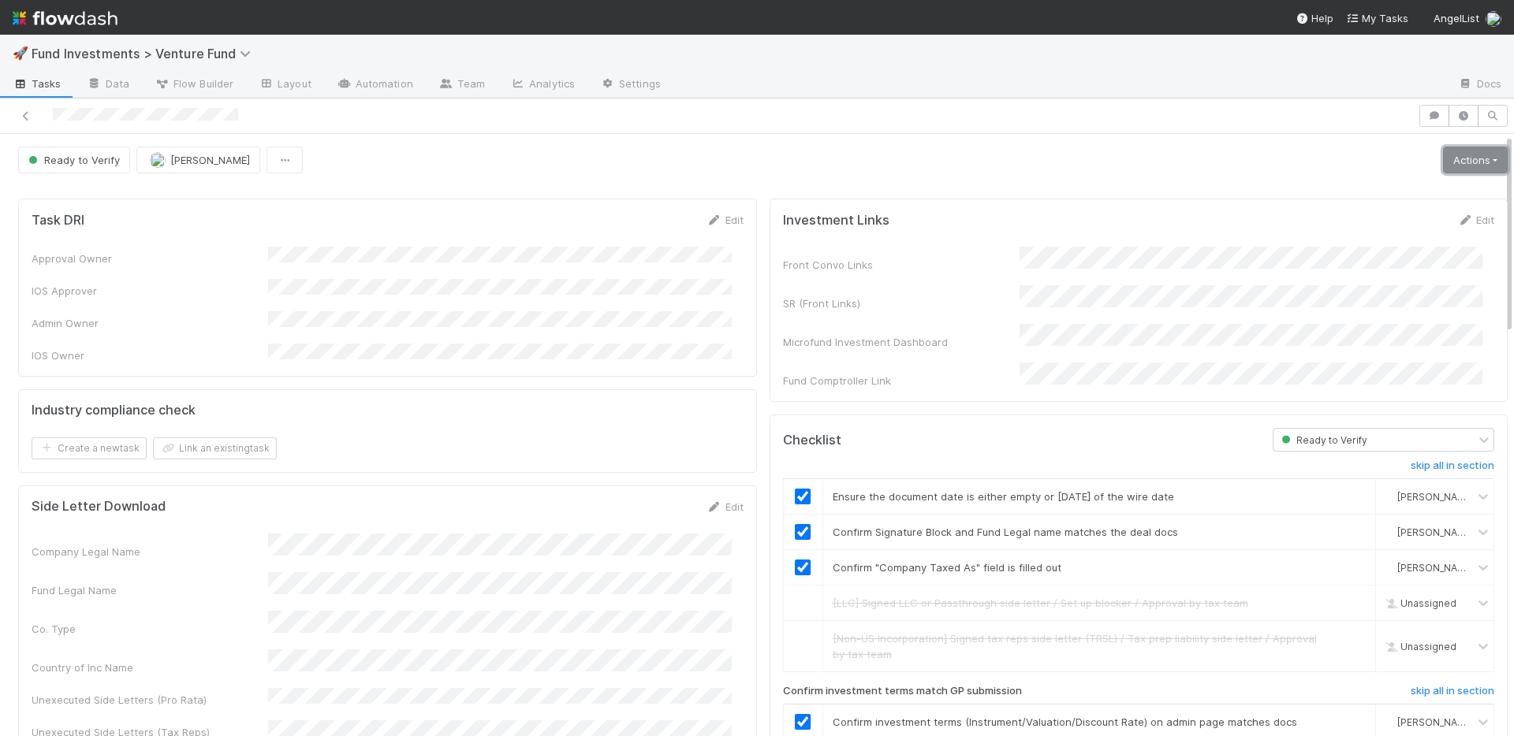
click at [1452, 164] on link "Actions" at bounding box center [1475, 160] width 65 height 27
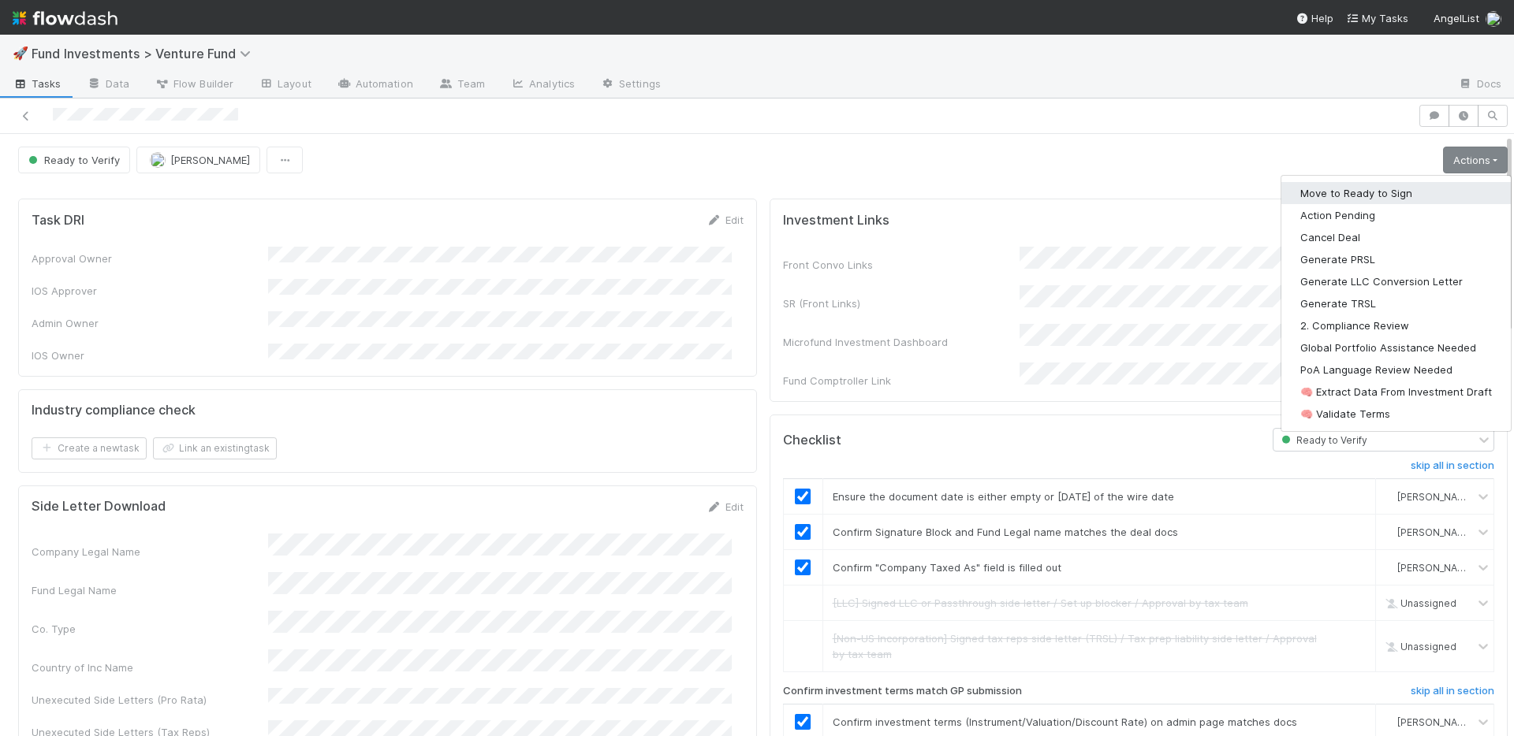
click at [1403, 188] on button "Move to Ready to Sign" at bounding box center [1395, 193] width 229 height 22
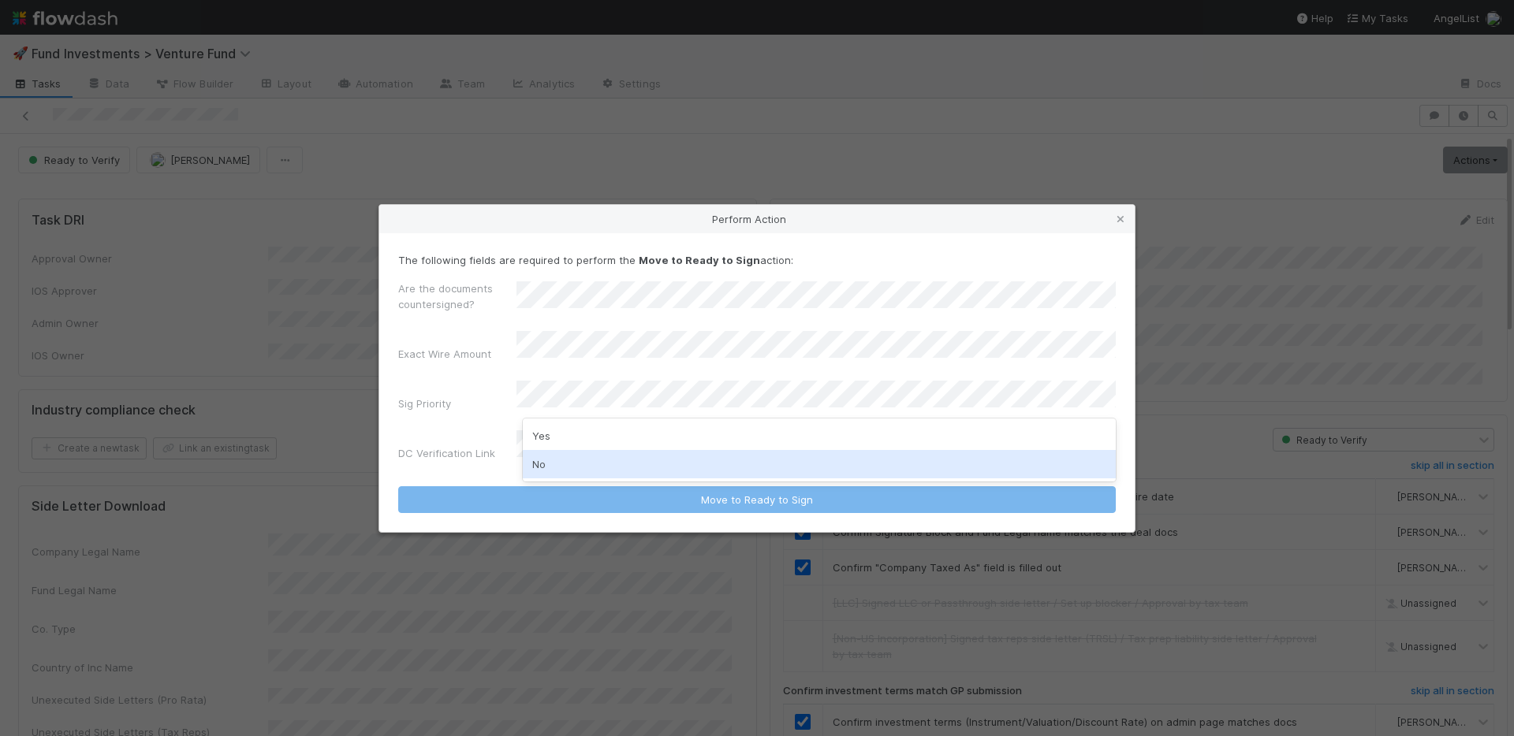
click at [580, 458] on div "No" at bounding box center [819, 464] width 593 height 28
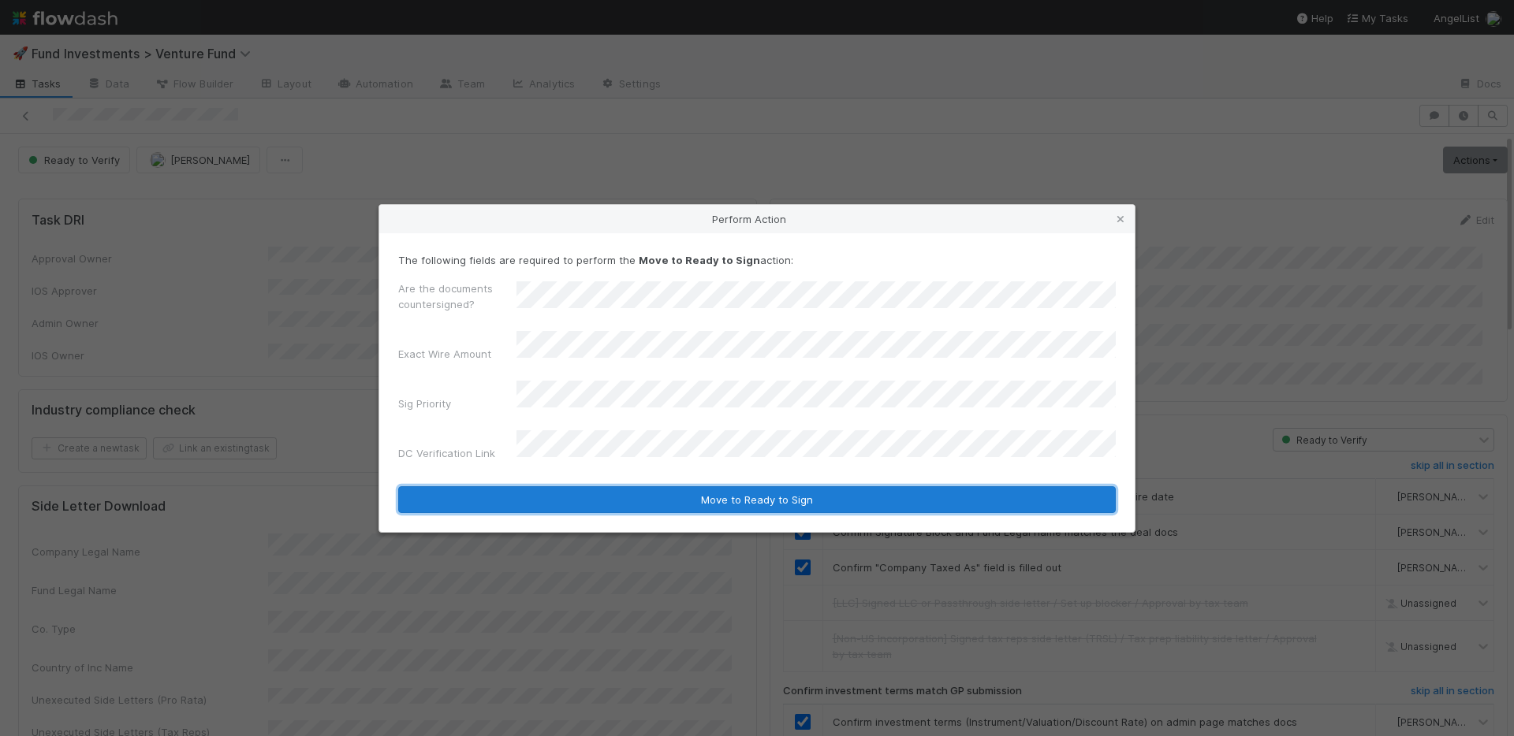
click at [641, 490] on button "Move to Ready to Sign" at bounding box center [756, 499] width 717 height 27
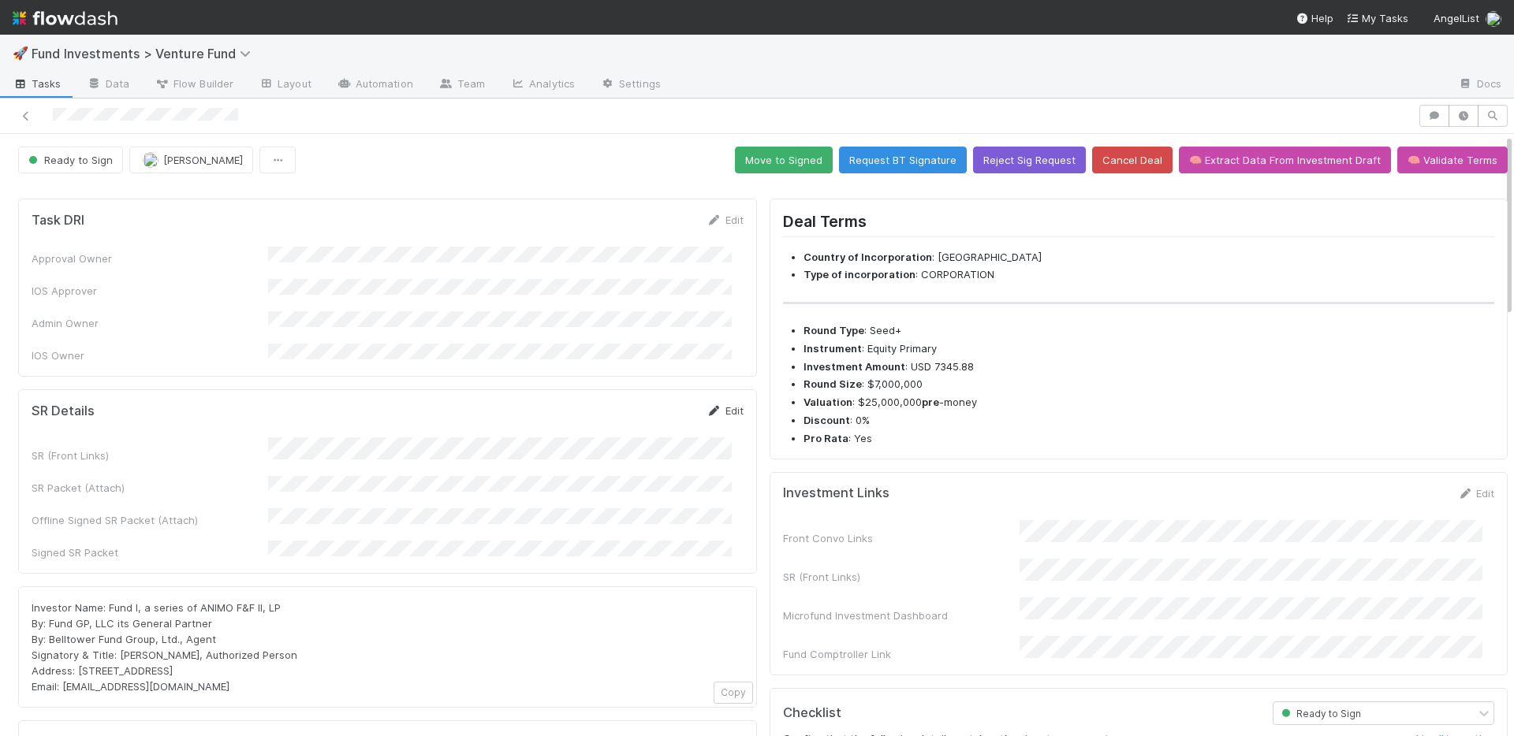
click at [723, 404] on link "Edit" at bounding box center [724, 410] width 37 height 13
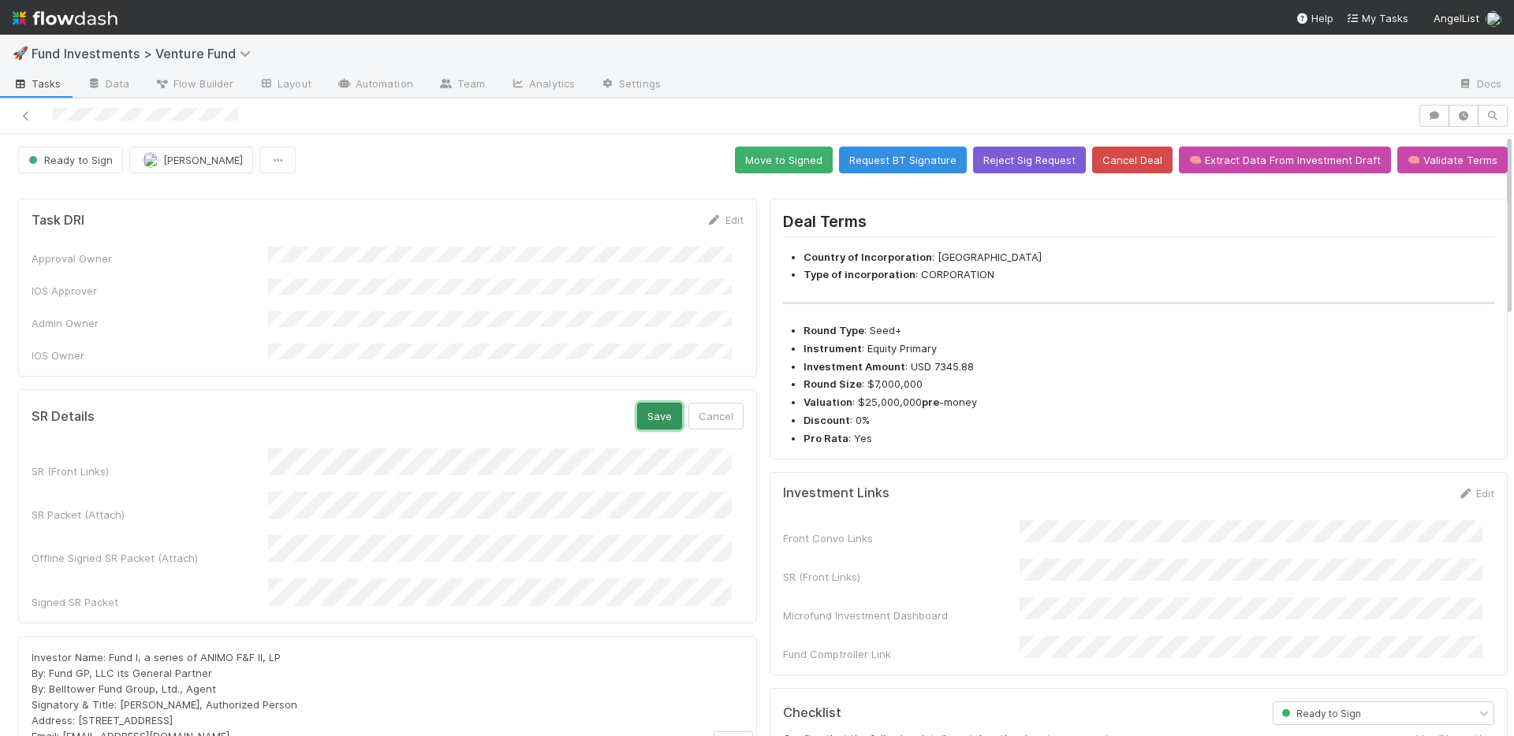
click at [638, 406] on button "Save" at bounding box center [659, 416] width 45 height 27
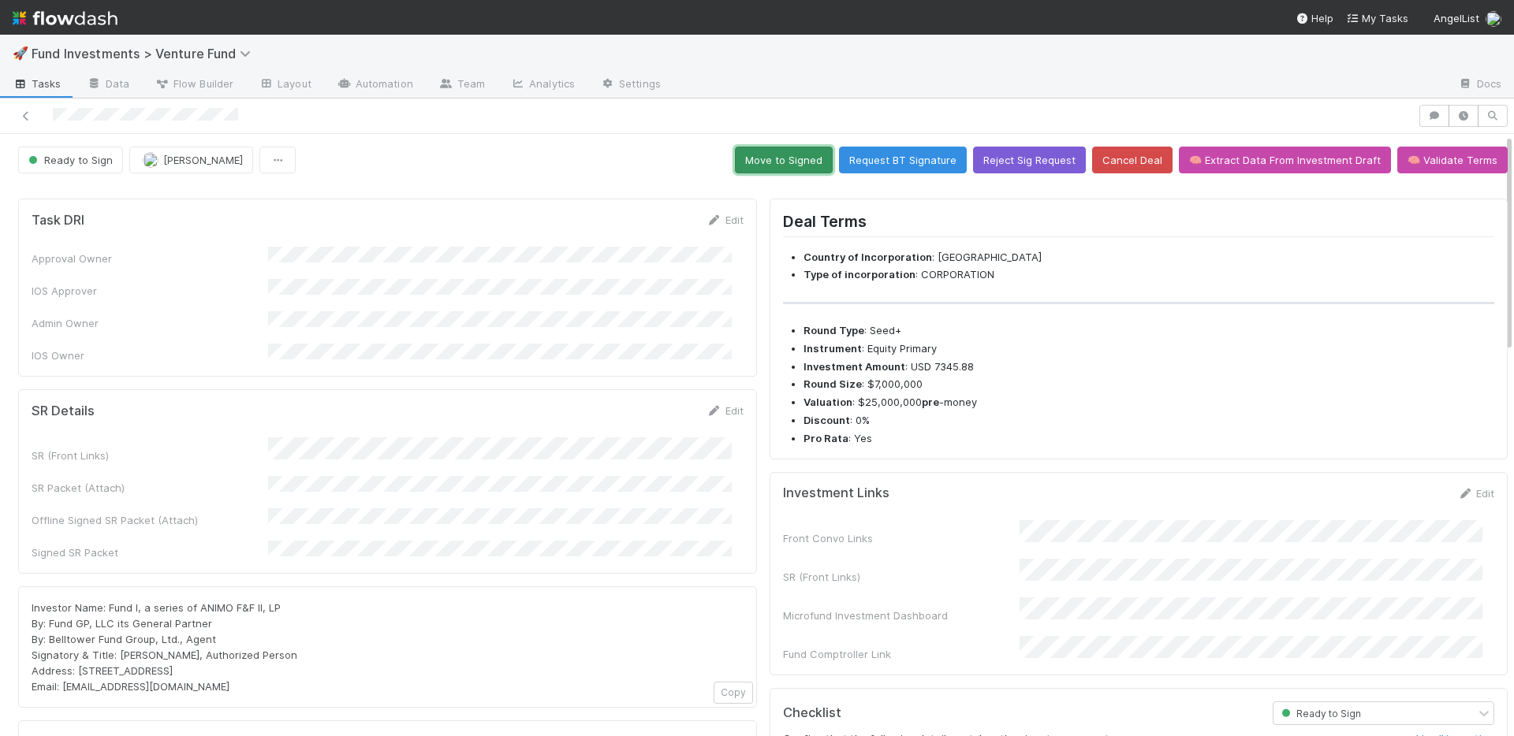
click at [770, 161] on button "Move to Signed" at bounding box center [784, 160] width 98 height 27
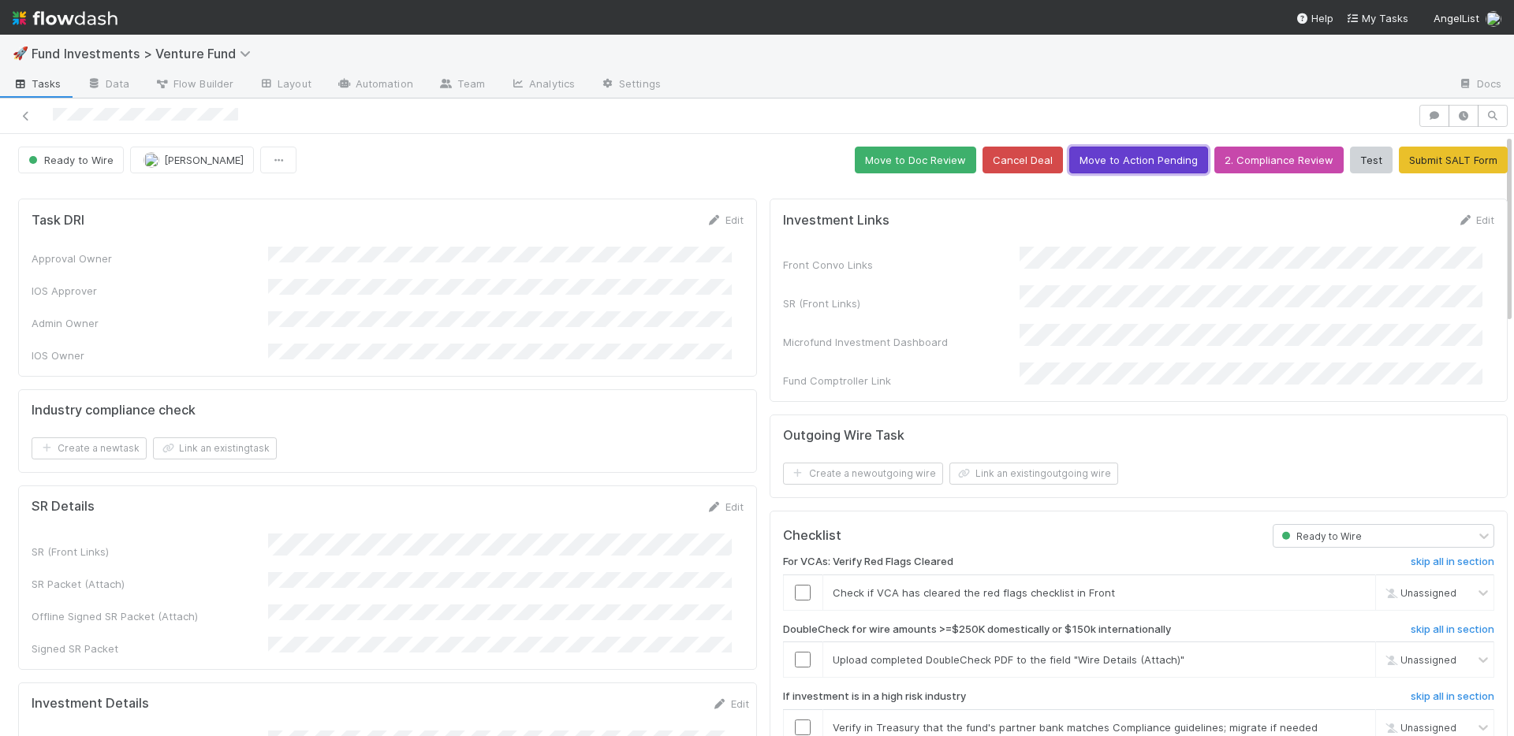
click at [1127, 162] on button "Move to Action Pending" at bounding box center [1138, 160] width 139 height 27
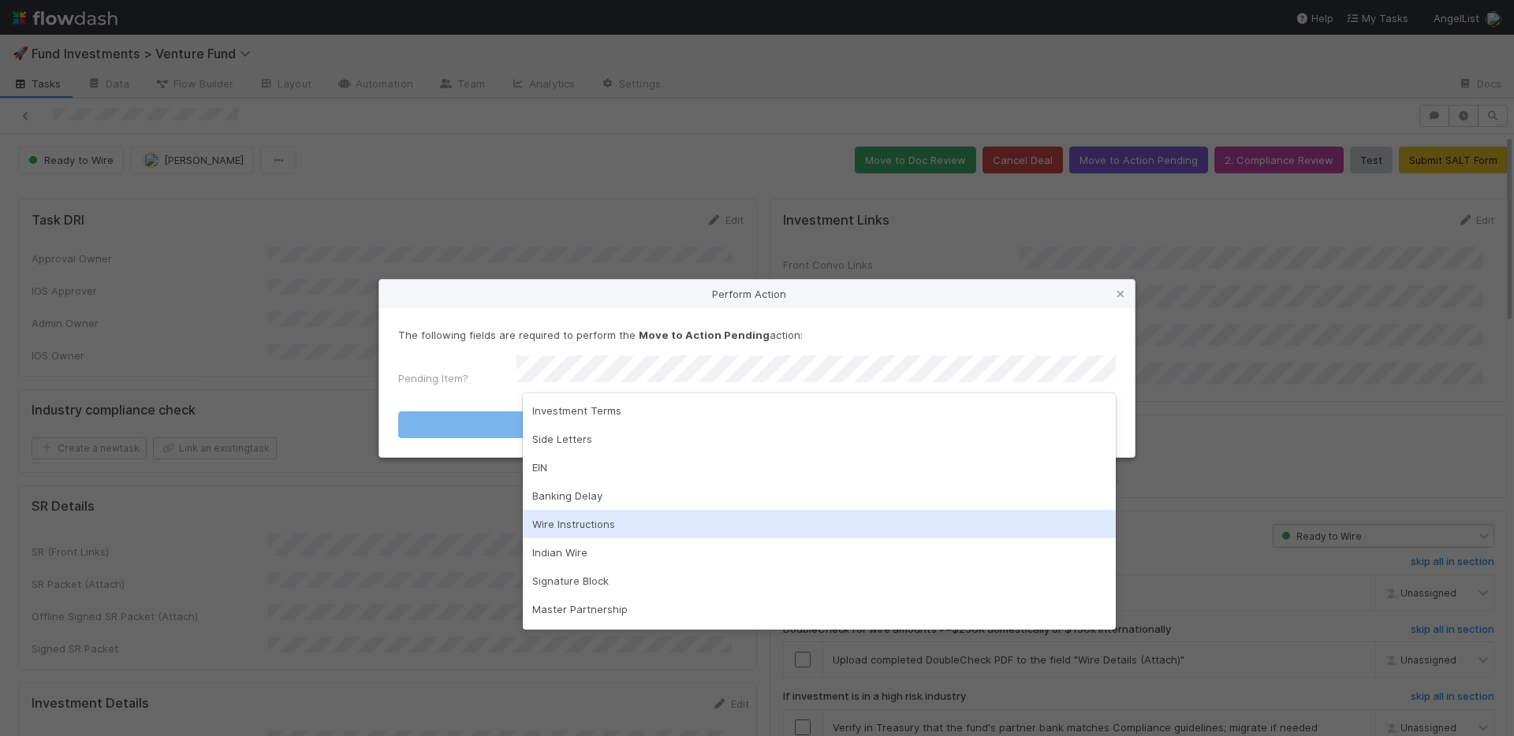
click at [629, 532] on div "Wire Instructions" at bounding box center [819, 524] width 593 height 28
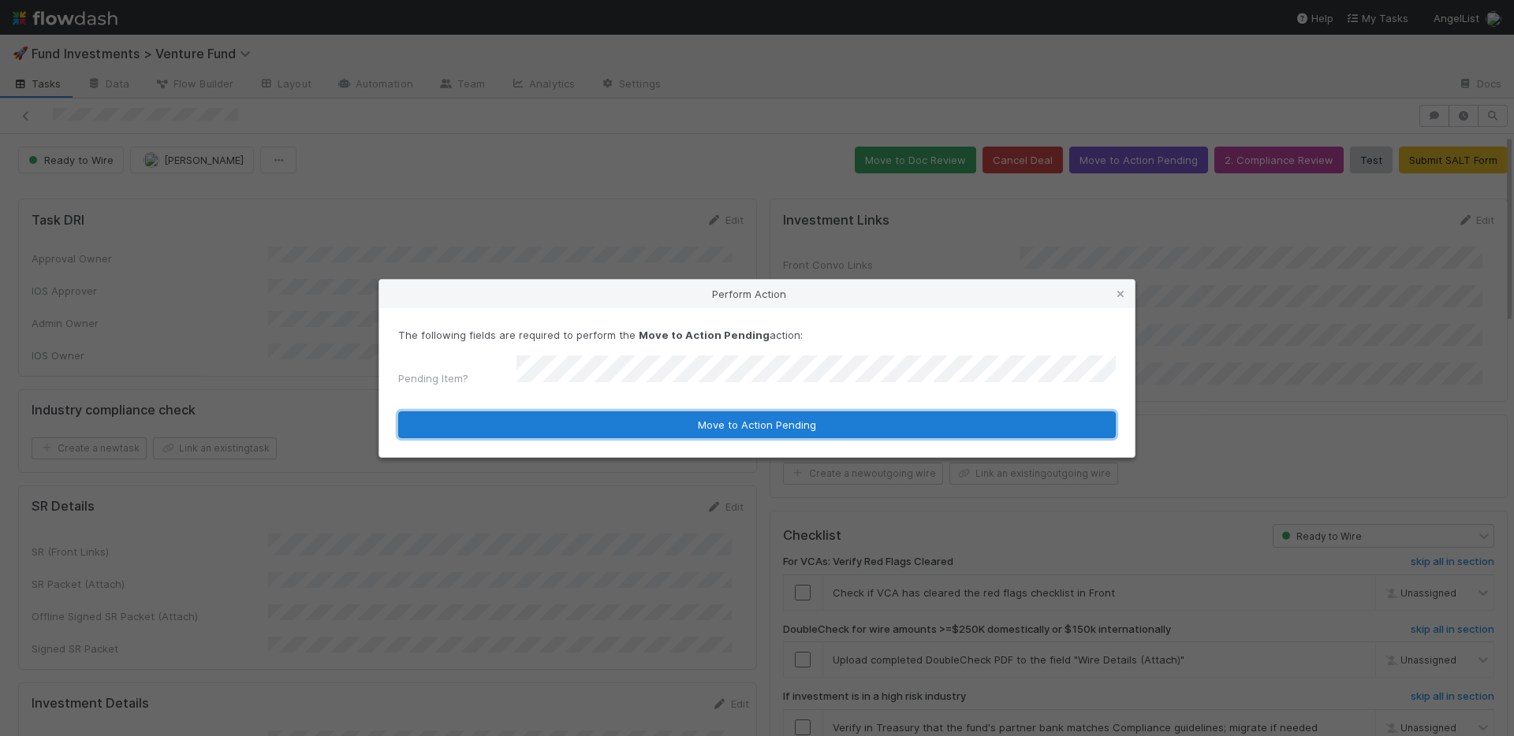
click at [653, 416] on button "Move to Action Pending" at bounding box center [756, 425] width 717 height 27
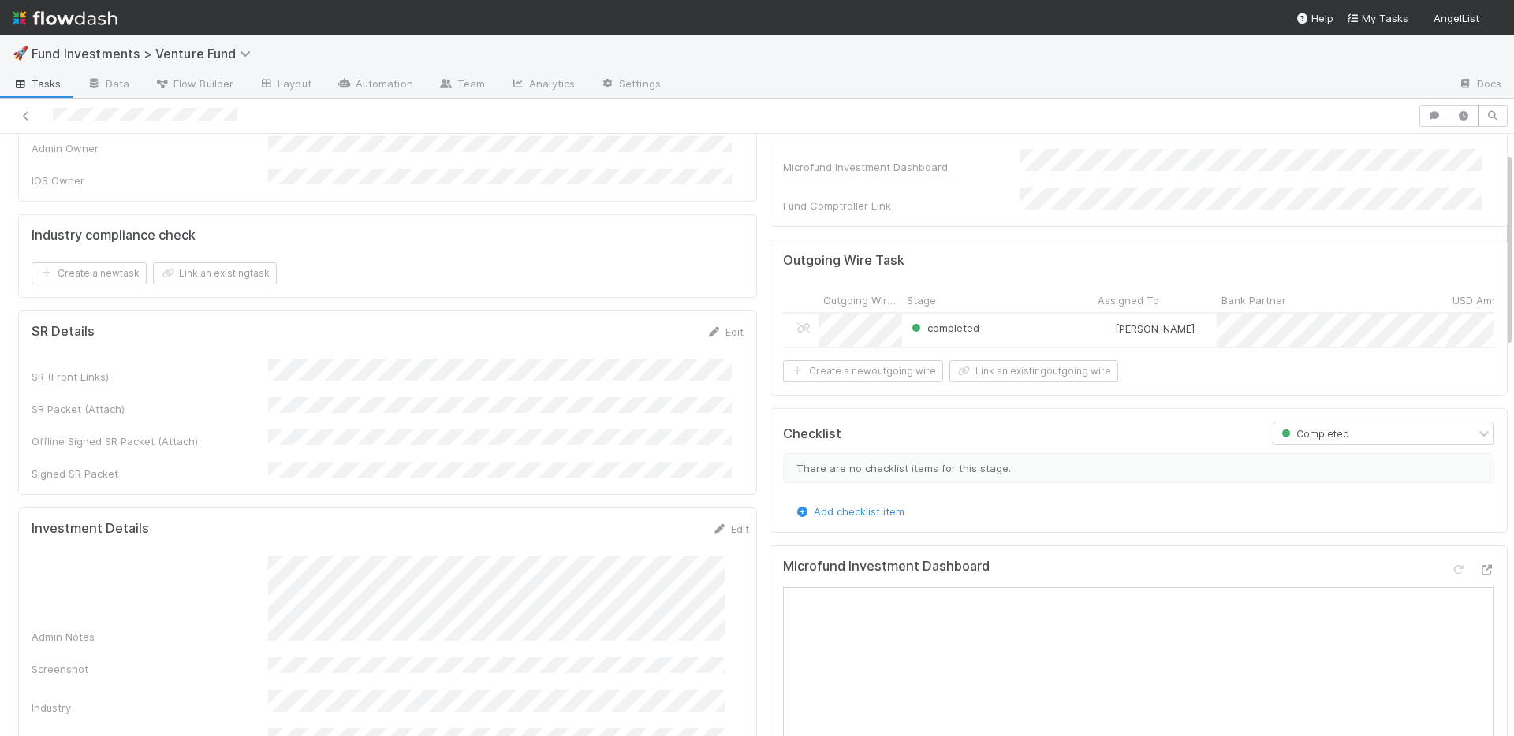
scroll to position [520, 0]
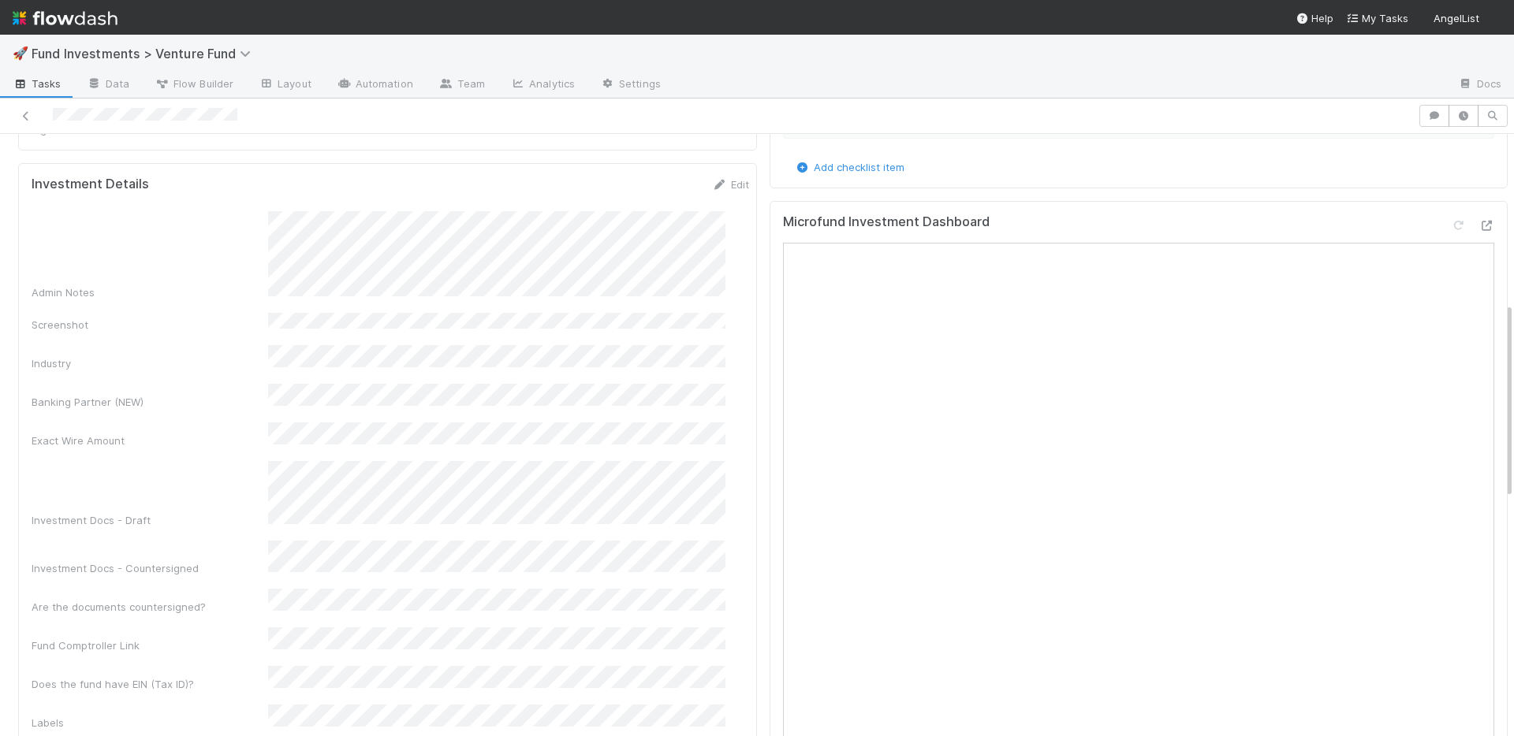
click at [266, 218] on div "Admin Notes" at bounding box center [390, 255] width 717 height 89
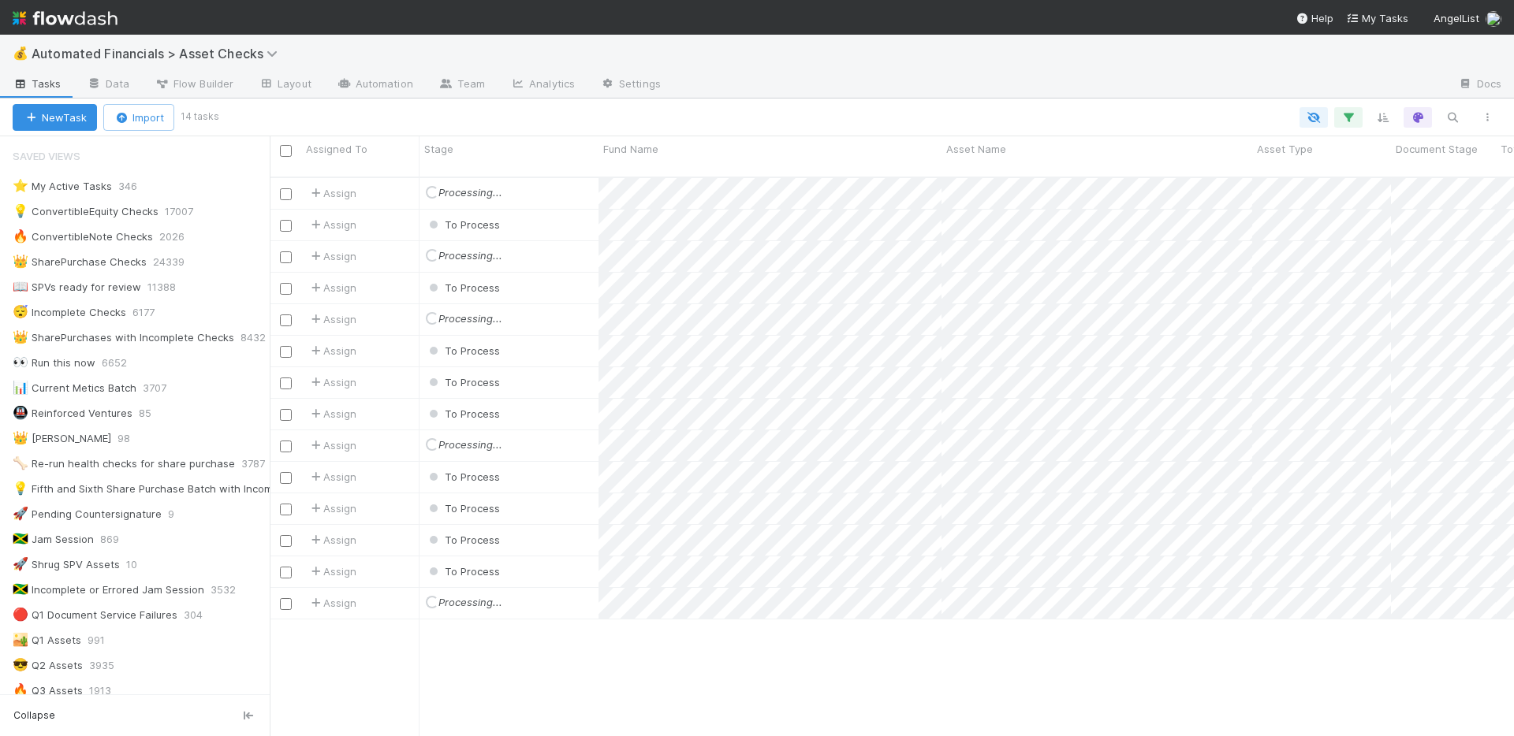
scroll to position [610, 0]
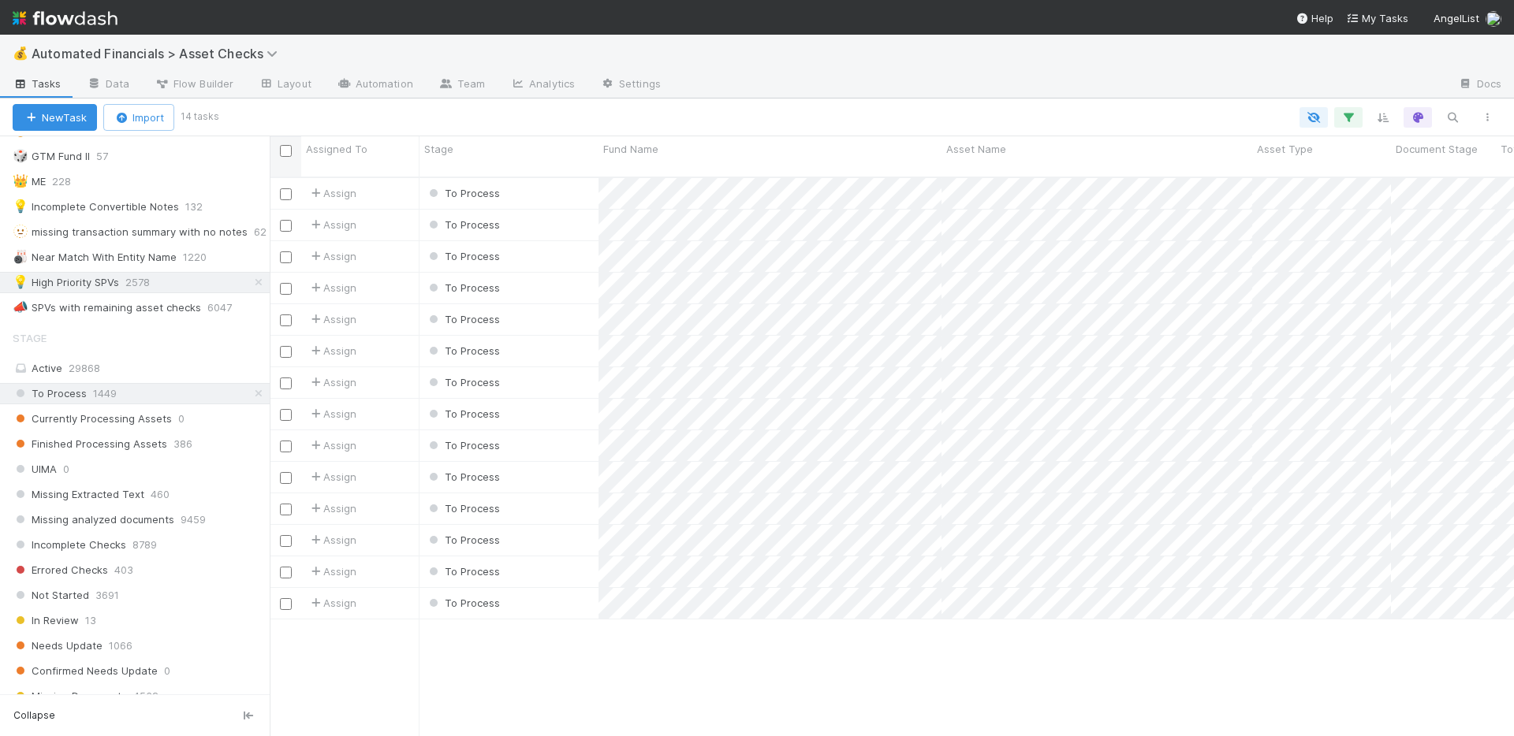
click at [285, 151] on input "checkbox" at bounding box center [286, 151] width 12 height 12
checkbox input "true"
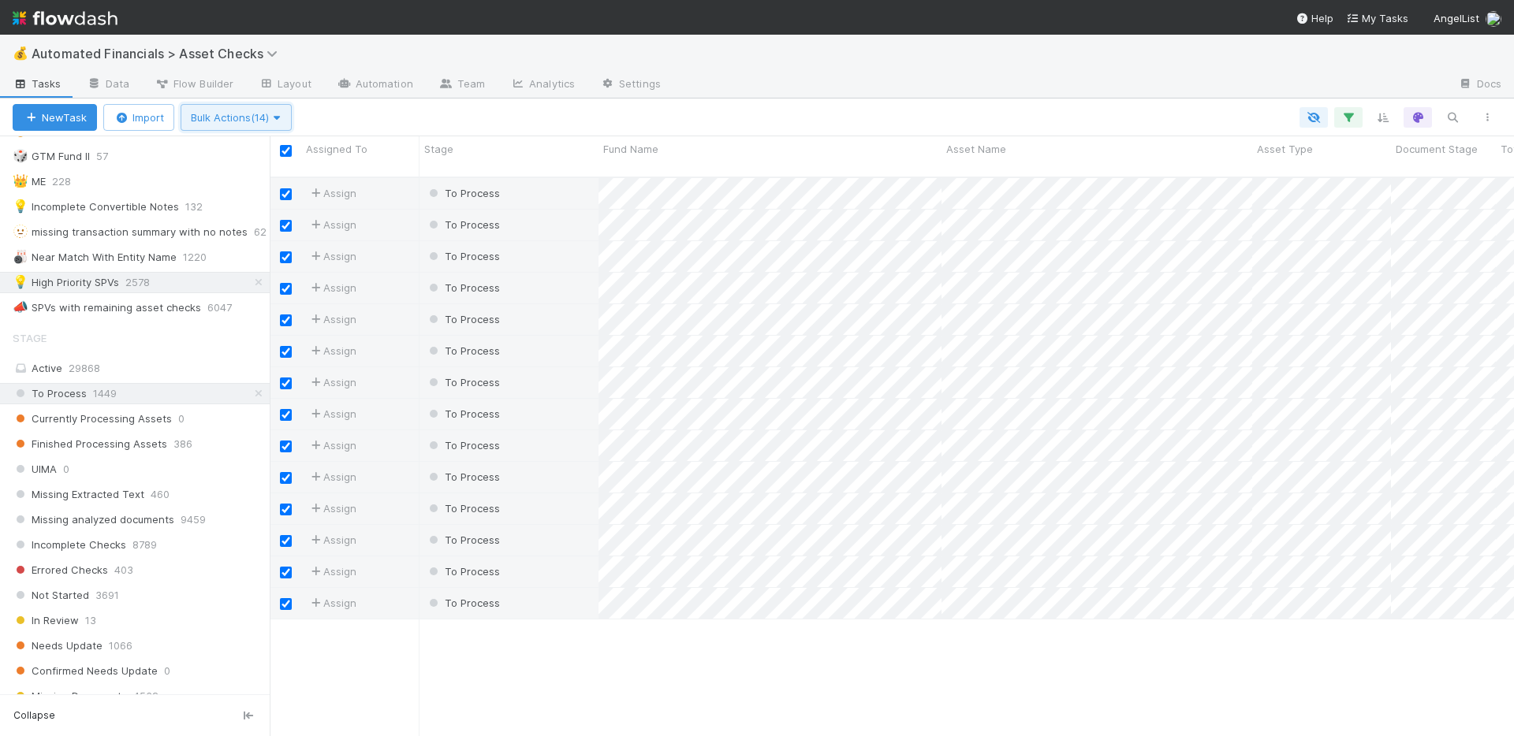
click at [260, 112] on span "Bulk Actions (14)" at bounding box center [236, 117] width 91 height 13
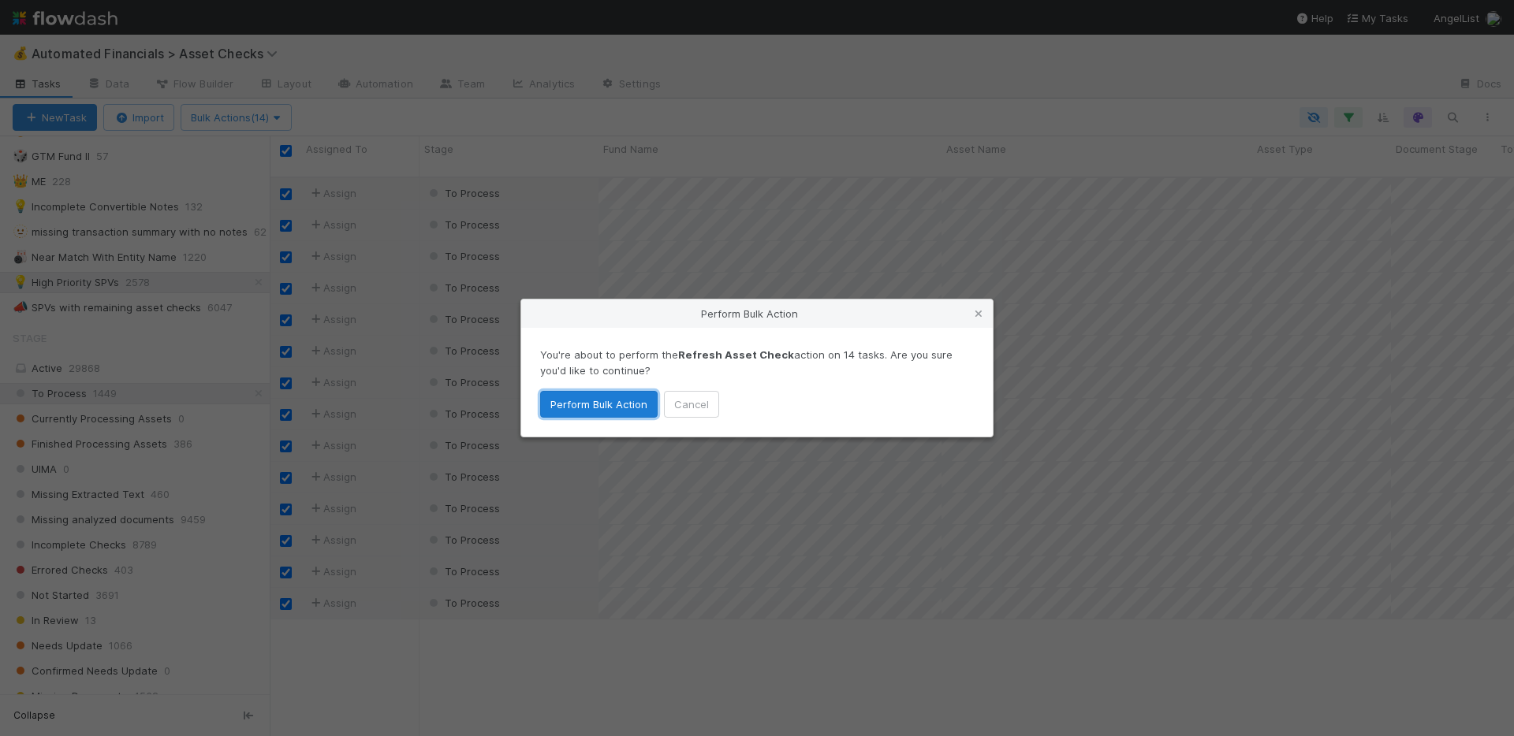
click at [591, 403] on button "Perform Bulk Action" at bounding box center [598, 404] width 117 height 27
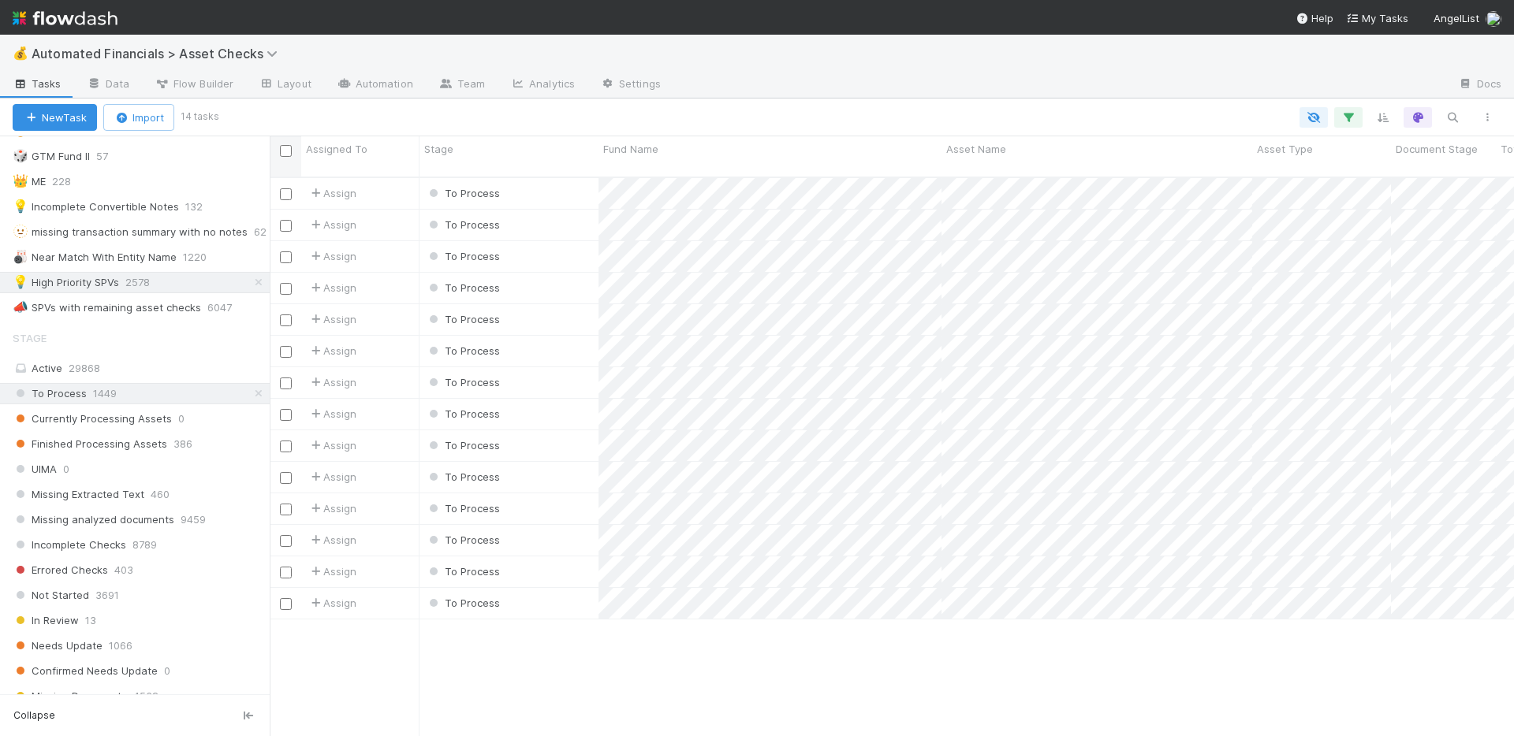
click at [288, 147] on input "checkbox" at bounding box center [286, 151] width 12 height 12
checkbox input "true"
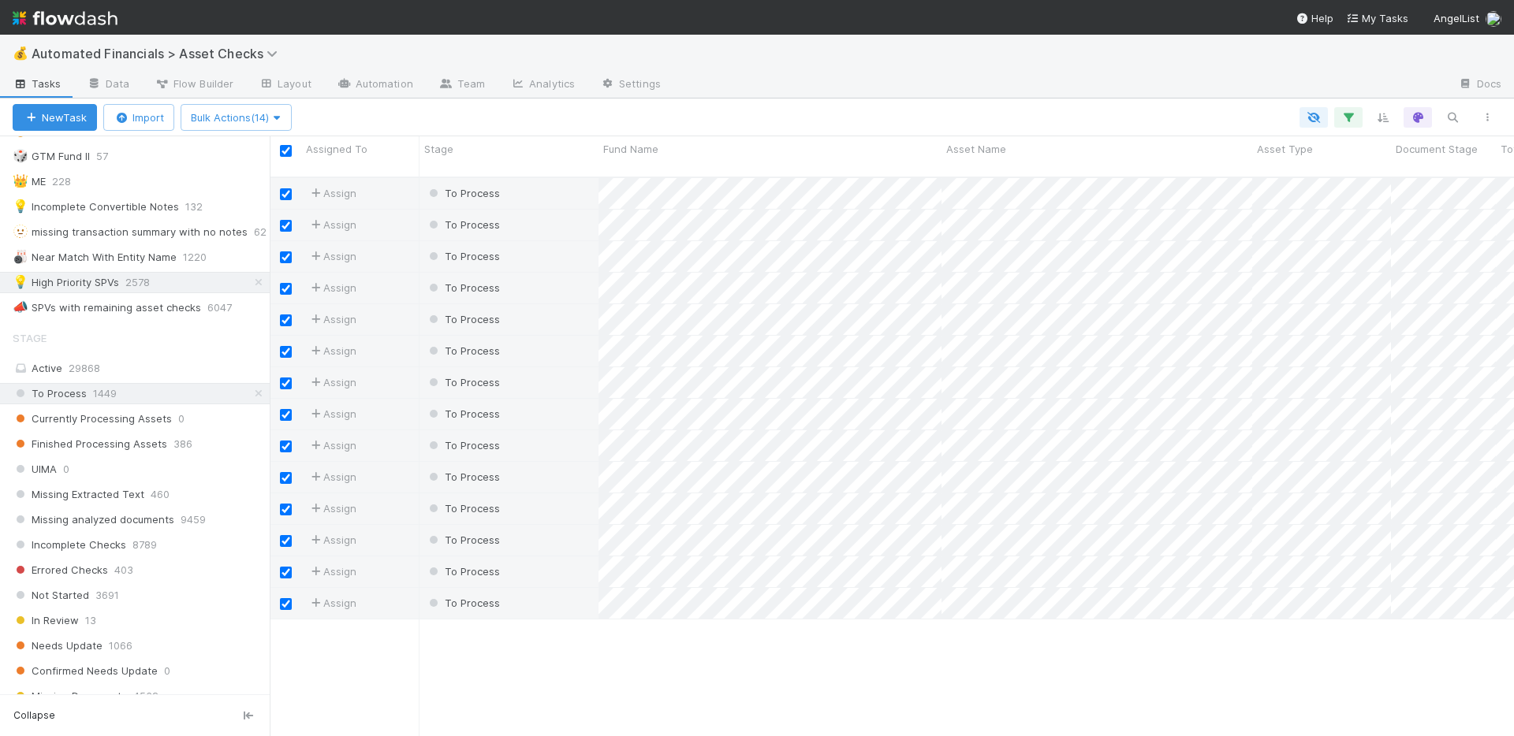
click at [562, 132] on div "New Task Import Bulk Actions (14)" at bounding box center [757, 118] width 1514 height 38
click at [553, 181] on div "To Process" at bounding box center [508, 193] width 179 height 31
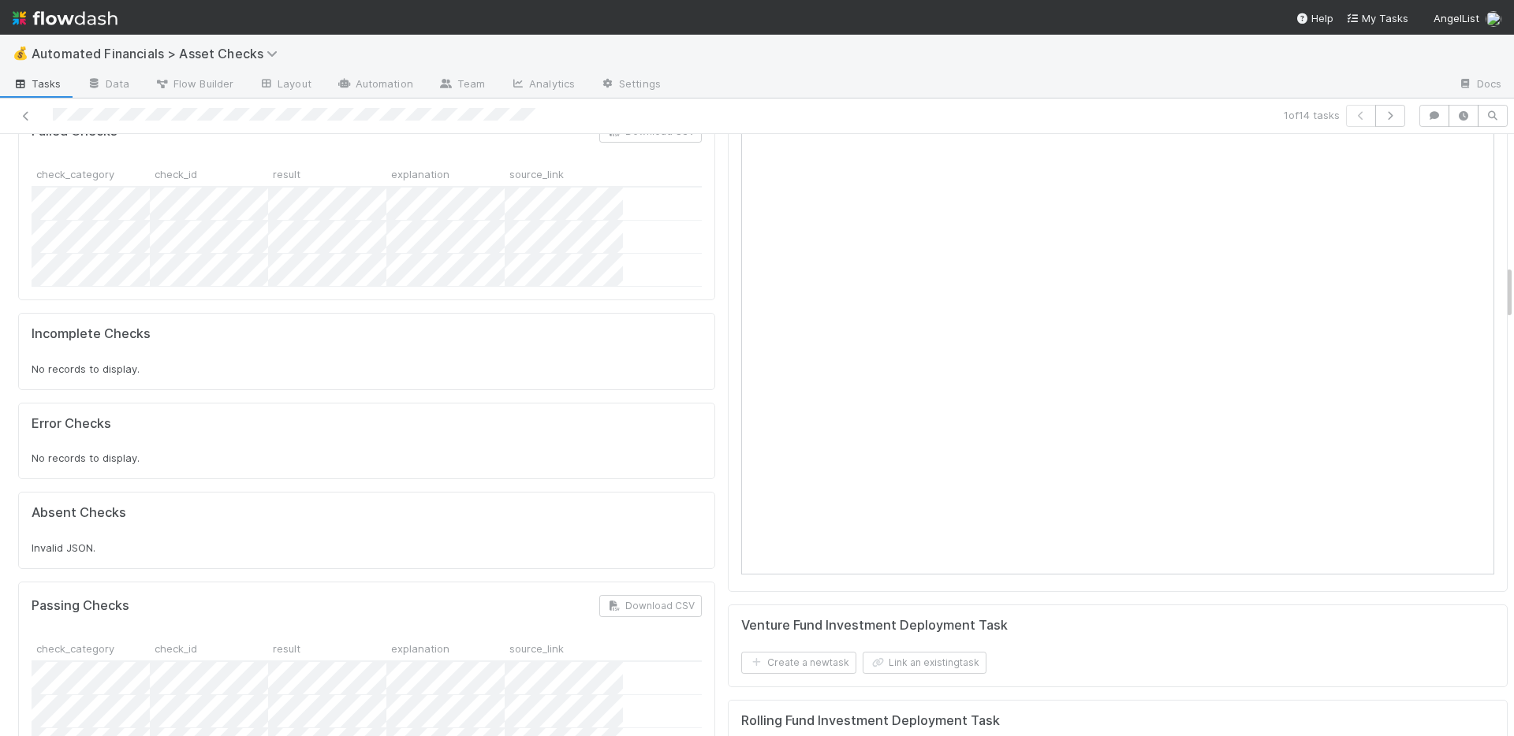
scroll to position [658, 0]
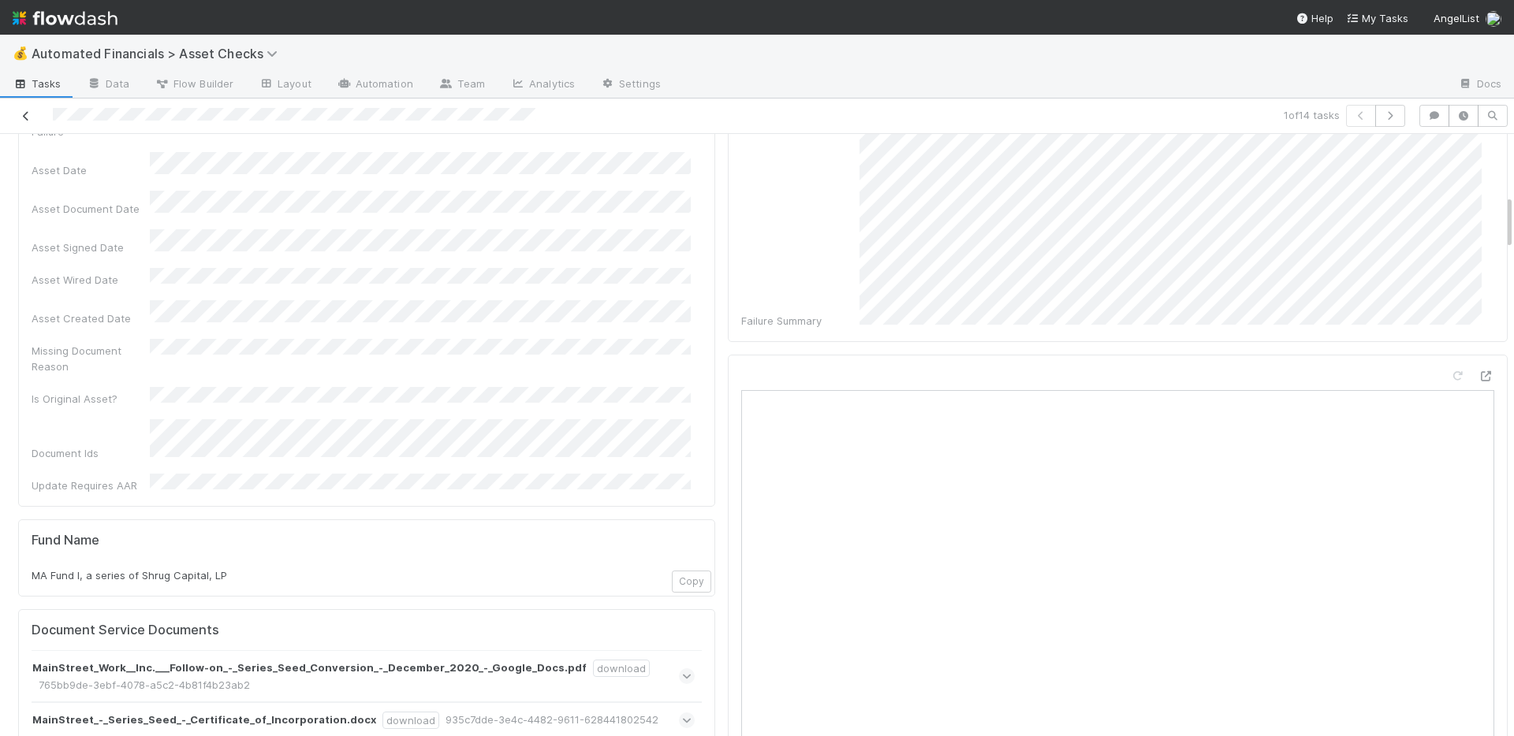
click at [24, 112] on icon at bounding box center [26, 116] width 16 height 10
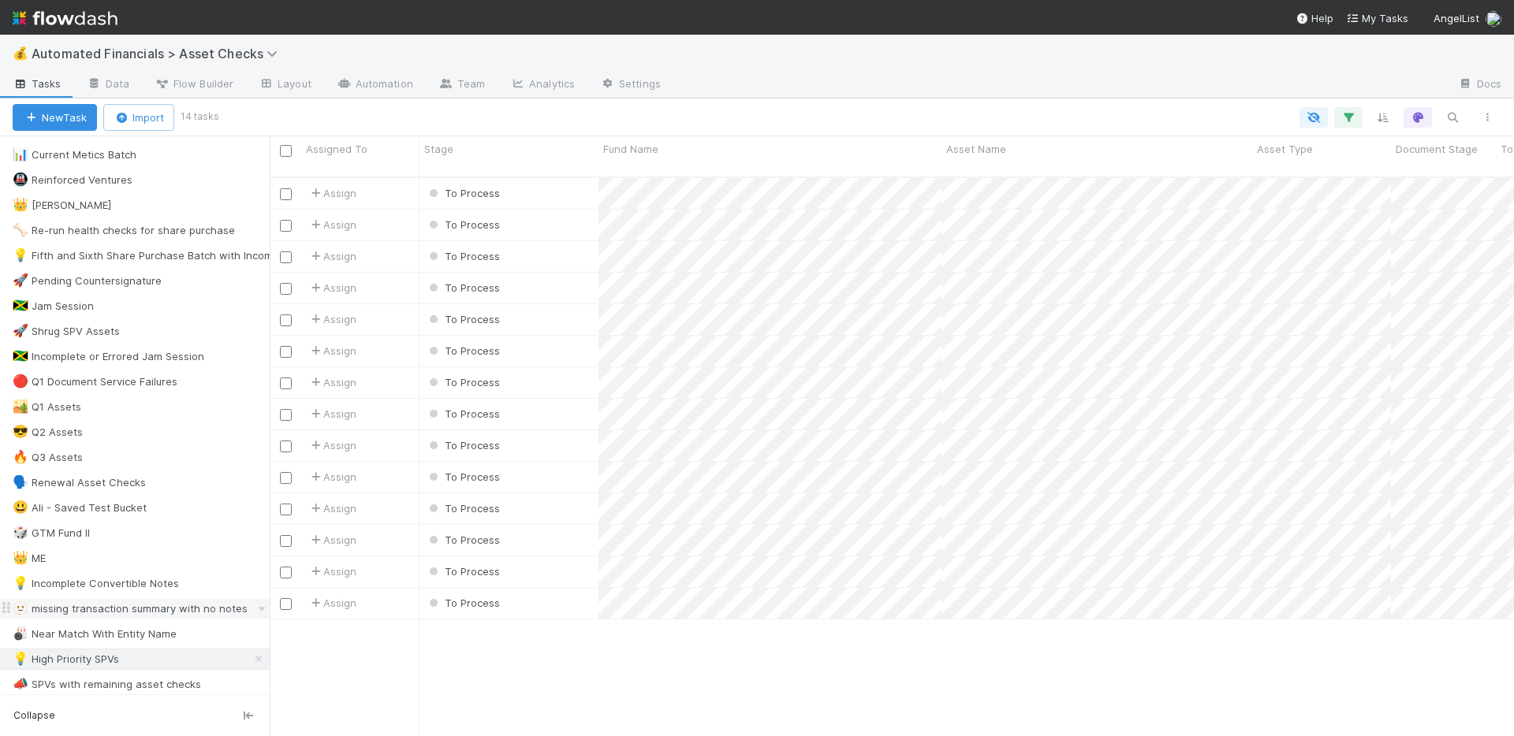
scroll to position [534, 0]
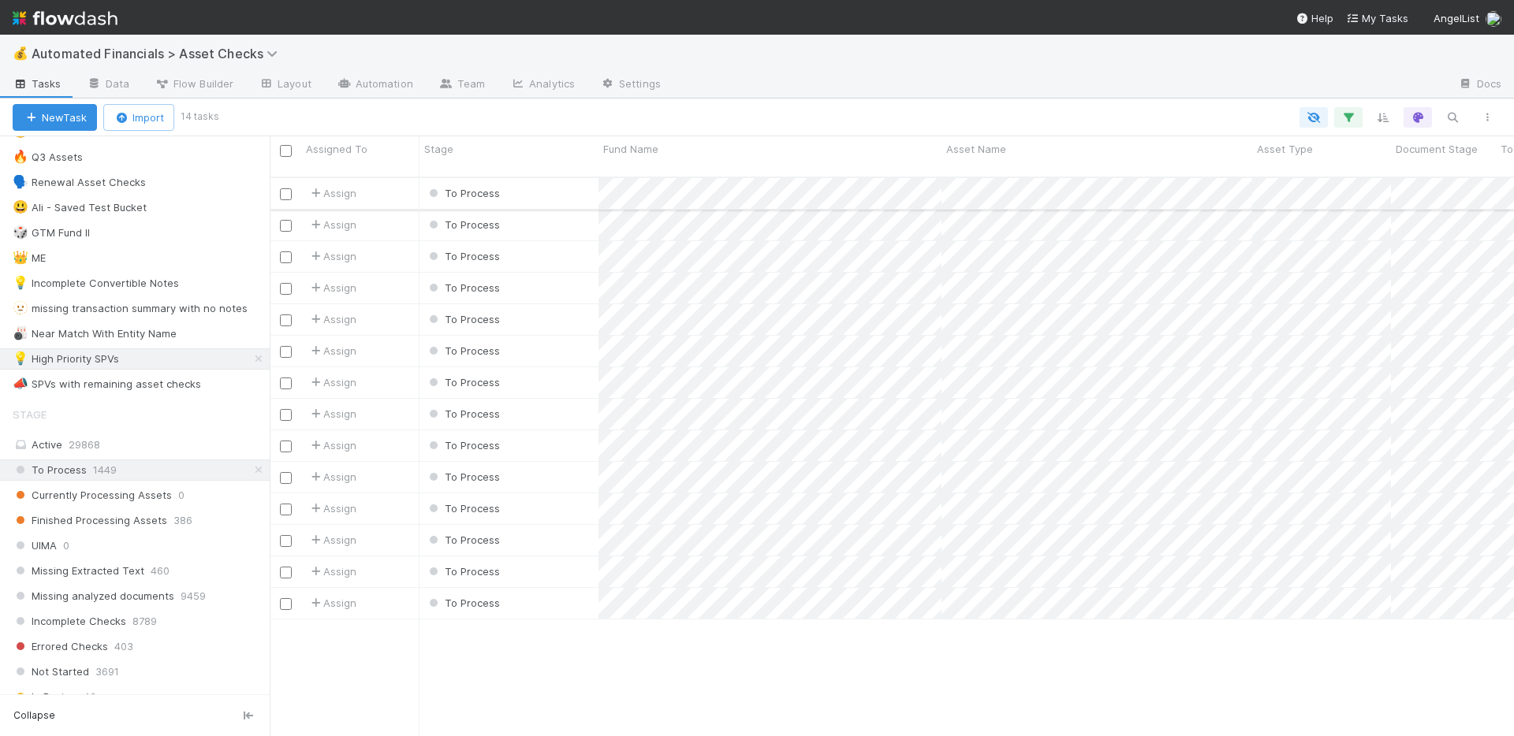
click at [531, 182] on div "To Process" at bounding box center [508, 193] width 179 height 31
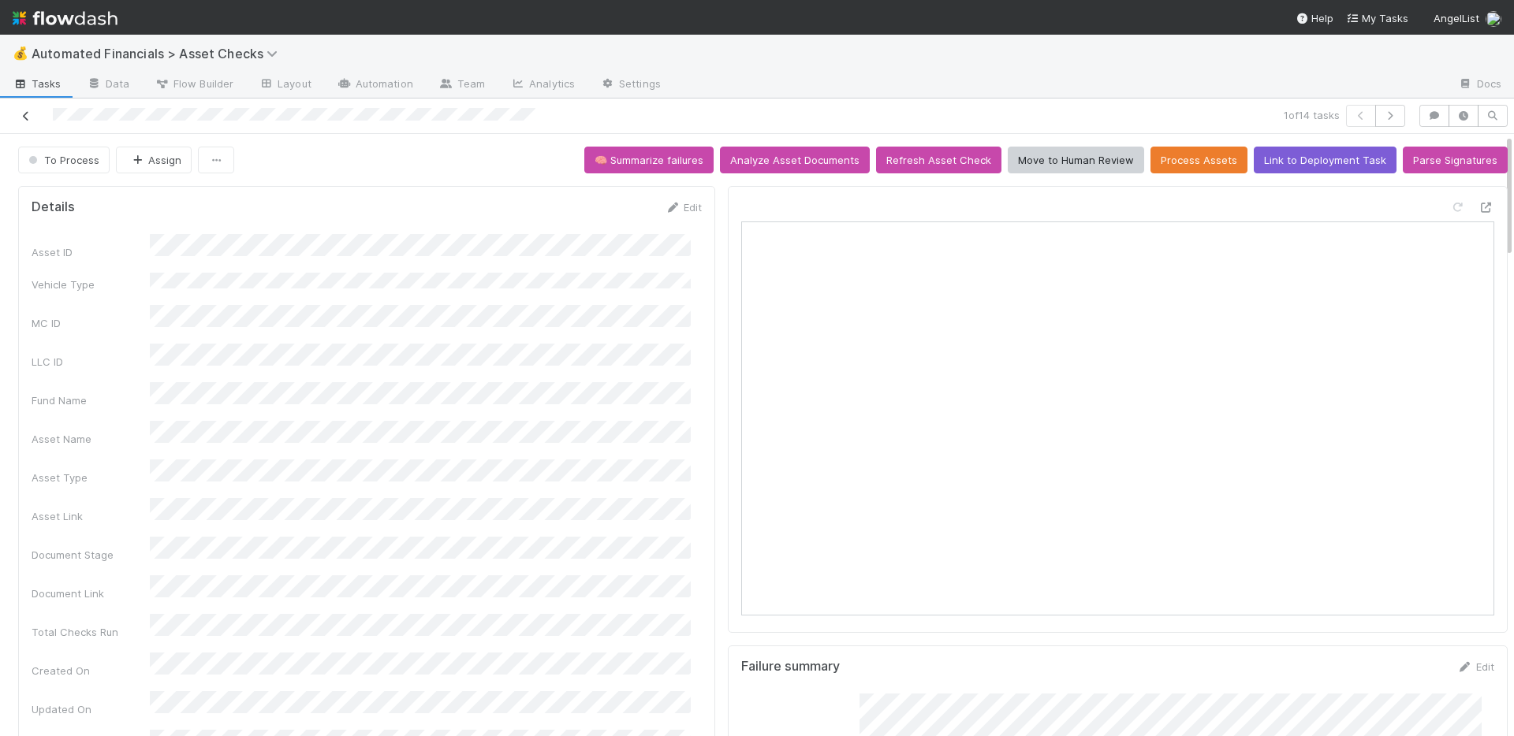
click at [29, 115] on icon at bounding box center [26, 116] width 16 height 10
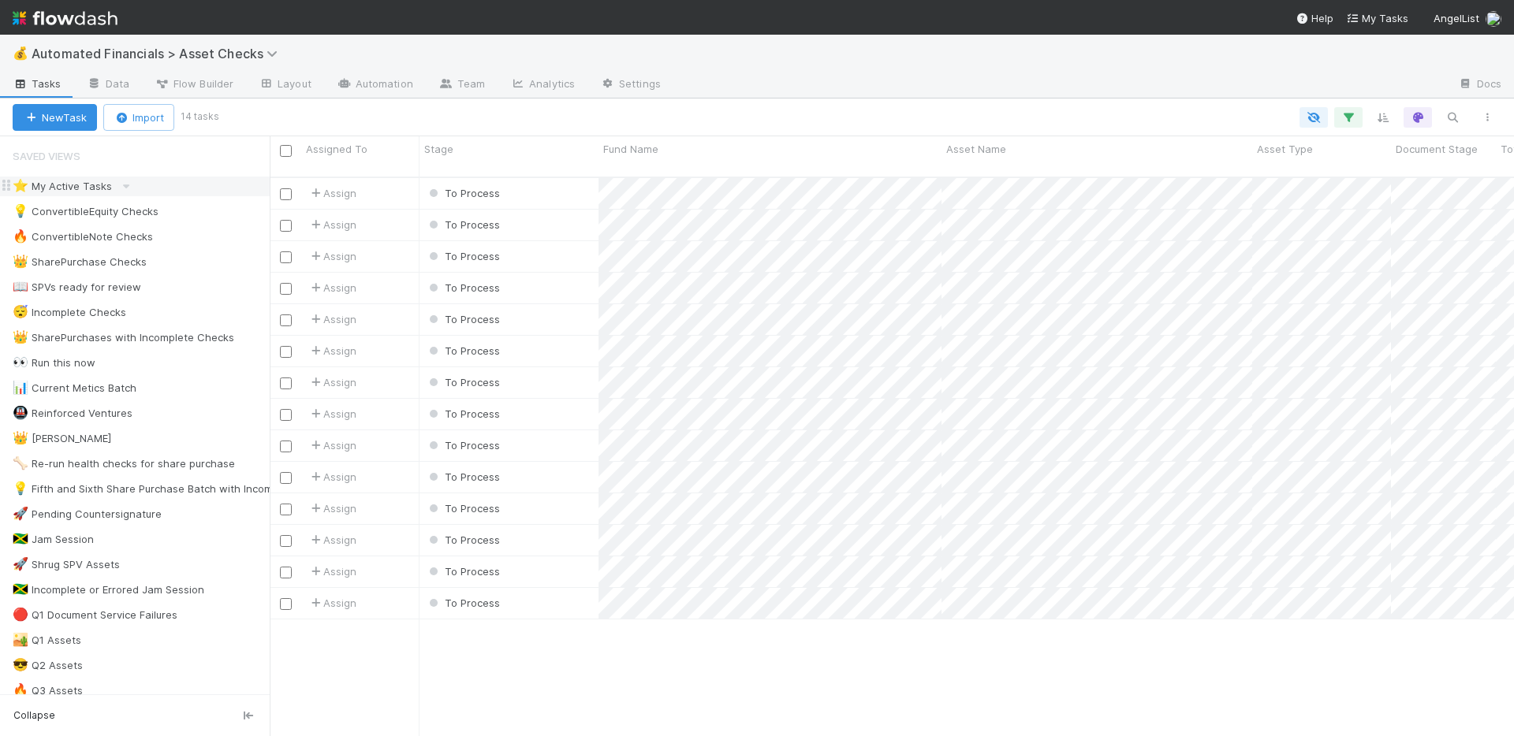
scroll to position [561, 1232]
click at [283, 152] on input "checkbox" at bounding box center [286, 151] width 12 height 12
checkbox input "true"
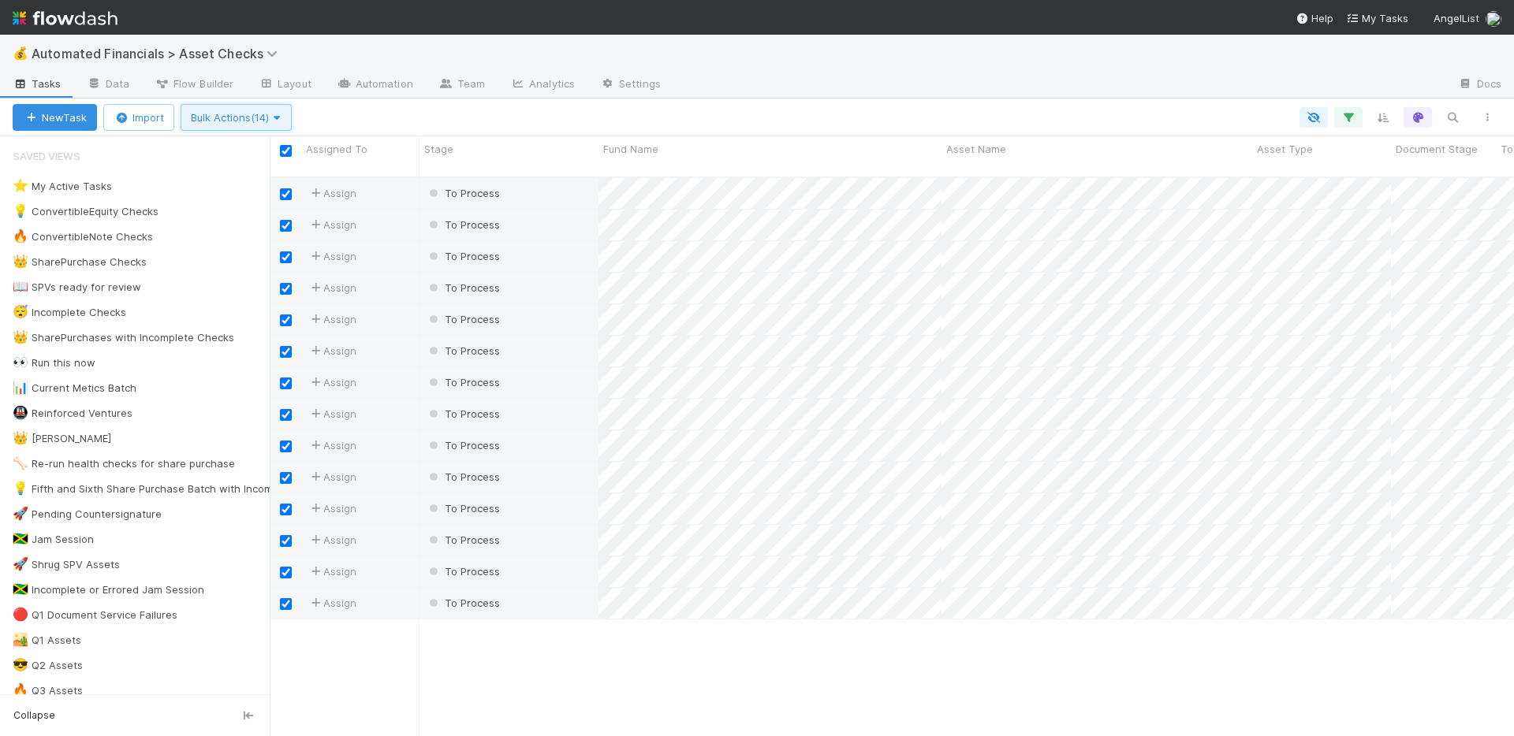
click at [231, 122] on span "Bulk Actions (14)" at bounding box center [236, 117] width 91 height 13
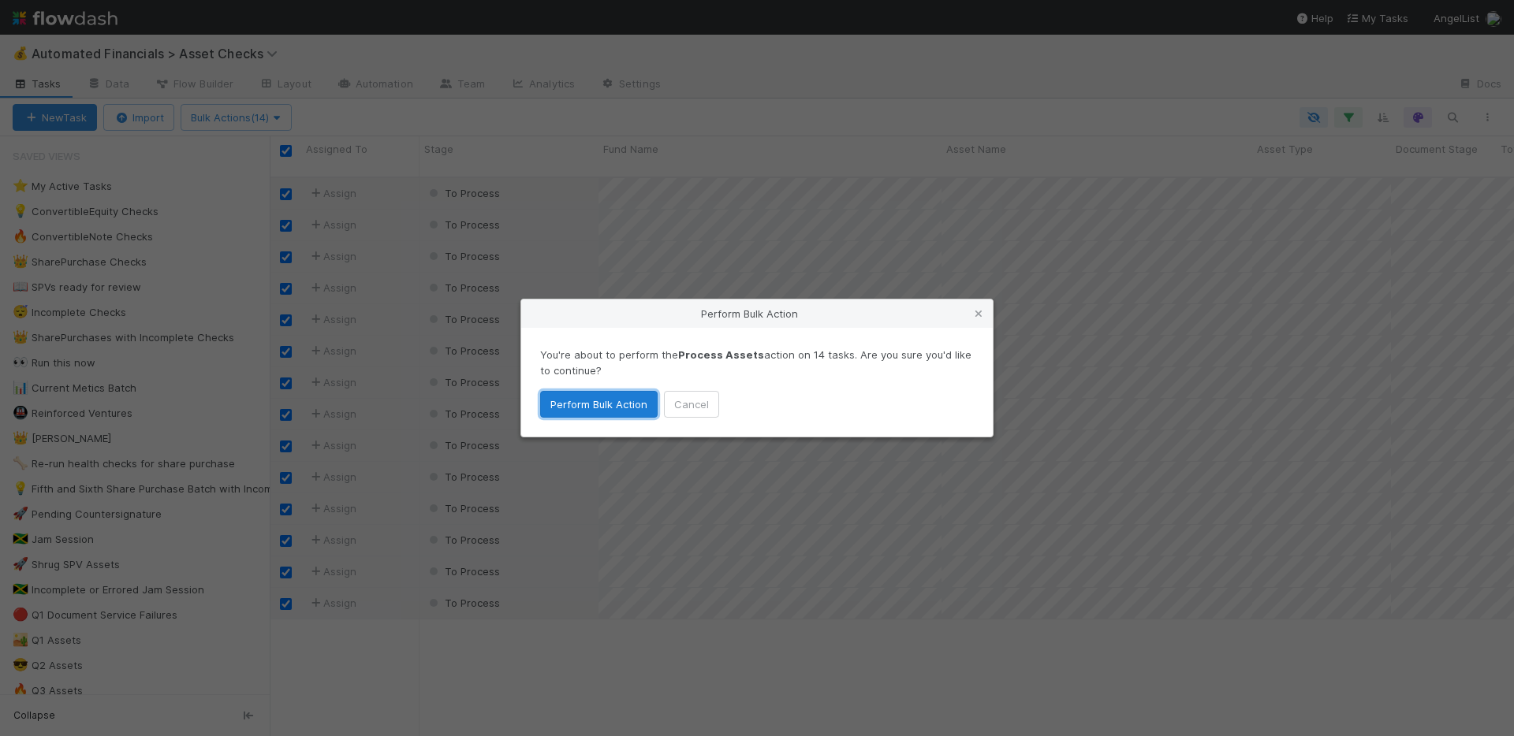
click at [628, 406] on button "Perform Bulk Action" at bounding box center [598, 404] width 117 height 27
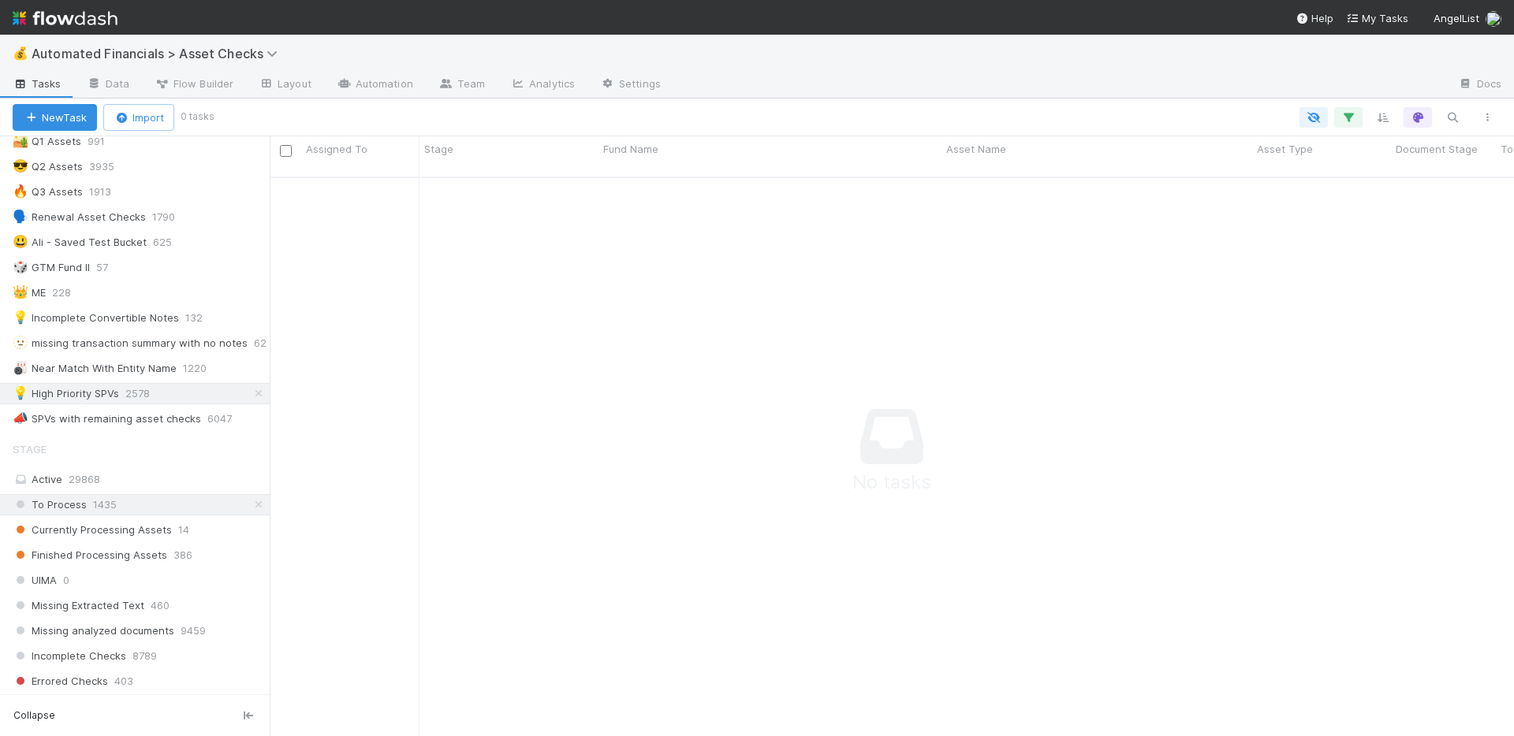
scroll to position [504, 0]
click at [251, 501] on icon at bounding box center [259, 500] width 16 height 10
click at [198, 499] on div "To Process 1435" at bounding box center [141, 500] width 257 height 20
click at [251, 388] on icon at bounding box center [259, 389] width 16 height 10
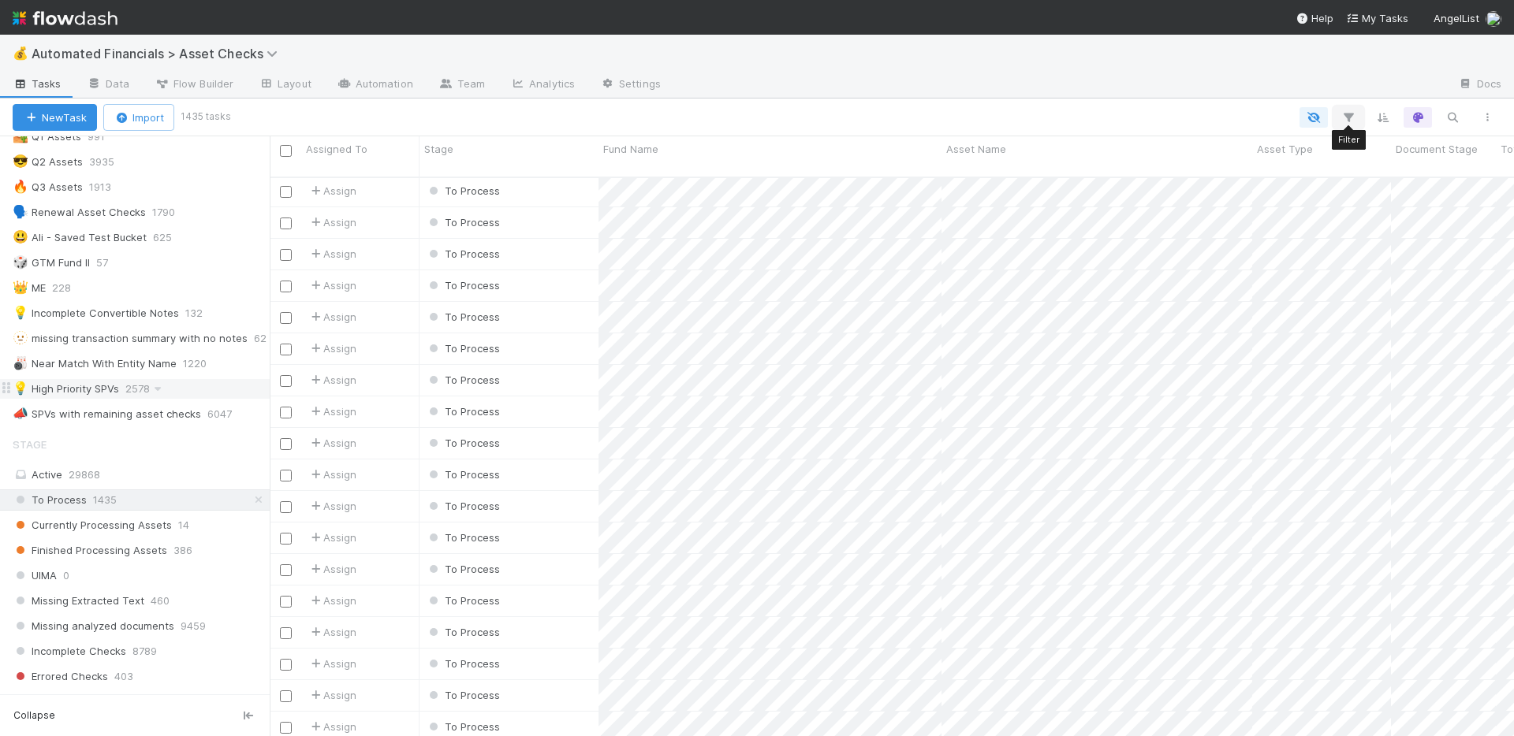
click at [1347, 118] on icon "button" at bounding box center [1348, 117] width 16 height 14
click at [1029, 169] on button "Add Filter" at bounding box center [1106, 165] width 473 height 23
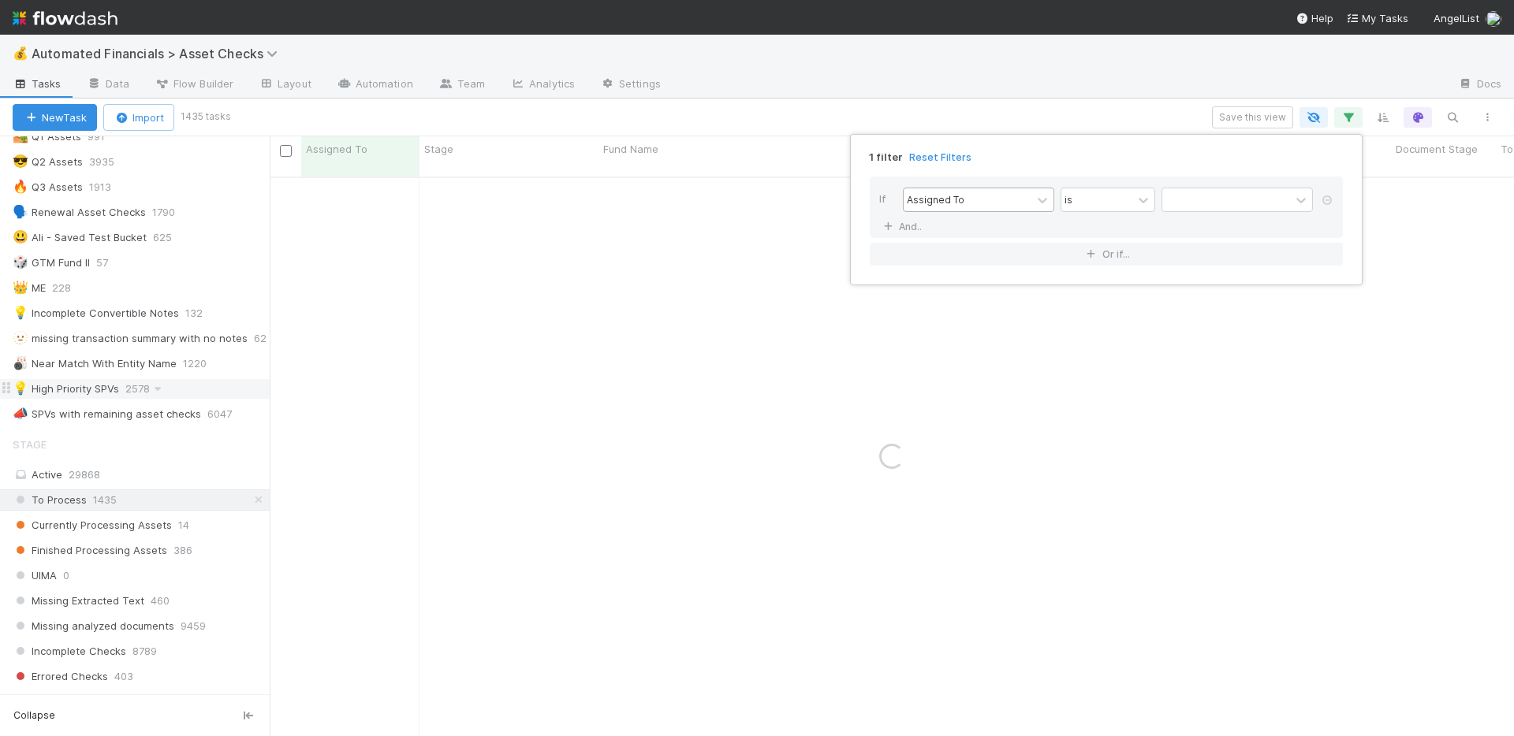
click at [1000, 194] on div "Assigned To" at bounding box center [968, 199] width 128 height 23
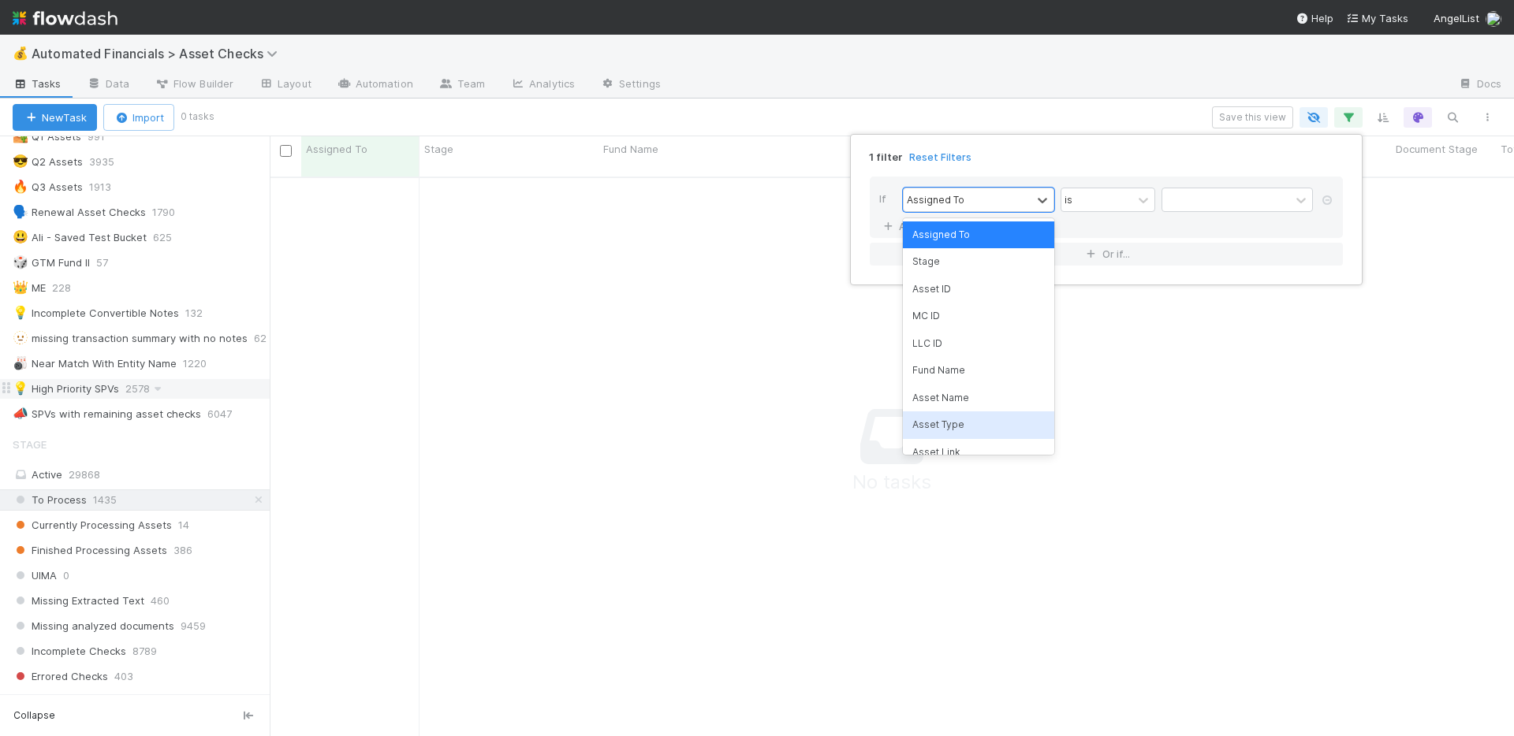
click at [965, 419] on div "Asset Type" at bounding box center [978, 425] width 151 height 27
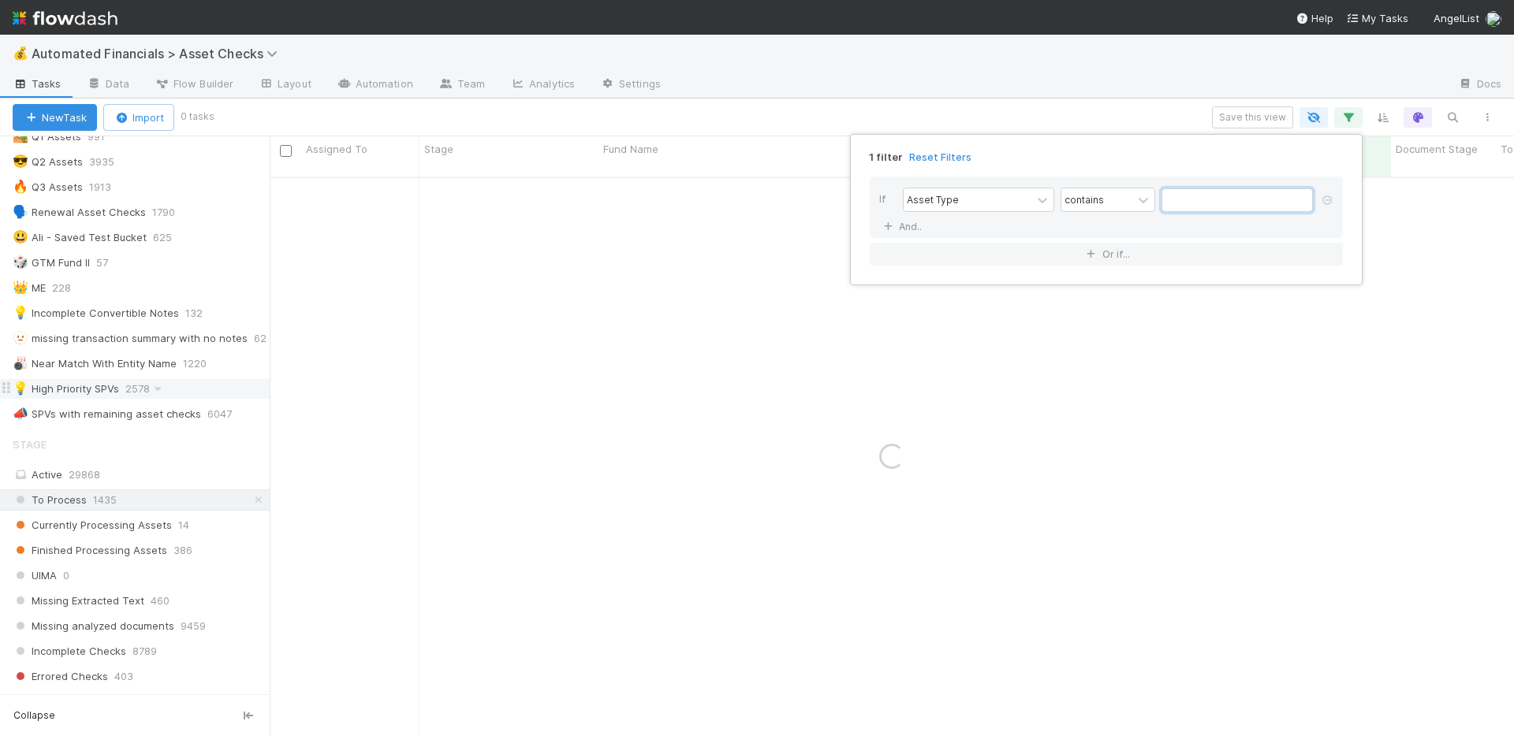
click at [1213, 202] on input "text" at bounding box center [1236, 200] width 151 height 24
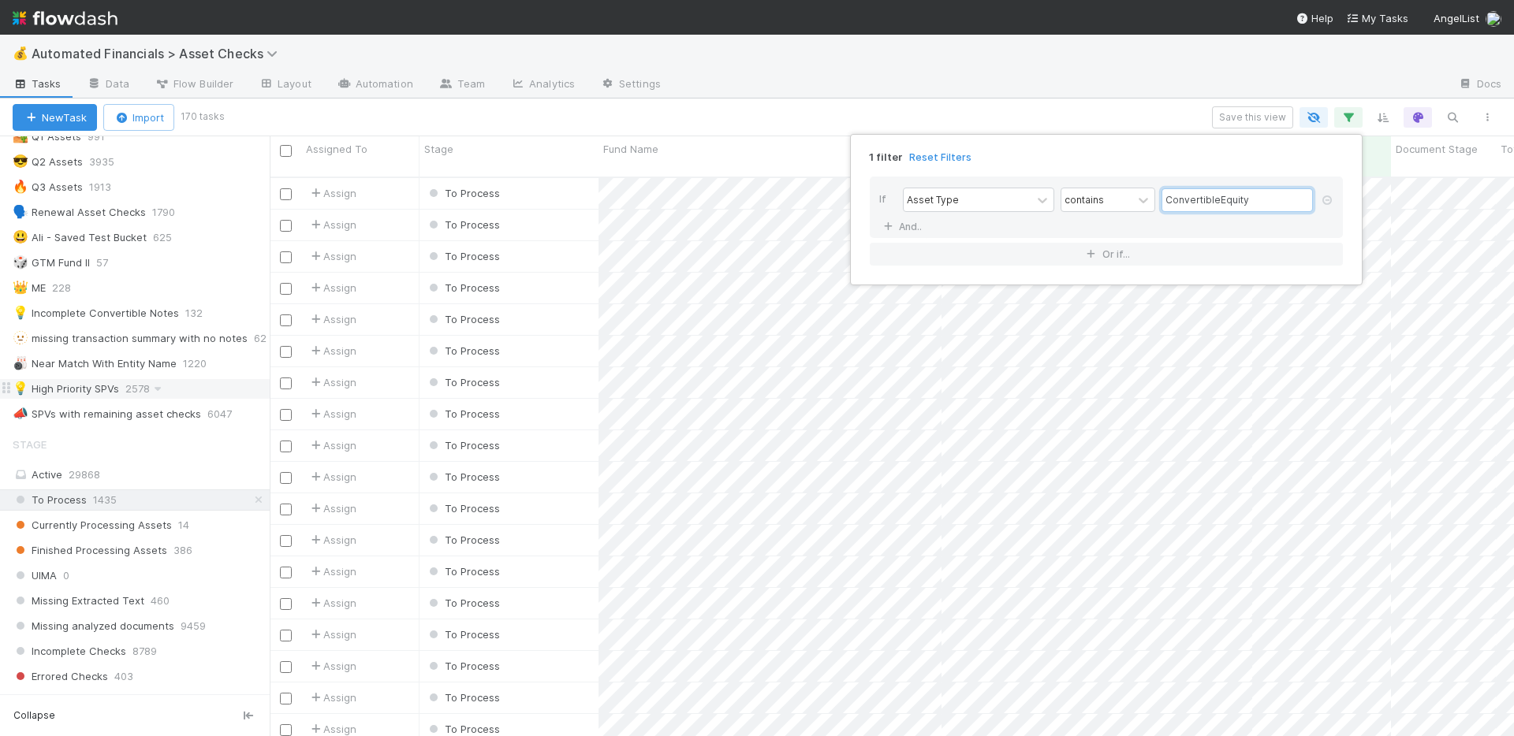
scroll to position [561, 1232]
type input "ConvertibleEquity"
click at [1110, 99] on div "1 filter Reset Filters If Asset Type contains ConvertibleEquity And.. Or if..." at bounding box center [757, 368] width 1514 height 736
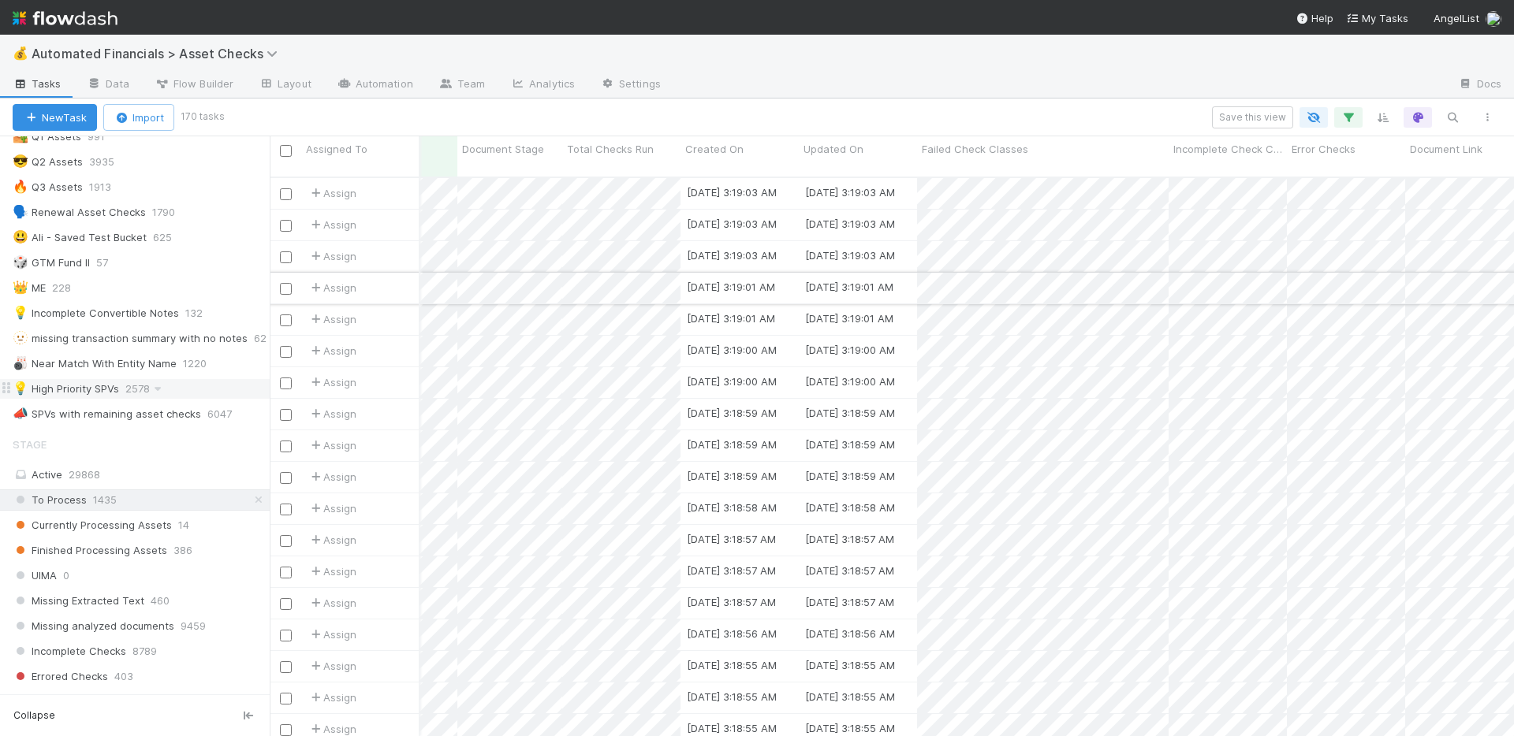
scroll to position [0, 0]
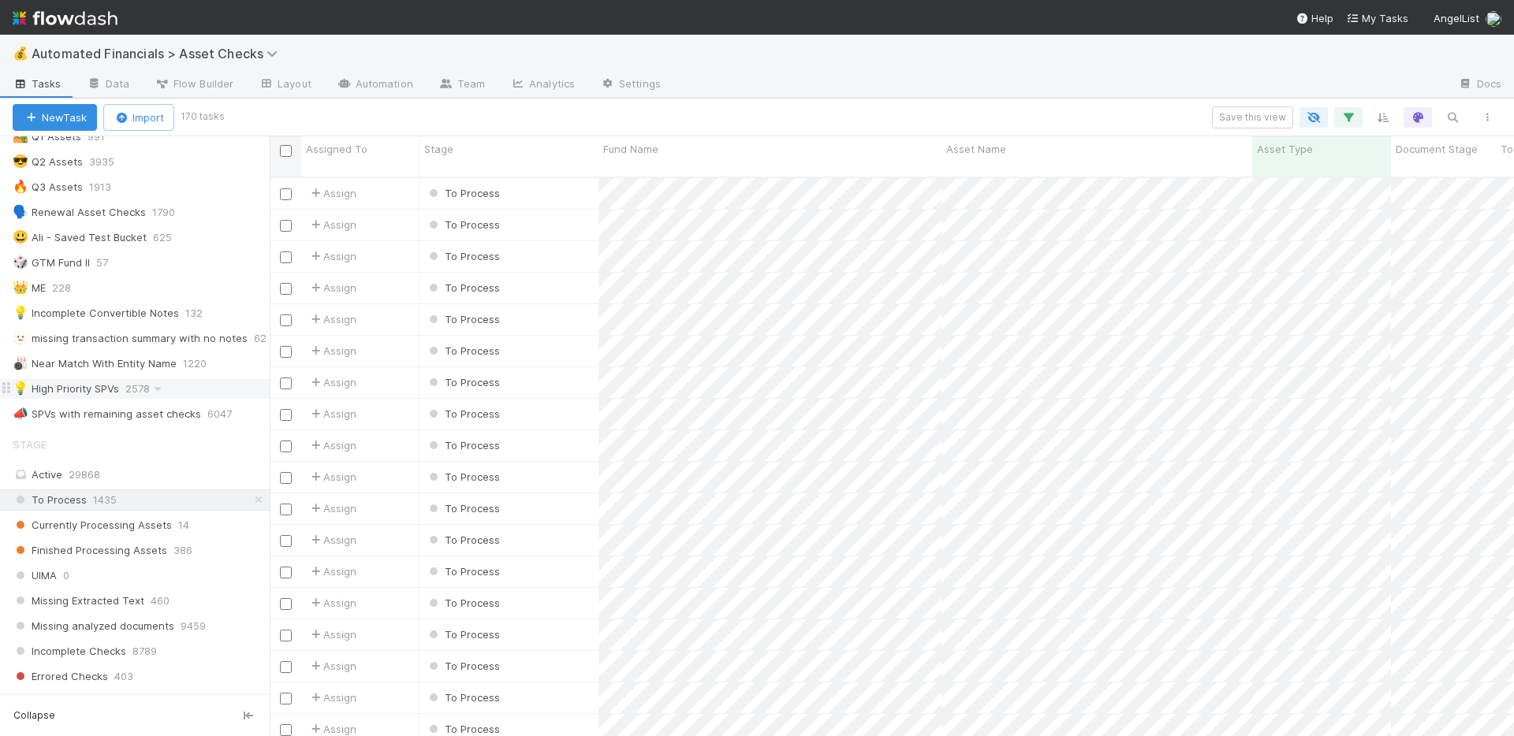
click at [284, 149] on input "checkbox" at bounding box center [286, 151] width 12 height 12
checkbox input "true"
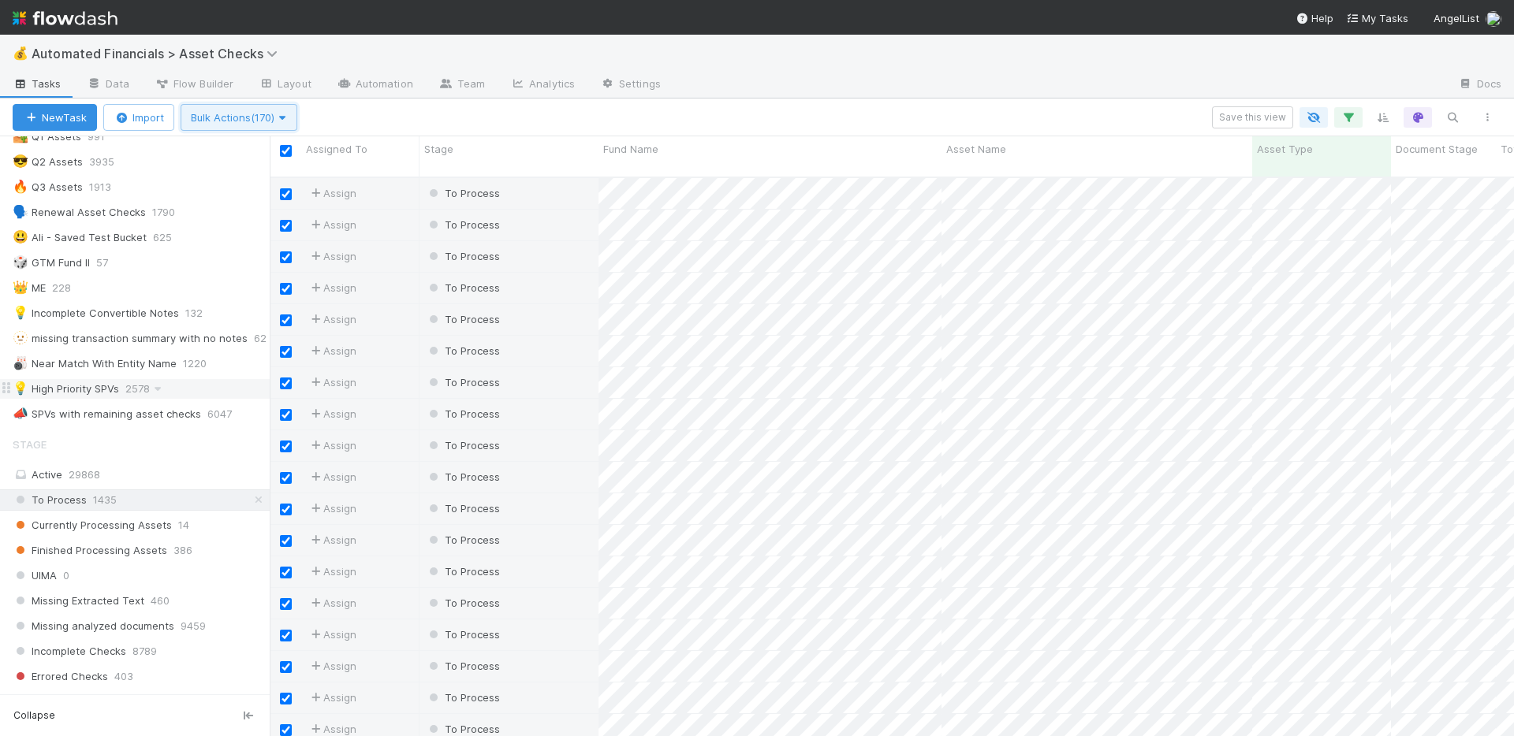
click at [287, 115] on icon "button" at bounding box center [282, 118] width 16 height 10
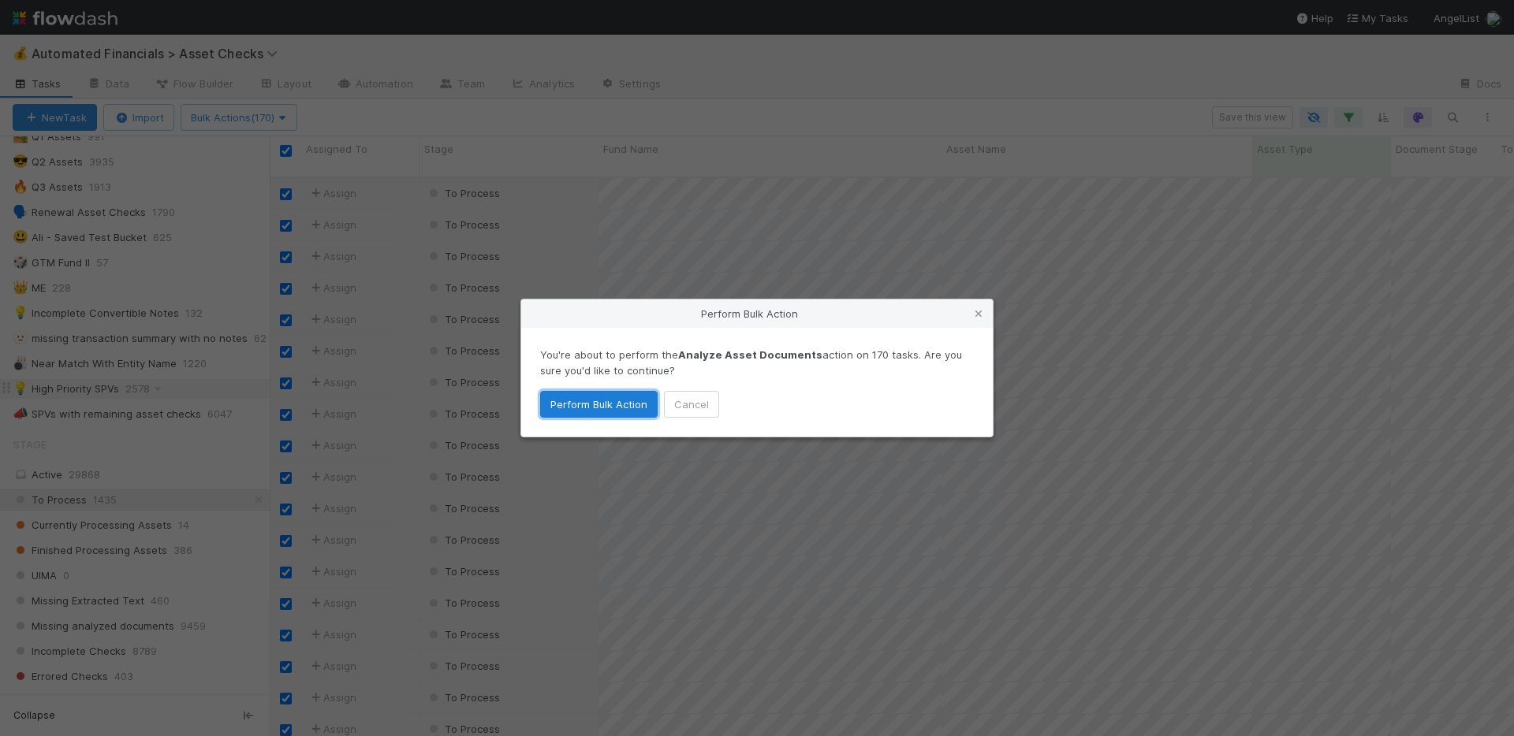
click at [597, 410] on button "Perform Bulk Action" at bounding box center [598, 404] width 117 height 27
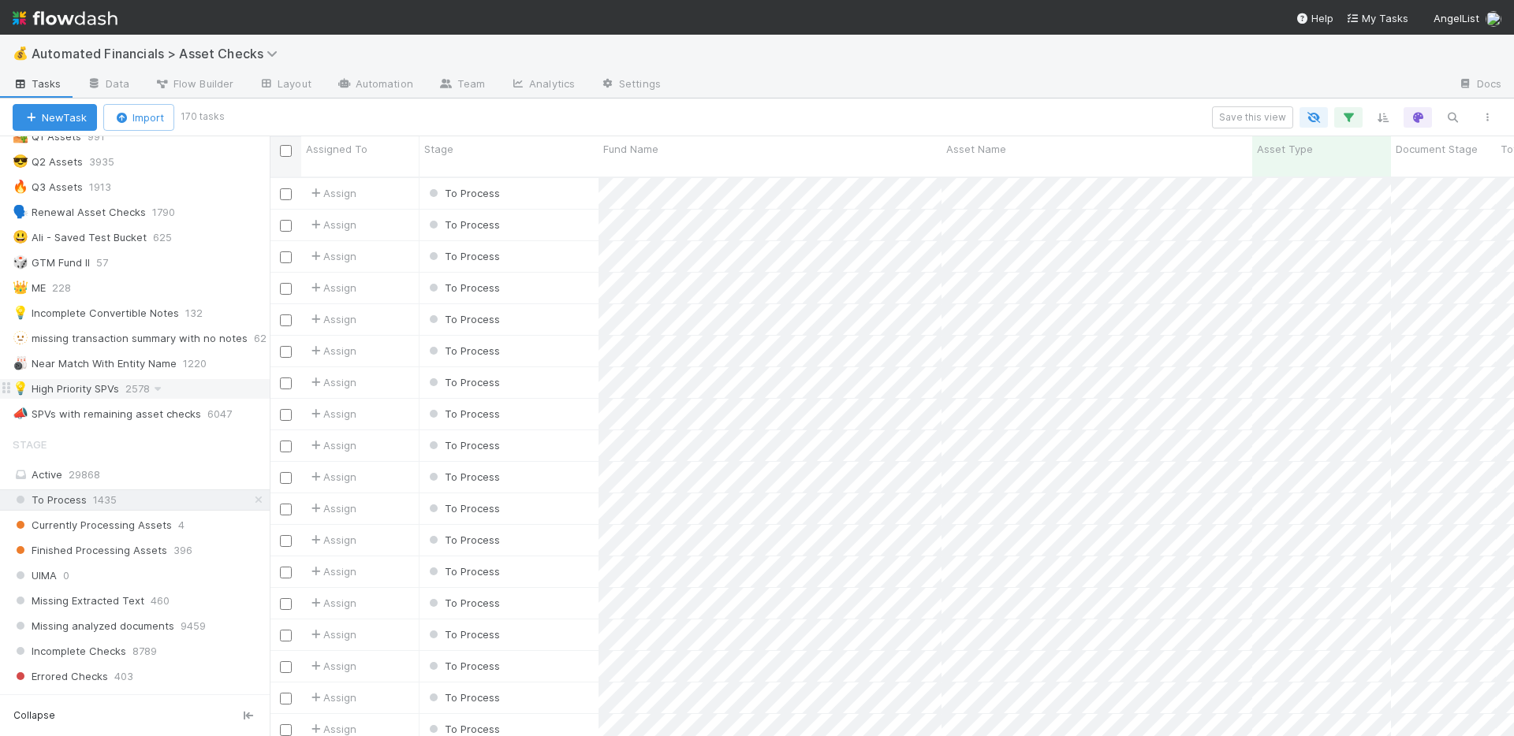
click at [285, 147] on input "checkbox" at bounding box center [286, 151] width 12 height 12
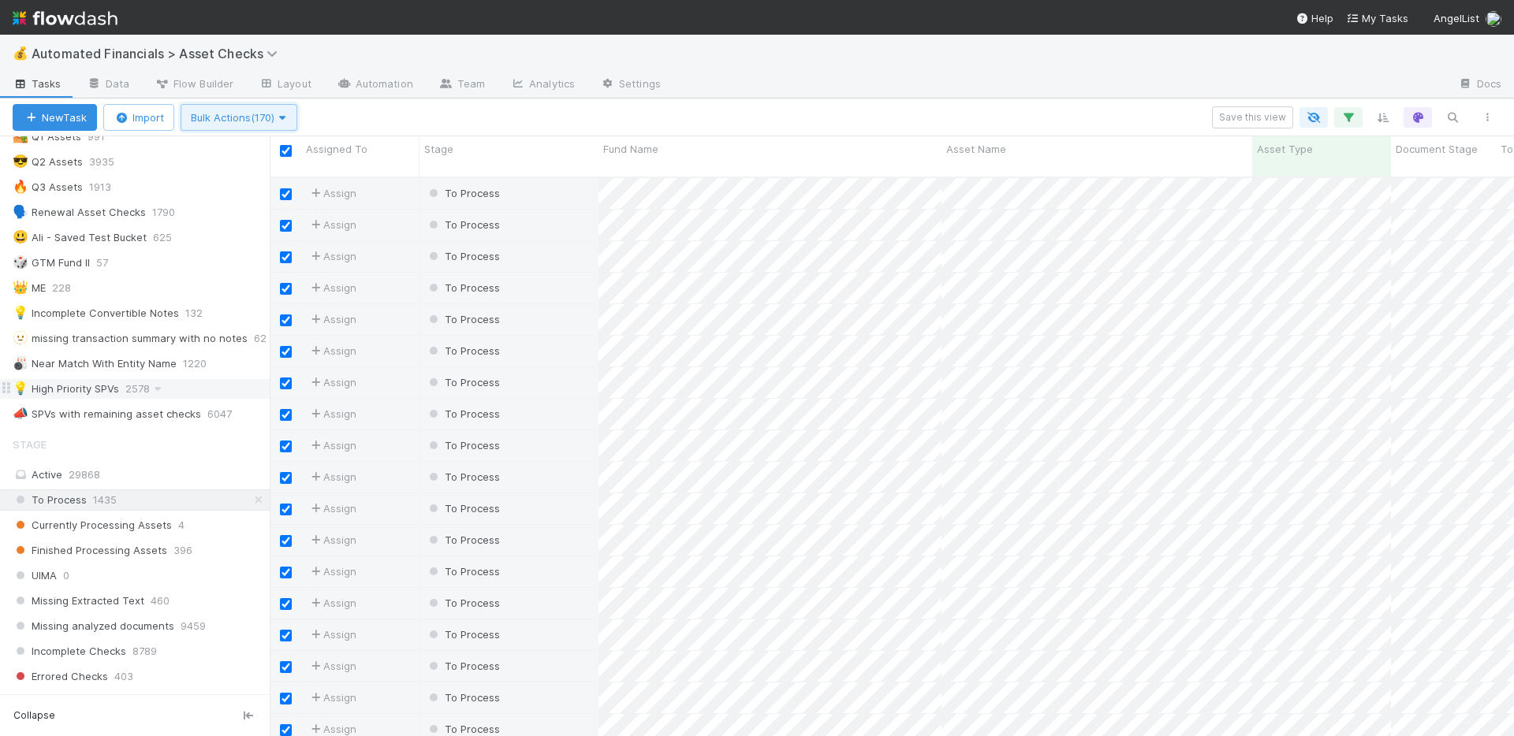
click at [285, 116] on icon "button" at bounding box center [282, 118] width 16 height 10
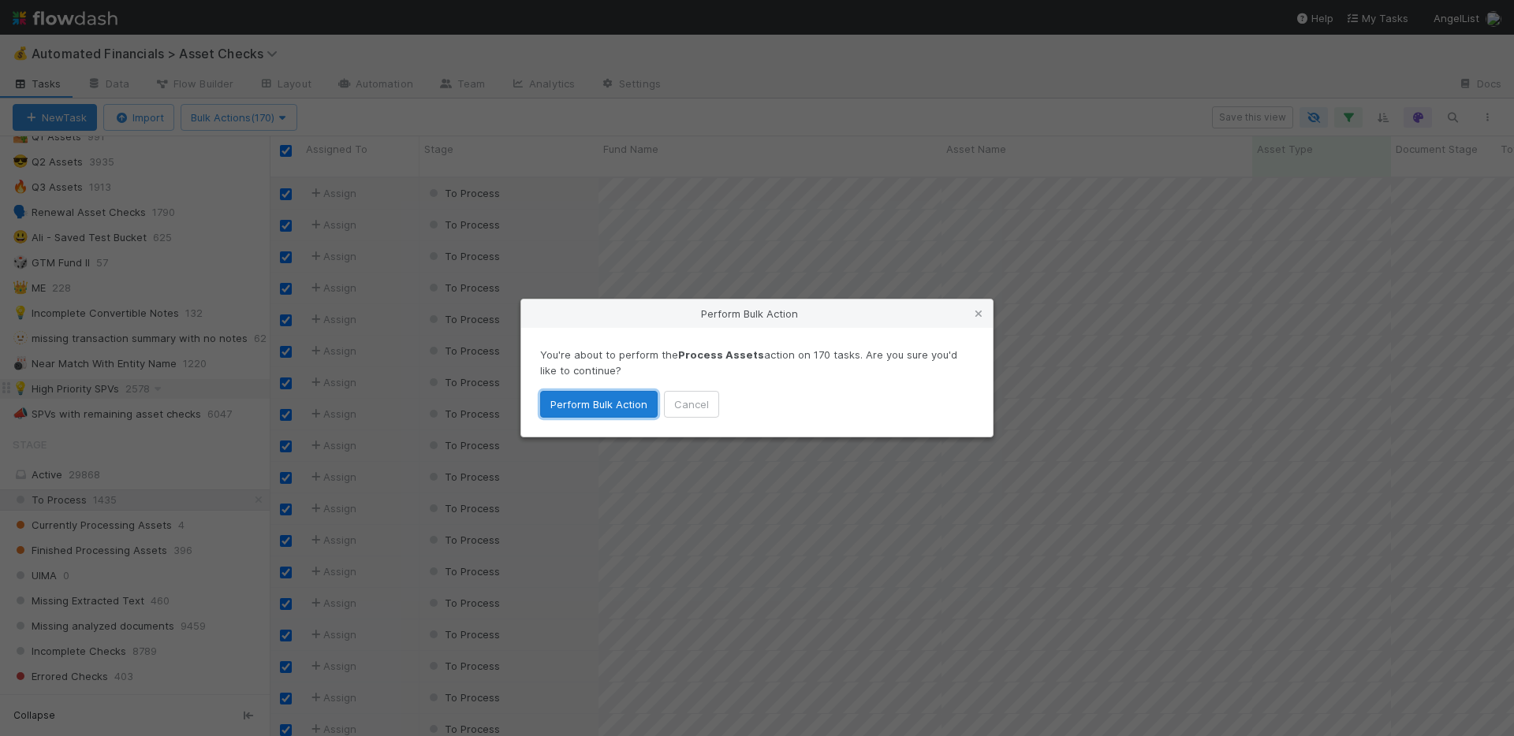
click at [583, 400] on button "Perform Bulk Action" at bounding box center [598, 404] width 117 height 27
checkbox input "false"
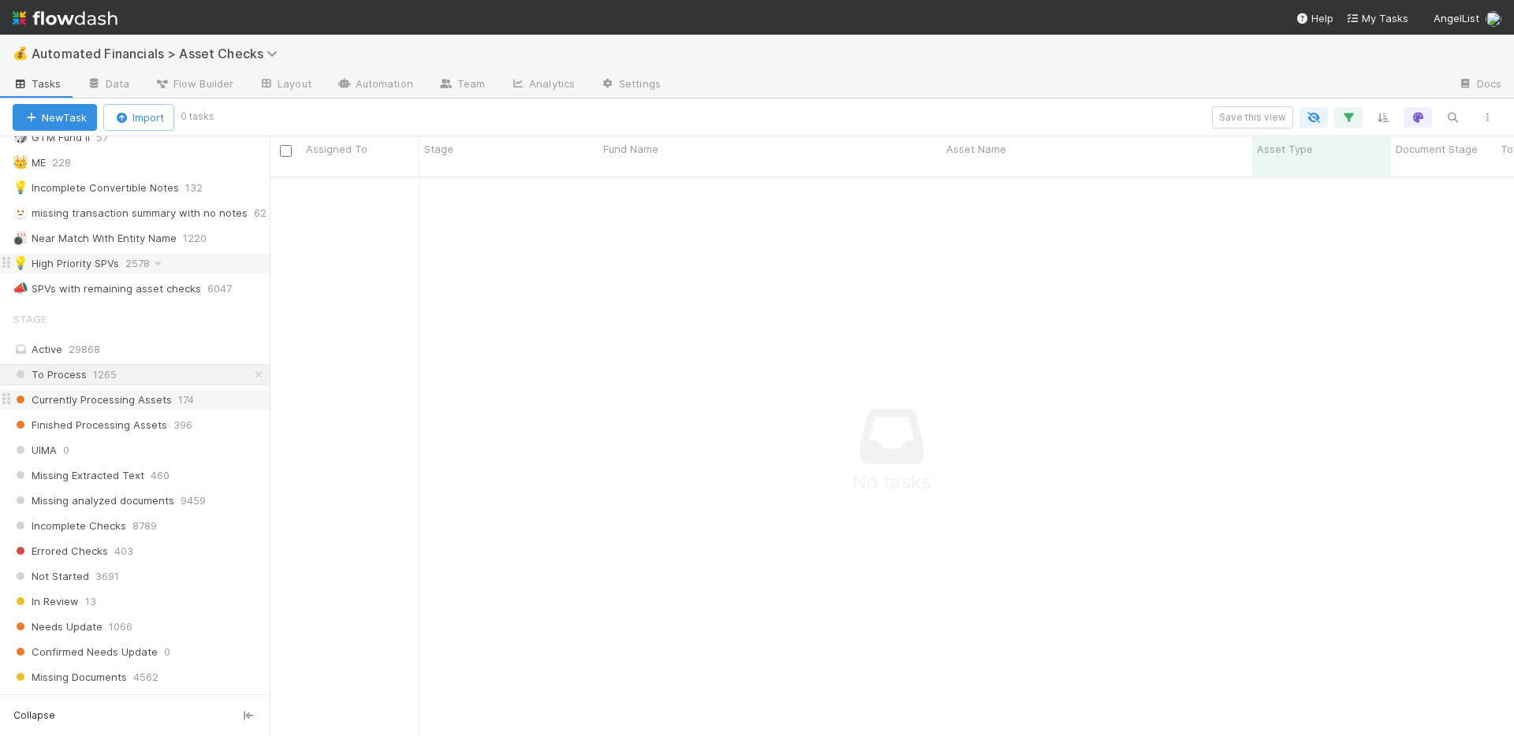
click at [121, 396] on span "Currently Processing Assets" at bounding box center [92, 400] width 159 height 20
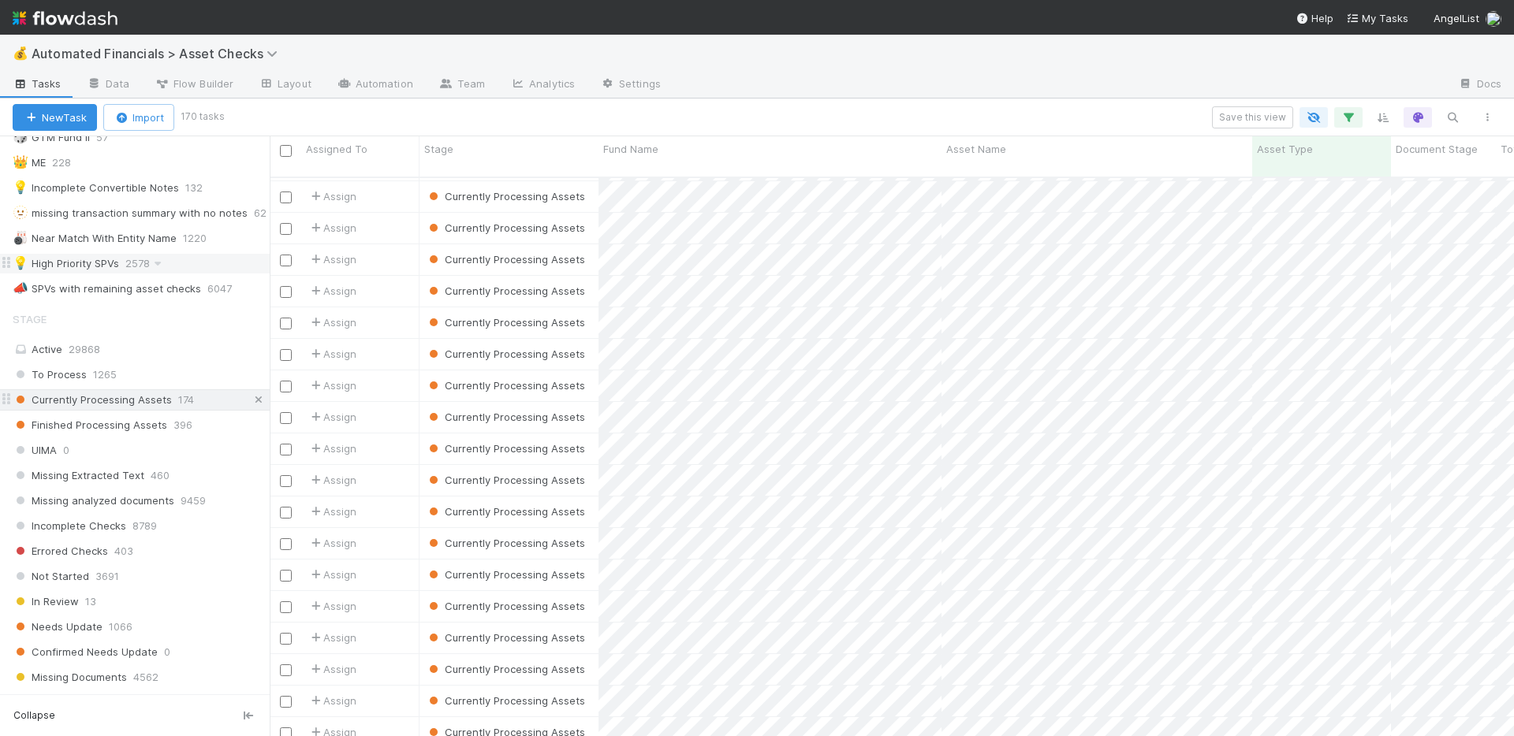
click at [251, 400] on icon at bounding box center [259, 400] width 16 height 10
click at [1351, 115] on icon "button" at bounding box center [1348, 117] width 16 height 14
click at [1329, 196] on icon at bounding box center [1327, 200] width 16 height 9
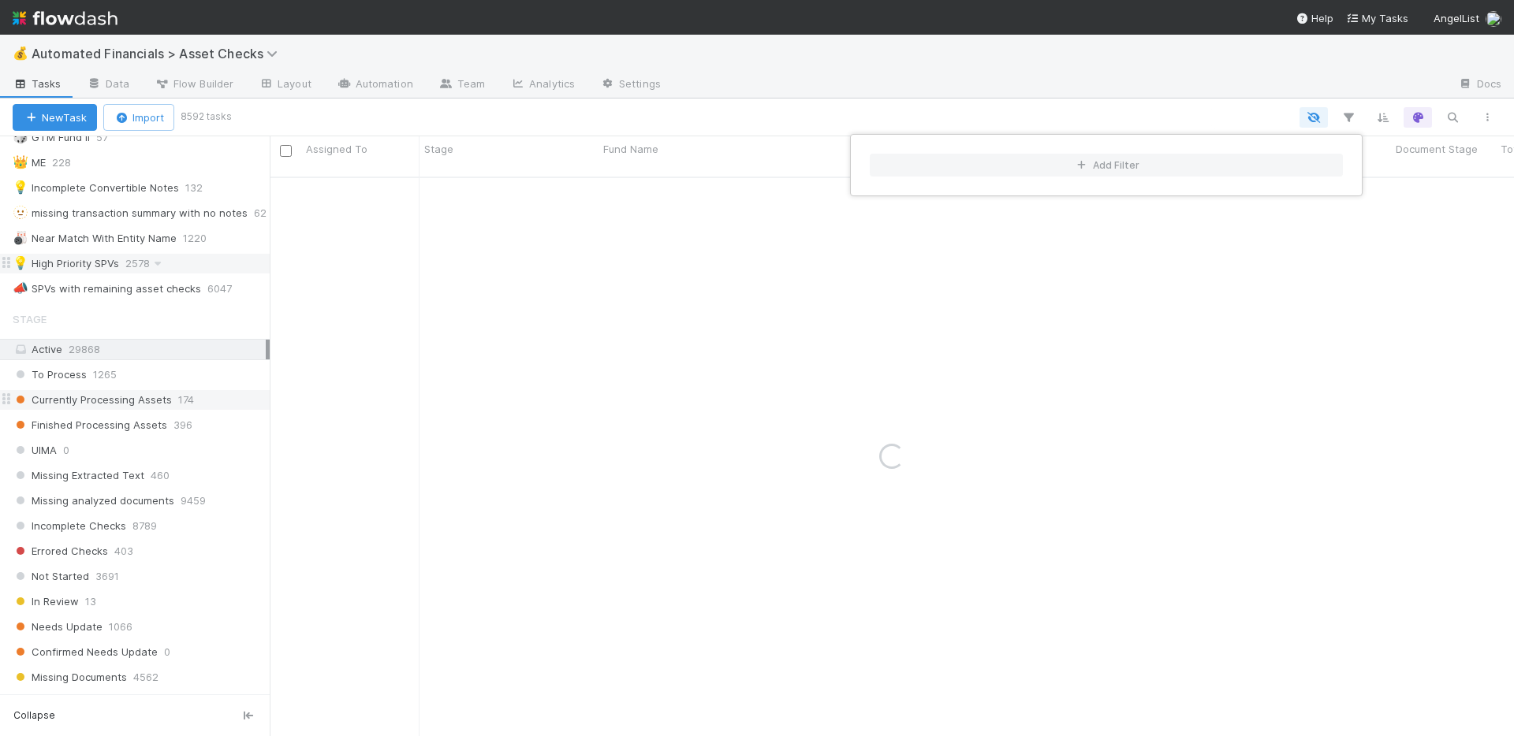
click at [1130, 90] on div "Add Filter" at bounding box center [757, 368] width 1514 height 736
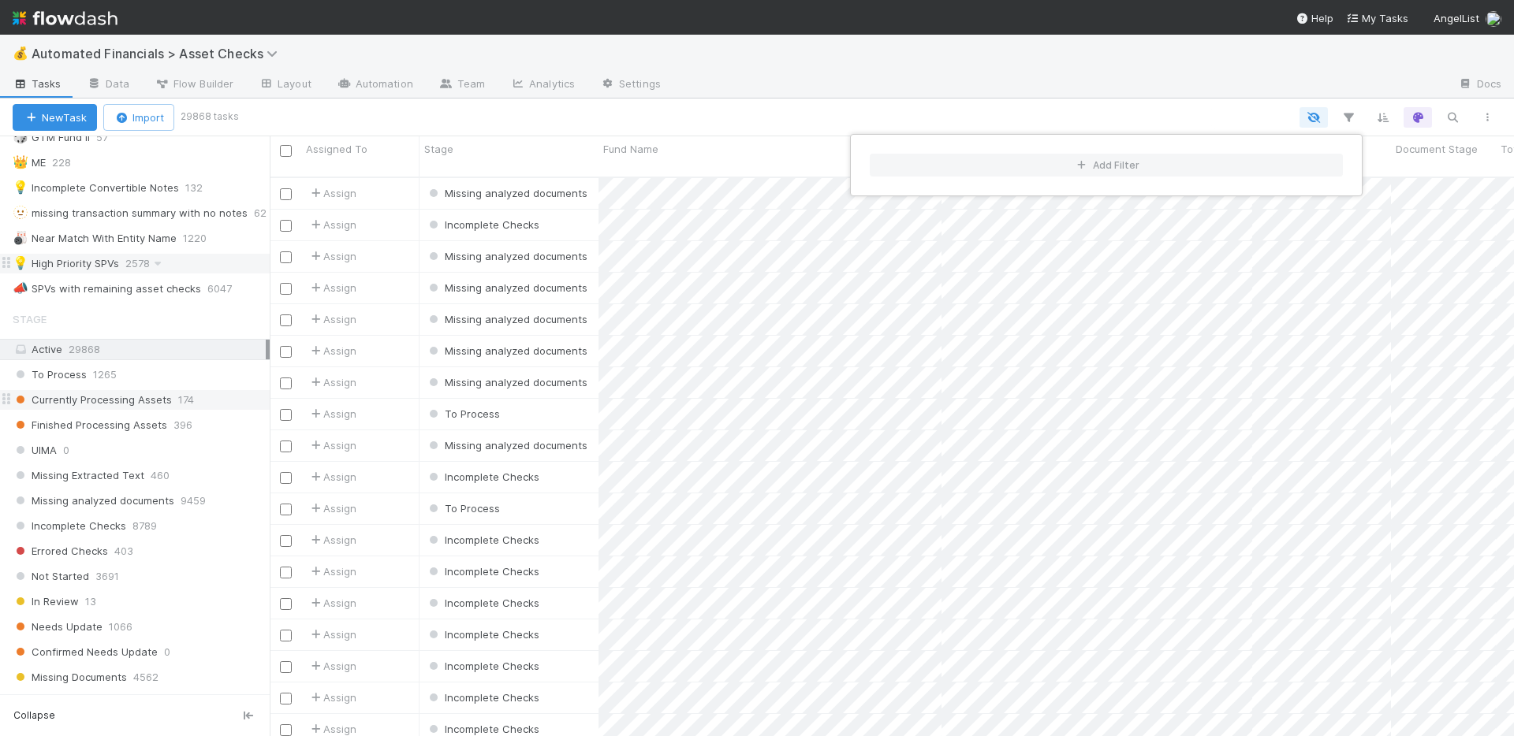
click at [836, 124] on div "Add Filter" at bounding box center [757, 368] width 1514 height 736
click at [187, 264] on div "💡 High Priority SPVs 2578" at bounding box center [141, 264] width 257 height 20
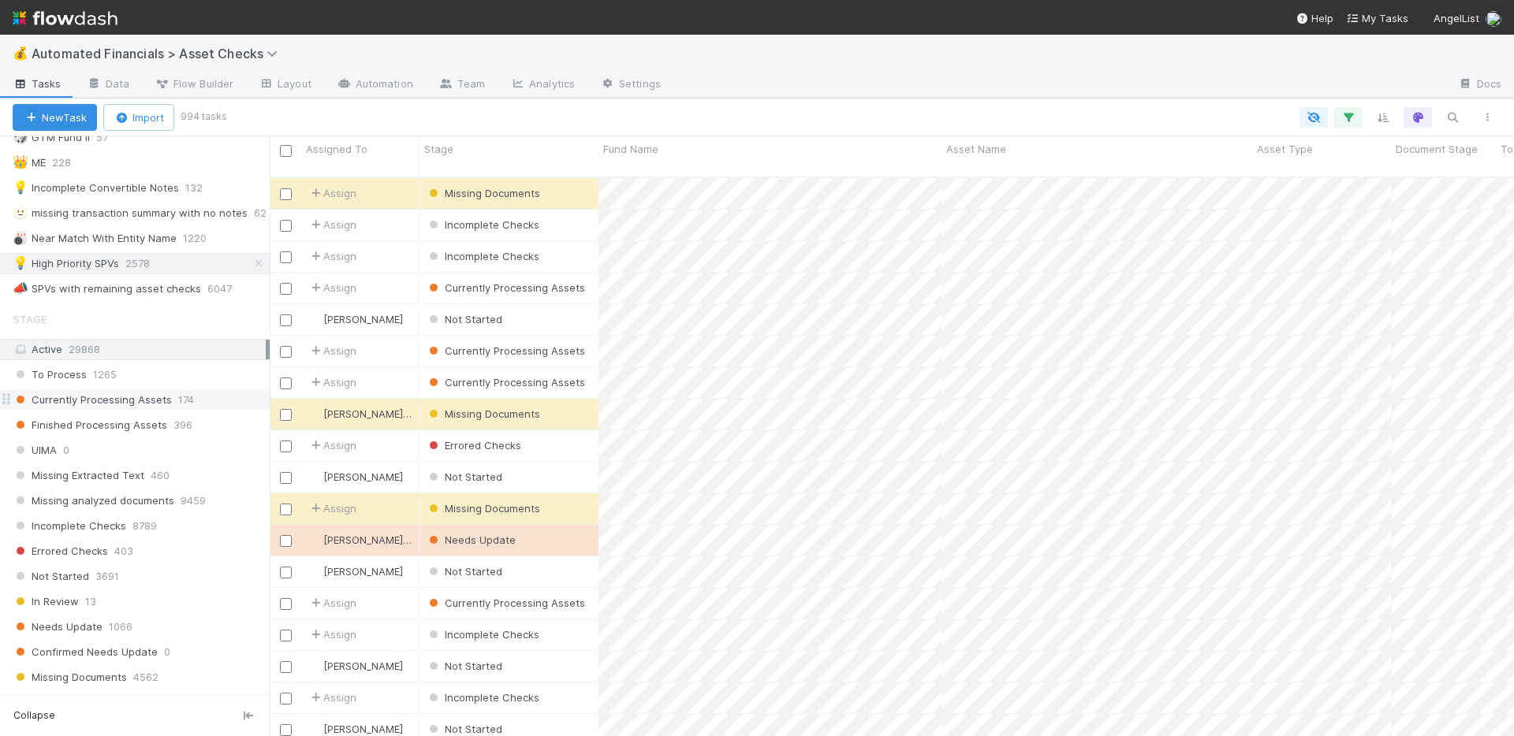
scroll to position [561, 1232]
click at [1353, 121] on icon "button" at bounding box center [1348, 117] width 16 height 14
click at [904, 248] on link "And.." at bounding box center [904, 246] width 50 height 23
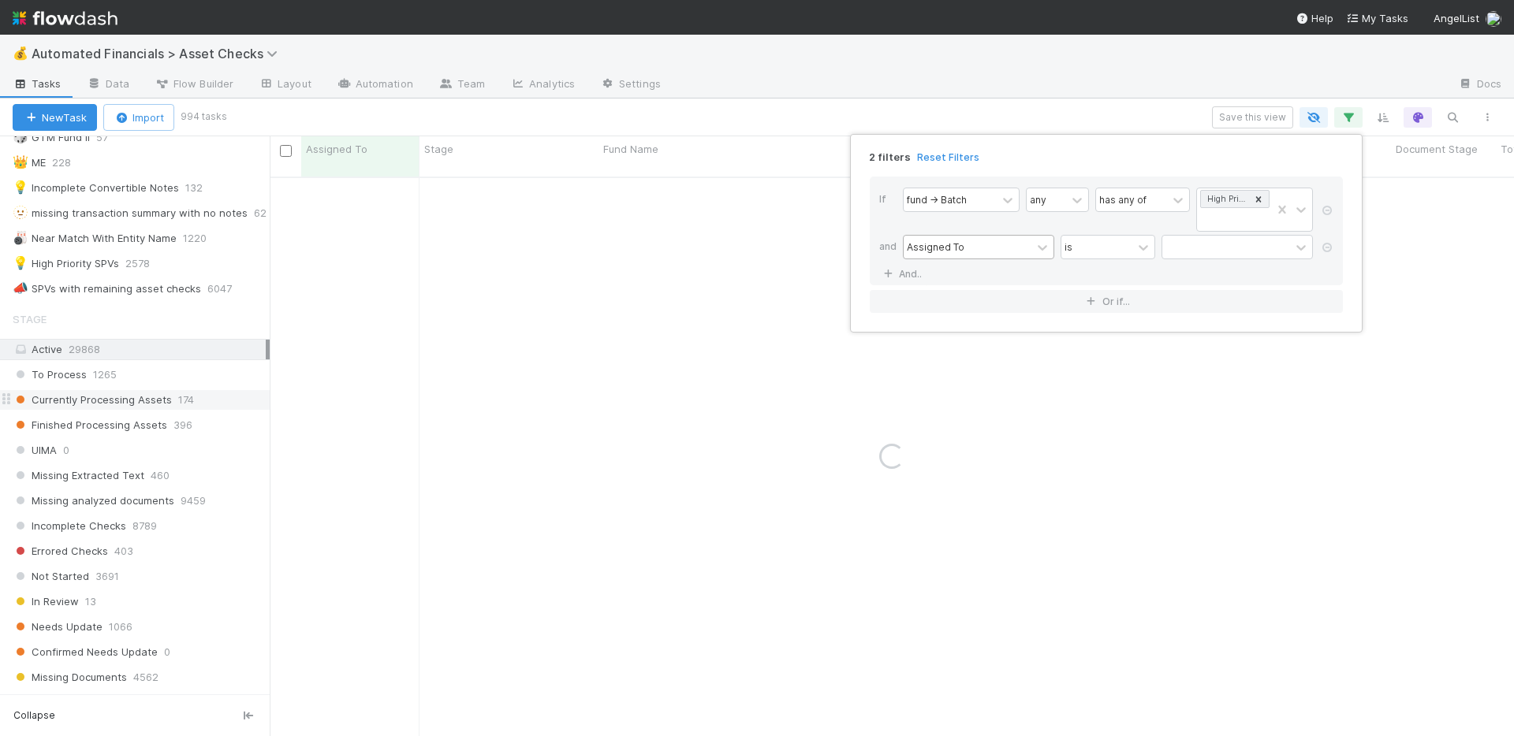
click at [978, 248] on div "Assigned To" at bounding box center [968, 247] width 128 height 23
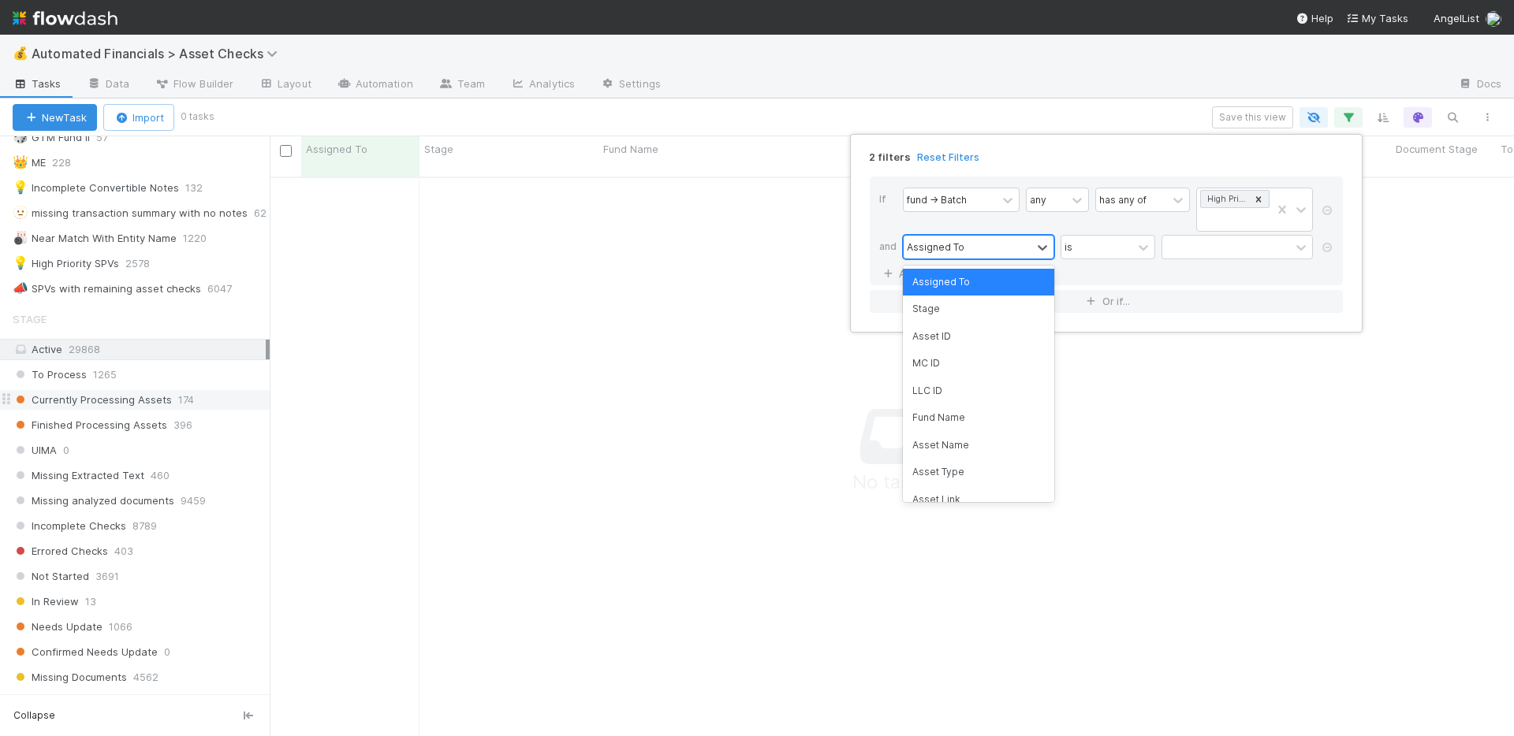
scroll to position [549, 1232]
click at [971, 311] on div "Stage" at bounding box center [978, 309] width 151 height 27
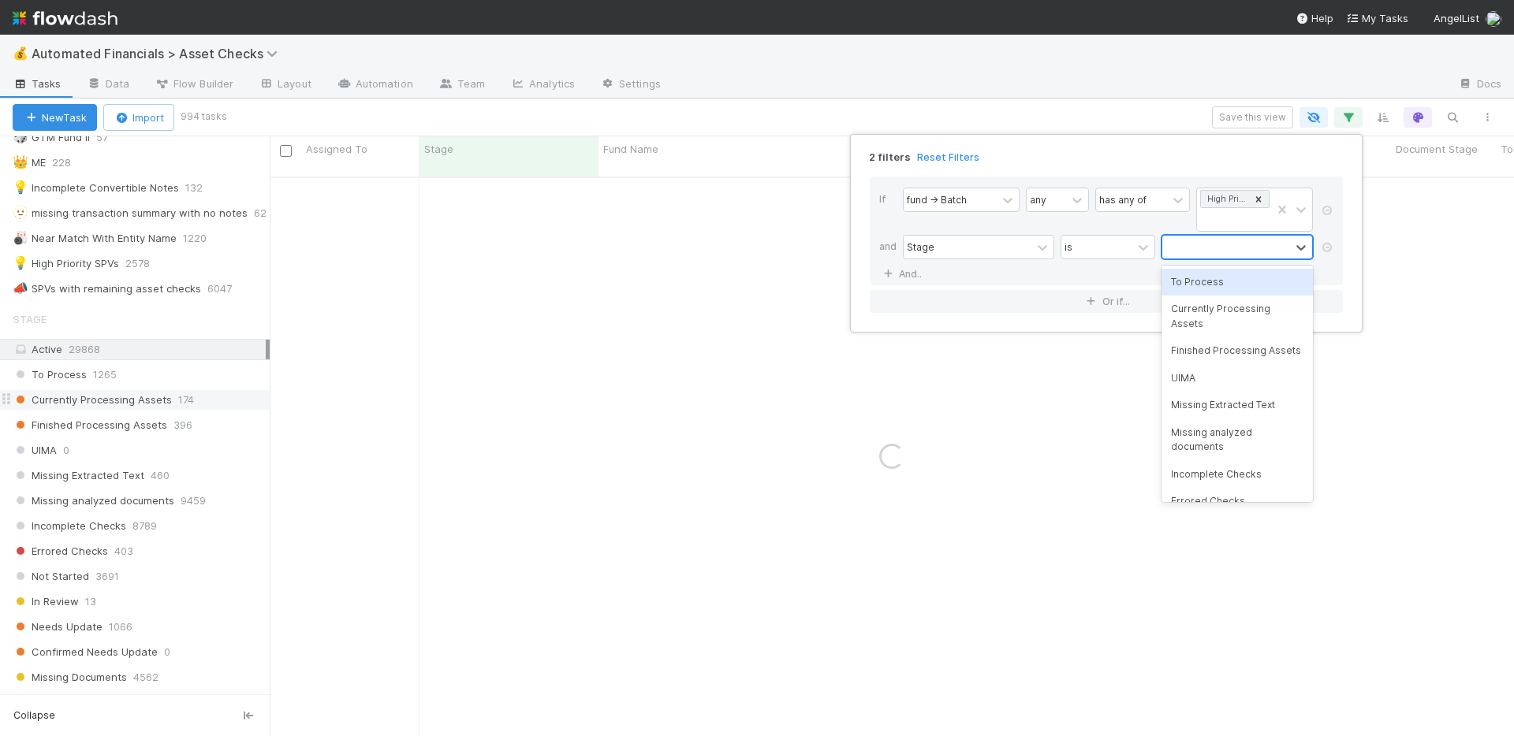
click at [1195, 250] on div at bounding box center [1226, 247] width 128 height 23
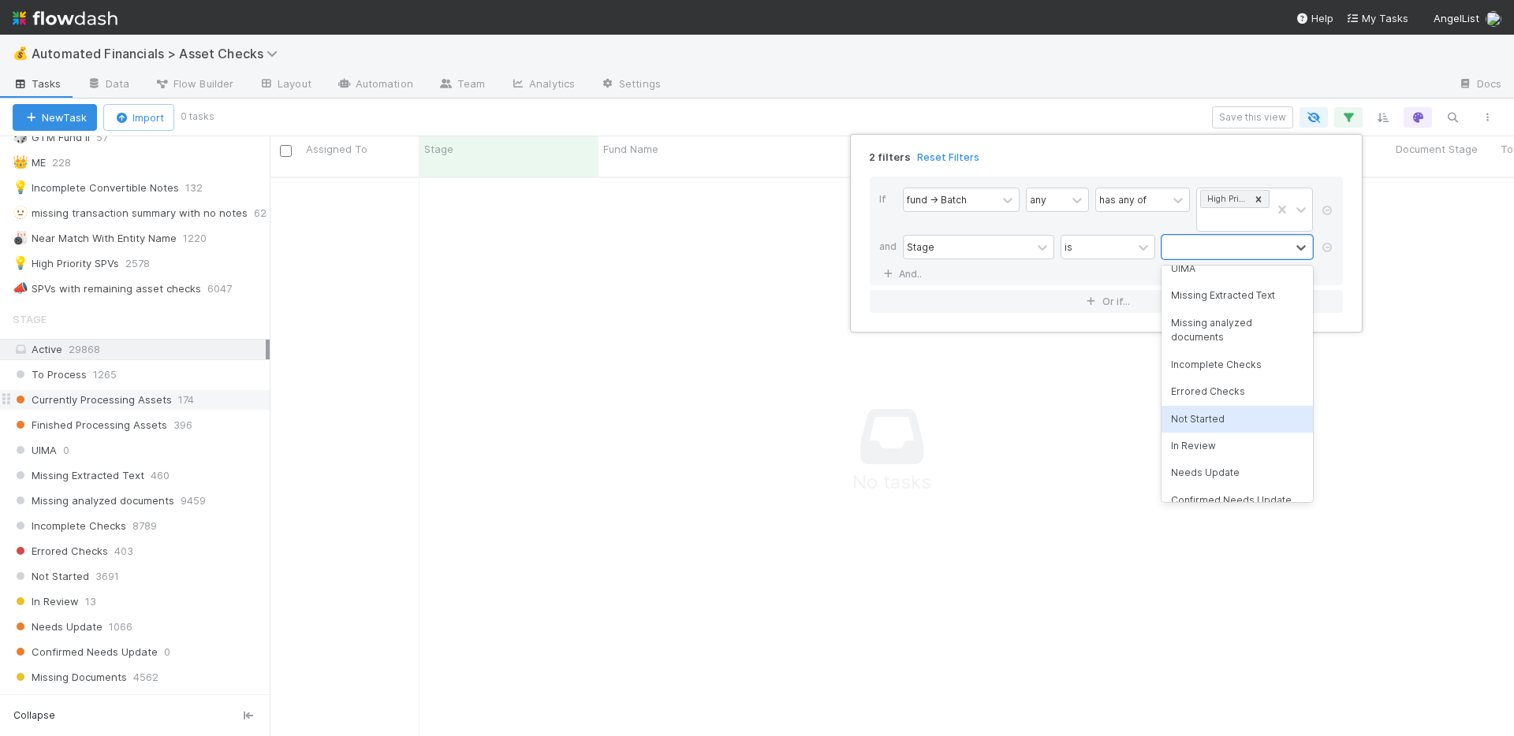
click at [1229, 430] on div "Not Started" at bounding box center [1236, 419] width 151 height 27
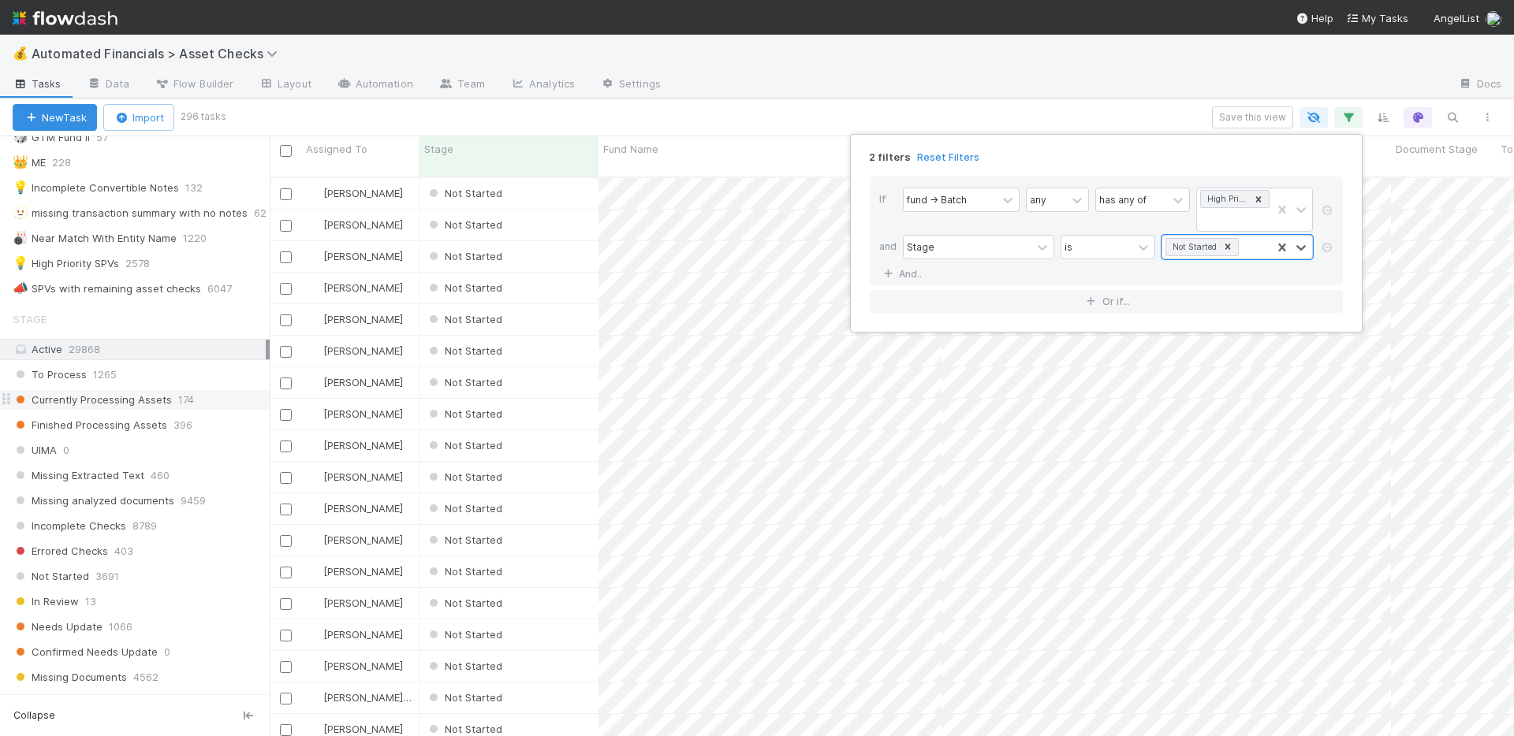
scroll to position [561, 1232]
click at [1123, 75] on div "2 filters Reset Filters If fund -> Batch any has any of High Priority SPVs and …" at bounding box center [757, 368] width 1514 height 736
click at [1235, 120] on button "Save this view" at bounding box center [1252, 117] width 81 height 22
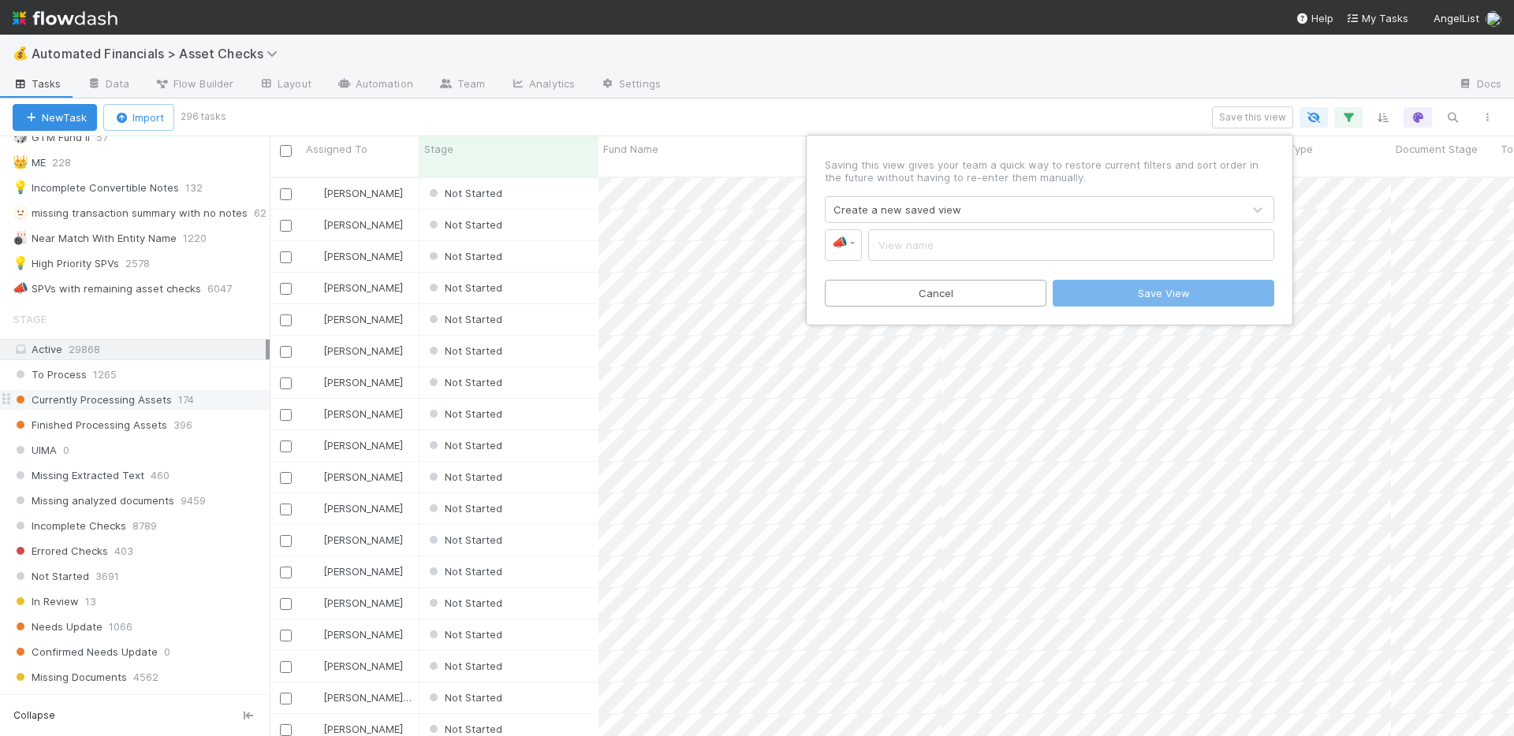
click at [953, 211] on div "Create a new saved view" at bounding box center [897, 210] width 128 height 16
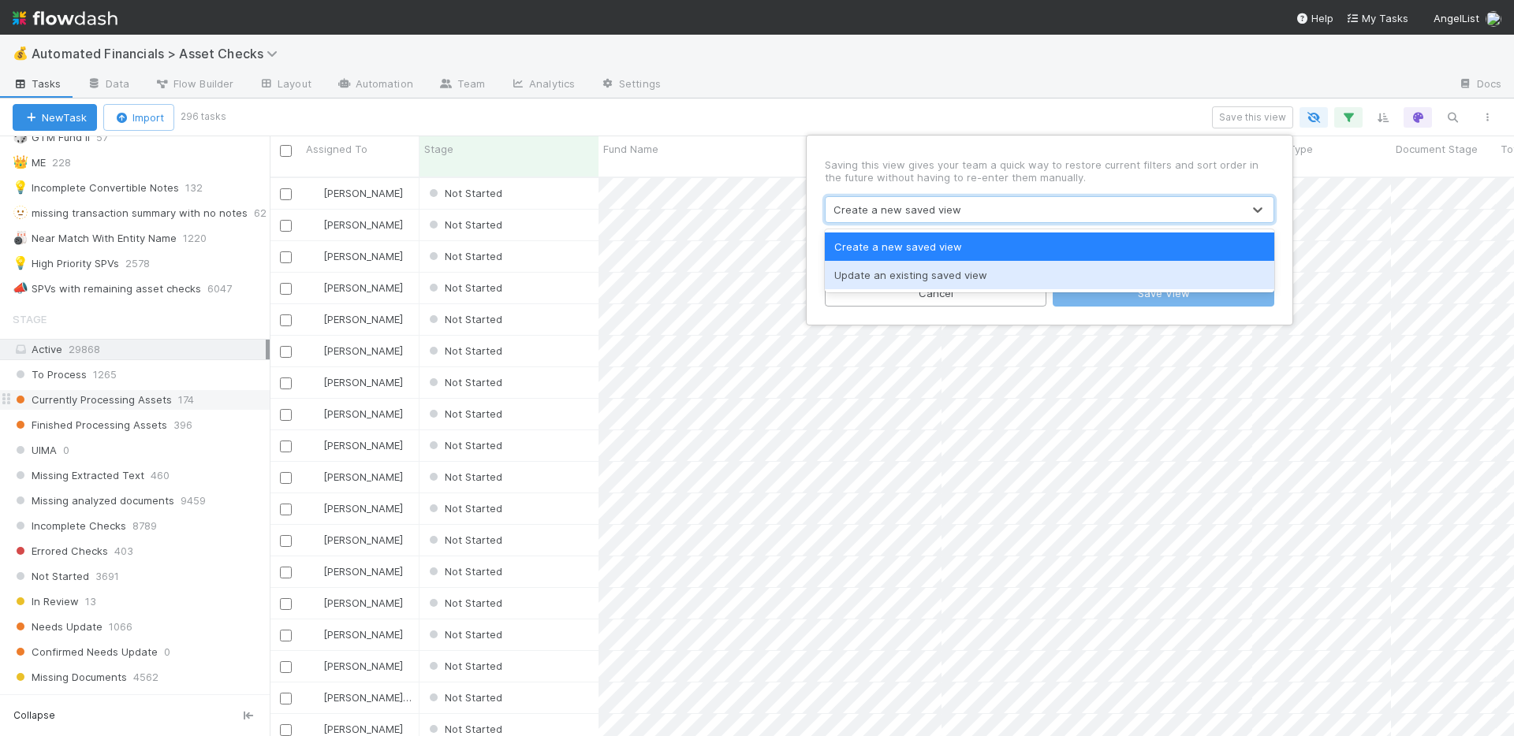
click at [931, 272] on div "Update an existing saved view" at bounding box center [1049, 275] width 449 height 28
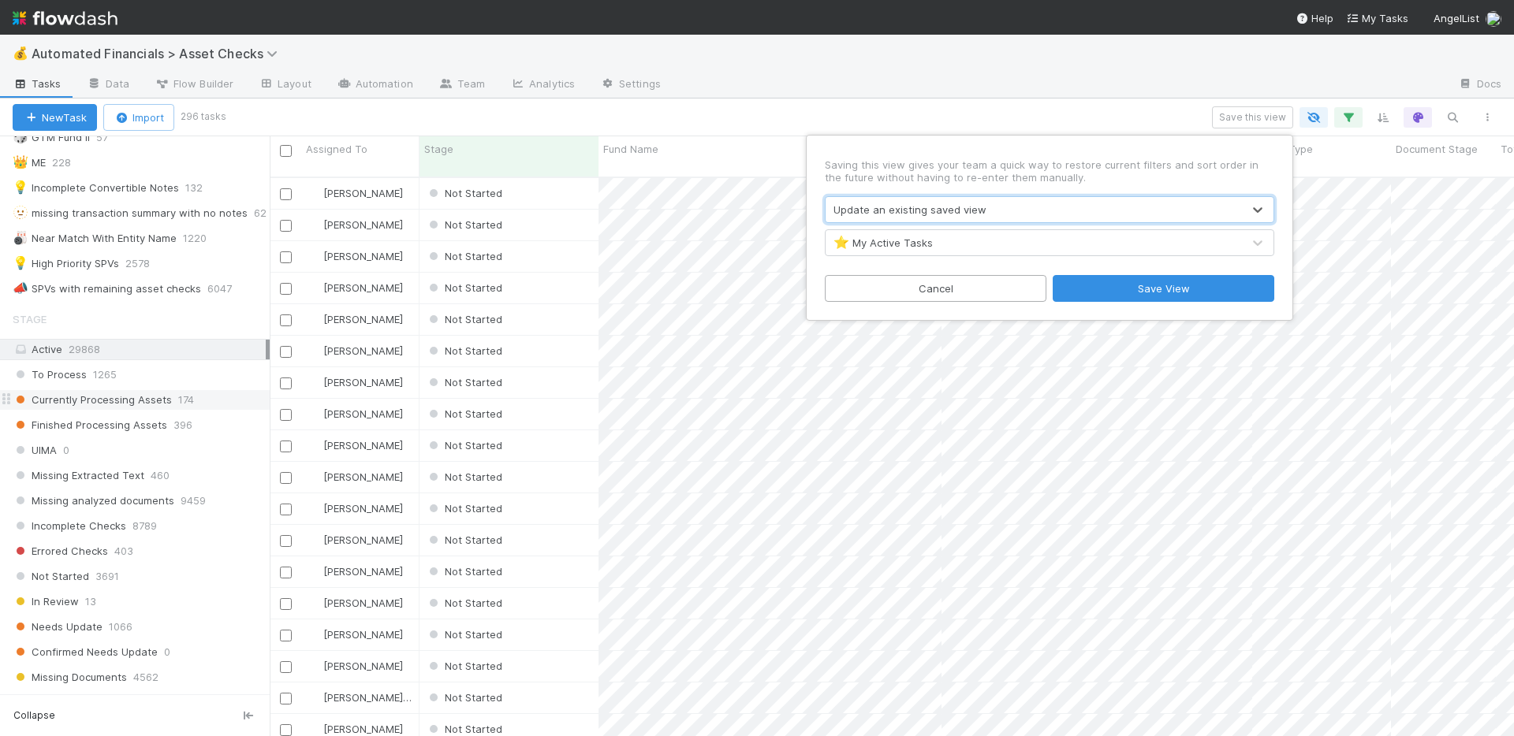
click at [957, 242] on div "⭐ My Active Tasks" at bounding box center [1034, 242] width 416 height 25
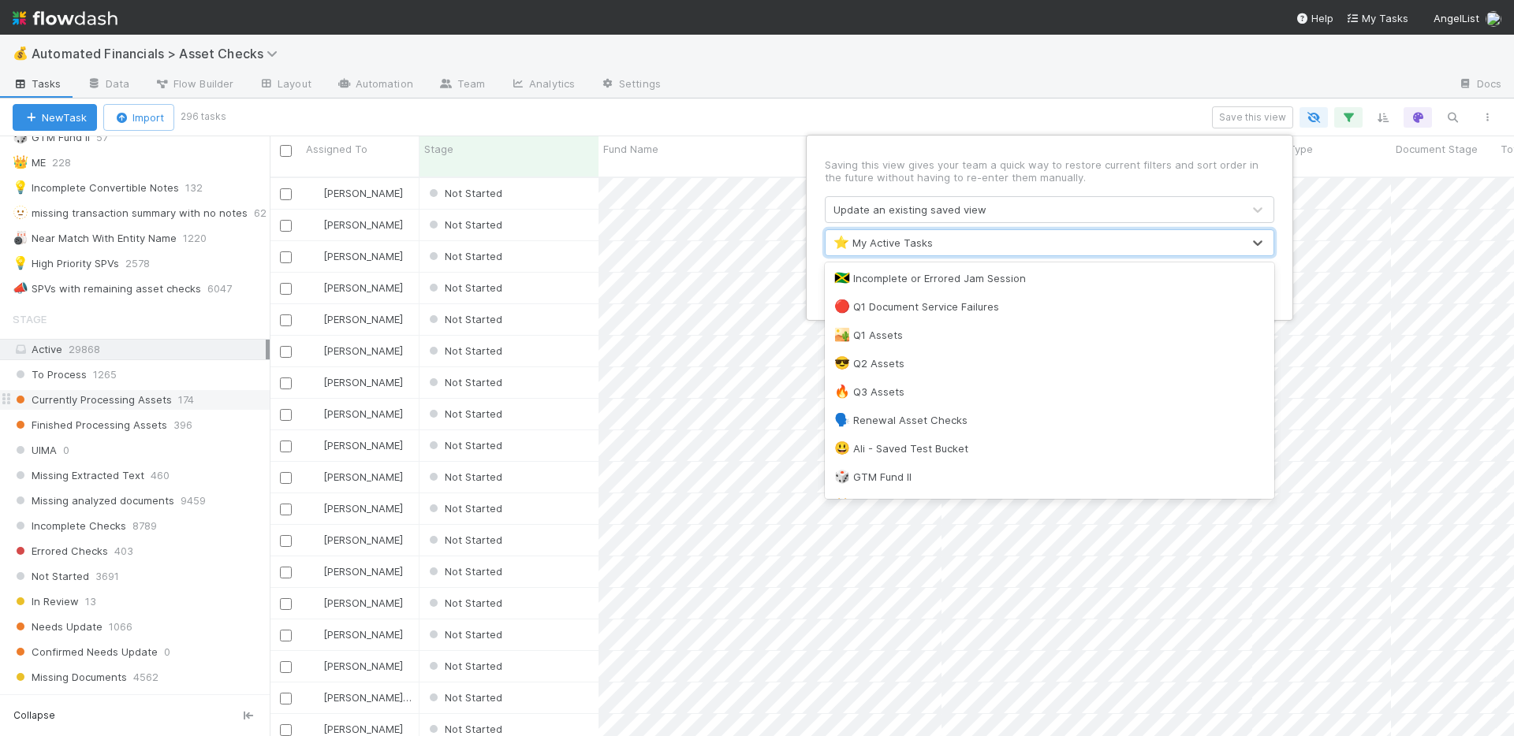
scroll to position [621, 0]
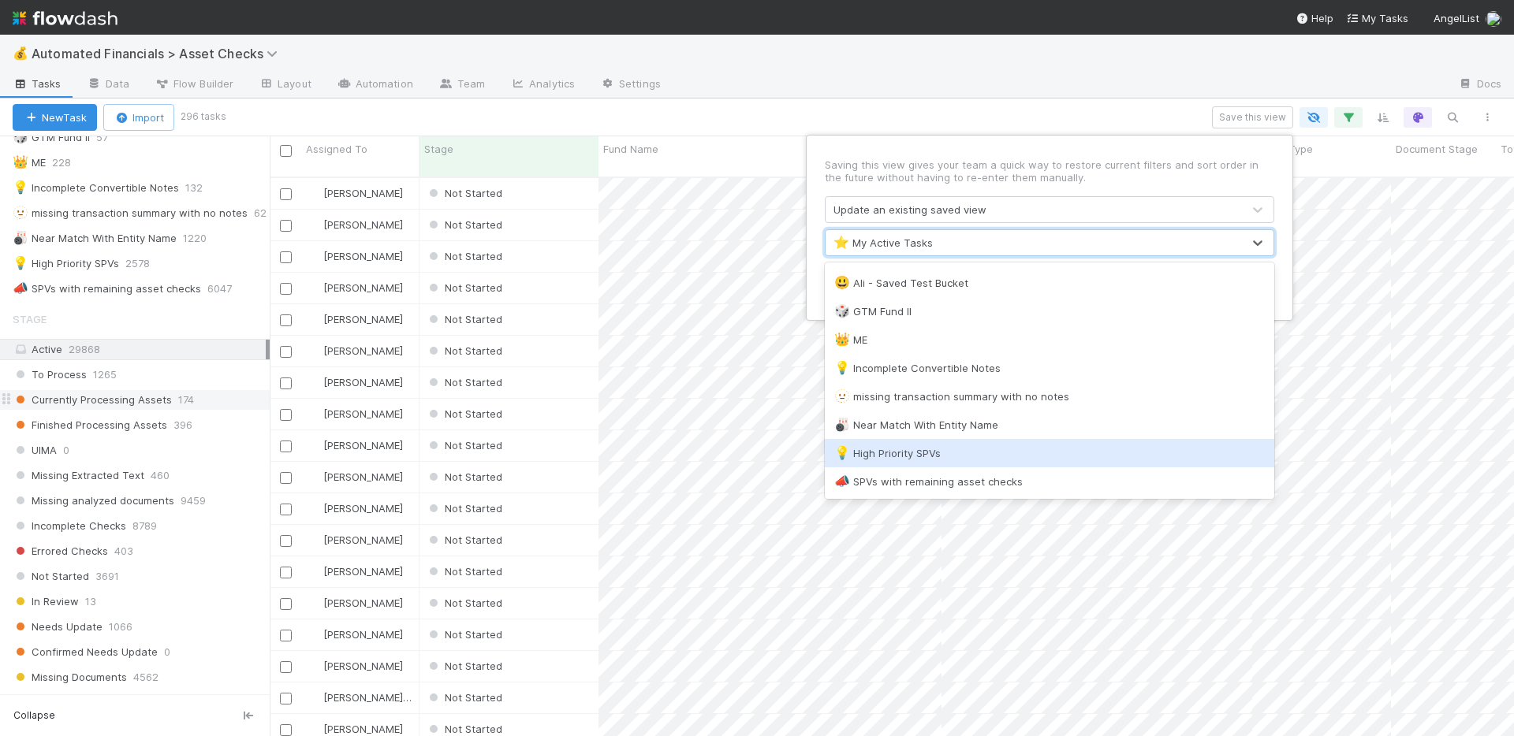
click at [935, 451] on div "💡 High Priority SPVs" at bounding box center [1049, 453] width 430 height 16
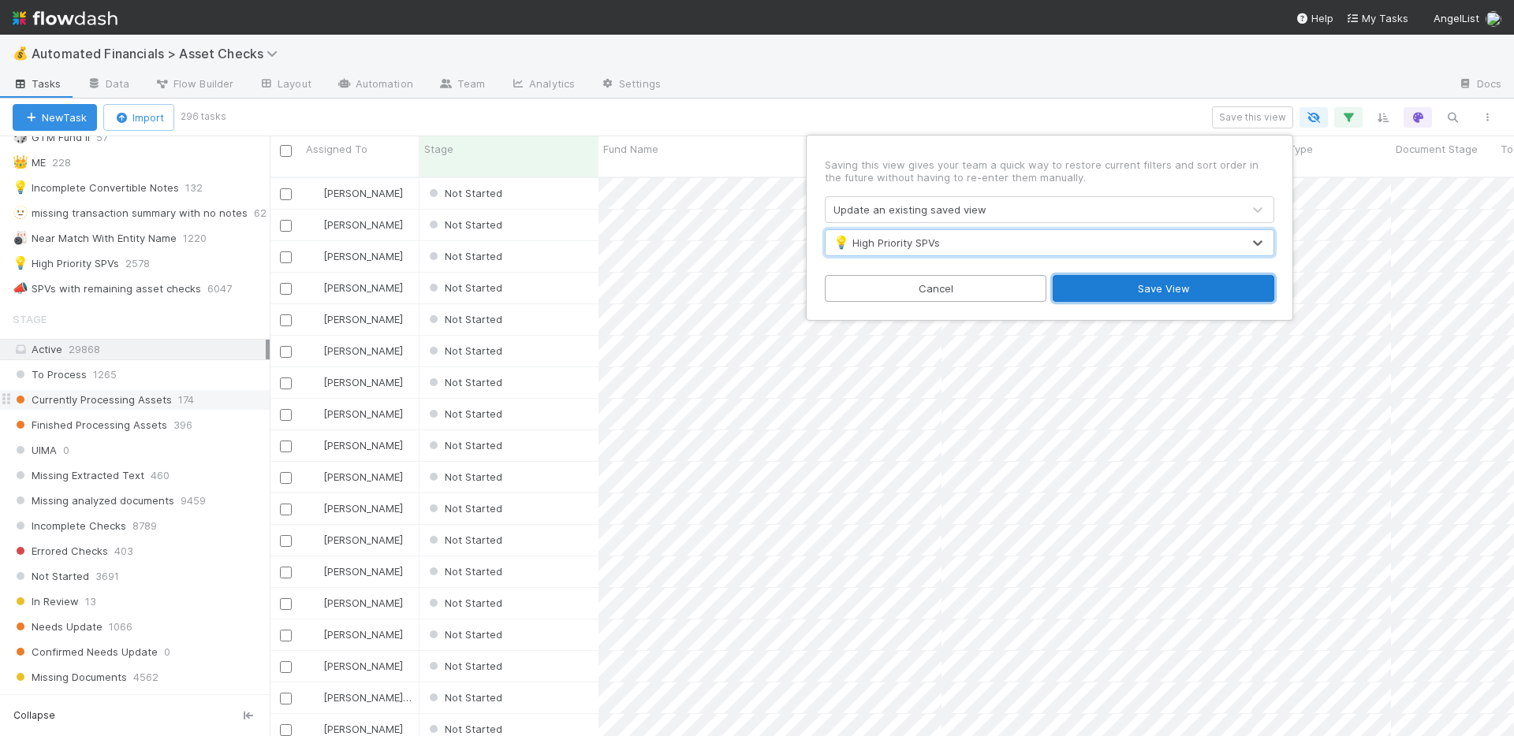
click at [1110, 293] on button "Save View" at bounding box center [1164, 288] width 222 height 27
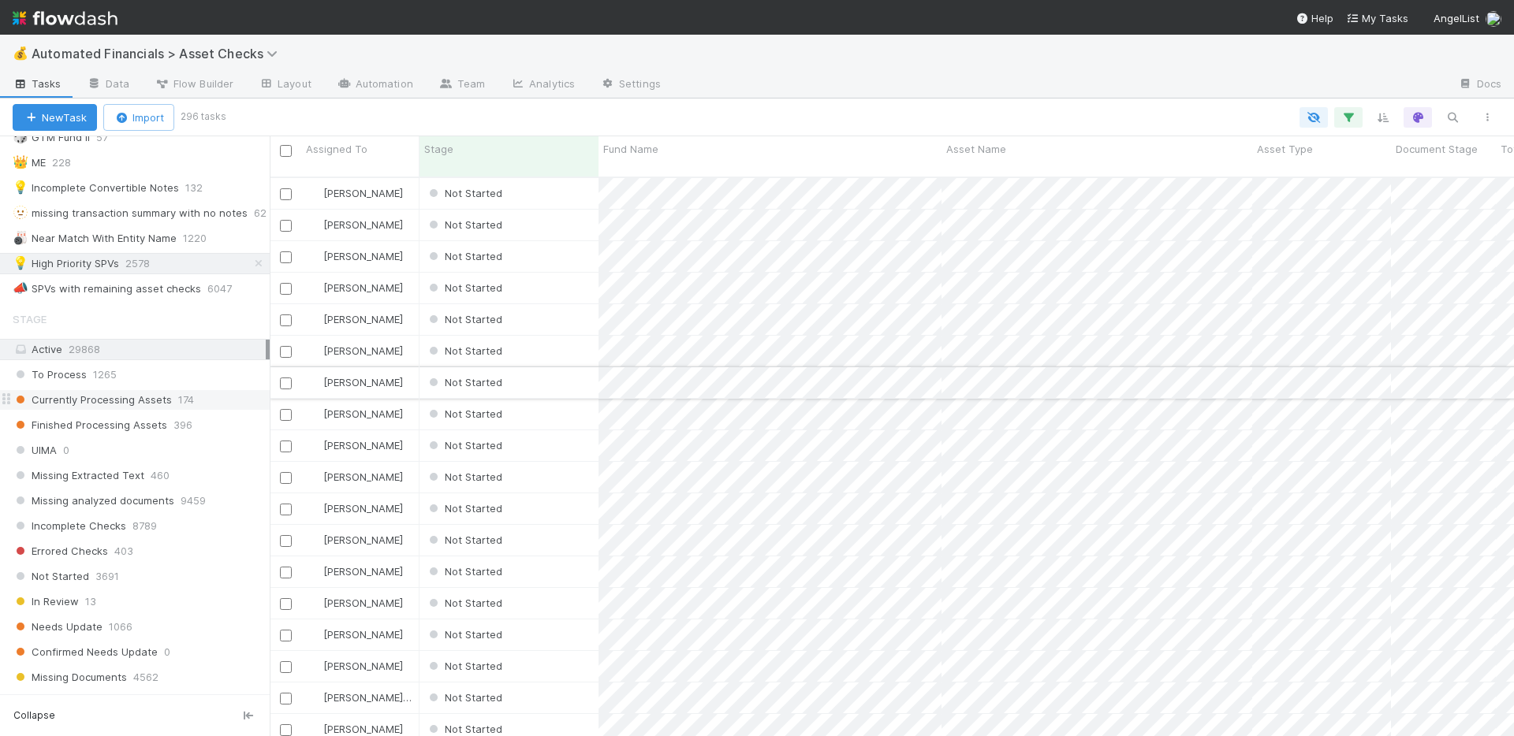
click at [550, 367] on div "Not Started" at bounding box center [508, 382] width 179 height 31
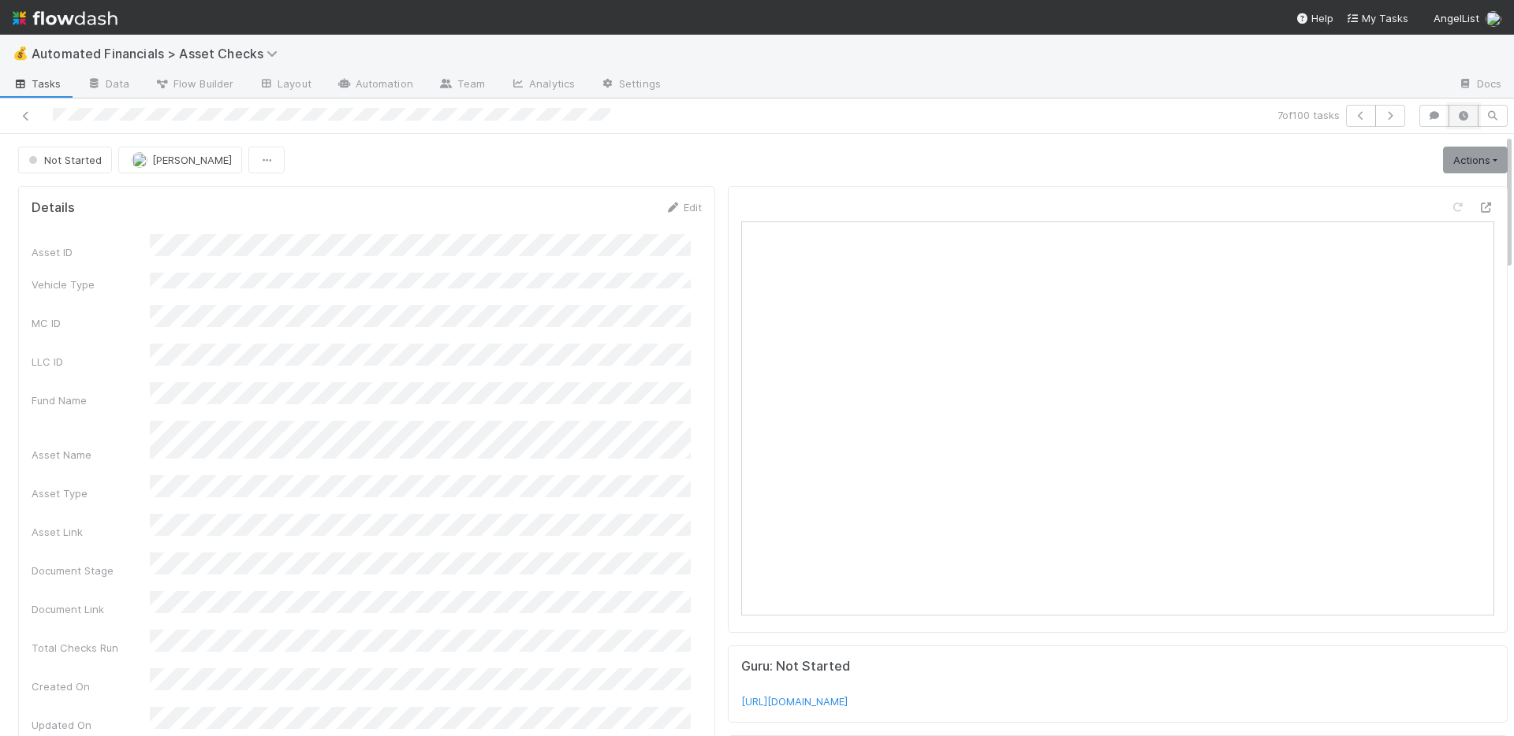
click at [1455, 111] on icon "button" at bounding box center [1463, 115] width 16 height 9
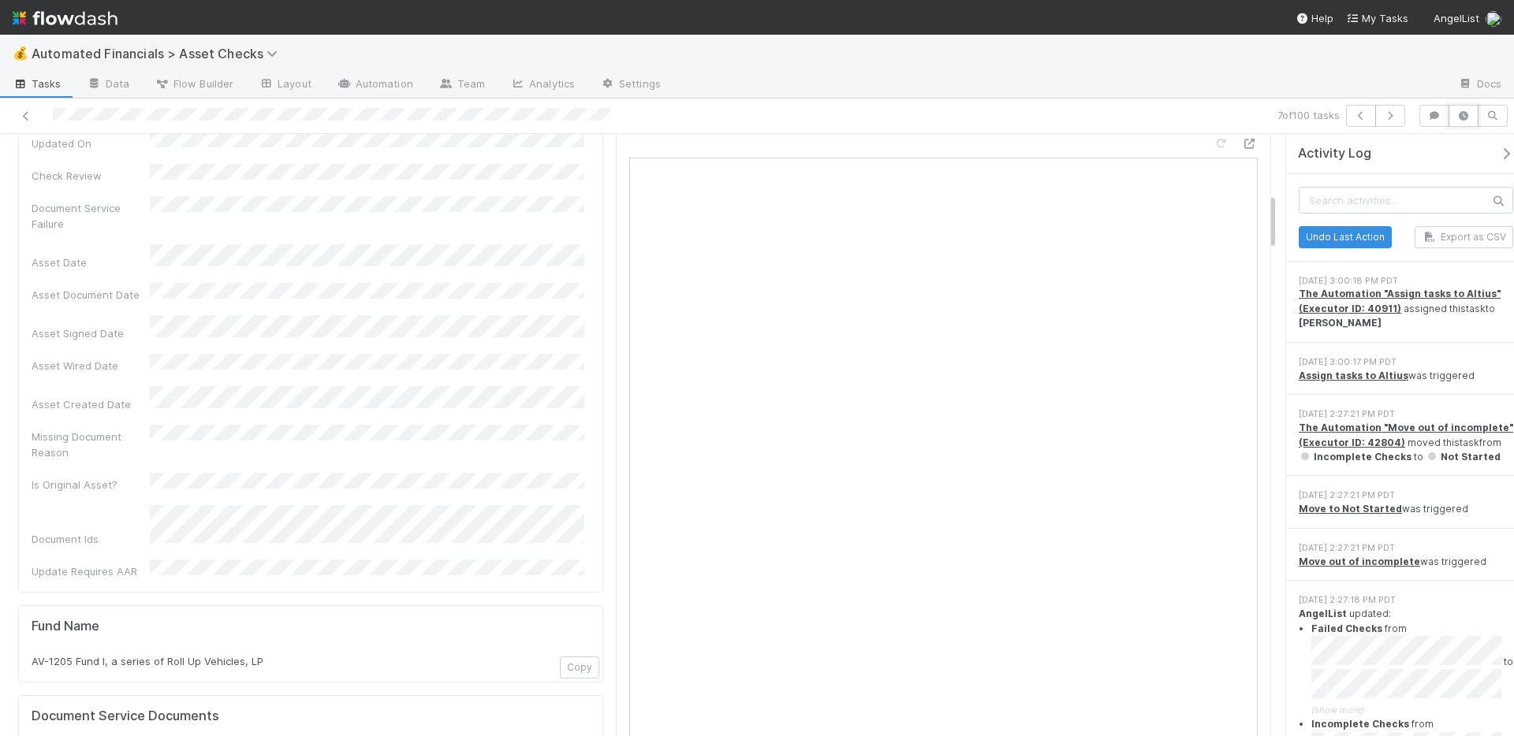
scroll to position [622, 0]
click at [1457, 114] on icon "button" at bounding box center [1463, 115] width 16 height 9
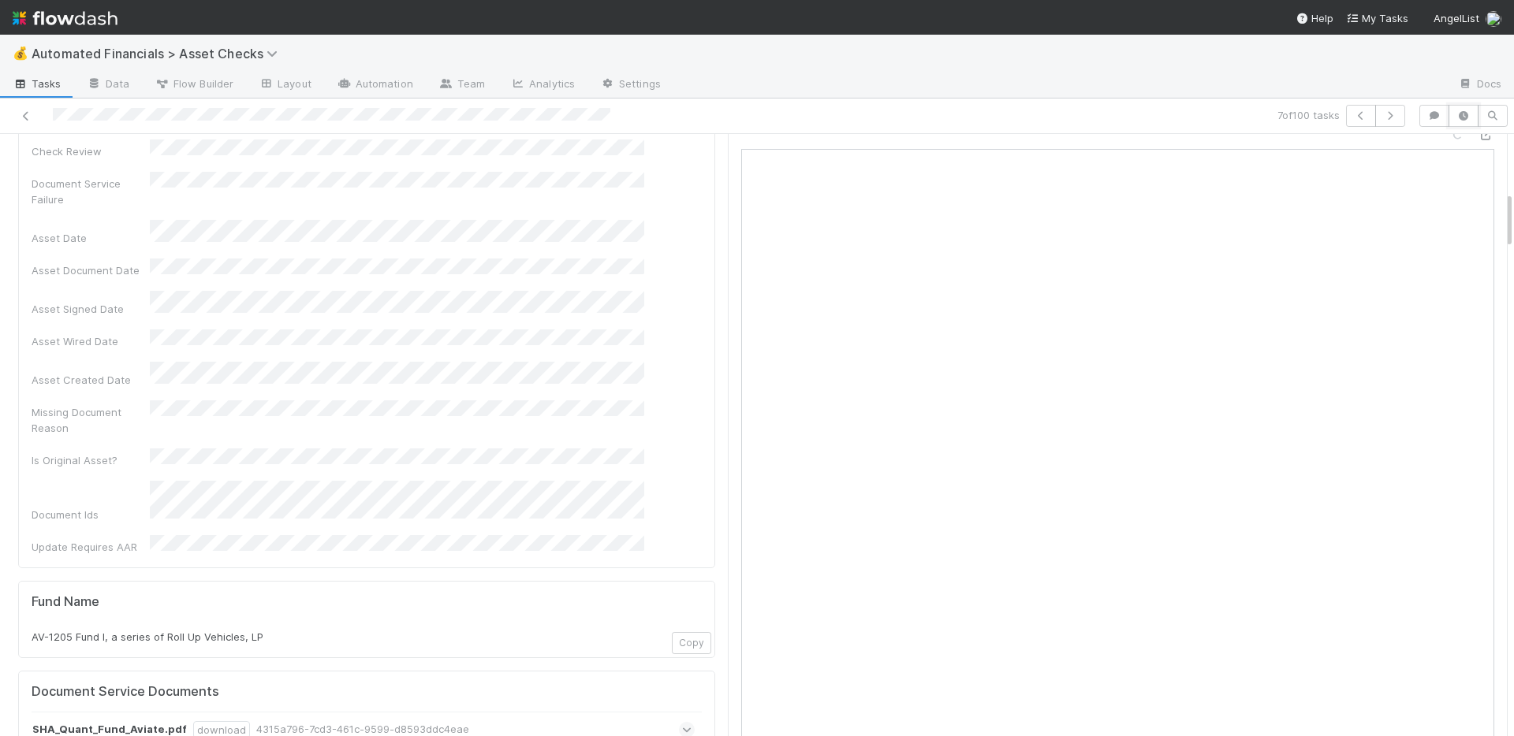
scroll to position [591, 0]
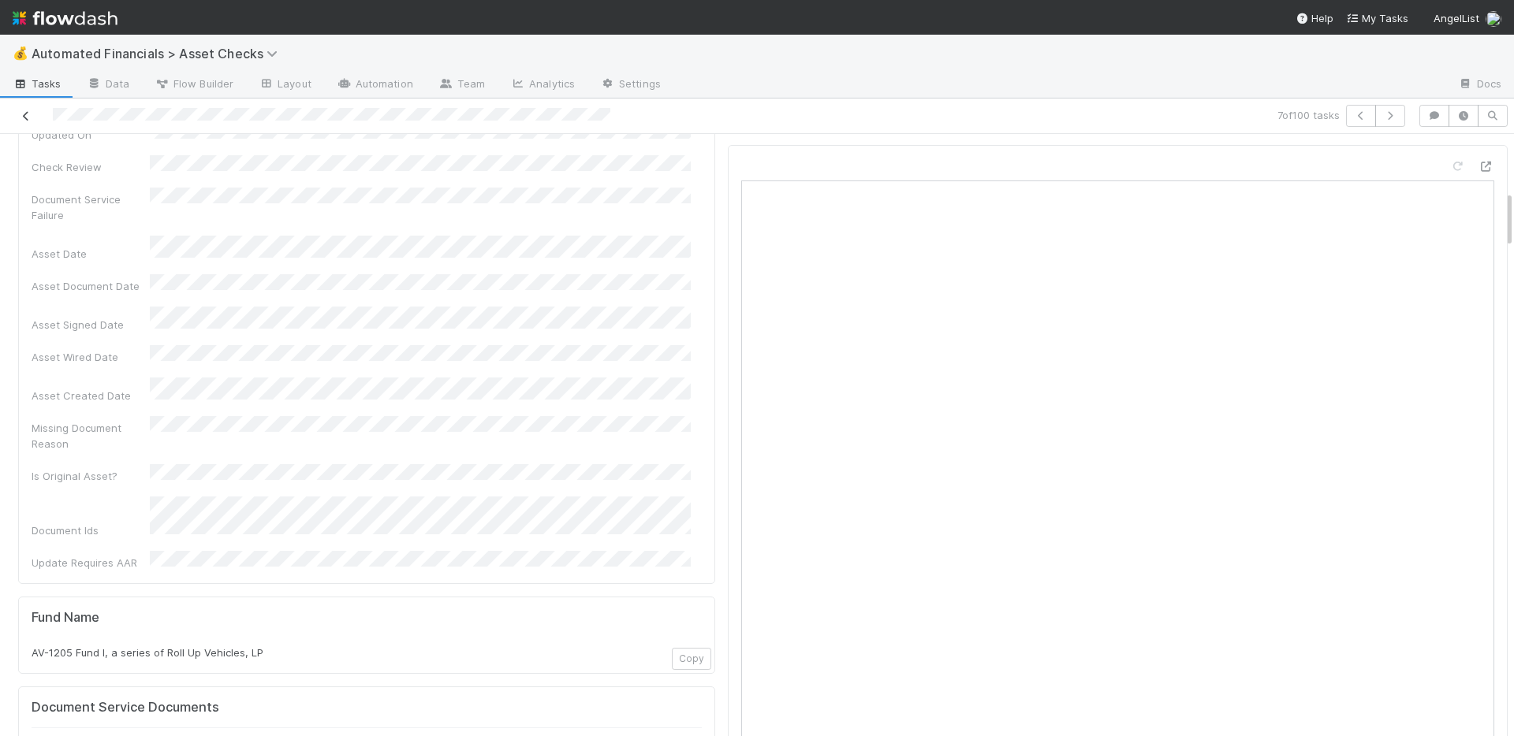
click at [28, 119] on icon at bounding box center [26, 116] width 16 height 10
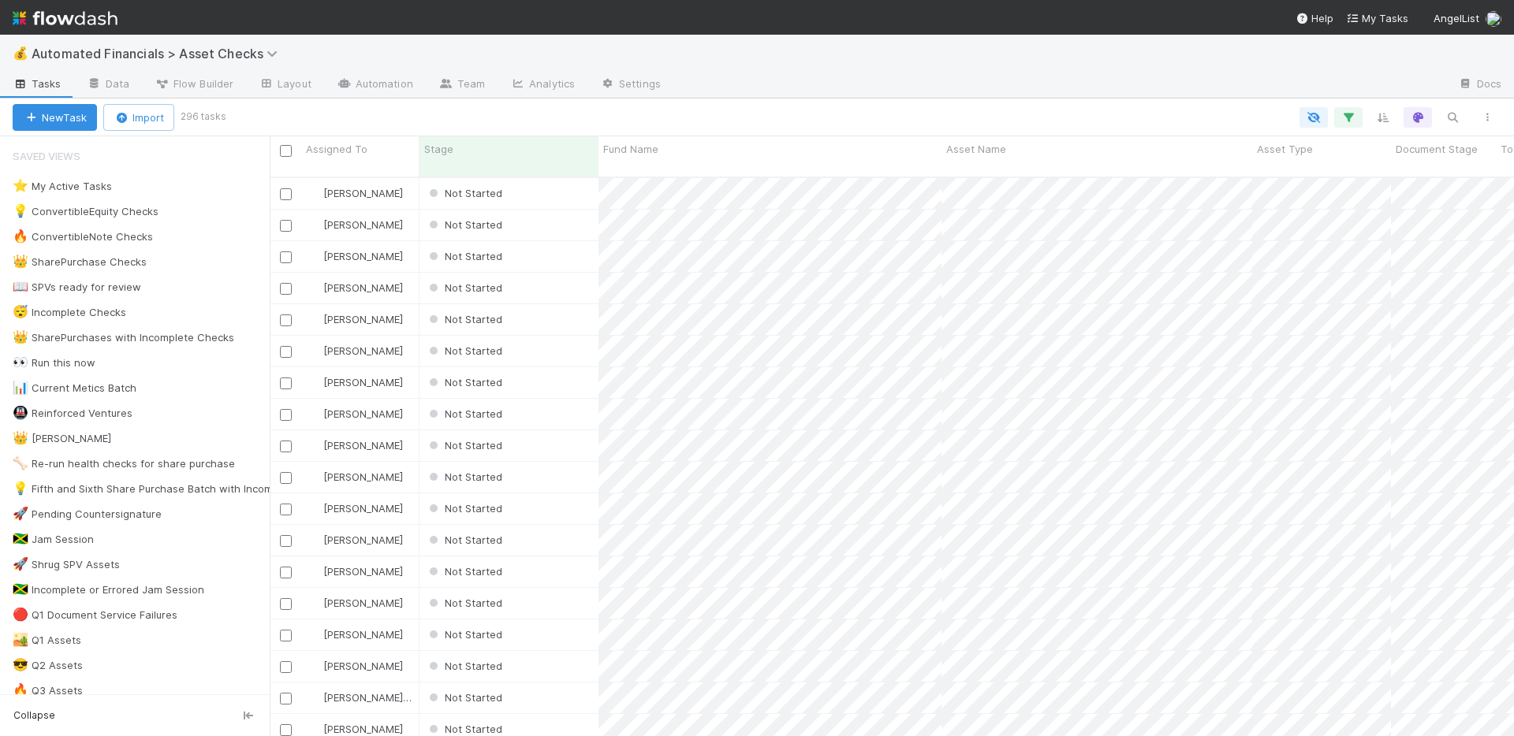
scroll to position [561, 1232]
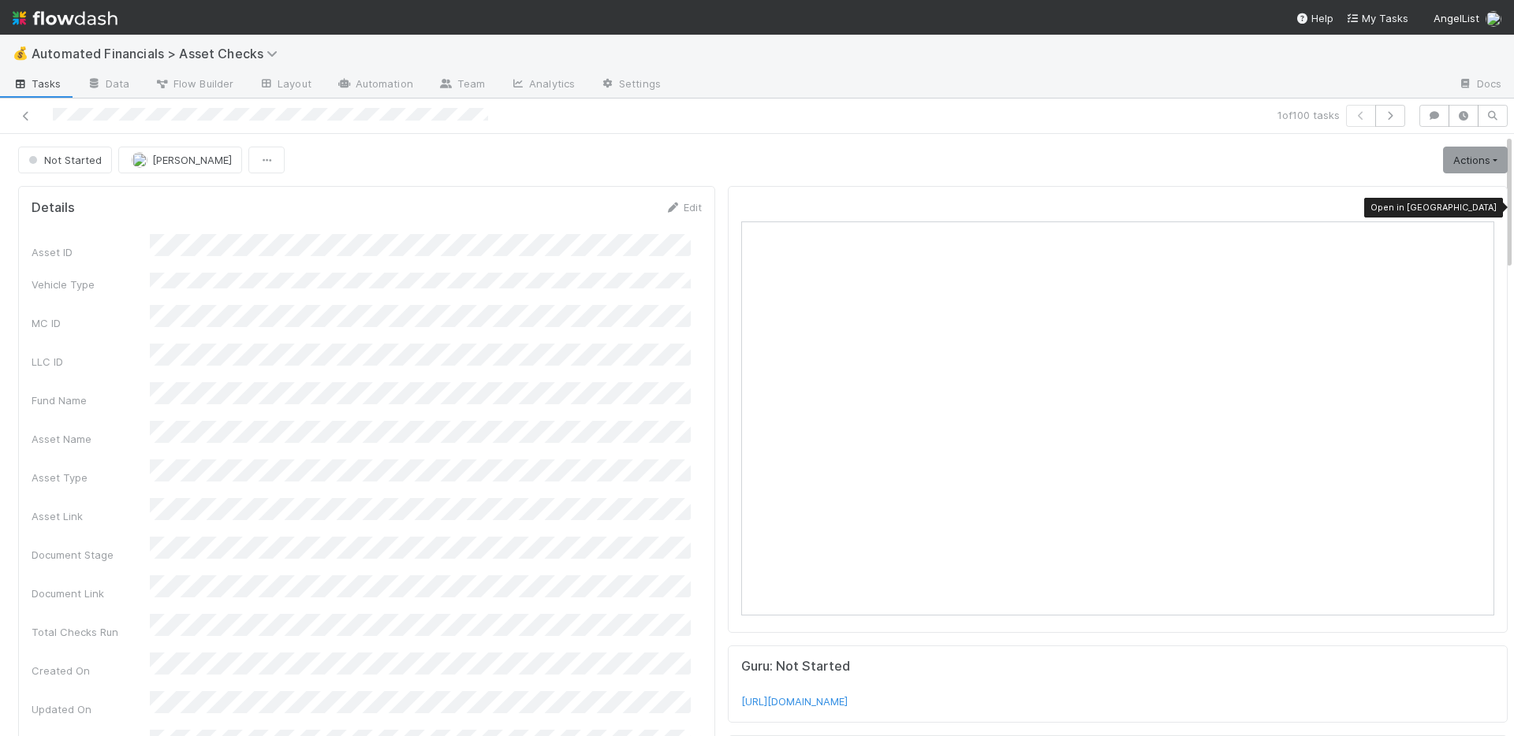
click at [1478, 209] on icon at bounding box center [1486, 208] width 16 height 10
click at [32, 111] on icon at bounding box center [26, 116] width 16 height 10
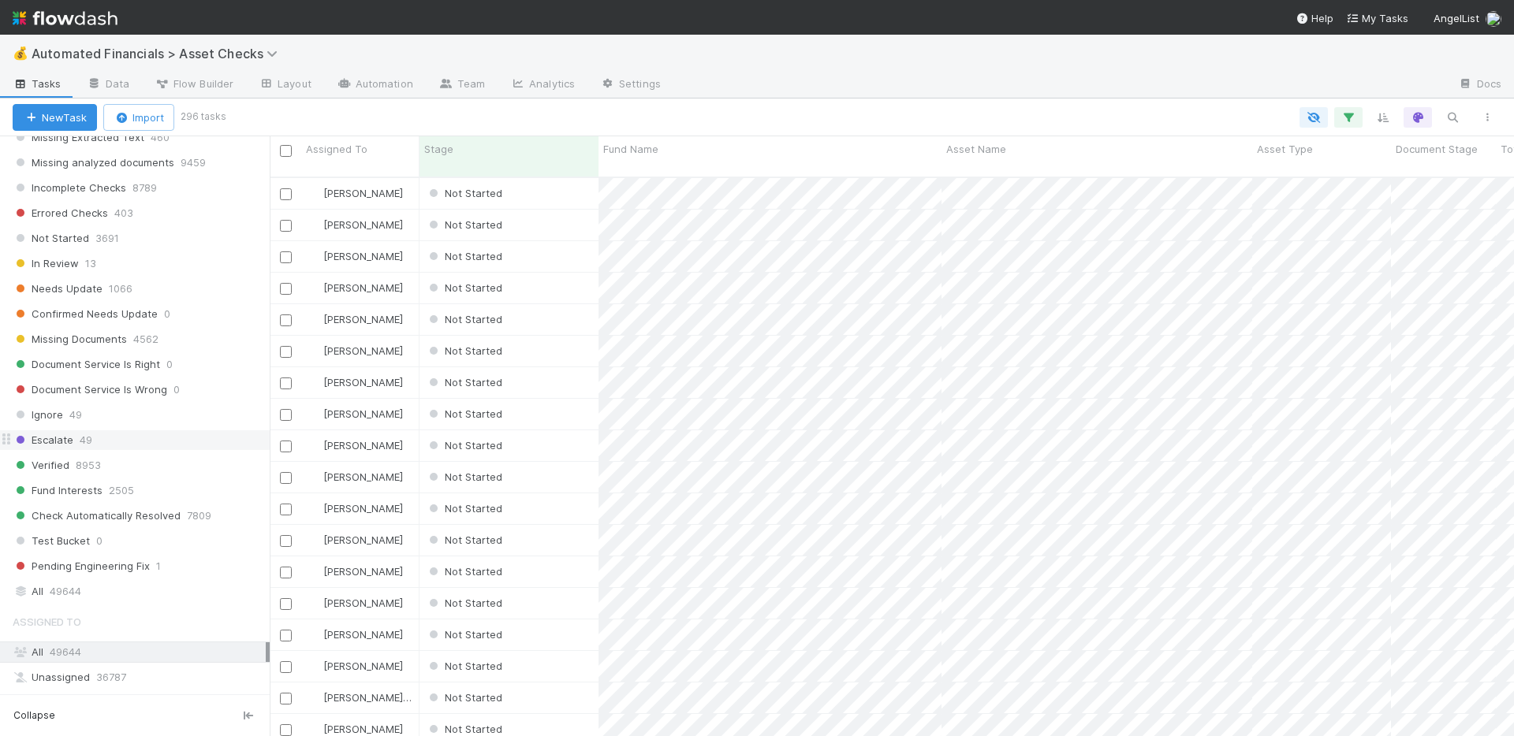
scroll to position [736, 0]
